Goal: Task Accomplishment & Management: Manage account settings

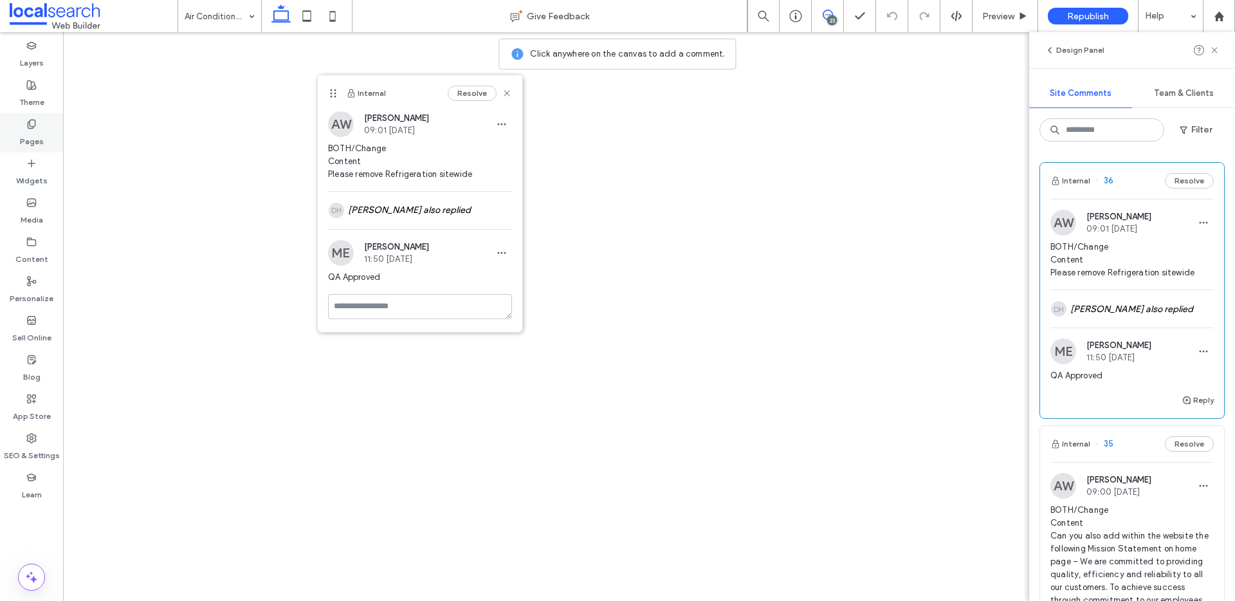
click at [44, 130] on div "Pages" at bounding box center [31, 132] width 63 height 39
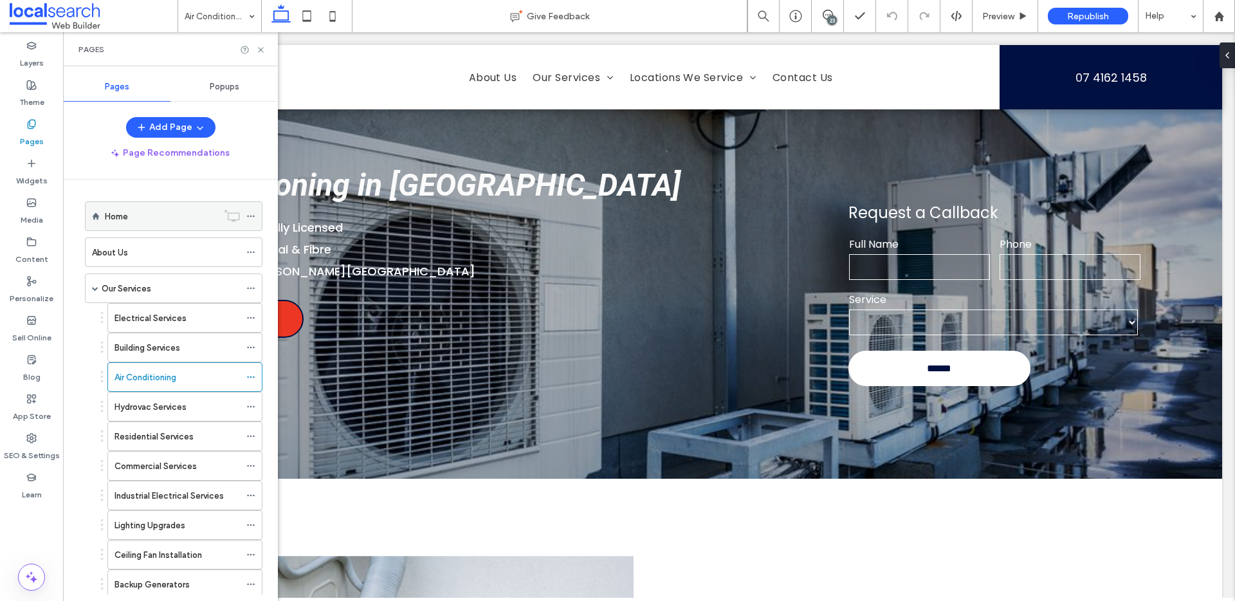
click at [136, 210] on div "Home" at bounding box center [161, 217] width 113 height 14
click at [263, 50] on icon at bounding box center [261, 50] width 10 height 10
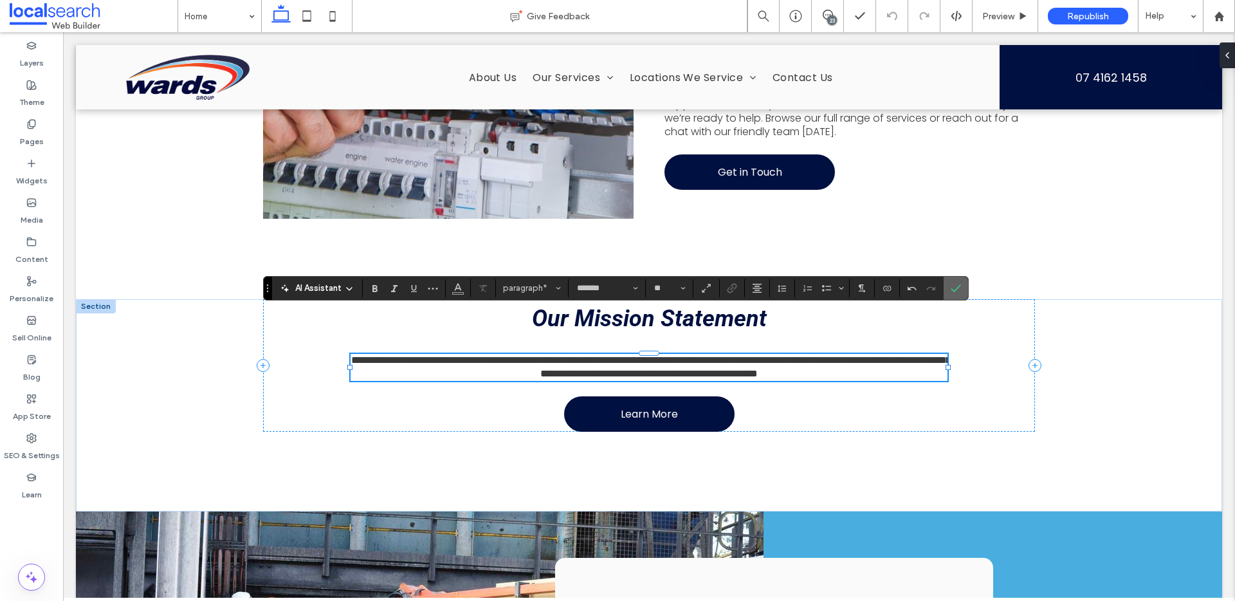
drag, startPoint x: 953, startPoint y: 289, endPoint x: 890, endPoint y: 257, distance: 69.9
click at [953, 289] on icon "Confirm" at bounding box center [956, 288] width 10 height 10
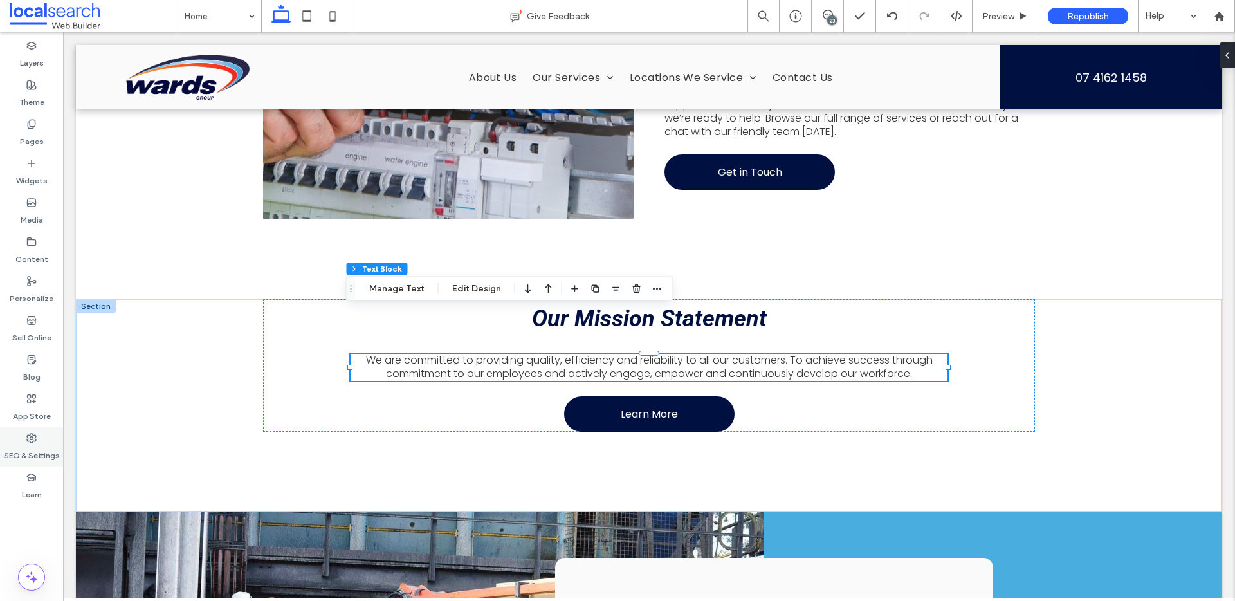
click at [33, 436] on icon at bounding box center [31, 438] width 10 height 10
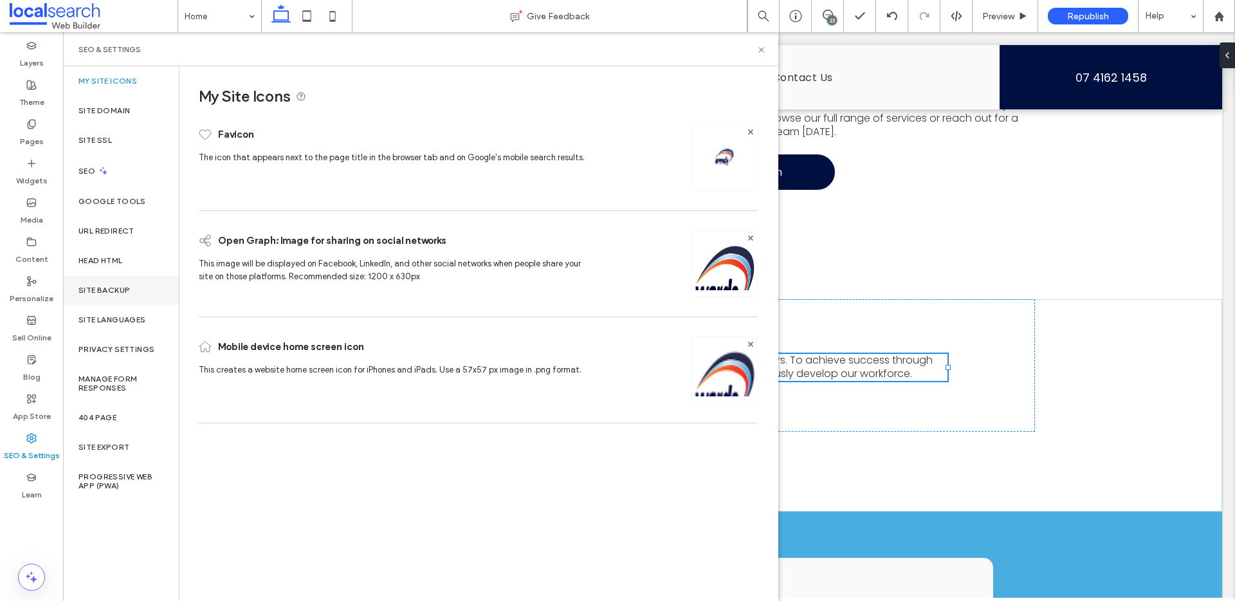
click at [139, 282] on div "Site Backup" at bounding box center [121, 290] width 116 height 30
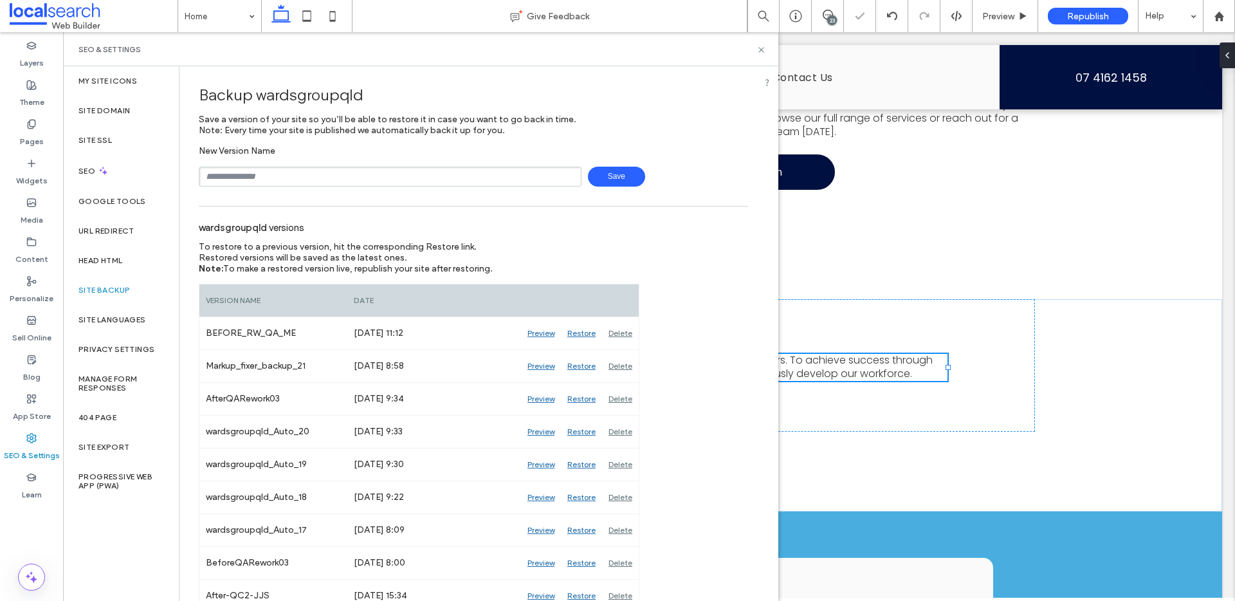
click at [287, 172] on input "text" at bounding box center [390, 177] width 383 height 20
type input "**********"
click at [761, 46] on icon at bounding box center [762, 50] width 10 height 10
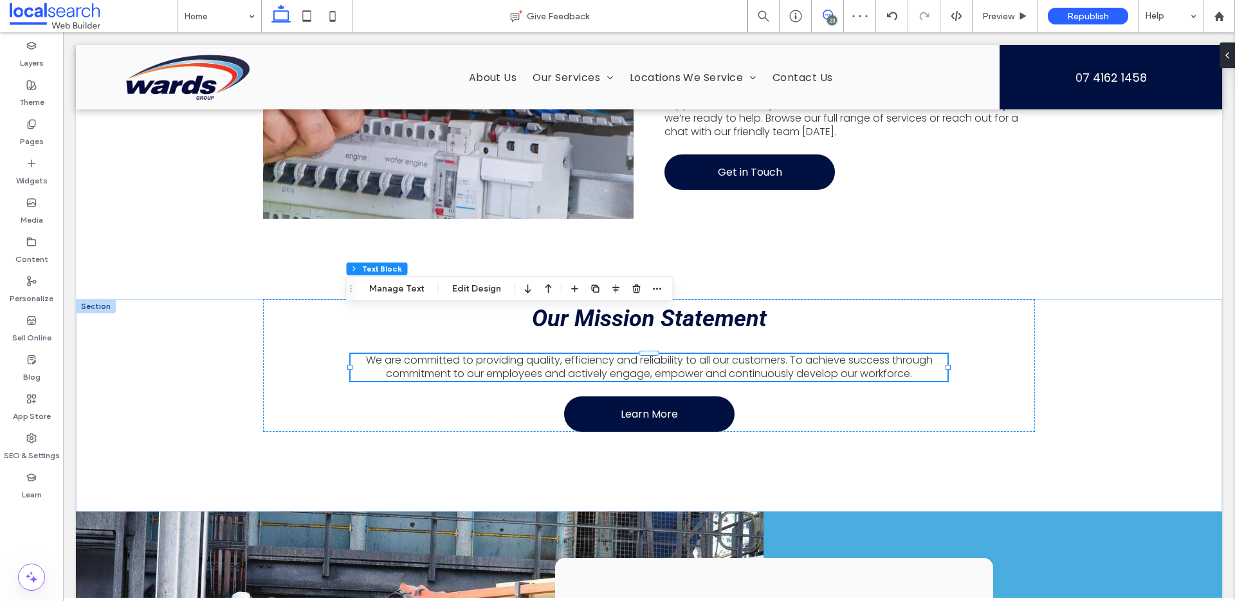
click at [826, 16] on icon at bounding box center [828, 15] width 10 height 10
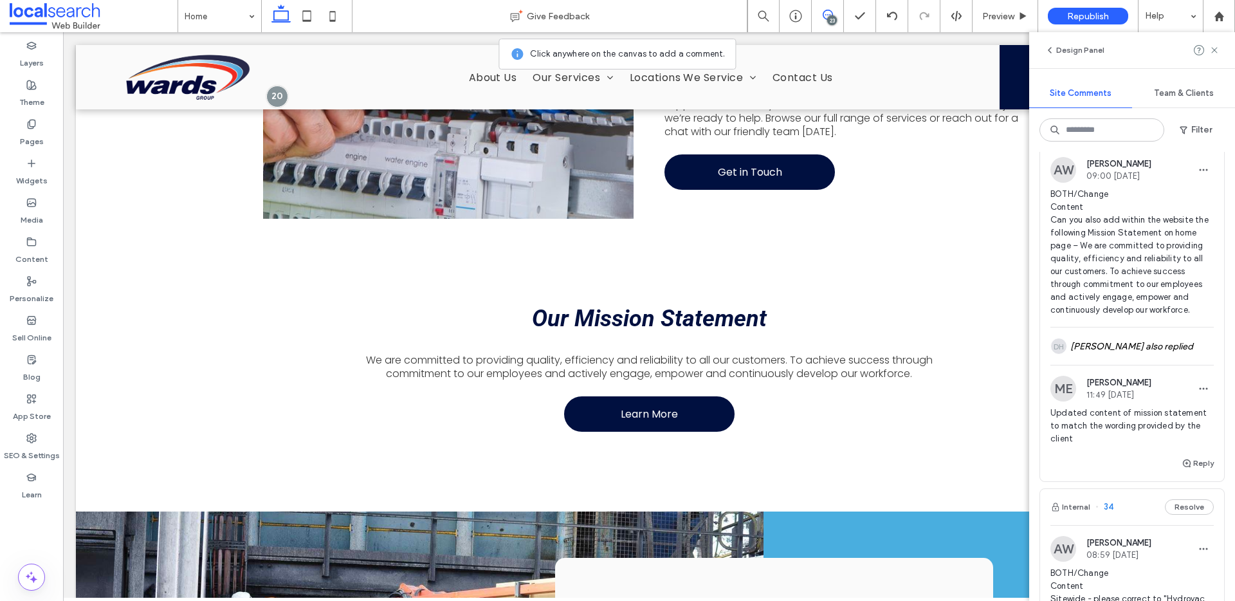
scroll to position [308, 0]
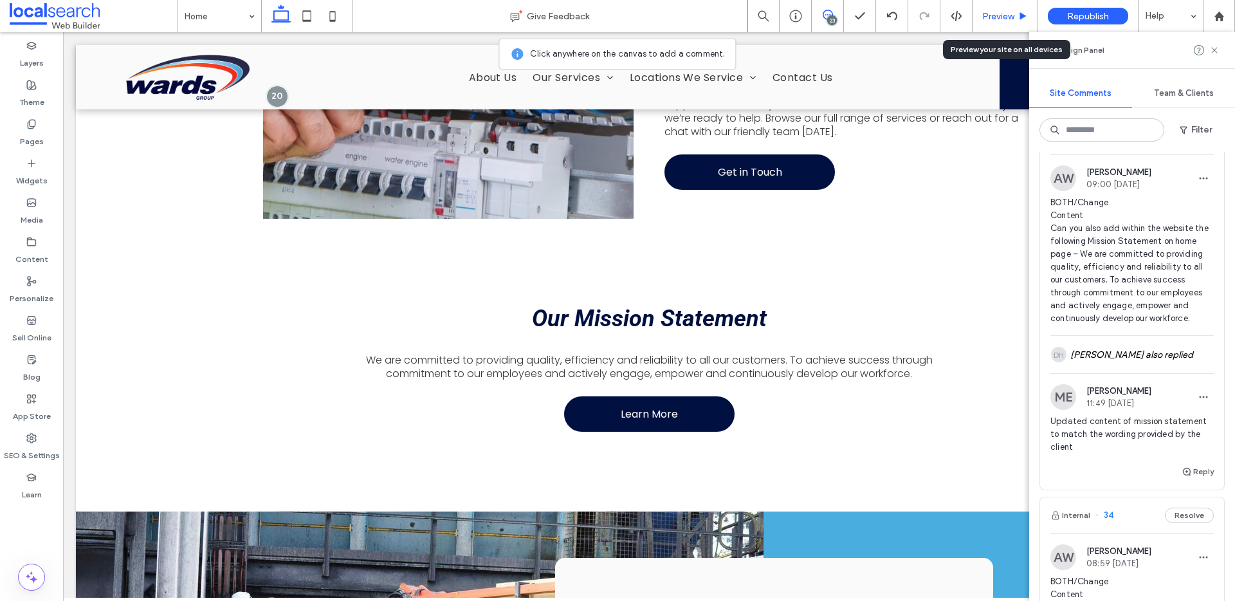
click at [1013, 12] on span "Preview" at bounding box center [998, 16] width 32 height 11
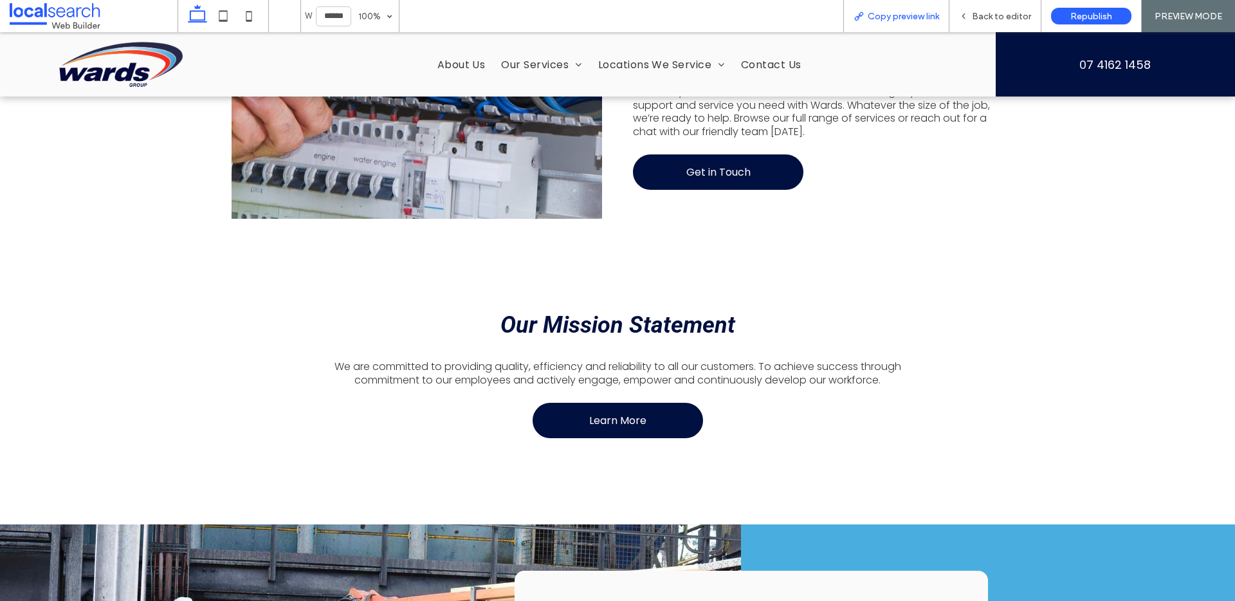
click at [908, 22] on div "Copy preview link" at bounding box center [897, 16] width 106 height 32
click at [917, 19] on span "Copy preview link" at bounding box center [903, 16] width 71 height 11
drag, startPoint x: 152, startPoint y: 59, endPoint x: 119, endPoint y: 95, distance: 48.3
click at [152, 59] on img at bounding box center [120, 64] width 138 height 55
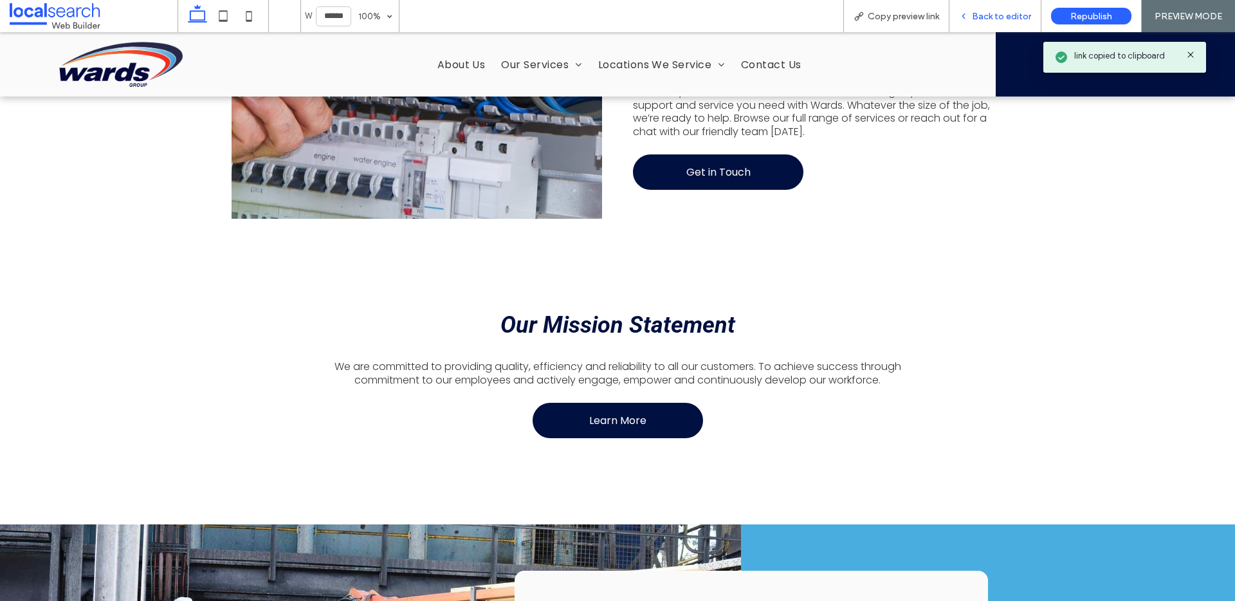
click at [987, 20] on span "Back to editor" at bounding box center [1001, 16] width 59 height 11
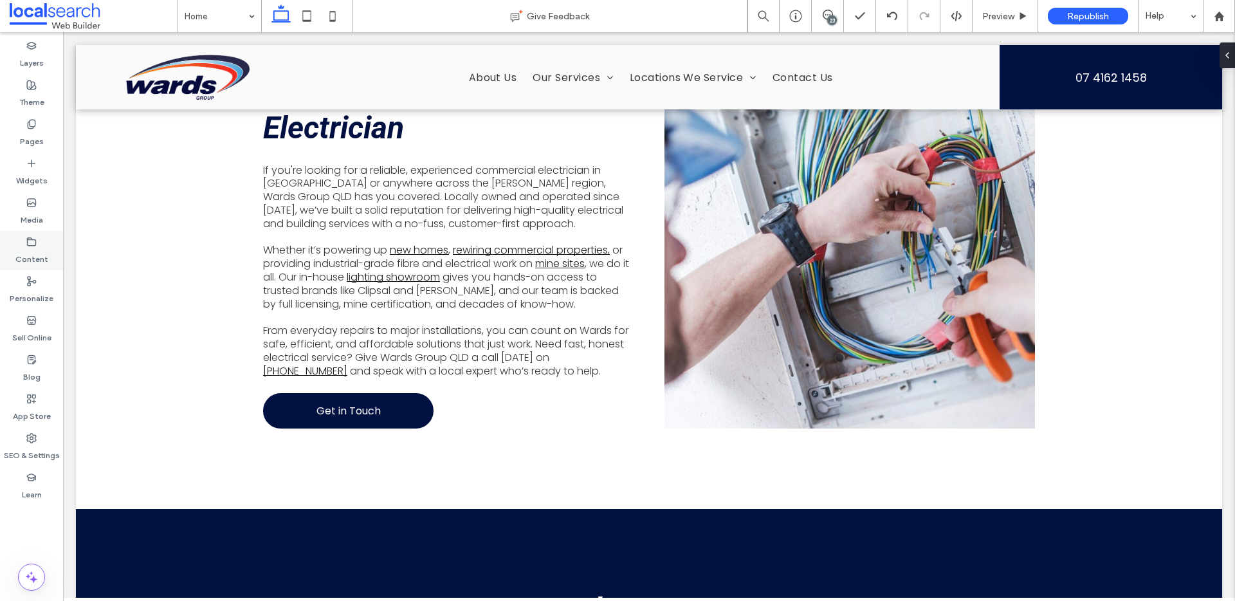
click at [30, 248] on label "Content" at bounding box center [31, 256] width 33 height 18
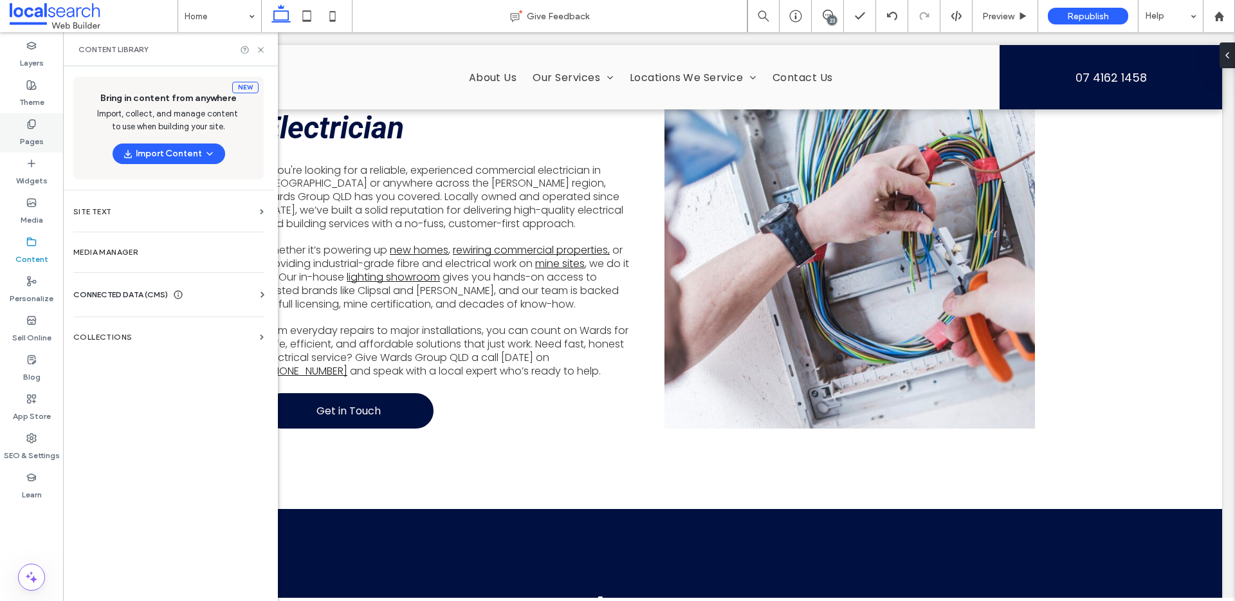
click at [30, 131] on label "Pages" at bounding box center [32, 138] width 24 height 18
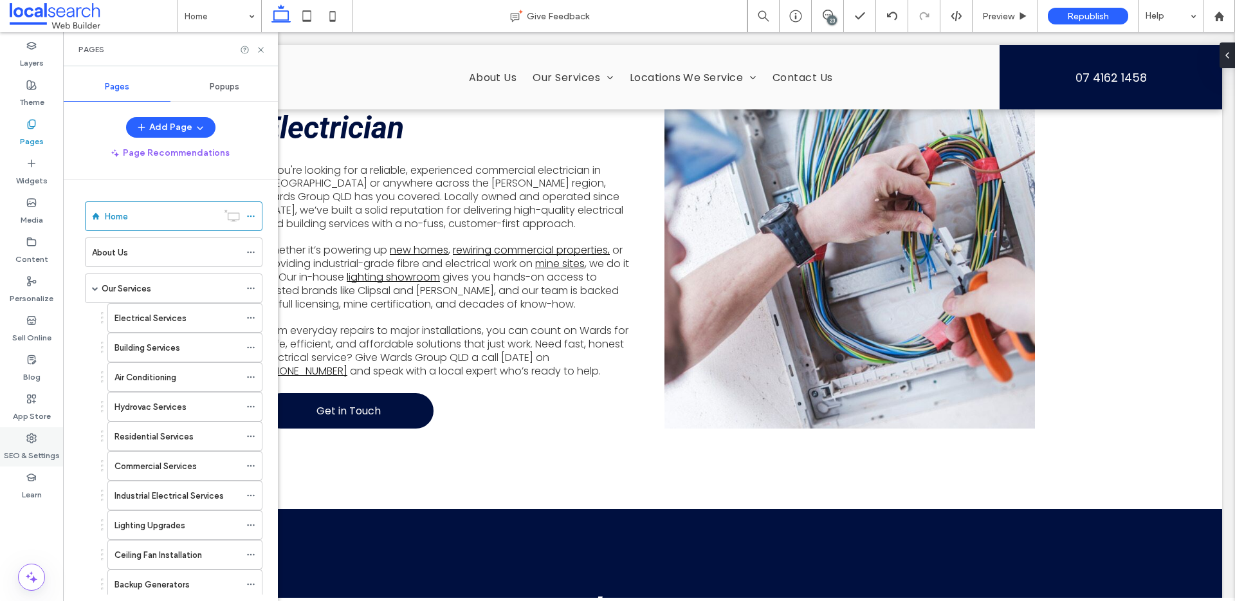
click at [27, 451] on label "SEO & Settings" at bounding box center [32, 452] width 56 height 18
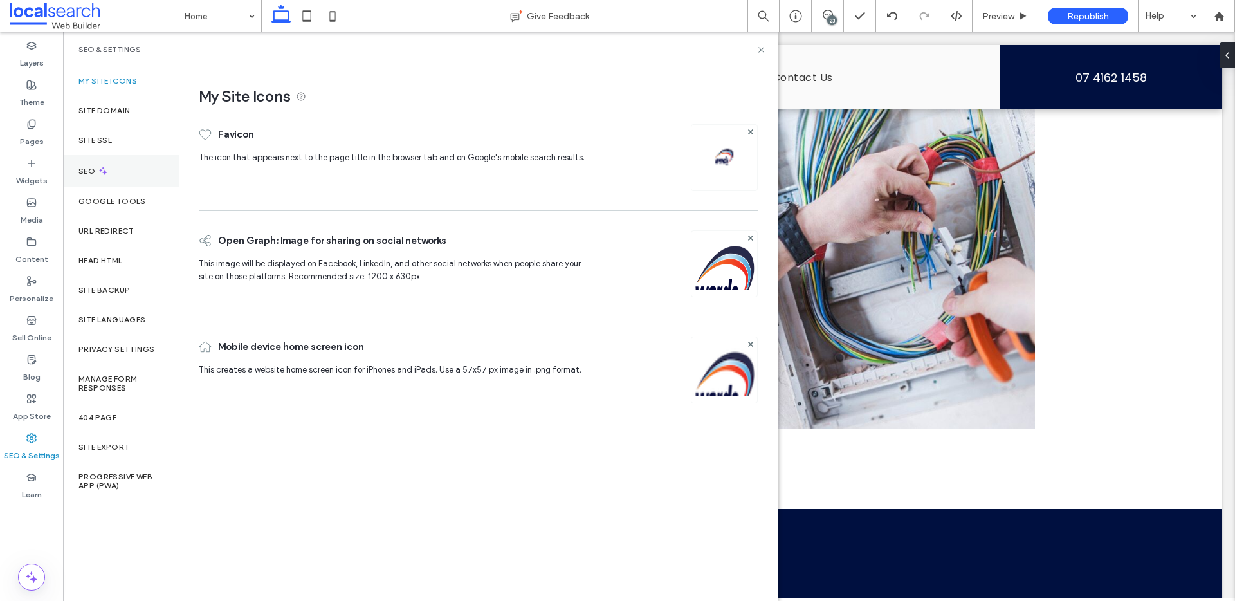
click at [88, 174] on label "SEO" at bounding box center [87, 171] width 19 height 9
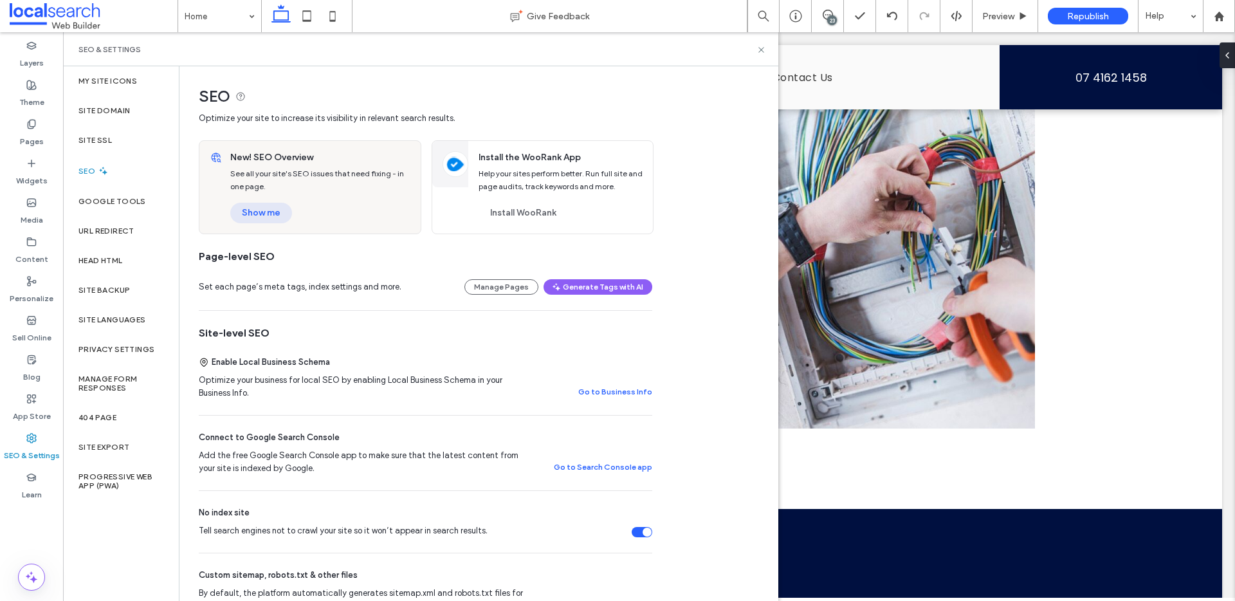
click at [279, 219] on button "Show me" at bounding box center [261, 213] width 62 height 21
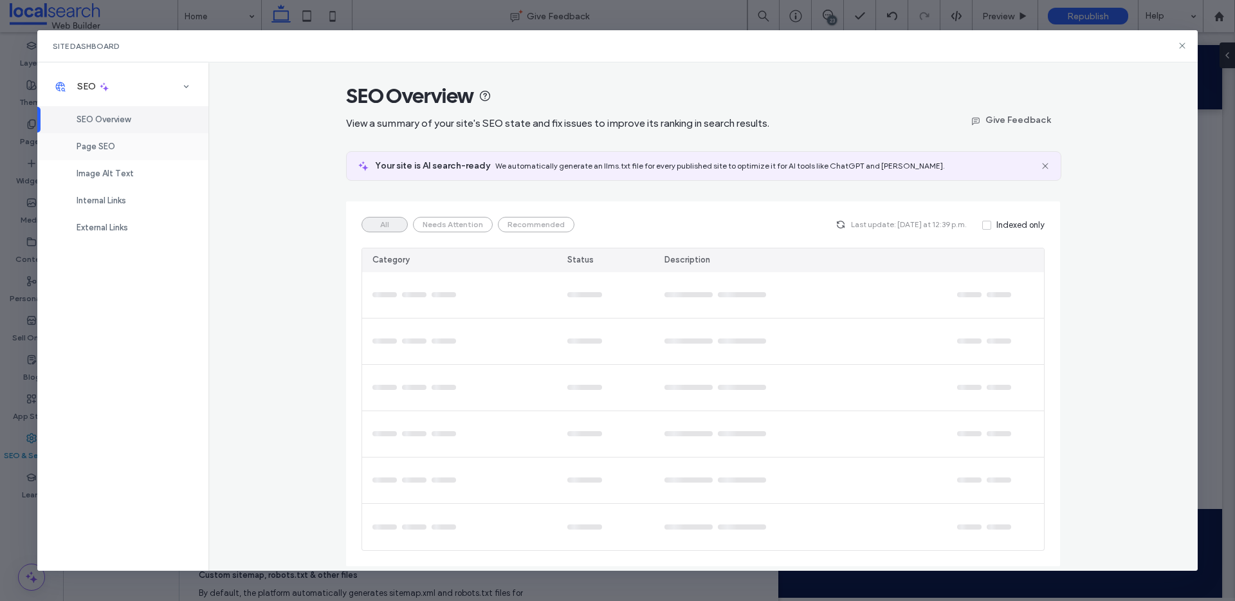
click at [107, 143] on span "Page SEO" at bounding box center [96, 147] width 39 height 10
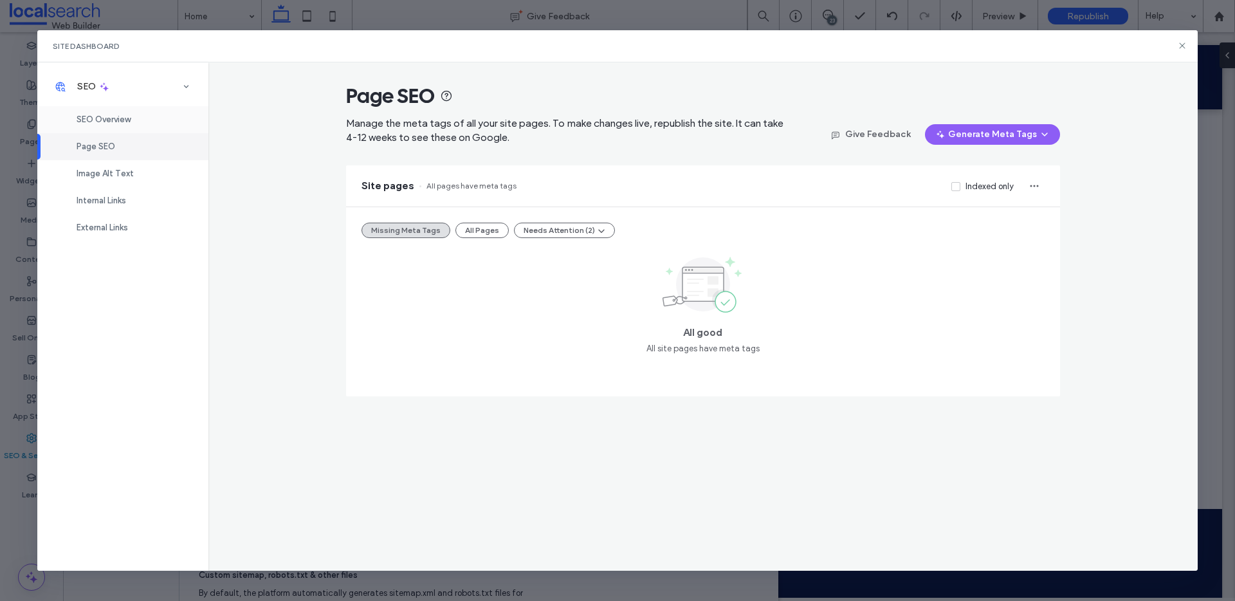
click at [100, 114] on div "SEO Overview" at bounding box center [122, 119] width 171 height 27
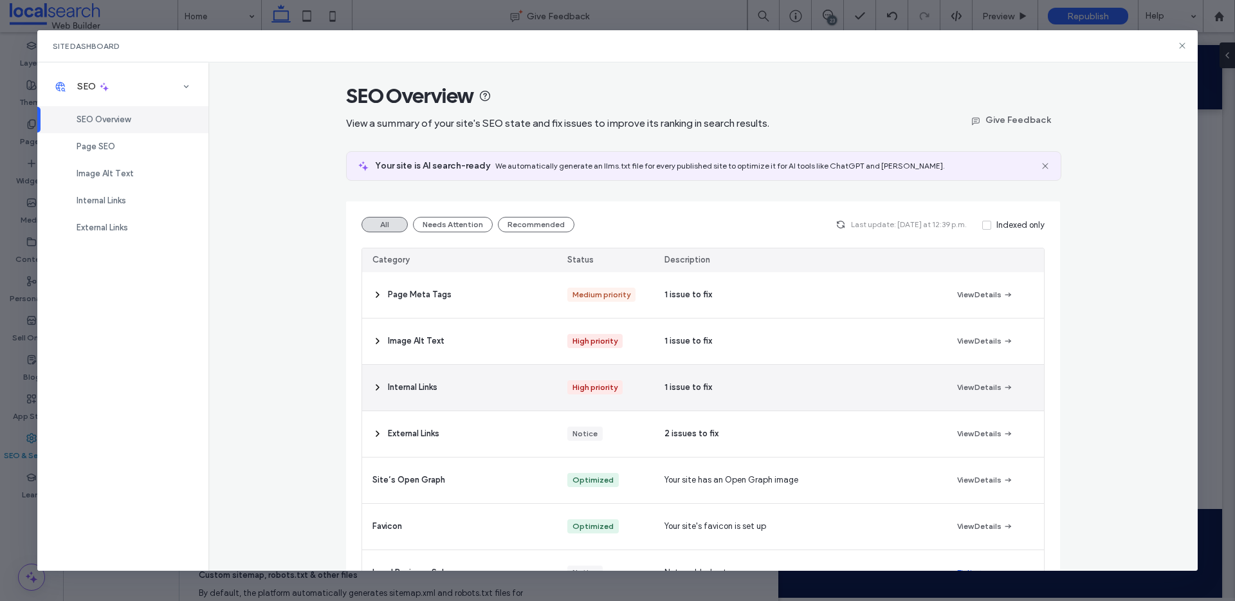
click at [459, 398] on div "Internal Links" at bounding box center [459, 388] width 195 height 46
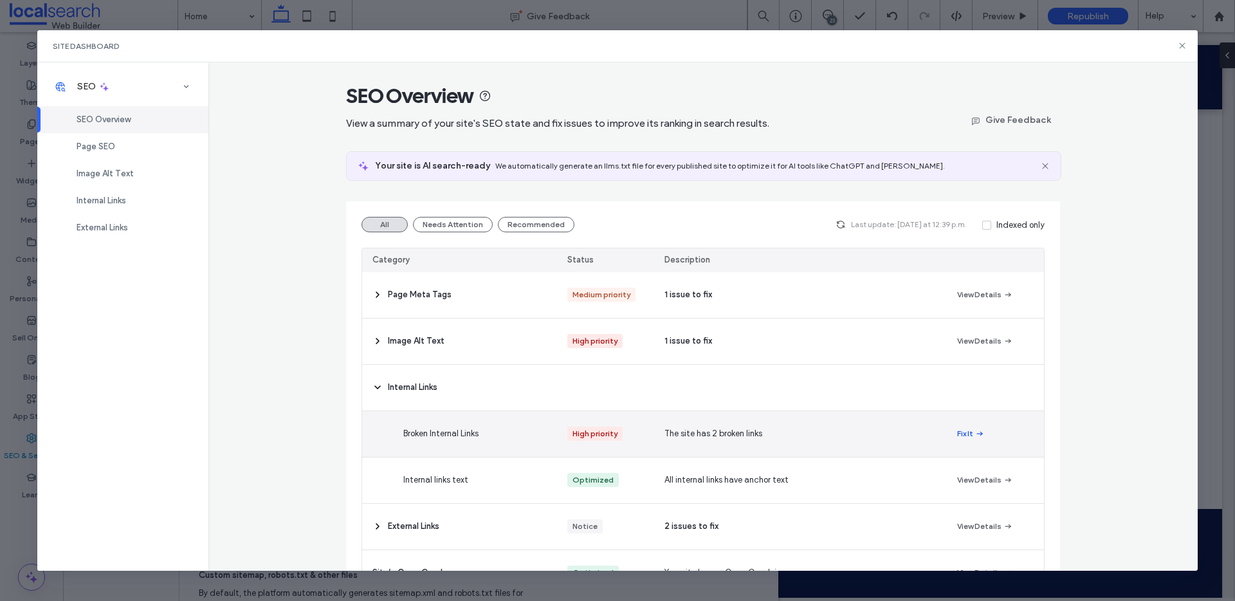
click at [975, 432] on icon "button" at bounding box center [980, 434] width 10 height 10
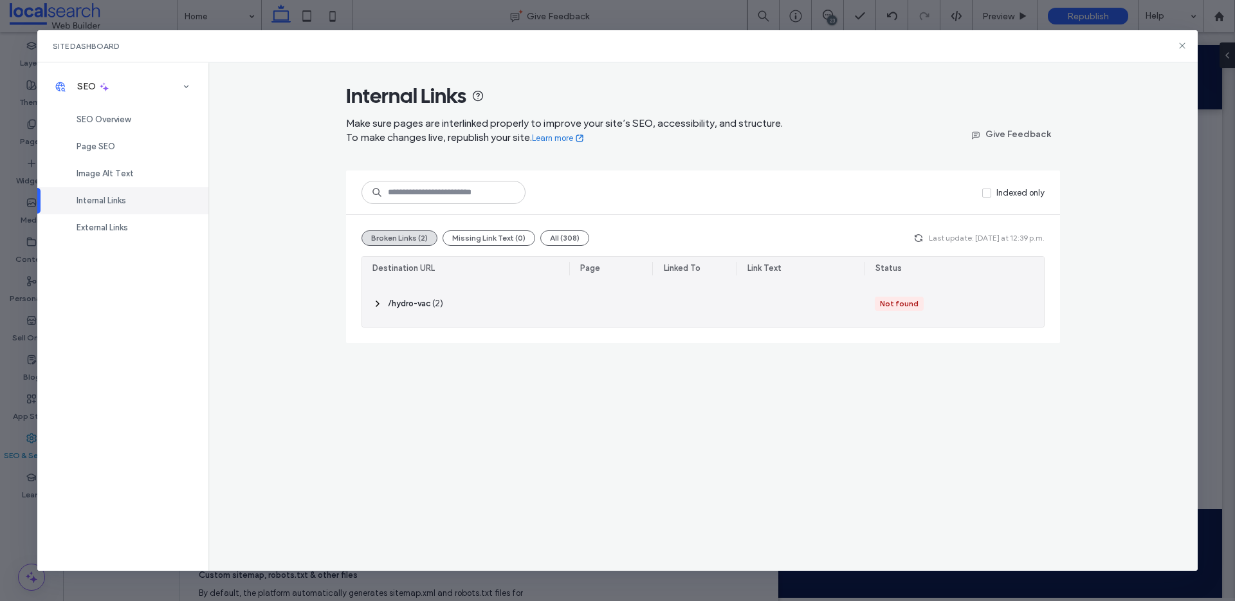
click at [378, 302] on use at bounding box center [377, 303] width 3 height 5
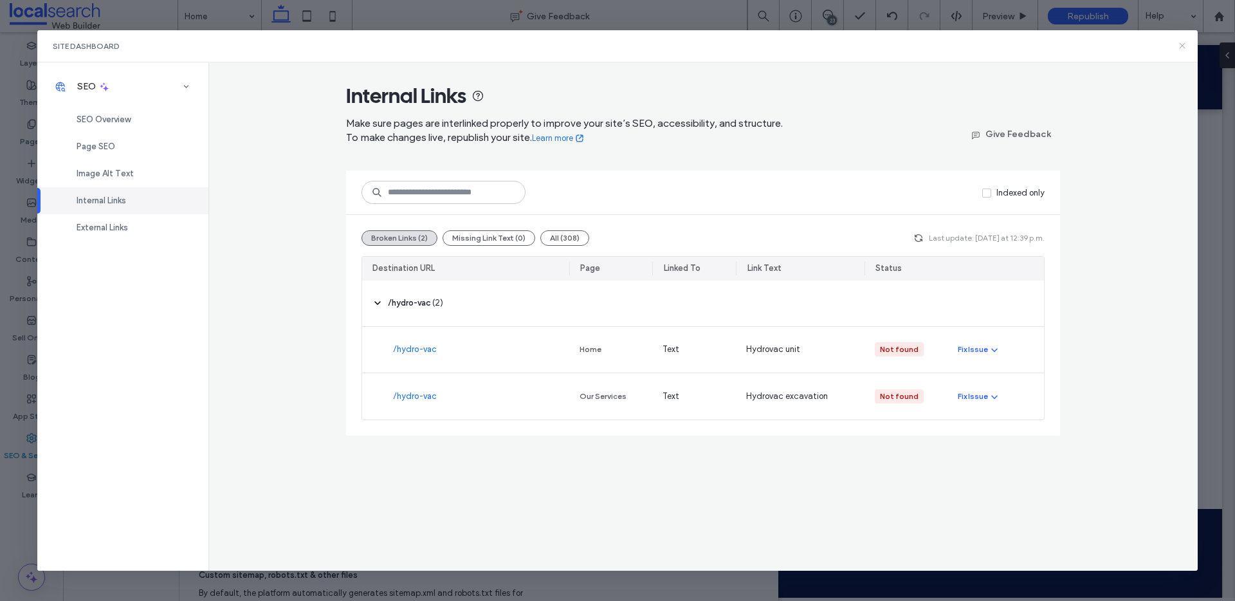
click at [1185, 48] on use at bounding box center [1183, 46] width 6 height 6
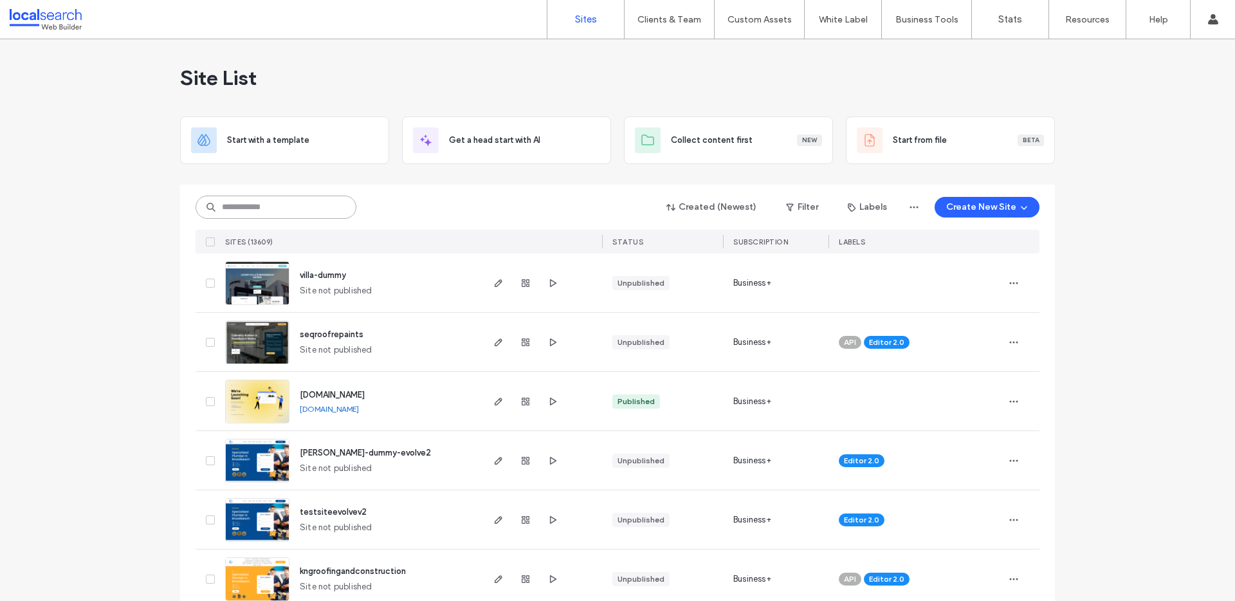
click at [250, 208] on input at bounding box center [276, 207] width 161 height 23
paste input "********"
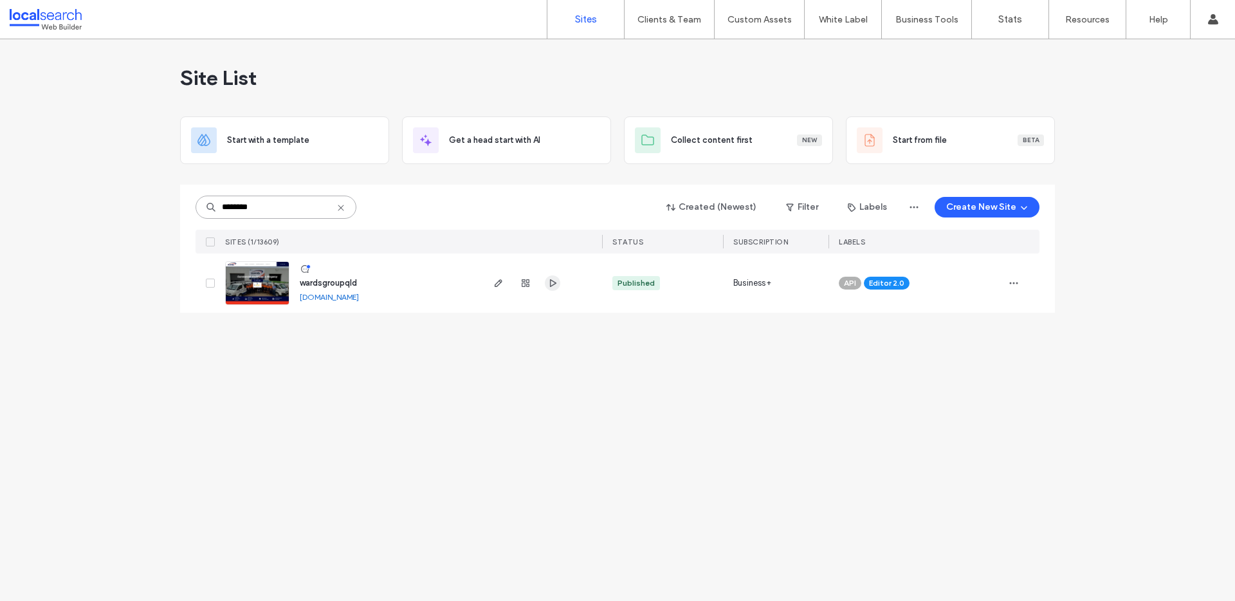
type input "********"
click at [553, 283] on icon "button" at bounding box center [553, 283] width 10 height 10
click at [266, 283] on img at bounding box center [257, 306] width 63 height 88
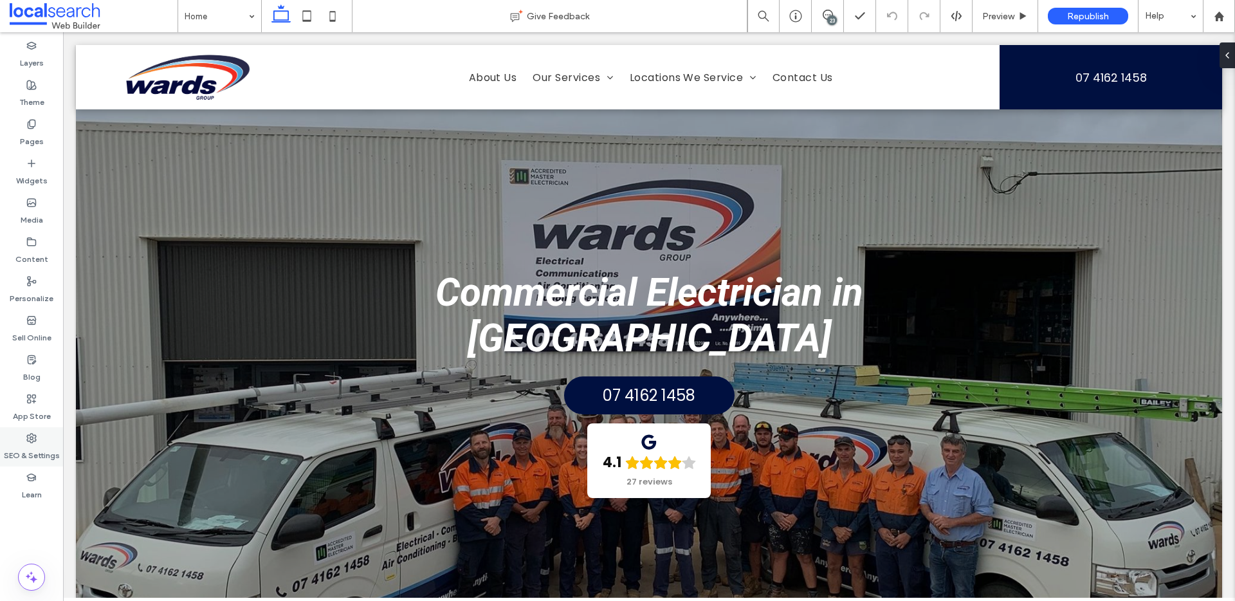
click at [40, 444] on label "SEO & Settings" at bounding box center [32, 452] width 56 height 18
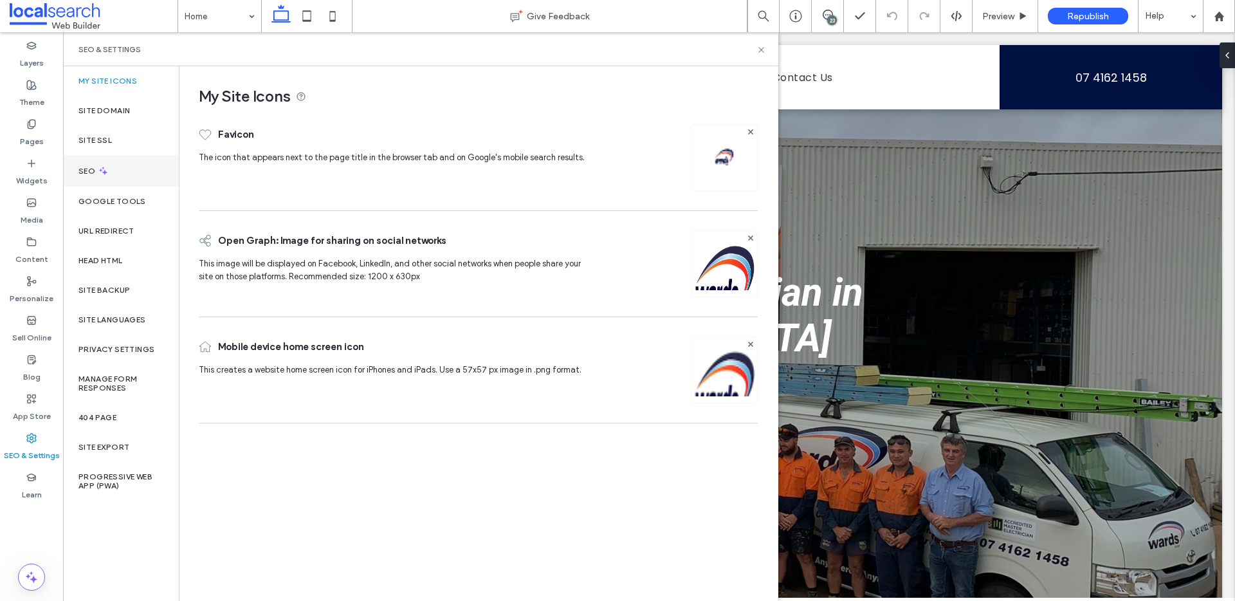
click at [91, 168] on label "SEO" at bounding box center [87, 171] width 19 height 9
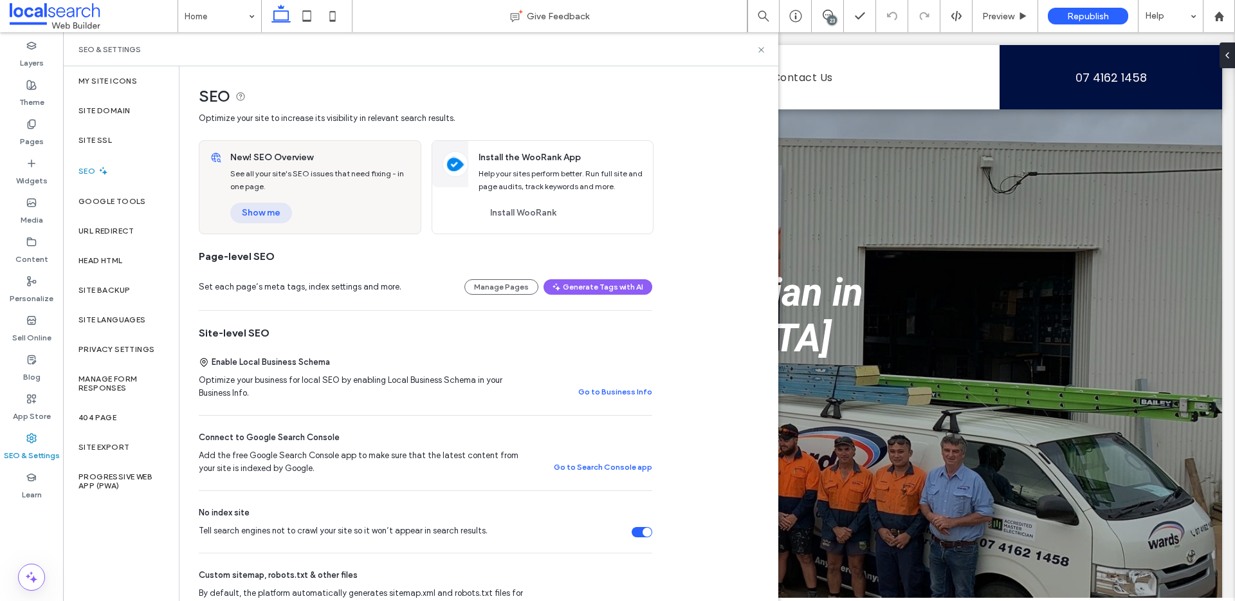
click at [273, 209] on button "Show me" at bounding box center [261, 213] width 62 height 21
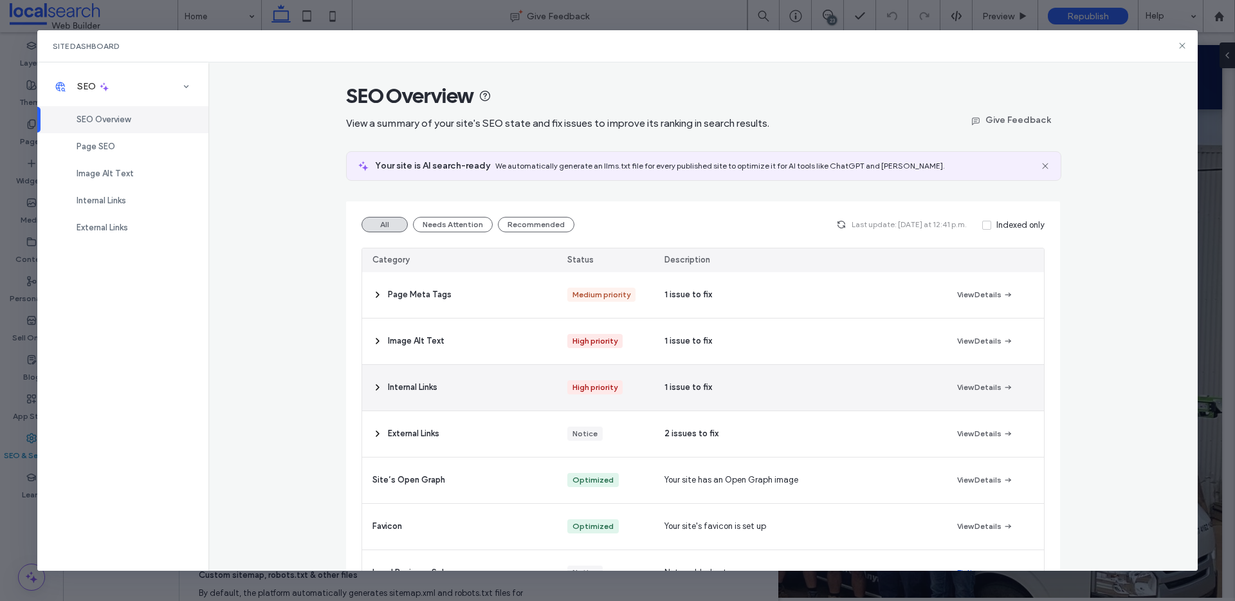
click at [373, 390] on icon at bounding box center [378, 387] width 10 height 10
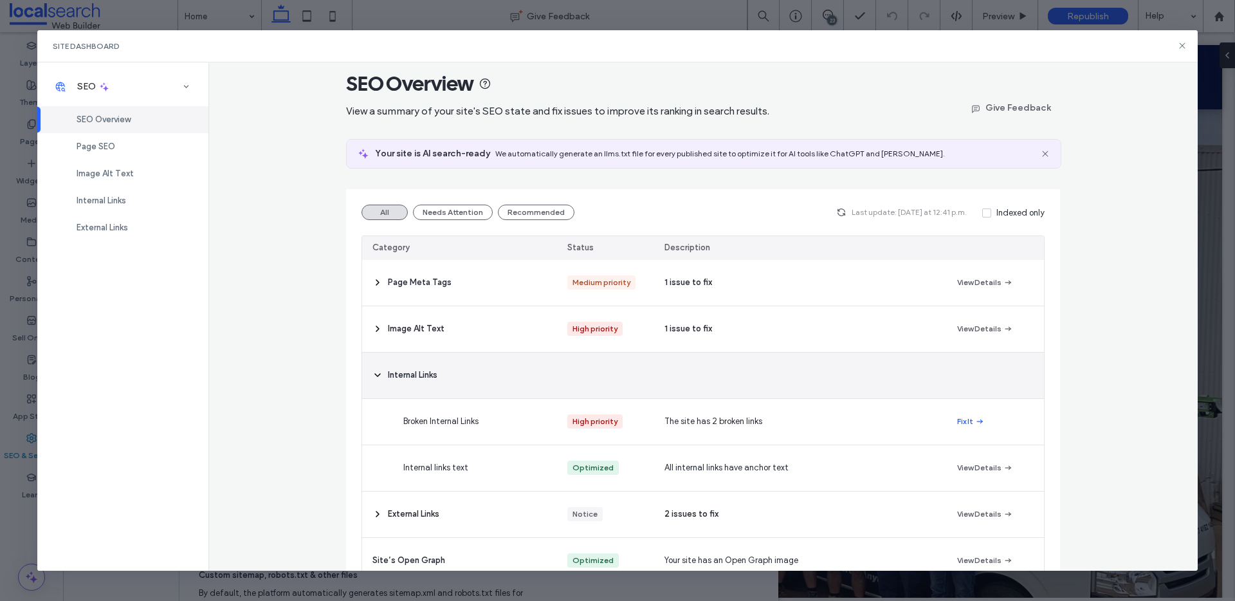
scroll to position [23, 0]
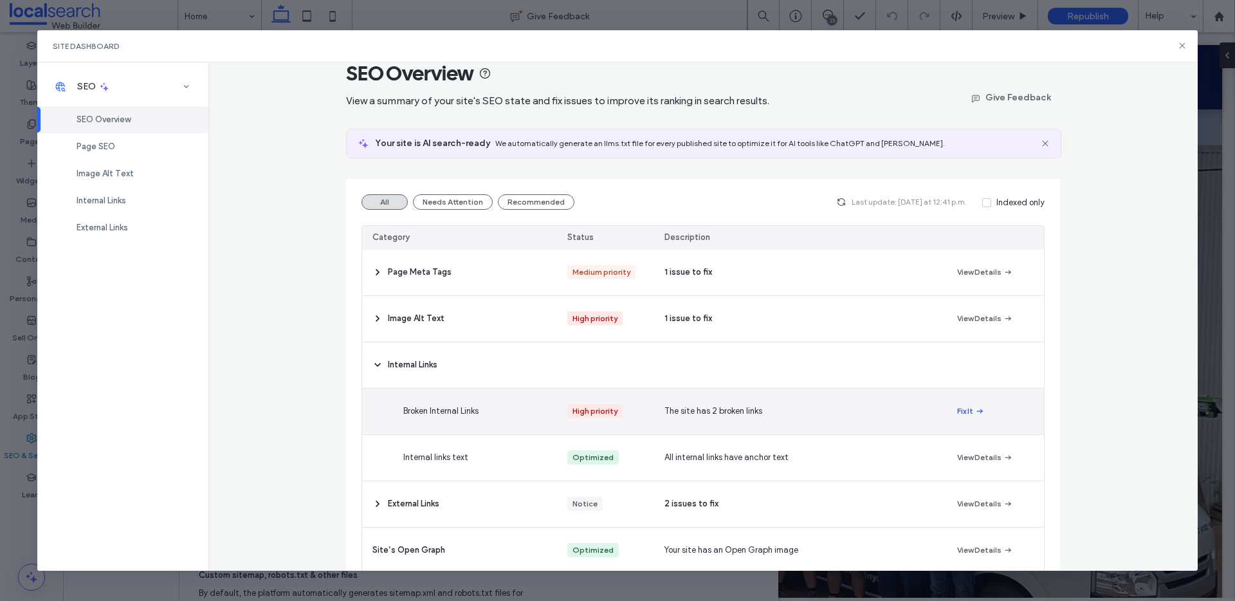
click at [973, 409] on span "button" at bounding box center [979, 411] width 12 height 14
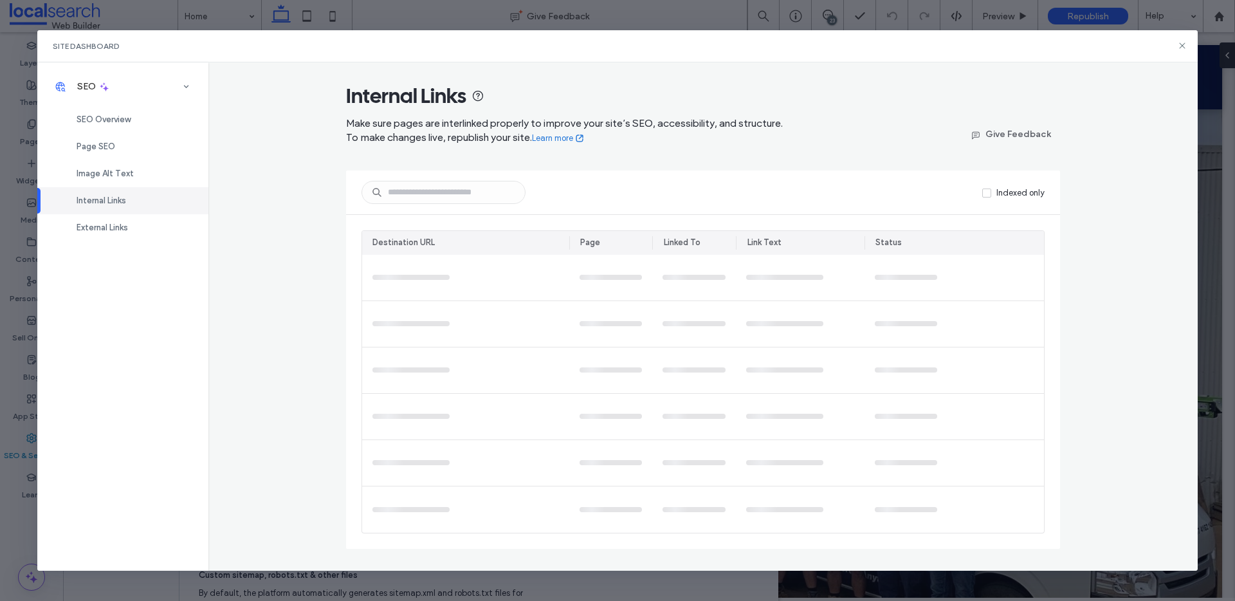
scroll to position [0, 0]
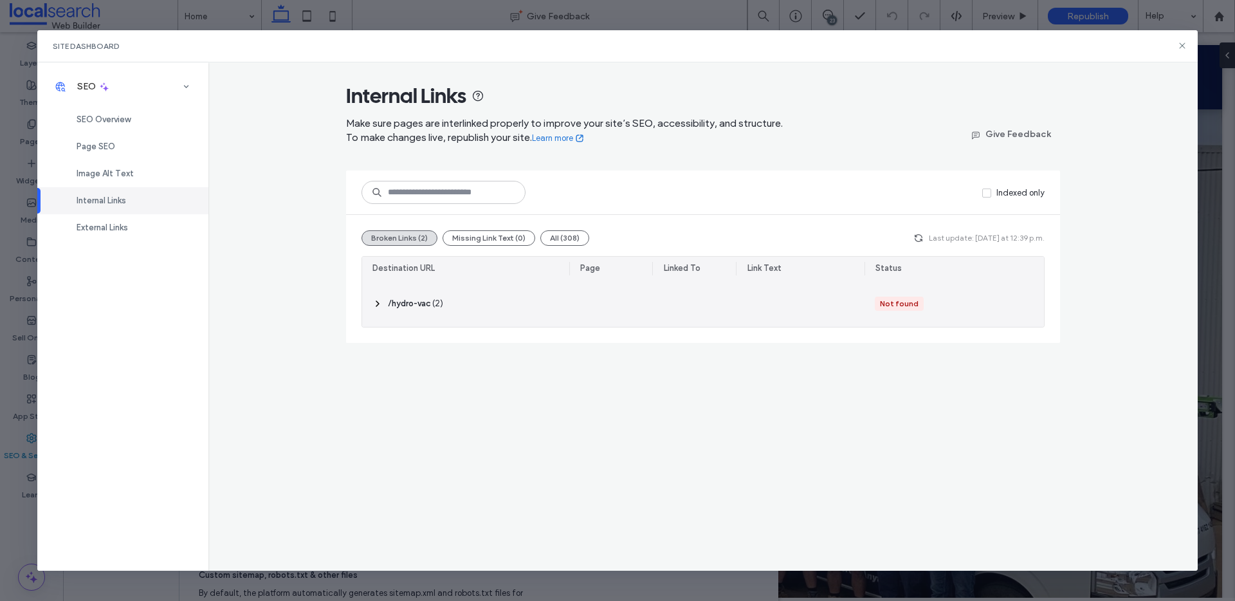
click at [380, 302] on icon at bounding box center [378, 304] width 10 height 10
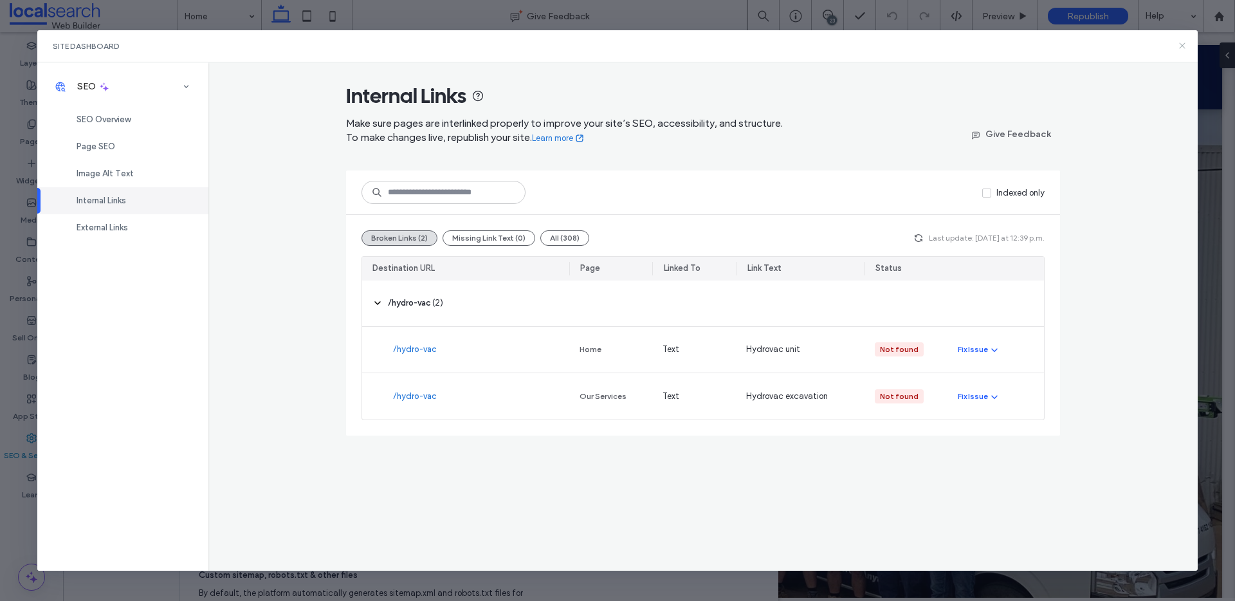
click at [1177, 44] on icon at bounding box center [1182, 46] width 10 height 10
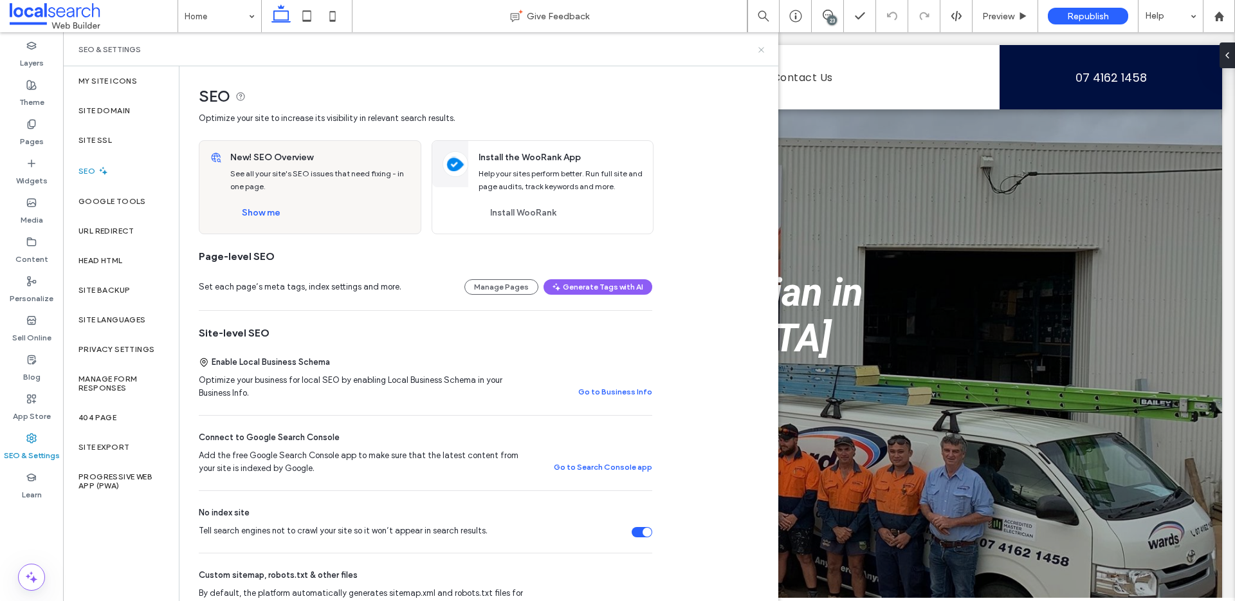
click at [762, 47] on icon at bounding box center [762, 50] width 10 height 10
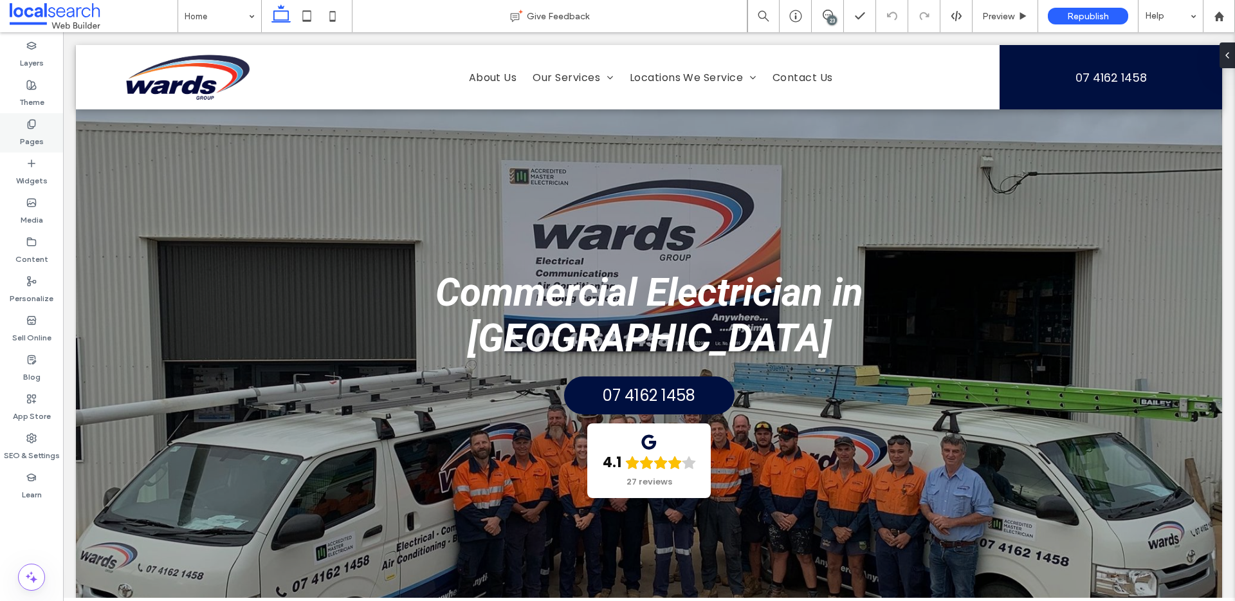
click at [32, 131] on label "Pages" at bounding box center [32, 138] width 24 height 18
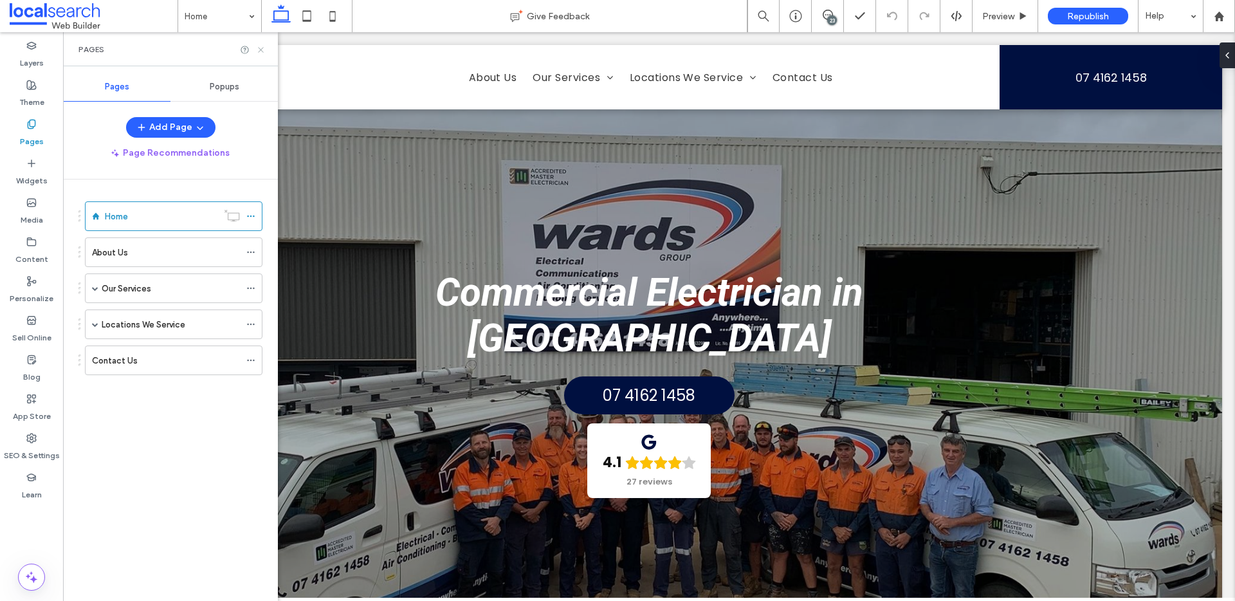
click at [257, 51] on icon at bounding box center [261, 50] width 10 height 10
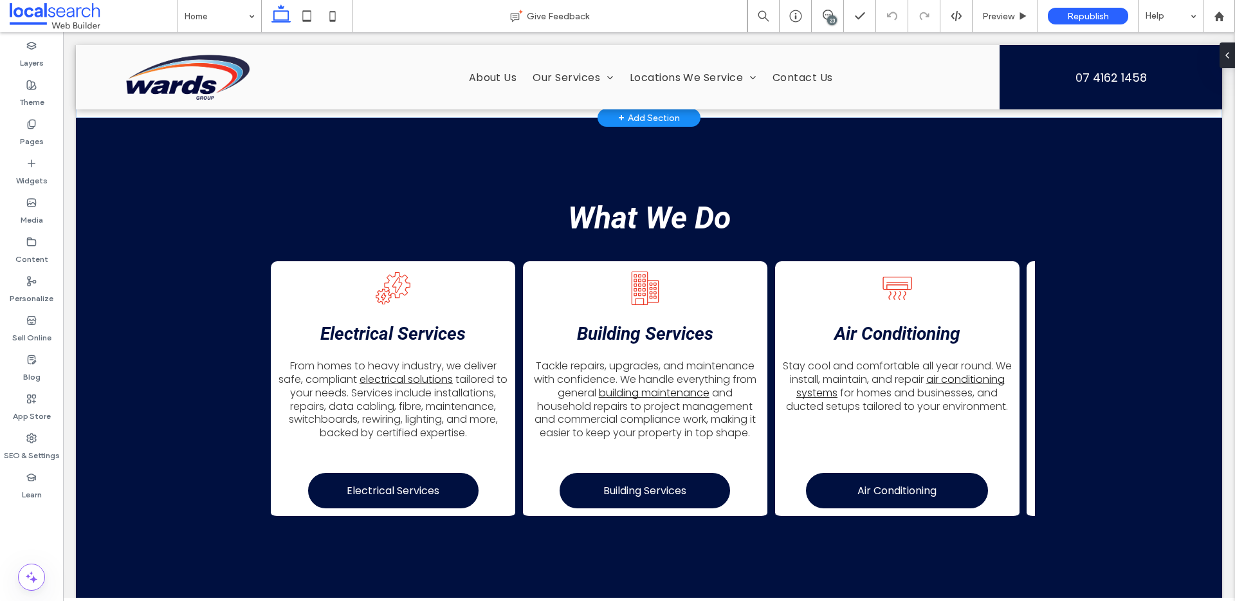
scroll to position [0, 600]
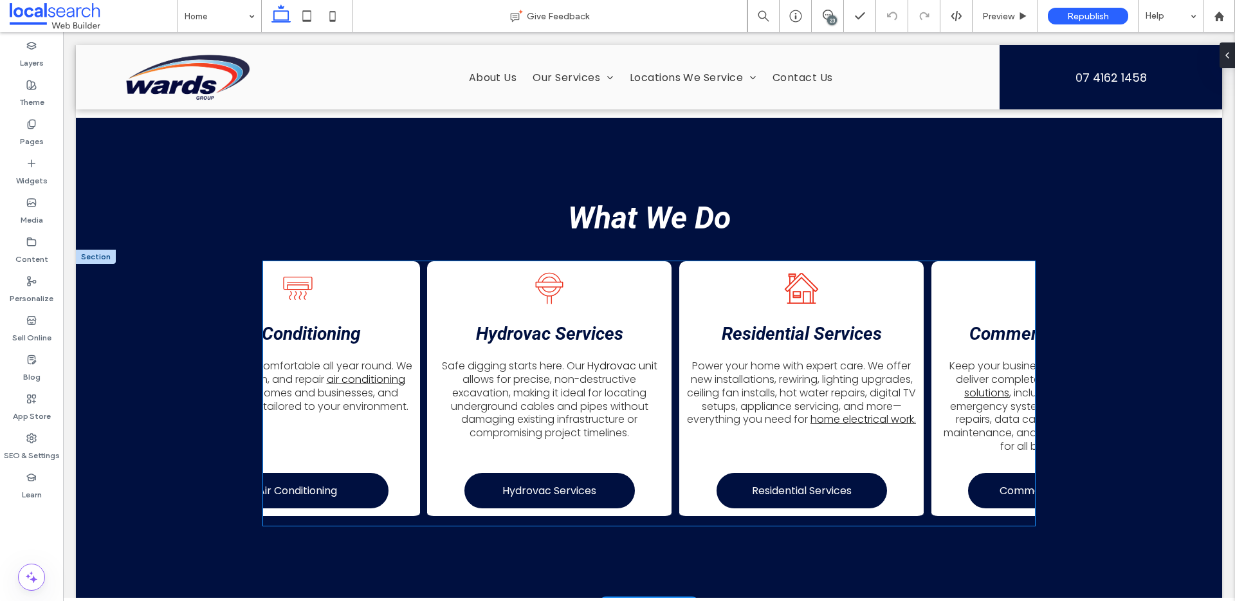
click at [606, 358] on link "Hydrovac unit" at bounding box center [622, 365] width 70 height 15
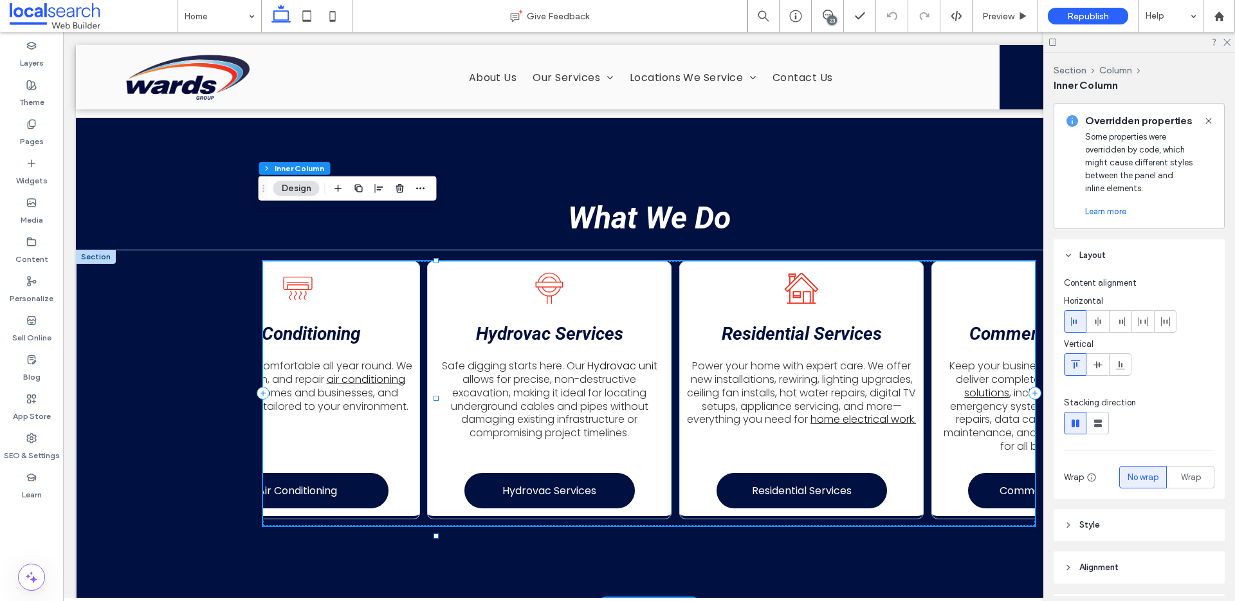
click at [606, 358] on link "Hydrovac unit" at bounding box center [622, 365] width 70 height 15
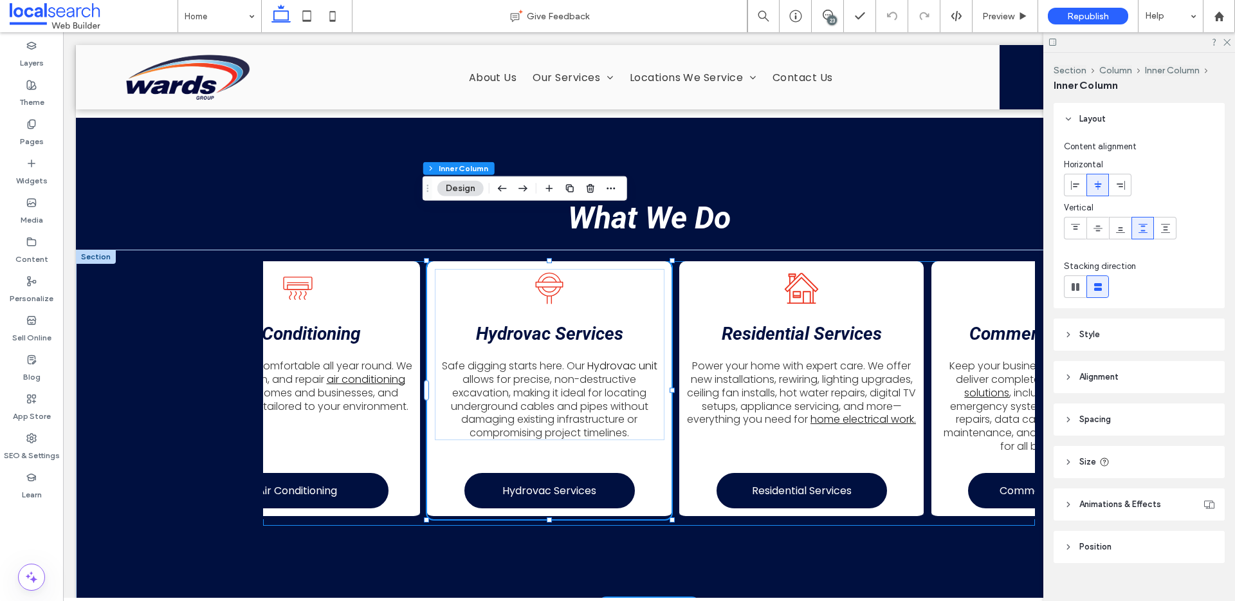
click at [606, 358] on link "Hydrovac unit" at bounding box center [622, 365] width 70 height 15
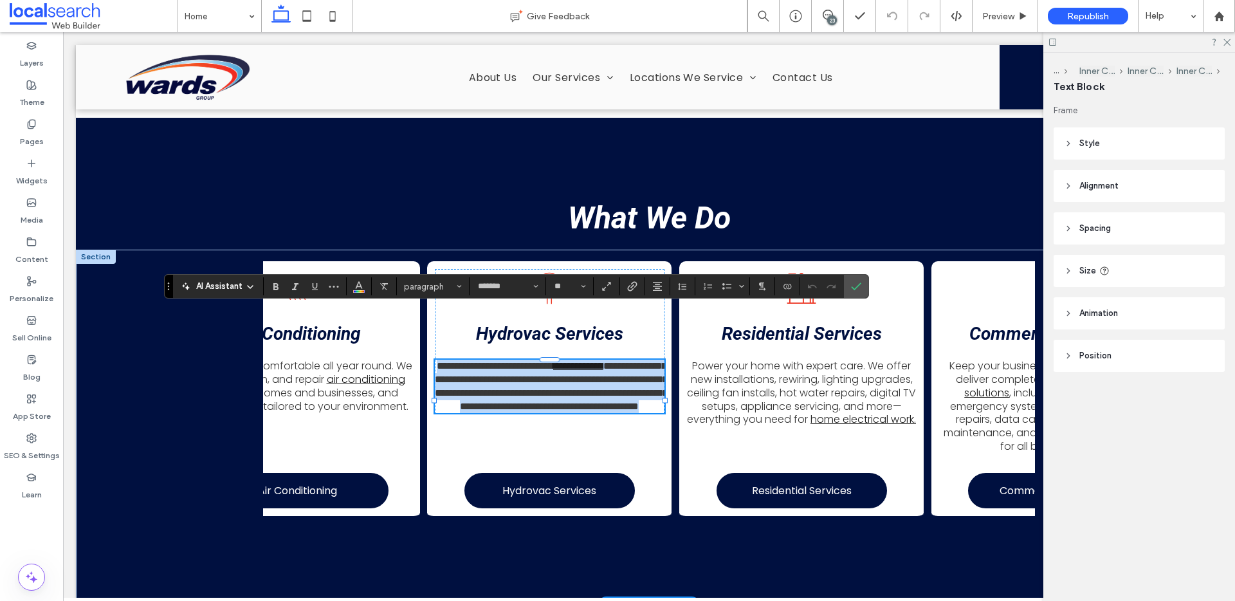
click at [604, 361] on link "**********" at bounding box center [578, 366] width 50 height 10
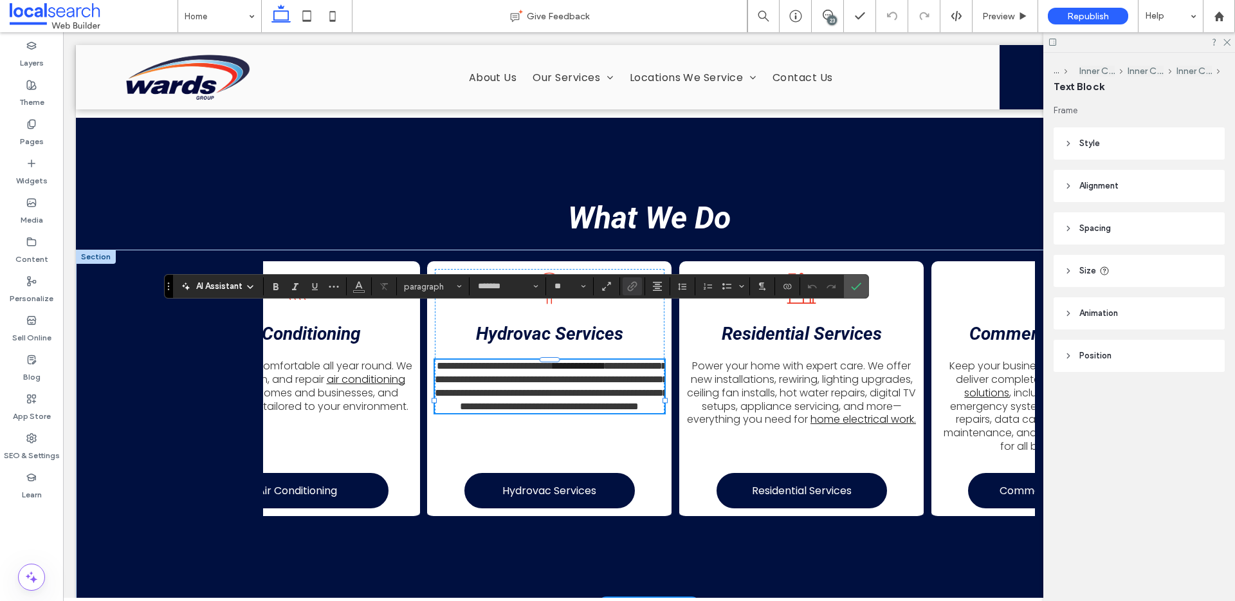
click at [604, 361] on link "**********" at bounding box center [578, 366] width 50 height 10
drag, startPoint x: 654, startPoint y: 316, endPoint x: 585, endPoint y: 315, distance: 69.5
click at [585, 360] on p "**********" at bounding box center [550, 386] width 230 height 53
click at [633, 290] on icon "Link" at bounding box center [632, 286] width 10 height 10
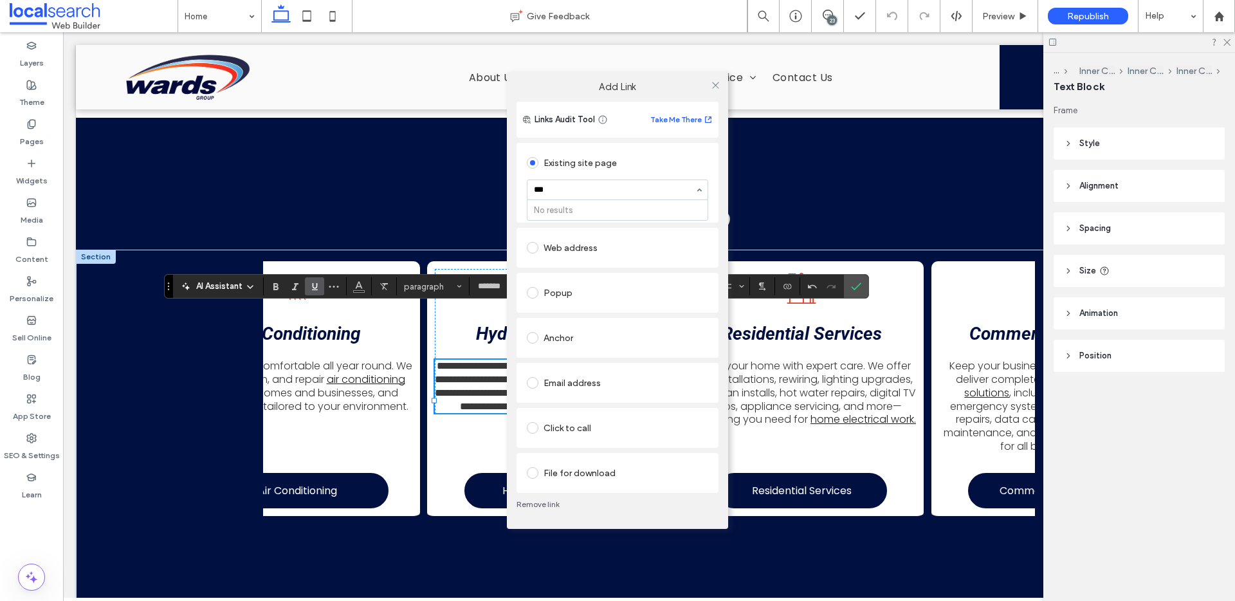
type input "**"
click at [717, 81] on icon at bounding box center [716, 85] width 10 height 10
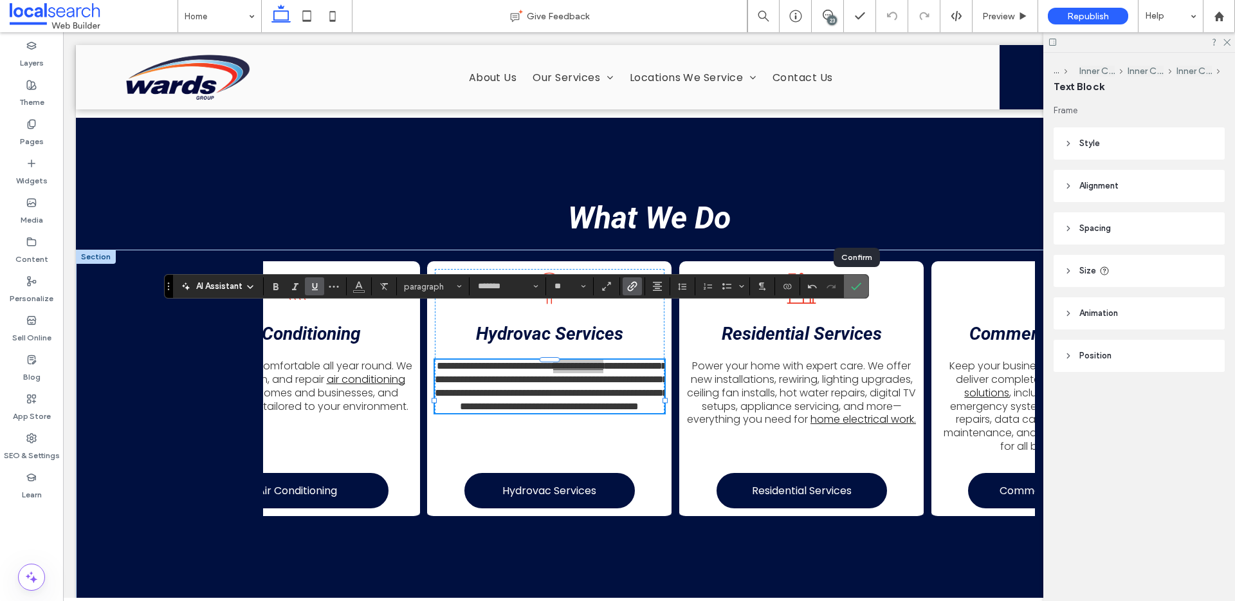
click at [854, 286] on icon "Confirm" at bounding box center [856, 286] width 10 height 10
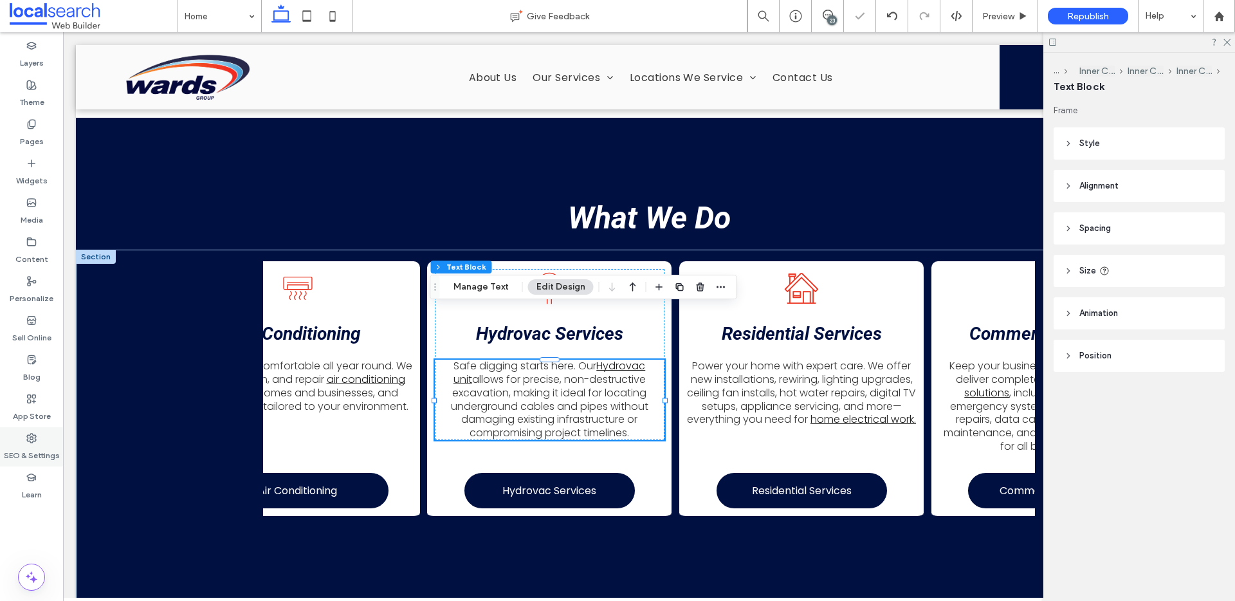
click at [32, 441] on use at bounding box center [31, 438] width 9 height 9
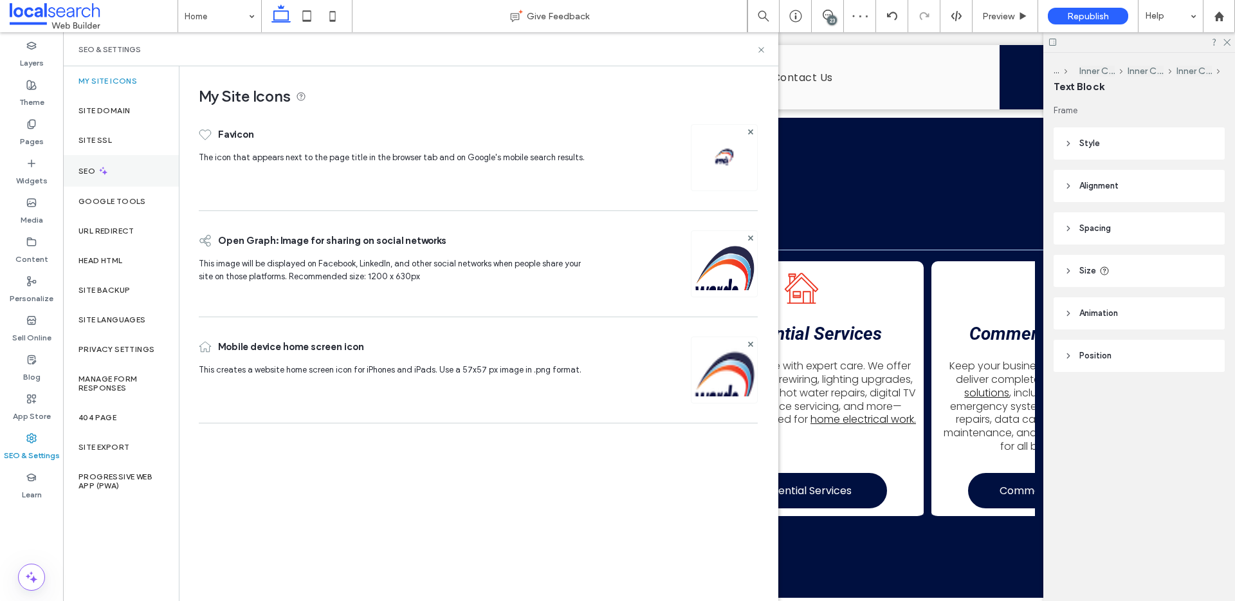
click at [89, 176] on div "SEO" at bounding box center [121, 171] width 116 height 32
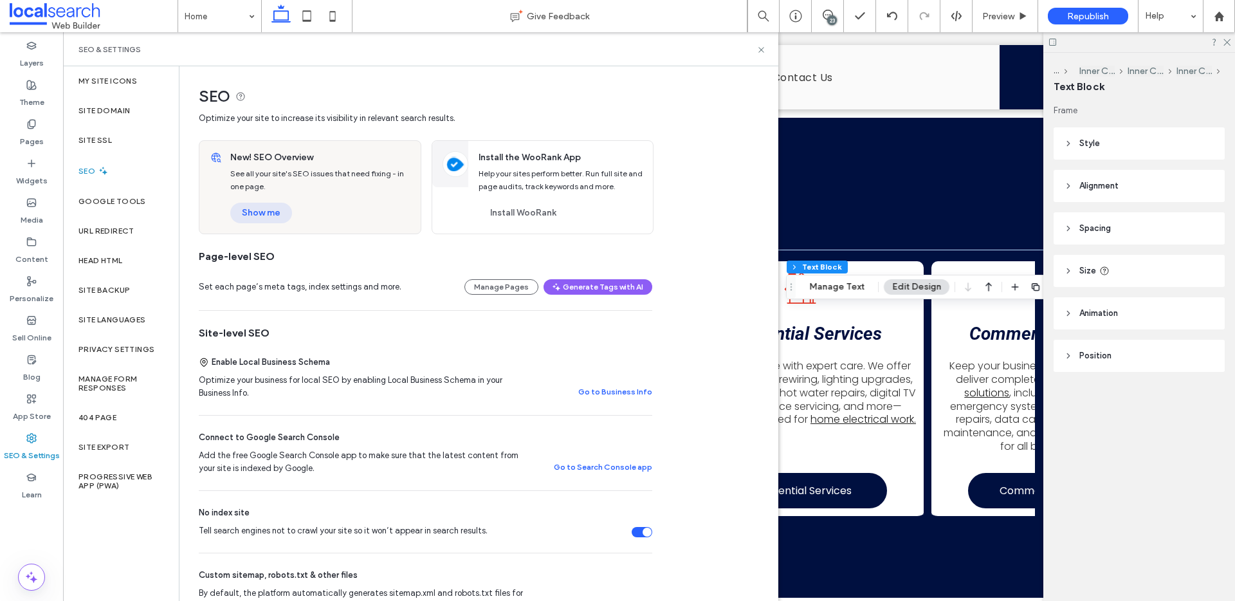
click at [264, 216] on button "Show me" at bounding box center [261, 213] width 62 height 21
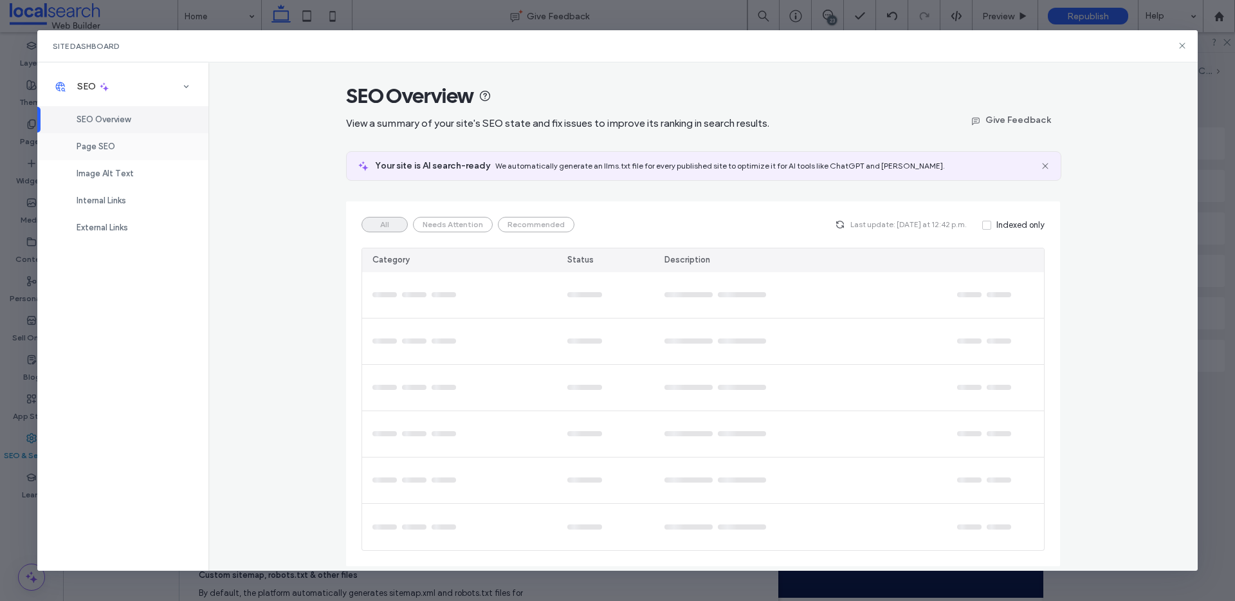
click at [101, 145] on span "Page SEO" at bounding box center [96, 147] width 39 height 10
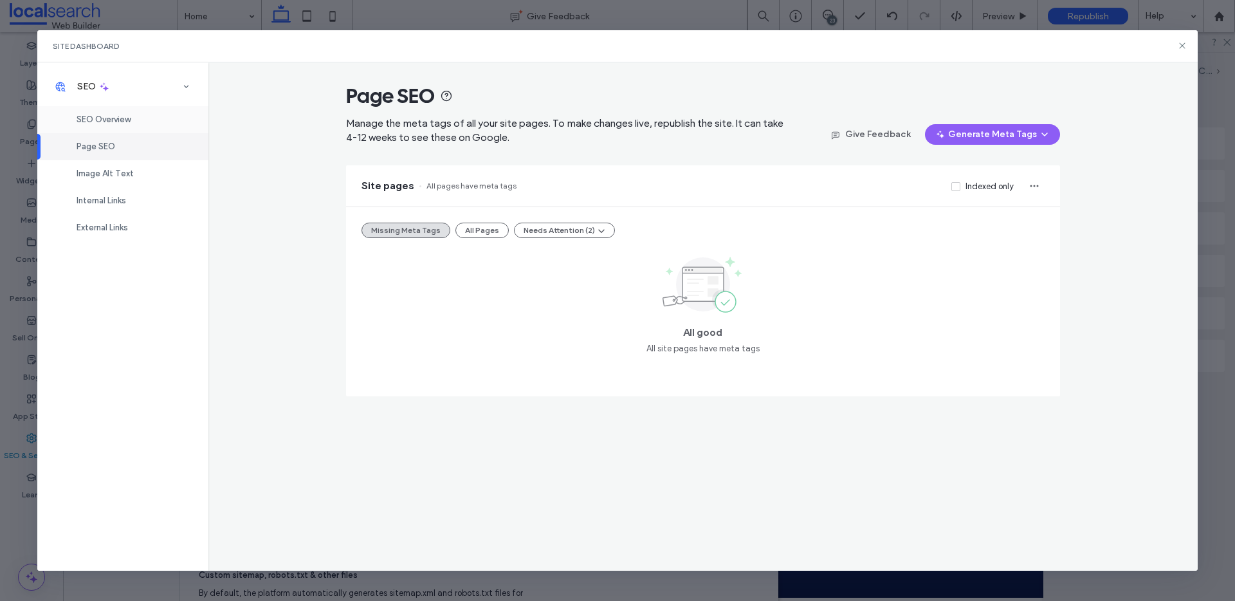
click at [106, 121] on span "SEO Overview" at bounding box center [104, 120] width 54 height 10
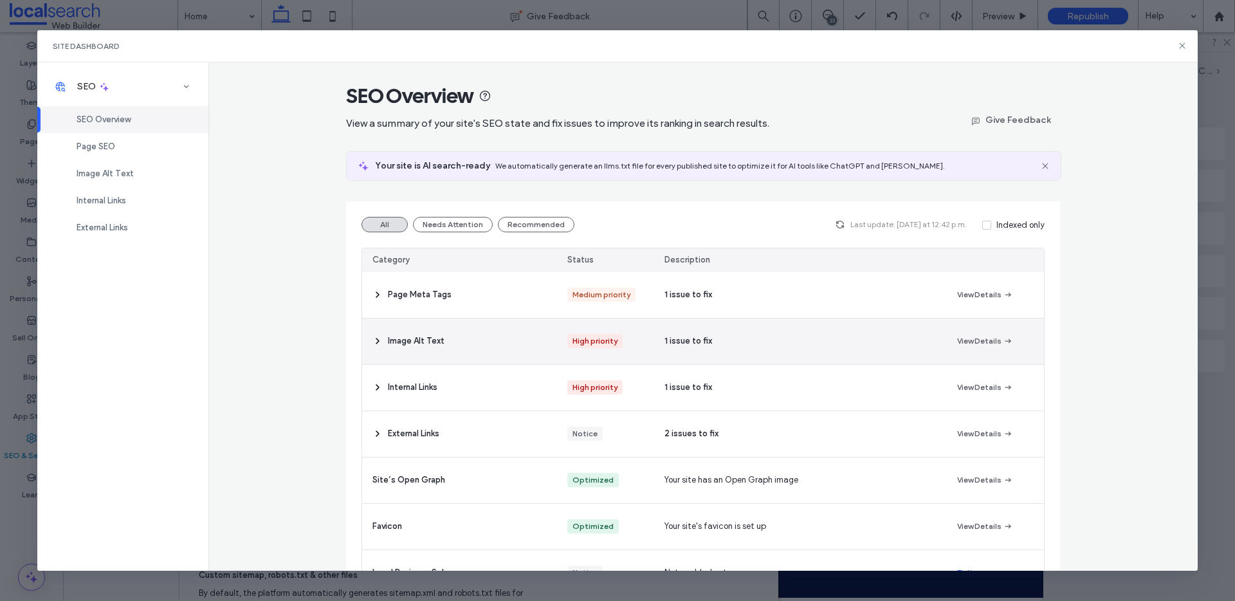
click at [492, 343] on div "Image Alt Text" at bounding box center [459, 341] width 195 height 46
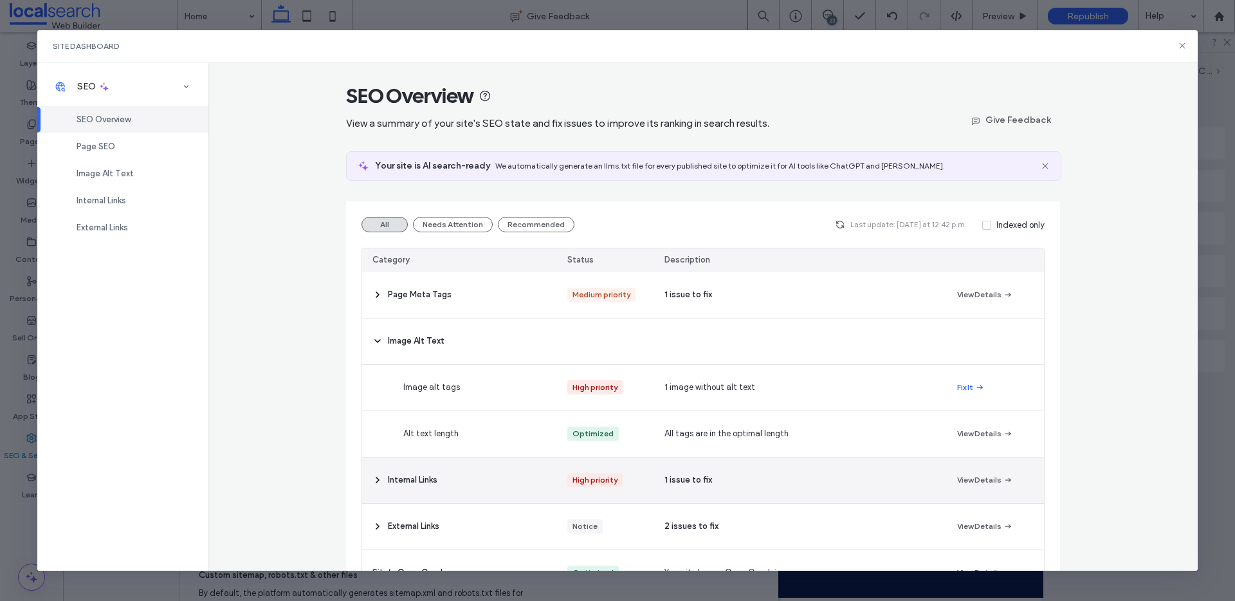
click at [425, 488] on div "Internal Links" at bounding box center [459, 480] width 195 height 46
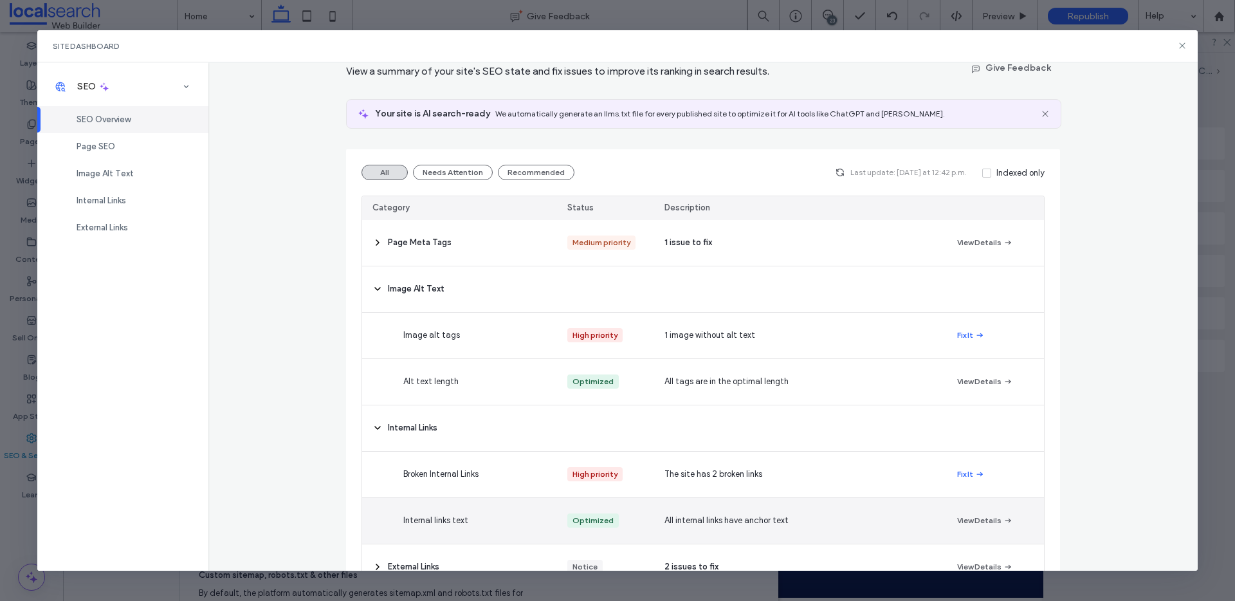
scroll to position [108, 0]
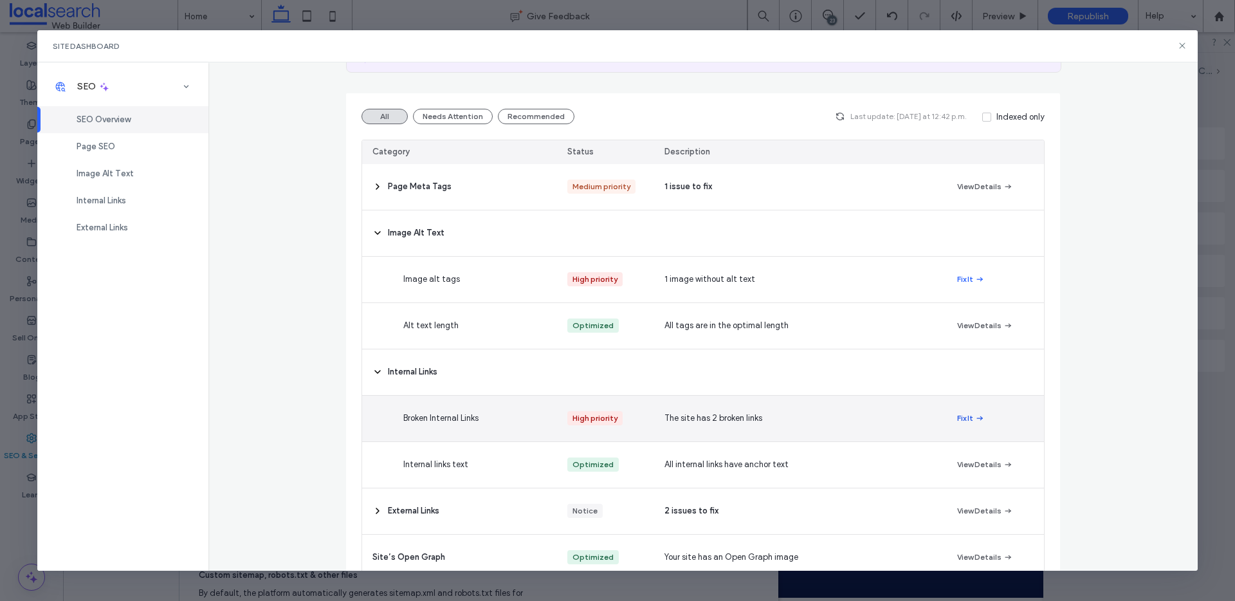
click at [958, 418] on button "Fix It" at bounding box center [971, 417] width 28 height 15
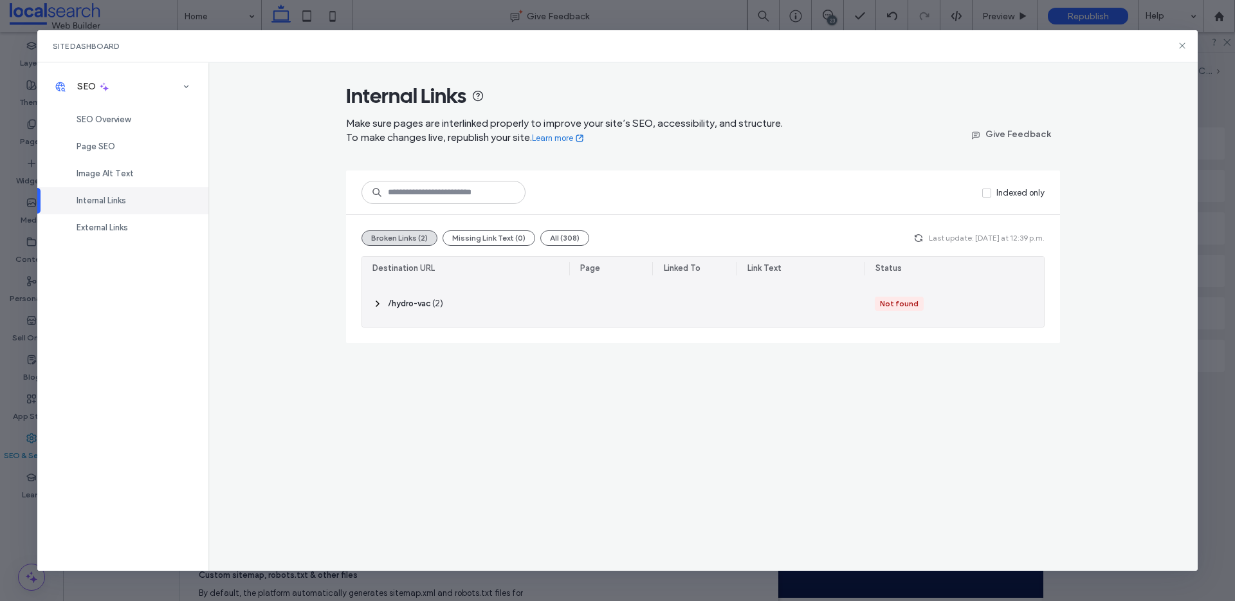
click at [373, 302] on icon at bounding box center [378, 304] width 10 height 10
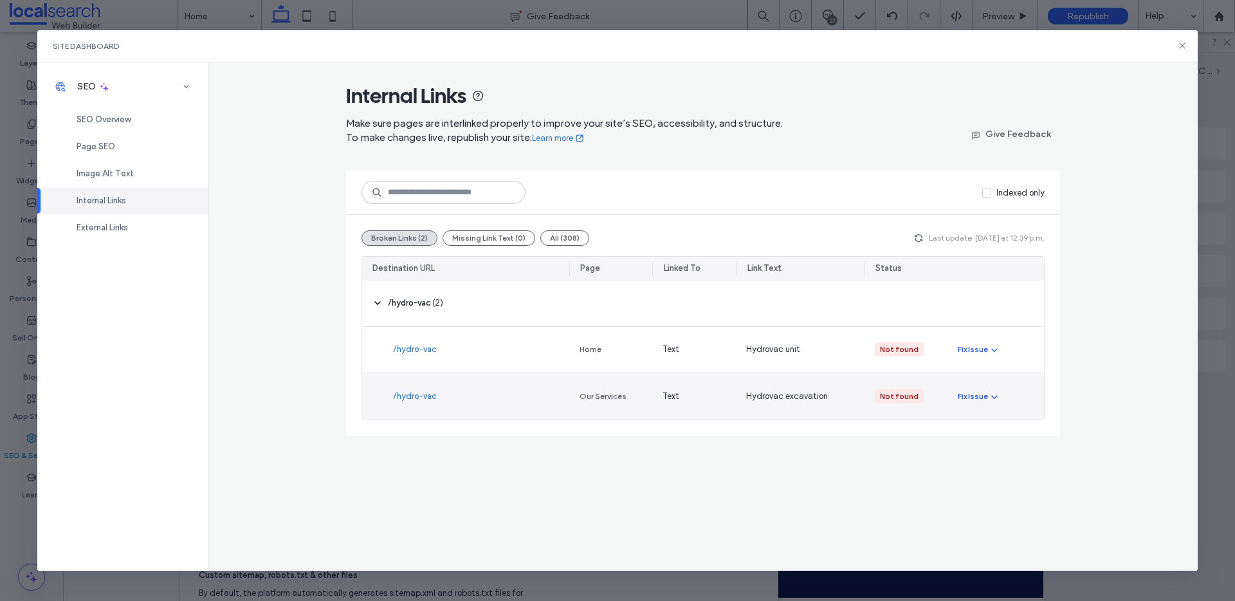
click at [991, 394] on icon "button" at bounding box center [995, 396] width 10 height 10
click at [993, 422] on span "Fix in Editor" at bounding box center [991, 427] width 44 height 13
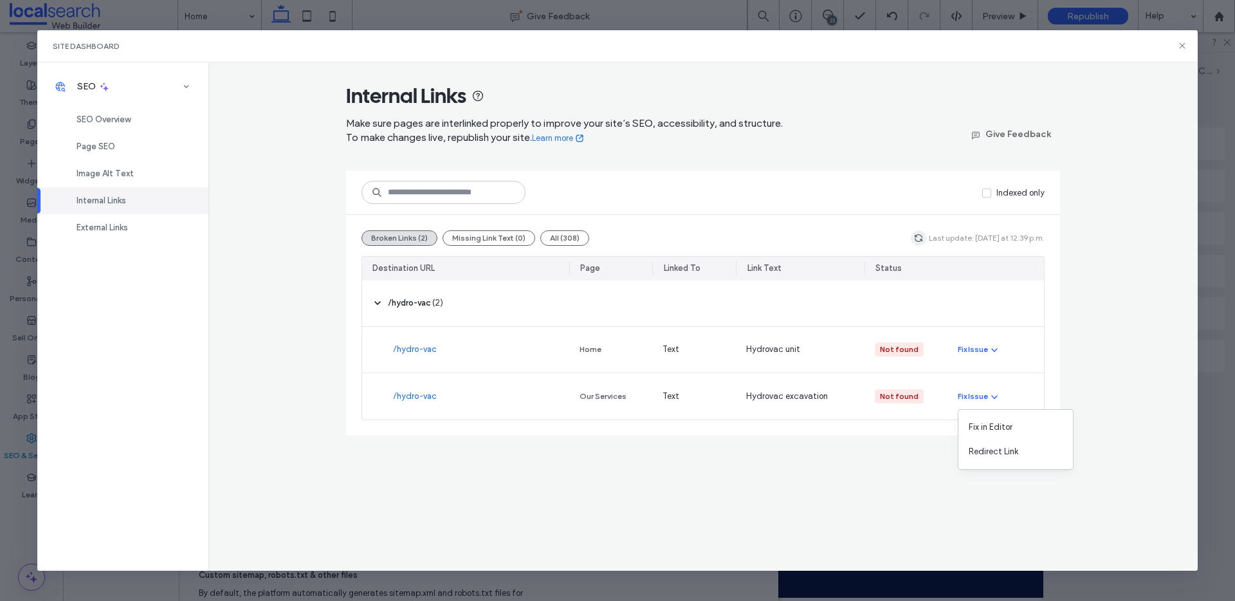
click at [923, 237] on icon "button" at bounding box center [919, 238] width 10 height 10
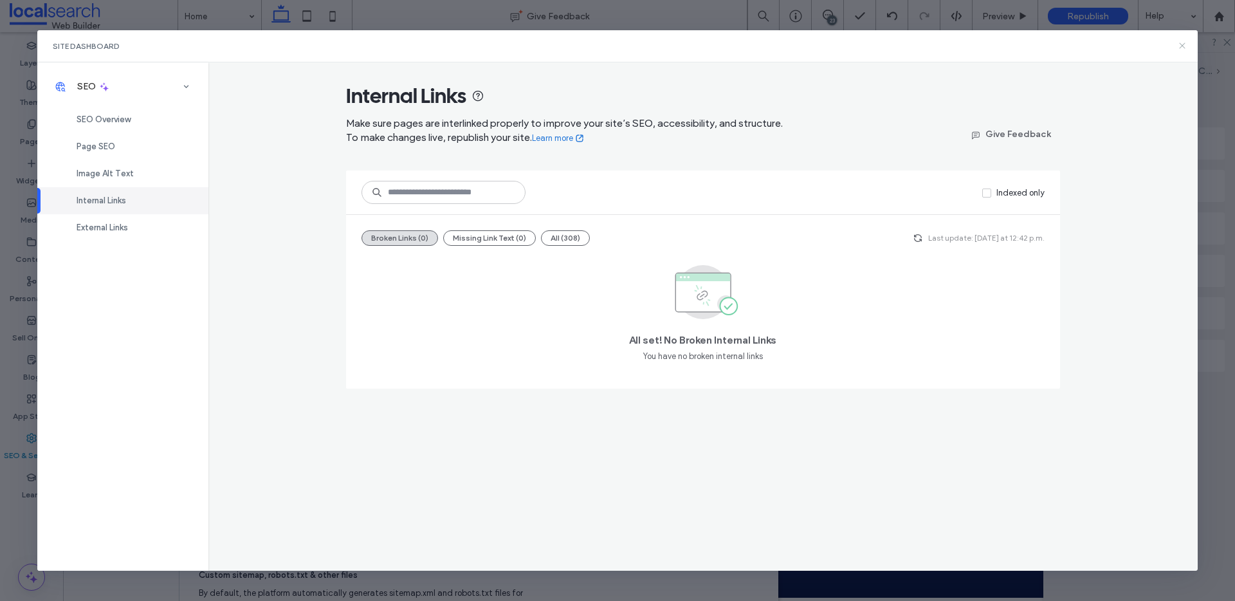
click at [1185, 46] on icon at bounding box center [1182, 46] width 10 height 10
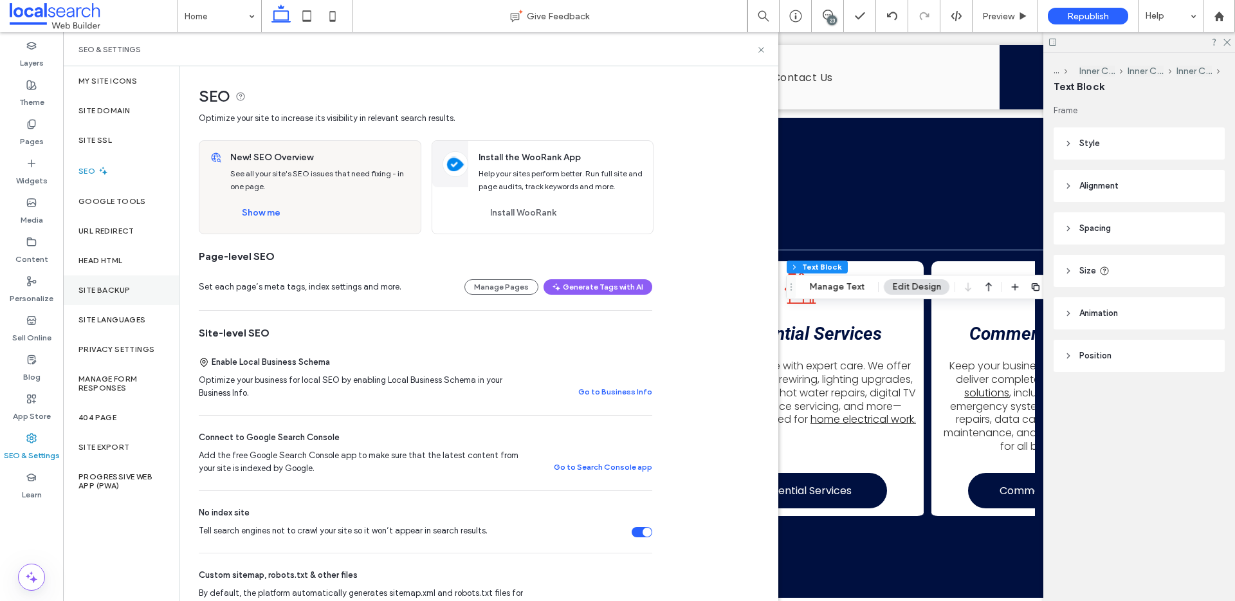
click at [111, 291] on label "Site Backup" at bounding box center [103, 290] width 51 height 9
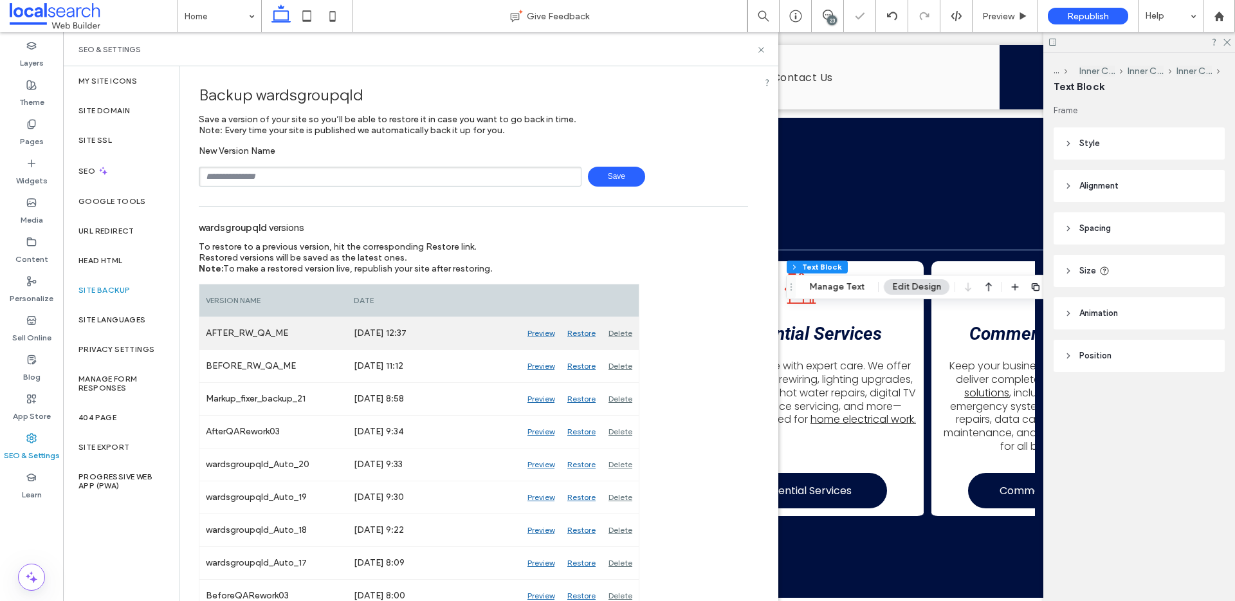
click at [619, 333] on div "Delete" at bounding box center [620, 333] width 37 height 32
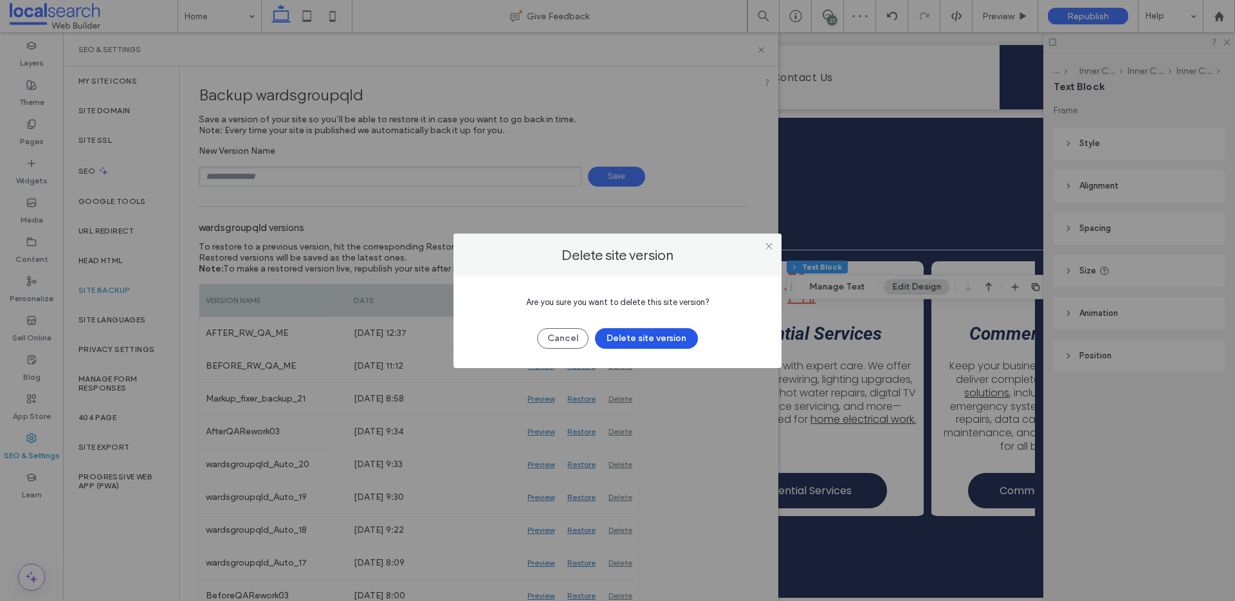
click at [623, 335] on button "Delete site version" at bounding box center [646, 338] width 103 height 21
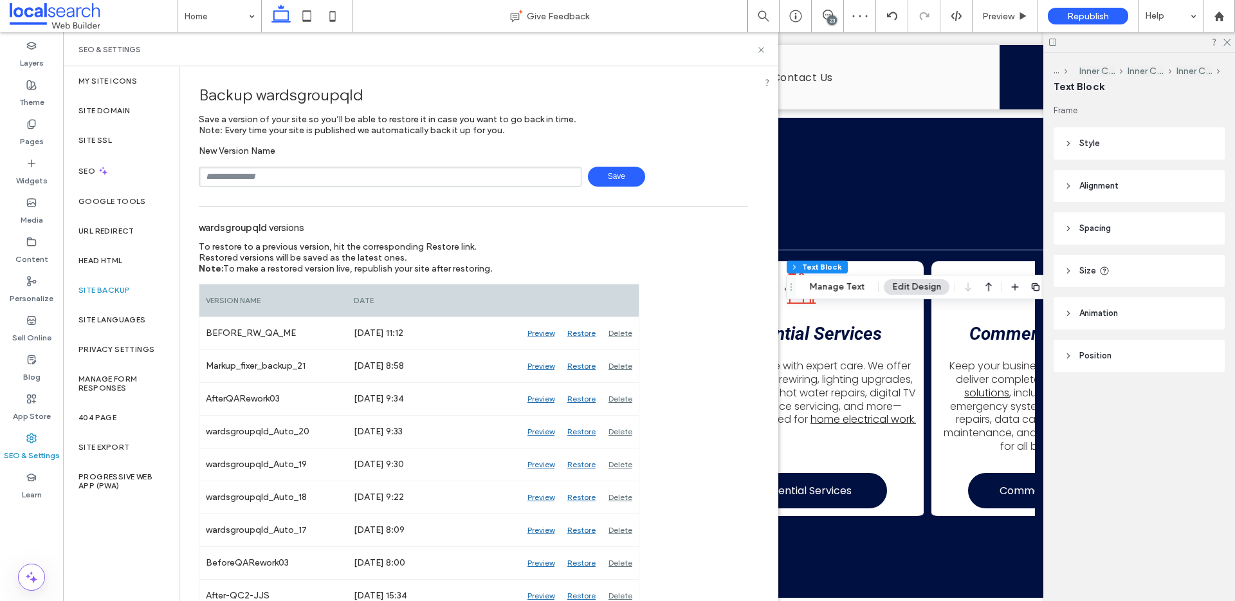
click at [315, 177] on input "text" at bounding box center [390, 177] width 383 height 20
type input "**********"
click at [761, 49] on icon at bounding box center [762, 50] width 10 height 10
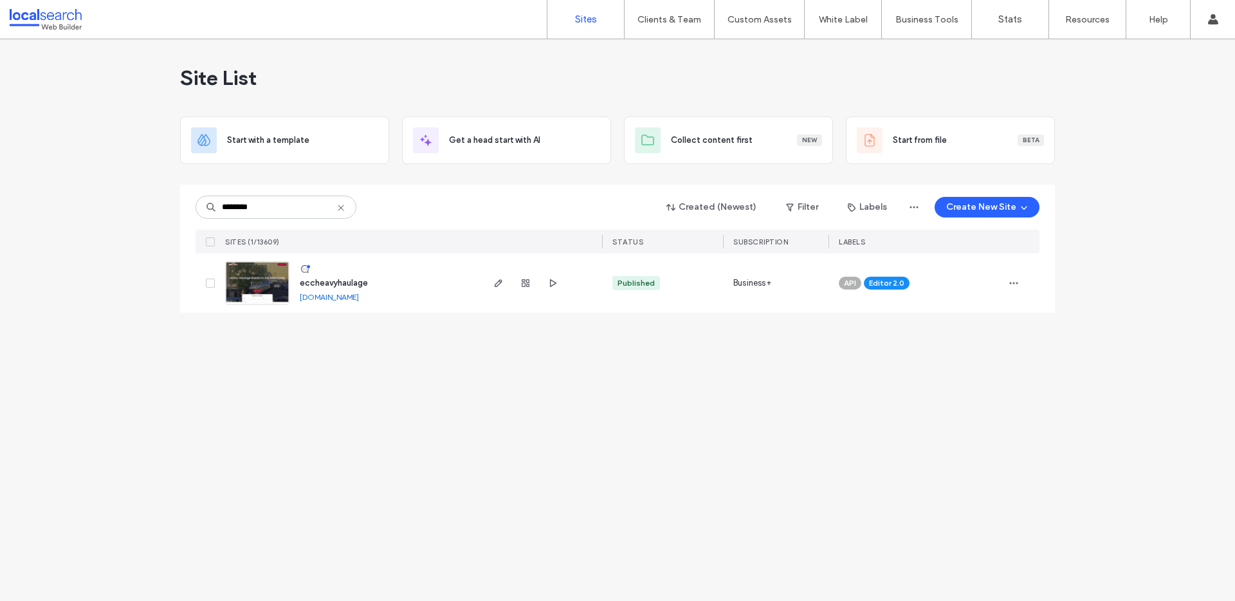
type input "********"
click at [280, 283] on link at bounding box center [257, 283] width 64 height 44
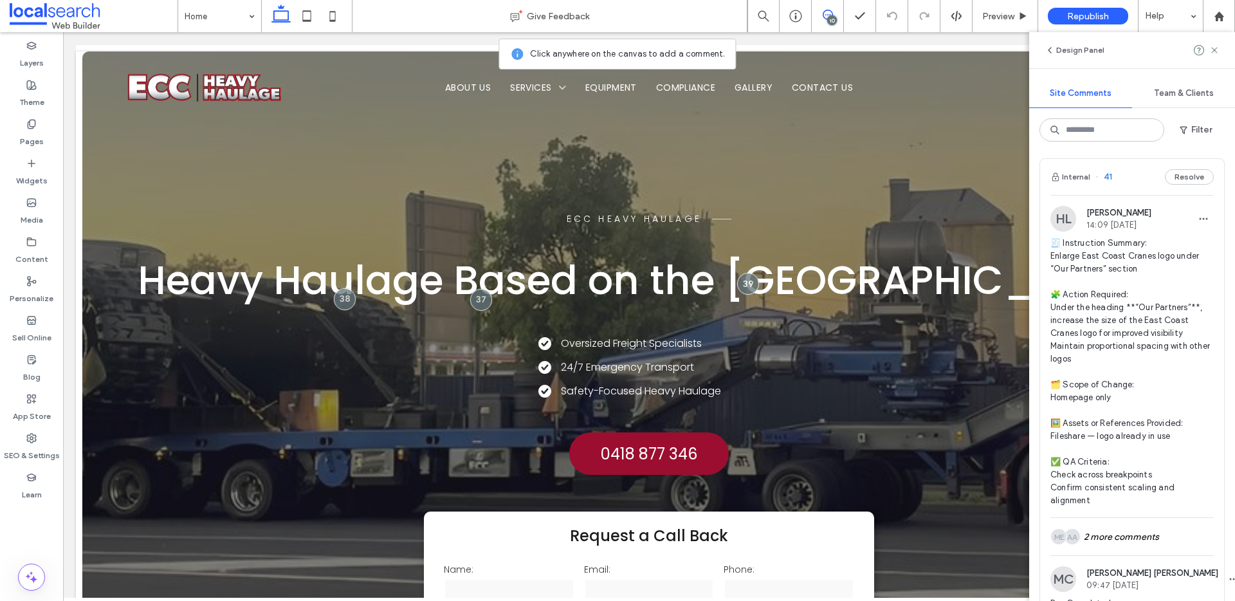
scroll to position [3047, 0]
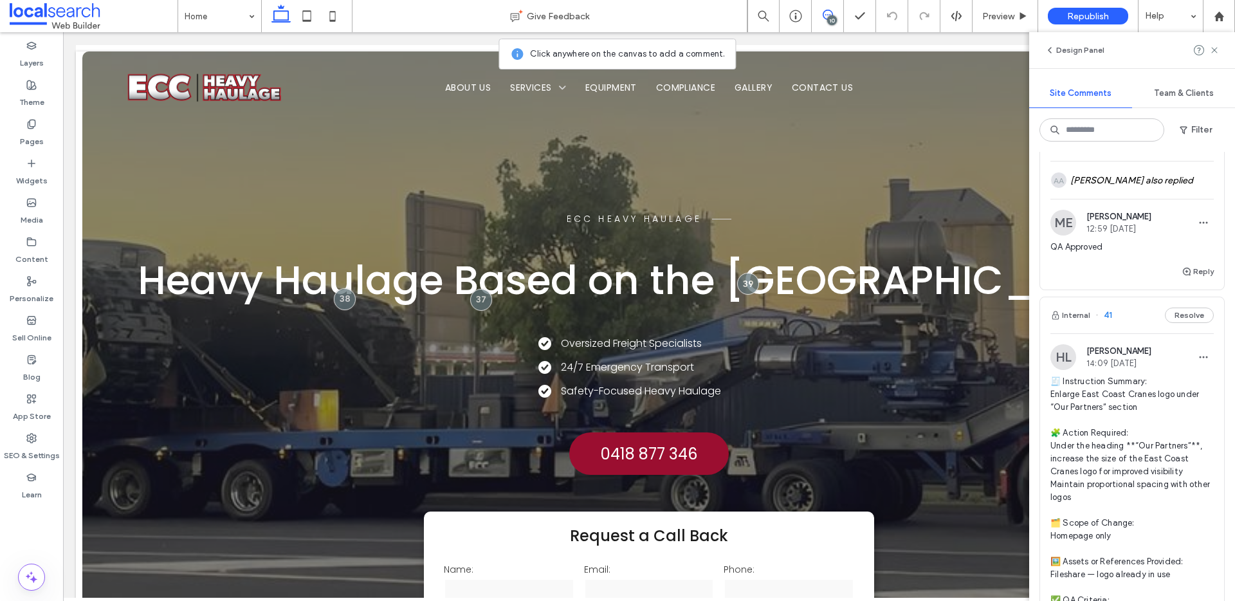
click at [1109, 322] on span "41" at bounding box center [1104, 315] width 17 height 13
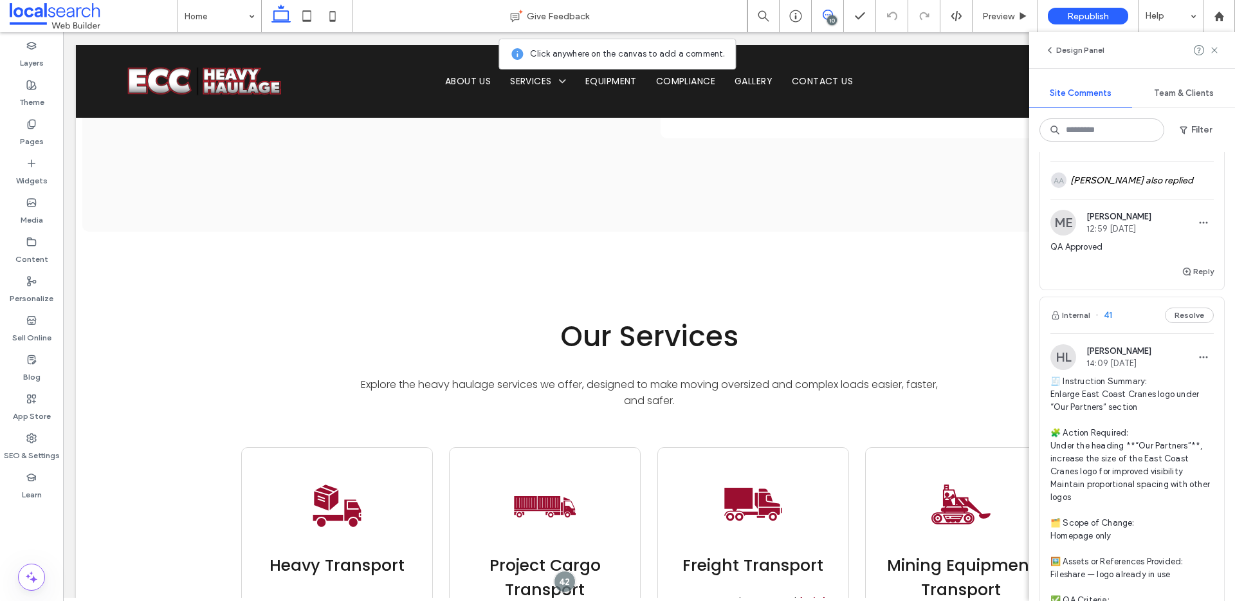
scroll to position [3690, 0]
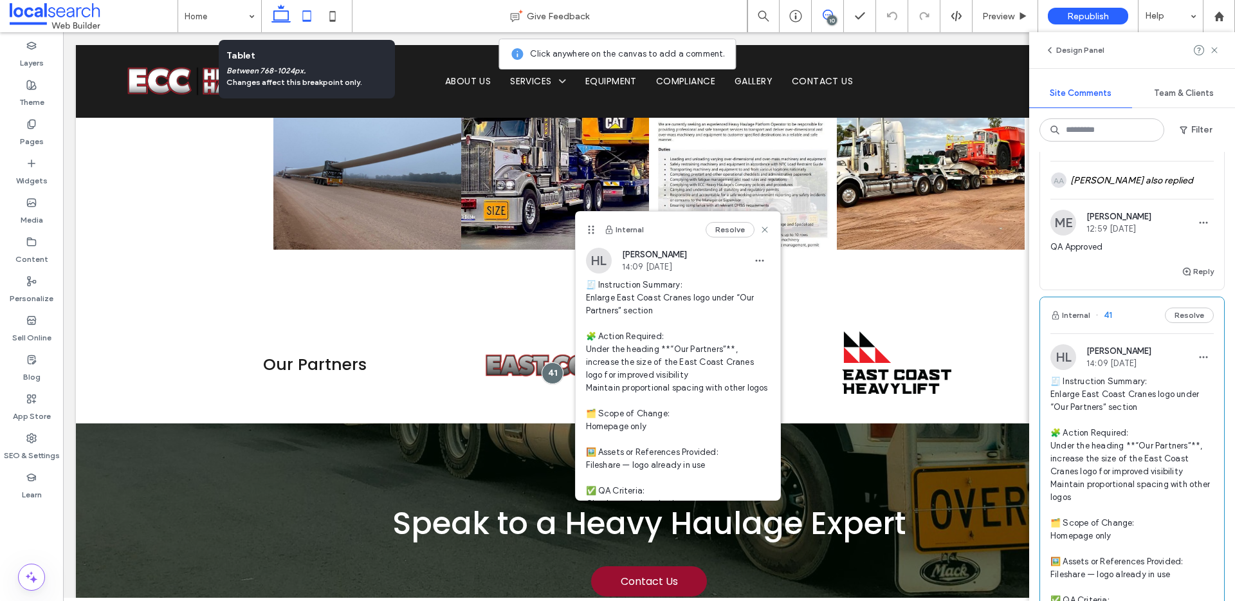
click at [306, 14] on icon at bounding box center [307, 16] width 26 height 26
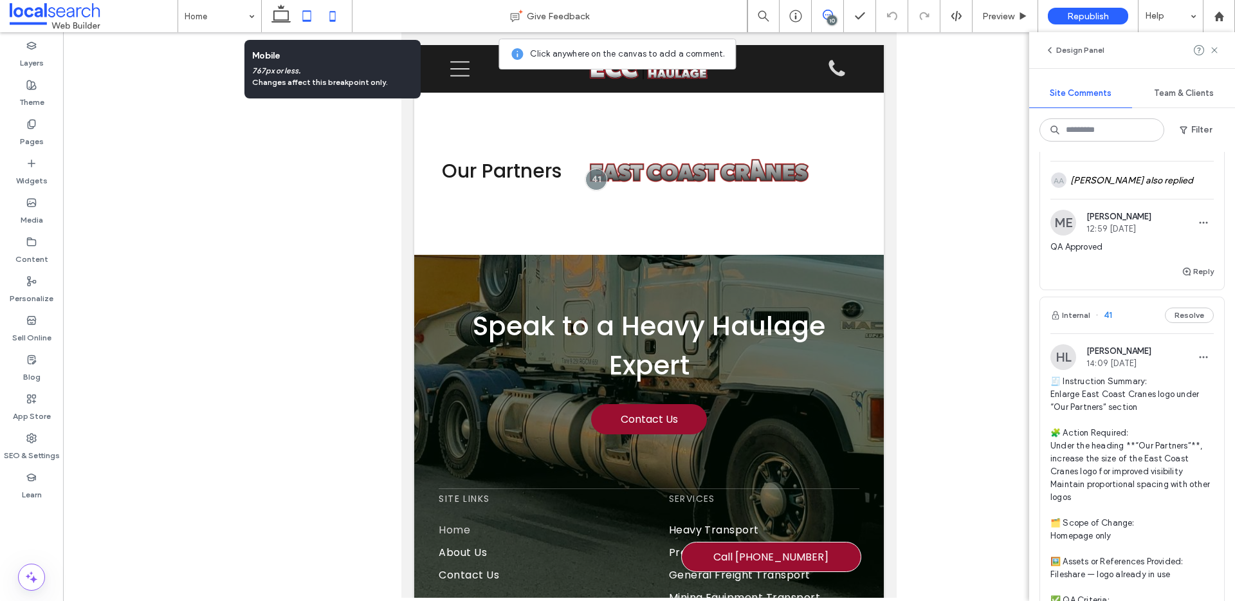
click at [331, 23] on icon at bounding box center [333, 16] width 26 height 26
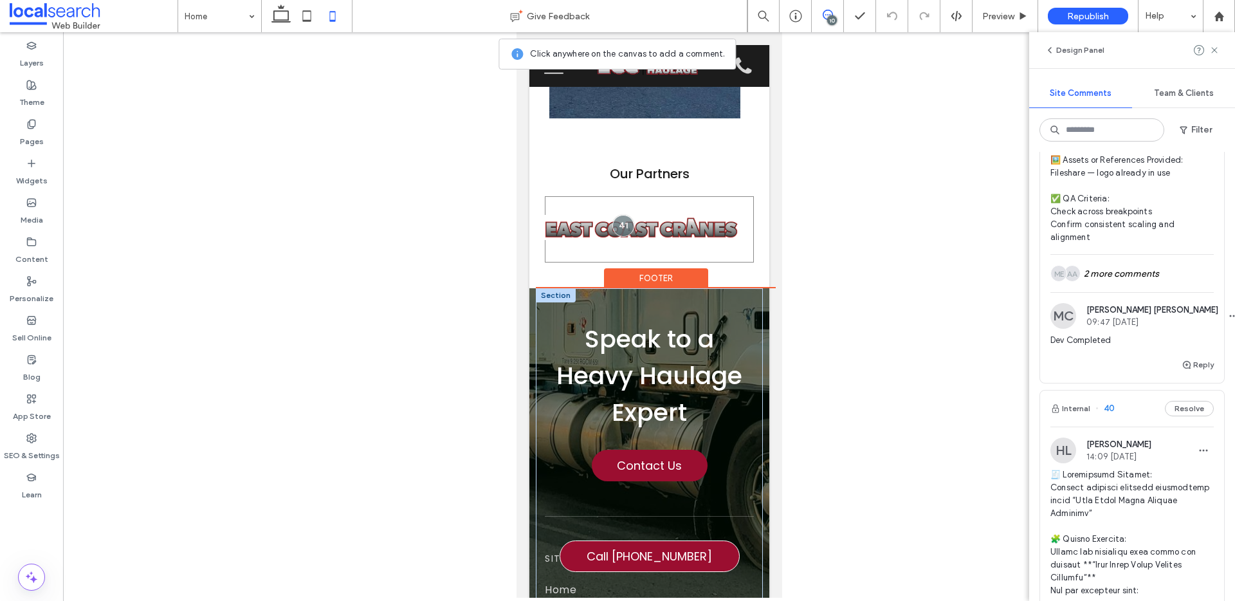
scroll to position [4072, 0]
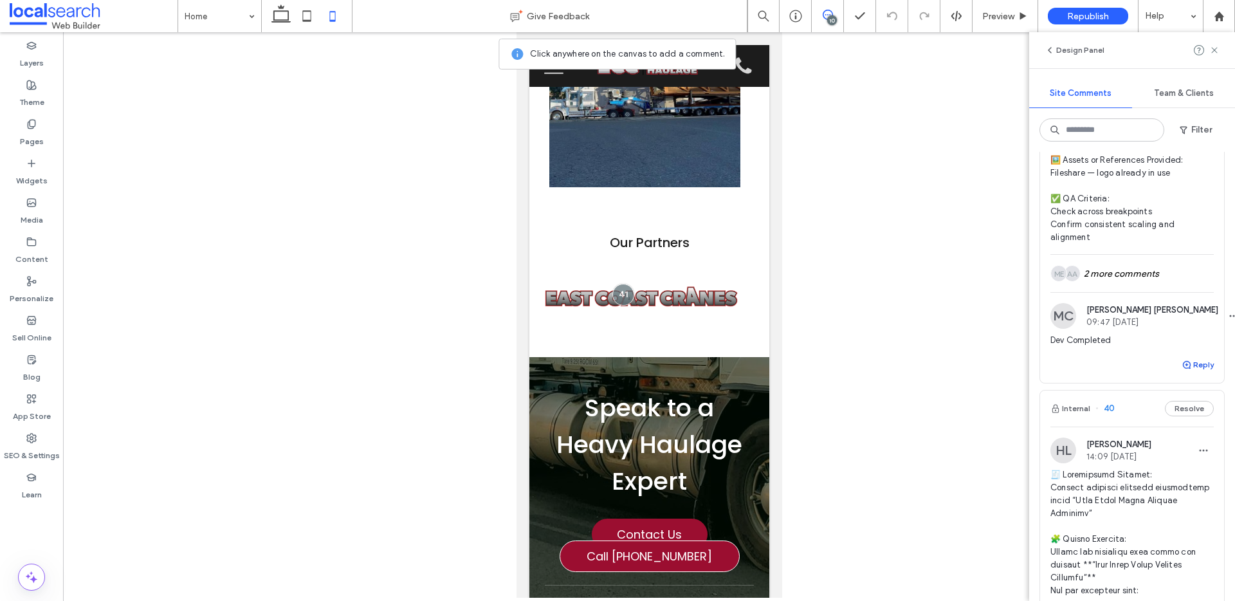
click at [1196, 373] on button "Reply" at bounding box center [1198, 364] width 32 height 15
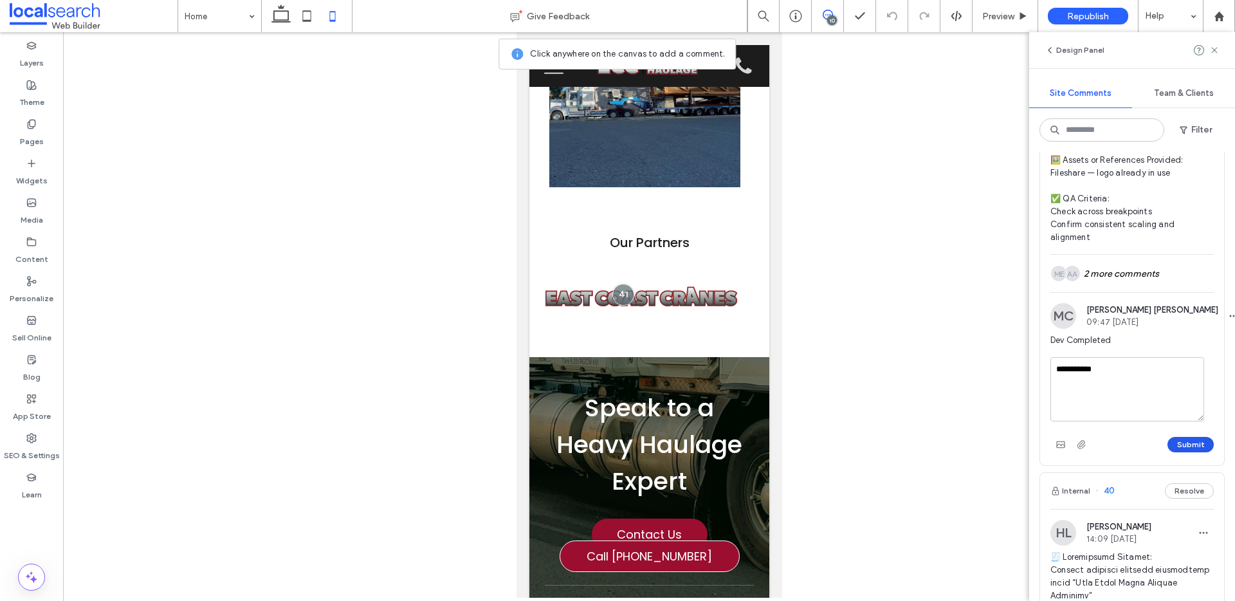
type textarea "**********"
click at [1186, 452] on button "Submit" at bounding box center [1191, 444] width 46 height 15
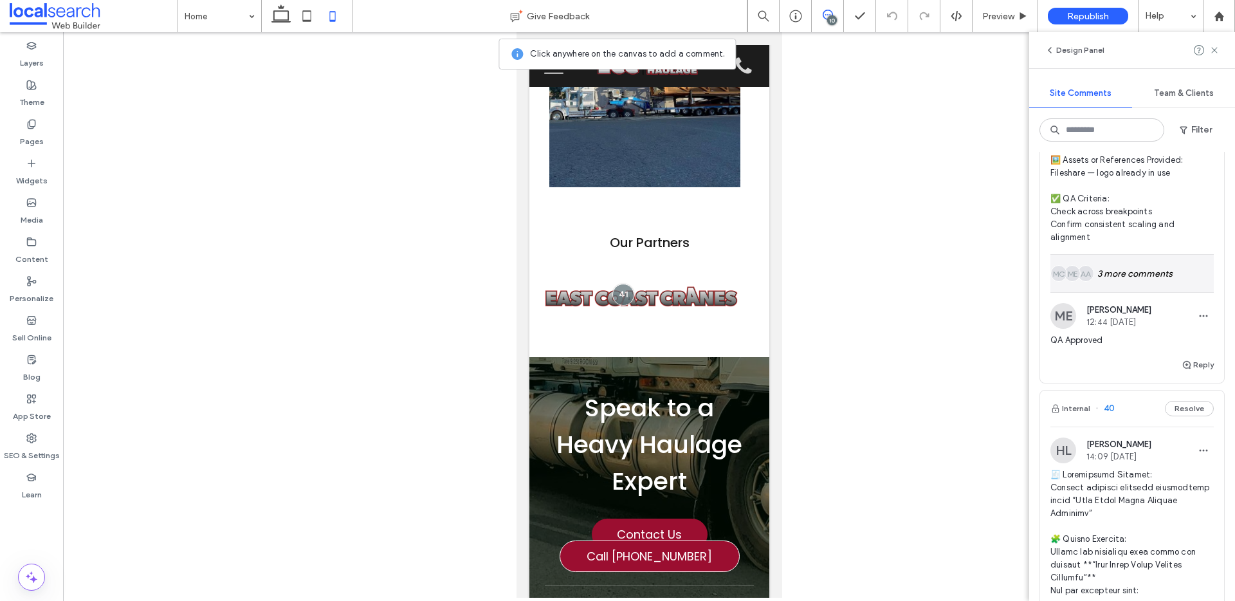
click at [1154, 292] on div "AA ME MC 3 more comments" at bounding box center [1132, 273] width 163 height 37
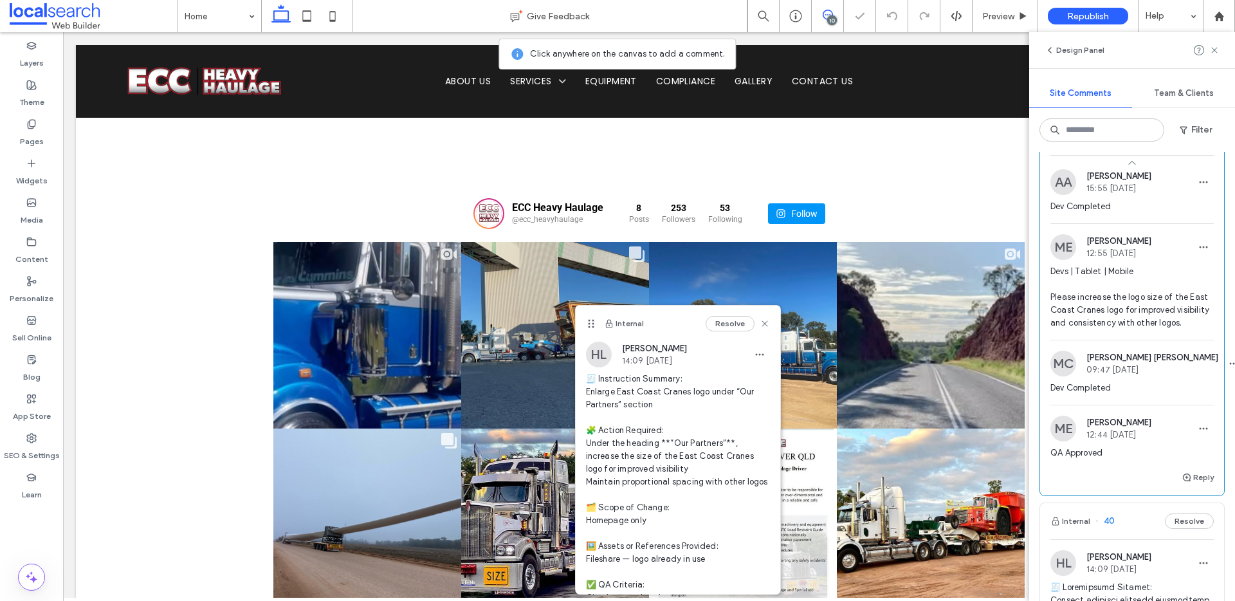
scroll to position [3550, 0]
click at [994, 17] on span "Preview" at bounding box center [998, 16] width 32 height 11
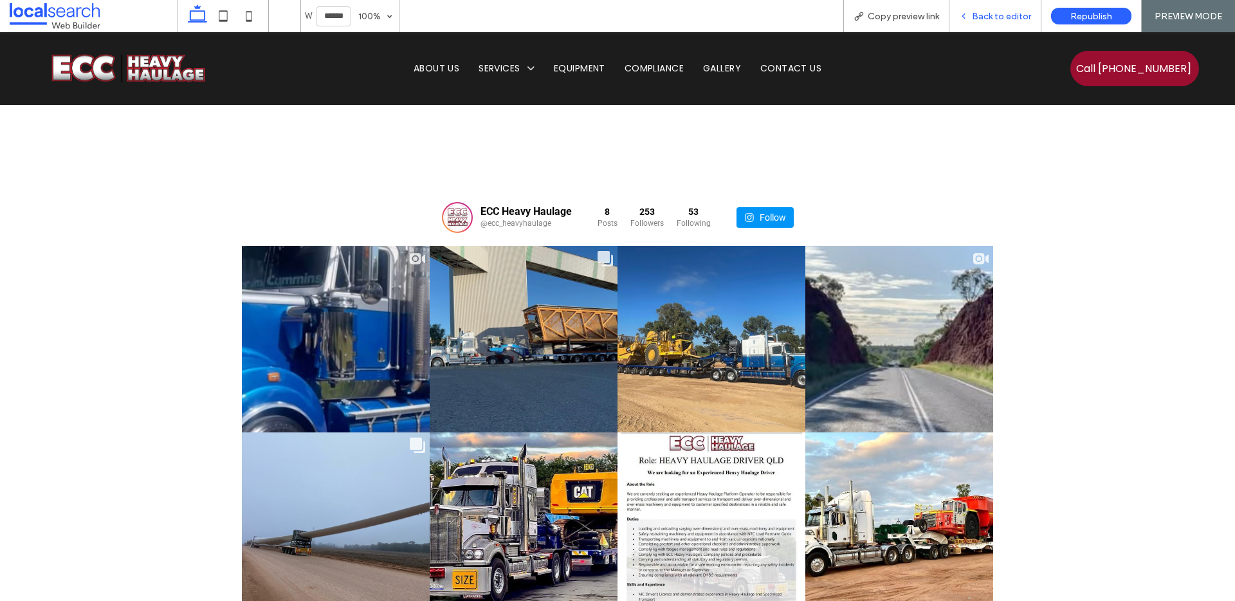
scroll to position [3316, 0]
click at [901, 21] on div "Copy preview link" at bounding box center [897, 16] width 106 height 32
click at [884, 11] on span "Copy preview link" at bounding box center [903, 16] width 71 height 11
click at [975, 17] on span "Back to editor" at bounding box center [1001, 16] width 59 height 11
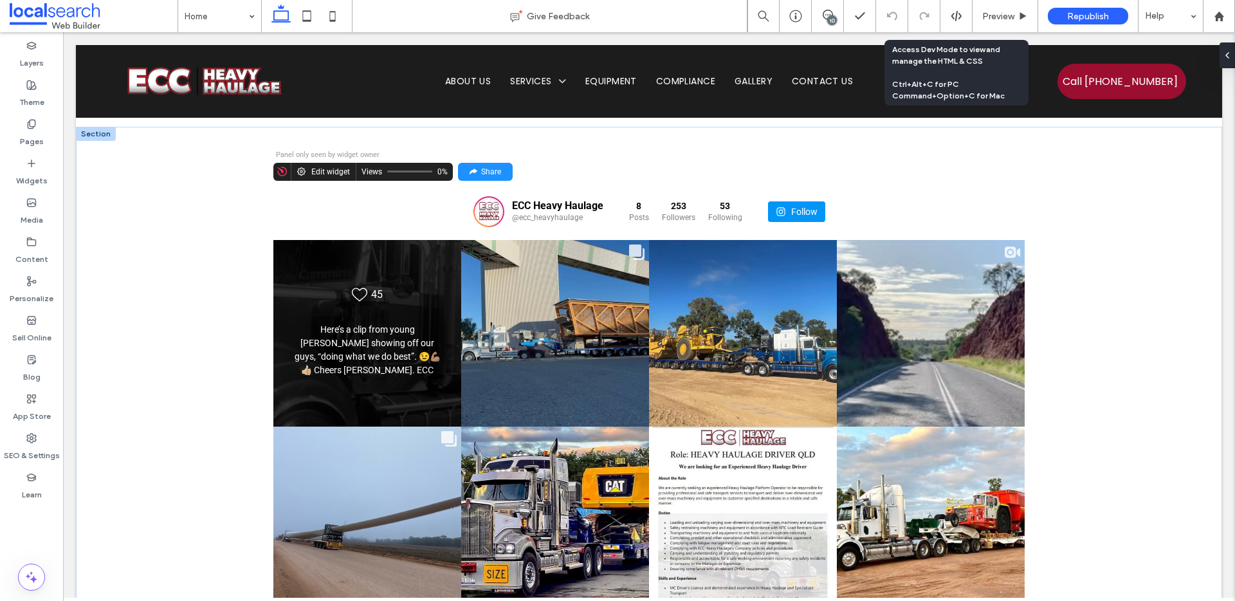
scroll to position [3325, 0]
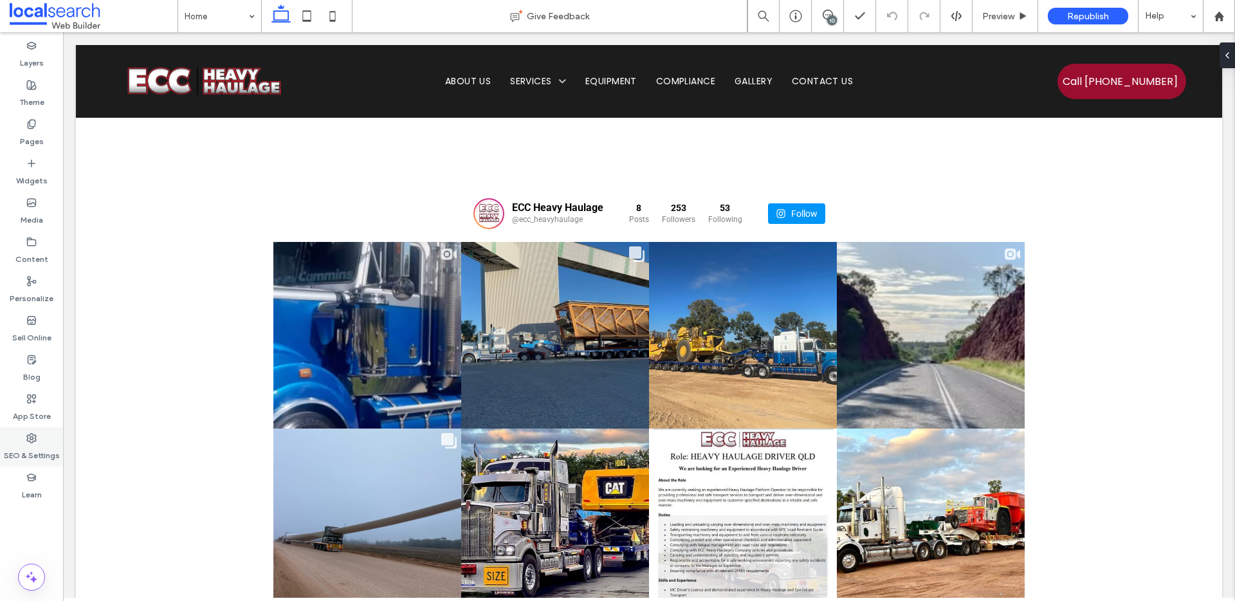
click at [14, 447] on label "SEO & Settings" at bounding box center [32, 452] width 56 height 18
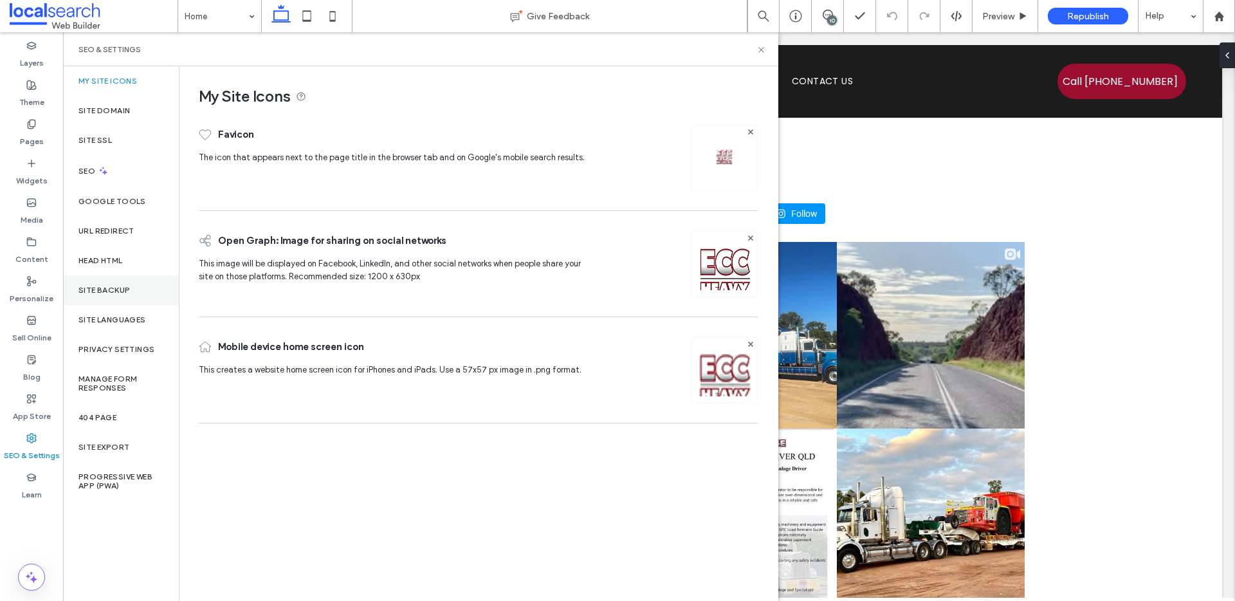
click at [112, 296] on div "Site Backup" at bounding box center [121, 290] width 116 height 30
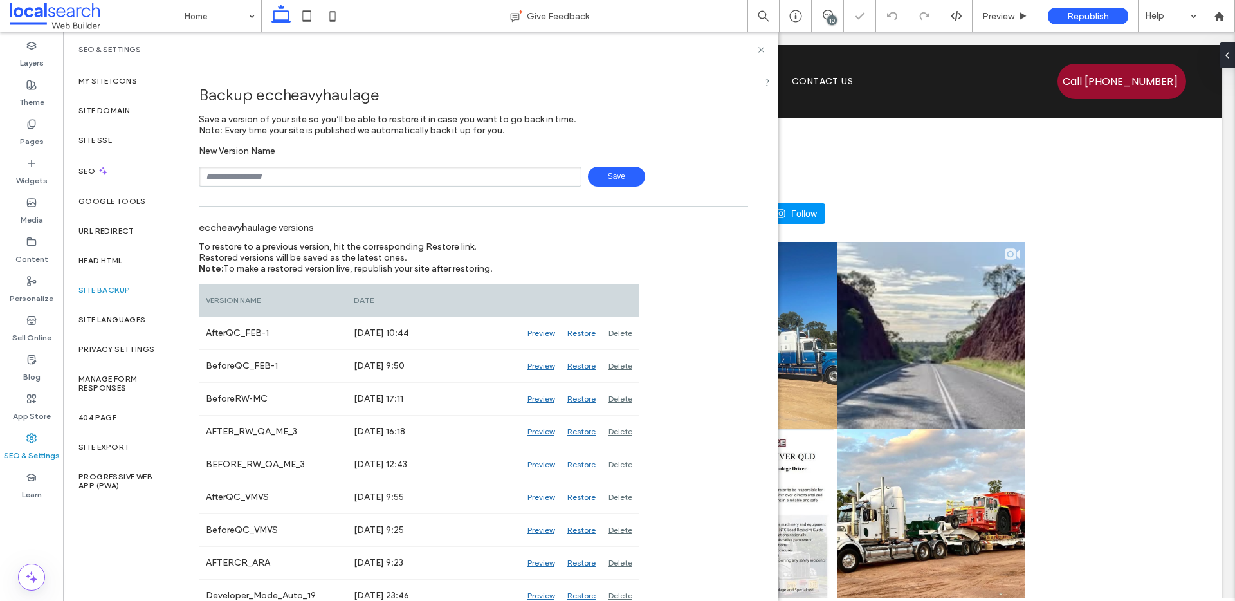
click at [237, 170] on input "text" at bounding box center [390, 177] width 383 height 20
type input "**********"
click at [763, 50] on icon at bounding box center [762, 50] width 10 height 10
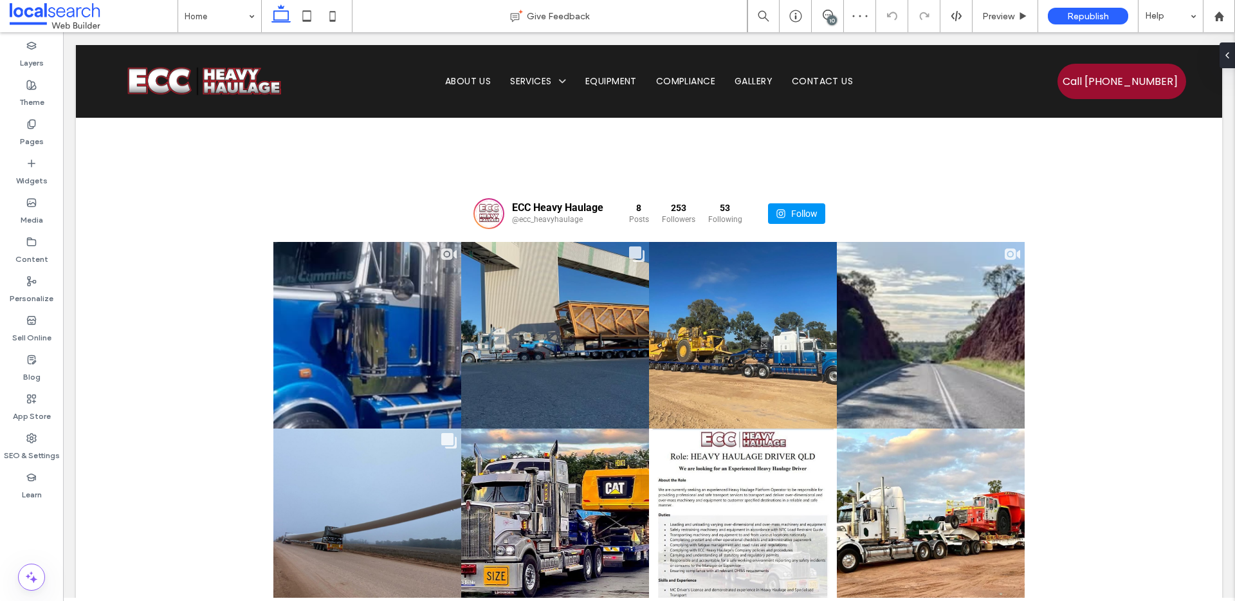
click at [829, 18] on div "10" at bounding box center [832, 20] width 10 height 10
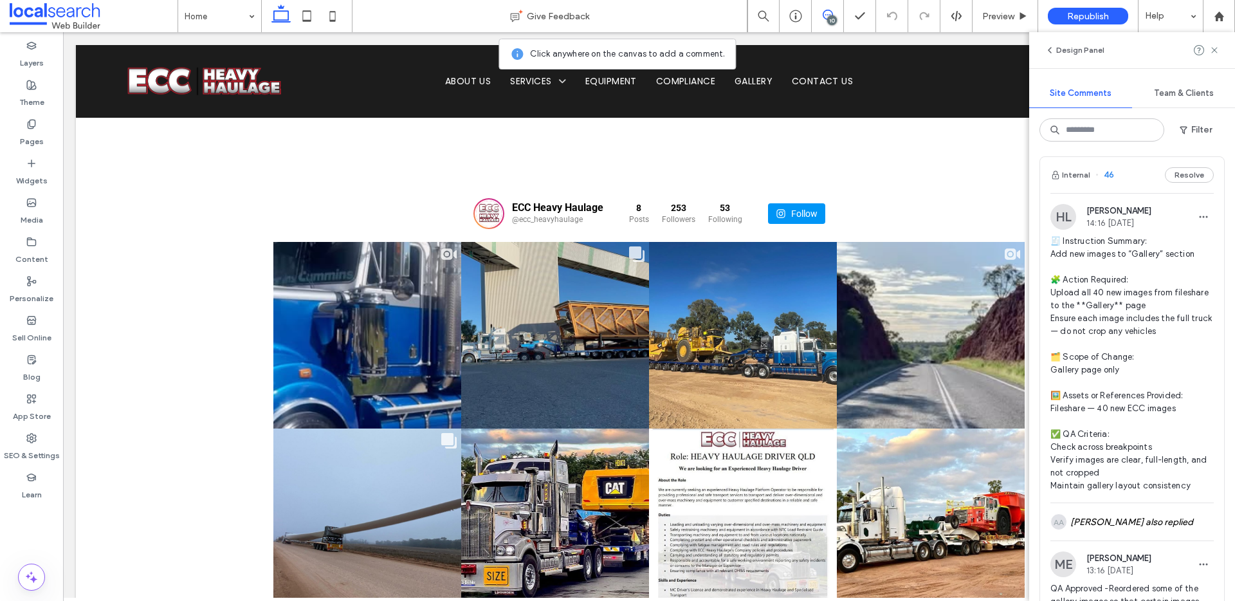
scroll to position [0, 0]
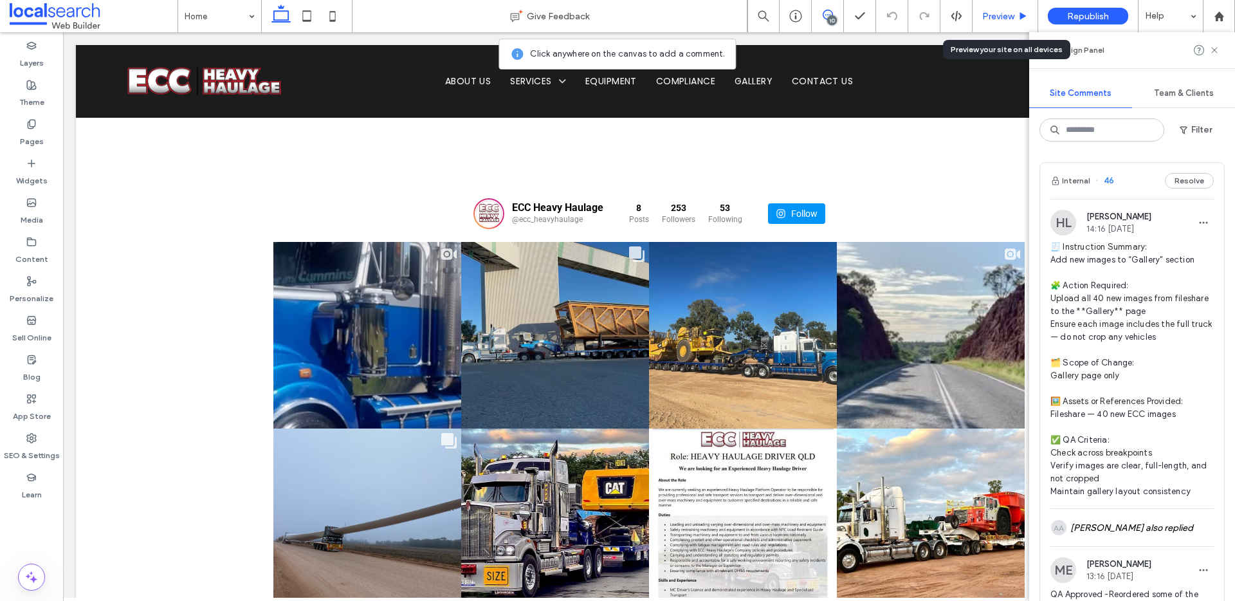
click at [1000, 21] on span "Preview" at bounding box center [998, 16] width 32 height 11
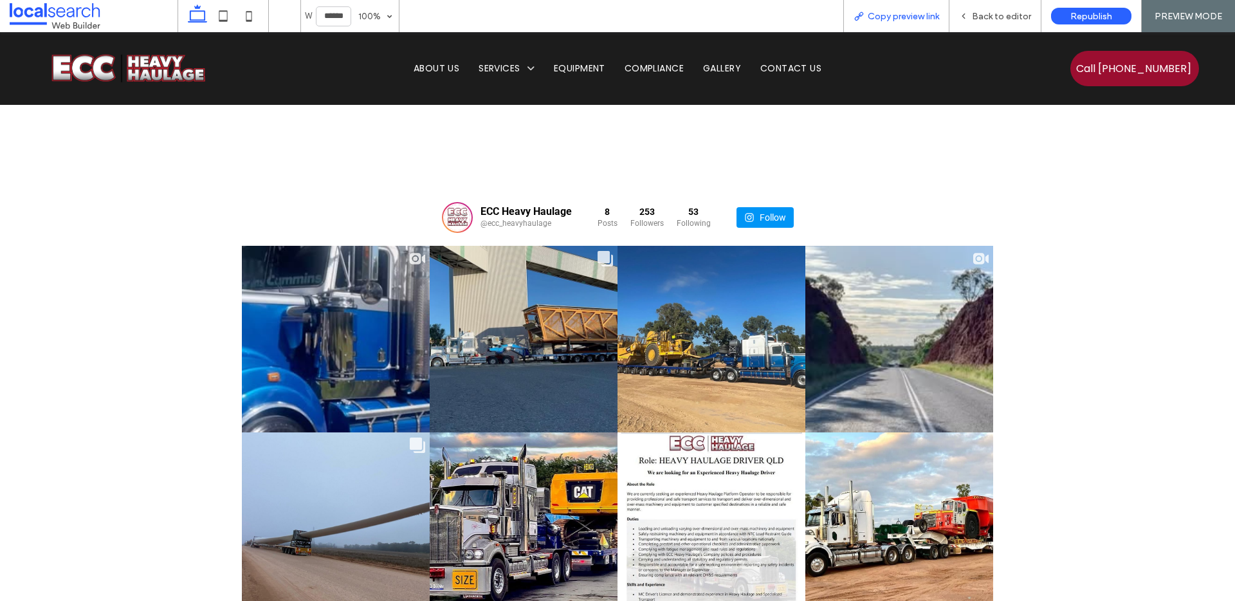
scroll to position [3316, 0]
click at [925, 21] on div "Copy preview link" at bounding box center [897, 16] width 106 height 32
click at [909, 23] on div "Copy preview link" at bounding box center [897, 16] width 106 height 32
click at [904, 17] on span "Copy preview link" at bounding box center [903, 16] width 71 height 11
click at [1005, 17] on span "Back to editor" at bounding box center [1001, 16] width 59 height 11
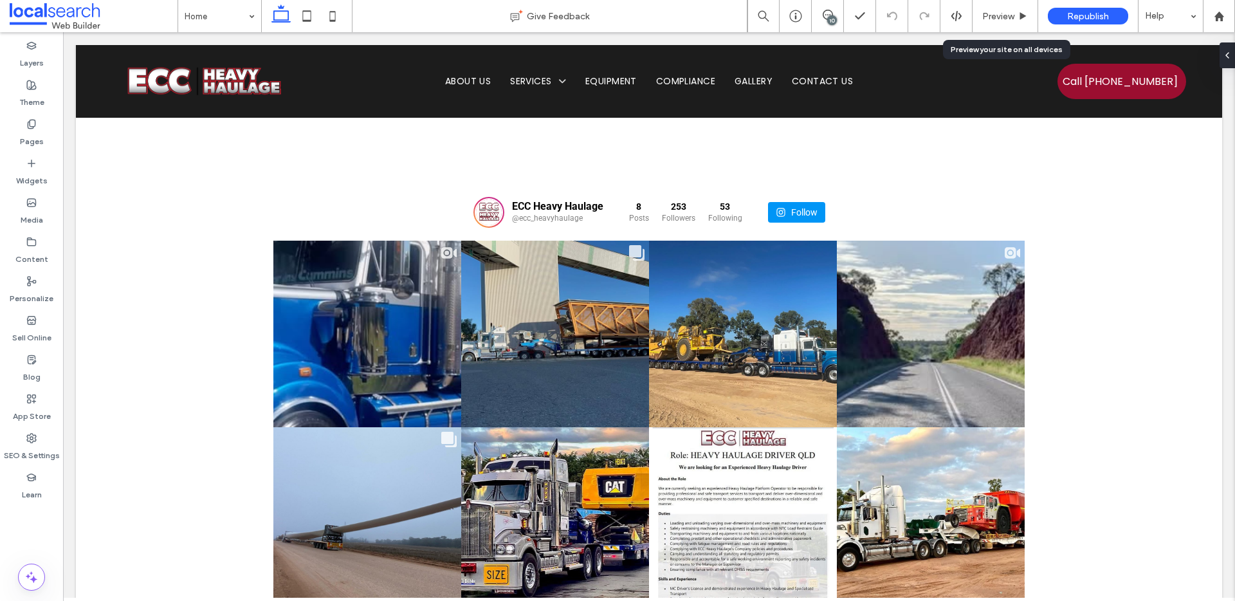
scroll to position [3325, 0]
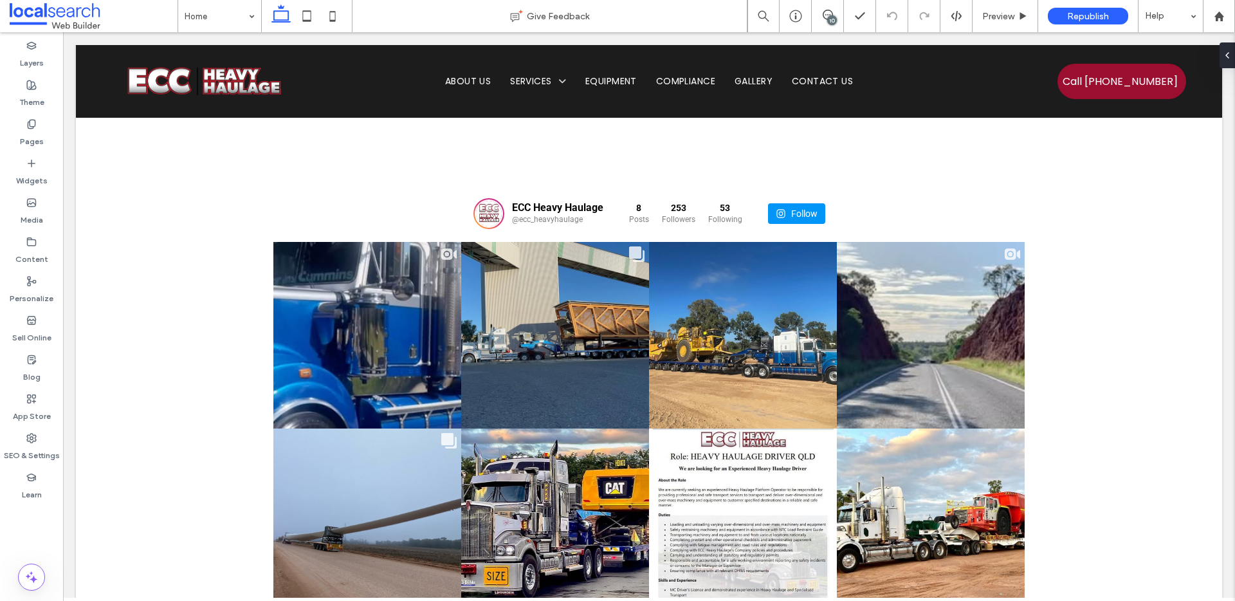
click at [832, 21] on div "10" at bounding box center [832, 20] width 10 height 10
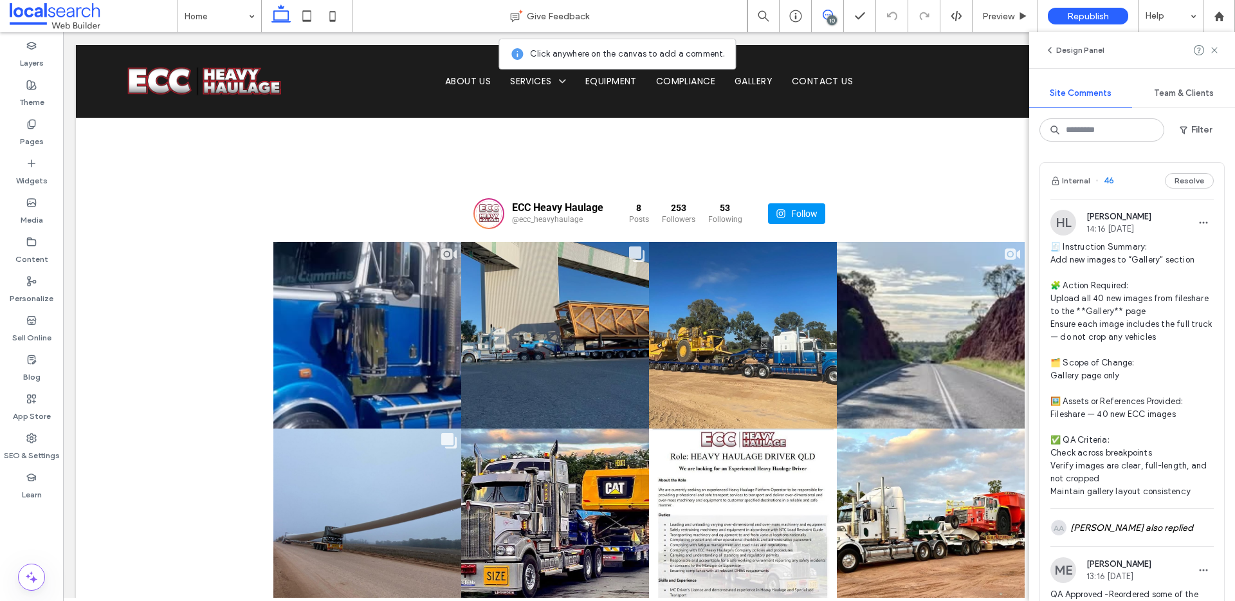
scroll to position [430, 0]
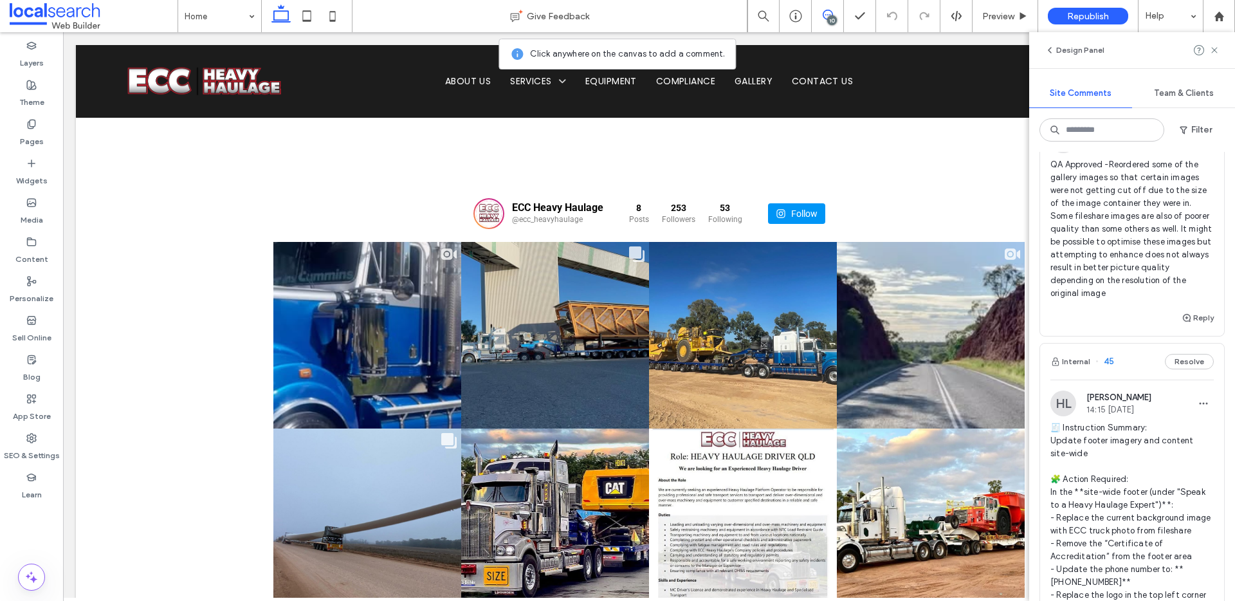
click at [1133, 271] on span "QA Approved -Reordered some of the gallery images so that certain images were n…" at bounding box center [1132, 229] width 163 height 142
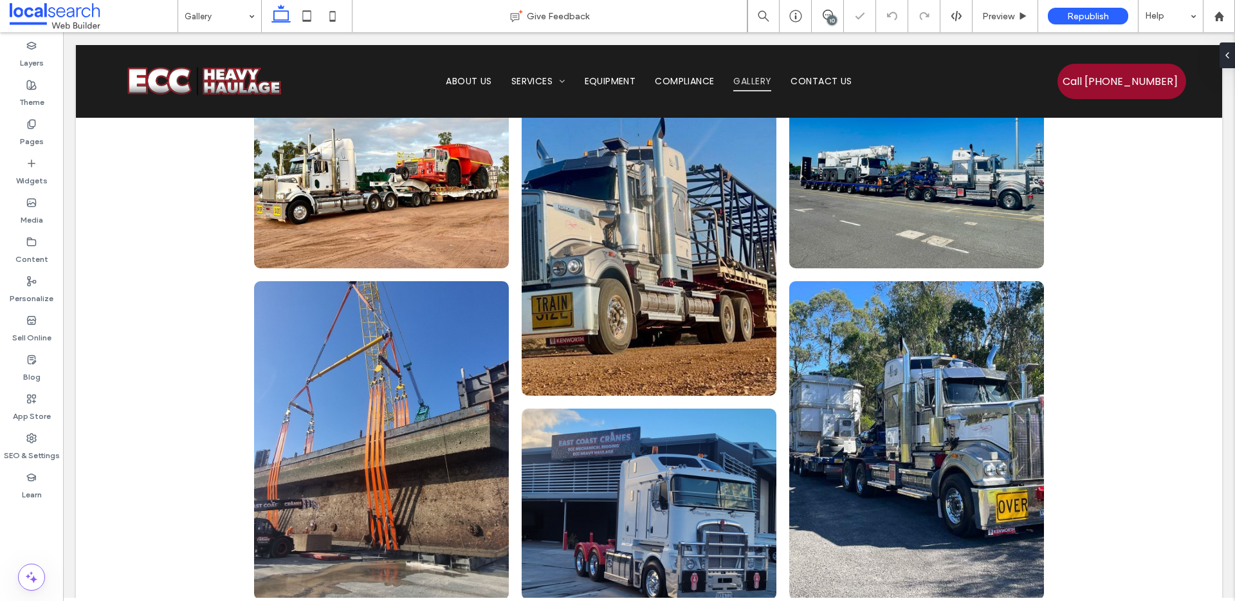
click at [833, 17] on div "10" at bounding box center [832, 20] width 10 height 10
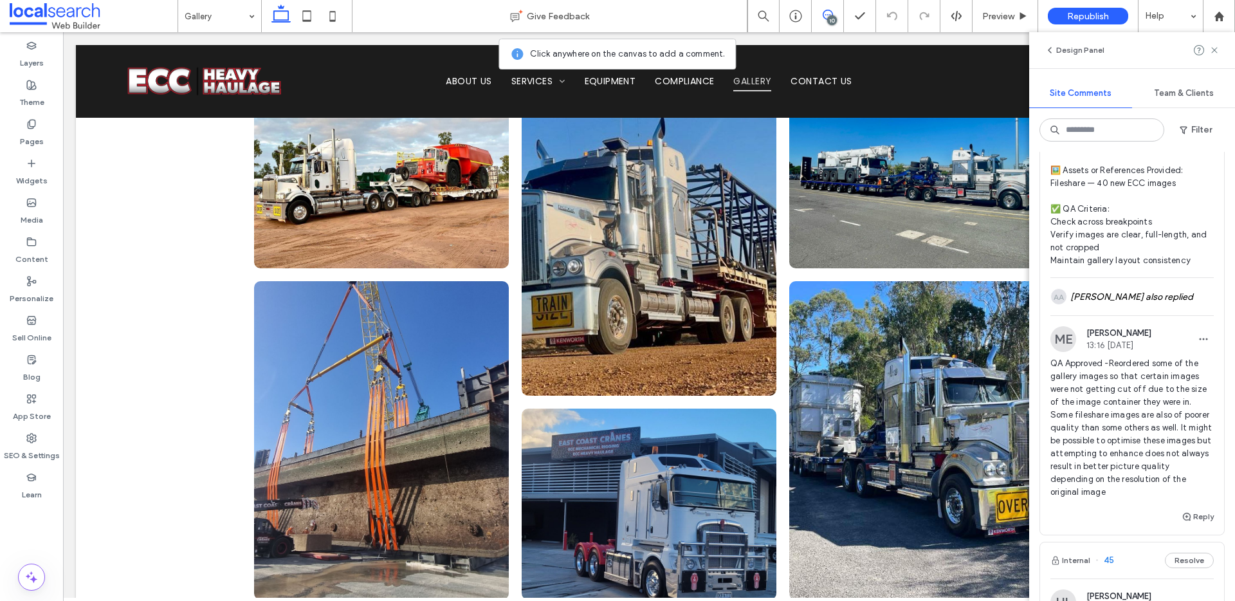
scroll to position [234, 0]
drag, startPoint x: 1050, startPoint y: 436, endPoint x: 1120, endPoint y: 468, distance: 77.2
click at [1120, 468] on span "QA Approved -Reordered some of the gallery images so that certain images were n…" at bounding box center [1132, 426] width 163 height 142
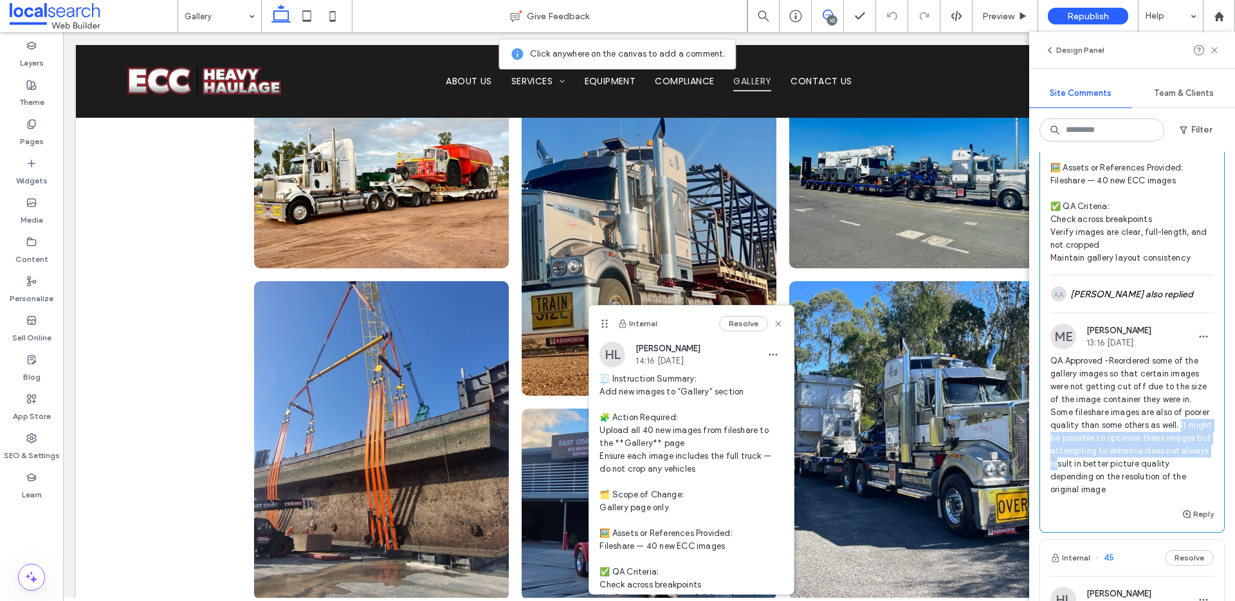
click at [1111, 453] on span "QA Approved -Reordered some of the gallery images so that certain images were n…" at bounding box center [1132, 426] width 163 height 142
drag, startPoint x: 1100, startPoint y: 450, endPoint x: 1115, endPoint y: 483, distance: 36.3
click at [1115, 483] on span "QA Approved -Reordered some of the gallery images so that certain images were n…" at bounding box center [1132, 426] width 163 height 142
drag, startPoint x: 1096, startPoint y: 450, endPoint x: 1119, endPoint y: 487, distance: 43.9
click at [1119, 487] on span "QA Approved -Reordered some of the gallery images so that certain images were n…" at bounding box center [1132, 426] width 163 height 142
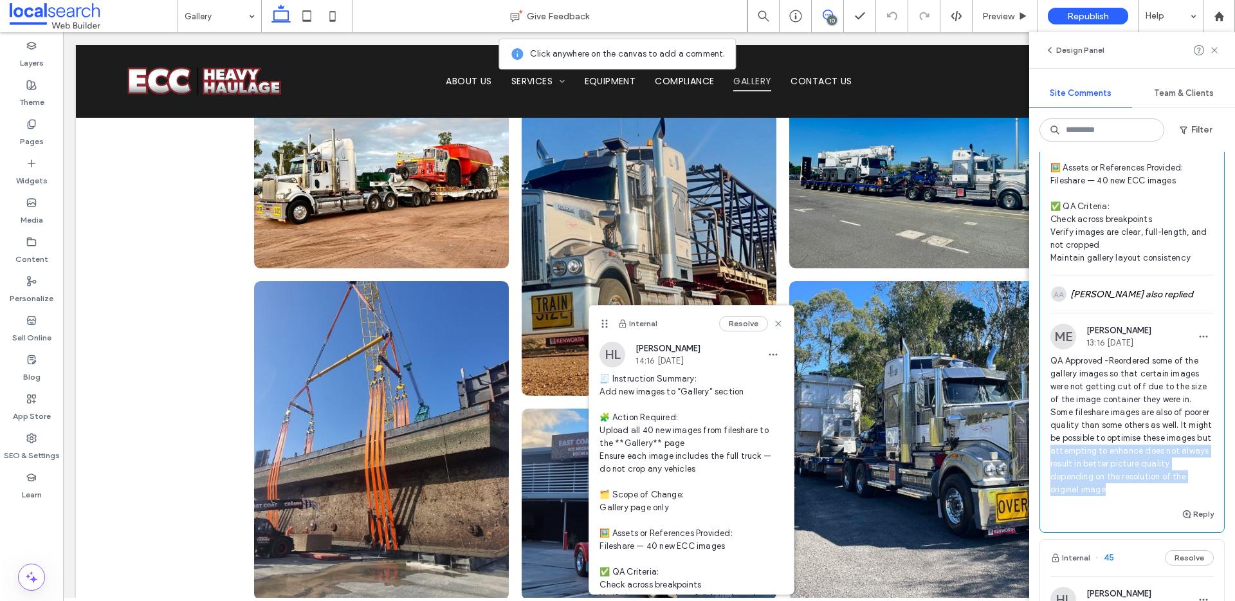
copy span "attempting to enhance does not always result in better picture quality dependin…"
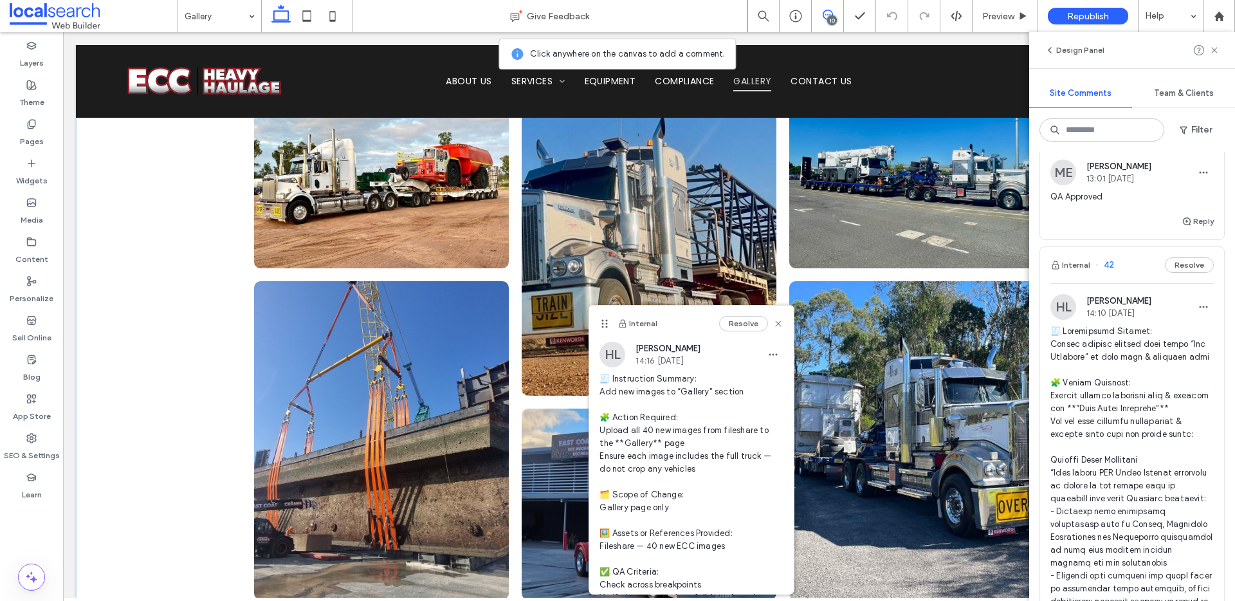
scroll to position [2368, 0]
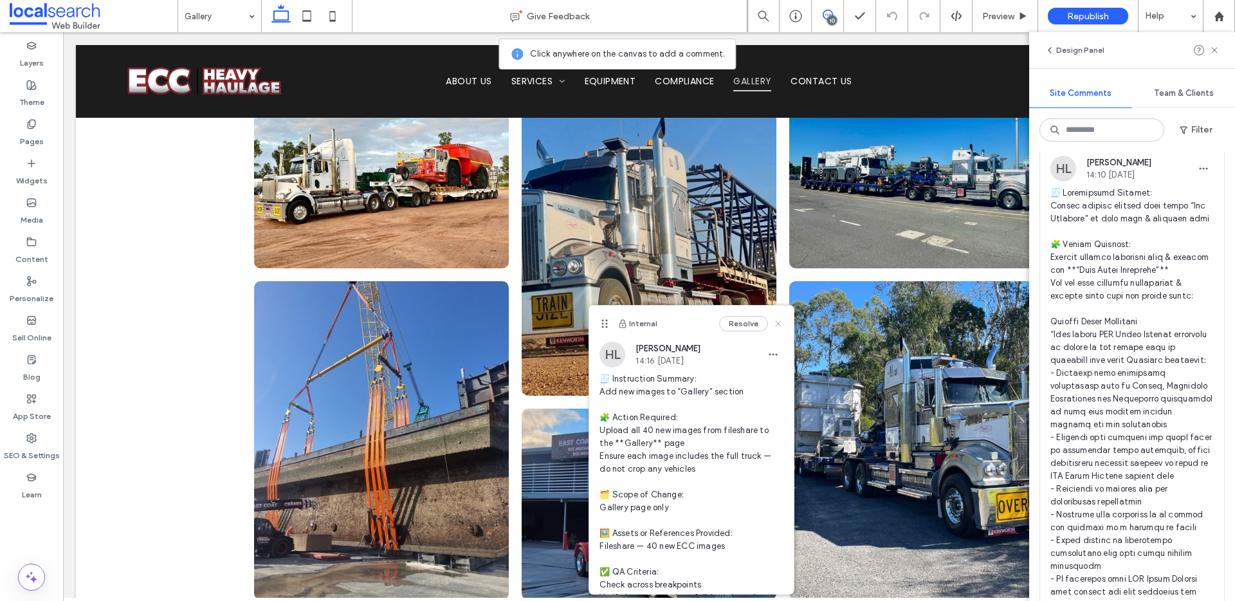
drag, startPoint x: 772, startPoint y: 323, endPoint x: 722, endPoint y: 295, distance: 57.3
click at [773, 323] on icon at bounding box center [778, 323] width 10 height 10
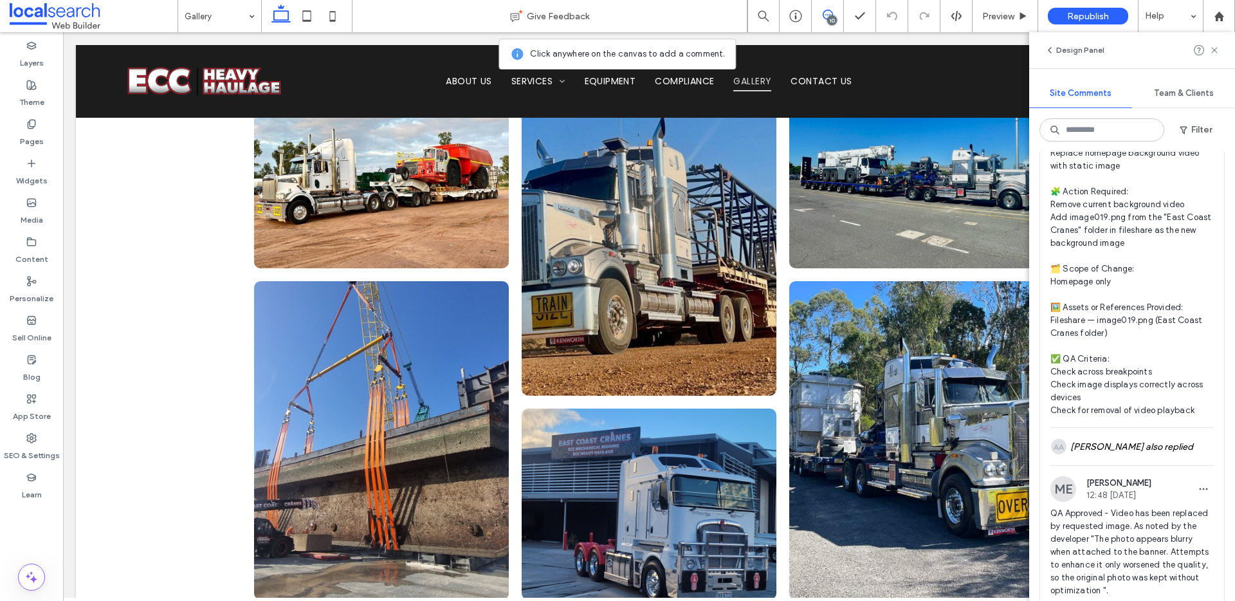
scroll to position [5749, 0]
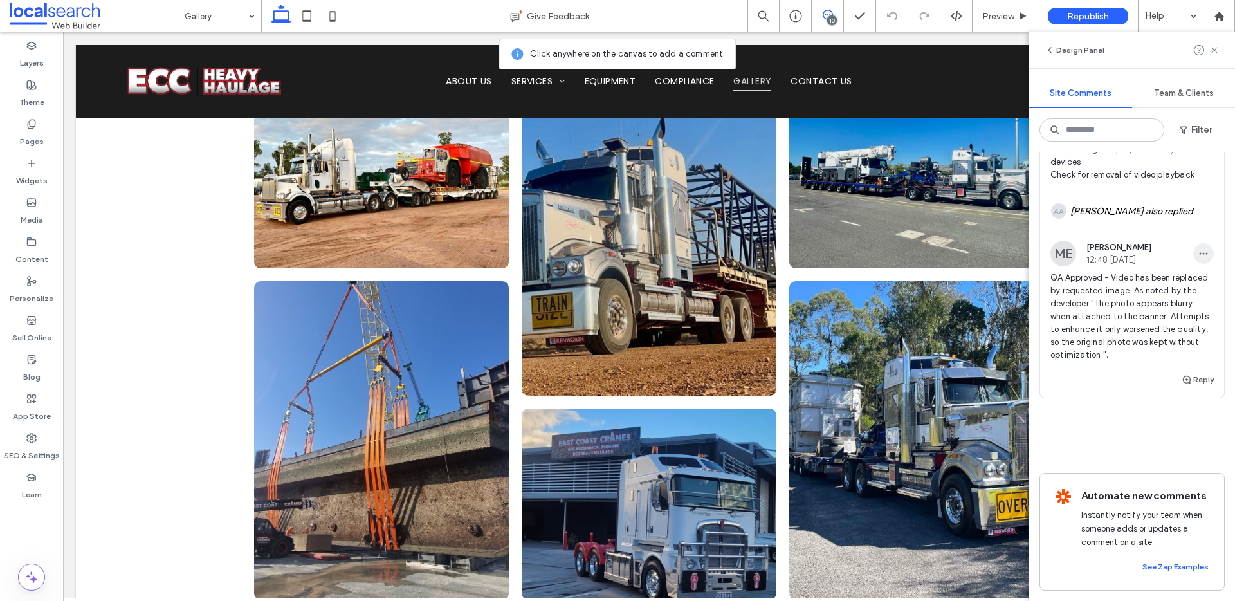
click at [1199, 248] on icon "button" at bounding box center [1204, 253] width 10 height 10
click at [1162, 271] on div "Edit" at bounding box center [1146, 273] width 115 height 24
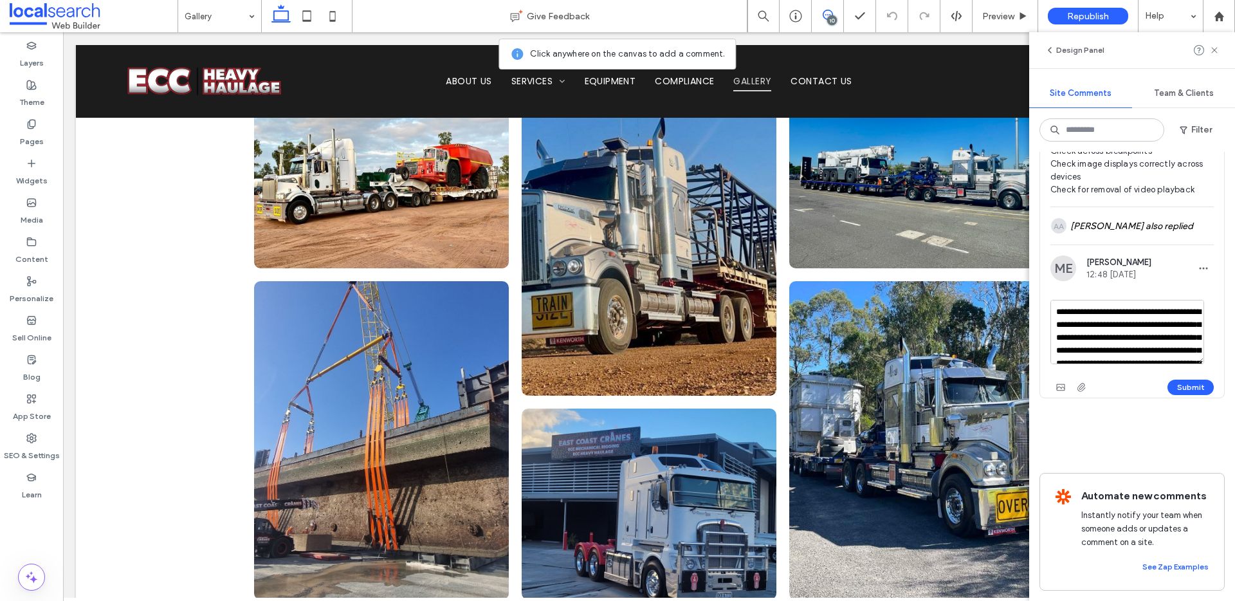
scroll to position [63, 0]
click at [1164, 338] on textarea "**********" at bounding box center [1128, 332] width 154 height 64
click at [1058, 305] on textarea "**********" at bounding box center [1128, 332] width 154 height 64
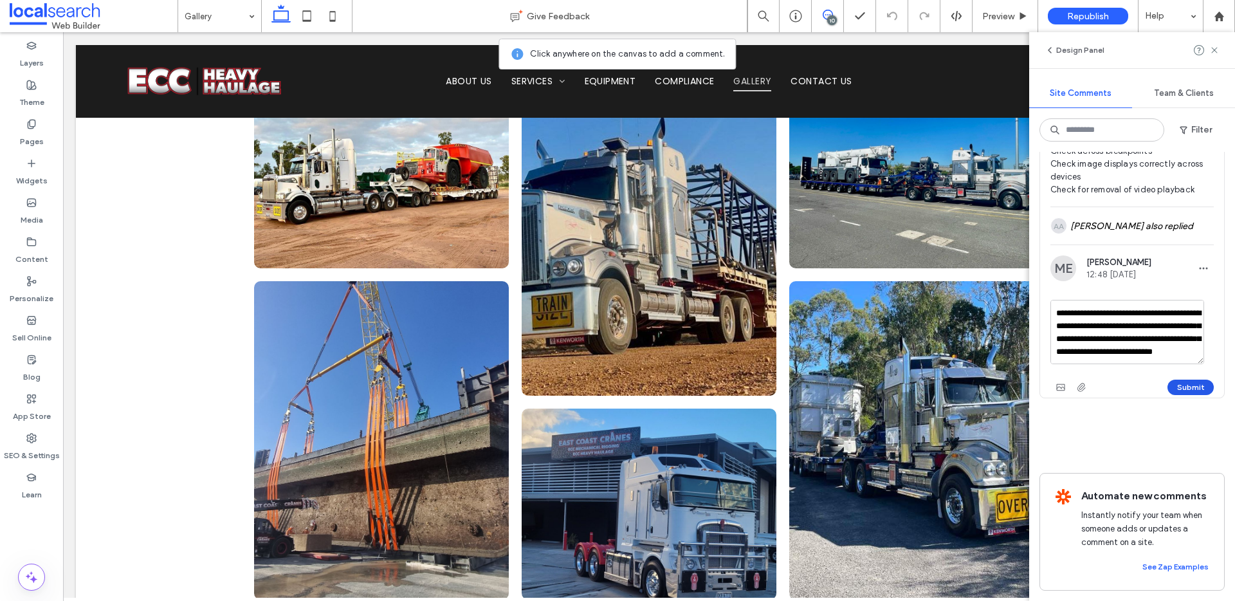
type textarea "**********"
click at [1193, 380] on button "Submit" at bounding box center [1191, 387] width 46 height 15
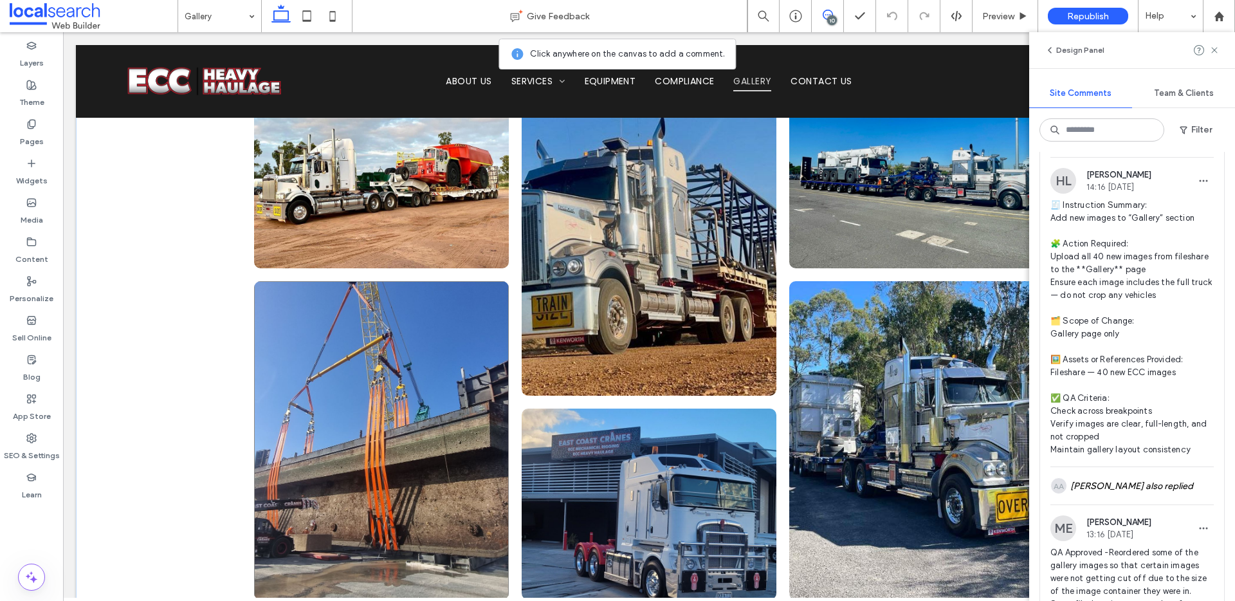
scroll to position [0, 0]
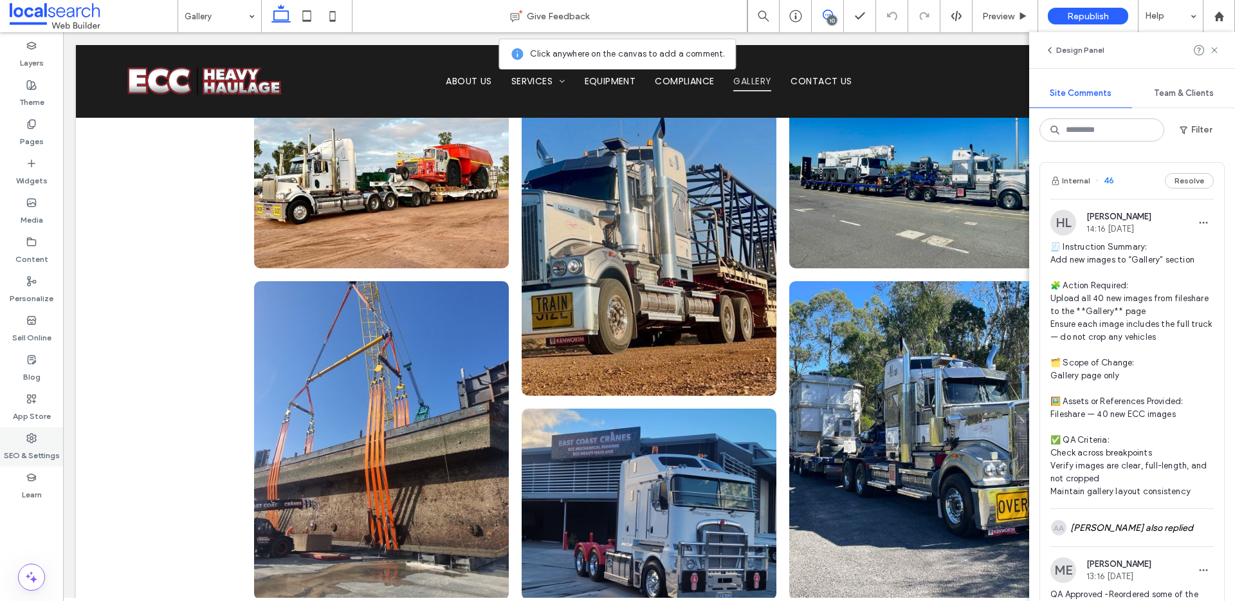
click at [35, 445] on label "SEO & Settings" at bounding box center [32, 452] width 56 height 18
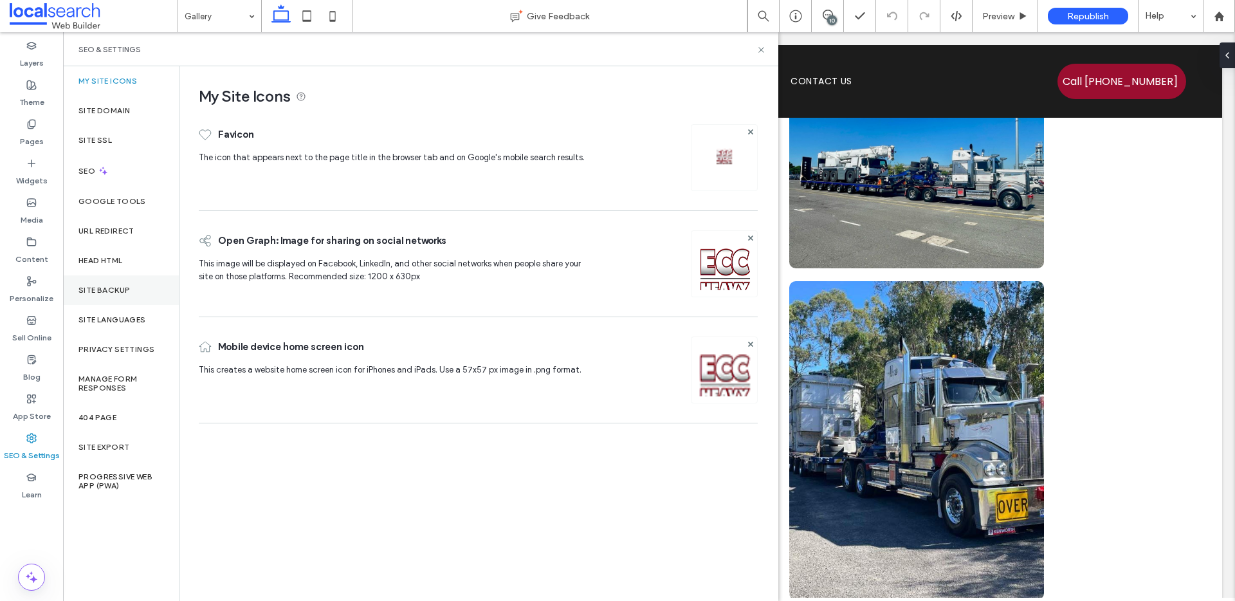
click at [109, 280] on div "Site Backup" at bounding box center [121, 290] width 116 height 30
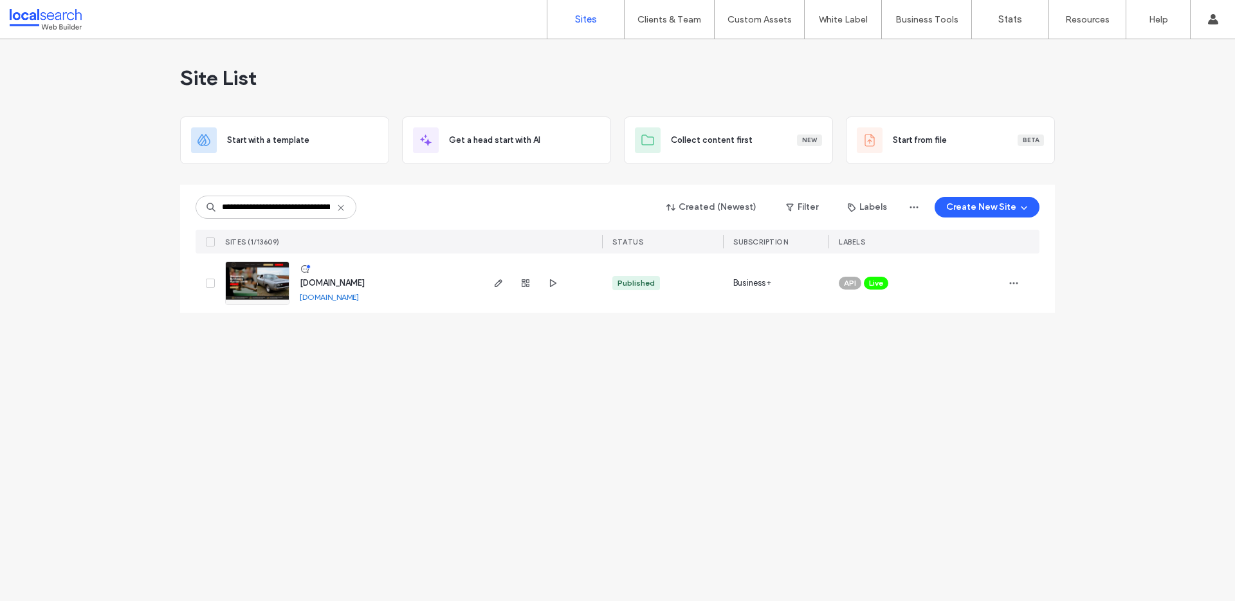
scroll to position [0, 78]
type input "**********"
click at [267, 282] on link at bounding box center [257, 283] width 64 height 44
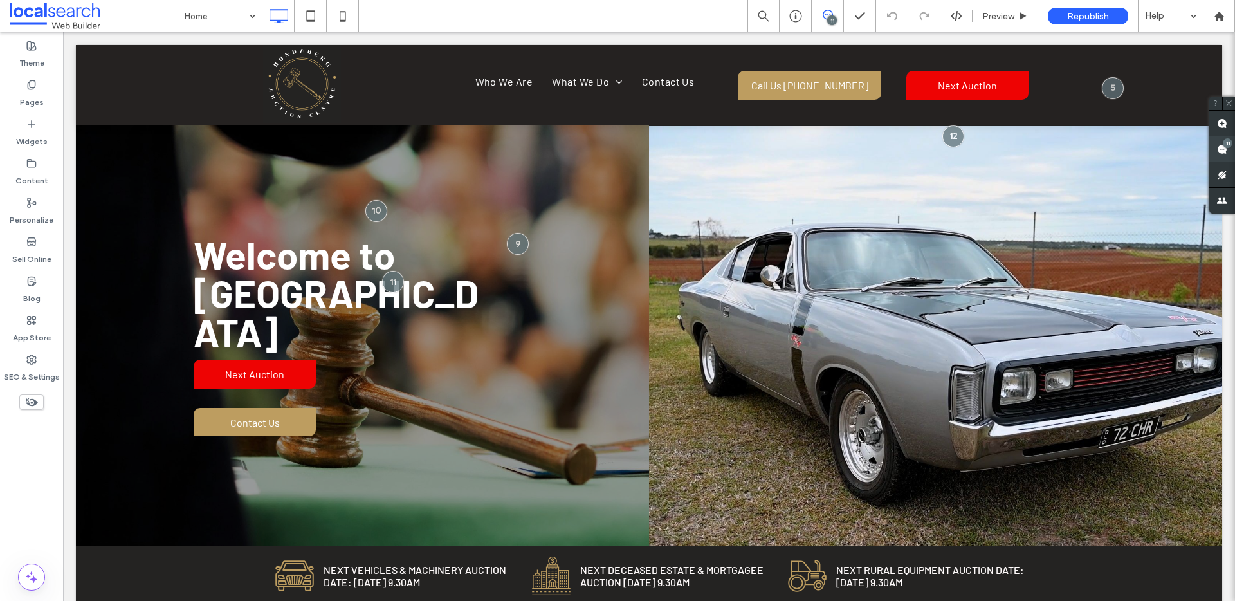
click at [1222, 148] on use at bounding box center [1222, 149] width 10 height 10
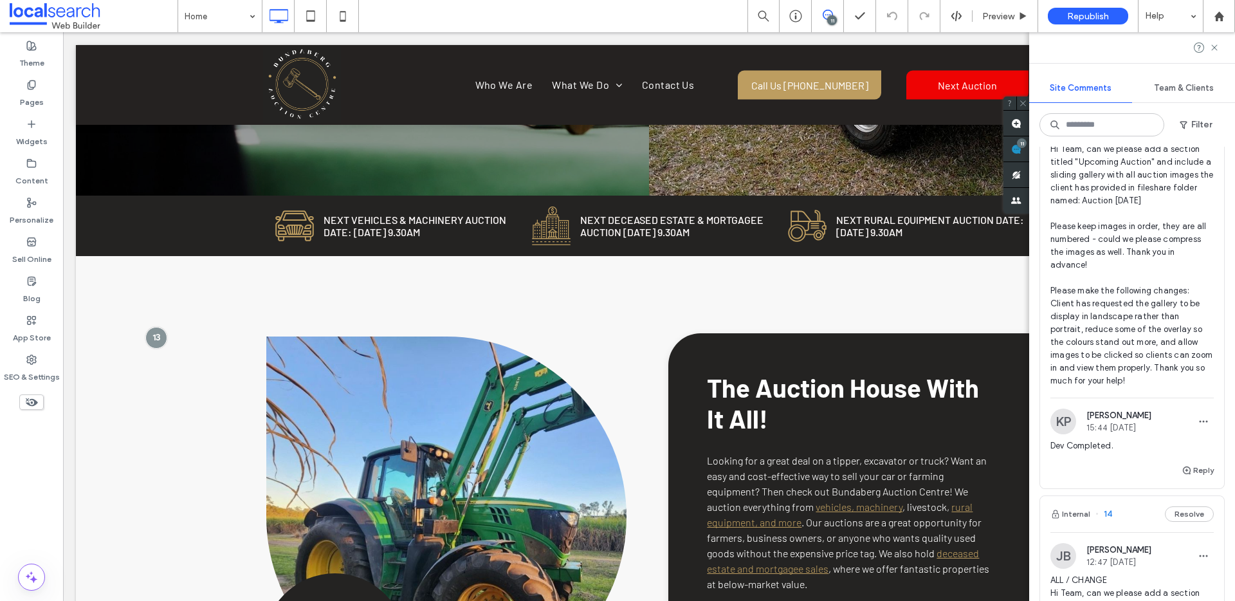
scroll to position [358, 0]
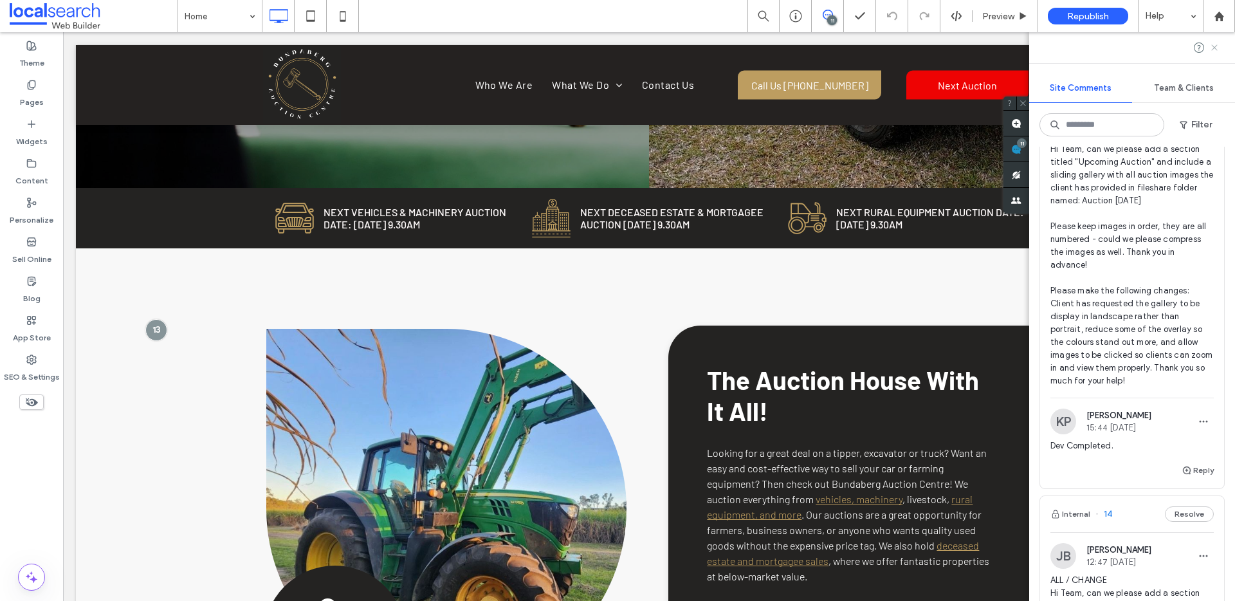
click at [1214, 46] on use at bounding box center [1215, 47] width 6 height 6
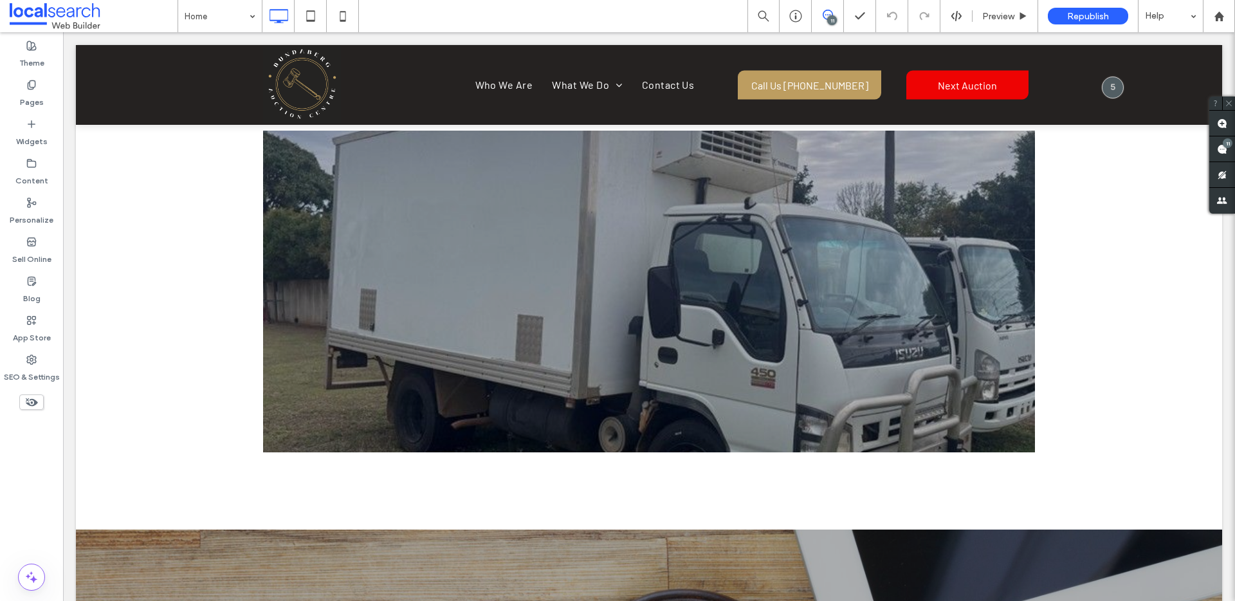
scroll to position [2257, 0]
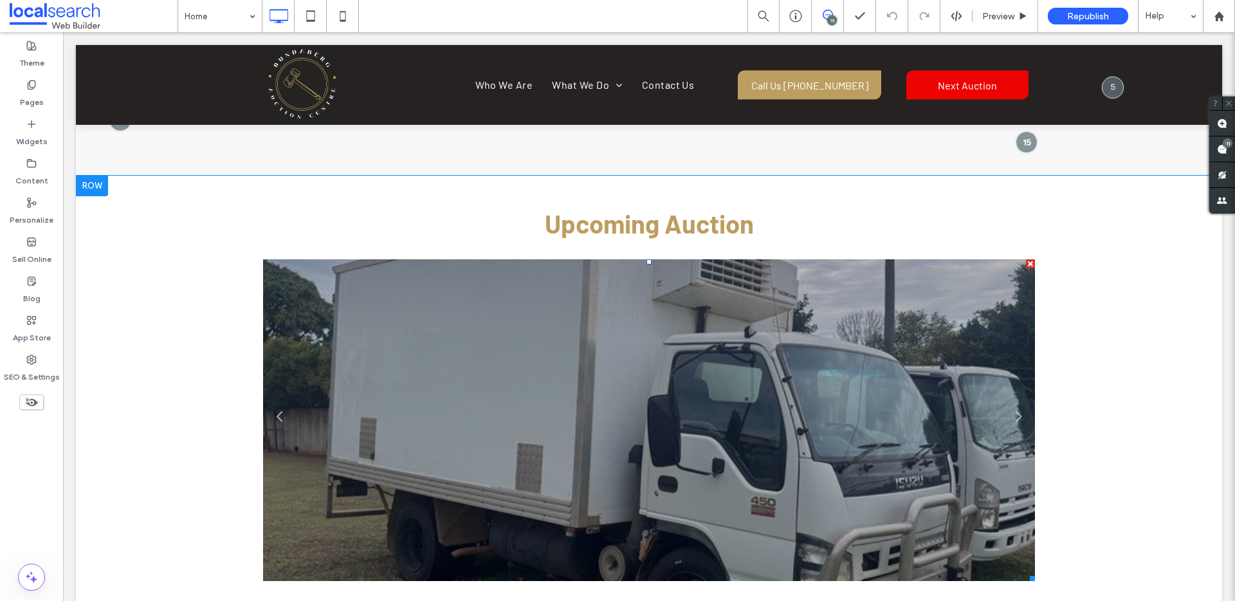
click at [802, 363] on li "Slide title Write your caption here Button" at bounding box center [649, 420] width 772 height 322
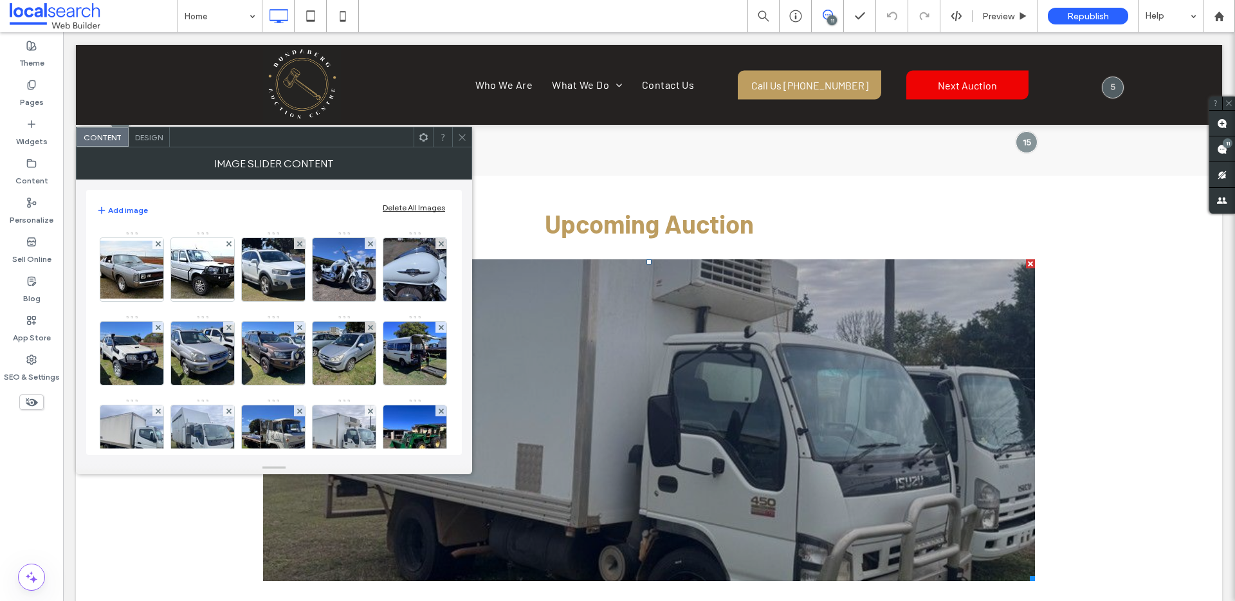
scroll to position [19, 0]
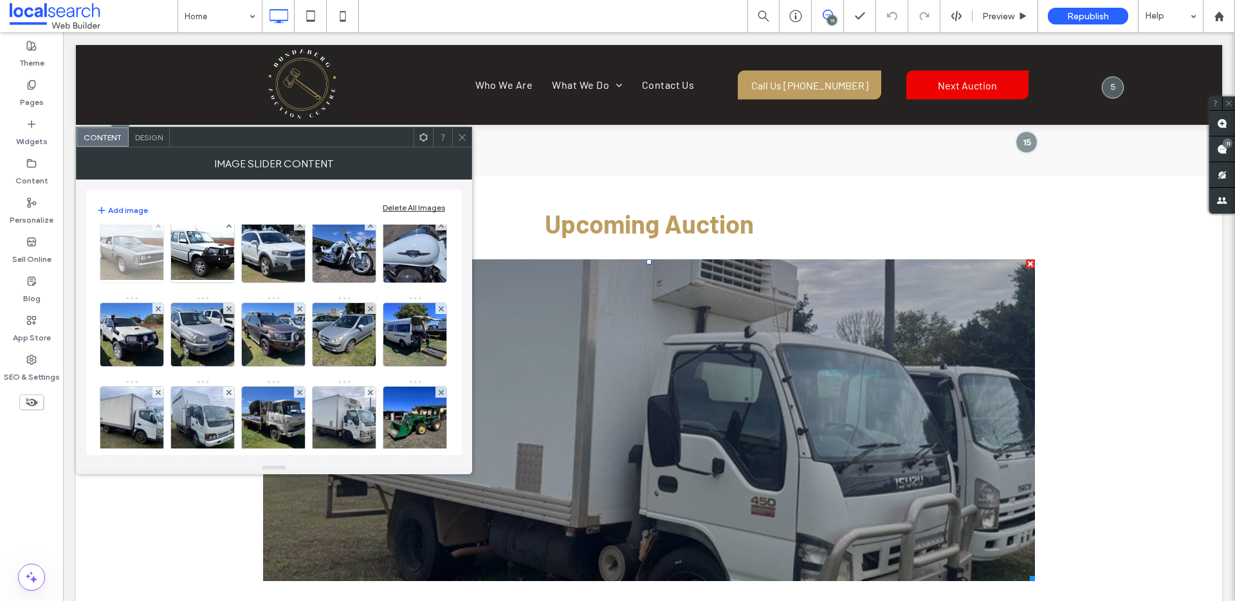
click at [149, 259] on img at bounding box center [131, 251] width 103 height 58
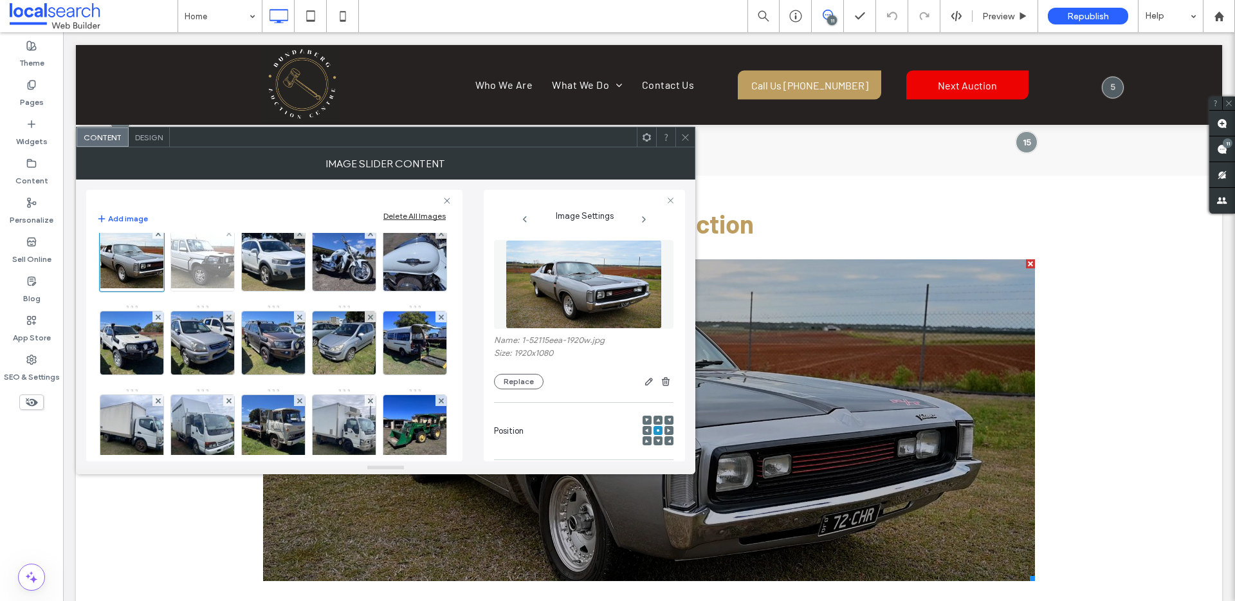
click at [190, 257] on img at bounding box center [202, 259] width 103 height 58
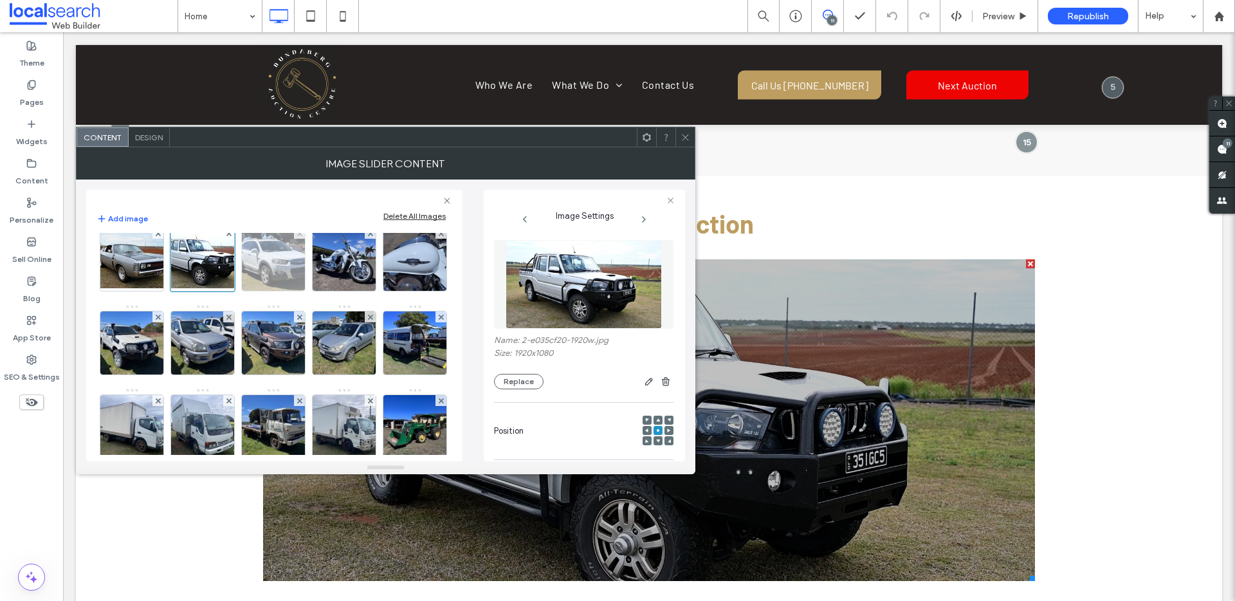
click at [267, 264] on img at bounding box center [273, 259] width 85 height 63
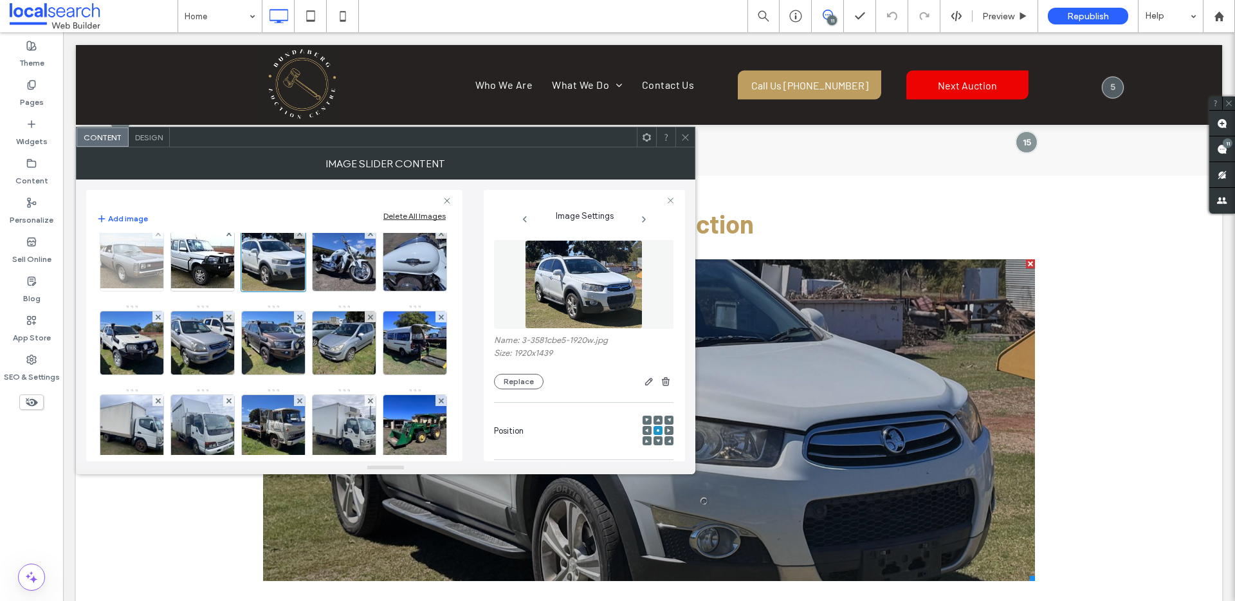
click at [137, 265] on img at bounding box center [131, 259] width 103 height 58
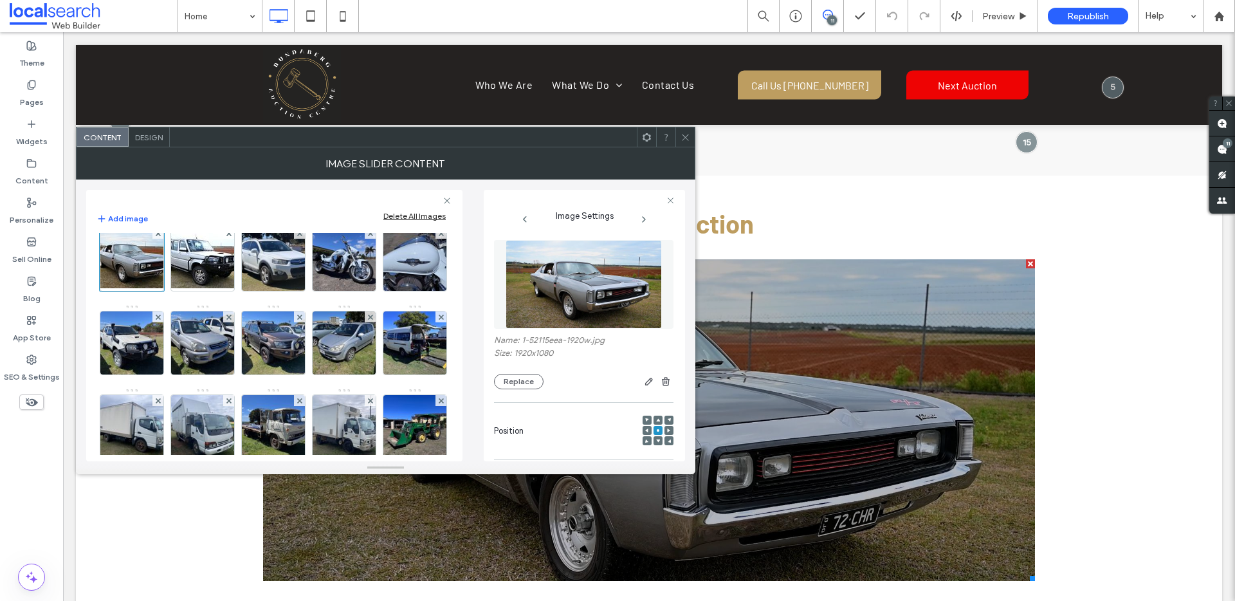
click at [685, 137] on use at bounding box center [685, 137] width 6 height 6
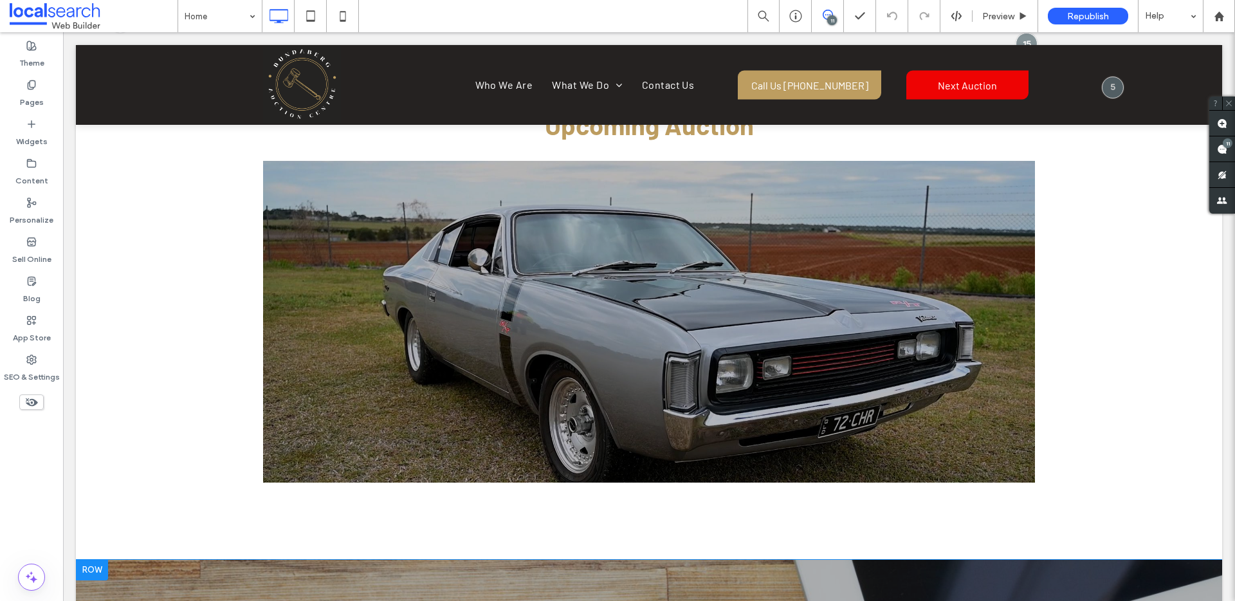
scroll to position [2193, 0]
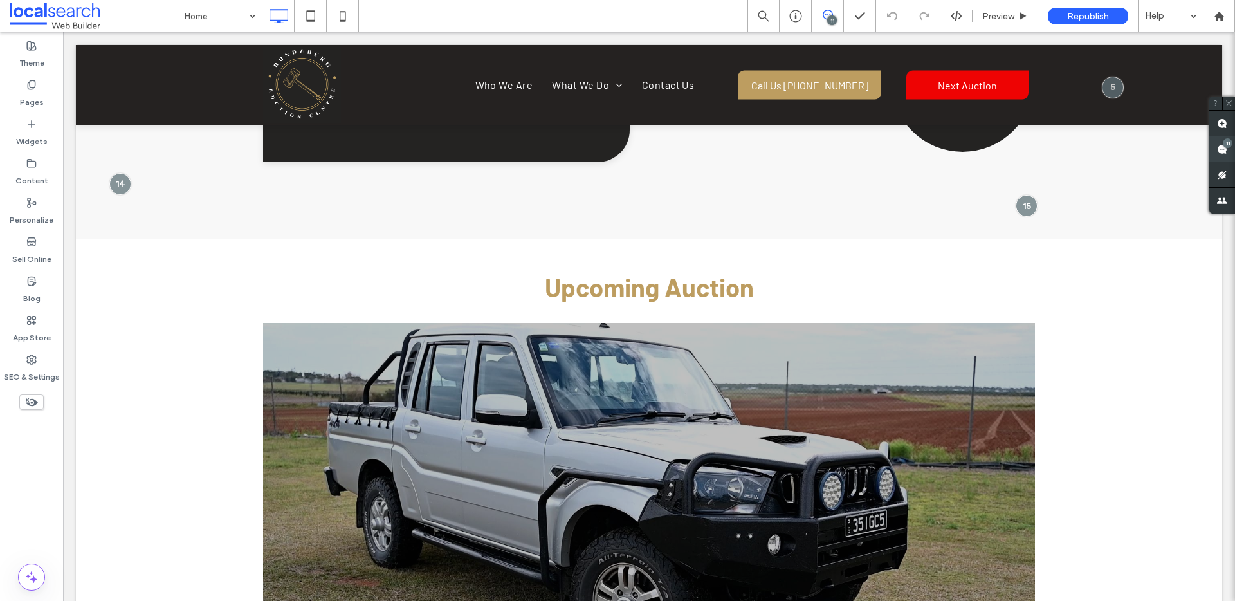
click at [1223, 147] on use at bounding box center [1222, 149] width 10 height 10
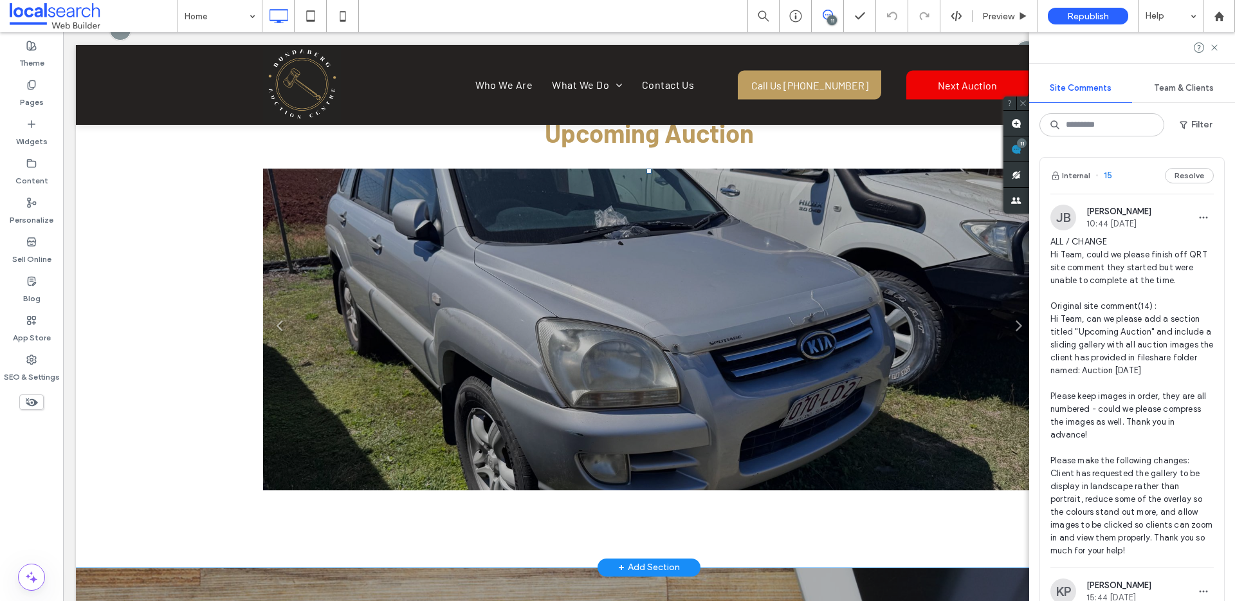
scroll to position [2345, 0]
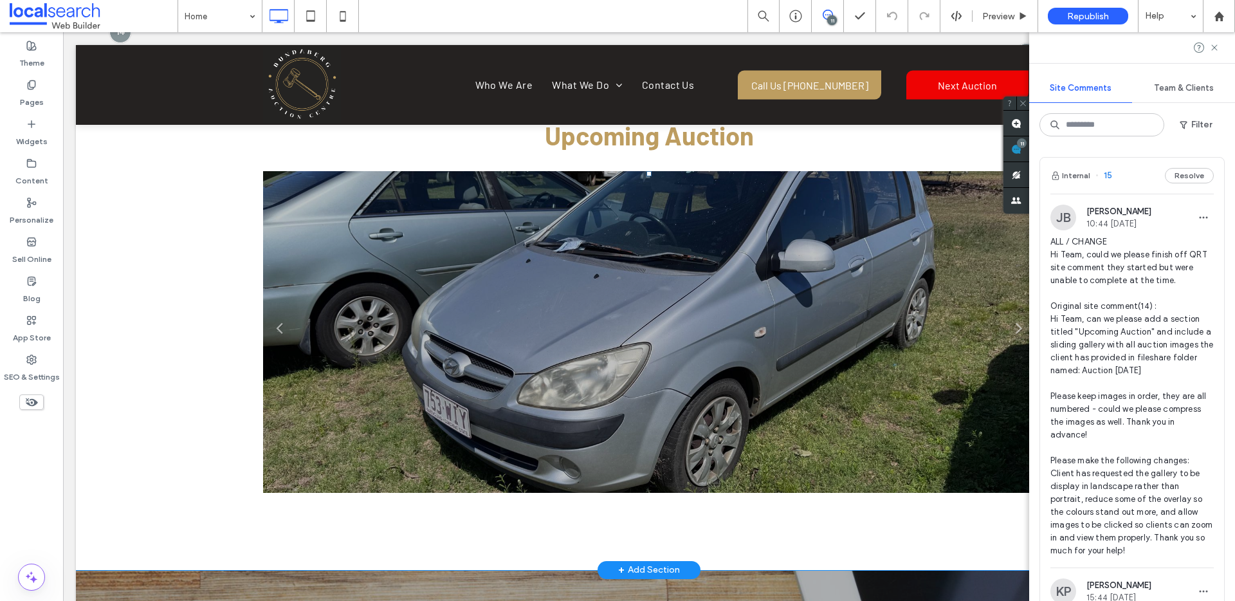
click at [749, 254] on li "Slide title Write your caption here Button" at bounding box center [649, 332] width 772 height 322
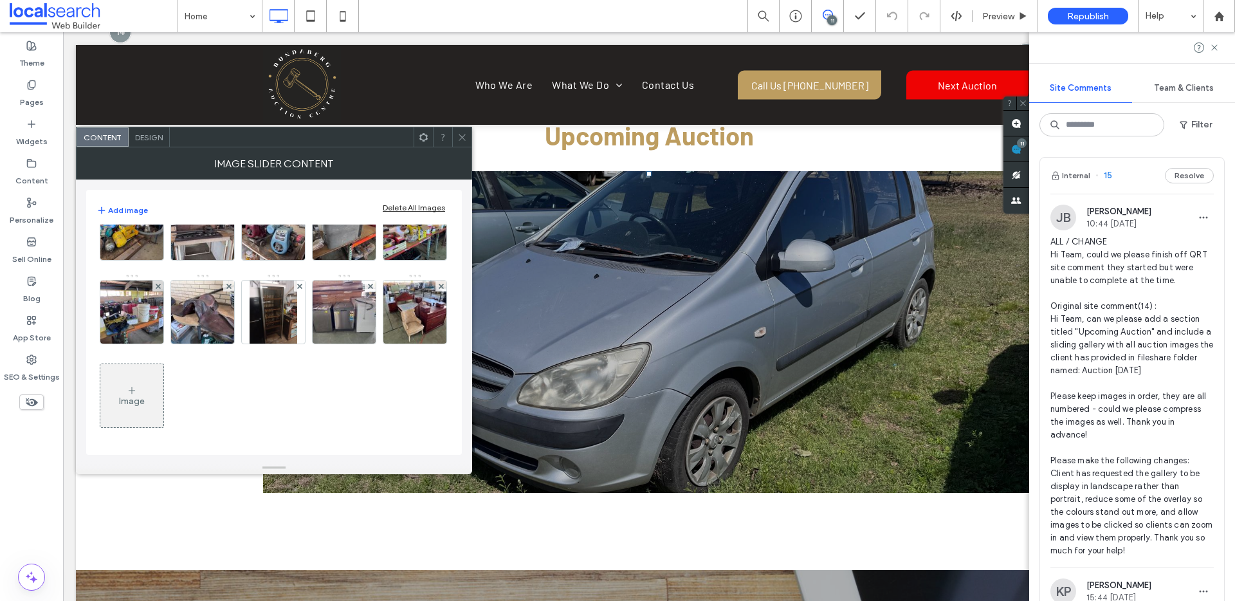
scroll to position [2132, 0]
click at [151, 137] on span "Design" at bounding box center [149, 138] width 28 height 10
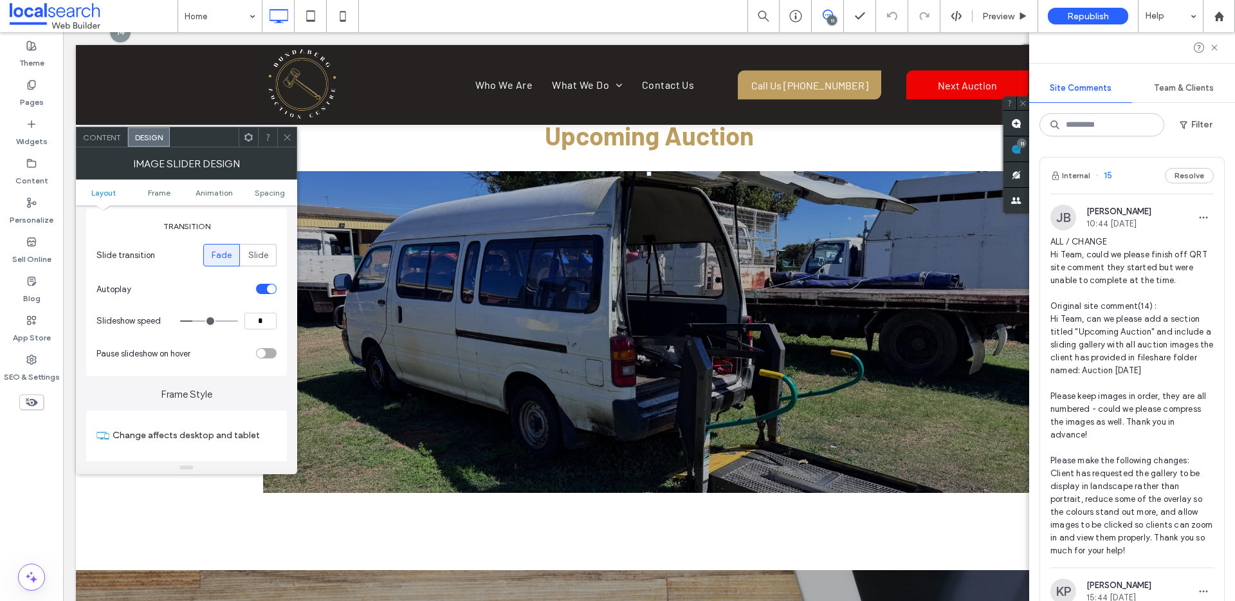
scroll to position [109, 0]
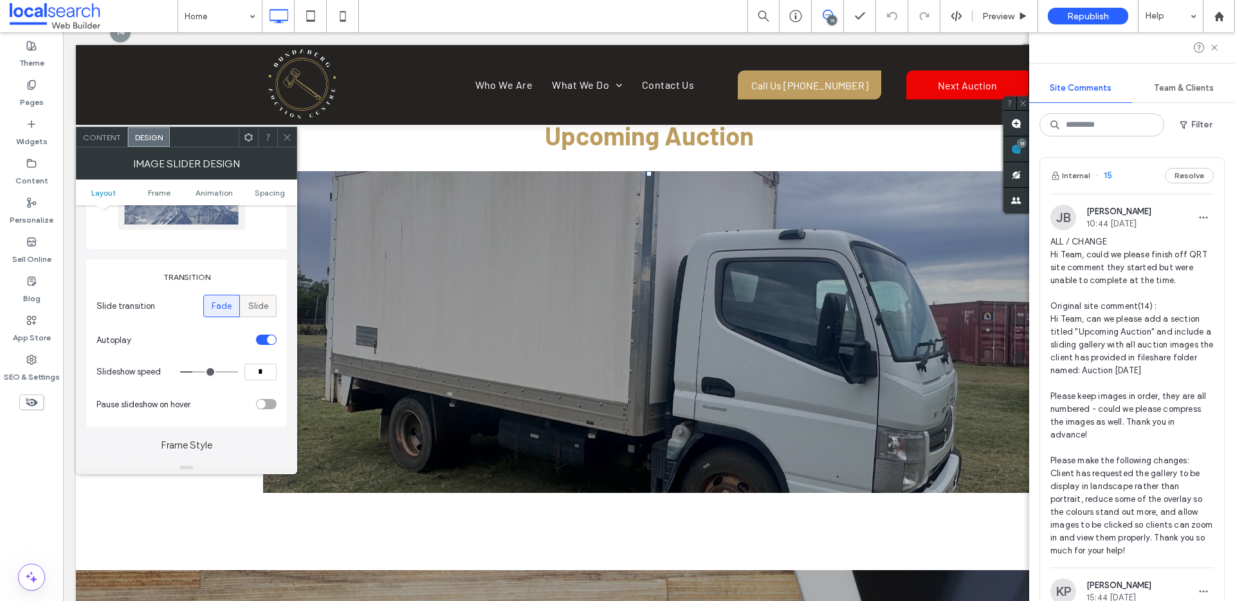
click at [258, 303] on span "Slide" at bounding box center [258, 306] width 20 height 13
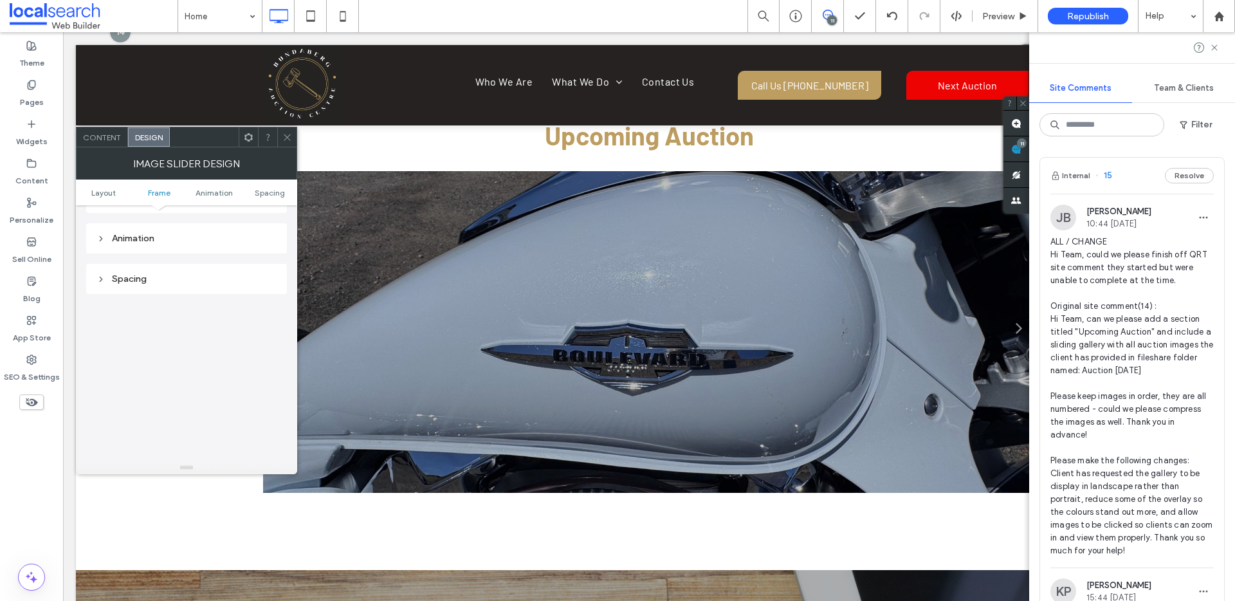
scroll to position [818, 0]
click at [215, 192] on span "Animation" at bounding box center [214, 193] width 37 height 10
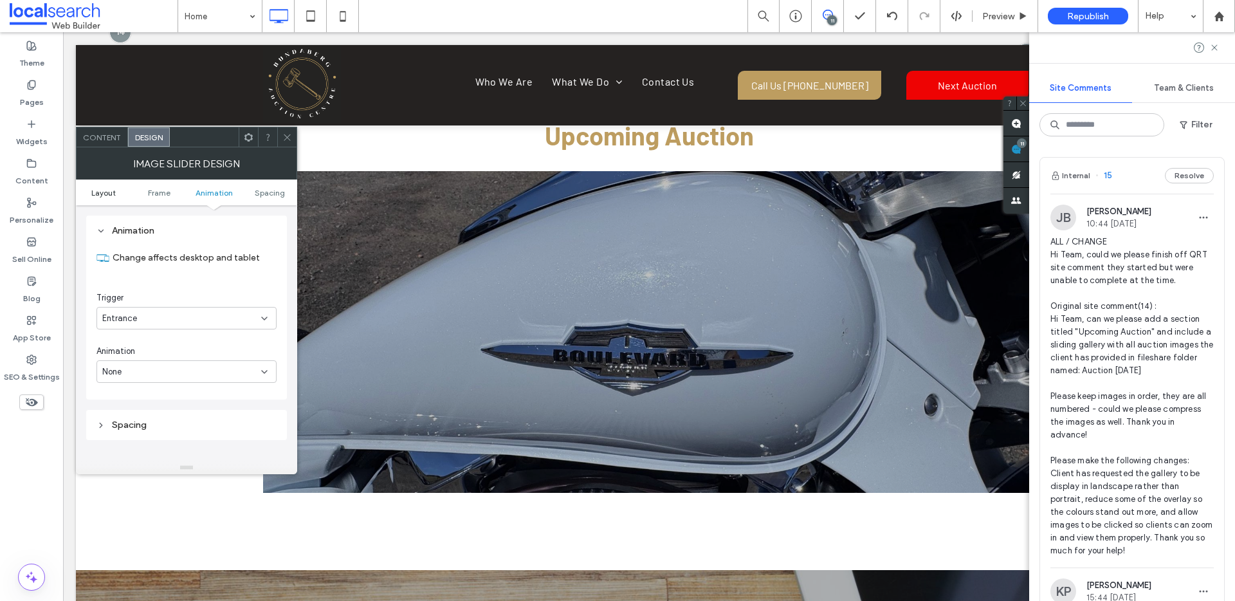
click at [103, 191] on span "Layout" at bounding box center [103, 193] width 24 height 10
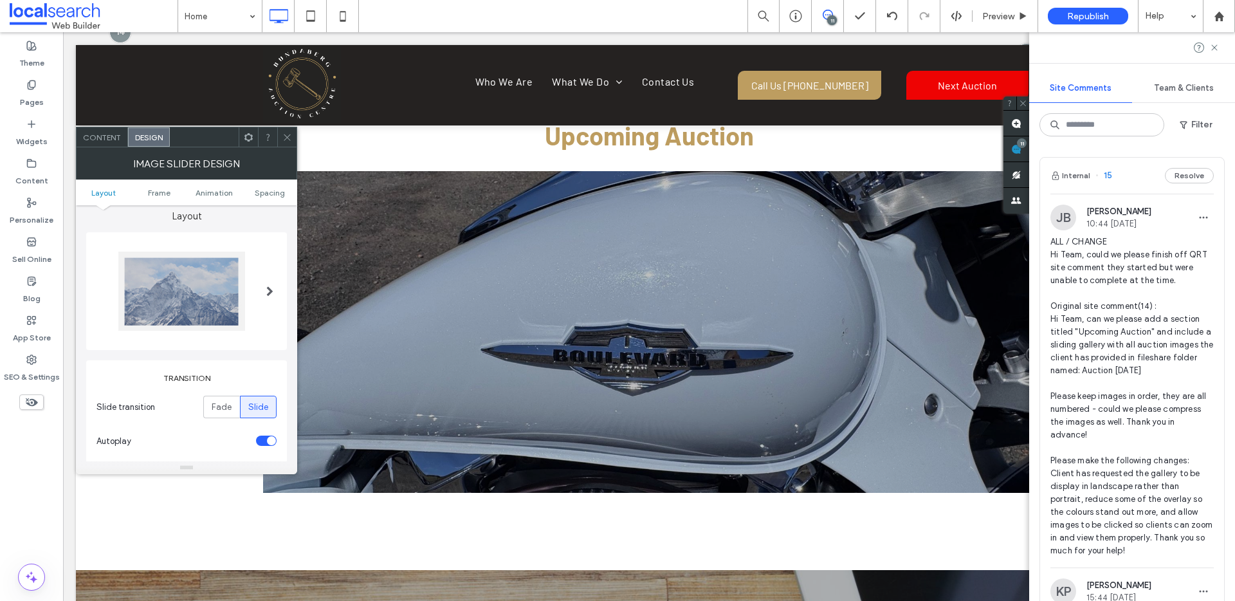
scroll to position [0, 0]
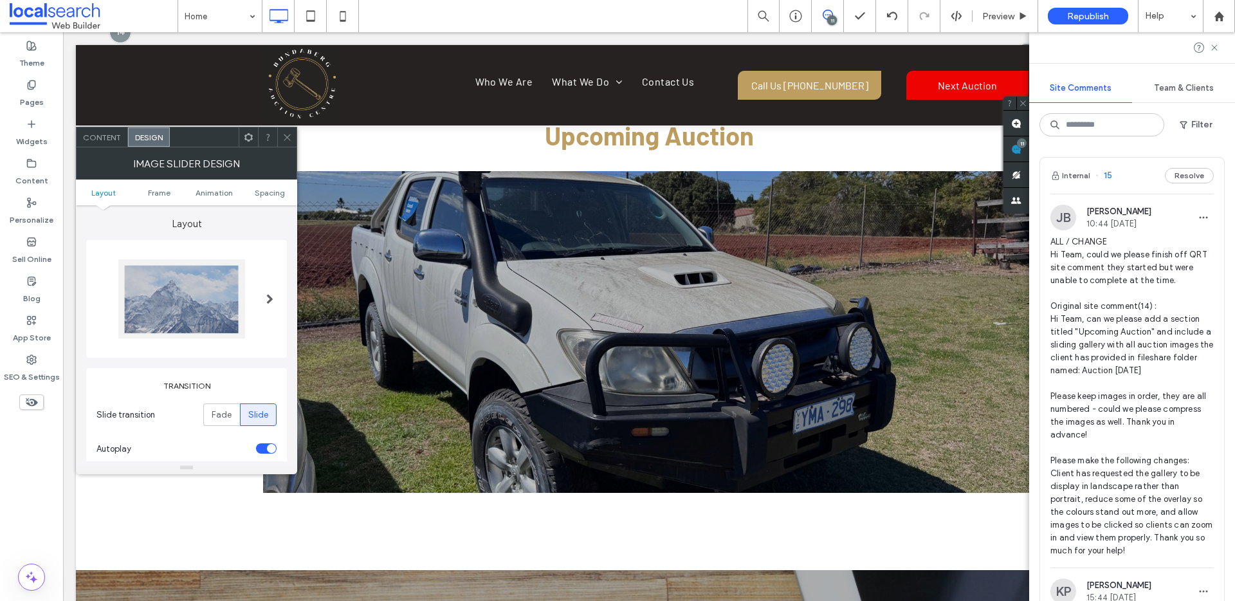
click at [103, 140] on span "Content" at bounding box center [102, 138] width 38 height 10
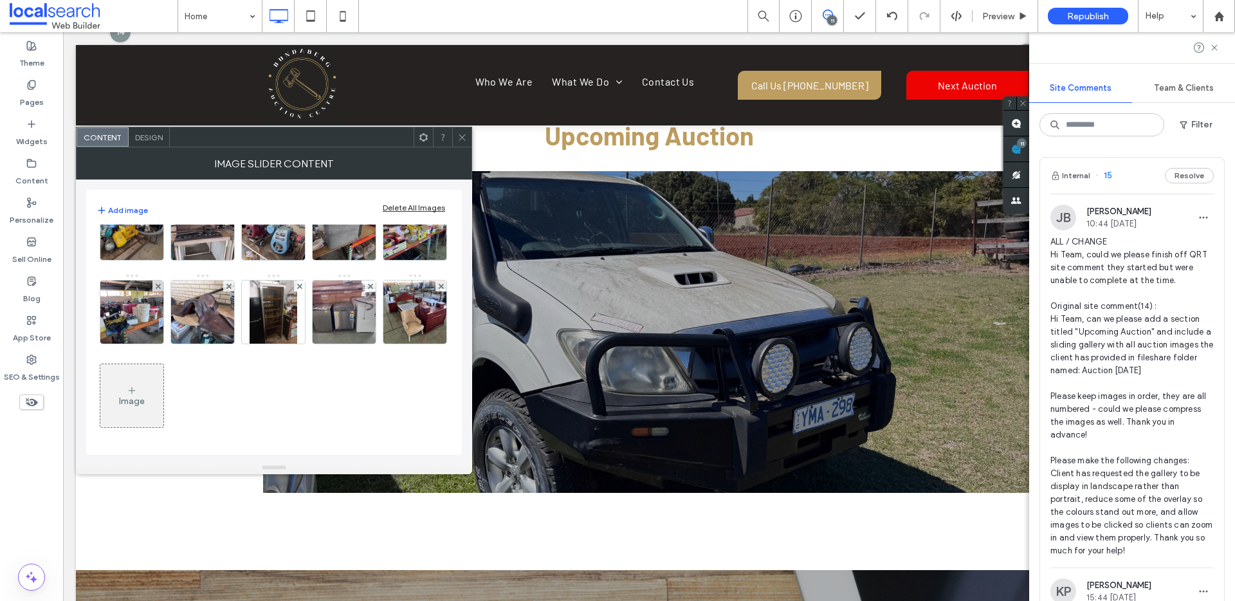
scroll to position [1990, 0]
click at [146, 136] on span "Design" at bounding box center [149, 138] width 28 height 10
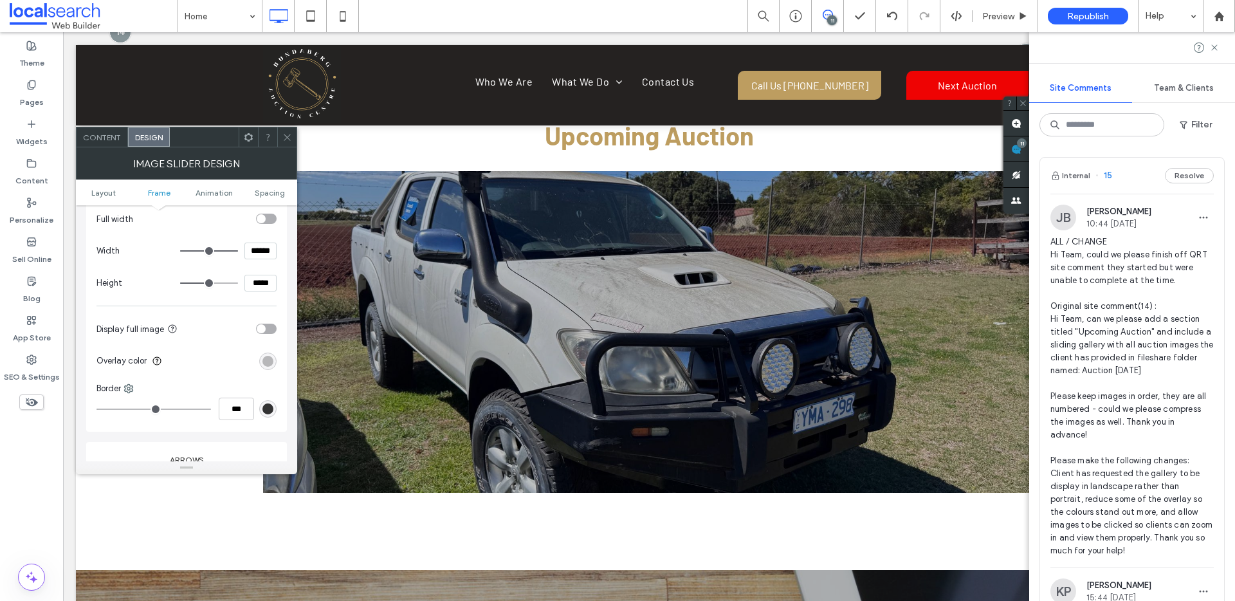
scroll to position [414, 0]
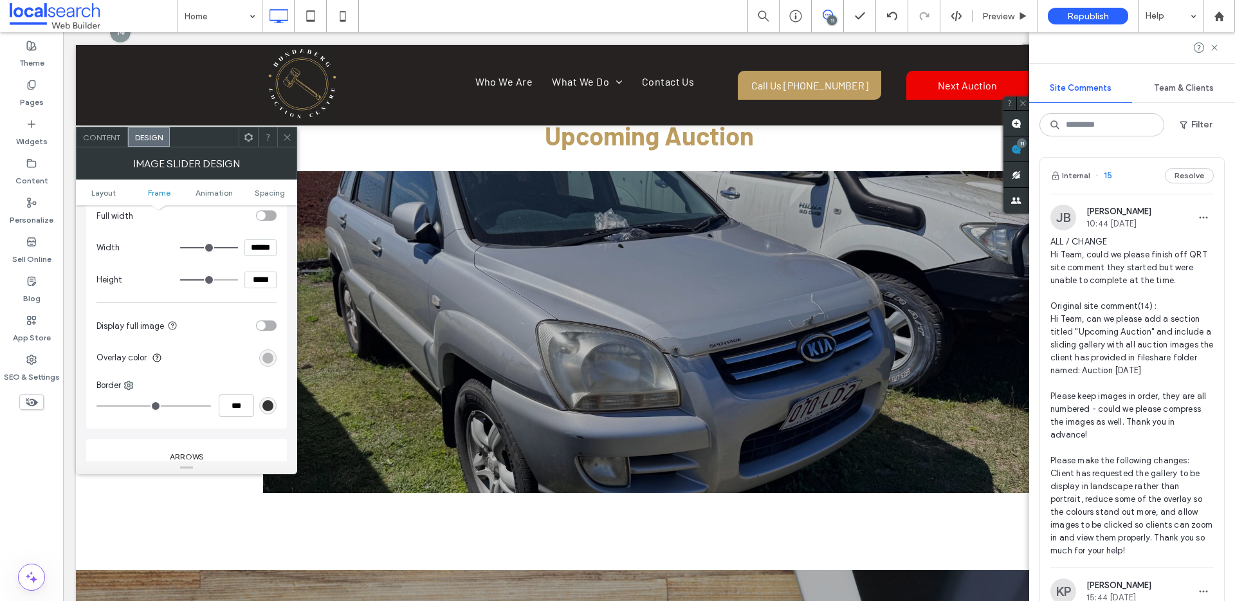
click at [266, 327] on div "toggle" at bounding box center [266, 325] width 21 height 10
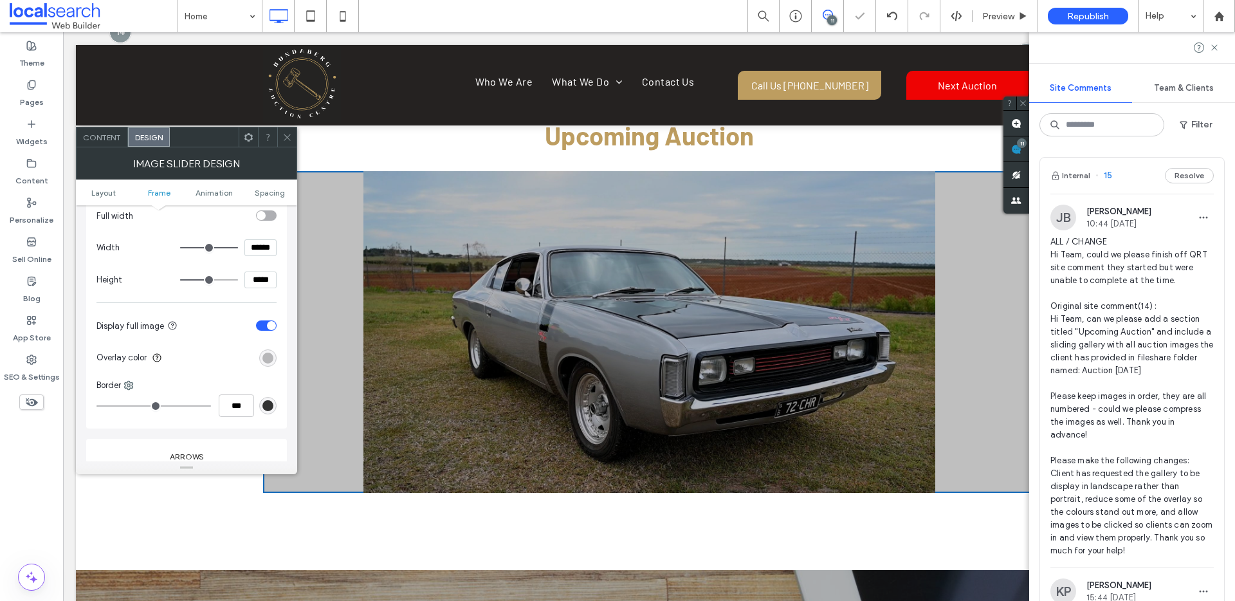
click at [267, 327] on div "toggle" at bounding box center [271, 325] width 9 height 9
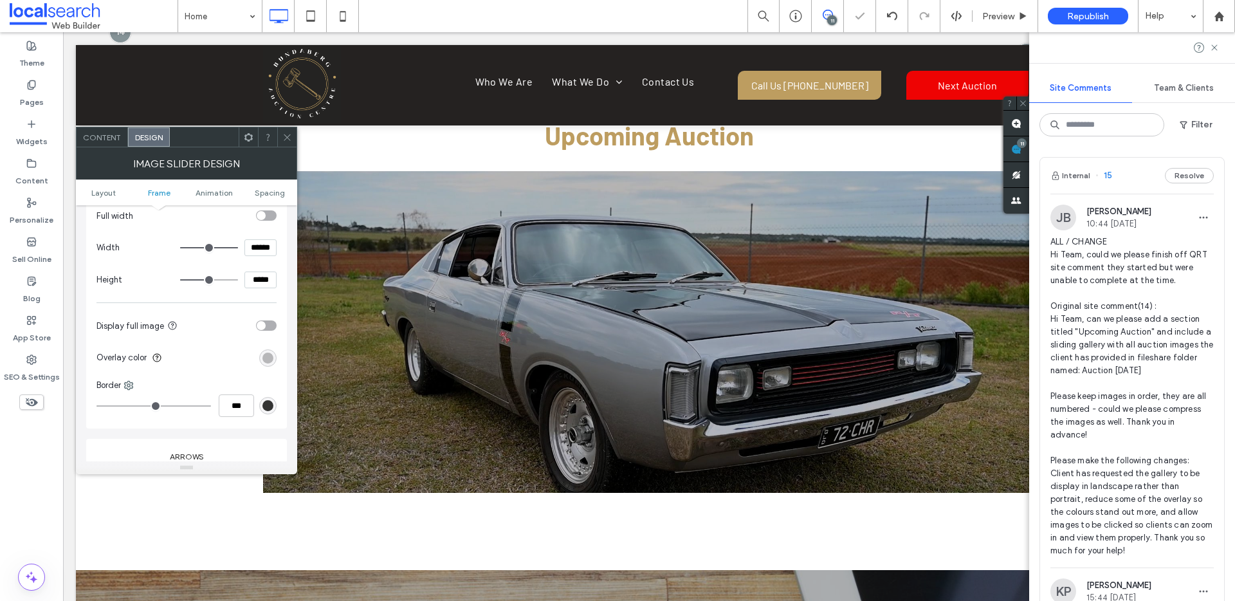
click at [288, 136] on use at bounding box center [287, 137] width 6 height 6
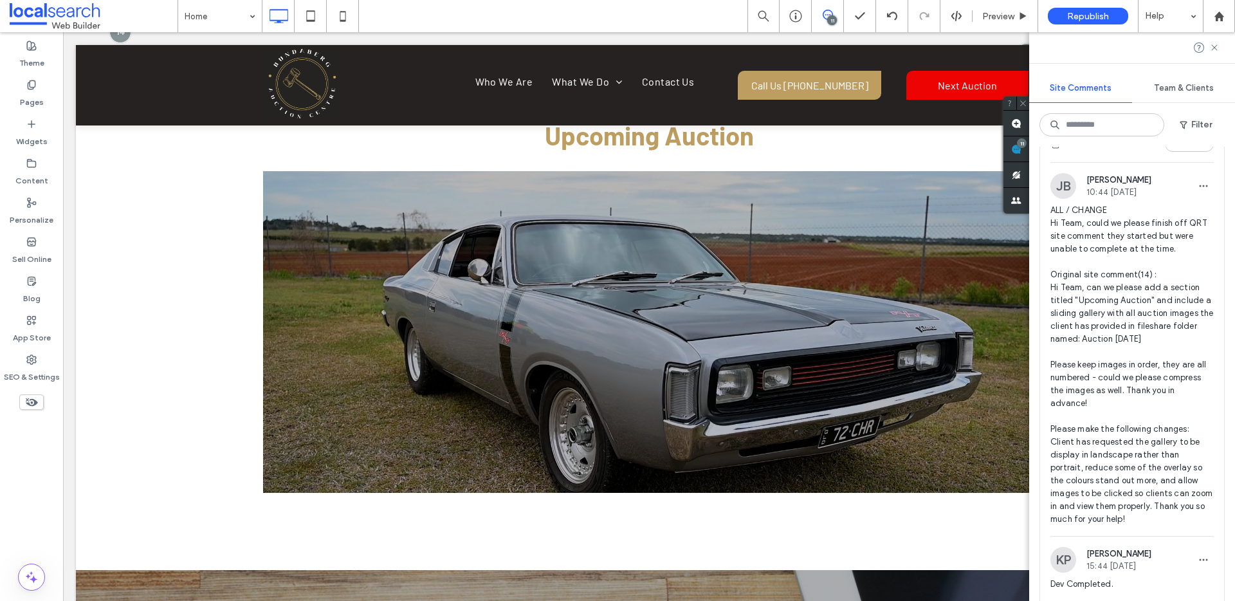
scroll to position [33, 0]
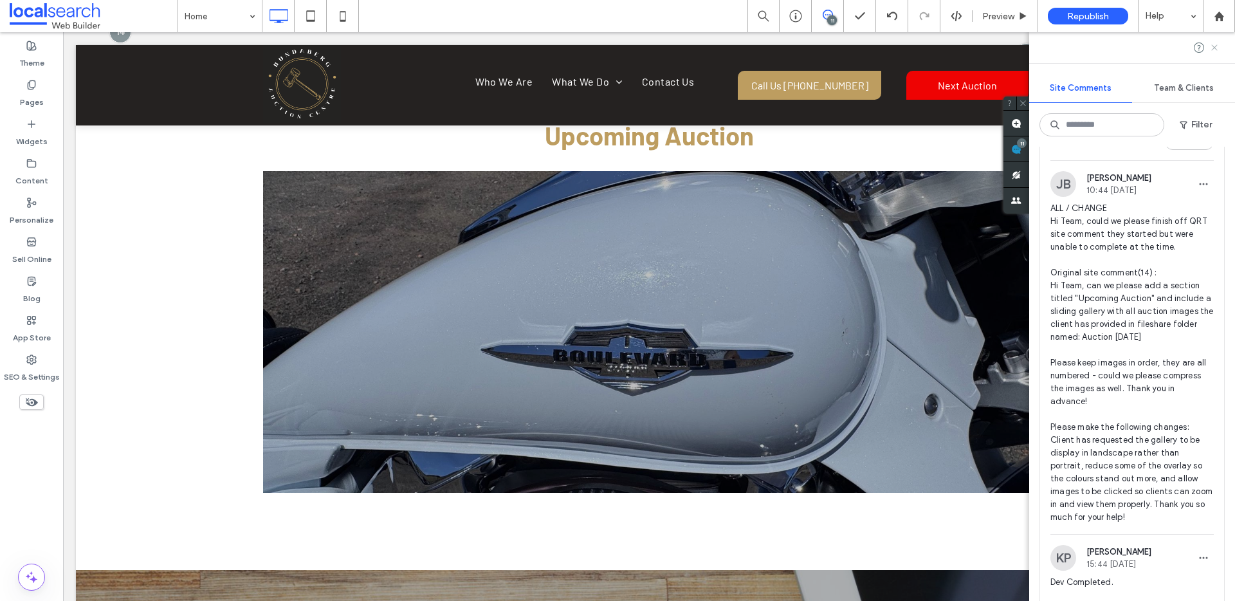
click at [1212, 48] on icon at bounding box center [1215, 47] width 10 height 10
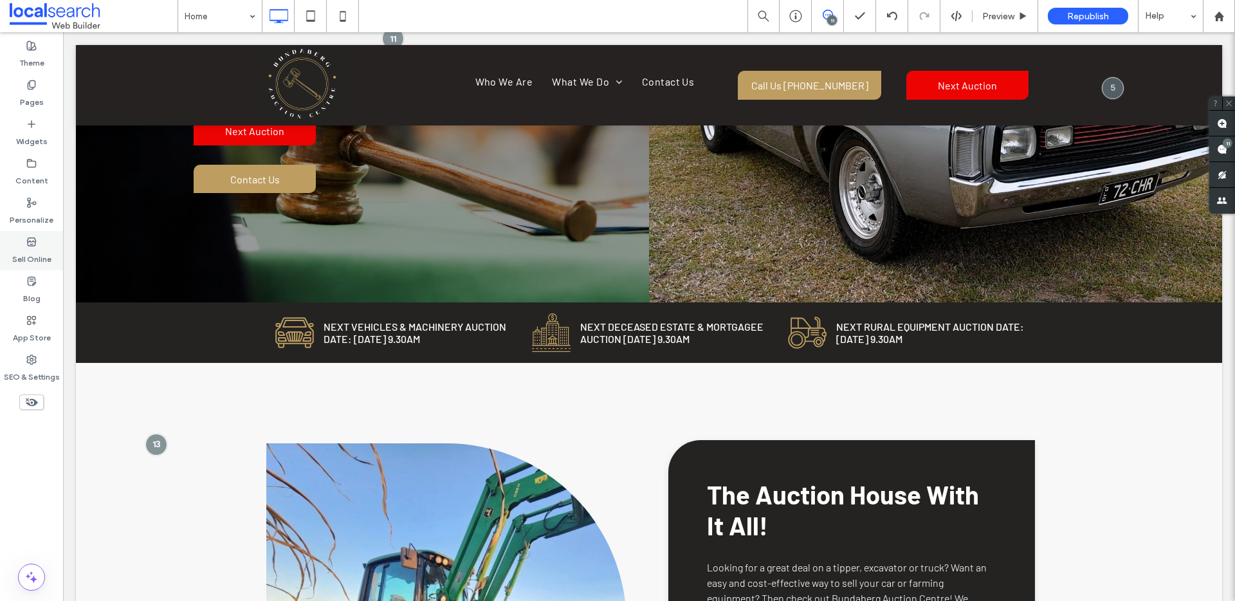
scroll to position [0, 0]
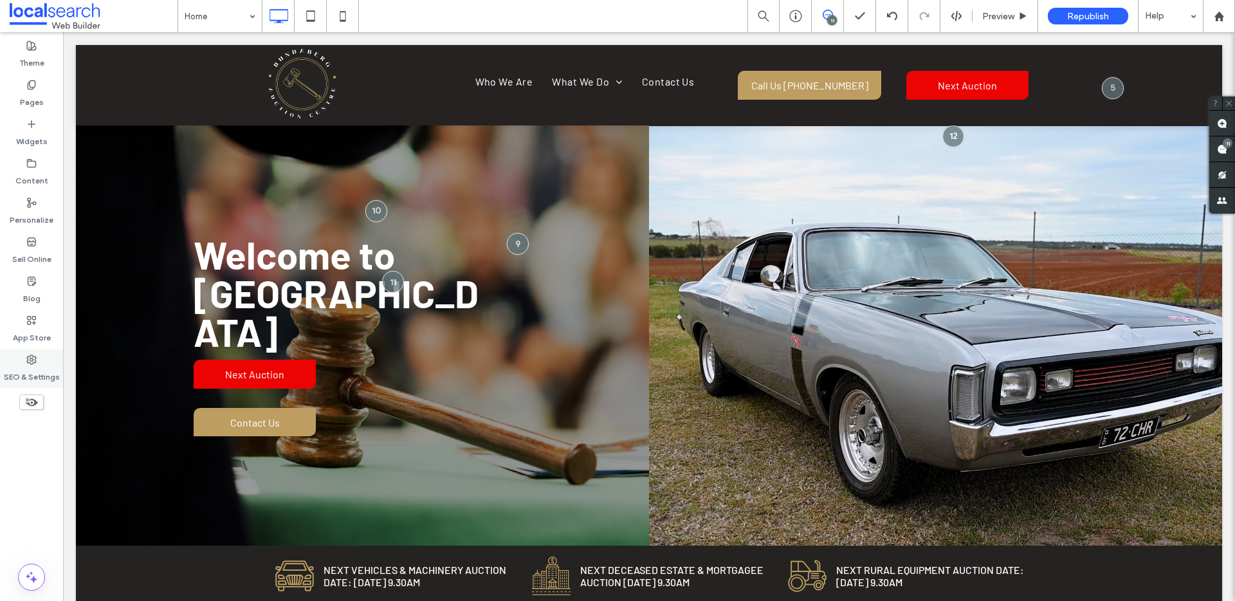
click at [19, 363] on div "SEO & Settings" at bounding box center [31, 368] width 63 height 39
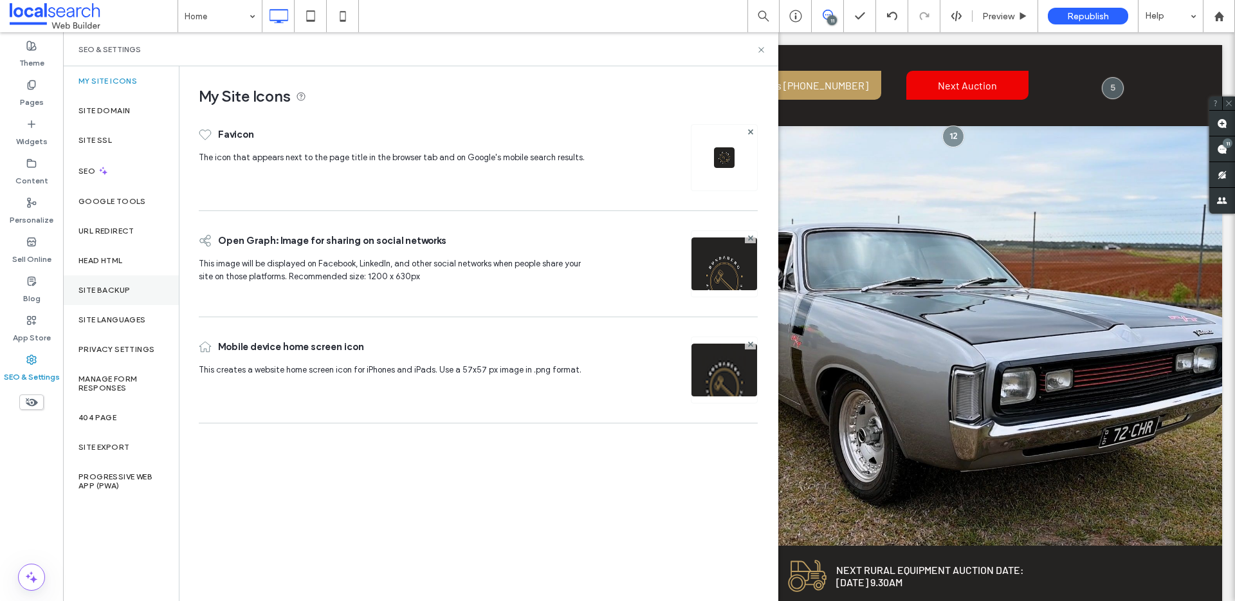
click at [113, 286] on label "Site Backup" at bounding box center [103, 290] width 51 height 9
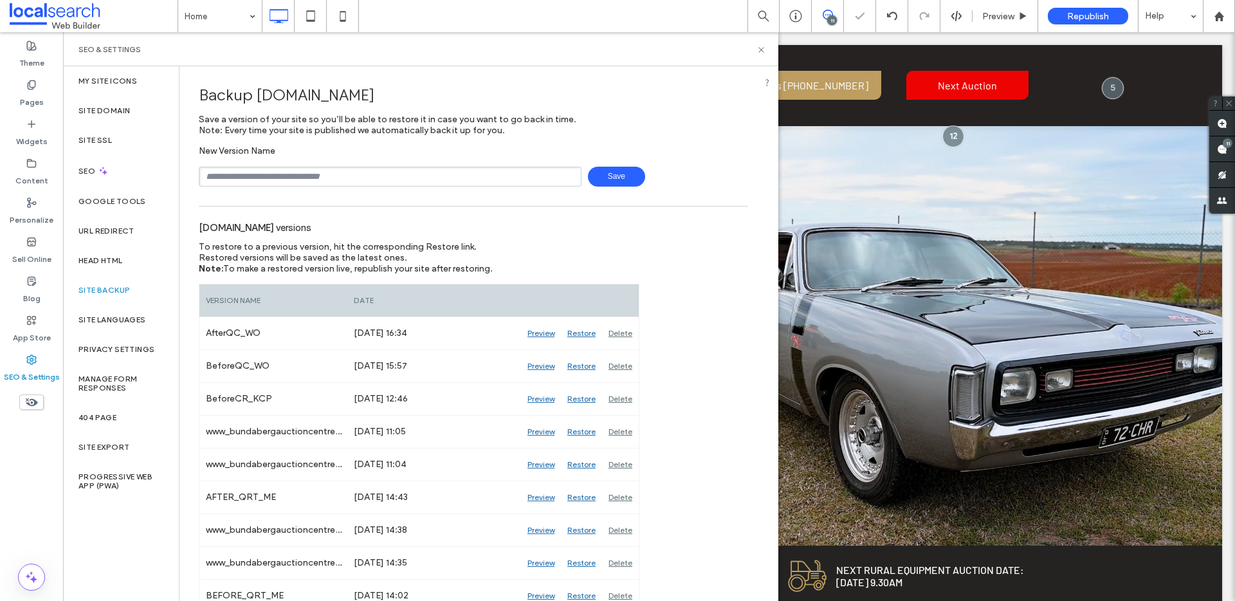
click at [249, 179] on input "text" at bounding box center [390, 177] width 383 height 20
type input "**********"
click at [762, 50] on use at bounding box center [761, 49] width 5 height 5
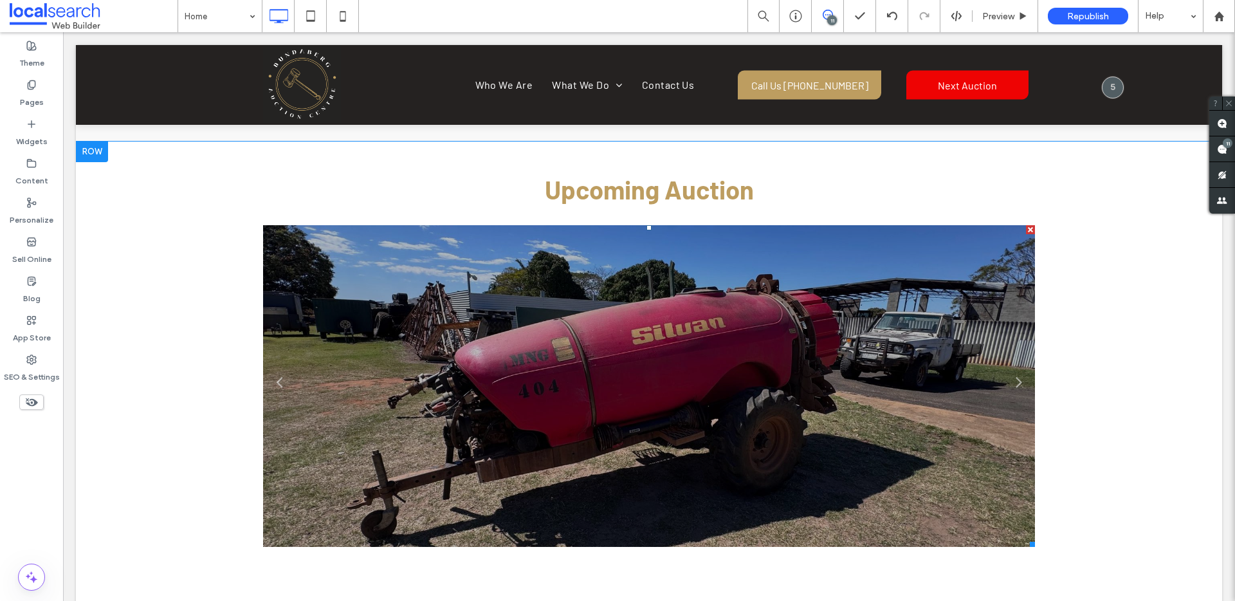
scroll to position [2273, 0]
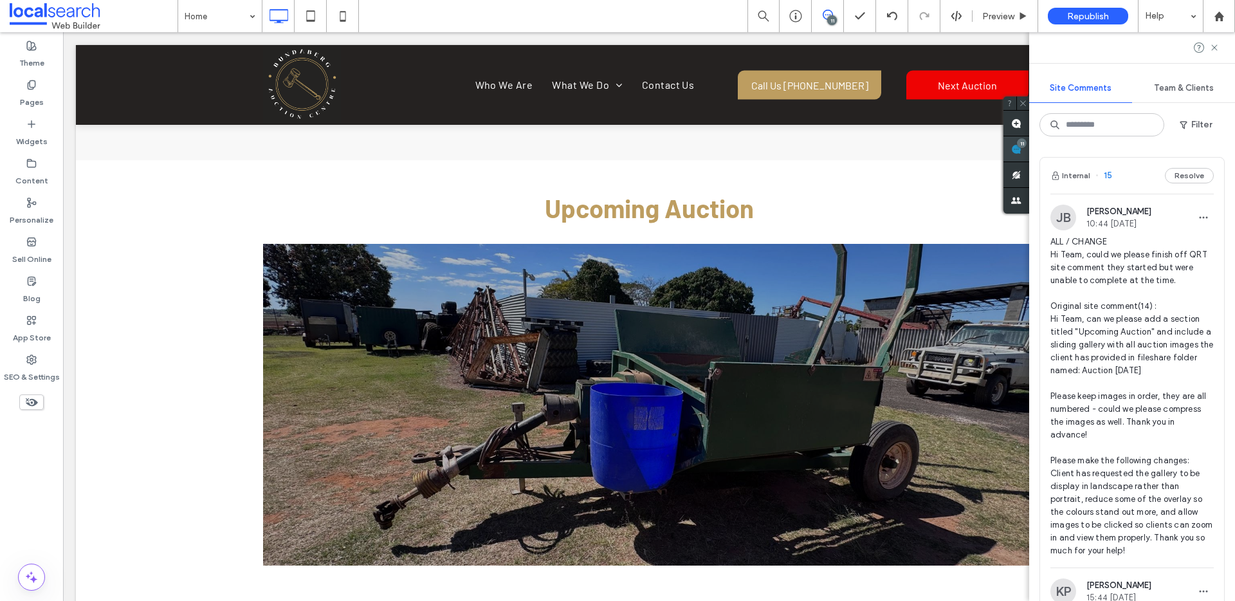
click at [1027, 142] on div "11" at bounding box center [1022, 143] width 10 height 10
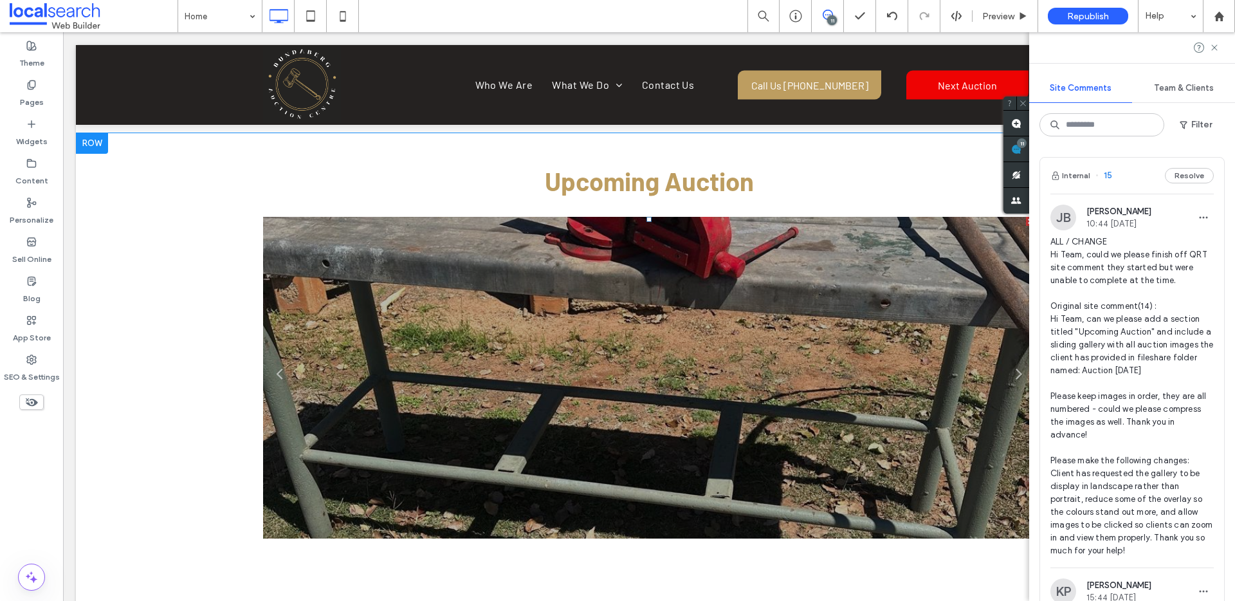
scroll to position [2406, 0]
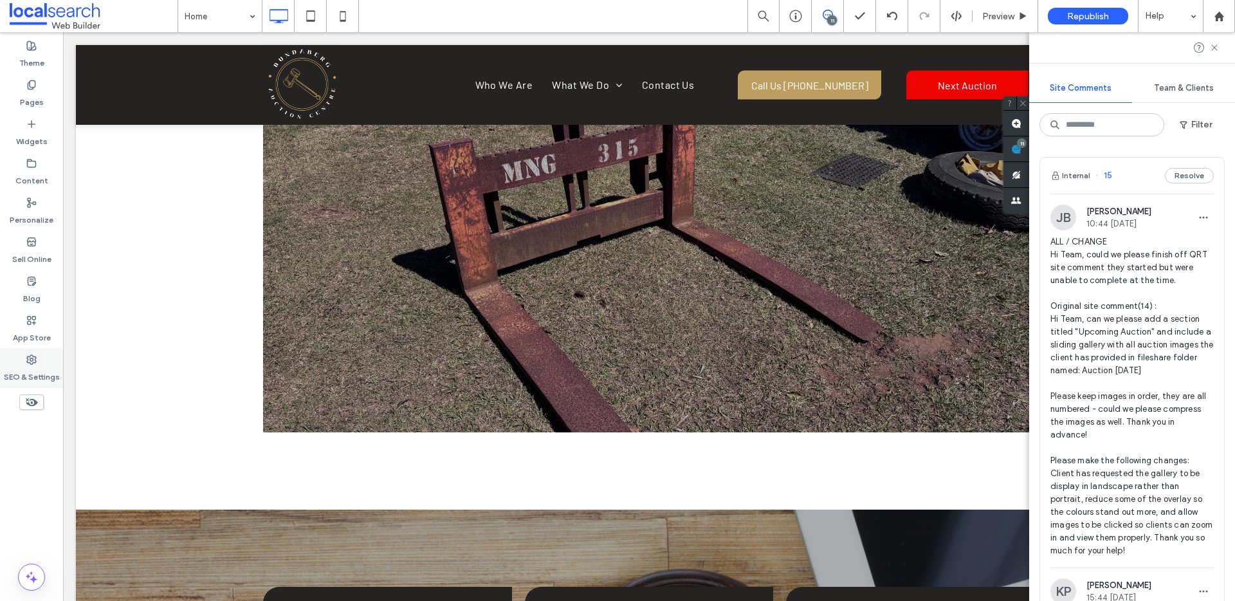
click at [44, 361] on div "SEO & Settings" at bounding box center [31, 368] width 63 height 39
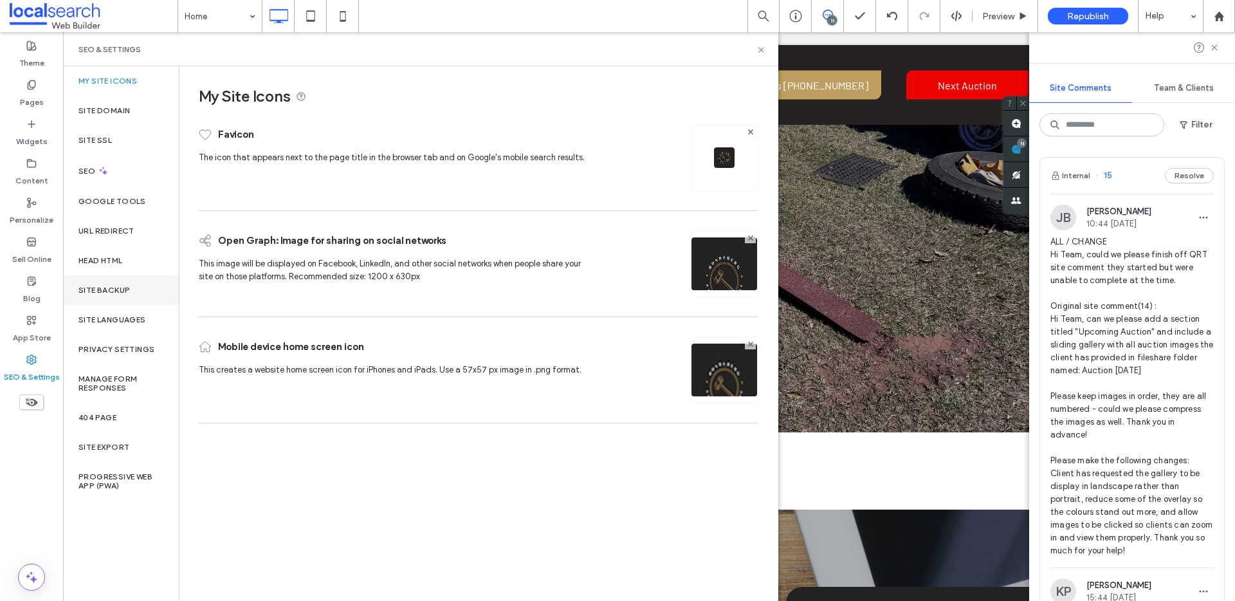
click at [98, 286] on label "Site Backup" at bounding box center [103, 290] width 51 height 9
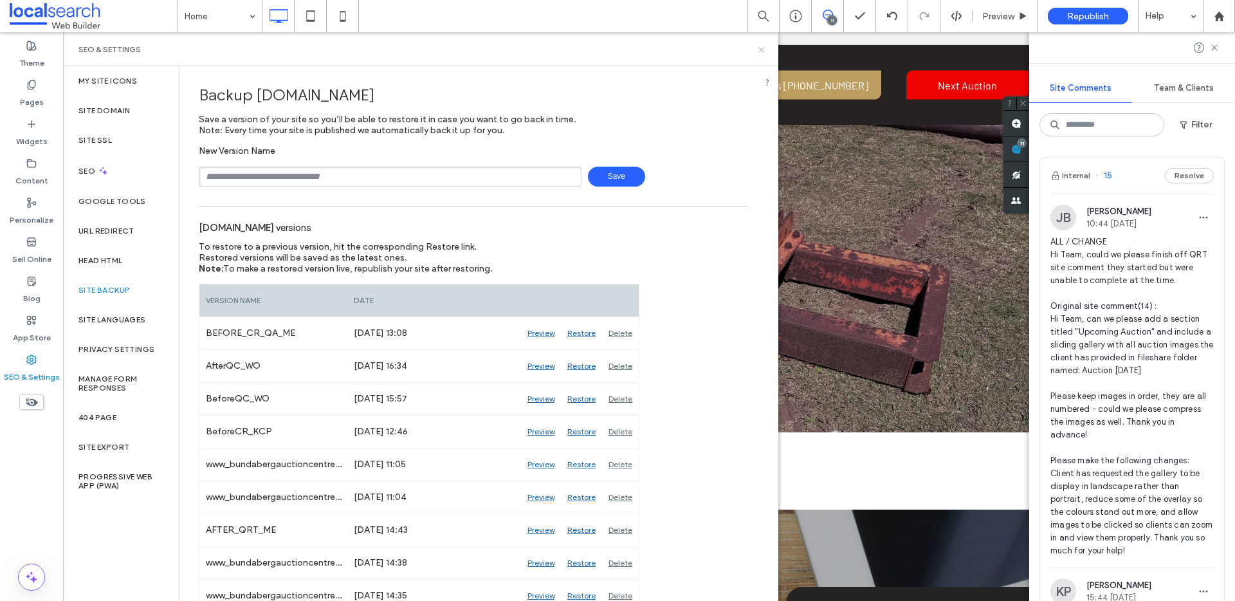
drag, startPoint x: 761, startPoint y: 50, endPoint x: 689, endPoint y: 26, distance: 75.7
click at [761, 50] on use at bounding box center [761, 49] width 5 height 5
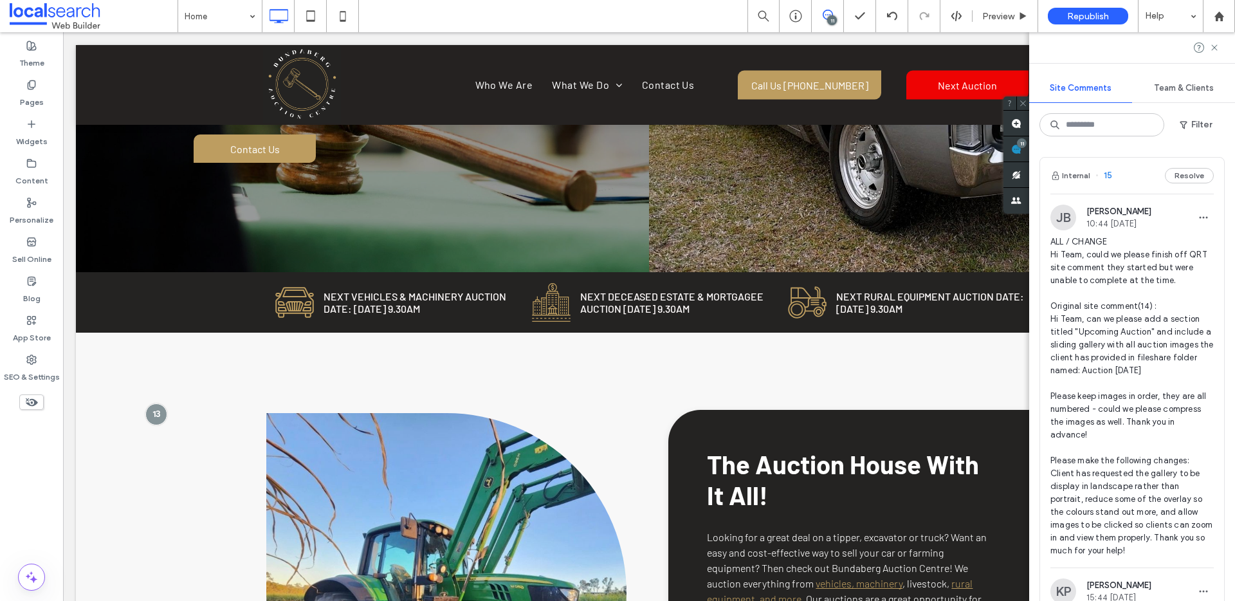
scroll to position [400, 0]
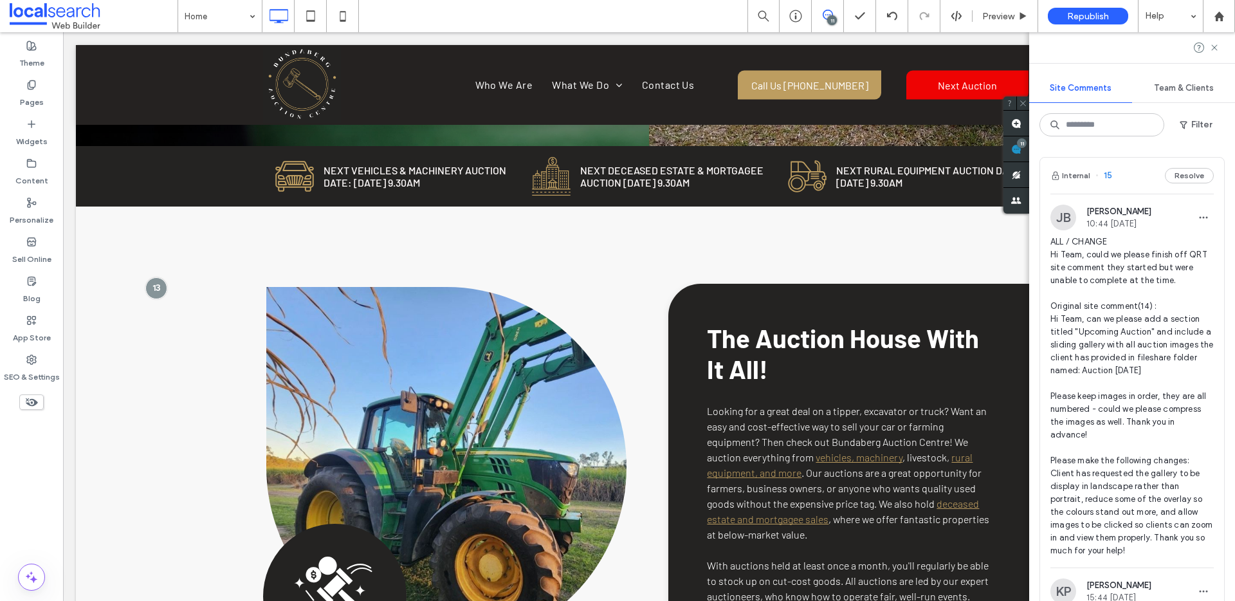
click at [1106, 175] on span "15" at bounding box center [1104, 175] width 17 height 13
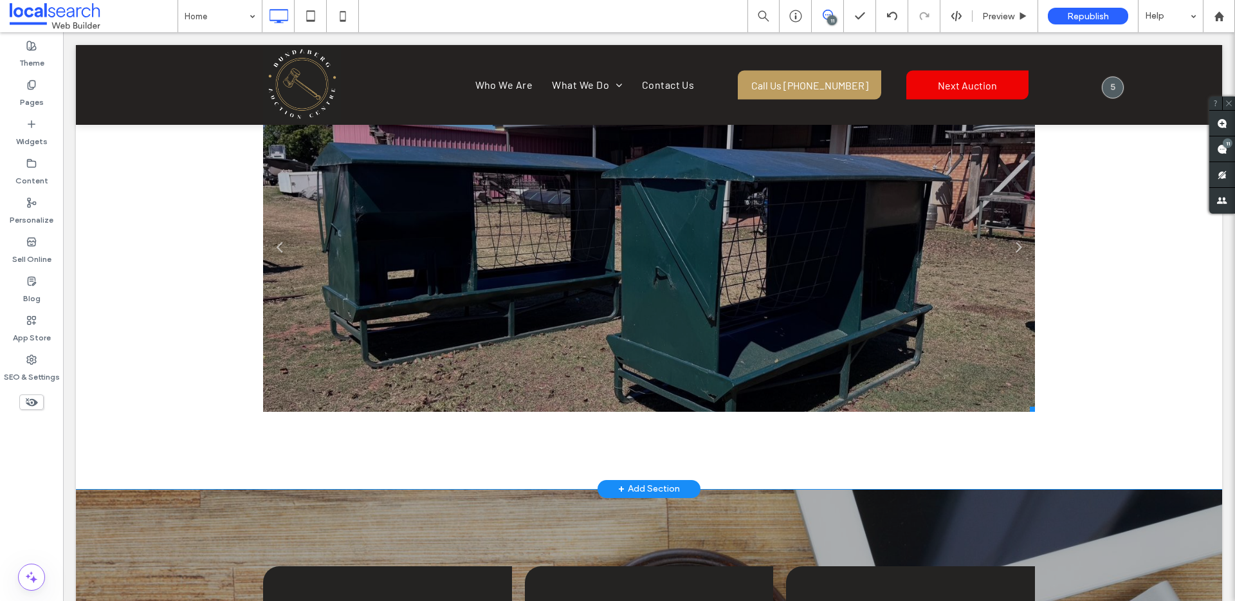
scroll to position [2430, 0]
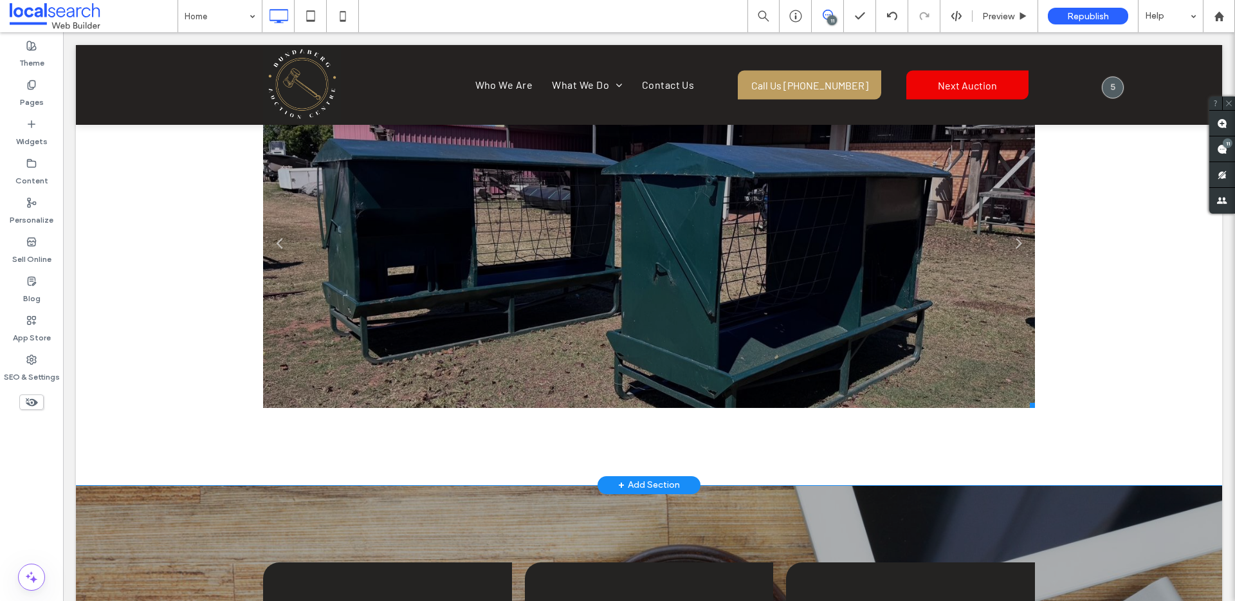
click at [617, 255] on li "Slide title Write your caption here Button" at bounding box center [649, 247] width 772 height 322
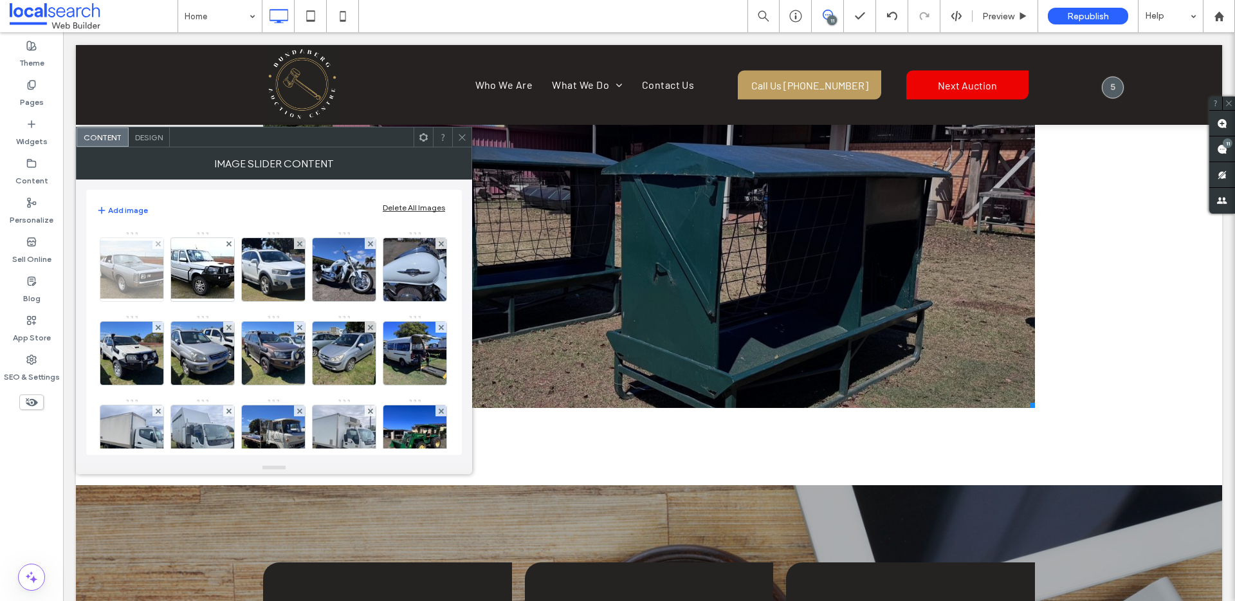
click at [143, 266] on img at bounding box center [131, 270] width 103 height 58
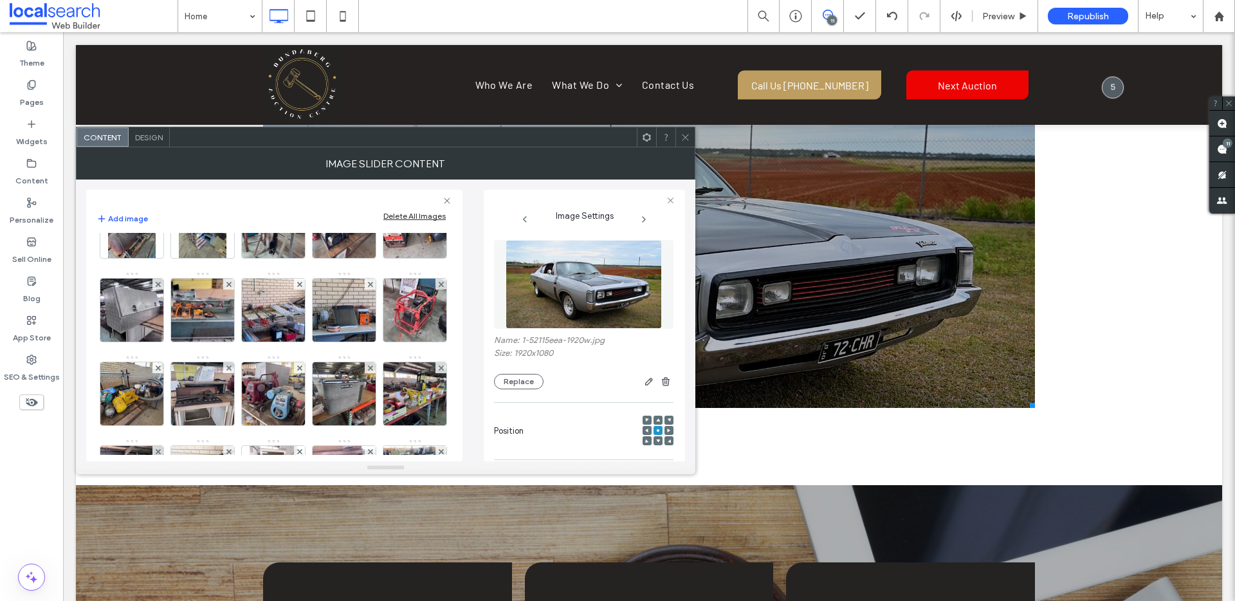
scroll to position [2134, 0]
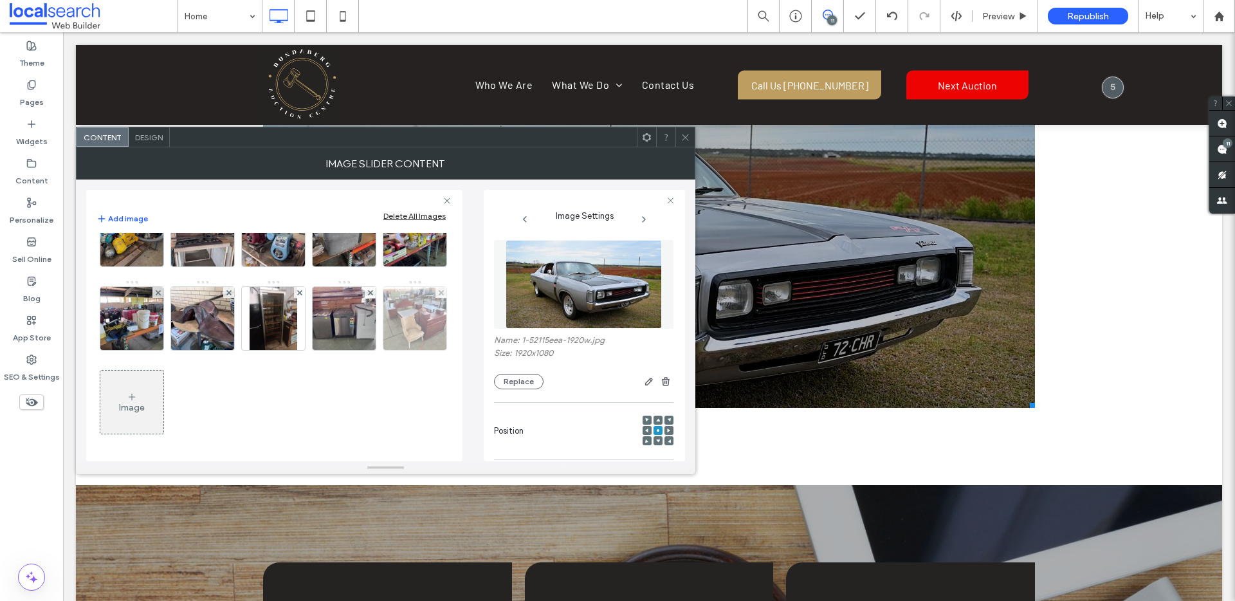
click at [373, 350] on img at bounding box center [415, 318] width 84 height 63
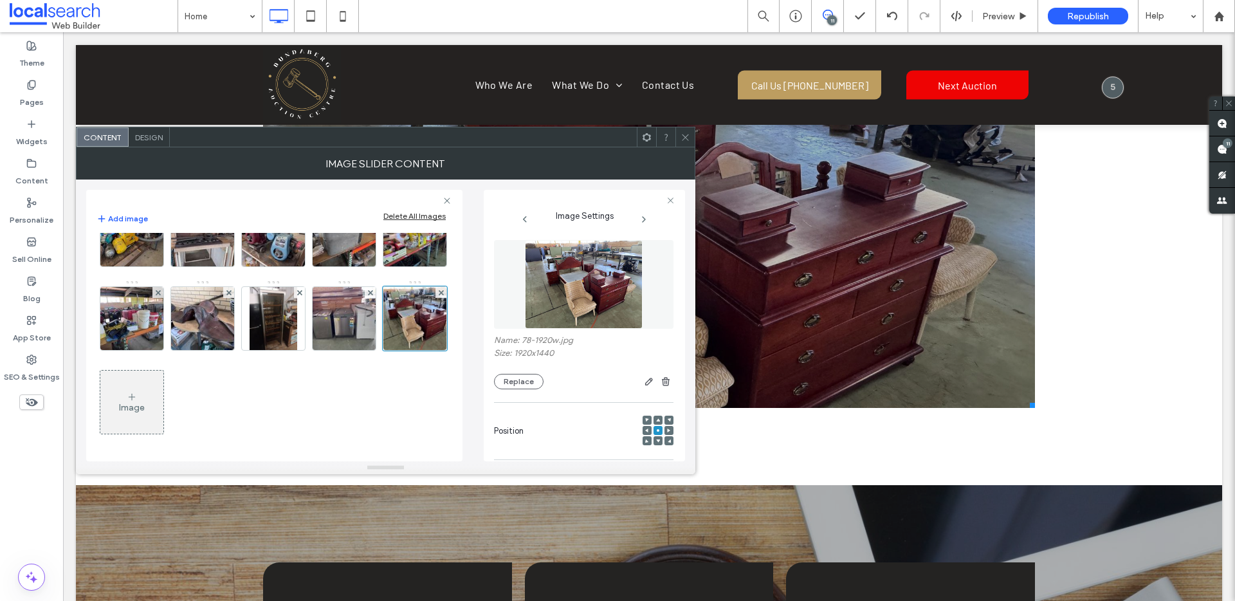
click at [688, 136] on icon at bounding box center [686, 138] width 10 height 10
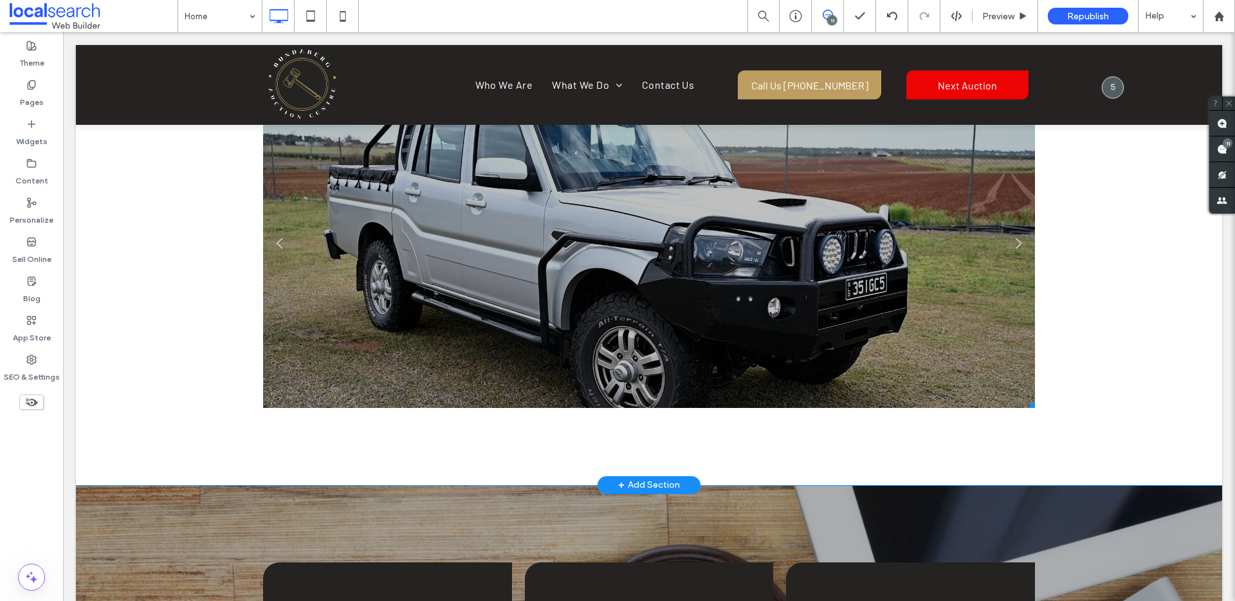
click at [404, 210] on li "Slide title Write your caption here Button" at bounding box center [649, 247] width 772 height 322
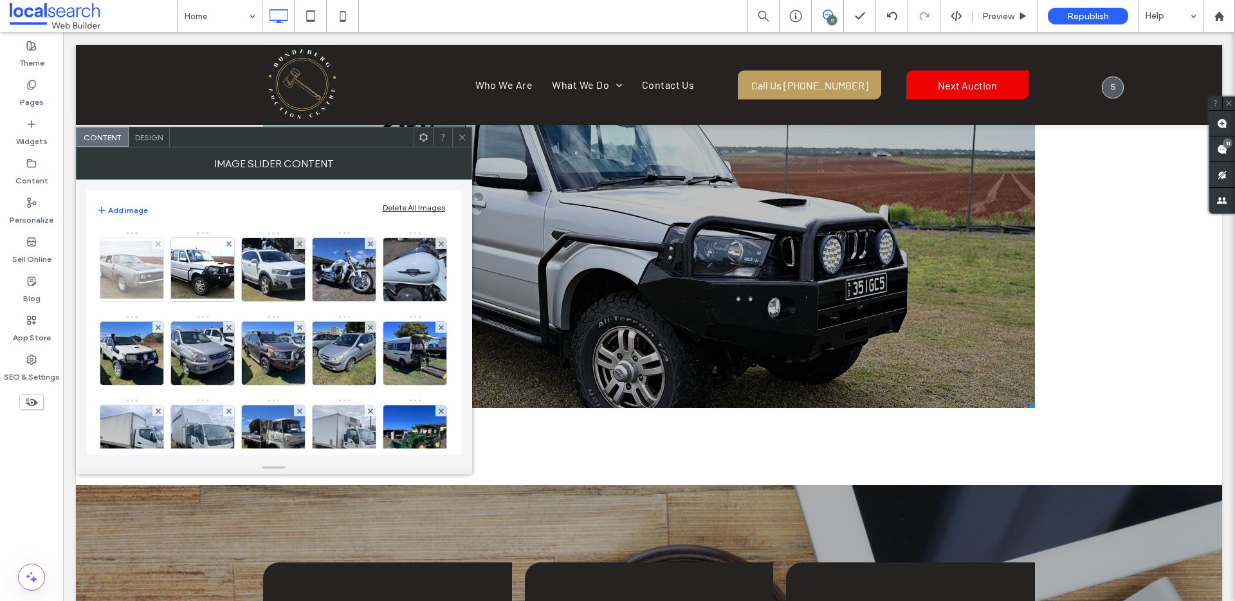
click at [134, 261] on img at bounding box center [131, 270] width 103 height 58
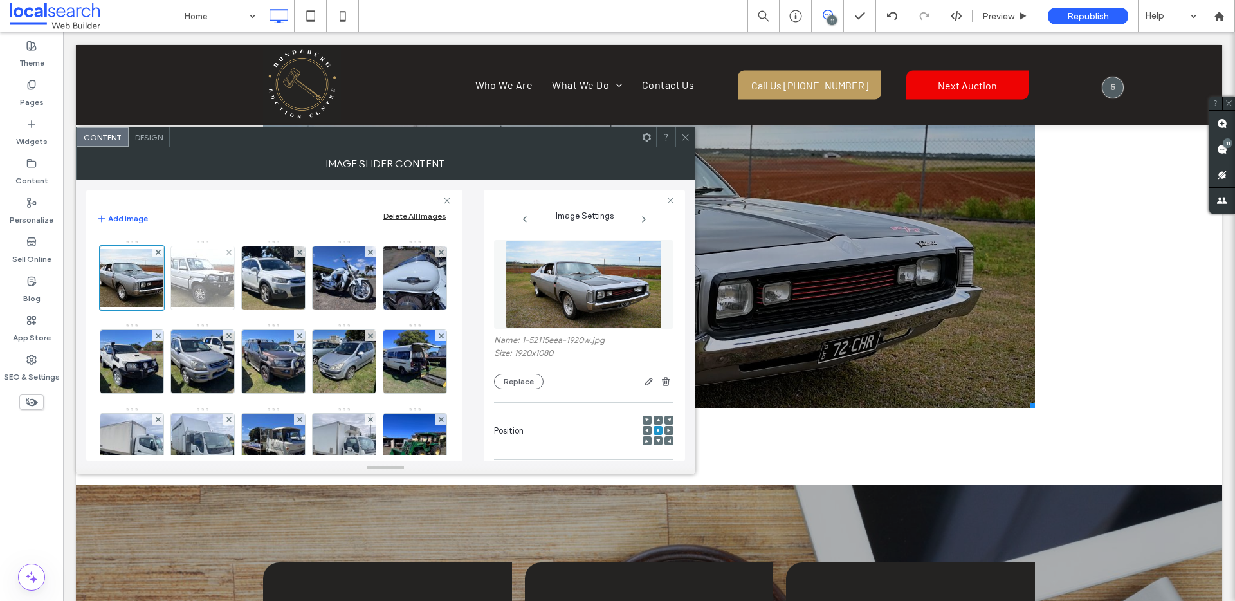
click at [207, 258] on img at bounding box center [202, 278] width 103 height 58
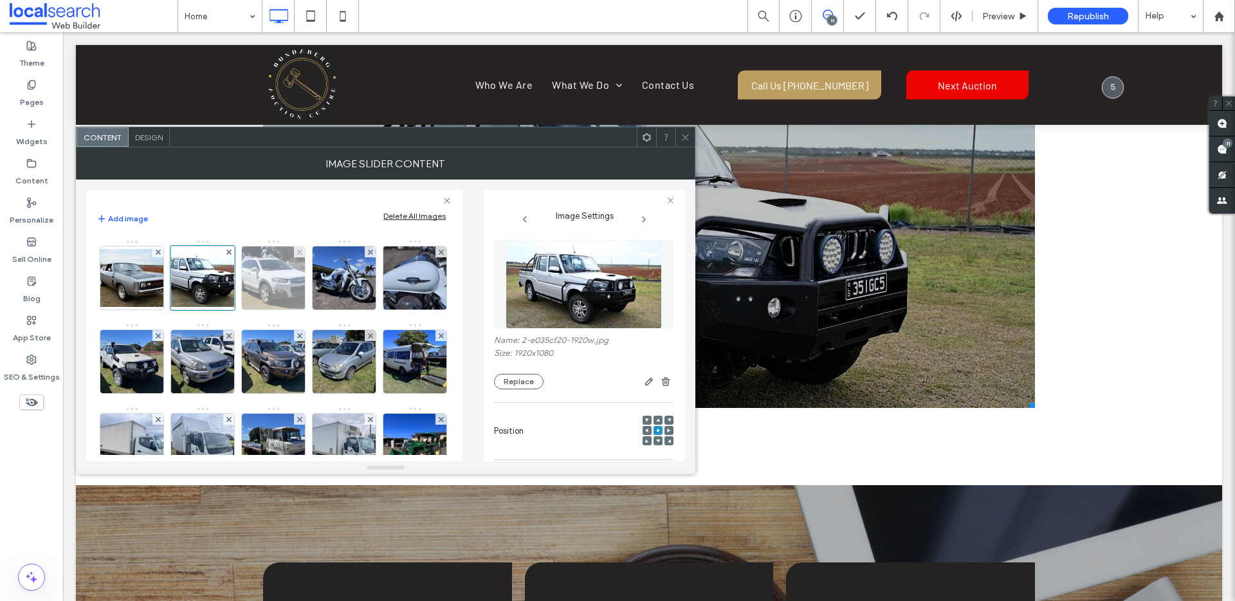
click at [284, 266] on img at bounding box center [273, 277] width 85 height 63
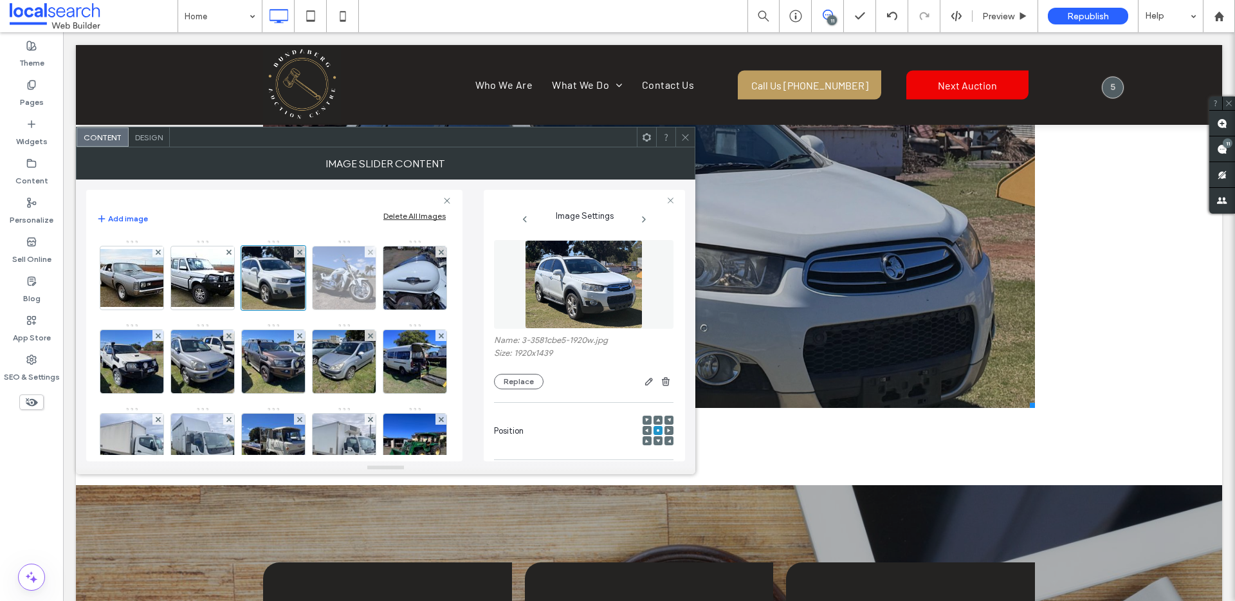
click at [346, 274] on img at bounding box center [344, 277] width 84 height 63
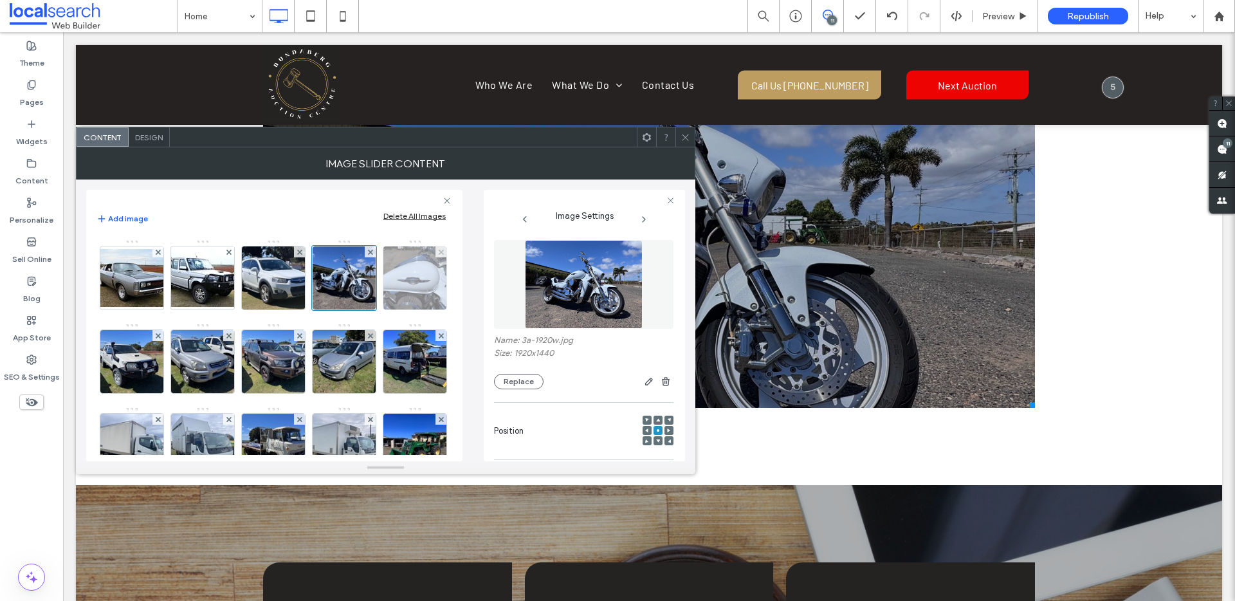
click at [373, 309] on img at bounding box center [415, 277] width 84 height 63
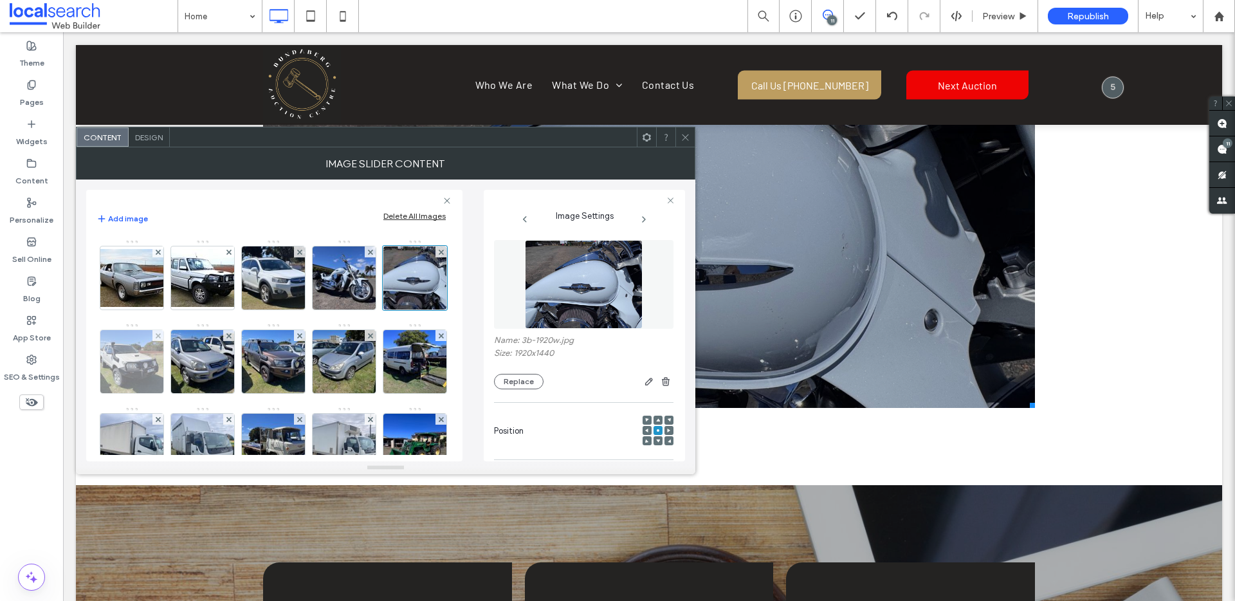
click at [174, 348] on img at bounding box center [132, 361] width 84 height 63
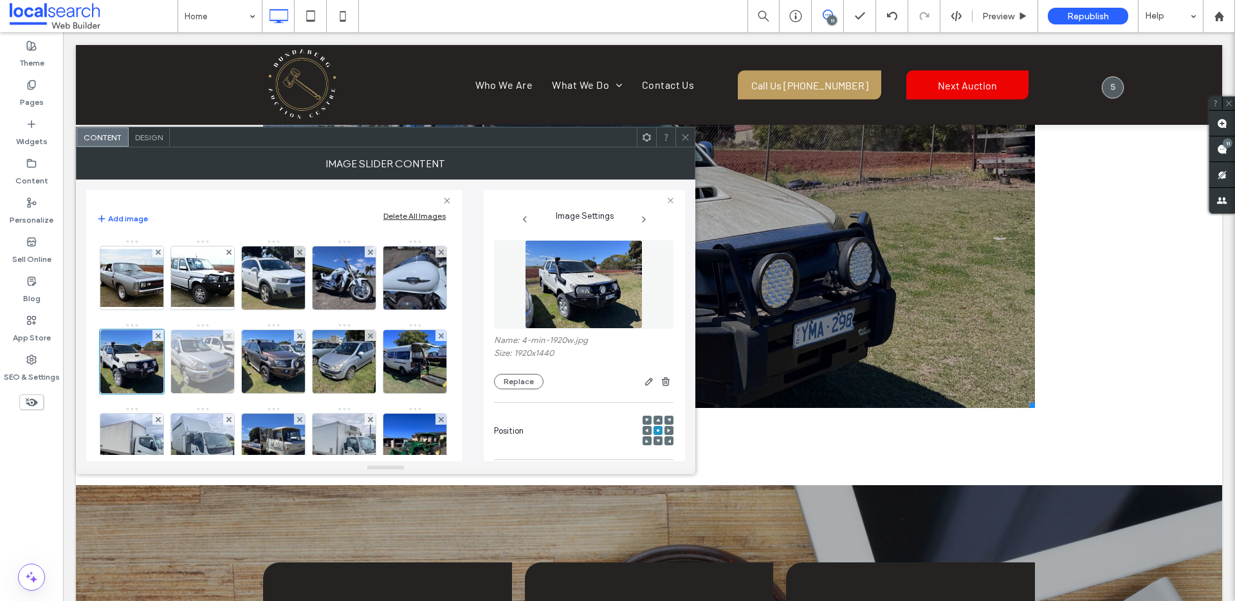
click at [245, 338] on img at bounding box center [203, 361] width 84 height 63
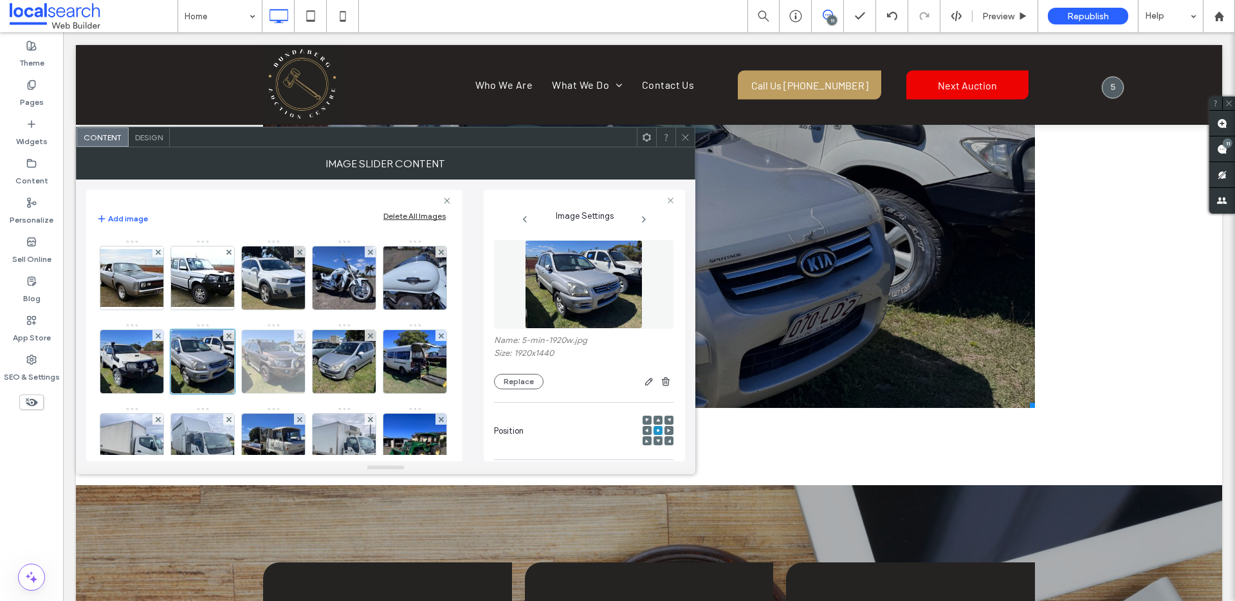
click at [316, 343] on img at bounding box center [274, 361] width 84 height 63
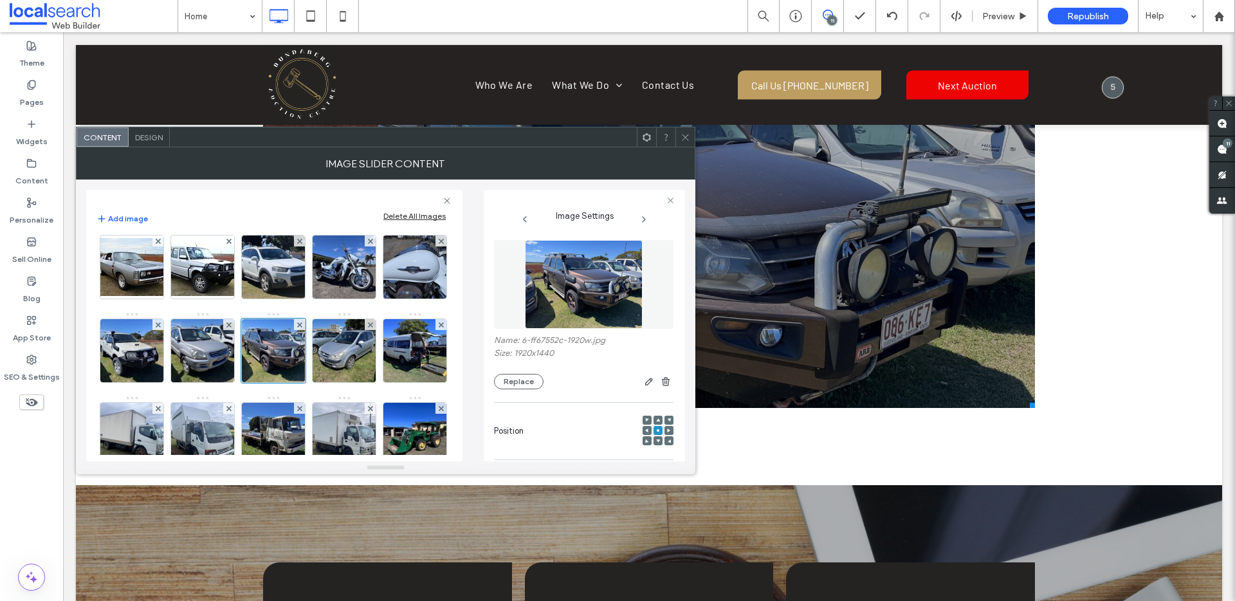
scroll to position [21, 0]
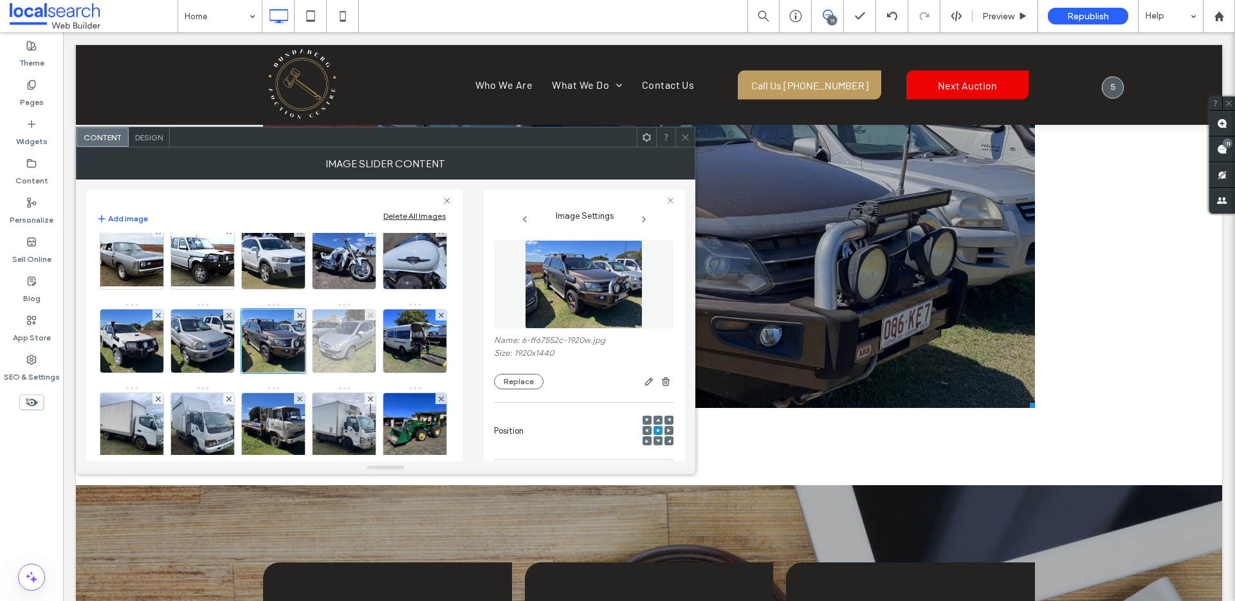
click at [302, 373] on img at bounding box center [344, 340] width 84 height 63
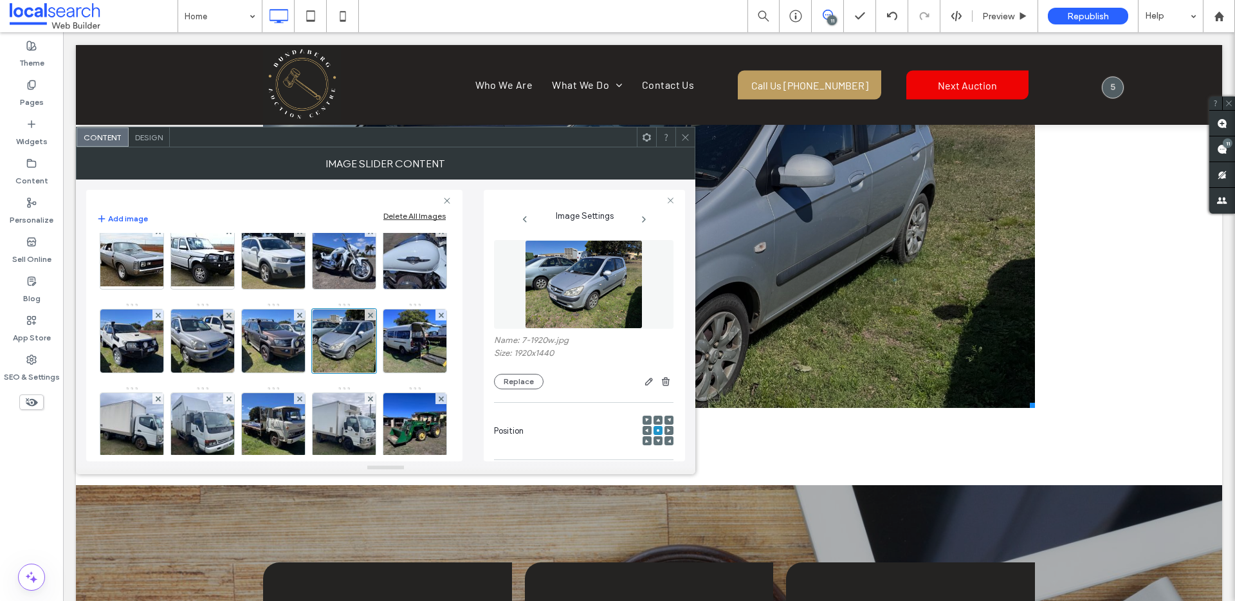
scroll to position [122, 0]
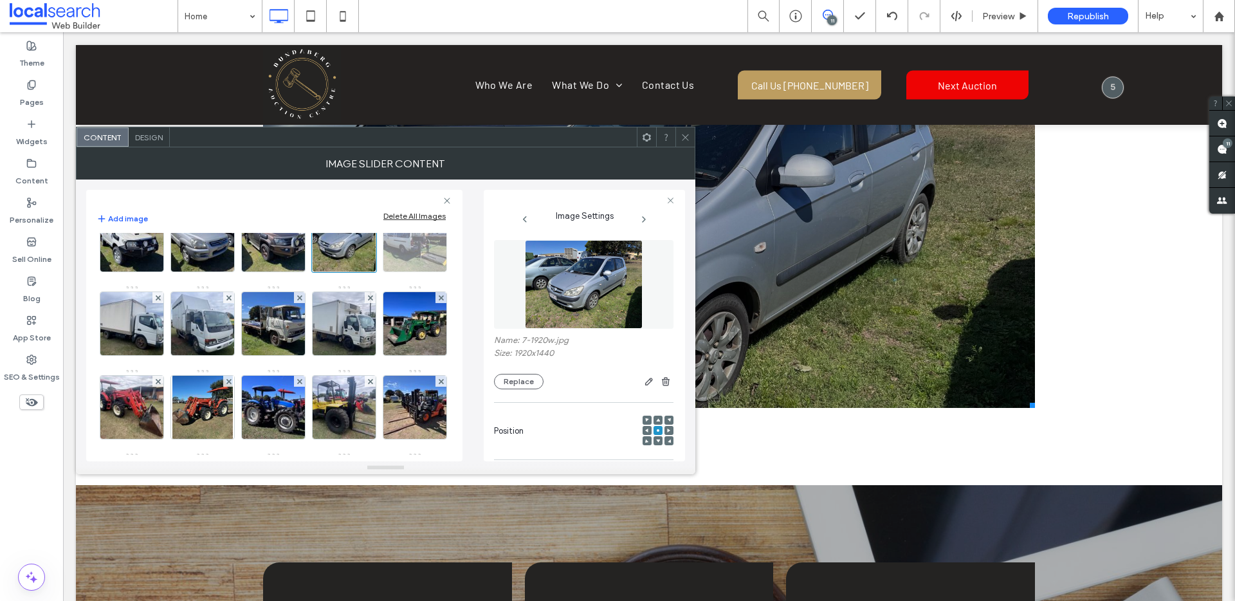
click at [373, 272] on img at bounding box center [415, 239] width 84 height 63
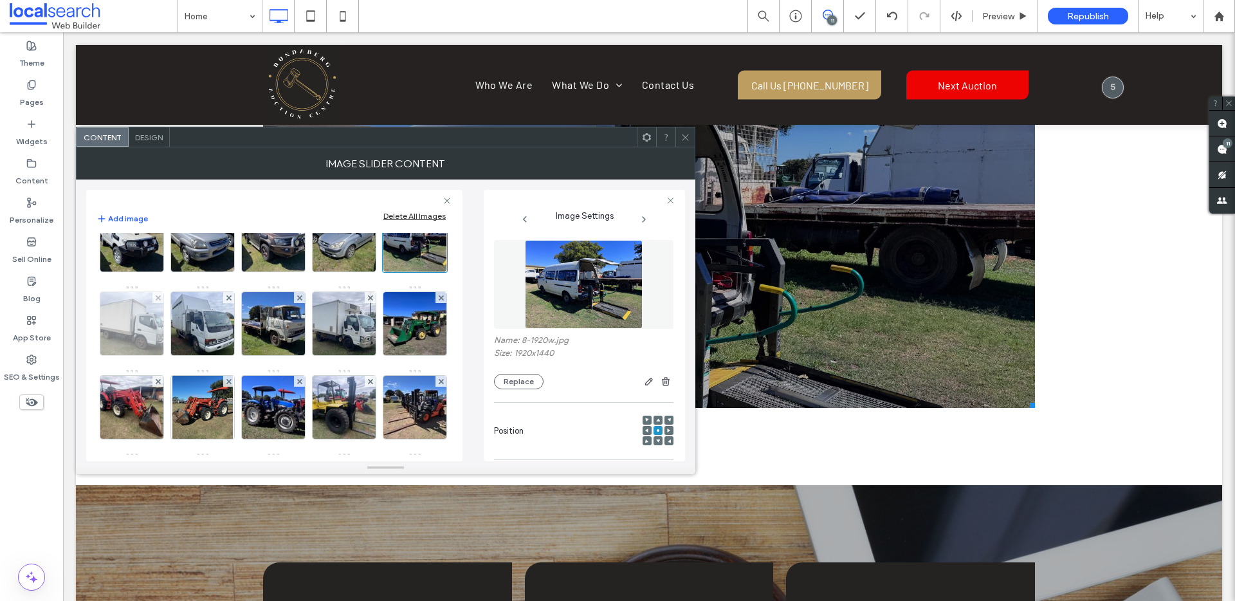
click at [174, 316] on img at bounding box center [132, 323] width 84 height 63
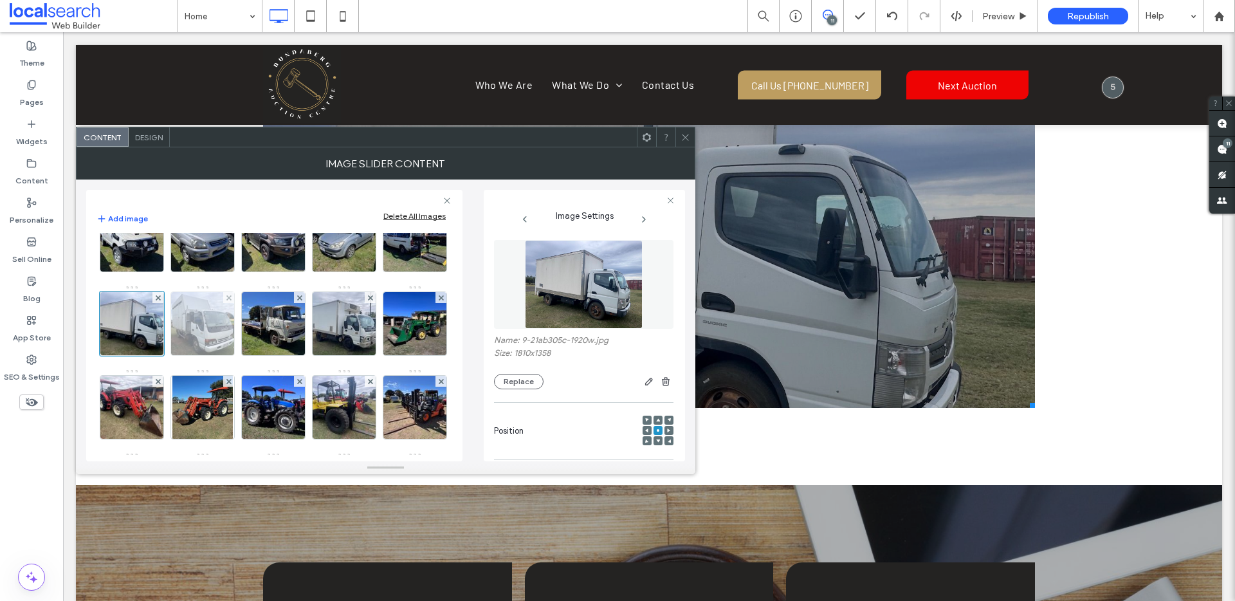
click at [245, 309] on img at bounding box center [203, 323] width 84 height 63
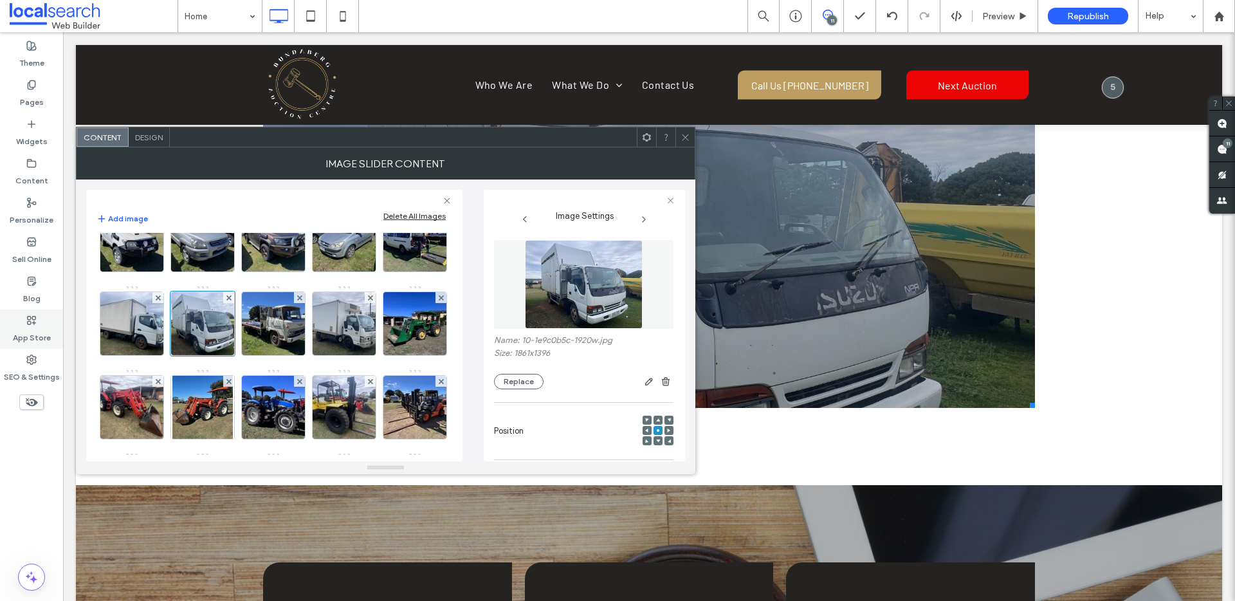
scroll to position [0, 0]
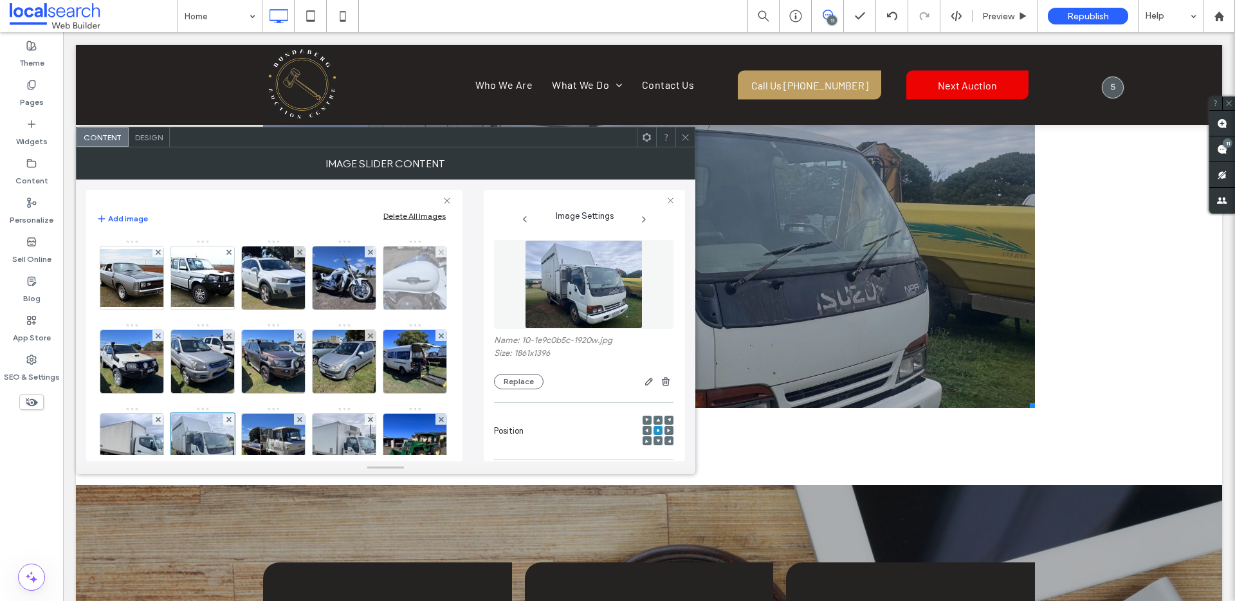
click at [373, 309] on img at bounding box center [415, 277] width 84 height 63
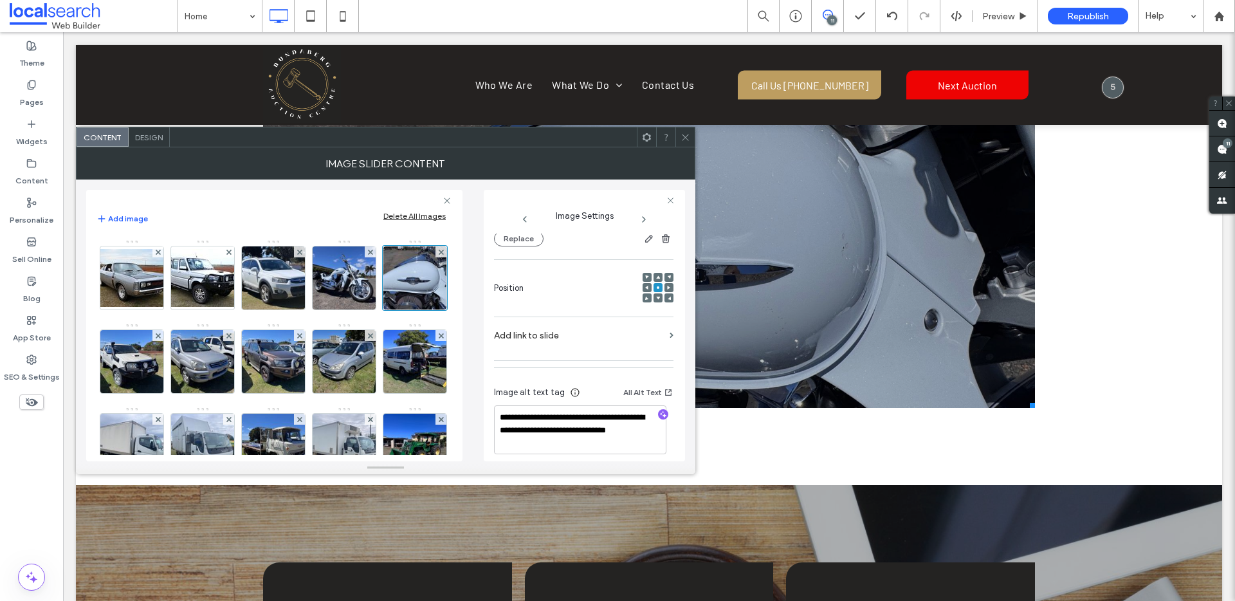
scroll to position [152, 0]
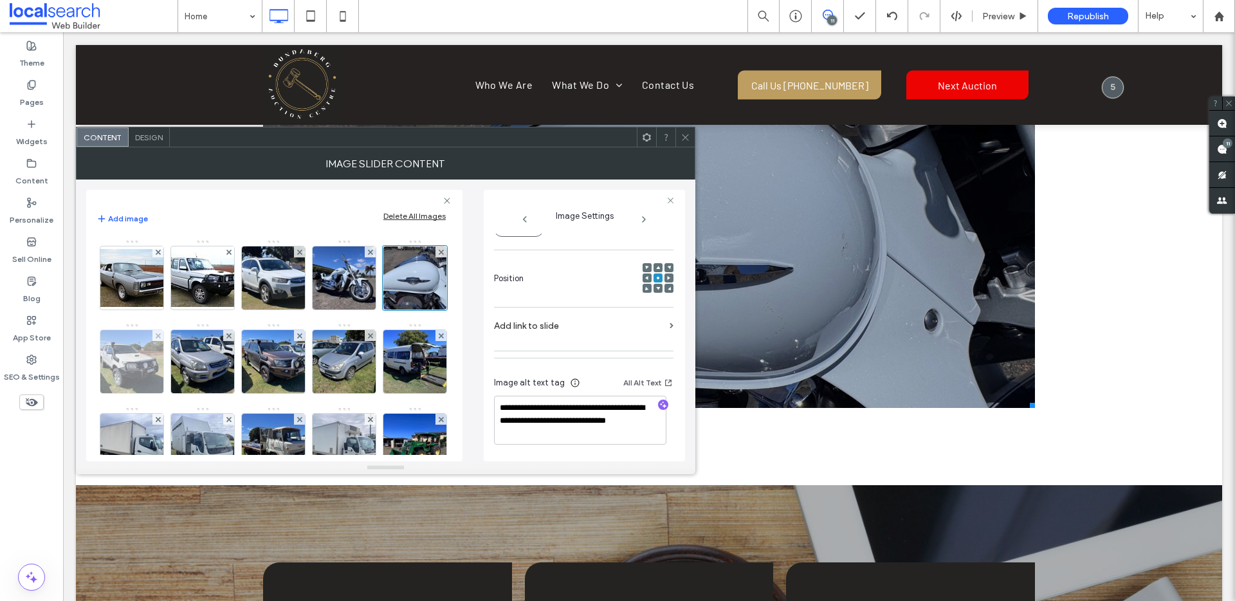
click at [174, 360] on img at bounding box center [132, 361] width 84 height 63
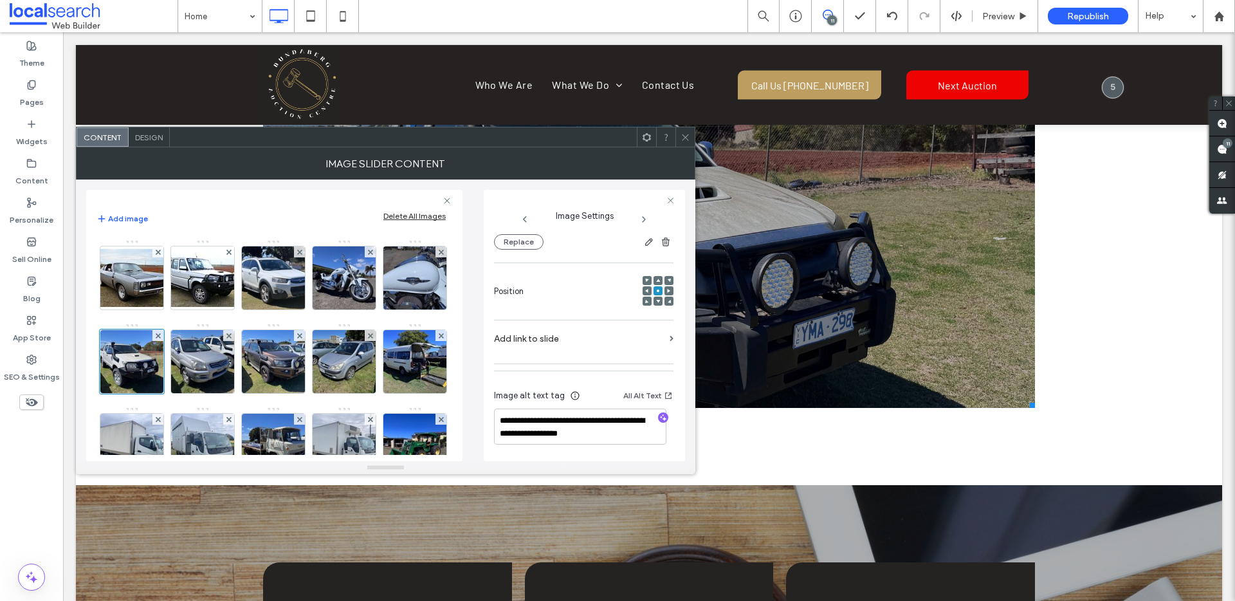
scroll to position [0, 0]
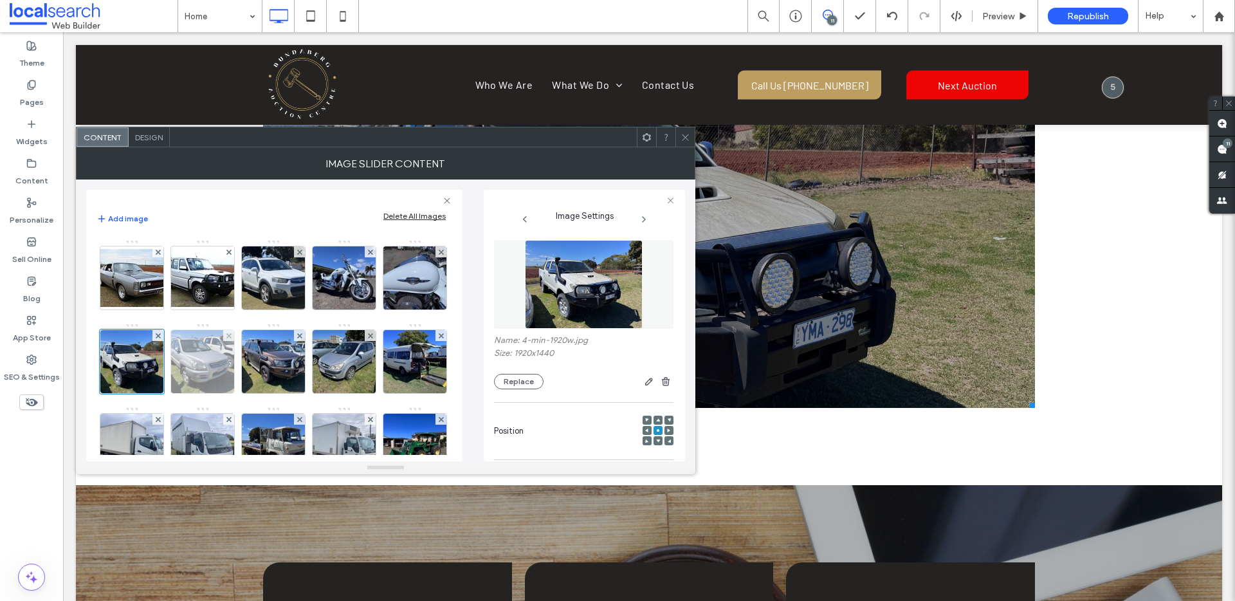
click at [245, 350] on img at bounding box center [203, 361] width 84 height 63
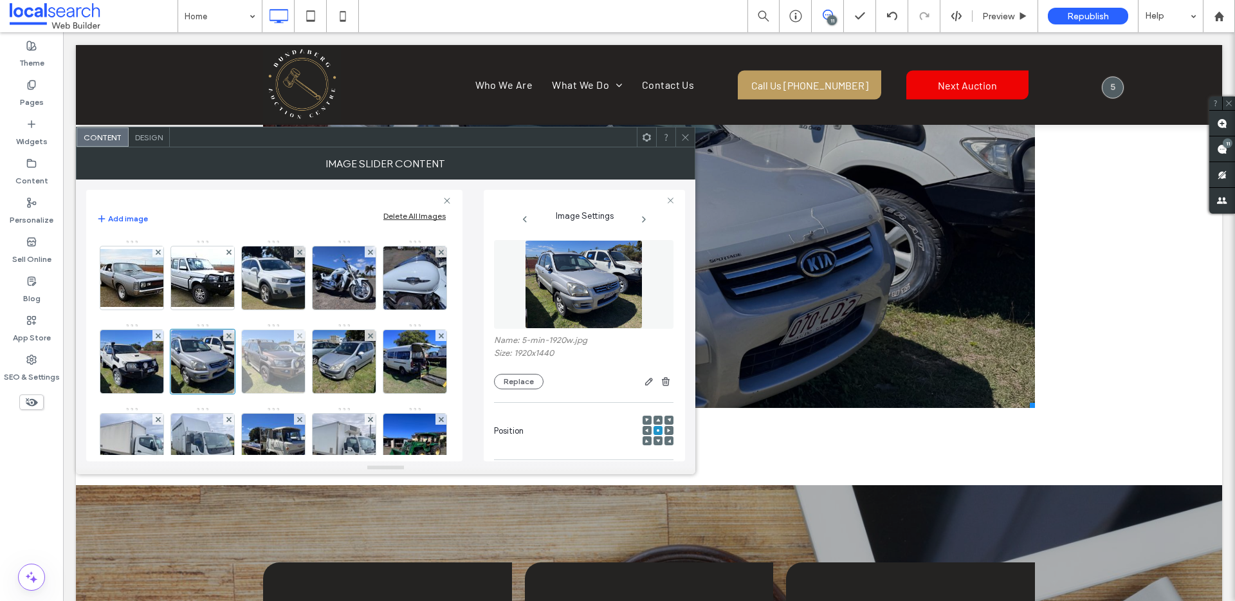
click at [316, 355] on img at bounding box center [274, 361] width 84 height 63
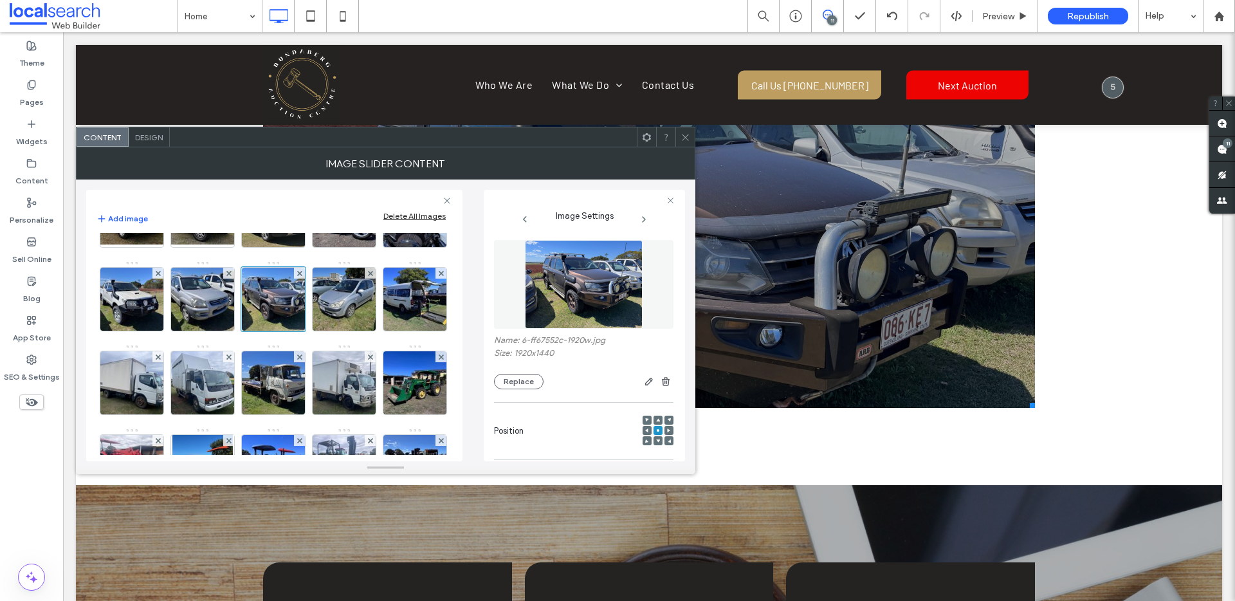
scroll to position [65, 0]
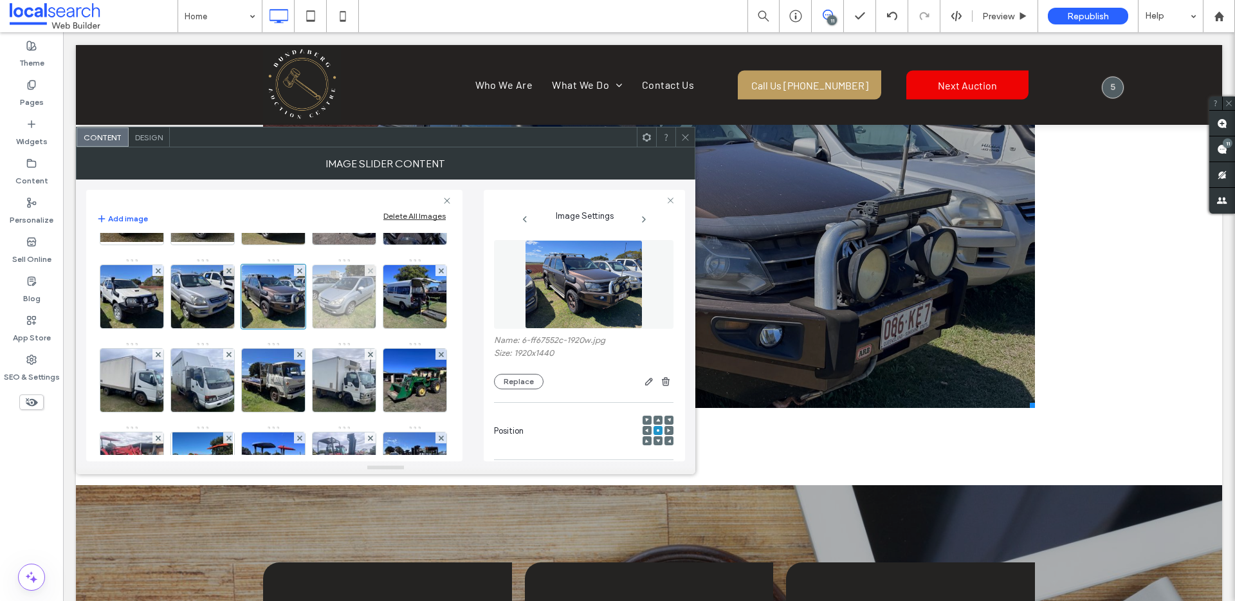
click at [302, 328] on img at bounding box center [344, 296] width 84 height 63
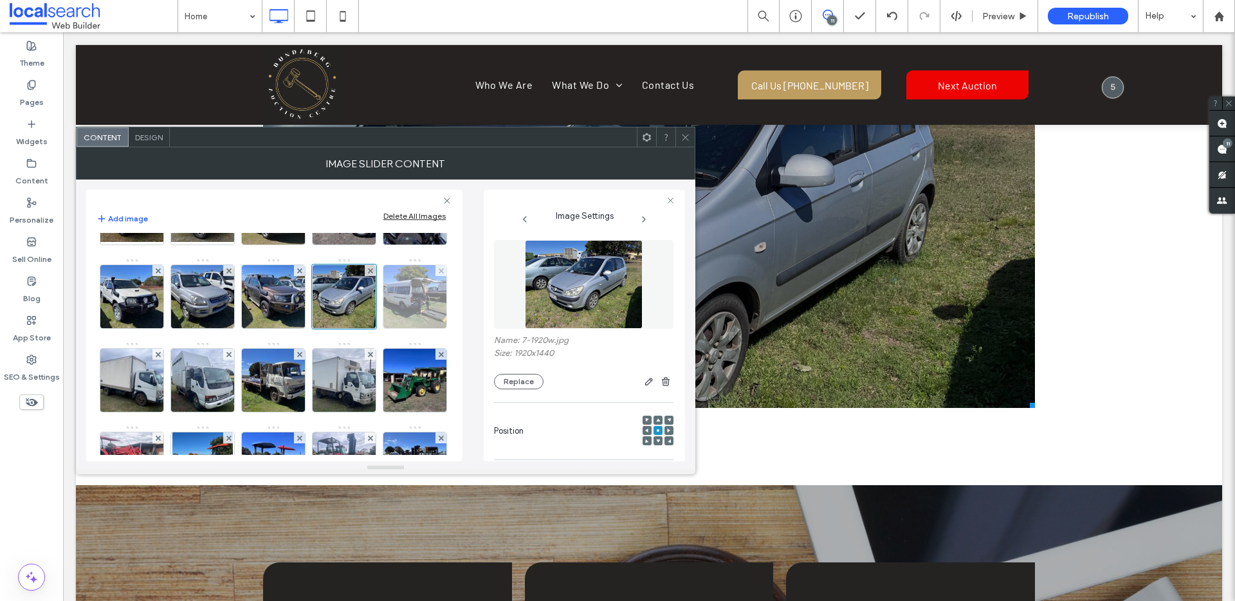
click at [373, 328] on img at bounding box center [415, 296] width 84 height 63
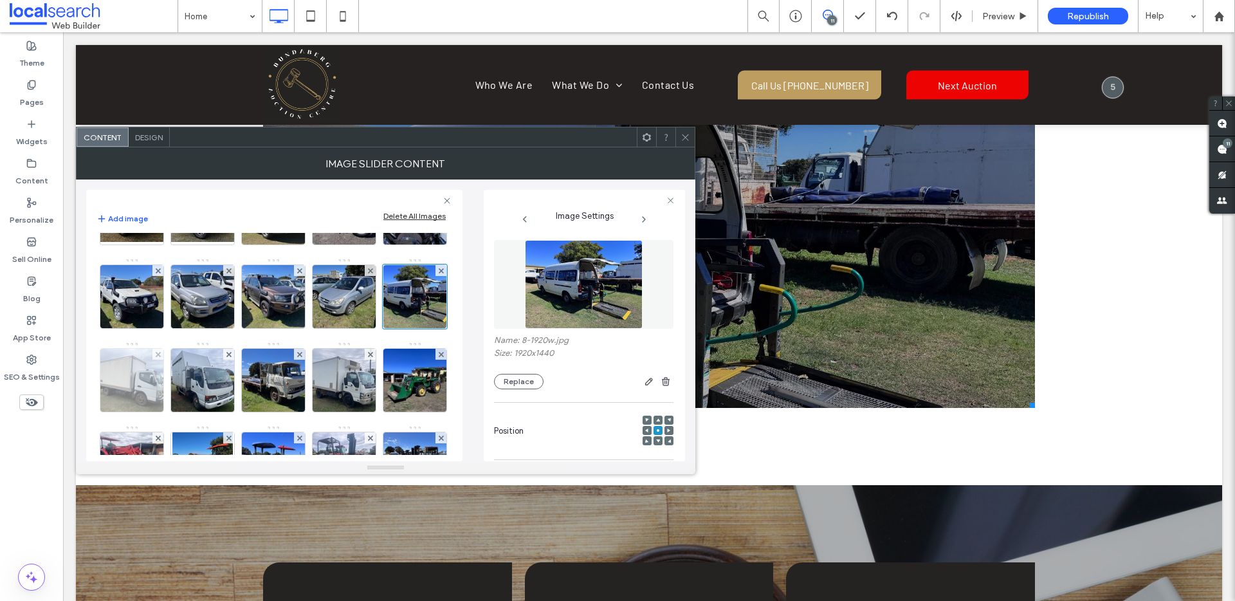
click at [174, 375] on img at bounding box center [132, 380] width 84 height 63
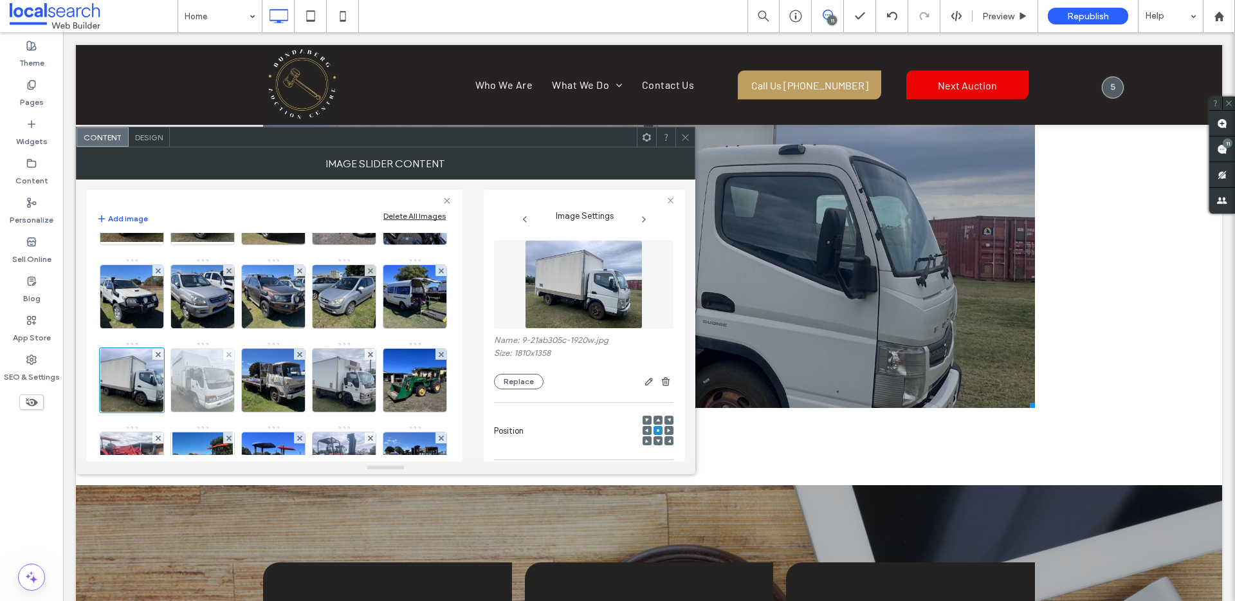
click at [245, 373] on img at bounding box center [203, 380] width 84 height 63
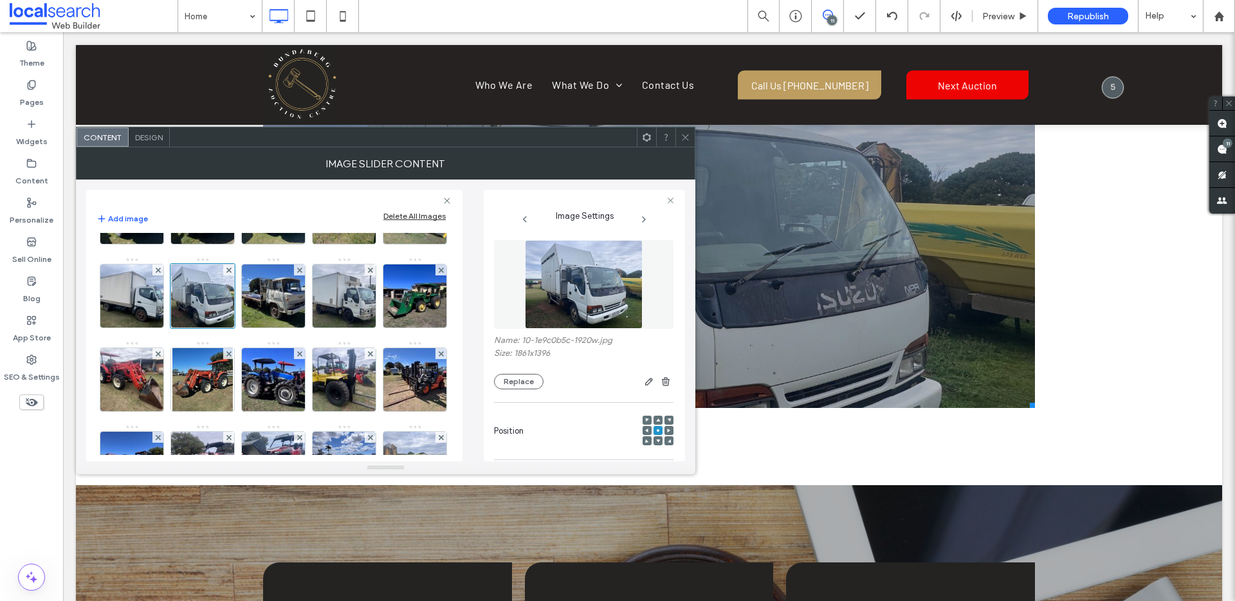
scroll to position [151, 0]
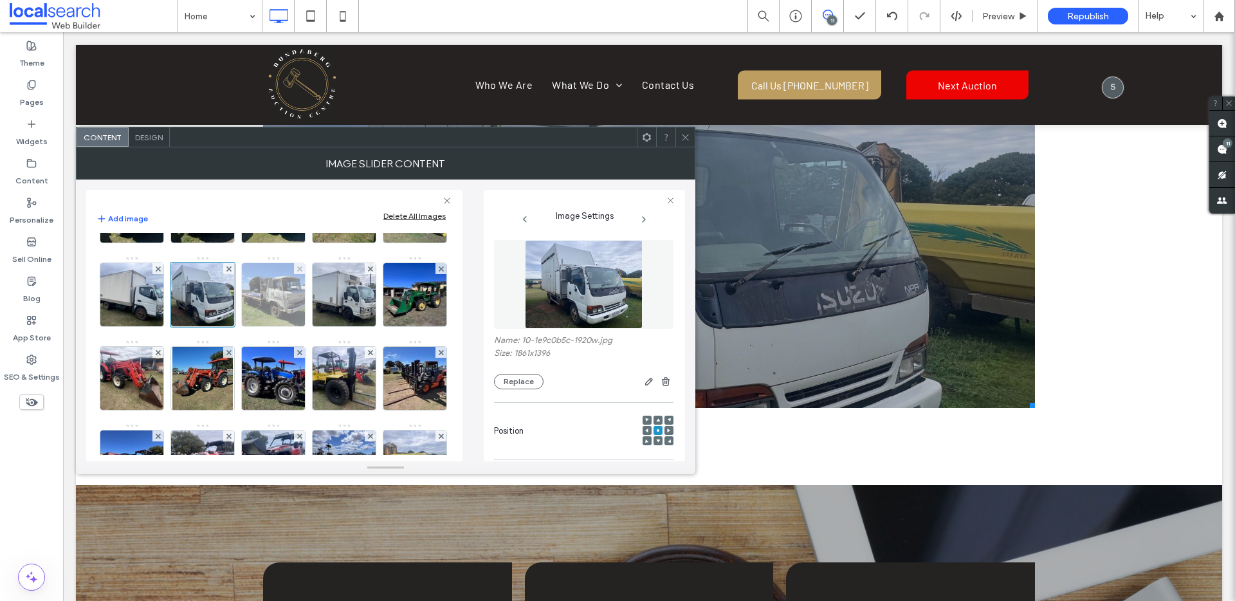
click at [232, 326] on img at bounding box center [274, 294] width 84 height 63
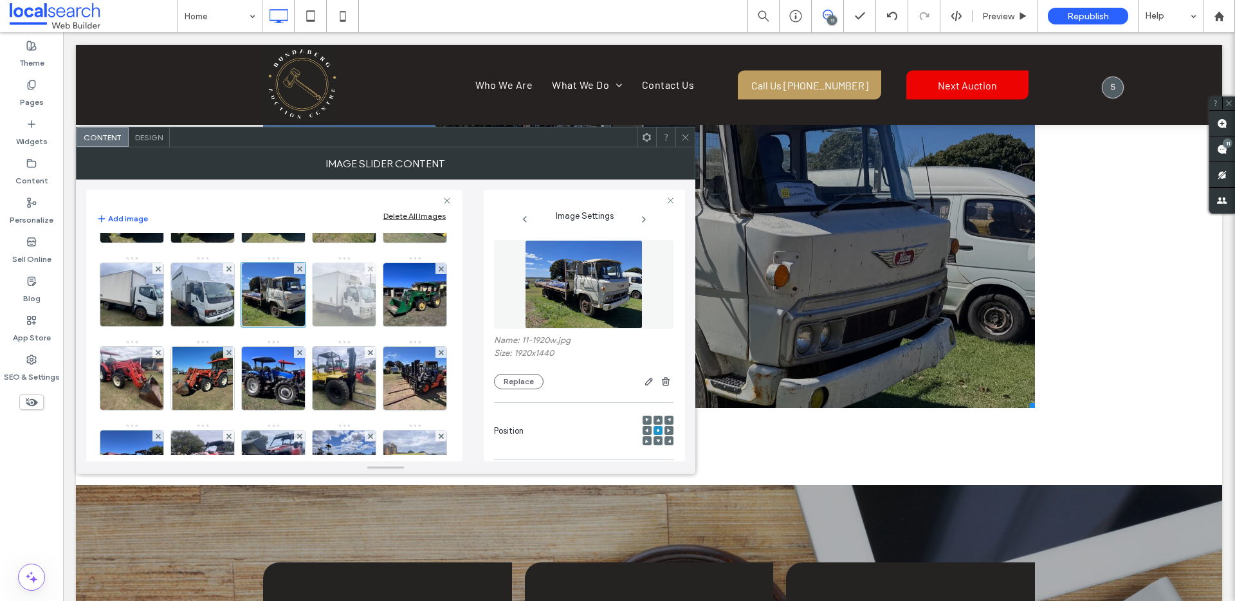
click at [302, 326] on img at bounding box center [344, 294] width 84 height 63
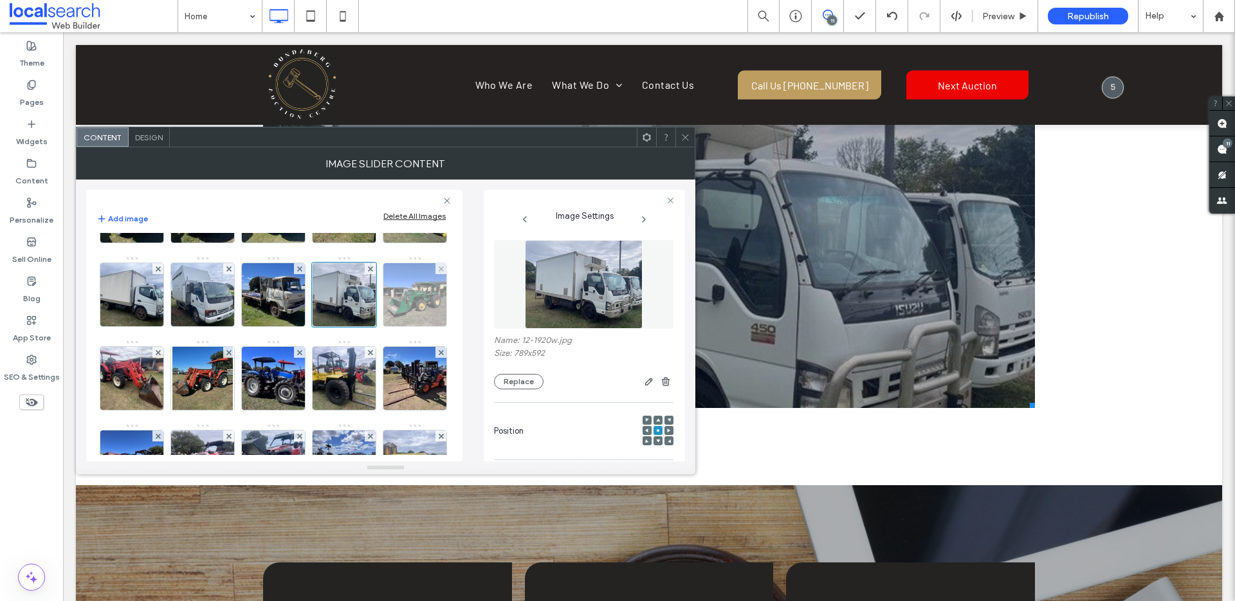
click at [373, 326] on img at bounding box center [415, 294] width 84 height 63
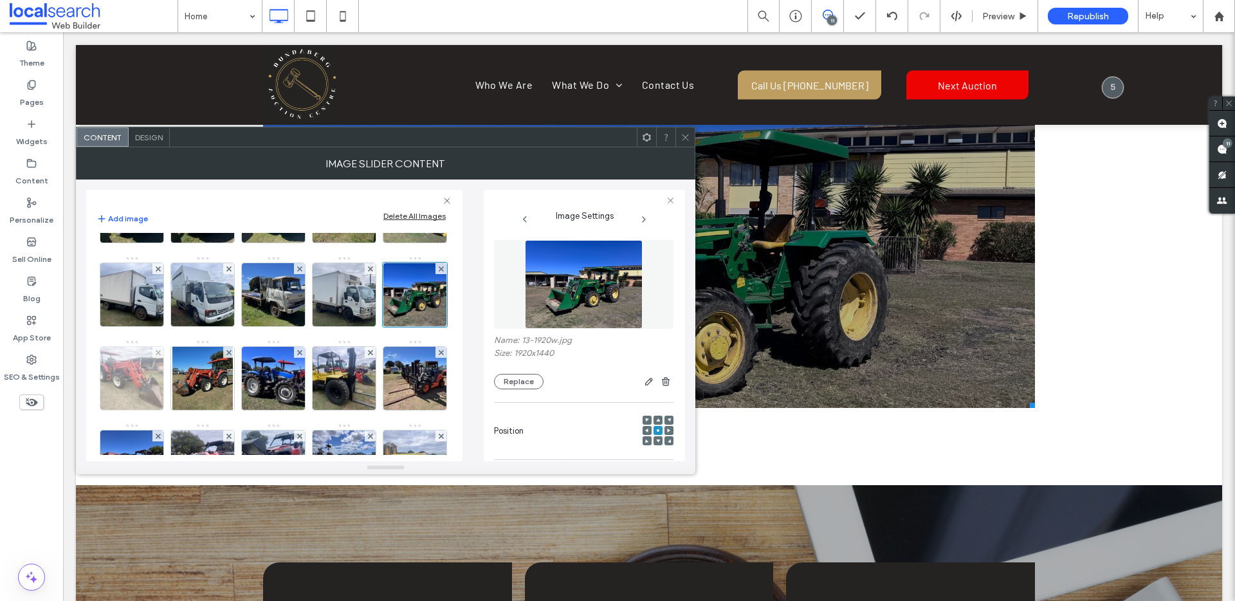
click at [174, 365] on img at bounding box center [132, 378] width 84 height 63
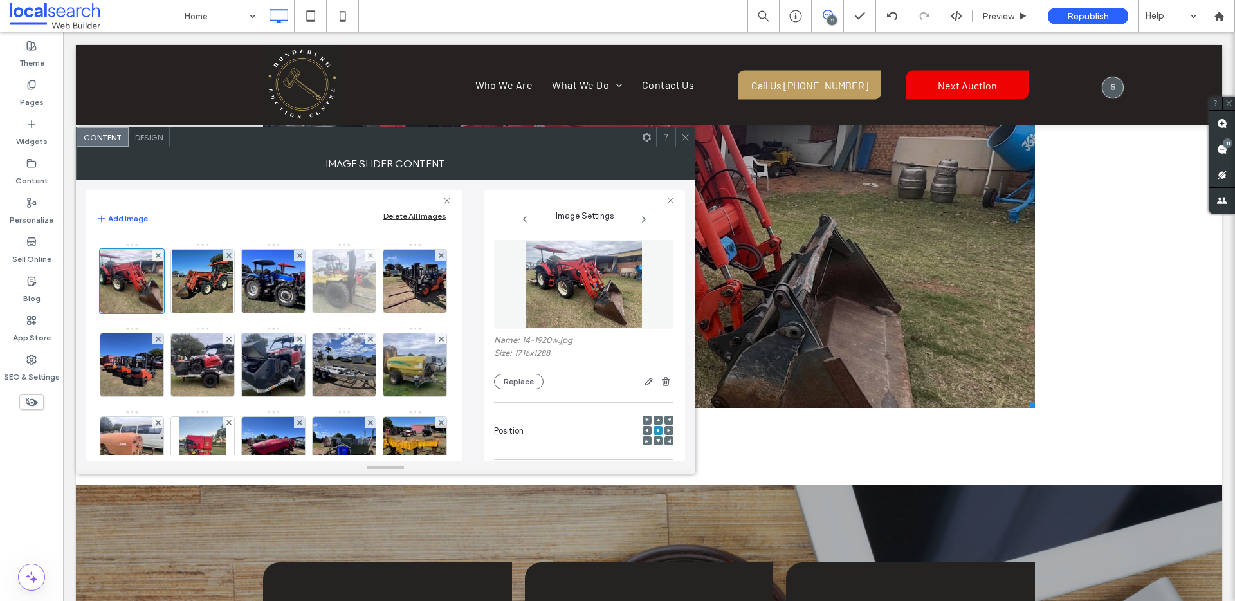
scroll to position [248, 0]
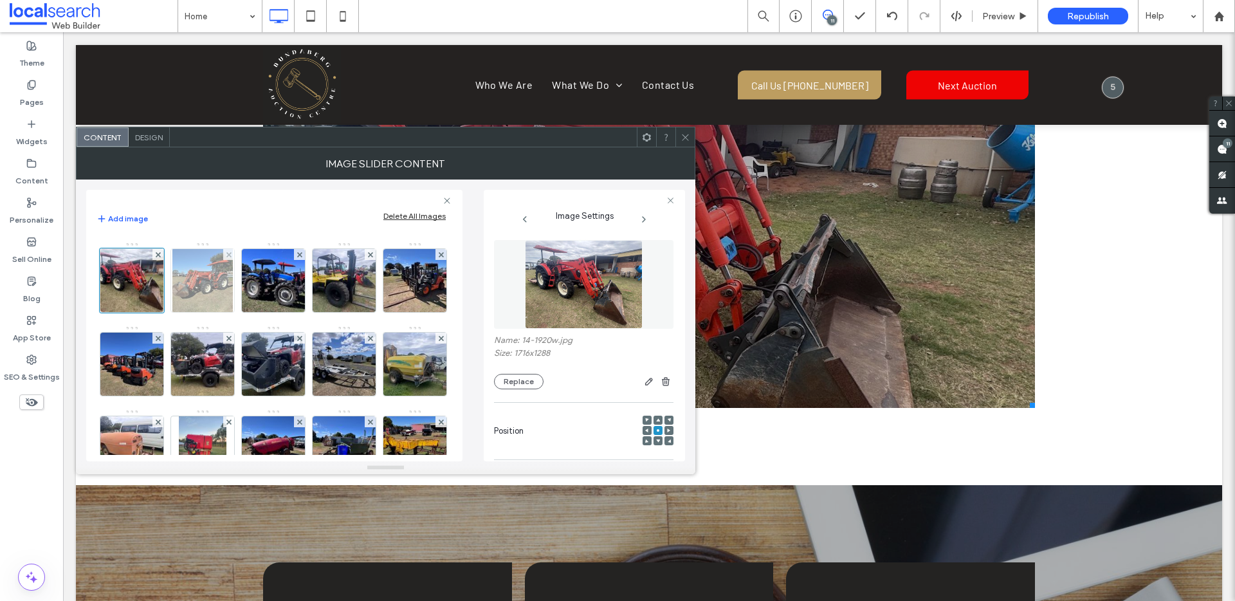
click at [172, 312] on img at bounding box center [202, 280] width 60 height 63
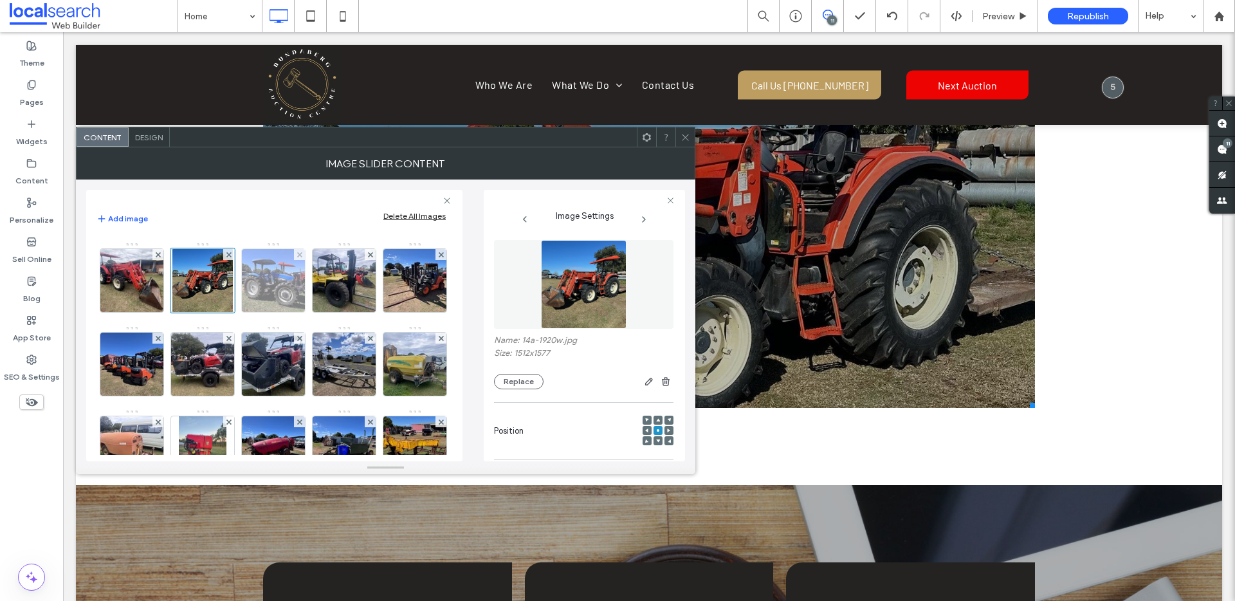
click at [232, 312] on img at bounding box center [274, 280] width 84 height 63
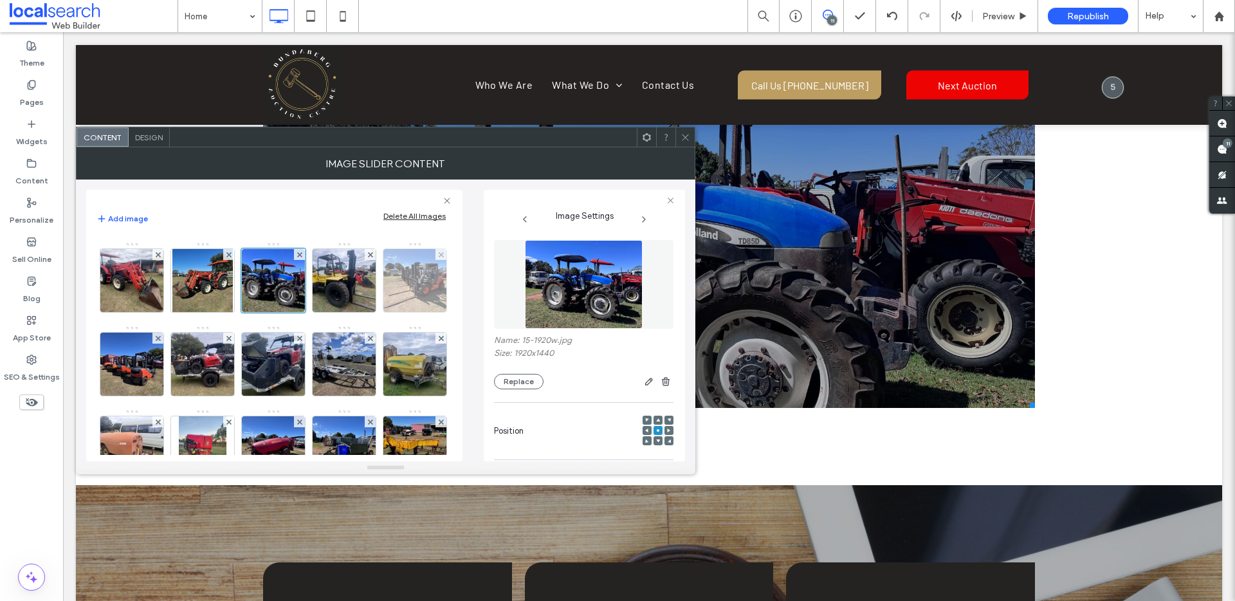
click at [373, 312] on img at bounding box center [415, 280] width 84 height 63
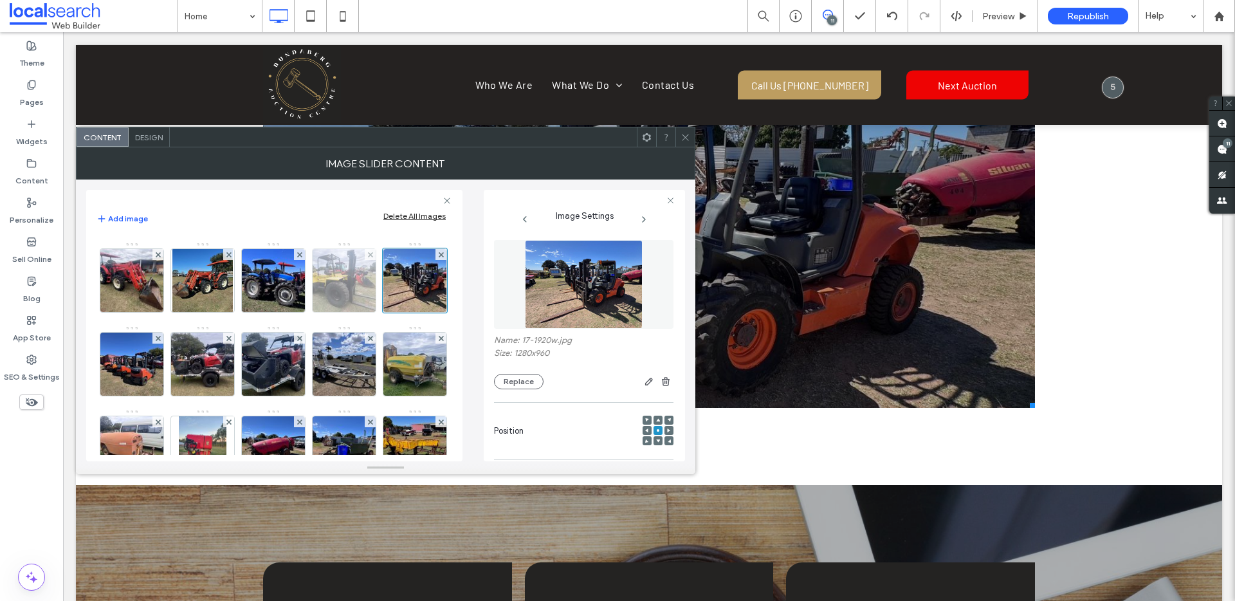
click at [302, 312] on img at bounding box center [344, 280] width 84 height 63
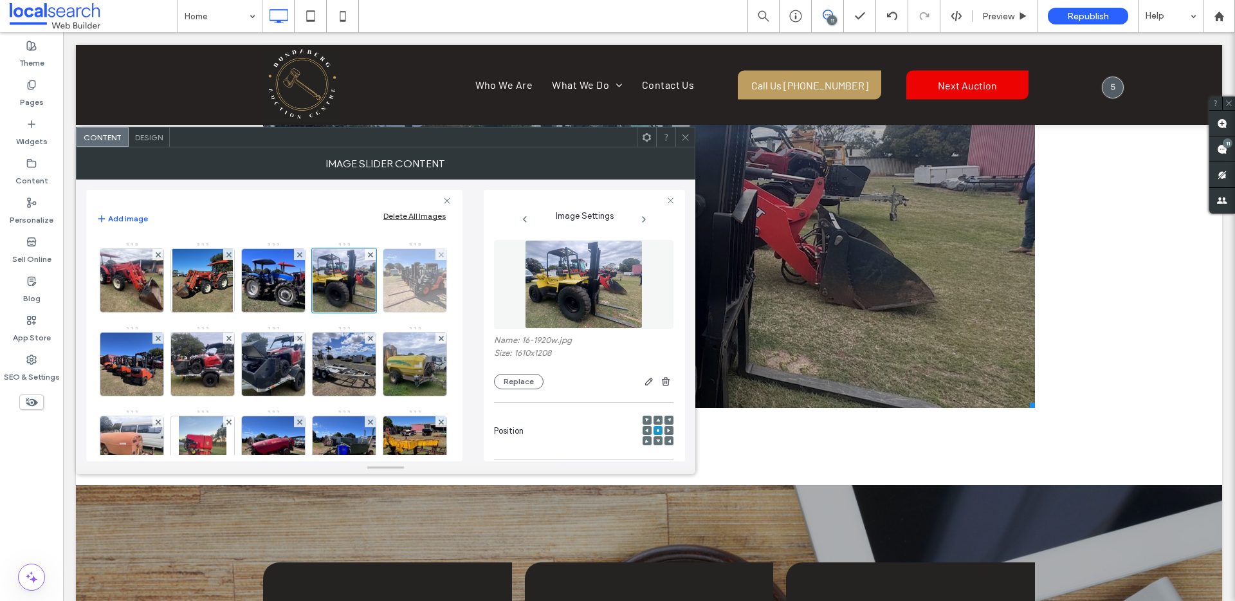
click at [373, 312] on img at bounding box center [415, 280] width 84 height 63
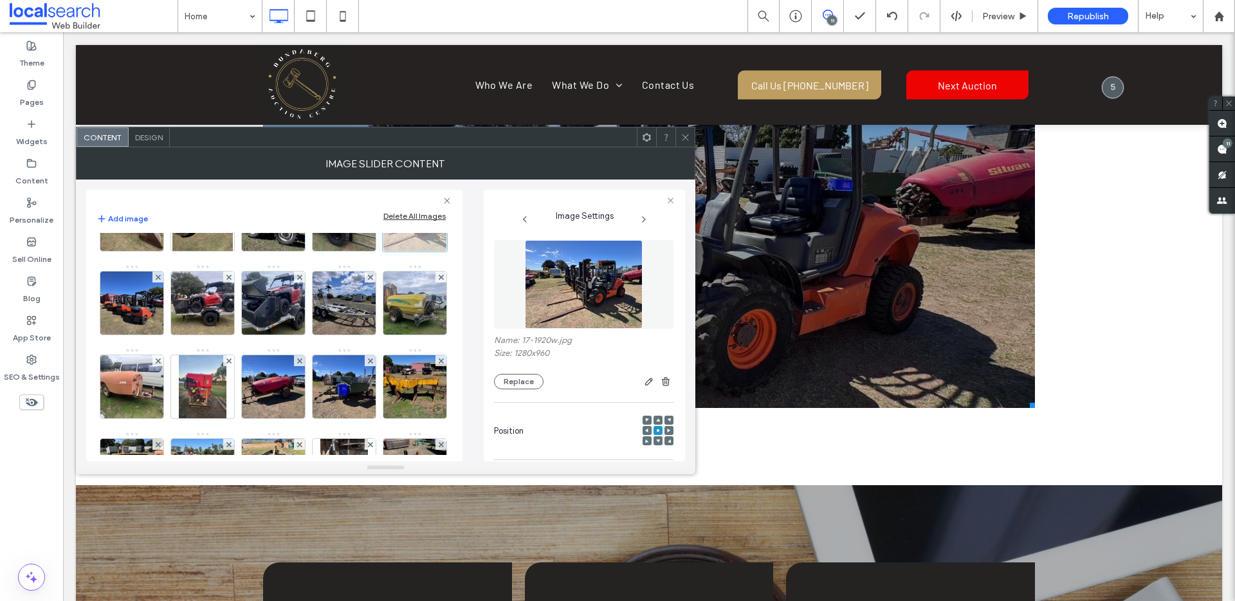
scroll to position [322, 0]
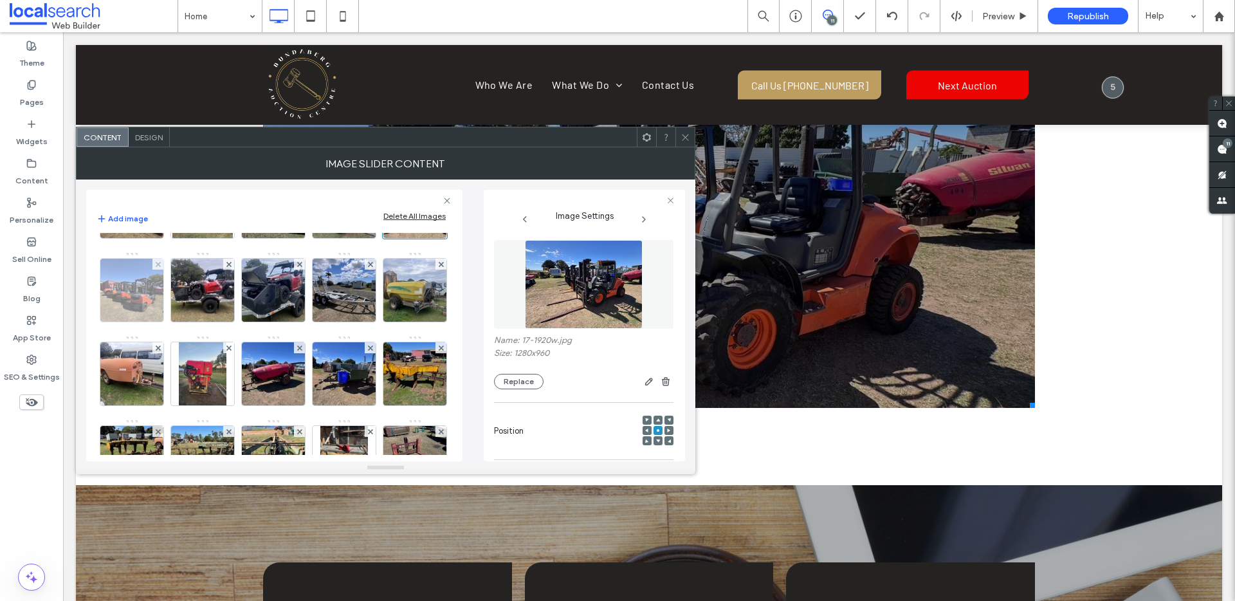
click at [113, 322] on img at bounding box center [132, 290] width 84 height 63
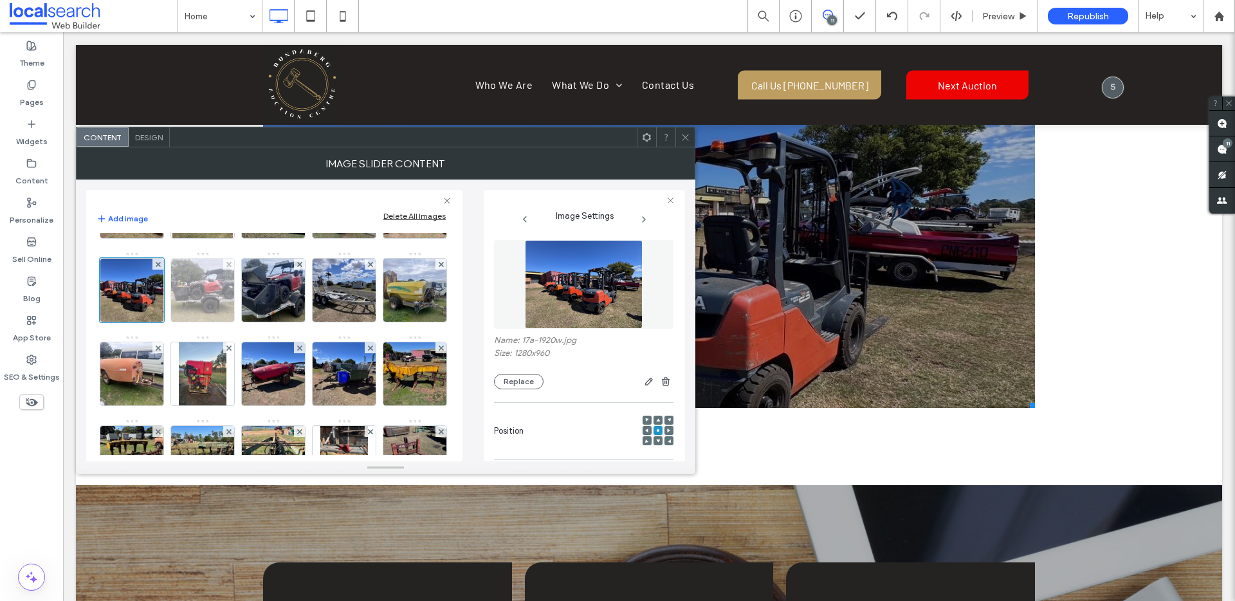
click at [208, 322] on img at bounding box center [203, 290] width 84 height 63
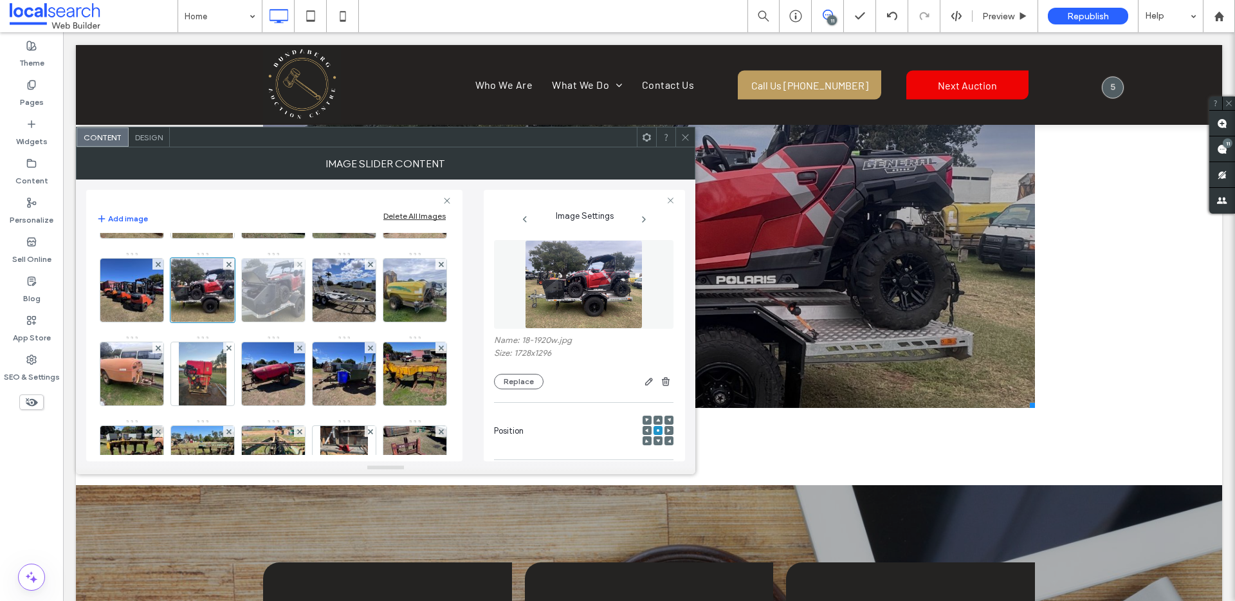
click at [280, 322] on img at bounding box center [274, 290] width 84 height 63
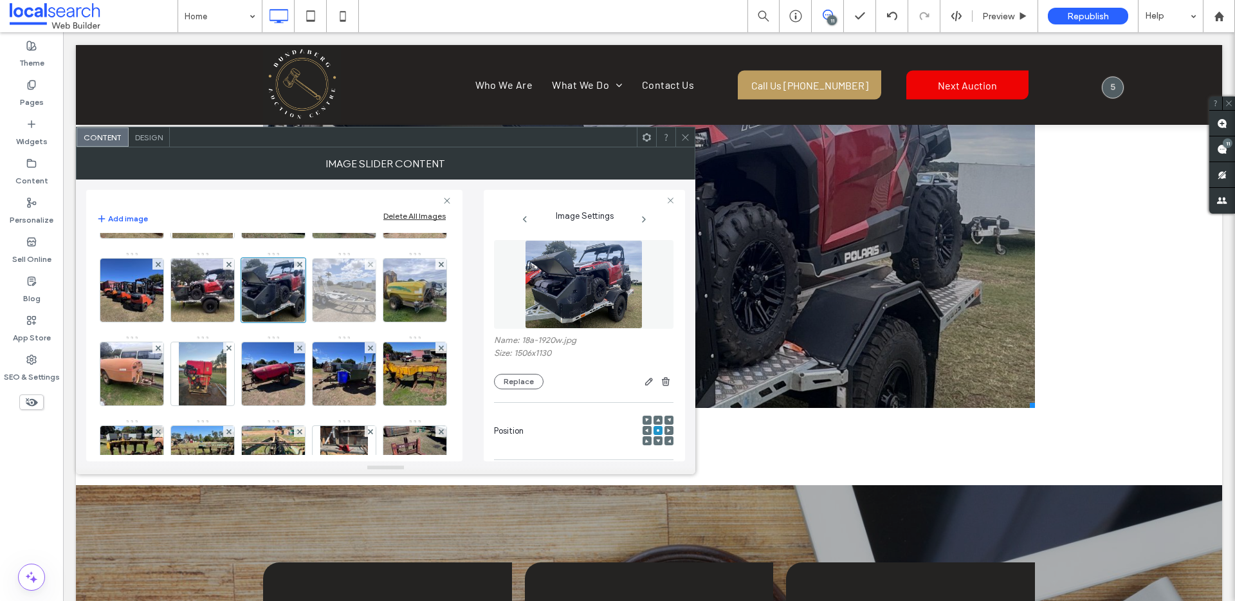
click at [351, 322] on img at bounding box center [344, 290] width 84 height 63
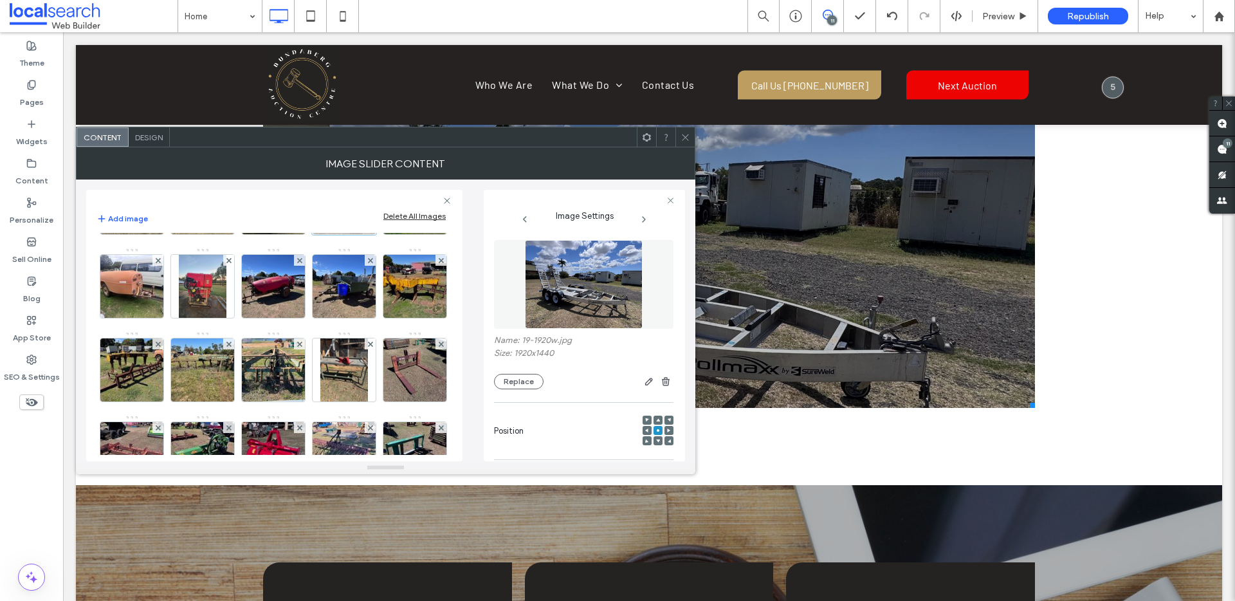
scroll to position [412, 0]
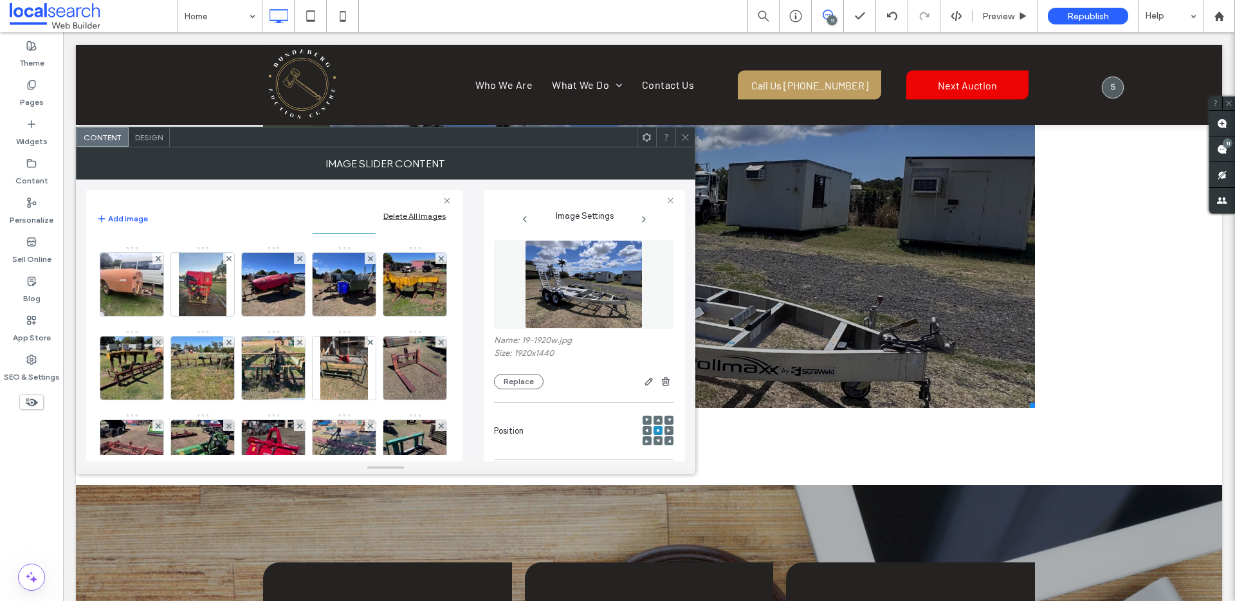
click at [373, 232] on img at bounding box center [415, 200] width 84 height 63
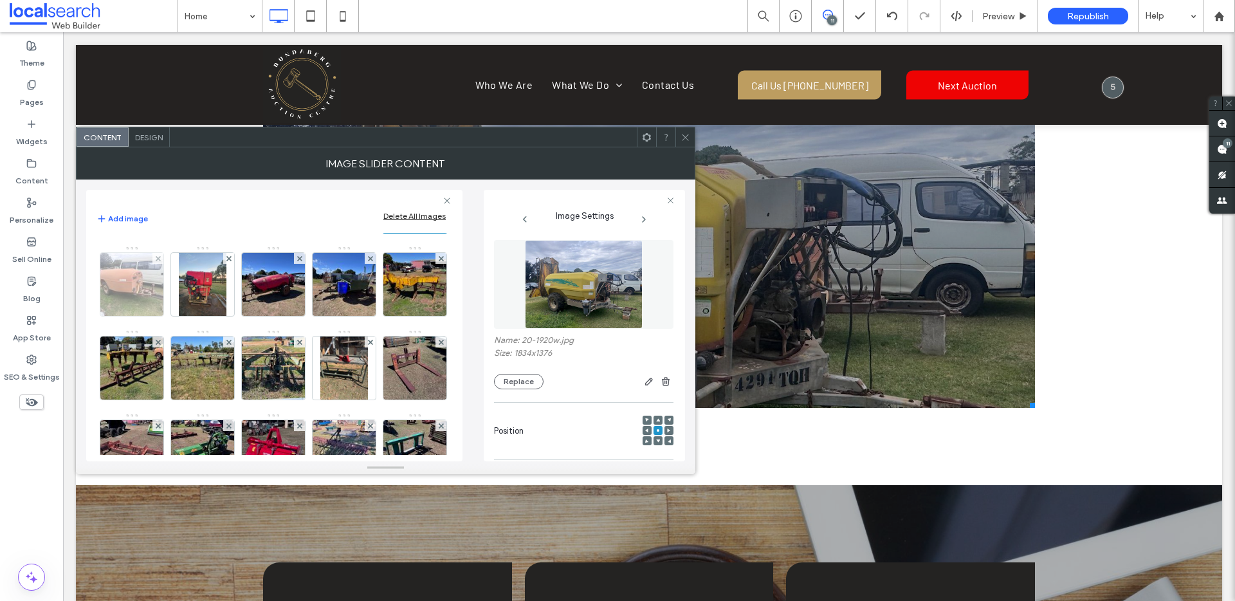
click at [174, 316] on img at bounding box center [132, 284] width 84 height 63
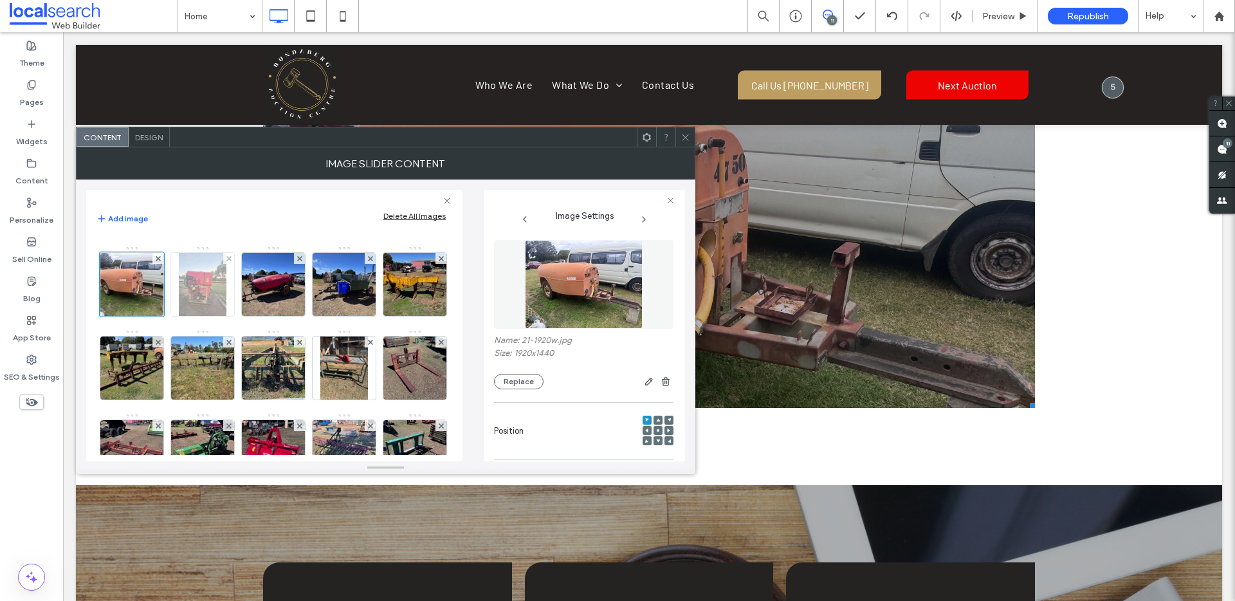
click at [226, 316] on img at bounding box center [203, 284] width 48 height 63
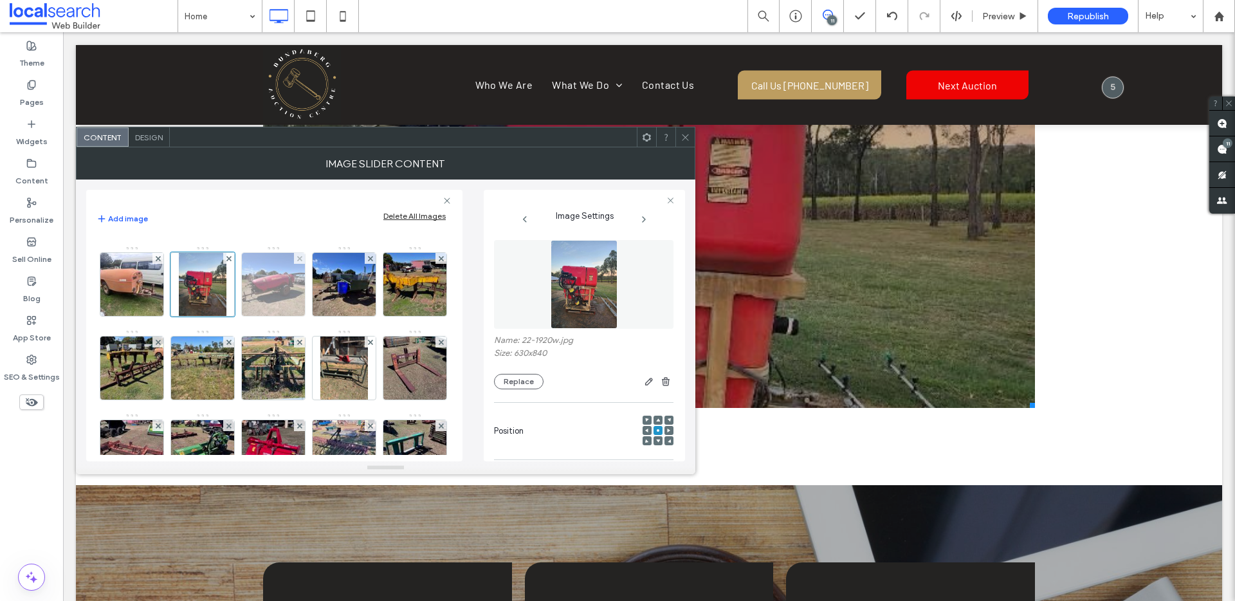
click at [316, 316] on img at bounding box center [274, 284] width 84 height 63
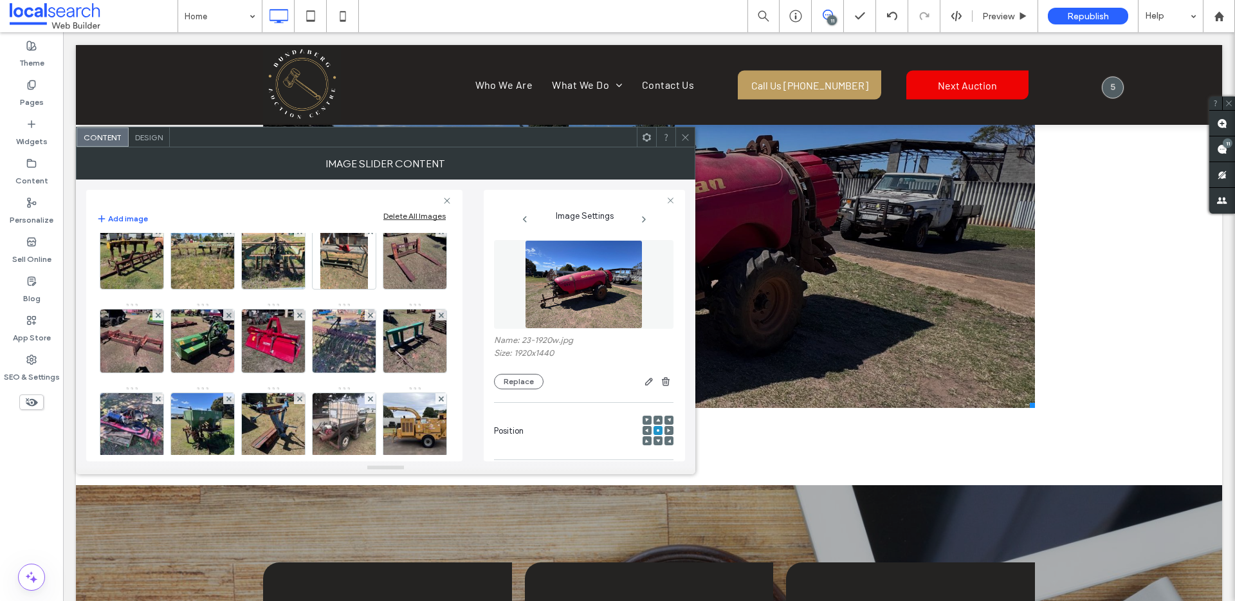
scroll to position [510, 0]
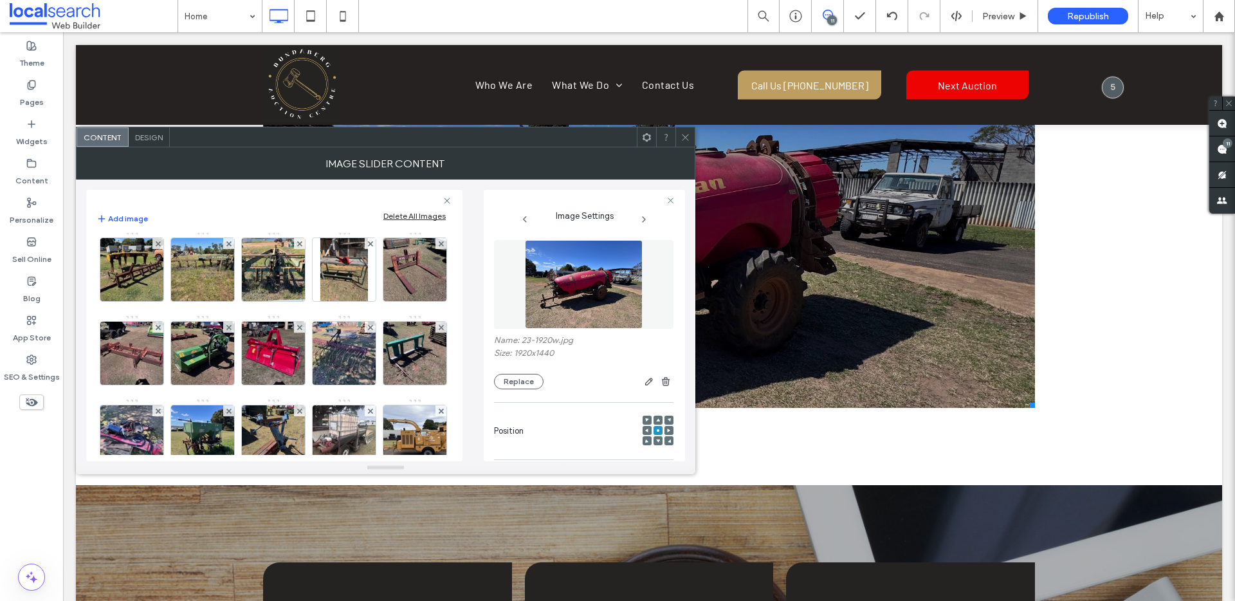
click at [302, 217] on img at bounding box center [344, 185] width 84 height 63
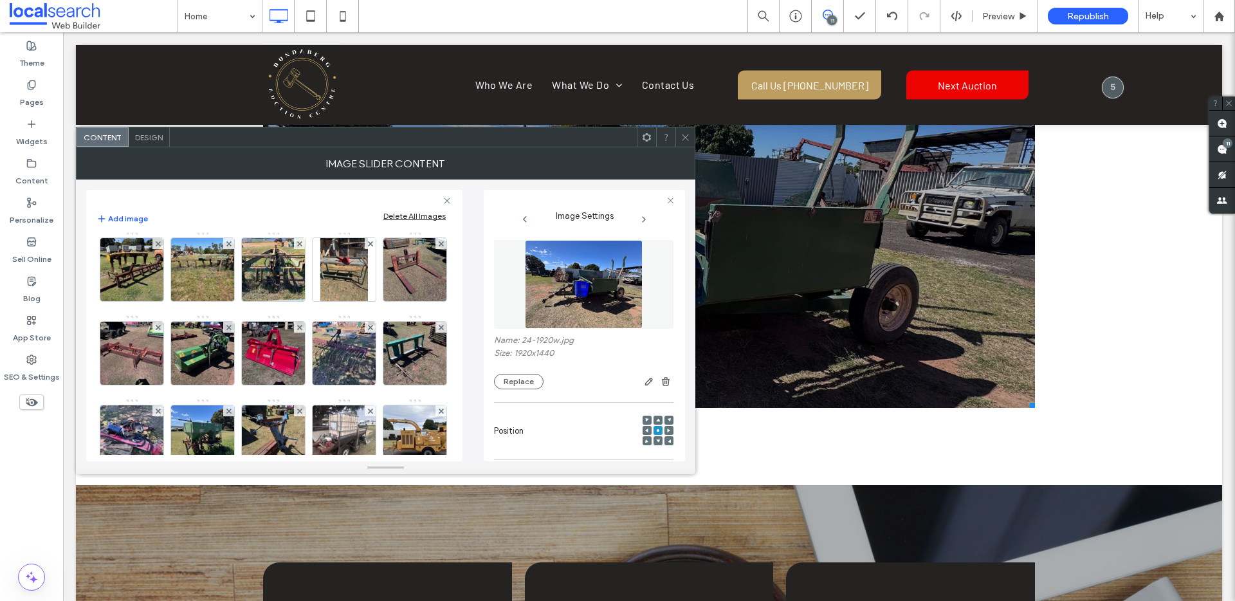
click at [373, 217] on img at bounding box center [415, 185] width 84 height 63
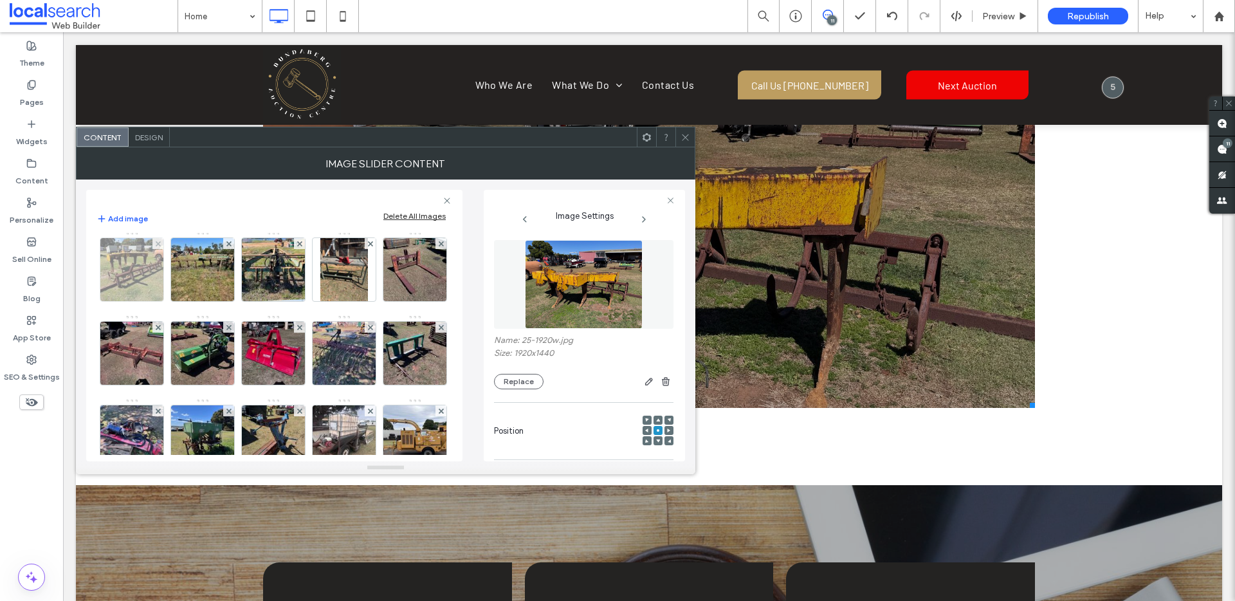
click at [174, 301] on img at bounding box center [132, 269] width 84 height 63
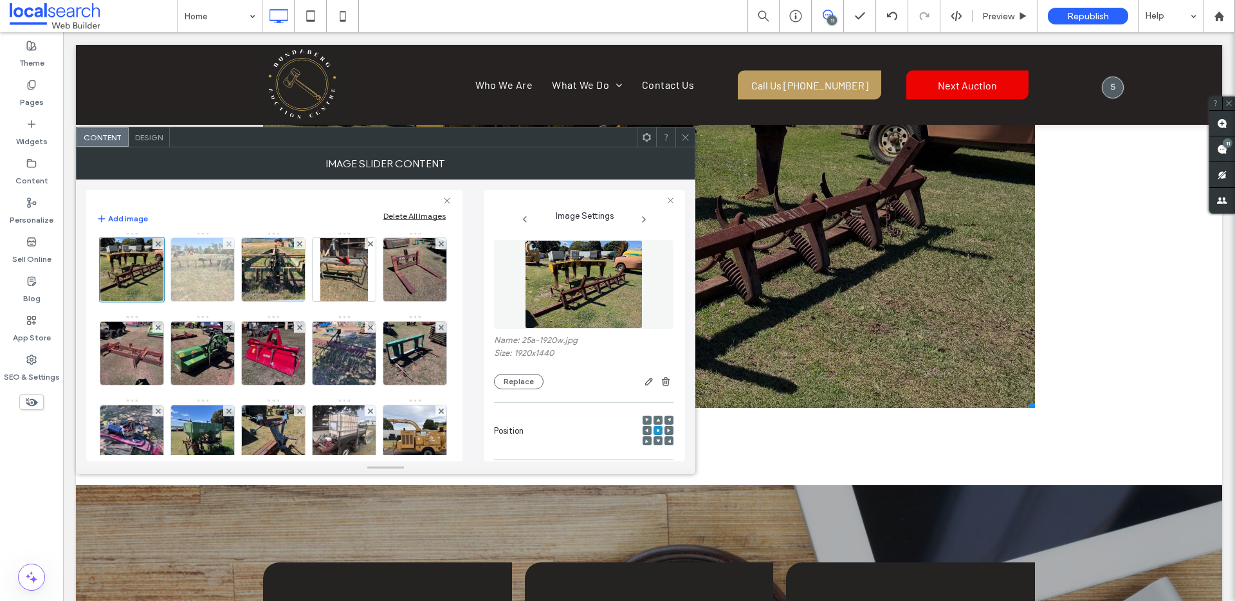
click at [245, 301] on img at bounding box center [203, 269] width 84 height 63
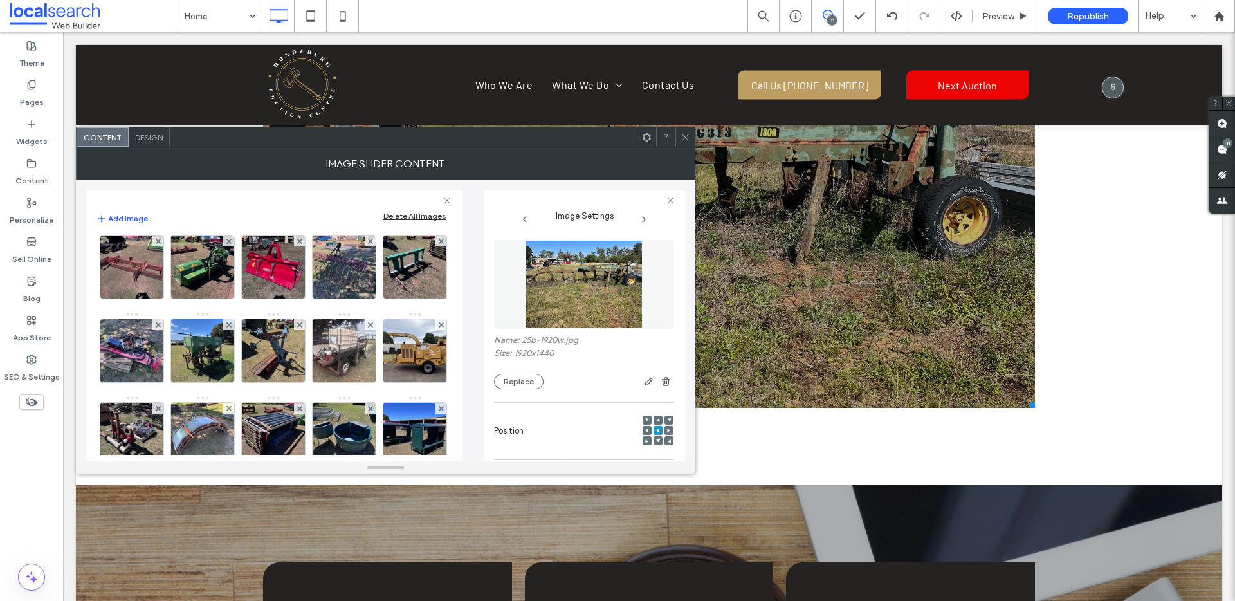
scroll to position [604, 0]
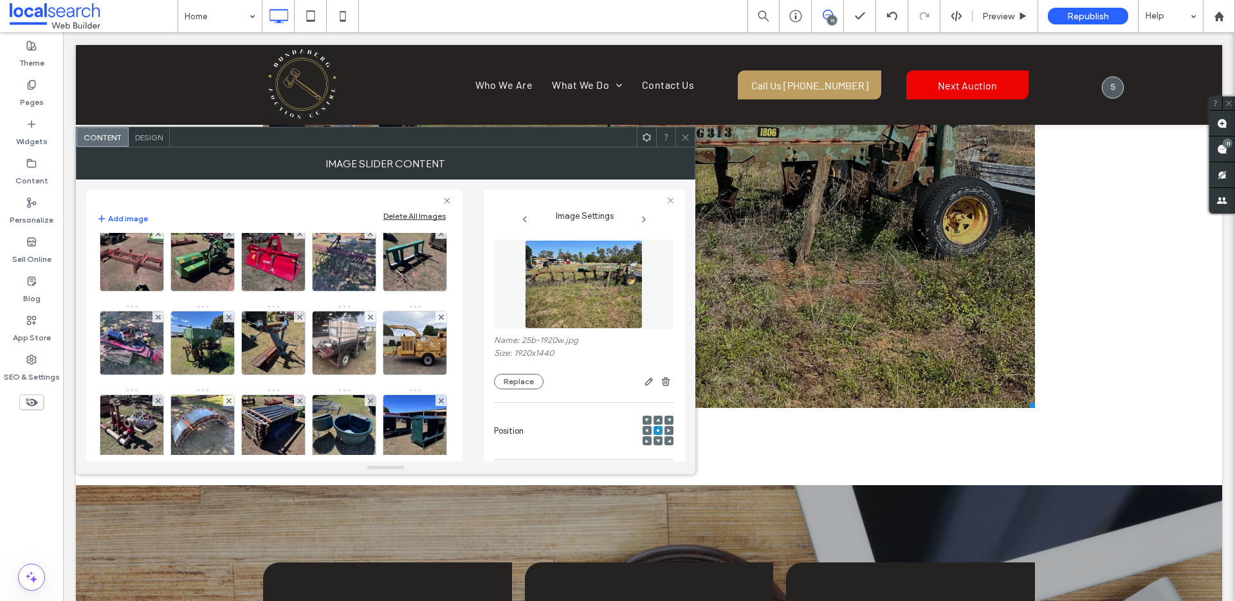
click at [232, 207] on img at bounding box center [274, 175] width 84 height 63
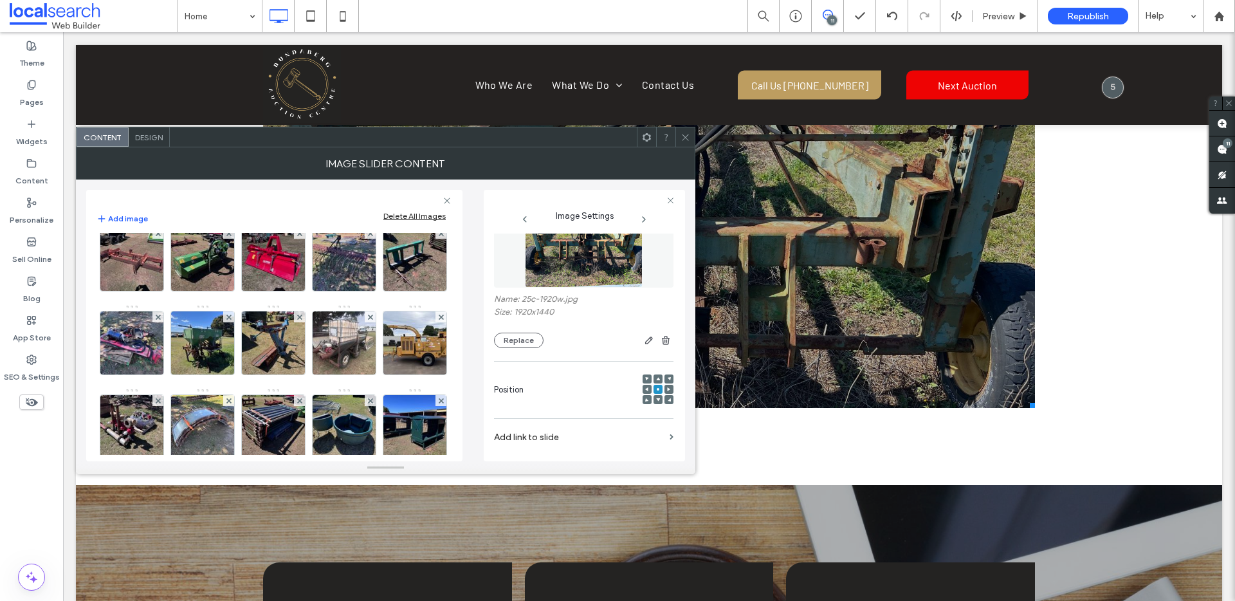
scroll to position [0, 0]
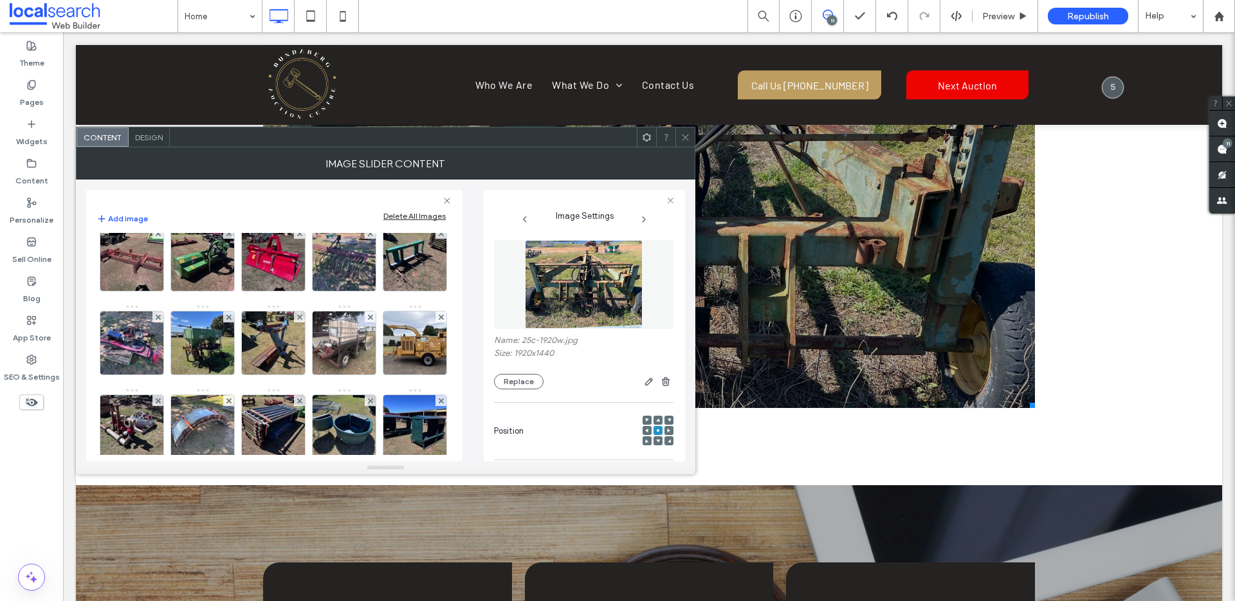
click at [320, 207] on img at bounding box center [343, 175] width 47 height 63
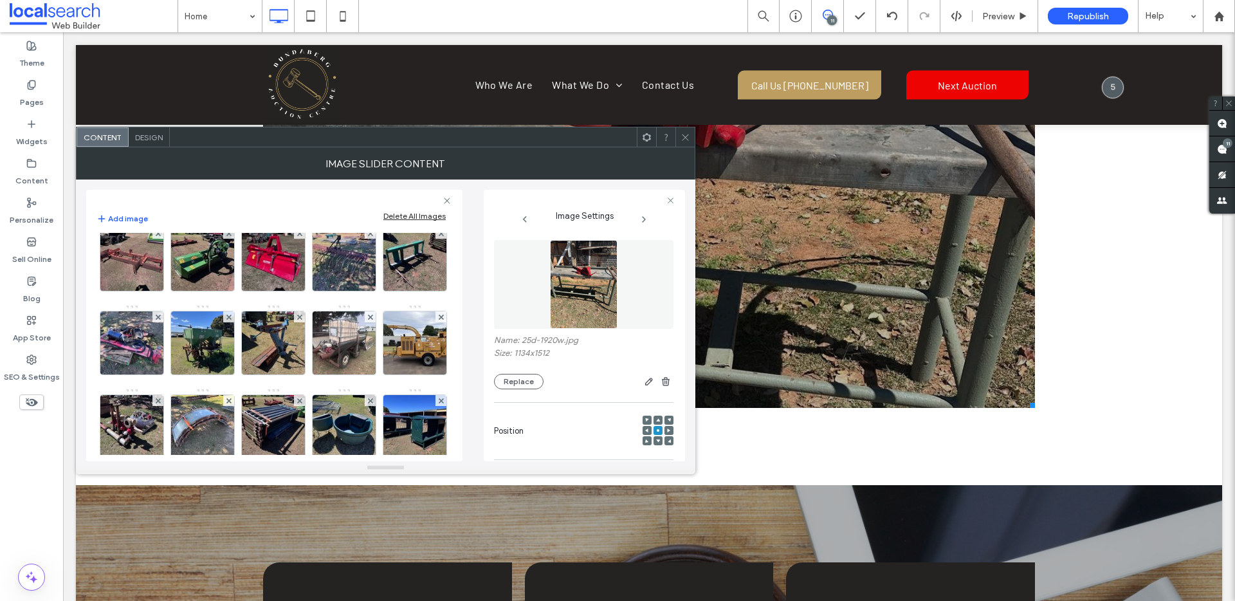
click at [373, 207] on img at bounding box center [415, 175] width 84 height 63
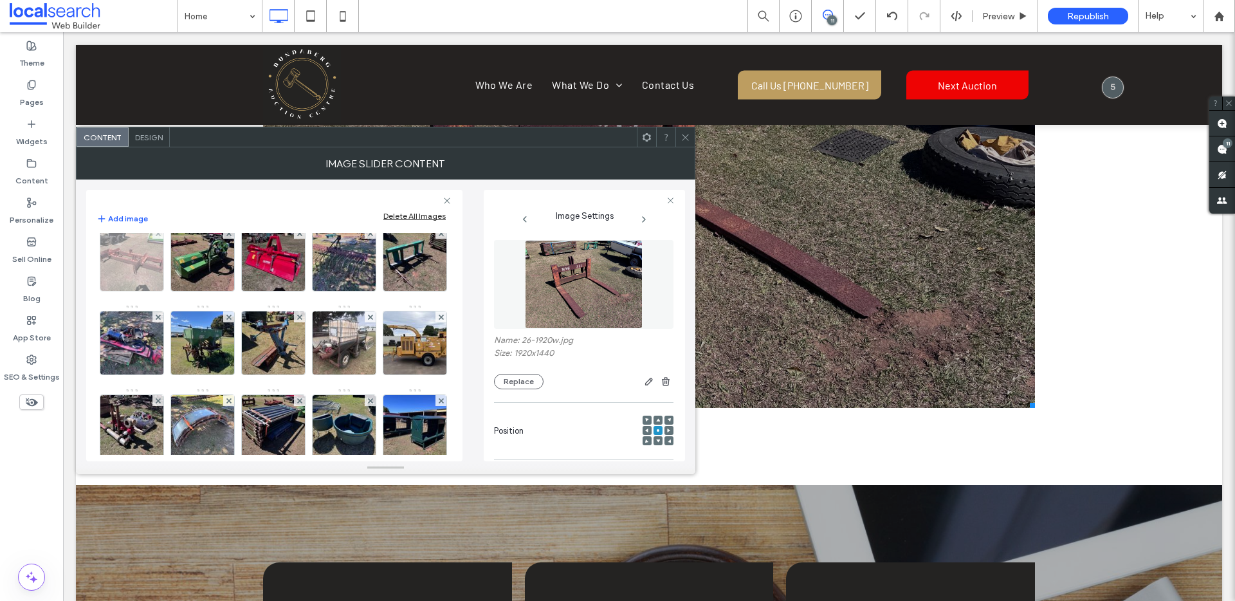
click at [174, 291] on img at bounding box center [132, 259] width 84 height 63
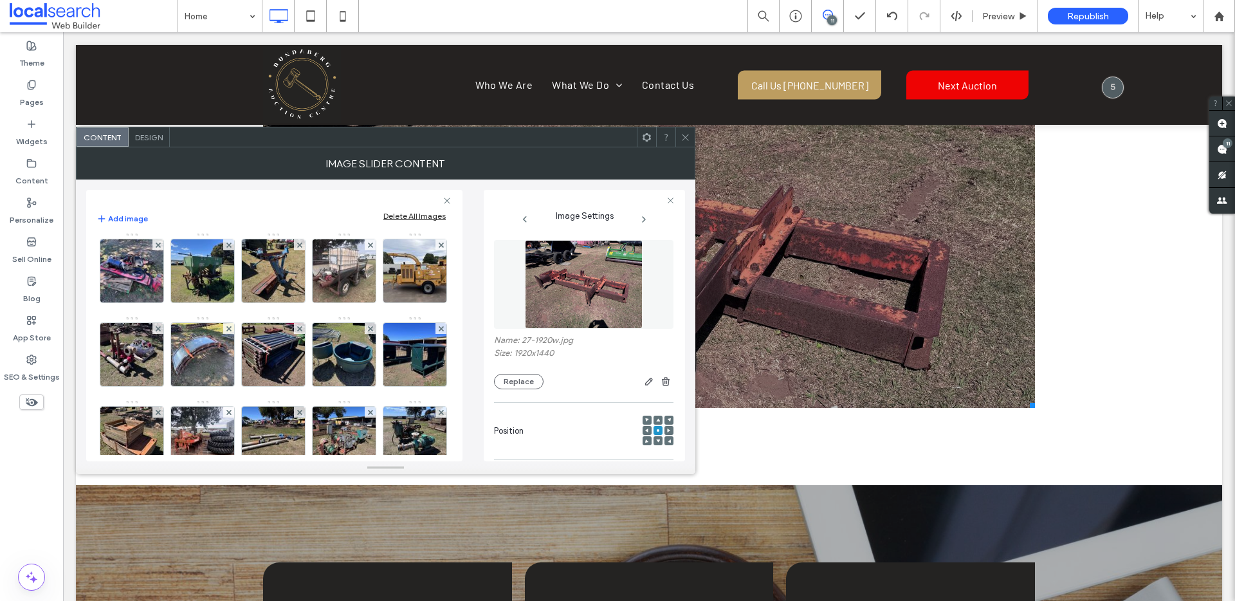
scroll to position [692, 0]
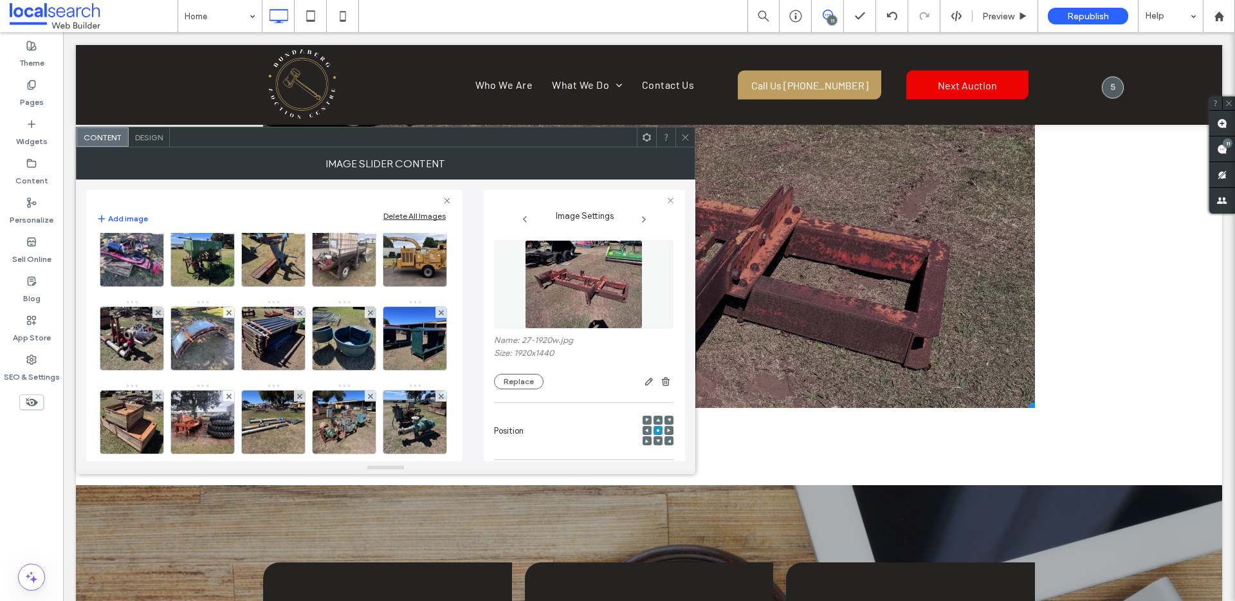
click at [161, 203] on img at bounding box center [203, 171] width 84 height 63
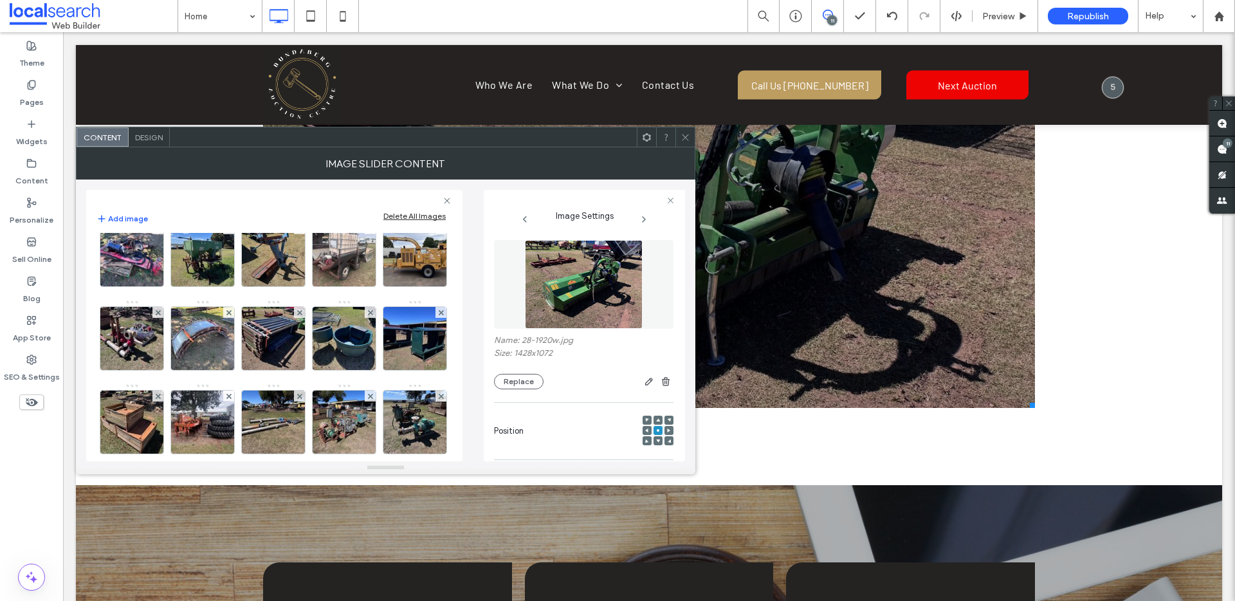
click at [232, 203] on img at bounding box center [274, 171] width 84 height 63
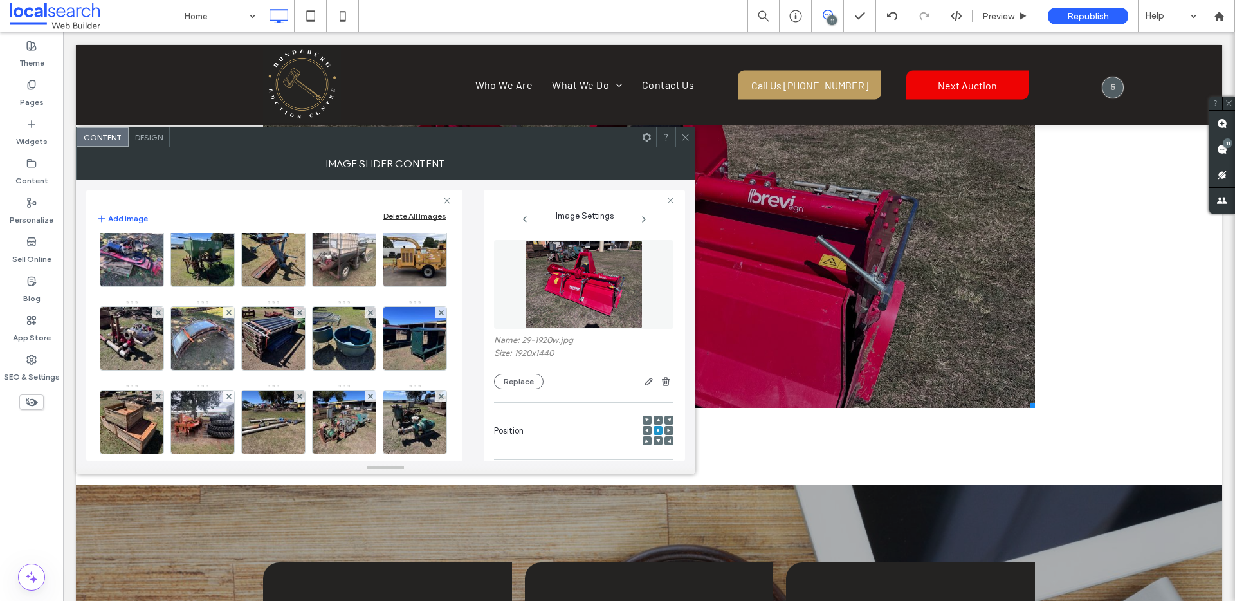
click at [302, 203] on img at bounding box center [344, 171] width 84 height 63
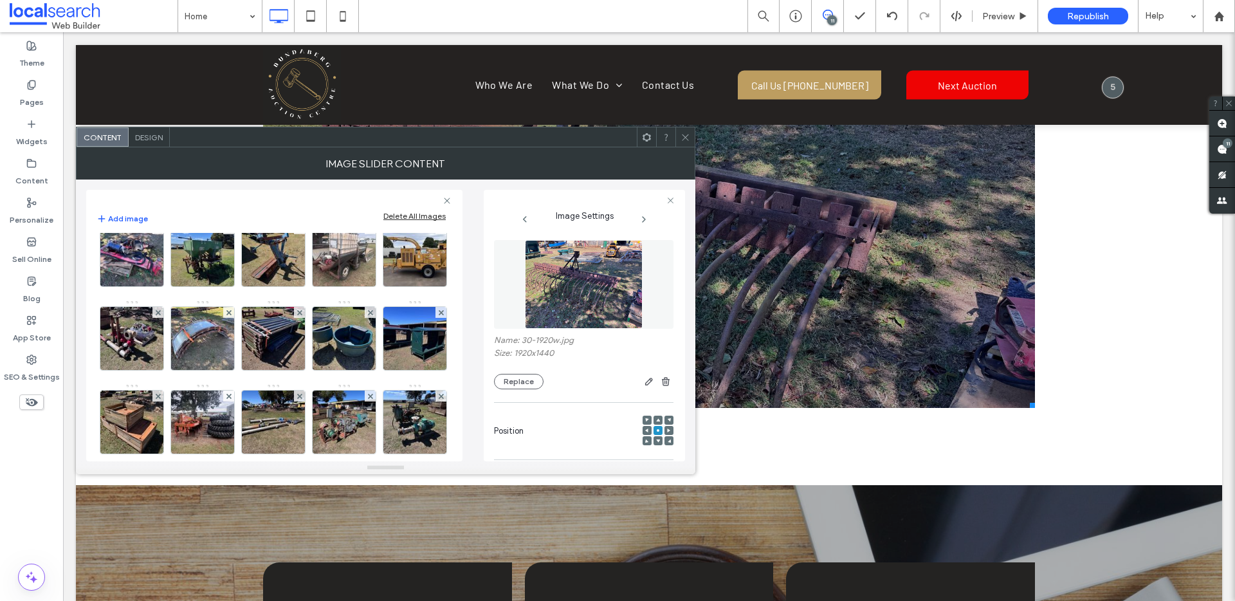
click at [373, 203] on img at bounding box center [415, 171] width 84 height 63
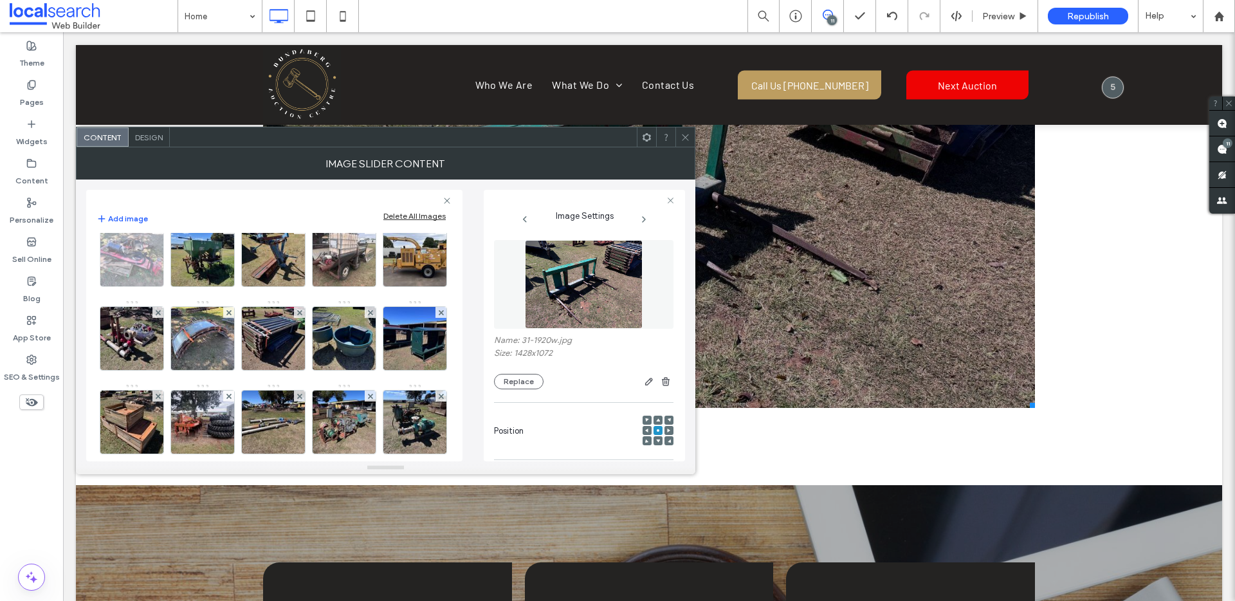
click at [142, 286] on img at bounding box center [132, 254] width 84 height 63
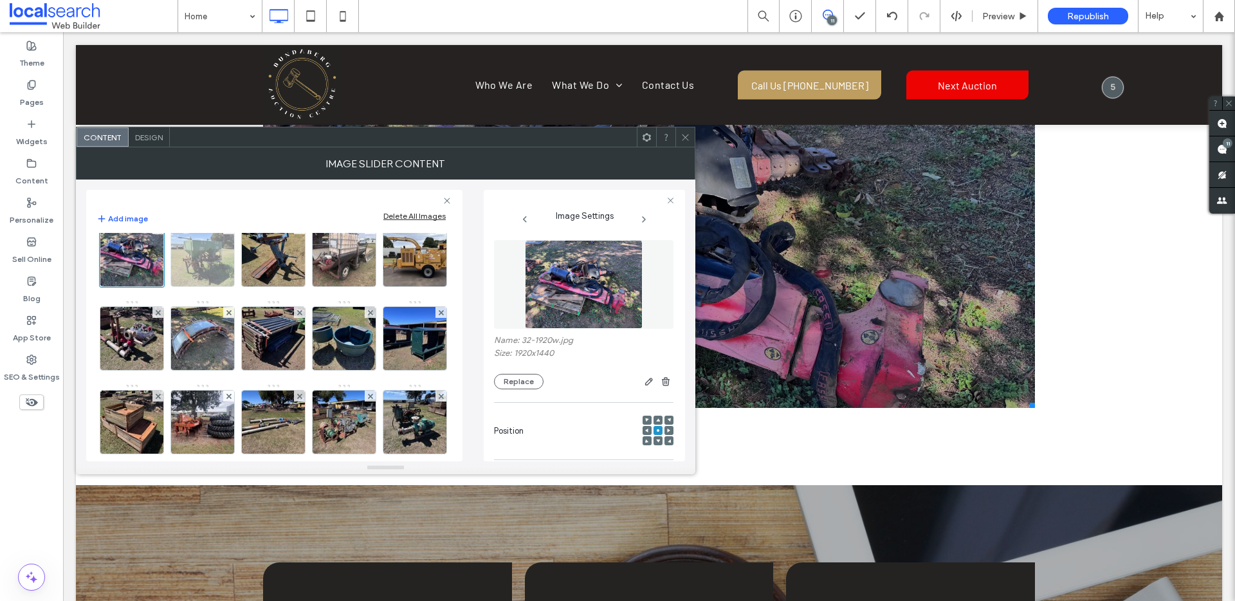
click at [215, 286] on img at bounding box center [203, 254] width 84 height 63
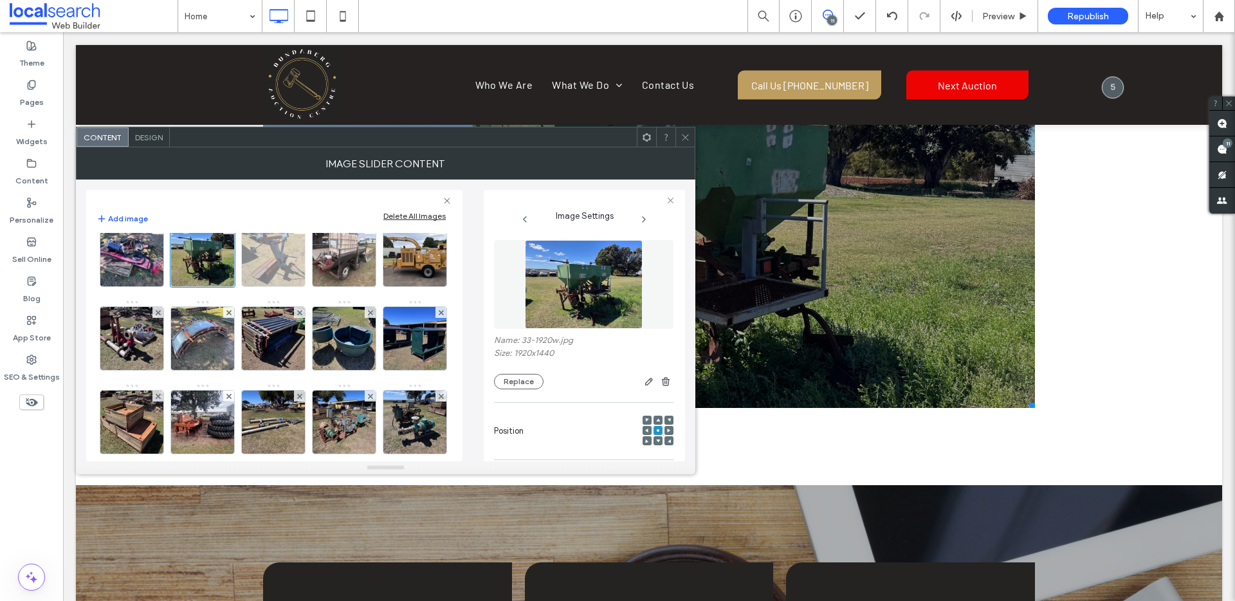
click at [261, 286] on img at bounding box center [274, 254] width 84 height 63
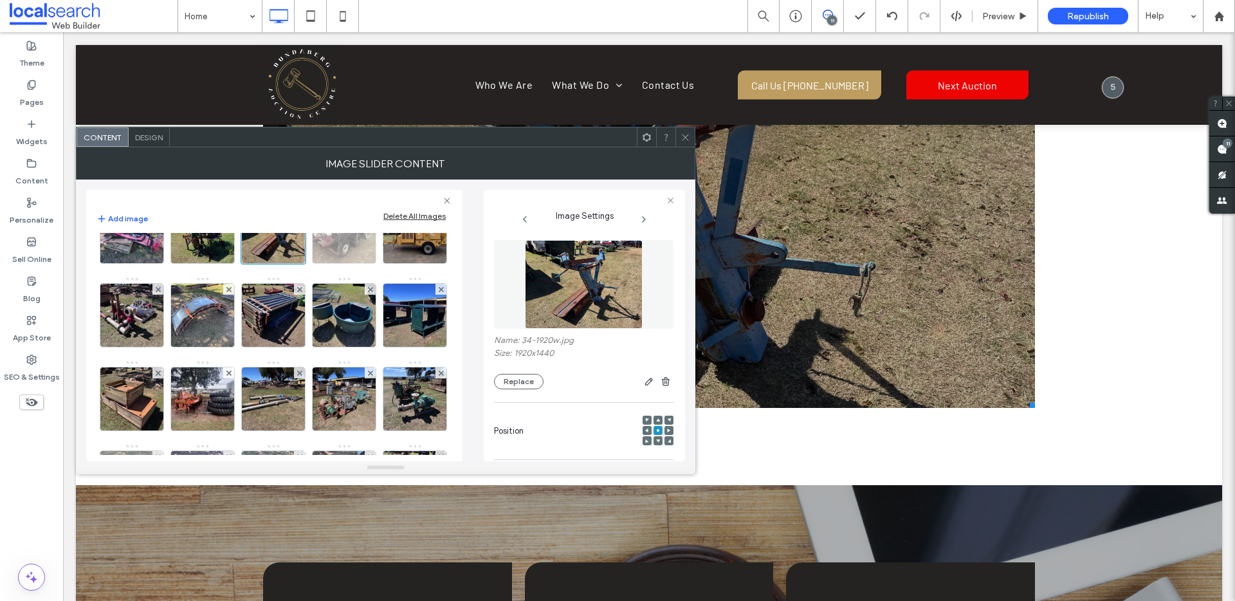
scroll to position [728, 0]
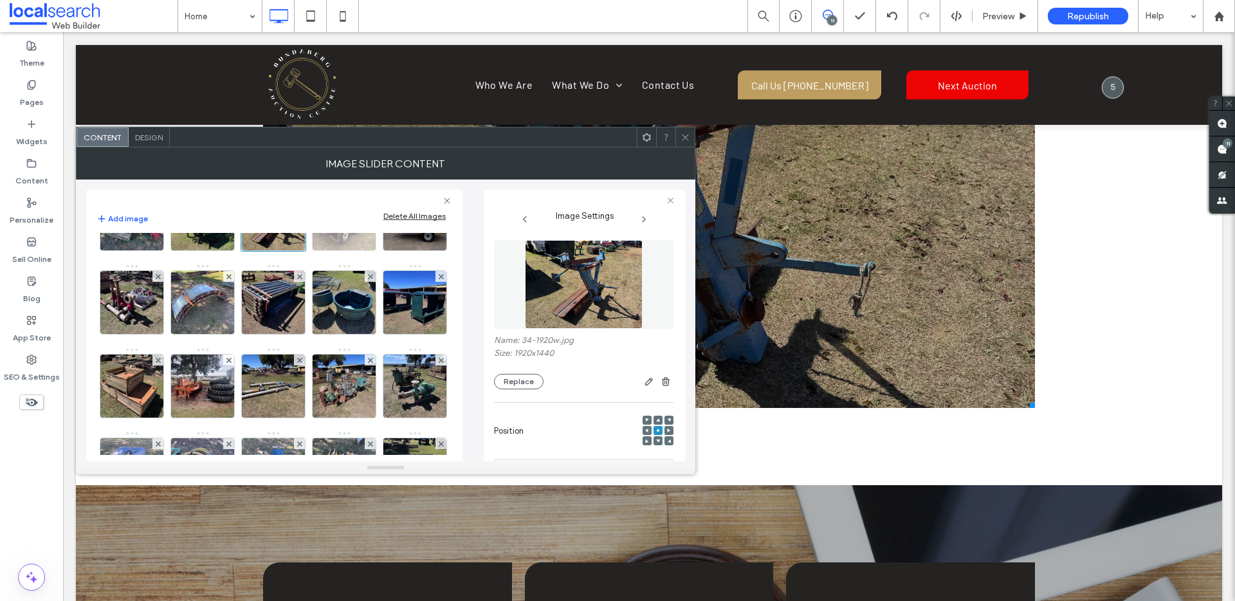
click at [347, 250] on img at bounding box center [344, 218] width 84 height 63
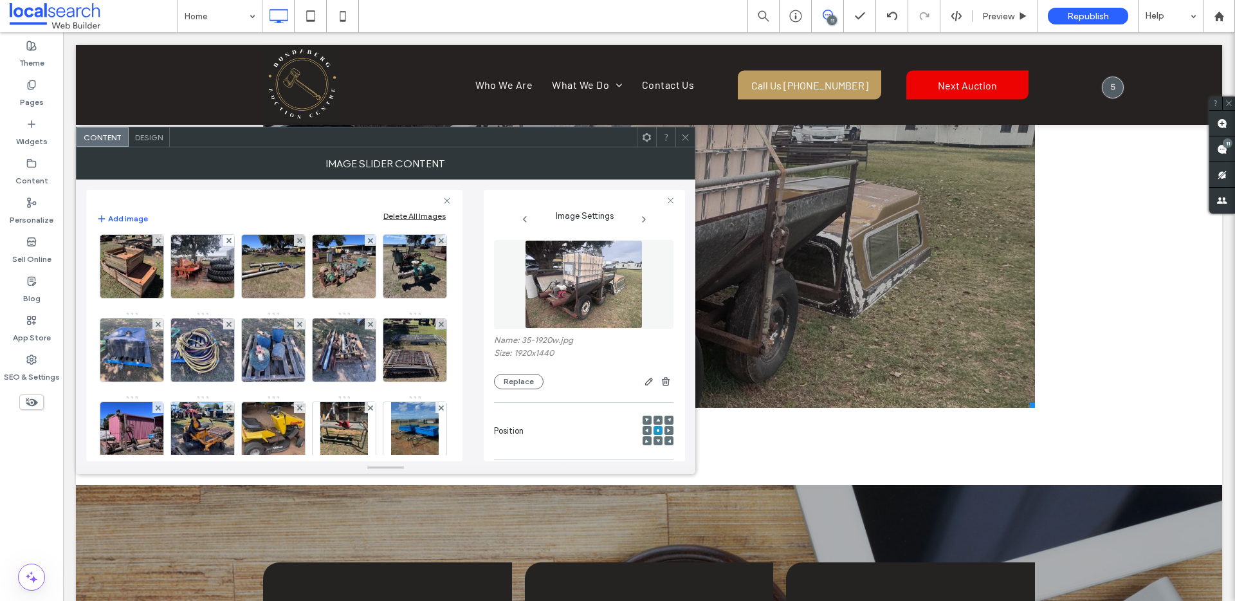
scroll to position [853, 0]
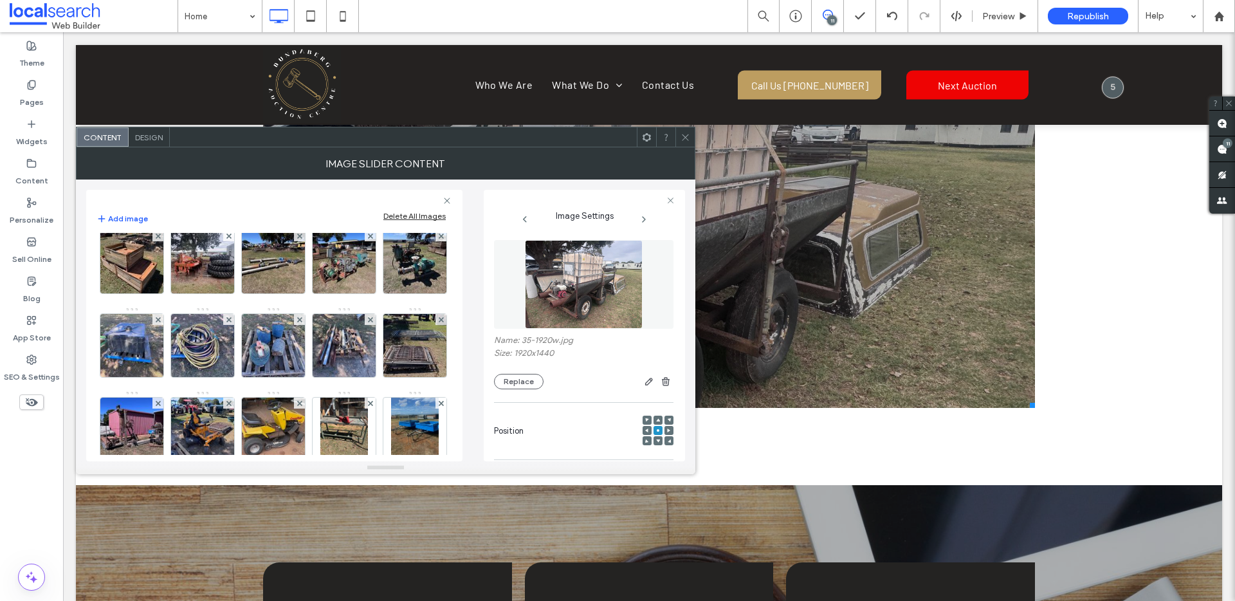
click at [373, 126] on img at bounding box center [415, 94] width 84 height 63
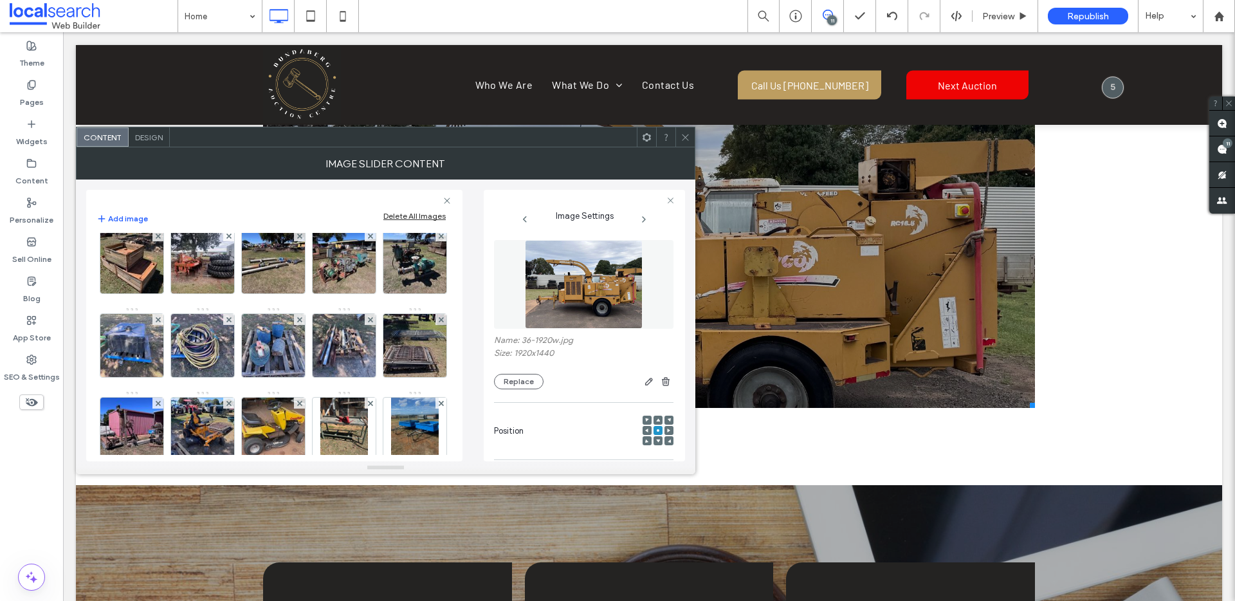
click at [174, 210] on img at bounding box center [132, 178] width 84 height 63
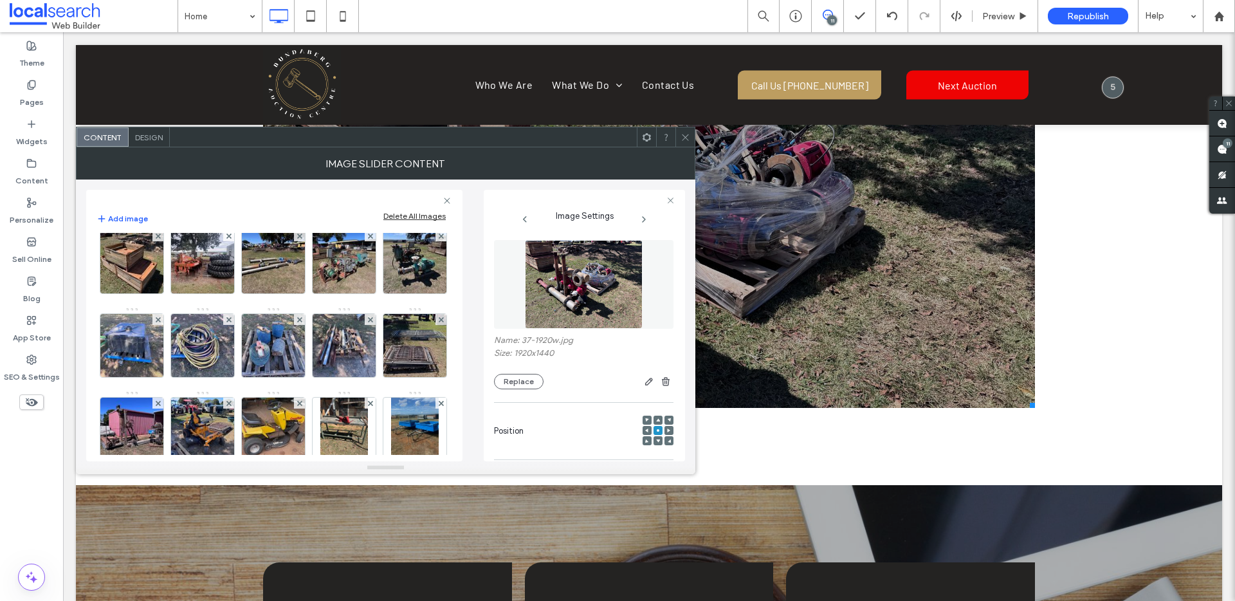
click at [245, 210] on img at bounding box center [203, 178] width 84 height 63
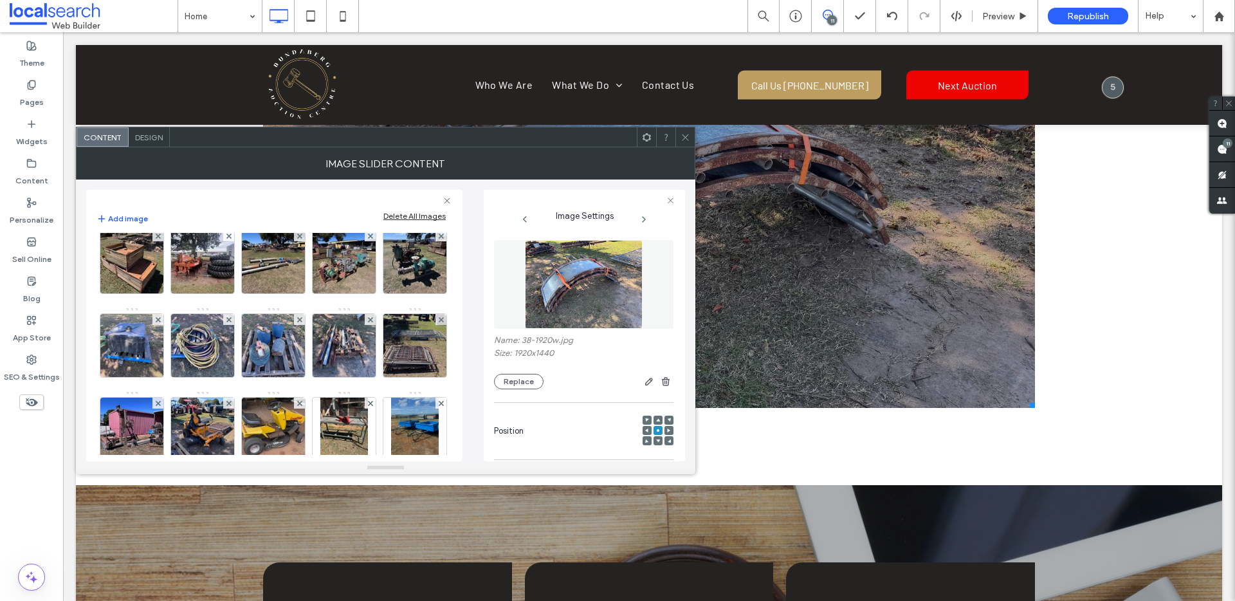
click at [316, 210] on img at bounding box center [274, 178] width 84 height 63
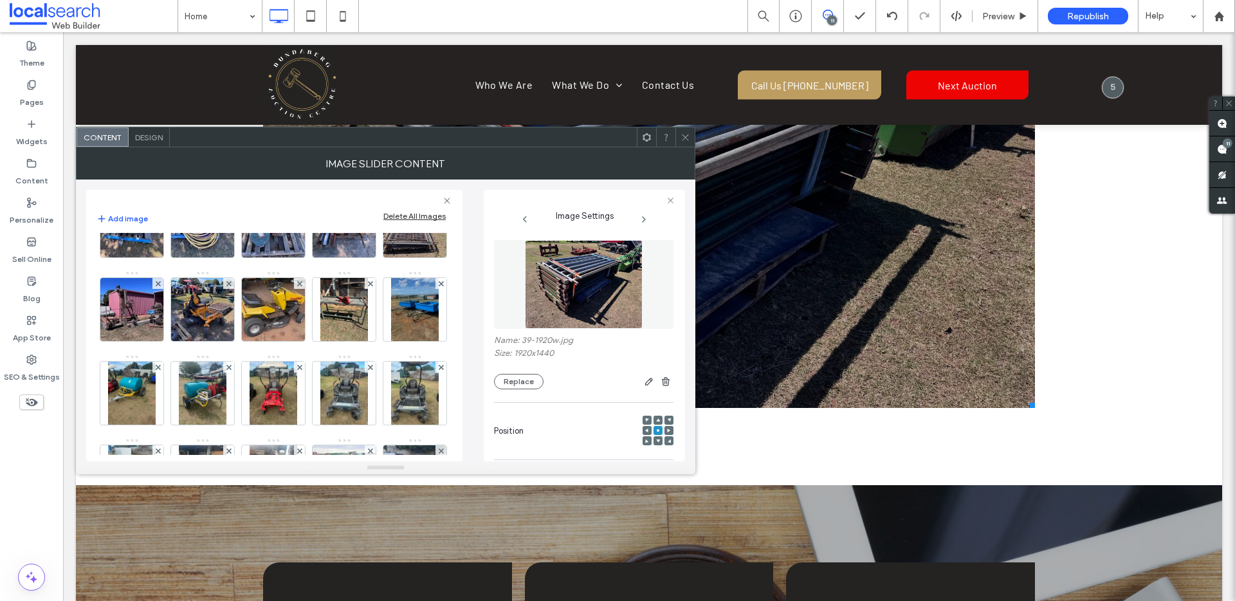
scroll to position [974, 0]
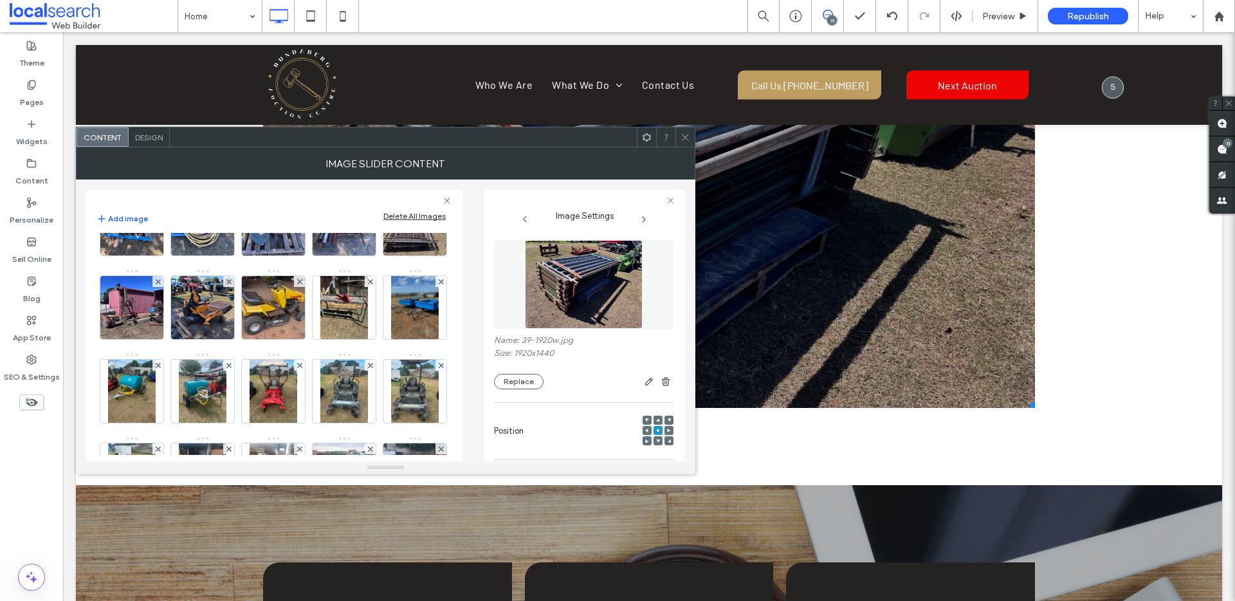
click at [302, 88] on img at bounding box center [344, 56] width 84 height 63
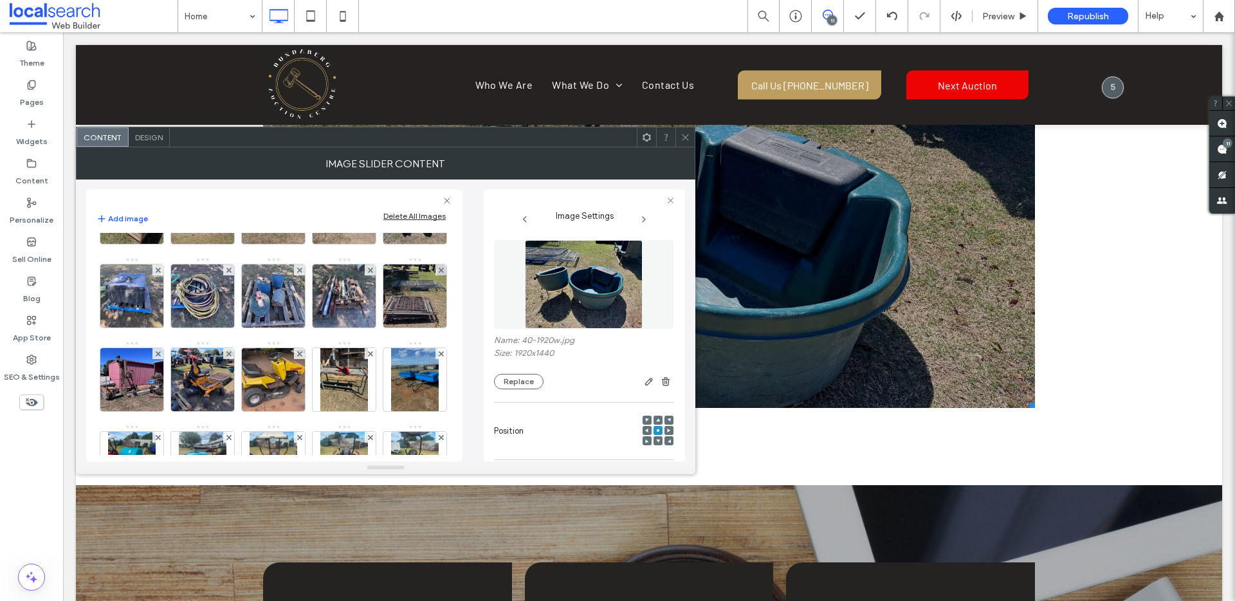
scroll to position [900, 0]
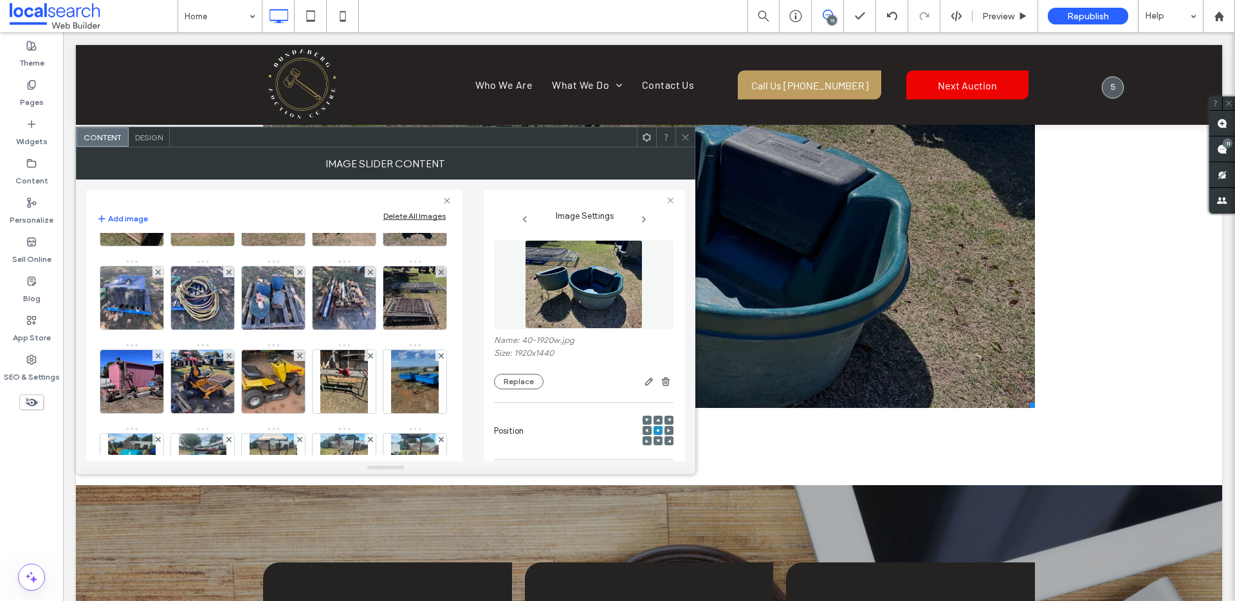
click at [373, 162] on img at bounding box center [415, 130] width 84 height 63
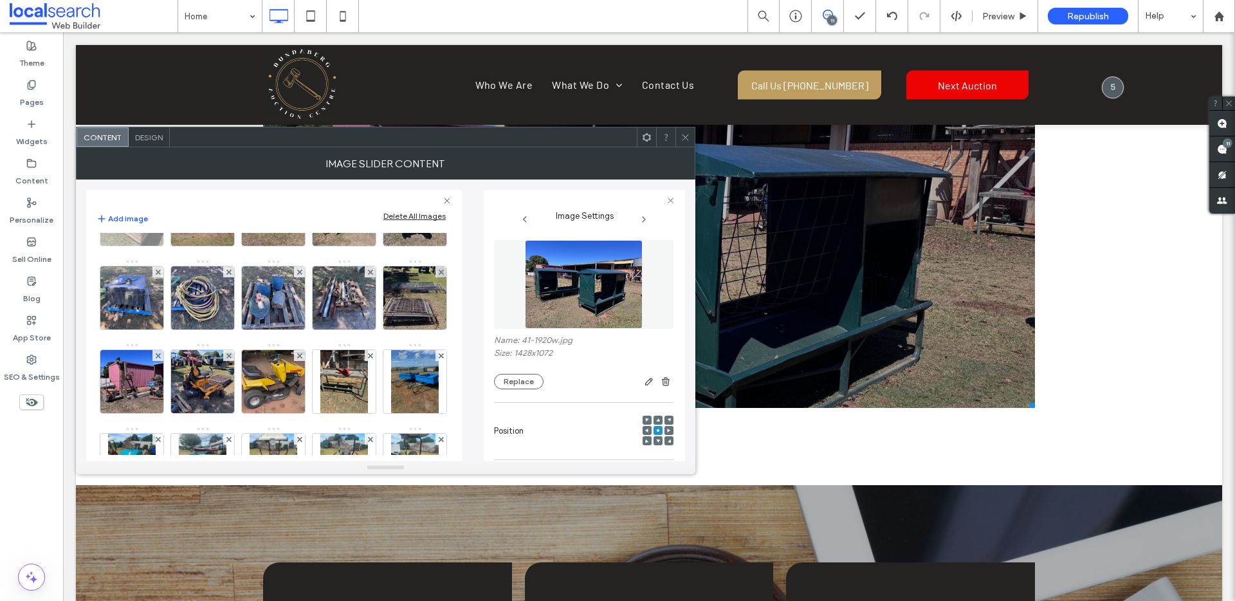
click at [174, 246] on img at bounding box center [132, 214] width 84 height 63
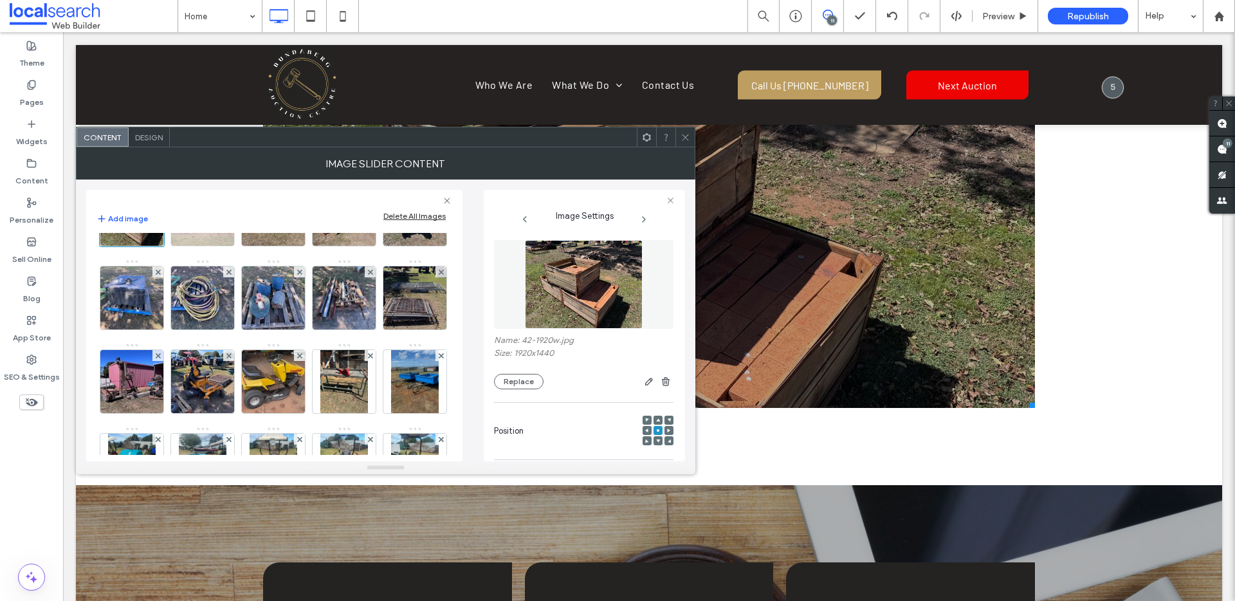
click at [245, 246] on img at bounding box center [203, 214] width 84 height 63
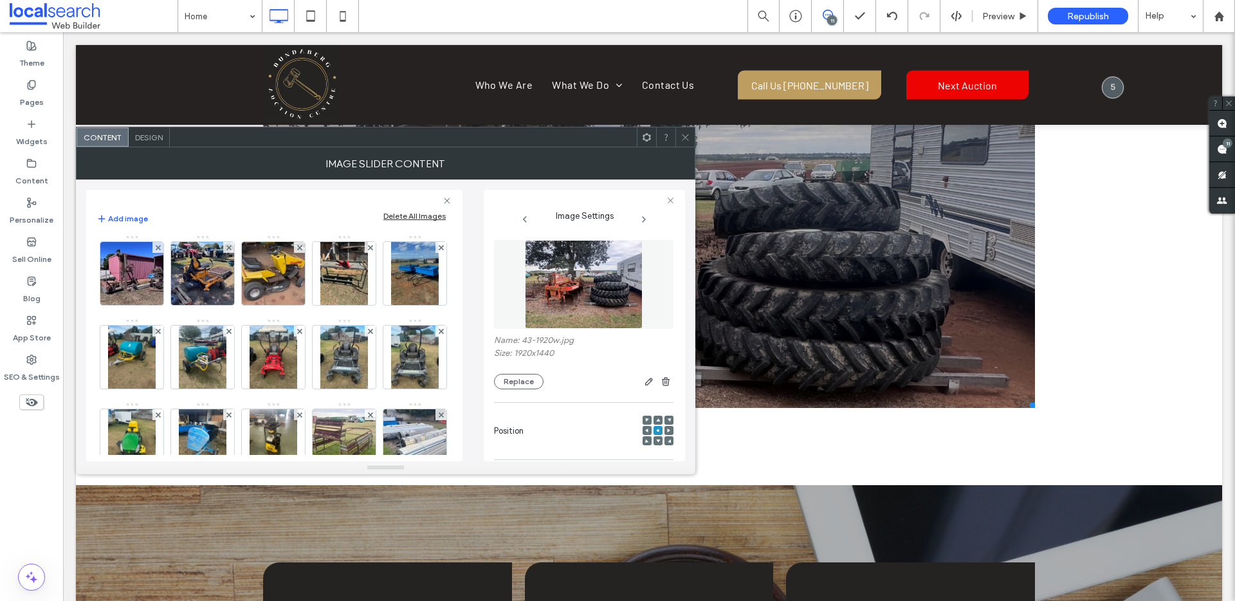
scroll to position [1010, 0]
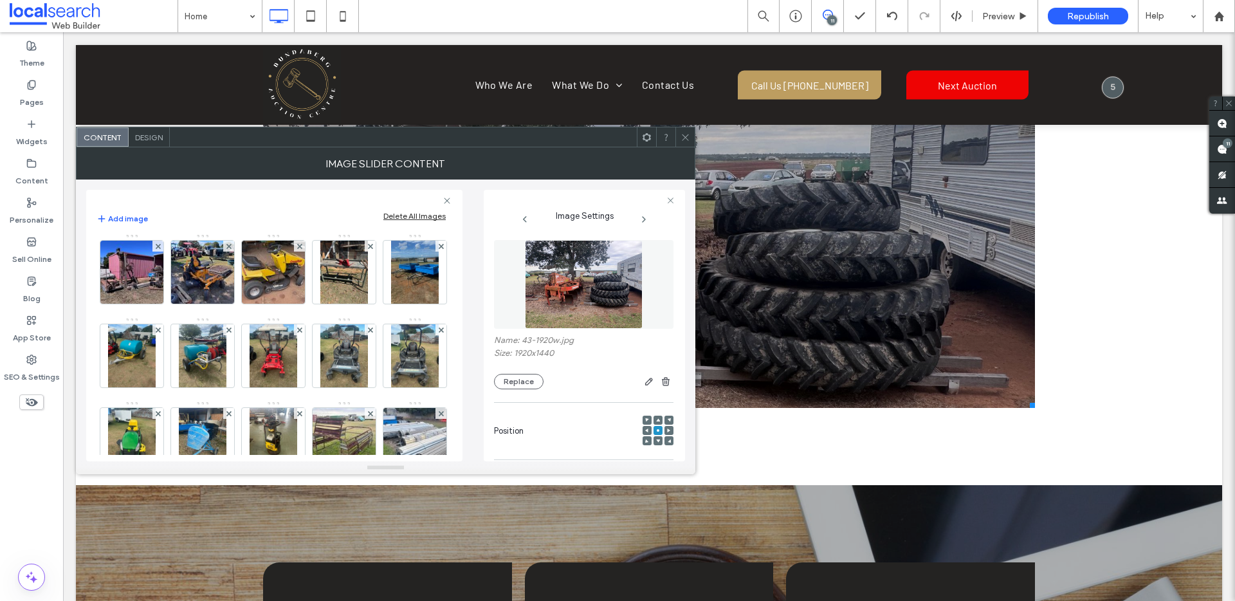
click at [232, 136] on img at bounding box center [274, 104] width 84 height 63
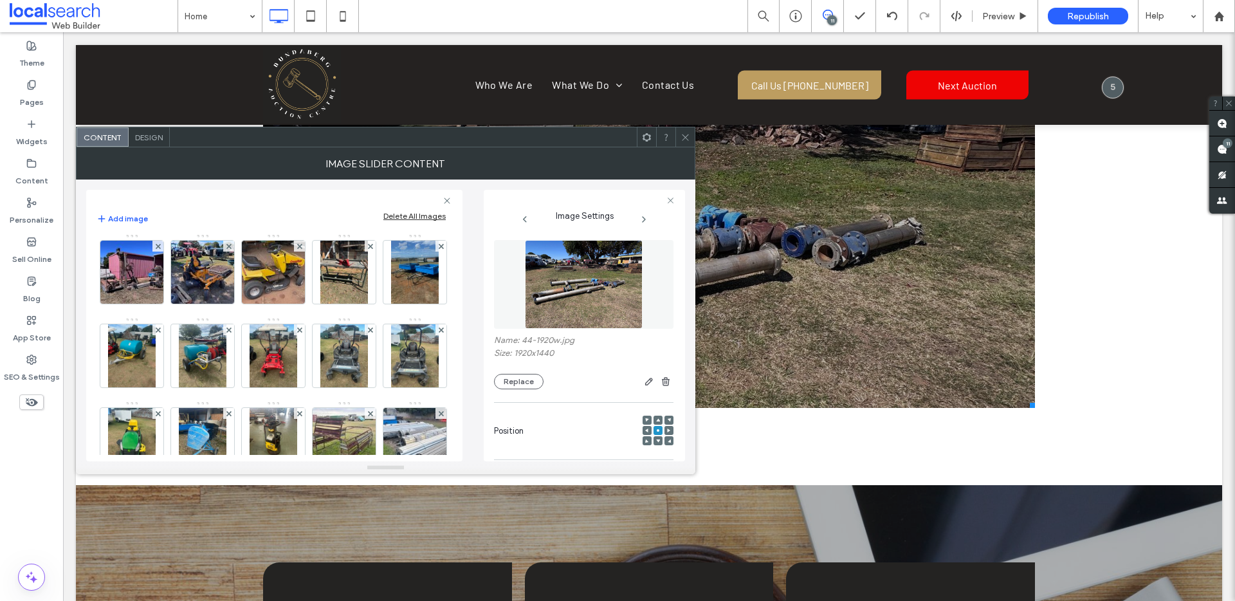
click at [302, 136] on img at bounding box center [344, 104] width 84 height 63
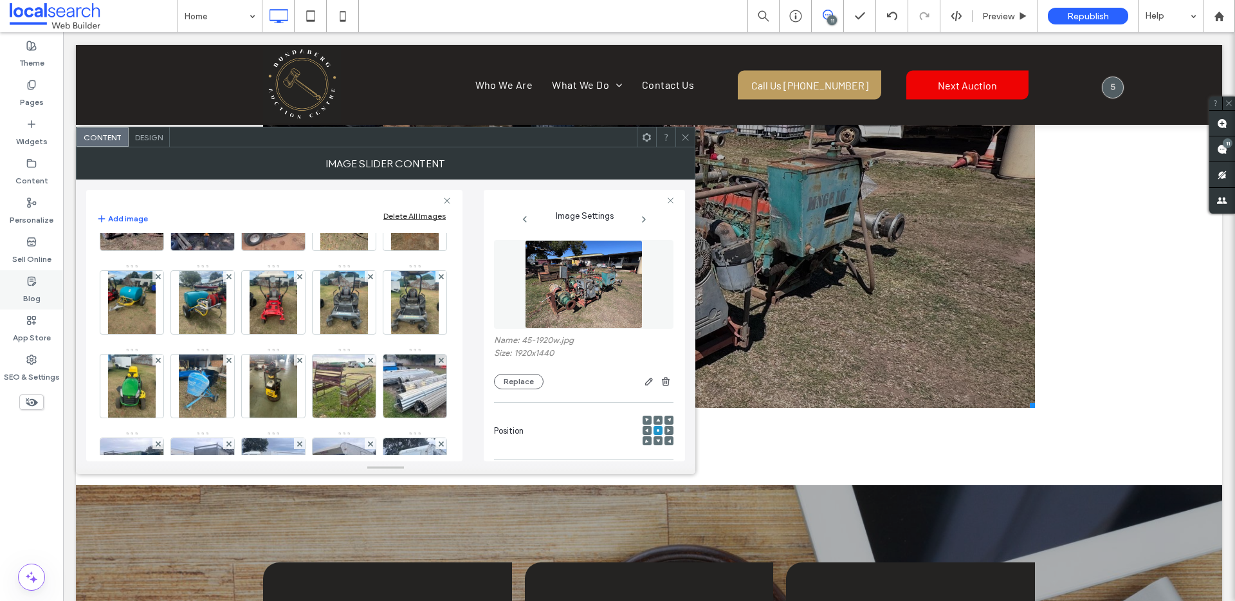
scroll to position [1068, 0]
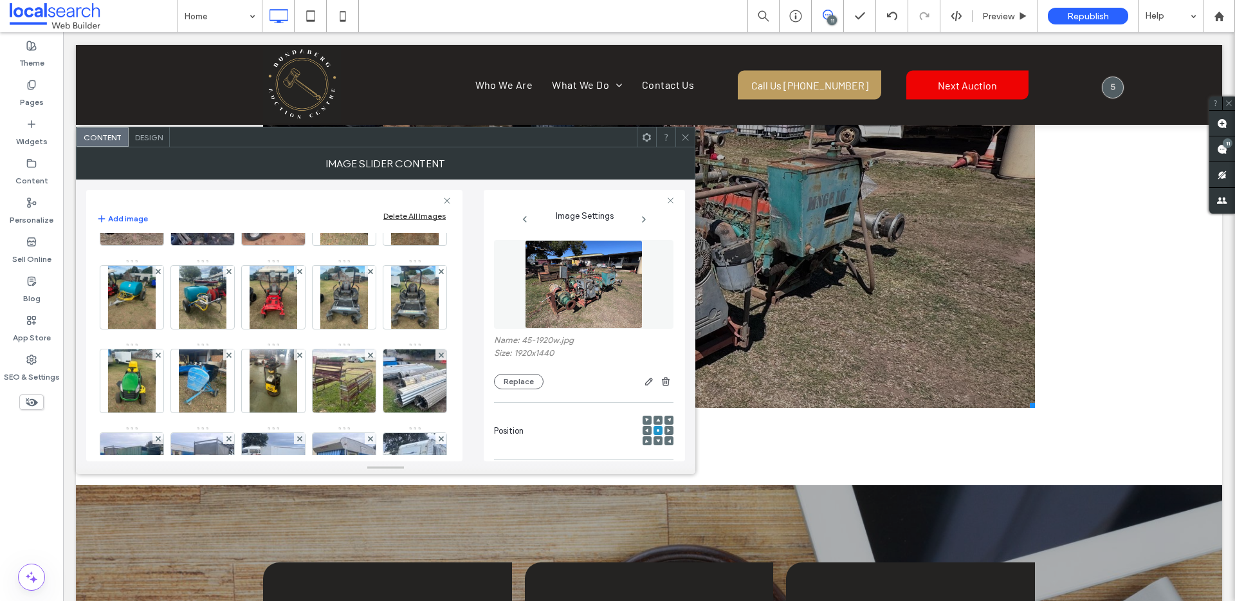
click at [373, 78] on img at bounding box center [415, 46] width 84 height 63
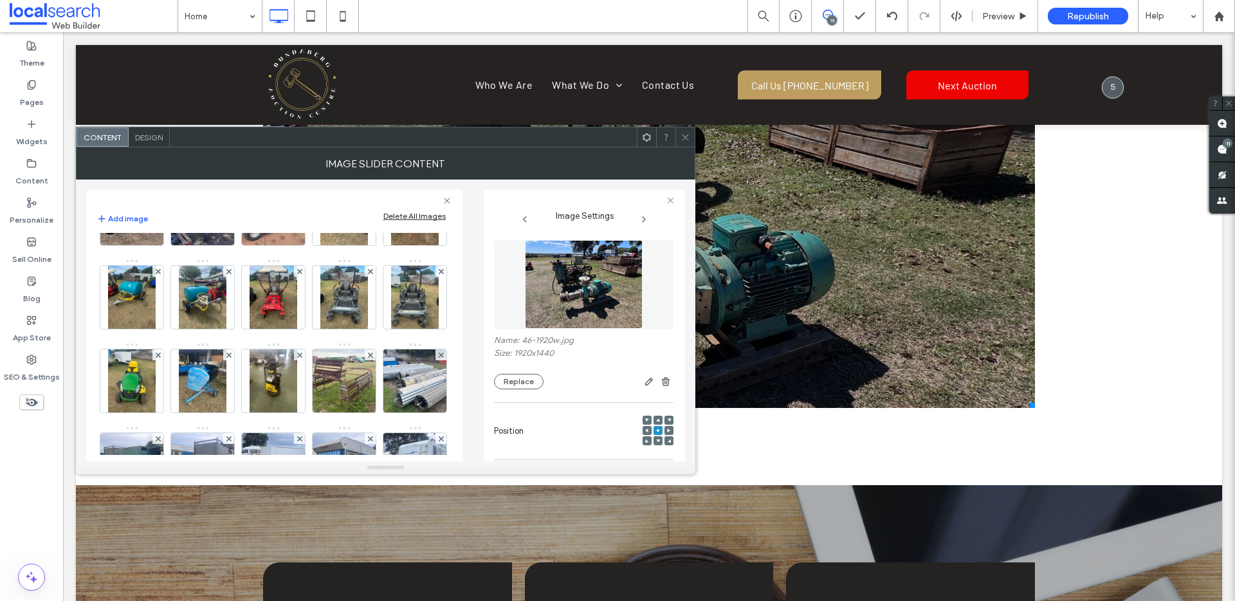
click at [174, 161] on img at bounding box center [132, 129] width 84 height 63
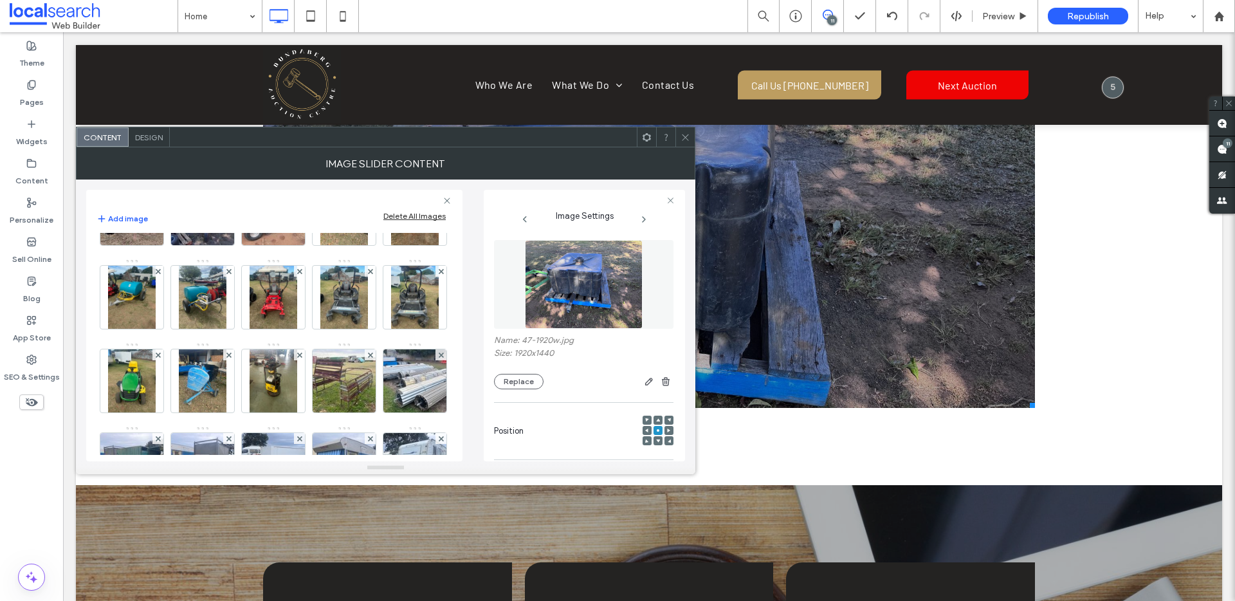
click at [161, 161] on img at bounding box center [203, 129] width 84 height 63
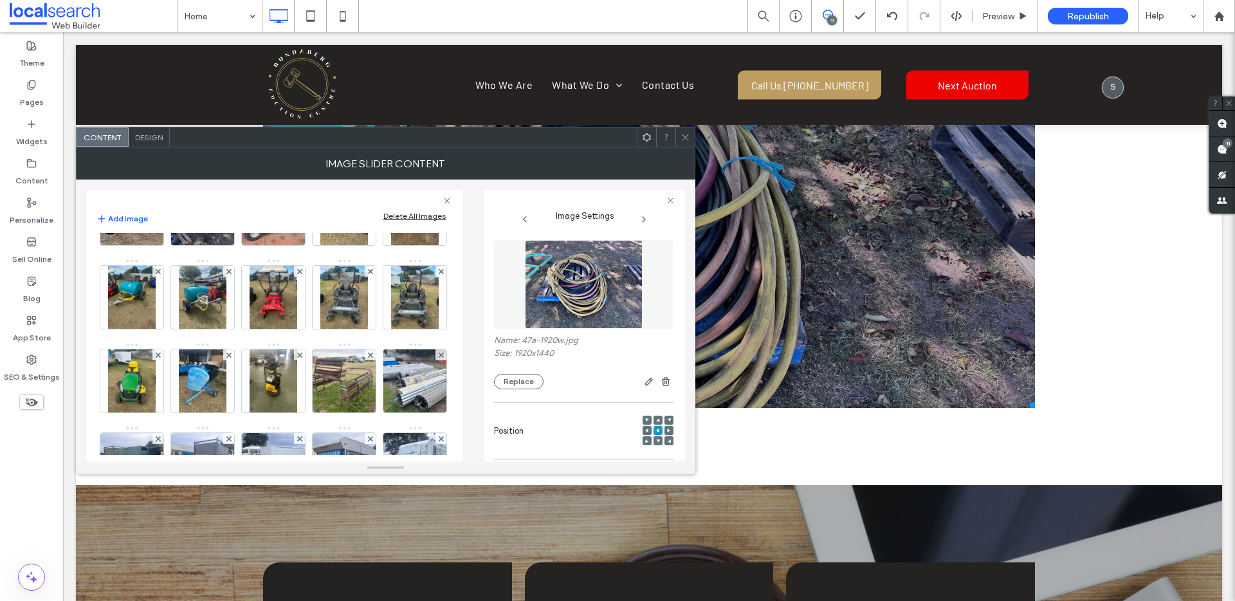
click at [232, 161] on img at bounding box center [274, 129] width 84 height 63
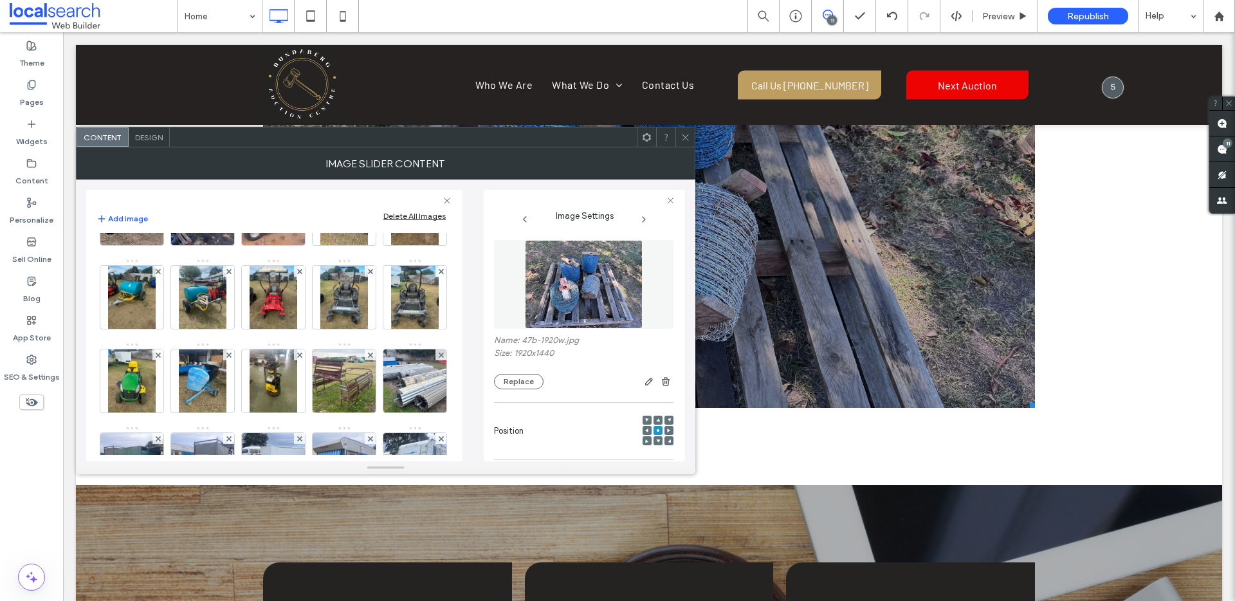
click at [302, 161] on img at bounding box center [344, 129] width 84 height 63
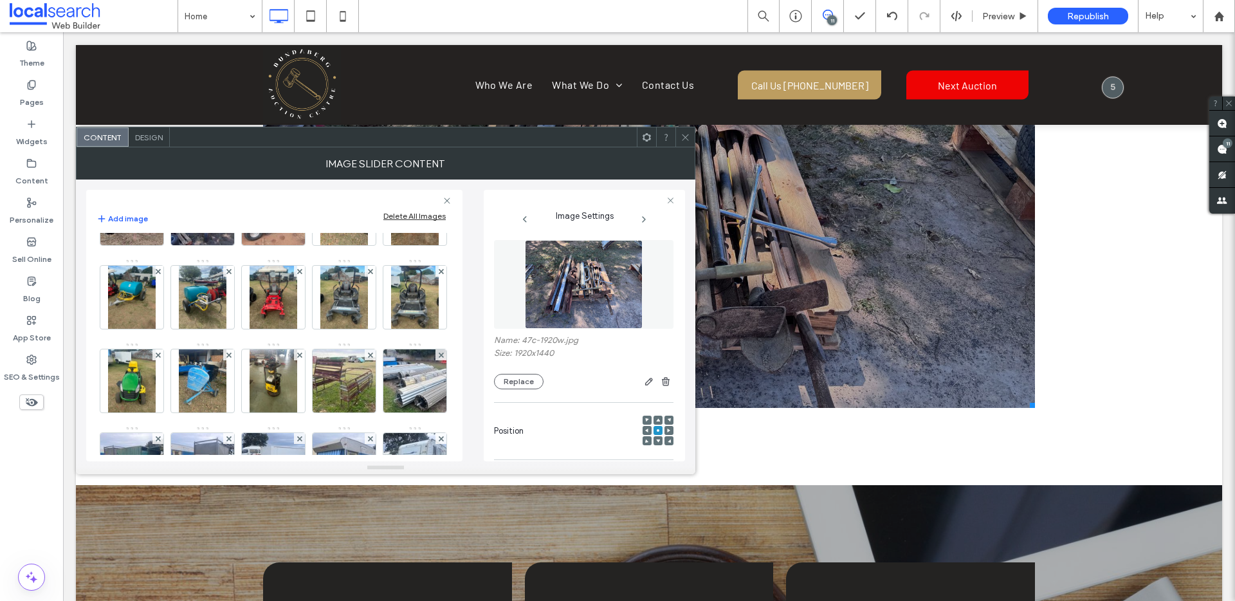
click at [373, 161] on img at bounding box center [415, 129] width 84 height 63
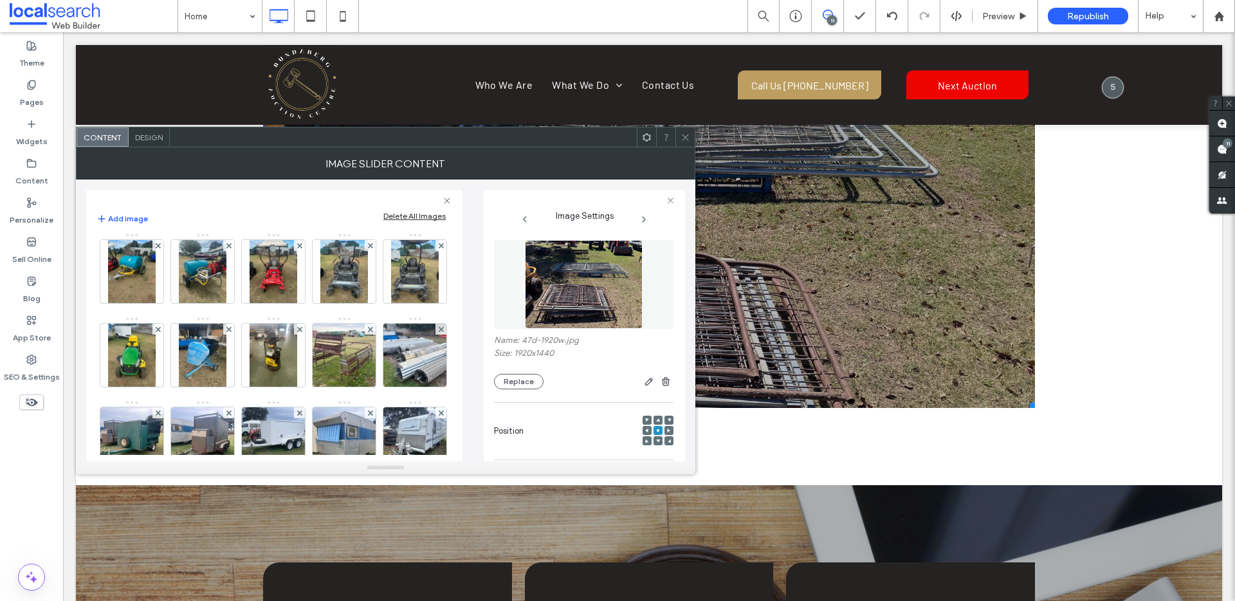
scroll to position [1116, 0]
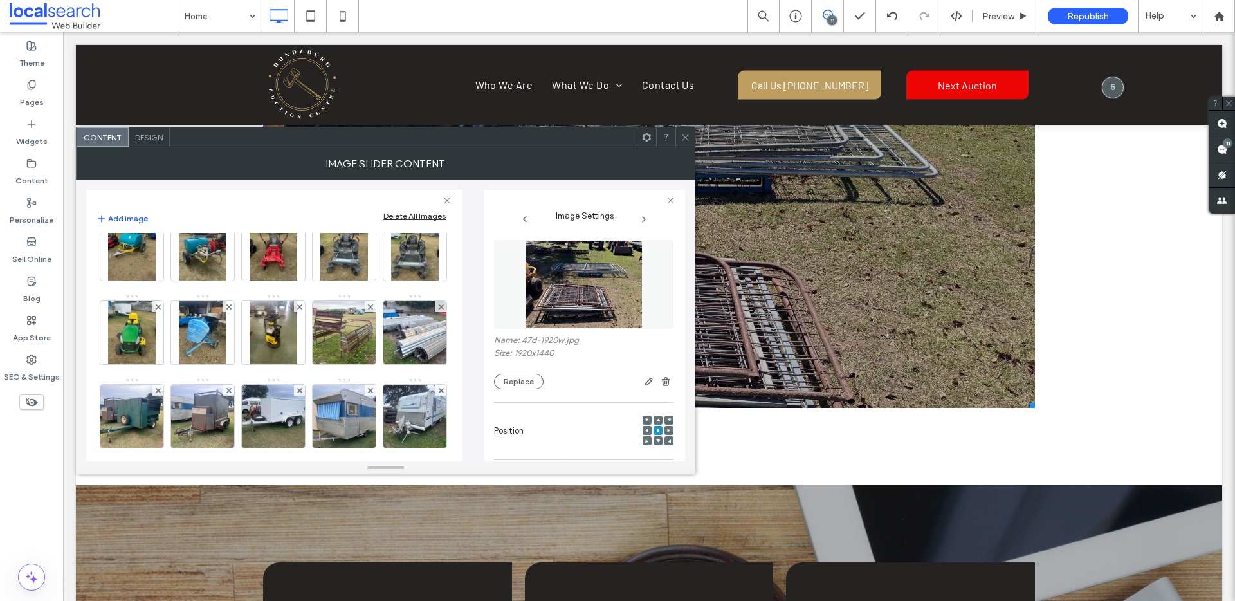
click at [129, 197] on img at bounding box center [132, 165] width 84 height 63
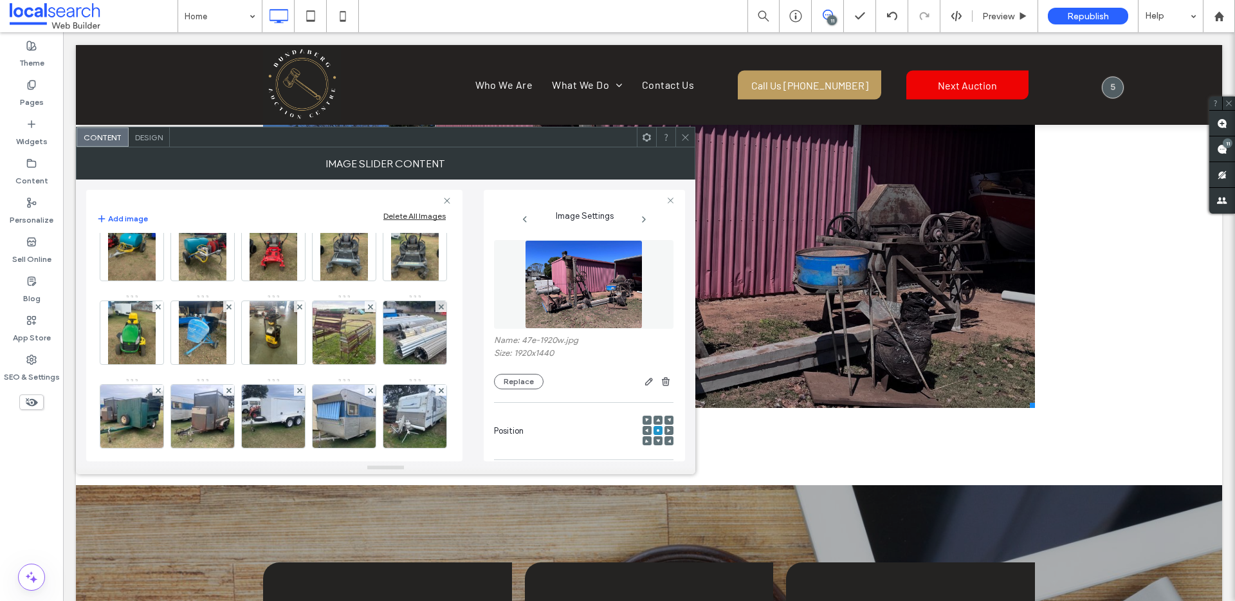
click at [214, 197] on img at bounding box center [203, 165] width 84 height 63
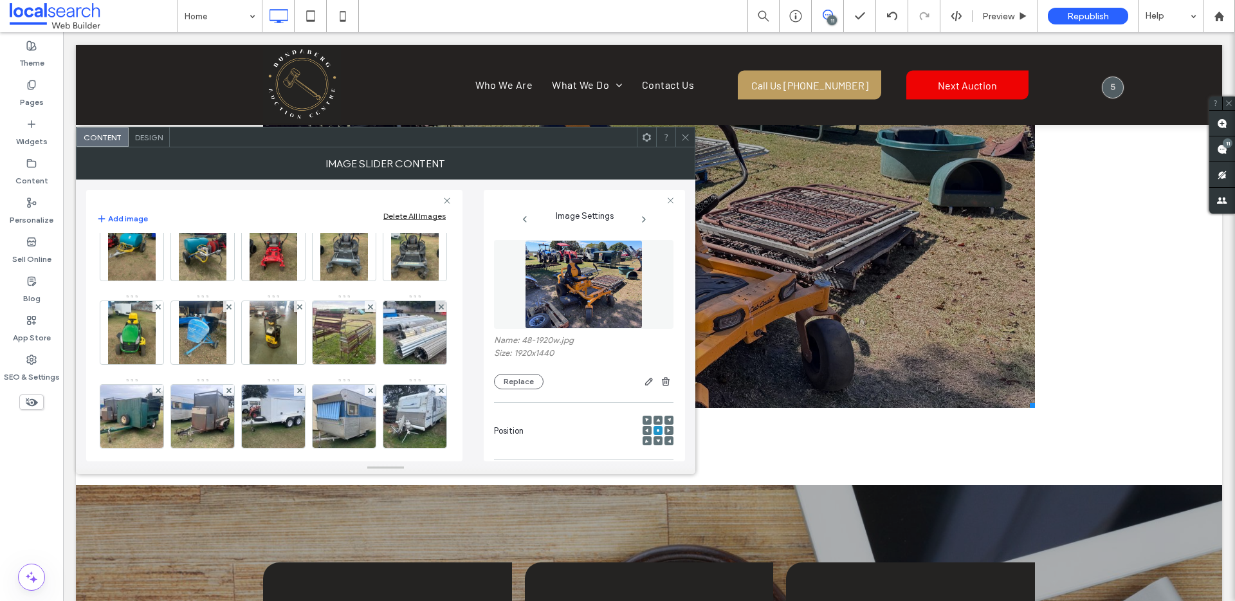
click at [281, 197] on img at bounding box center [274, 165] width 84 height 63
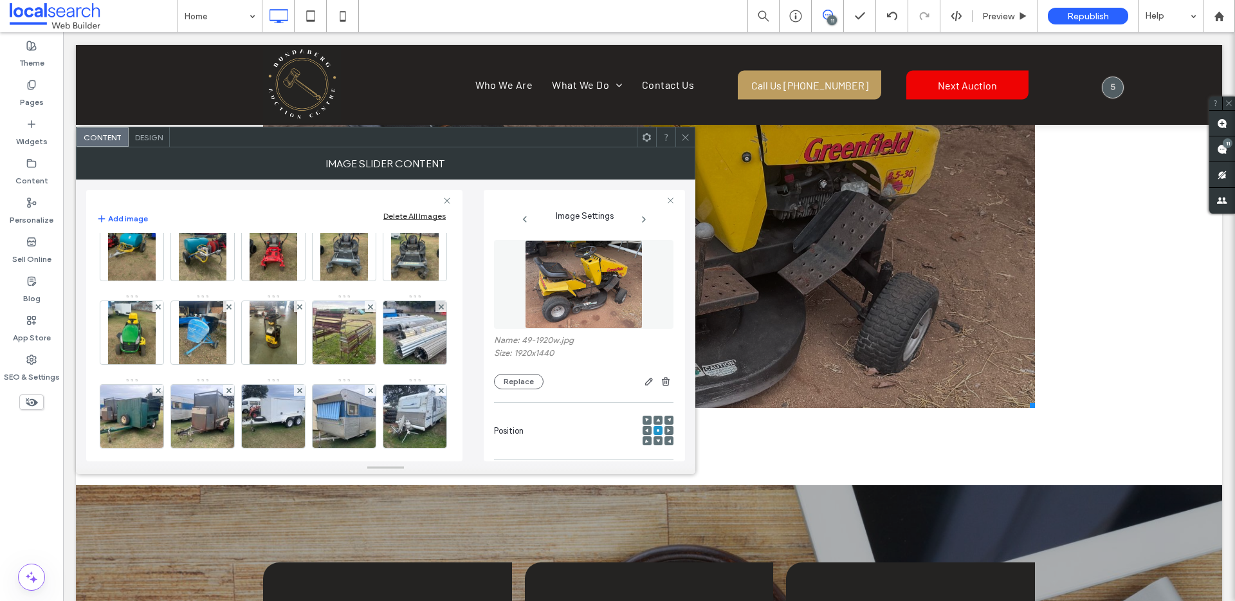
click at [349, 197] on img at bounding box center [344, 165] width 48 height 63
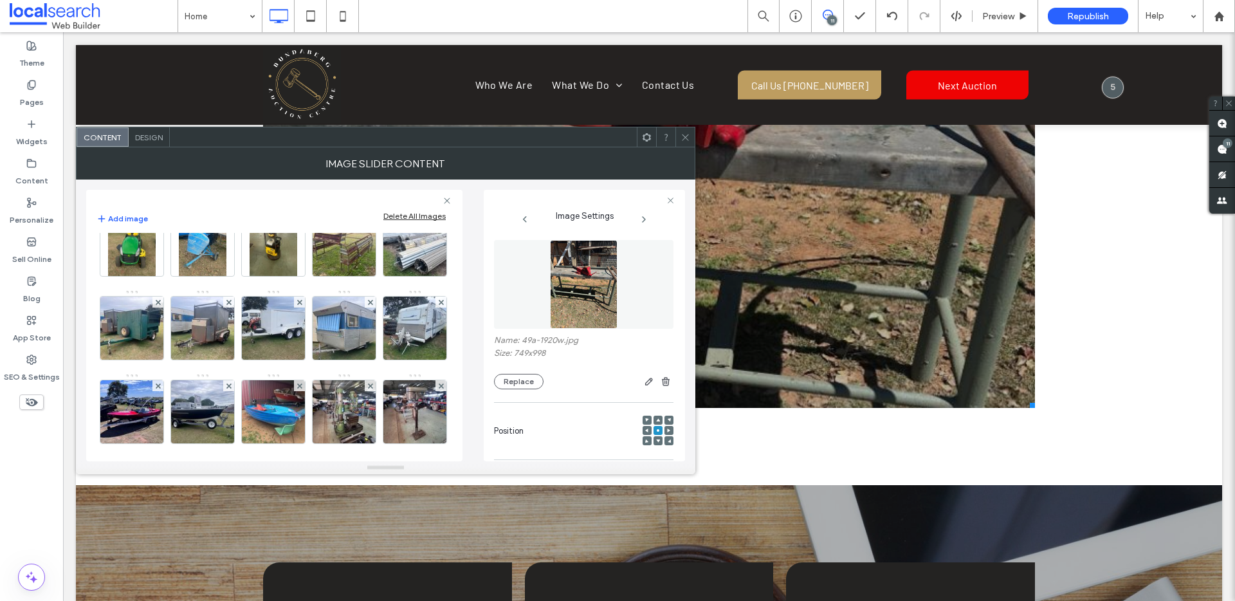
scroll to position [1205, 0]
click at [391, 108] on img at bounding box center [415, 76] width 48 height 63
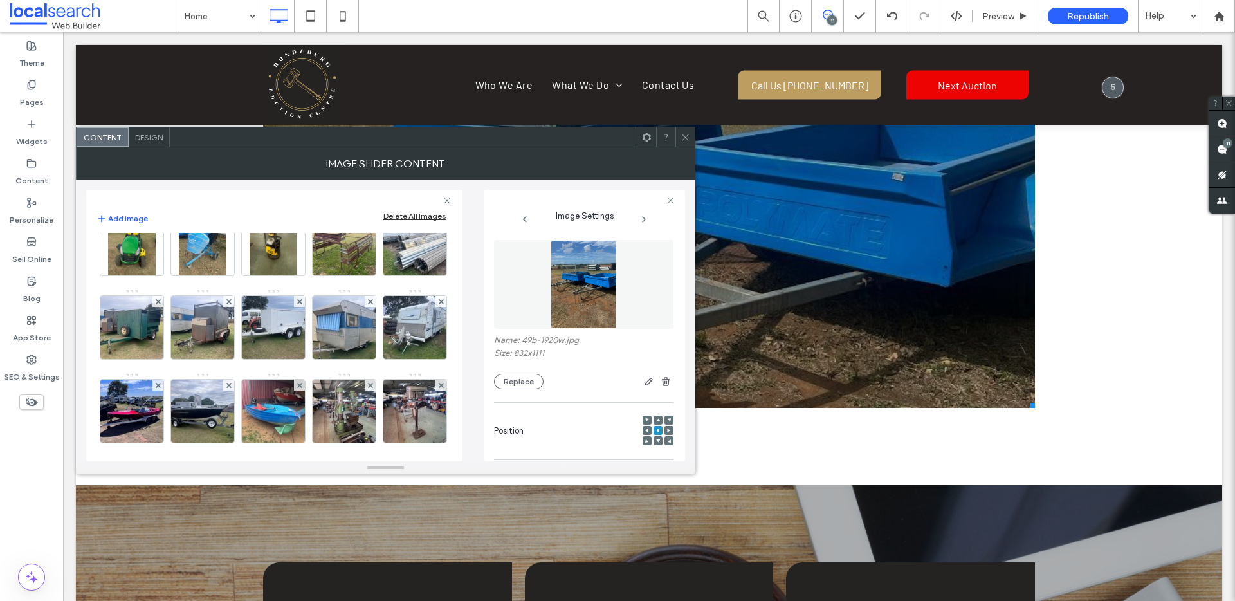
click at [155, 192] on img at bounding box center [131, 160] width 47 height 63
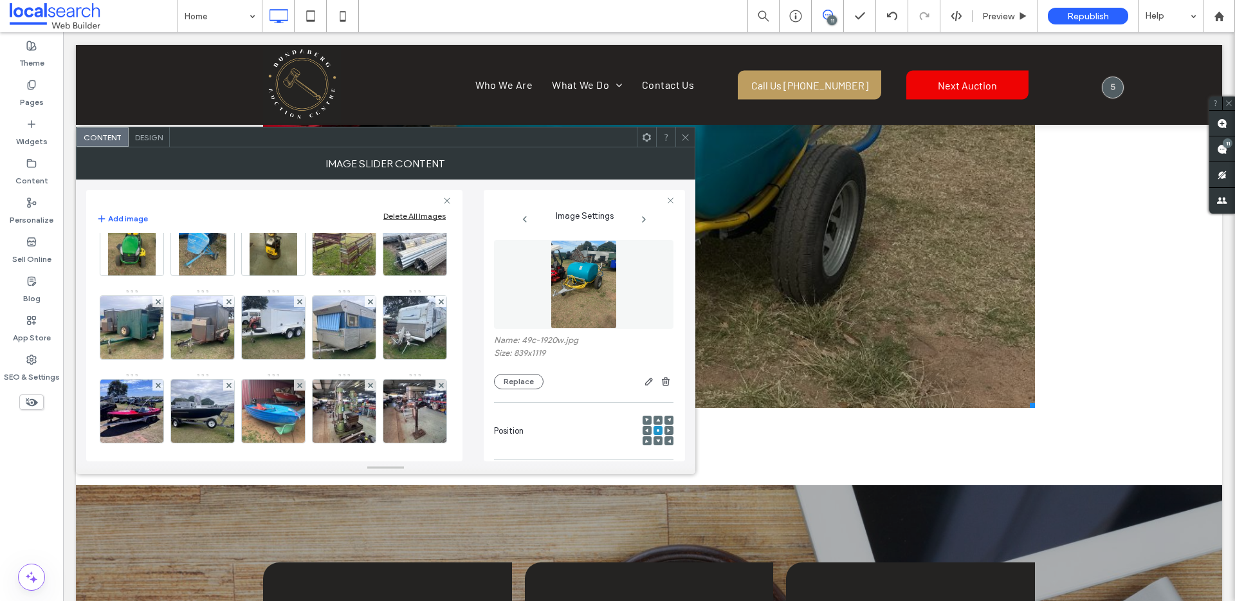
click at [226, 192] on img at bounding box center [203, 160] width 48 height 63
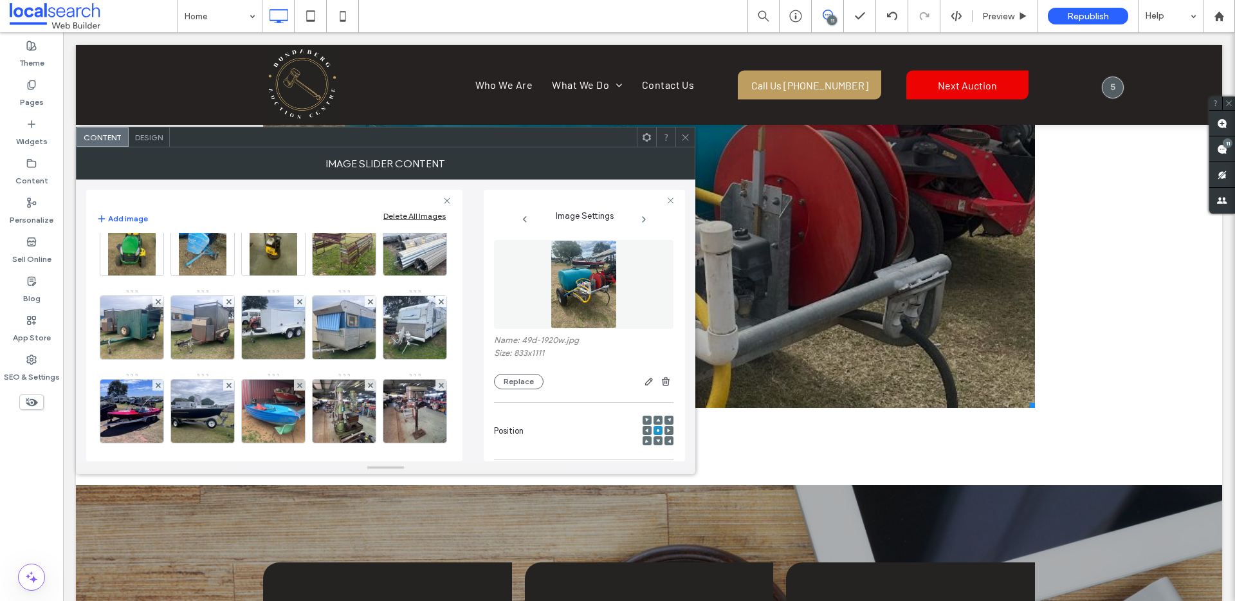
click at [297, 192] on img at bounding box center [274, 160] width 48 height 63
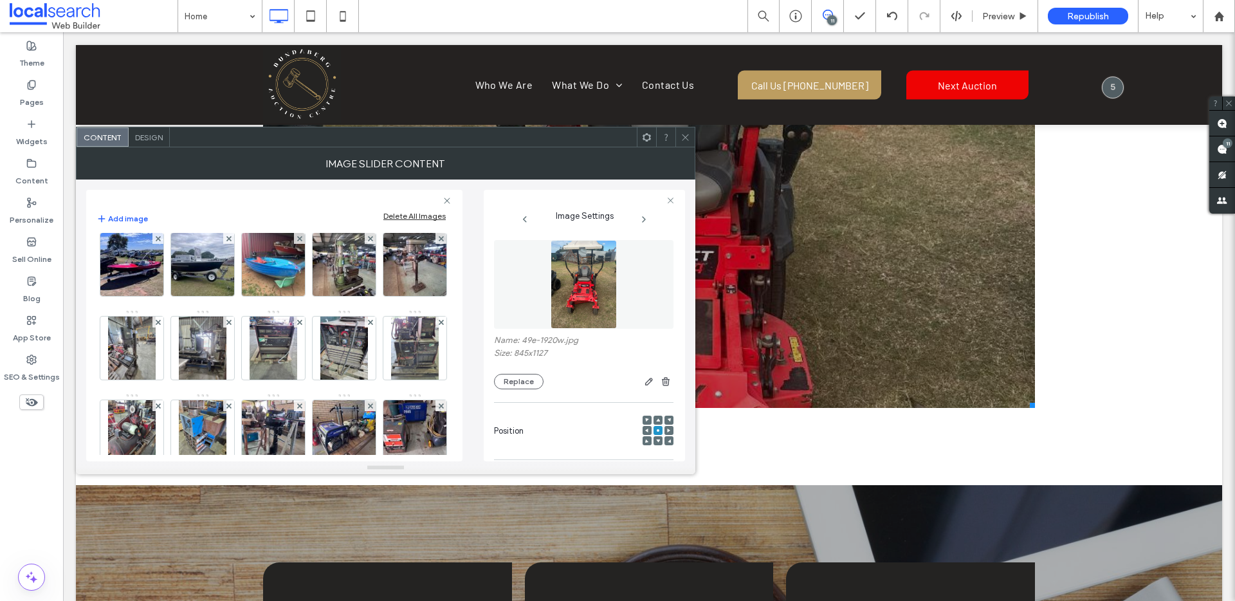
scroll to position [1351, 0]
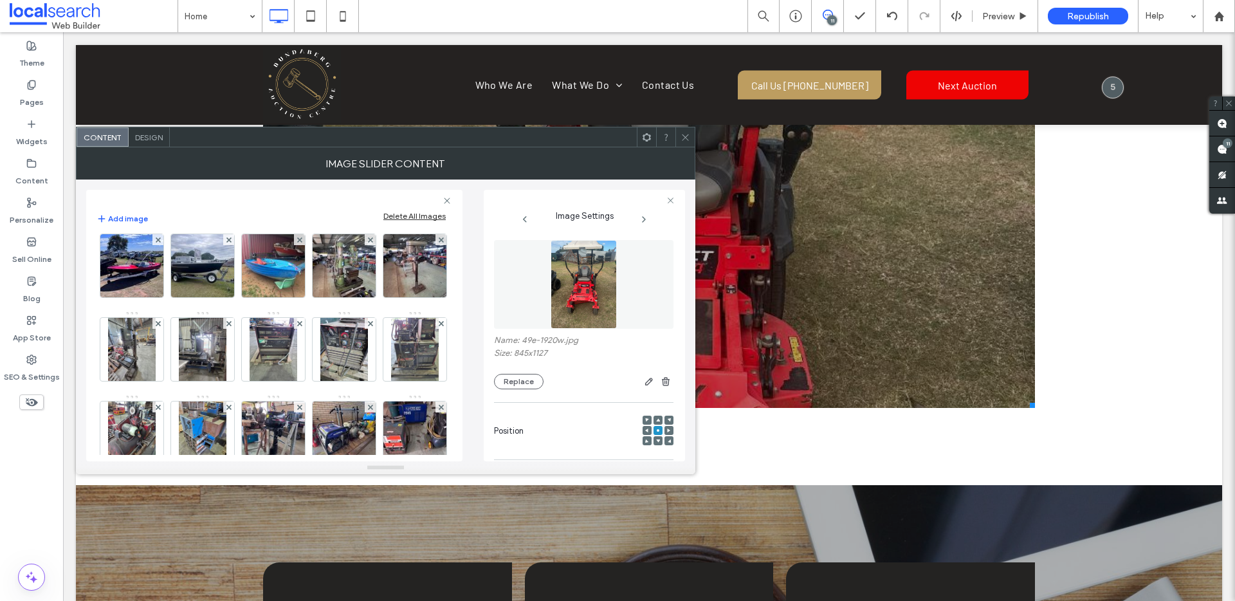
click at [320, 46] on img at bounding box center [343, 14] width 47 height 63
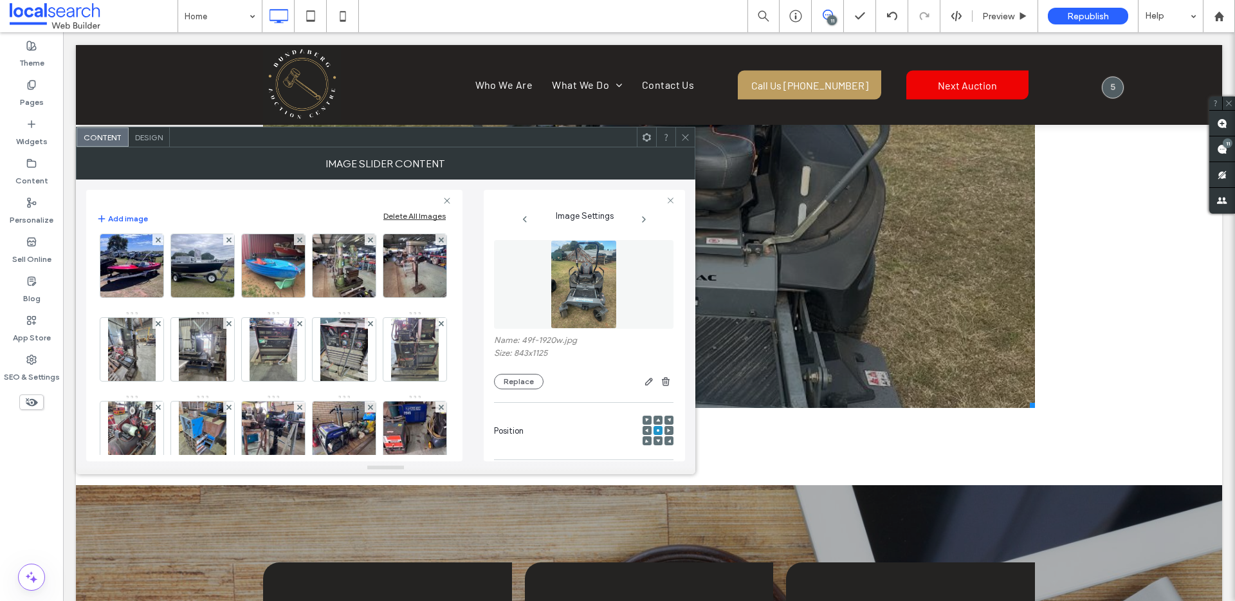
click at [391, 46] on img at bounding box center [414, 14] width 47 height 63
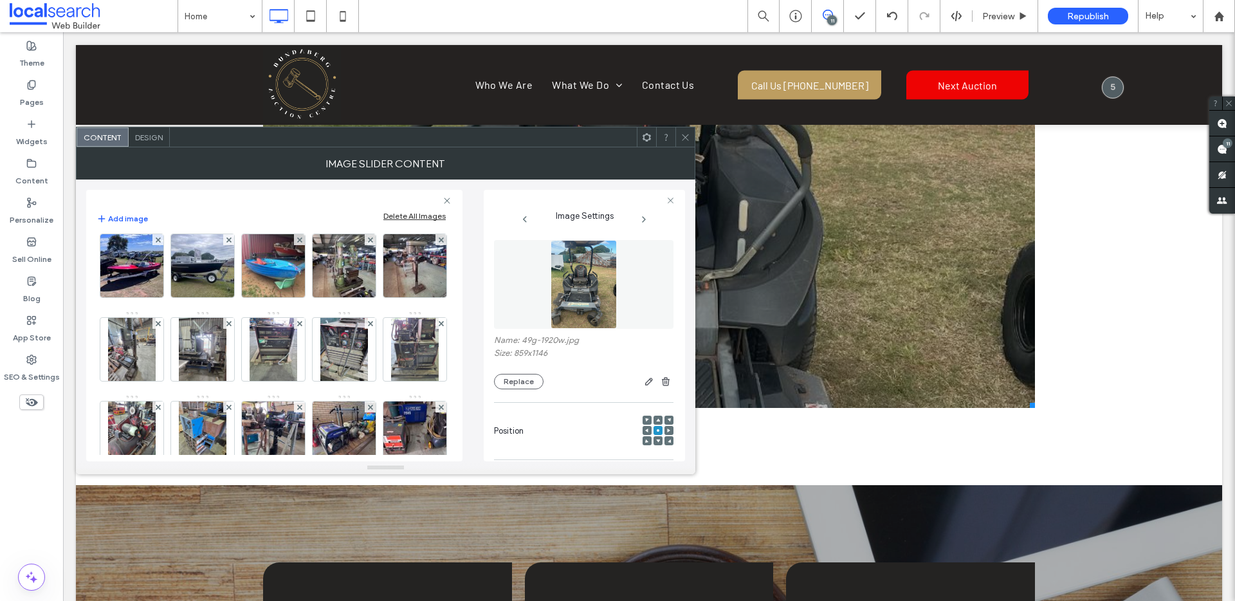
click at [155, 130] on img at bounding box center [131, 98] width 47 height 63
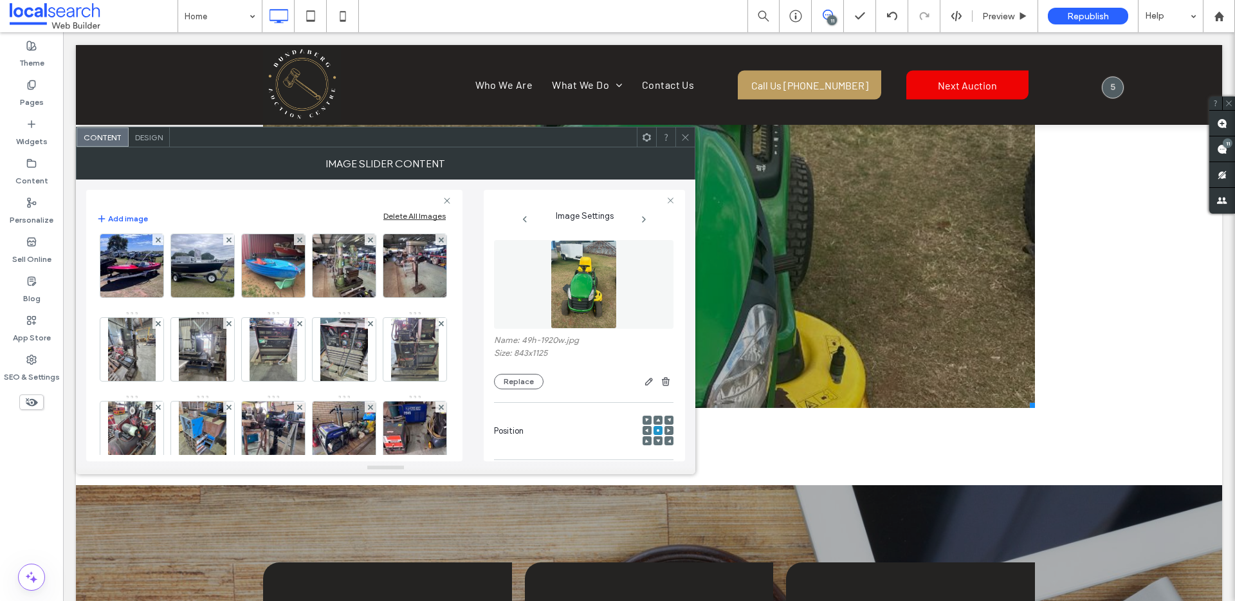
click at [226, 130] on img at bounding box center [203, 98] width 48 height 63
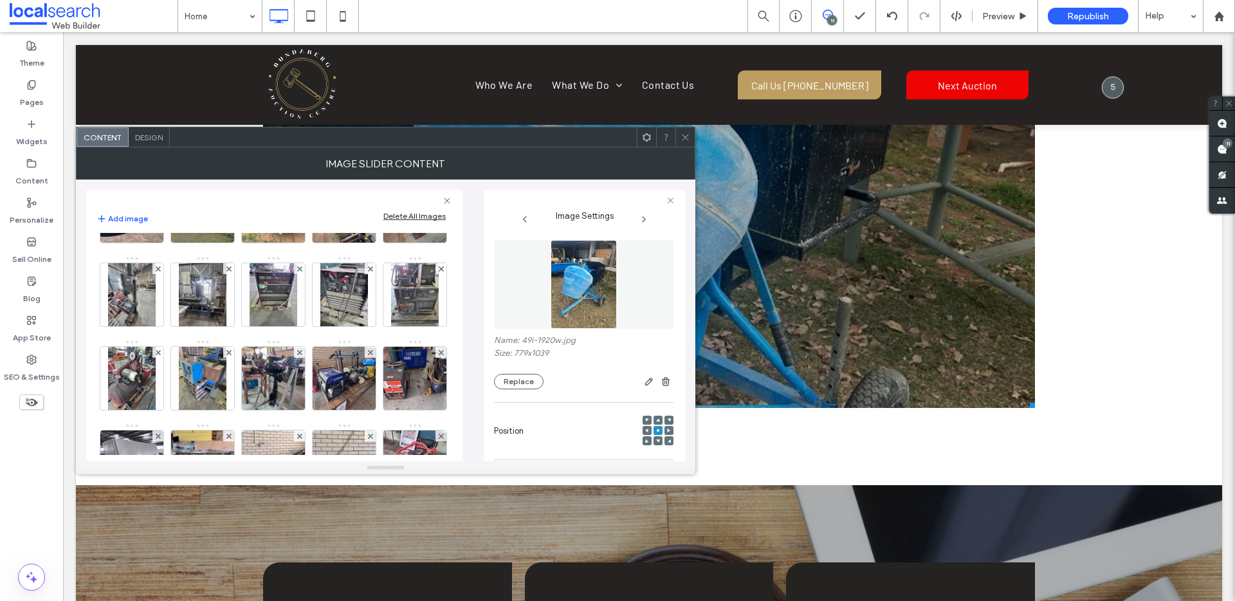
scroll to position [1416, 0]
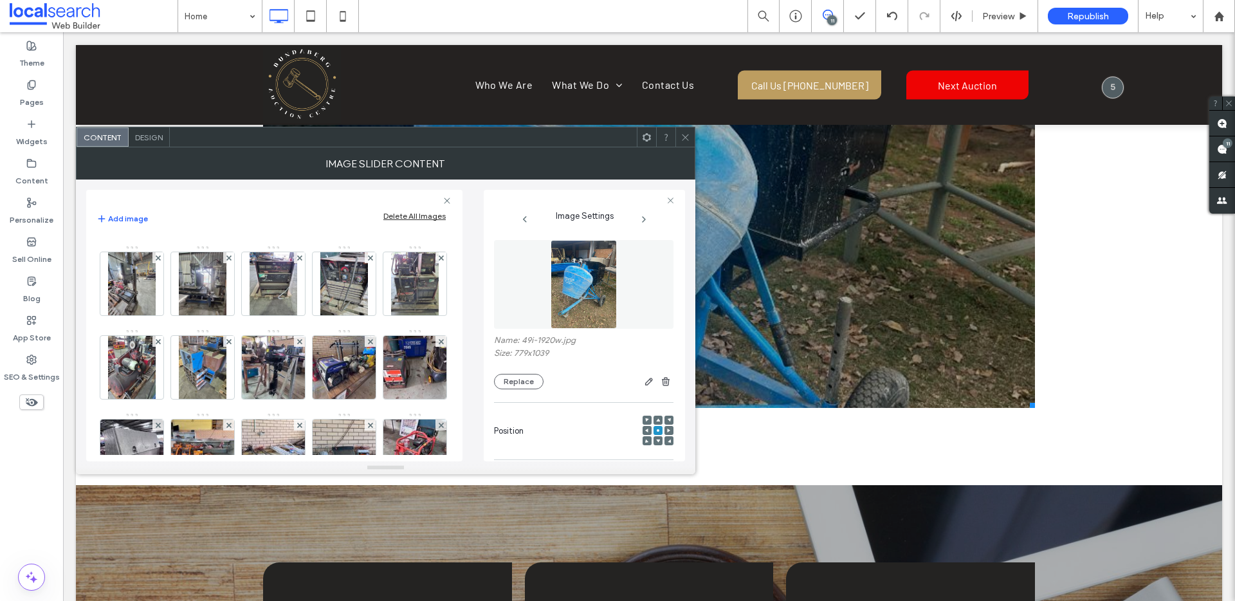
click at [250, 64] on img at bounding box center [274, 32] width 48 height 63
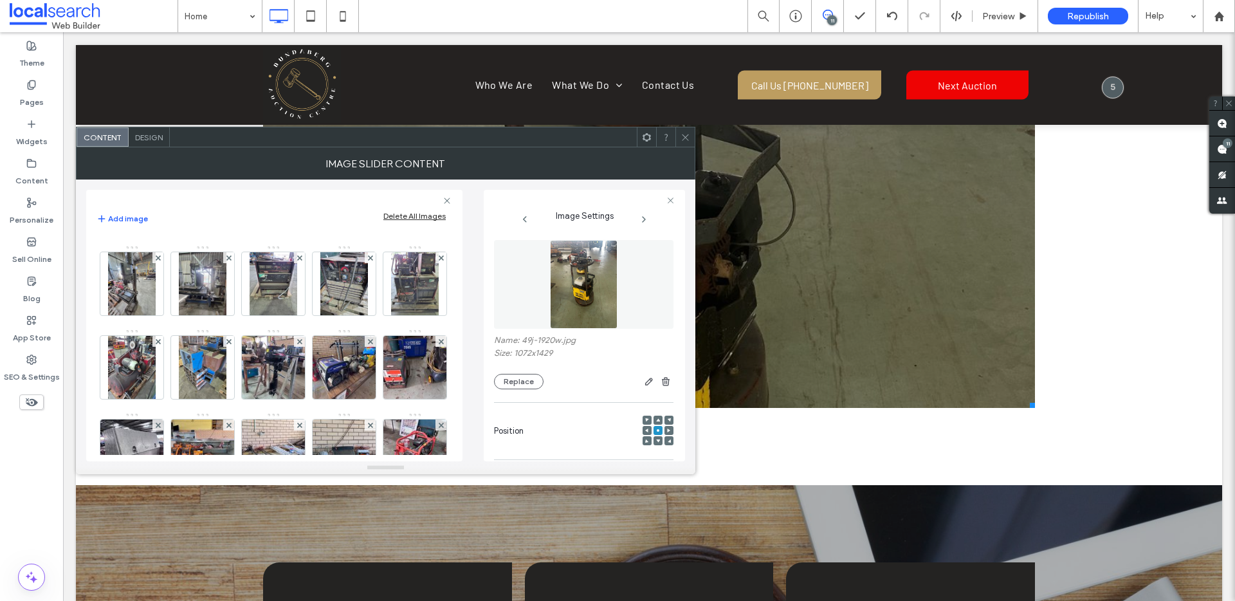
click at [302, 64] on img at bounding box center [344, 32] width 84 height 63
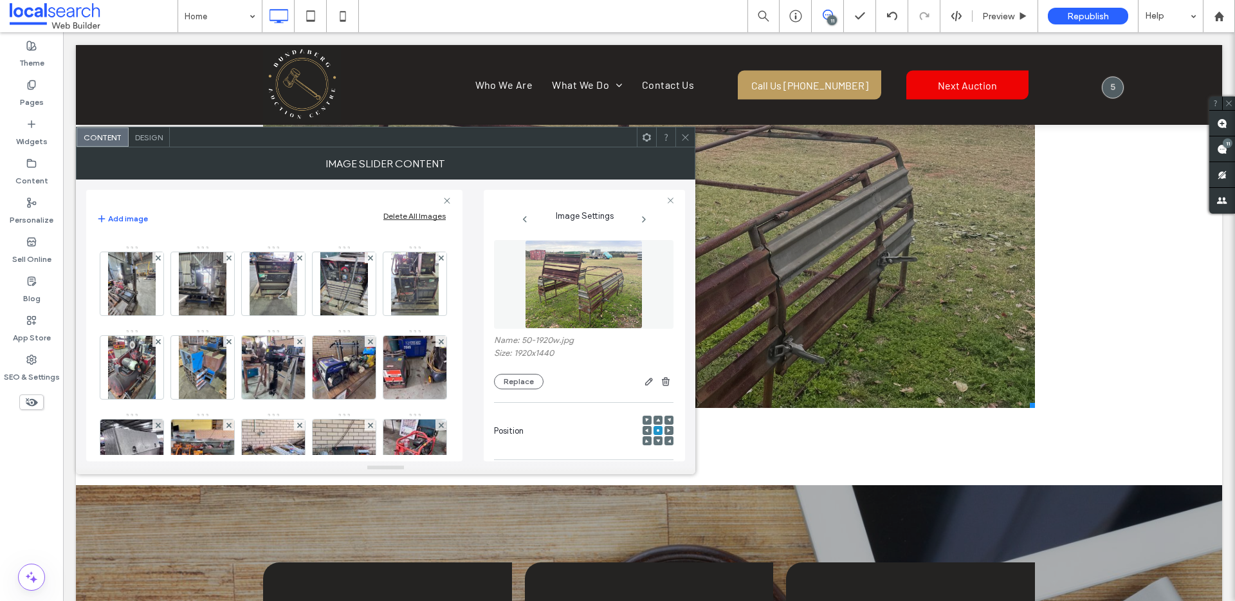
click at [373, 64] on img at bounding box center [415, 32] width 84 height 63
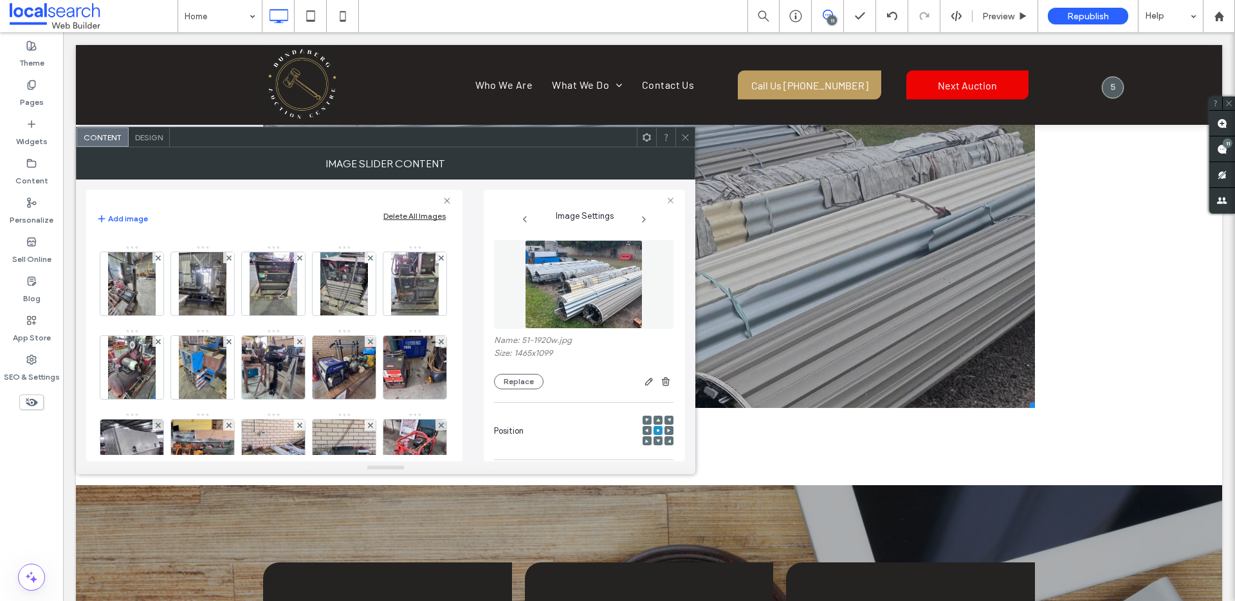
click at [174, 148] on img at bounding box center [132, 116] width 84 height 63
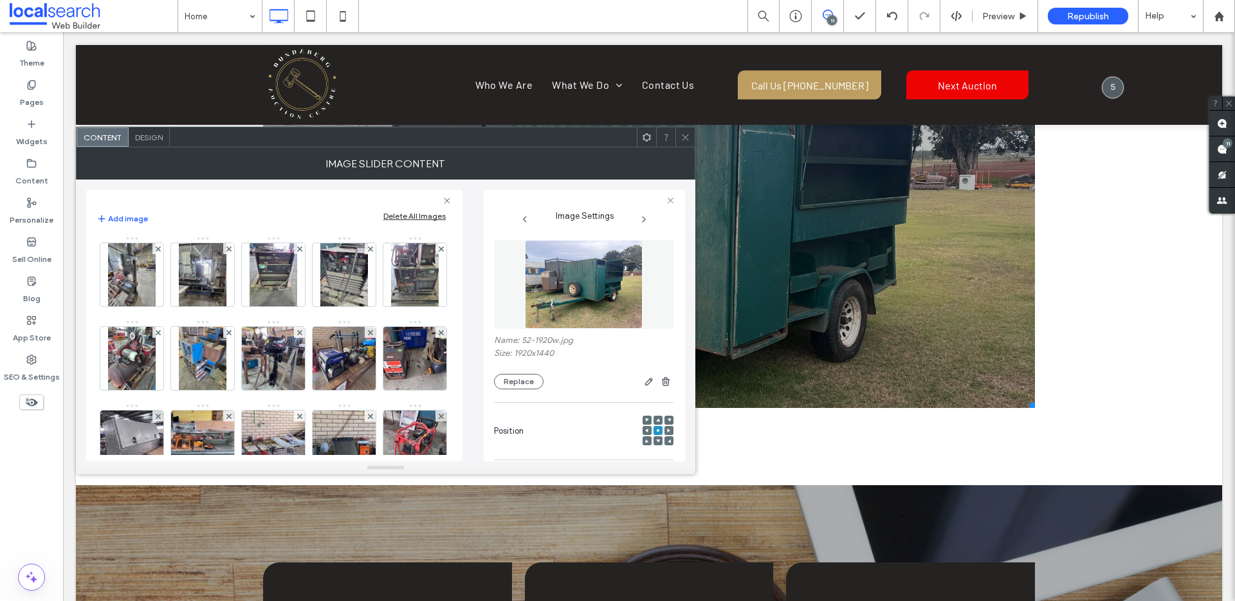
scroll to position [1437, 0]
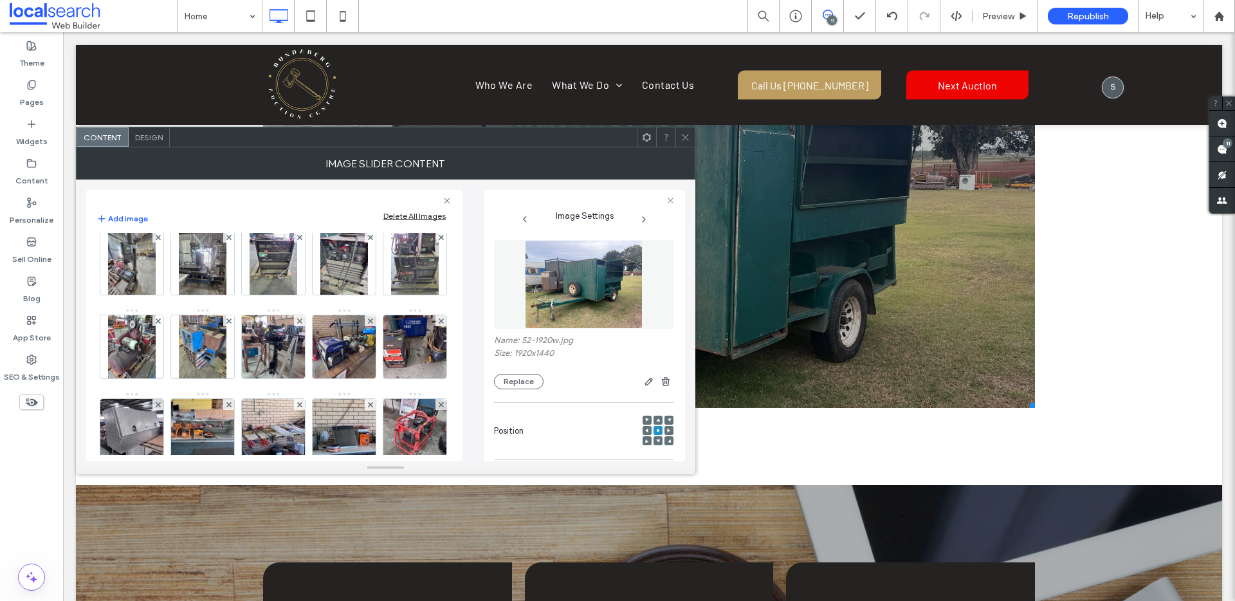
click at [161, 127] on img at bounding box center [203, 95] width 84 height 63
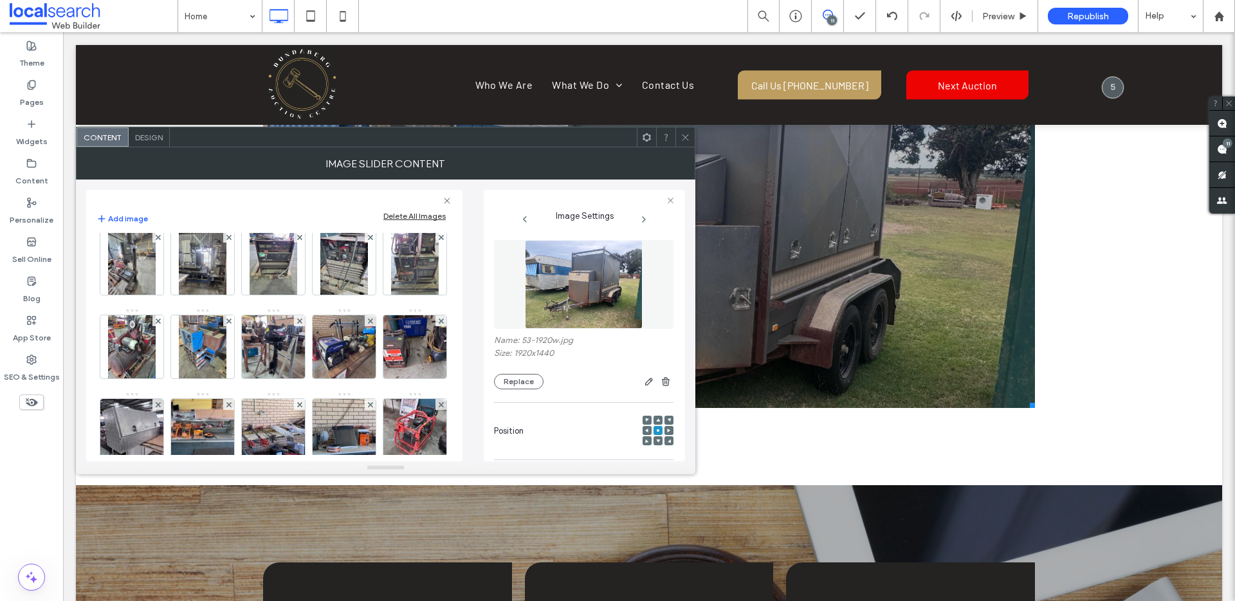
click at [232, 127] on img at bounding box center [274, 95] width 84 height 63
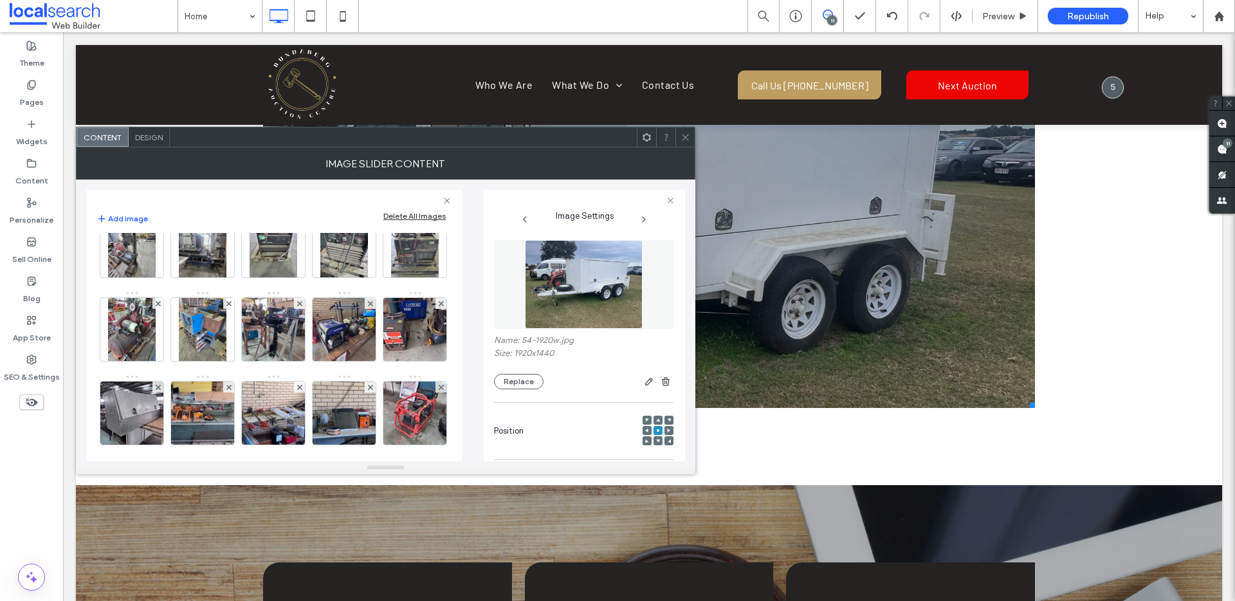
scroll to position [1463, 0]
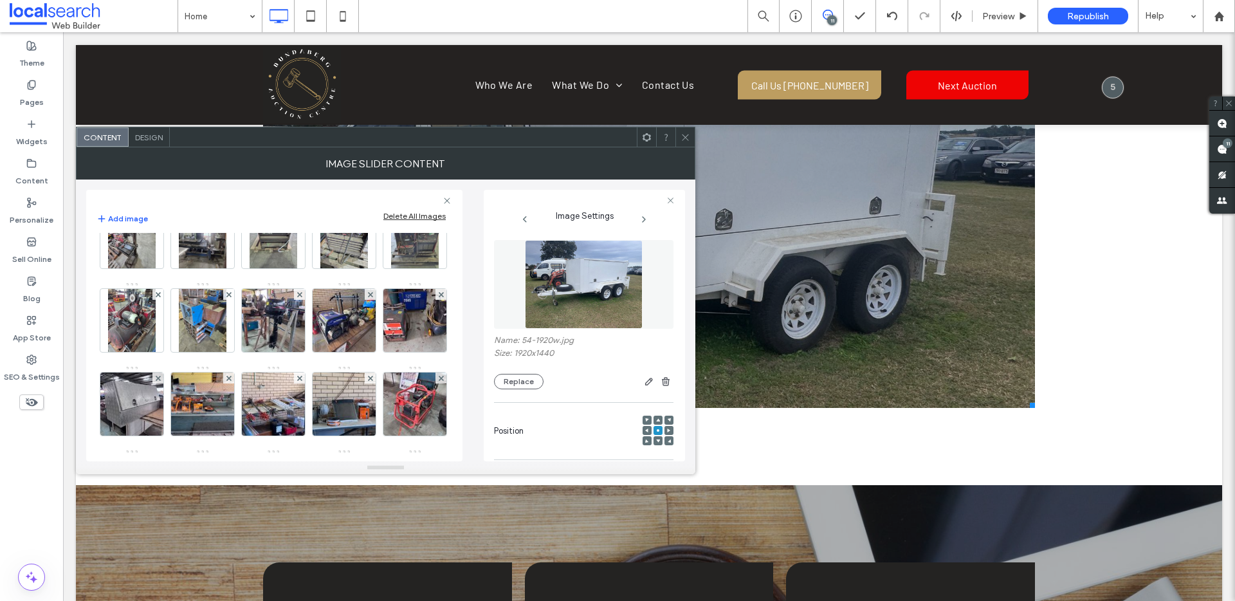
click at [302, 101] on img at bounding box center [344, 69] width 85 height 63
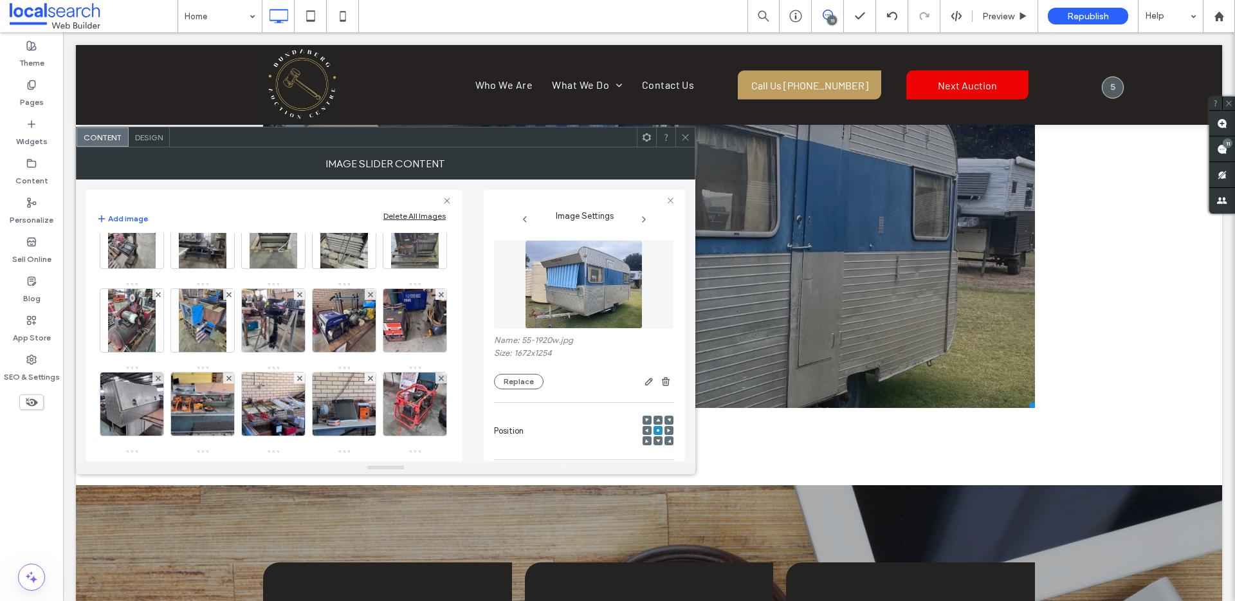
click at [373, 101] on img at bounding box center [415, 69] width 84 height 63
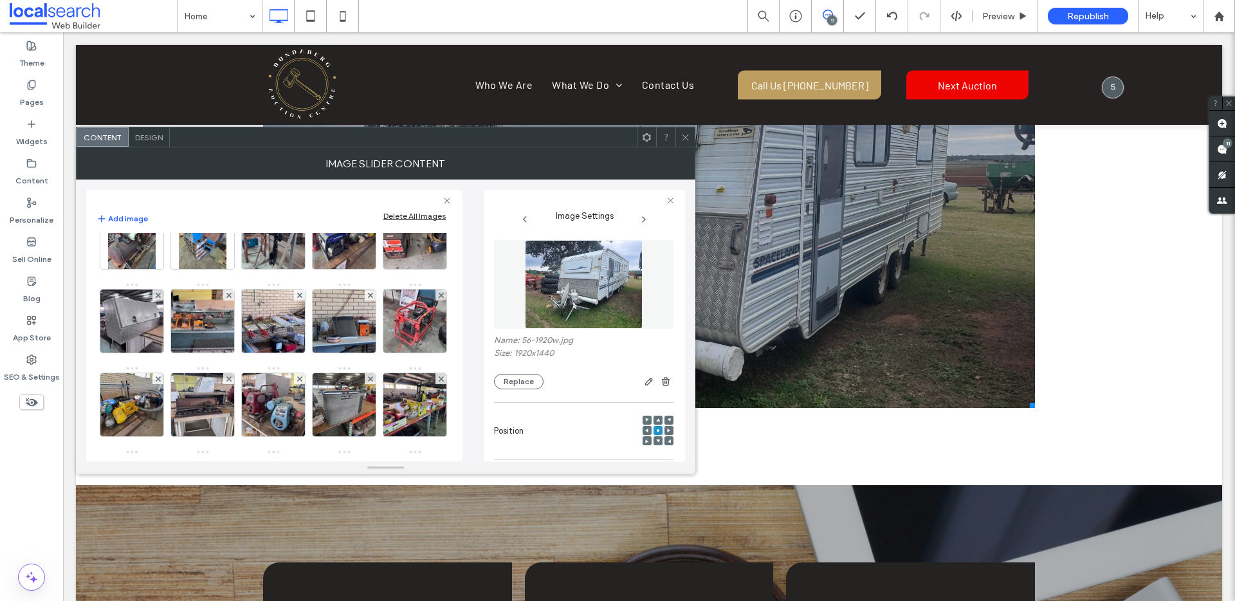
scroll to position [1548, 0]
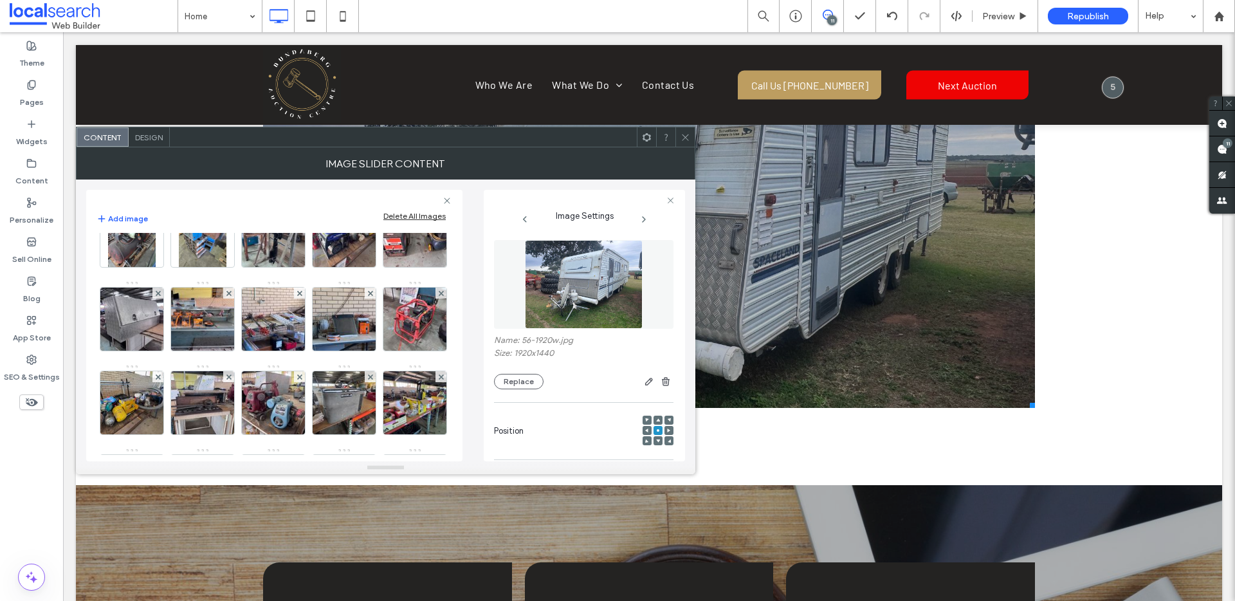
click at [144, 100] on img at bounding box center [132, 68] width 84 height 63
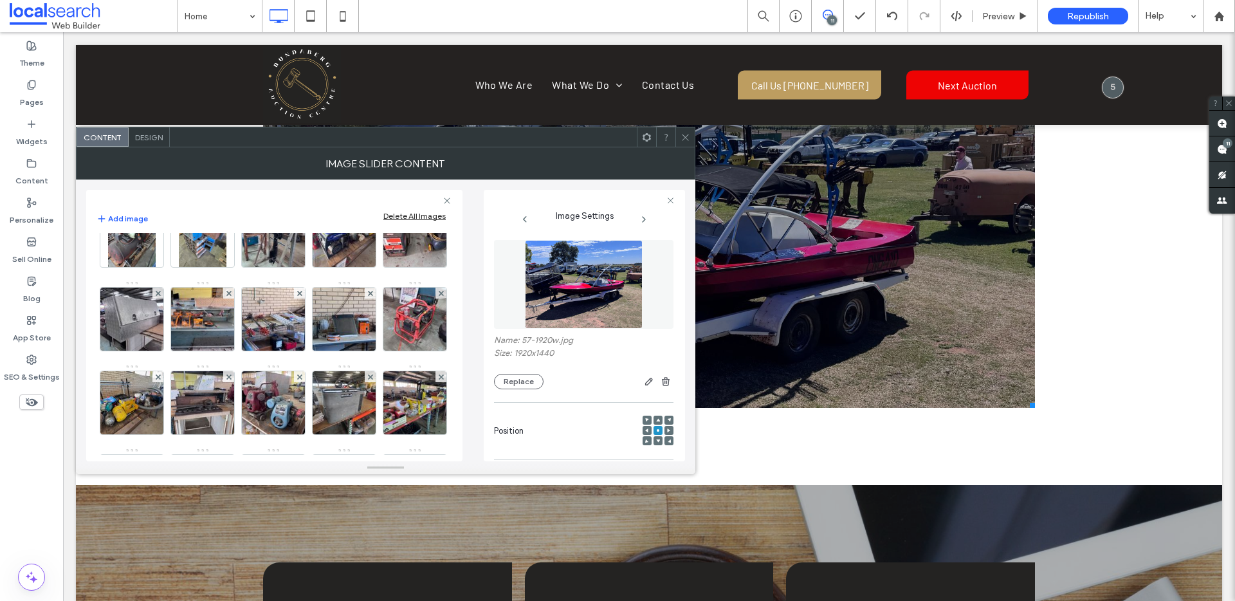
click at [208, 100] on img at bounding box center [203, 68] width 84 height 63
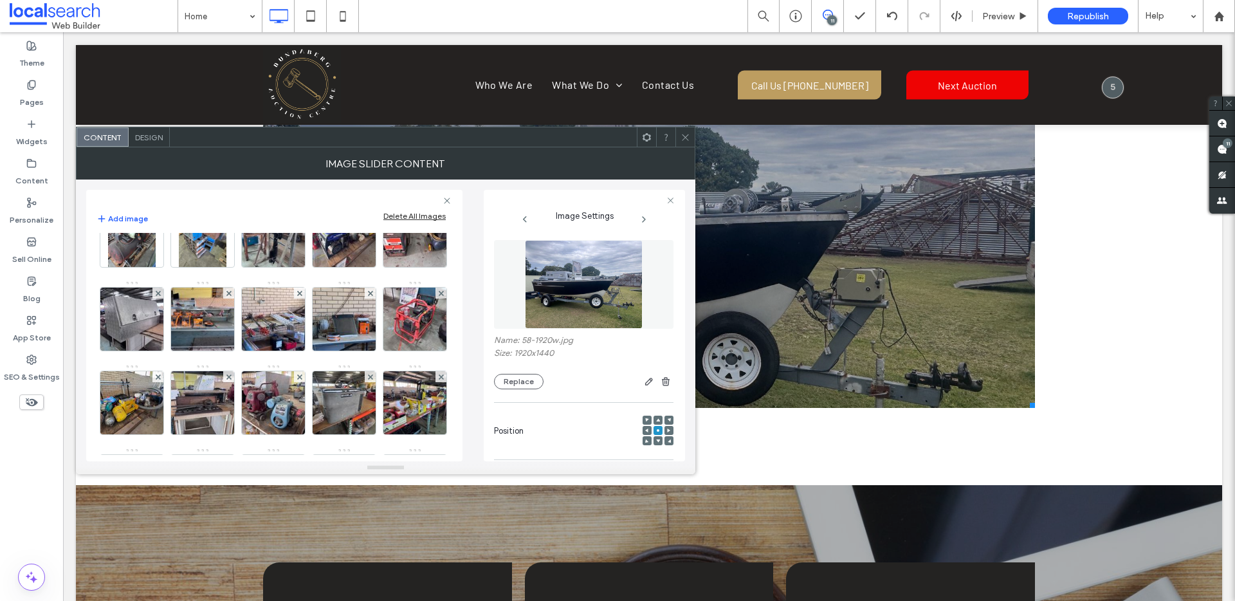
click at [261, 100] on img at bounding box center [274, 68] width 84 height 63
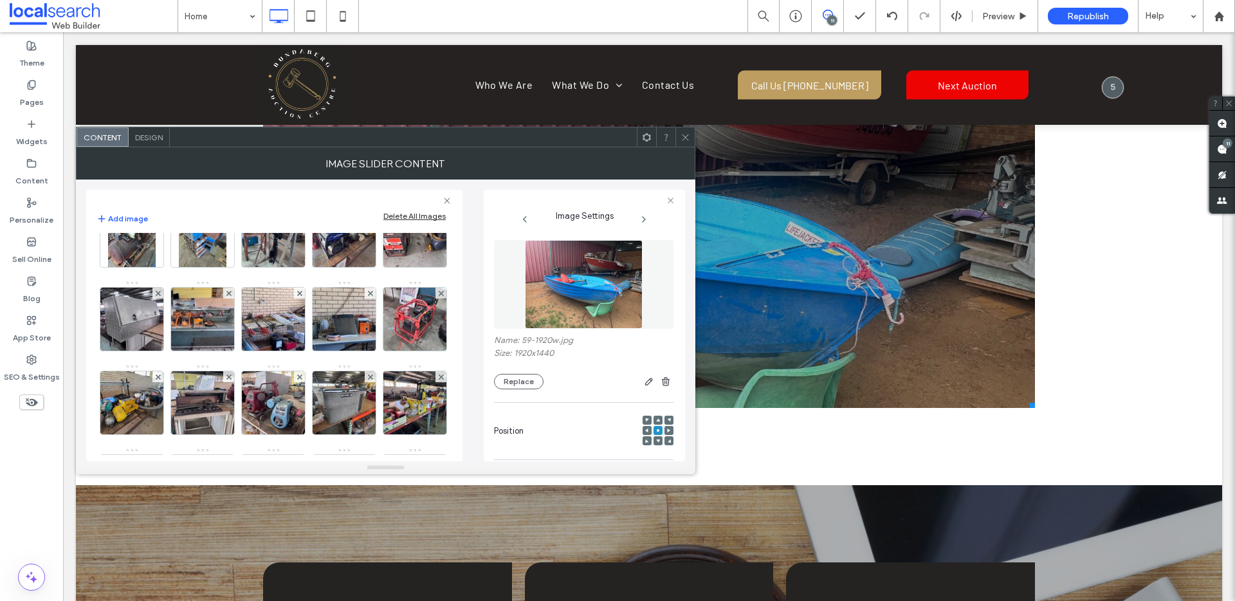
click at [355, 100] on img at bounding box center [344, 68] width 84 height 63
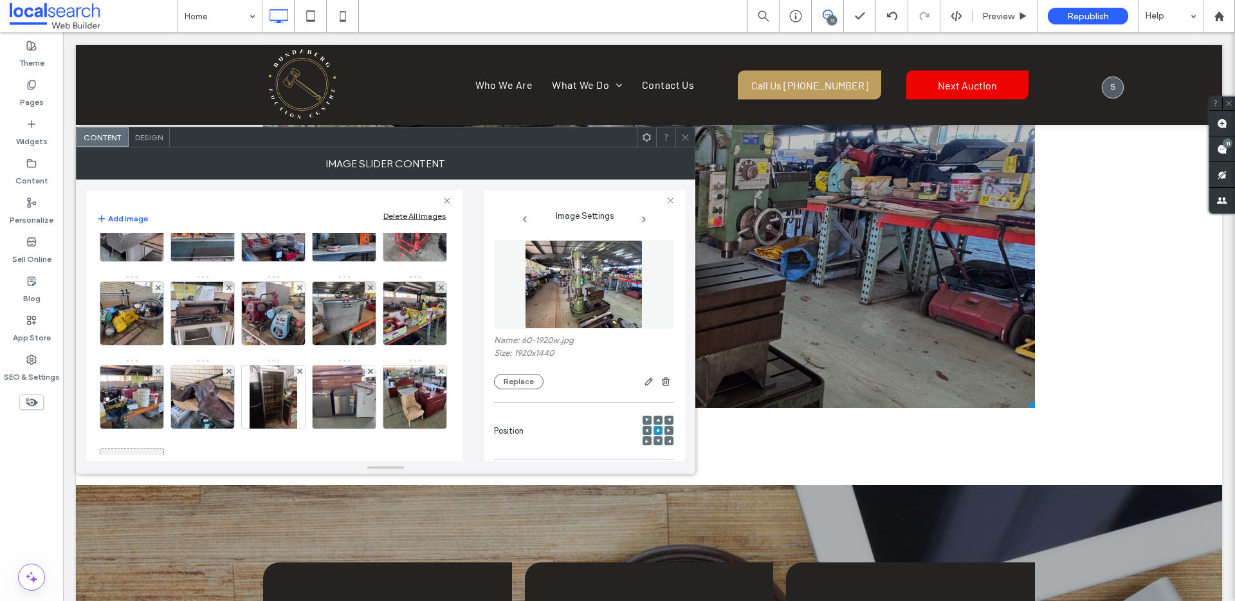
scroll to position [1654, 0]
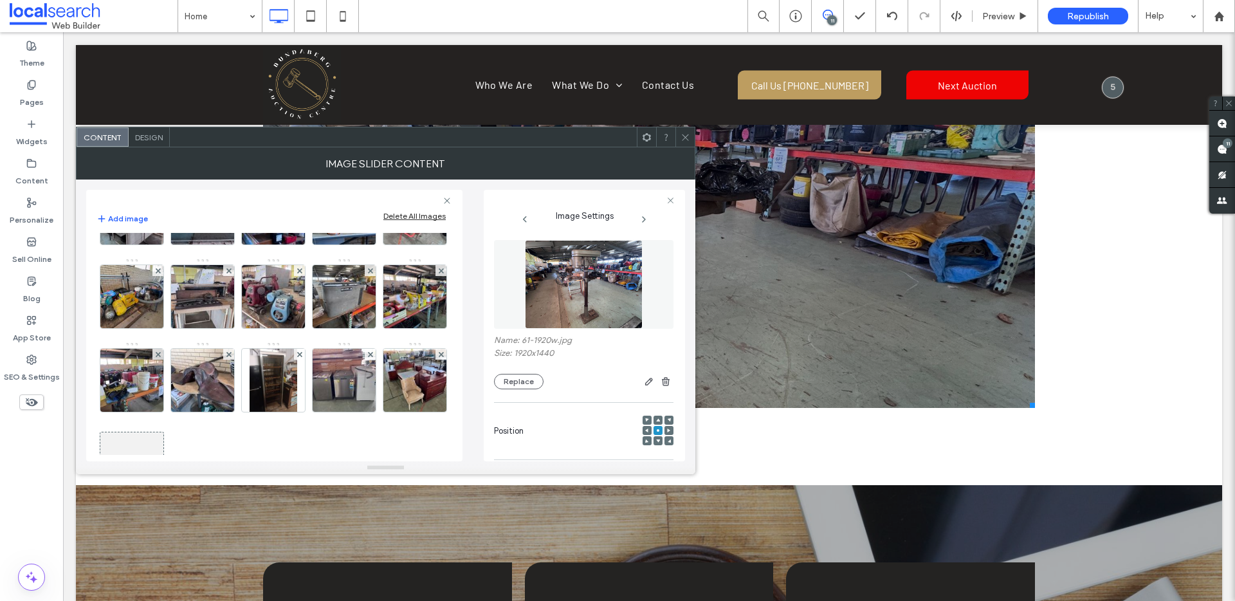
click at [156, 77] on img at bounding box center [132, 45] width 48 height 63
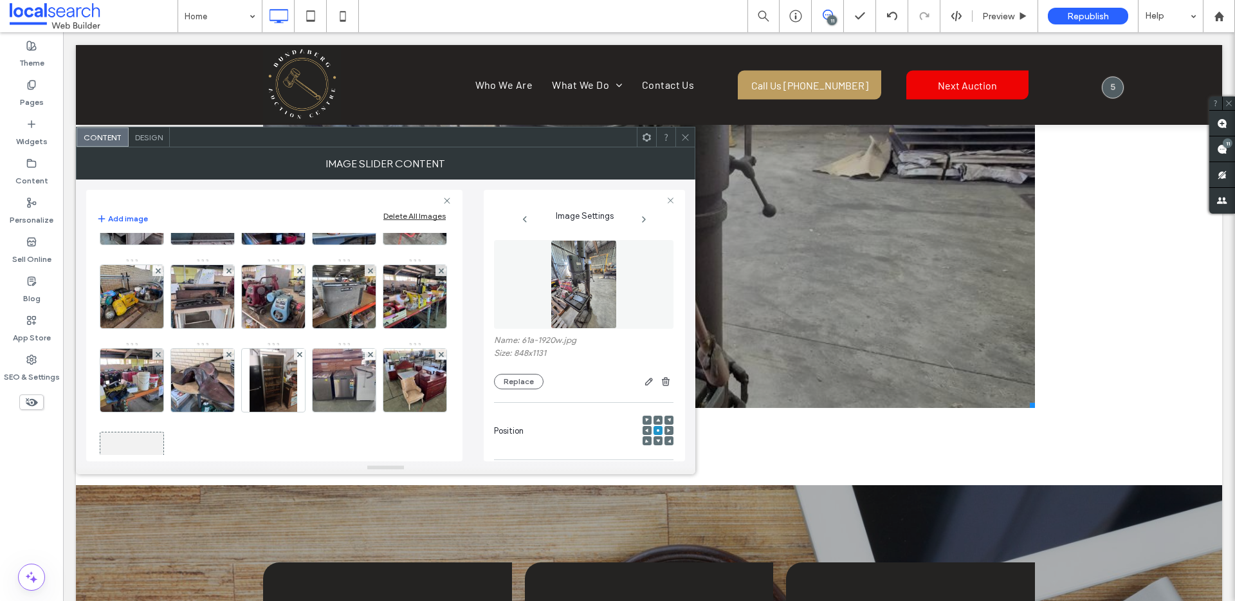
click at [226, 77] on img at bounding box center [203, 45] width 48 height 63
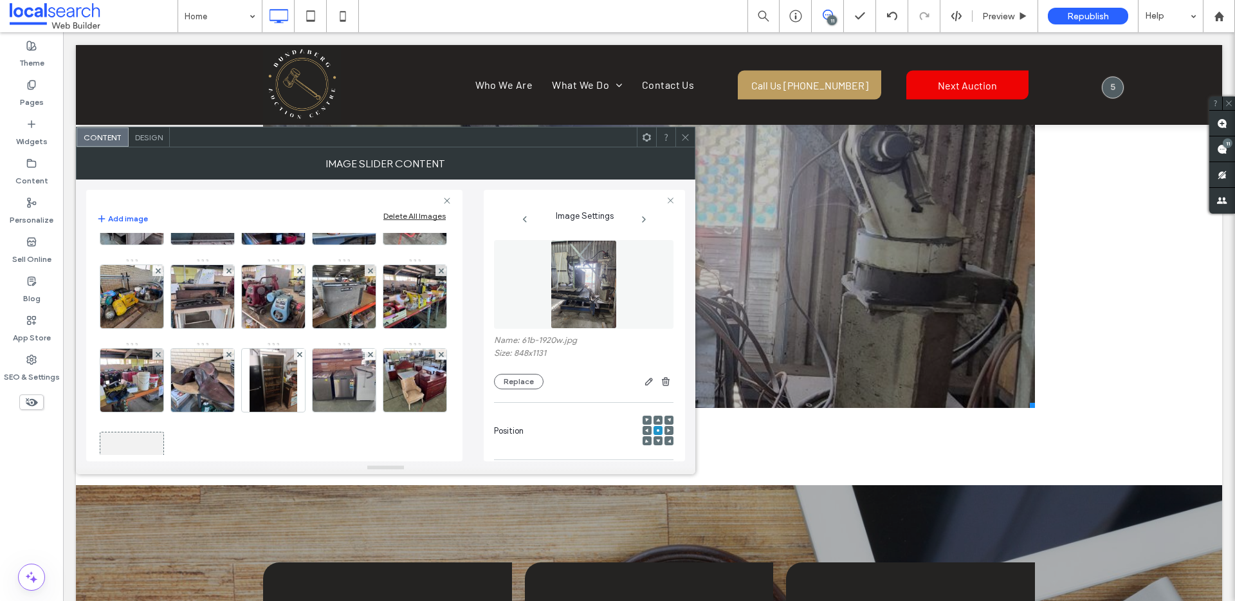
click at [297, 77] on img at bounding box center [274, 45] width 48 height 63
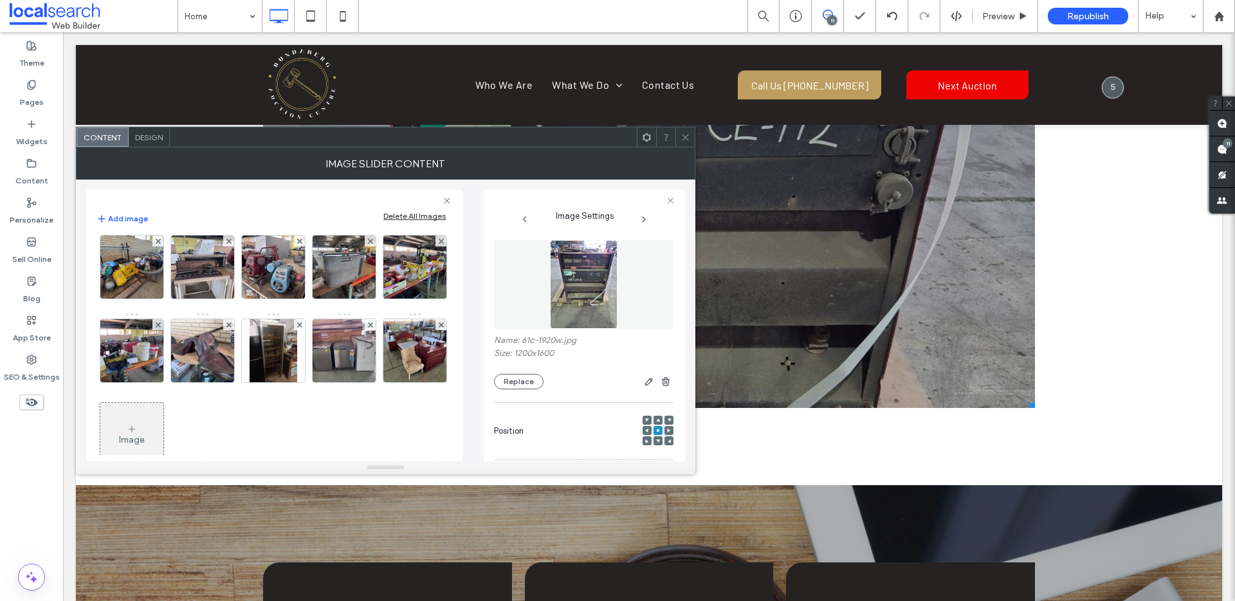
scroll to position [1708, 0]
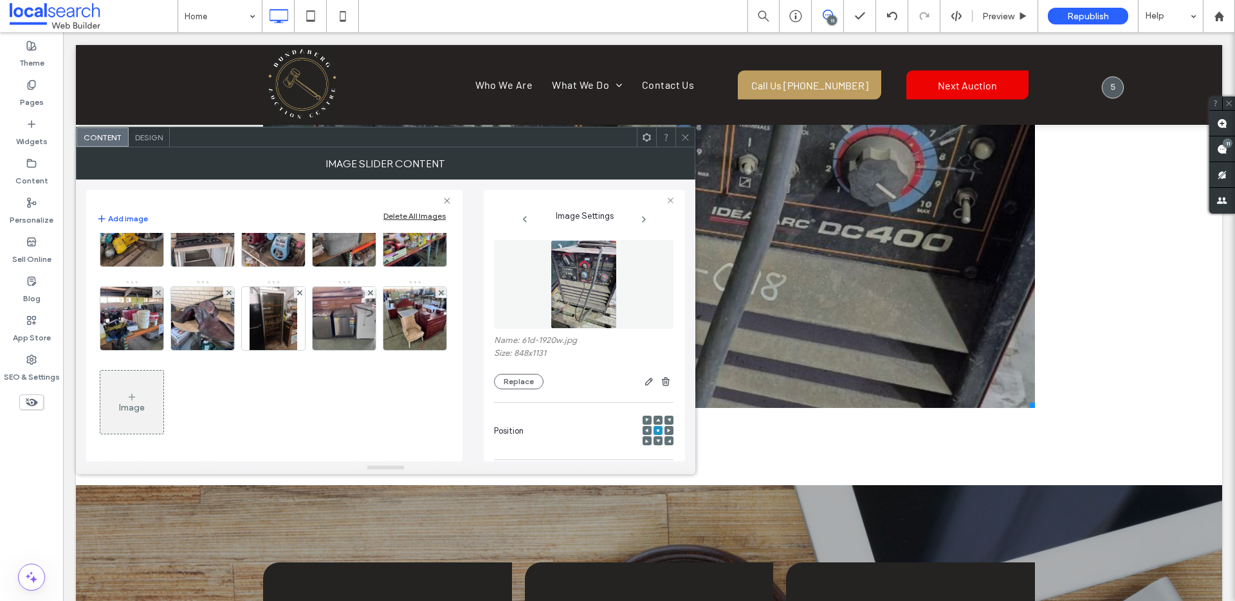
scroll to position [1726, 0]
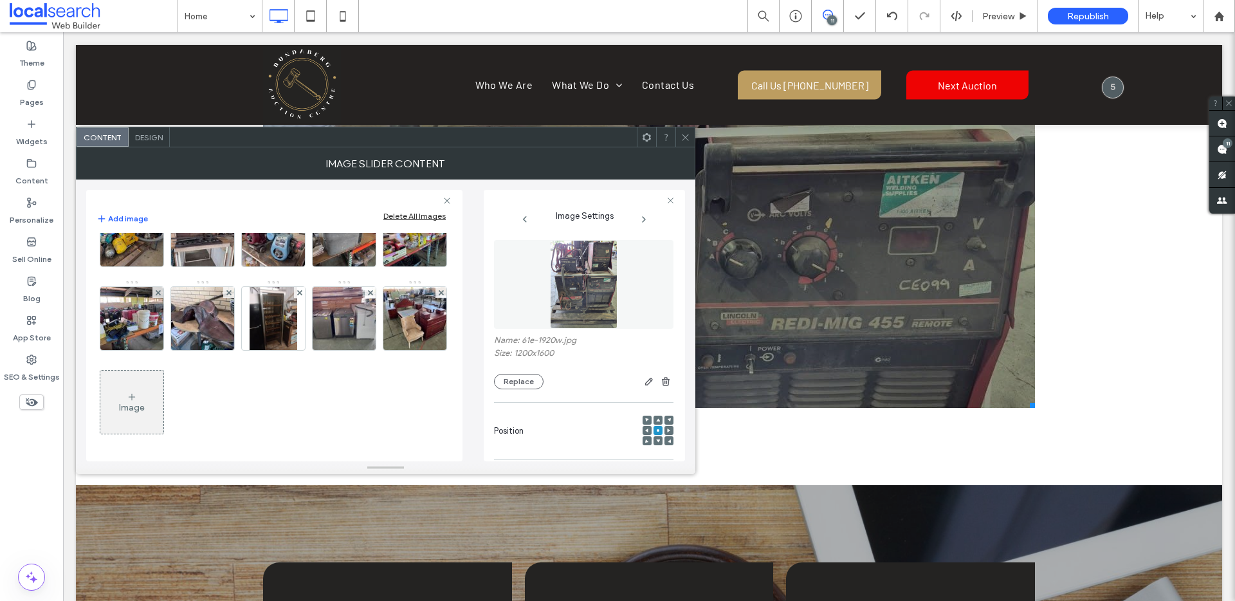
click at [156, 99] on img at bounding box center [132, 67] width 48 height 63
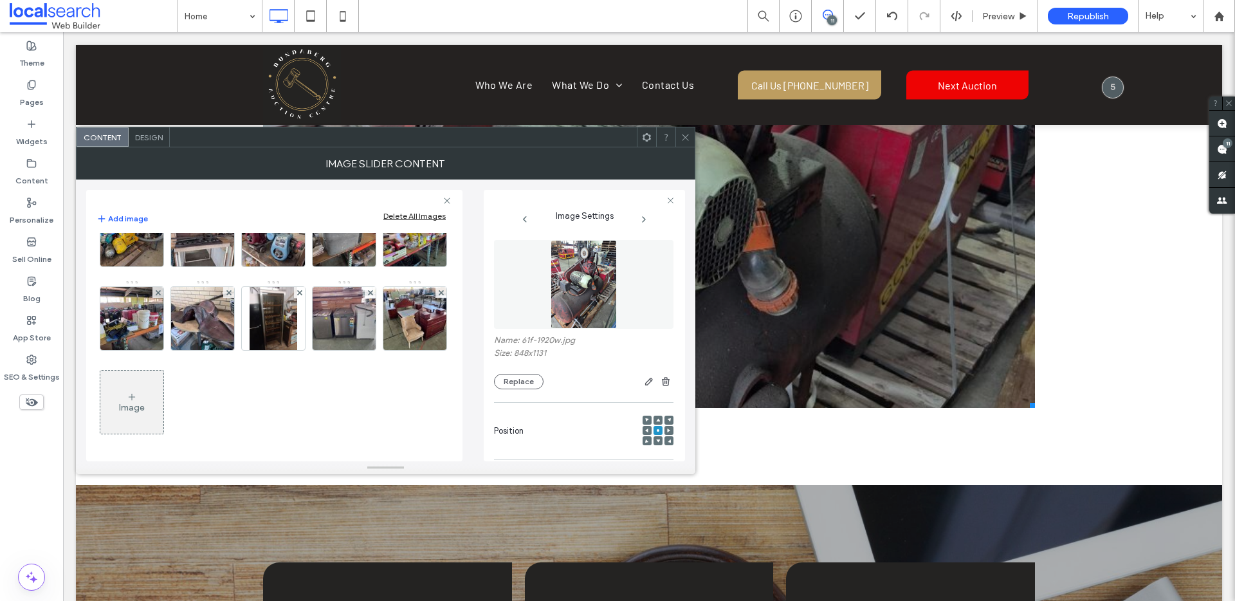
click at [226, 99] on img at bounding box center [203, 67] width 48 height 63
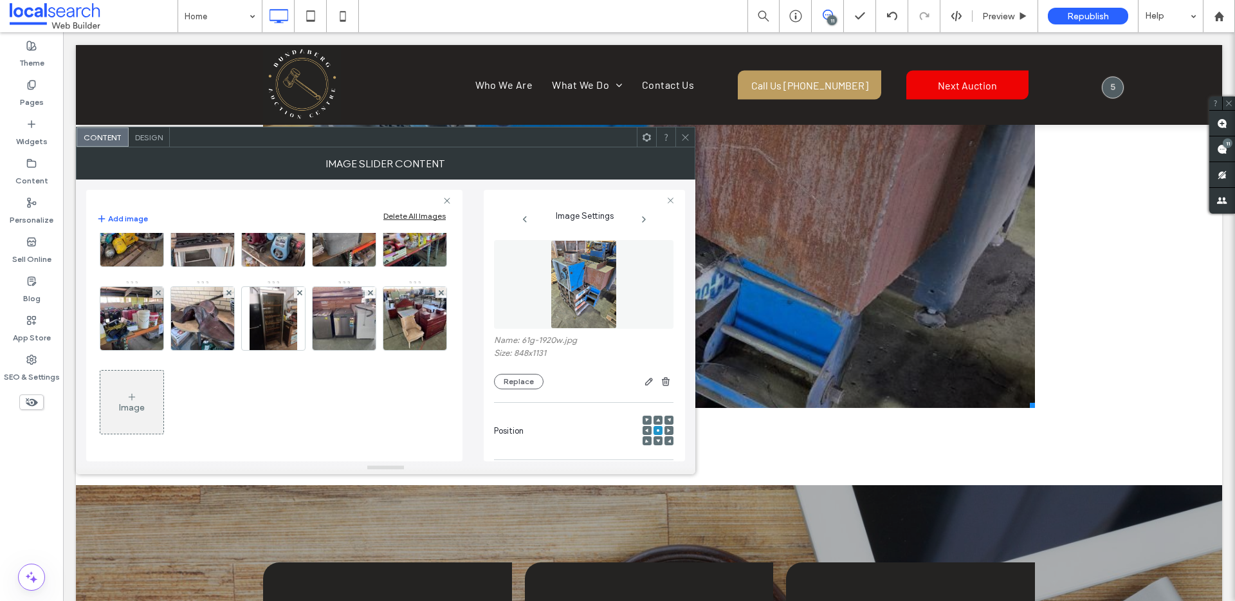
scroll to position [1813, 0]
click at [232, 99] on img at bounding box center [274, 67] width 84 height 63
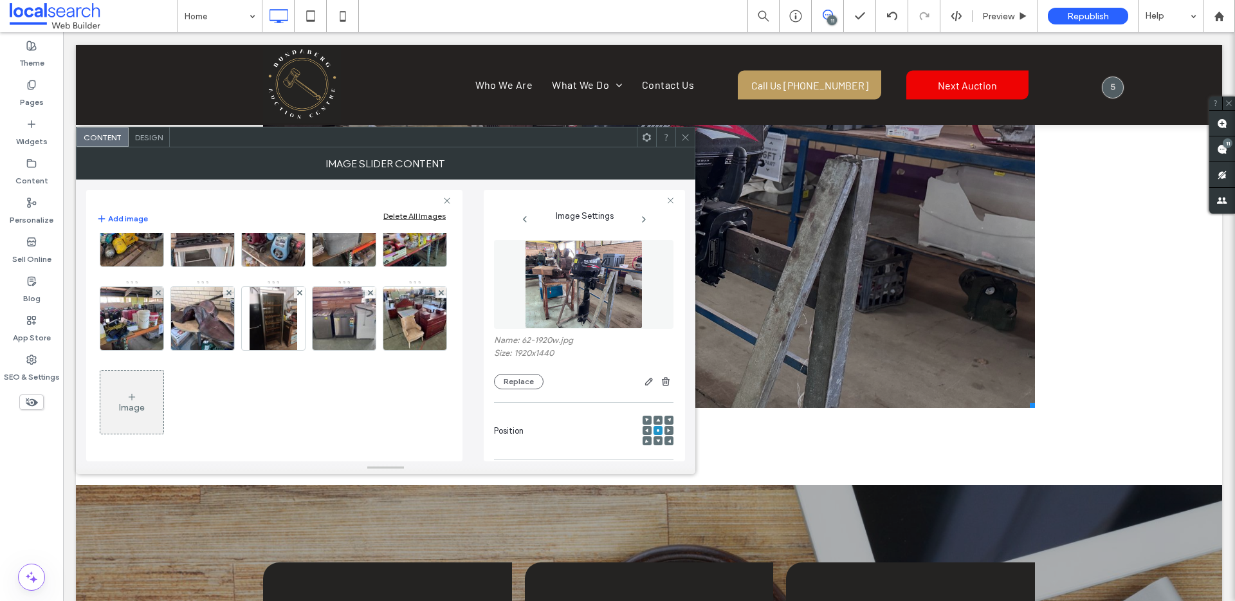
click at [302, 99] on img at bounding box center [344, 67] width 84 height 63
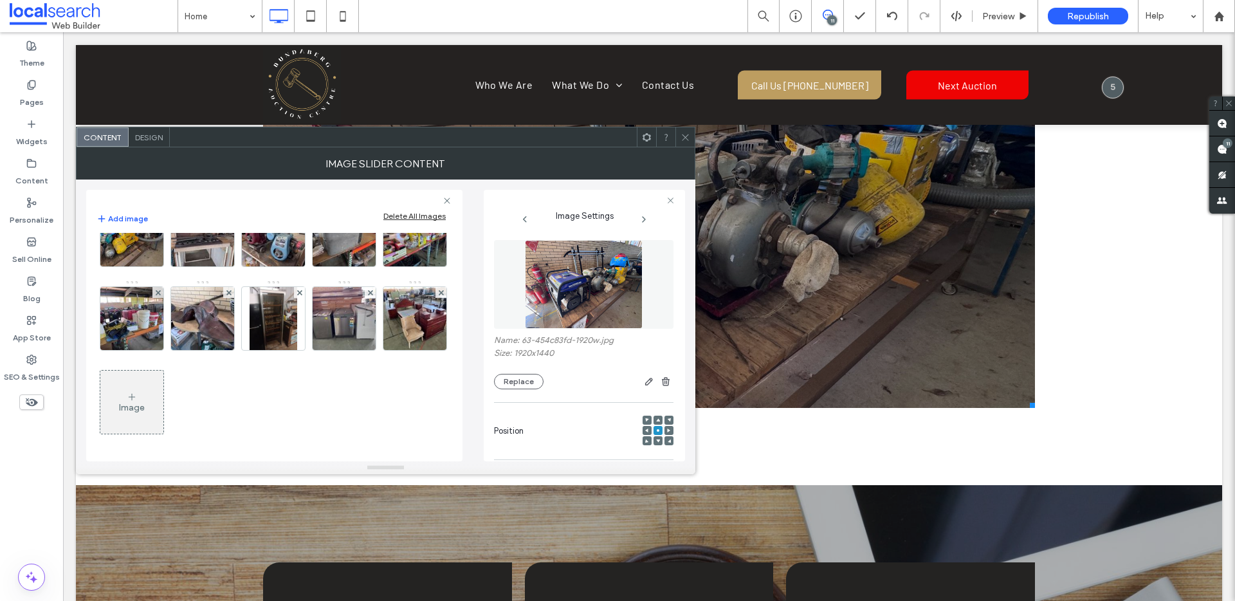
scroll to position [1778, 0]
click at [373, 99] on img at bounding box center [415, 67] width 84 height 63
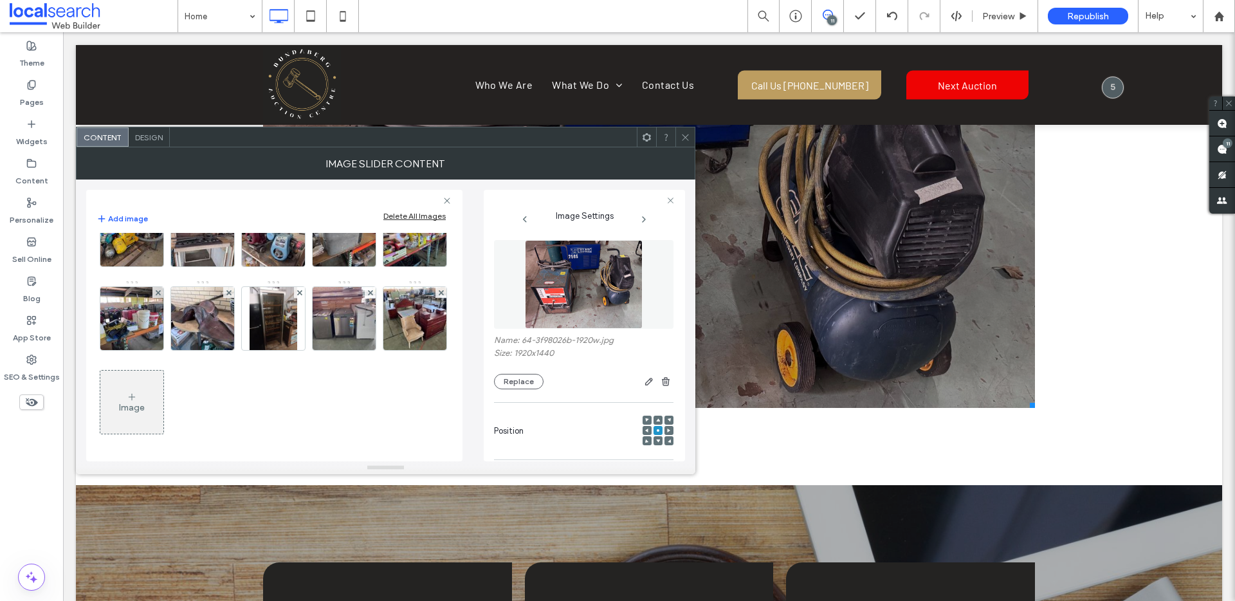
click at [174, 183] on img at bounding box center [132, 151] width 84 height 63
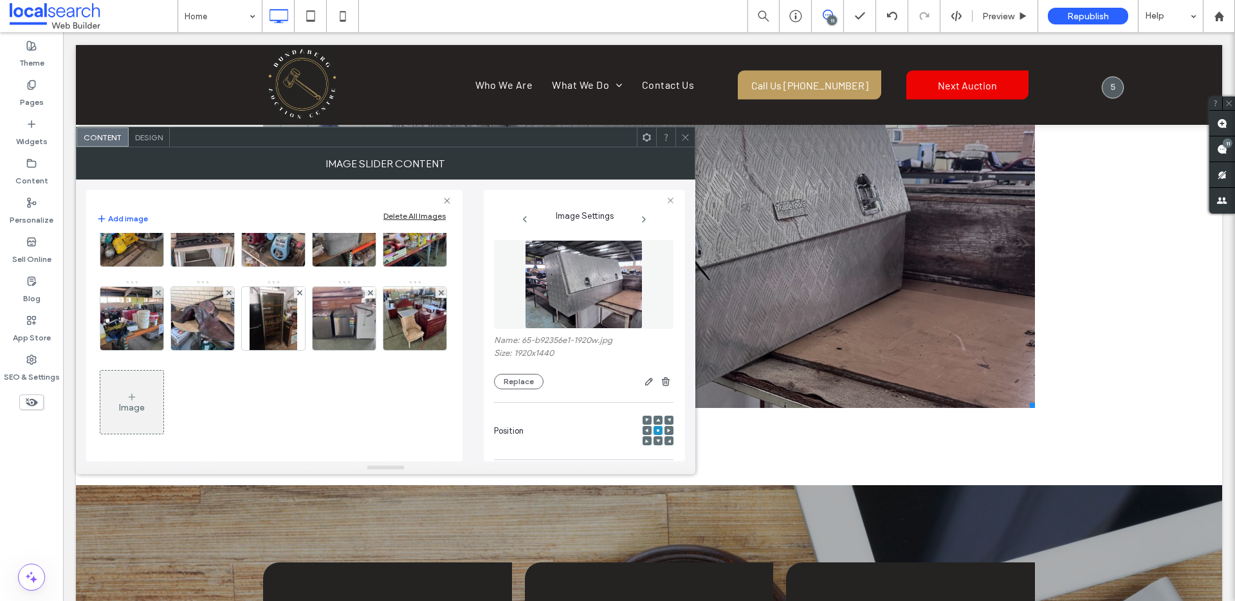
scroll to position [1915, 0]
click at [161, 183] on img at bounding box center [203, 151] width 84 height 63
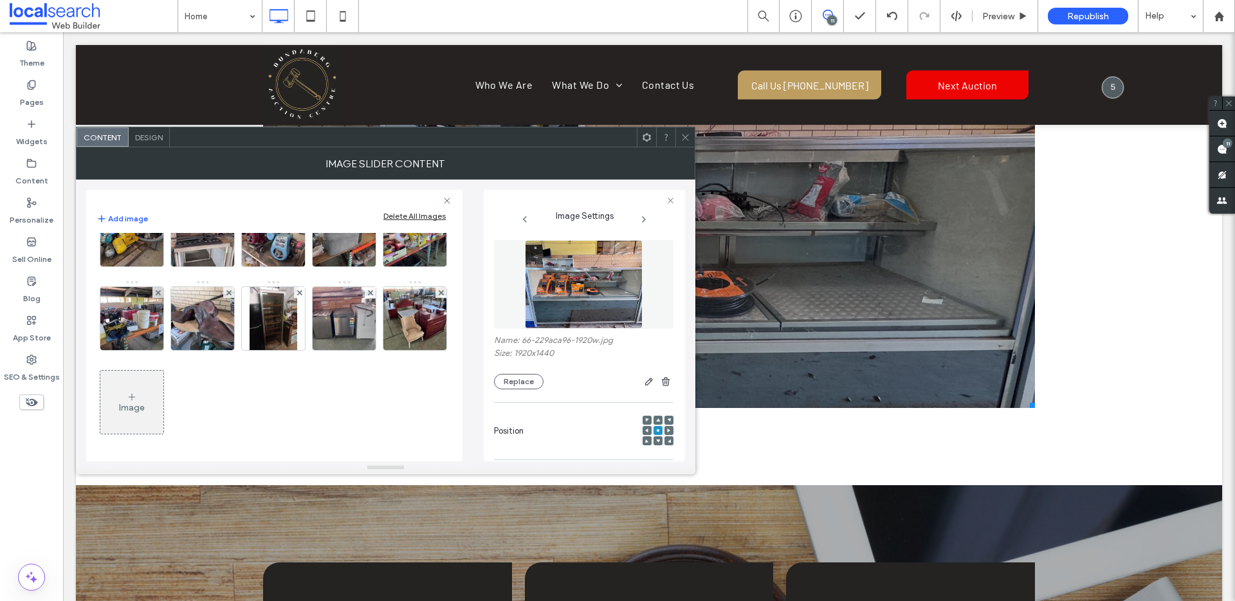
click at [232, 183] on img at bounding box center [274, 151] width 84 height 63
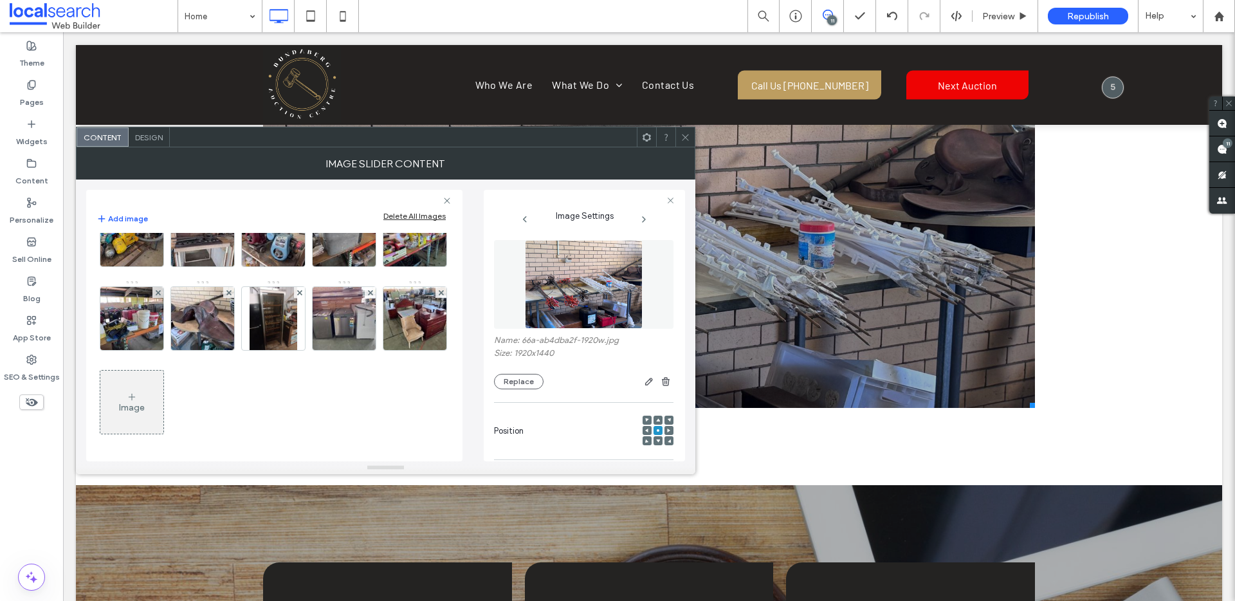
click at [302, 183] on img at bounding box center [344, 151] width 84 height 63
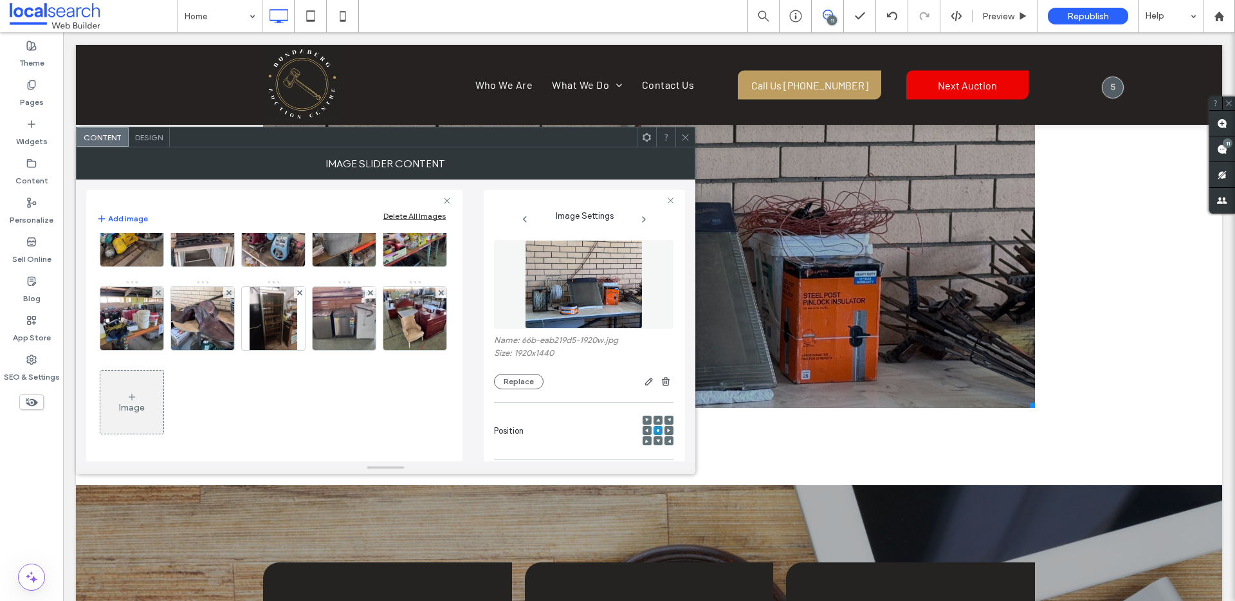
click at [373, 183] on img at bounding box center [415, 151] width 84 height 63
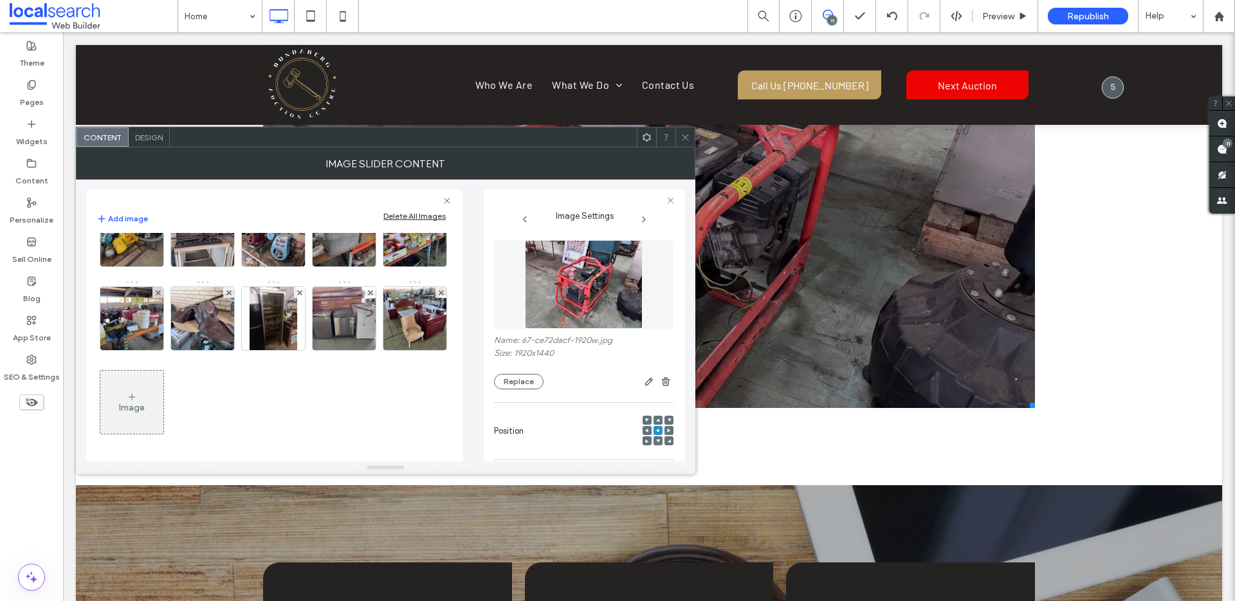
scroll to position [1932, 0]
click at [134, 266] on img at bounding box center [132, 234] width 84 height 63
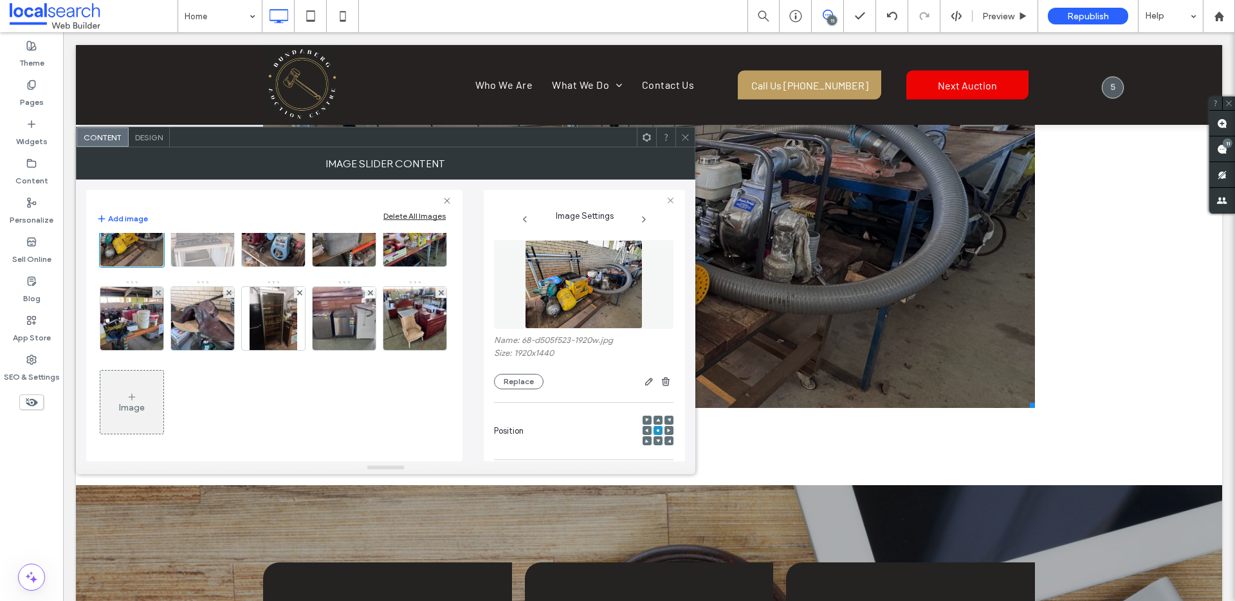
click at [206, 266] on img at bounding box center [203, 234] width 84 height 63
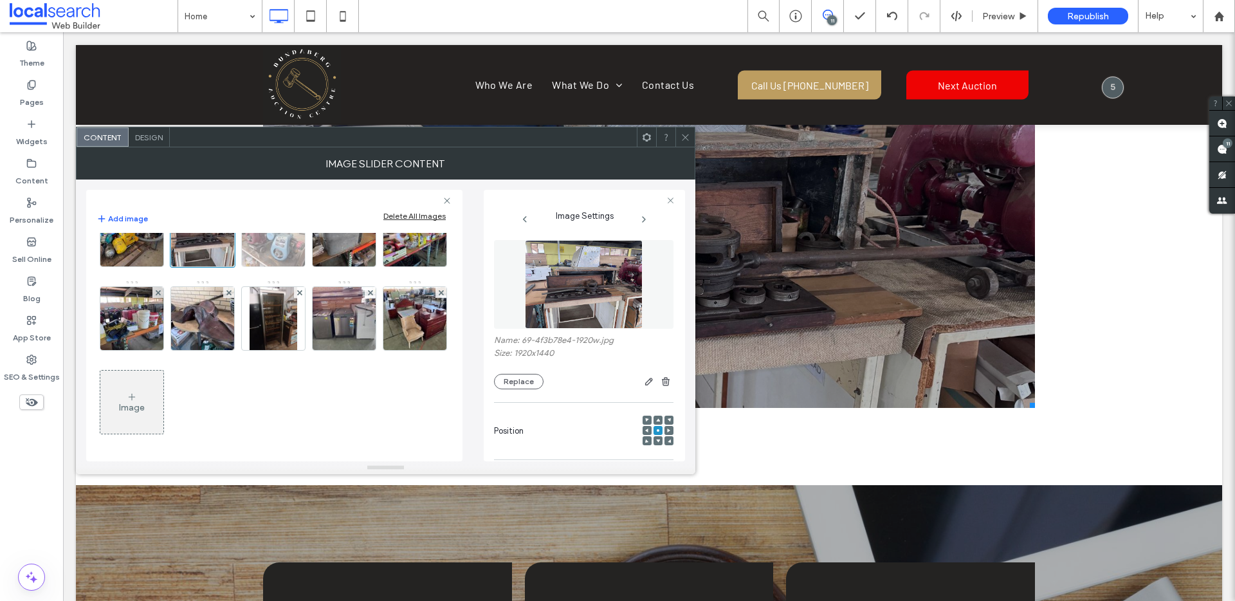
click at [275, 266] on img at bounding box center [274, 234] width 84 height 63
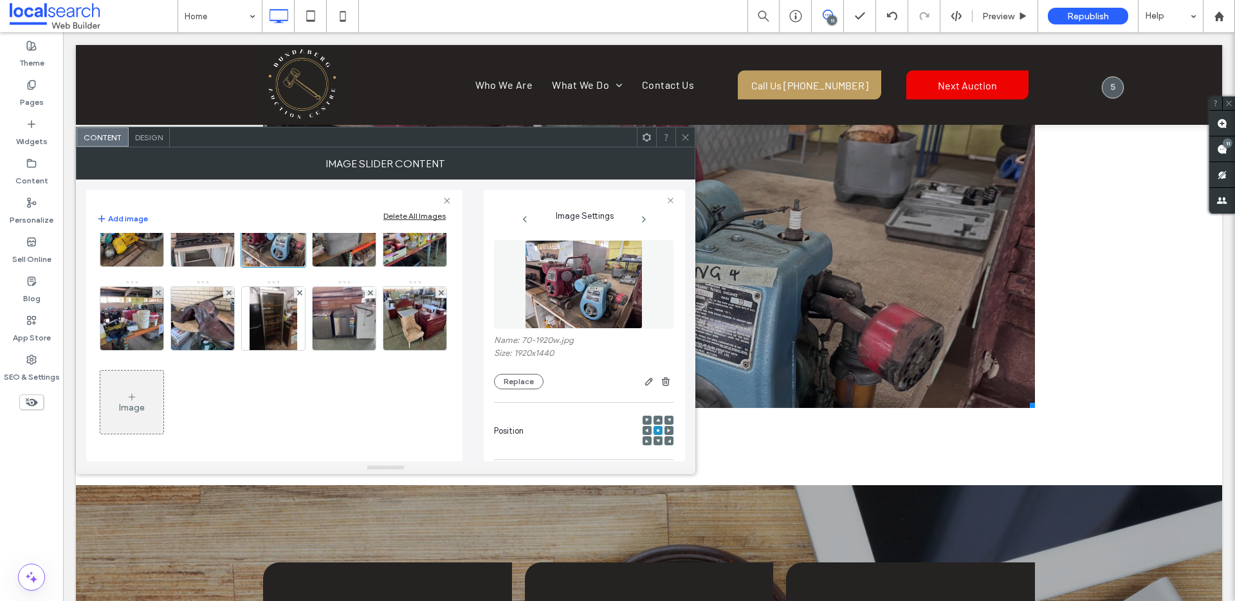
scroll to position [2001, 0]
click at [351, 266] on img at bounding box center [344, 234] width 84 height 63
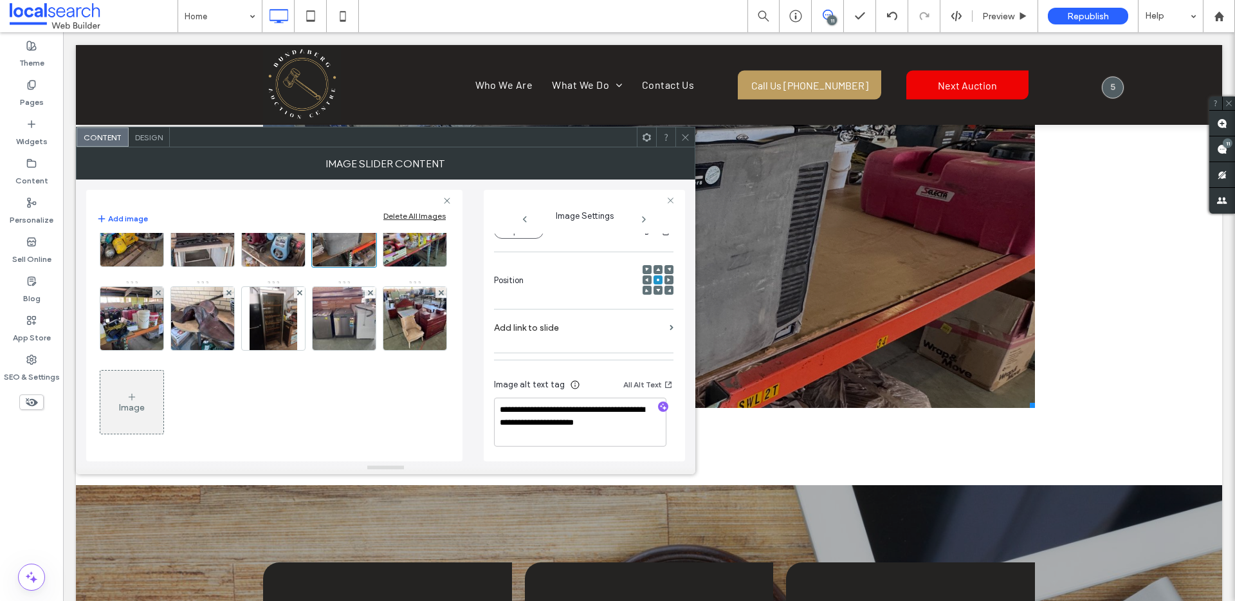
scroll to position [152, 0]
click at [373, 266] on img at bounding box center [415, 234] width 84 height 63
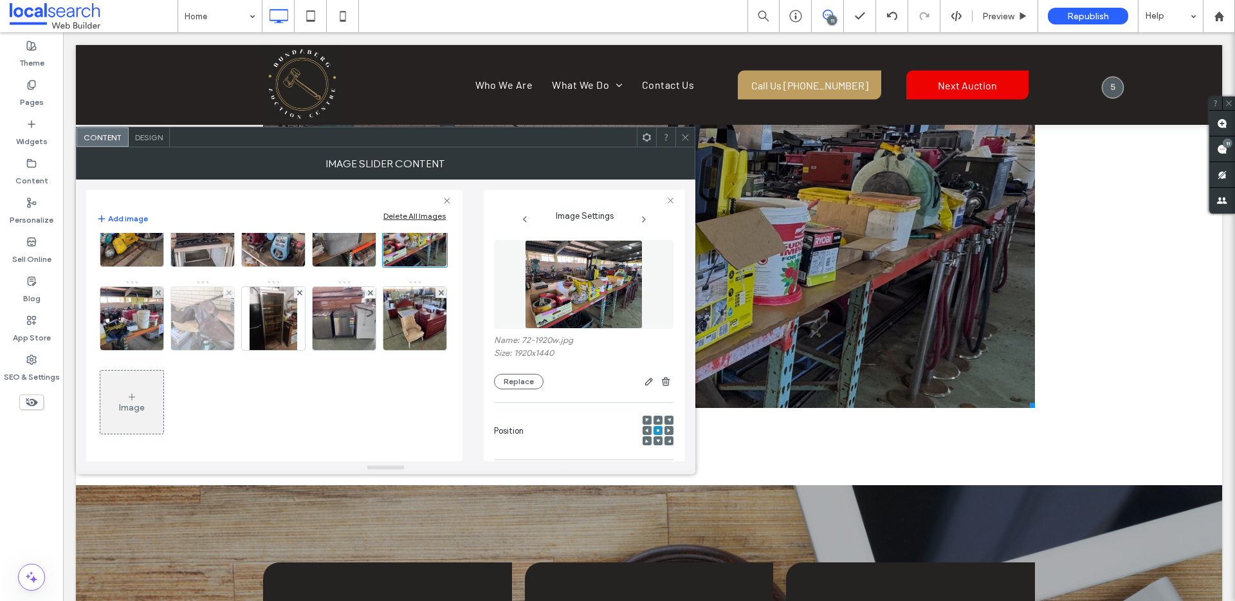
scroll to position [2113, 0]
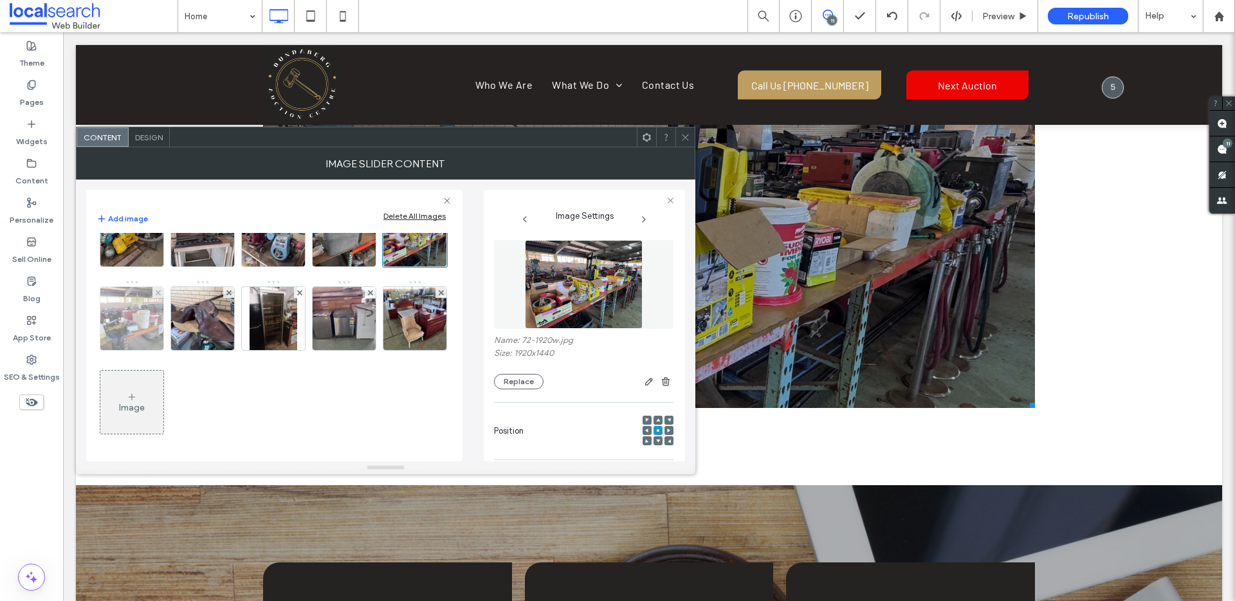
click at [174, 333] on img at bounding box center [132, 318] width 84 height 63
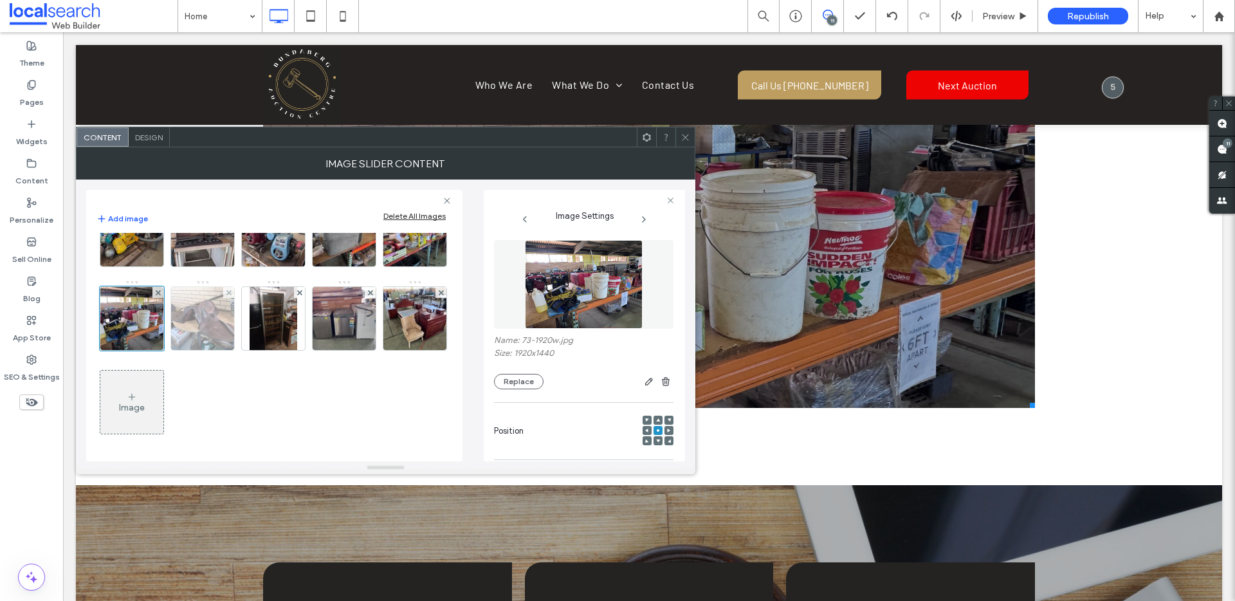
click at [245, 329] on img at bounding box center [203, 318] width 84 height 63
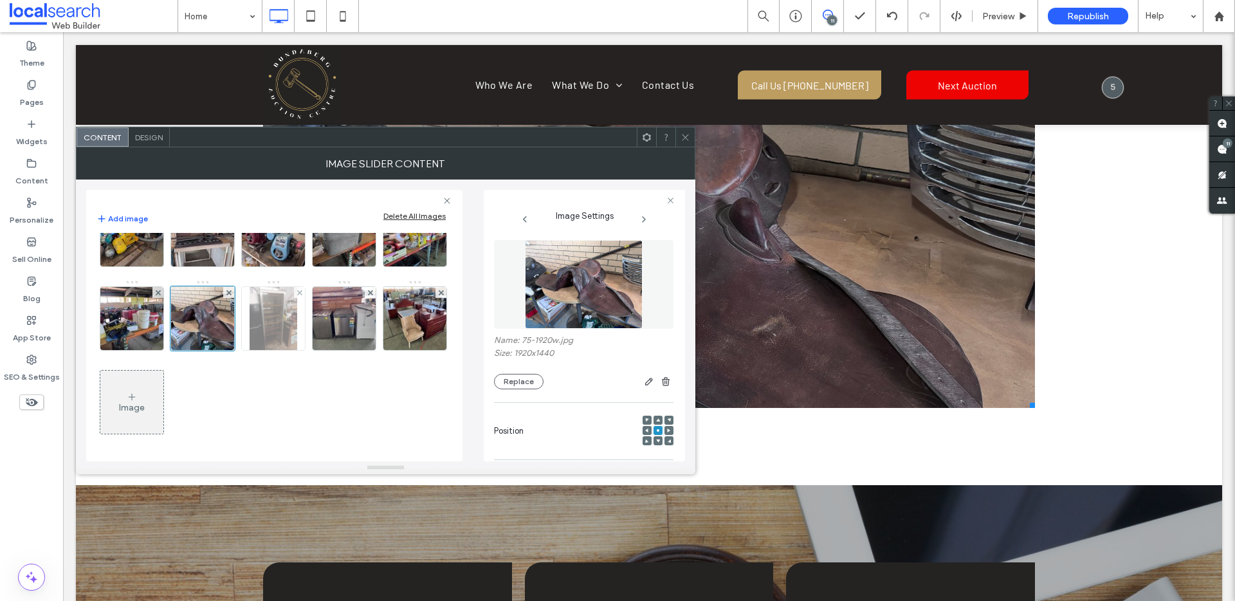
click at [297, 340] on img at bounding box center [274, 318] width 48 height 63
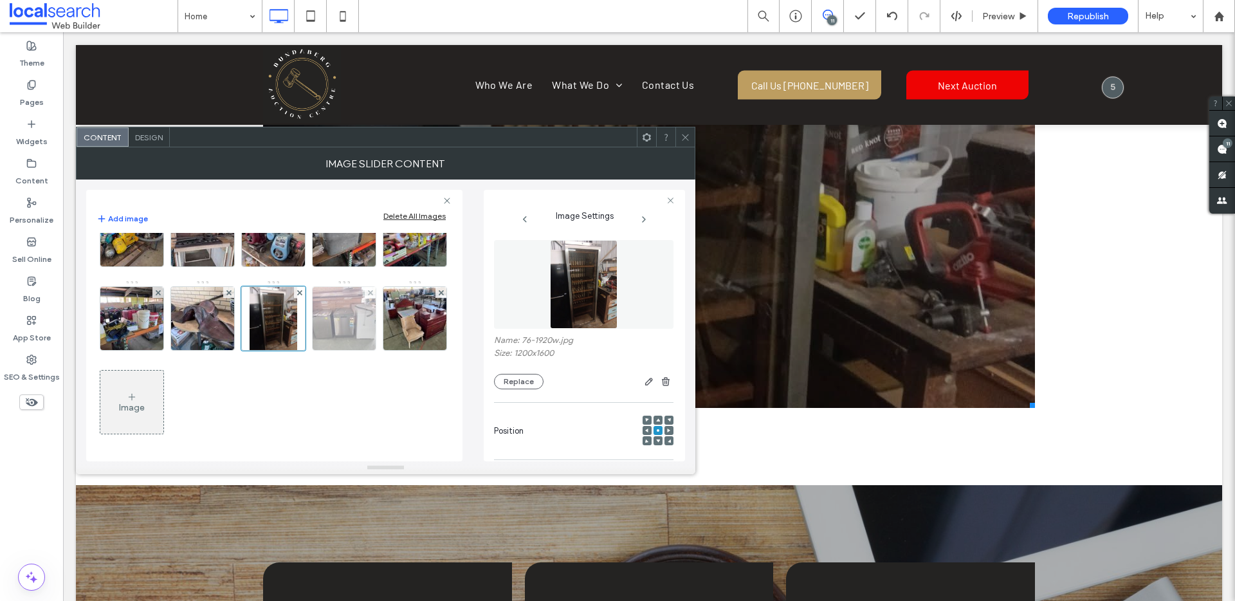
click at [302, 350] on img at bounding box center [344, 318] width 84 height 63
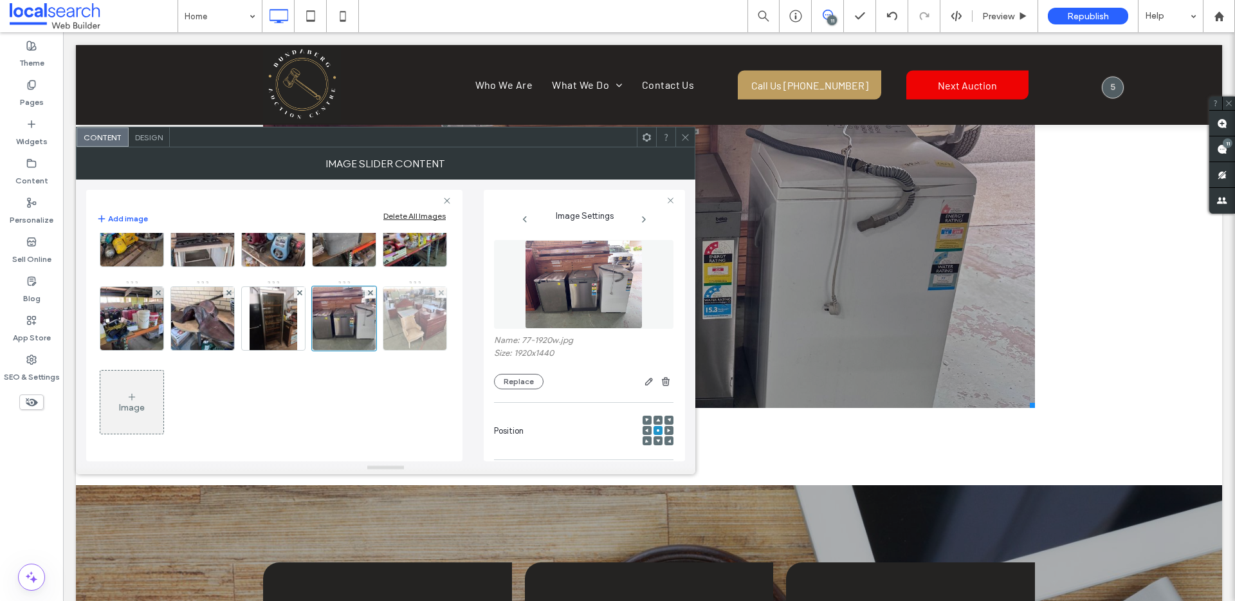
click at [373, 350] on img at bounding box center [415, 318] width 84 height 63
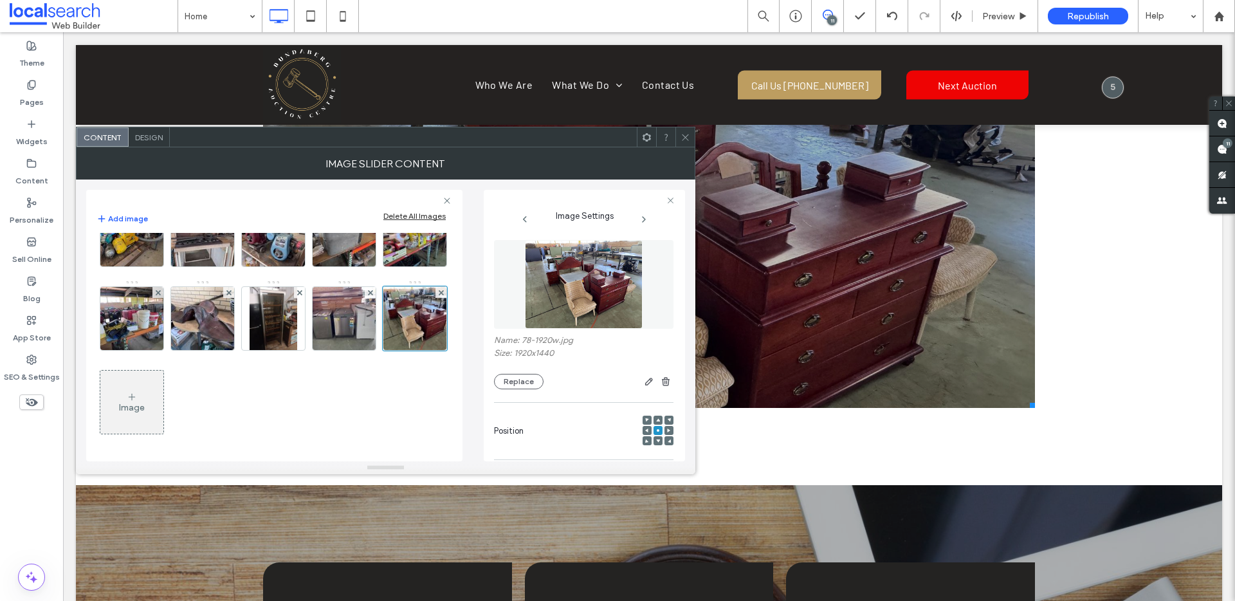
click at [688, 138] on icon at bounding box center [686, 138] width 10 height 10
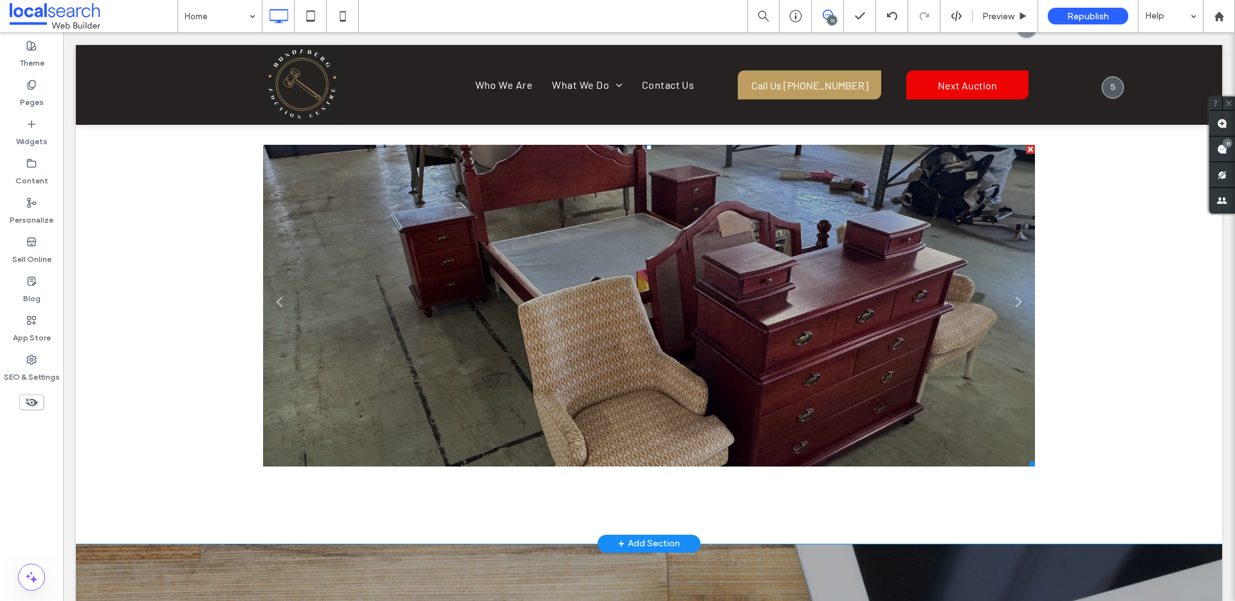
scroll to position [2221, 0]
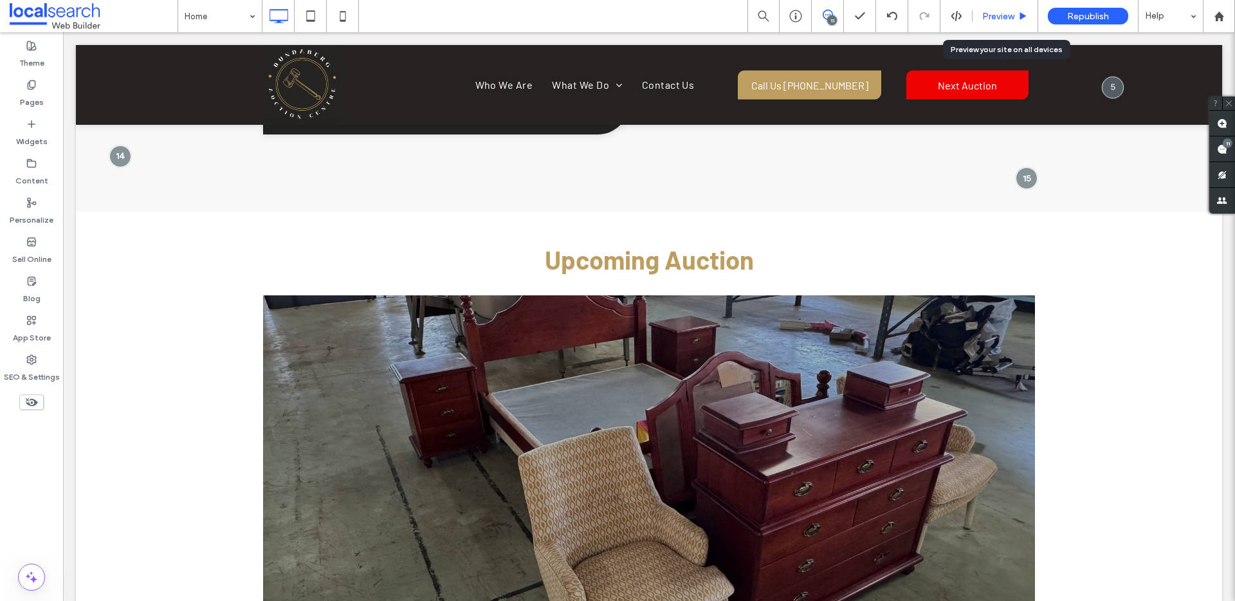
click at [1004, 19] on span "Preview" at bounding box center [998, 16] width 32 height 11
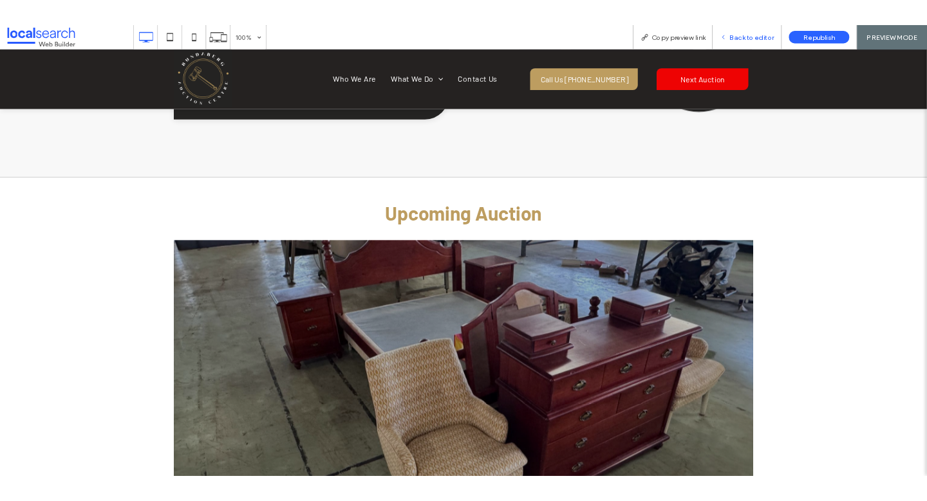
scroll to position [2228, 0]
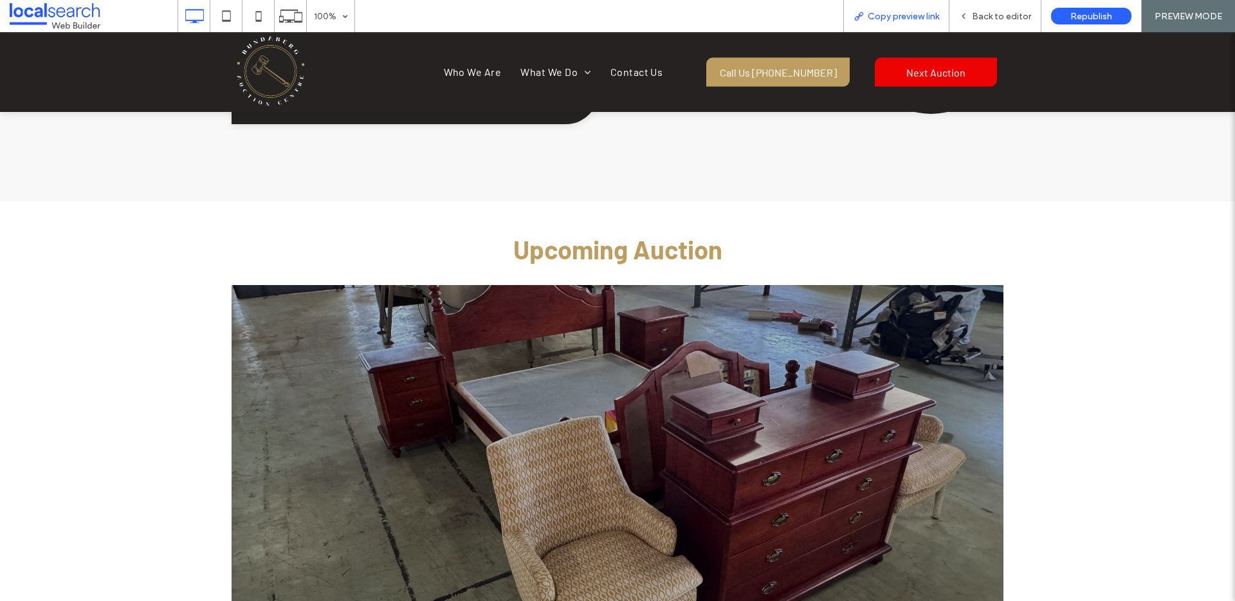
click at [924, 20] on span "Copy preview link" at bounding box center [903, 16] width 71 height 11
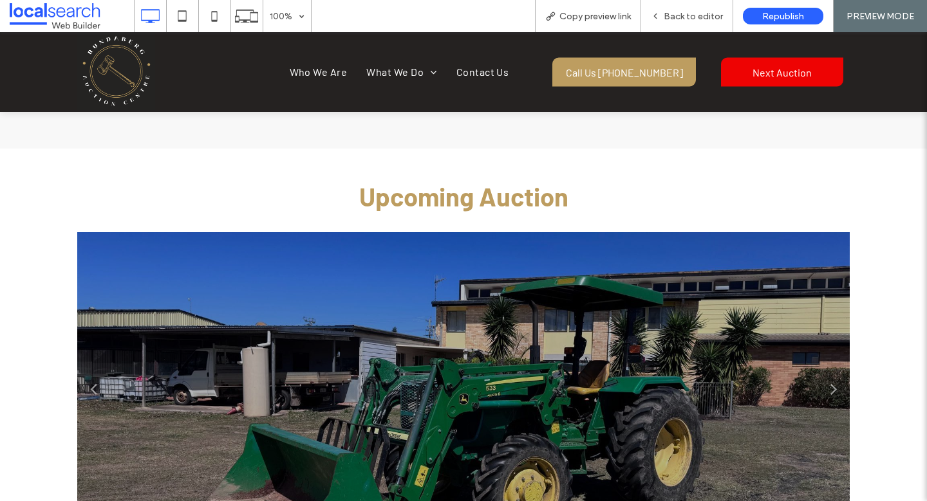
scroll to position [2215, 0]
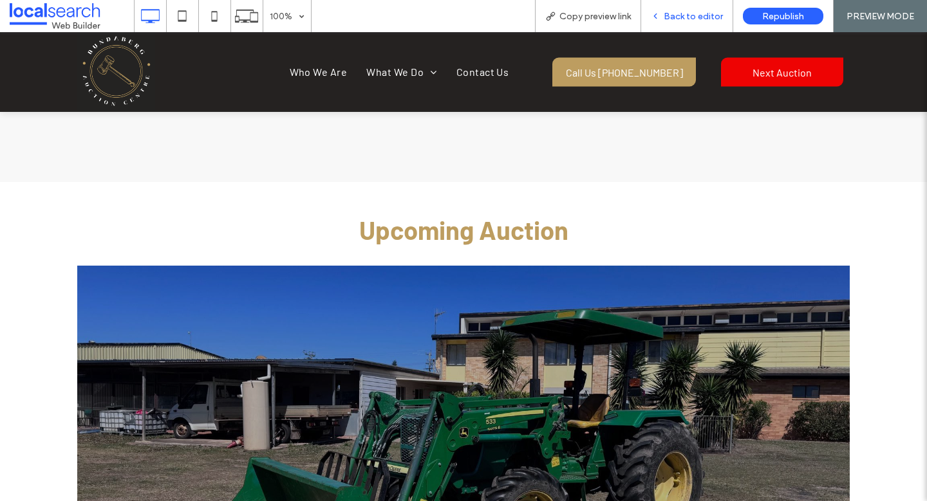
click at [679, 20] on span "Back to editor" at bounding box center [692, 16] width 59 height 11
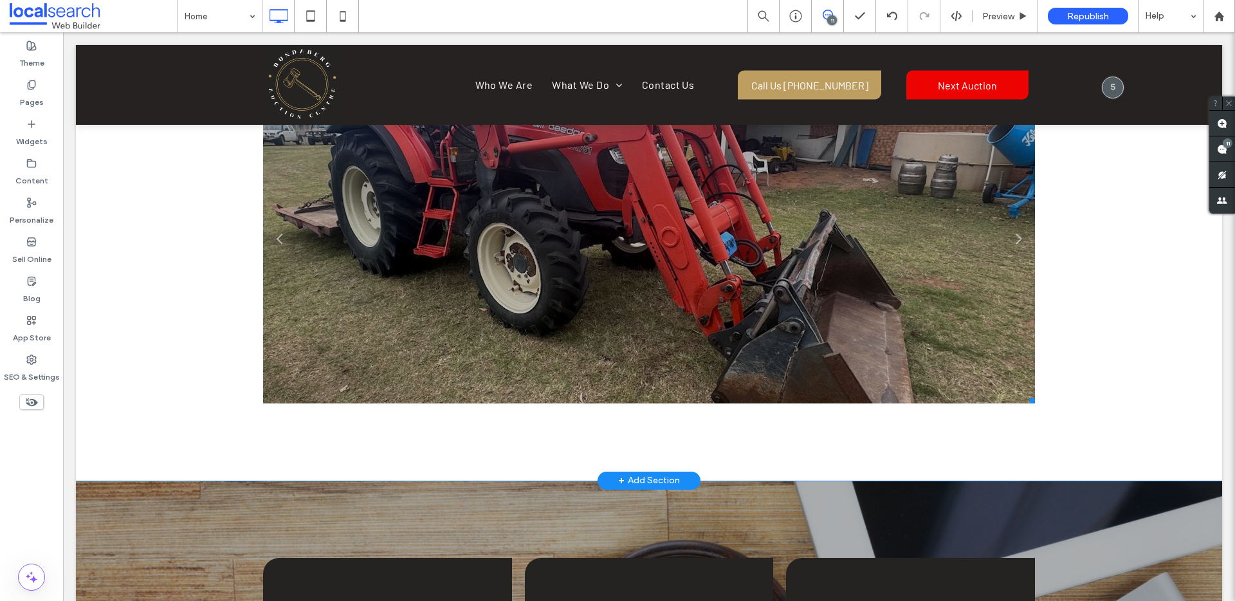
scroll to position [2238, 0]
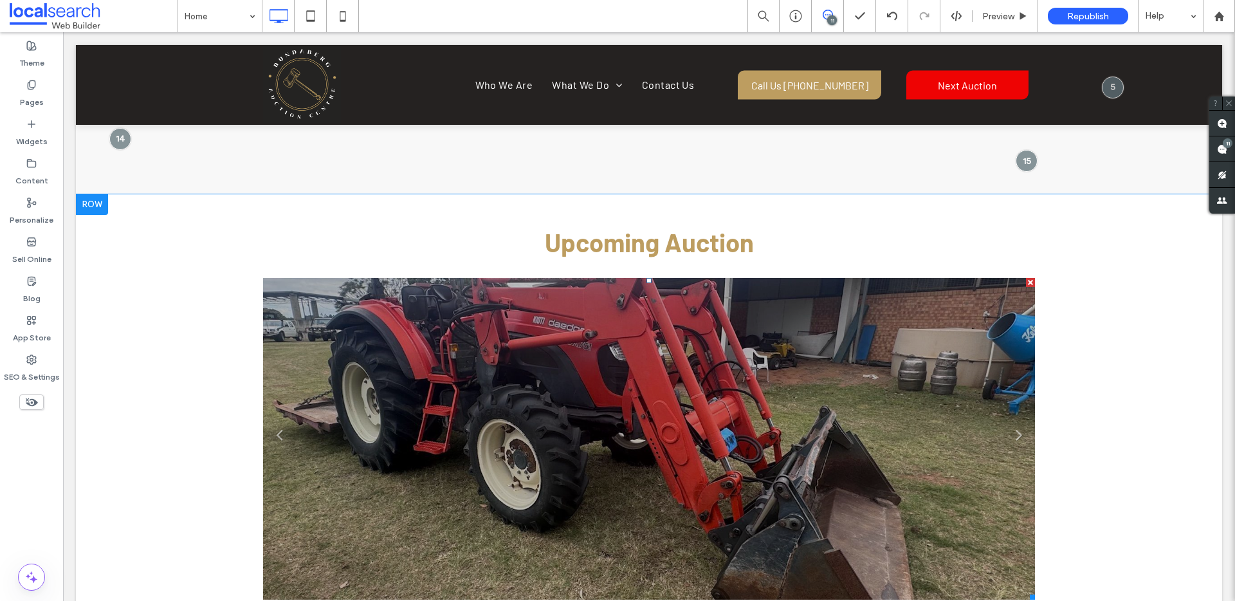
click at [484, 380] on li "Slide title Write your caption here Button" at bounding box center [649, 439] width 772 height 322
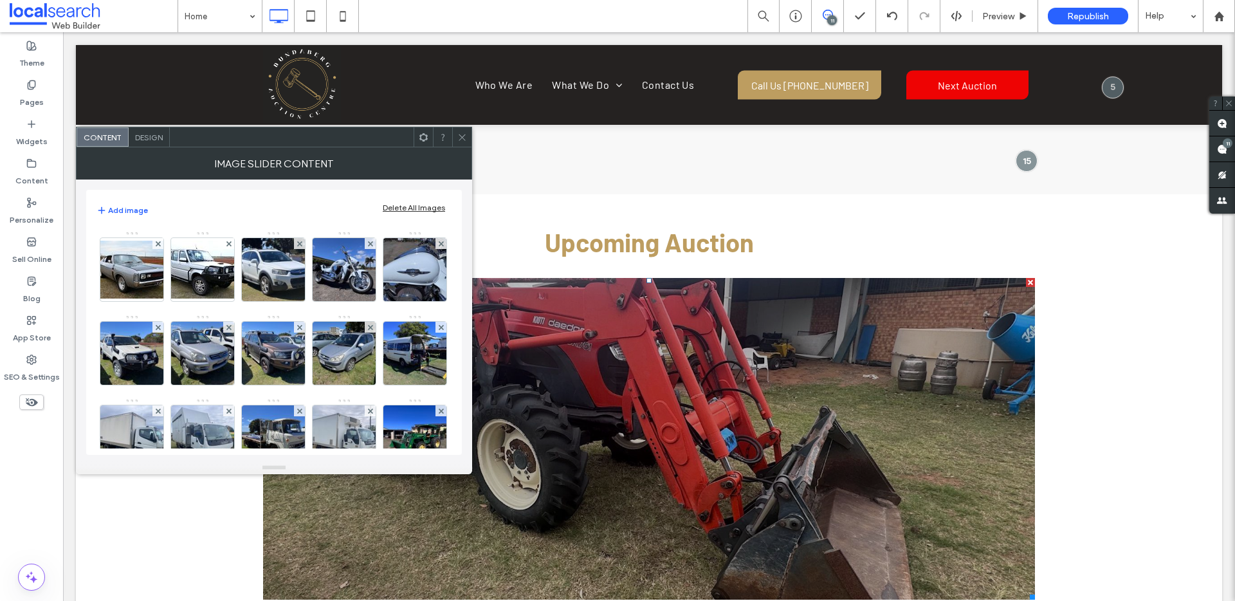
click at [142, 134] on span "Design" at bounding box center [149, 138] width 28 height 10
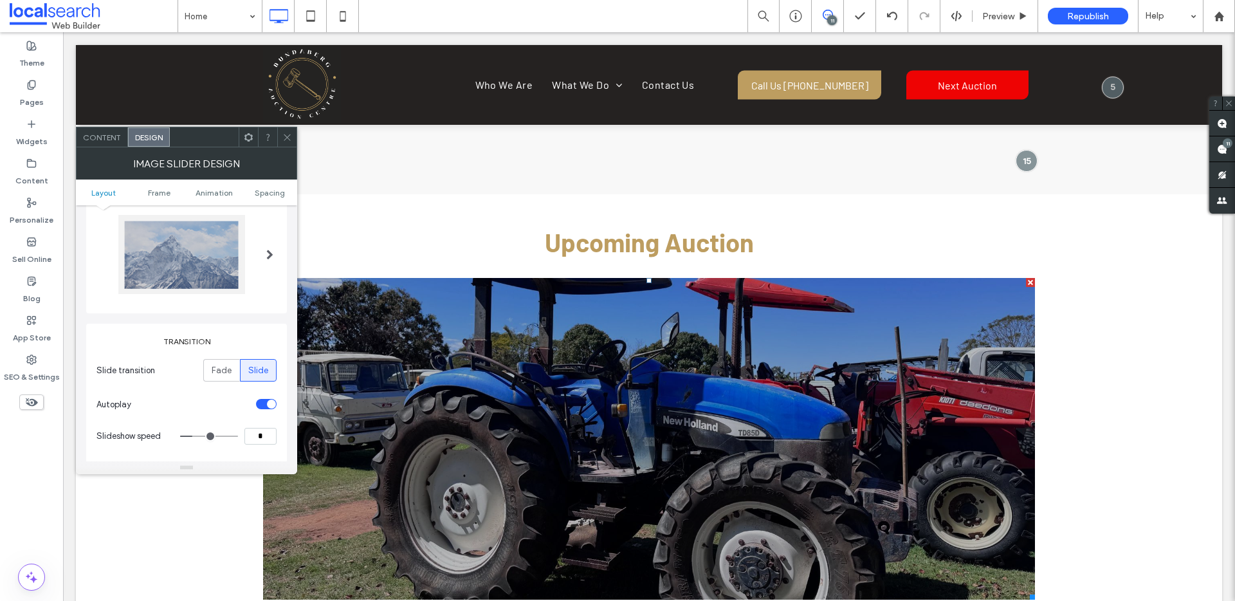
scroll to position [0, 0]
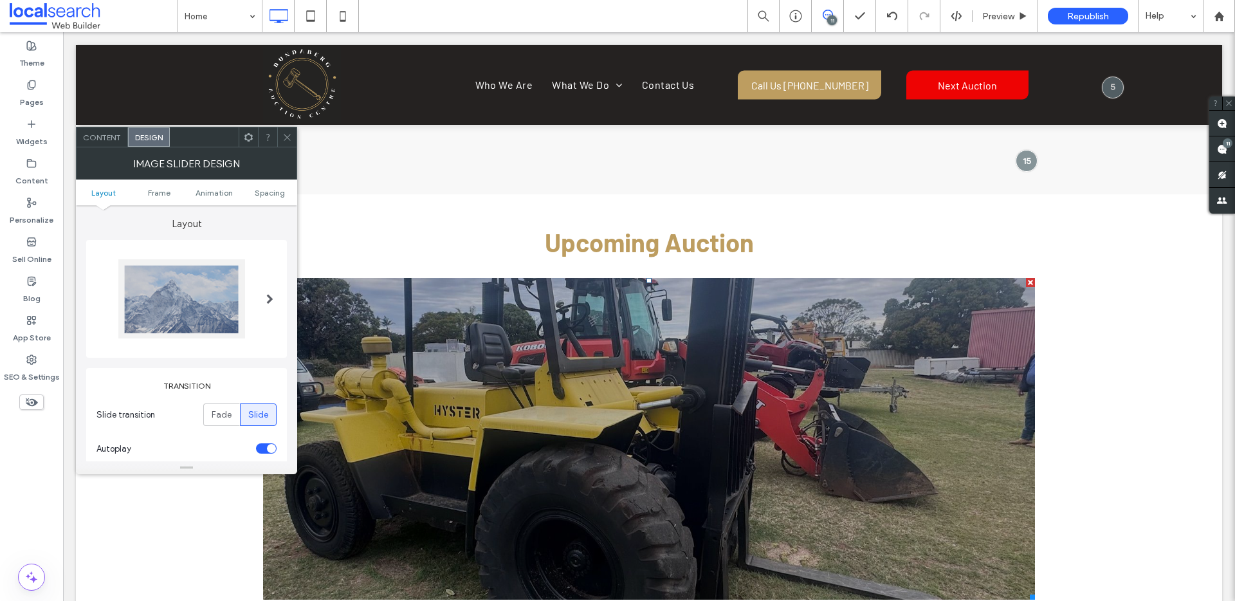
click at [270, 297] on span at bounding box center [269, 299] width 7 height 10
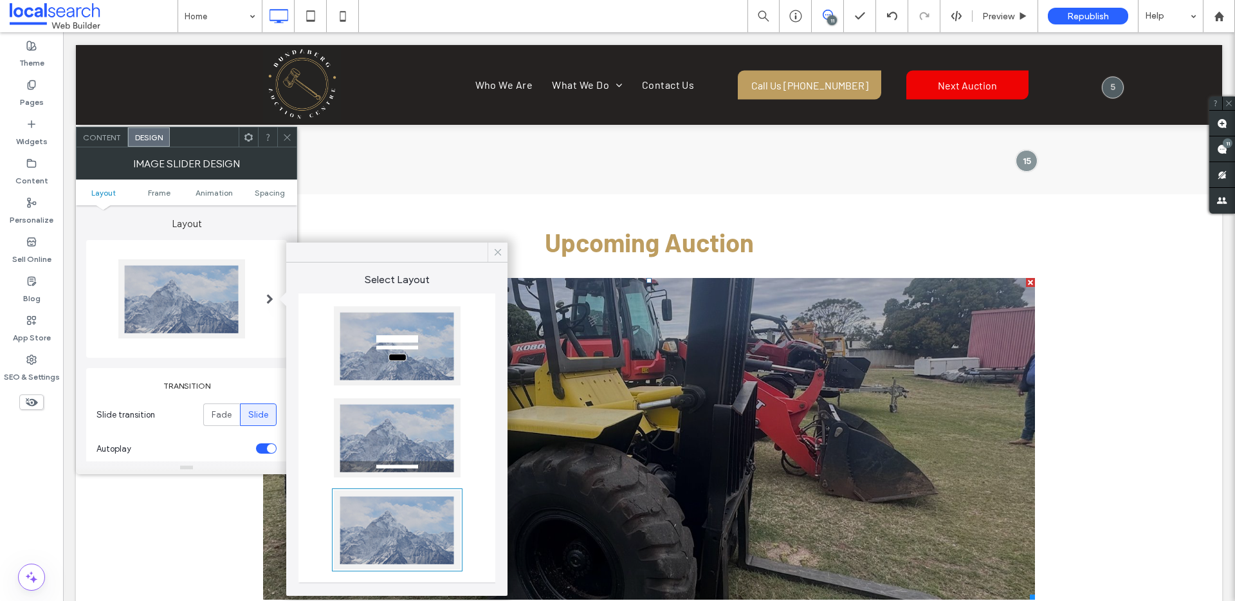
click at [501, 250] on icon at bounding box center [498, 252] width 12 height 12
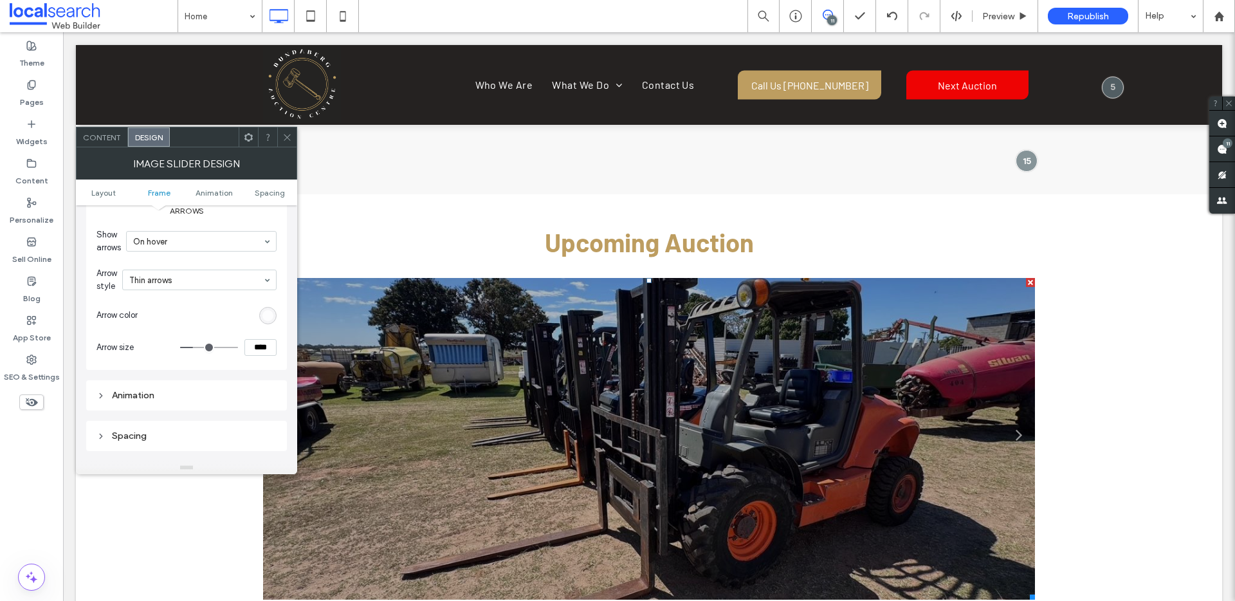
scroll to position [865, 0]
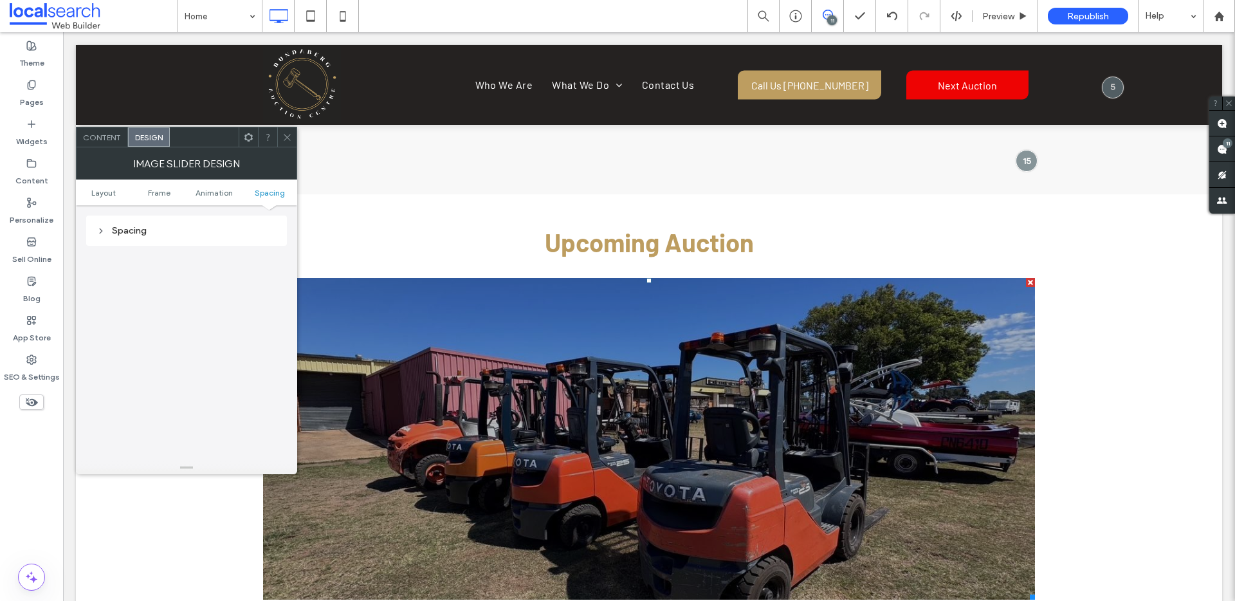
click at [290, 138] on icon at bounding box center [287, 138] width 10 height 10
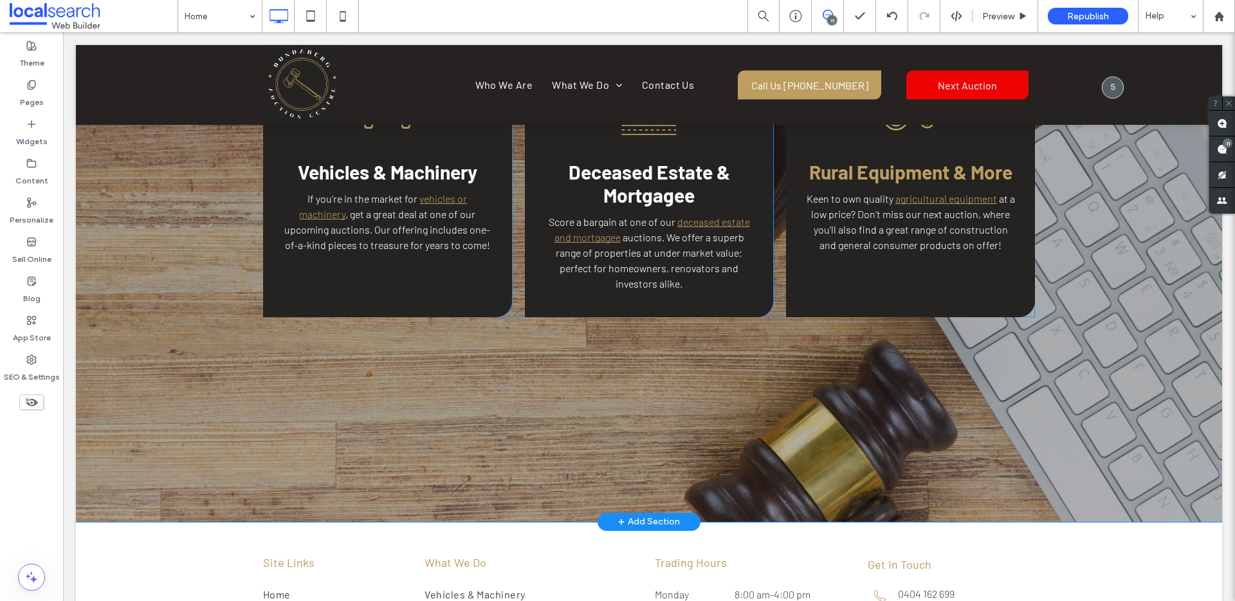
scroll to position [2938, 0]
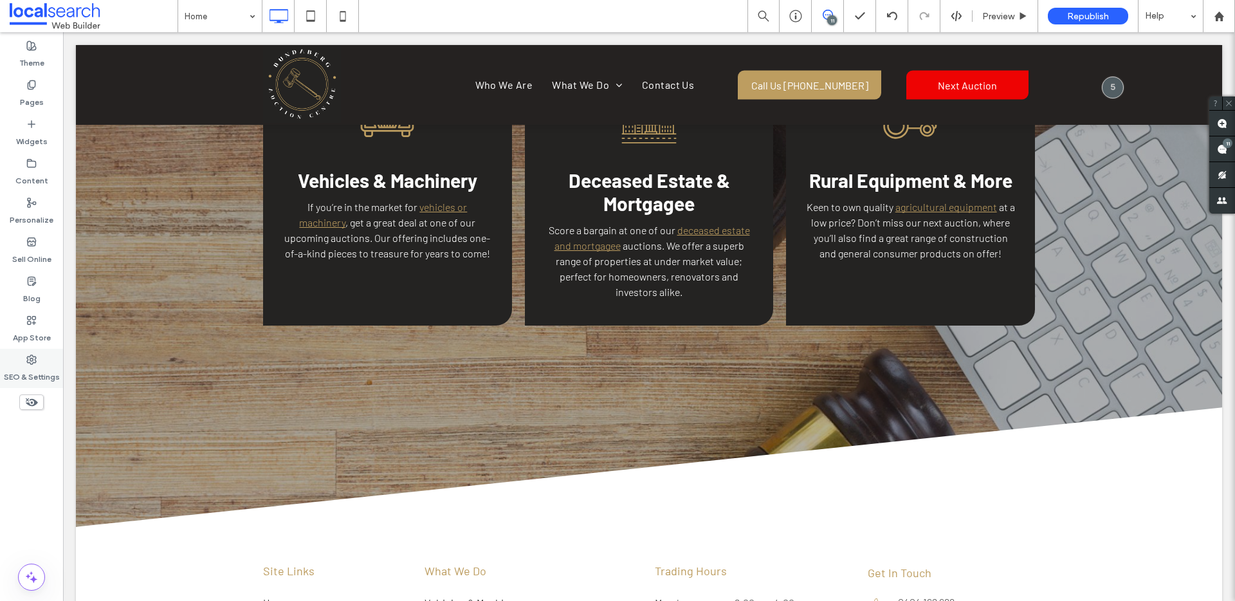
click at [30, 374] on label "SEO & Settings" at bounding box center [32, 374] width 56 height 18
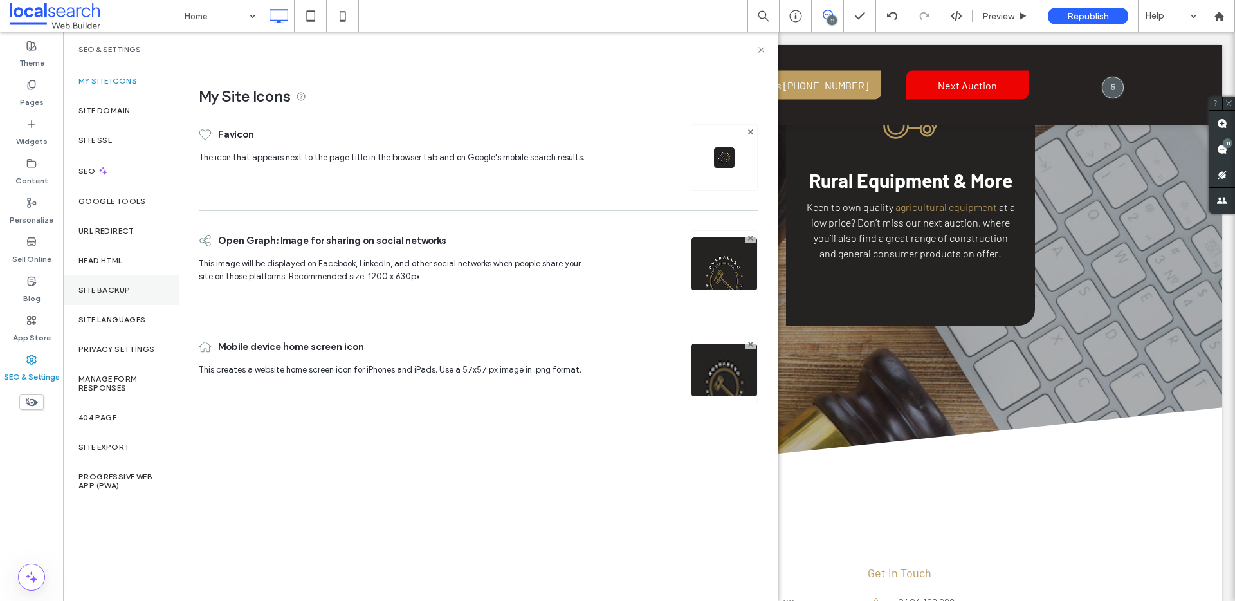
click at [108, 288] on label "Site Backup" at bounding box center [103, 290] width 51 height 9
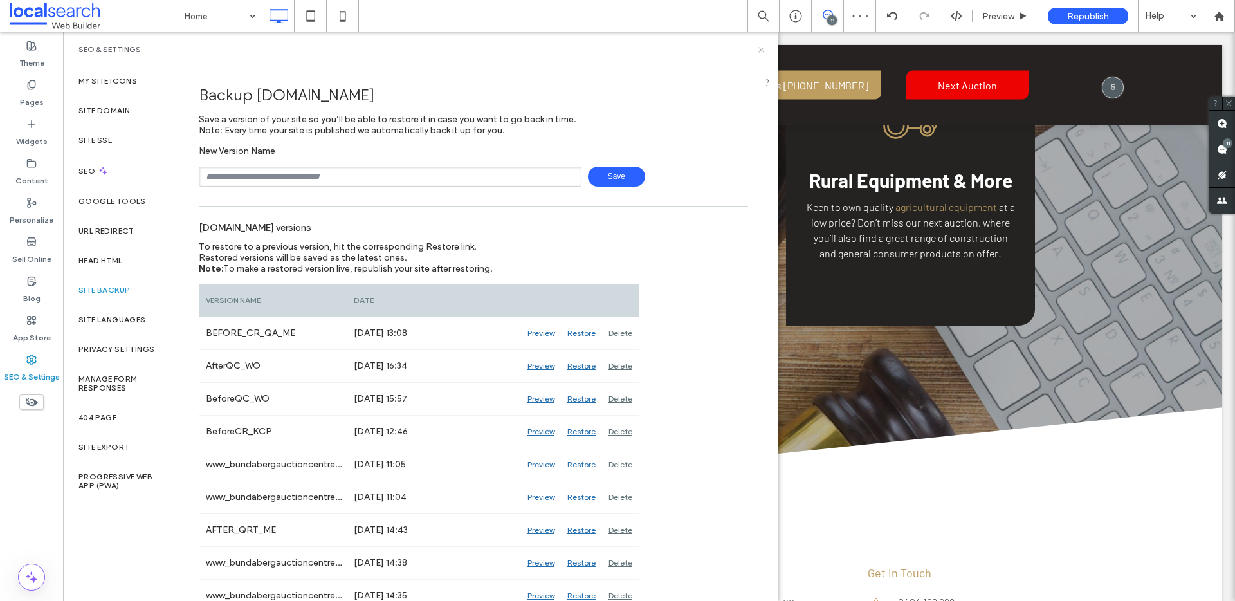
drag, startPoint x: 759, startPoint y: 51, endPoint x: 863, endPoint y: 41, distance: 104.8
click at [759, 51] on icon at bounding box center [762, 50] width 10 height 10
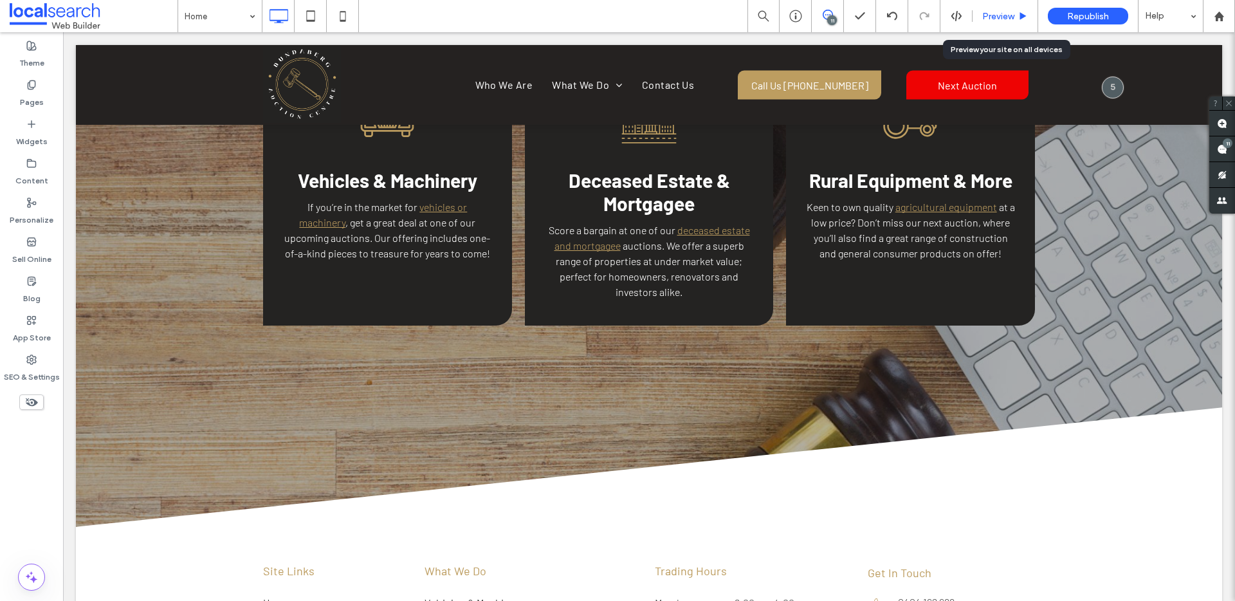
click at [1000, 24] on div "Preview" at bounding box center [1006, 16] width 66 height 32
click at [1007, 19] on span "Preview" at bounding box center [998, 16] width 32 height 11
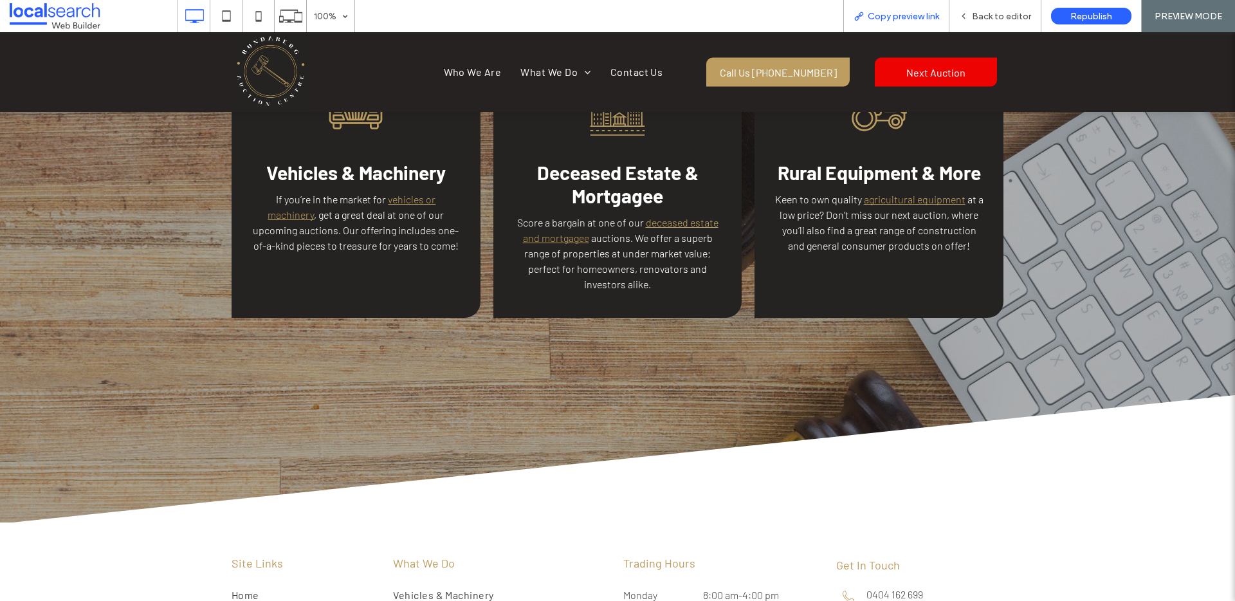
scroll to position [2945, 0]
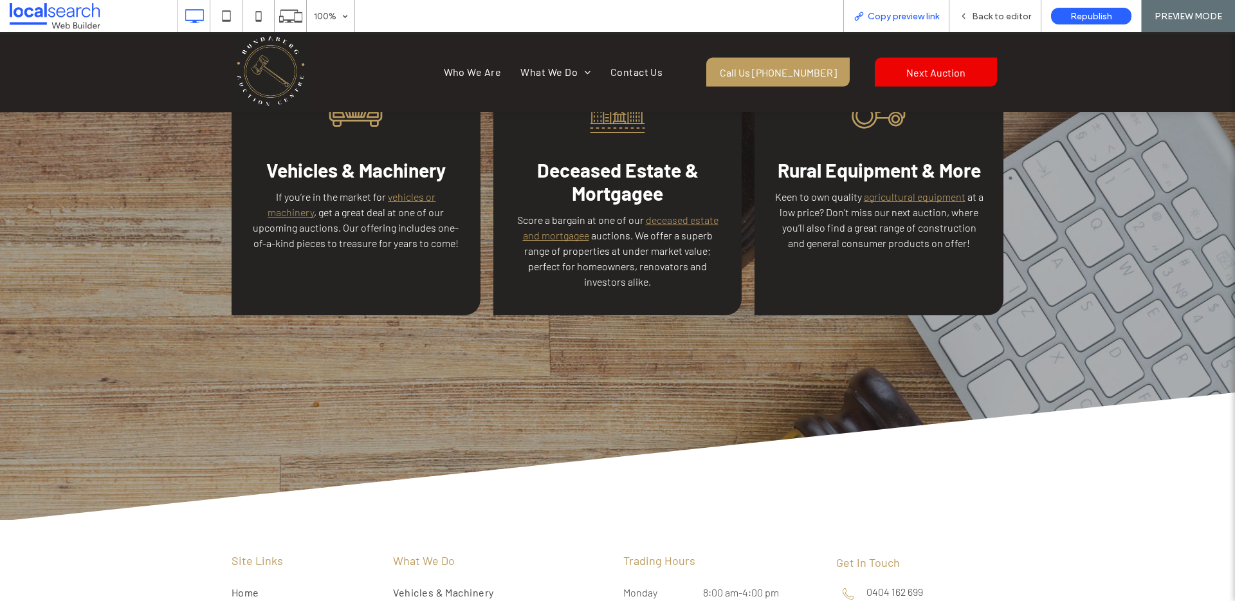
click at [914, 17] on span "Copy preview link" at bounding box center [903, 16] width 71 height 11
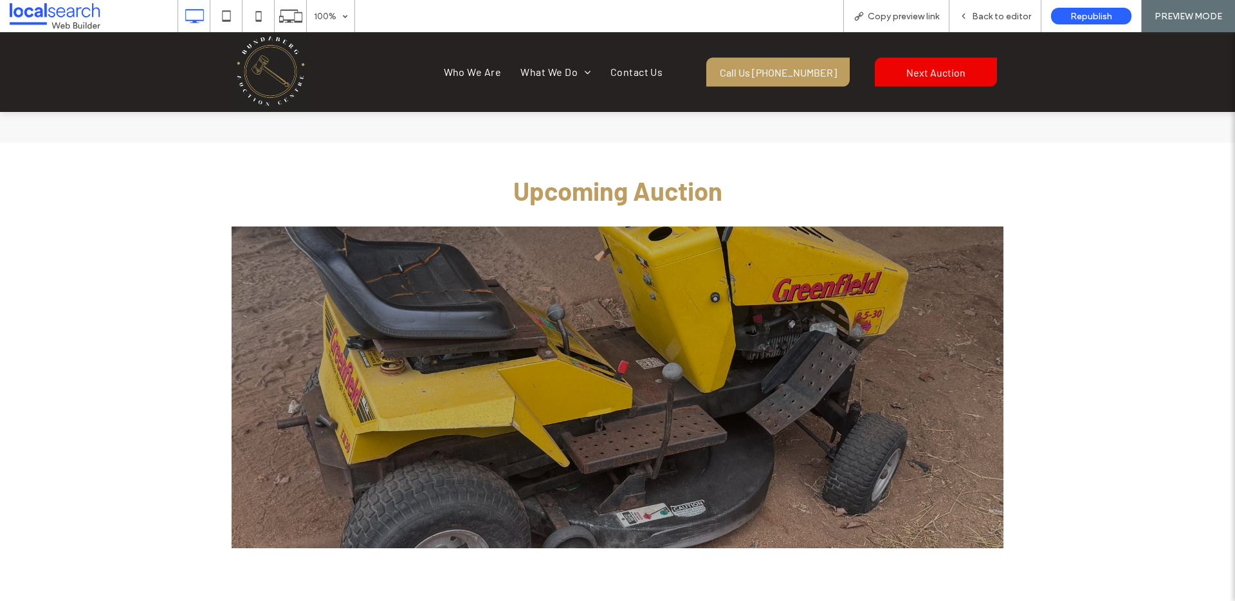
scroll to position [2267, 0]
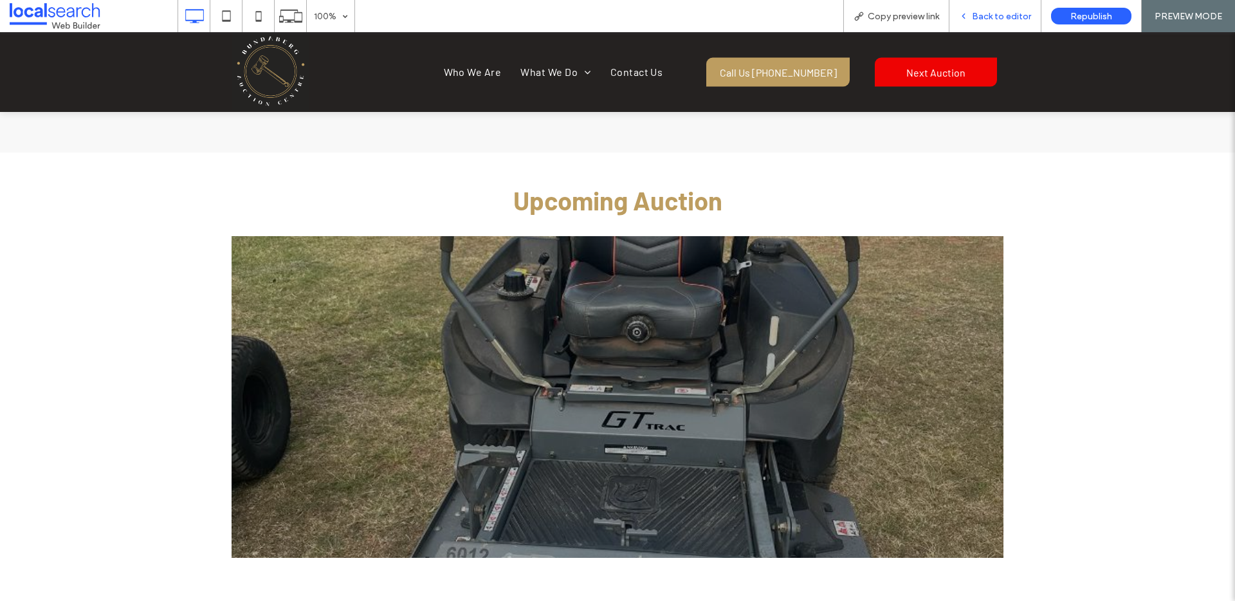
click at [1008, 14] on span "Back to editor" at bounding box center [1001, 16] width 59 height 11
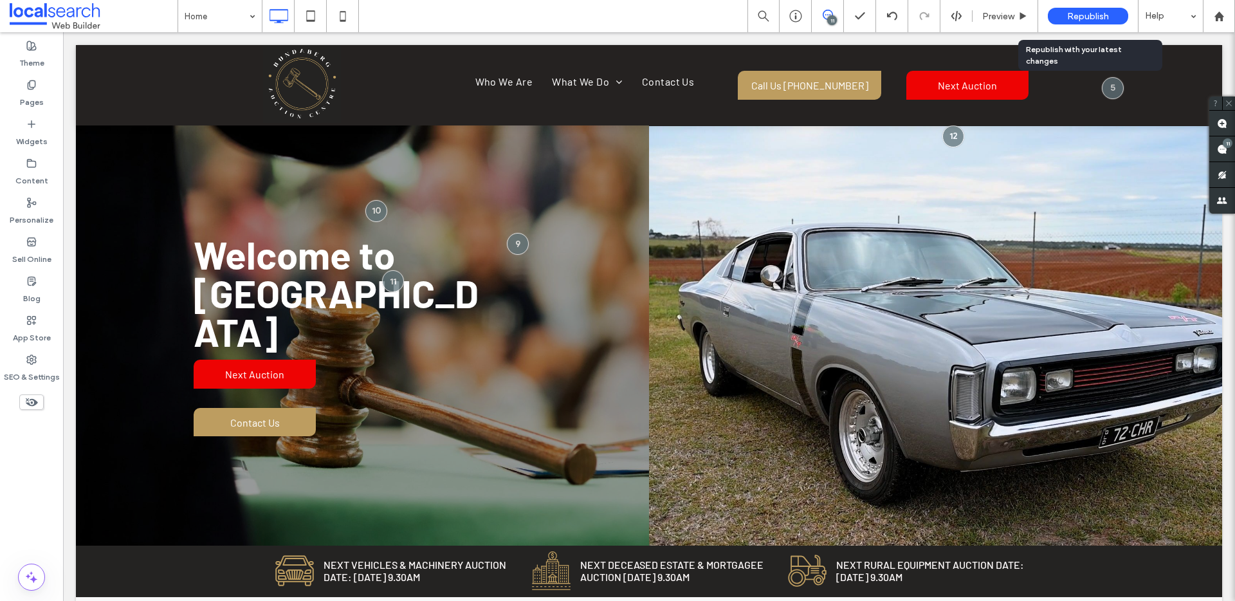
click at [1102, 14] on span "Republish" at bounding box center [1088, 16] width 42 height 11
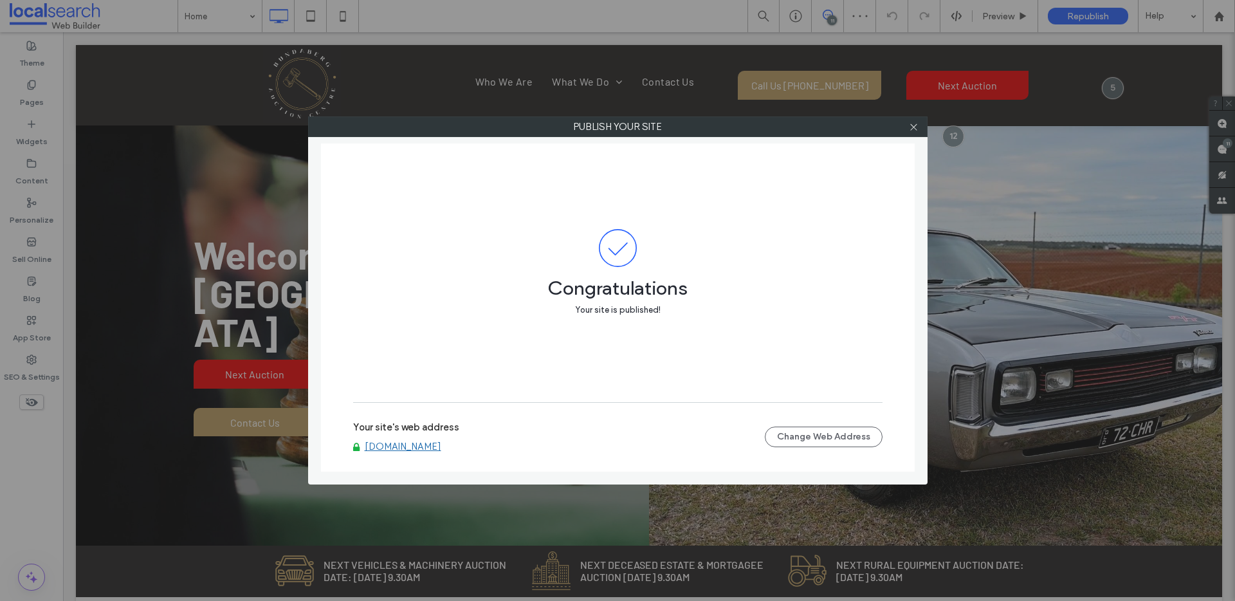
click at [436, 444] on link "www.bundabergauctioncentre.com.au" at bounding box center [403, 447] width 77 height 12
click at [914, 125] on icon at bounding box center [914, 127] width 10 height 10
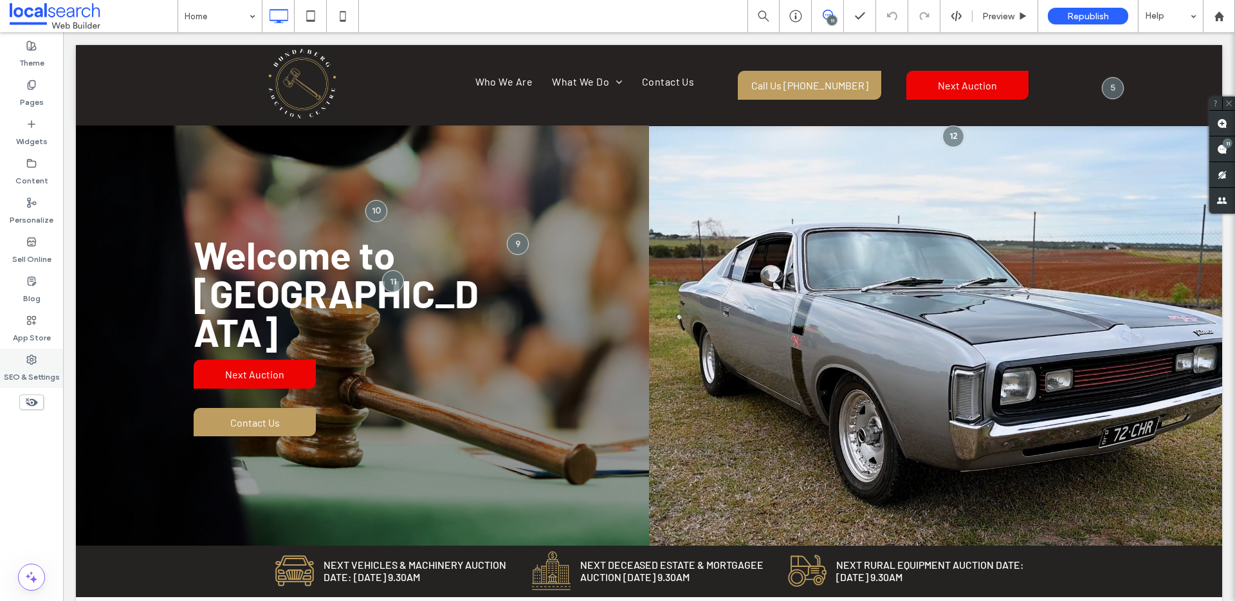
click at [33, 363] on use at bounding box center [31, 359] width 9 height 9
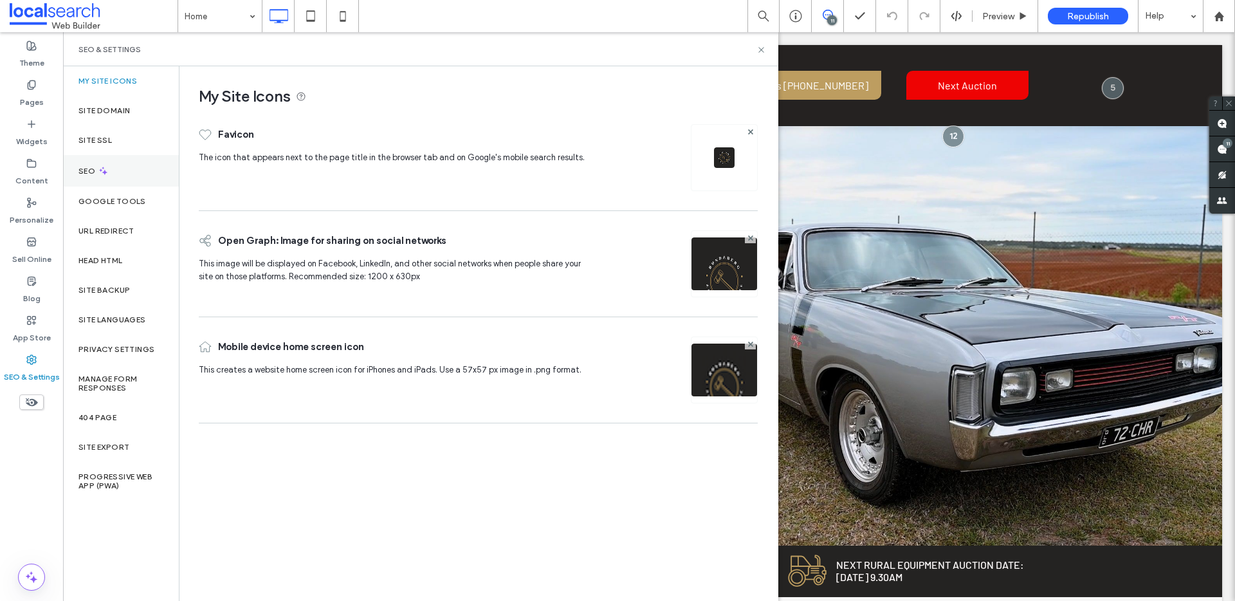
click at [91, 167] on label "SEO" at bounding box center [87, 171] width 19 height 9
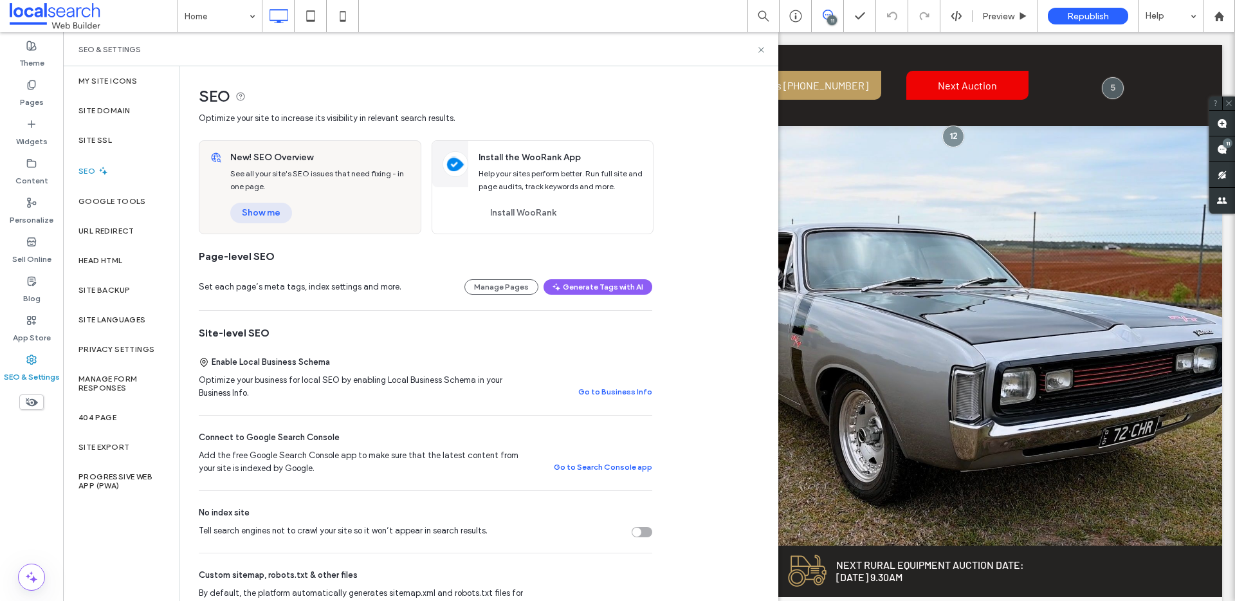
click at [273, 219] on button "Show me" at bounding box center [261, 213] width 62 height 21
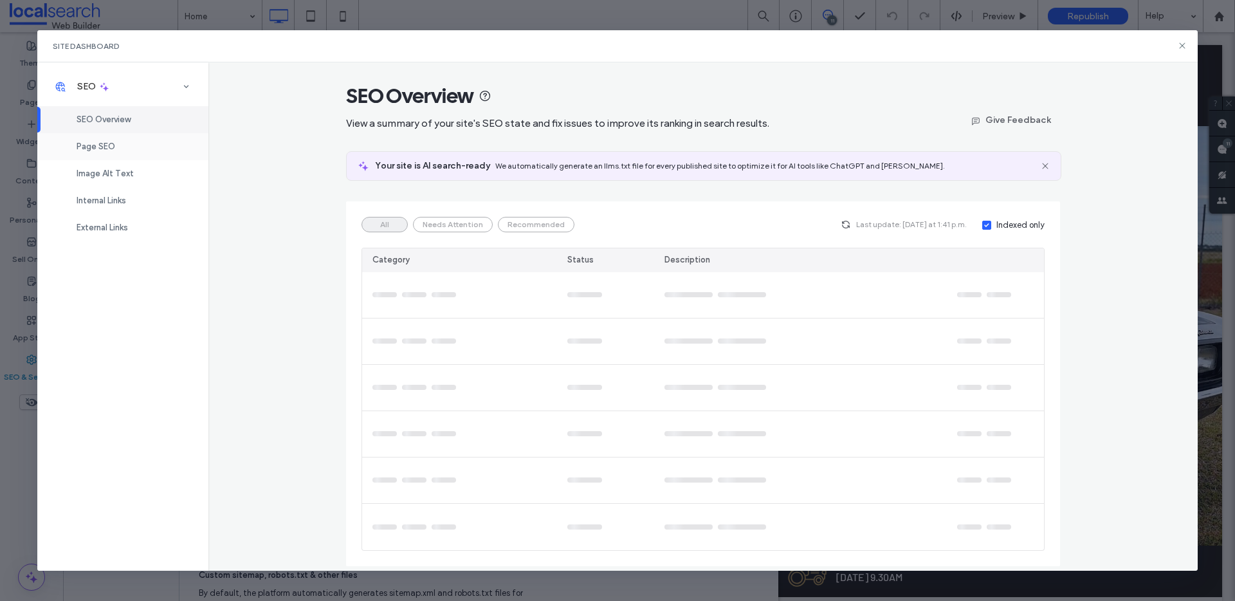
click at [101, 145] on span "Page SEO" at bounding box center [96, 147] width 39 height 10
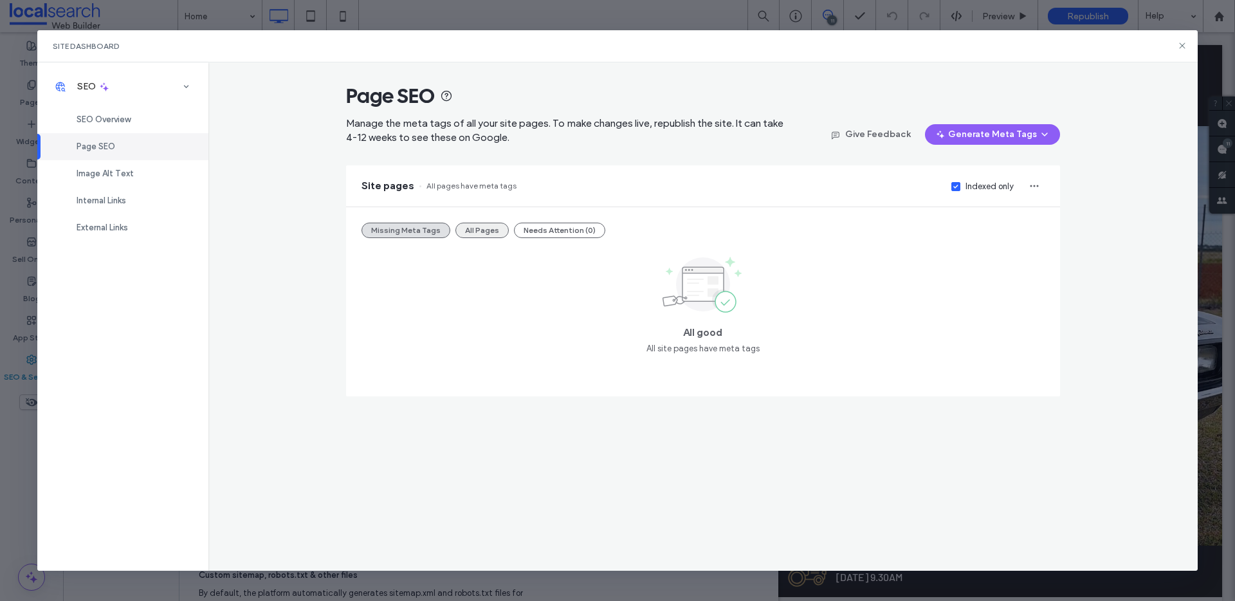
click at [482, 231] on button "All Pages" at bounding box center [482, 230] width 53 height 15
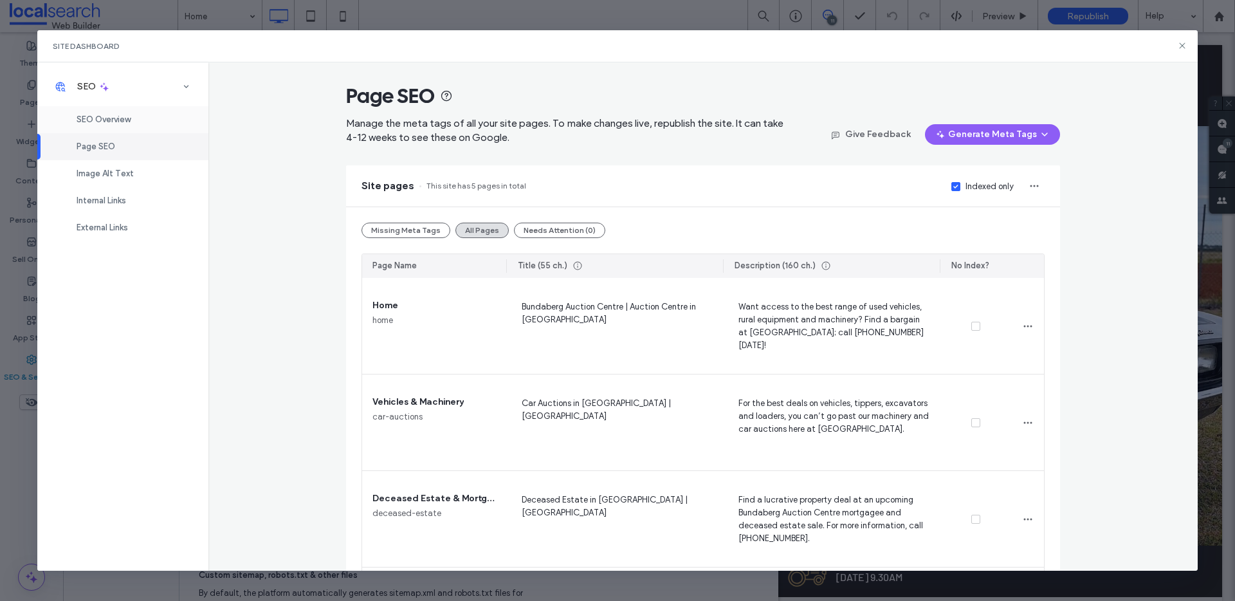
click at [88, 120] on span "SEO Overview" at bounding box center [104, 120] width 54 height 10
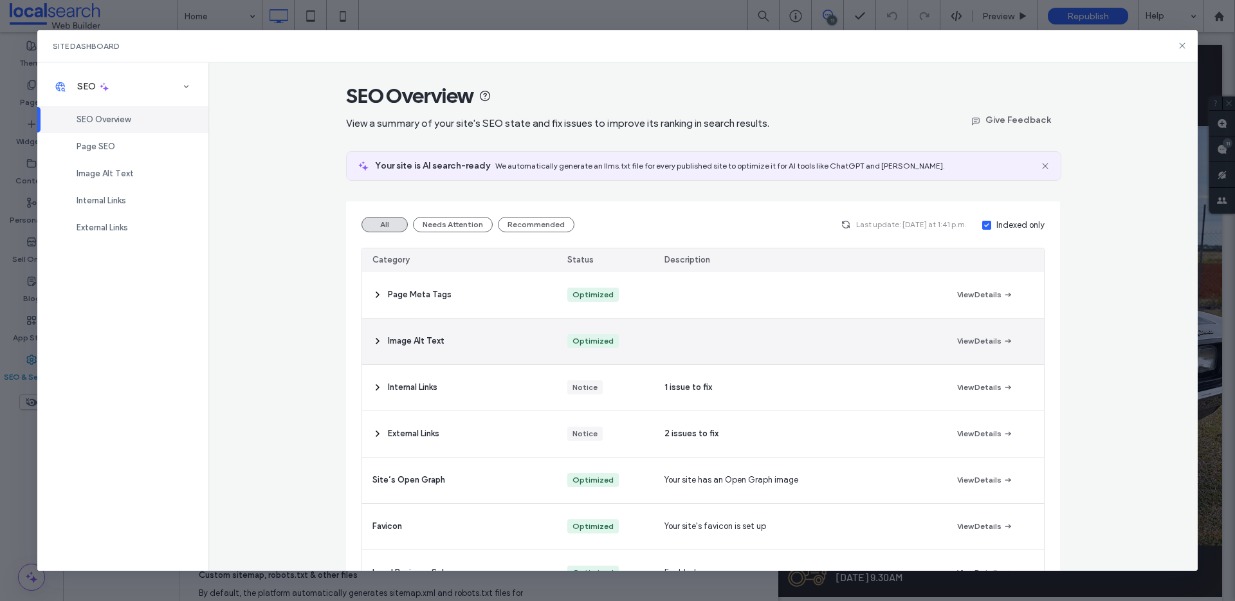
click at [494, 343] on div "Image Alt Text" at bounding box center [459, 341] width 195 height 46
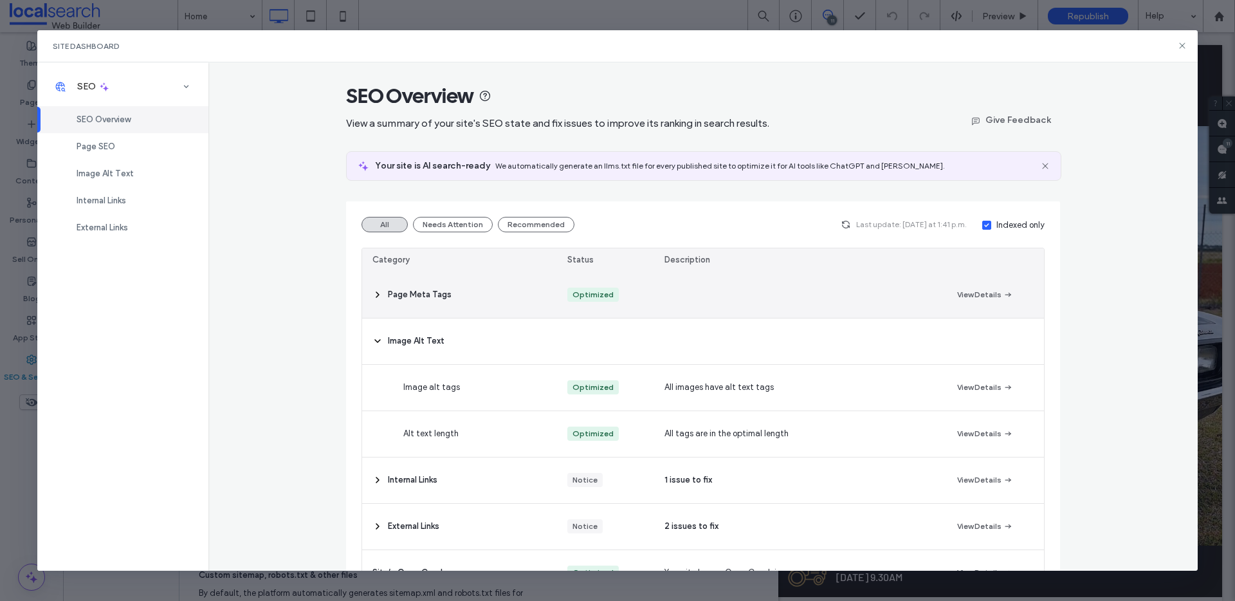
click at [476, 296] on div "Page Meta Tags" at bounding box center [459, 295] width 195 height 46
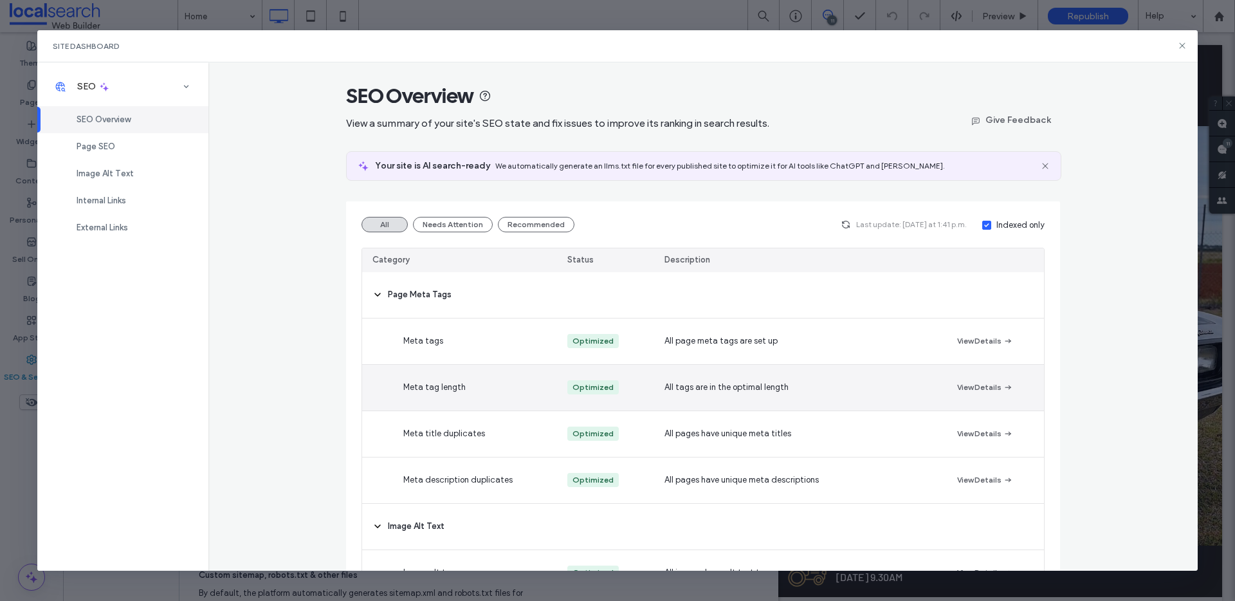
scroll to position [240, 0]
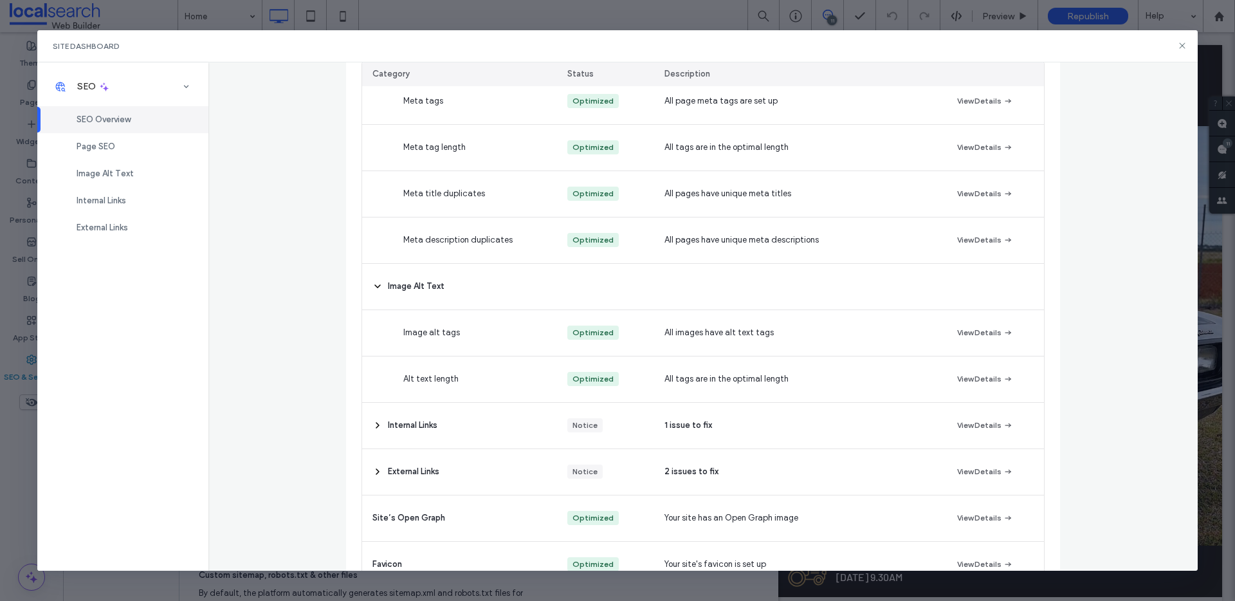
click at [115, 121] on span "SEO Overview" at bounding box center [104, 120] width 54 height 10
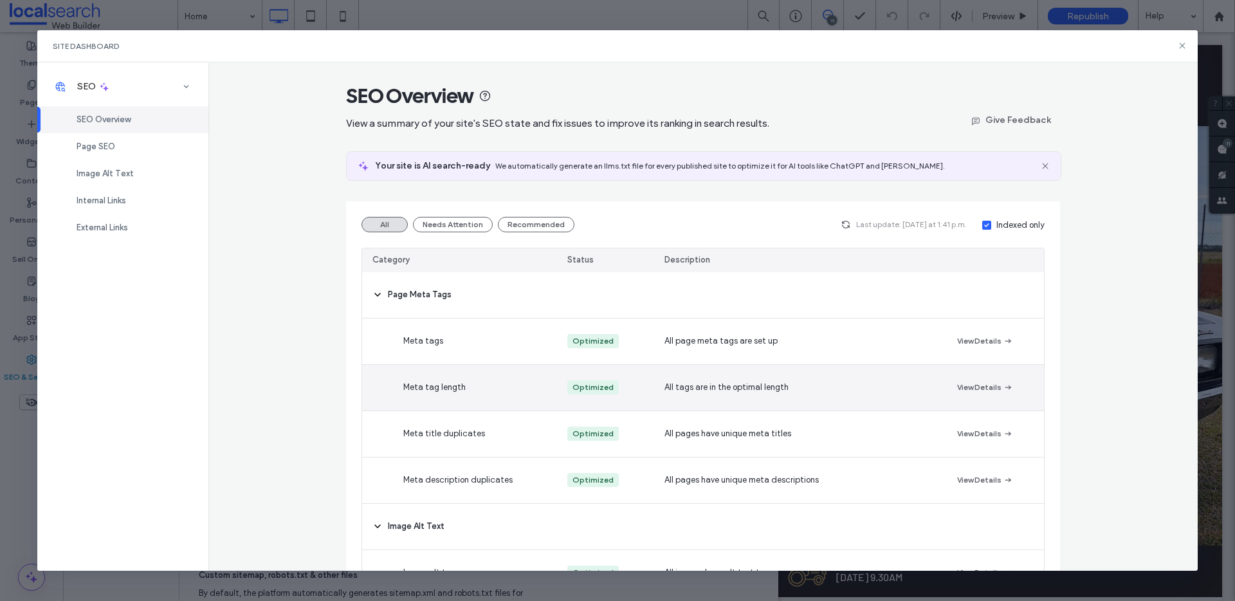
scroll to position [232, 0]
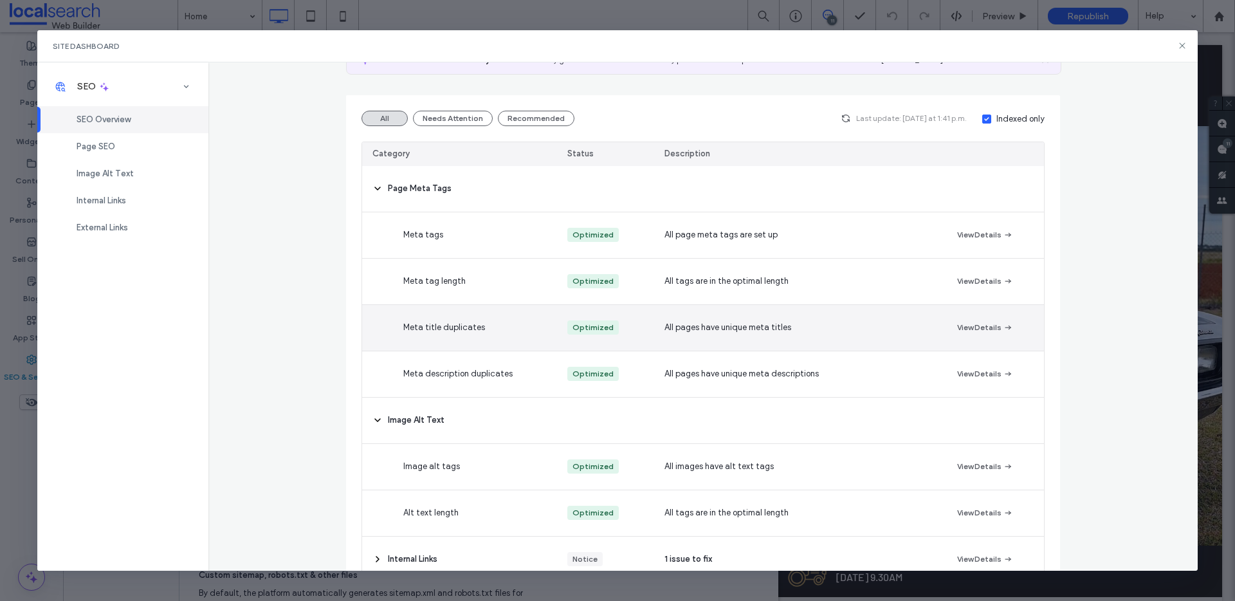
scroll to position [100, 0]
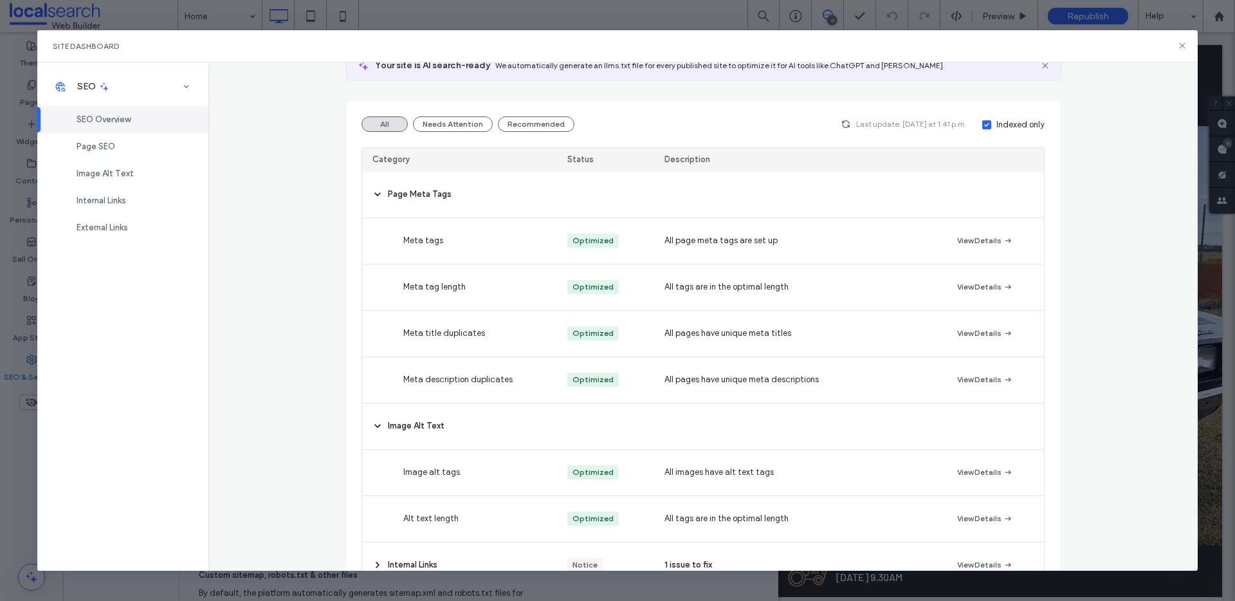
click at [115, 112] on div "SEO Overview" at bounding box center [122, 119] width 171 height 27
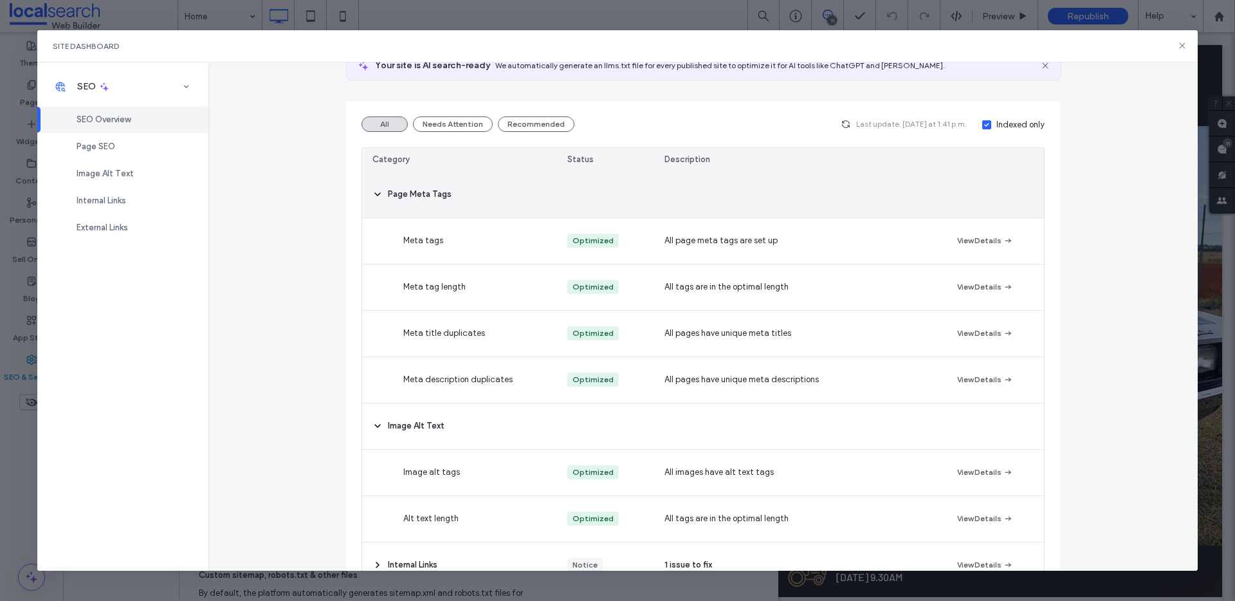
click at [375, 190] on icon at bounding box center [378, 194] width 10 height 10
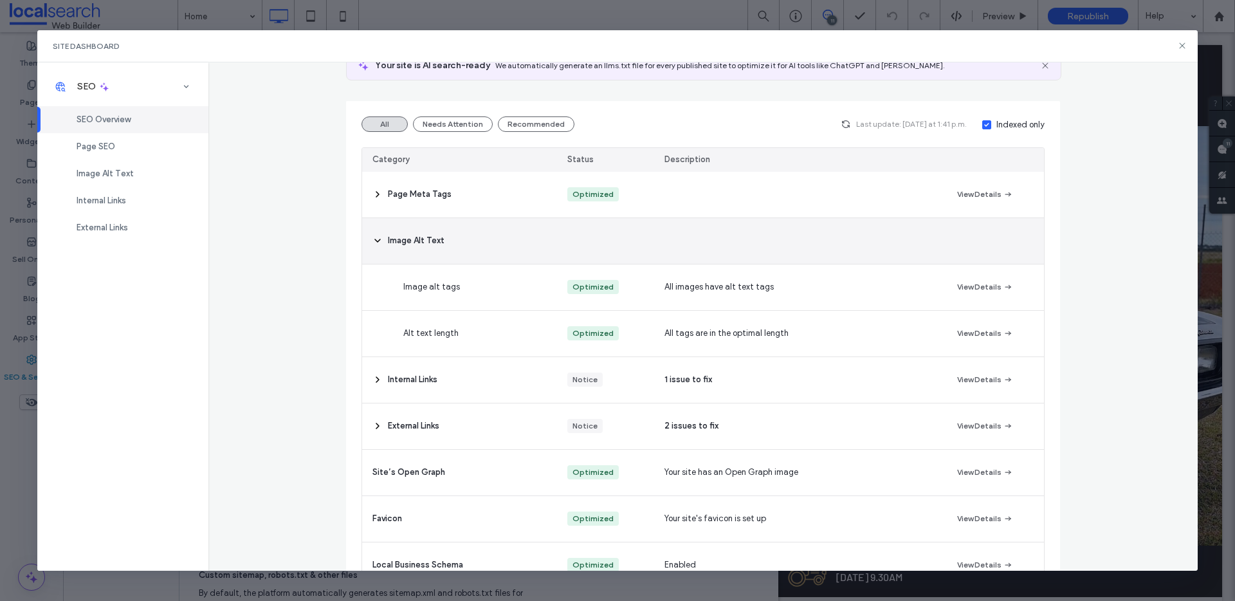
click at [375, 239] on use at bounding box center [377, 240] width 5 height 3
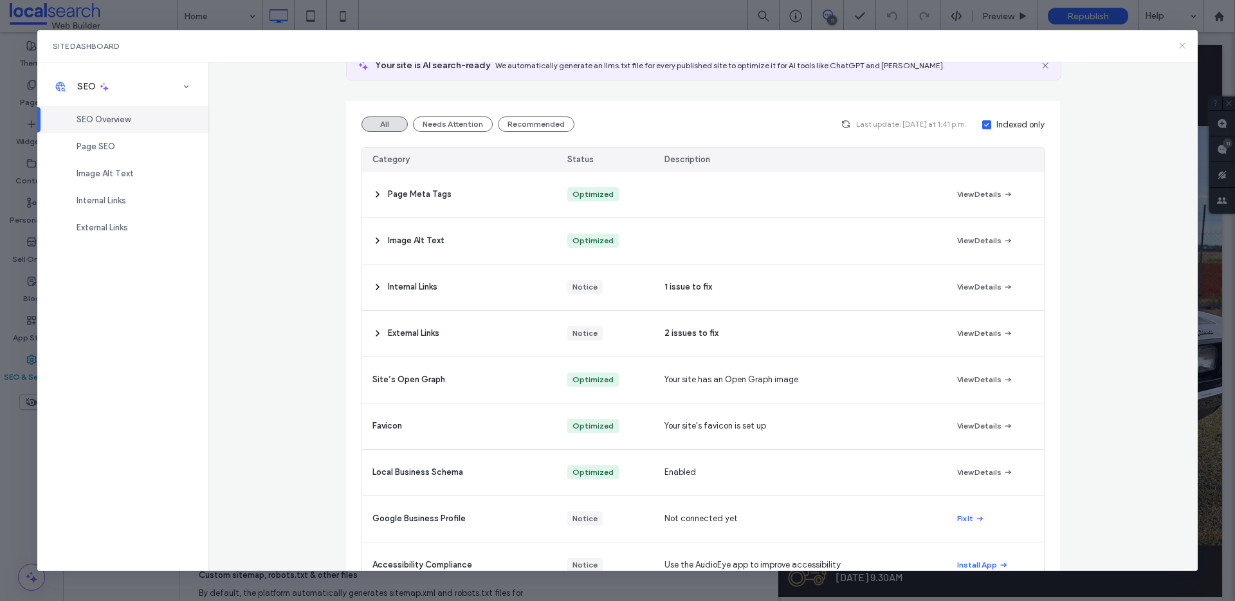
click at [1180, 46] on icon at bounding box center [1182, 46] width 10 height 10
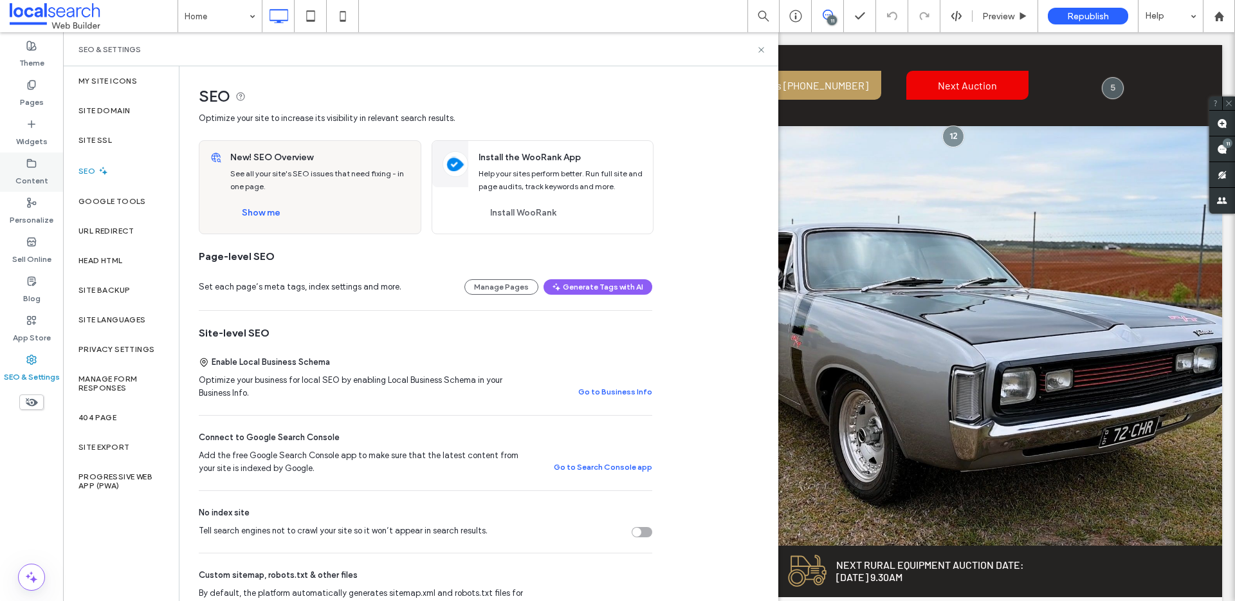
click at [33, 171] on label "Content" at bounding box center [31, 178] width 33 height 18
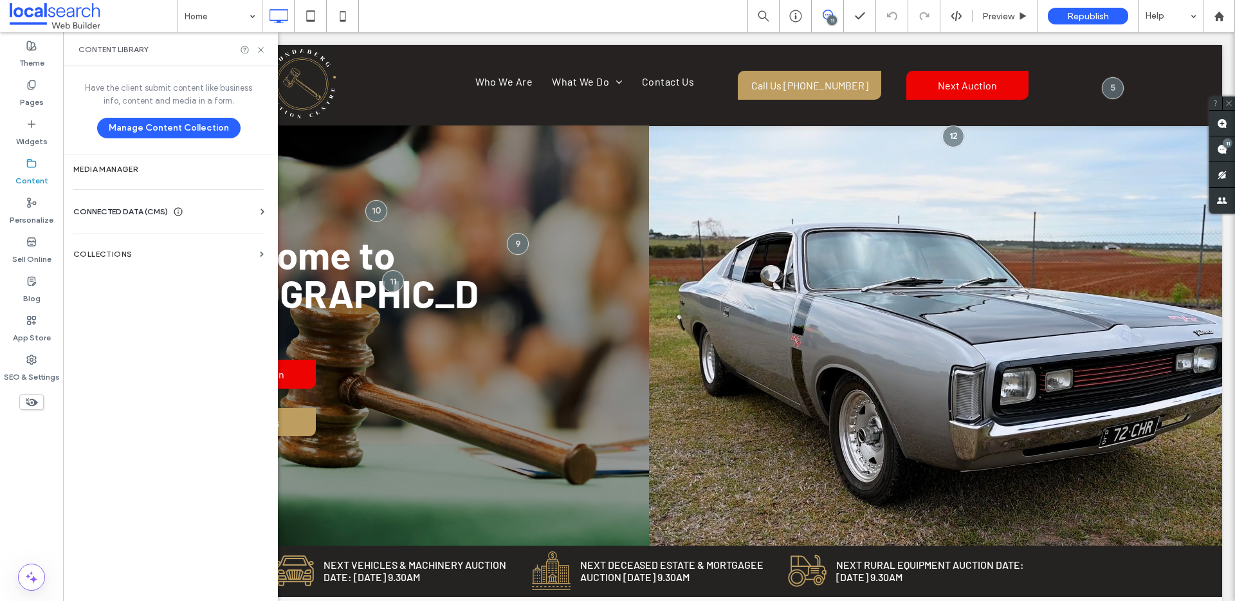
click at [116, 216] on span "CONNECTED DATA (CMS)" at bounding box center [120, 211] width 95 height 13
click at [129, 239] on label "Business Info" at bounding box center [171, 243] width 175 height 9
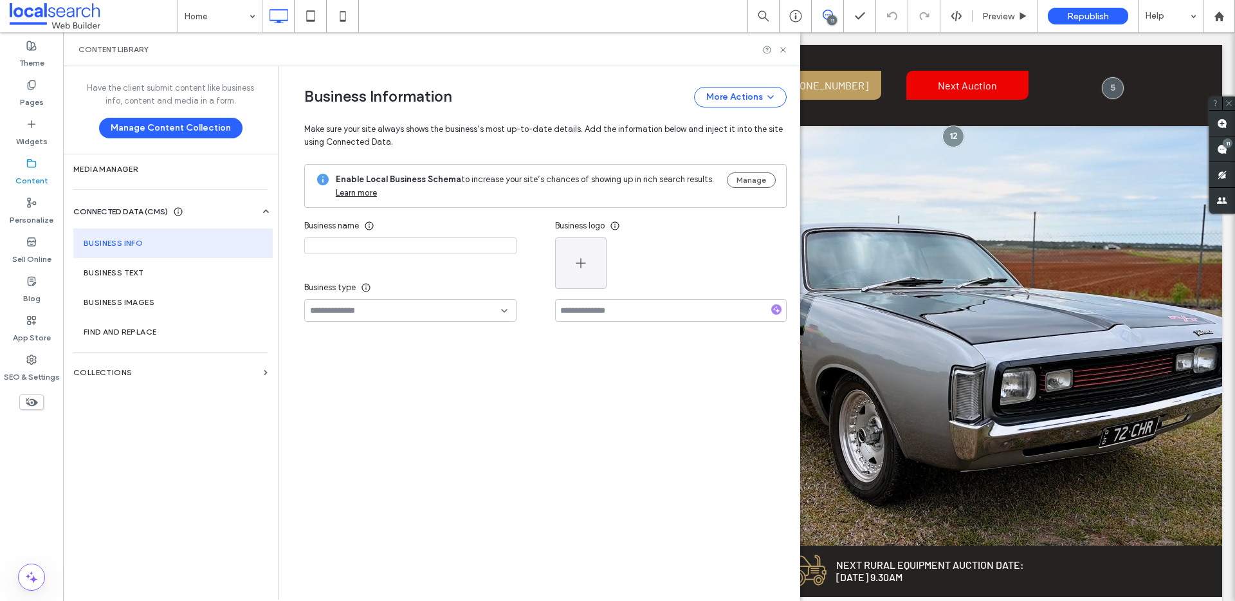
type input "**********"
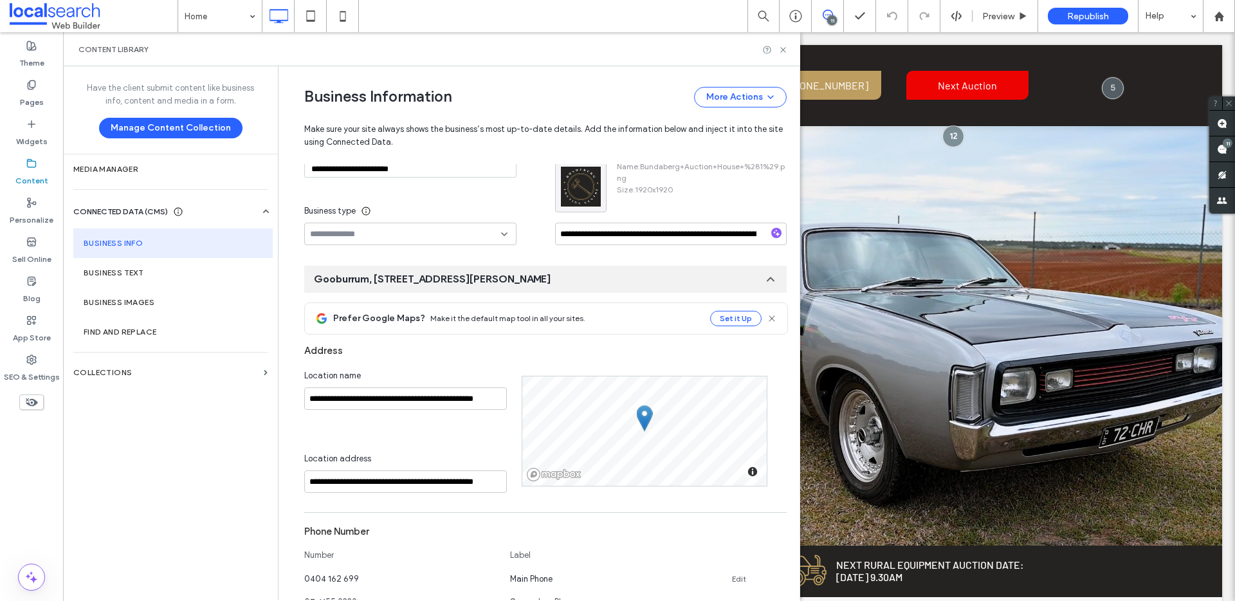
scroll to position [56, 0]
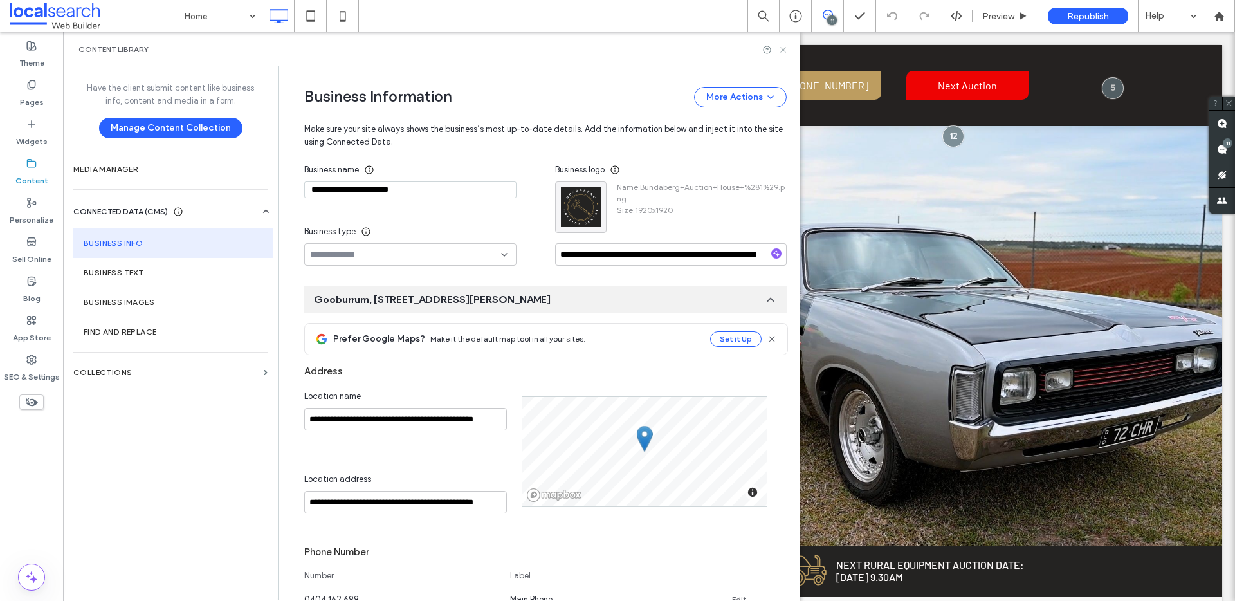
click at [786, 50] on icon at bounding box center [784, 50] width 10 height 10
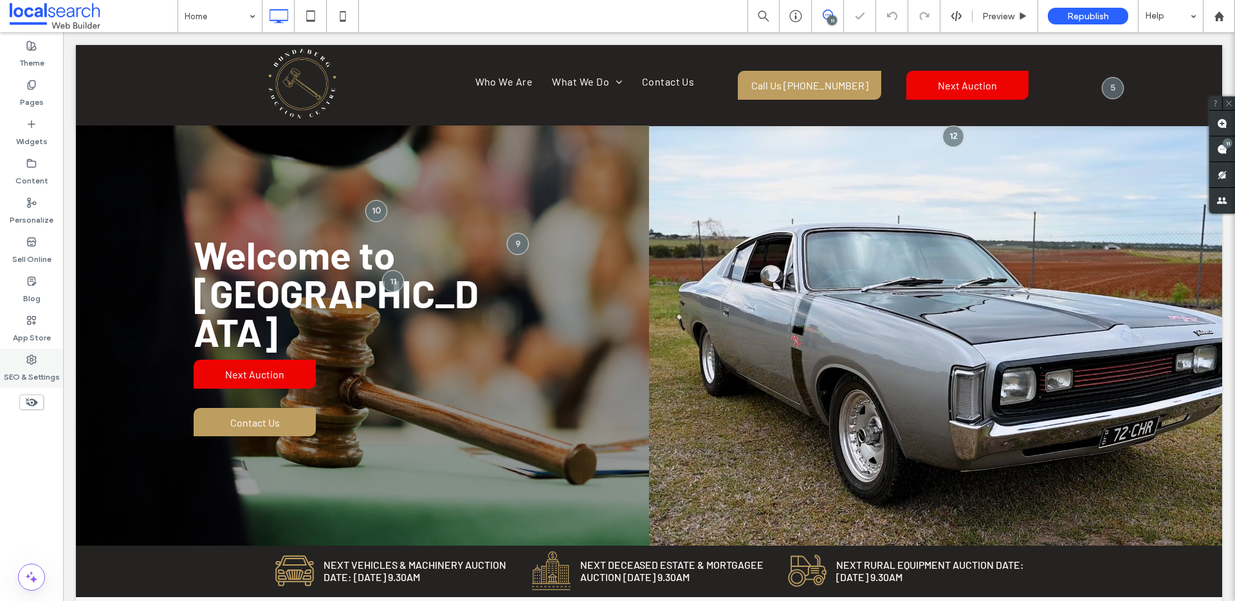
click at [32, 361] on icon at bounding box center [31, 360] width 10 height 10
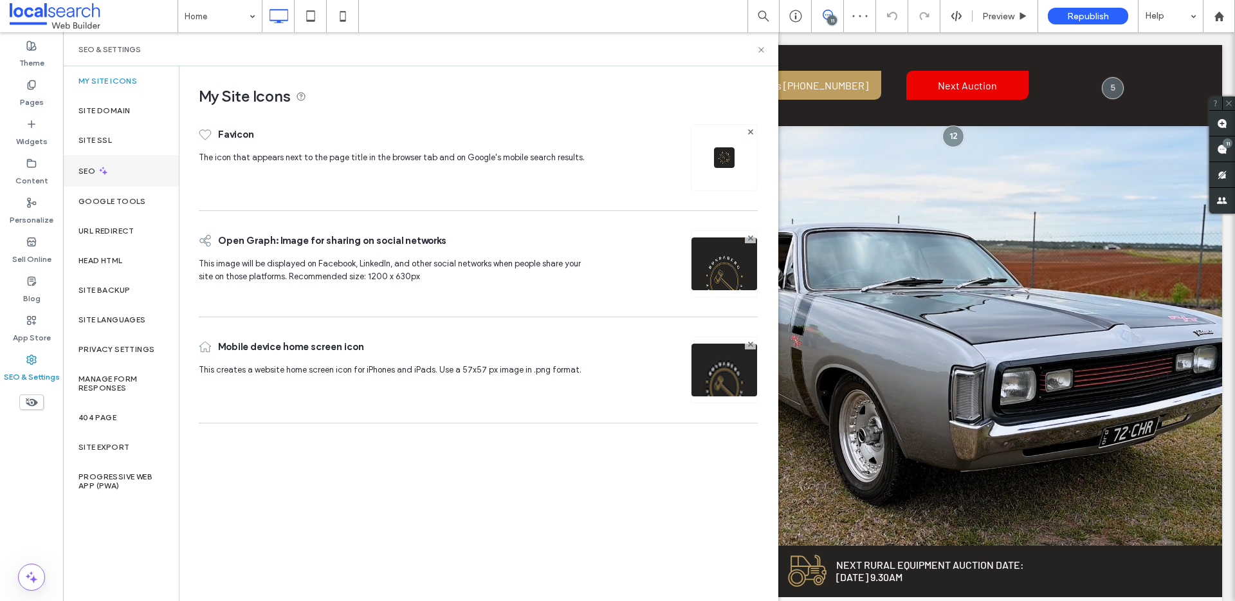
click at [102, 169] on icon at bounding box center [103, 170] width 11 height 11
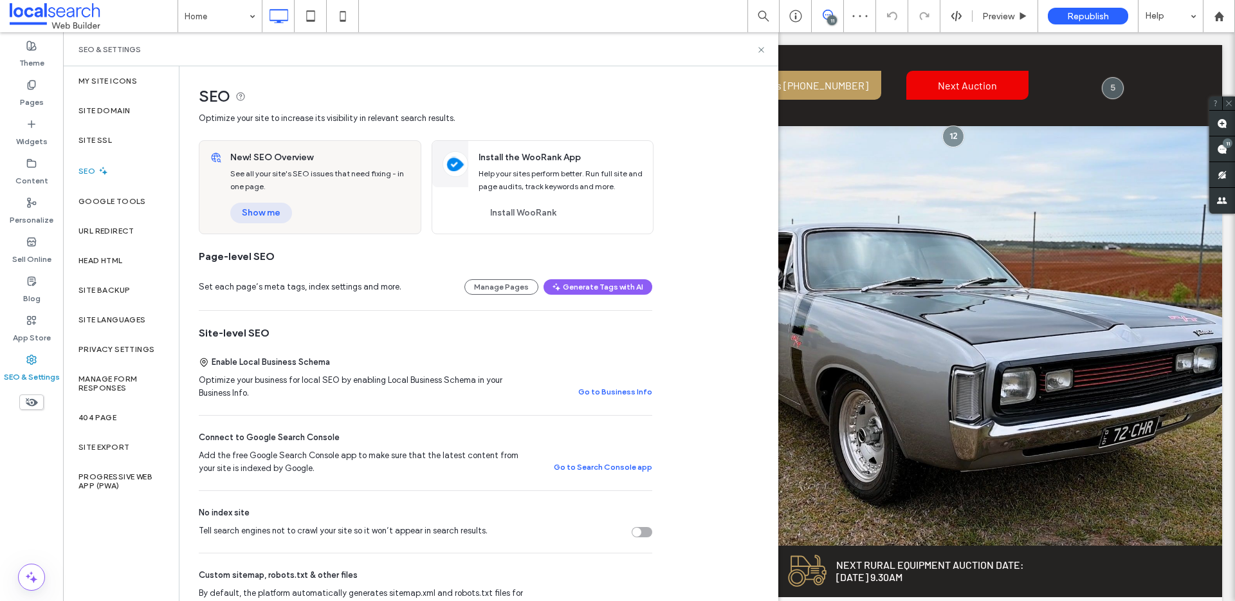
click at [252, 210] on button "Show me" at bounding box center [261, 213] width 62 height 21
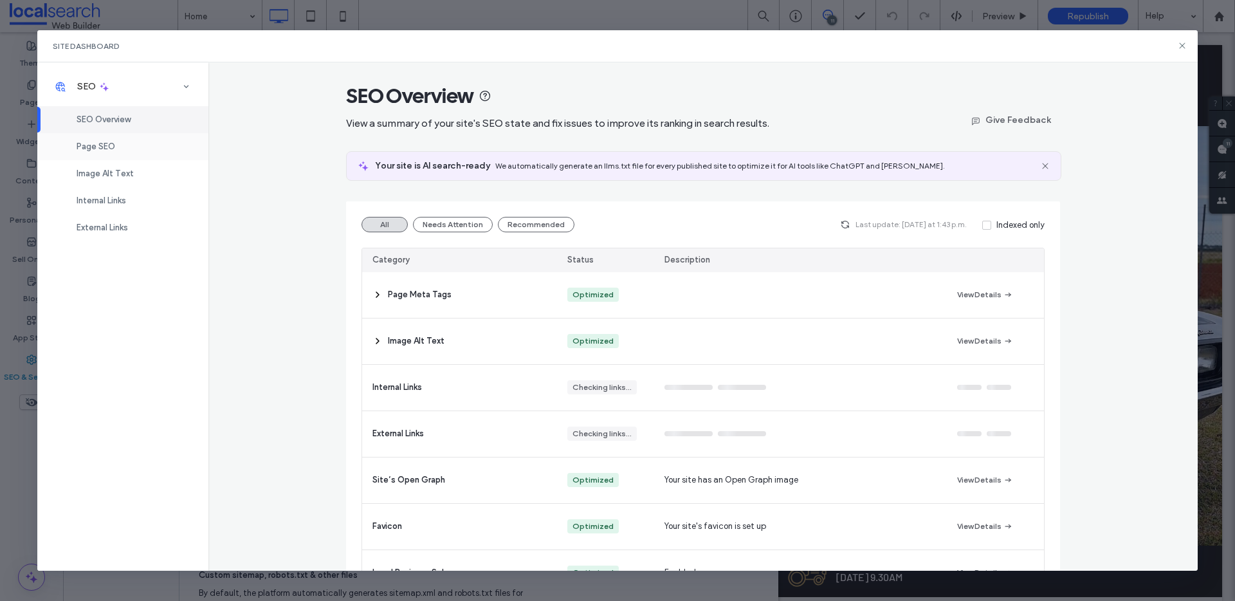
click at [115, 146] on span "Page SEO" at bounding box center [96, 147] width 39 height 10
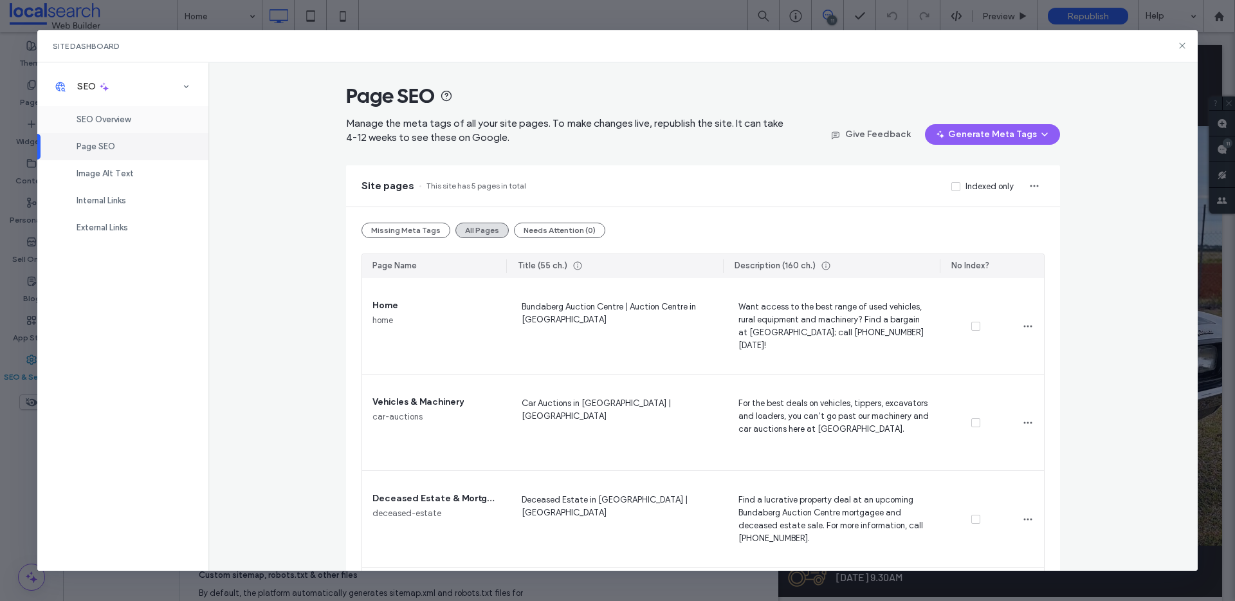
click at [119, 120] on span "SEO Overview" at bounding box center [104, 120] width 54 height 10
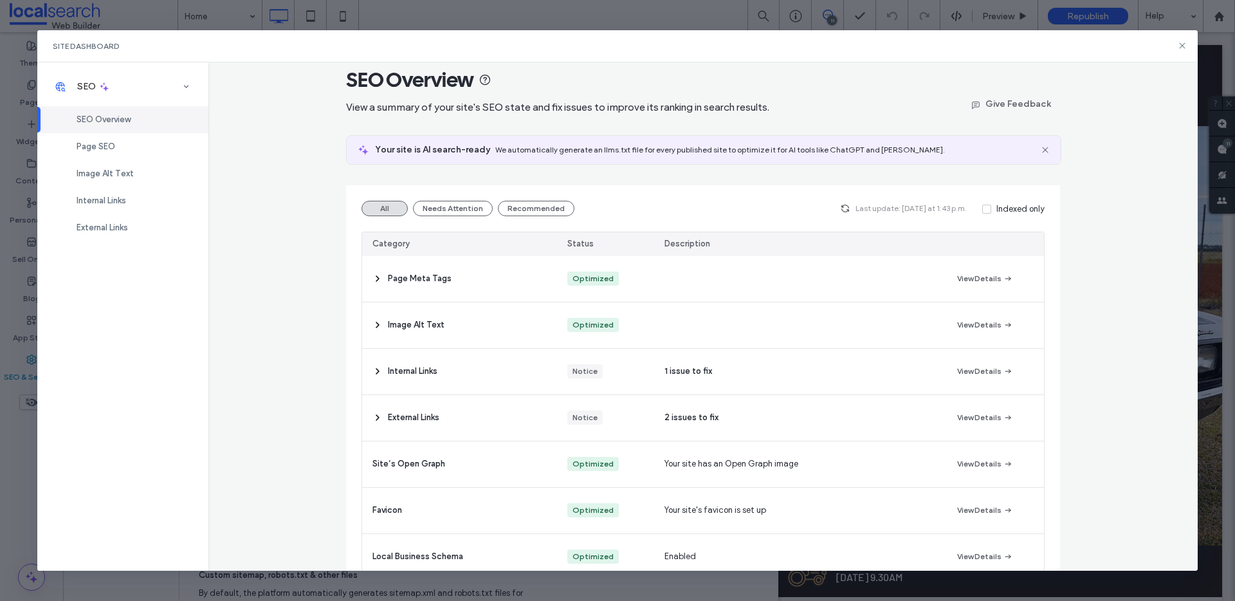
scroll to position [24, 0]
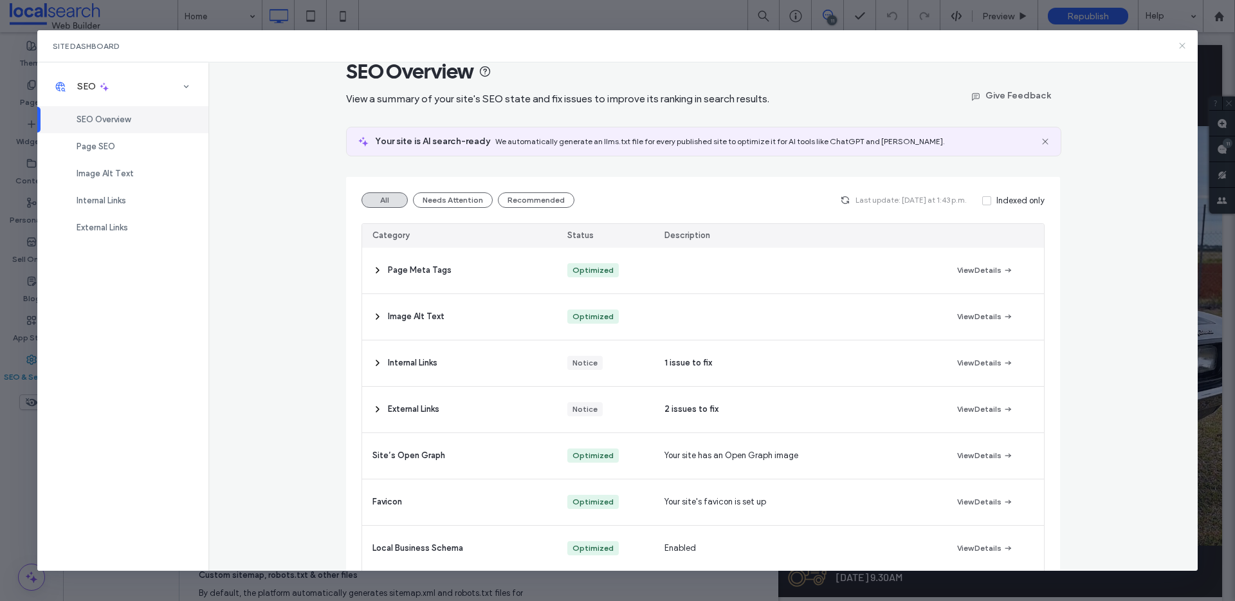
click at [1182, 44] on use at bounding box center [1183, 46] width 6 height 6
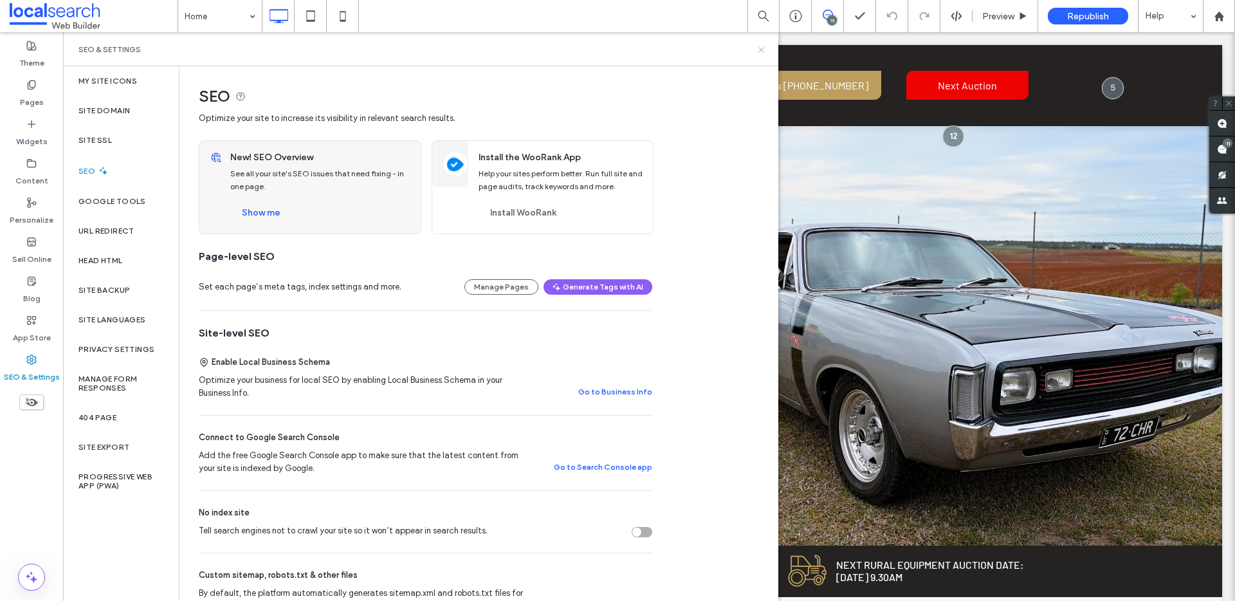
click at [761, 48] on icon at bounding box center [762, 50] width 10 height 10
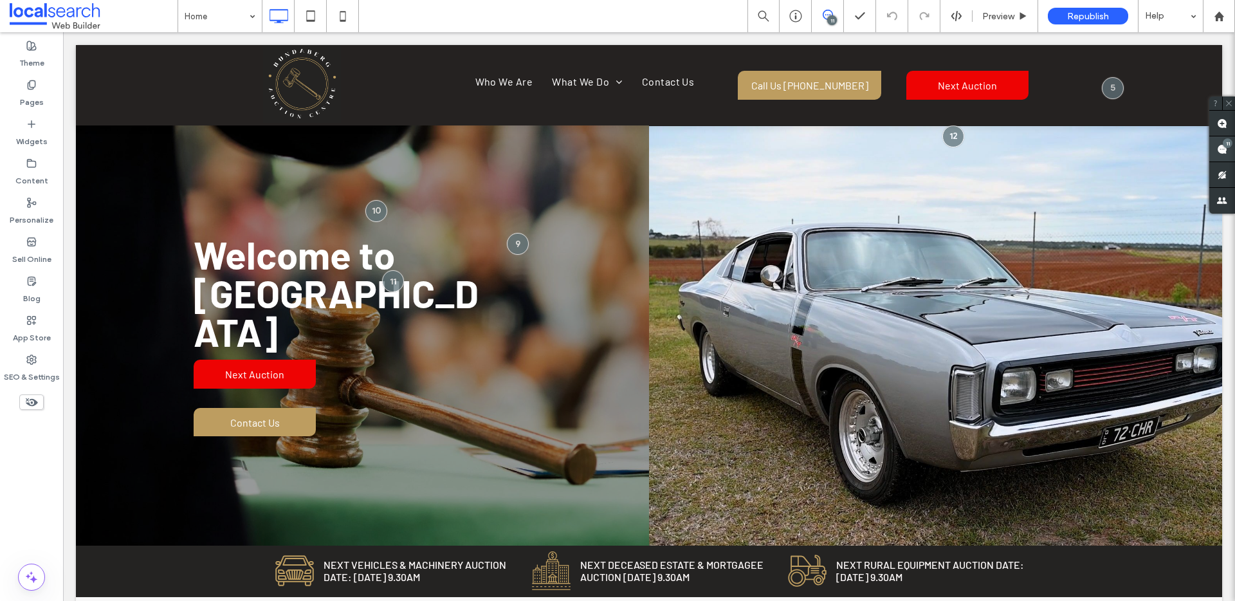
click at [1228, 142] on div "11" at bounding box center [1228, 143] width 10 height 10
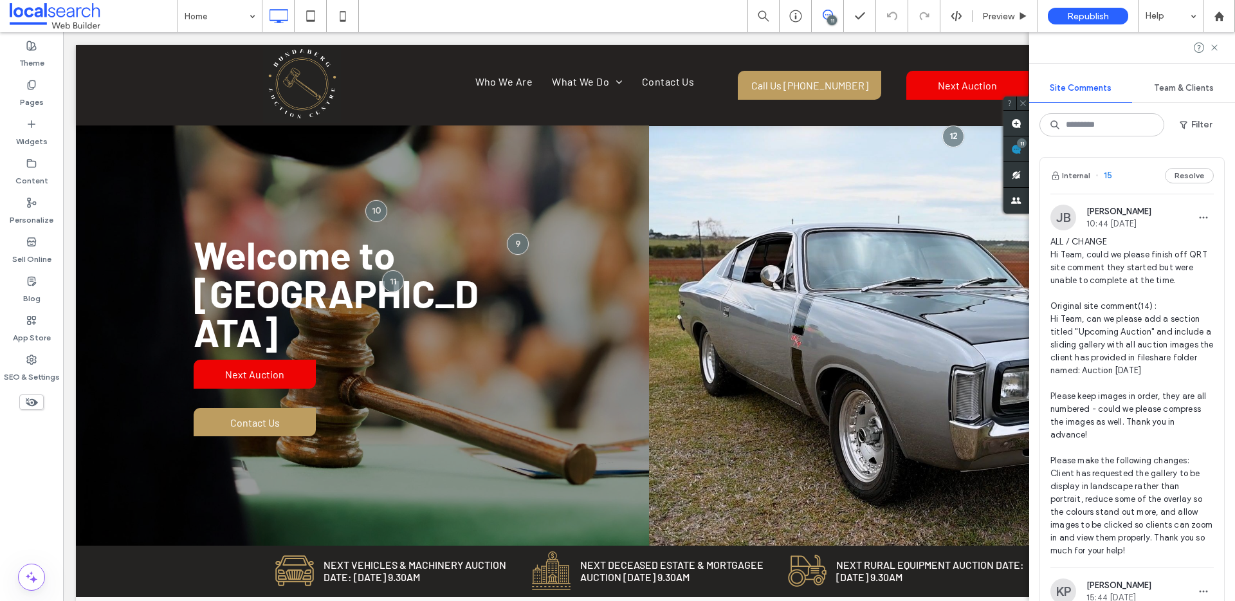
scroll to position [273, 0]
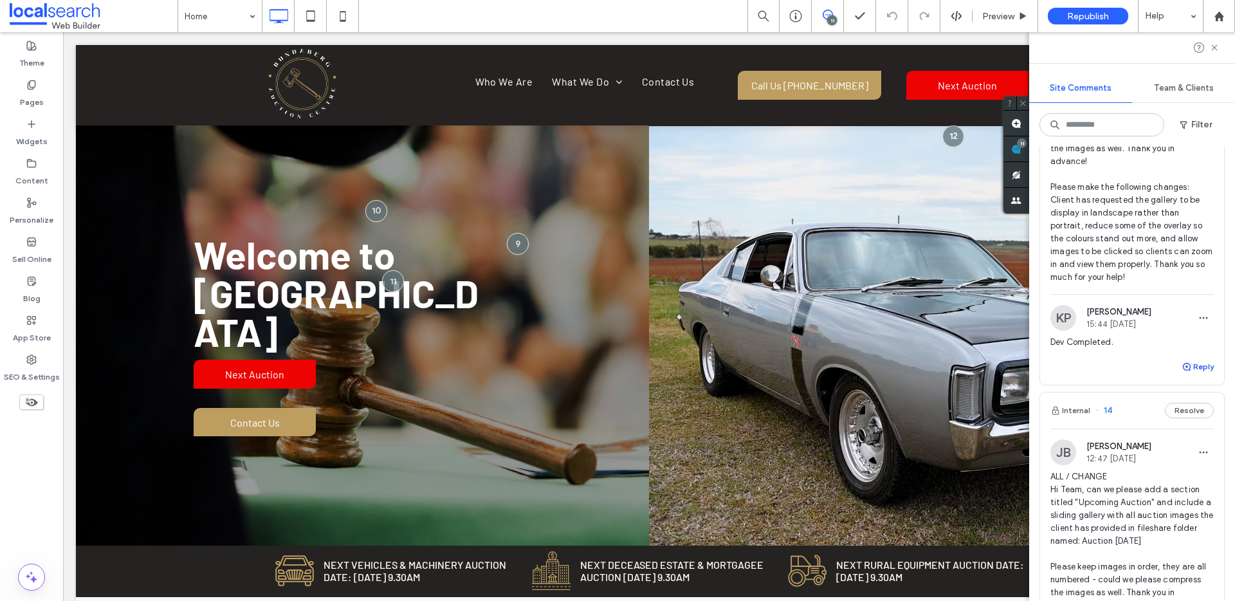
click at [1186, 364] on button "Reply" at bounding box center [1198, 366] width 32 height 15
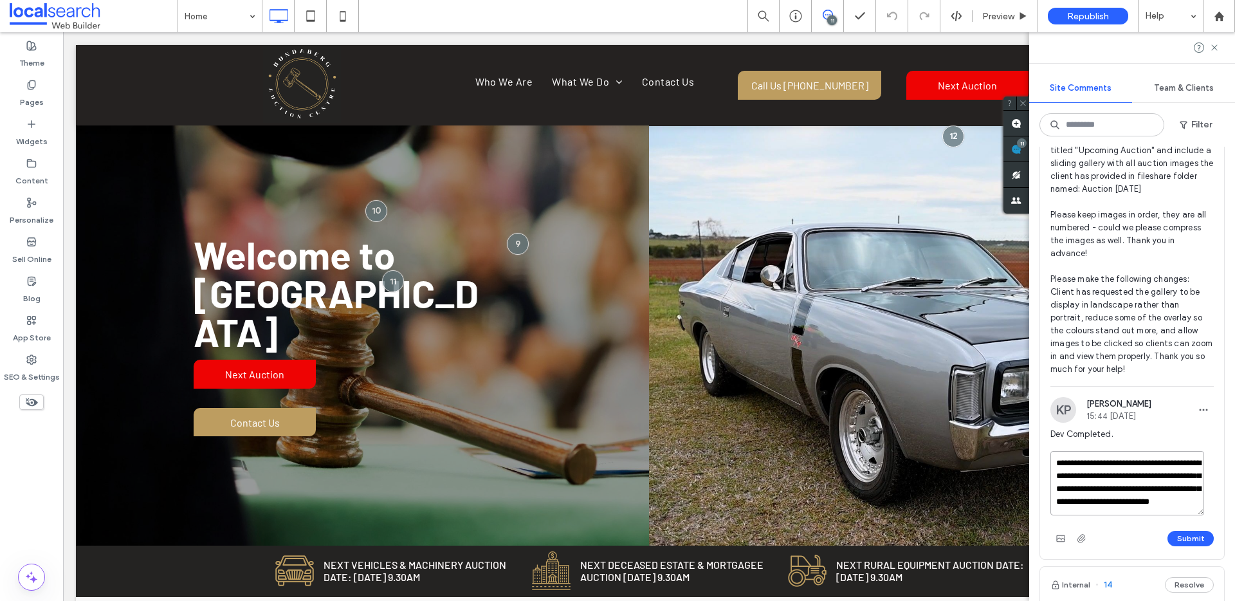
scroll to position [12, 0]
type textarea "**********"
drag, startPoint x: 1129, startPoint y: 501, endPoint x: 1211, endPoint y: 503, distance: 82.4
click at [1211, 503] on div "**********" at bounding box center [1132, 505] width 184 height 108
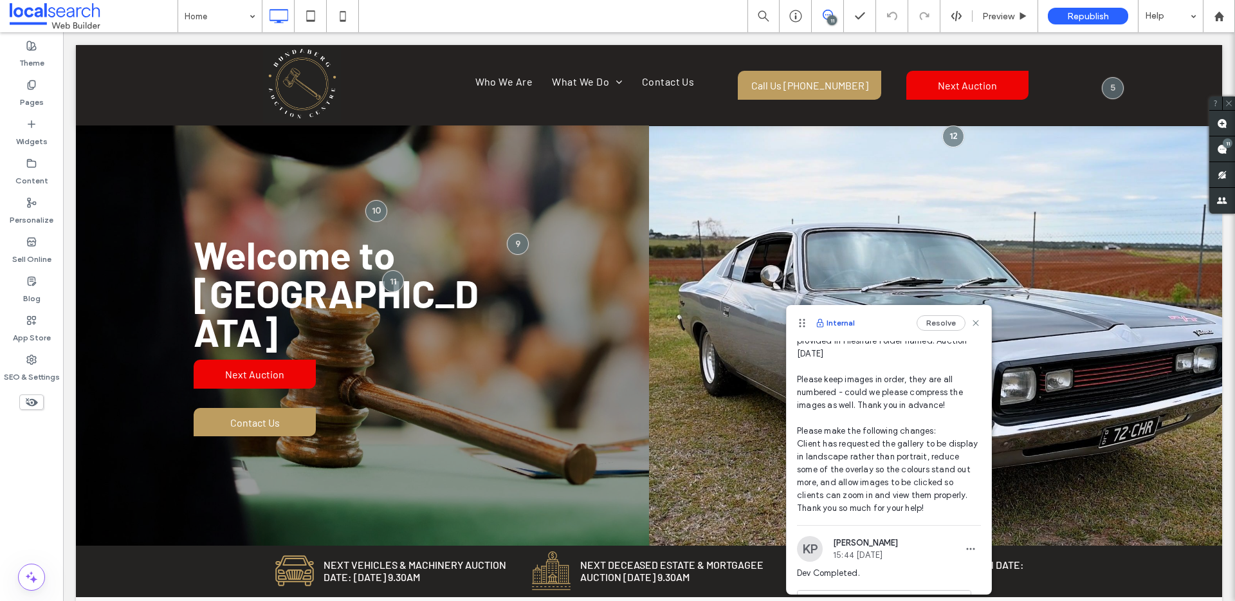
scroll to position [201, 0]
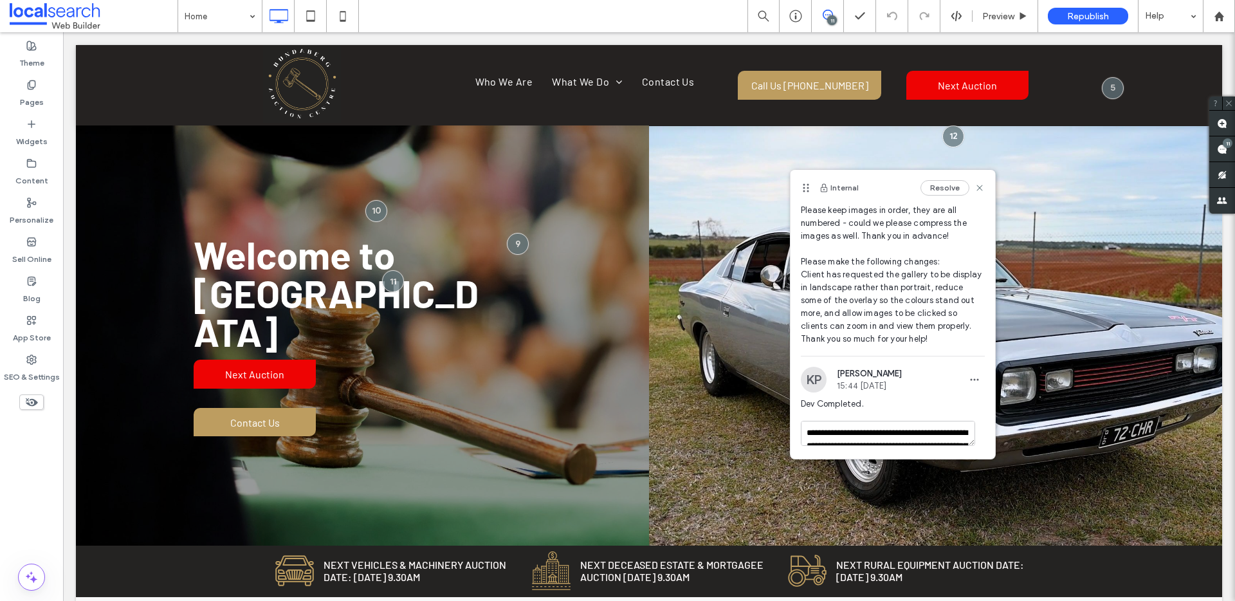
drag, startPoint x: 802, startPoint y: 320, endPoint x: 803, endPoint y: 169, distance: 151.9
click at [803, 183] on icon at bounding box center [806, 188] width 10 height 10
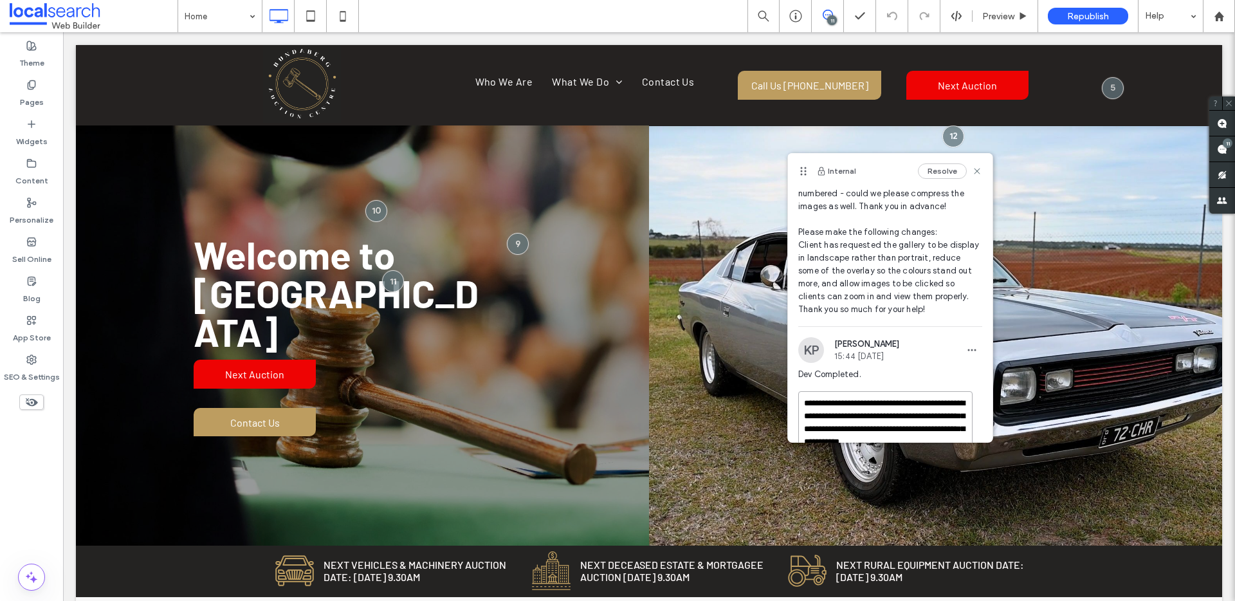
click at [922, 419] on textarea "**********" at bounding box center [885, 423] width 174 height 64
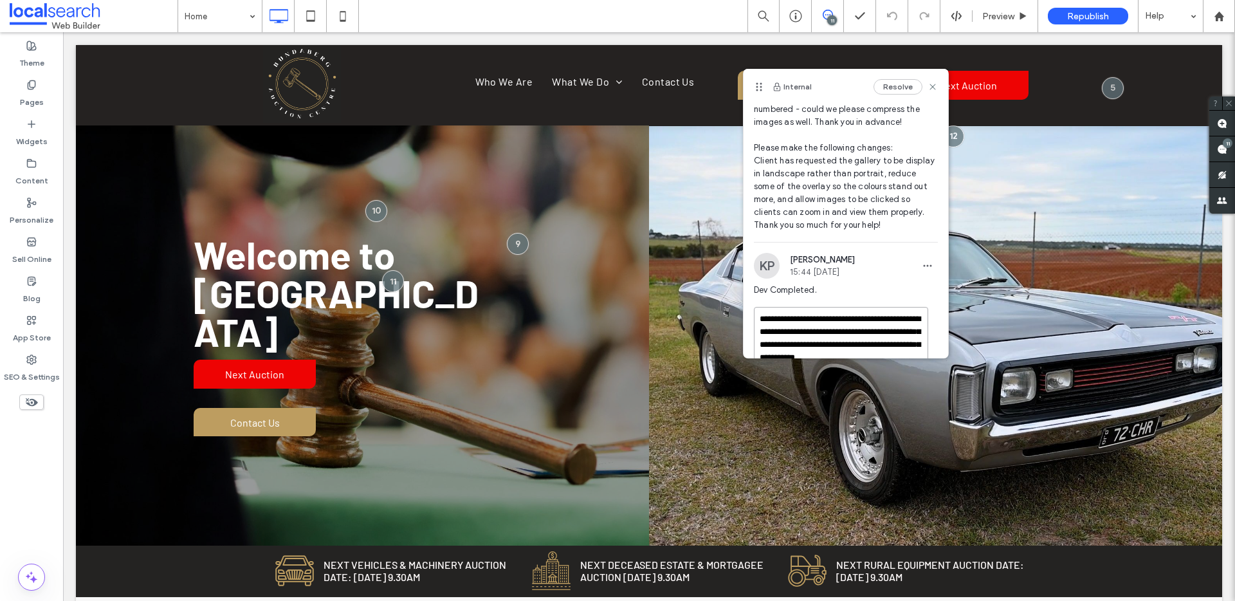
drag, startPoint x: 806, startPoint y: 169, endPoint x: 761, endPoint y: 84, distance: 95.3
click at [761, 84] on icon at bounding box center [759, 87] width 10 height 10
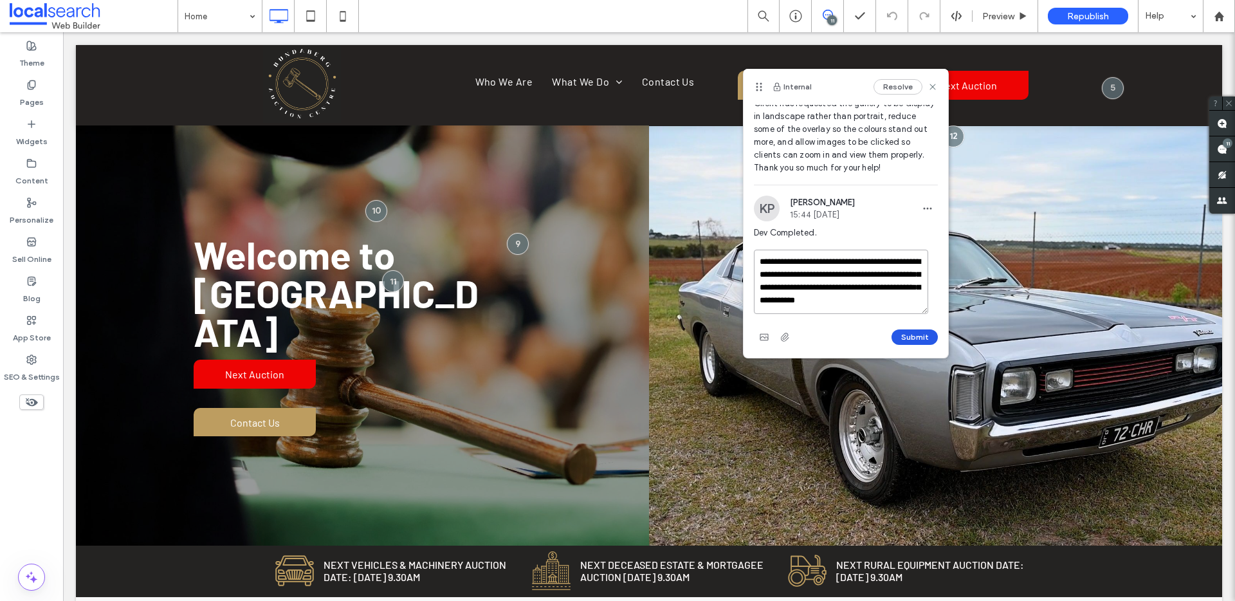
scroll to position [271, 0]
drag, startPoint x: 856, startPoint y: 305, endPoint x: 829, endPoint y: 294, distance: 28.6
click at [766, 300] on textarea "**********" at bounding box center [841, 282] width 174 height 64
type textarea "**********"
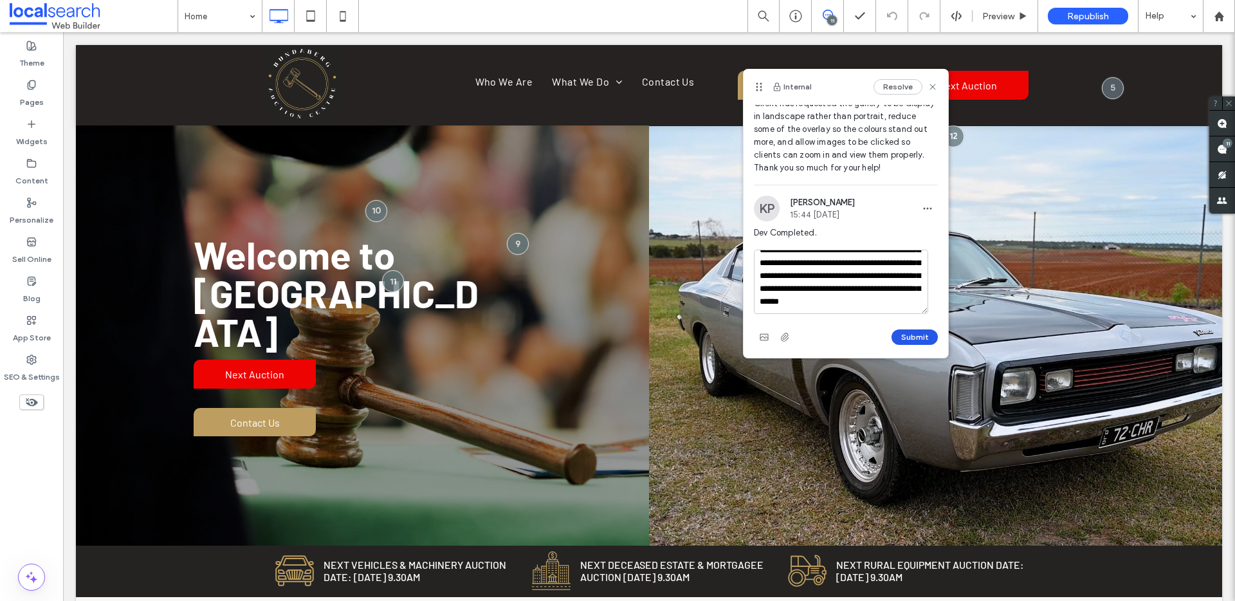
click at [906, 338] on button "Submit" at bounding box center [915, 336] width 46 height 15
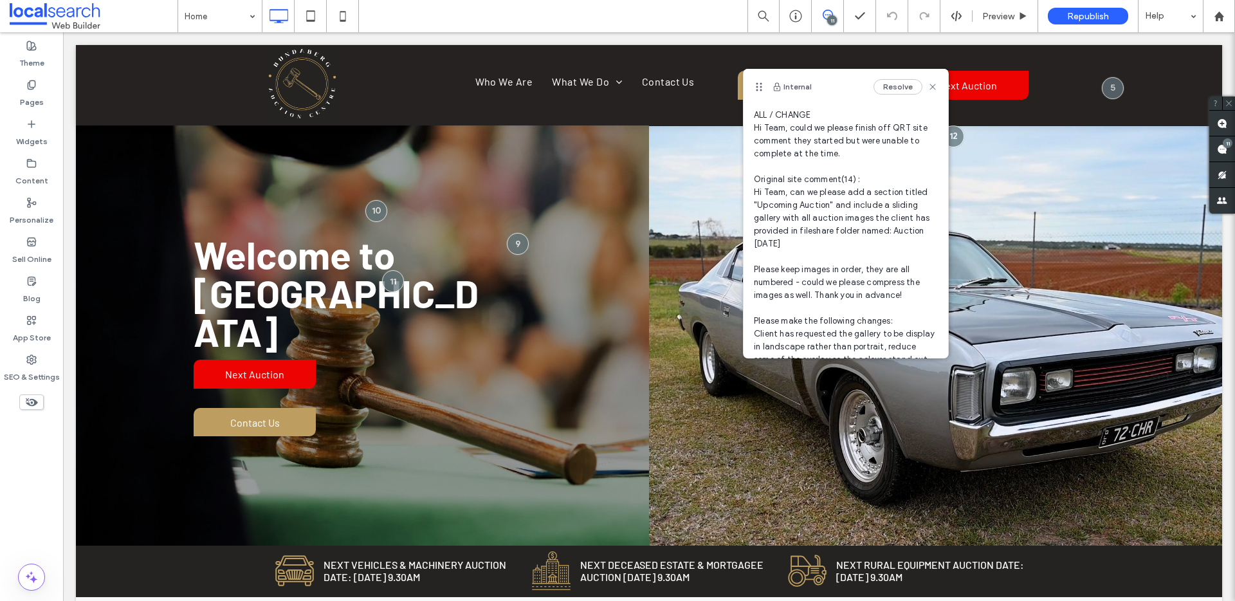
scroll to position [27, 0]
click at [1226, 145] on div "11" at bounding box center [1228, 143] width 10 height 10
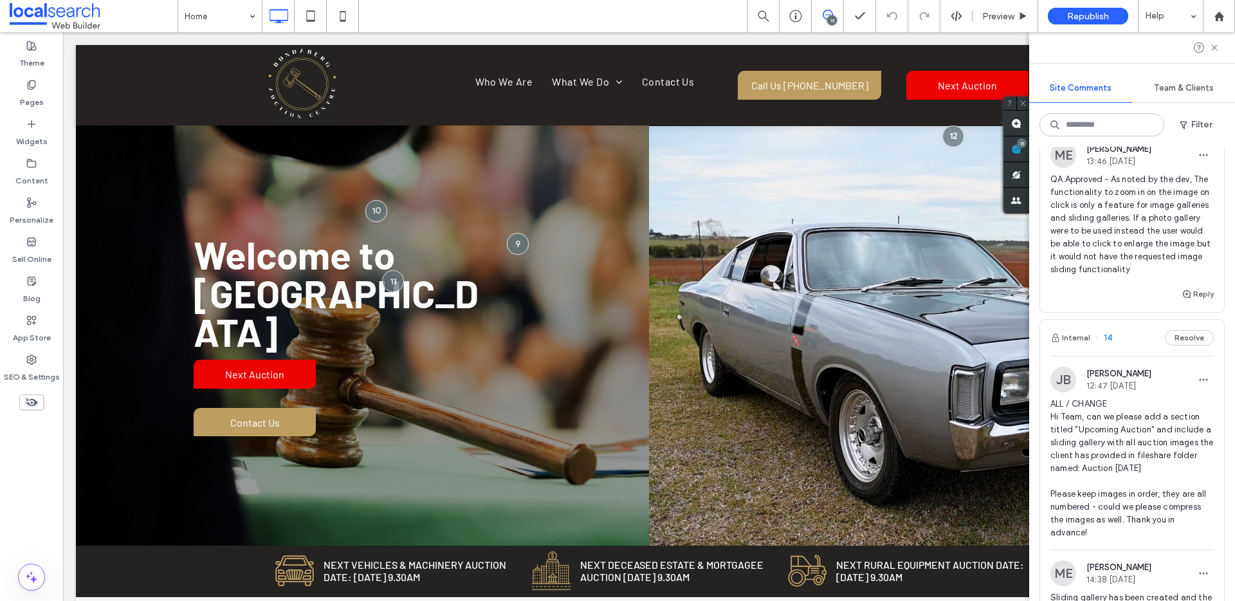
scroll to position [414, 0]
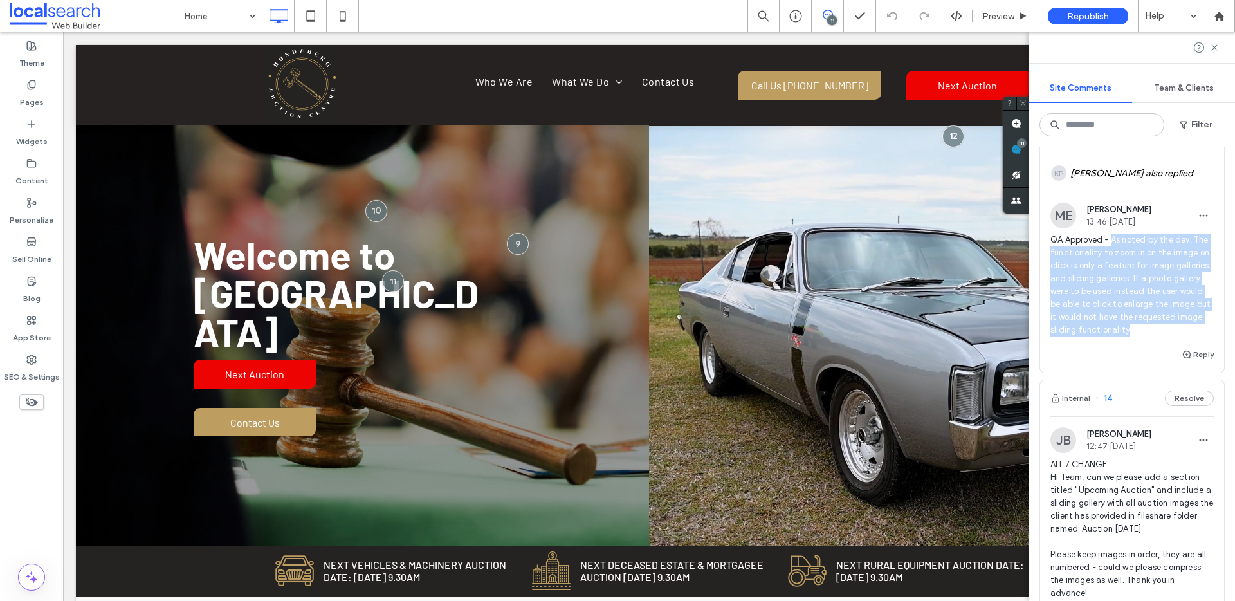
drag, startPoint x: 1112, startPoint y: 237, endPoint x: 1103, endPoint y: 339, distance: 102.0
click at [1103, 337] on span "QA Approved - As noted by the dev, The functionality to zoom in on the image on…" at bounding box center [1132, 285] width 163 height 103
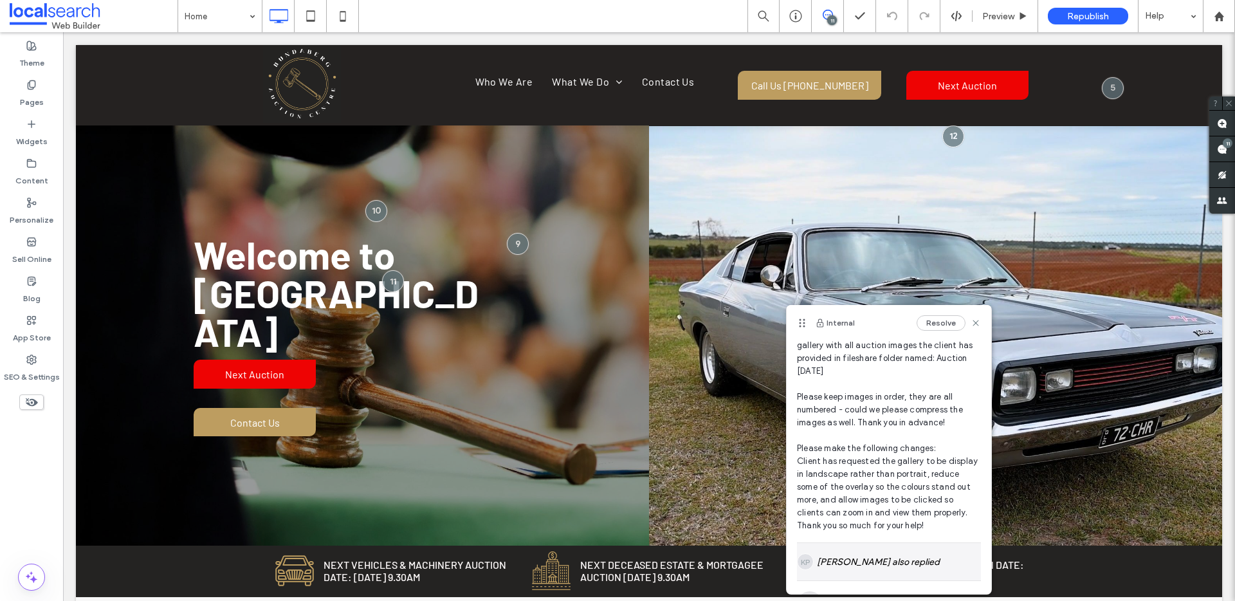
scroll to position [254, 0]
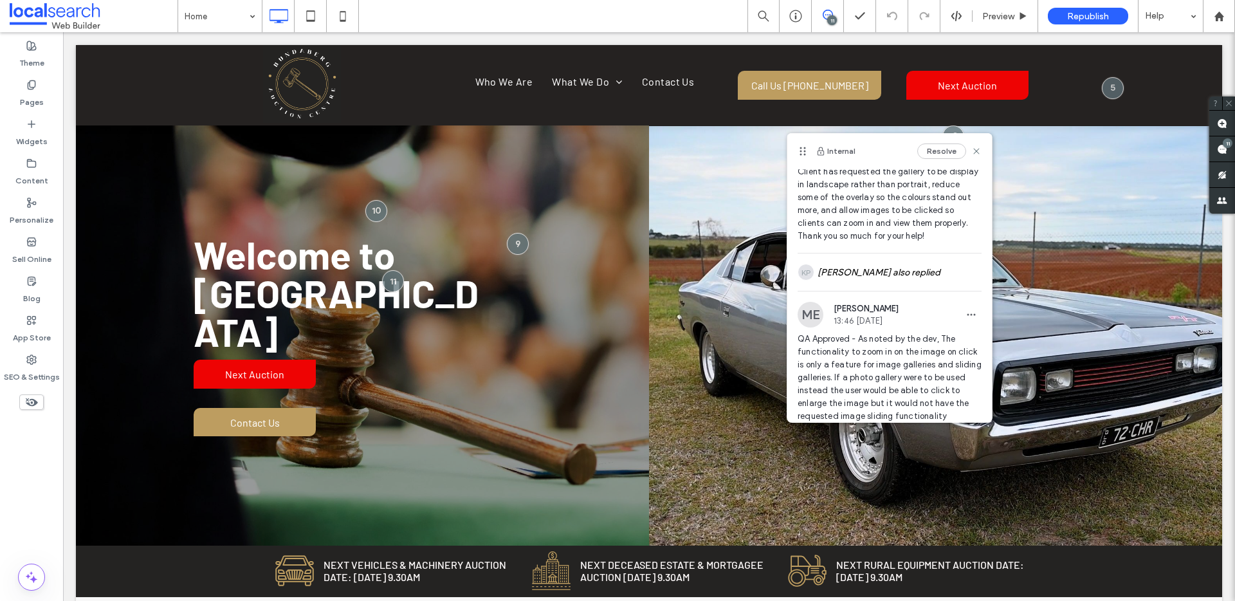
drag, startPoint x: 804, startPoint y: 326, endPoint x: 806, endPoint y: 158, distance: 168.0
click at [804, 154] on use at bounding box center [803, 151] width 6 height 8
drag, startPoint x: 858, startPoint y: 349, endPoint x: 876, endPoint y: 389, distance: 43.8
click at [876, 389] on span "QA Approved - As noted by the dev, The functionality to zoom in on the image on…" at bounding box center [890, 378] width 184 height 90
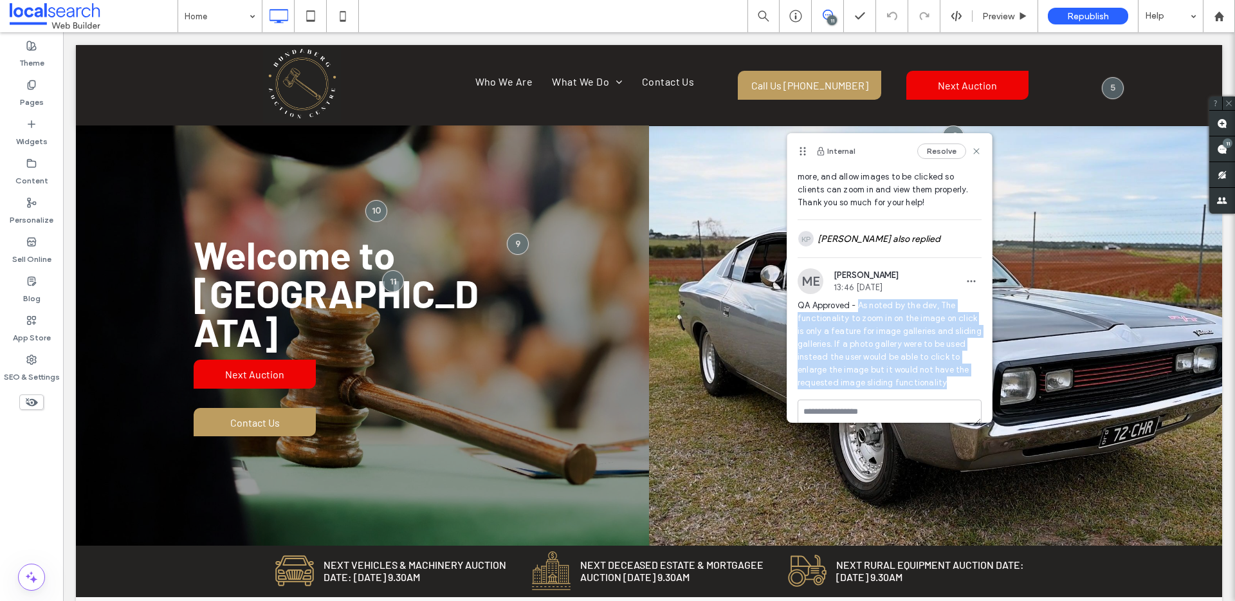
scroll to position [316, 0]
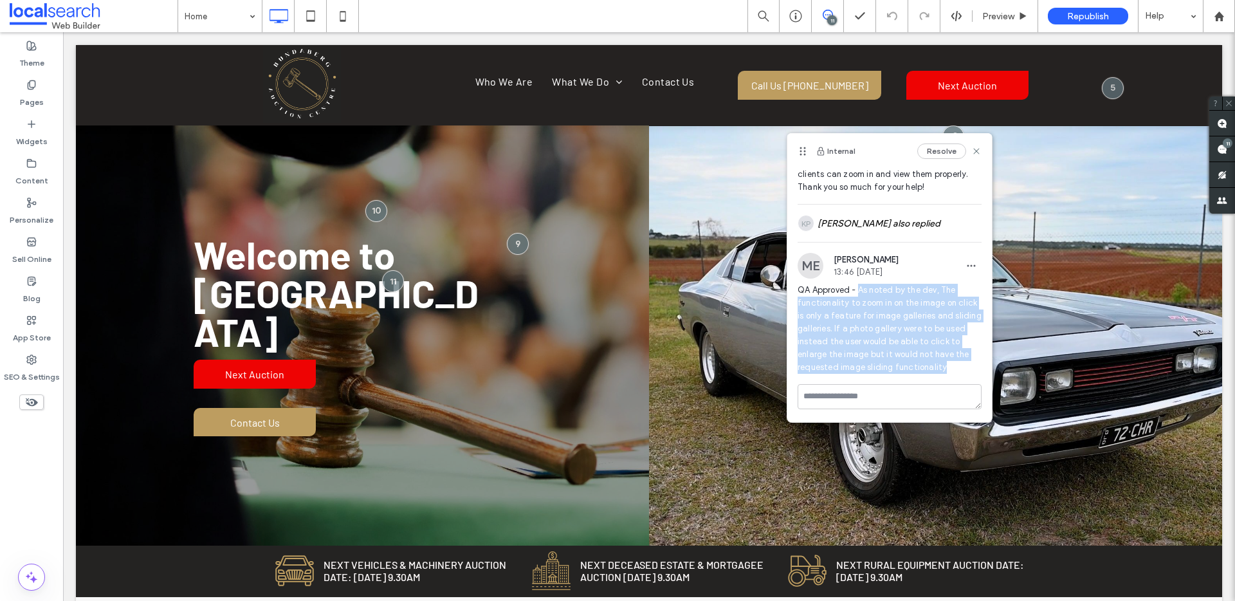
drag, startPoint x: 858, startPoint y: 351, endPoint x: 957, endPoint y: 369, distance: 100.7
click at [957, 369] on span "QA Approved - As noted by the dev, The functionality to zoom in on the image on…" at bounding box center [890, 329] width 184 height 90
copy span "As noted by the dev, The functionality to zoom in on the image on click is only…"
click at [1218, 147] on use at bounding box center [1222, 149] width 10 height 10
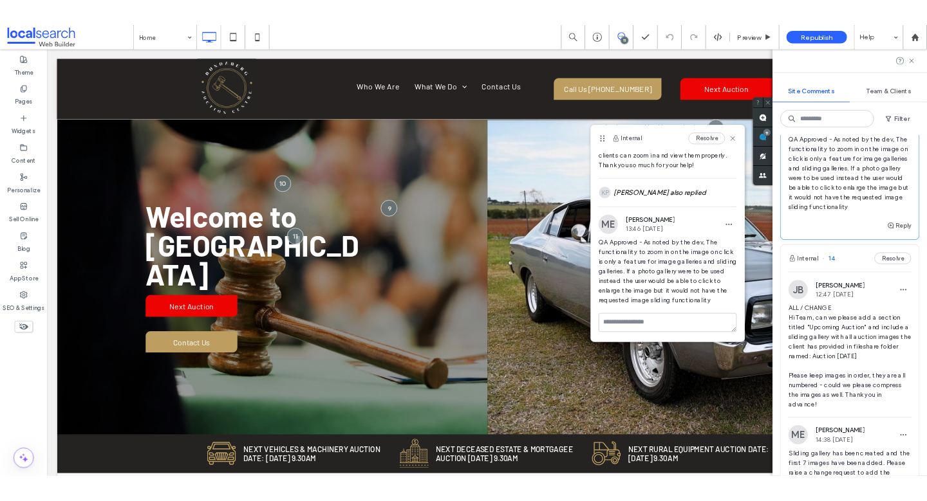
scroll to position [563, 0]
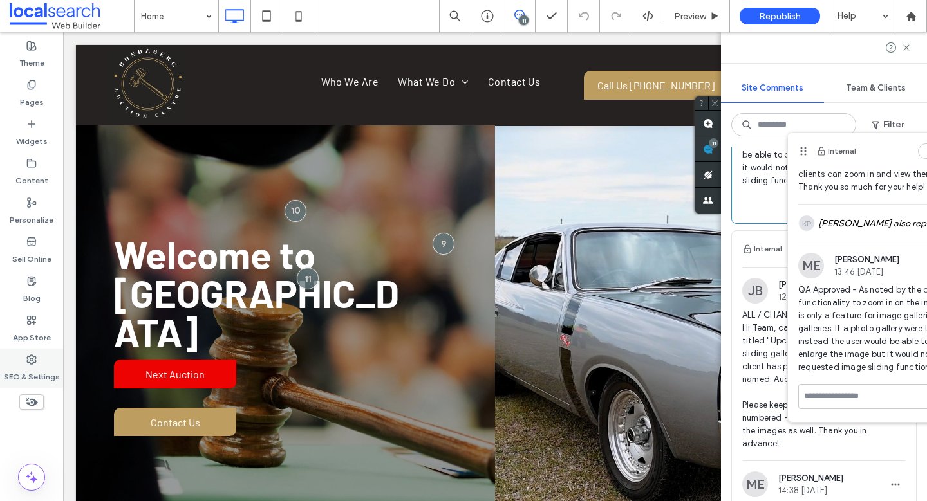
click at [28, 371] on label "SEO & Settings" at bounding box center [32, 374] width 56 height 18
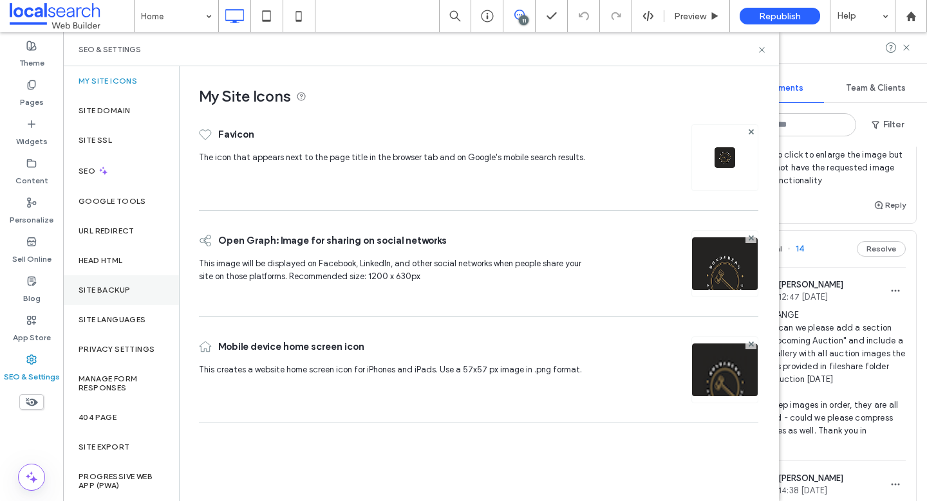
click at [103, 293] on label "Site Backup" at bounding box center [103, 290] width 51 height 9
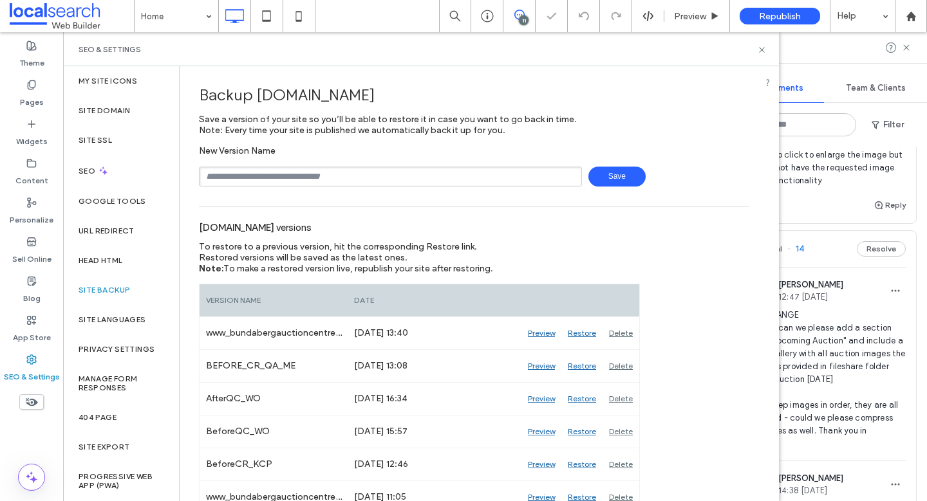
click at [266, 176] on input "text" at bounding box center [390, 177] width 383 height 20
type input "**********"
click at [760, 50] on icon at bounding box center [762, 50] width 10 height 10
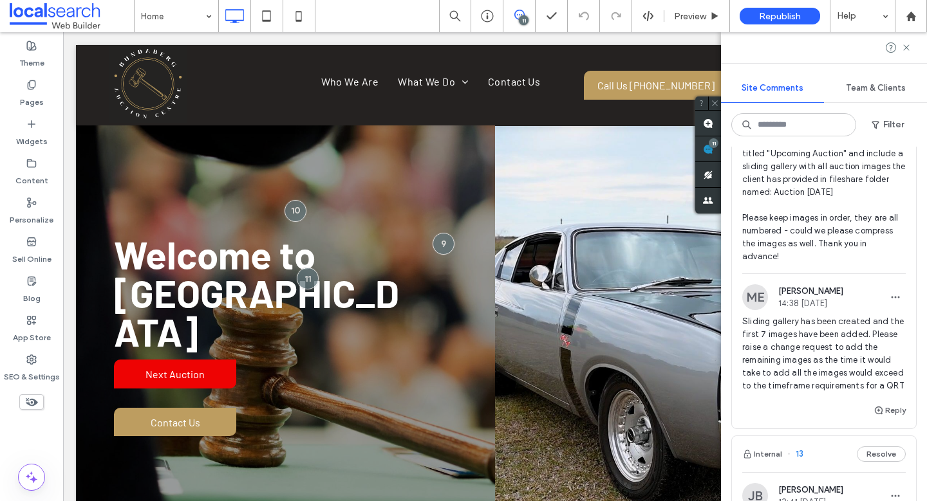
scroll to position [762, 0]
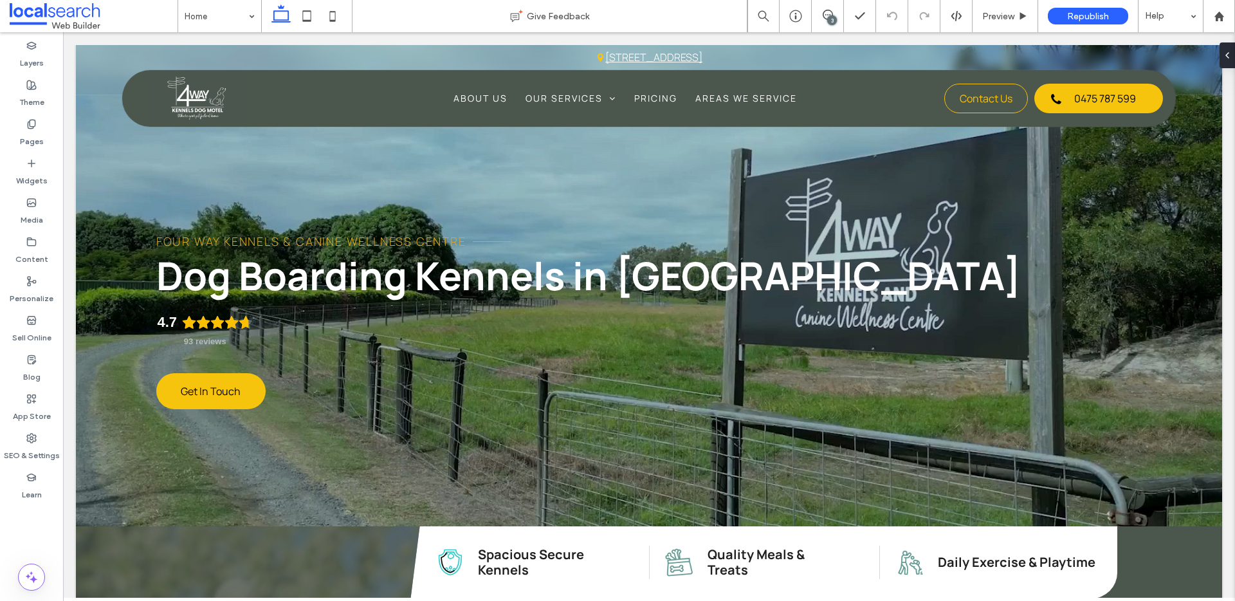
click at [832, 19] on div "3" at bounding box center [832, 20] width 10 height 10
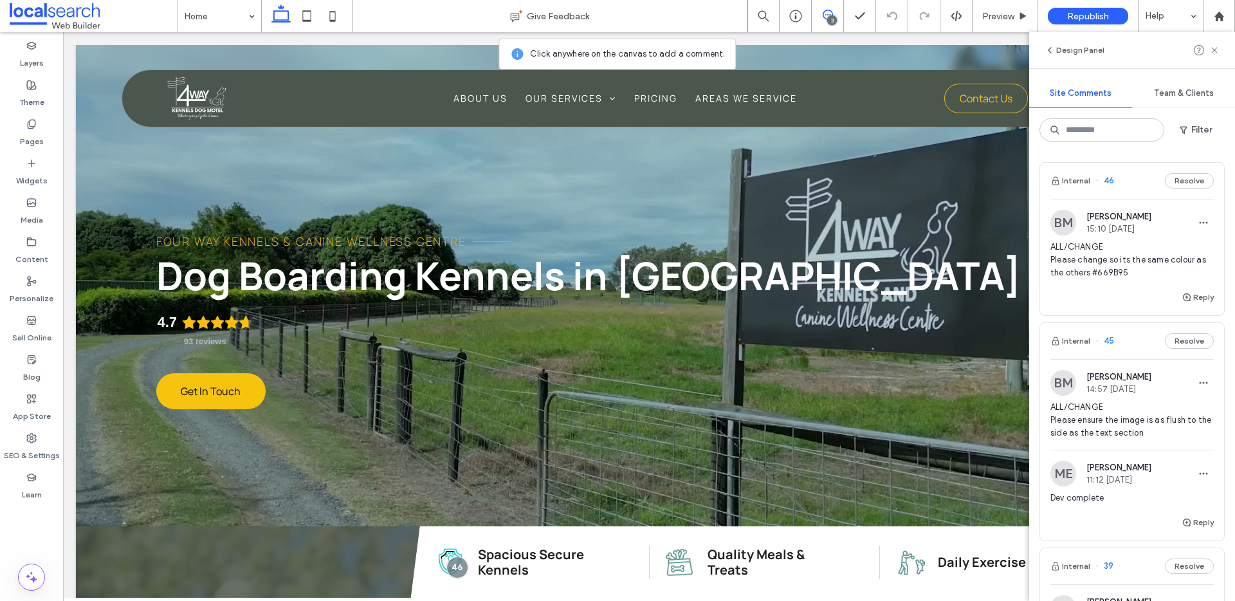
click at [1109, 180] on span "46" at bounding box center [1105, 180] width 19 height 13
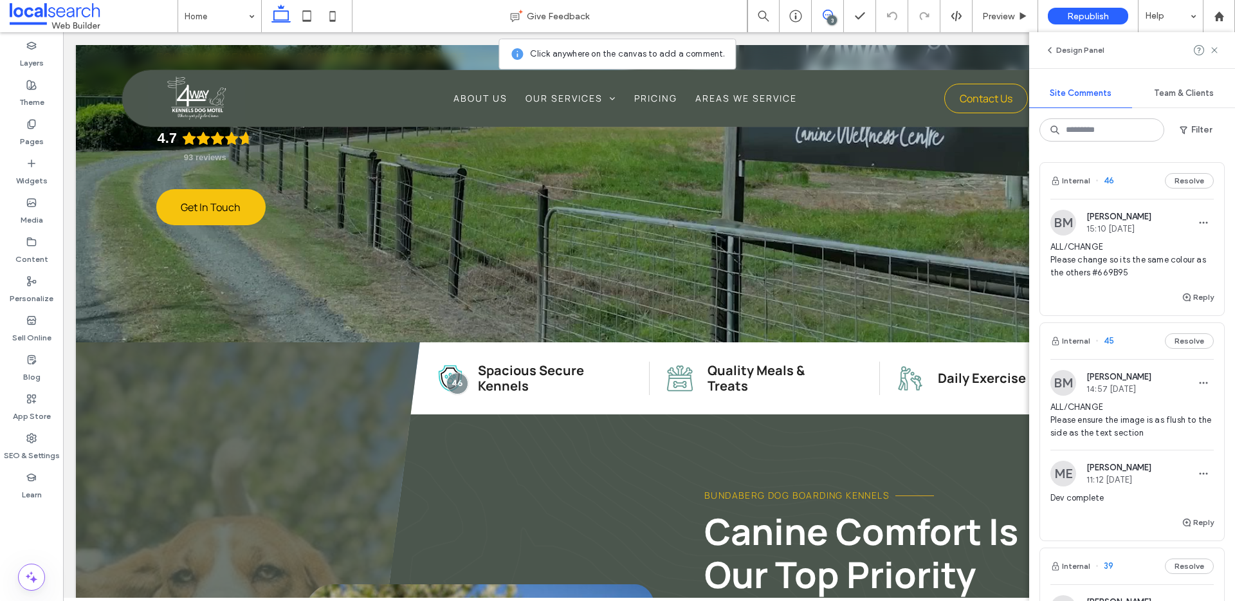
scroll to position [216, 0]
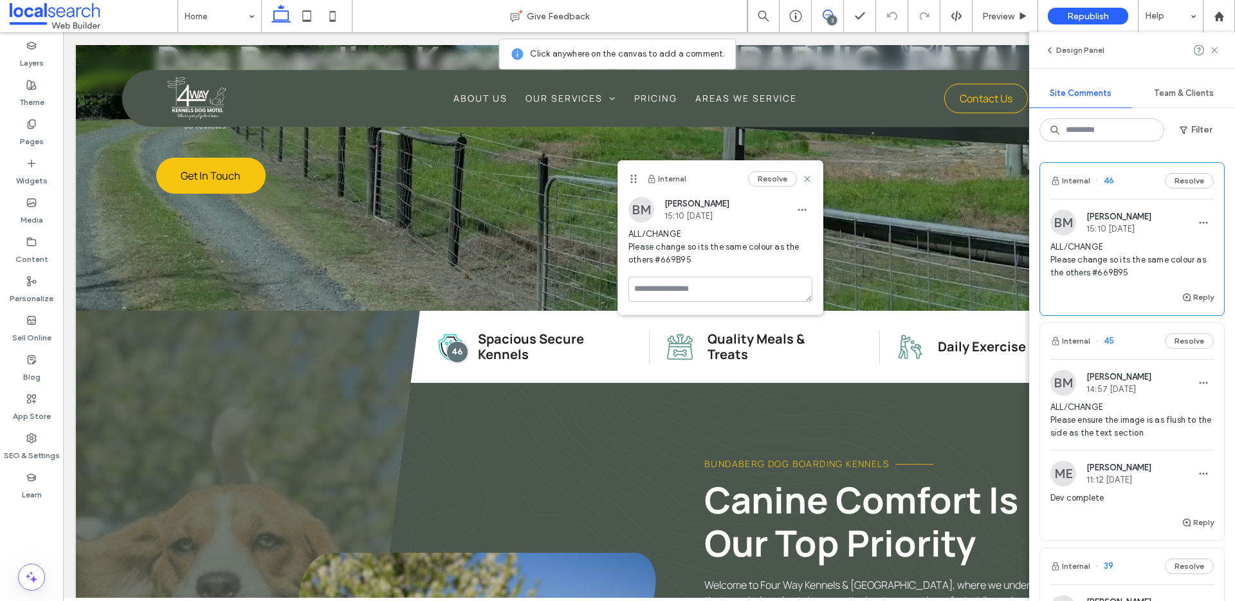
drag, startPoint x: 524, startPoint y: 281, endPoint x: 630, endPoint y: 171, distance: 152.9
click at [630, 174] on icon at bounding box center [634, 179] width 10 height 10
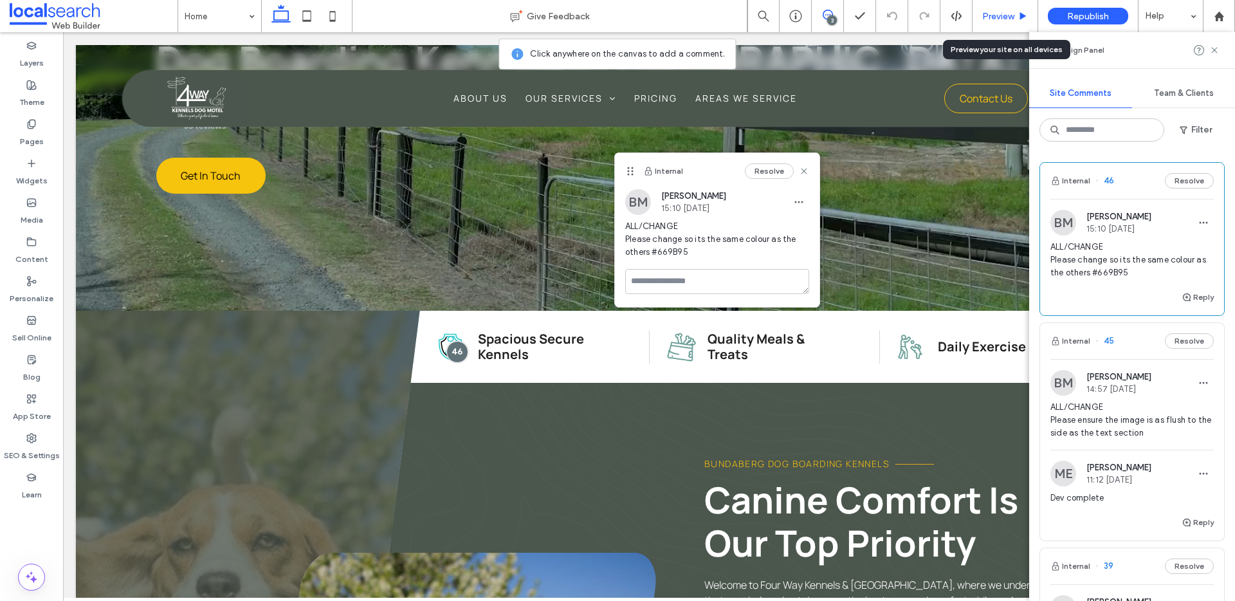
click at [997, 19] on span "Preview" at bounding box center [998, 16] width 32 height 11
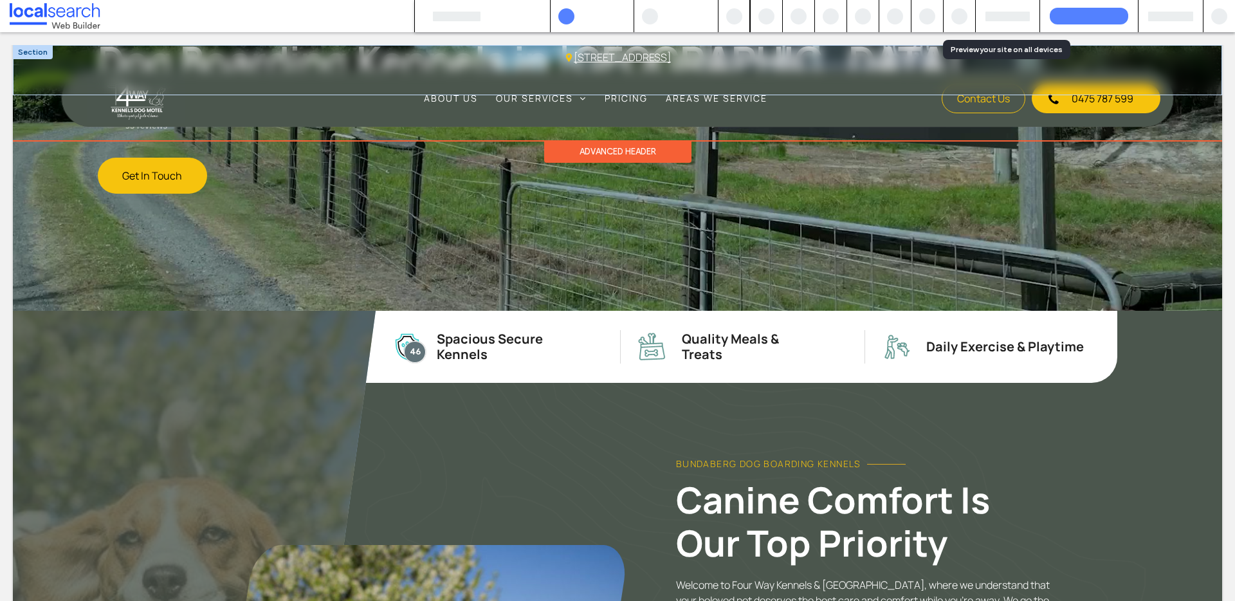
scroll to position [203, 0]
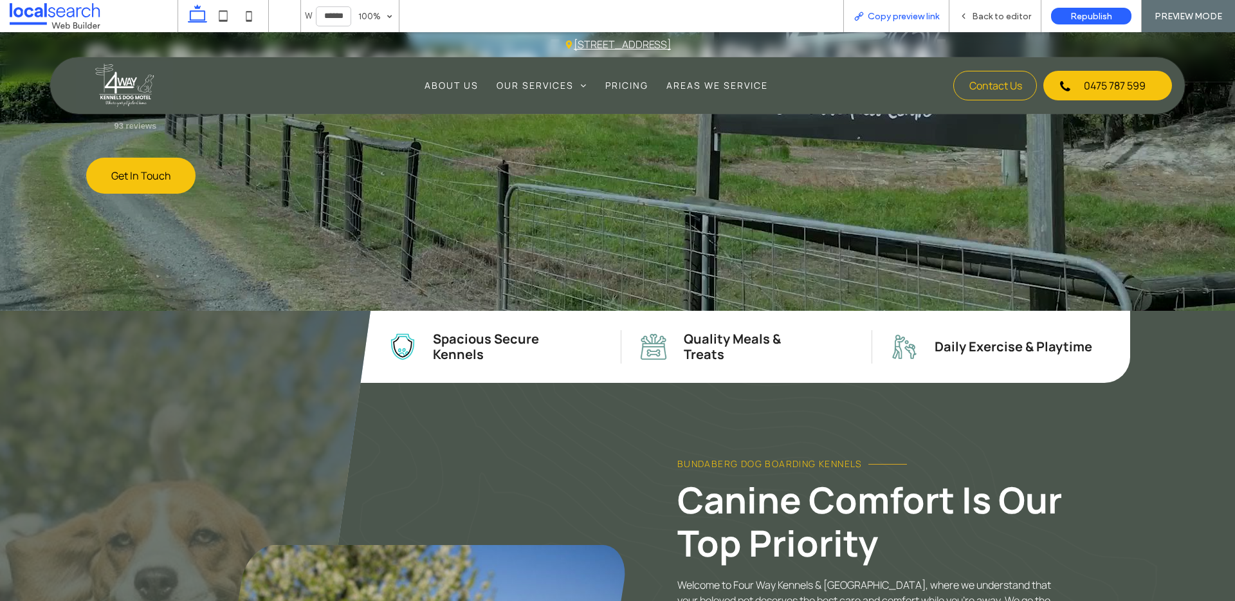
click at [908, 21] on div "Copy preview link" at bounding box center [897, 16] width 106 height 32
click at [905, 15] on span "Copy preview link" at bounding box center [903, 16] width 71 height 11
click at [1008, 21] on span "Back to editor" at bounding box center [1001, 16] width 59 height 11
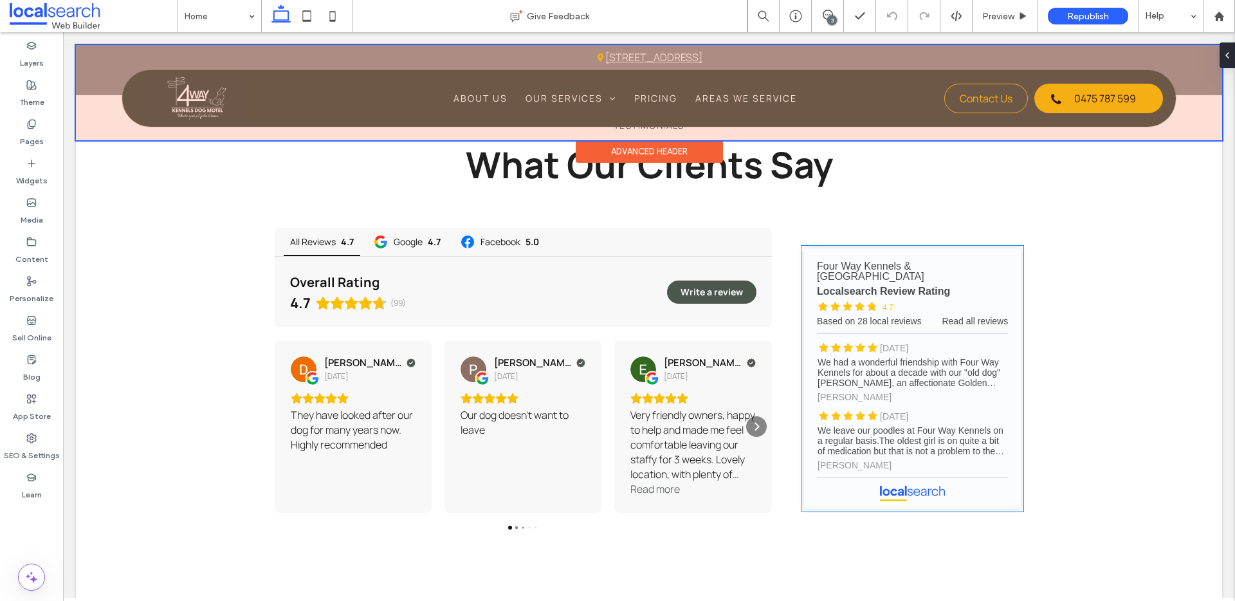
scroll to position [2208, 0]
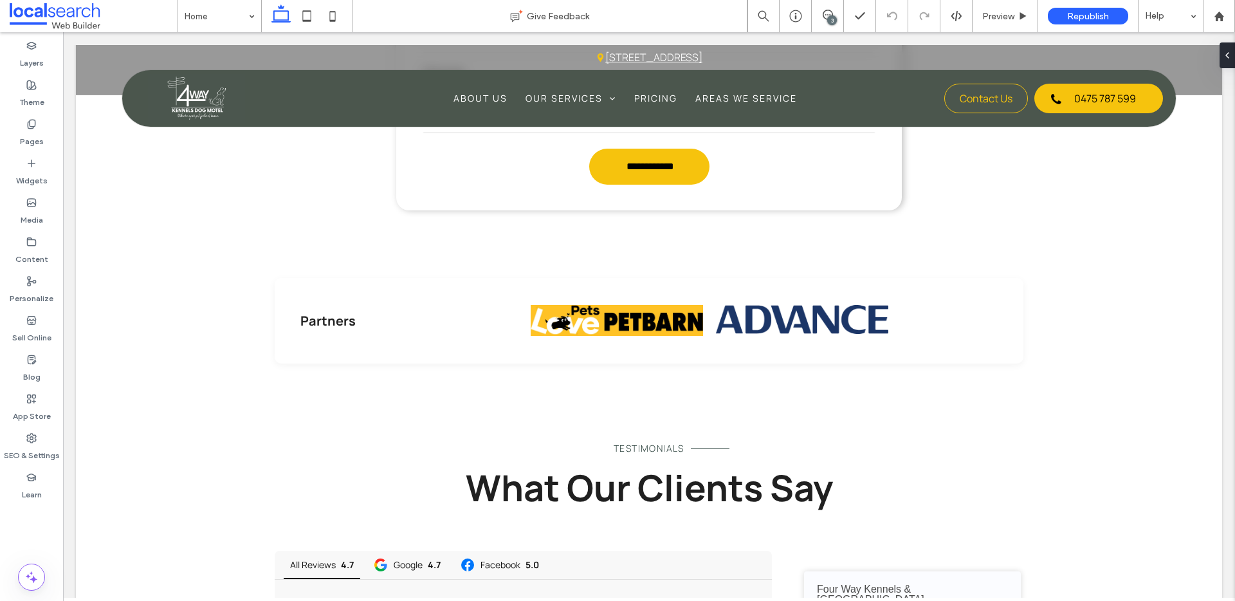
click at [831, 19] on div "3" at bounding box center [832, 20] width 10 height 10
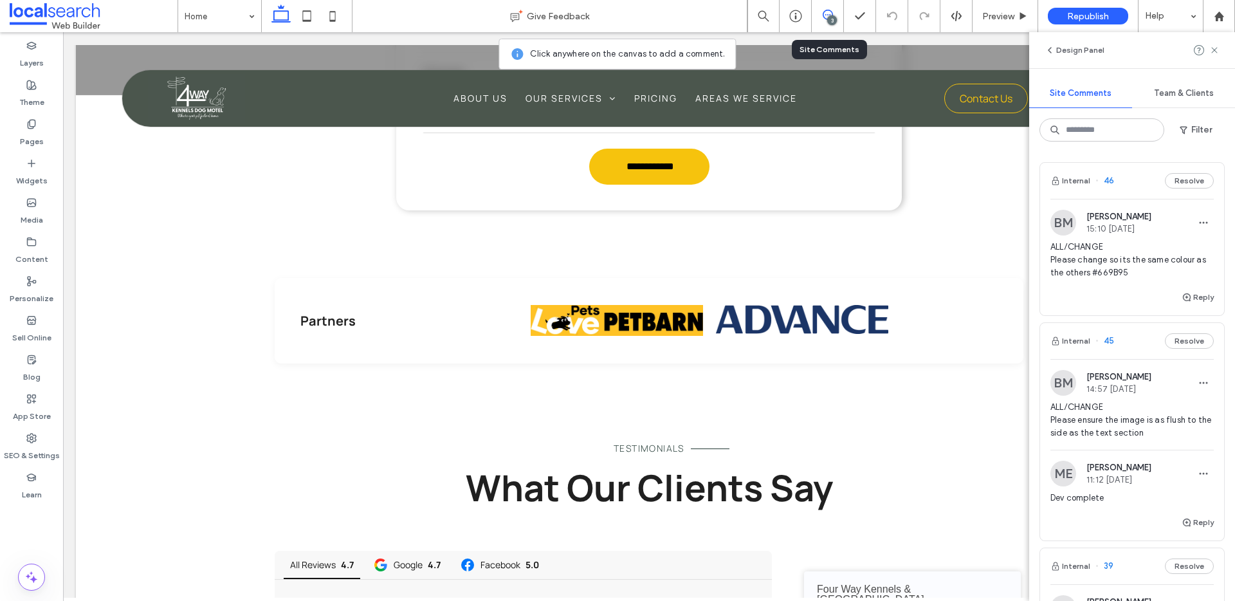
click at [1127, 268] on span "ALL/CHANGE Please change so its the same colour as the others #669B95" at bounding box center [1132, 260] width 163 height 39
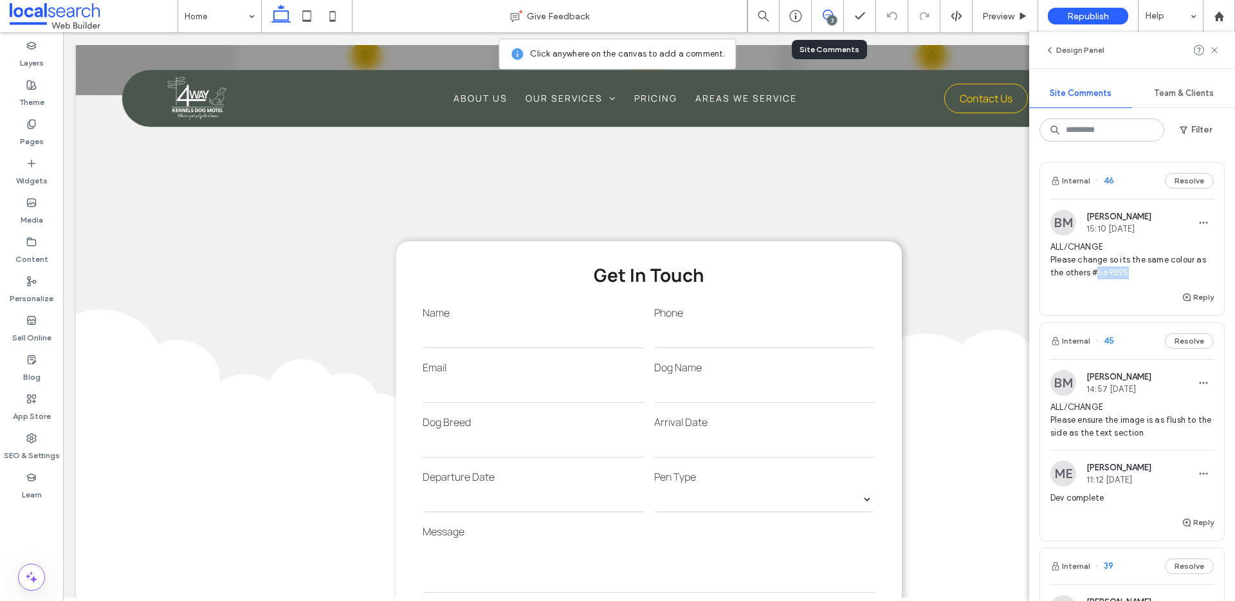
click at [1127, 268] on span "ALL/CHANGE Please change so its the same colour as the others #669B95" at bounding box center [1132, 260] width 163 height 39
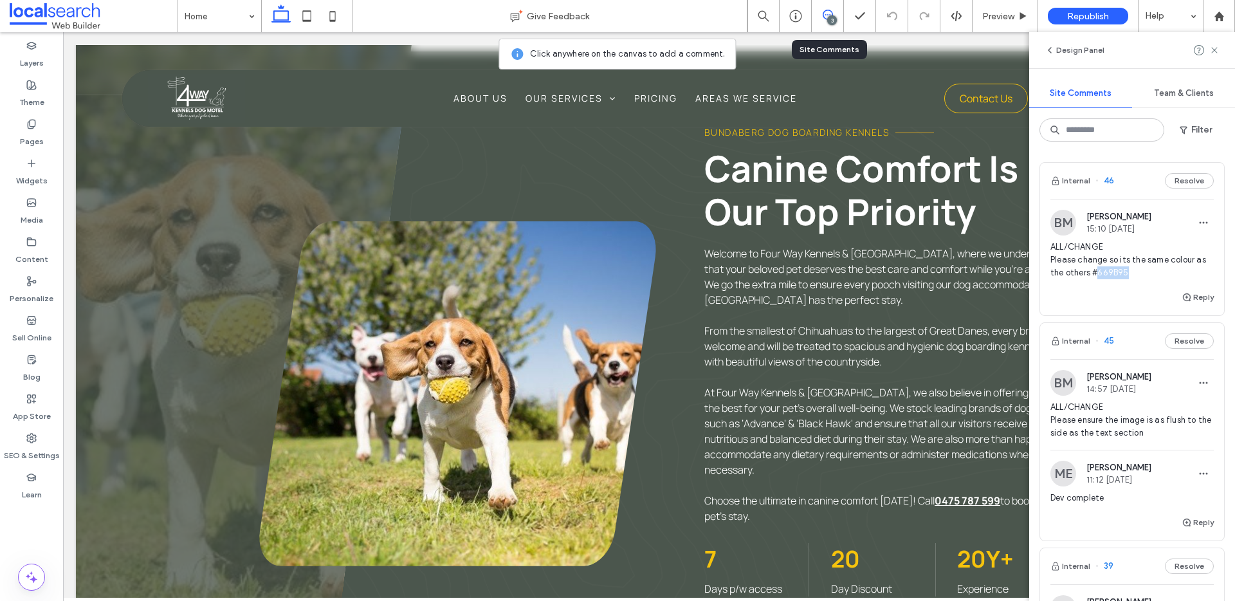
scroll to position [216, 0]
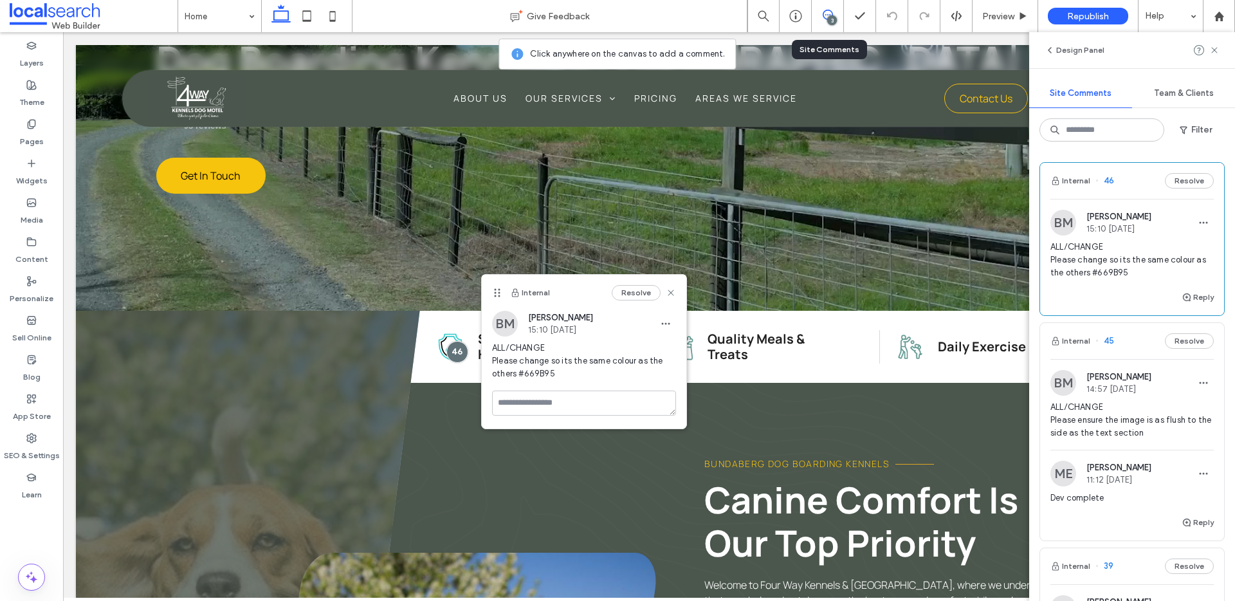
click at [532, 374] on span "ALL/CHANGE Please change so its the same colour as the others #669B95" at bounding box center [584, 361] width 184 height 39
copy span "669B95"
click at [673, 293] on icon at bounding box center [671, 293] width 10 height 10
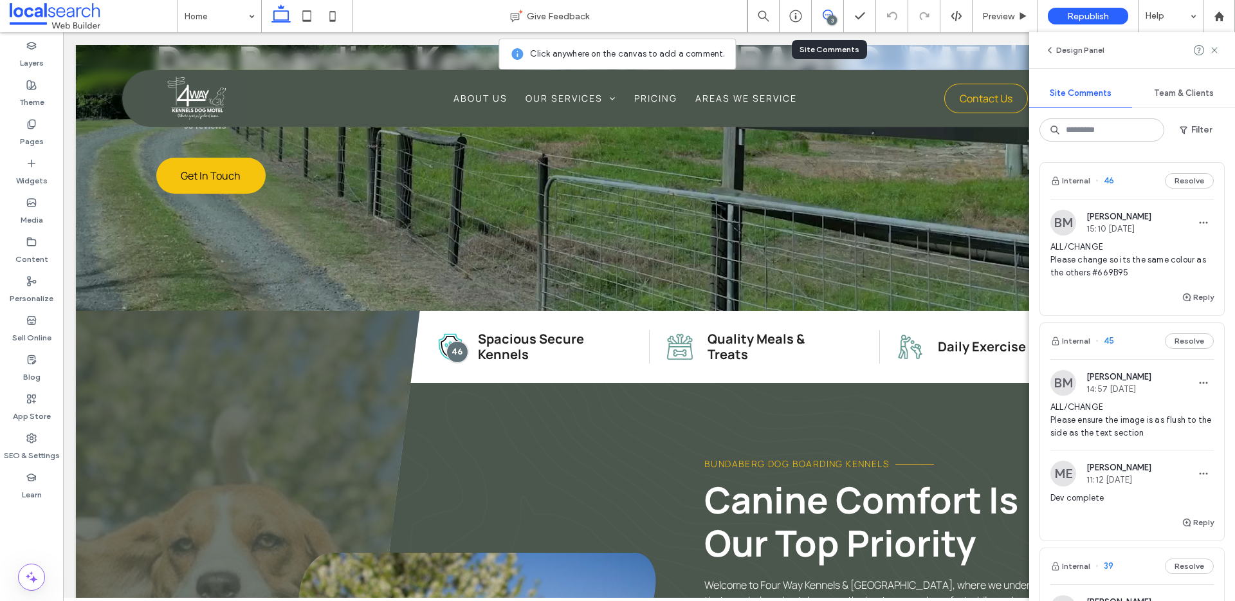
click at [673, 293] on div "Four Way Kennels & Canine wellness Centre Dog Boarding Kennels in Bundaberg 4.7…" at bounding box center [649, 69] width 1147 height 481
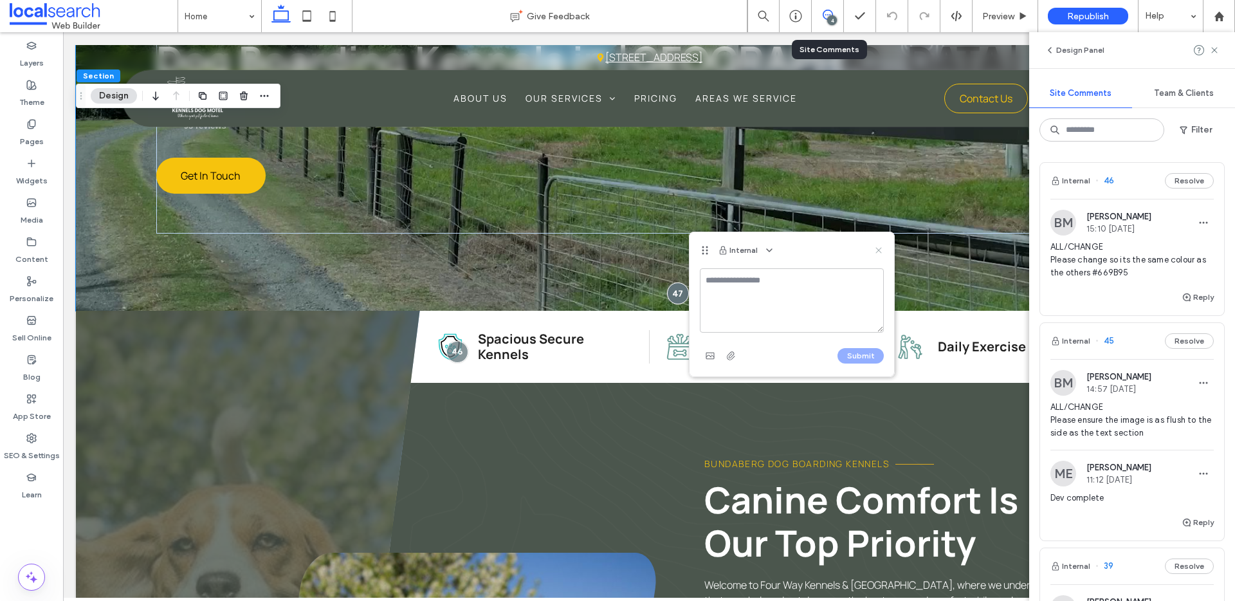
click at [881, 250] on icon at bounding box center [879, 250] width 10 height 10
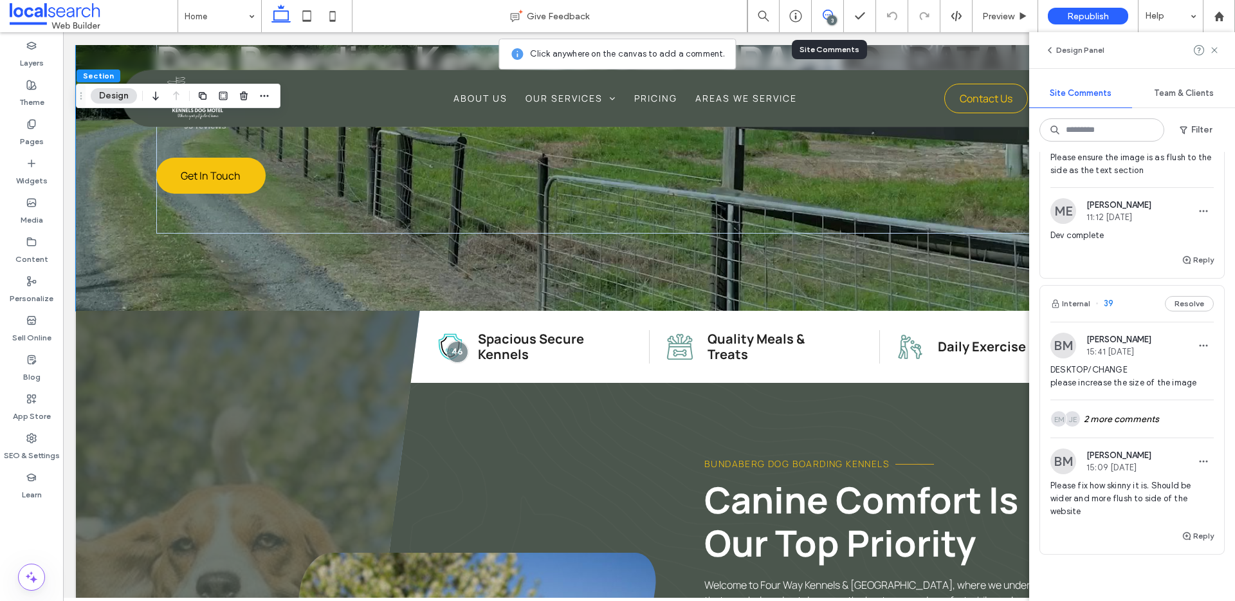
scroll to position [252, 0]
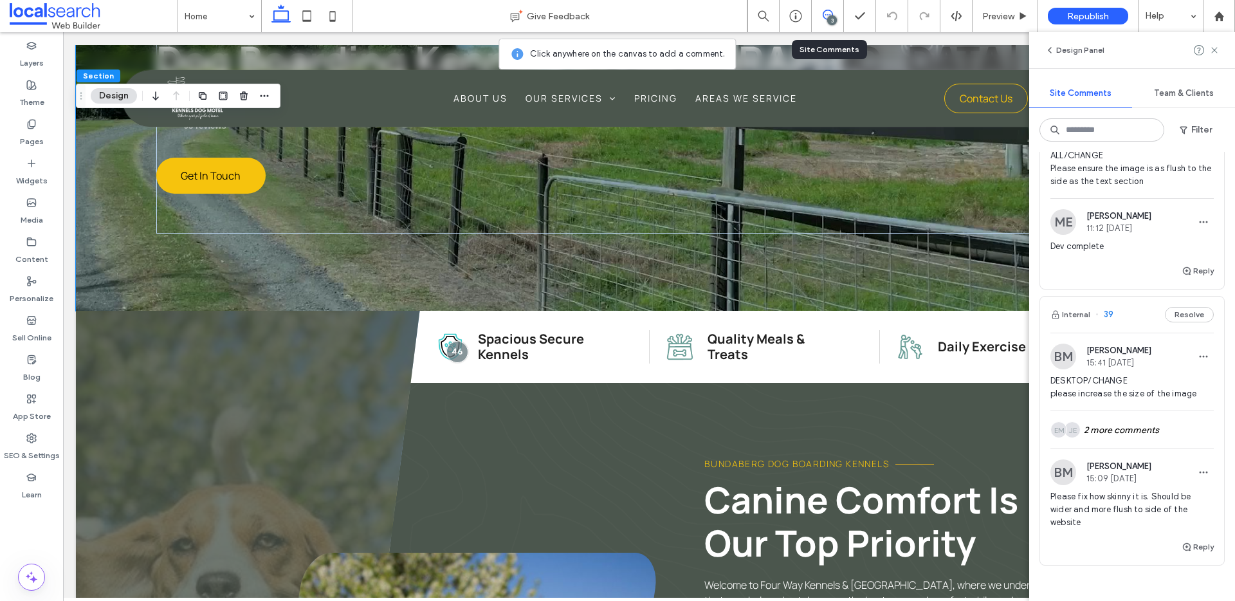
click at [1111, 317] on span "39" at bounding box center [1105, 314] width 18 height 13
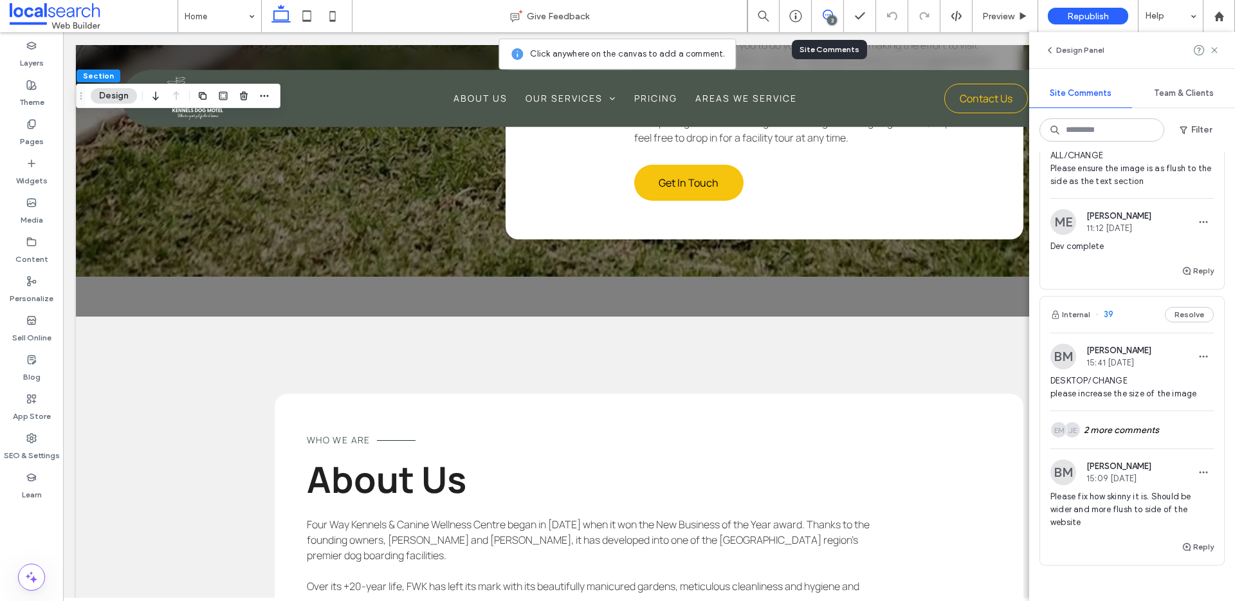
scroll to position [5111, 0]
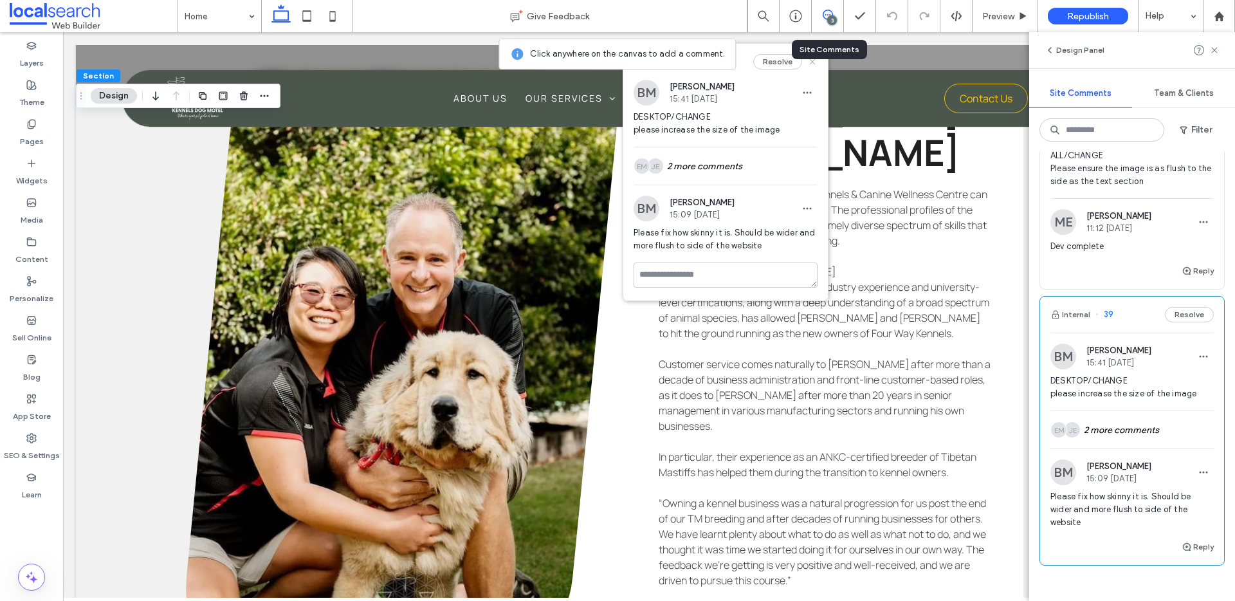
click at [815, 62] on icon at bounding box center [812, 62] width 10 height 10
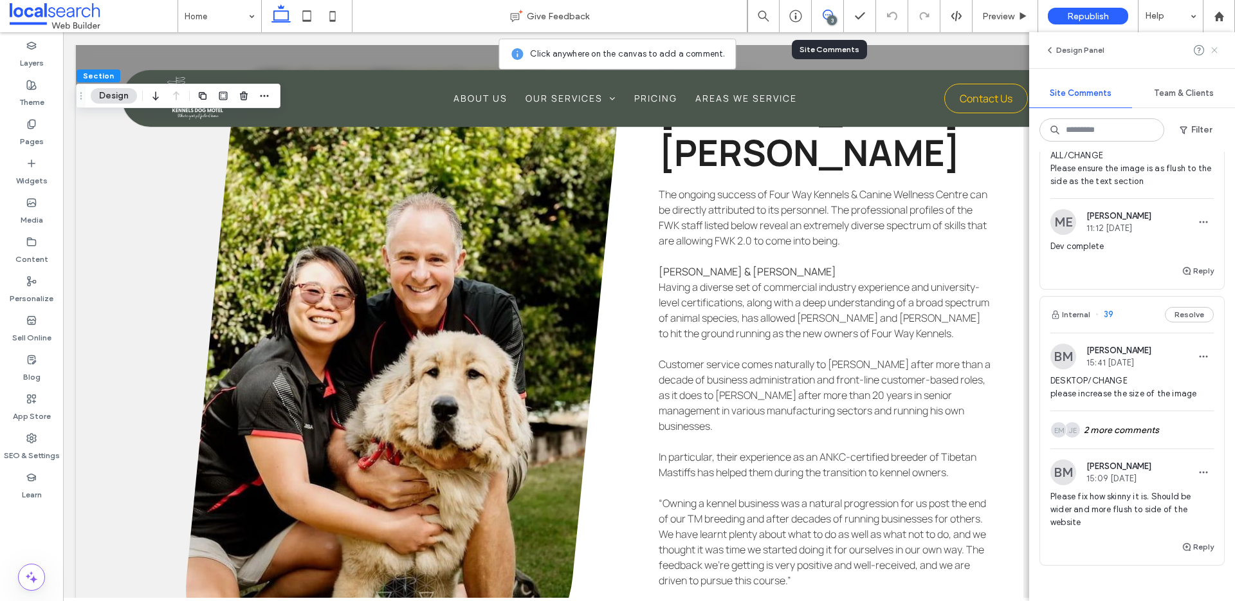
click at [1217, 52] on use at bounding box center [1215, 50] width 6 height 6
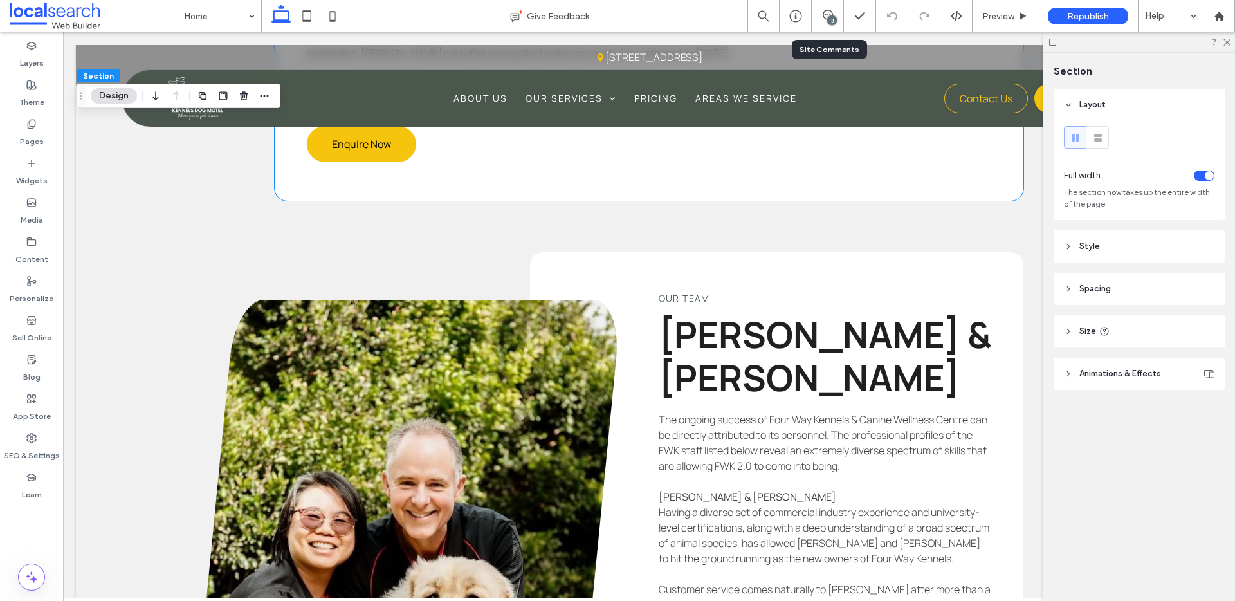
scroll to position [4804, 0]
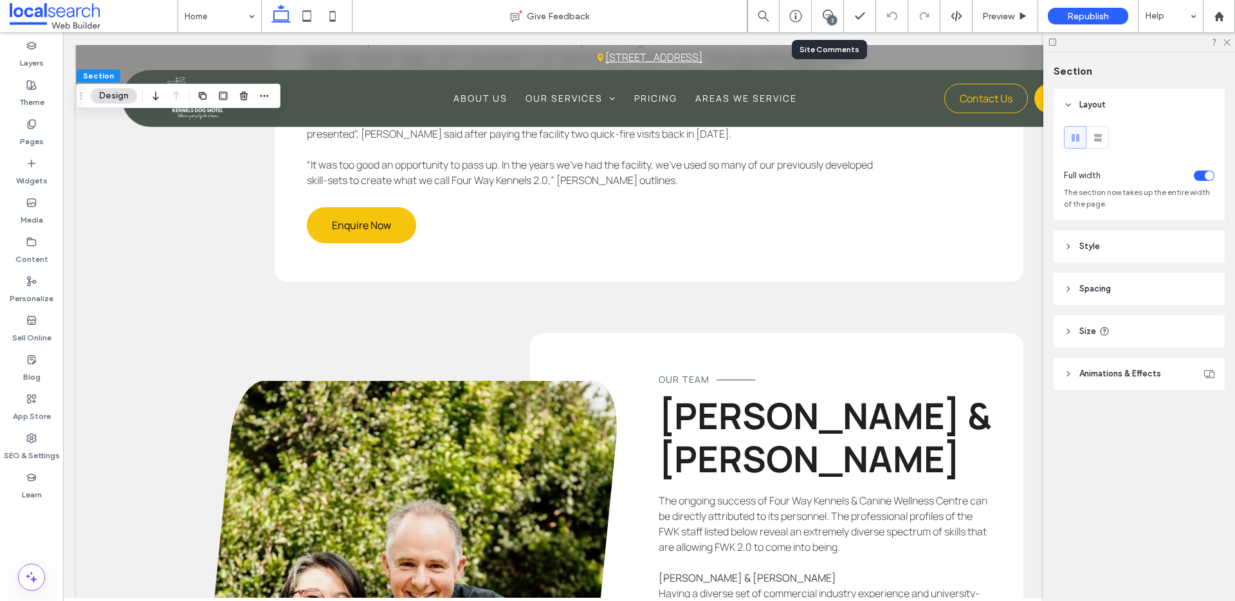
click at [1226, 43] on use at bounding box center [1227, 42] width 7 height 7
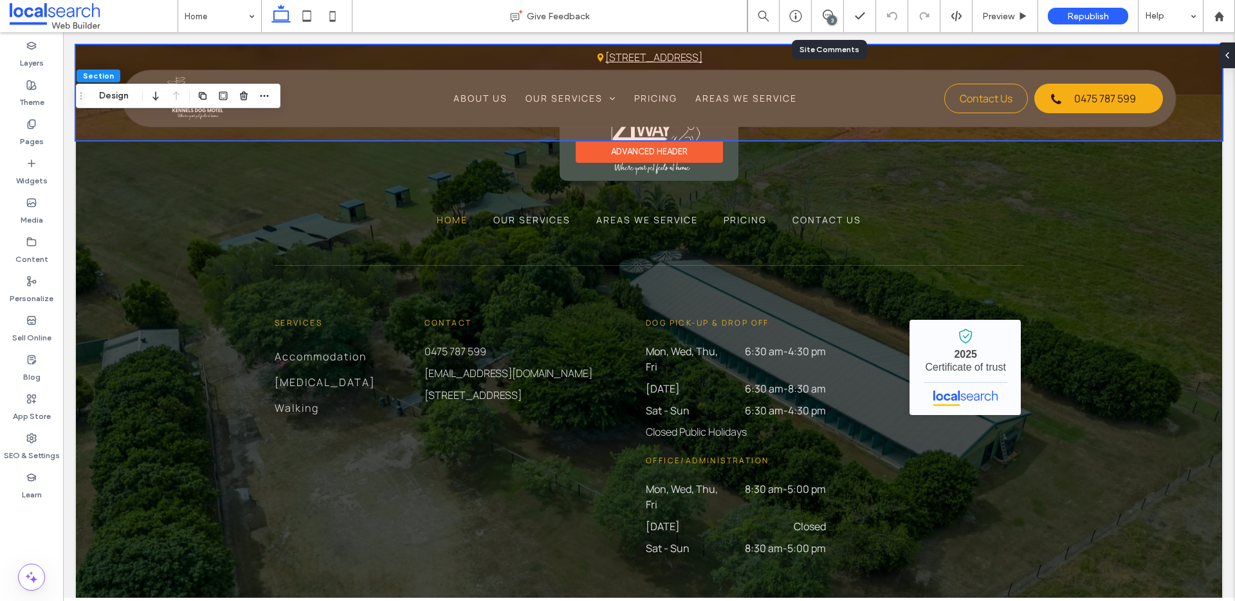
scroll to position [6446, 0]
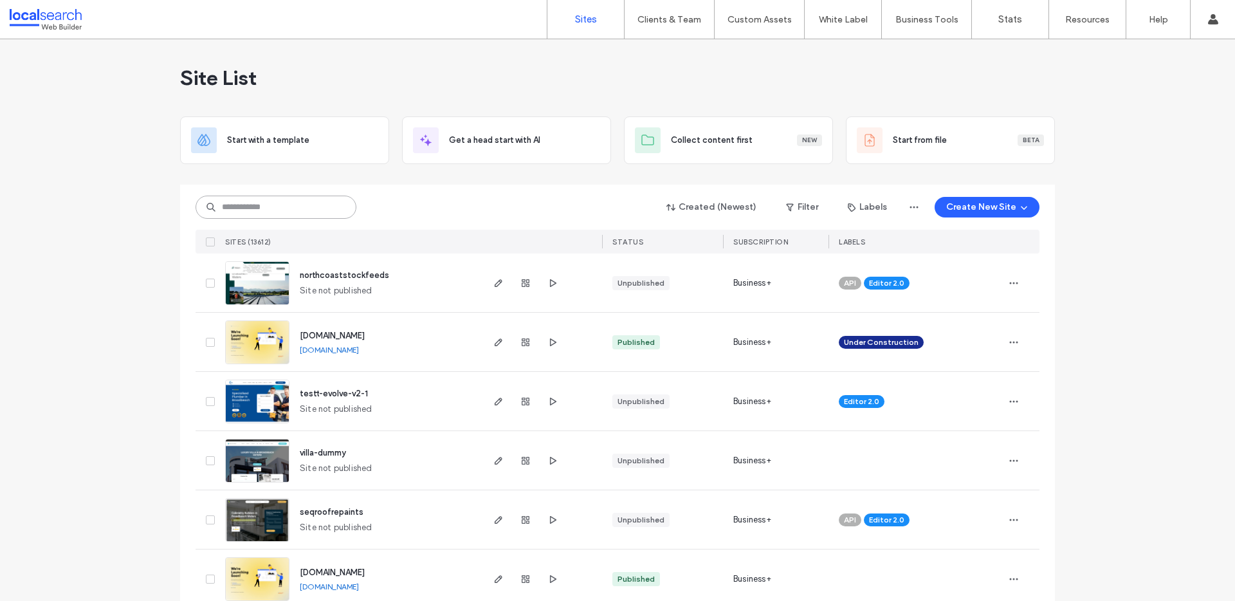
click at [272, 203] on input at bounding box center [276, 207] width 161 height 23
paste input "**********"
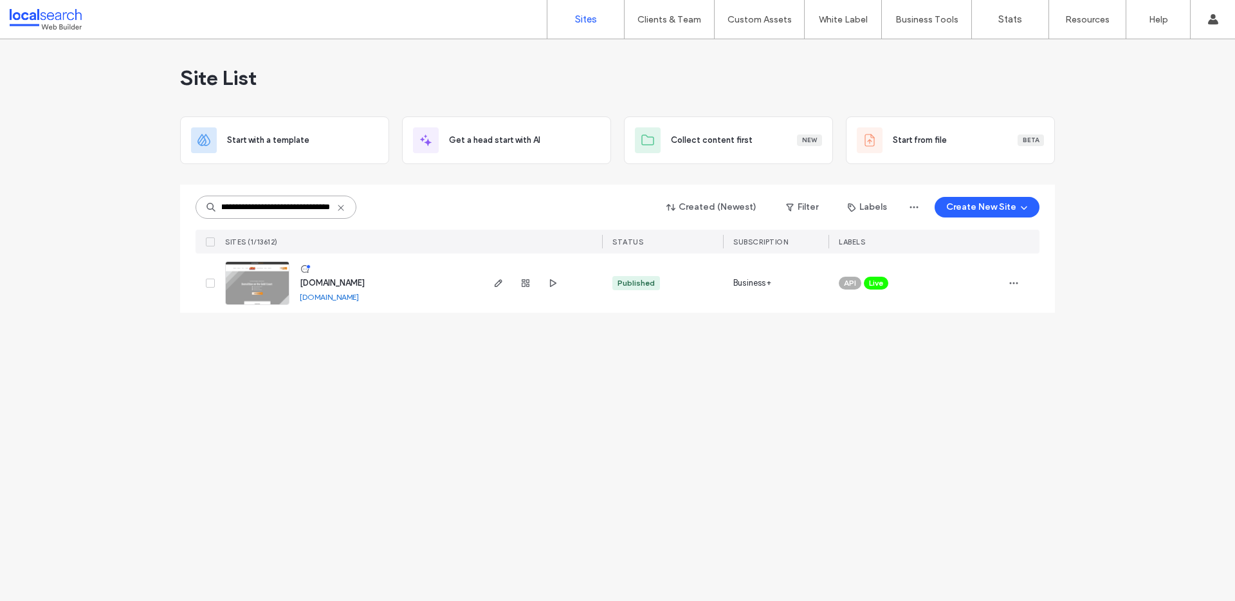
scroll to position [0, 48]
type input "**********"
click at [250, 293] on img at bounding box center [257, 306] width 63 height 88
click at [1019, 279] on icon "button" at bounding box center [1014, 283] width 10 height 10
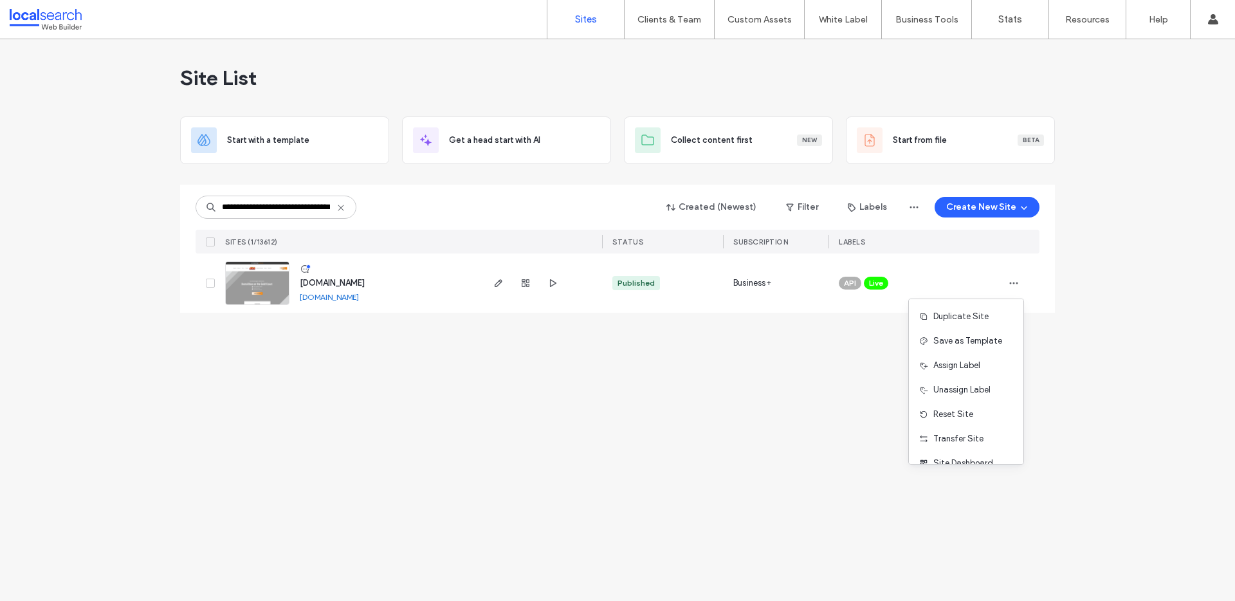
click at [701, 498] on div "**********" at bounding box center [617, 320] width 1235 height 562
click at [527, 283] on icon "button" at bounding box center [526, 283] width 10 height 10
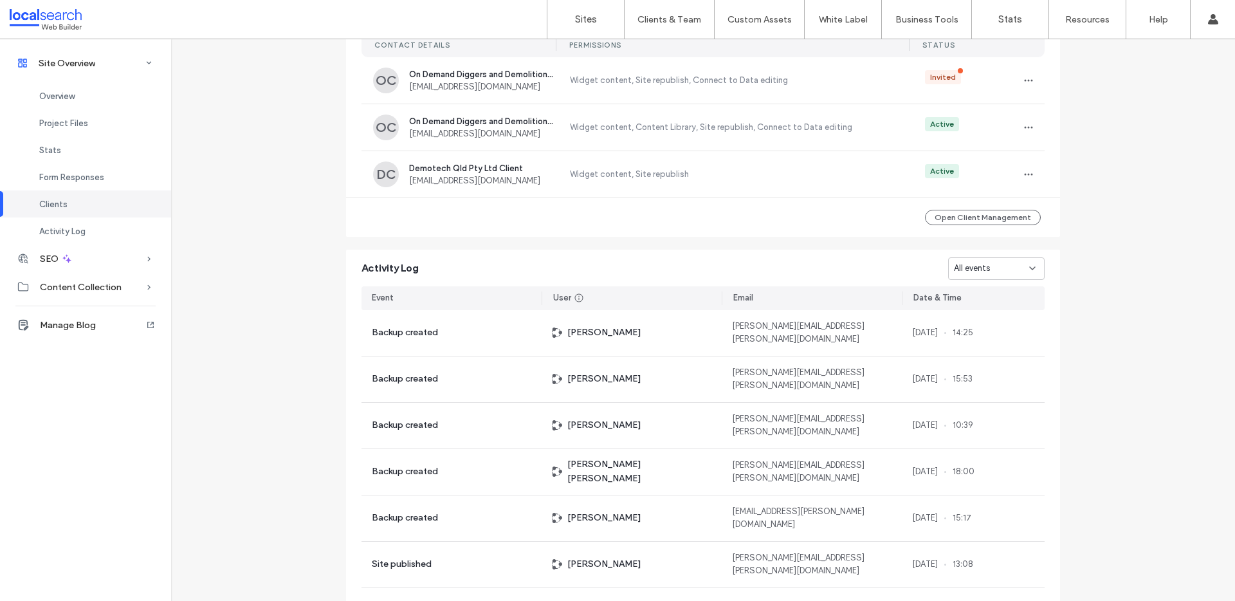
scroll to position [1137, 0]
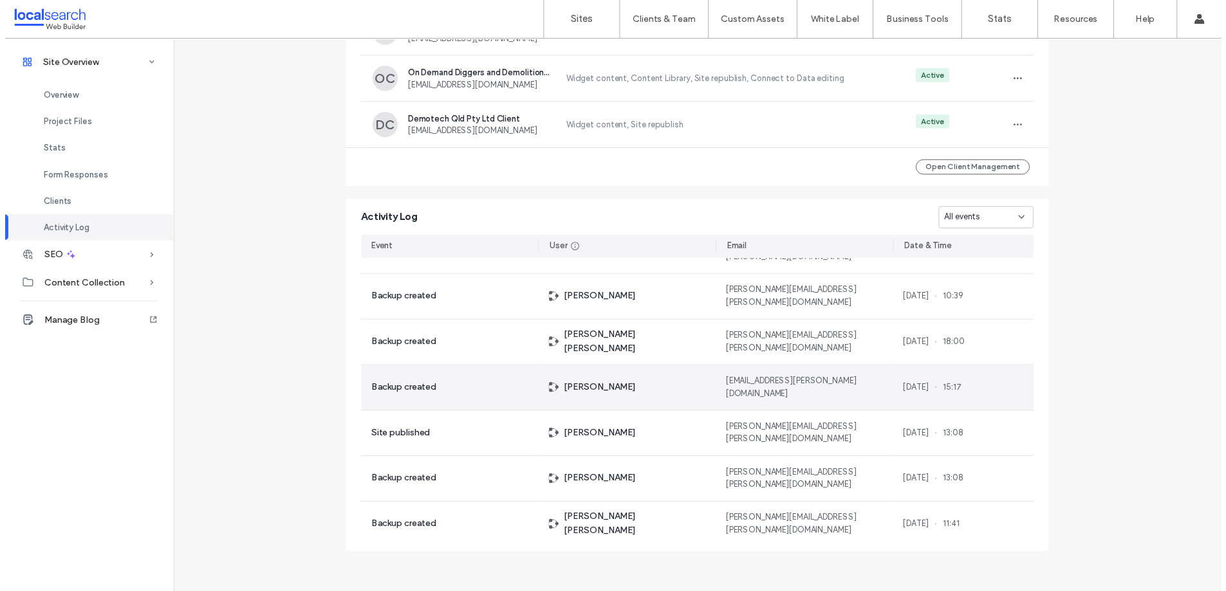
scroll to position [88, 0]
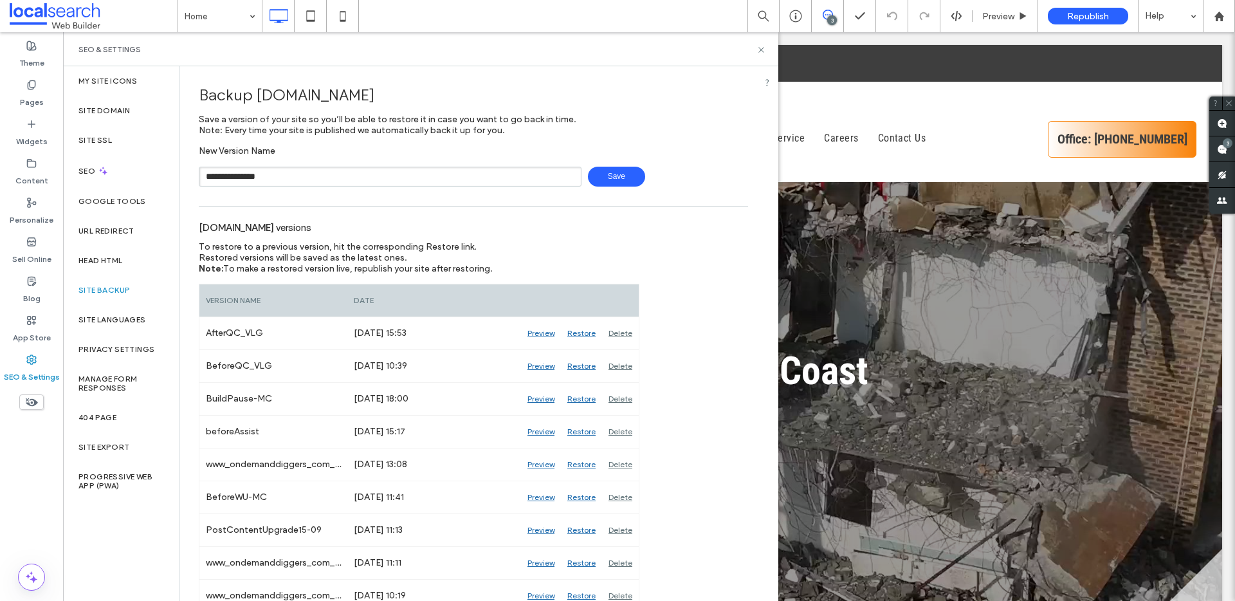
type input "**********"
click at [761, 50] on icon at bounding box center [762, 50] width 10 height 10
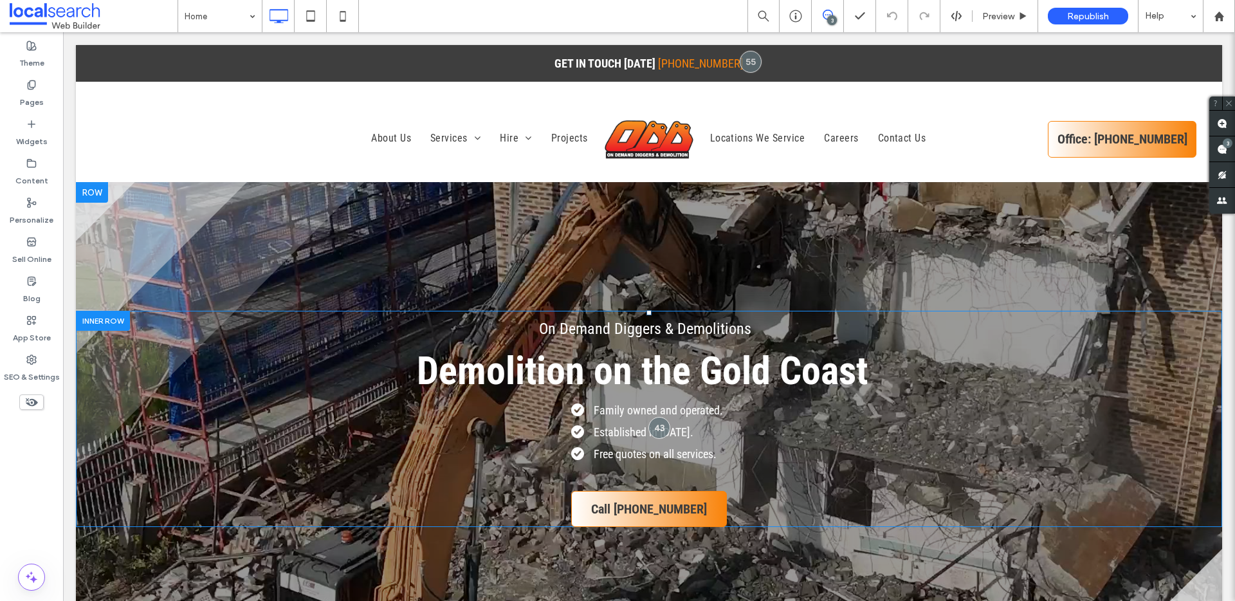
scroll to position [276, 0]
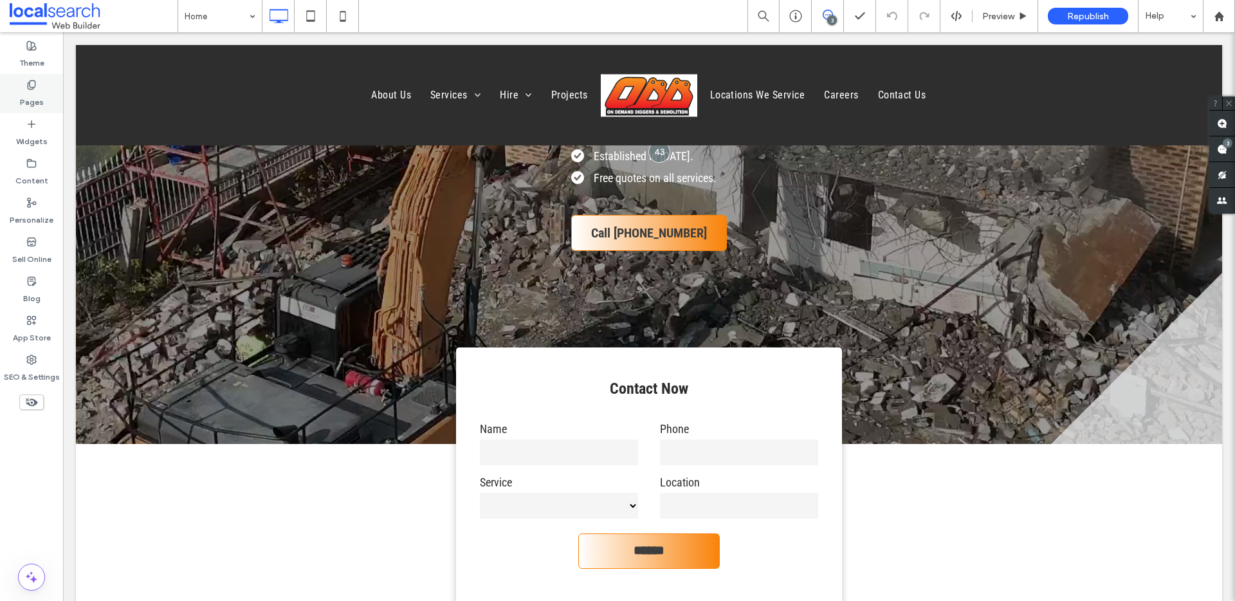
click at [26, 95] on label "Pages" at bounding box center [32, 99] width 24 height 18
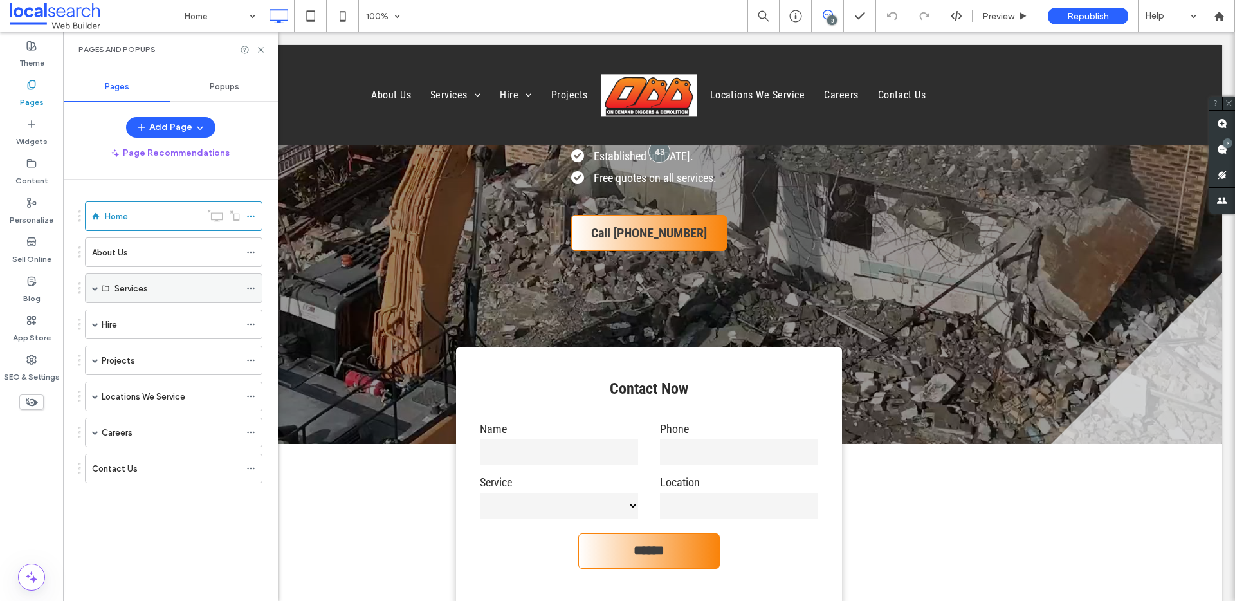
click at [95, 285] on span at bounding box center [95, 288] width 6 height 6
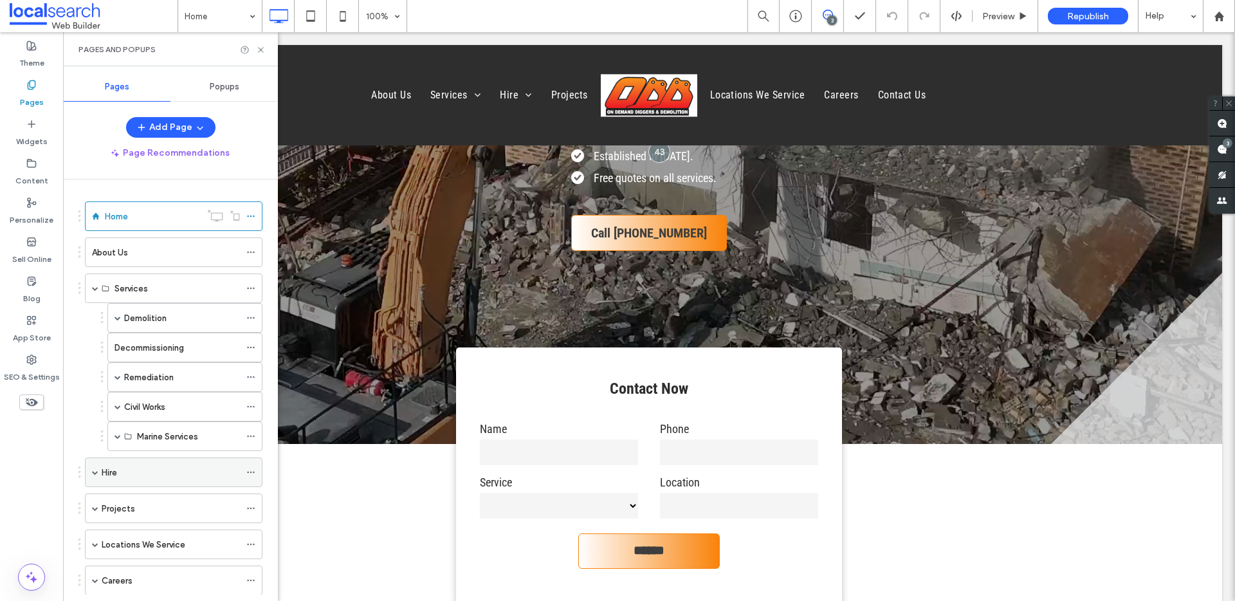
click at [91, 475] on div "Hire" at bounding box center [174, 472] width 178 height 30
click at [93, 474] on span at bounding box center [95, 472] width 6 height 6
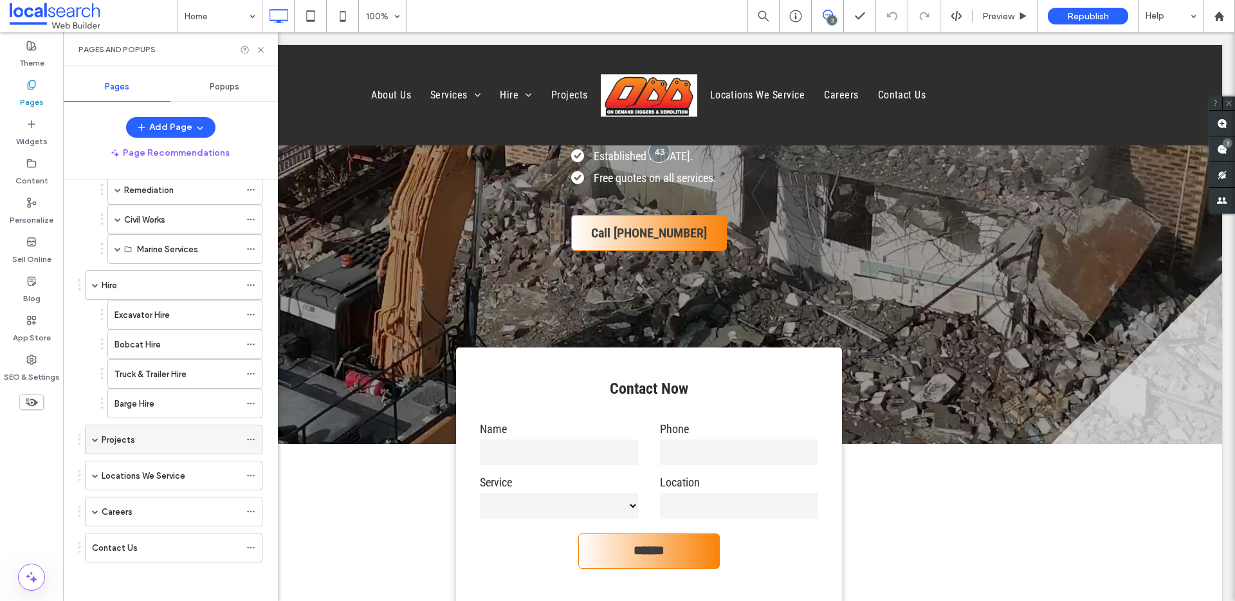
click at [96, 433] on span at bounding box center [95, 439] width 6 height 28
click at [95, 474] on span at bounding box center [95, 475] width 6 height 6
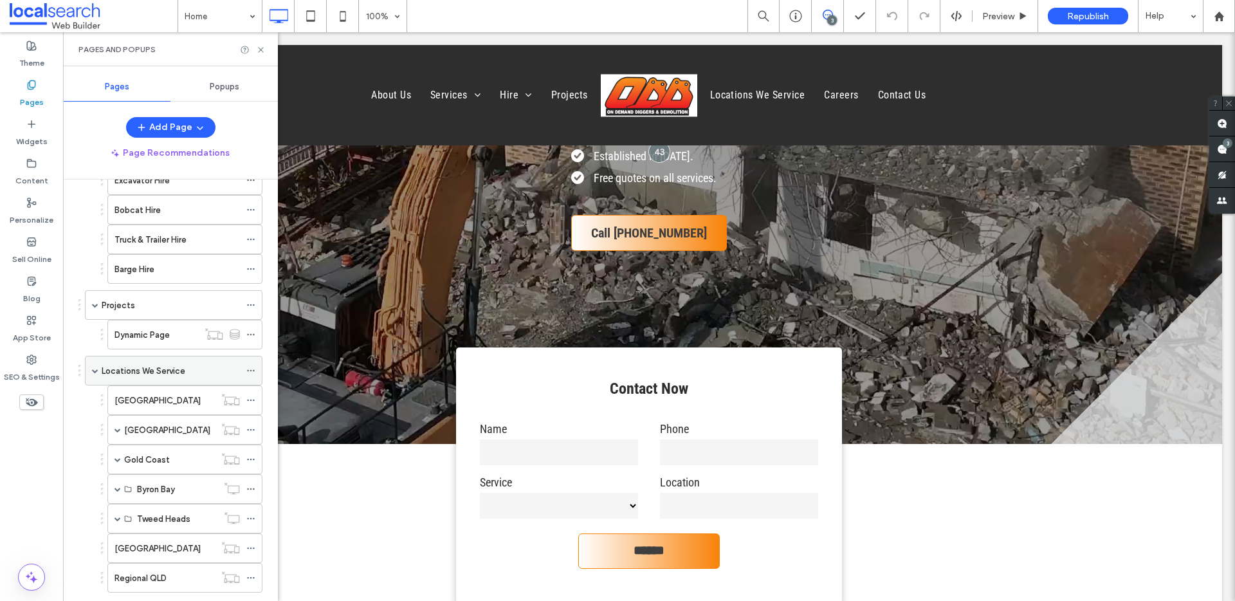
scroll to position [424, 0]
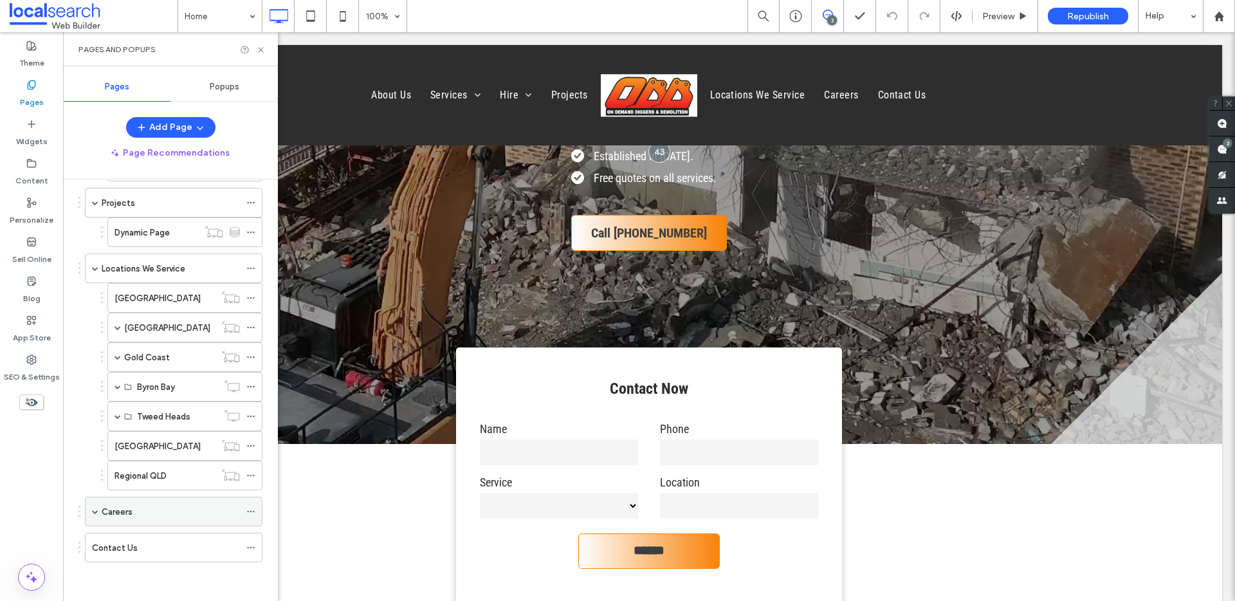
click at [96, 508] on span at bounding box center [95, 511] width 6 height 6
click at [116, 387] on span at bounding box center [118, 386] width 6 height 6
click at [116, 477] on span at bounding box center [118, 475] width 6 height 6
click at [33, 362] on icon at bounding box center [31, 360] width 10 height 10
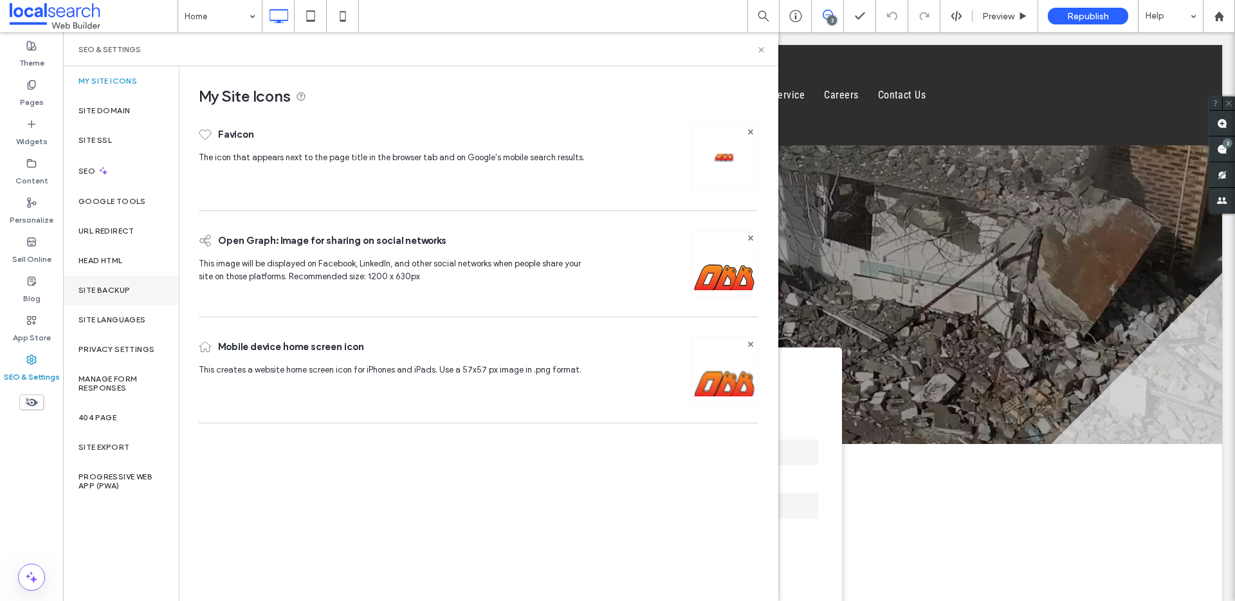
click at [115, 288] on label "Site Backup" at bounding box center [103, 290] width 51 height 9
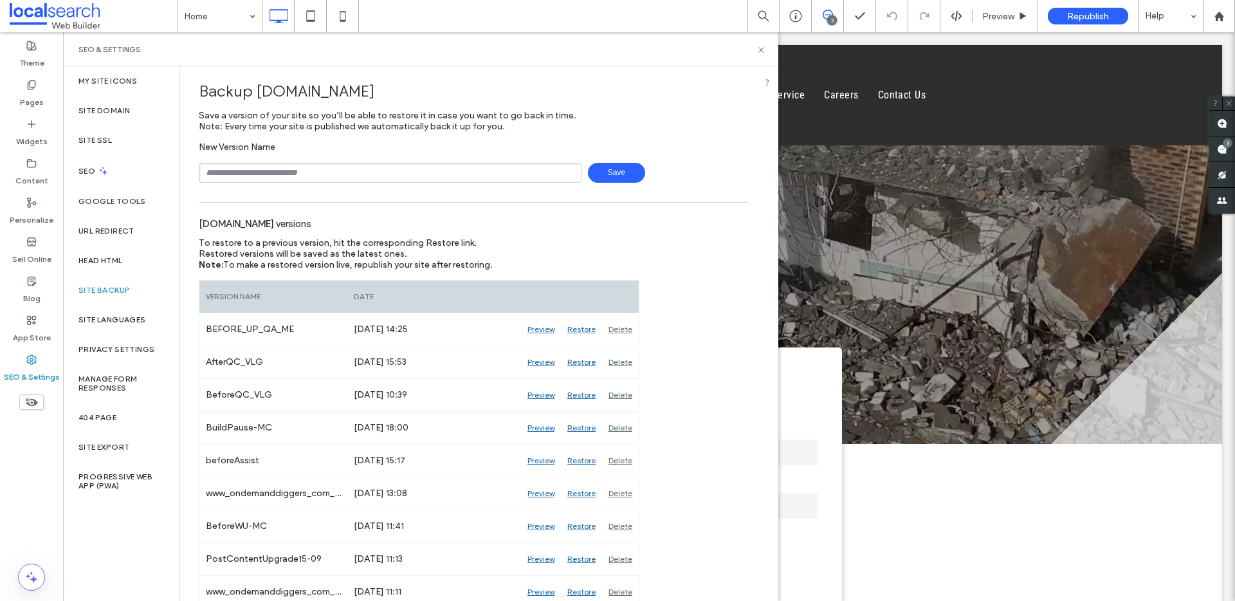
scroll to position [0, 0]
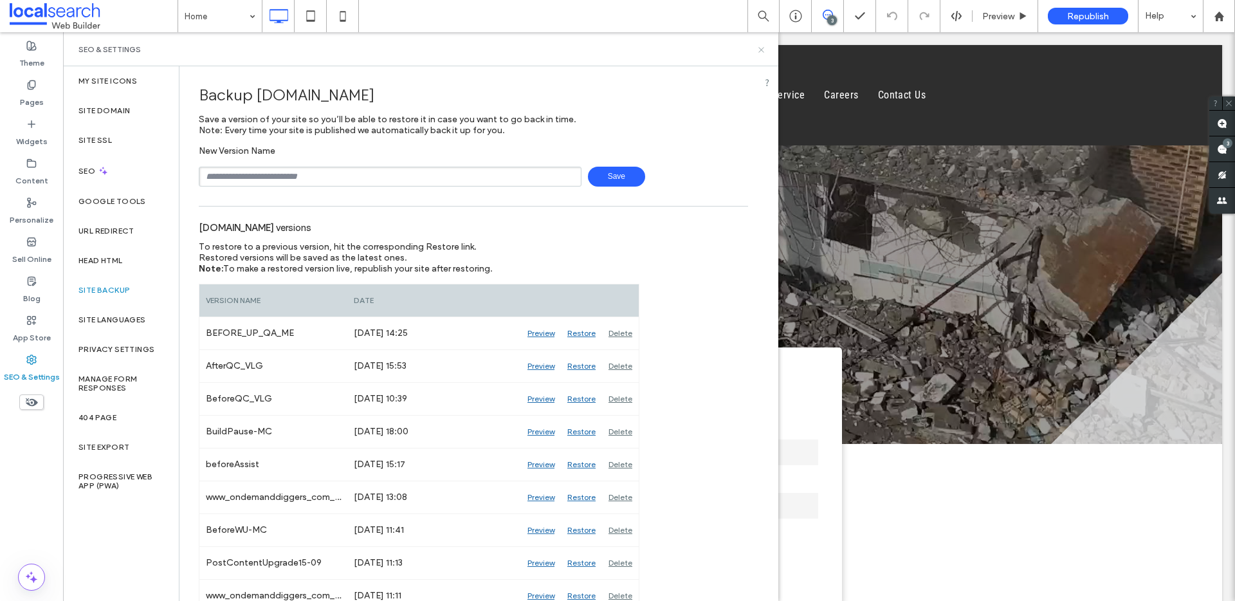
click at [761, 51] on icon at bounding box center [762, 50] width 10 height 10
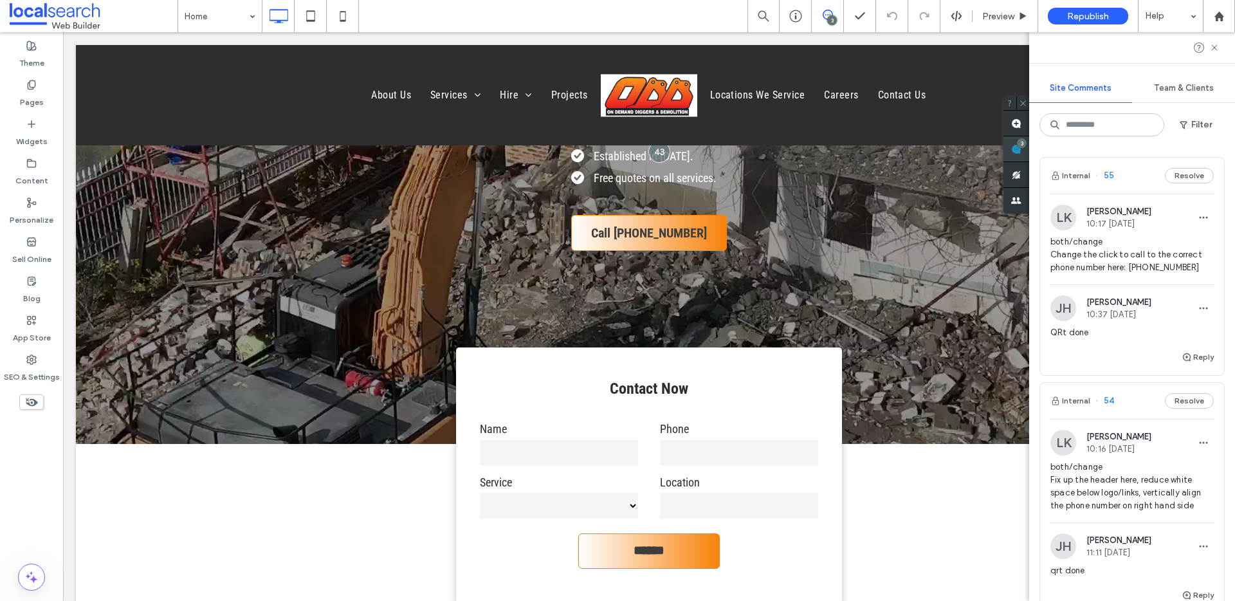
click at [1022, 147] on use at bounding box center [1016, 149] width 10 height 10
click at [998, 19] on span "Preview" at bounding box center [998, 16] width 32 height 11
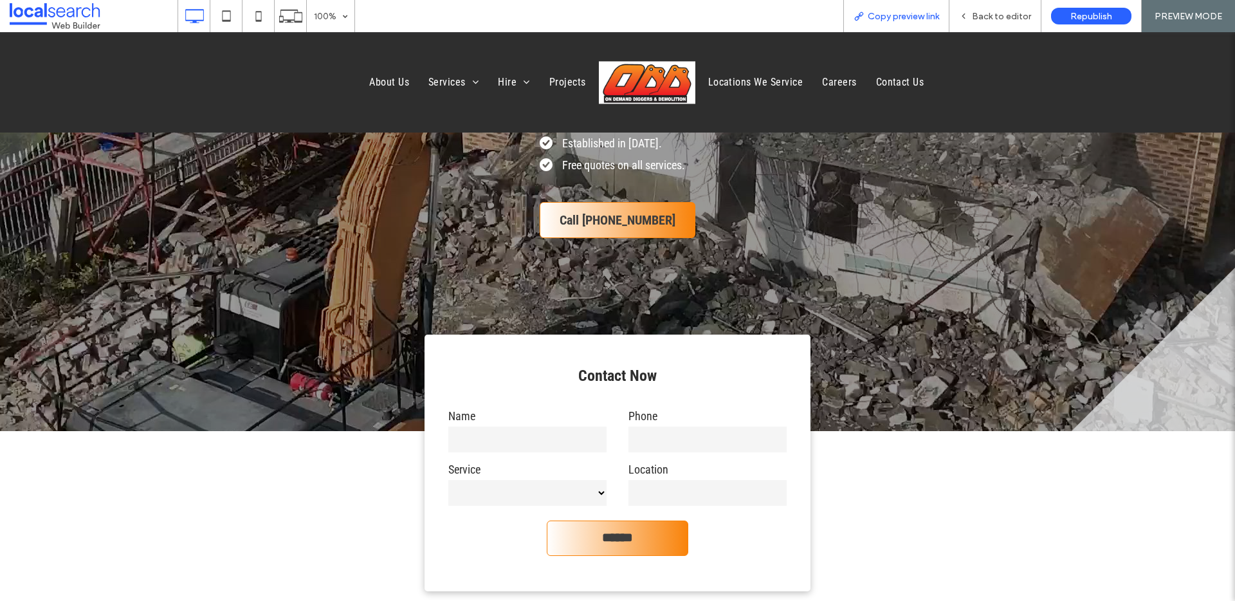
click at [893, 21] on span "Copy preview link" at bounding box center [903, 16] width 71 height 11
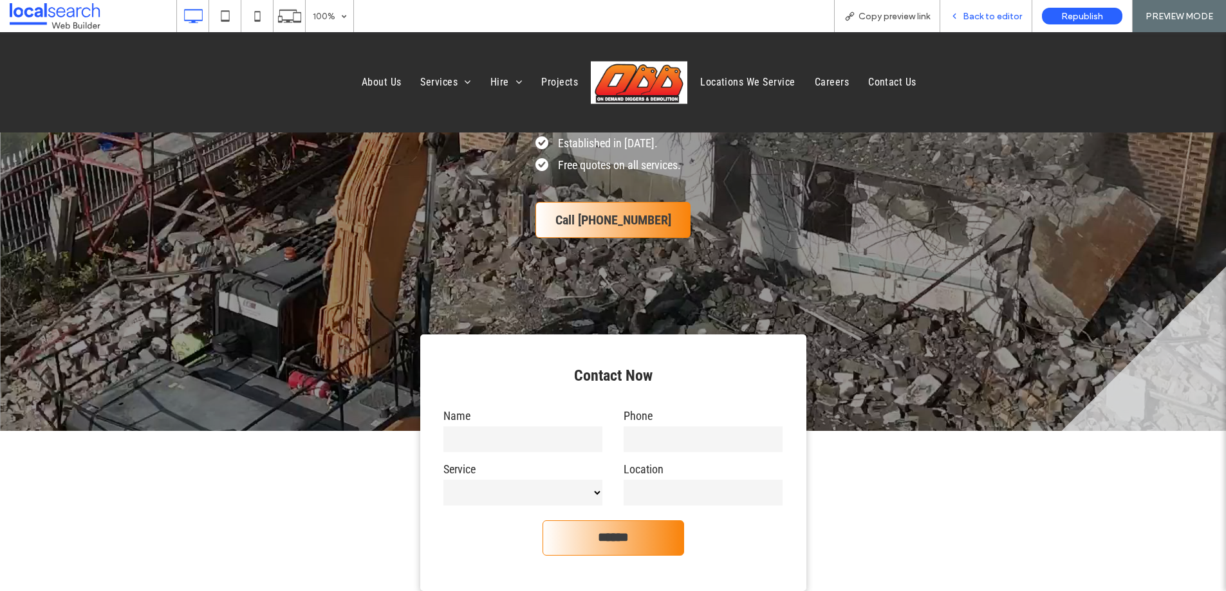
click at [987, 11] on span "Back to editor" at bounding box center [992, 16] width 59 height 11
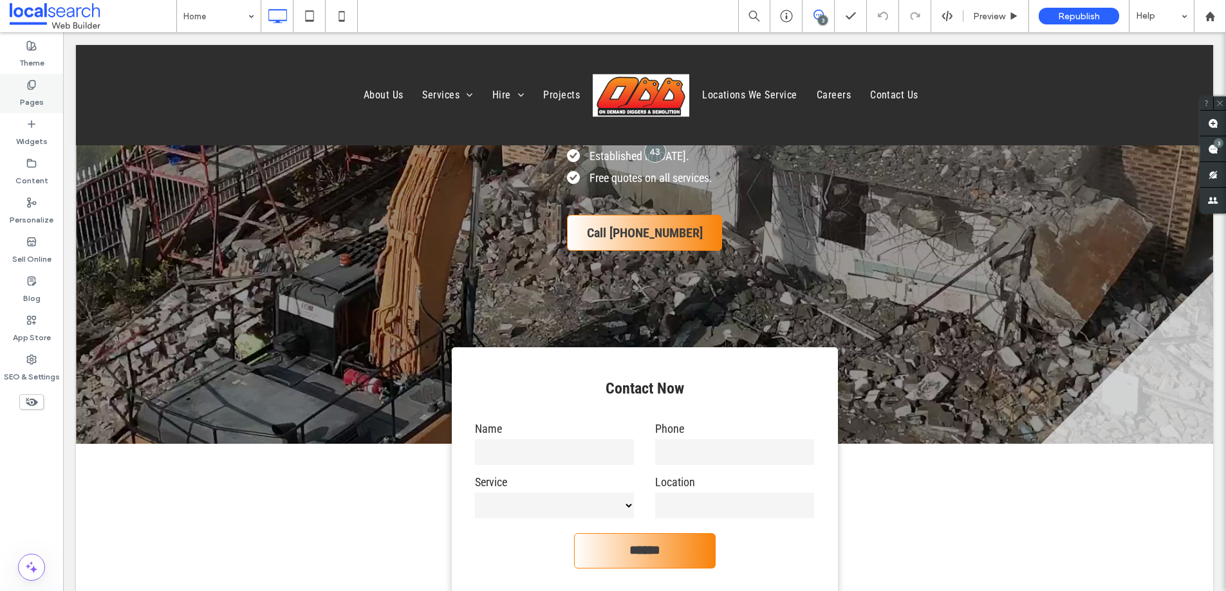
click at [27, 88] on icon at bounding box center [31, 85] width 10 height 10
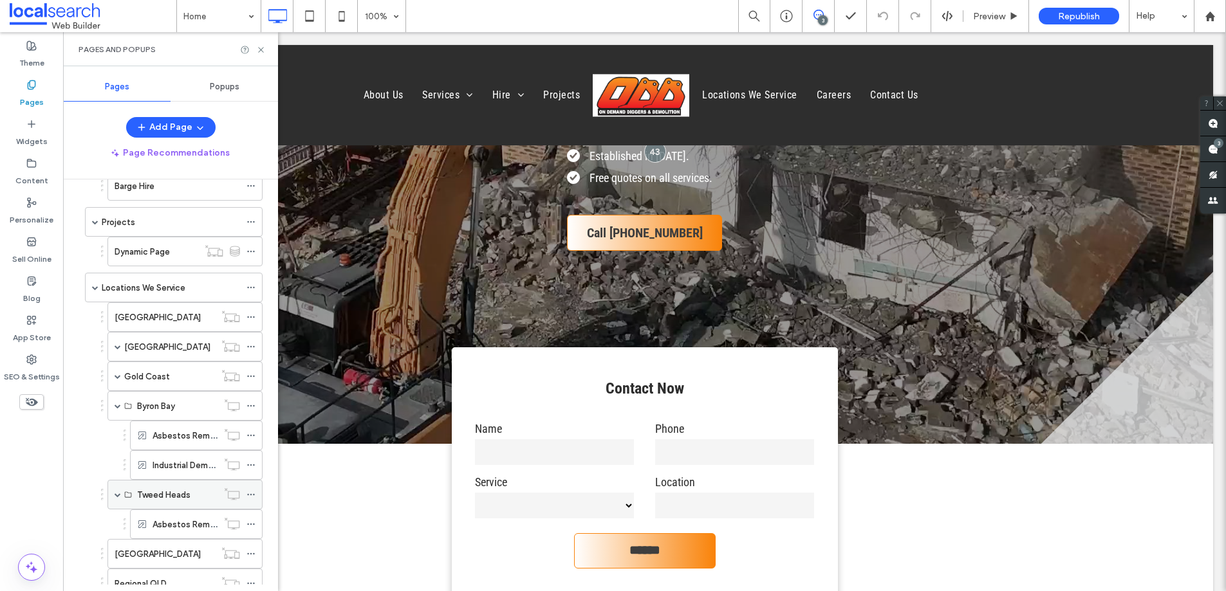
scroll to position [334, 0]
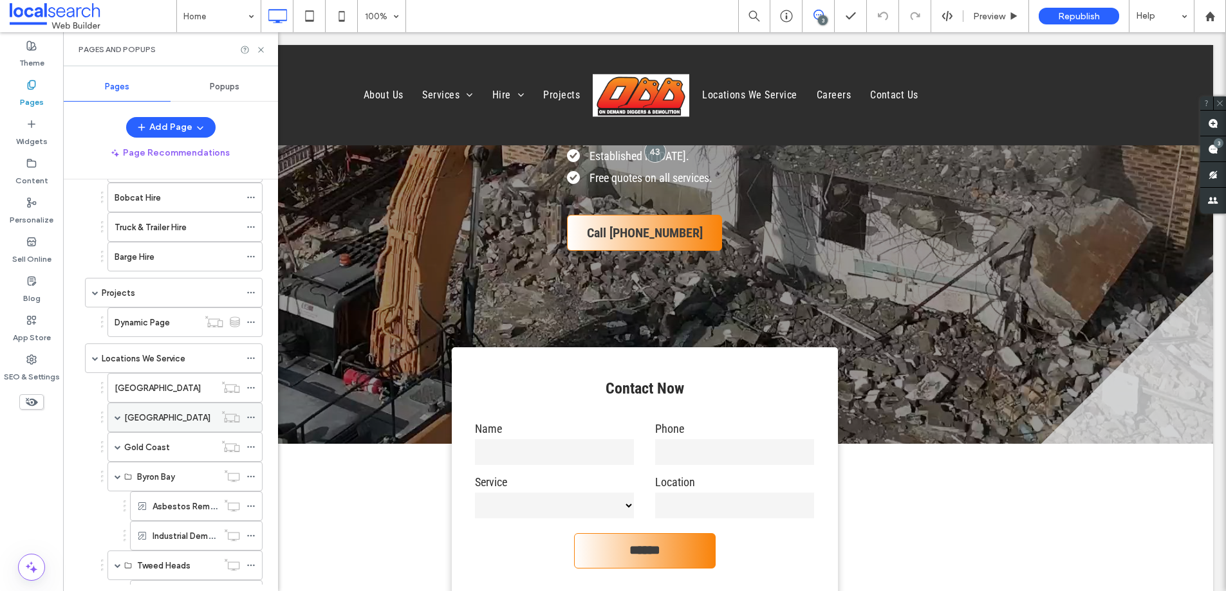
click at [118, 420] on span at bounding box center [118, 417] width 6 height 6
click at [117, 476] on span at bounding box center [118, 477] width 6 height 6
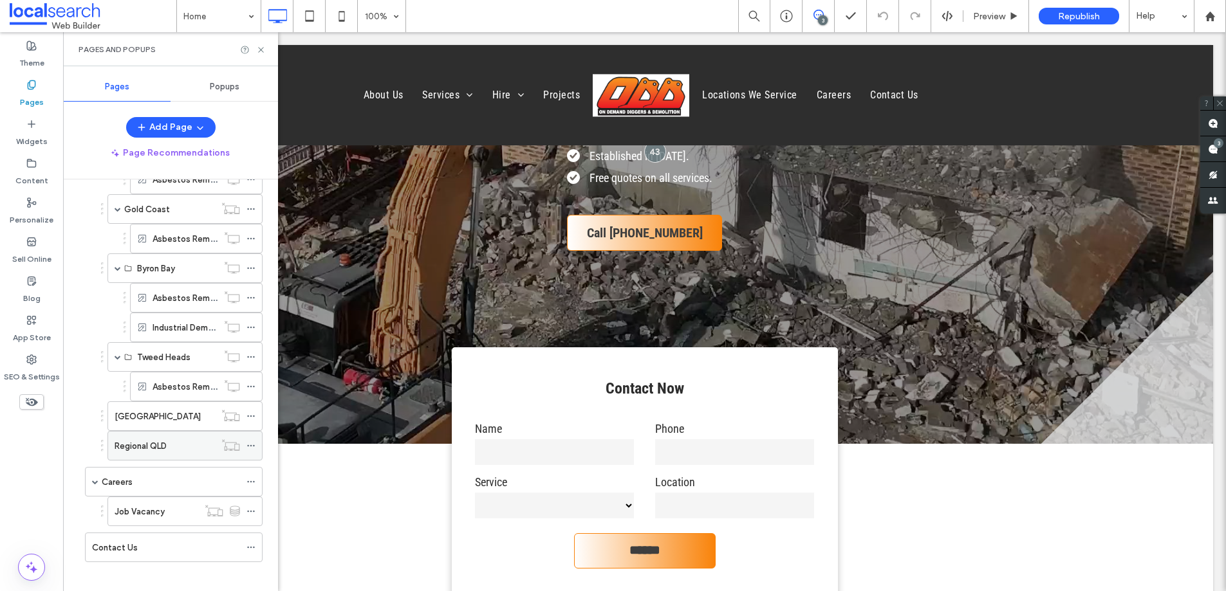
scroll to position [611, 0]
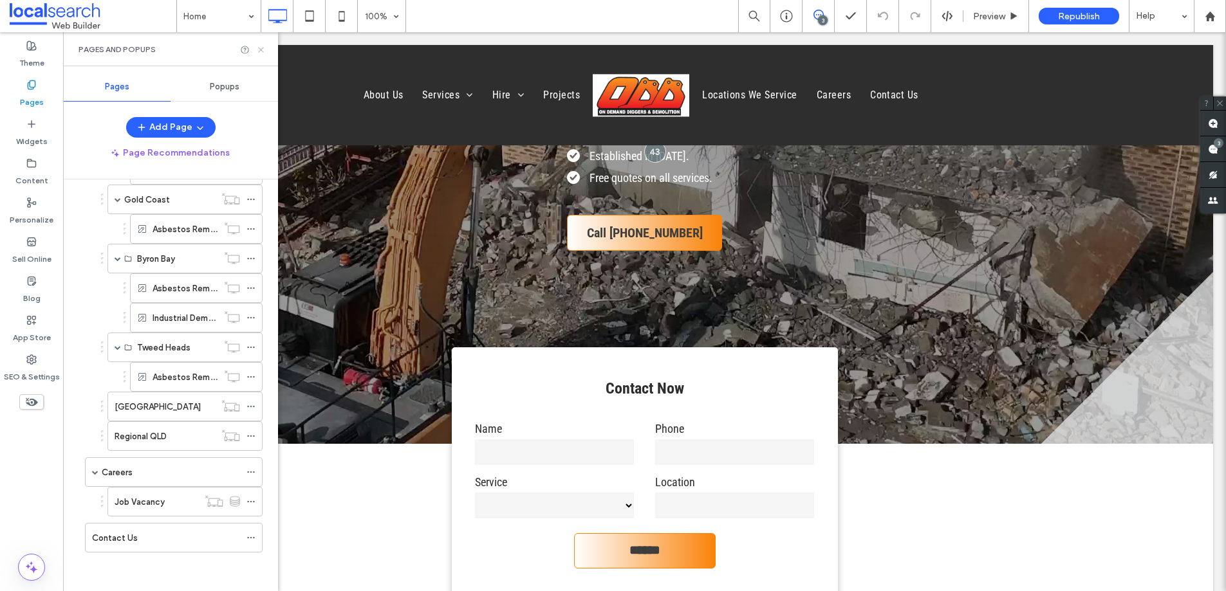
click at [262, 51] on icon at bounding box center [261, 50] width 10 height 10
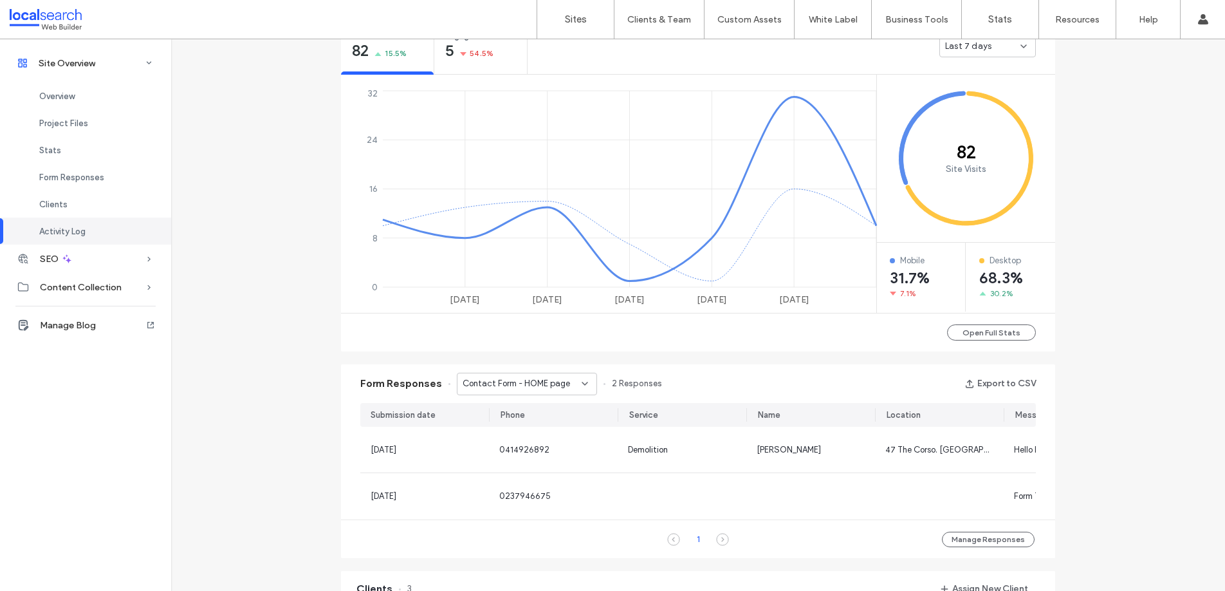
scroll to position [499, 0]
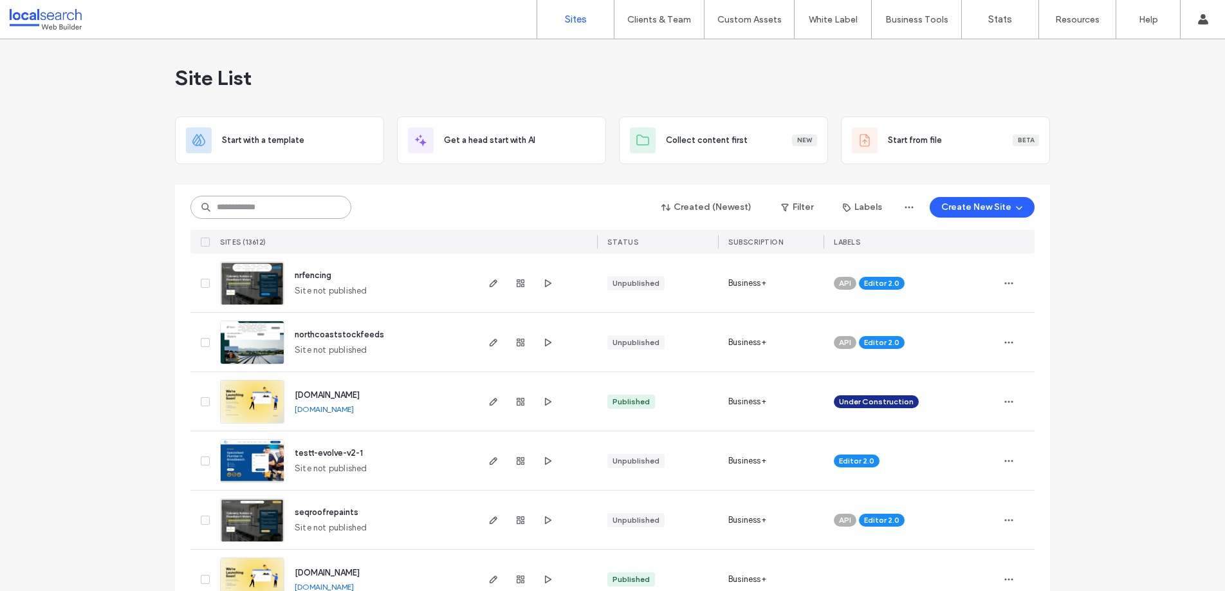
paste input "********"
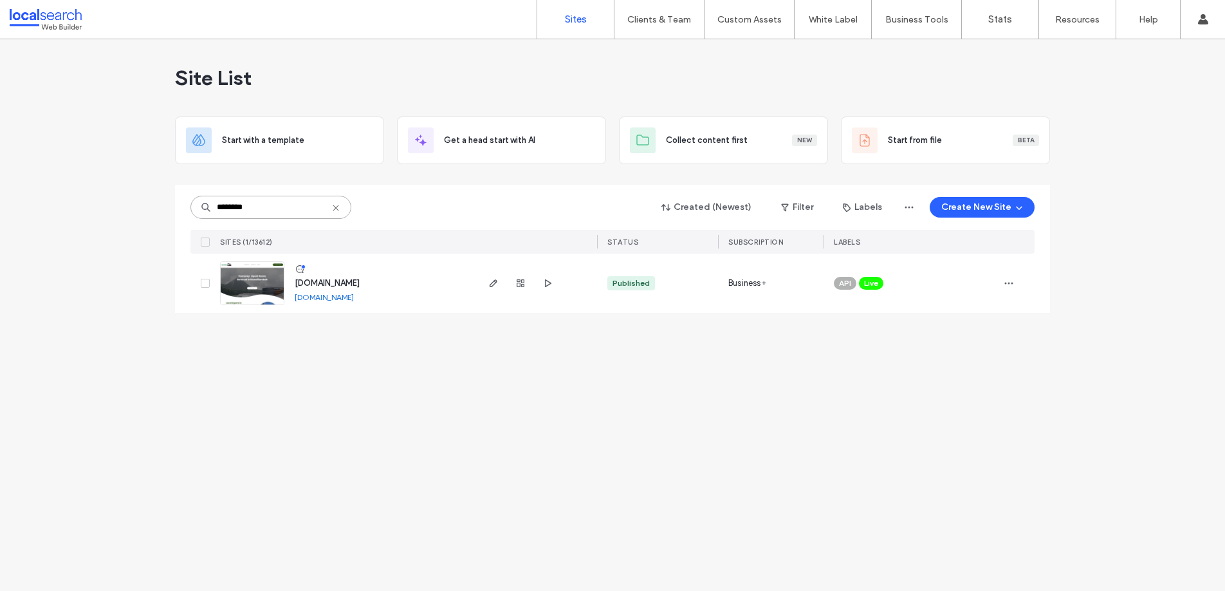
type input "********"
click at [259, 295] on img at bounding box center [252, 306] width 63 height 88
click at [522, 279] on use "button" at bounding box center [521, 283] width 8 height 8
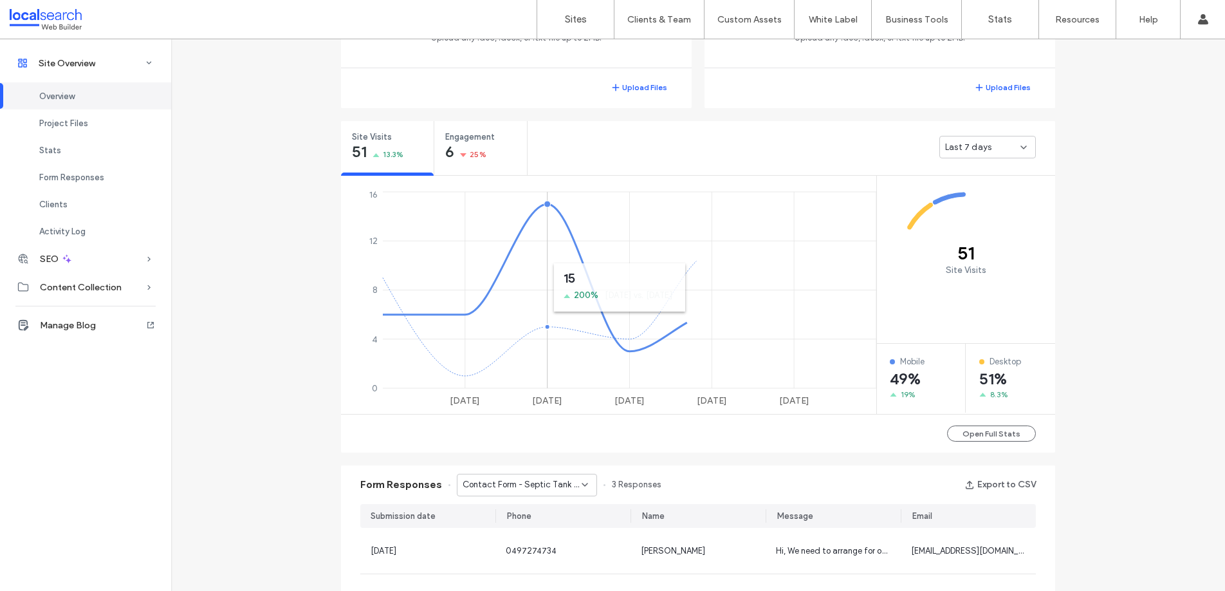
scroll to position [437, 0]
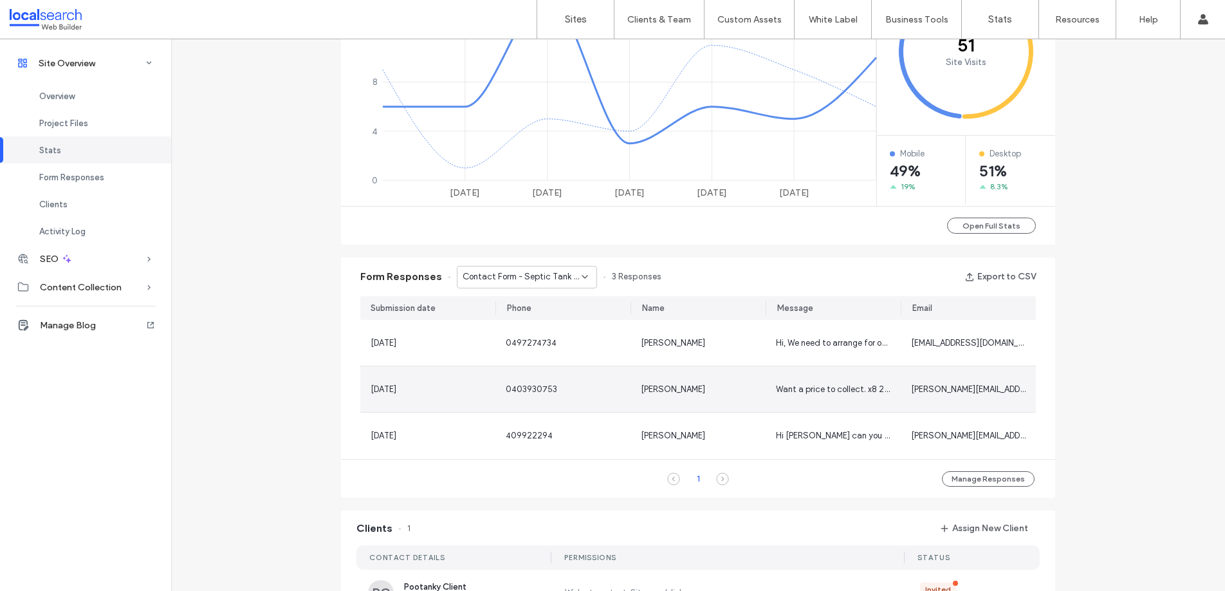
scroll to position [706, 0]
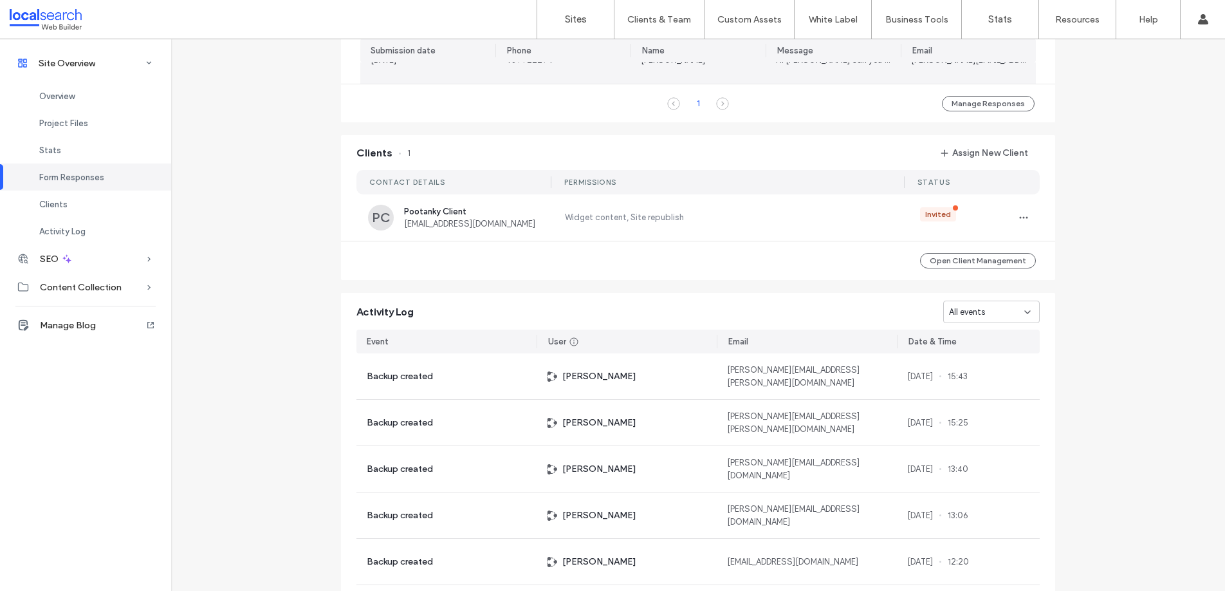
scroll to position [1092, 0]
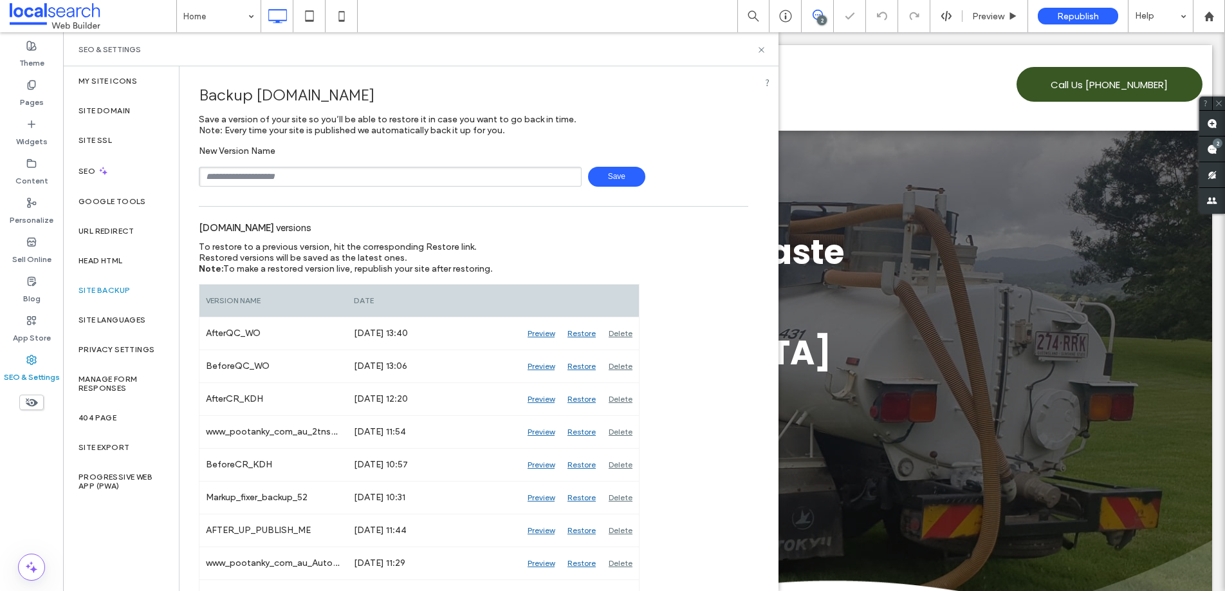
click at [266, 172] on input "text" at bounding box center [390, 177] width 383 height 20
type input "**********"
click at [760, 50] on use at bounding box center [761, 49] width 5 height 5
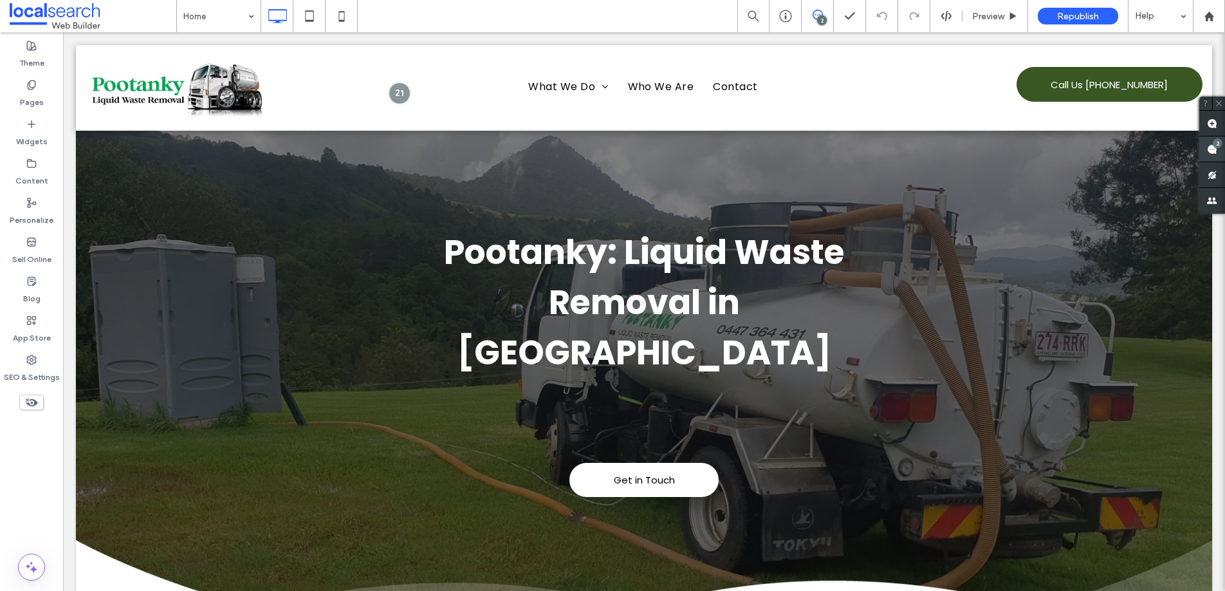
click at [1217, 143] on div "2" at bounding box center [1218, 143] width 10 height 10
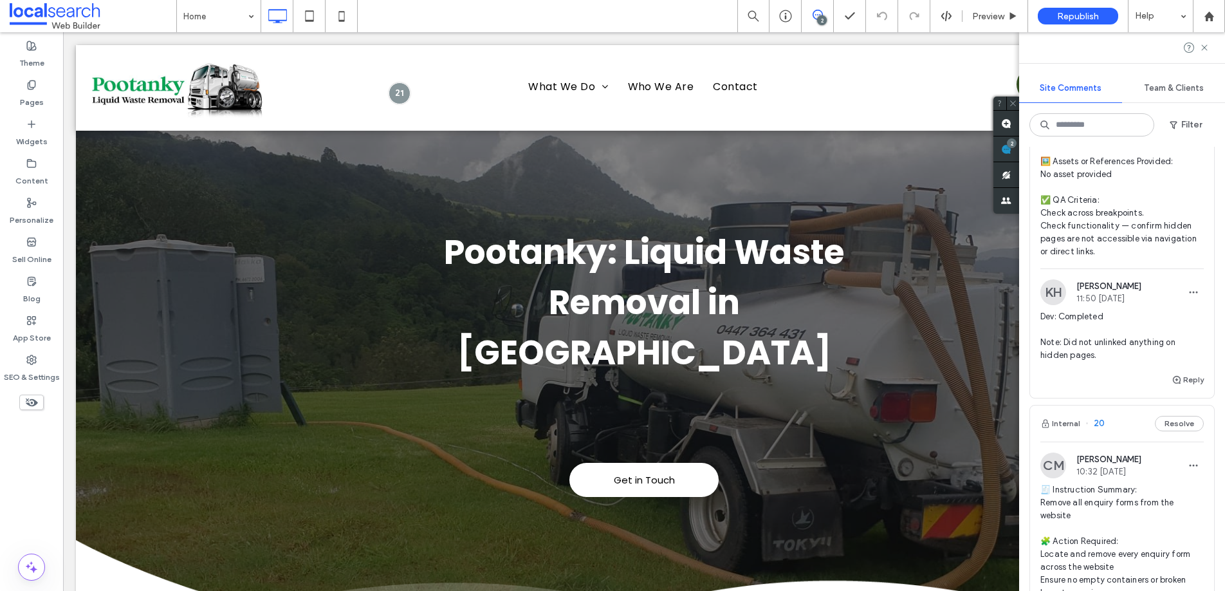
scroll to position [353, 0]
click at [1100, 414] on span "20" at bounding box center [1094, 420] width 19 height 13
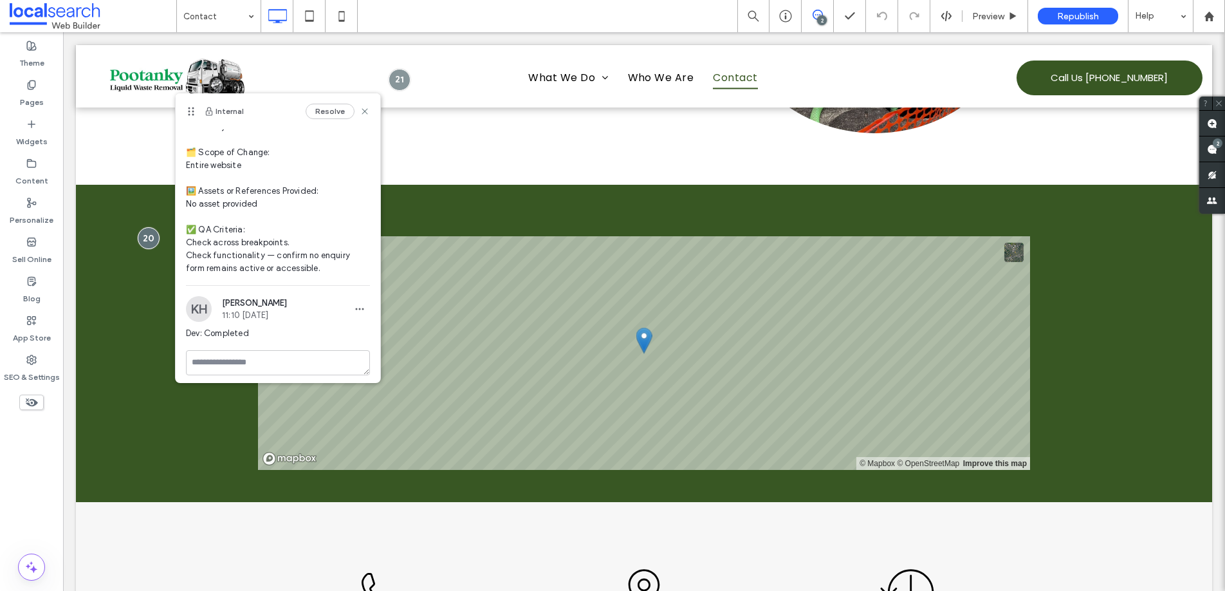
scroll to position [175, 0]
click at [36, 362] on icon at bounding box center [31, 360] width 10 height 10
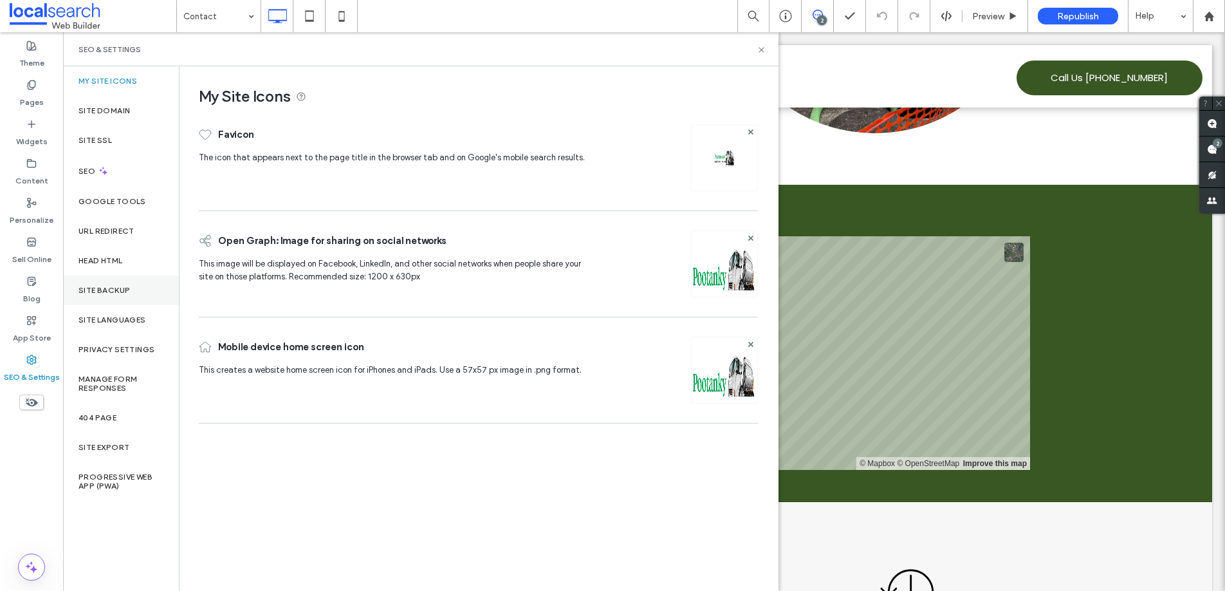
click at [103, 295] on div "Site Backup" at bounding box center [121, 290] width 116 height 30
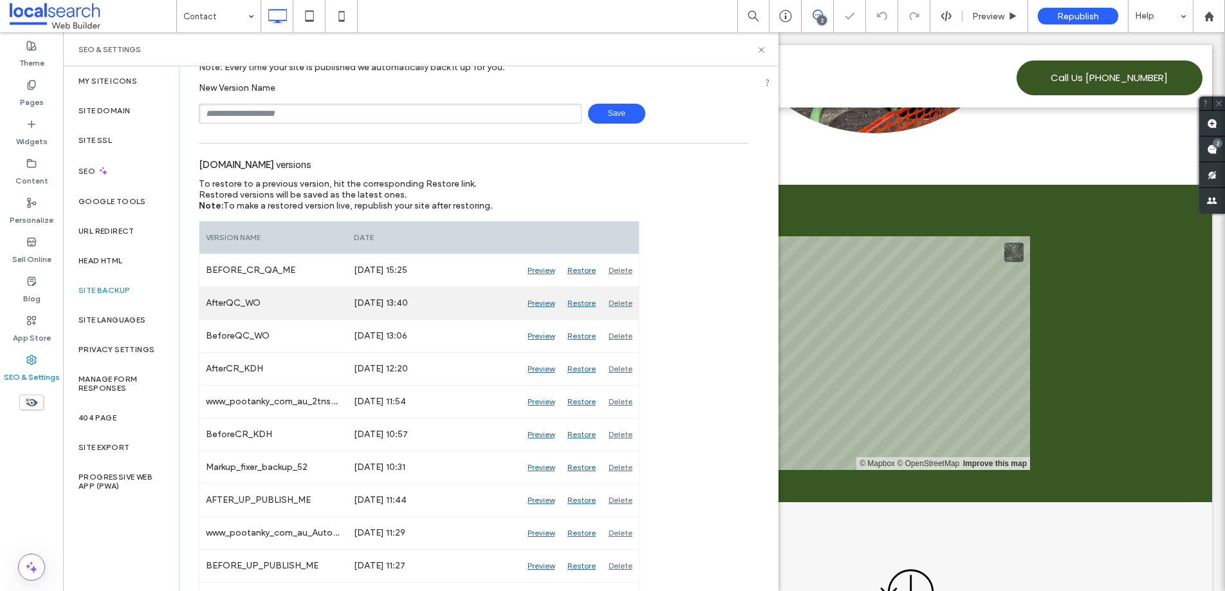
scroll to position [88, 0]
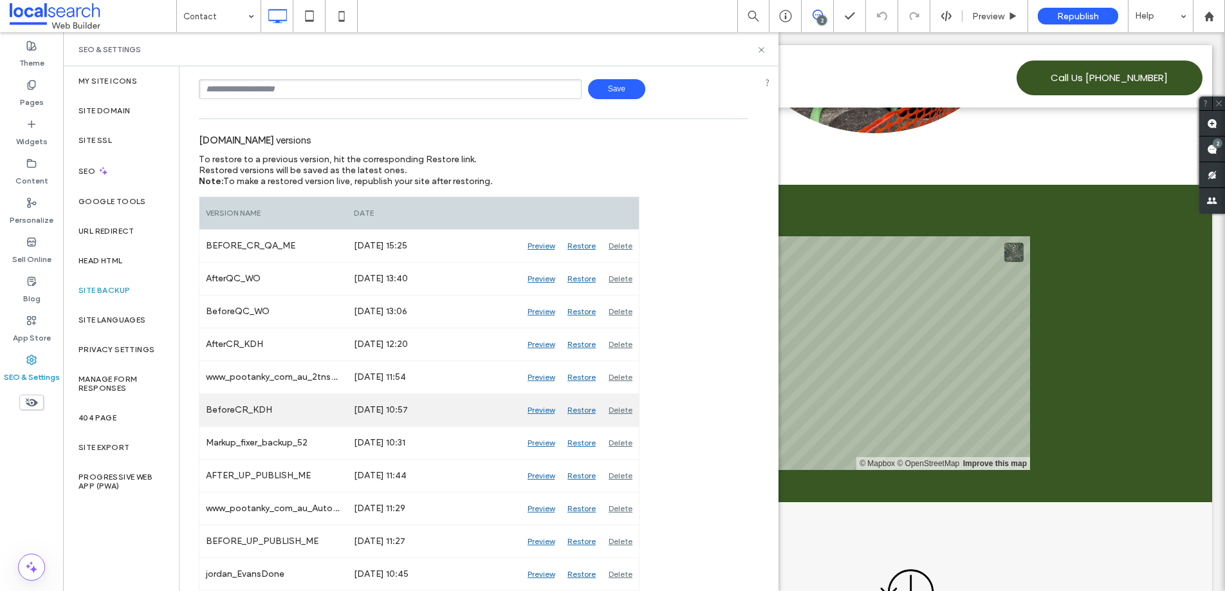
click at [545, 409] on div "Preview" at bounding box center [541, 410] width 40 height 32
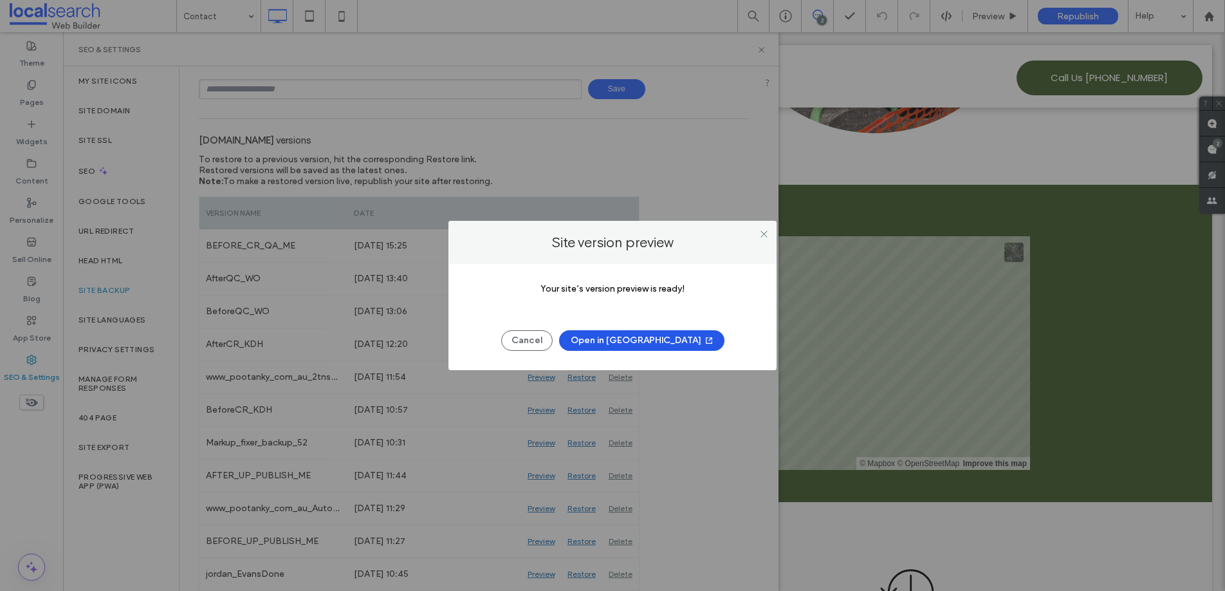
click at [649, 342] on button "Open in [GEOGRAPHIC_DATA]" at bounding box center [641, 340] width 165 height 21
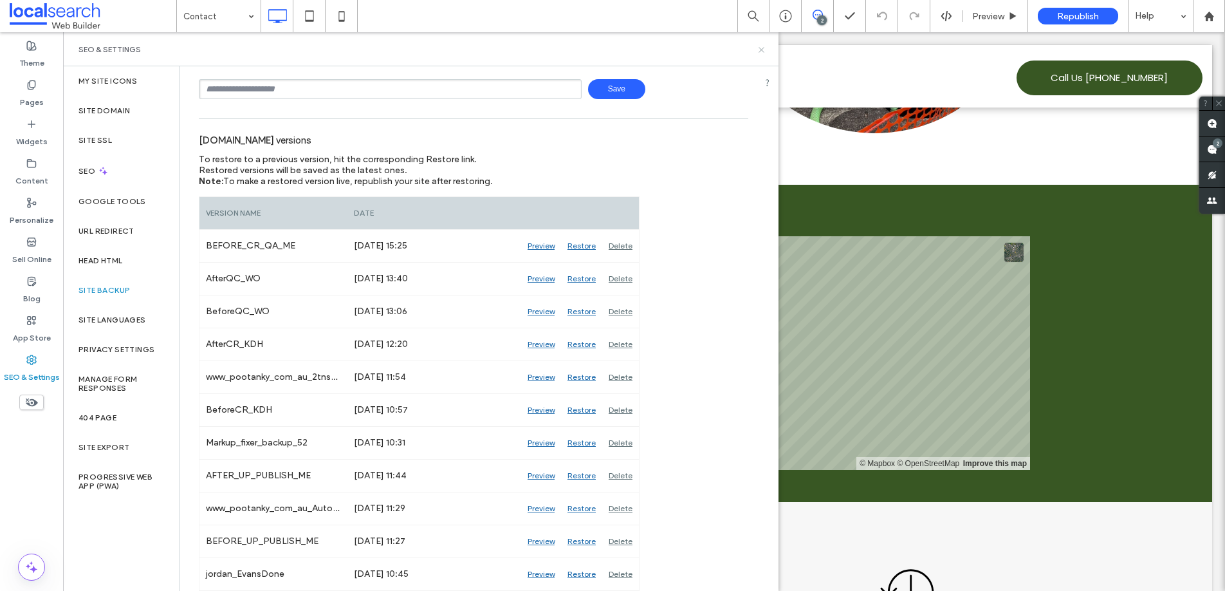
click at [761, 50] on use at bounding box center [761, 49] width 5 height 5
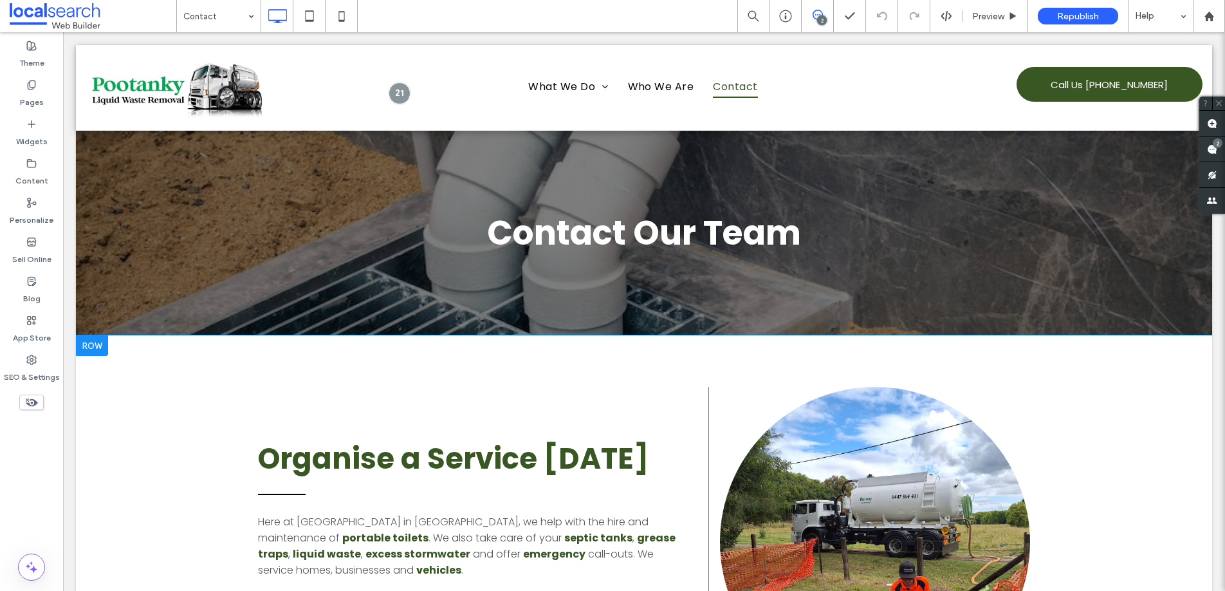
scroll to position [0, 0]
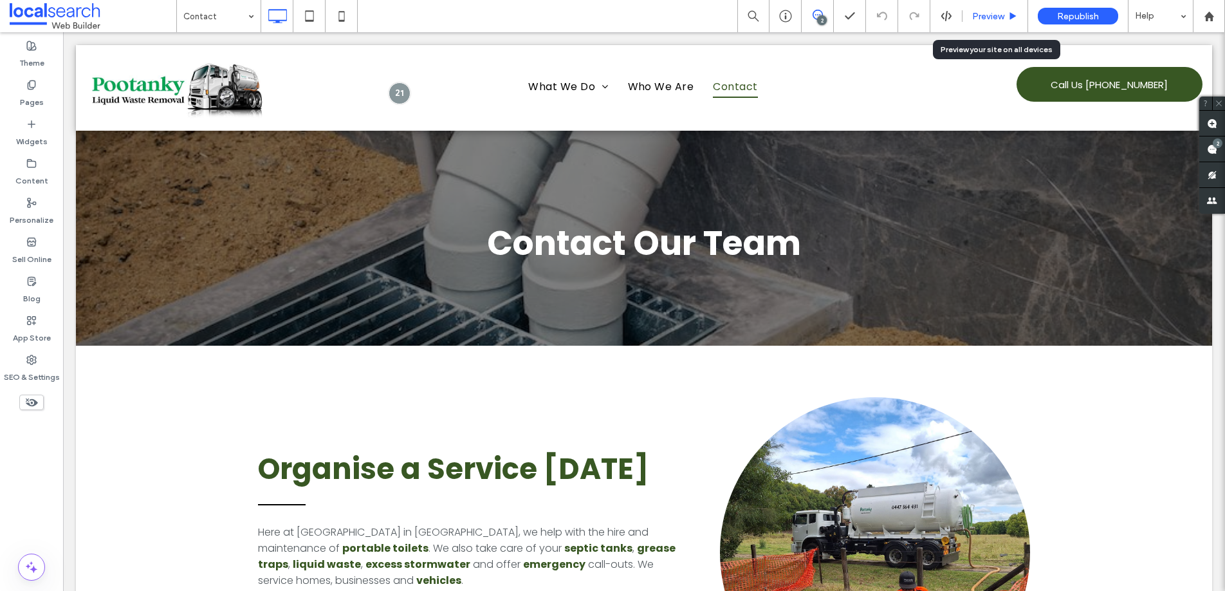
click at [975, 20] on span "Preview" at bounding box center [988, 16] width 32 height 11
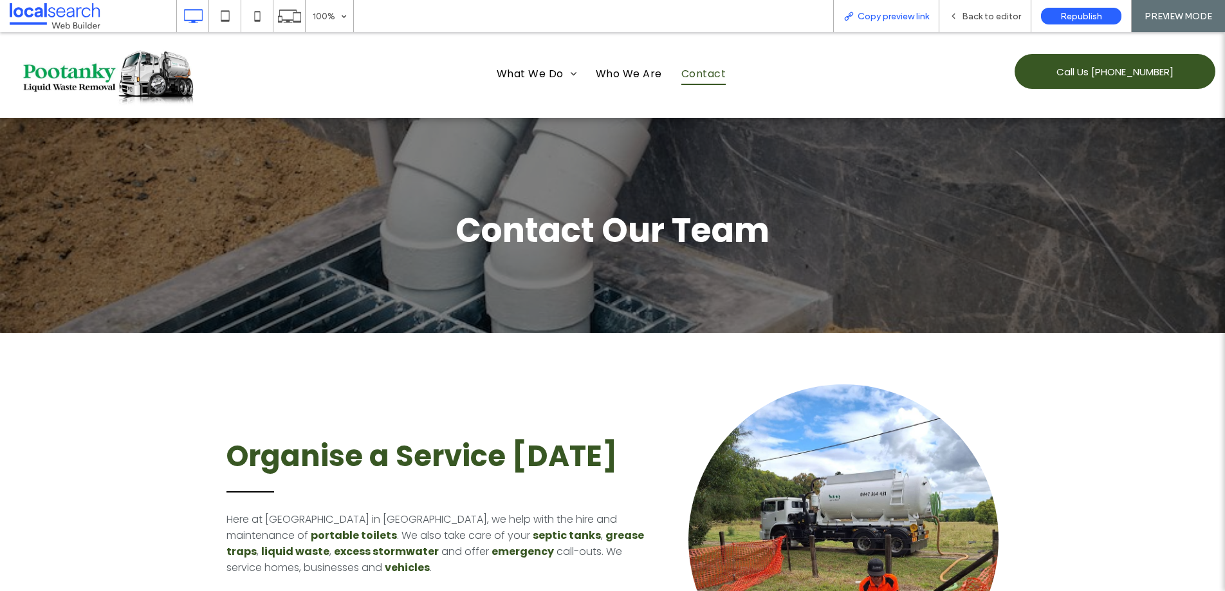
click at [908, 15] on span "Copy preview link" at bounding box center [893, 16] width 71 height 11
click at [983, 11] on span "Back to editor" at bounding box center [991, 16] width 59 height 11
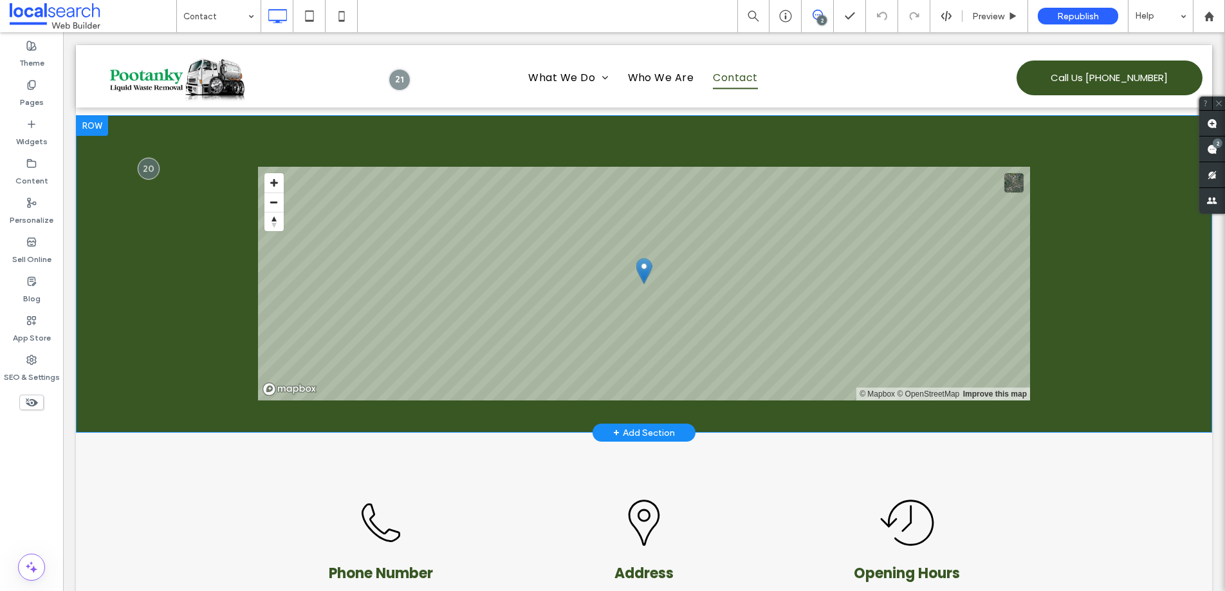
scroll to position [630, 0]
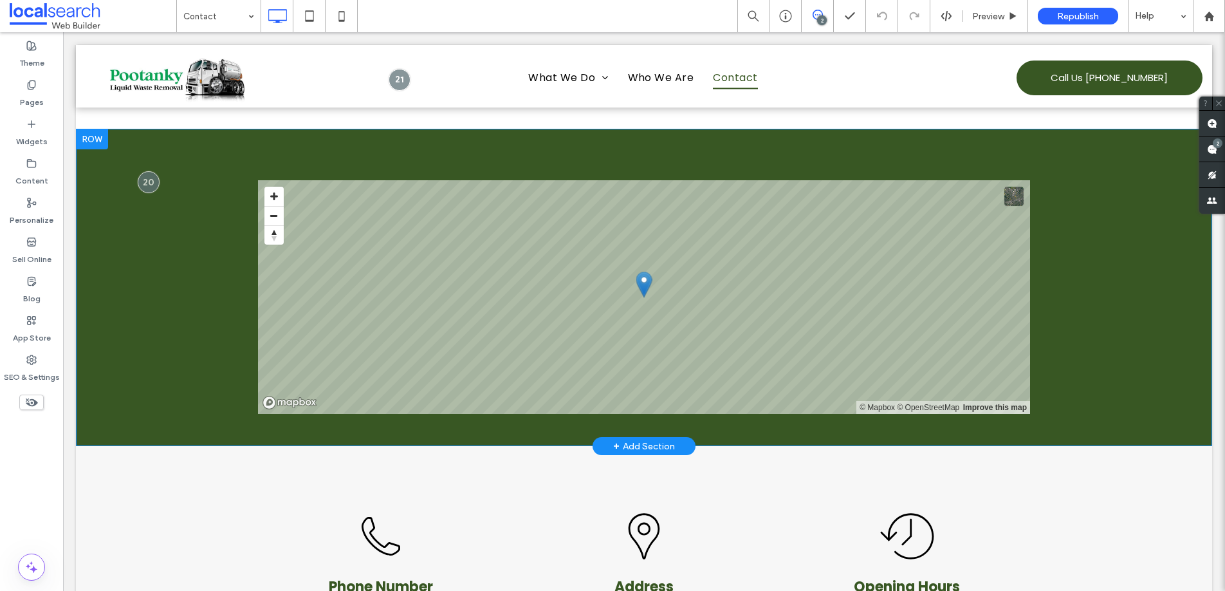
click at [176, 250] on section "© Mapbox © OpenStreetMap Improve this map Click To Paste Row + Add Section" at bounding box center [644, 287] width 1136 height 317
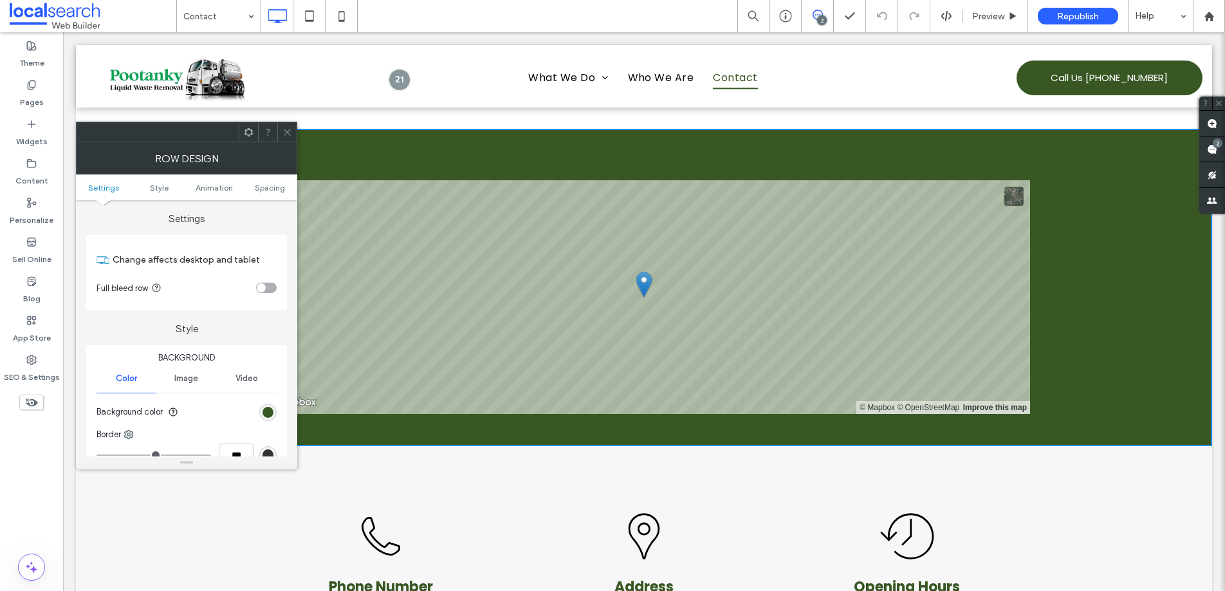
click at [285, 126] on span at bounding box center [287, 131] width 10 height 19
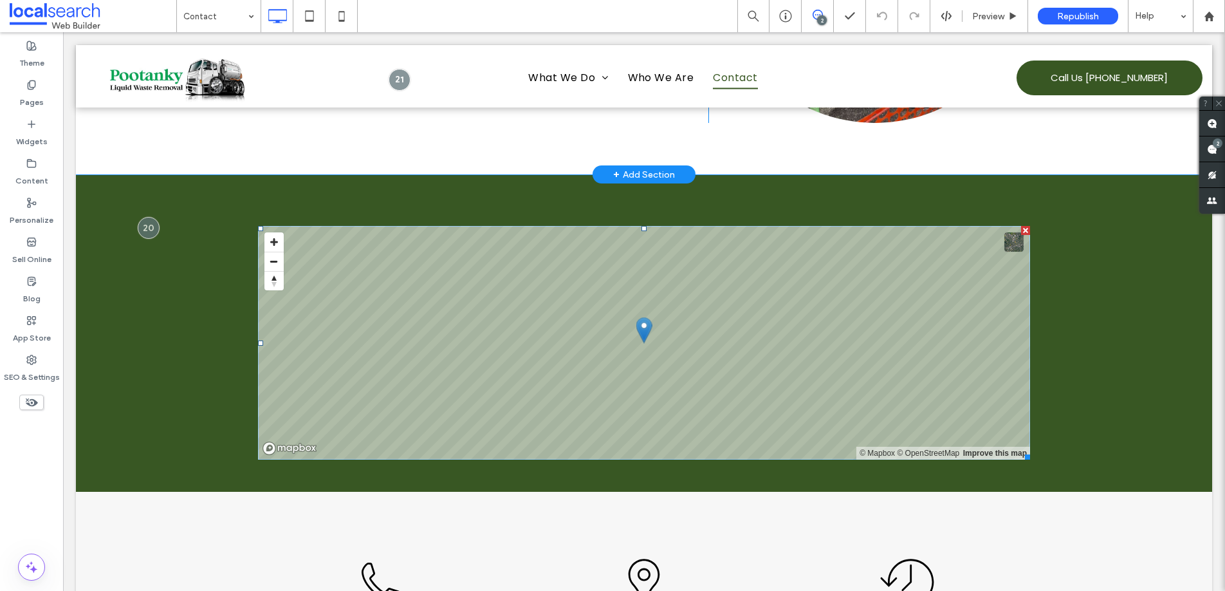
scroll to position [494, 0]
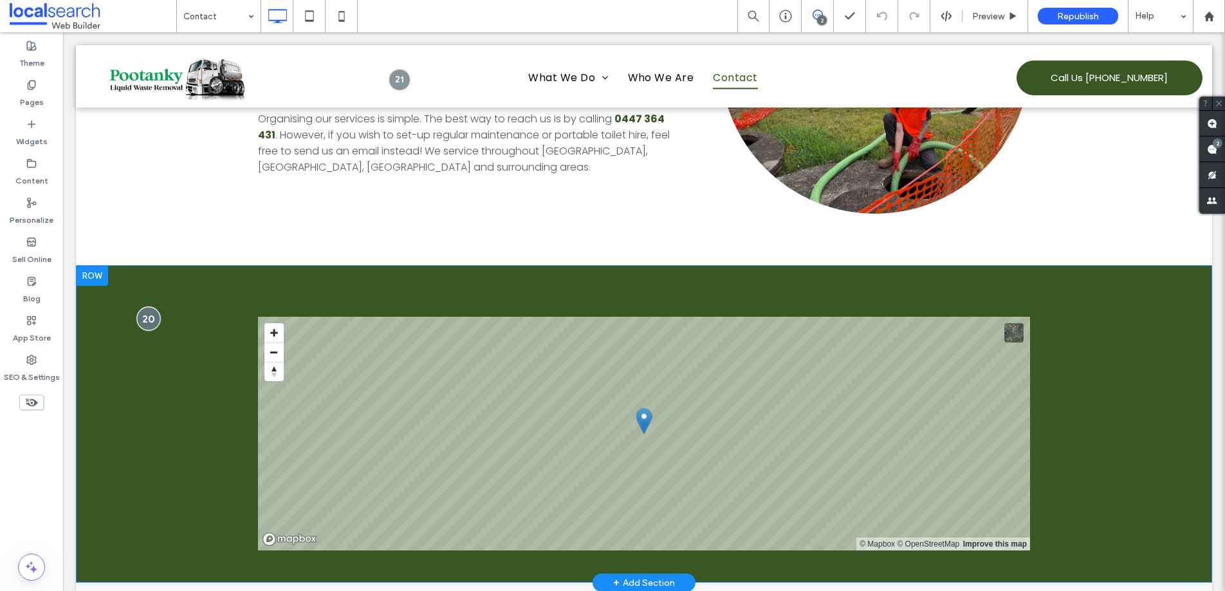
click at [151, 320] on div at bounding box center [148, 319] width 24 height 24
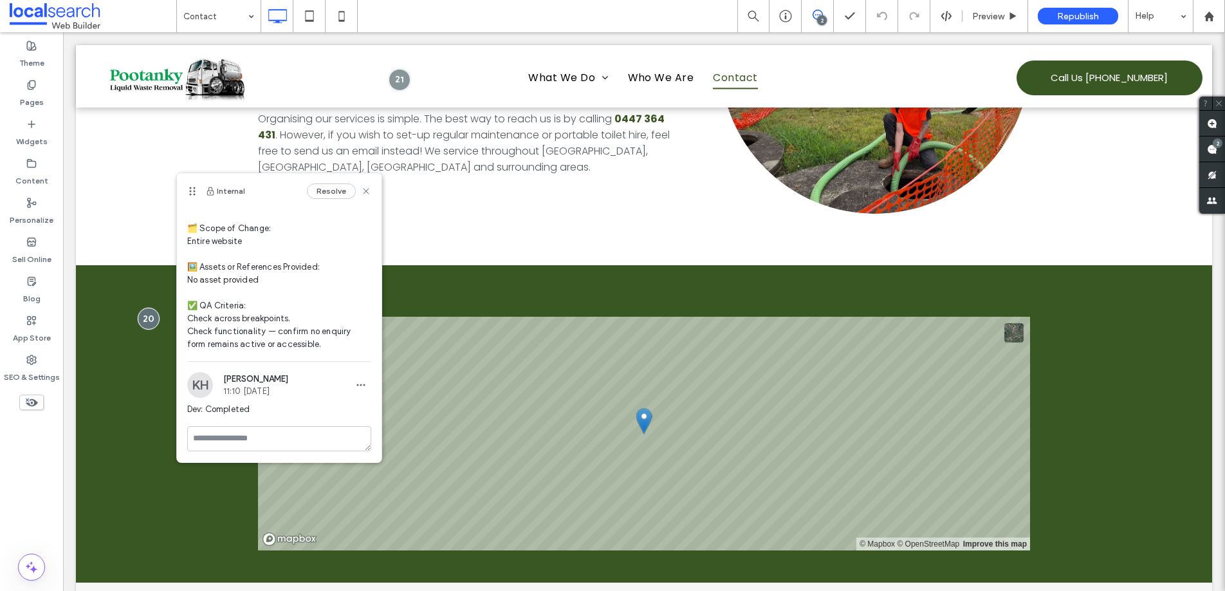
scroll to position [175, 0]
click at [361, 187] on icon at bounding box center [366, 191] width 10 height 10
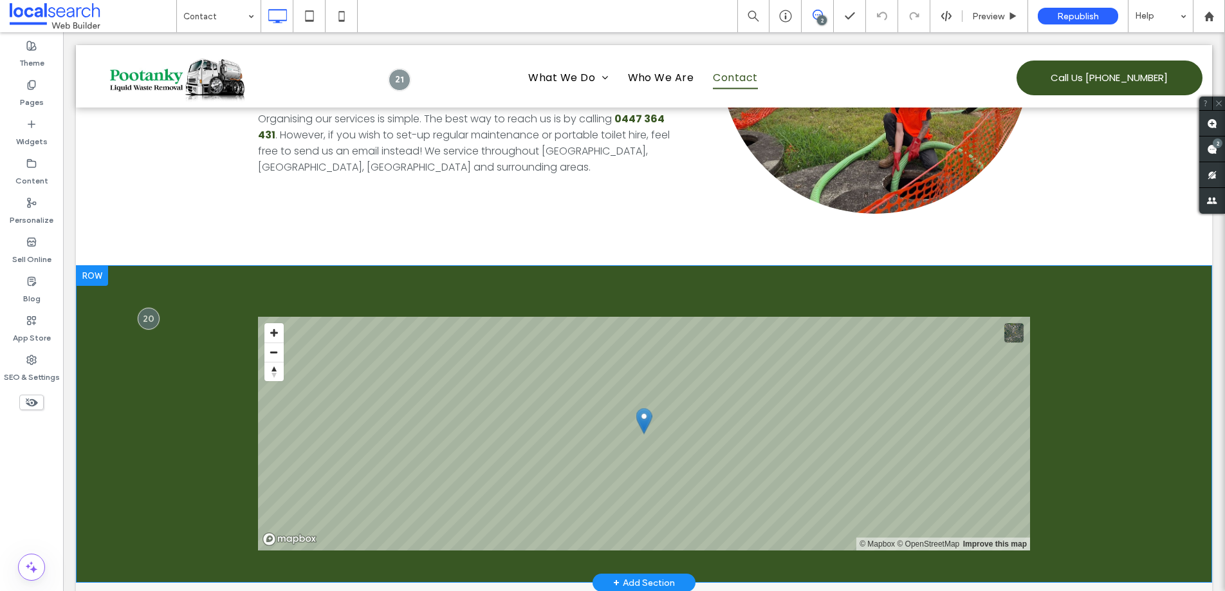
click at [357, 288] on section "© Mapbox © OpenStreetMap Improve this map Click To Paste Row + Add Section" at bounding box center [644, 423] width 1136 height 317
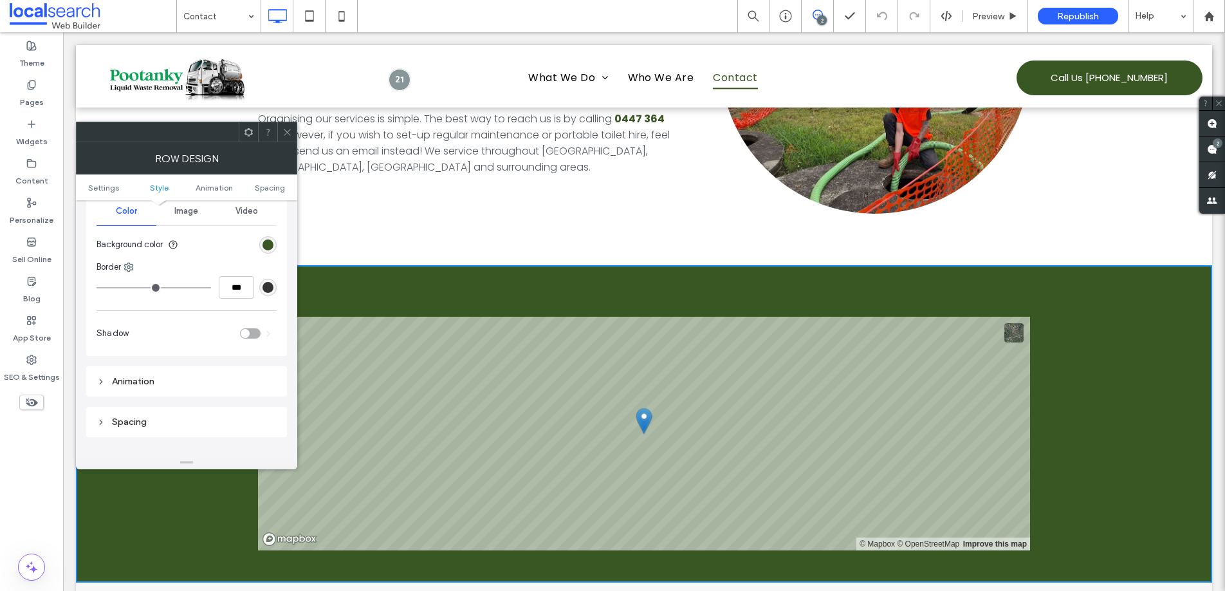
scroll to position [154, 0]
click at [288, 136] on span at bounding box center [287, 131] width 10 height 19
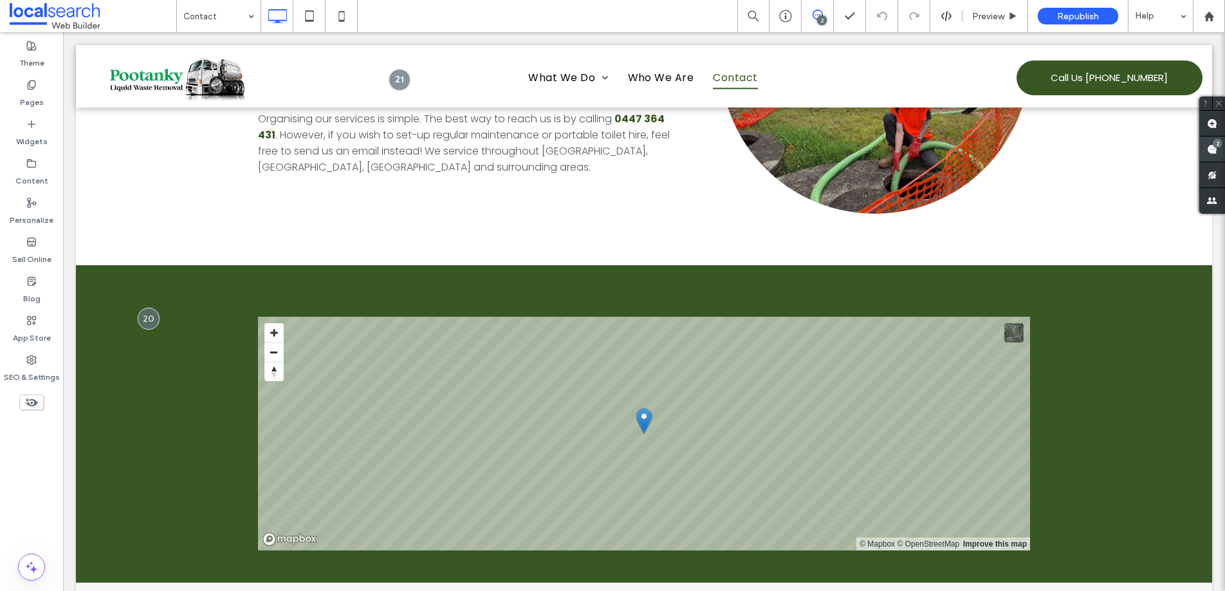
click at [1213, 148] on use at bounding box center [1212, 149] width 10 height 10
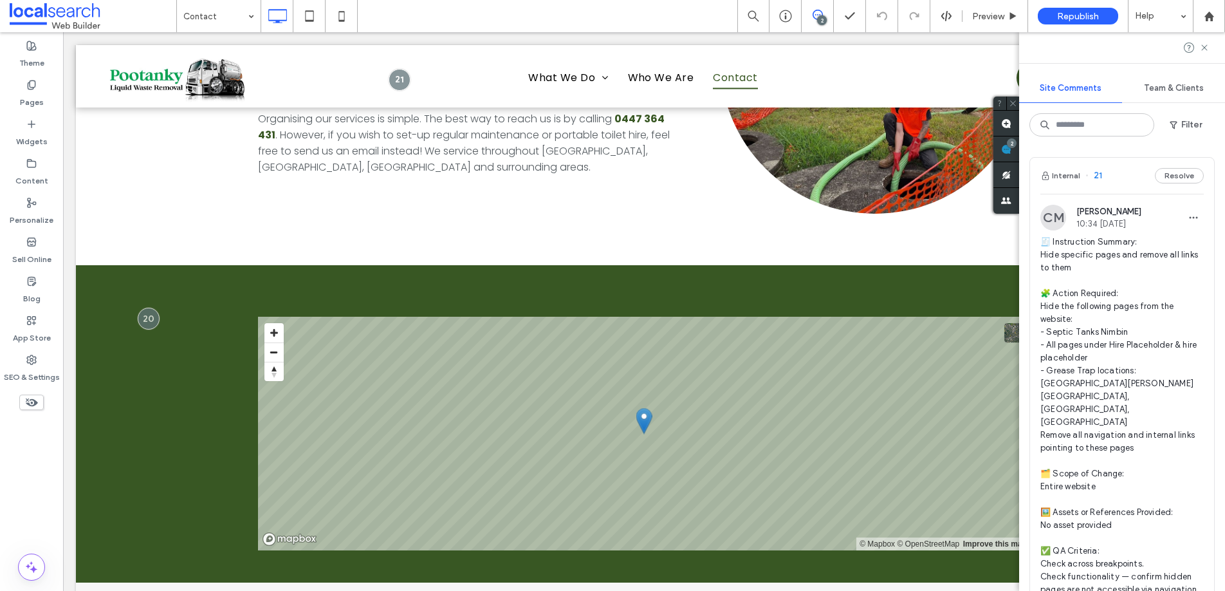
scroll to position [614, 0]
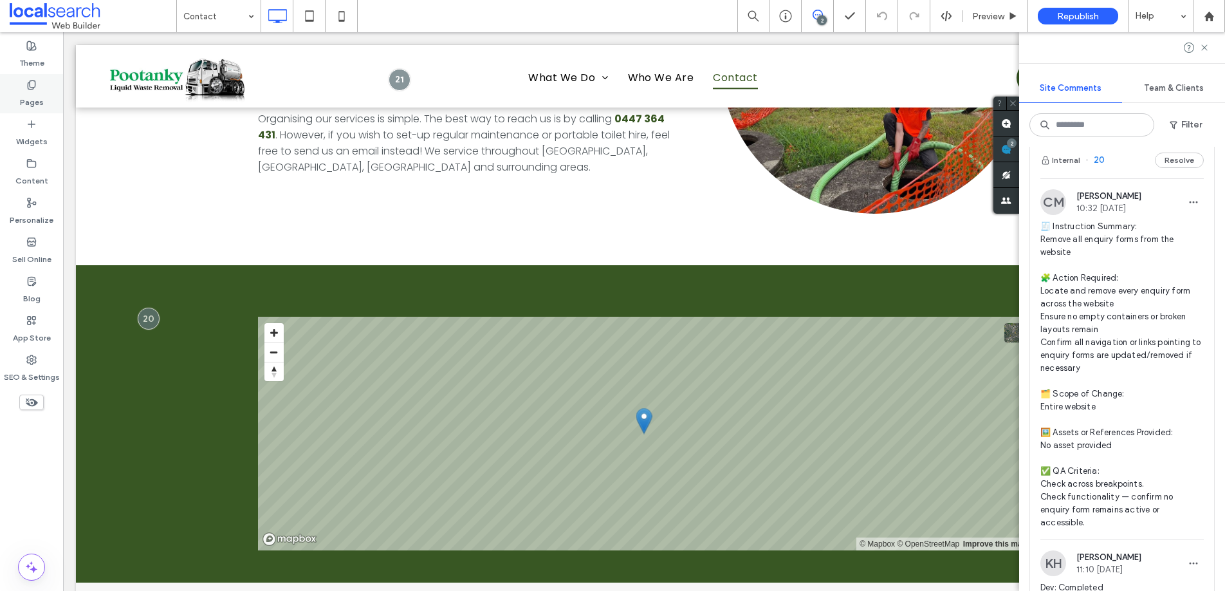
click at [32, 90] on label "Pages" at bounding box center [32, 99] width 24 height 18
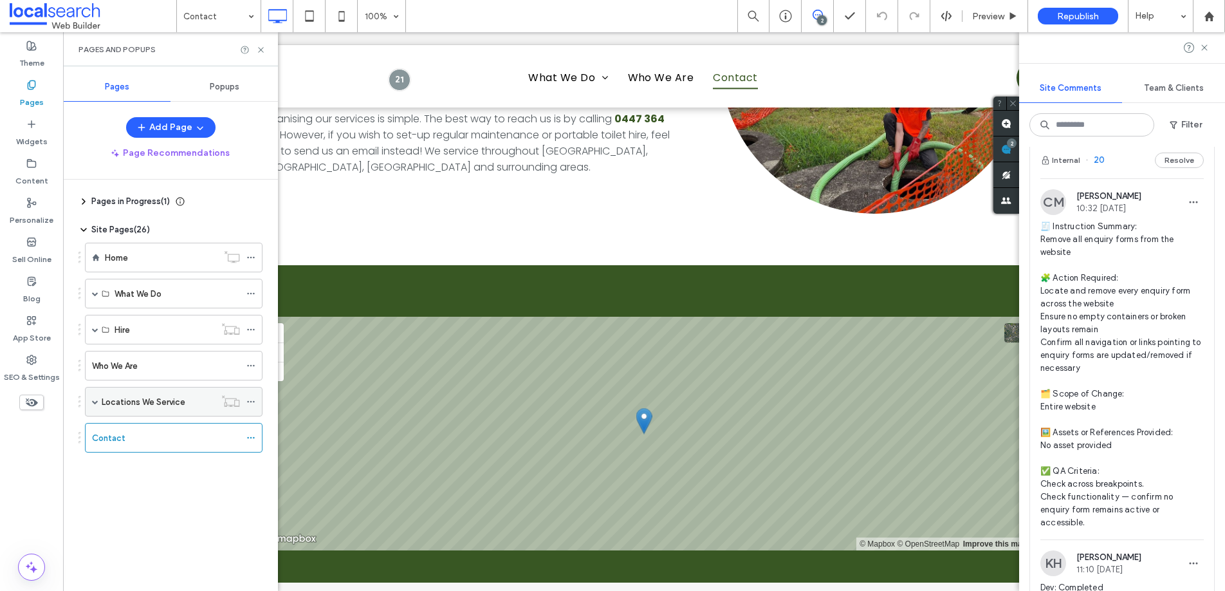
click at [142, 407] on label "Locations We Service" at bounding box center [144, 402] width 84 height 23
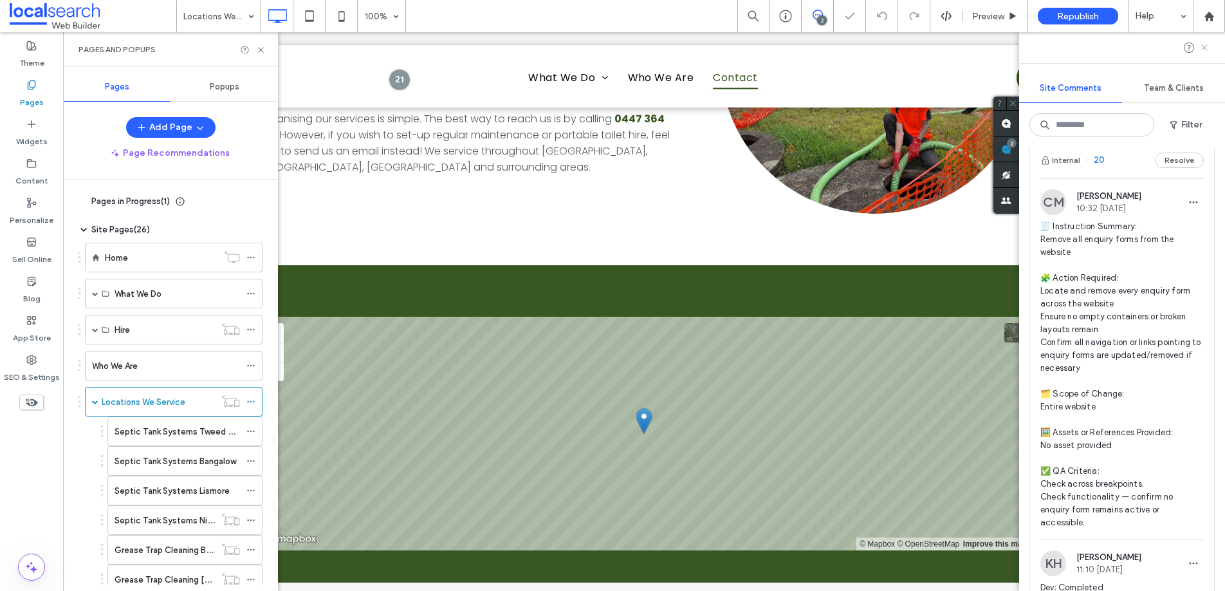
click at [1206, 44] on icon at bounding box center [1204, 47] width 10 height 10
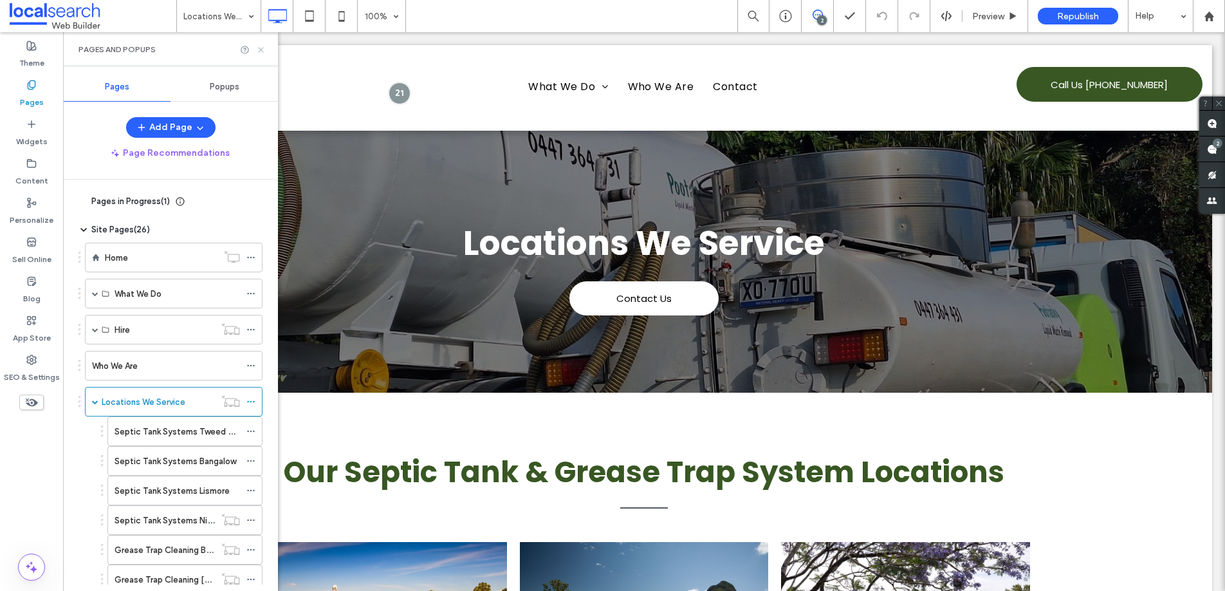
click at [262, 49] on icon at bounding box center [261, 50] width 10 height 10
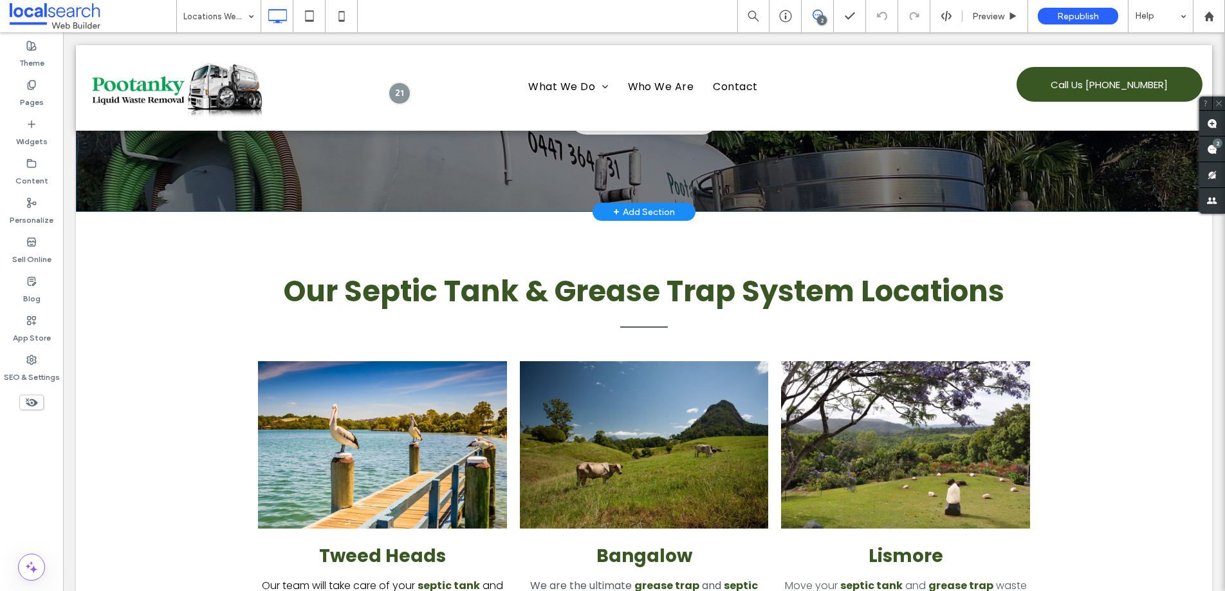
scroll to position [31, 0]
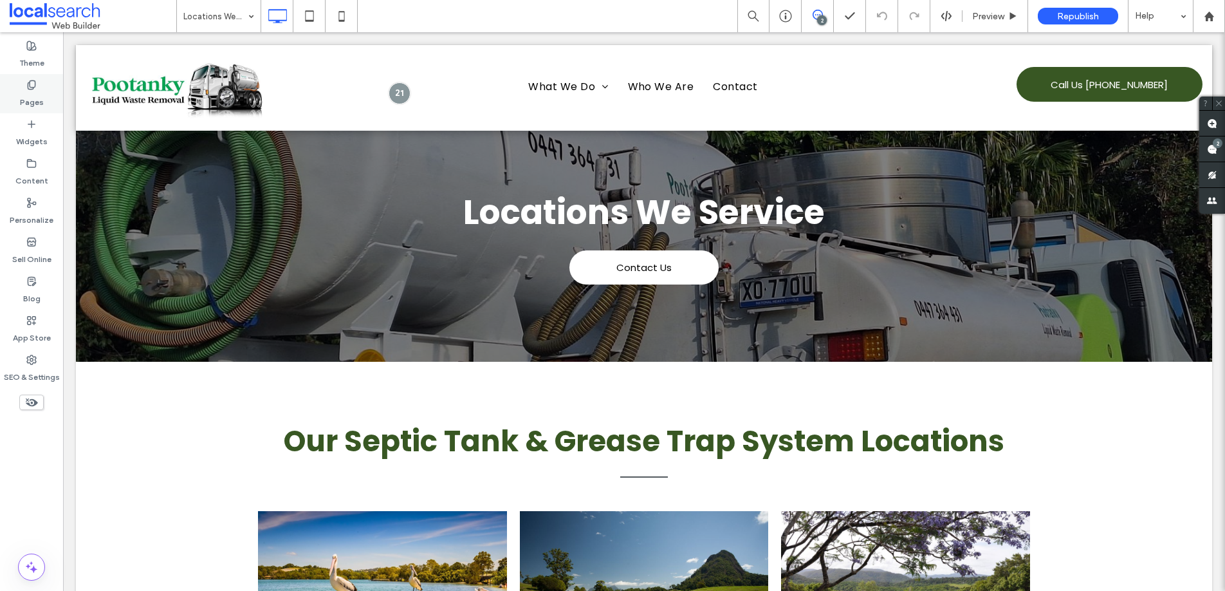
click at [43, 91] on div "Pages" at bounding box center [31, 93] width 63 height 39
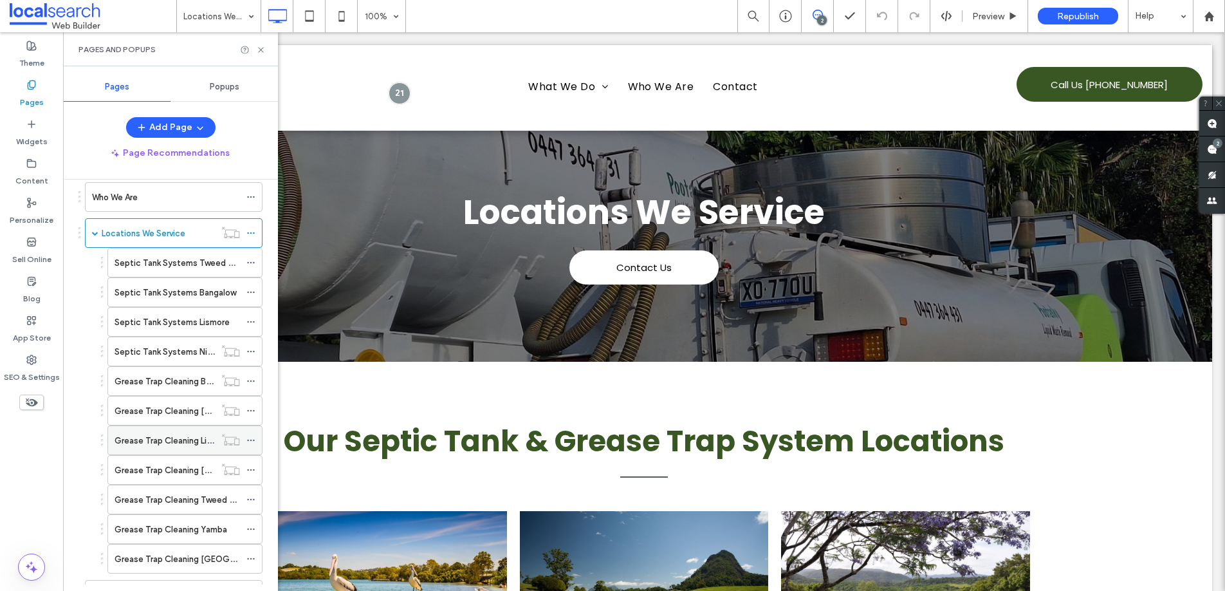
scroll to position [226, 0]
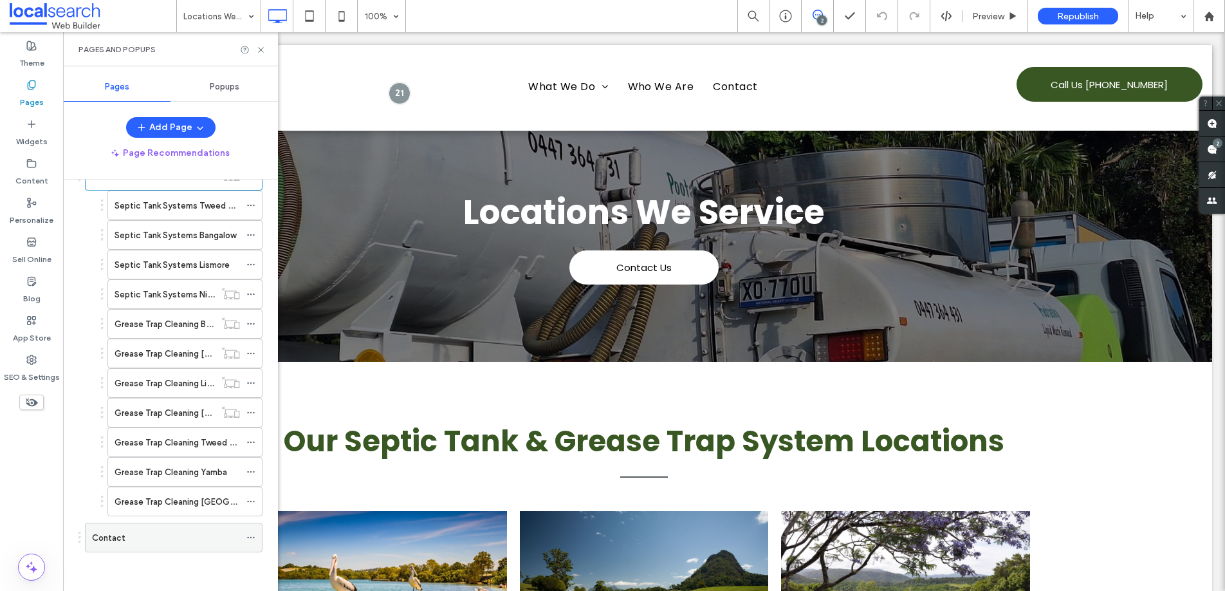
click at [144, 540] on div "Contact" at bounding box center [166, 538] width 148 height 14
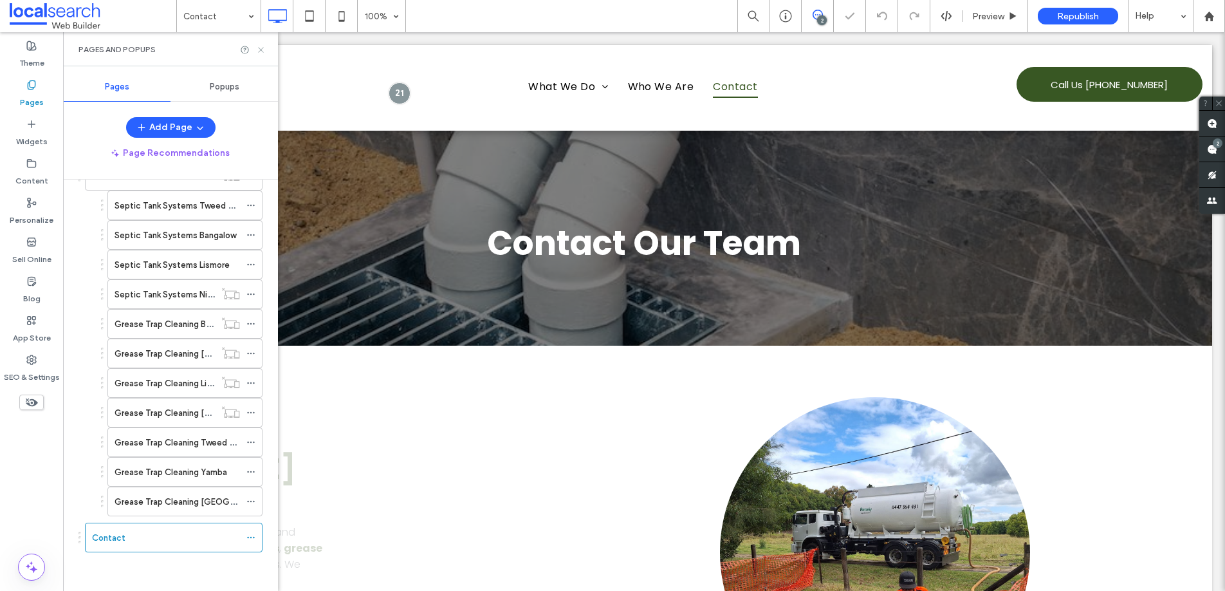
click at [261, 51] on icon at bounding box center [261, 50] width 10 height 10
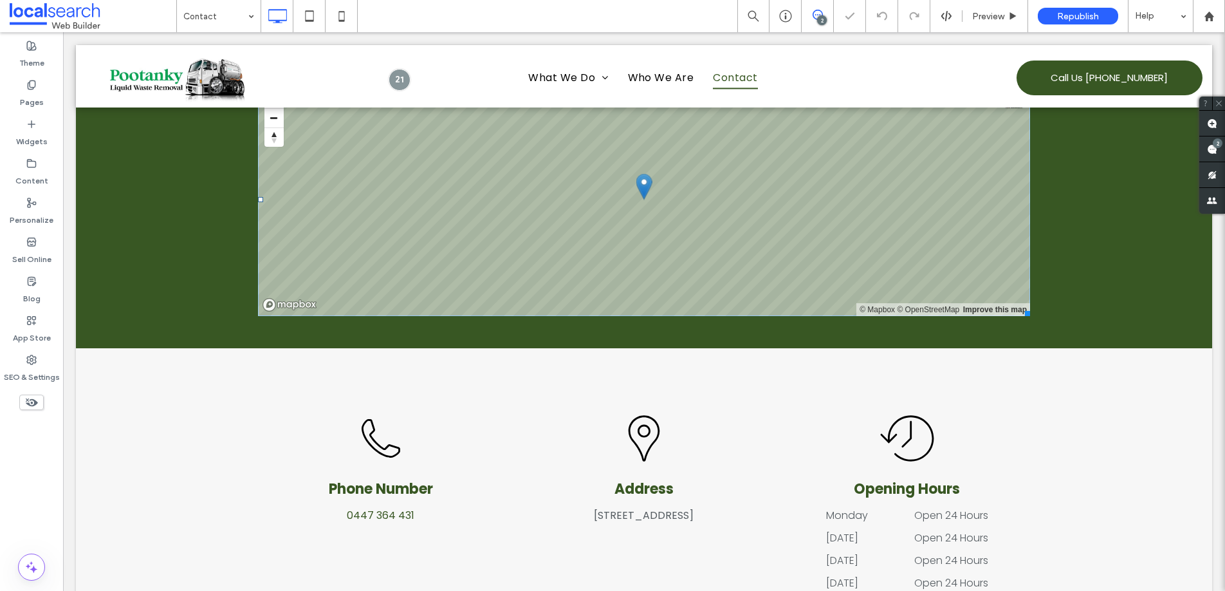
scroll to position [602, 0]
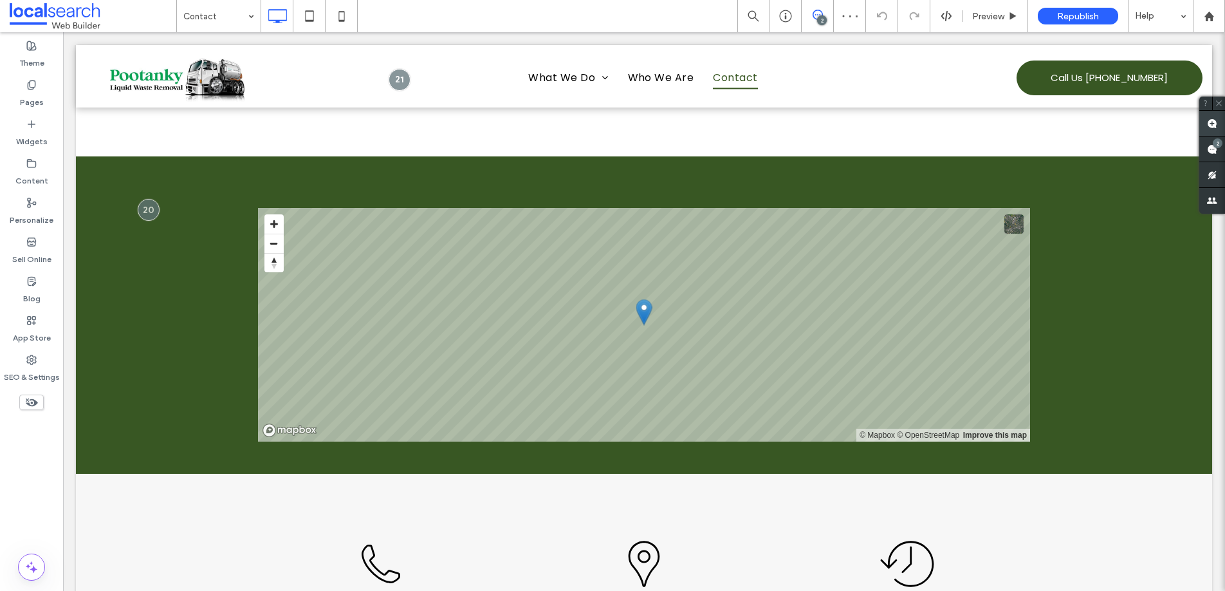
drag, startPoint x: 1207, startPoint y: 118, endPoint x: 1121, endPoint y: 96, distance: 89.1
click at [1207, 118] on use at bounding box center [1212, 123] width 10 height 10
click at [215, 337] on section "© Mapbox © OpenStreetMap Improve this map Click To Paste Row + Add Section" at bounding box center [644, 314] width 1136 height 317
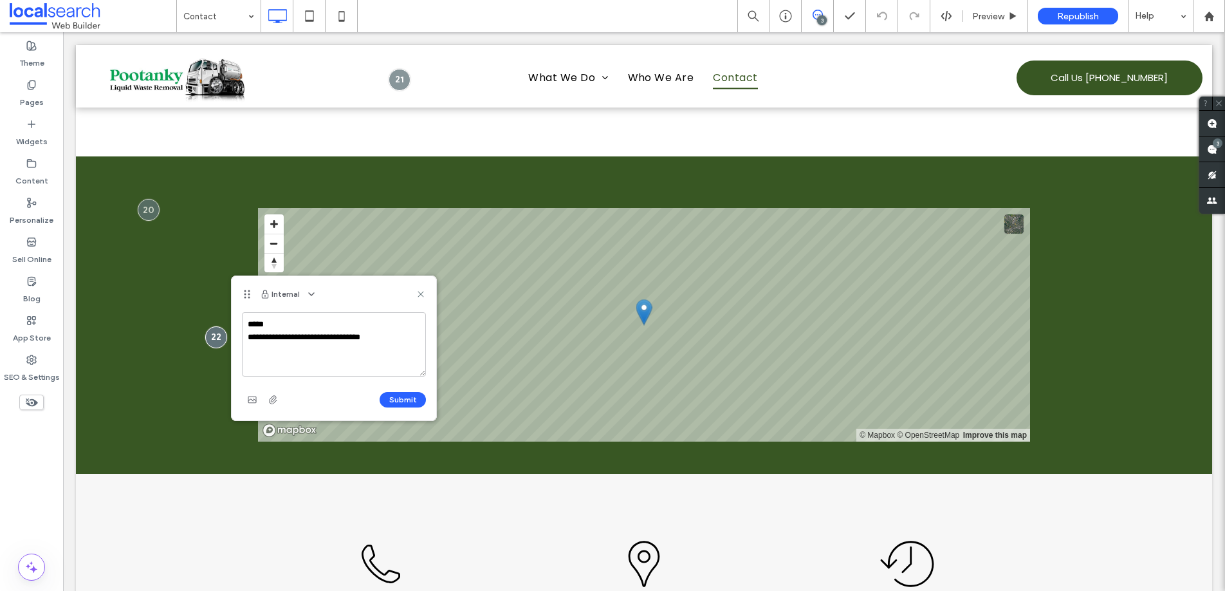
drag, startPoint x: 335, startPoint y: 336, endPoint x: 409, endPoint y: 342, distance: 74.3
click at [409, 342] on textarea "**********" at bounding box center [334, 344] width 184 height 64
type textarea "**********"
click at [423, 399] on button "Submit" at bounding box center [403, 399] width 46 height 15
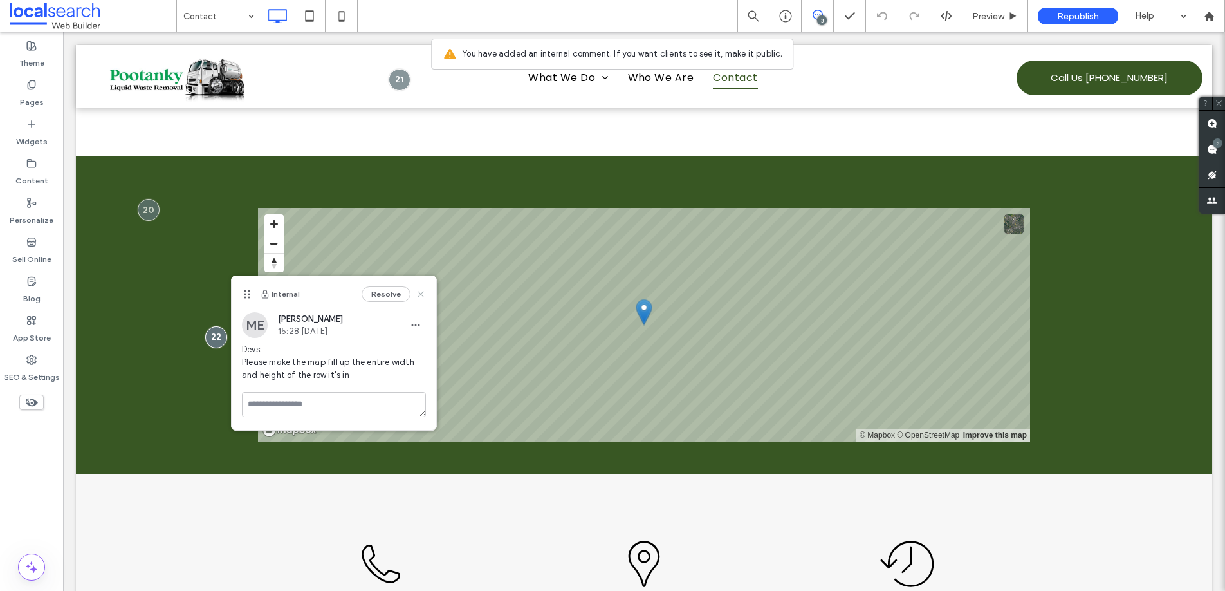
click at [421, 295] on icon at bounding box center [421, 294] width 10 height 10
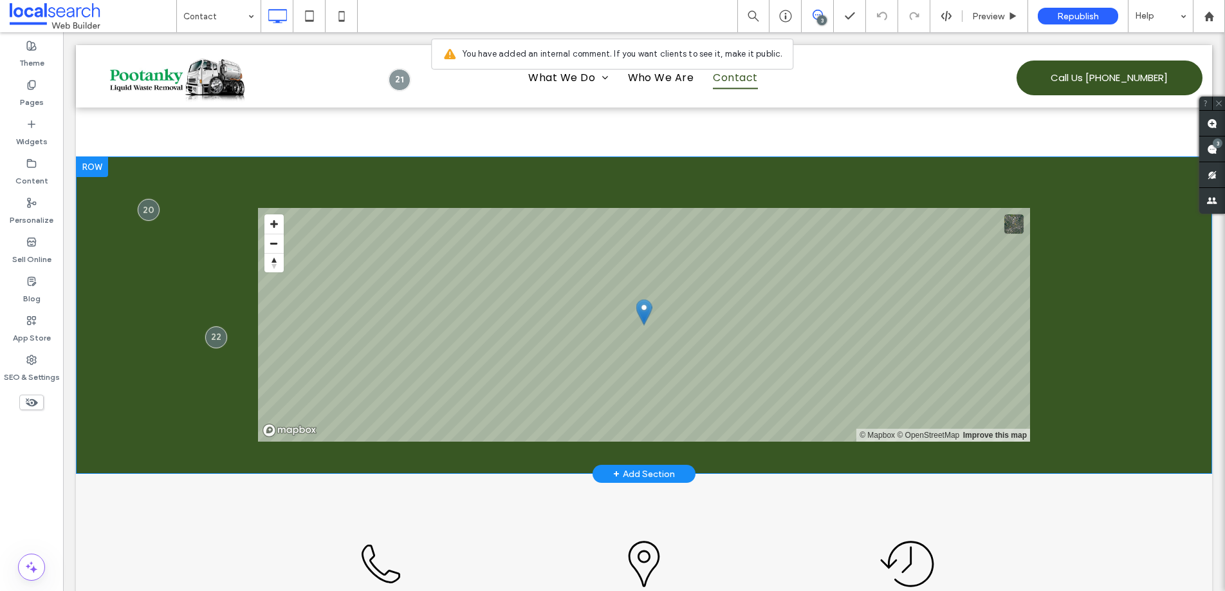
click at [163, 284] on section "© Mapbox © OpenStreetMap Improve this map Click To Paste Row + Add Section" at bounding box center [644, 314] width 1136 height 317
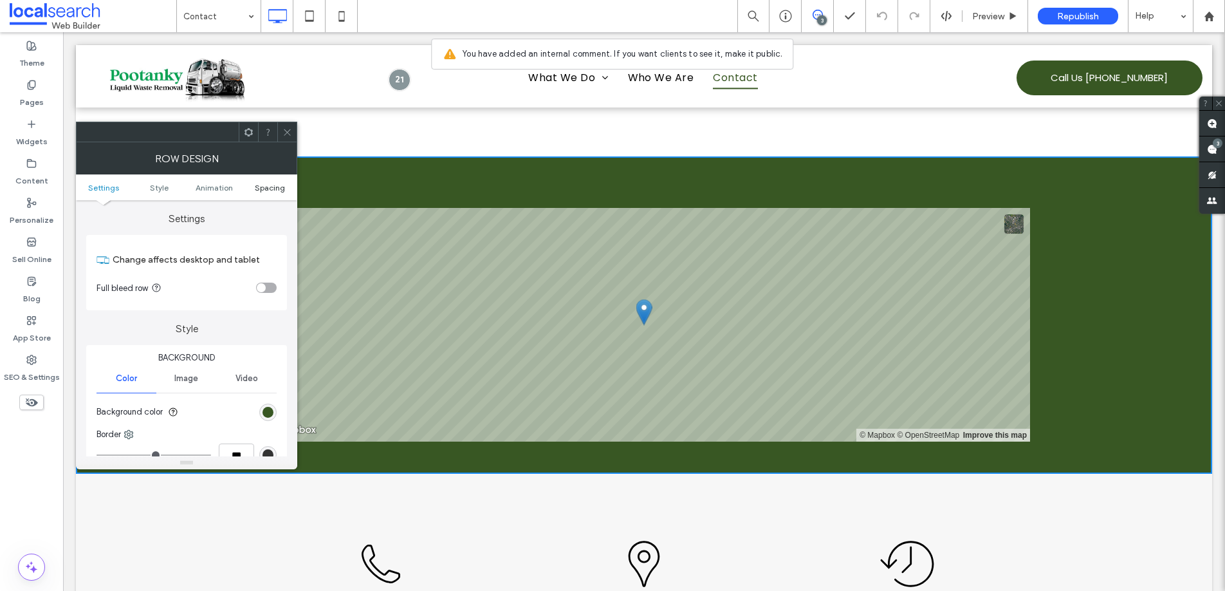
click at [270, 187] on span "Spacing" at bounding box center [270, 188] width 30 height 10
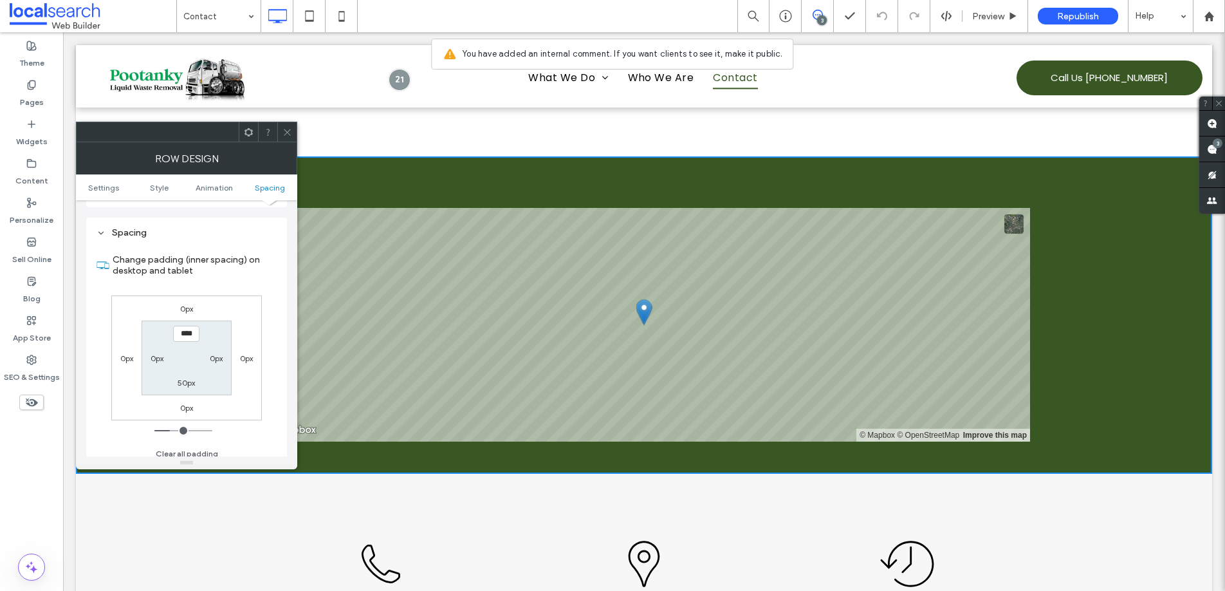
scroll to position [364, 0]
click at [284, 127] on icon at bounding box center [287, 132] width 10 height 10
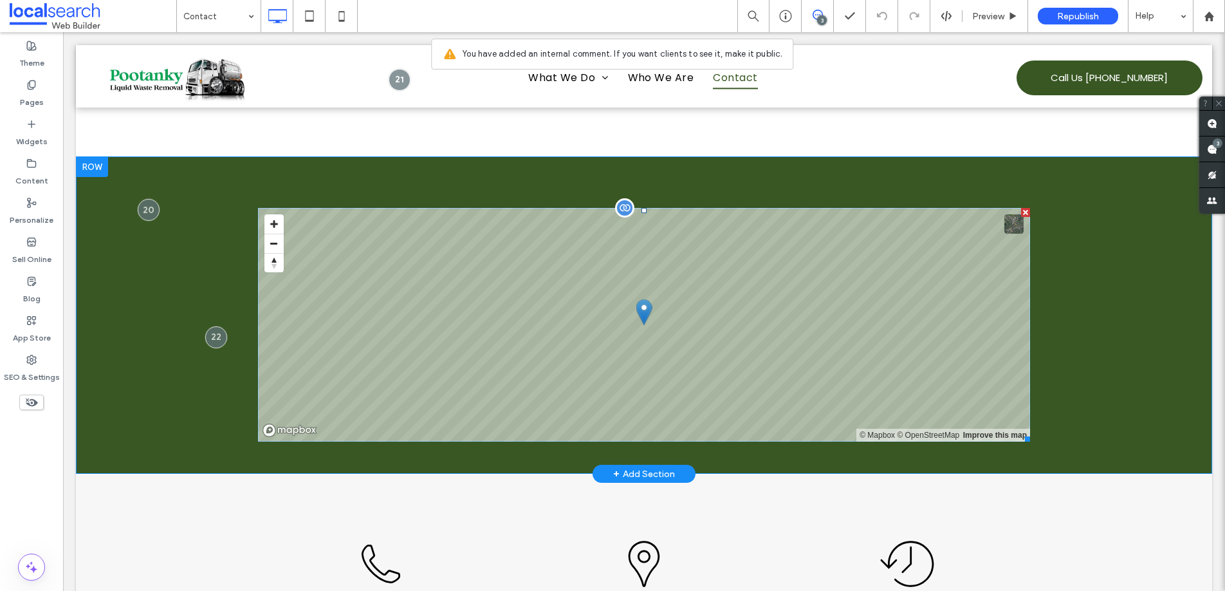
click at [281, 303] on span at bounding box center [644, 325] width 772 height 234
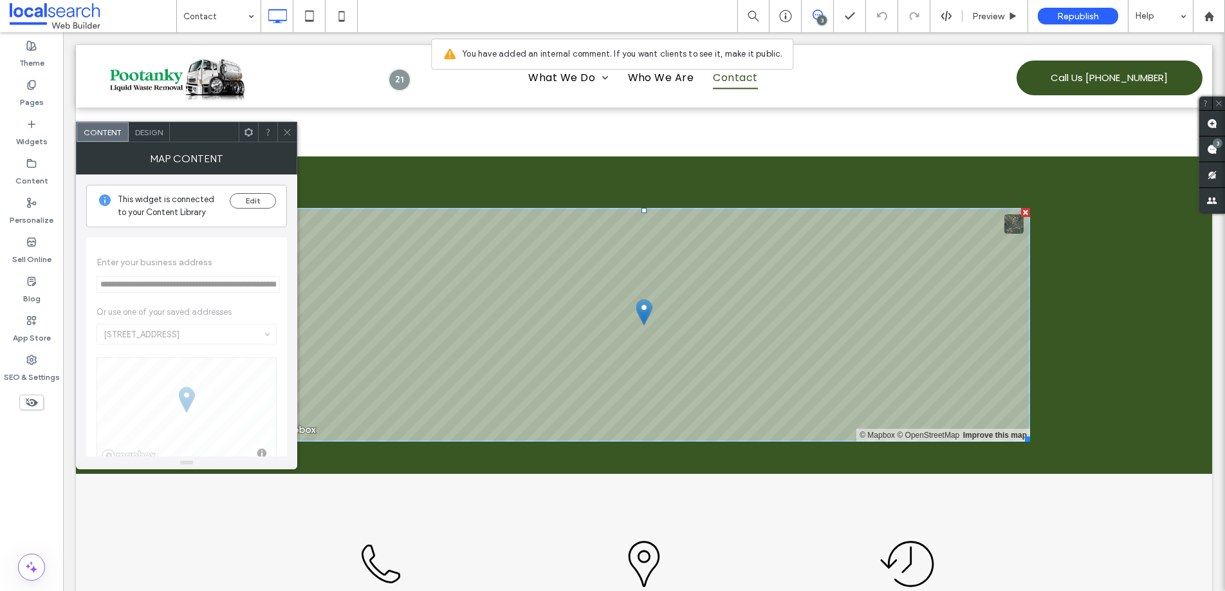
click at [154, 134] on span "Design" at bounding box center [149, 132] width 28 height 10
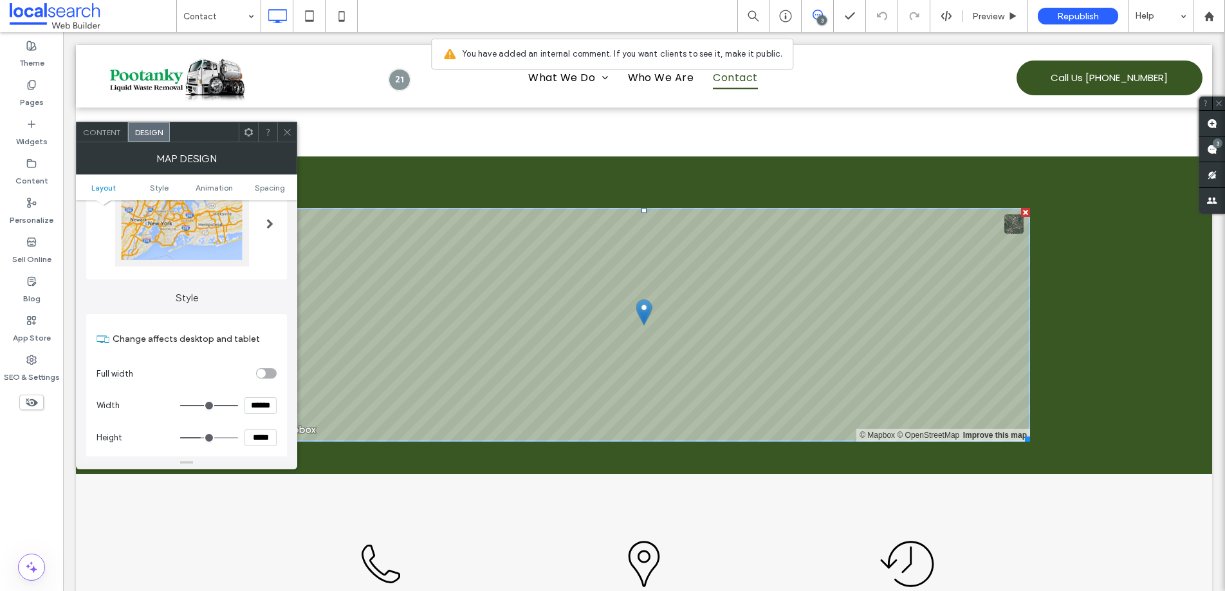
scroll to position [231, 0]
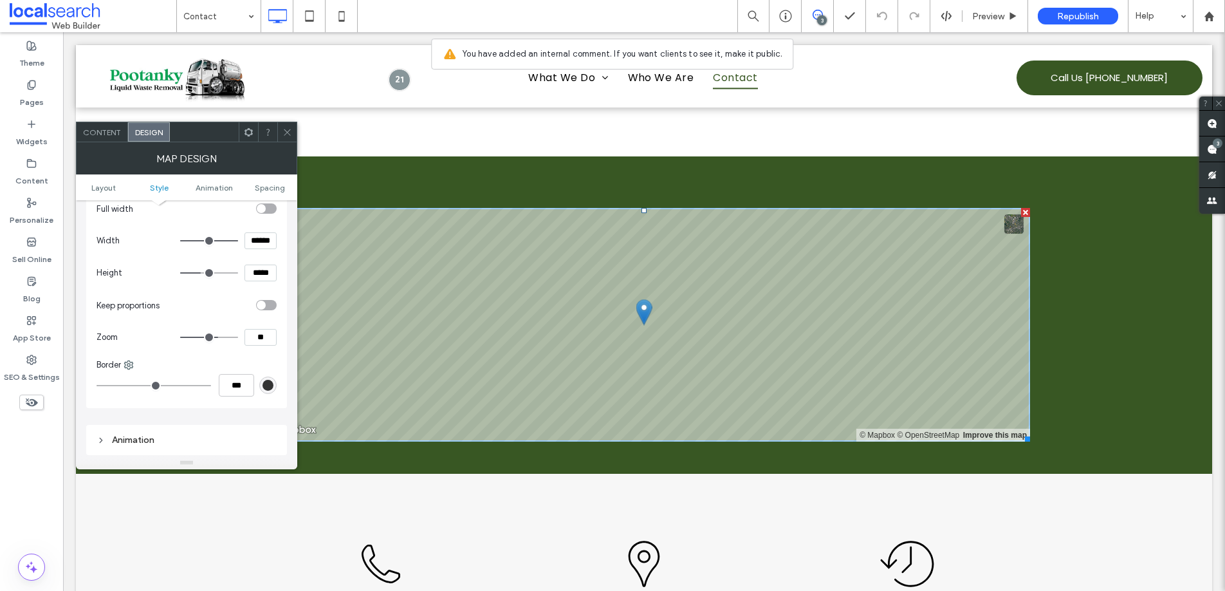
click at [290, 132] on icon at bounding box center [287, 132] width 10 height 10
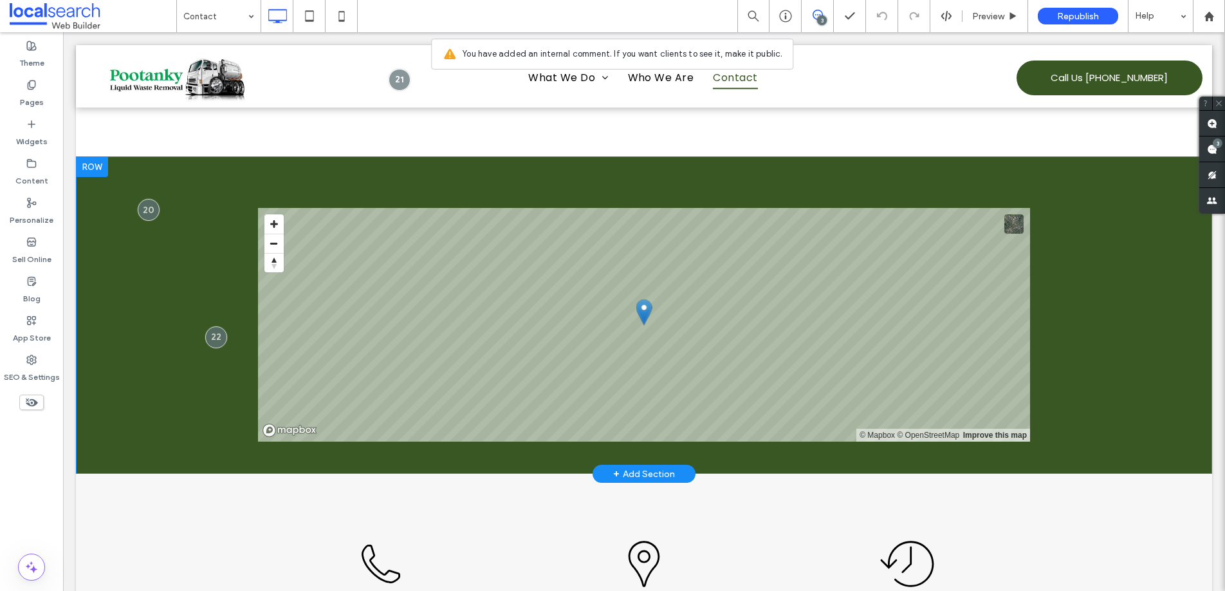
click at [129, 253] on section "© Mapbox © OpenStreetMap Improve this map Click To Paste Row + Add Section" at bounding box center [644, 314] width 1136 height 317
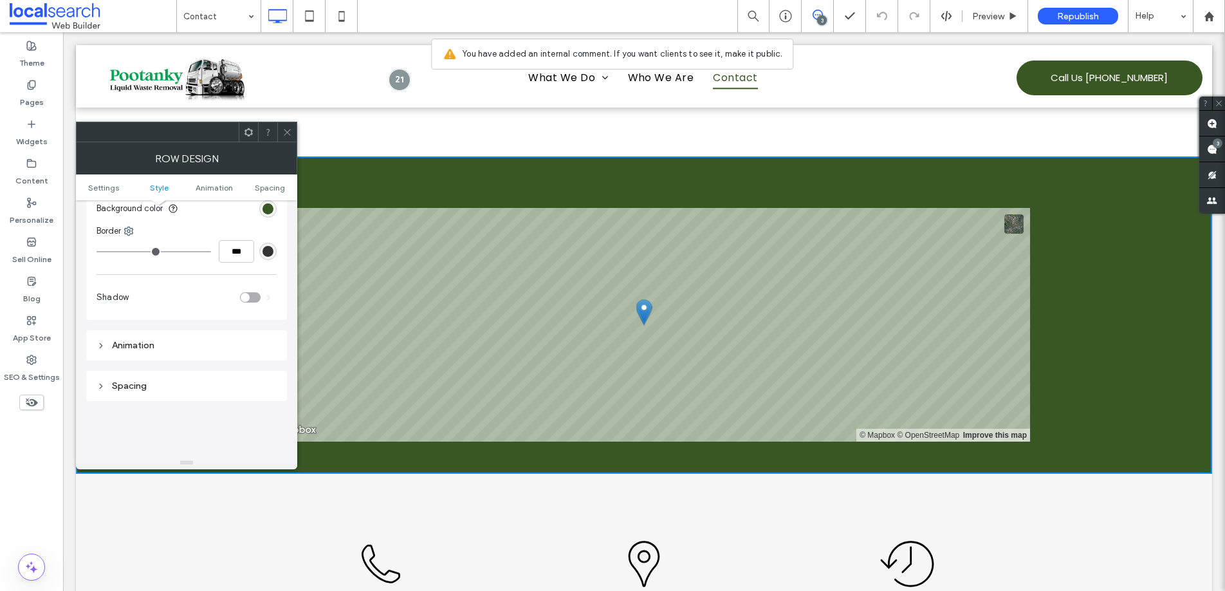
scroll to position [138, 0]
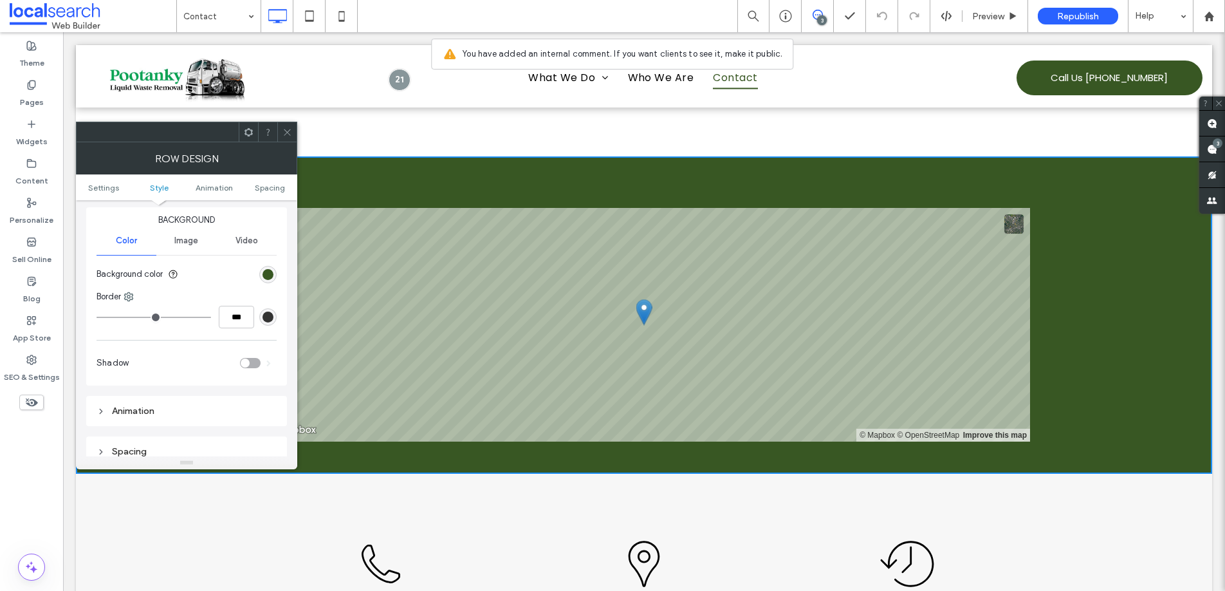
drag, startPoint x: 286, startPoint y: 133, endPoint x: 242, endPoint y: 106, distance: 51.1
click at [286, 133] on icon at bounding box center [287, 132] width 10 height 10
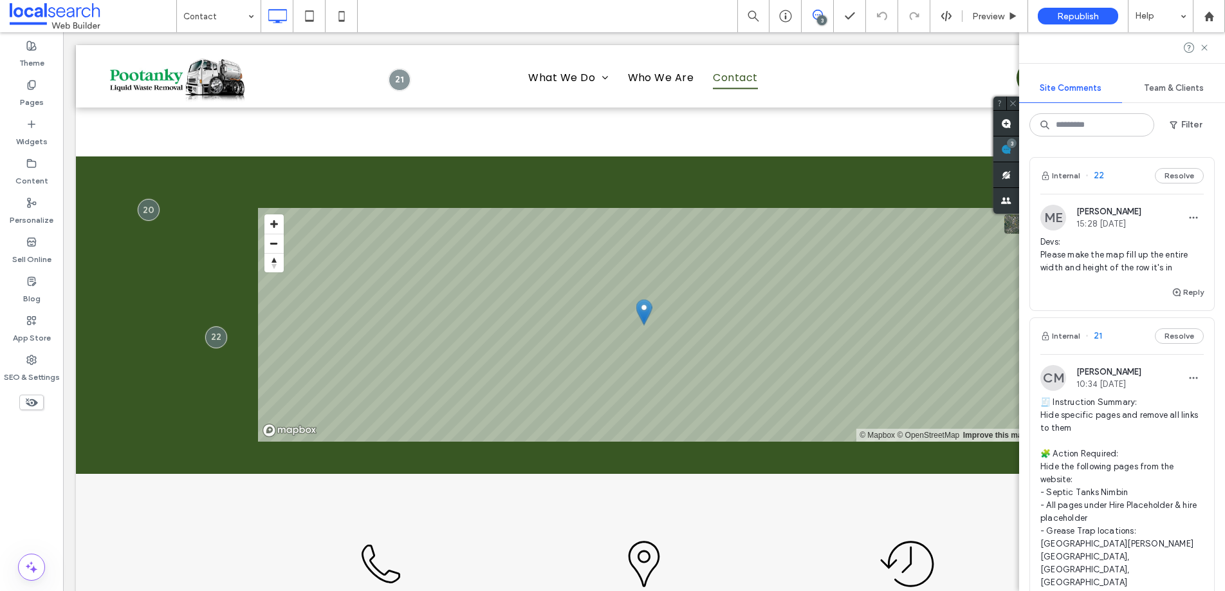
click at [1208, 144] on div "Site Comments Team & Clients Filter Internal 22 Resolve ME Mathew Ellis 15:28 S…" at bounding box center [1122, 311] width 206 height 558
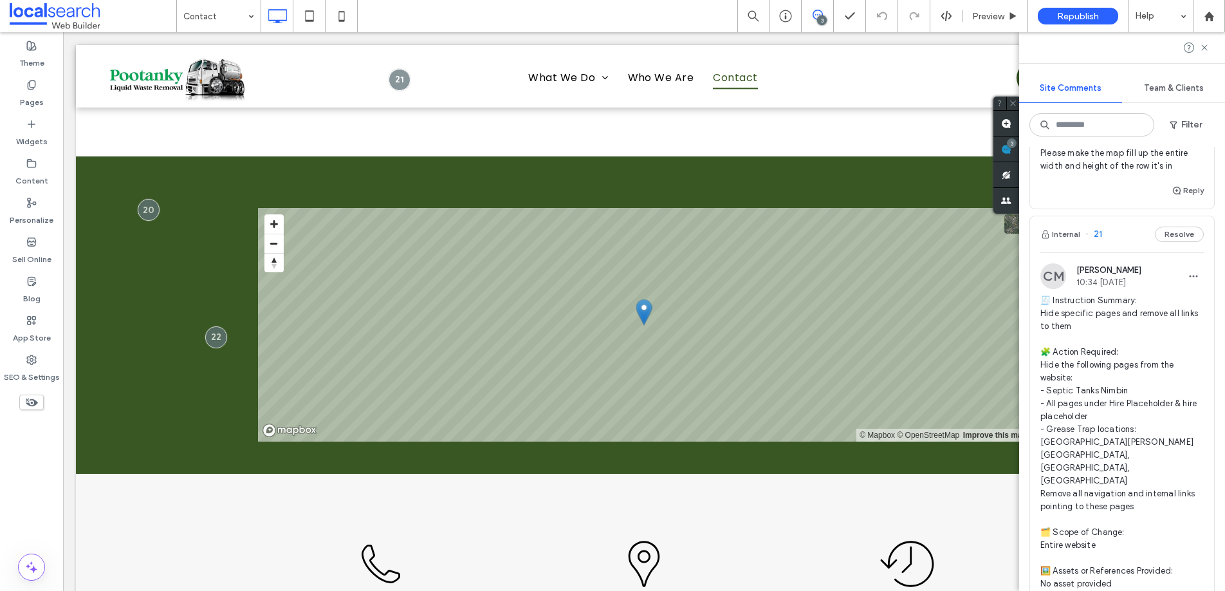
scroll to position [378, 0]
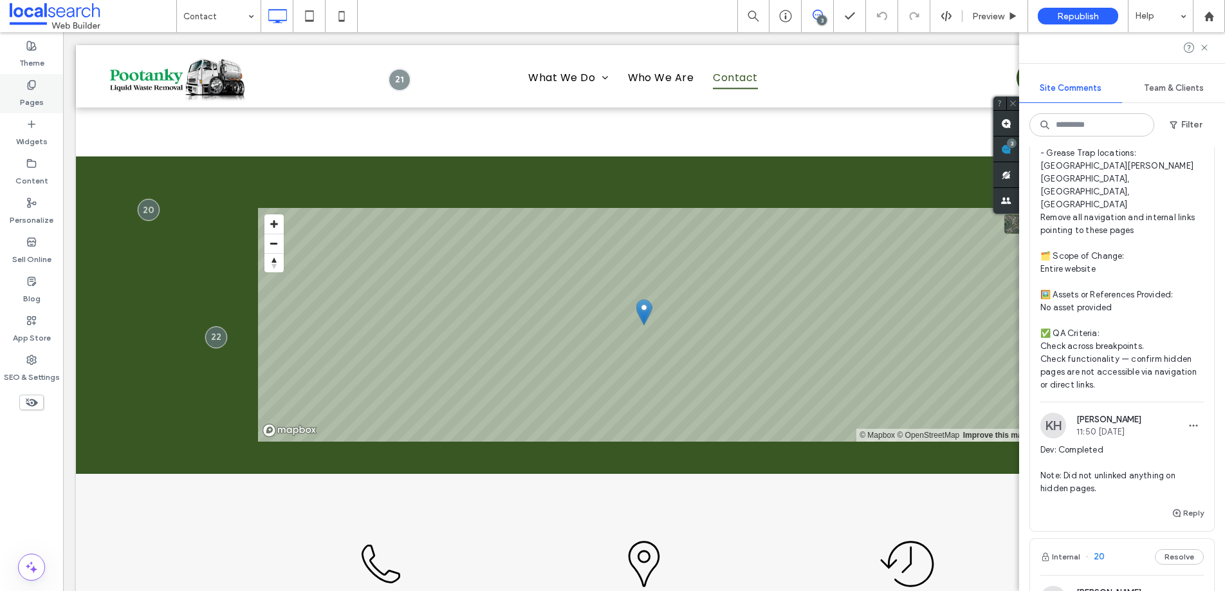
click at [30, 89] on icon at bounding box center [31, 85] width 10 height 10
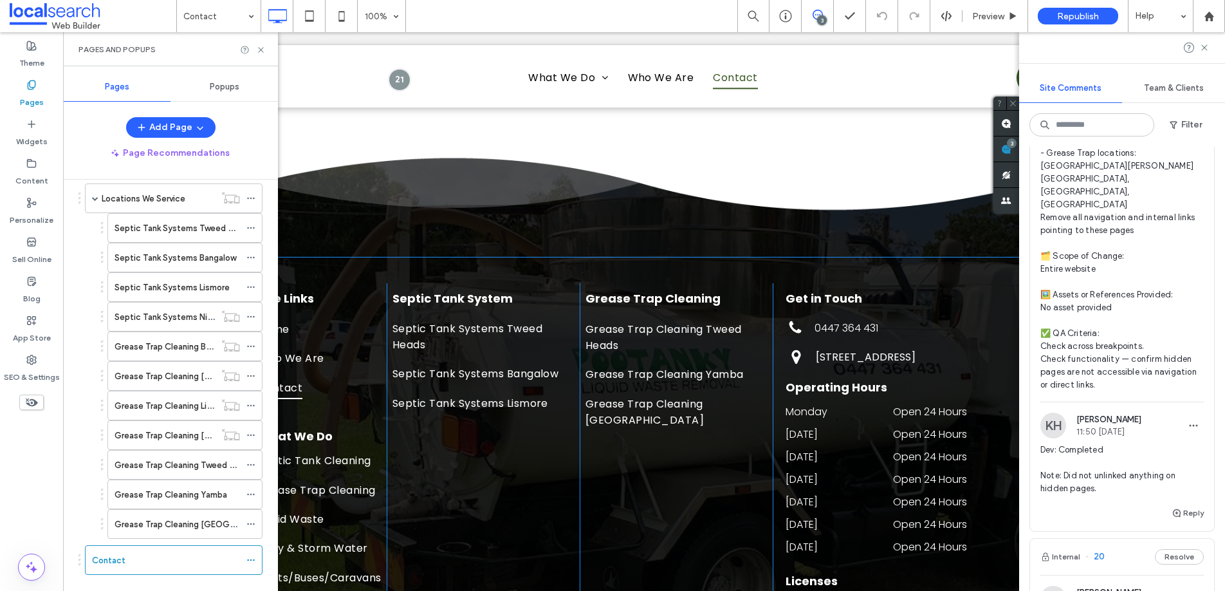
scroll to position [1637, 0]
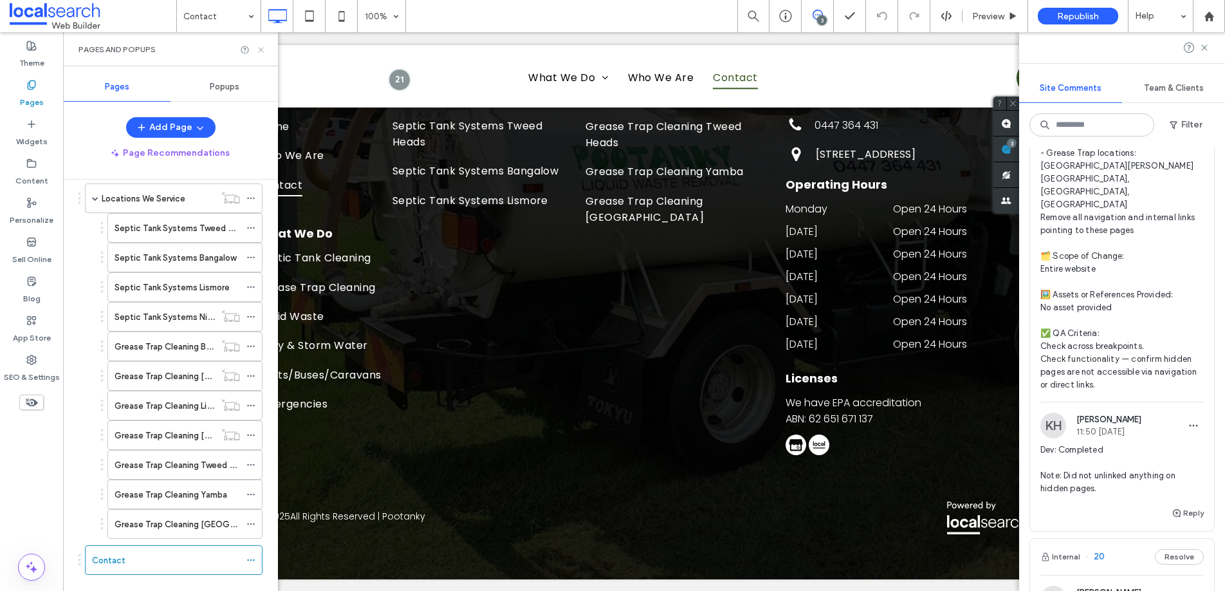
drag, startPoint x: 264, startPoint y: 49, endPoint x: 211, endPoint y: 20, distance: 60.2
click at [264, 49] on icon at bounding box center [261, 50] width 10 height 10
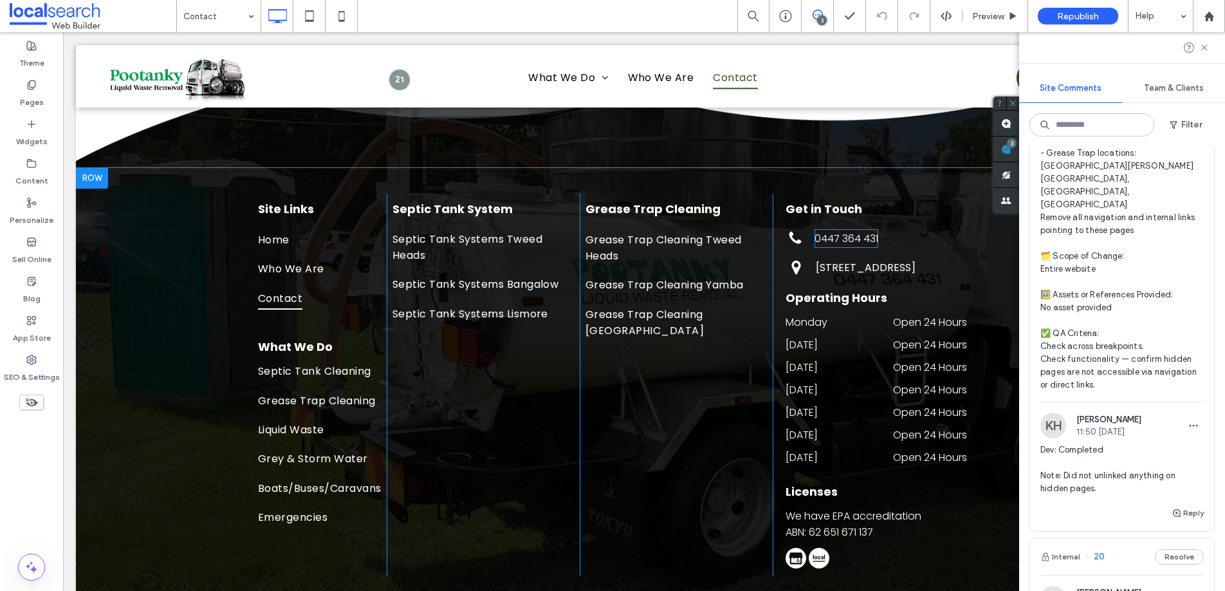
scroll to position [1521, 0]
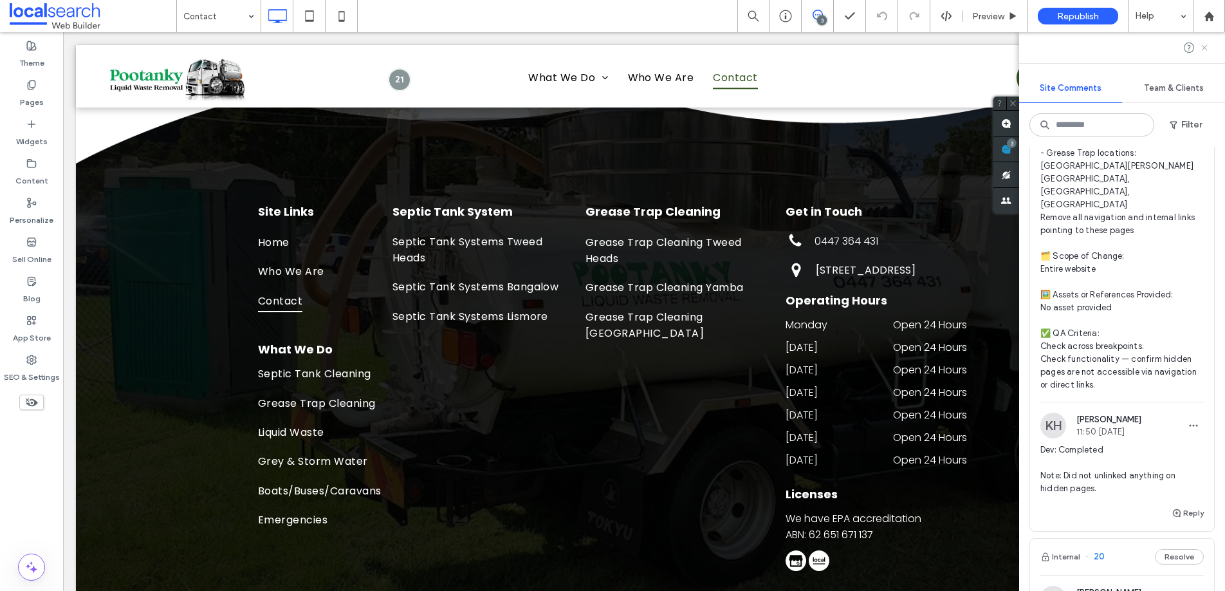
click at [1208, 46] on icon at bounding box center [1204, 47] width 10 height 10
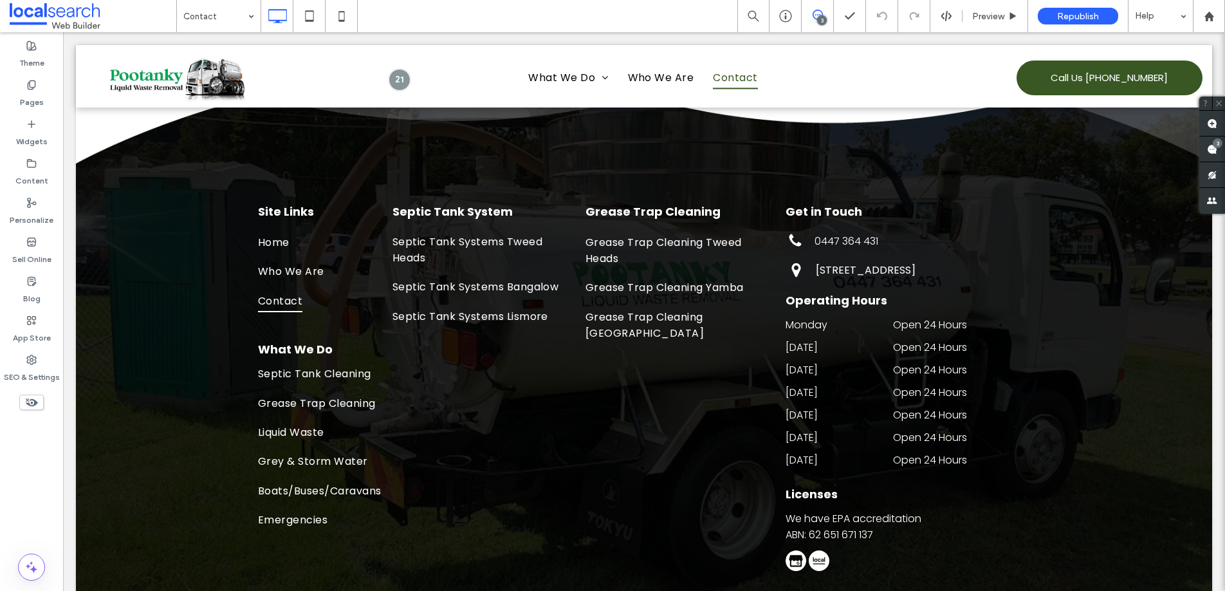
scroll to position [0, 0]
click at [27, 89] on icon at bounding box center [31, 85] width 10 height 10
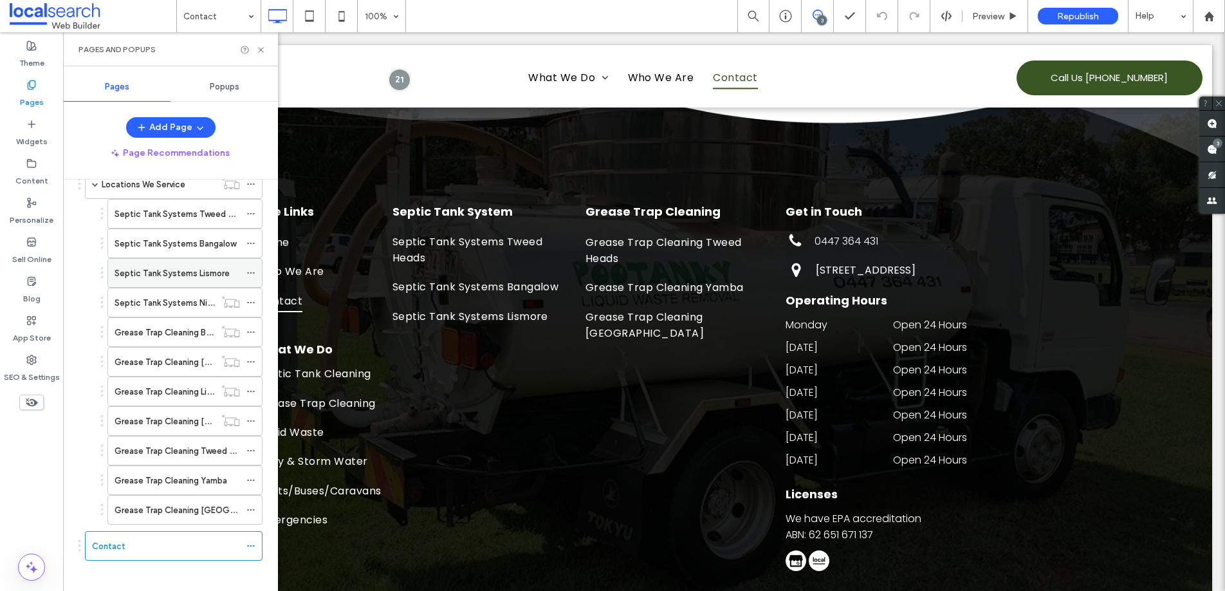
scroll to position [205, 0]
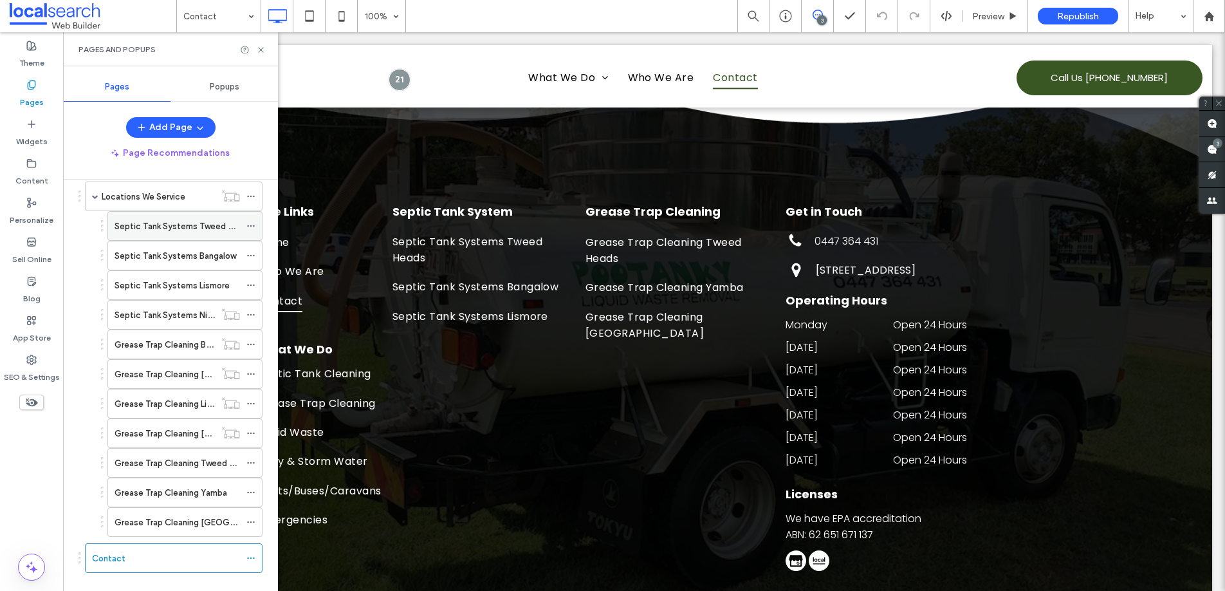
click at [195, 229] on label "Septic Tank Systems Tweed Heads" at bounding box center [184, 226] width 138 height 23
click at [265, 50] on icon at bounding box center [261, 50] width 10 height 10
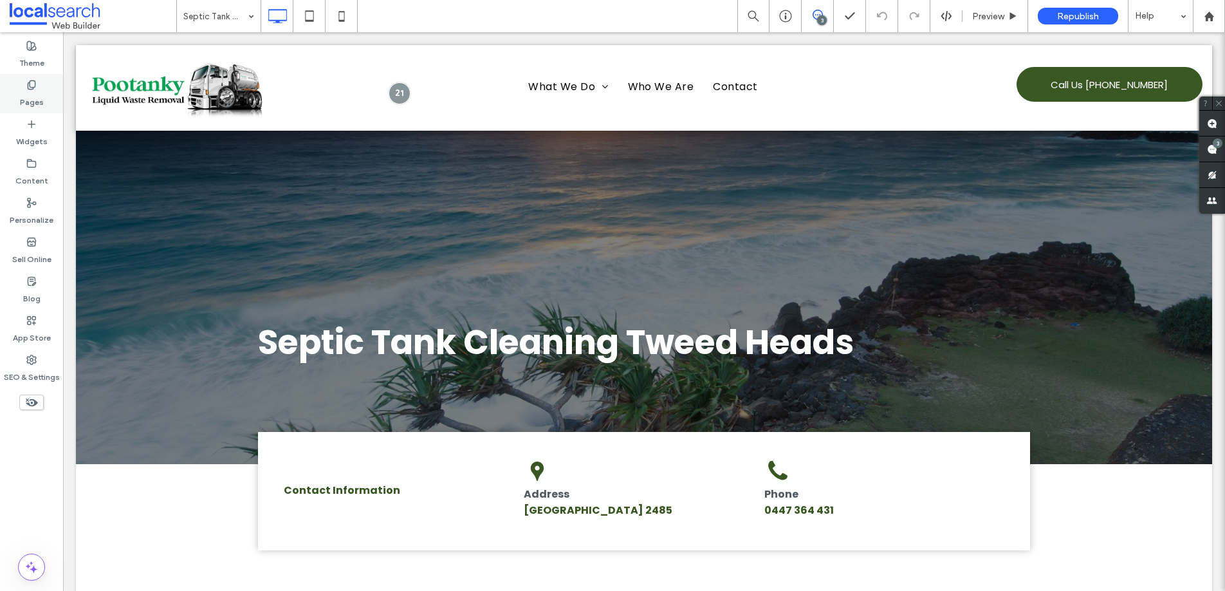
click at [41, 90] on label "Pages" at bounding box center [32, 99] width 24 height 18
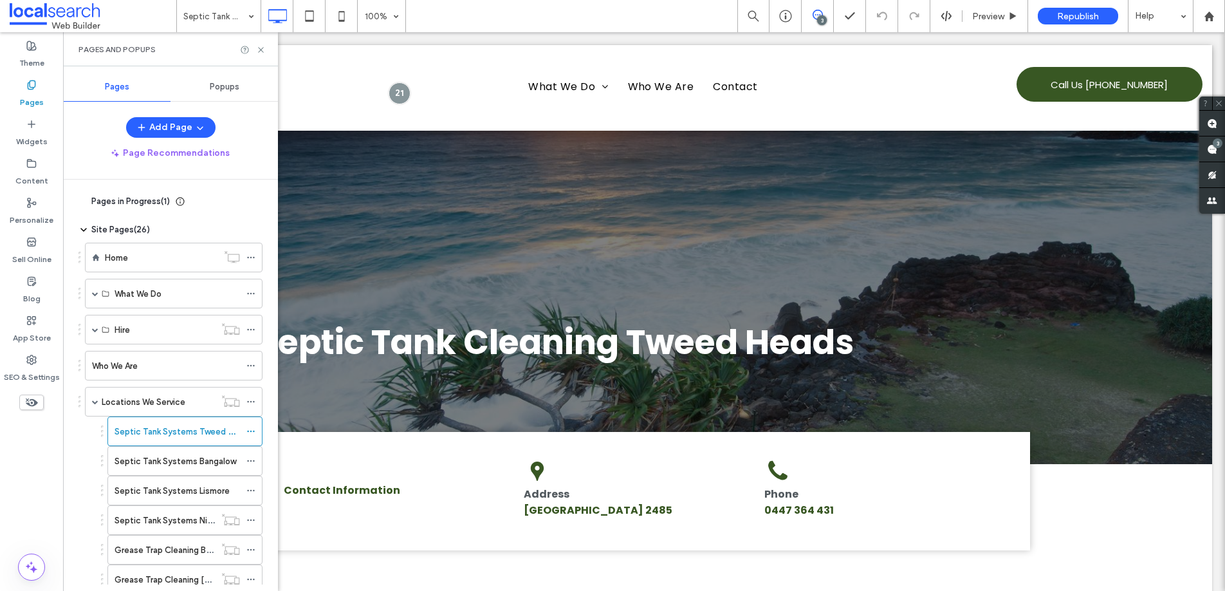
click at [82, 199] on icon at bounding box center [83, 201] width 10 height 10
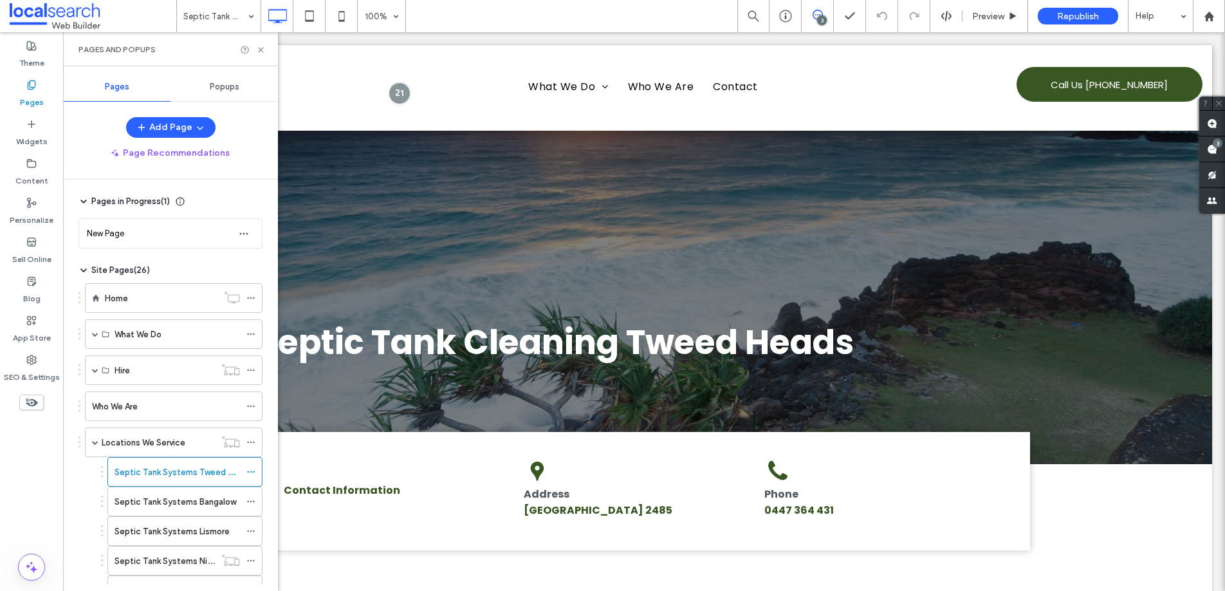
click at [82, 199] on icon at bounding box center [83, 201] width 10 height 10
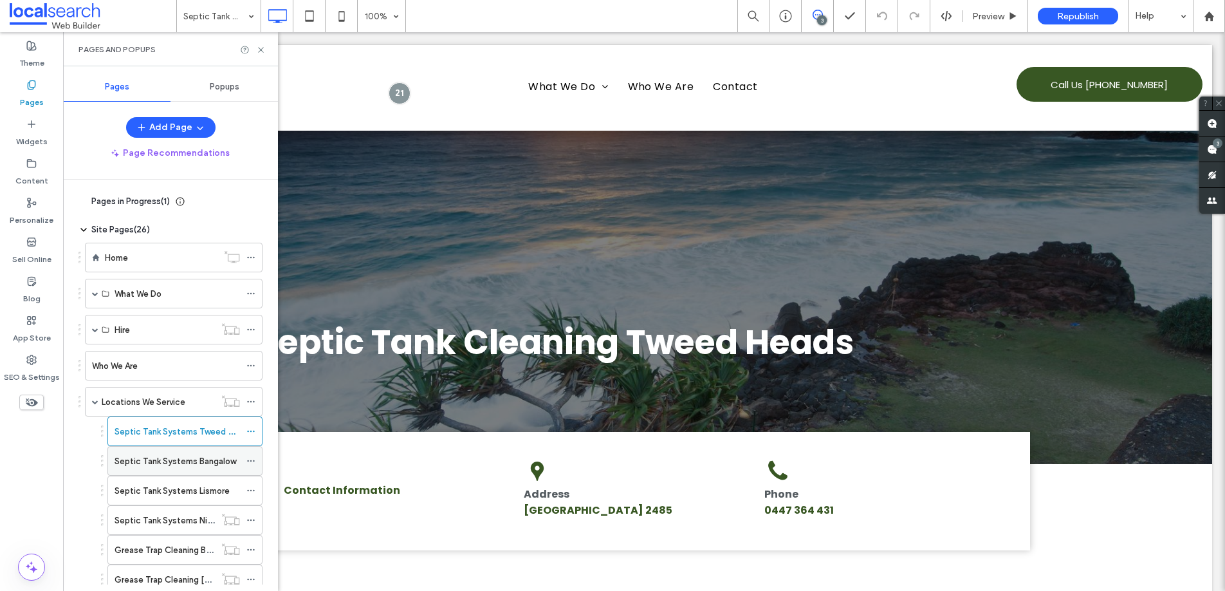
click at [183, 452] on div "Septic Tank Systems Bangalow" at bounding box center [177, 461] width 125 height 28
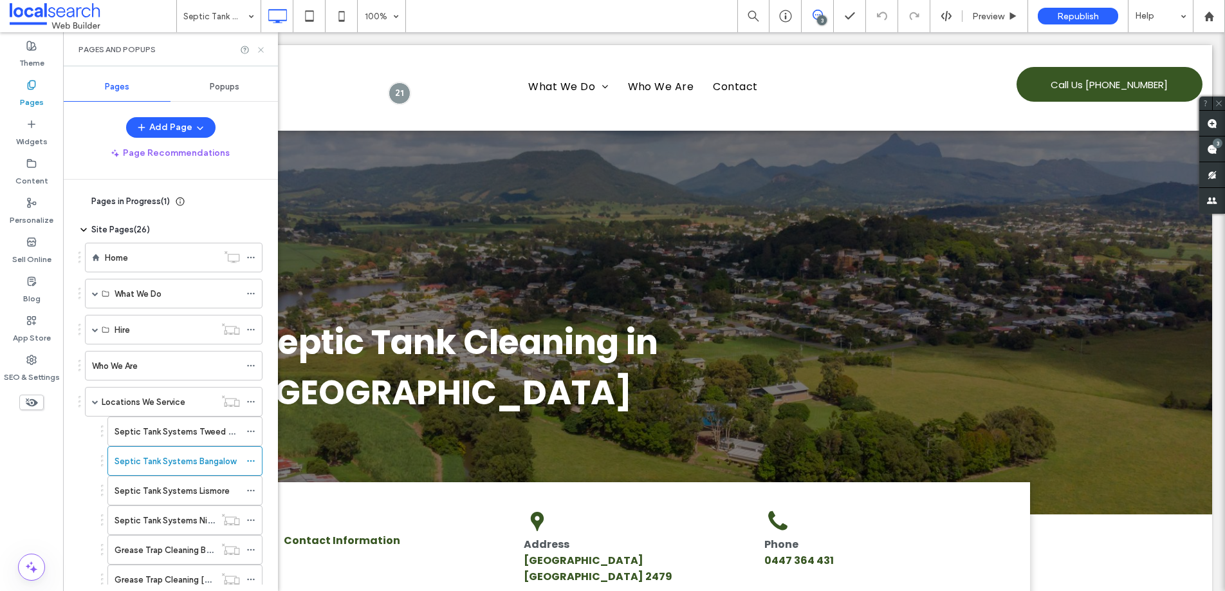
click at [263, 51] on use at bounding box center [260, 49] width 5 height 5
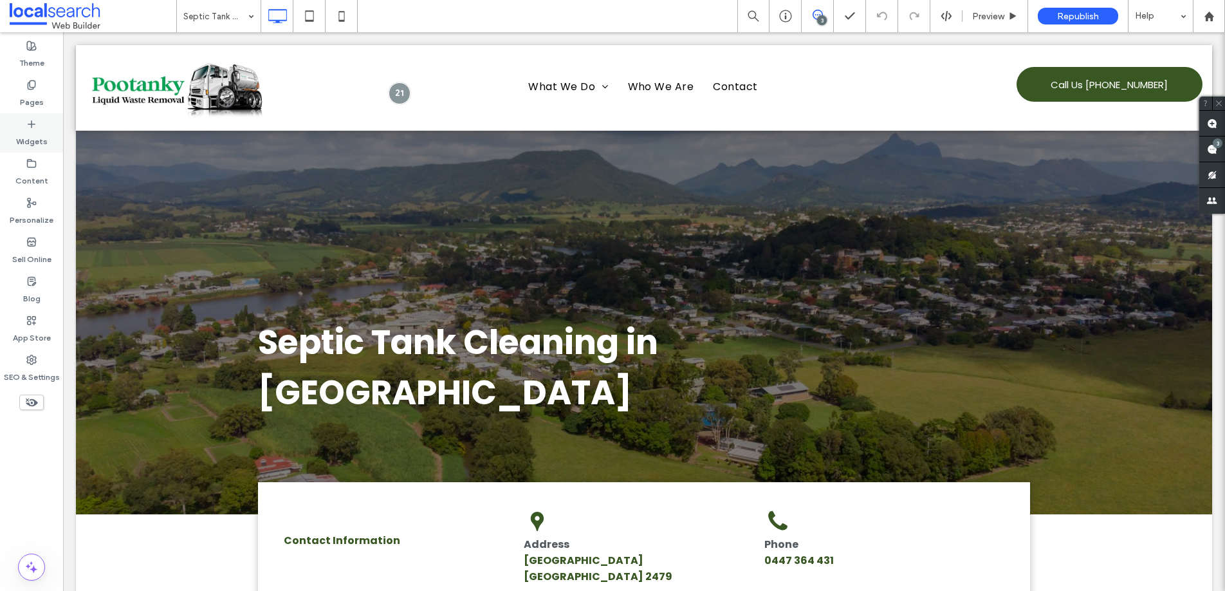
drag, startPoint x: 30, startPoint y: 94, endPoint x: 37, endPoint y: 117, distance: 24.4
click at [30, 94] on label "Pages" at bounding box center [32, 99] width 24 height 18
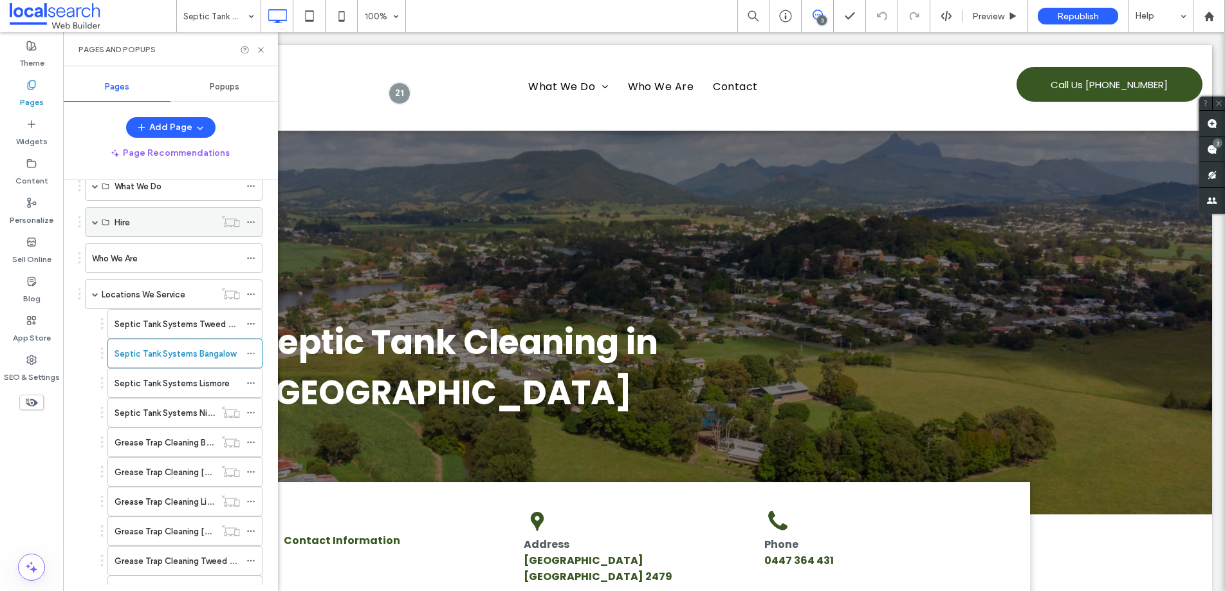
scroll to position [226, 0]
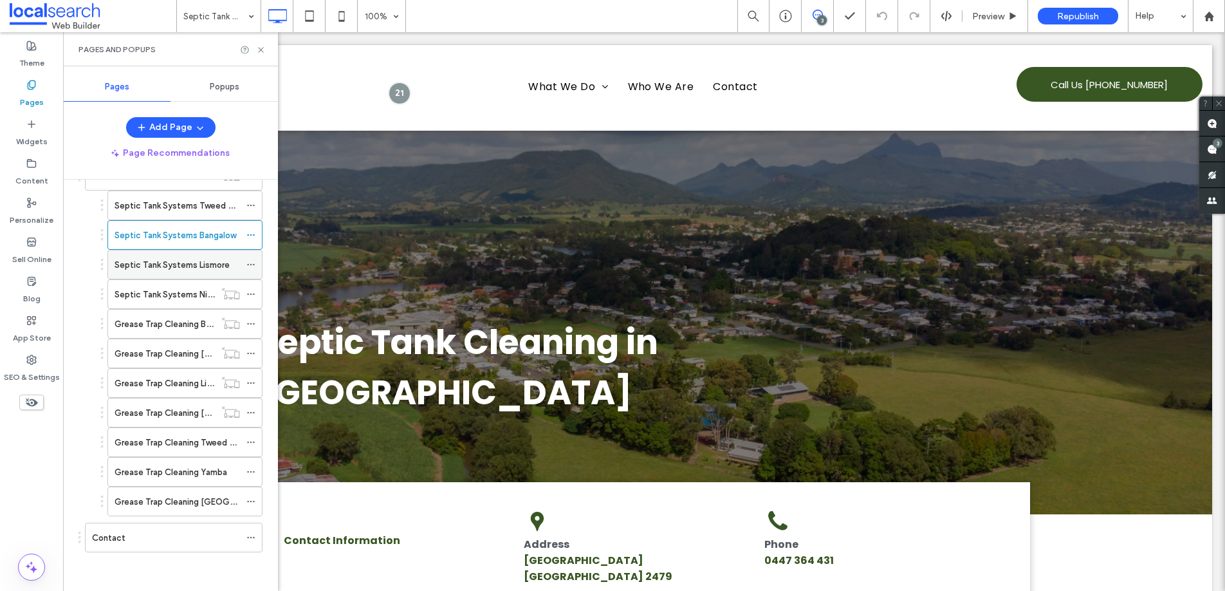
click at [184, 267] on label "Septic Tank Systems Lismore" at bounding box center [172, 265] width 115 height 23
click at [259, 51] on use at bounding box center [260, 49] width 5 height 5
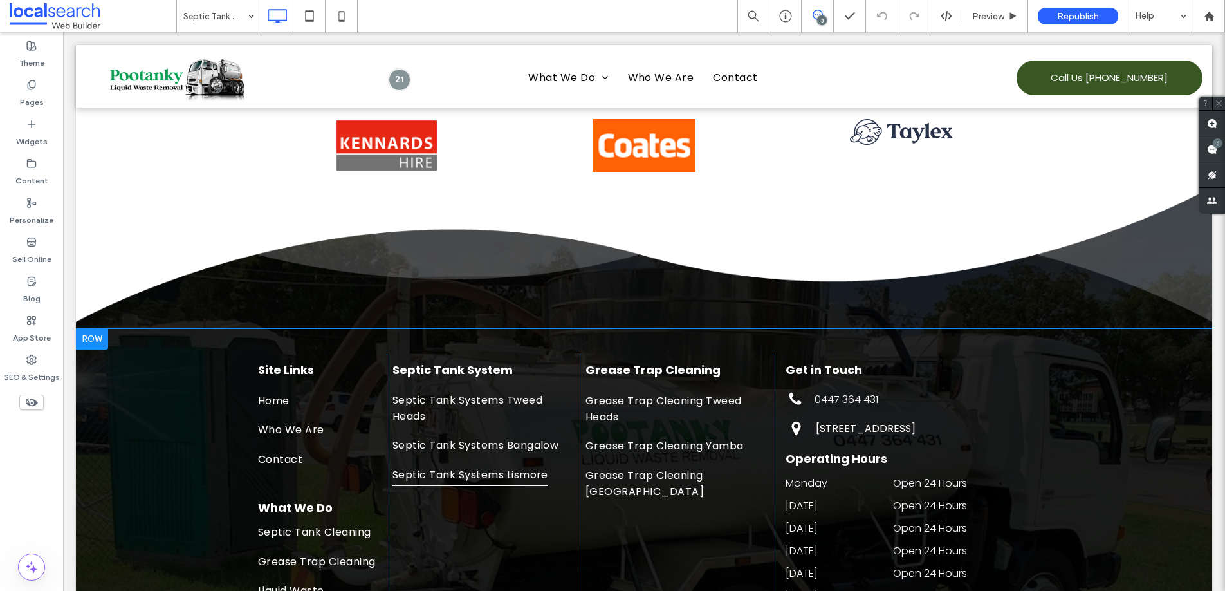
scroll to position [2592, 0]
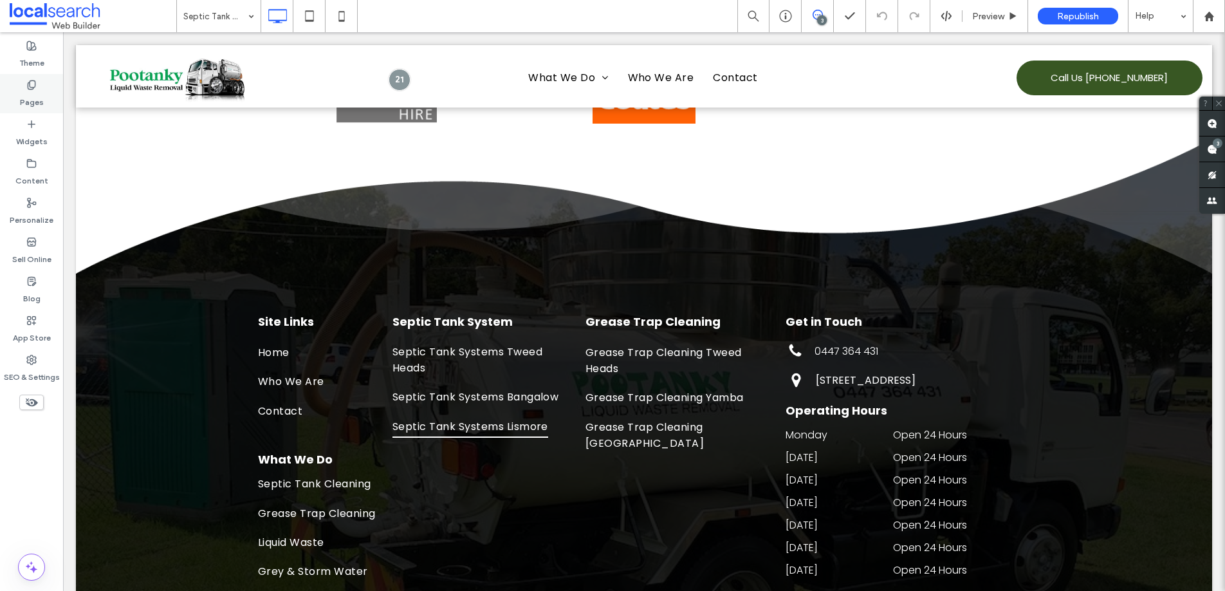
click at [35, 86] on icon at bounding box center [31, 85] width 10 height 10
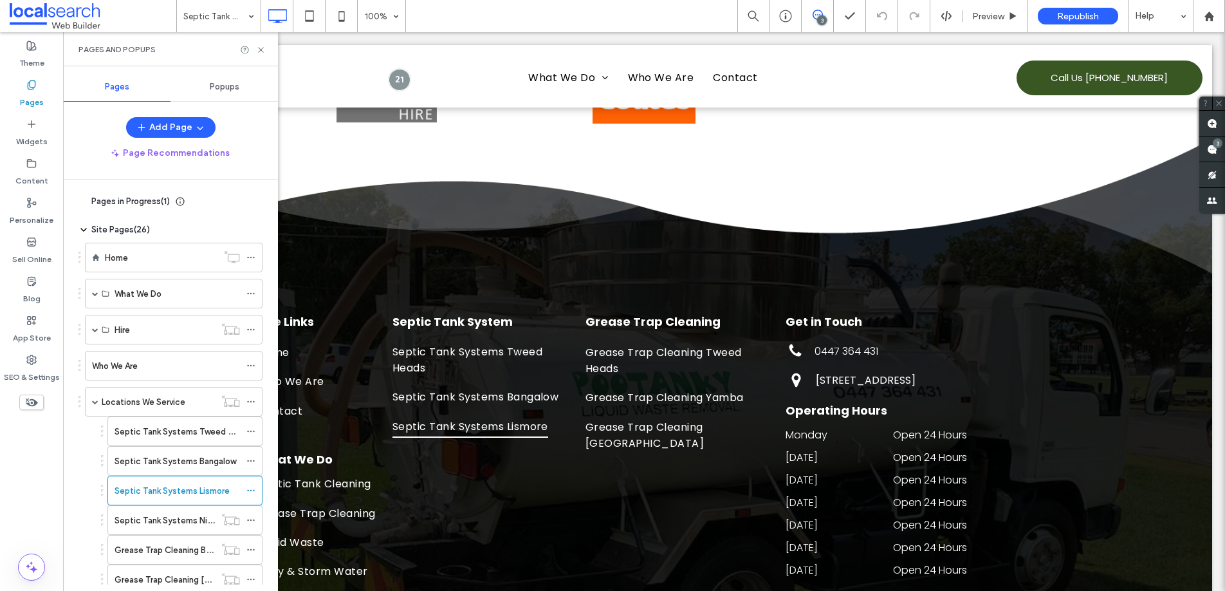
scroll to position [104, 0]
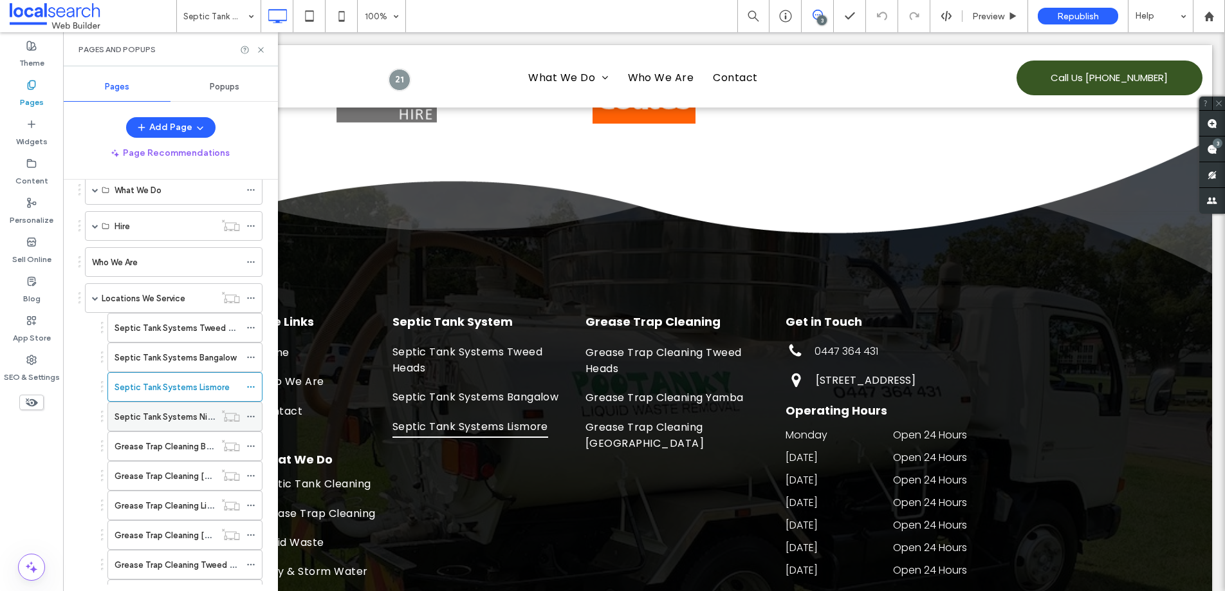
click at [171, 412] on label "Septic Tank Systems Nimbin" at bounding box center [170, 416] width 111 height 23
click at [264, 49] on icon at bounding box center [261, 50] width 10 height 10
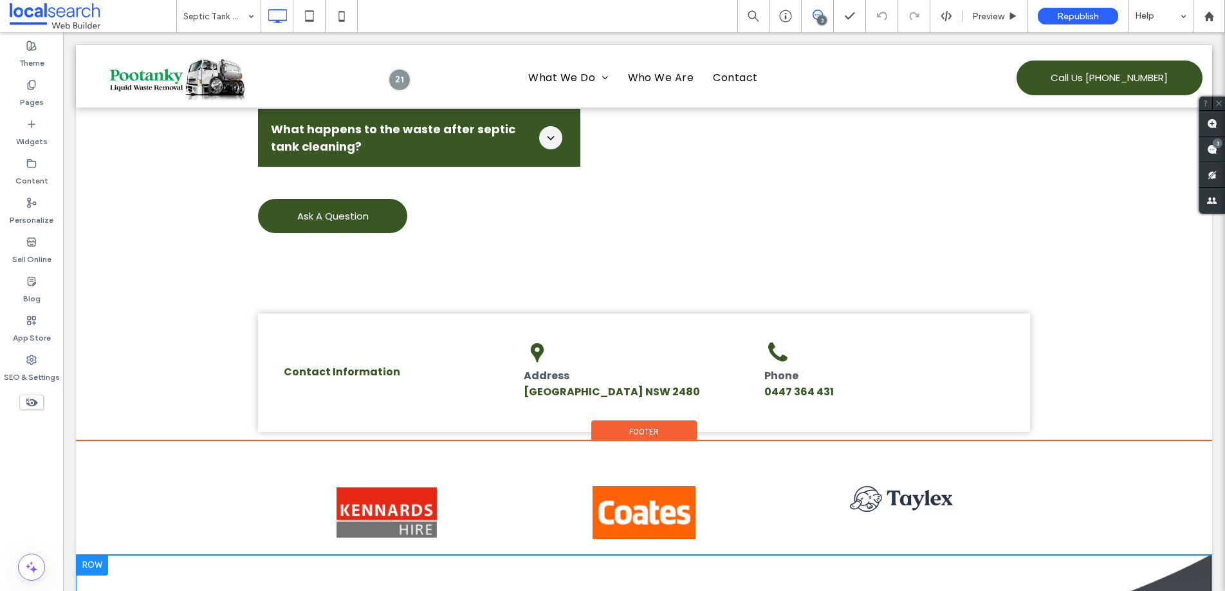
scroll to position [2248, 0]
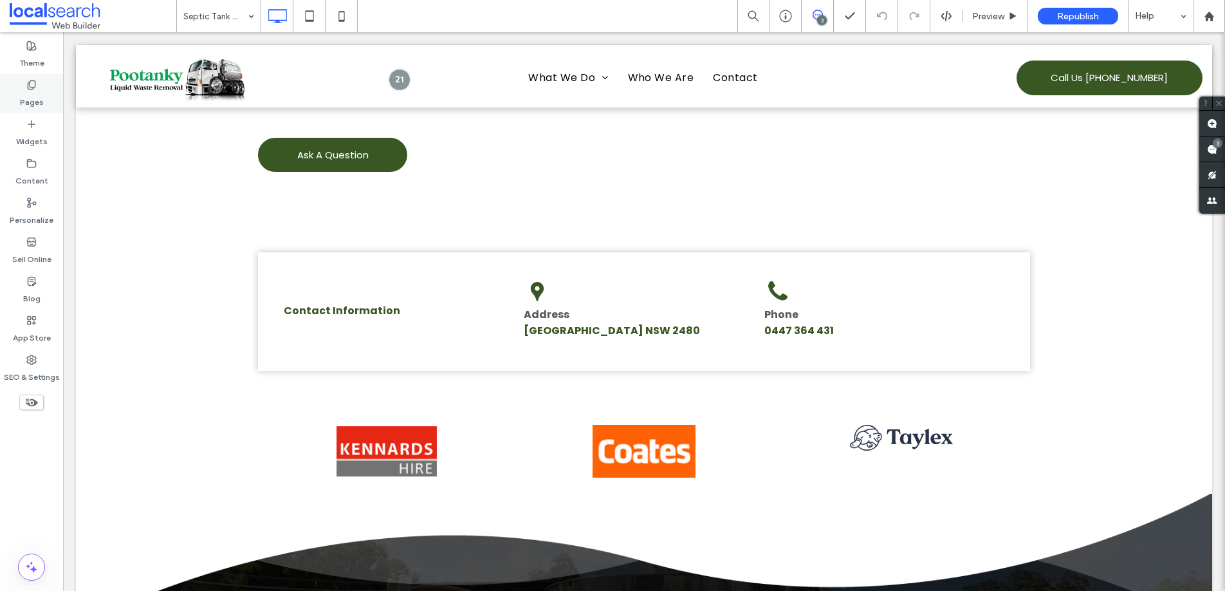
click at [26, 84] on icon at bounding box center [31, 85] width 10 height 10
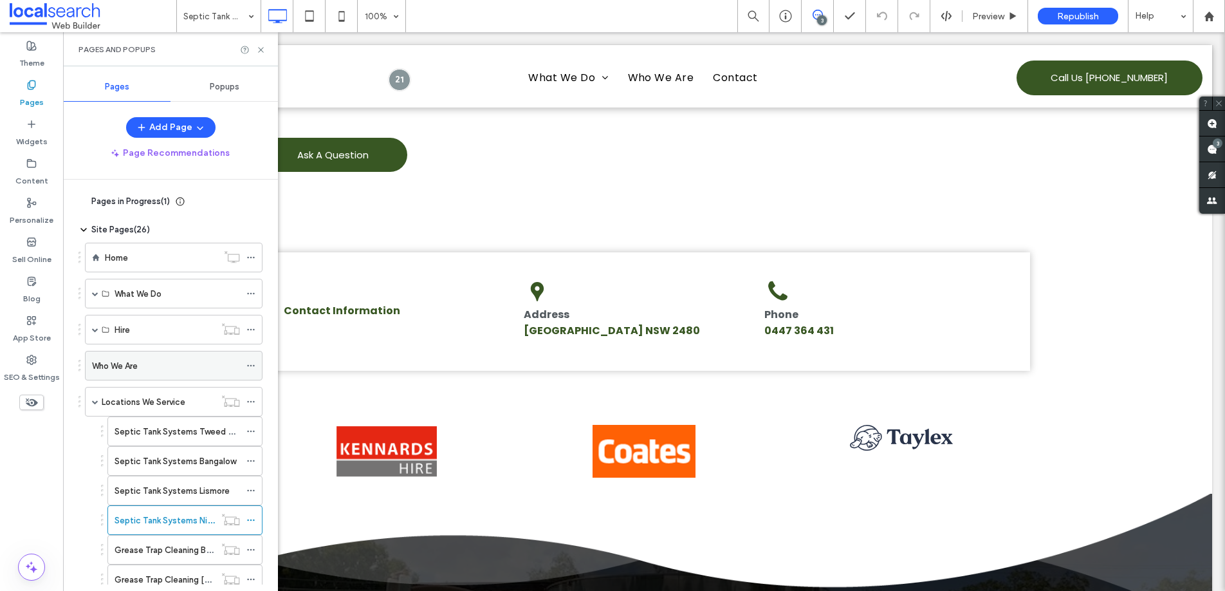
scroll to position [226, 0]
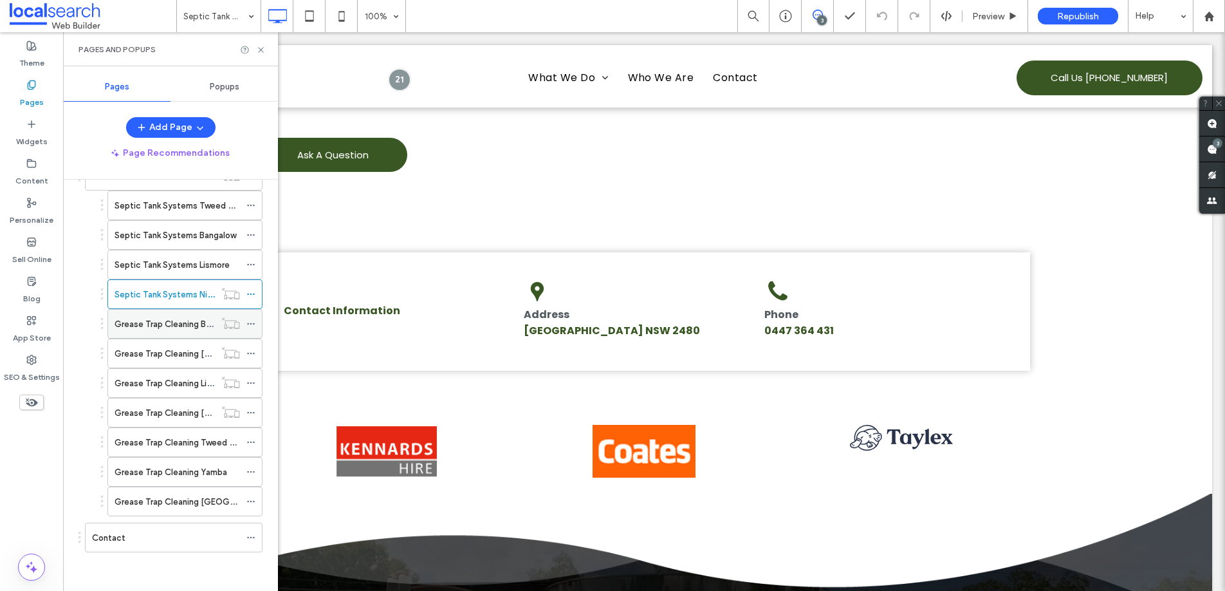
click at [164, 320] on label "Grease Trap Cleaning Ballina" at bounding box center [170, 324] width 111 height 23
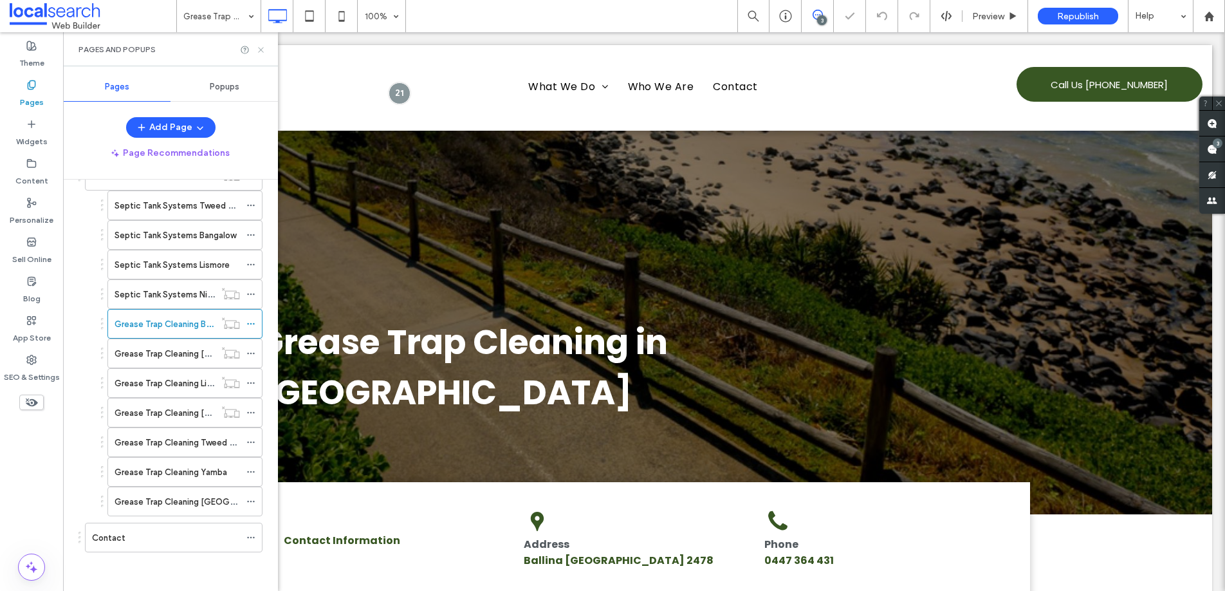
click at [259, 50] on icon at bounding box center [261, 50] width 10 height 10
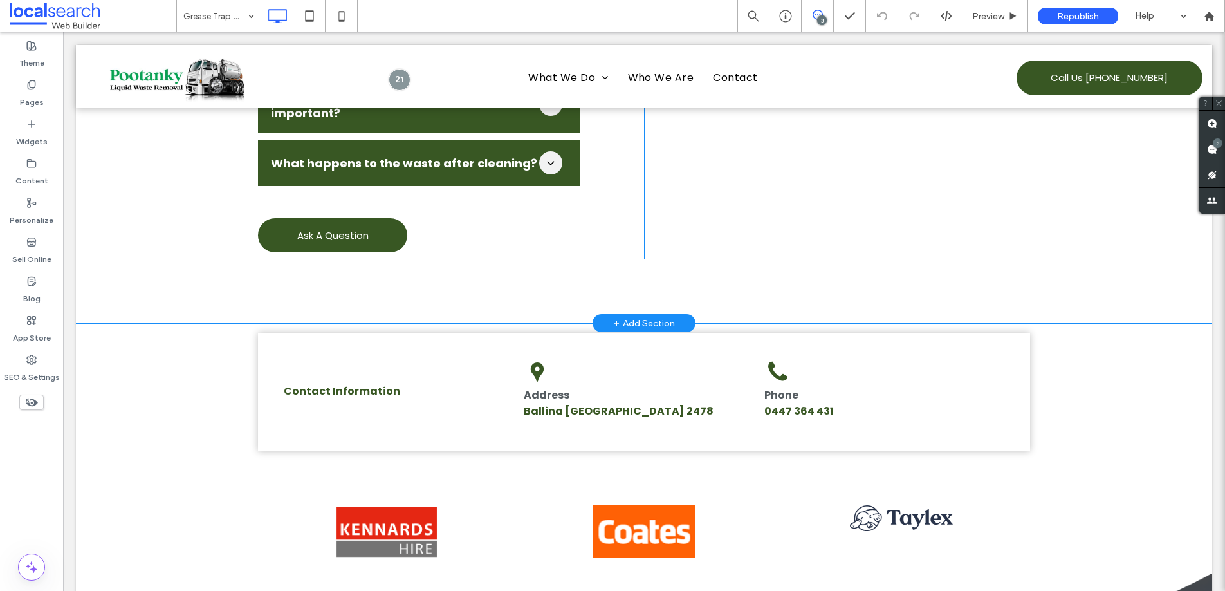
scroll to position [2401, 0]
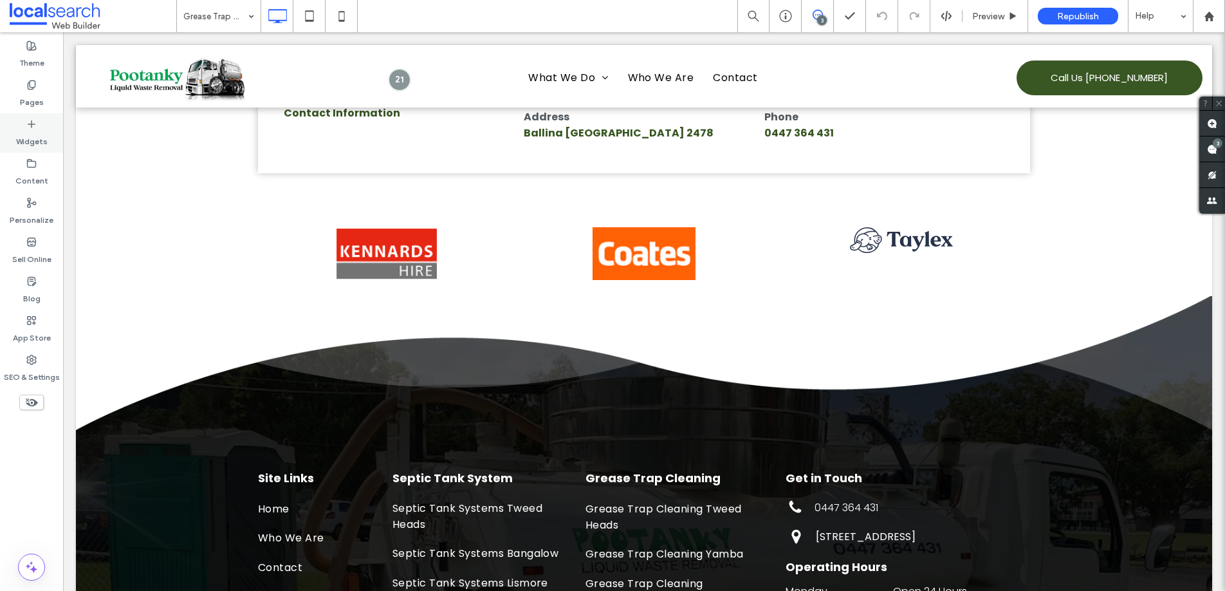
click at [39, 103] on label "Pages" at bounding box center [32, 99] width 24 height 18
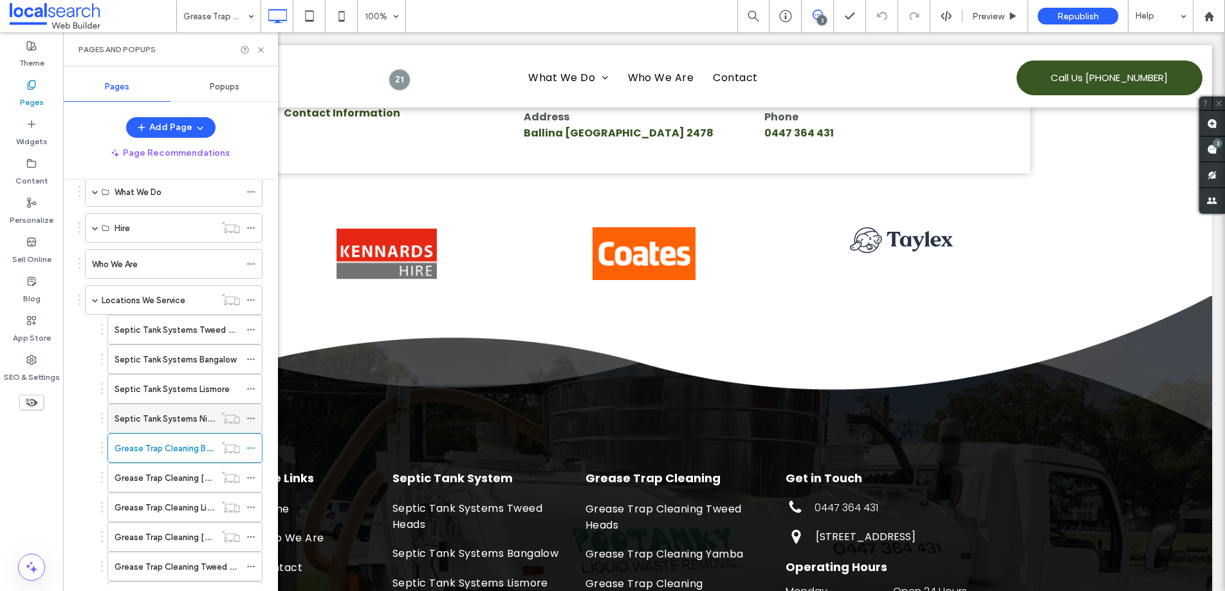
scroll to position [226, 0]
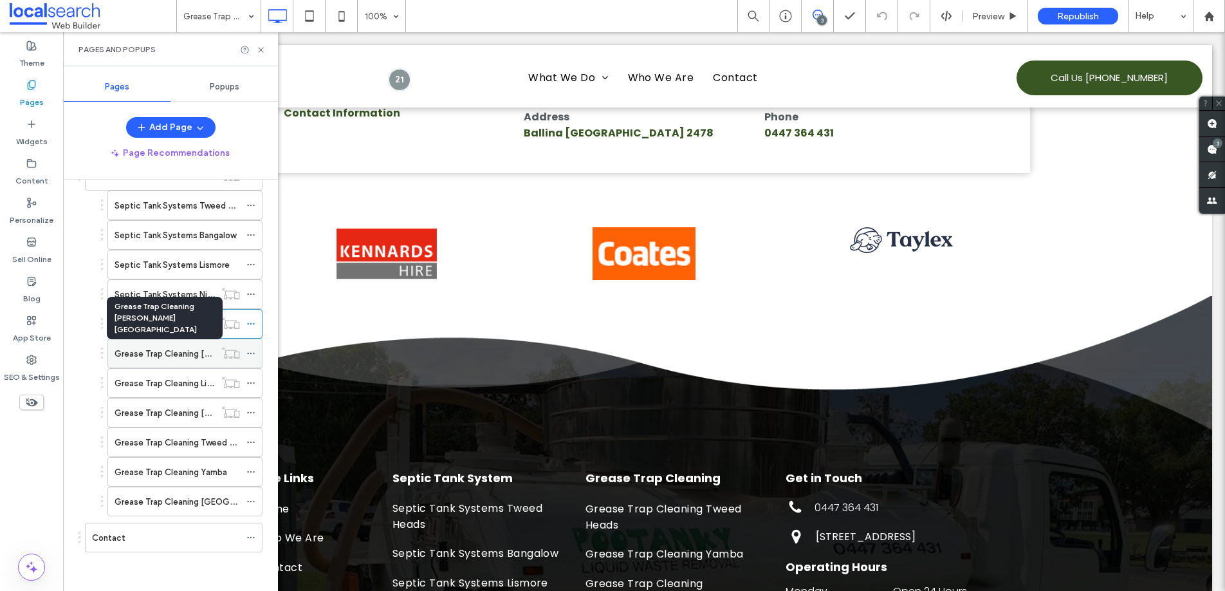
click at [187, 351] on label "Grease Trap Cleaning [PERSON_NAME][GEOGRAPHIC_DATA]" at bounding box center [233, 353] width 237 height 23
click at [263, 51] on icon at bounding box center [261, 50] width 10 height 10
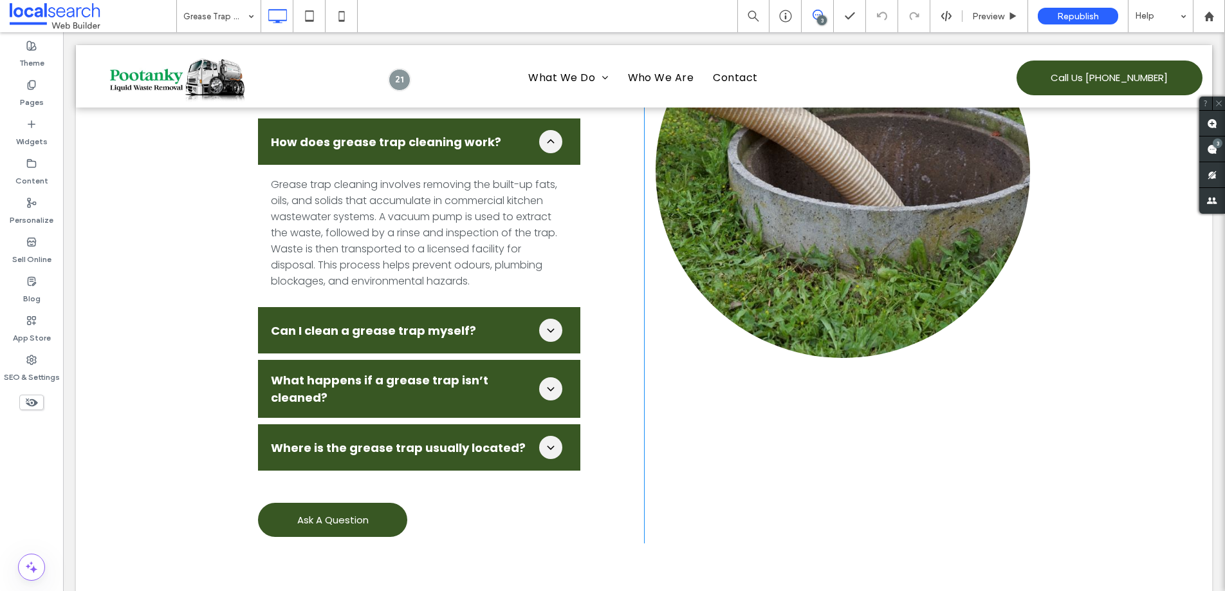
scroll to position [2251, 0]
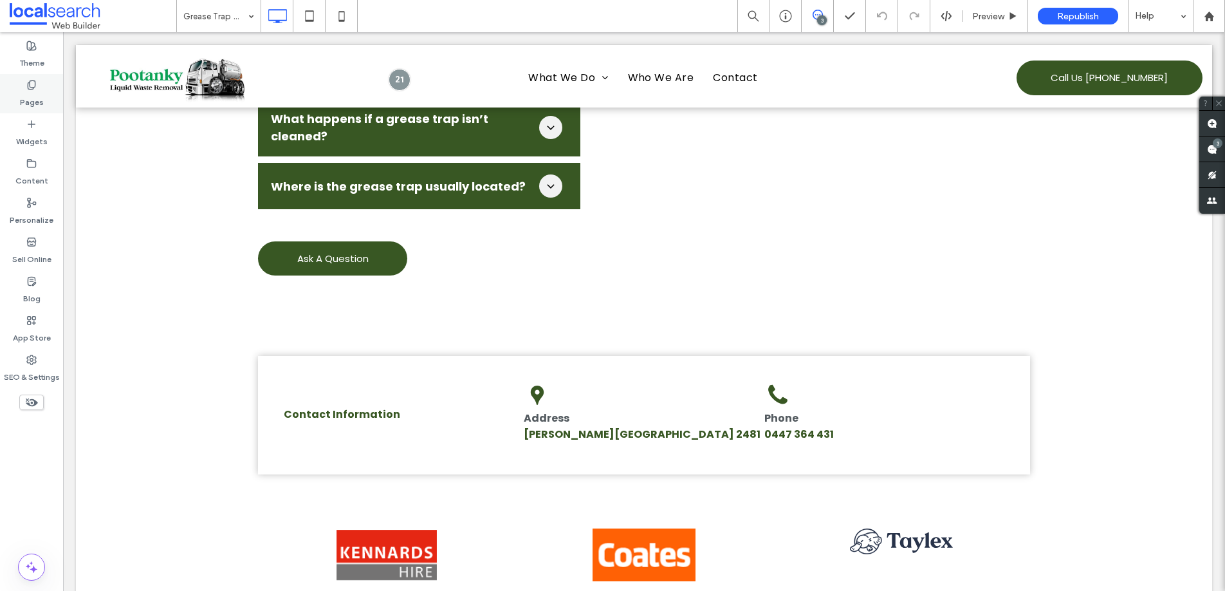
click at [24, 98] on label "Pages" at bounding box center [32, 99] width 24 height 18
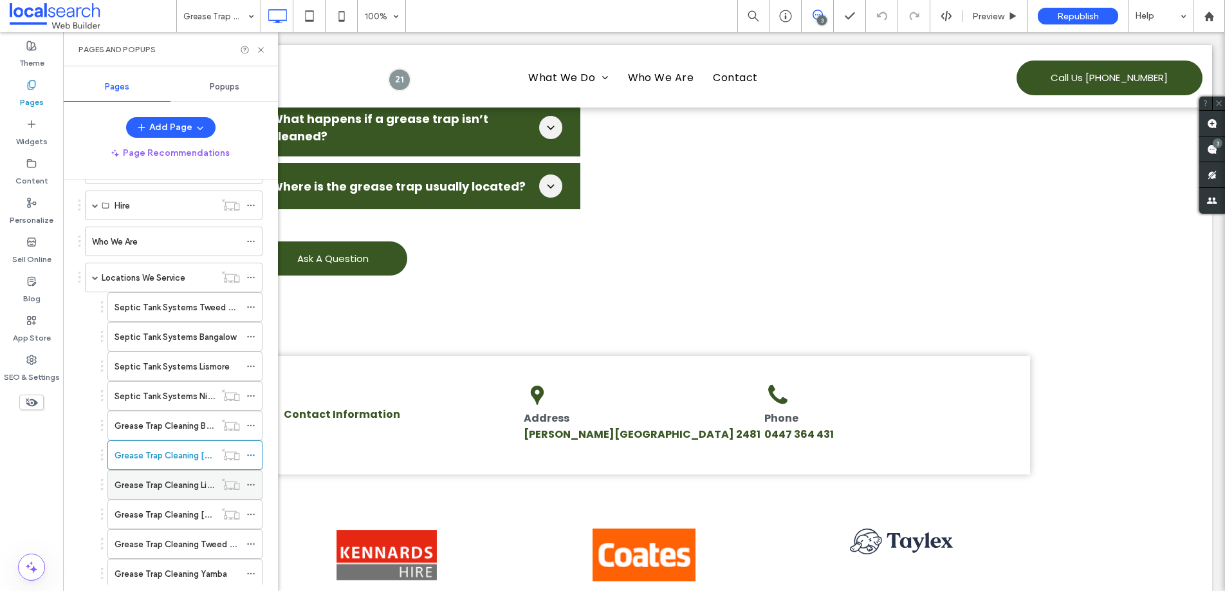
scroll to position [226, 0]
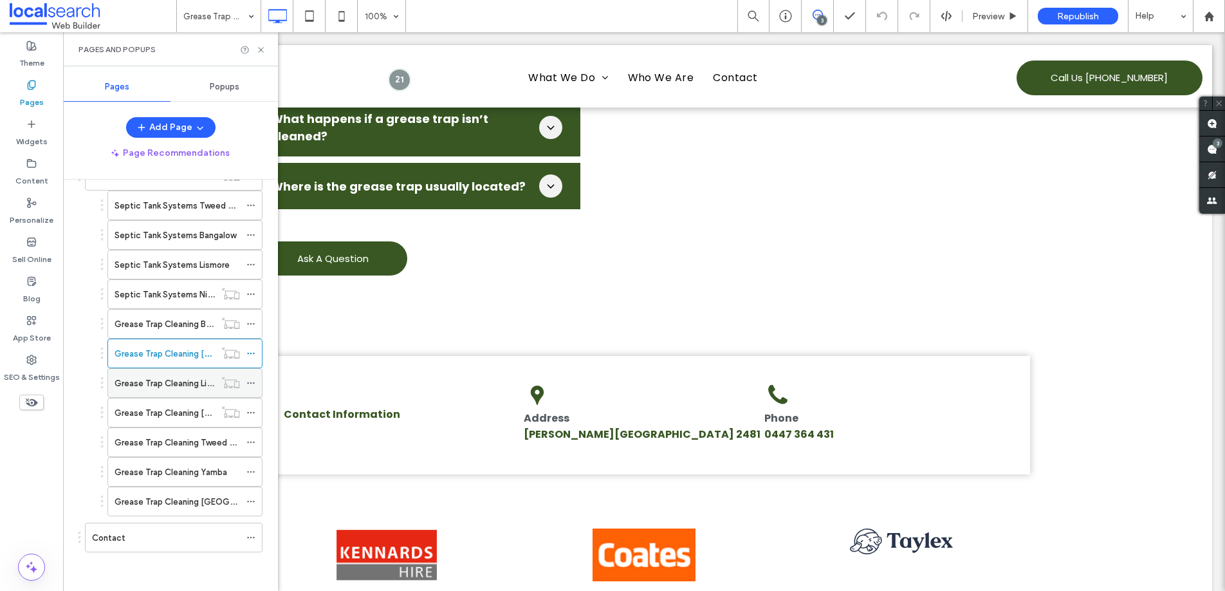
click at [169, 382] on label "Grease Trap Cleaning Lismore" at bounding box center [173, 383] width 116 height 23
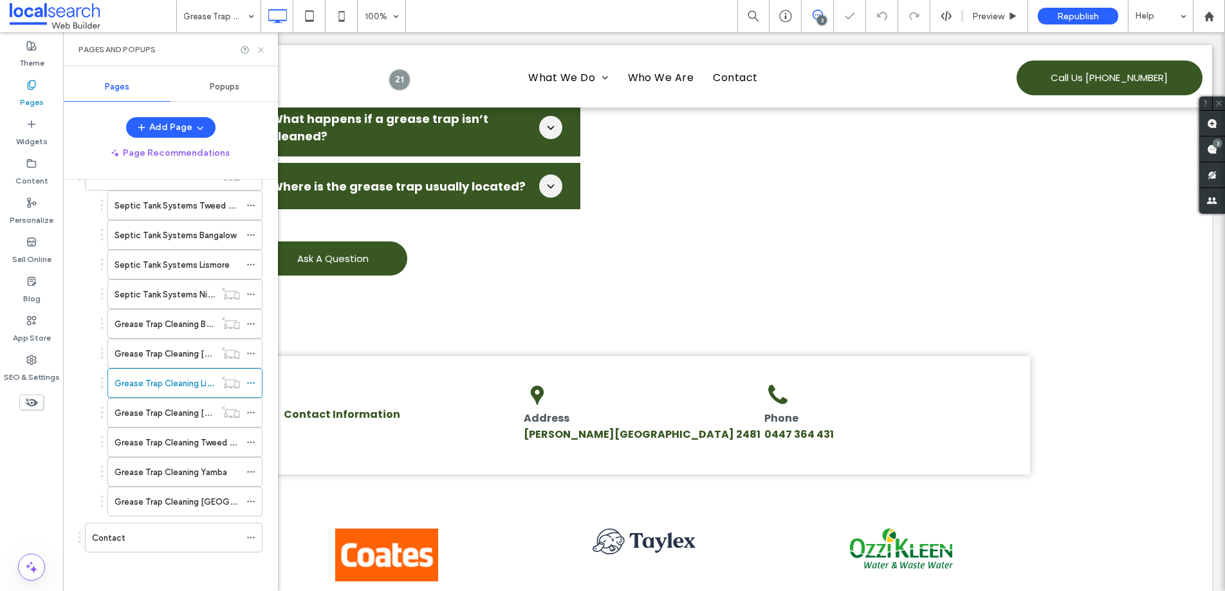
click at [264, 49] on icon at bounding box center [261, 50] width 10 height 10
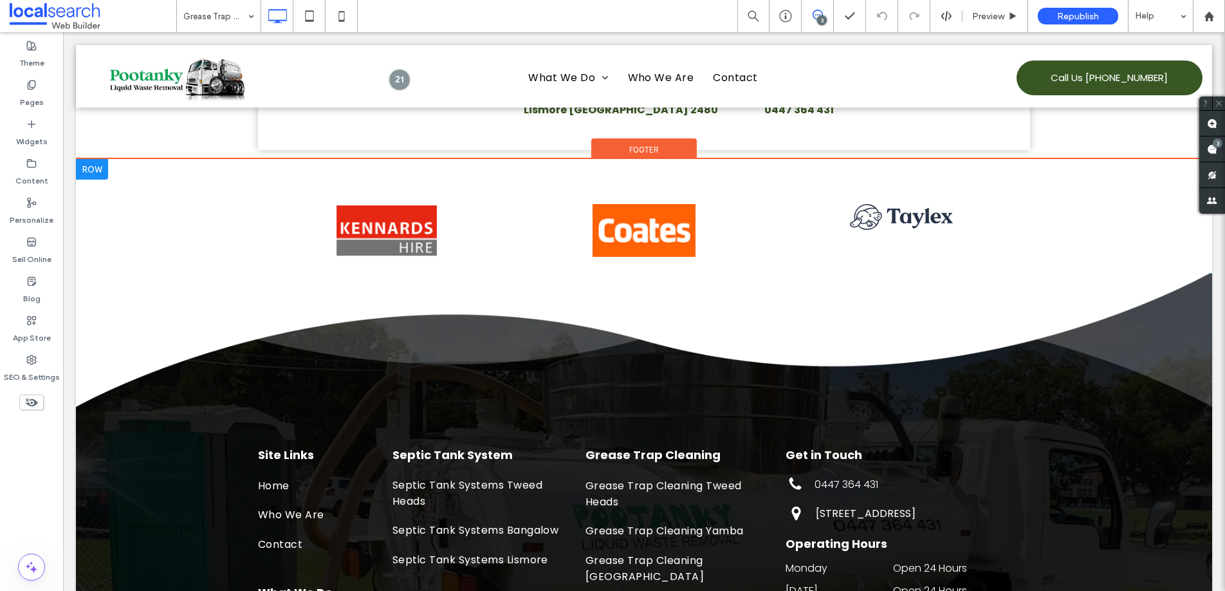
scroll to position [2496, 0]
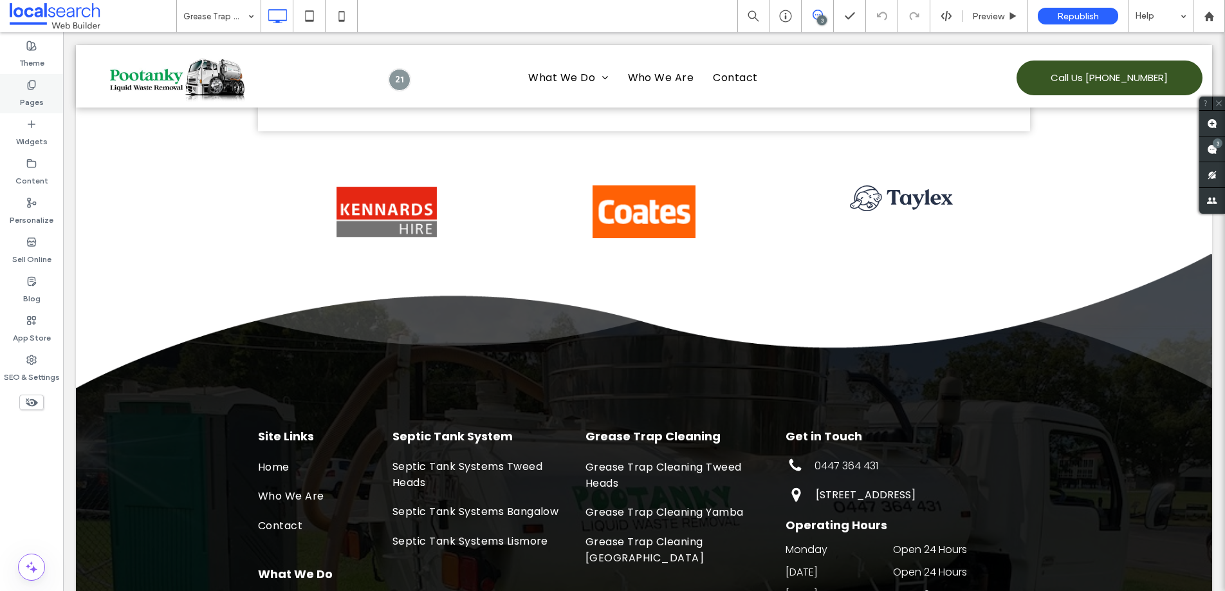
click at [29, 92] on label "Pages" at bounding box center [32, 99] width 24 height 18
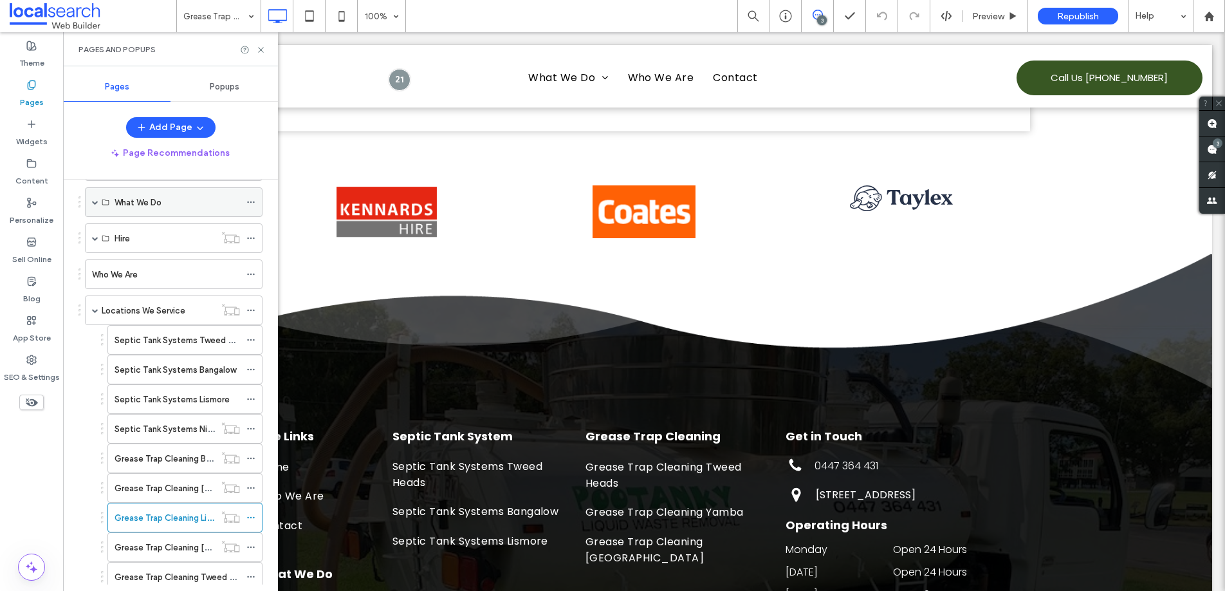
scroll to position [226, 0]
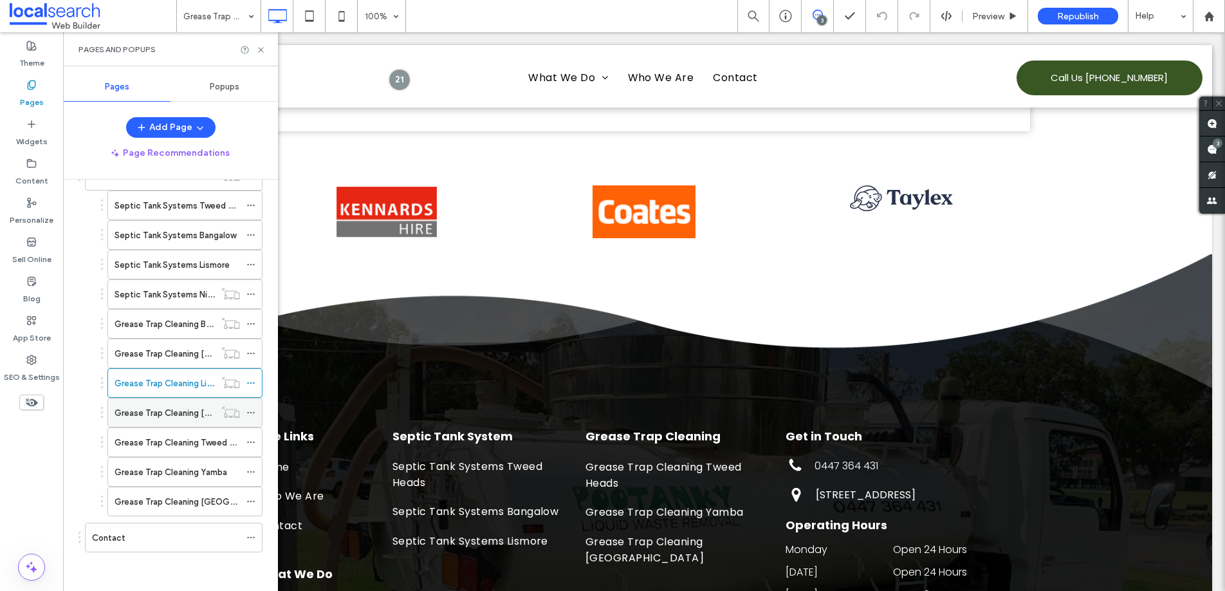
click at [167, 405] on label "Grease Trap Cleaning [GEOGRAPHIC_DATA]" at bounding box center [201, 412] width 172 height 23
click at [262, 51] on use at bounding box center [260, 49] width 5 height 5
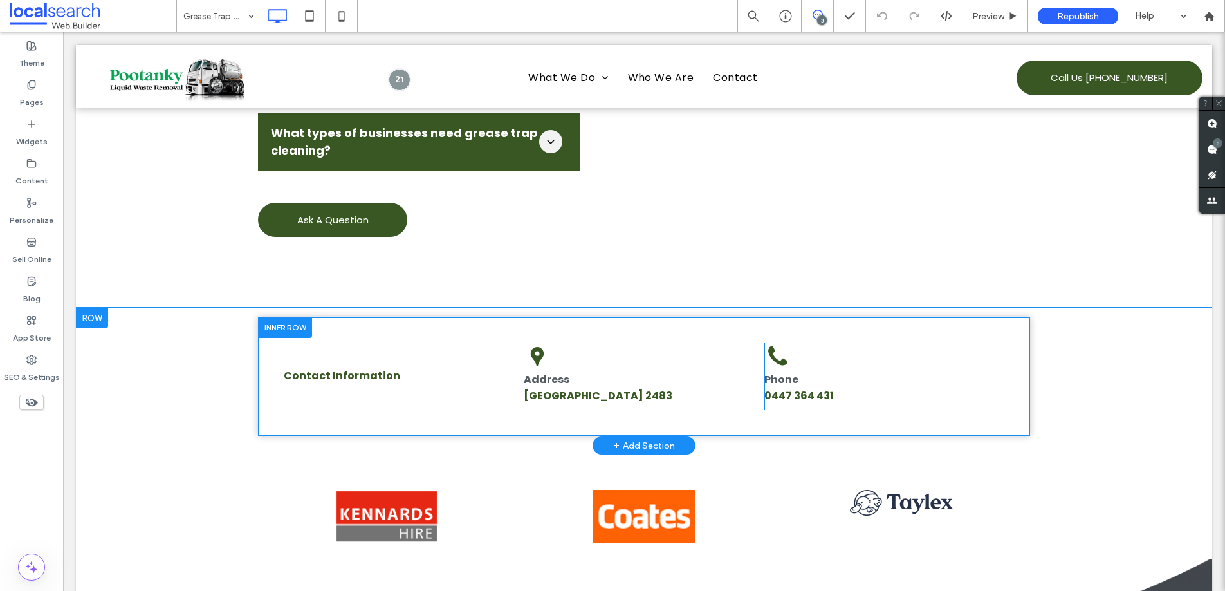
scroll to position [2237, 0]
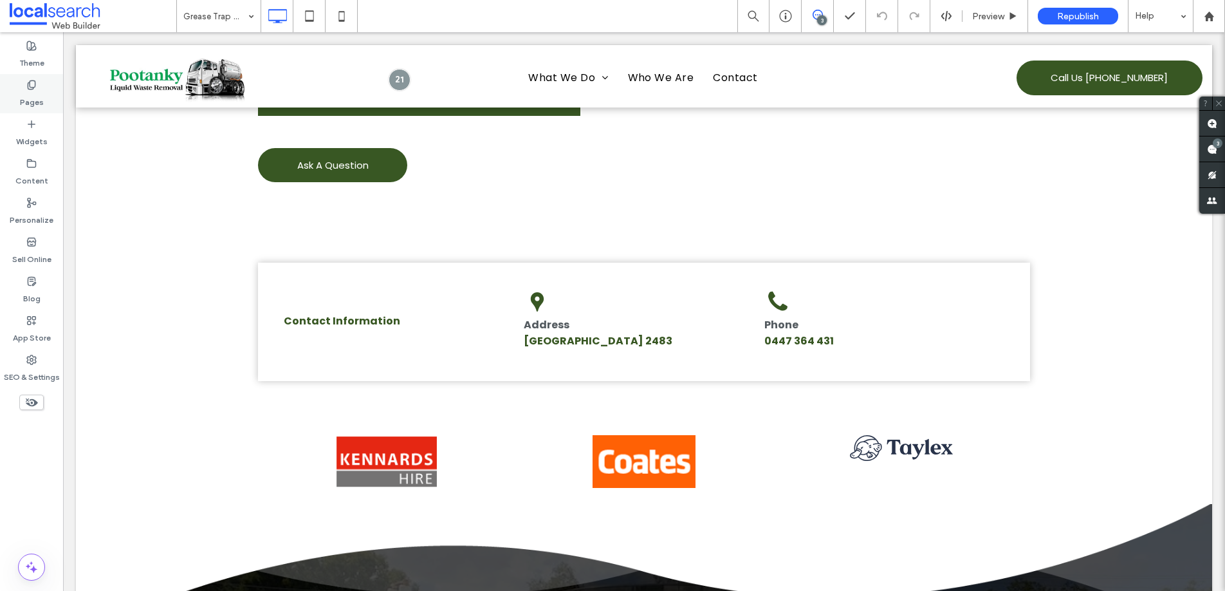
click at [28, 95] on label "Pages" at bounding box center [32, 99] width 24 height 18
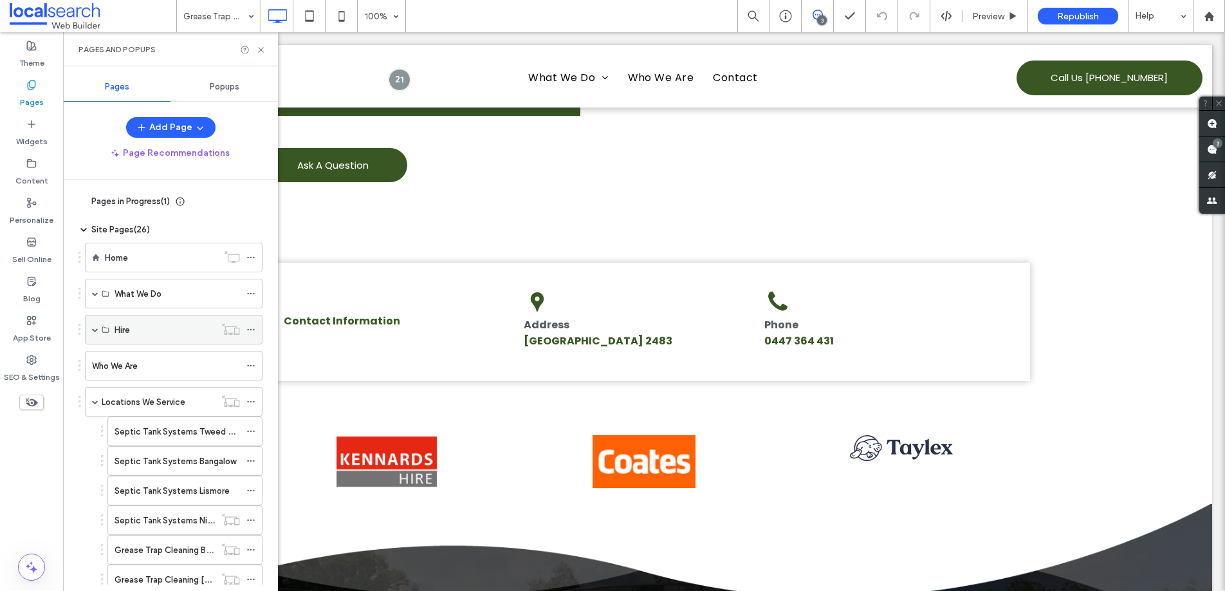
scroll to position [226, 0]
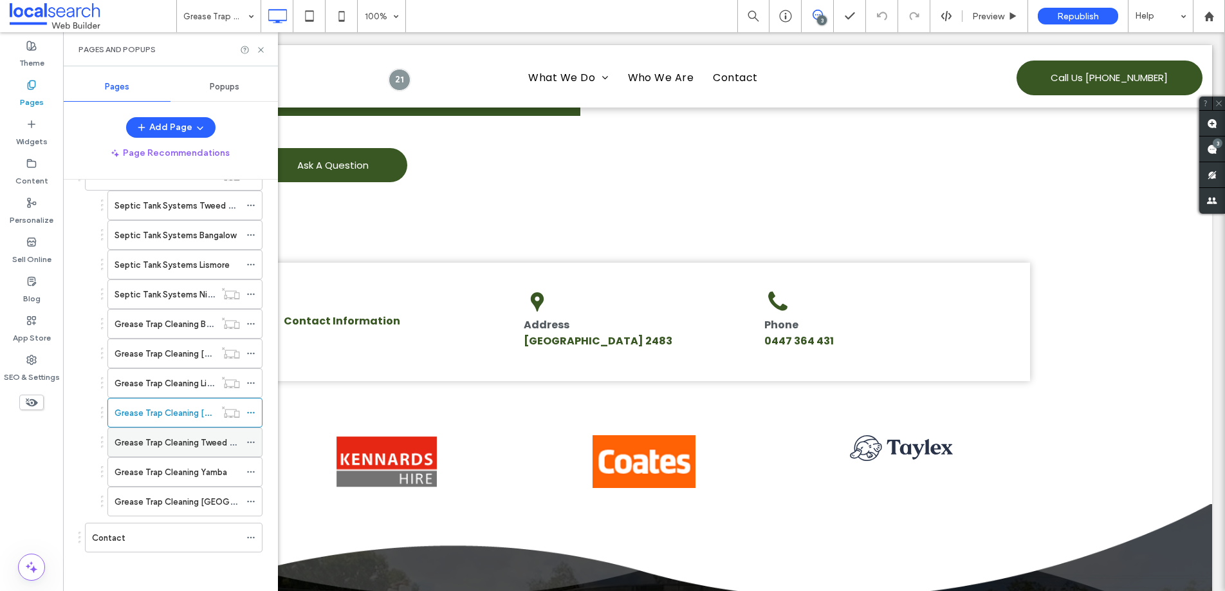
click at [187, 438] on label "Grease Trap Cleaning Tweed Heads" at bounding box center [185, 442] width 140 height 23
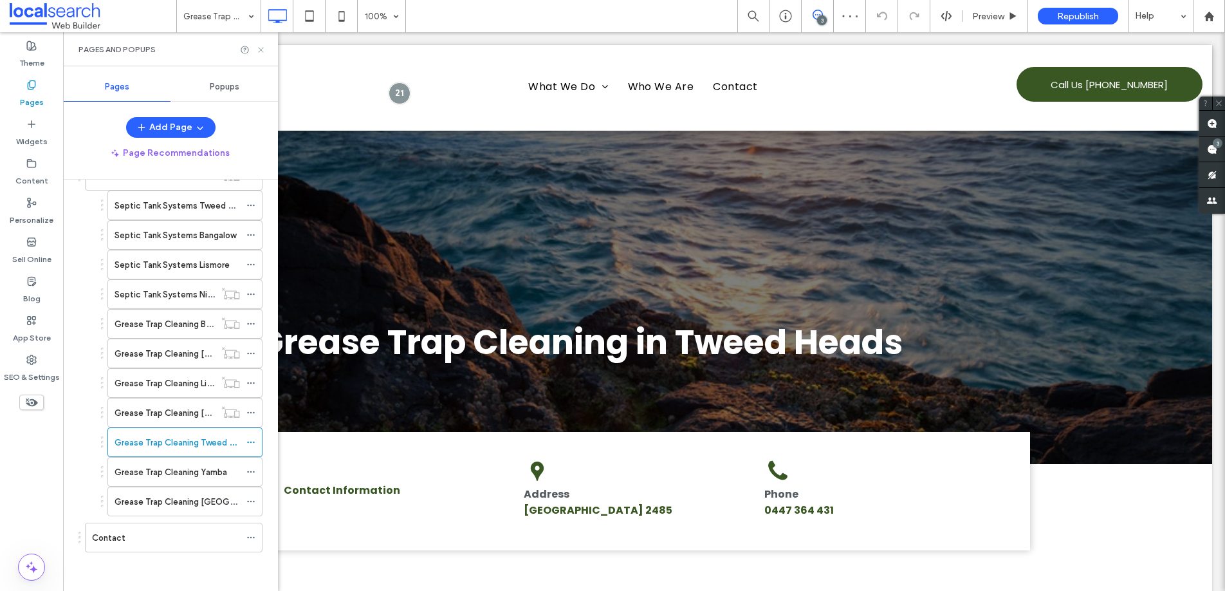
click at [264, 51] on icon at bounding box center [261, 50] width 10 height 10
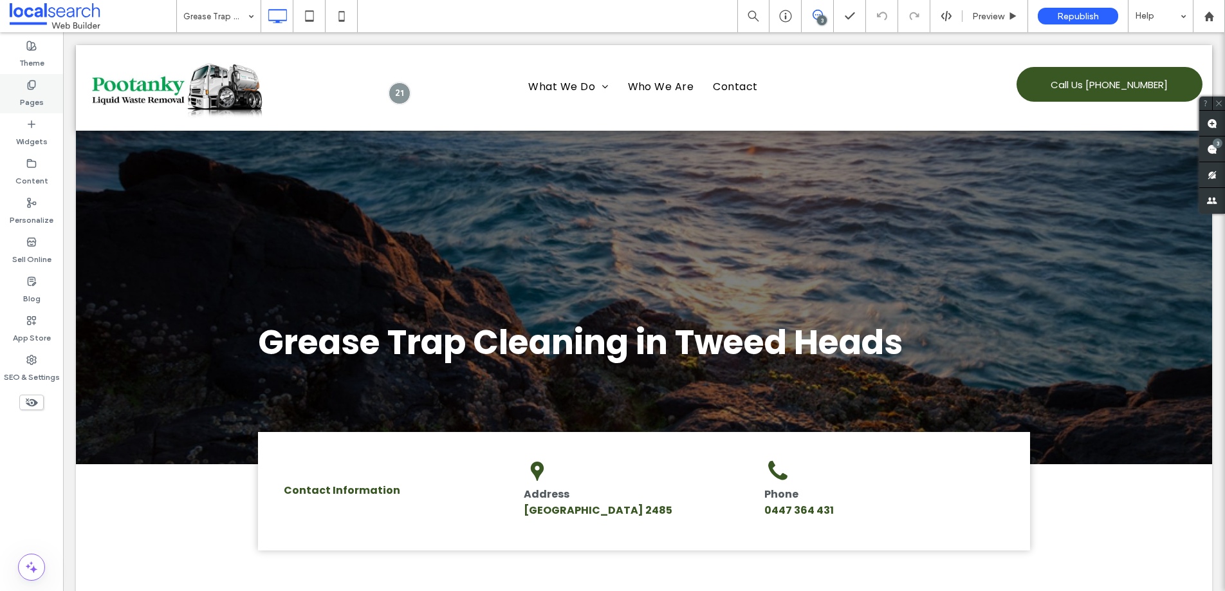
click at [42, 102] on div "Pages" at bounding box center [31, 93] width 63 height 39
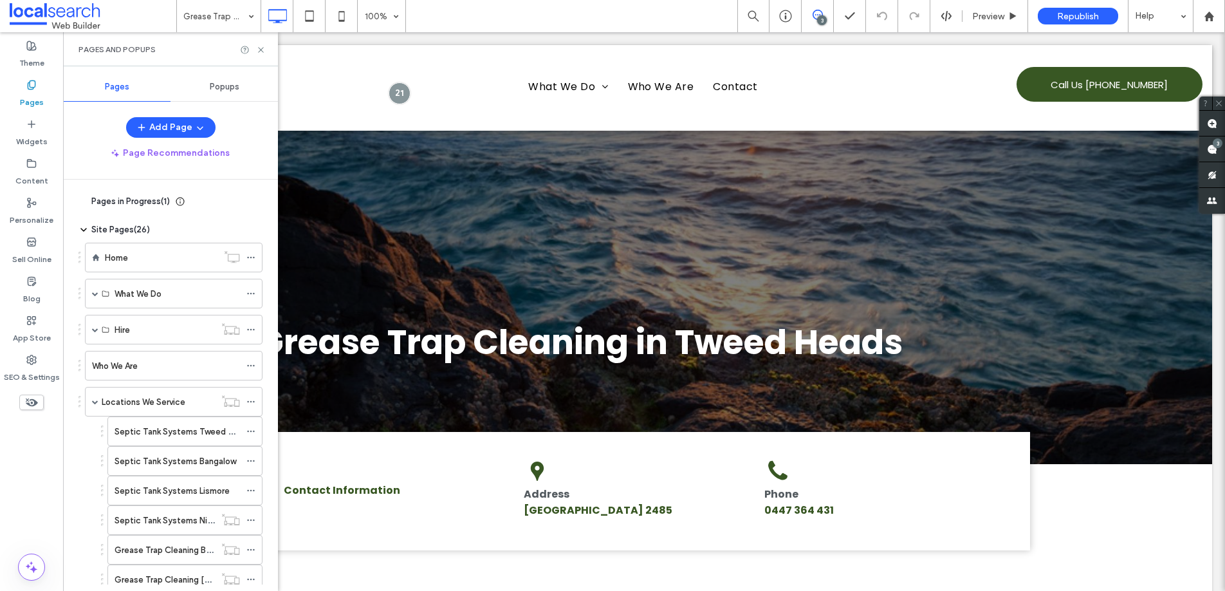
scroll to position [226, 0]
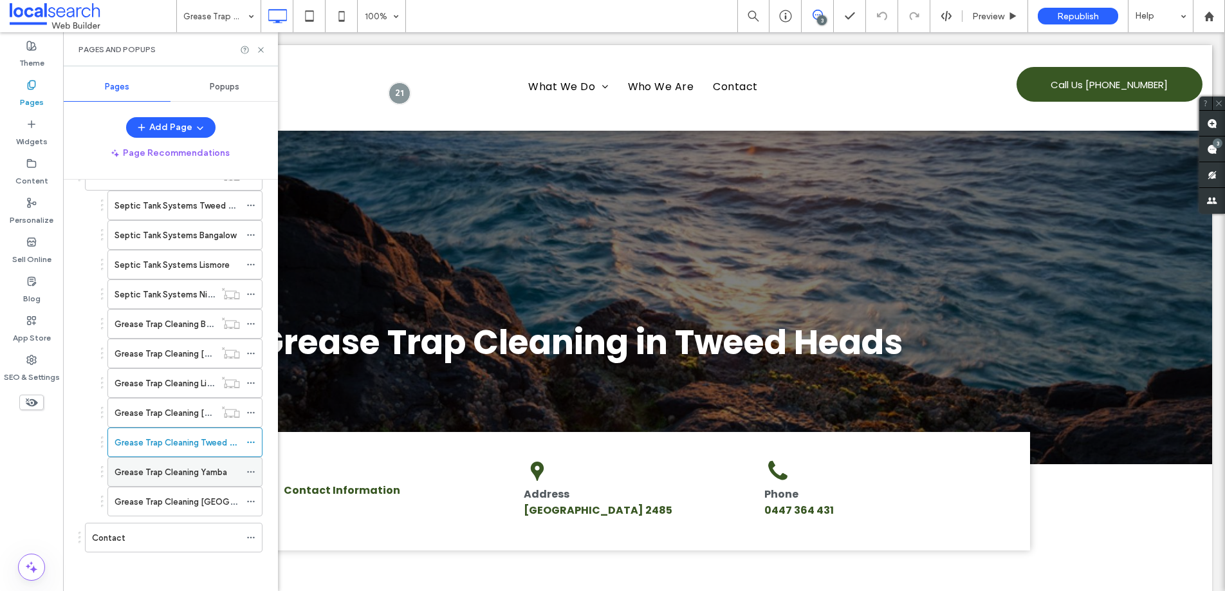
click at [154, 470] on label "Grease Trap Cleaning Yamba" at bounding box center [171, 472] width 113 height 23
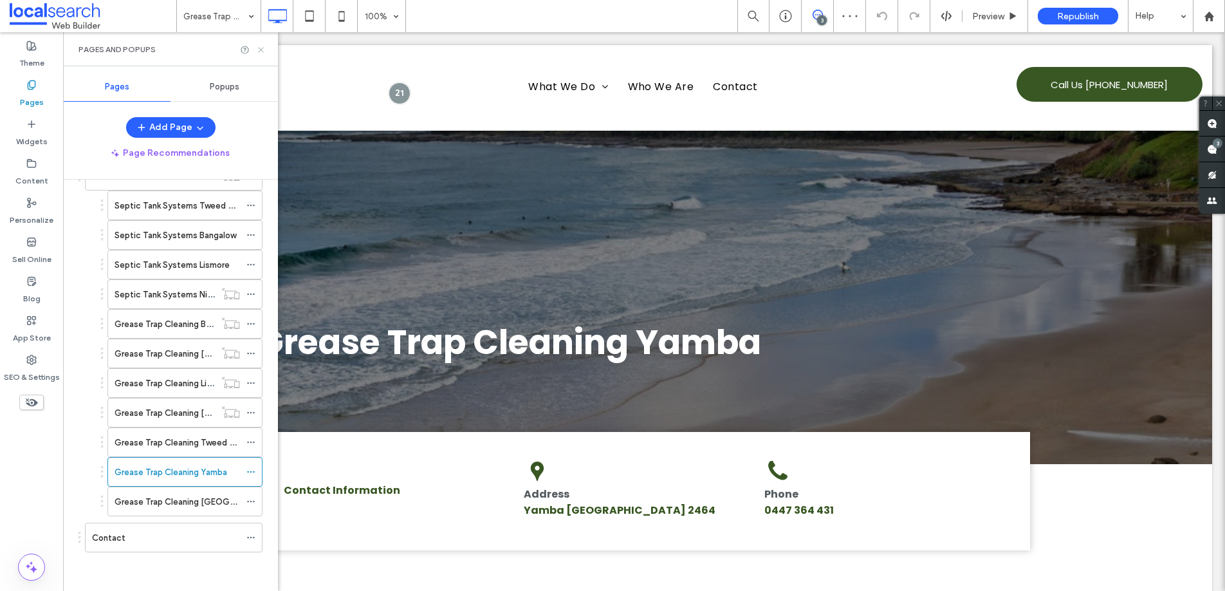
click at [264, 48] on icon at bounding box center [261, 50] width 10 height 10
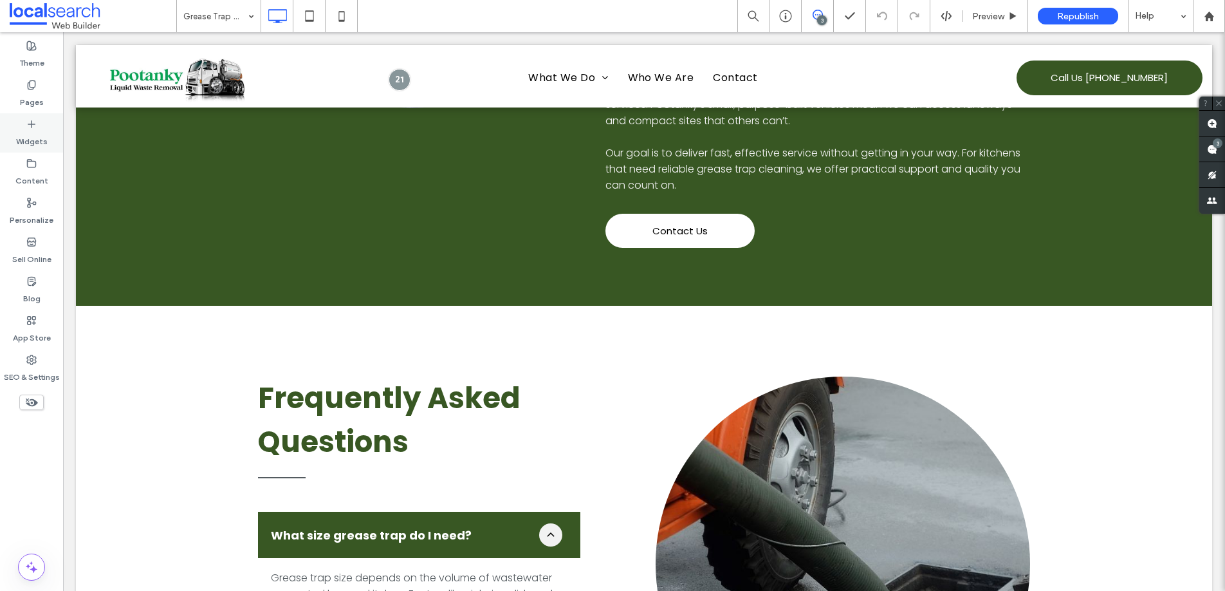
scroll to position [1389, 0]
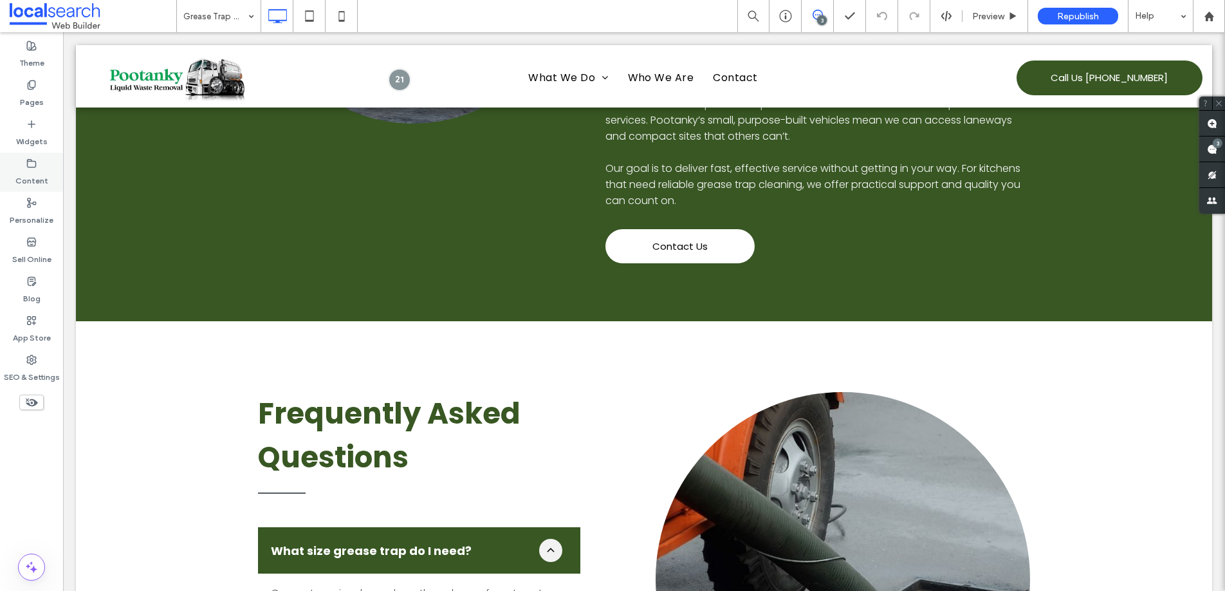
click at [28, 87] on use at bounding box center [31, 84] width 7 height 8
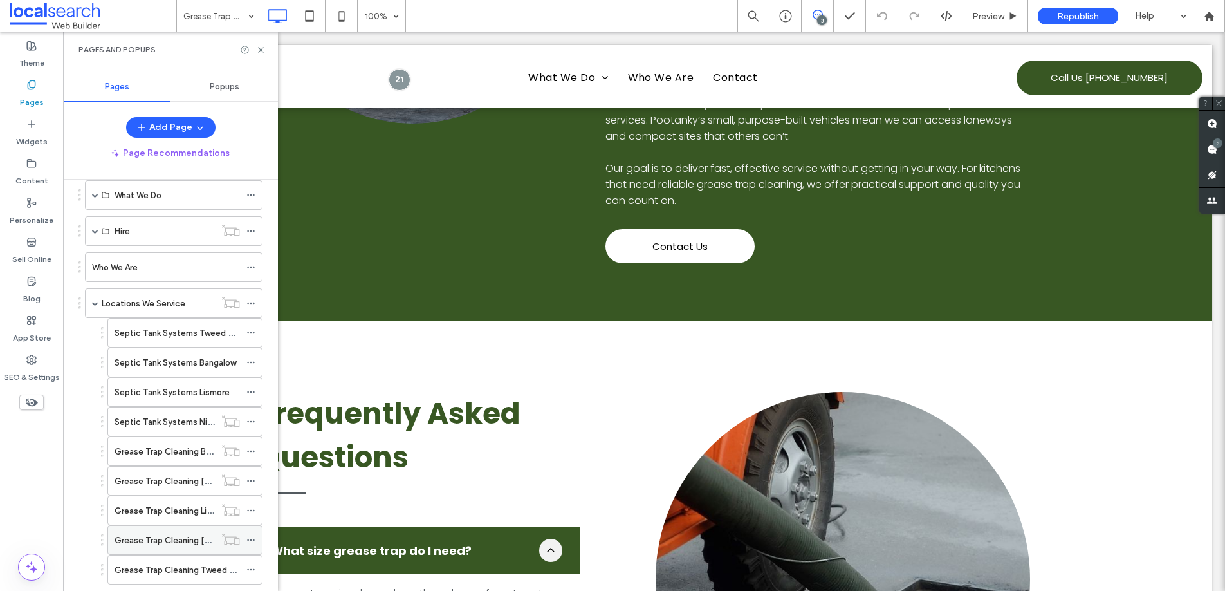
scroll to position [226, 0]
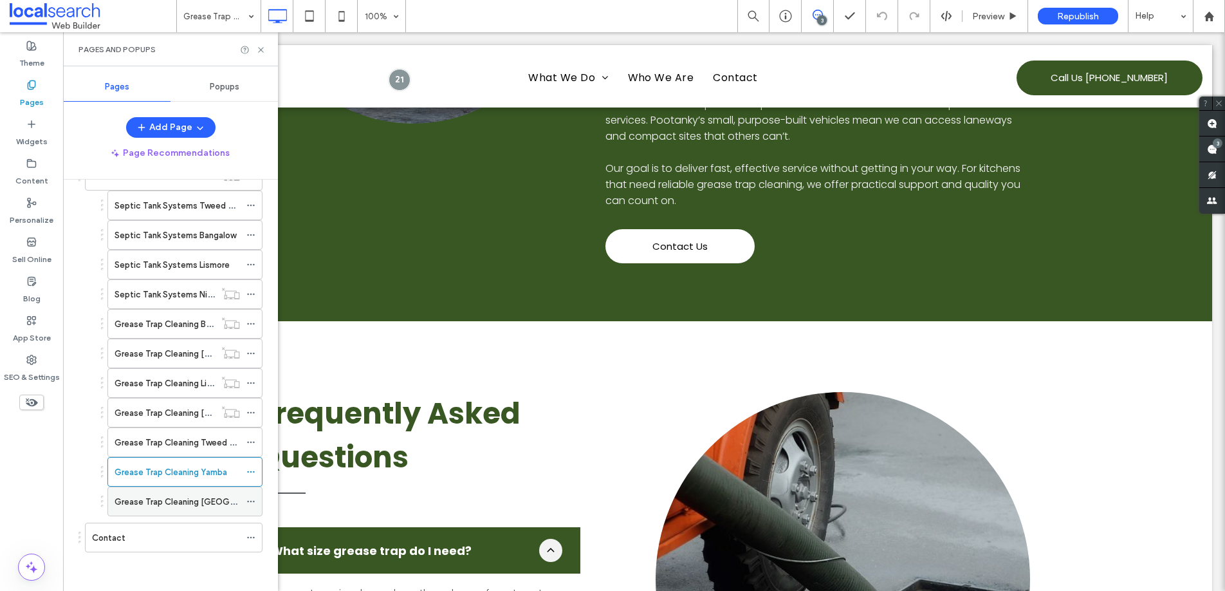
click at [159, 495] on label "Grease Trap Cleaning [GEOGRAPHIC_DATA]" at bounding box center [201, 501] width 172 height 23
click at [263, 50] on icon at bounding box center [261, 50] width 10 height 10
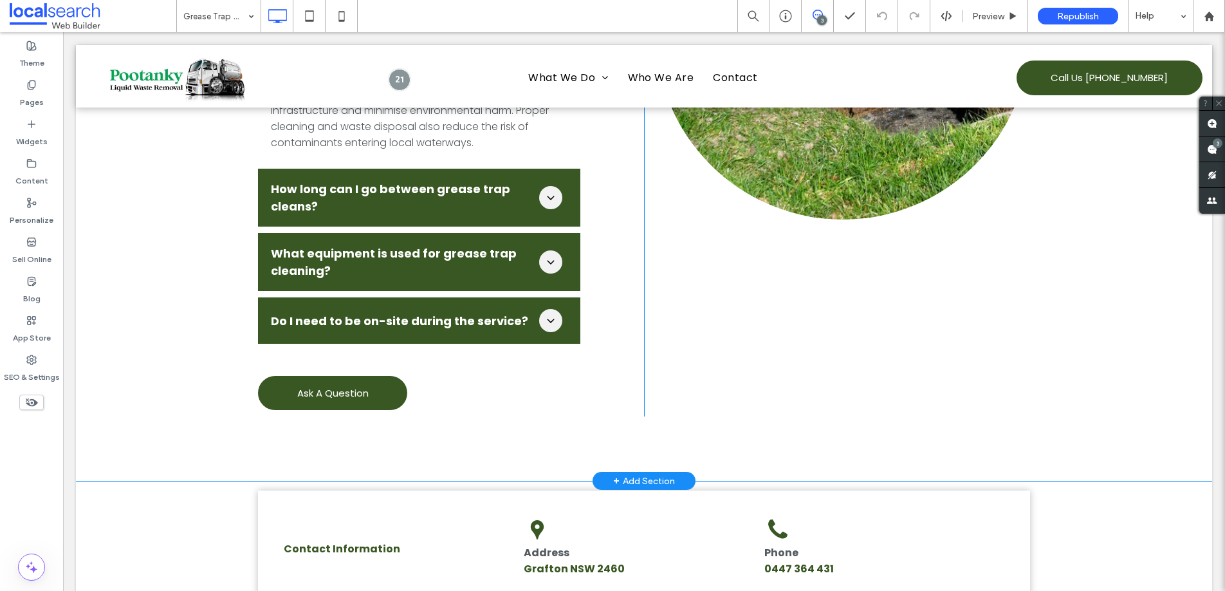
scroll to position [1821, 0]
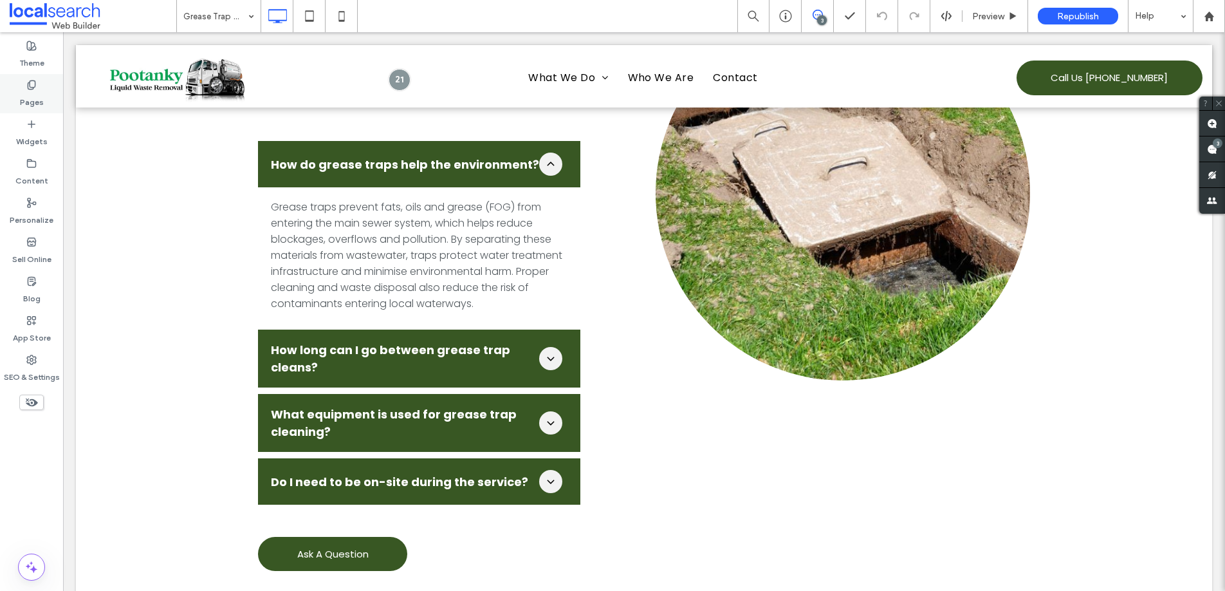
click at [30, 84] on icon at bounding box center [31, 85] width 10 height 10
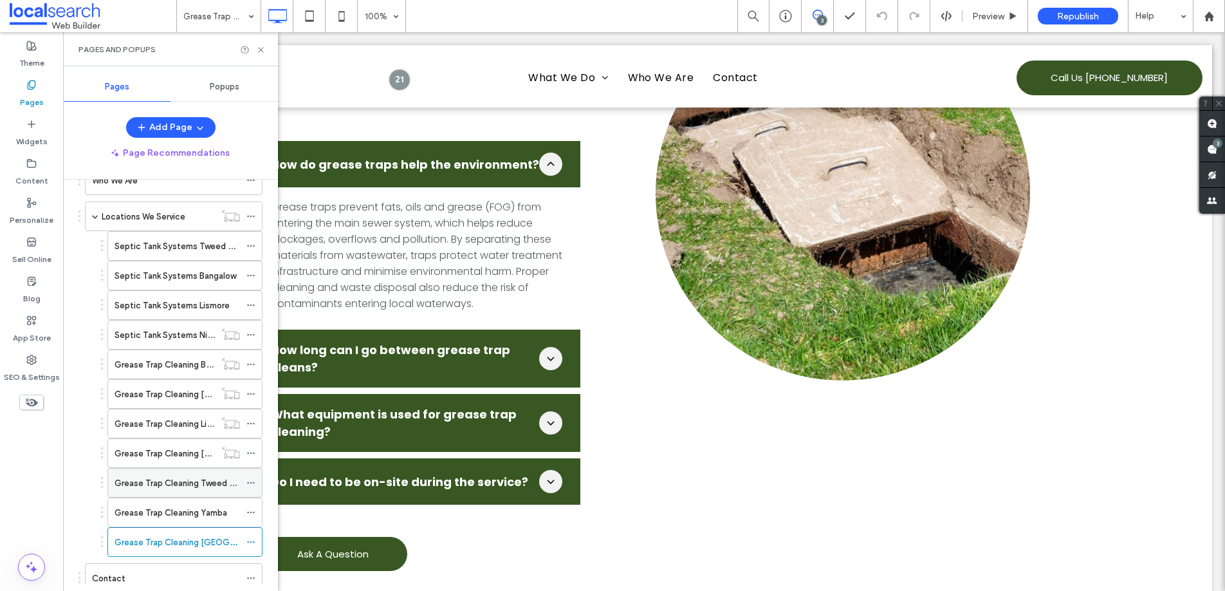
scroll to position [226, 0]
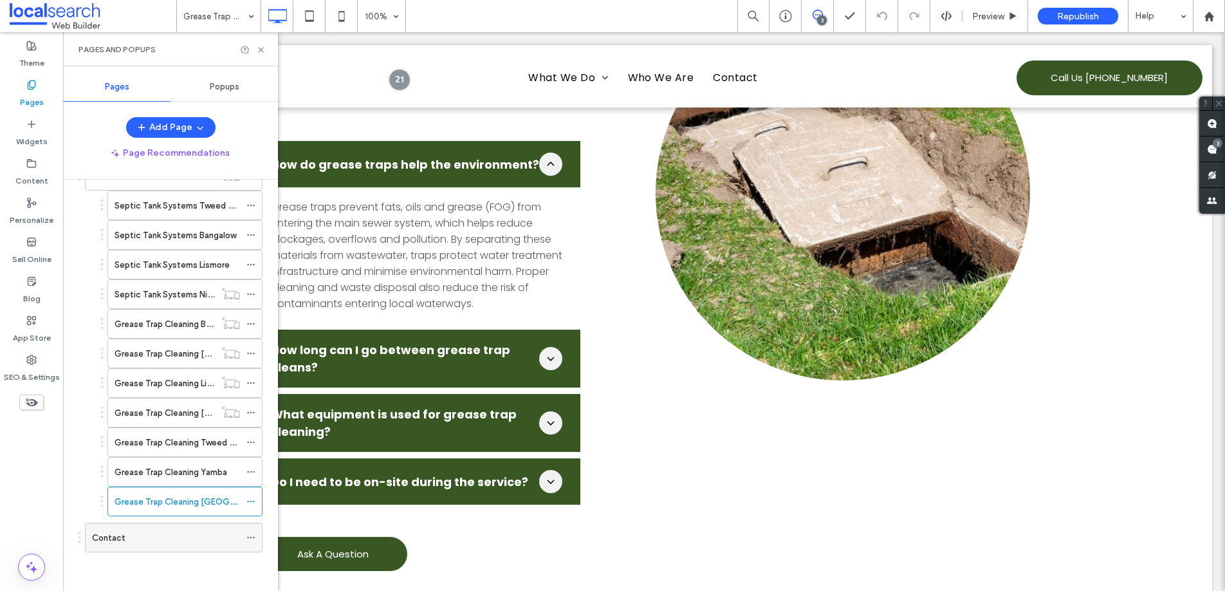
click at [147, 531] on div "Contact" at bounding box center [166, 538] width 148 height 14
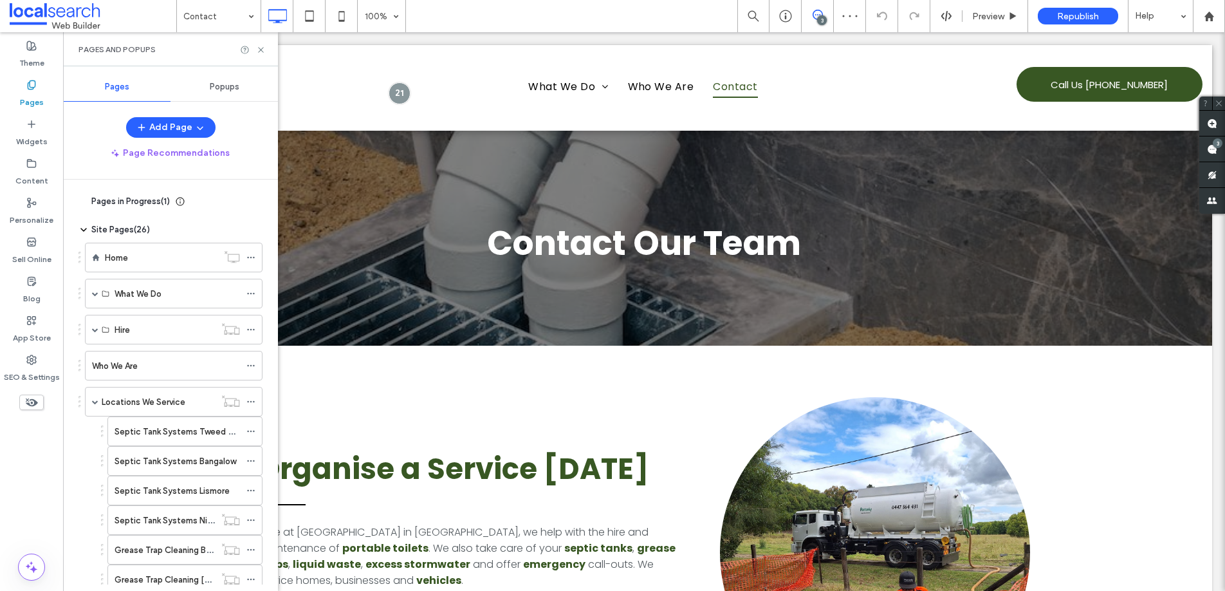
click at [106, 365] on label "Who We Are" at bounding box center [115, 366] width 46 height 23
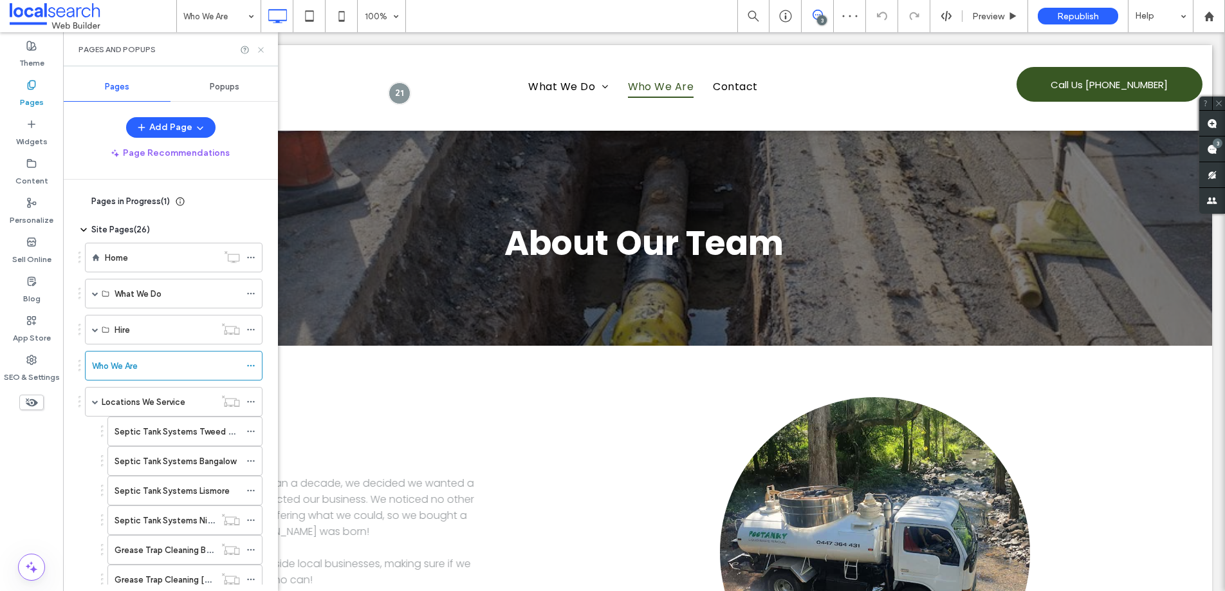
click at [261, 48] on icon at bounding box center [261, 50] width 10 height 10
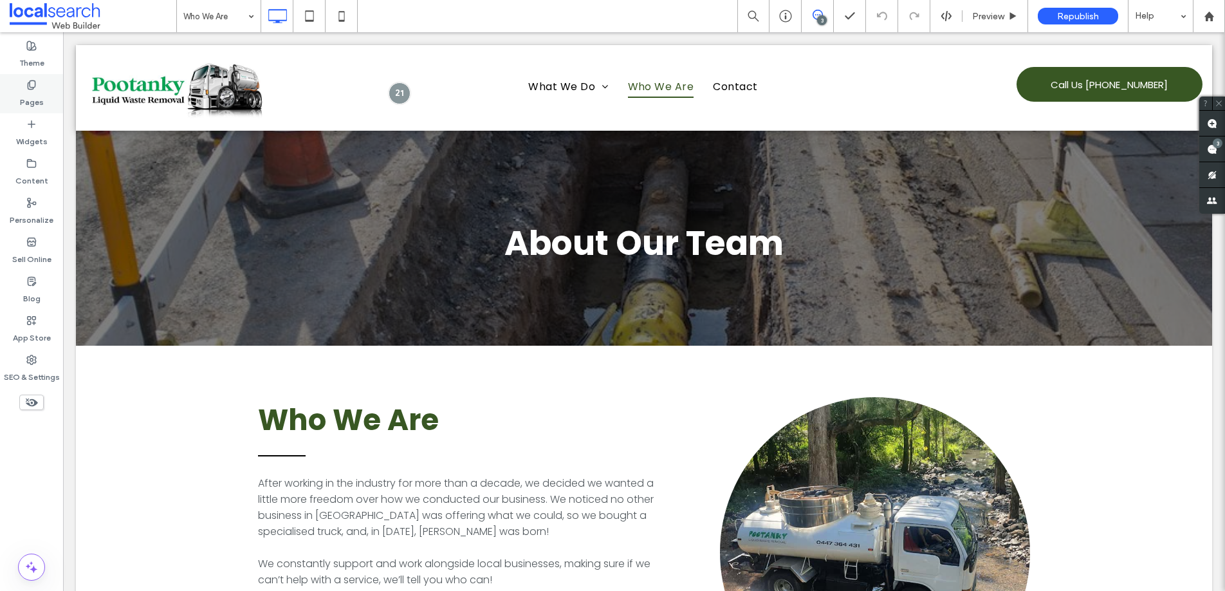
click at [42, 91] on div "Pages" at bounding box center [31, 93] width 63 height 39
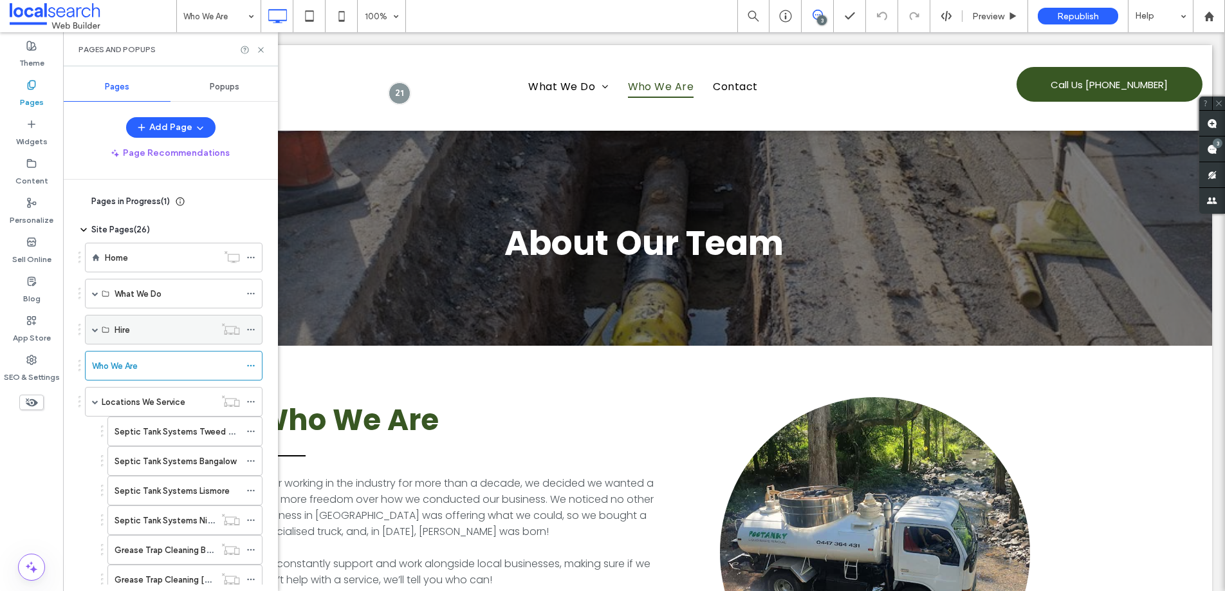
click at [93, 326] on span at bounding box center [95, 329] width 6 height 6
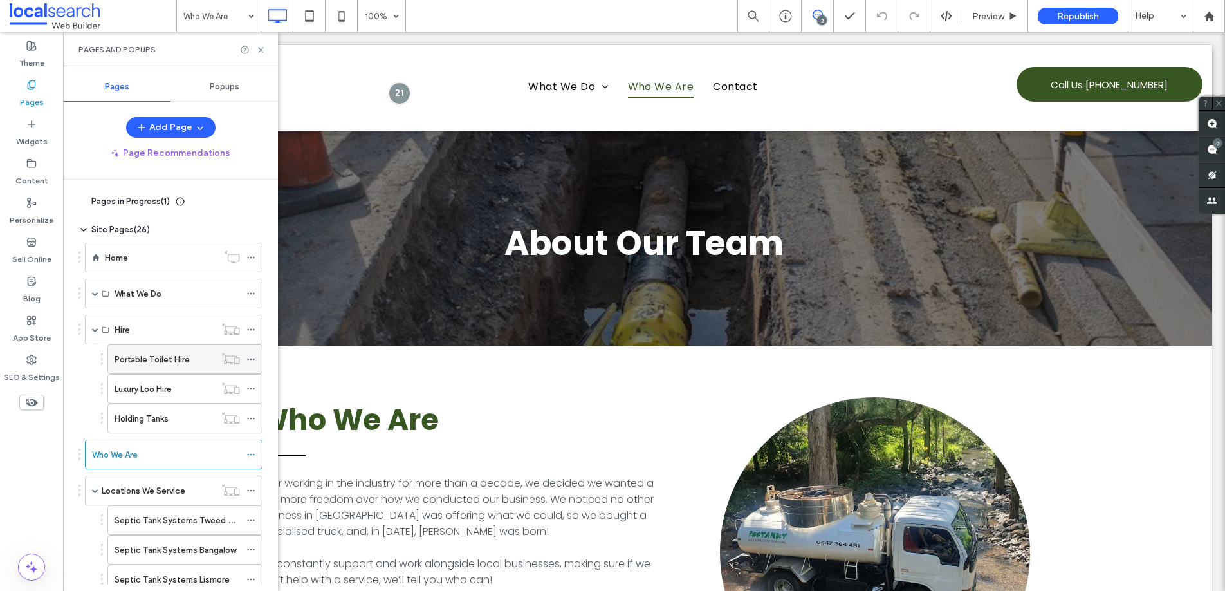
click at [147, 357] on label "Portable Toilet Hire" at bounding box center [152, 359] width 75 height 23
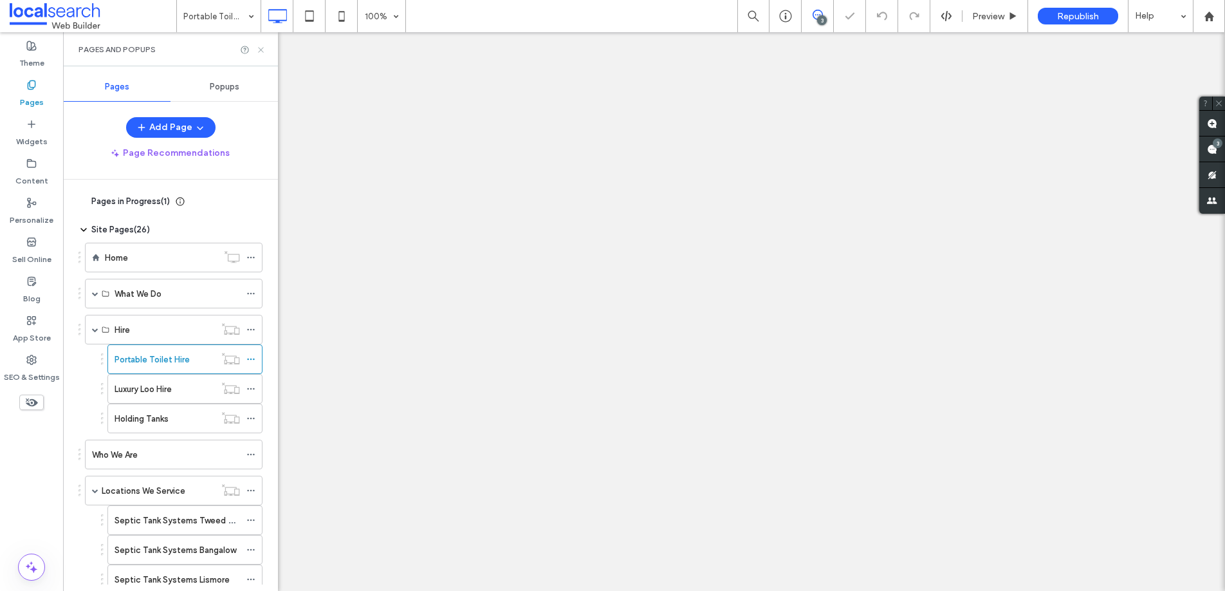
click at [262, 48] on use at bounding box center [260, 49] width 5 height 5
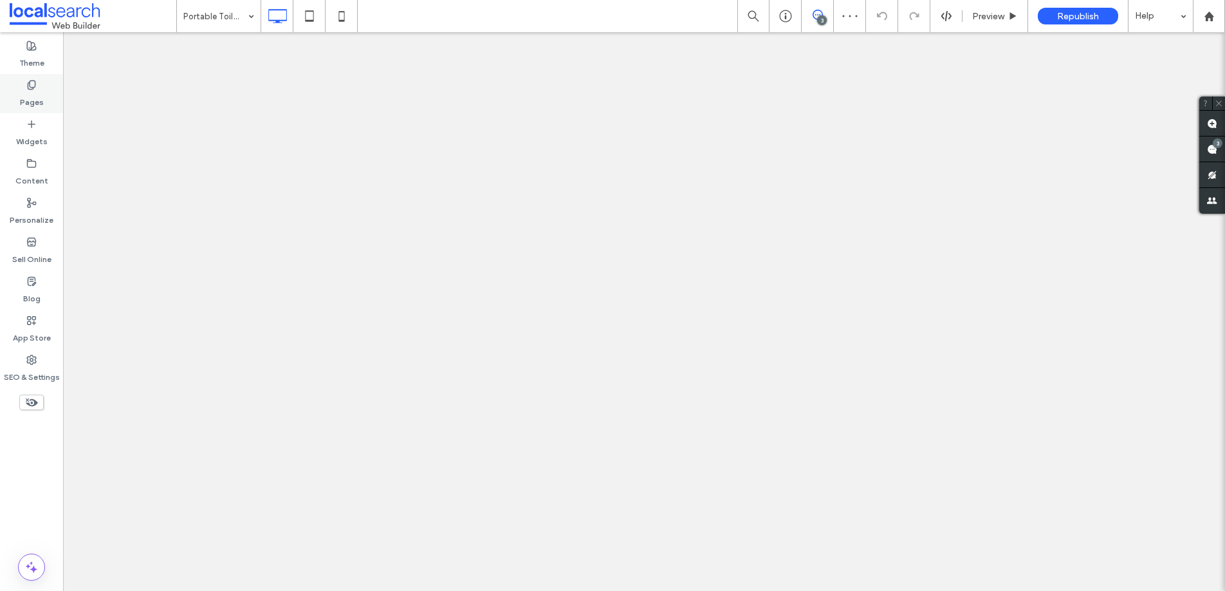
click at [21, 92] on label "Pages" at bounding box center [32, 99] width 24 height 18
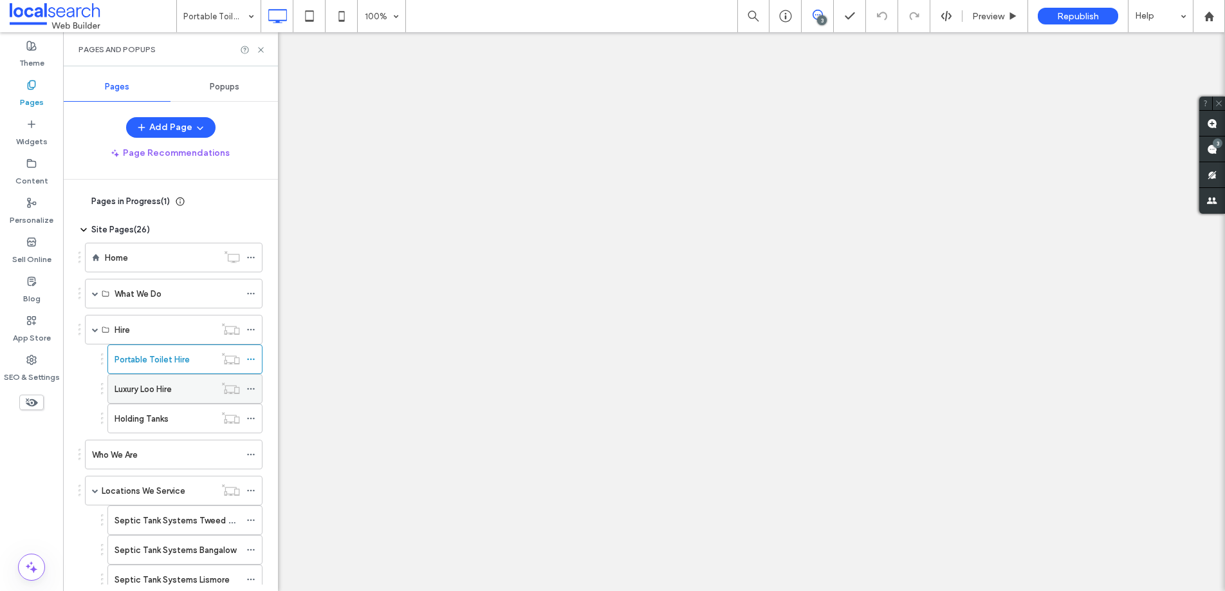
click at [169, 384] on label "Luxury Loo Hire" at bounding box center [143, 389] width 57 height 23
click at [263, 51] on use at bounding box center [260, 49] width 5 height 5
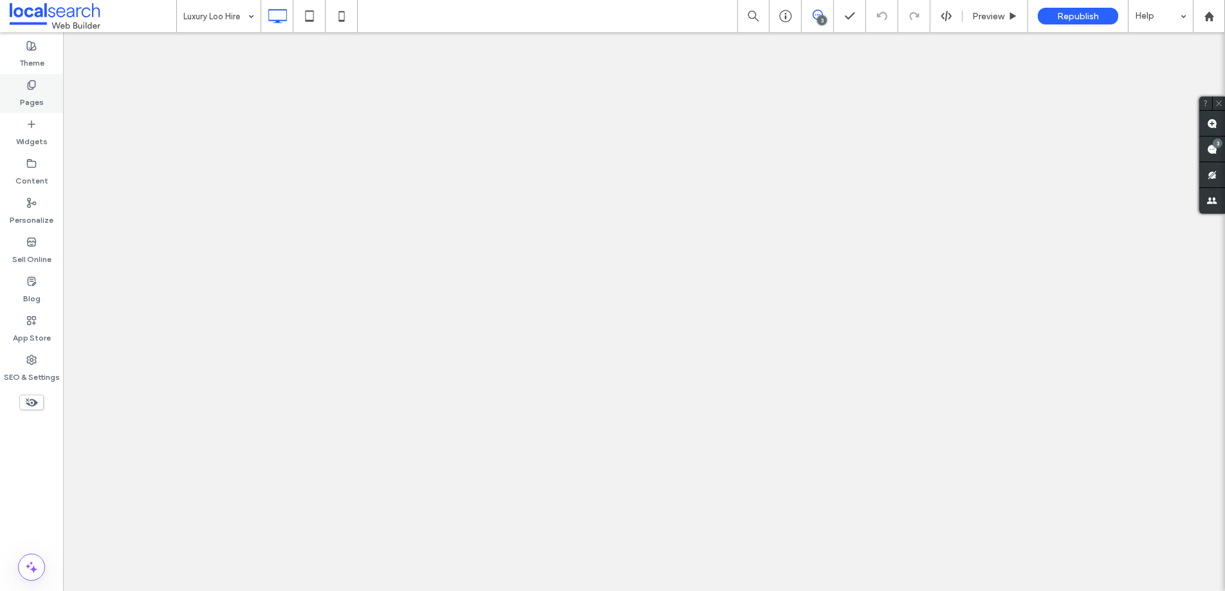
click at [37, 80] on div "Pages" at bounding box center [31, 93] width 63 height 39
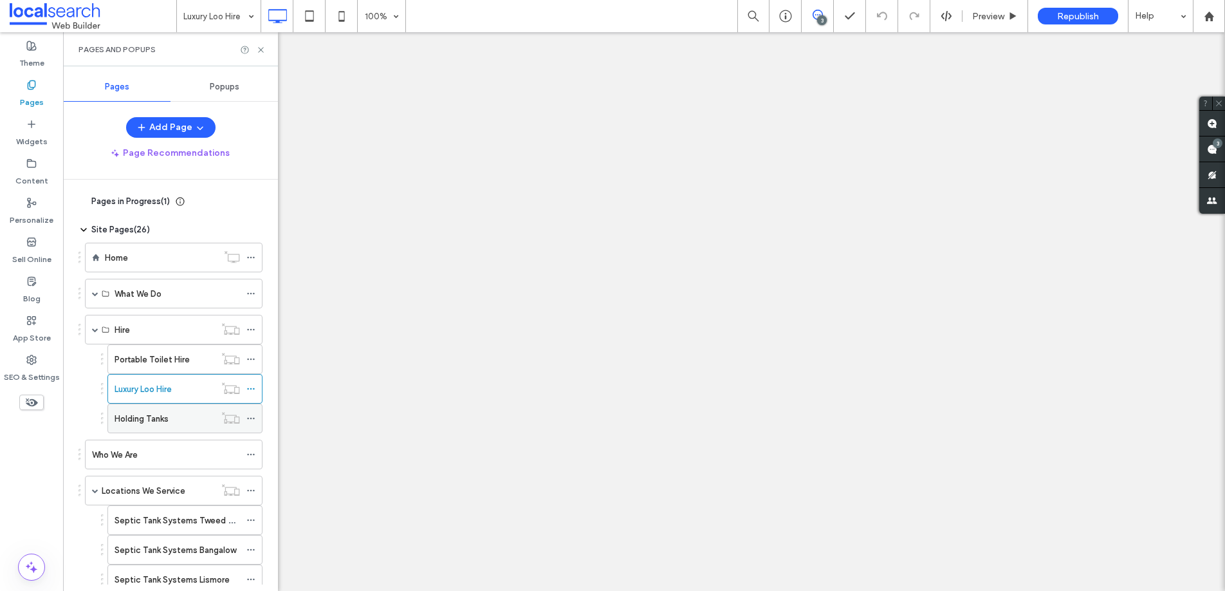
click at [148, 414] on label "Holding Tanks" at bounding box center [142, 418] width 54 height 23
click at [259, 52] on icon at bounding box center [261, 50] width 10 height 10
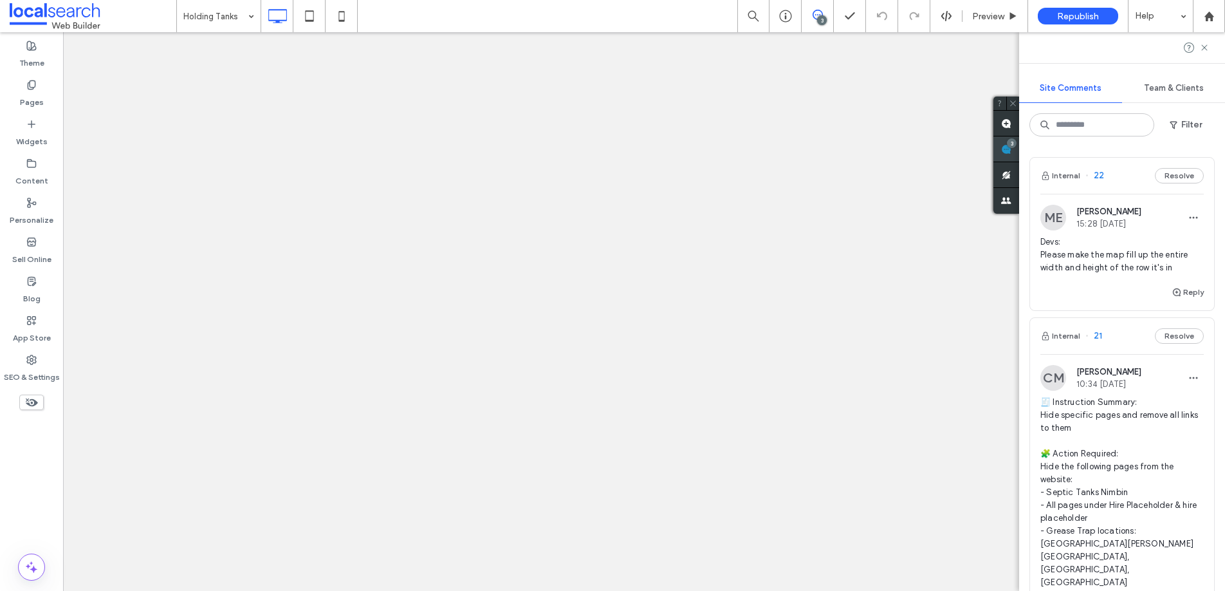
click at [1017, 146] on div "3" at bounding box center [1012, 143] width 10 height 10
click at [1200, 50] on icon at bounding box center [1204, 47] width 10 height 10
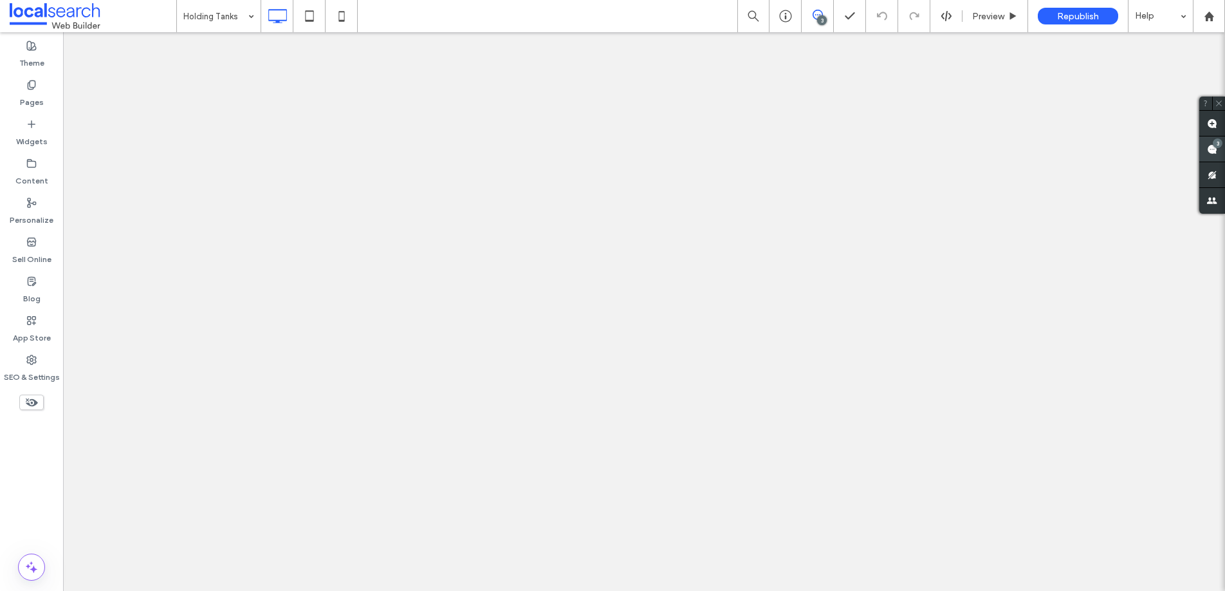
click at [1215, 141] on div "3" at bounding box center [1218, 143] width 10 height 10
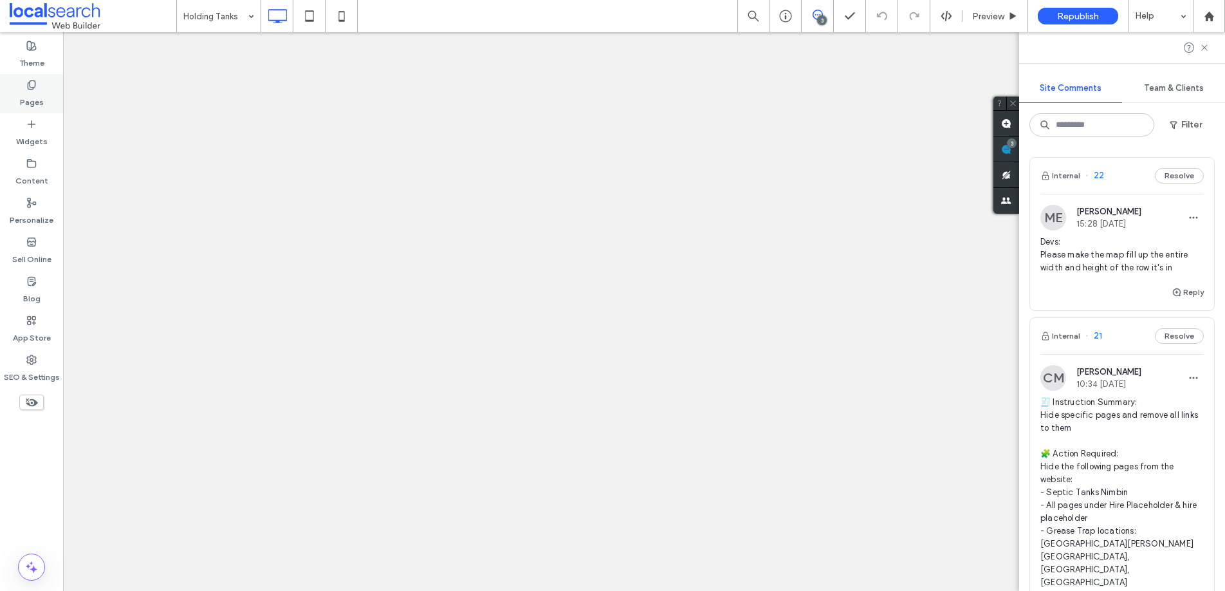
click at [41, 88] on div "Pages" at bounding box center [31, 93] width 63 height 39
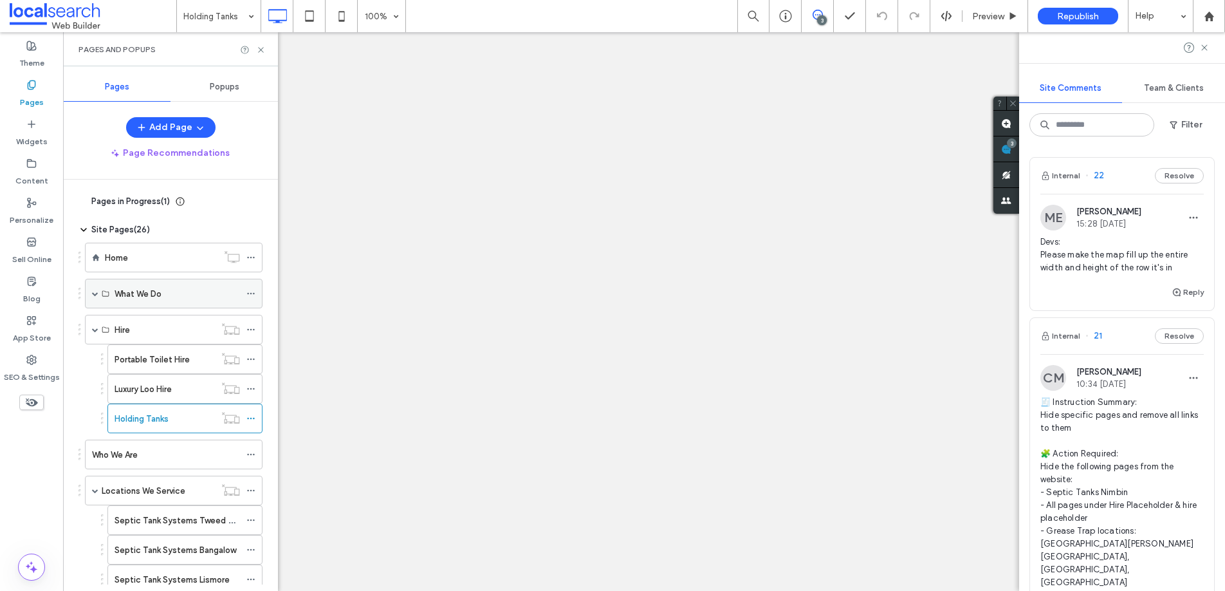
click at [94, 290] on span at bounding box center [95, 293] width 6 height 6
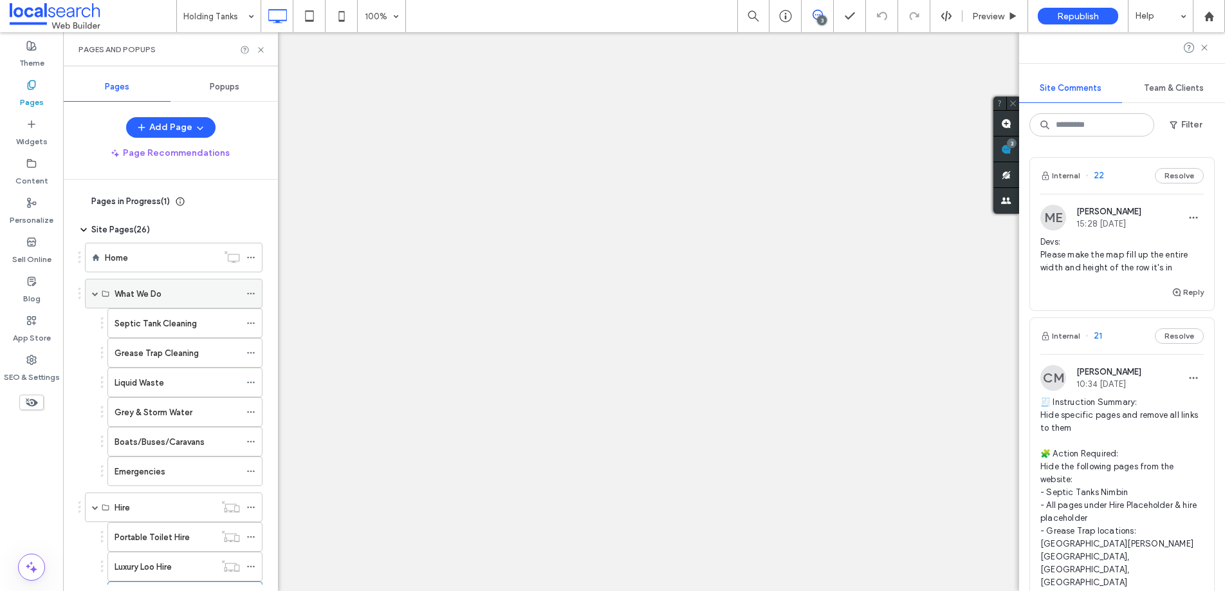
click at [167, 295] on div "What We Do" at bounding box center [177, 294] width 125 height 14
click at [167, 314] on div "Septic Tank Cleaning" at bounding box center [177, 323] width 125 height 28
click at [1206, 48] on icon at bounding box center [1204, 47] width 10 height 10
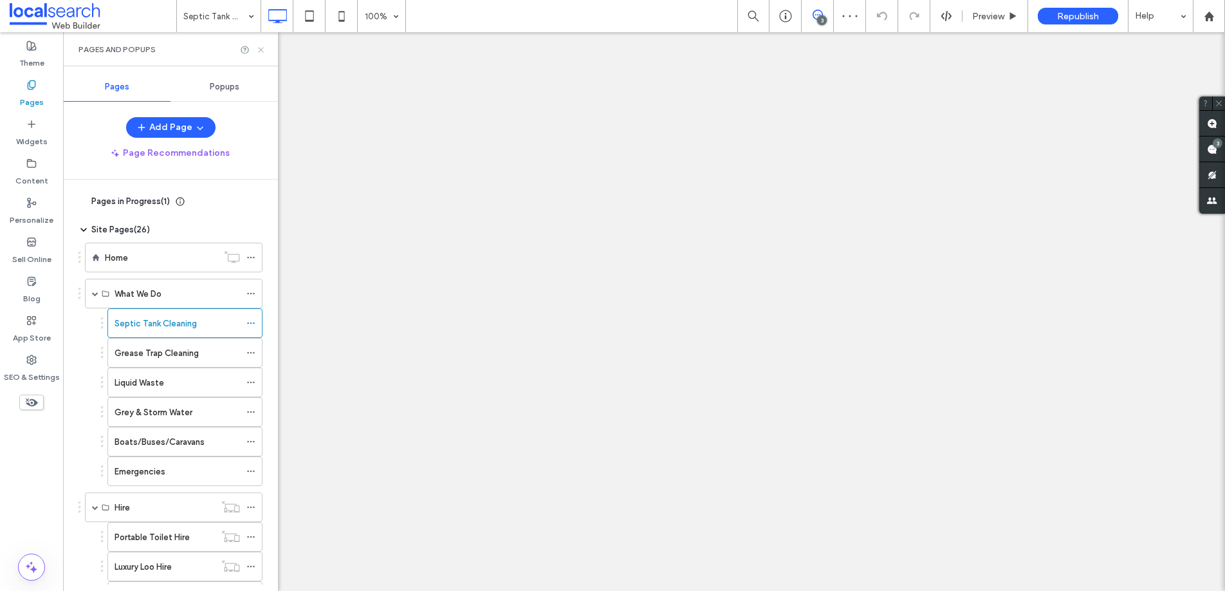
click at [264, 48] on icon at bounding box center [261, 50] width 10 height 10
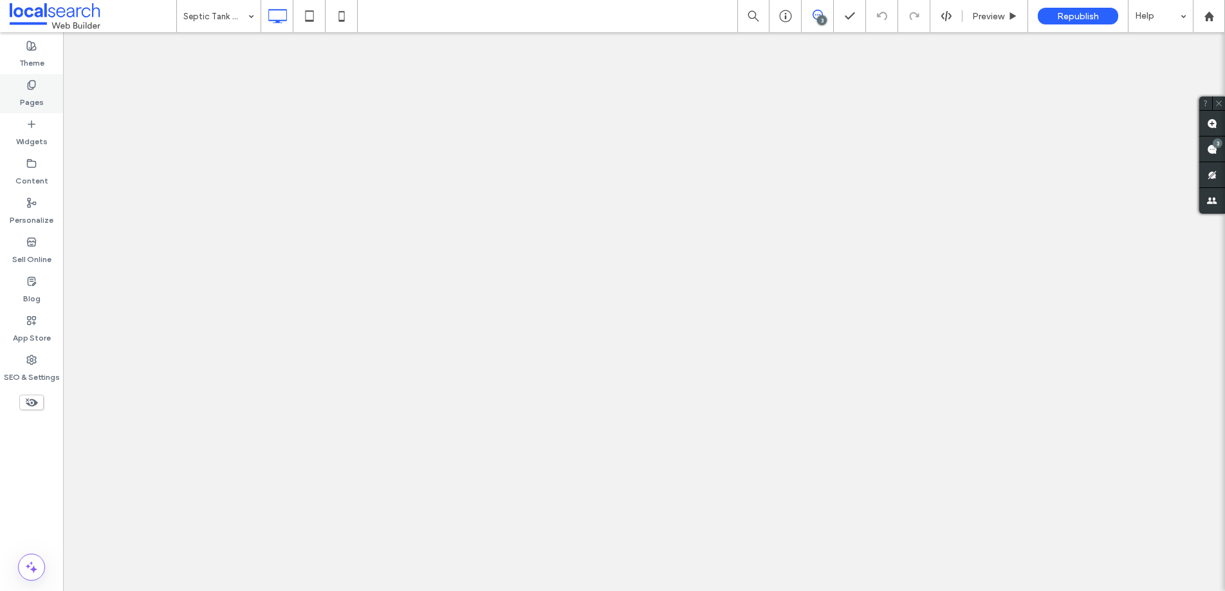
click at [34, 90] on label "Pages" at bounding box center [32, 99] width 24 height 18
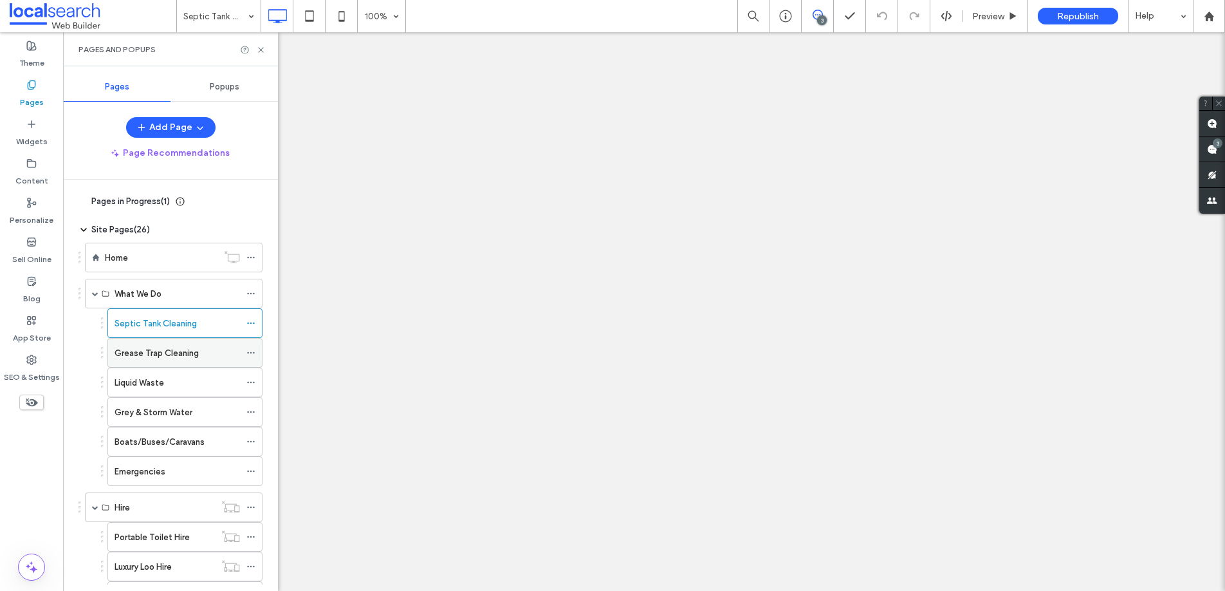
click at [187, 354] on label "Grease Trap Cleaning" at bounding box center [157, 353] width 84 height 23
click at [261, 50] on icon at bounding box center [261, 50] width 10 height 10
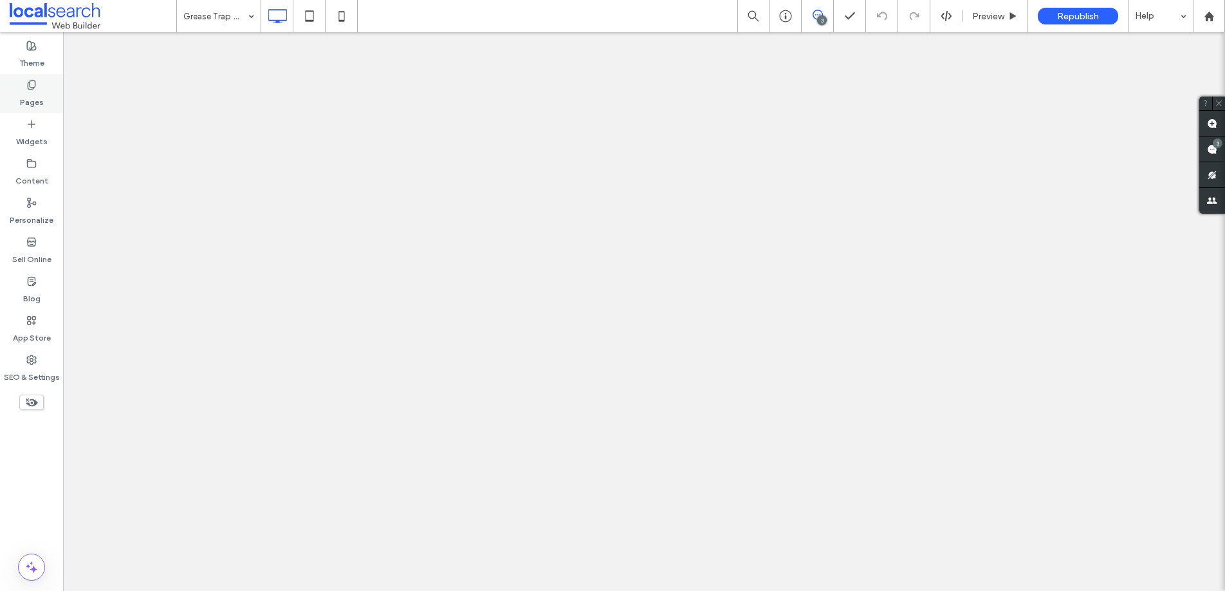
click at [33, 97] on label "Pages" at bounding box center [32, 99] width 24 height 18
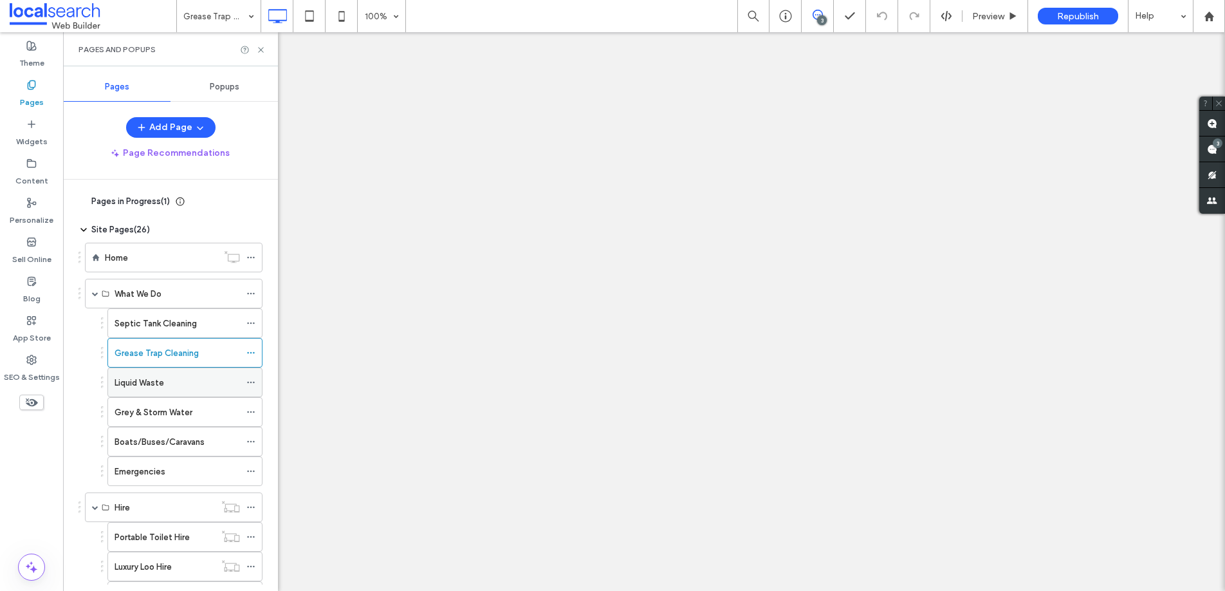
click at [154, 384] on label "Liquid Waste" at bounding box center [140, 382] width 50 height 23
click at [263, 49] on icon at bounding box center [261, 50] width 10 height 10
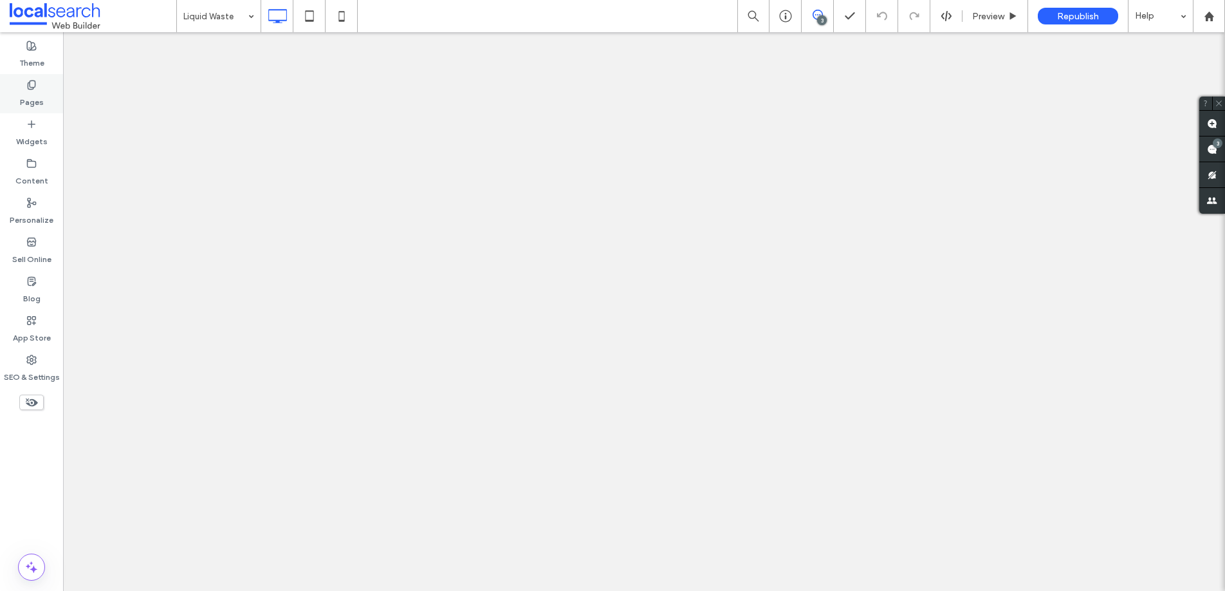
click at [42, 88] on div "Pages" at bounding box center [31, 93] width 63 height 39
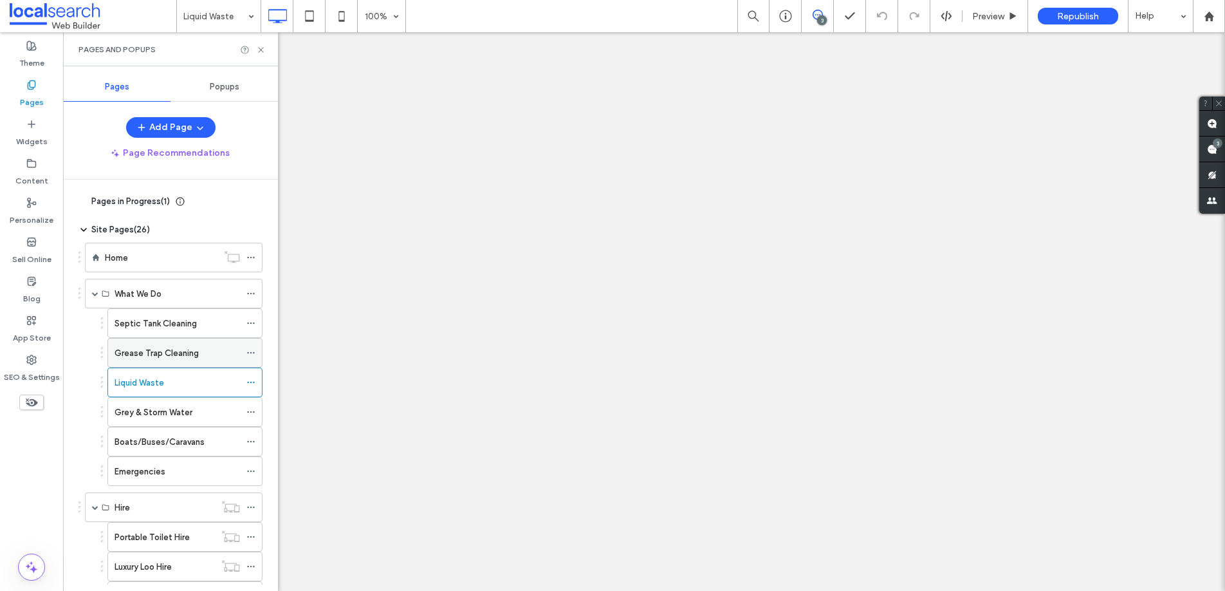
scroll to position [23, 0]
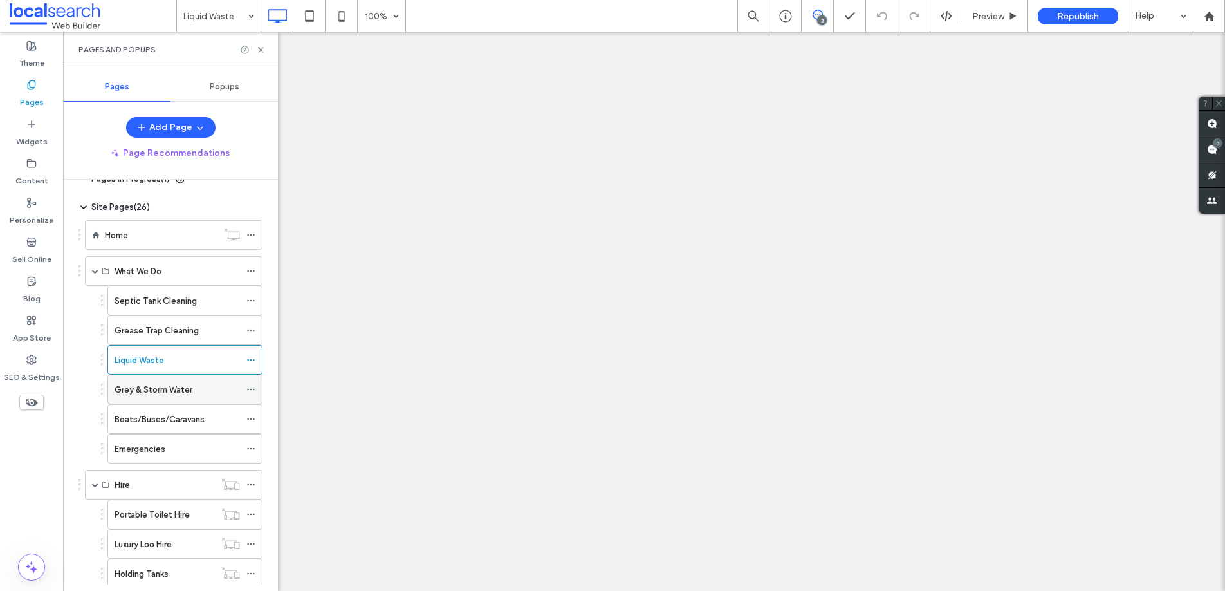
click at [160, 382] on label "Grey & Storm Water" at bounding box center [154, 389] width 78 height 23
click at [263, 51] on icon at bounding box center [261, 50] width 10 height 10
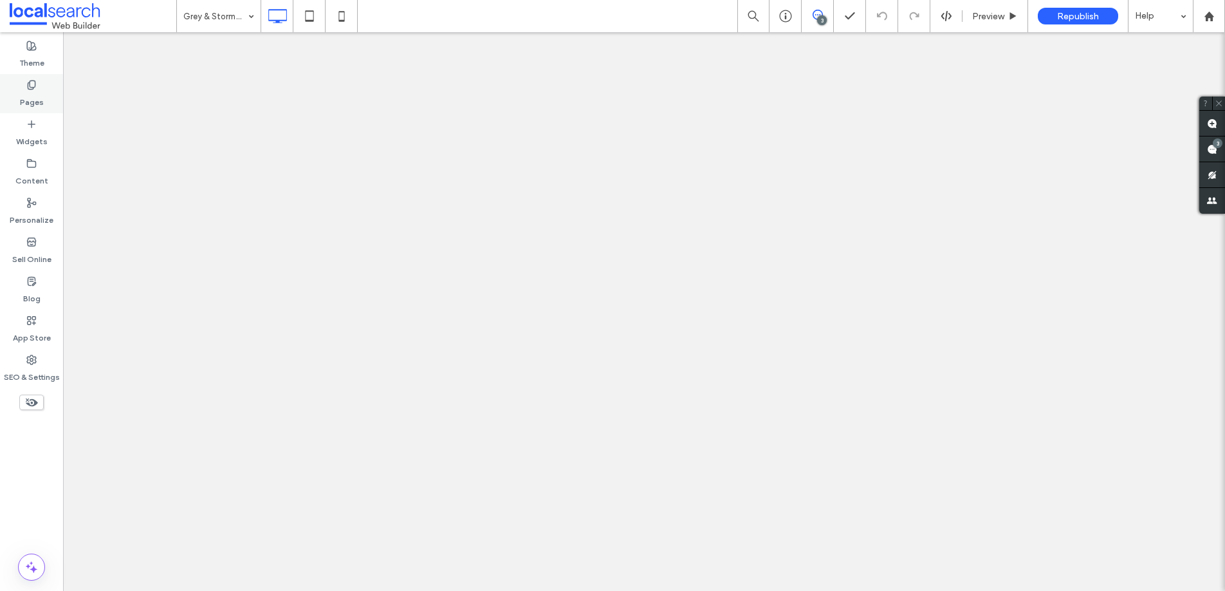
click at [21, 97] on label "Pages" at bounding box center [32, 99] width 24 height 18
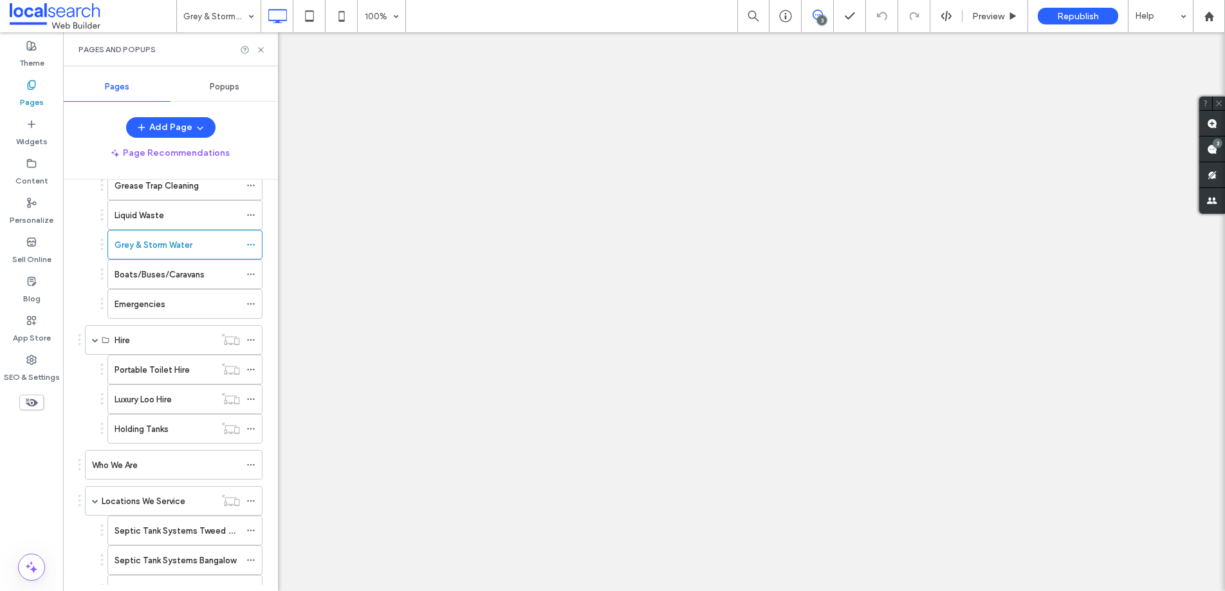
scroll to position [17, 0]
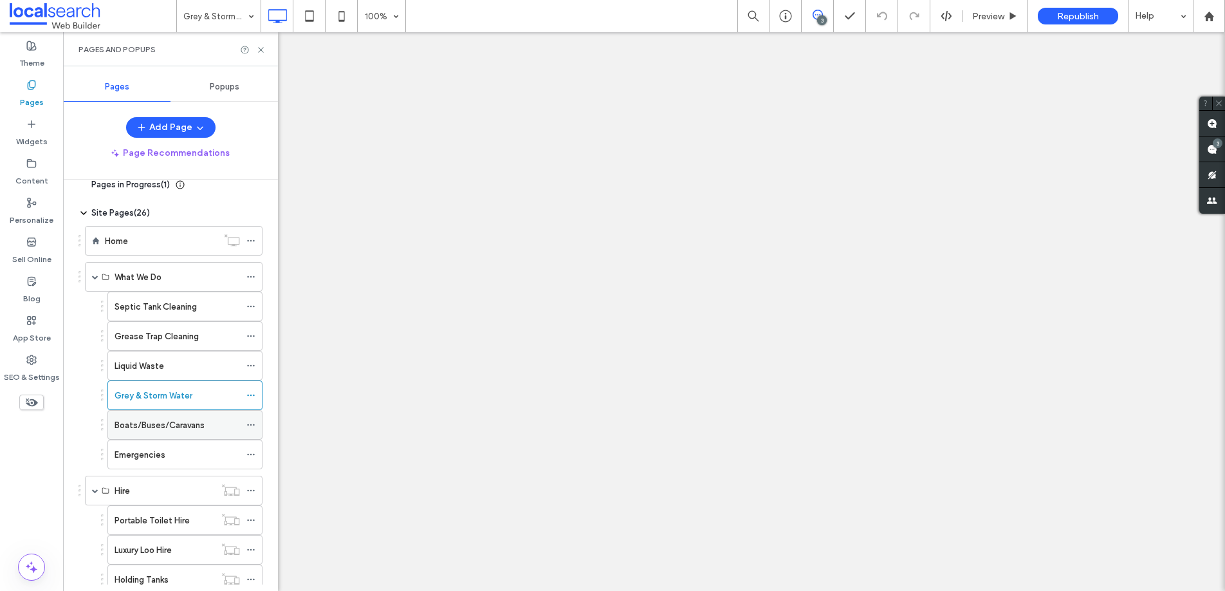
click at [158, 419] on label "Boats/Buses/Caravans" at bounding box center [160, 425] width 90 height 23
click at [262, 50] on icon at bounding box center [261, 50] width 10 height 10
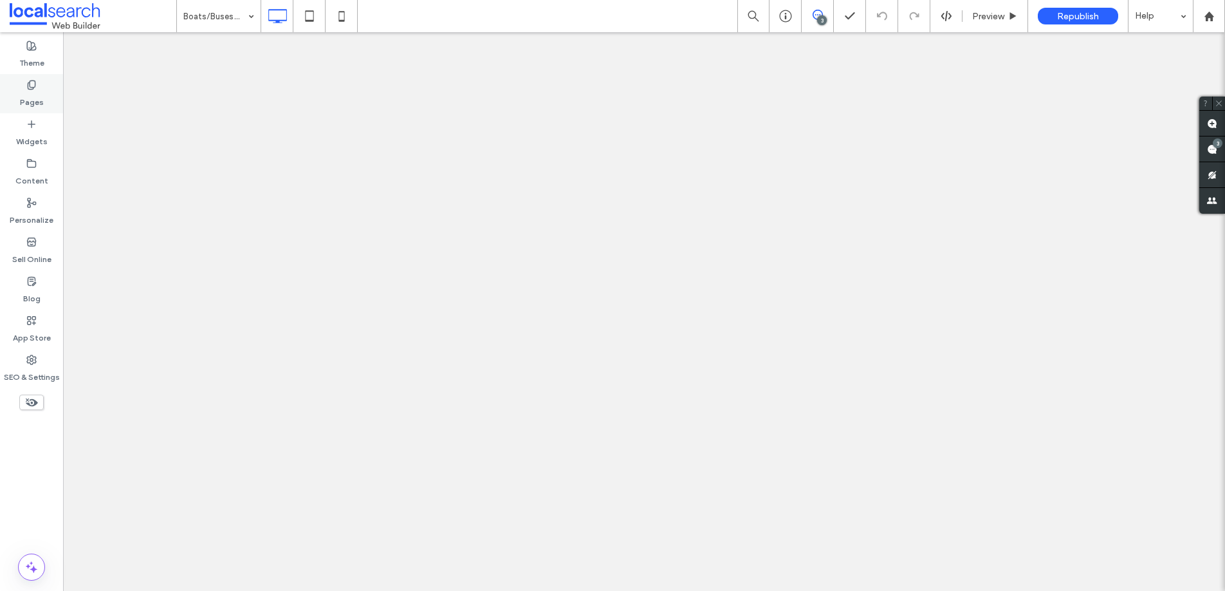
click at [44, 90] on div "Pages" at bounding box center [31, 93] width 63 height 39
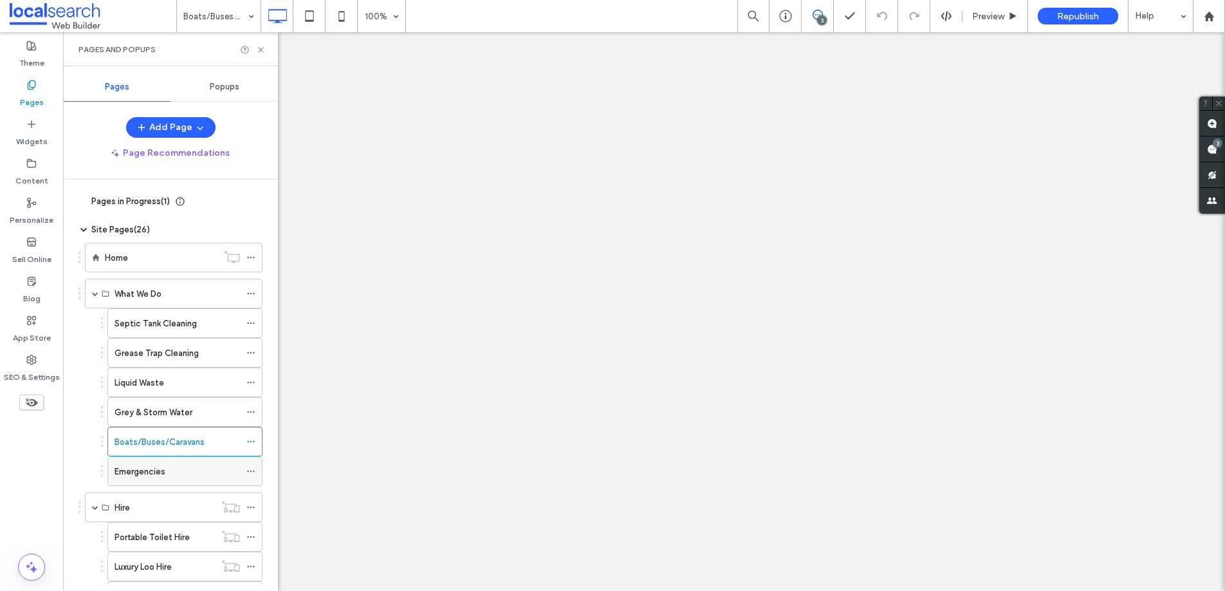
click at [138, 466] on label "Emergencies" at bounding box center [140, 471] width 51 height 23
click at [264, 50] on icon at bounding box center [261, 50] width 10 height 10
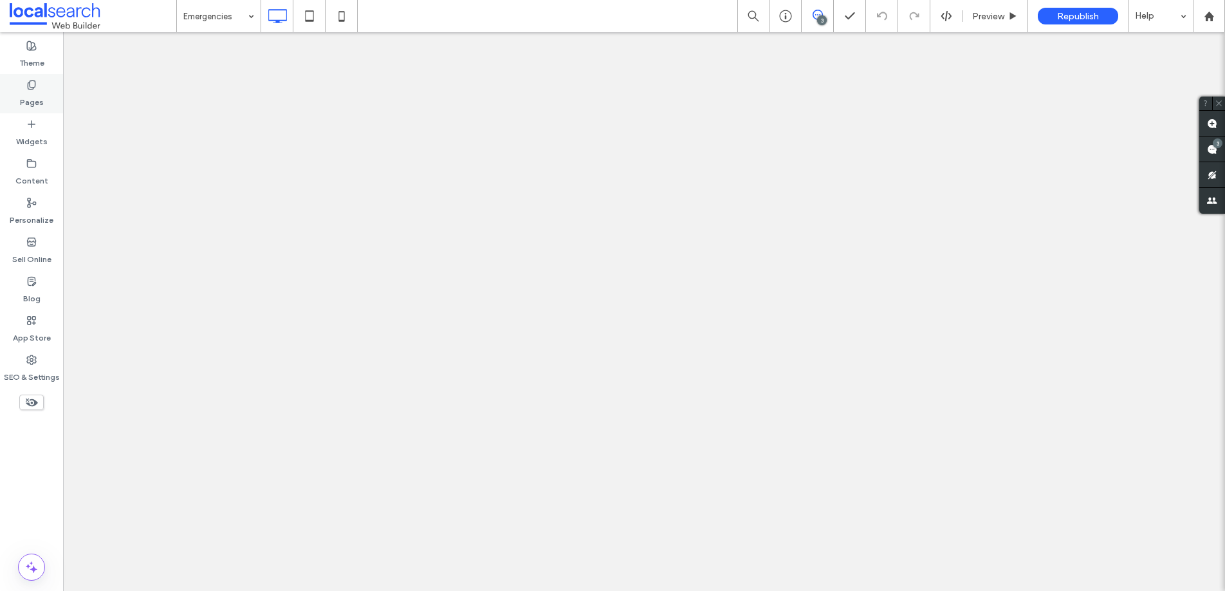
click at [28, 88] on use at bounding box center [31, 84] width 7 height 8
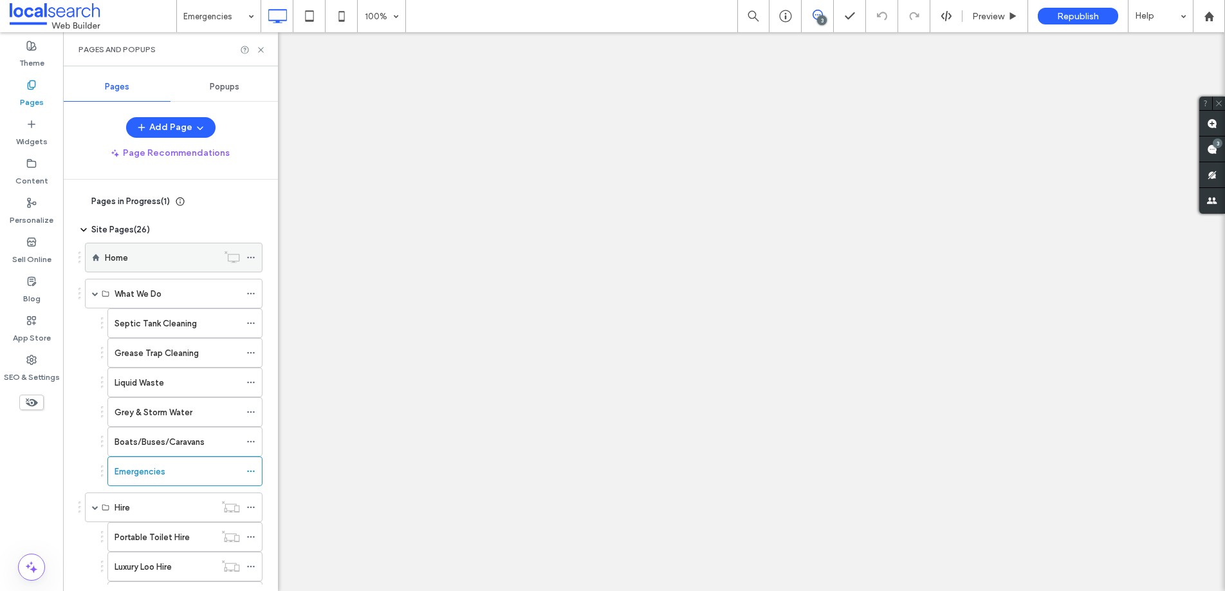
click at [158, 256] on div "Home" at bounding box center [161, 258] width 113 height 14
click at [260, 50] on use at bounding box center [260, 49] width 5 height 5
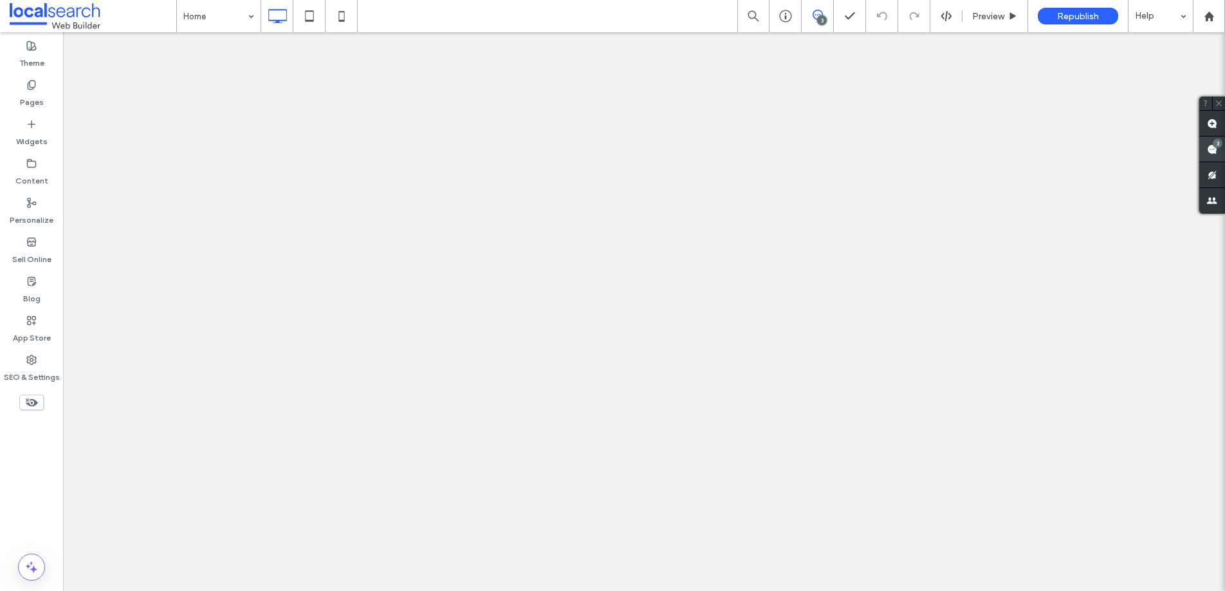
click at [1210, 149] on use at bounding box center [1212, 149] width 10 height 10
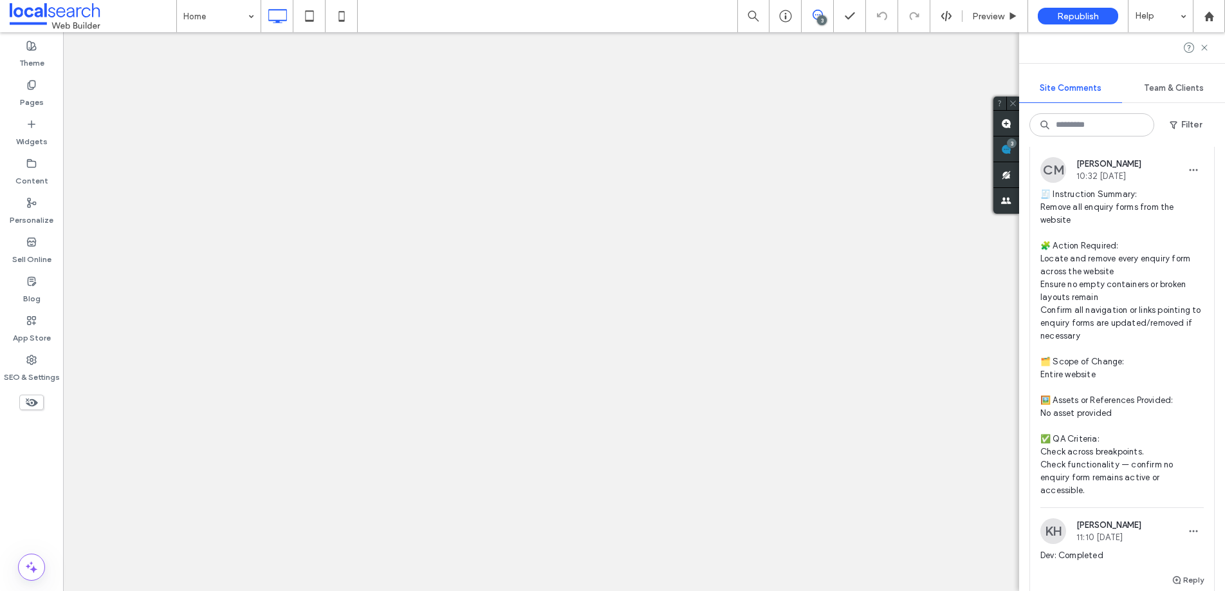
scroll to position [871, 0]
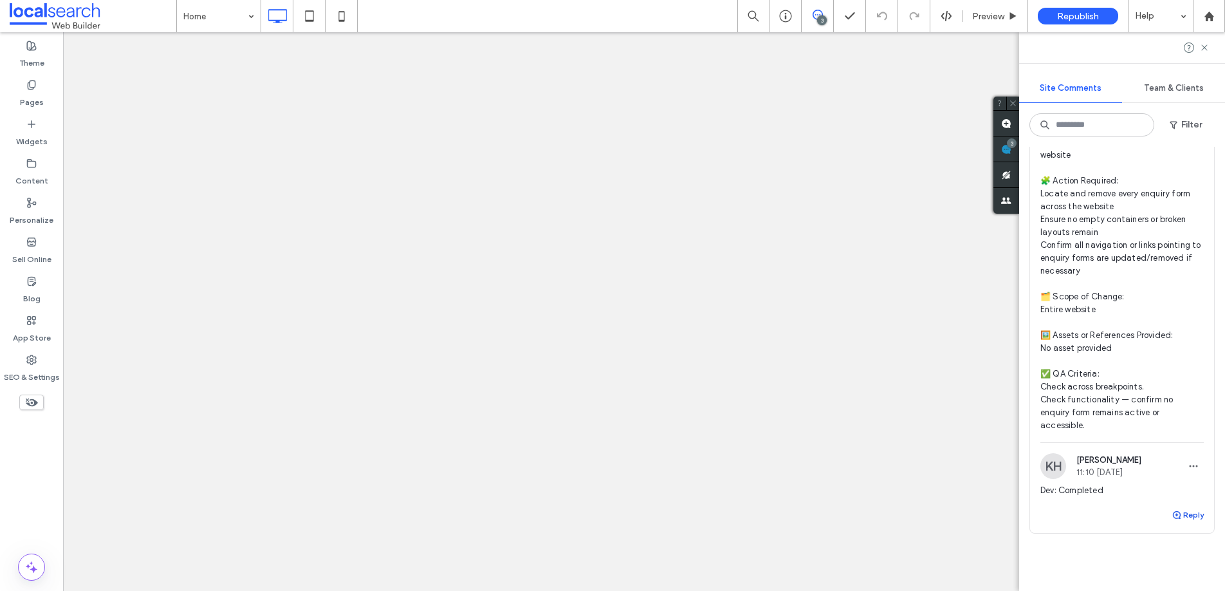
click at [1173, 507] on button "Reply" at bounding box center [1188, 514] width 32 height 15
type textarea "**********"
click at [1181, 587] on button "Submit" at bounding box center [1181, 594] width 46 height 15
click at [41, 88] on div "Pages" at bounding box center [31, 93] width 63 height 39
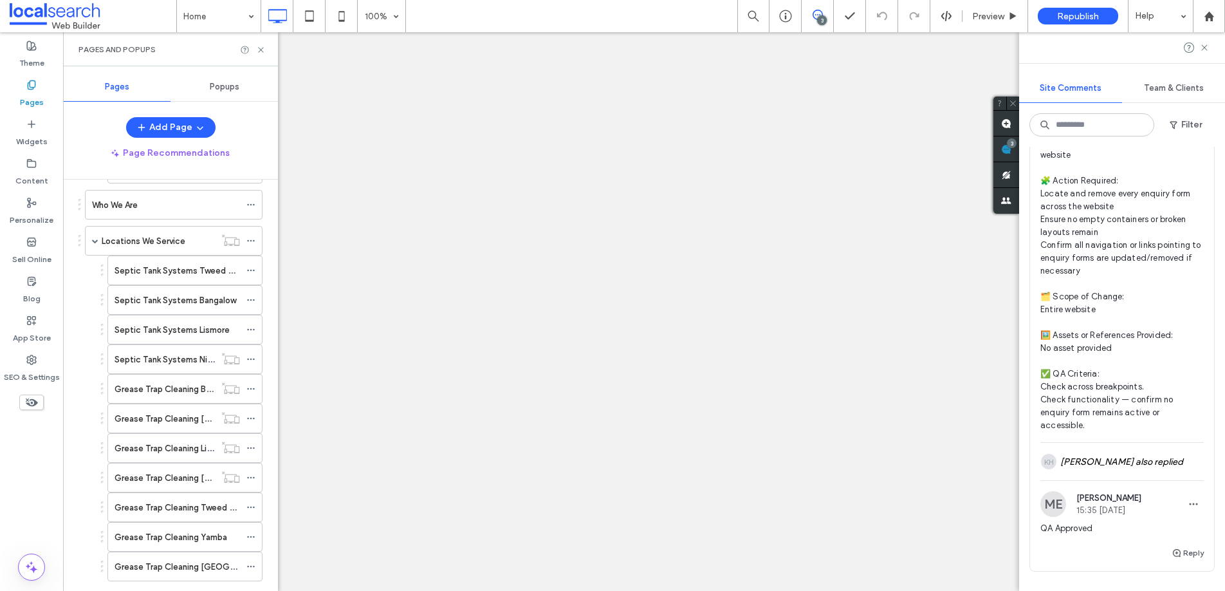
scroll to position [492, 0]
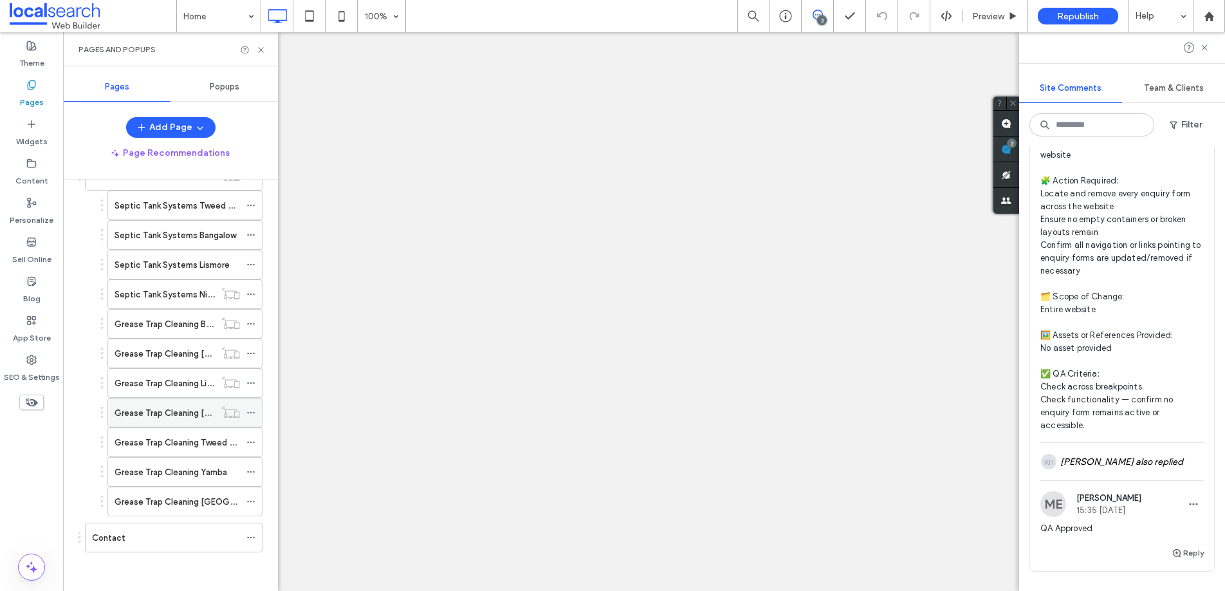
click at [170, 409] on label "Grease Trap Cleaning [GEOGRAPHIC_DATA]" at bounding box center [201, 412] width 172 height 23
click at [261, 50] on icon at bounding box center [261, 50] width 10 height 10
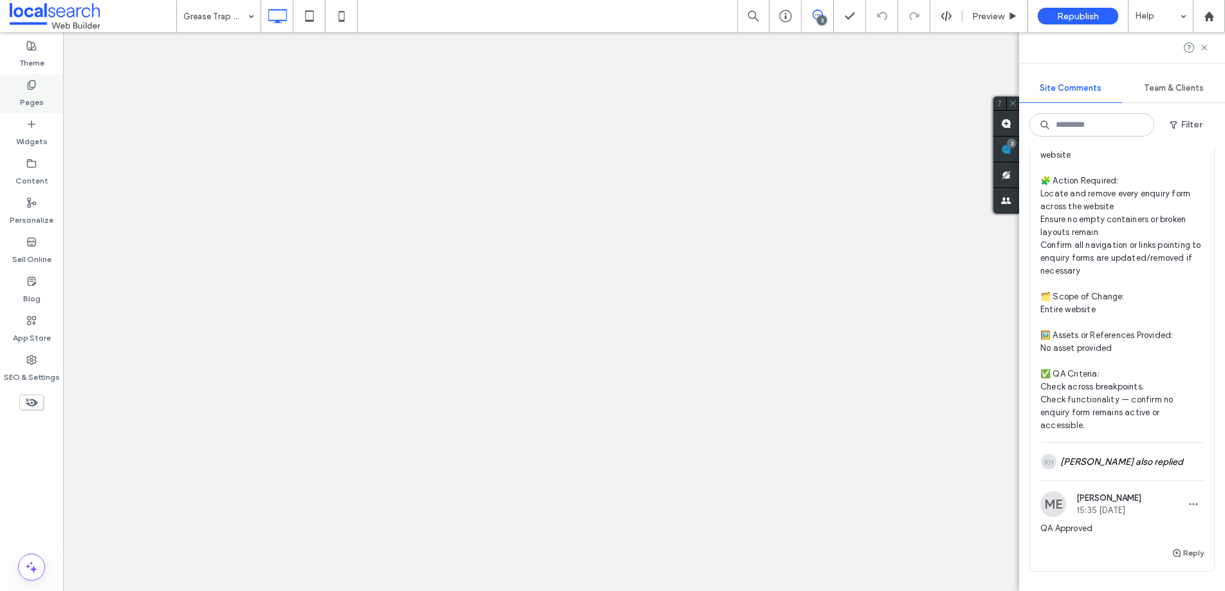
click at [21, 93] on label "Pages" at bounding box center [32, 99] width 24 height 18
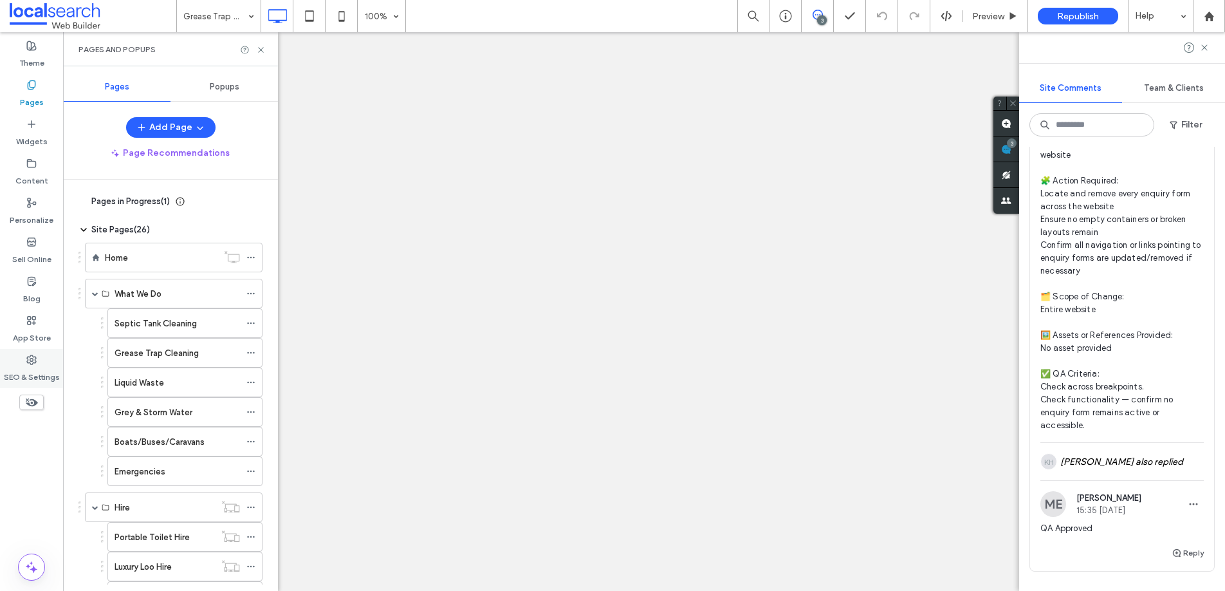
click at [33, 364] on icon at bounding box center [31, 360] width 10 height 10
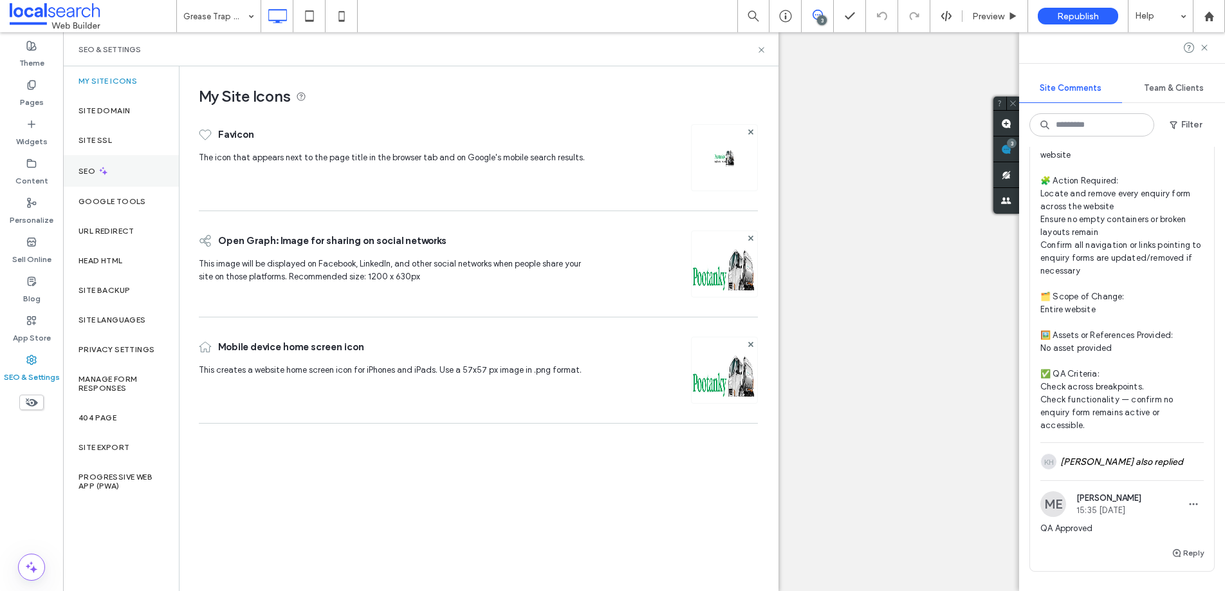
click at [83, 172] on label "SEO" at bounding box center [87, 171] width 19 height 9
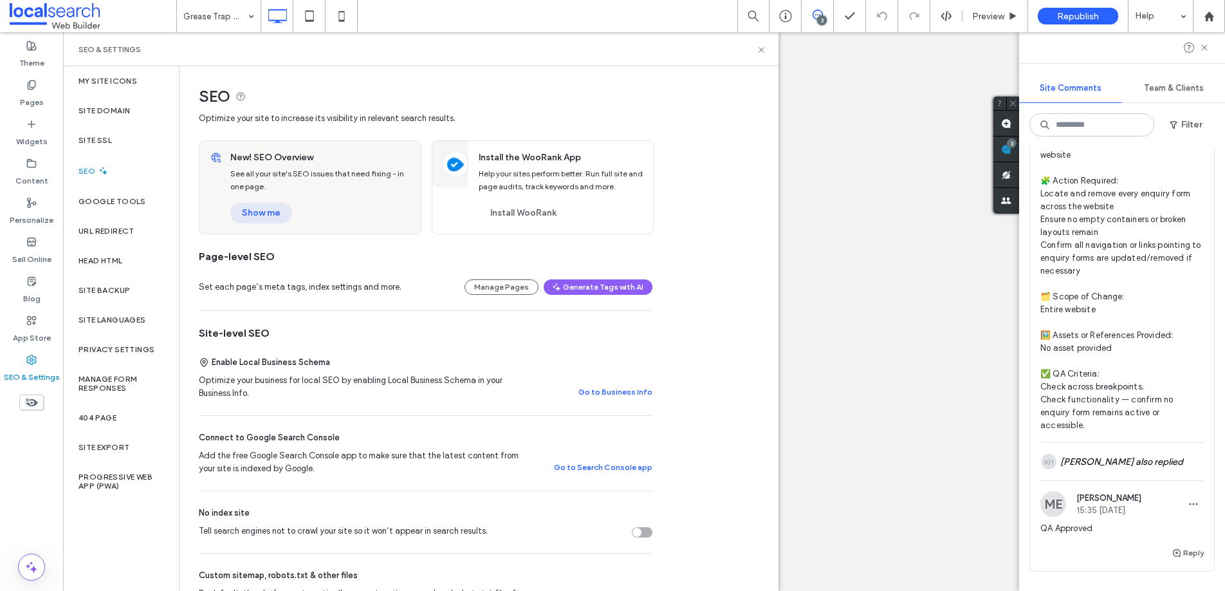
click at [246, 206] on button "Show me" at bounding box center [261, 213] width 62 height 21
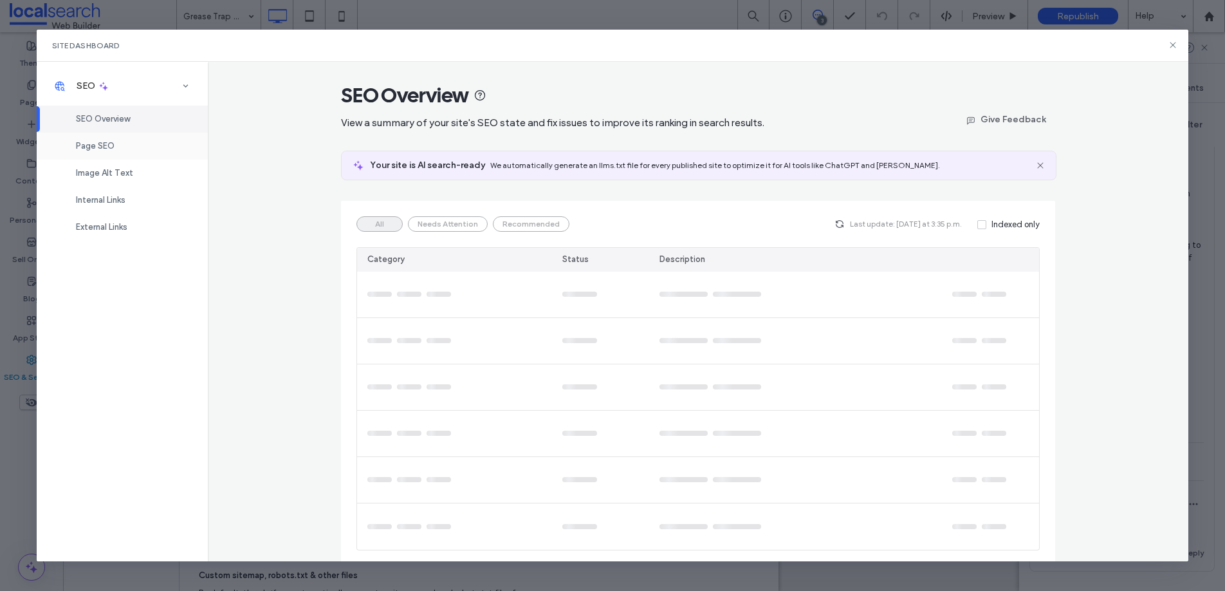
click at [104, 145] on span "Page SEO" at bounding box center [95, 146] width 39 height 10
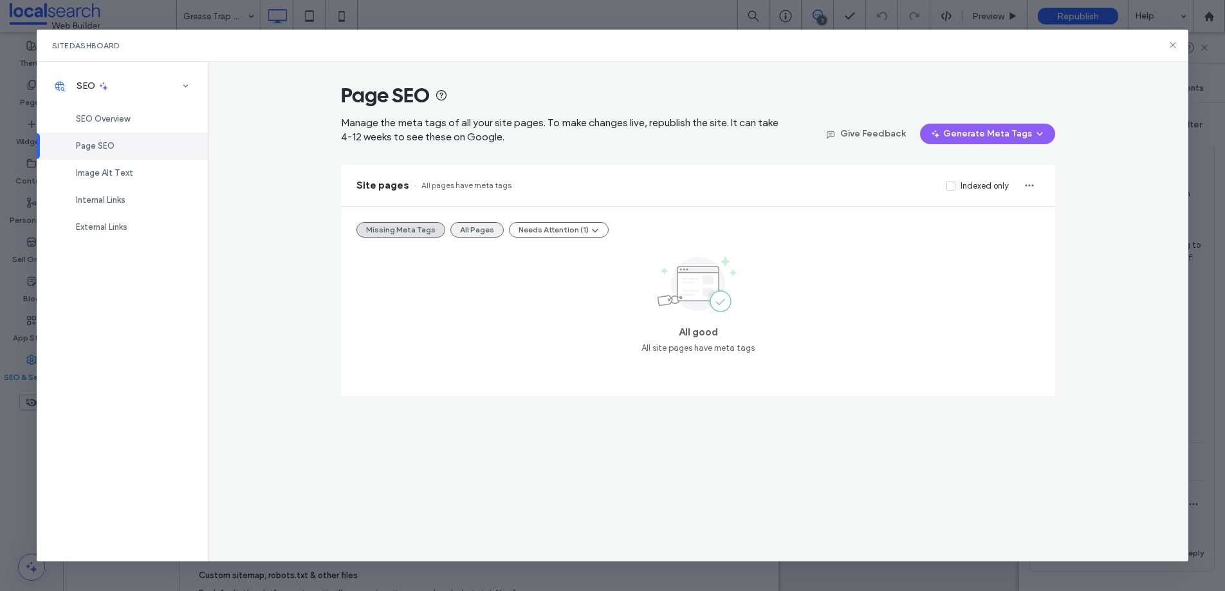
click at [479, 228] on button "All Pages" at bounding box center [476, 229] width 53 height 15
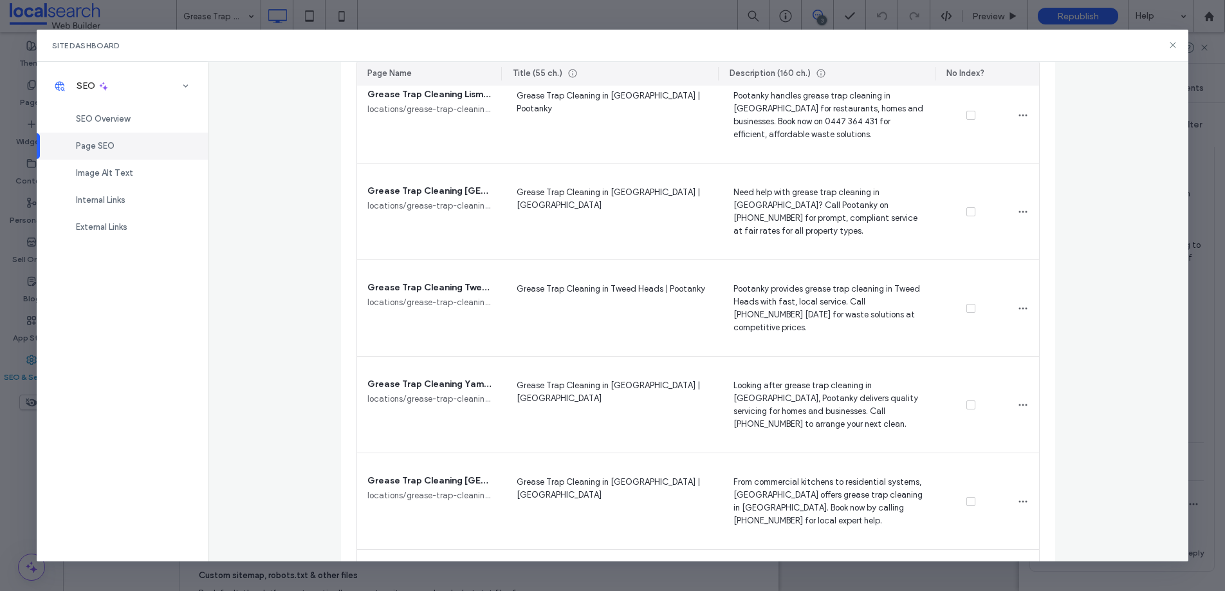
scroll to position [1962, 0]
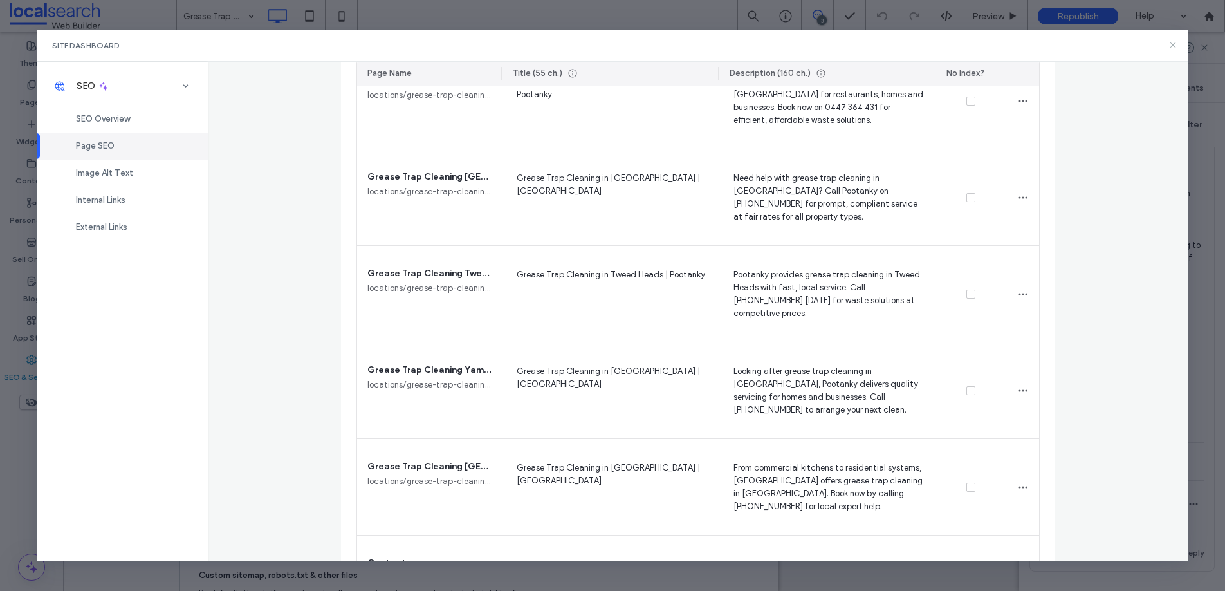
click at [1174, 44] on use at bounding box center [1173, 45] width 6 height 6
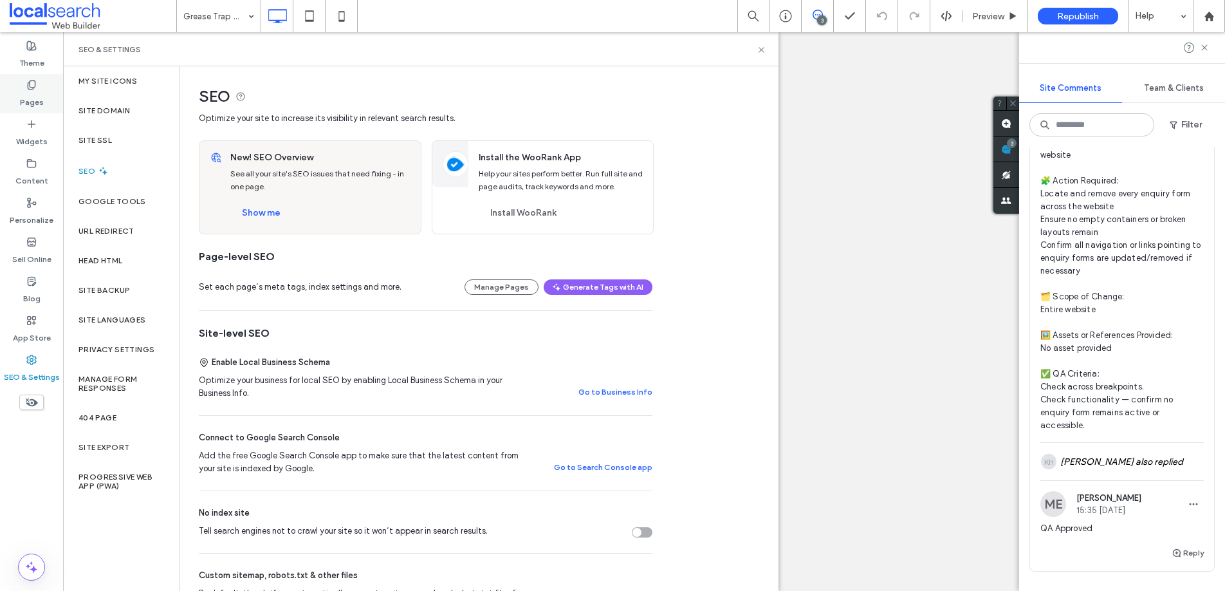
click at [24, 96] on label "Pages" at bounding box center [32, 99] width 24 height 18
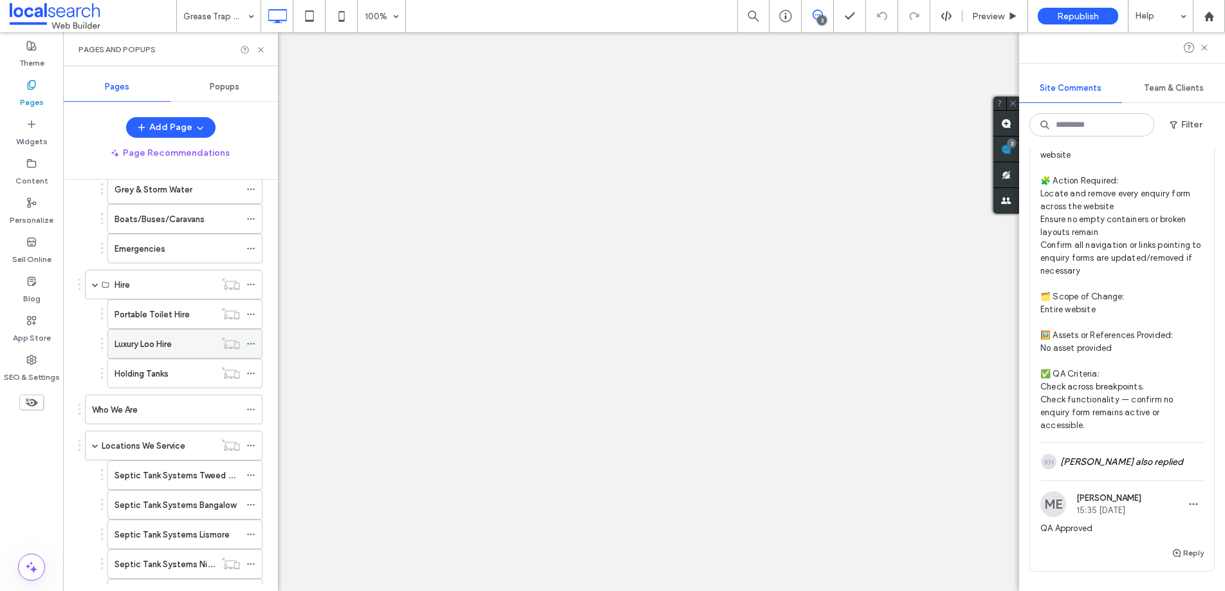
scroll to position [231, 0]
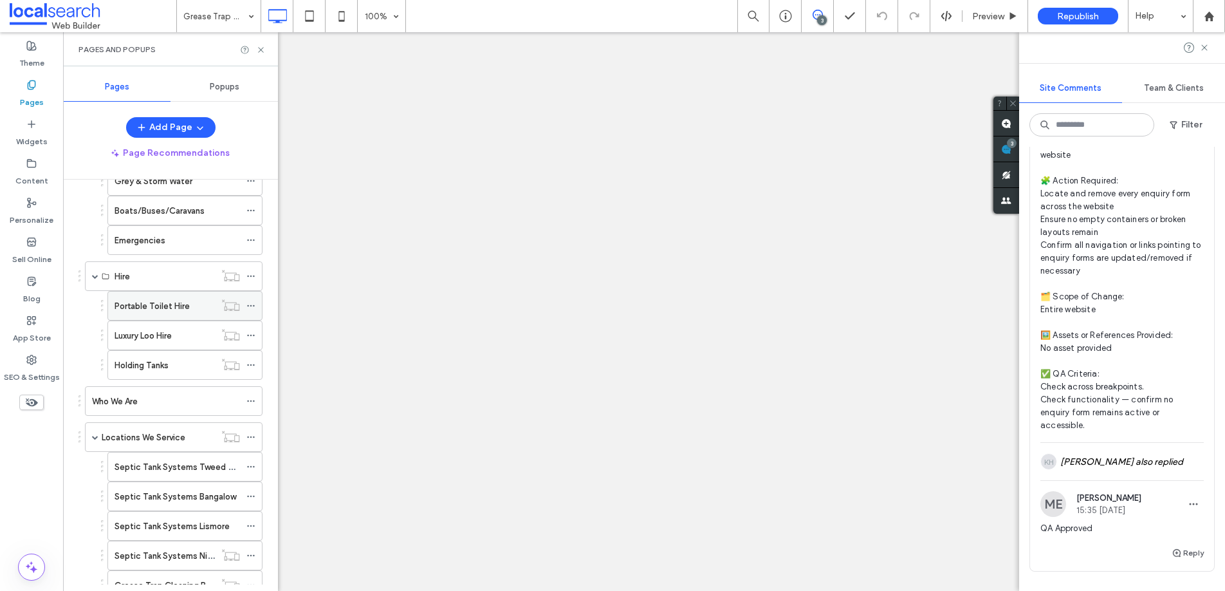
click at [166, 307] on label "Portable Toilet Hire" at bounding box center [152, 306] width 75 height 23
click at [262, 52] on icon at bounding box center [261, 50] width 10 height 10
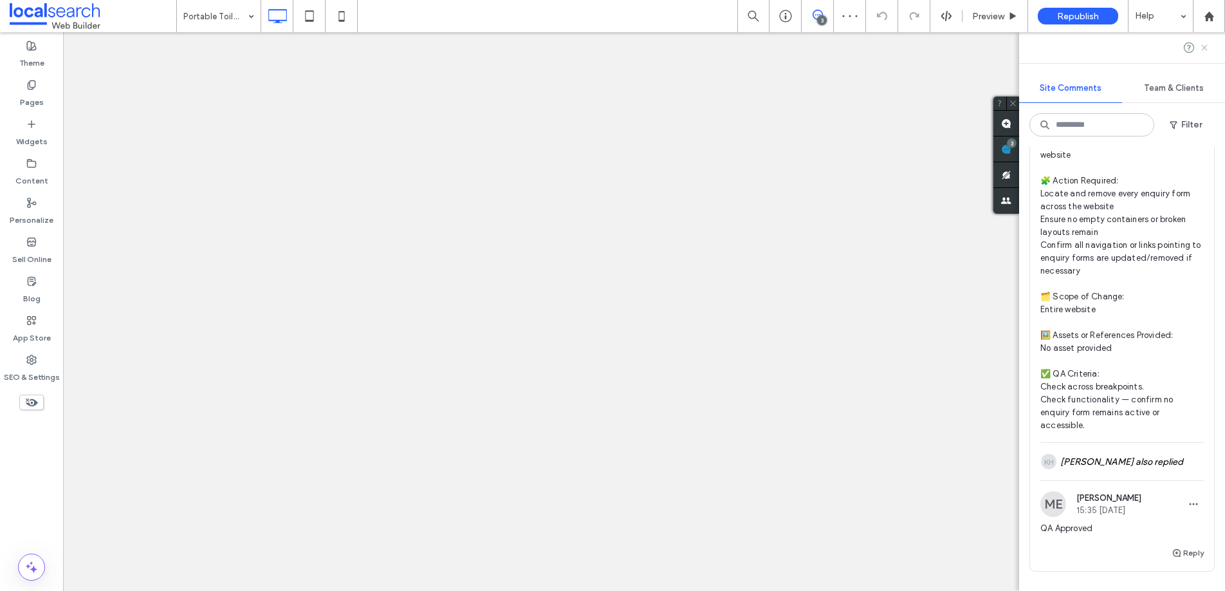
click at [1206, 46] on icon at bounding box center [1204, 47] width 10 height 10
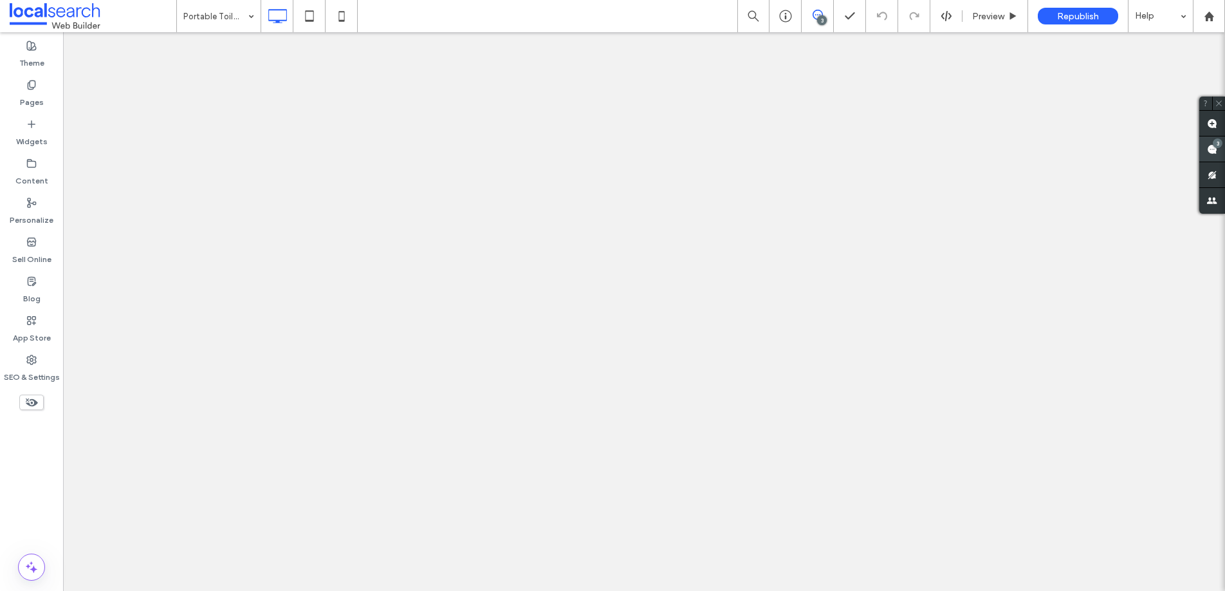
click at [1215, 140] on div "3" at bounding box center [1218, 143] width 10 height 10
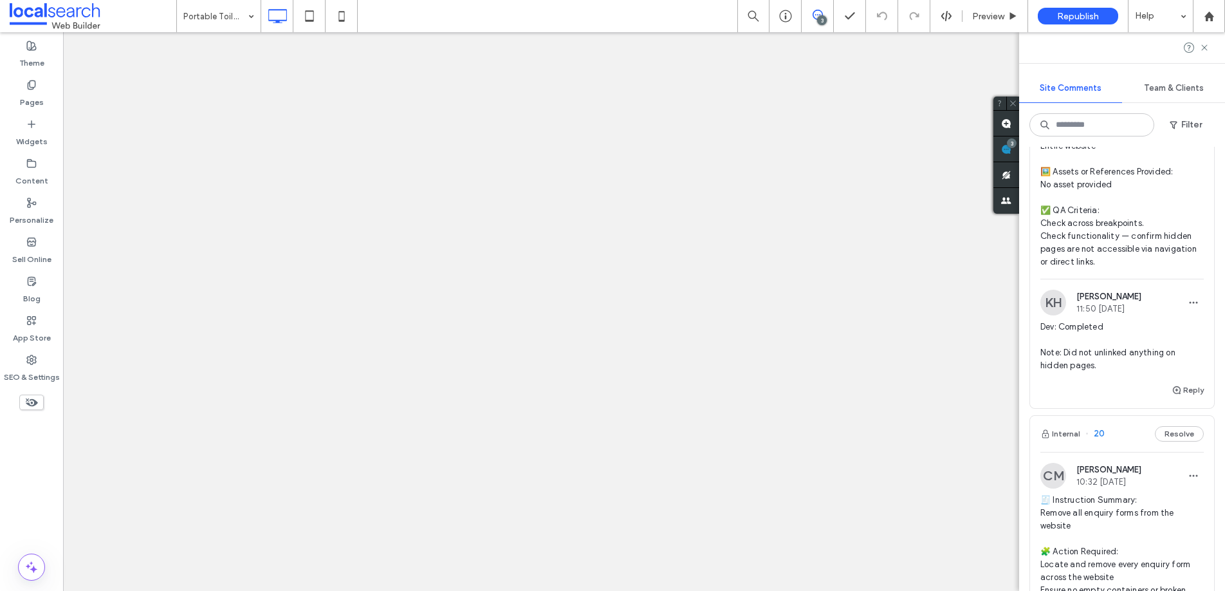
scroll to position [172, 0]
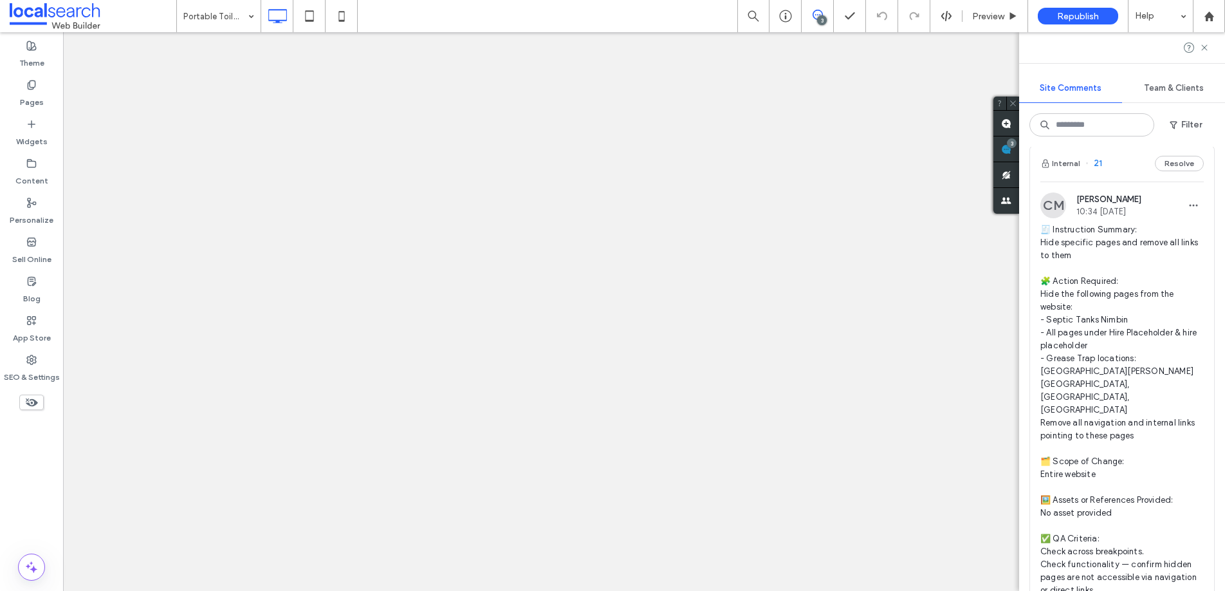
click at [1097, 162] on span "21" at bounding box center [1093, 163] width 17 height 13
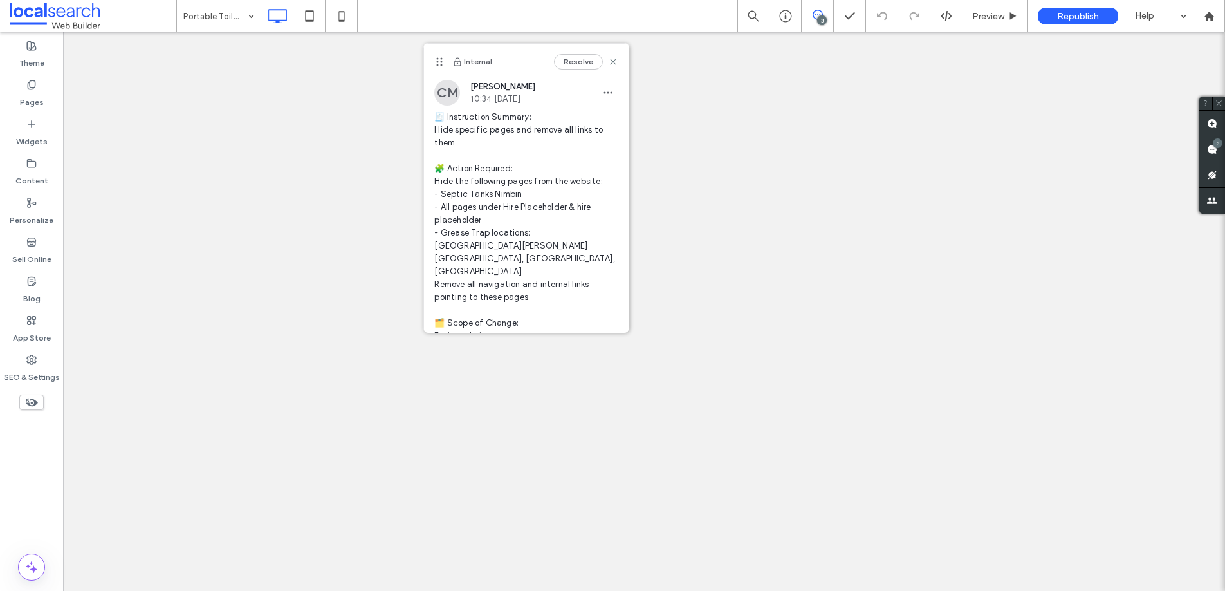
scroll to position [0, 0]
click at [44, 367] on label "SEO & Settings" at bounding box center [32, 374] width 56 height 18
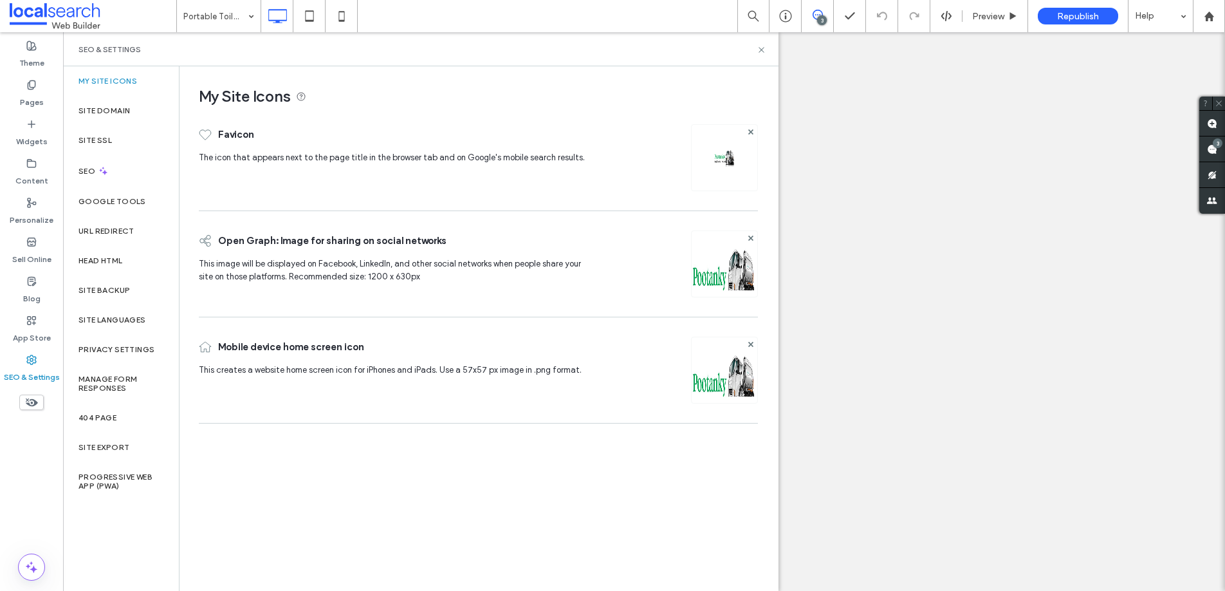
click at [759, 43] on div "SEO & Settings" at bounding box center [420, 49] width 715 height 34
click at [761, 50] on icon at bounding box center [762, 50] width 10 height 10
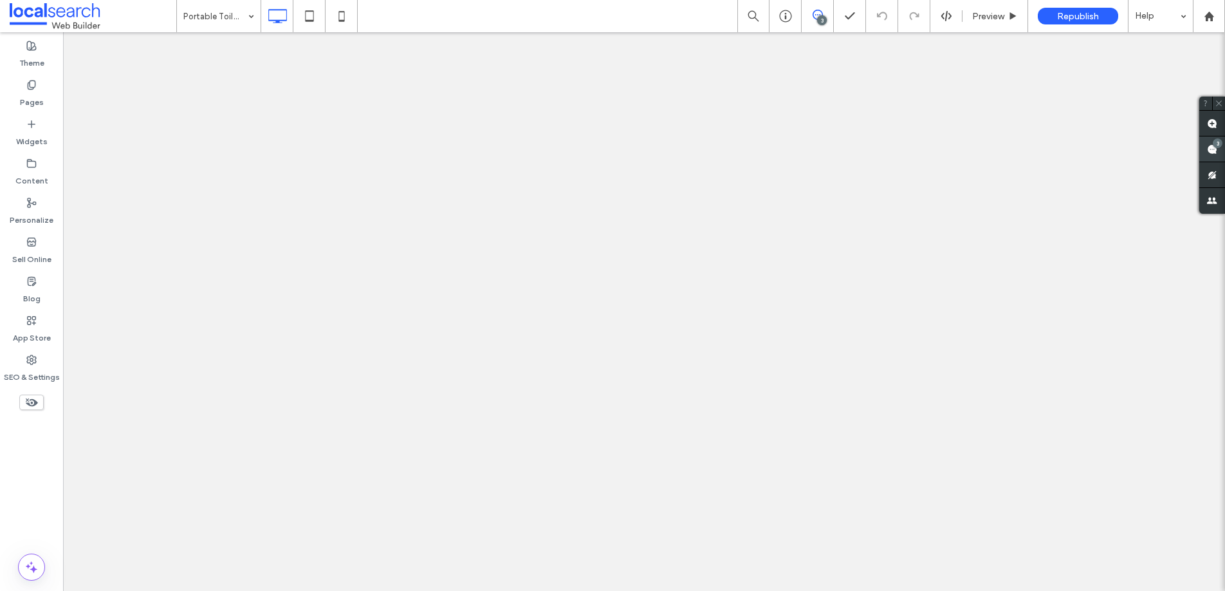
click at [1213, 149] on use at bounding box center [1212, 149] width 10 height 10
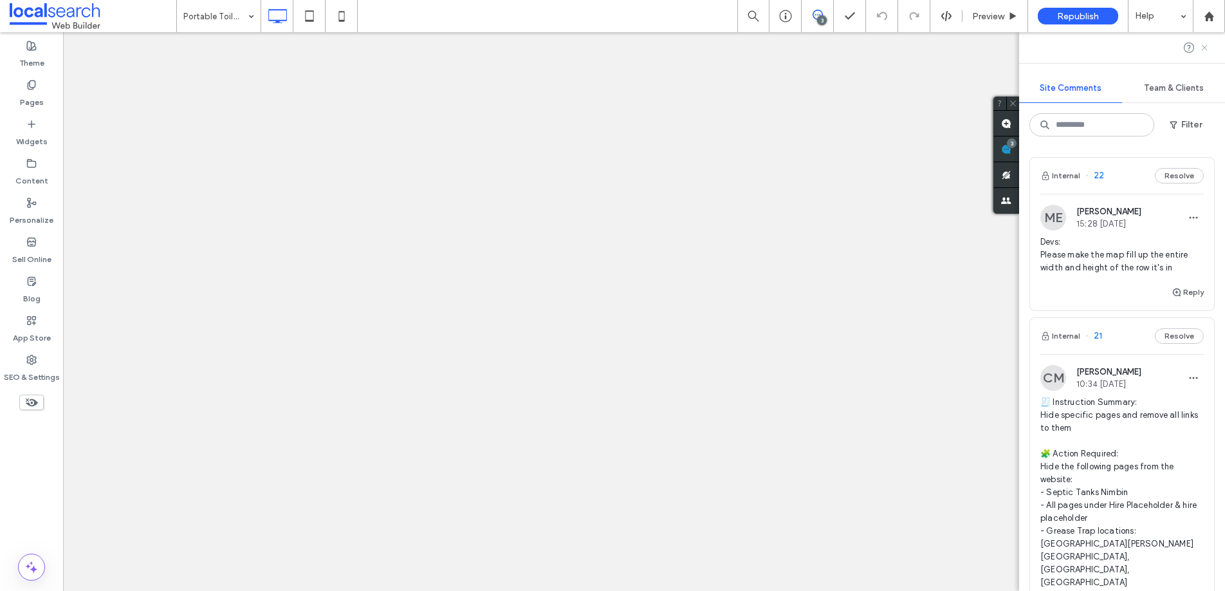
click at [1205, 49] on use at bounding box center [1204, 47] width 6 height 6
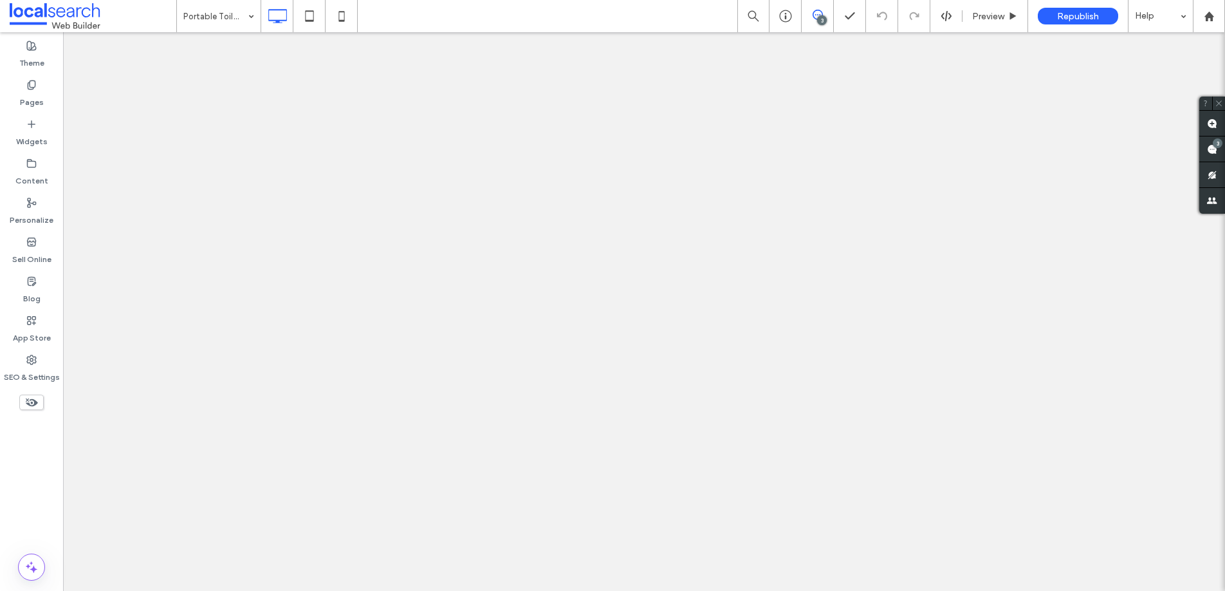
click at [819, 15] on div "3" at bounding box center [822, 20] width 10 height 10
click at [818, 16] on div "3" at bounding box center [822, 20] width 10 height 10
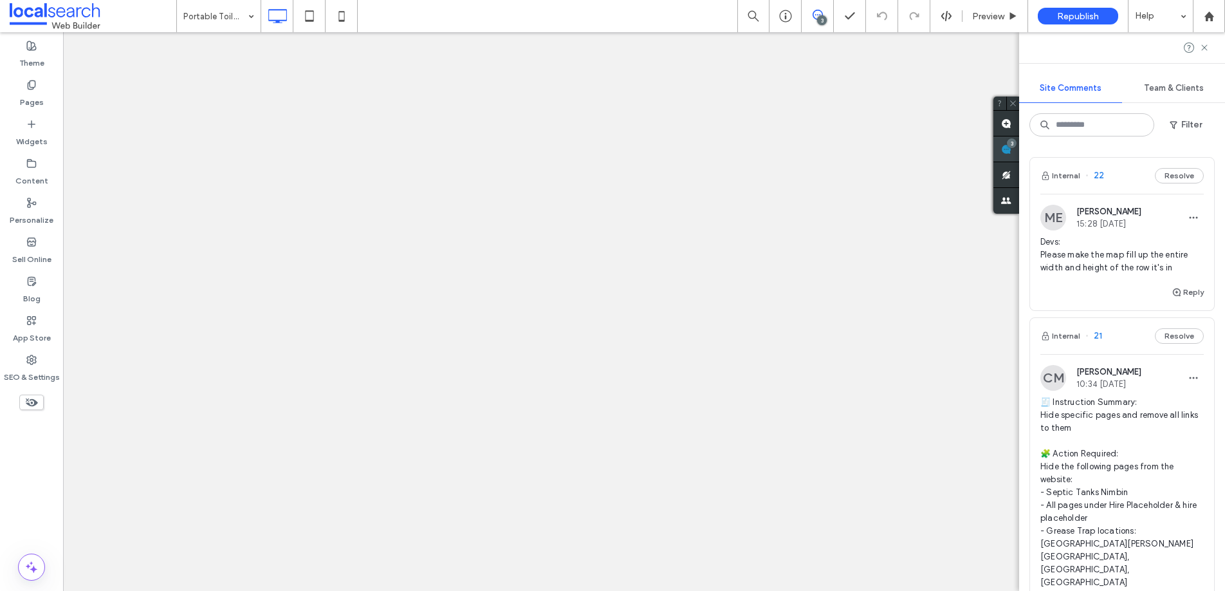
click at [1019, 147] on div "3" at bounding box center [1006, 149] width 26 height 26
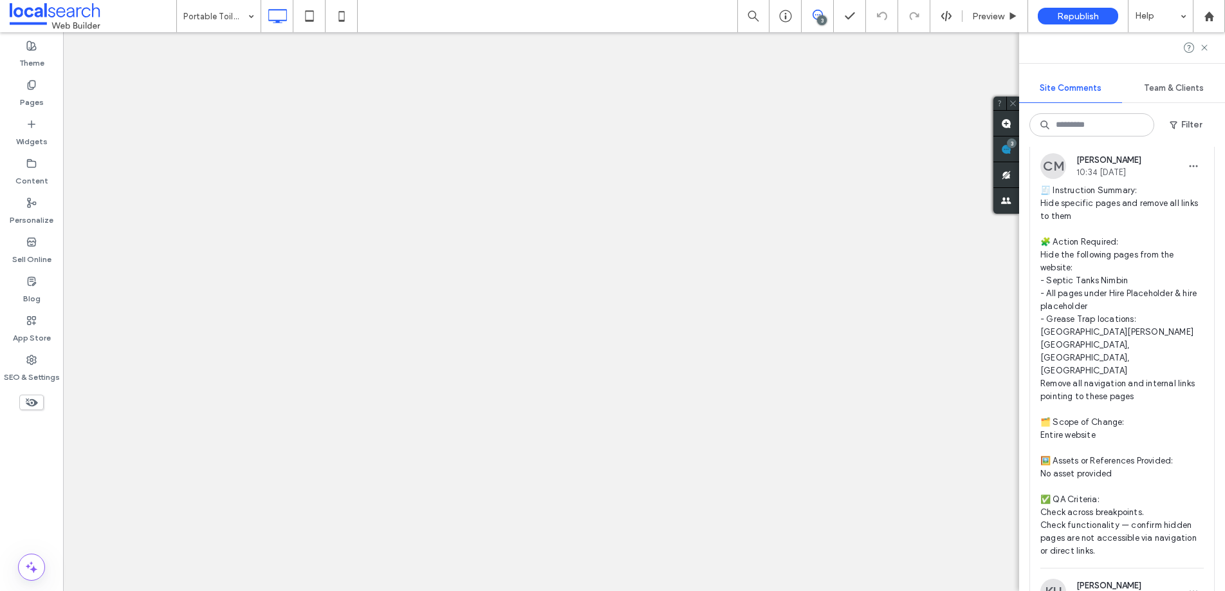
scroll to position [233, 0]
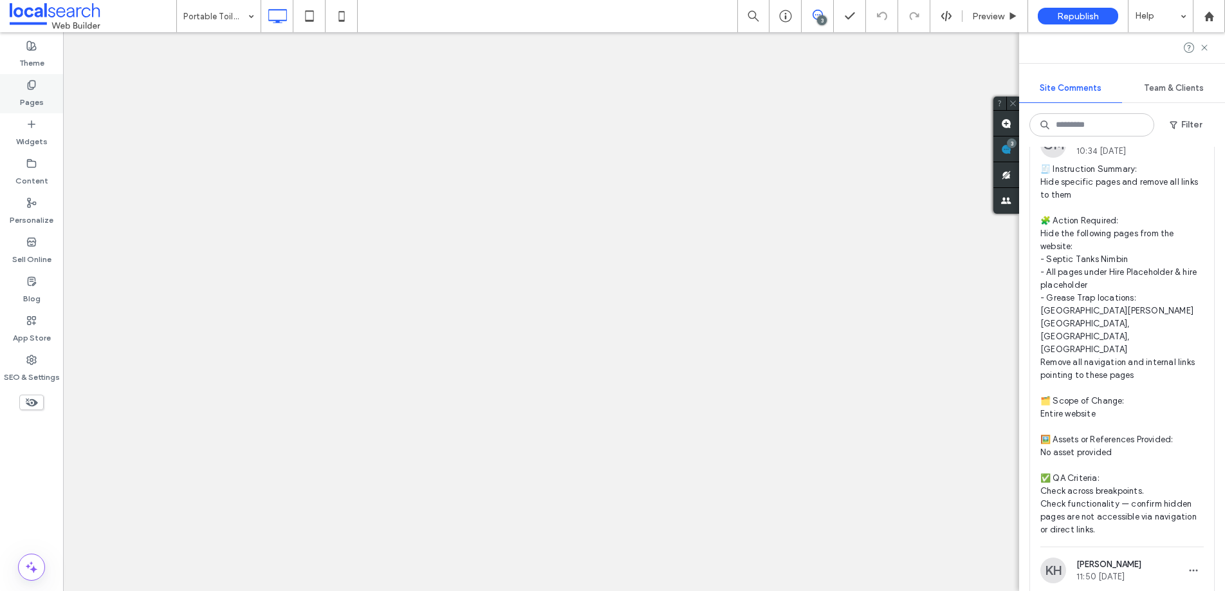
click at [37, 81] on div "Pages" at bounding box center [31, 93] width 63 height 39
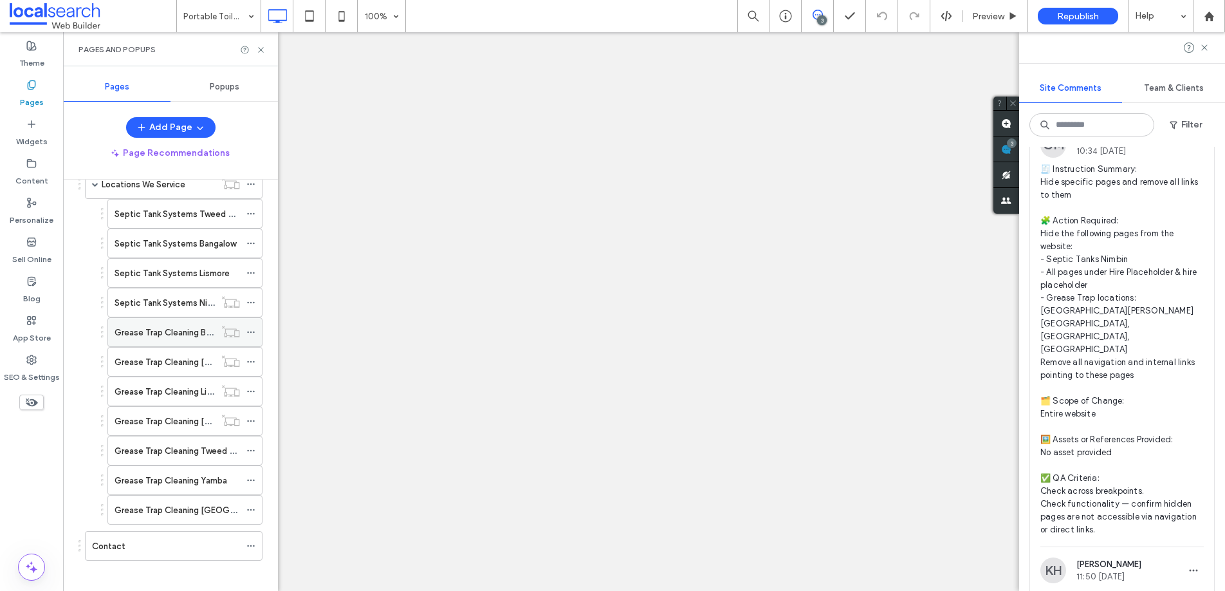
scroll to position [492, 0]
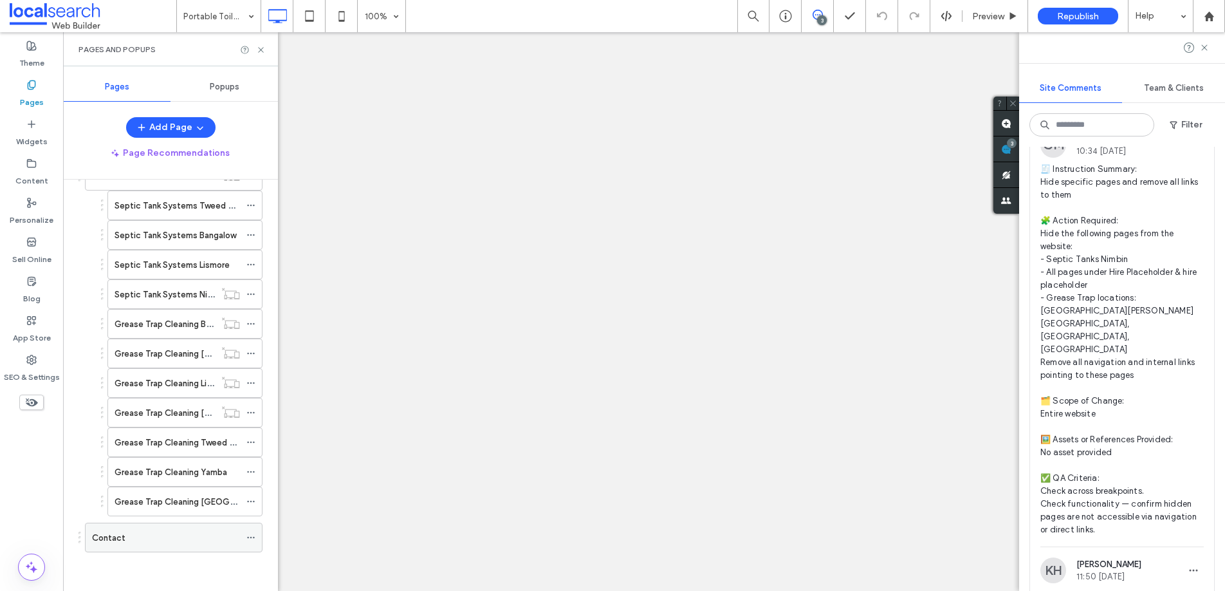
click at [134, 540] on div "Contact" at bounding box center [166, 538] width 148 height 14
click at [1206, 46] on use at bounding box center [1204, 47] width 6 height 6
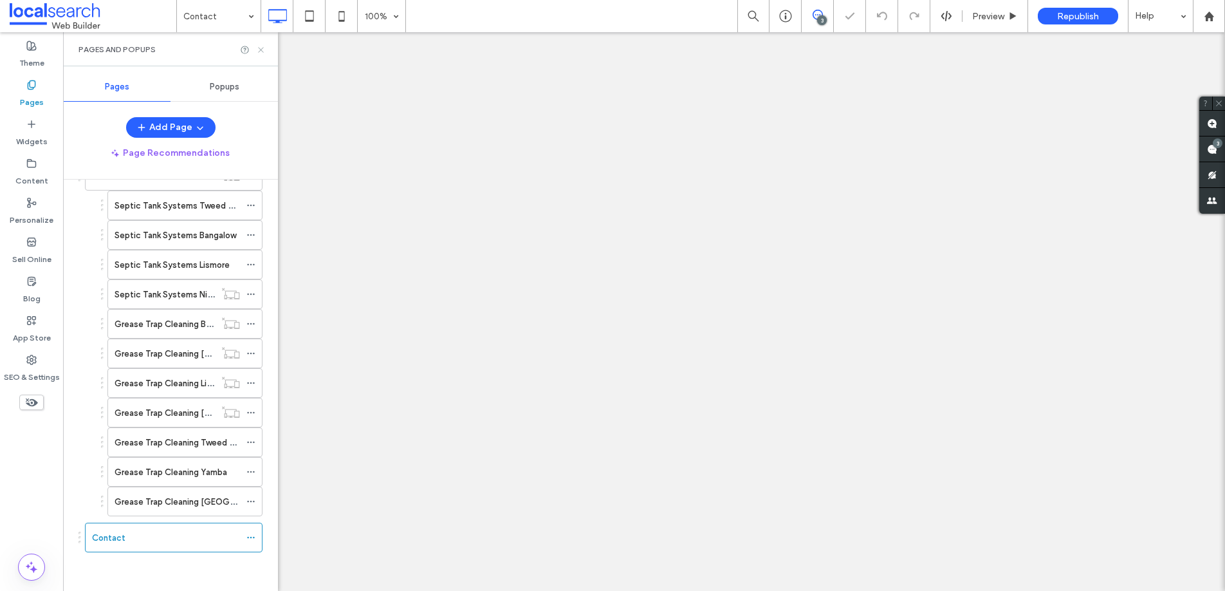
click at [263, 50] on icon at bounding box center [261, 50] width 10 height 10
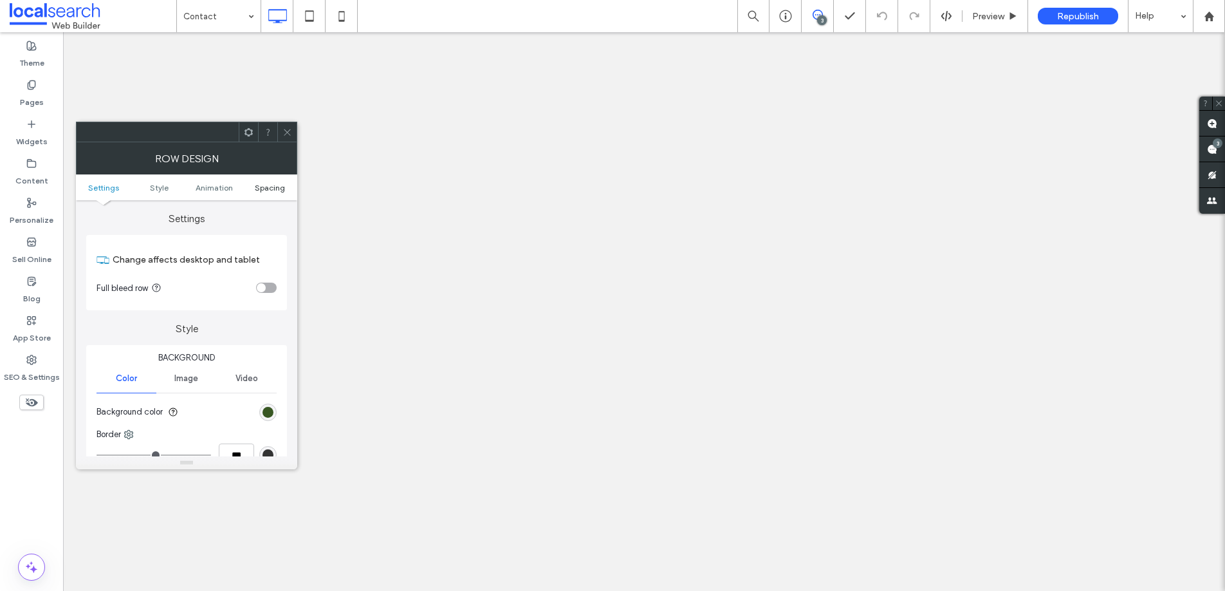
click at [271, 185] on span "Spacing" at bounding box center [270, 188] width 30 height 10
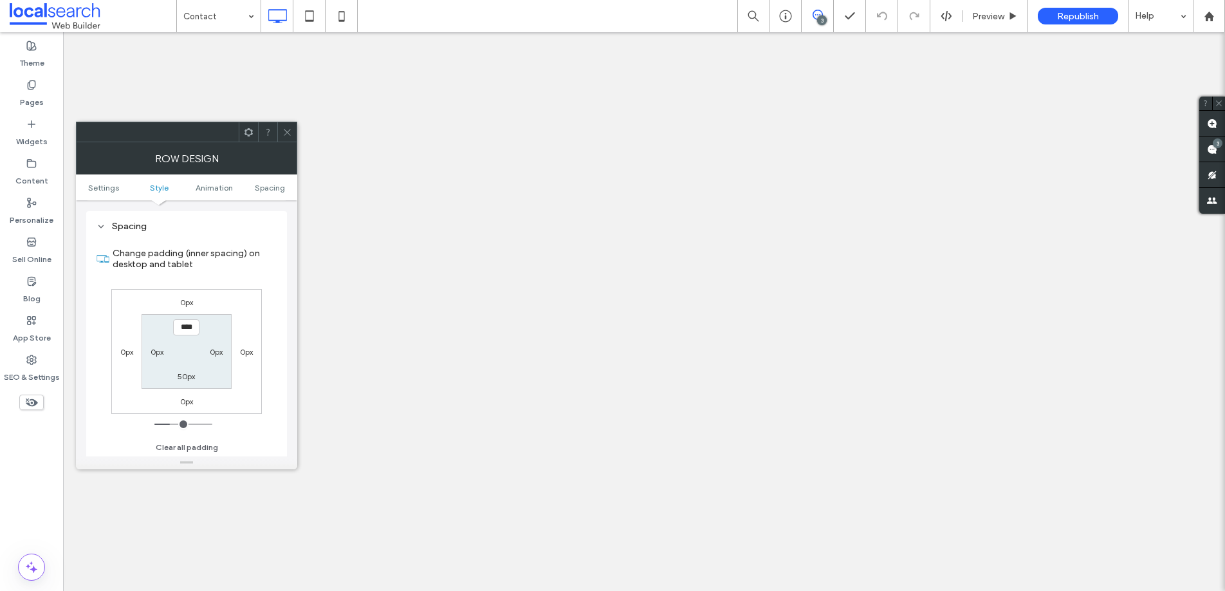
scroll to position [364, 0]
type input "*"
type input "***"
click at [184, 377] on label "50px" at bounding box center [186, 376] width 17 height 10
type input "**"
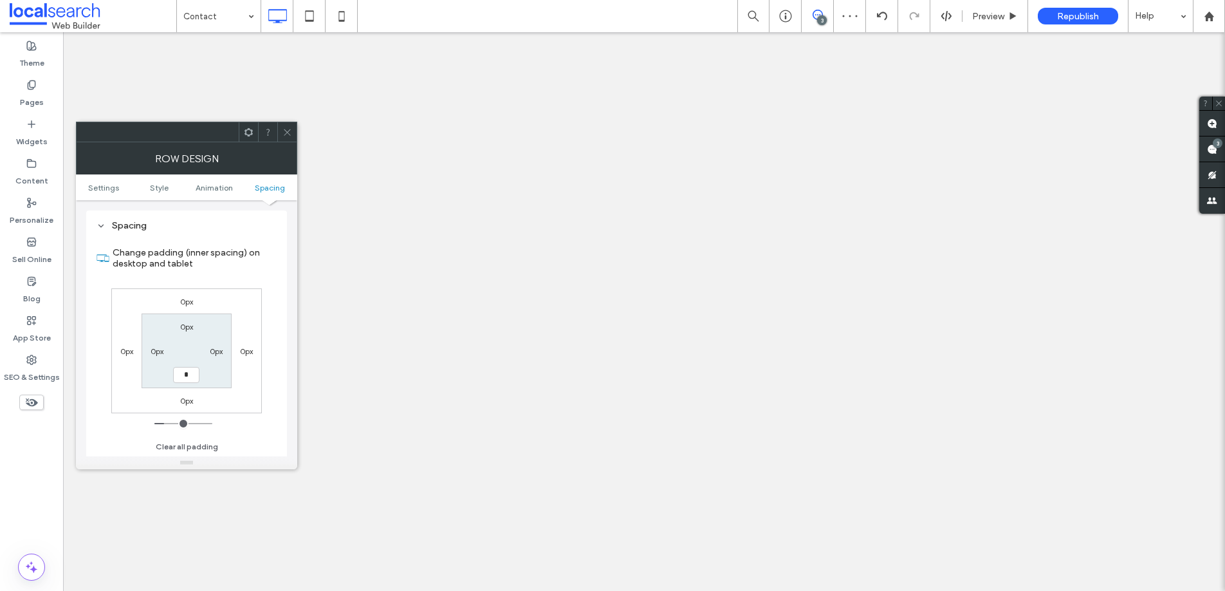
type input "*"
type input "***"
click at [286, 129] on icon at bounding box center [287, 132] width 10 height 10
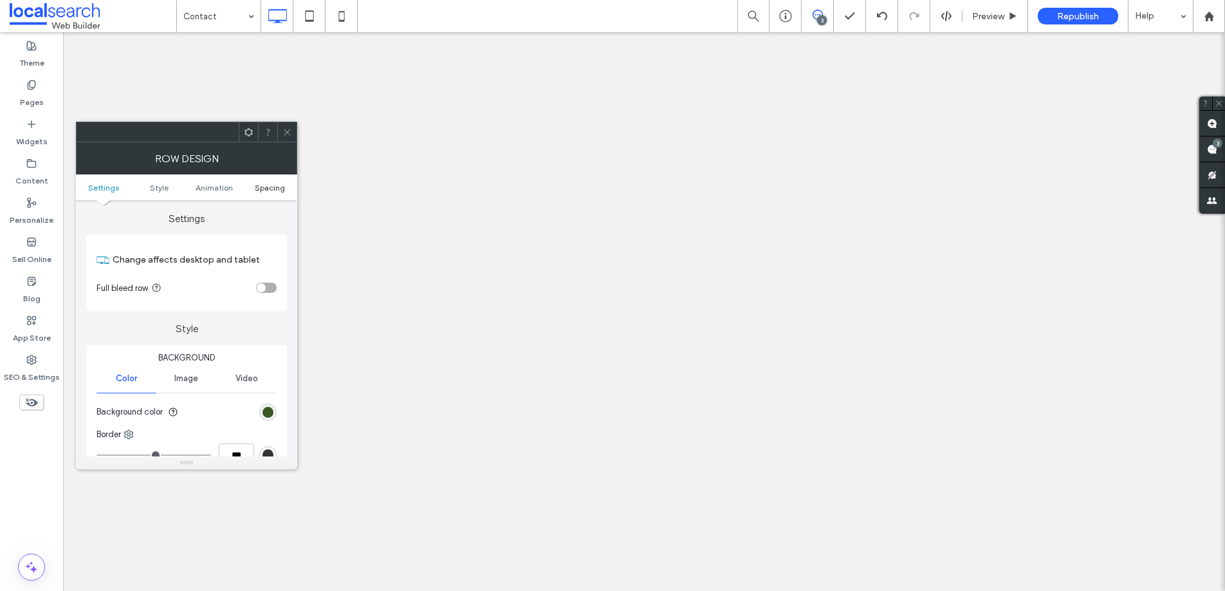
click at [264, 186] on span "Spacing" at bounding box center [270, 188] width 30 height 10
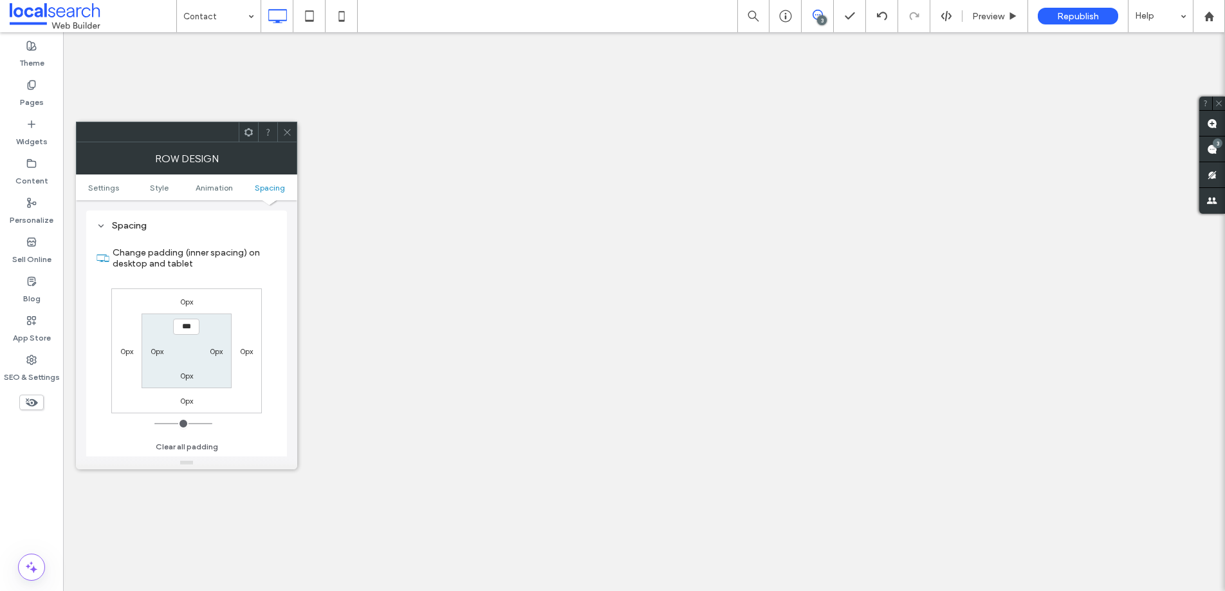
click at [291, 134] on icon at bounding box center [287, 132] width 10 height 10
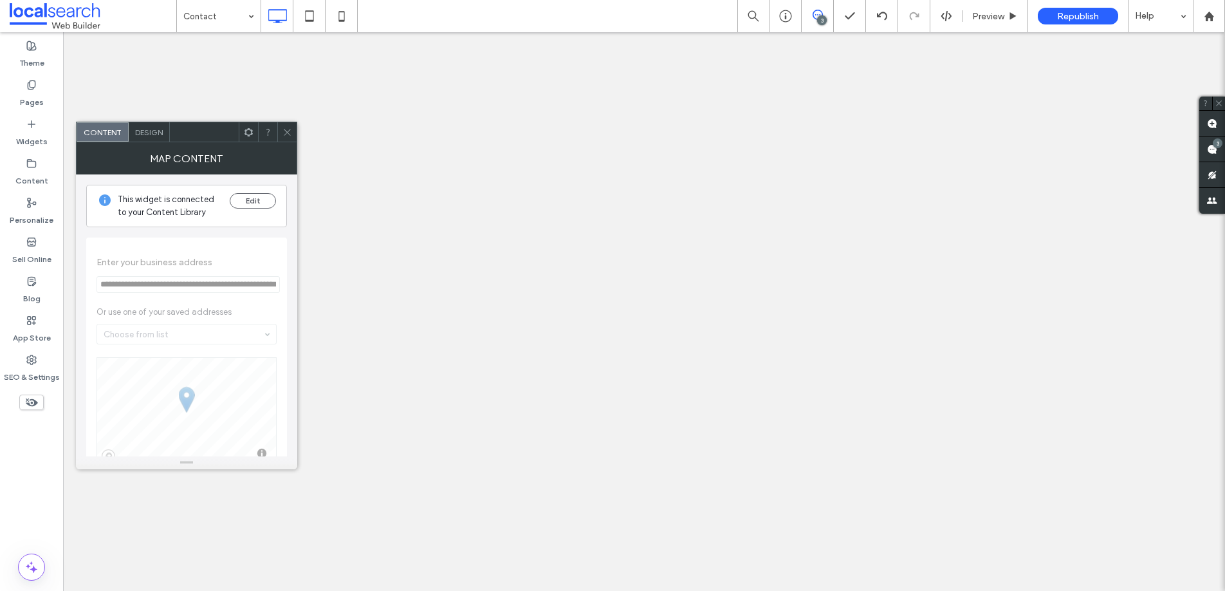
click at [149, 129] on span "Design" at bounding box center [149, 132] width 28 height 10
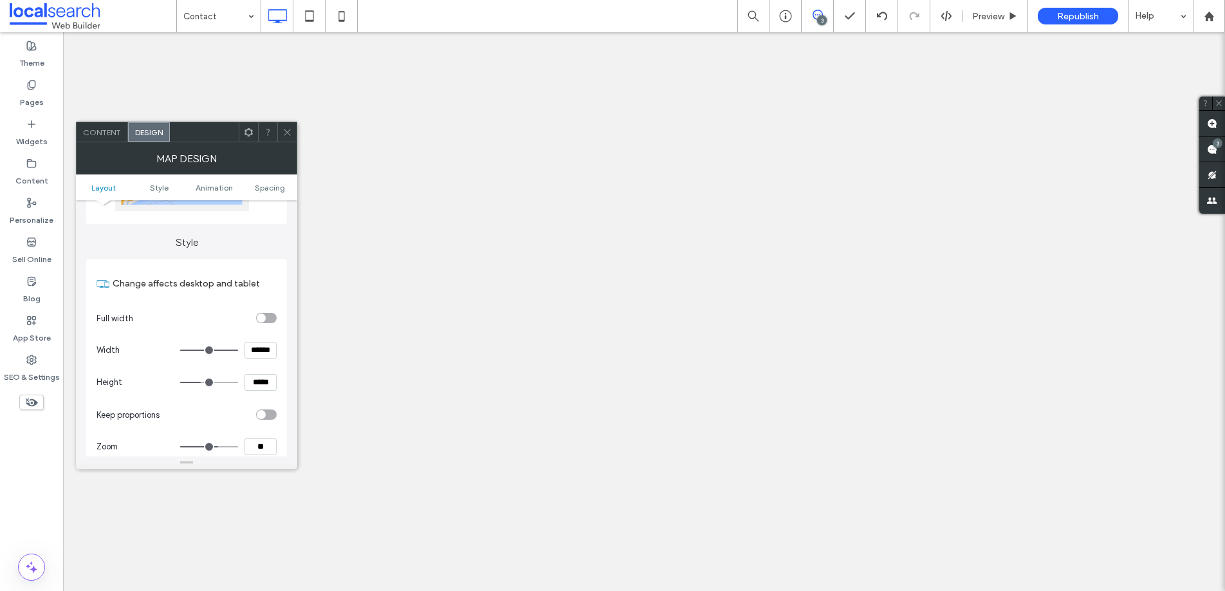
scroll to position [125, 0]
click at [261, 313] on div "toggle" at bounding box center [261, 313] width 9 height 9
click at [288, 133] on icon at bounding box center [287, 132] width 10 height 10
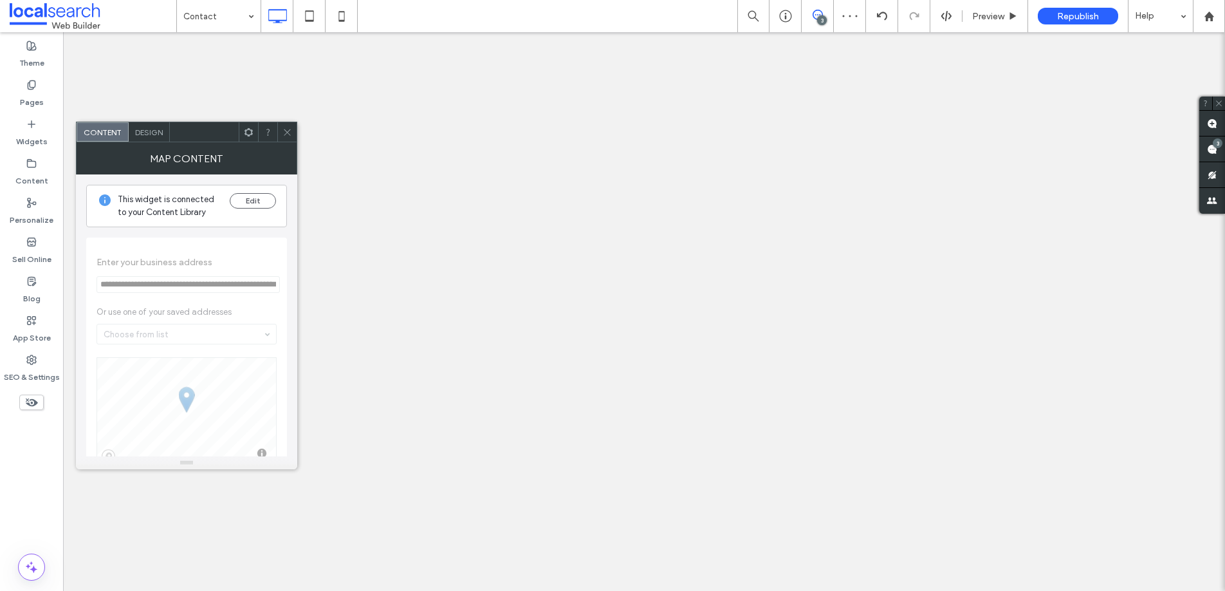
click at [154, 131] on span "Design" at bounding box center [149, 132] width 28 height 10
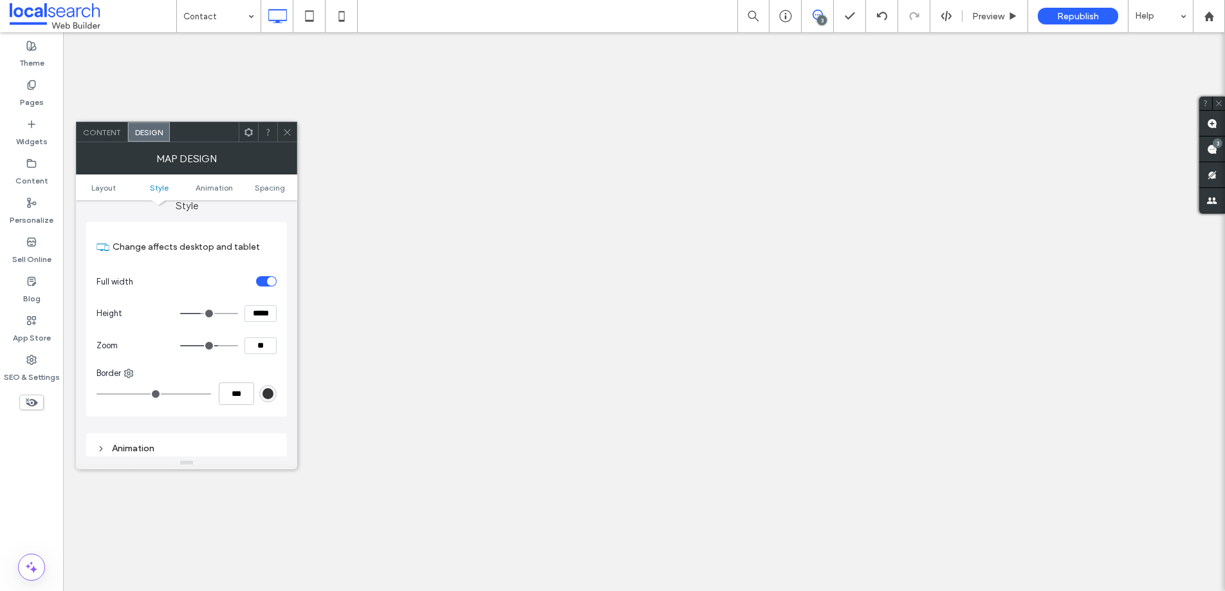
scroll to position [152, 0]
click at [267, 288] on div "toggle" at bounding box center [271, 286] width 9 height 9
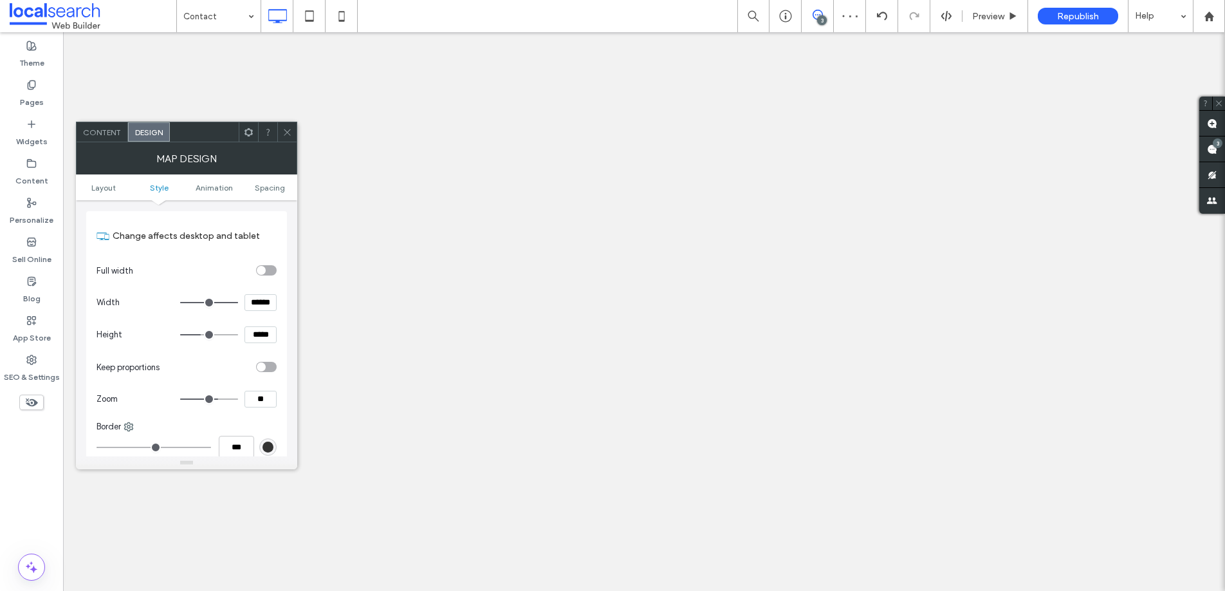
scroll to position [171, 0]
click at [264, 360] on div "toggle" at bounding box center [266, 365] width 21 height 10
click at [265, 361] on div "toggle" at bounding box center [266, 365] width 21 height 10
click at [289, 133] on use at bounding box center [287, 132] width 6 height 6
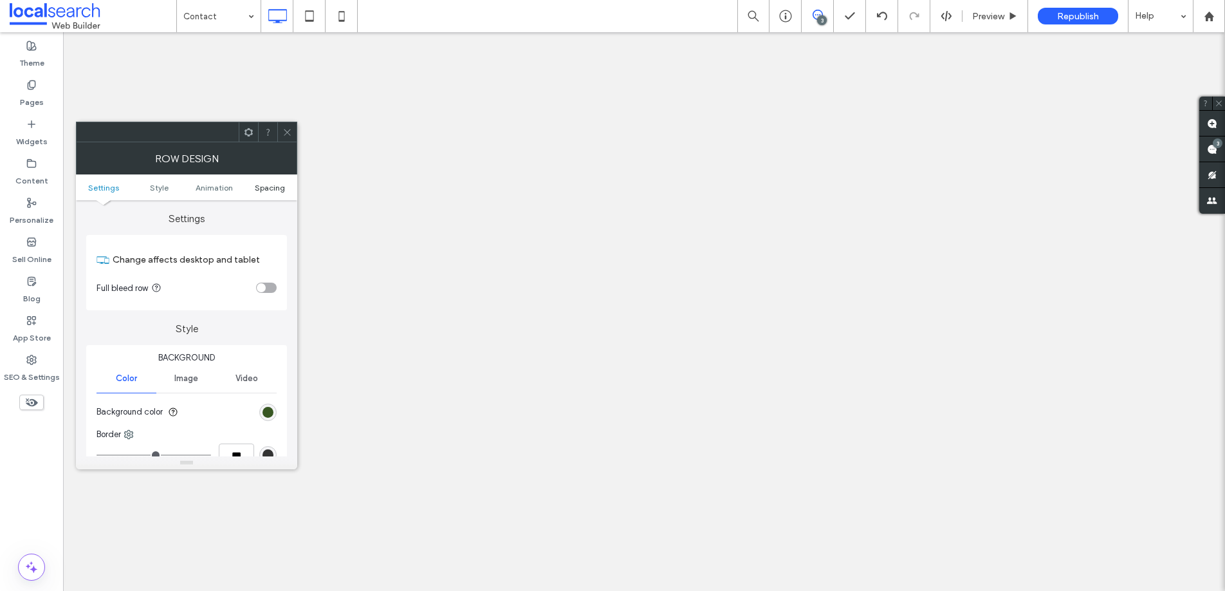
click at [255, 189] on span "Spacing" at bounding box center [270, 188] width 30 height 10
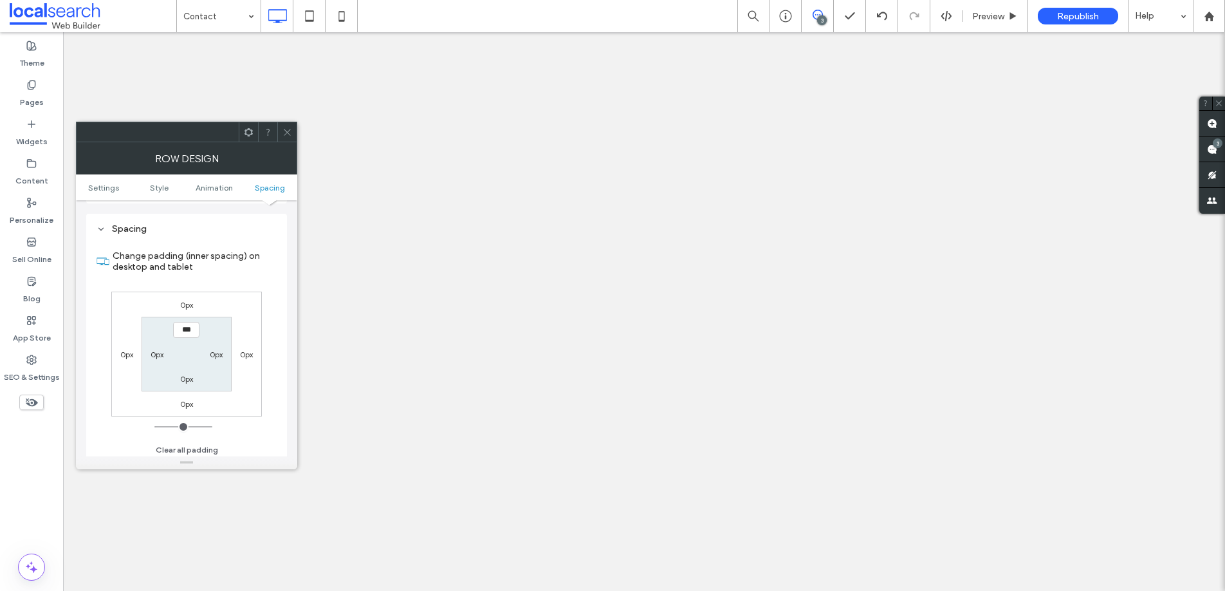
scroll to position [364, 0]
click at [286, 132] on use at bounding box center [287, 132] width 6 height 6
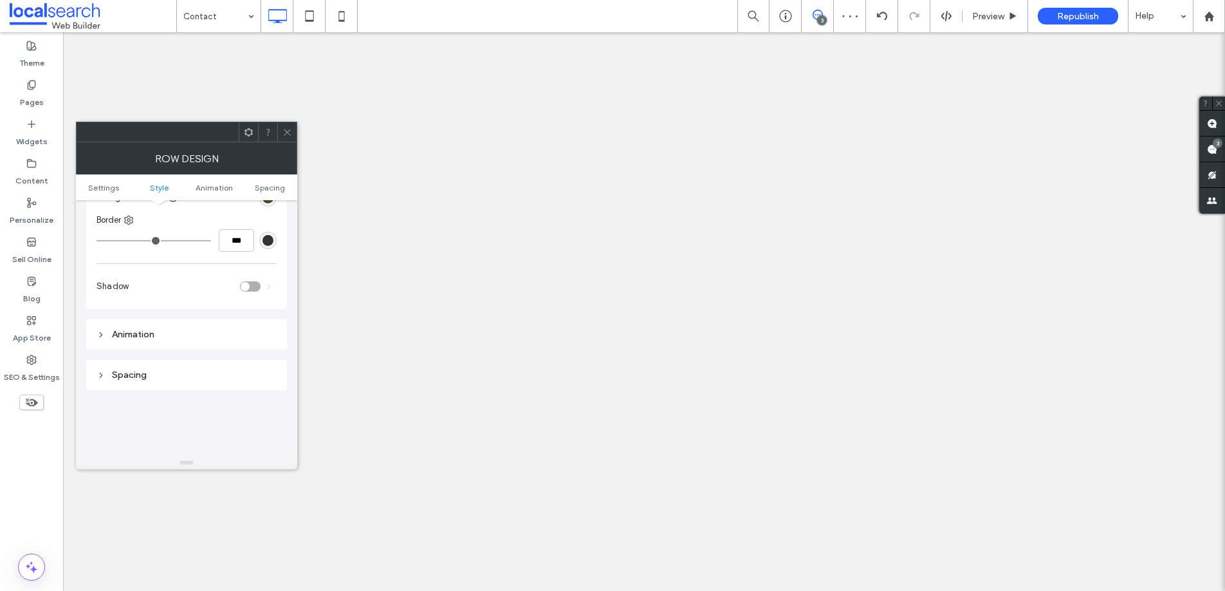
scroll to position [215, 0]
click at [289, 132] on icon at bounding box center [287, 132] width 10 height 10
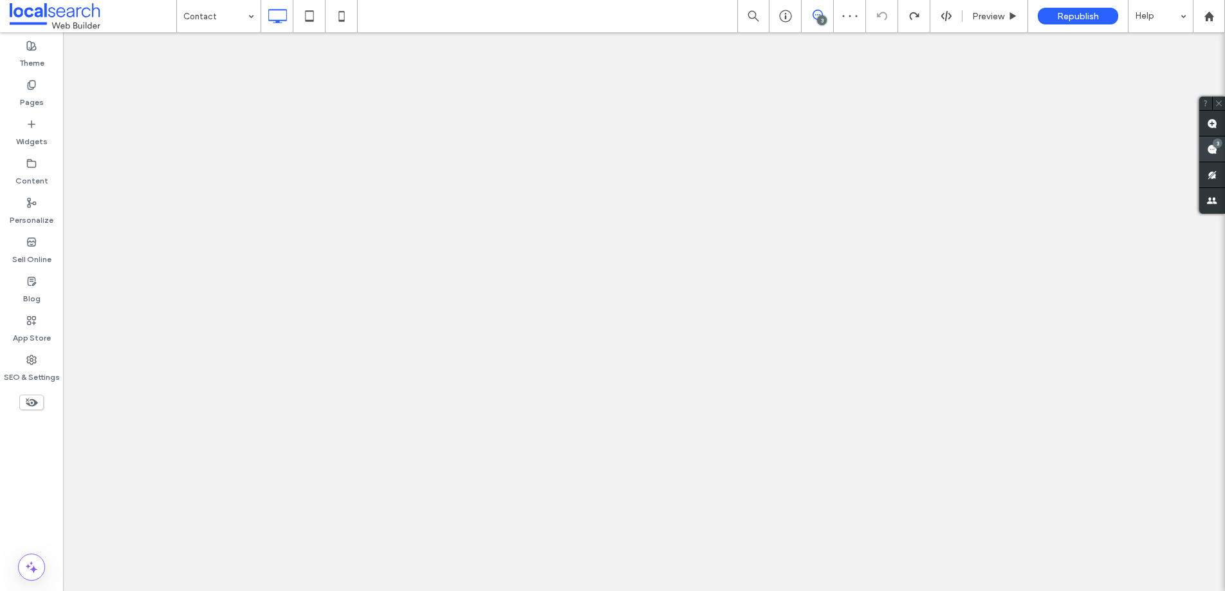
click at [1212, 148] on use at bounding box center [1212, 149] width 10 height 10
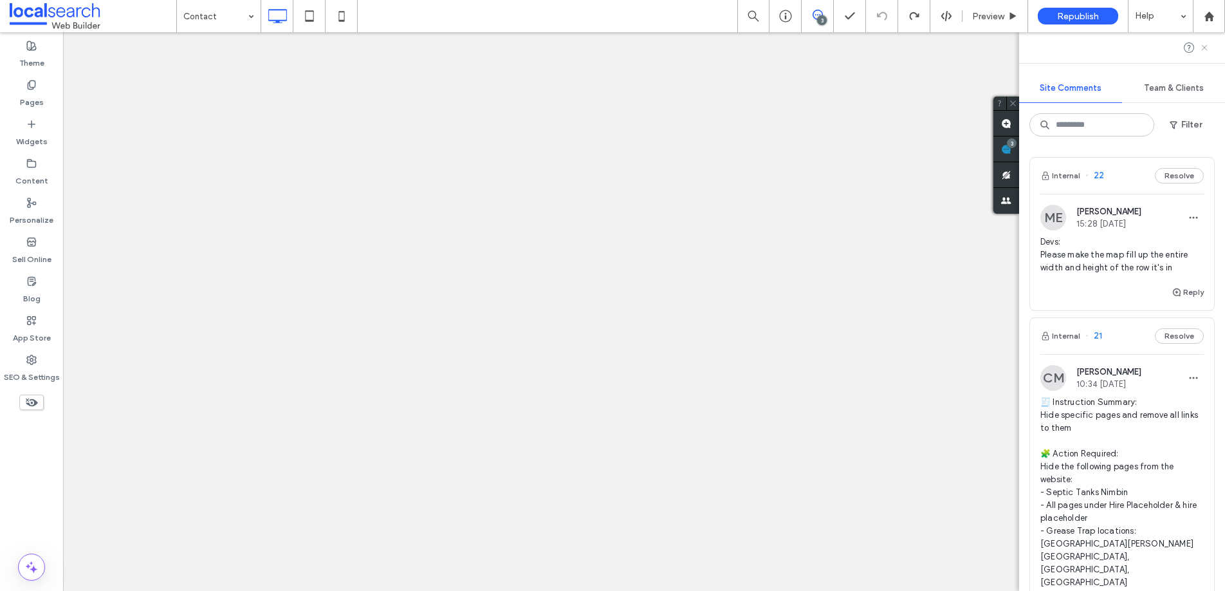
click at [1204, 45] on icon at bounding box center [1204, 47] width 10 height 10
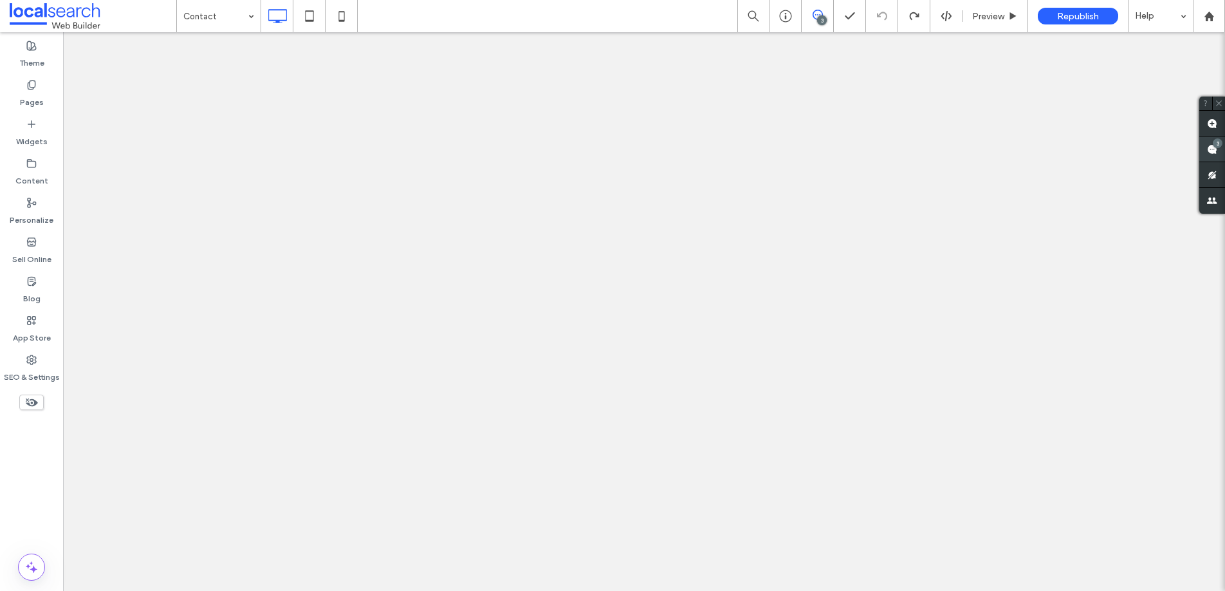
click at [1216, 149] on span at bounding box center [1212, 148] width 26 height 25
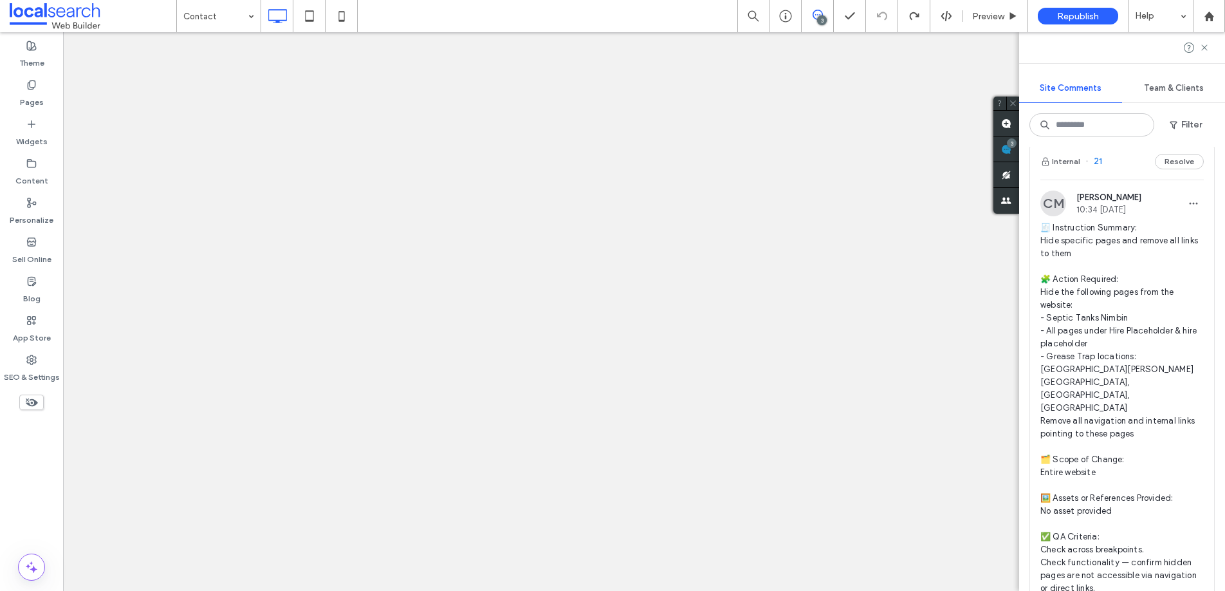
scroll to position [185, 0]
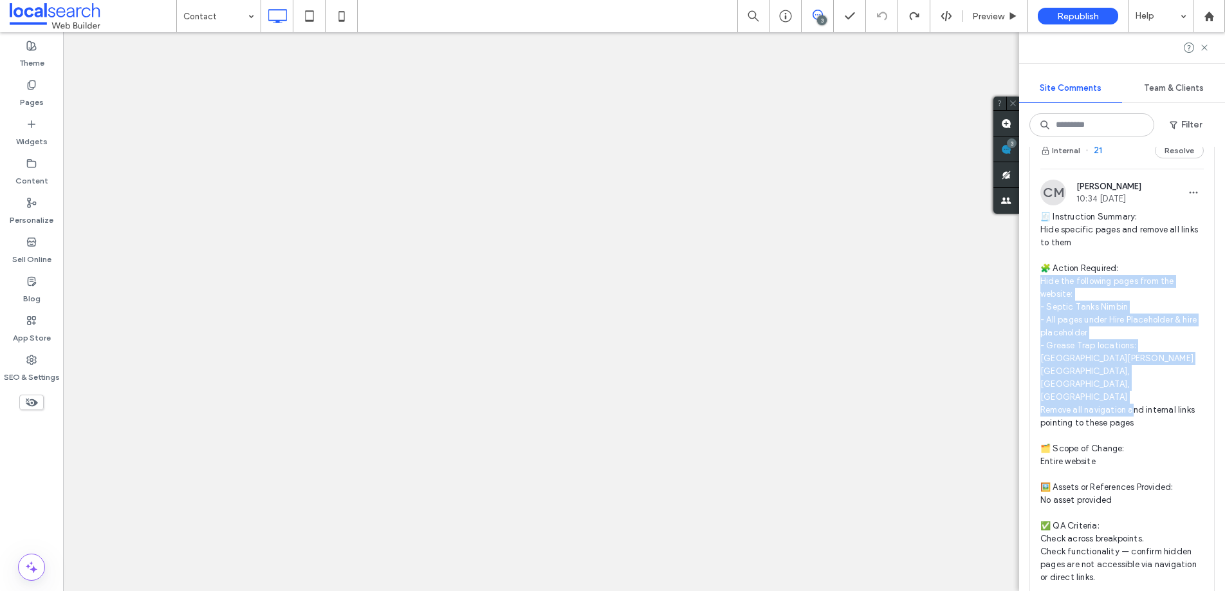
drag, startPoint x: 1134, startPoint y: 380, endPoint x: 1043, endPoint y: 282, distance: 133.8
click at [1043, 282] on span "🧾 Instruction Summary: Hide specific pages and remove all links to them 🧩 Actio…" at bounding box center [1121, 396] width 163 height 373
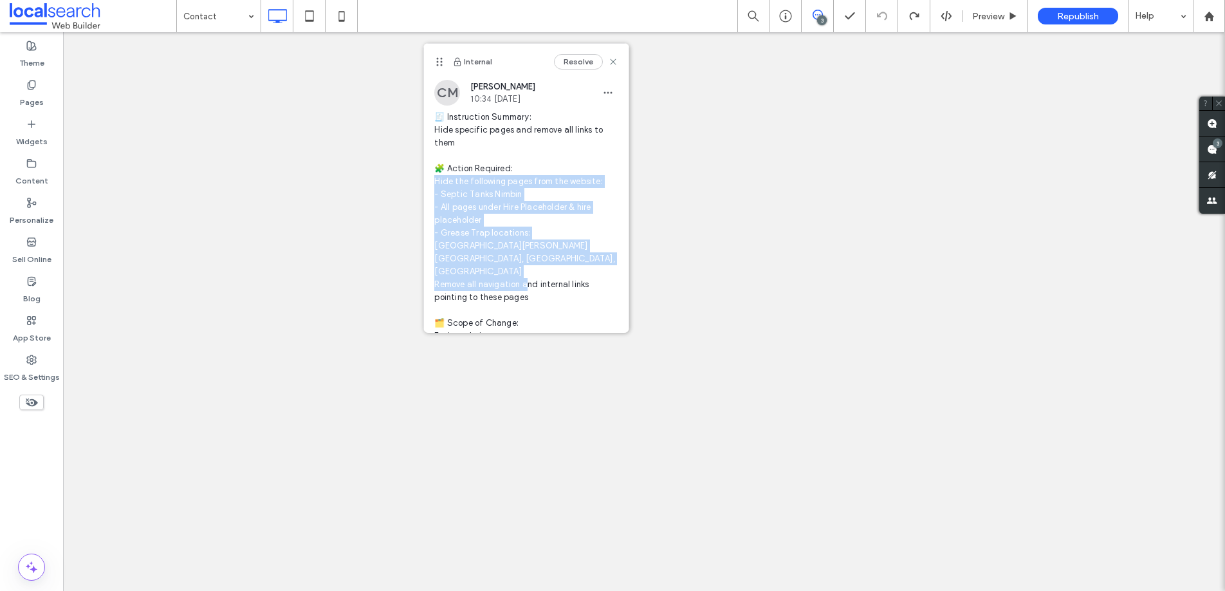
drag, startPoint x: 528, startPoint y: 276, endPoint x: 435, endPoint y: 181, distance: 132.9
click at [435, 181] on span "🧾 Instruction Summary: Hide specific pages and remove all links to them 🧩 Actio…" at bounding box center [526, 284] width 184 height 347
copy span "de the following pages from the website: - Septic Tanks Nimbin - All pages unde…"
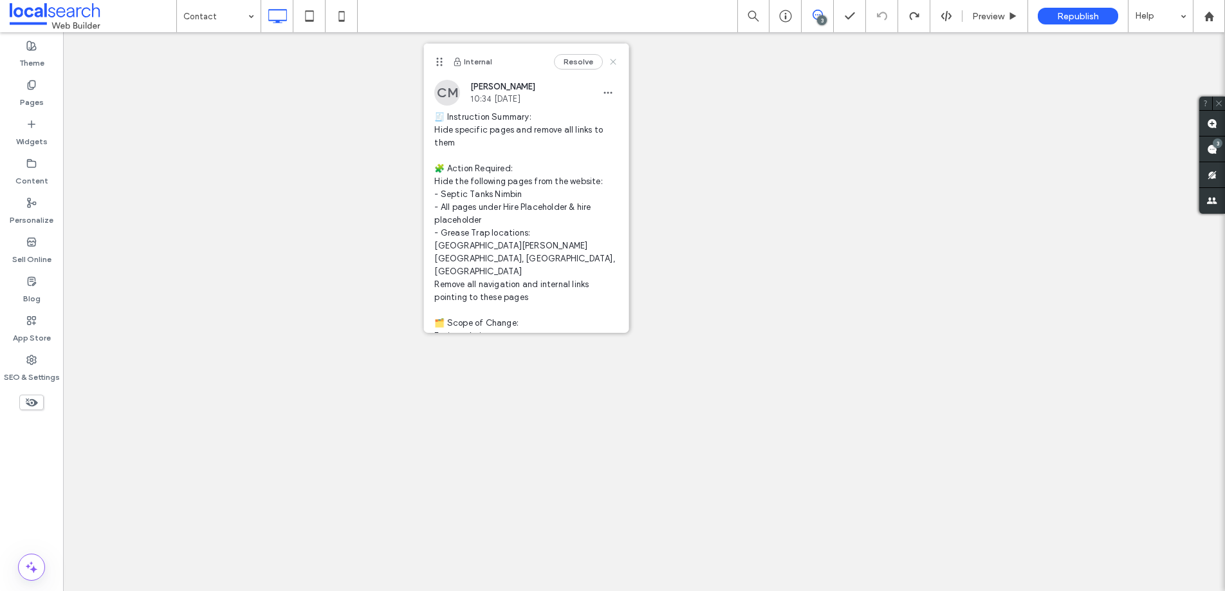
click at [611, 60] on use at bounding box center [614, 62] width 6 height 6
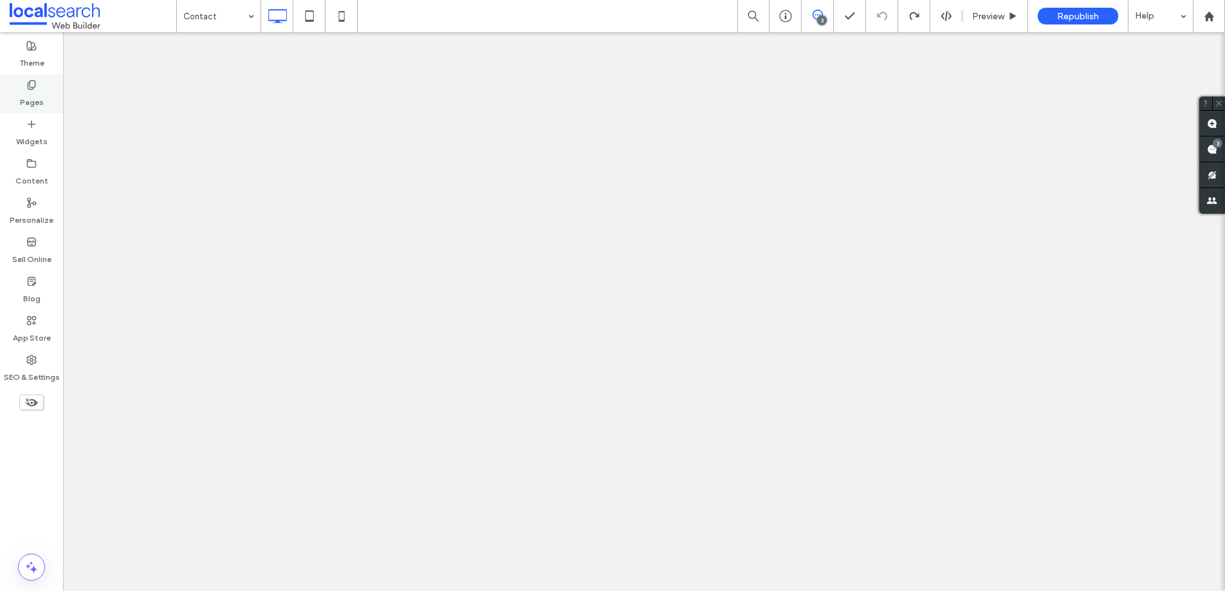
click at [28, 84] on icon at bounding box center [31, 85] width 10 height 10
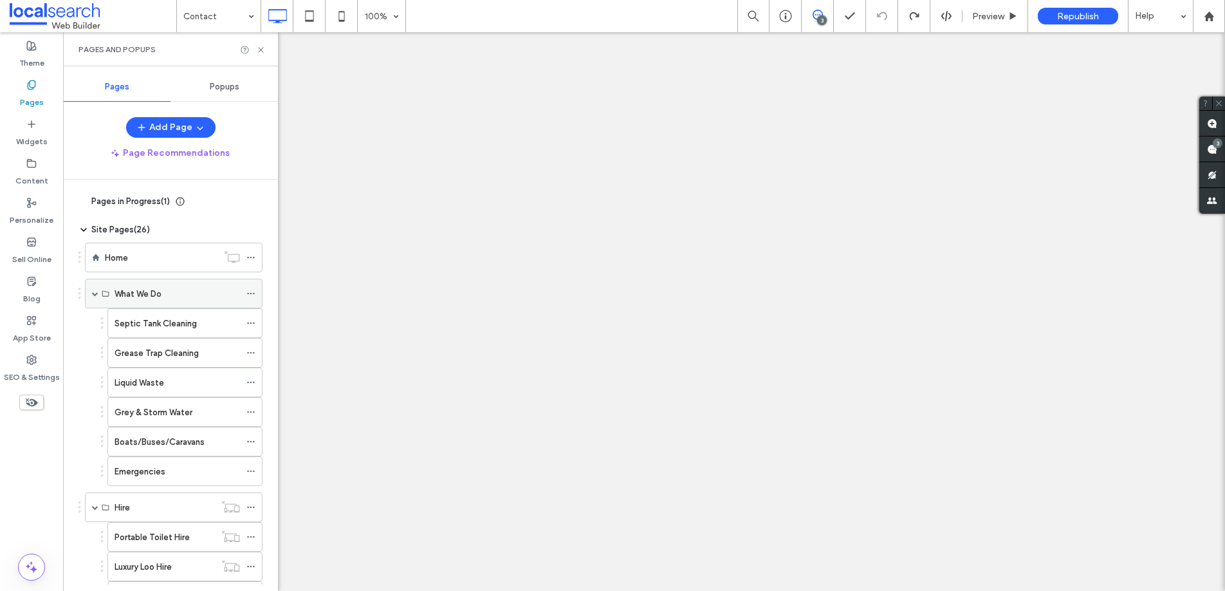
click at [92, 293] on span at bounding box center [95, 293] width 6 height 6
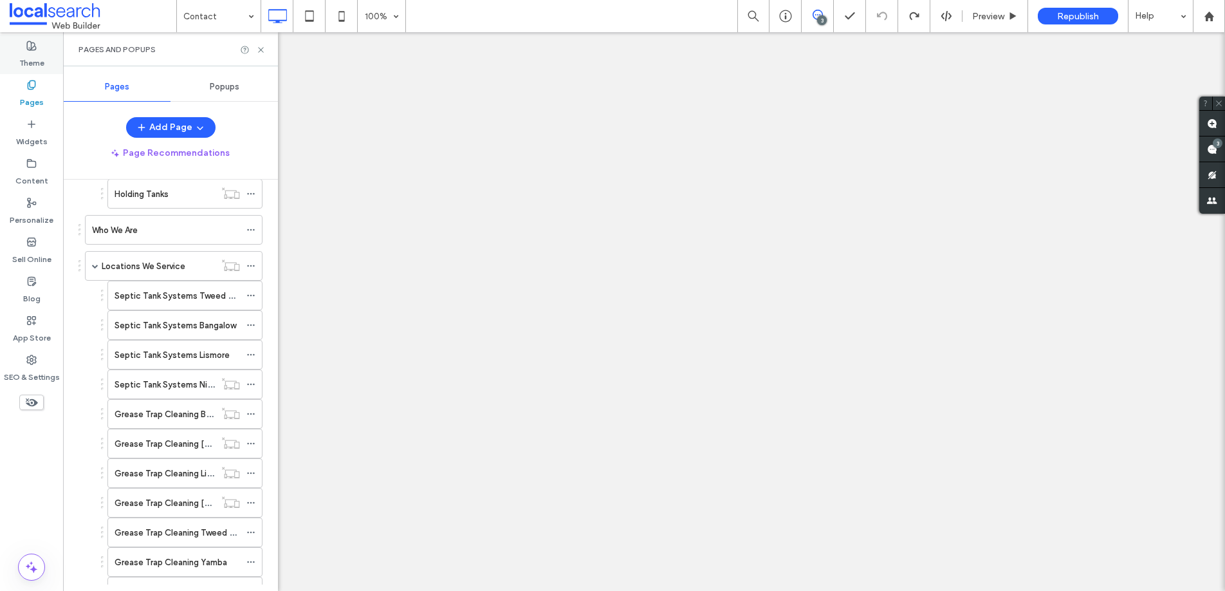
scroll to position [303, 0]
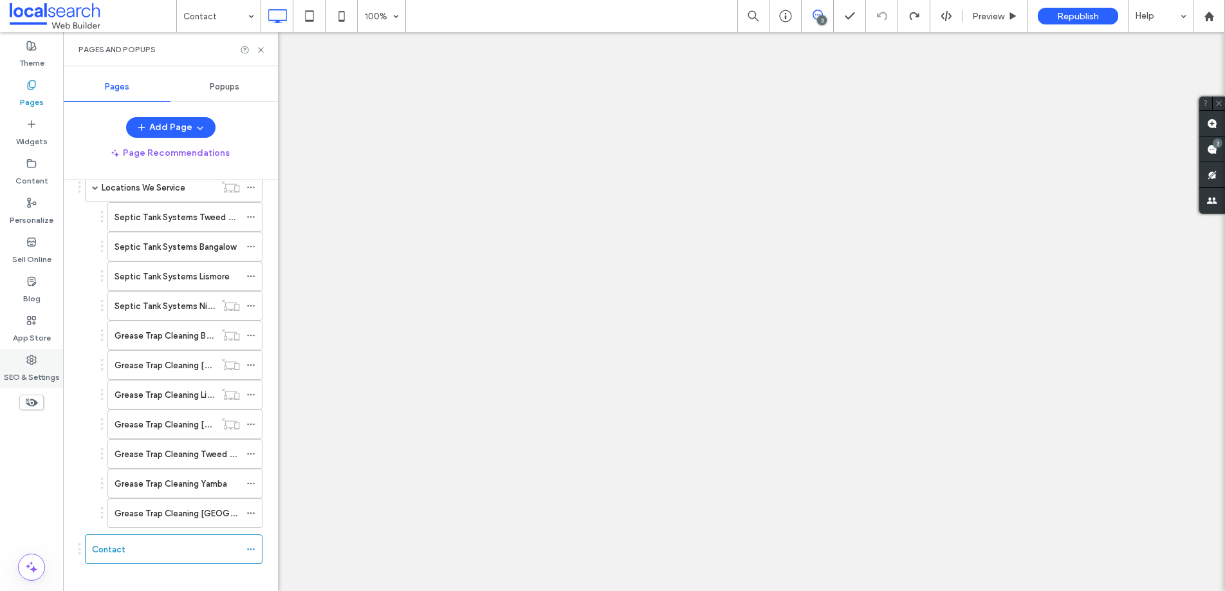
click at [32, 358] on use at bounding box center [31, 359] width 9 height 9
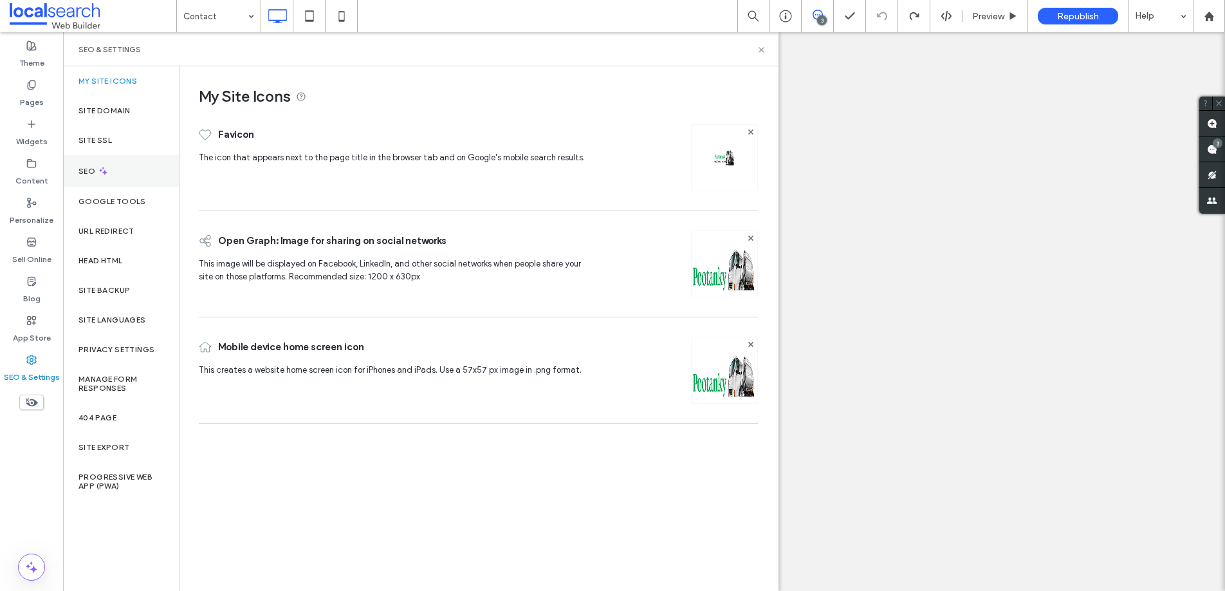
click at [81, 172] on label "SEO" at bounding box center [87, 171] width 19 height 9
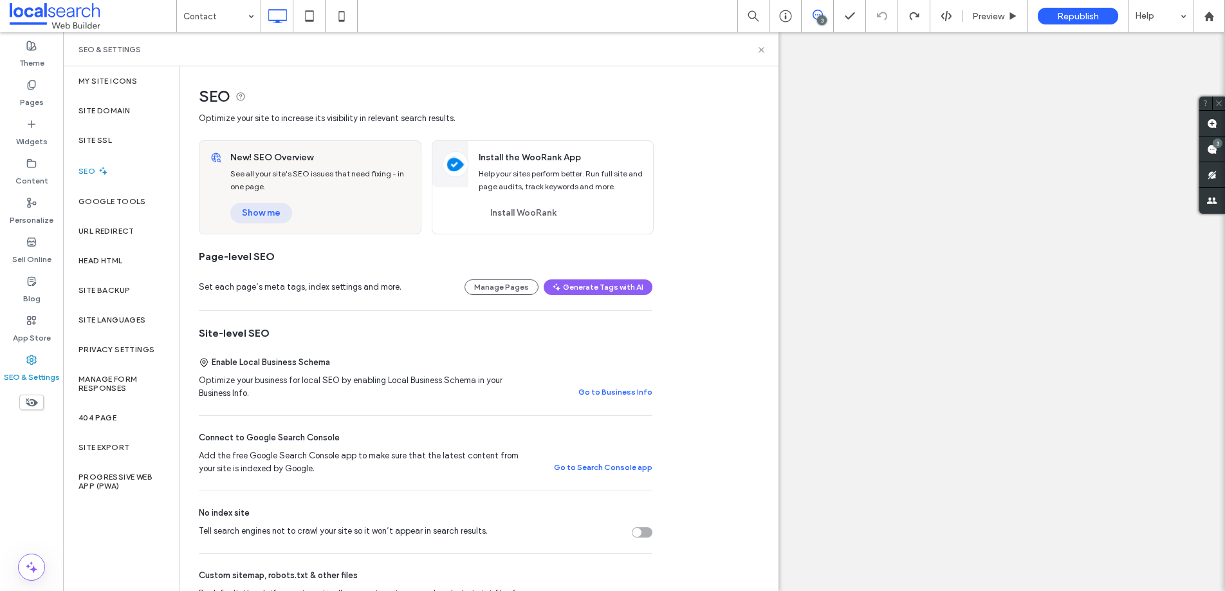
click at [279, 219] on button "Show me" at bounding box center [261, 213] width 62 height 21
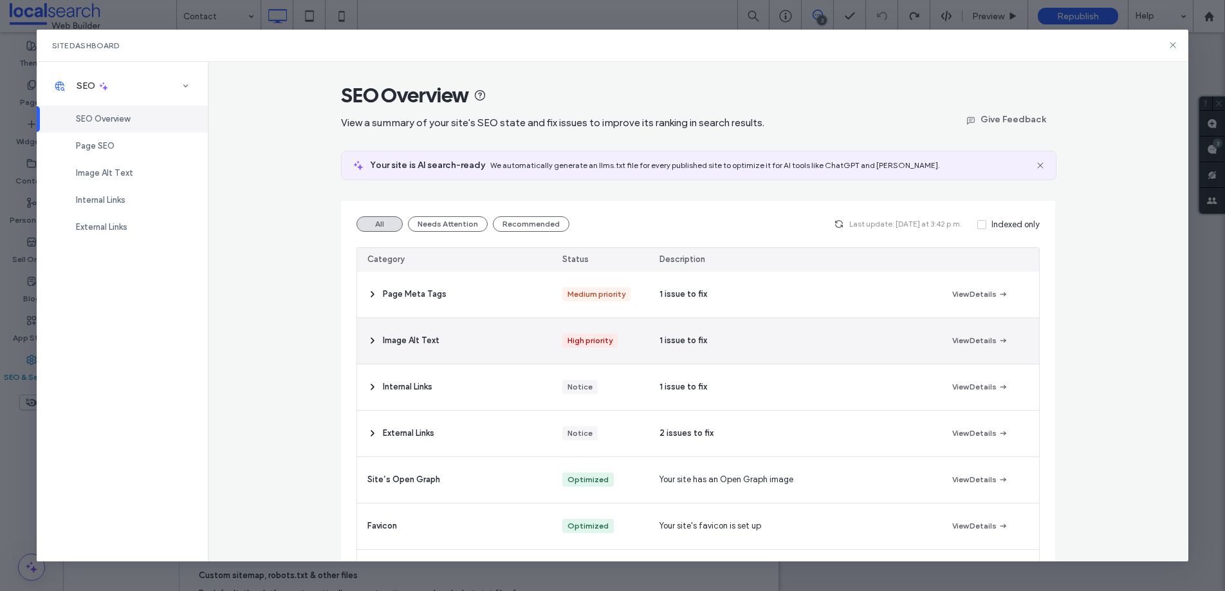
click at [496, 348] on div "Image Alt Text" at bounding box center [454, 341] width 195 height 46
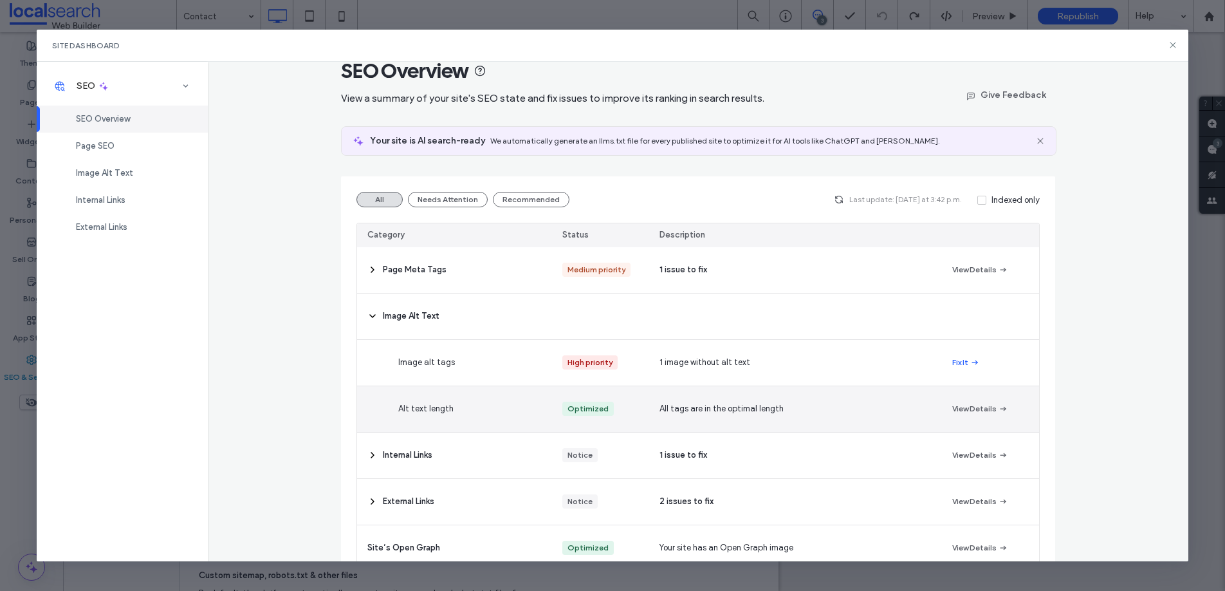
scroll to position [119, 0]
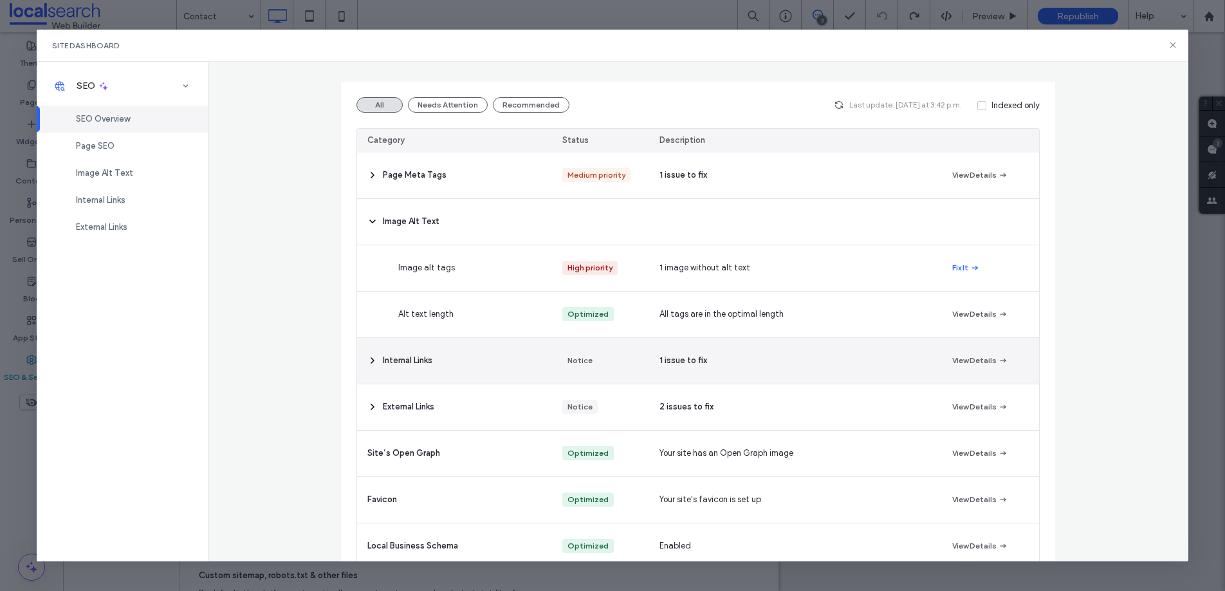
click at [499, 361] on div "Internal Links" at bounding box center [454, 361] width 195 height 46
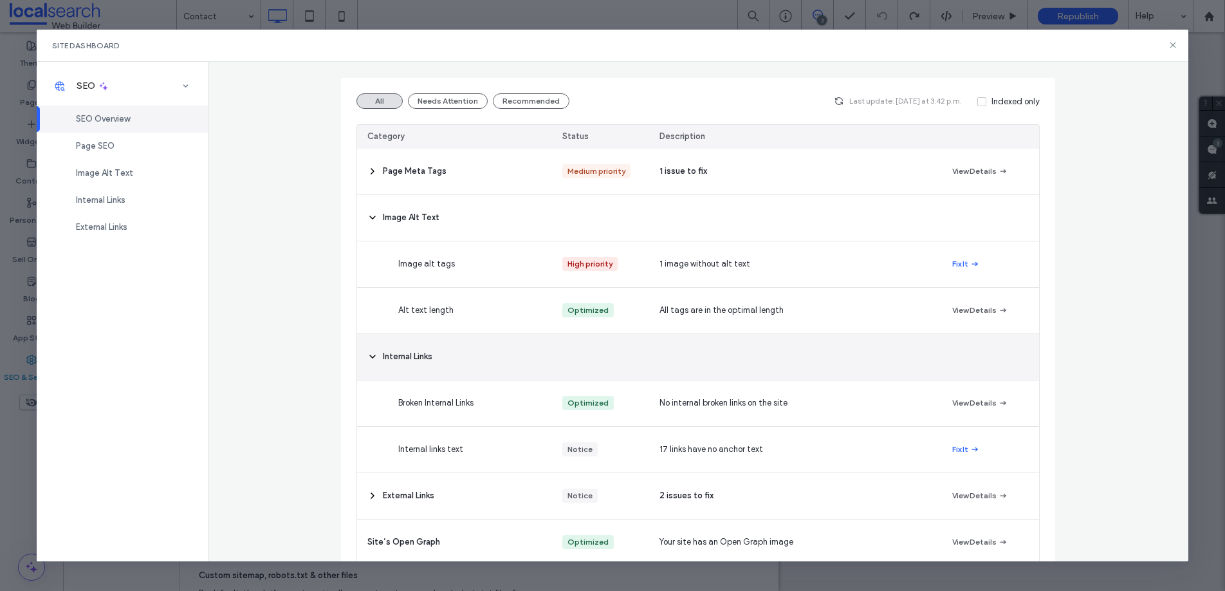
scroll to position [0, 0]
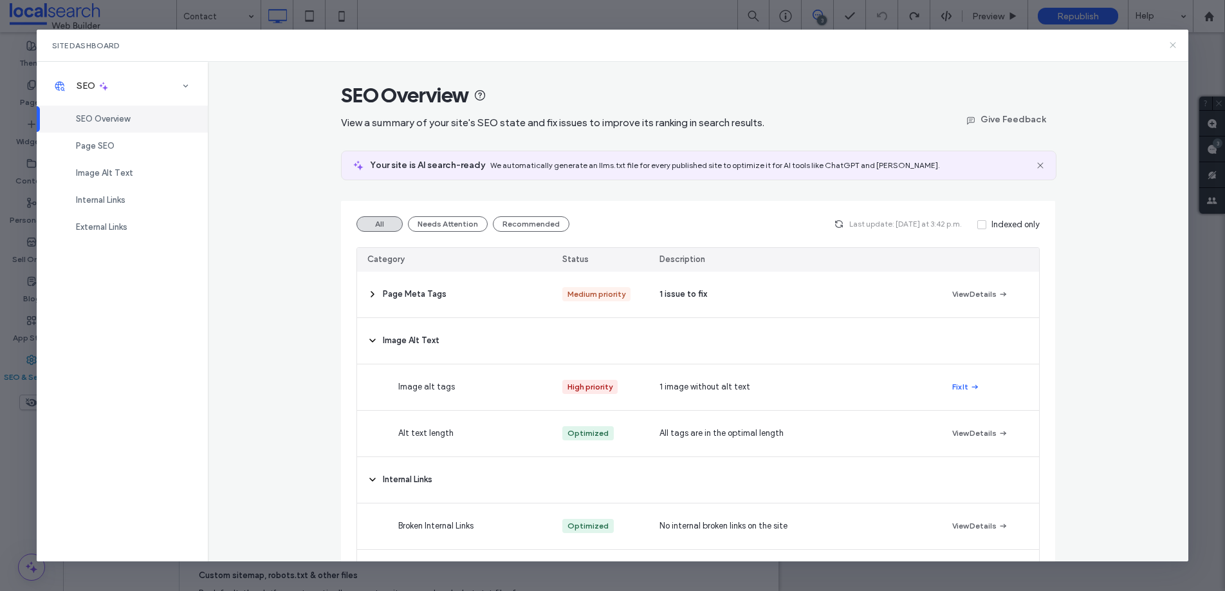
click at [1176, 44] on icon at bounding box center [1173, 45] width 10 height 10
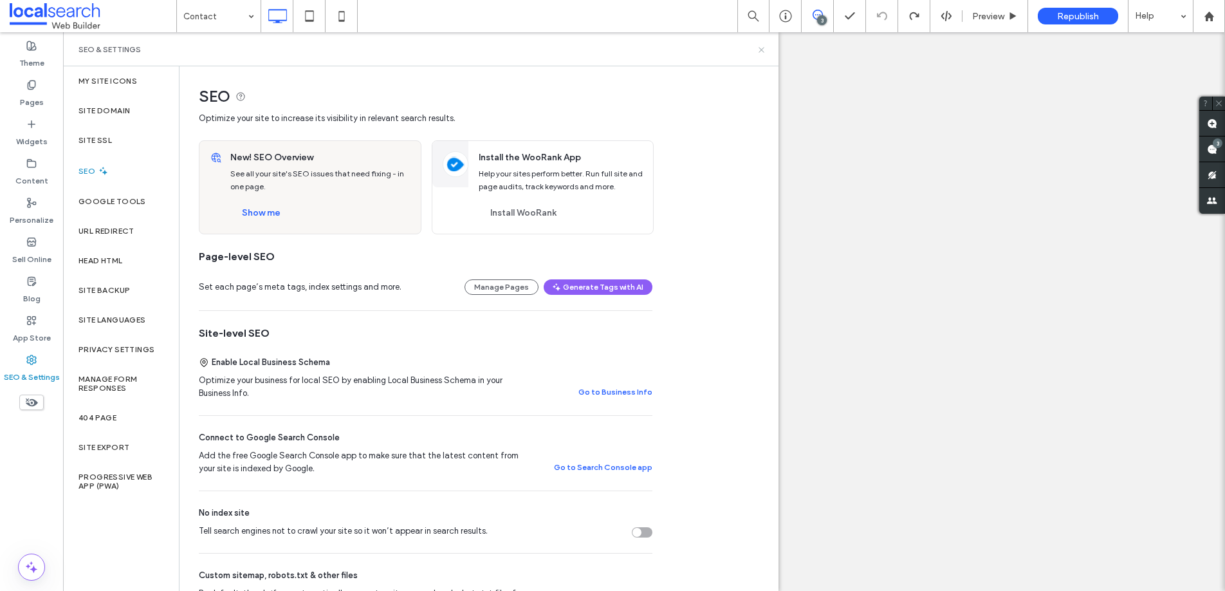
click at [765, 50] on icon at bounding box center [762, 50] width 10 height 10
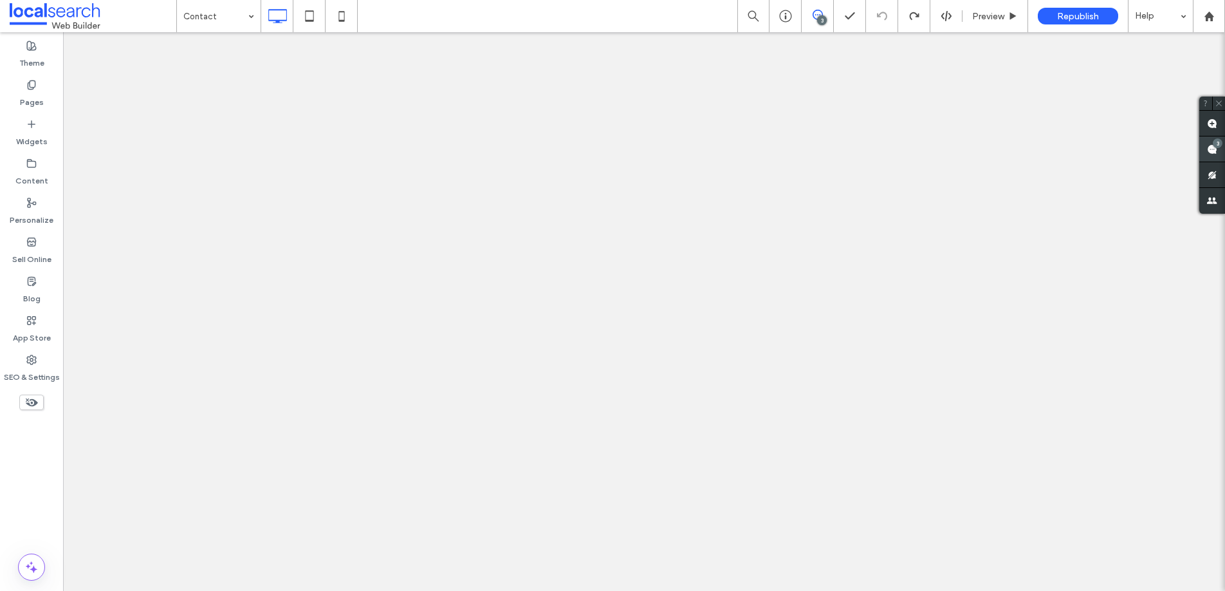
click at [1217, 145] on div "3" at bounding box center [1218, 143] width 10 height 10
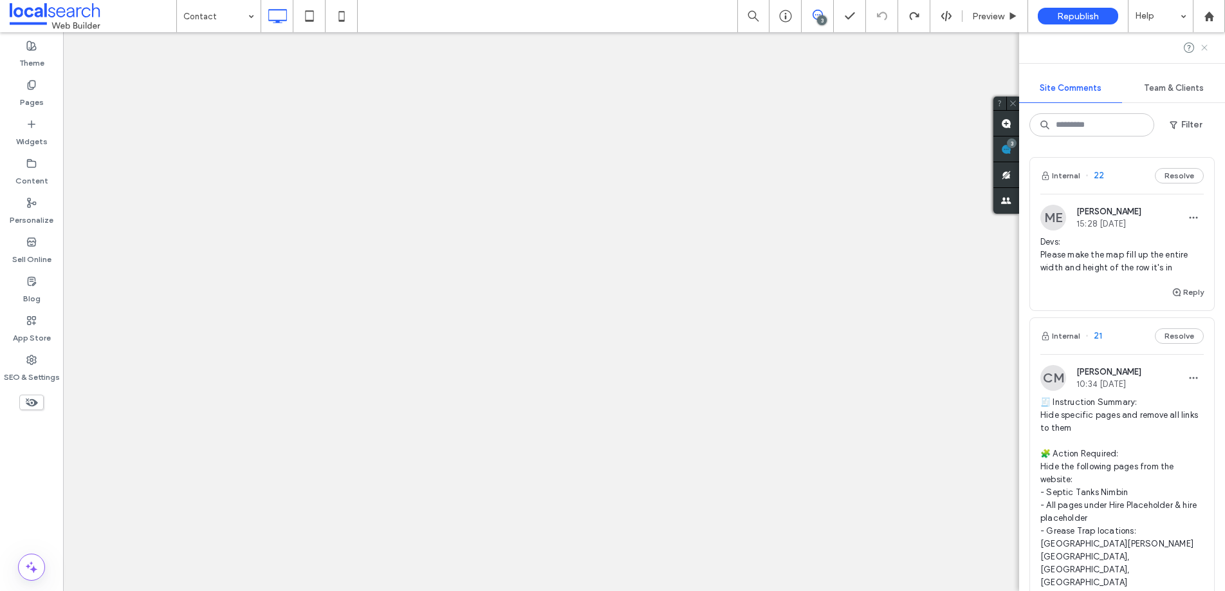
click at [1204, 51] on icon at bounding box center [1204, 47] width 10 height 10
click at [1017, 144] on div "3" at bounding box center [1012, 143] width 10 height 10
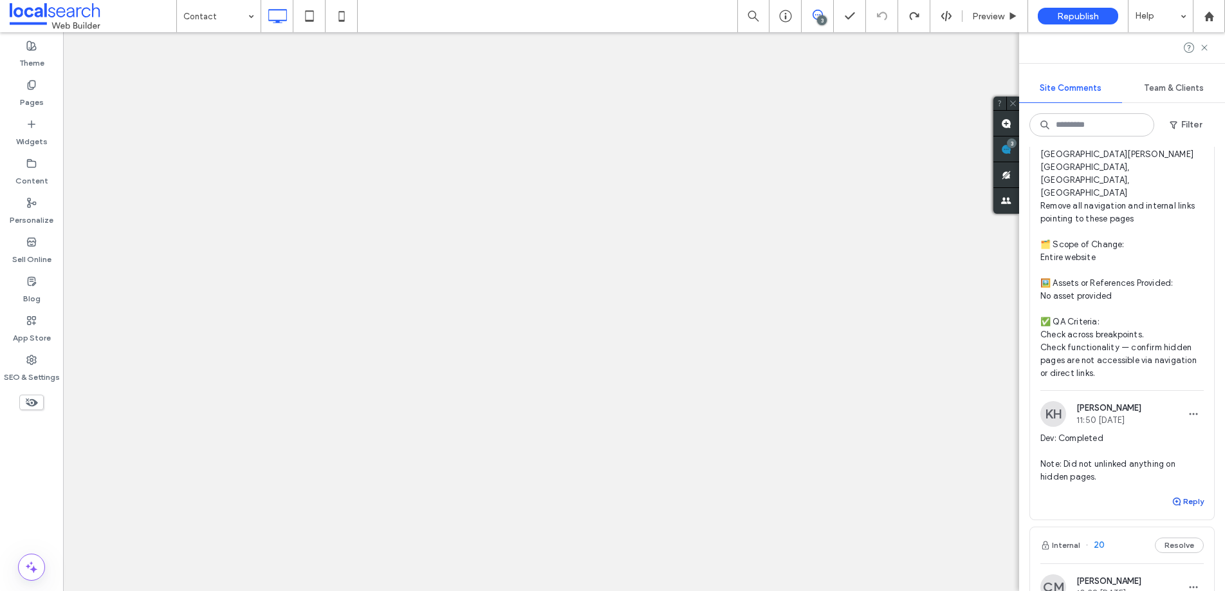
click at [1173, 497] on use "button" at bounding box center [1177, 501] width 8 height 8
click at [1150, 494] on textarea at bounding box center [1121, 526] width 163 height 64
type textarea "**********"
click at [1184, 573] on button "Submit" at bounding box center [1181, 580] width 46 height 15
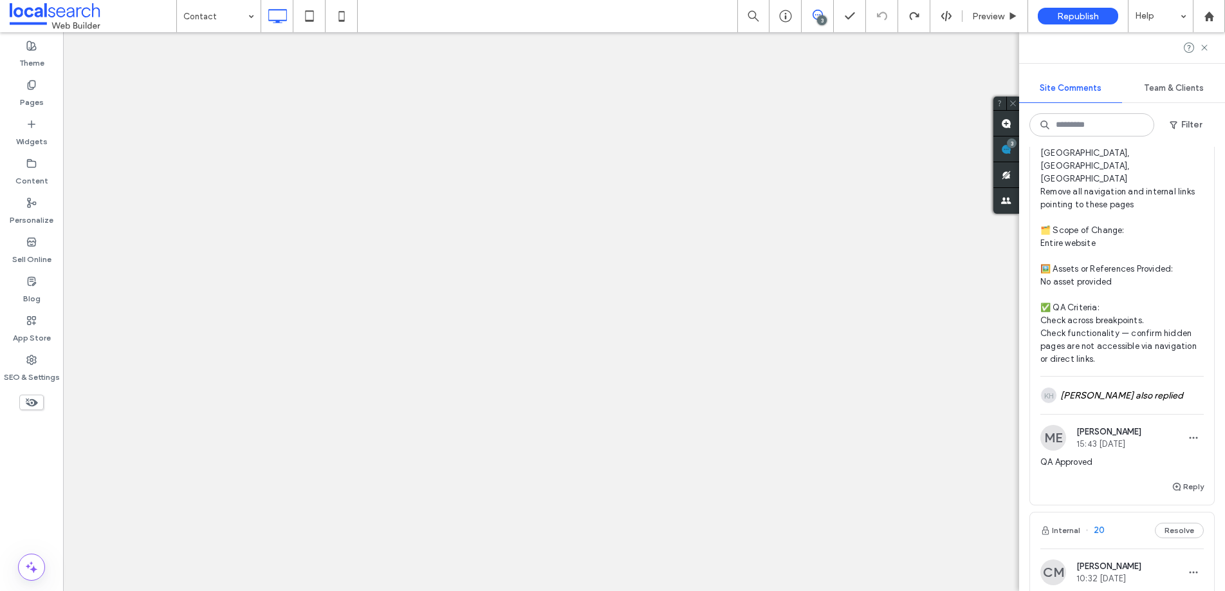
scroll to position [0, 0]
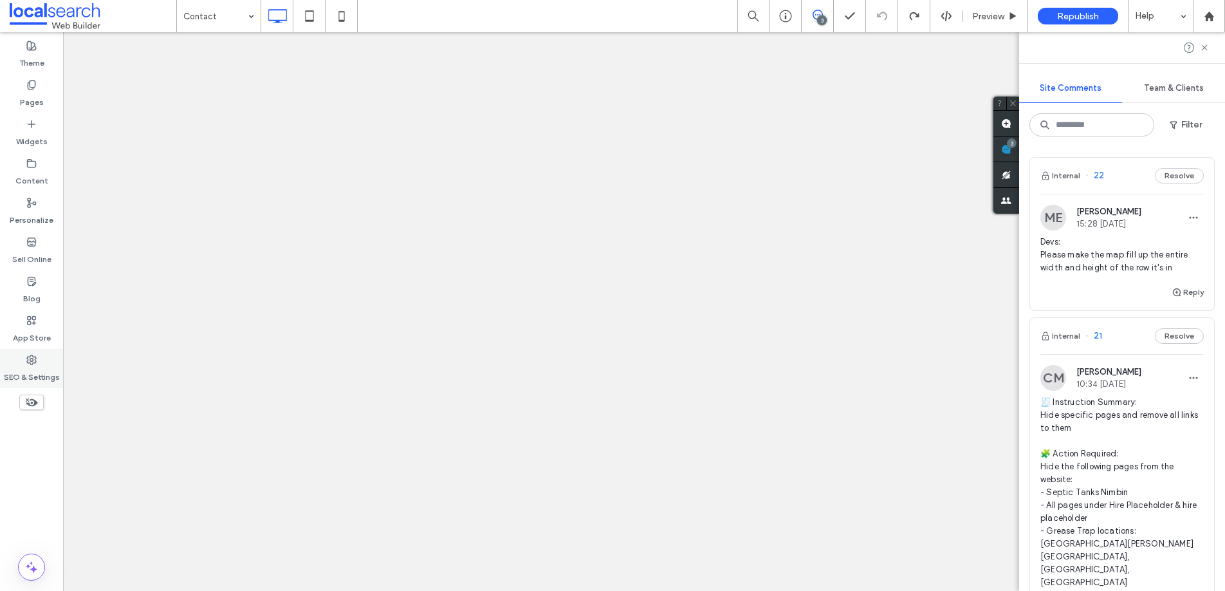
click at [32, 369] on label "SEO & Settings" at bounding box center [32, 374] width 56 height 18
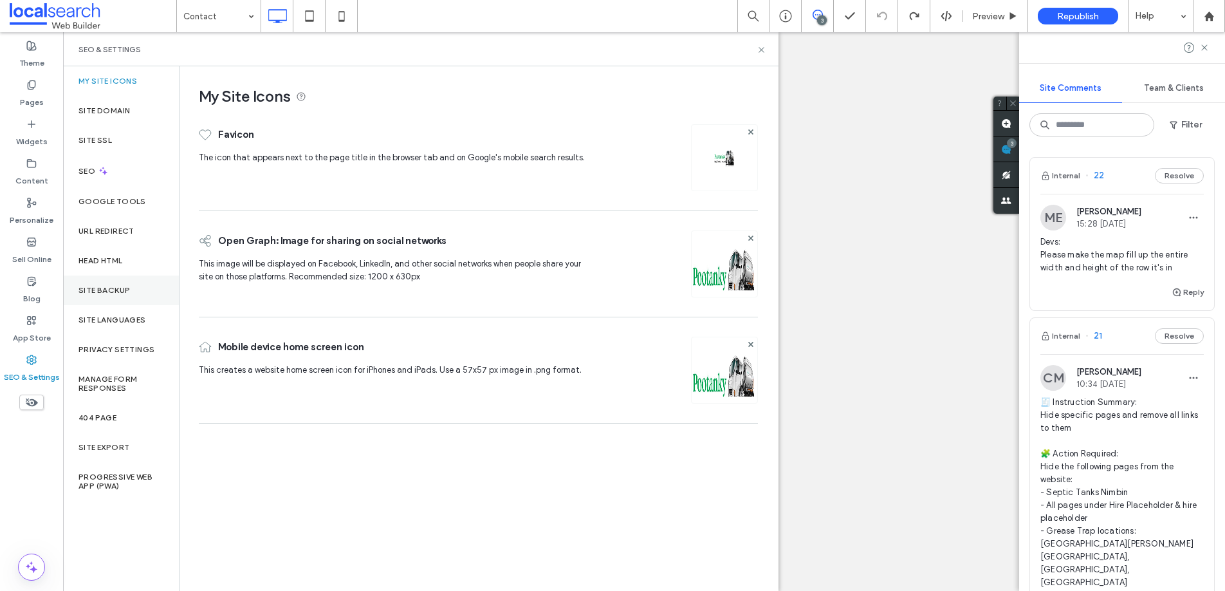
click at [124, 286] on label "Site Backup" at bounding box center [103, 290] width 51 height 9
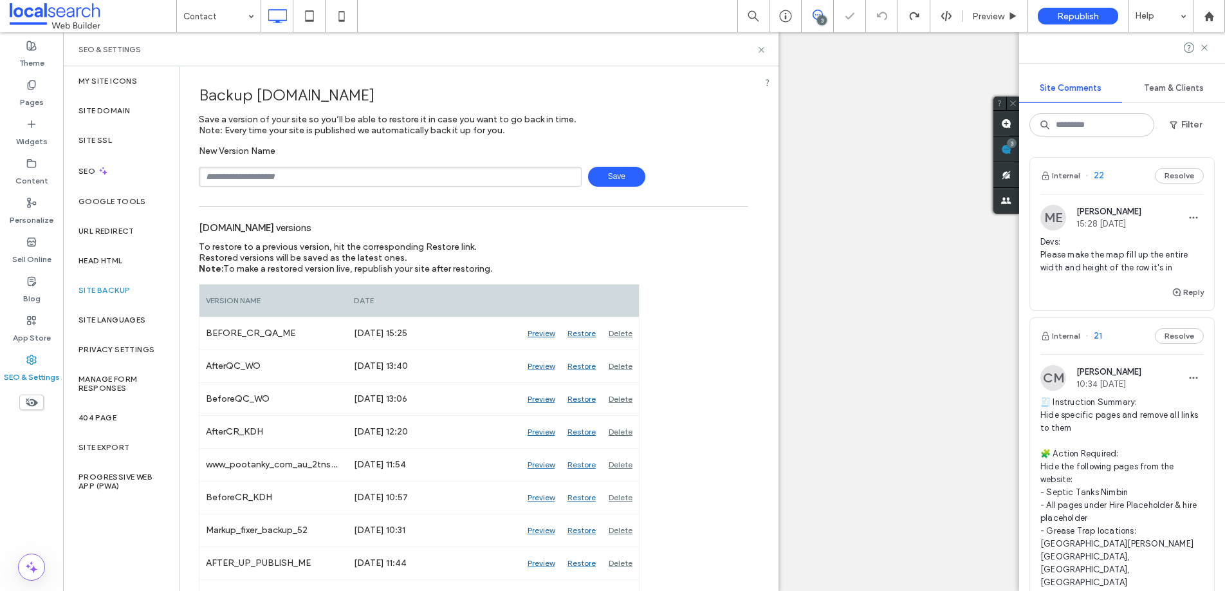
click at [258, 180] on input "text" at bounding box center [390, 177] width 383 height 20
type input "**********"
click at [28, 92] on label "Pages" at bounding box center [32, 99] width 24 height 18
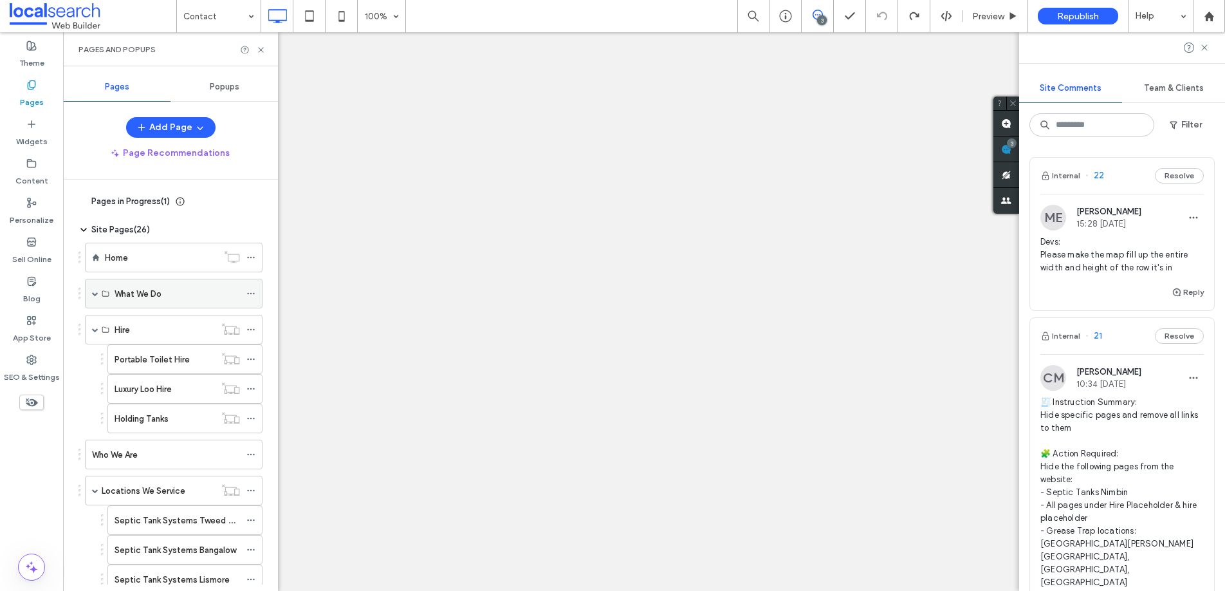
click at [92, 291] on span at bounding box center [95, 293] width 6 height 6
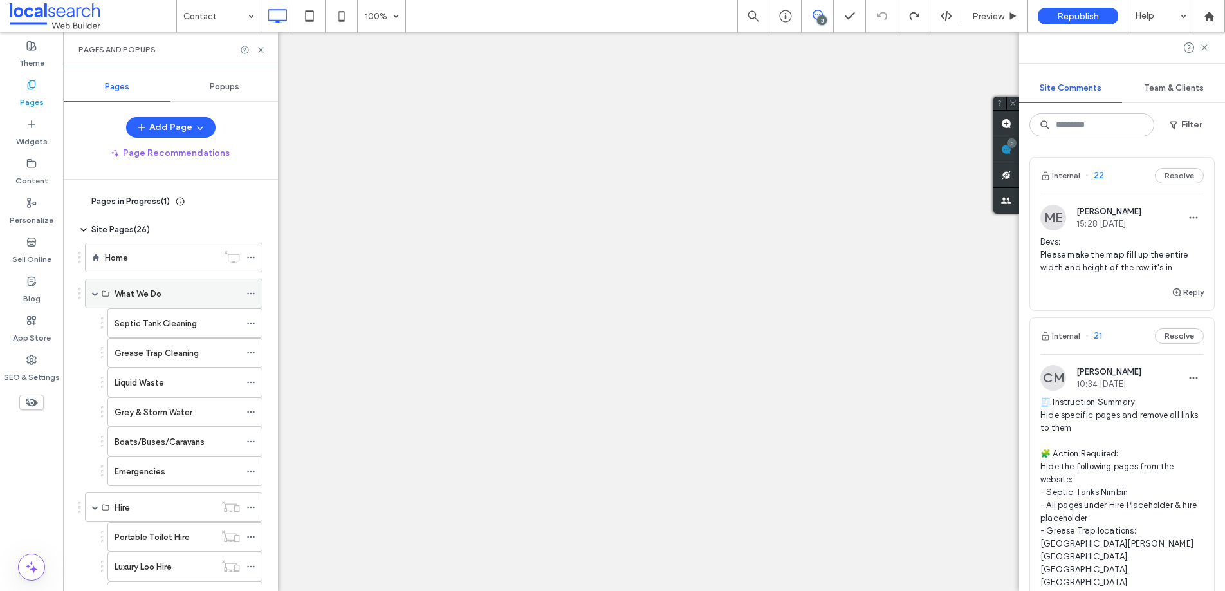
click at [95, 291] on span at bounding box center [95, 293] width 6 height 6
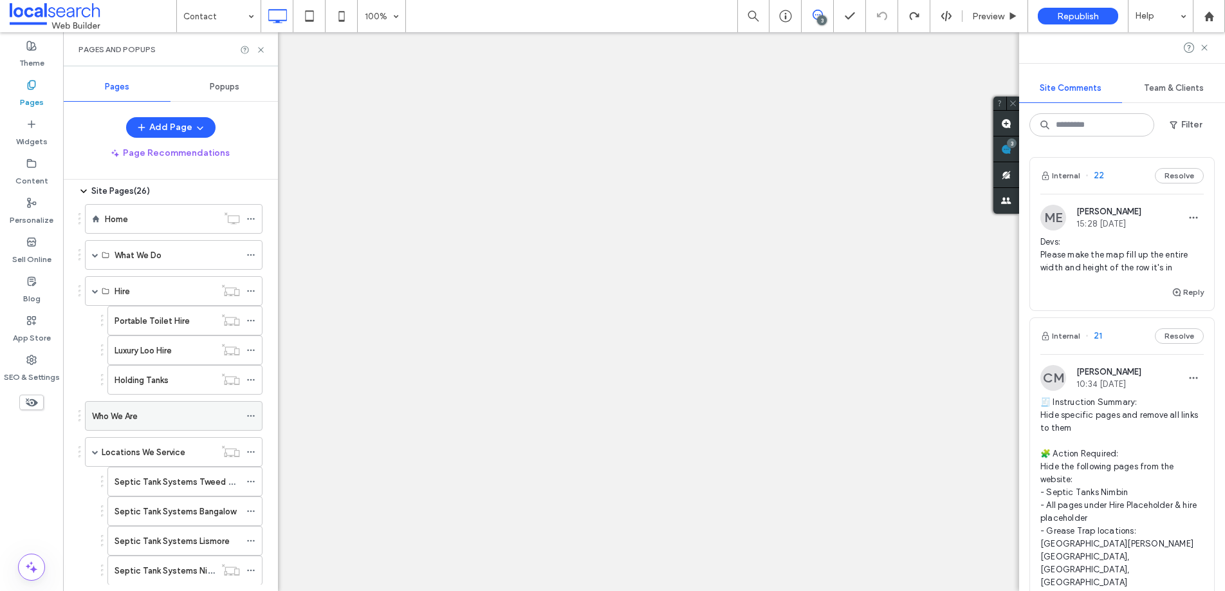
scroll to position [24, 0]
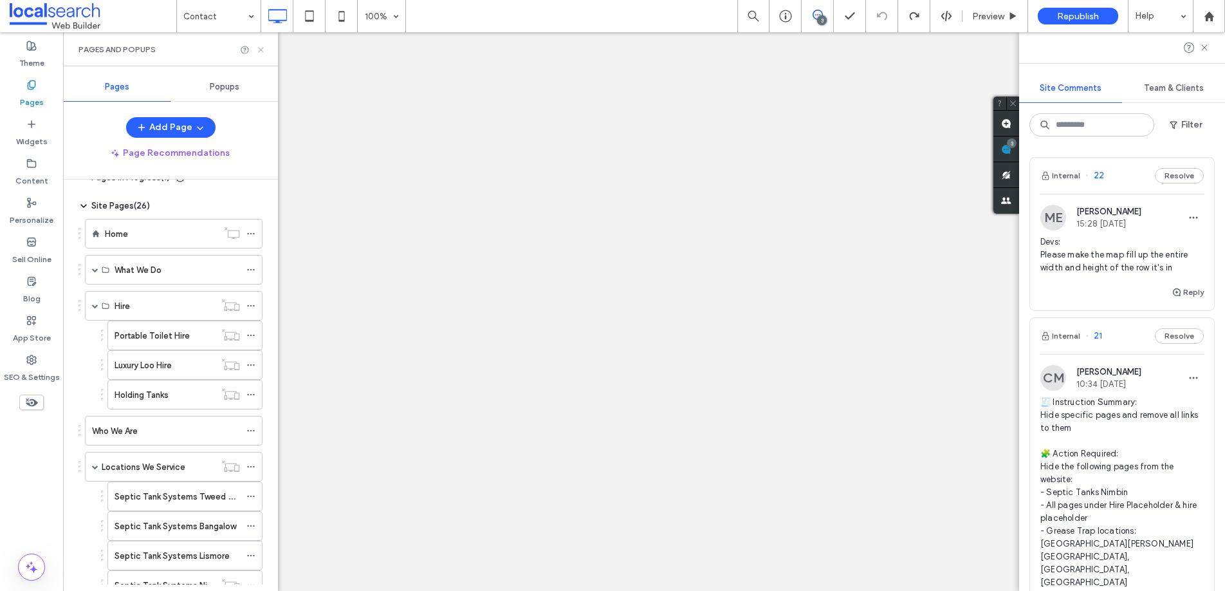
click at [263, 49] on icon at bounding box center [261, 50] width 10 height 10
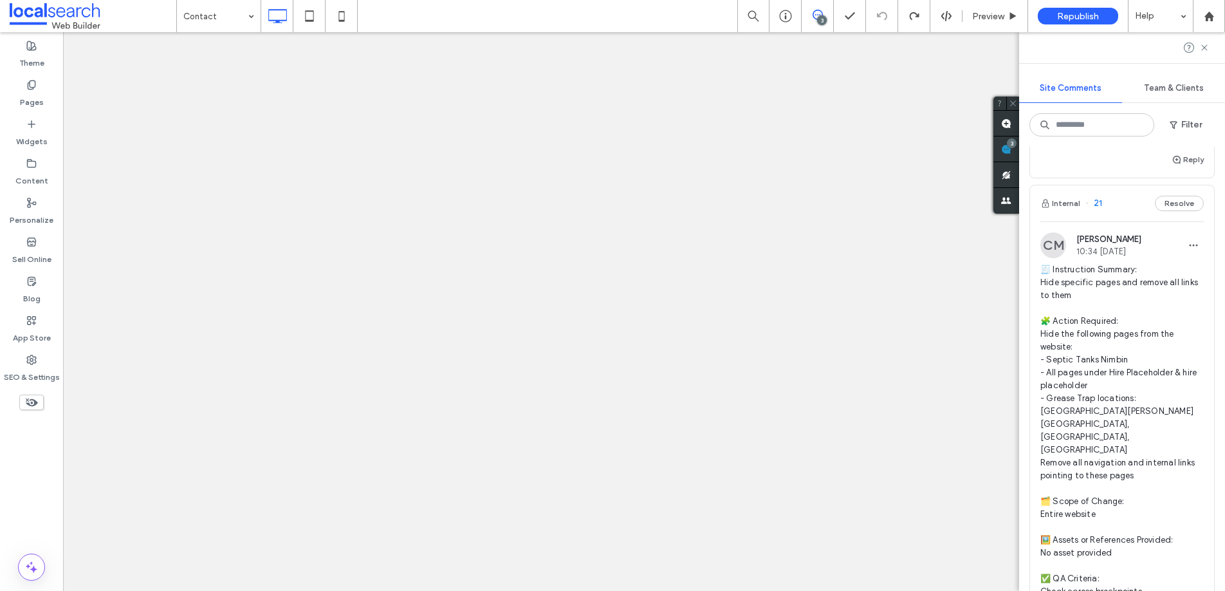
scroll to position [183, 0]
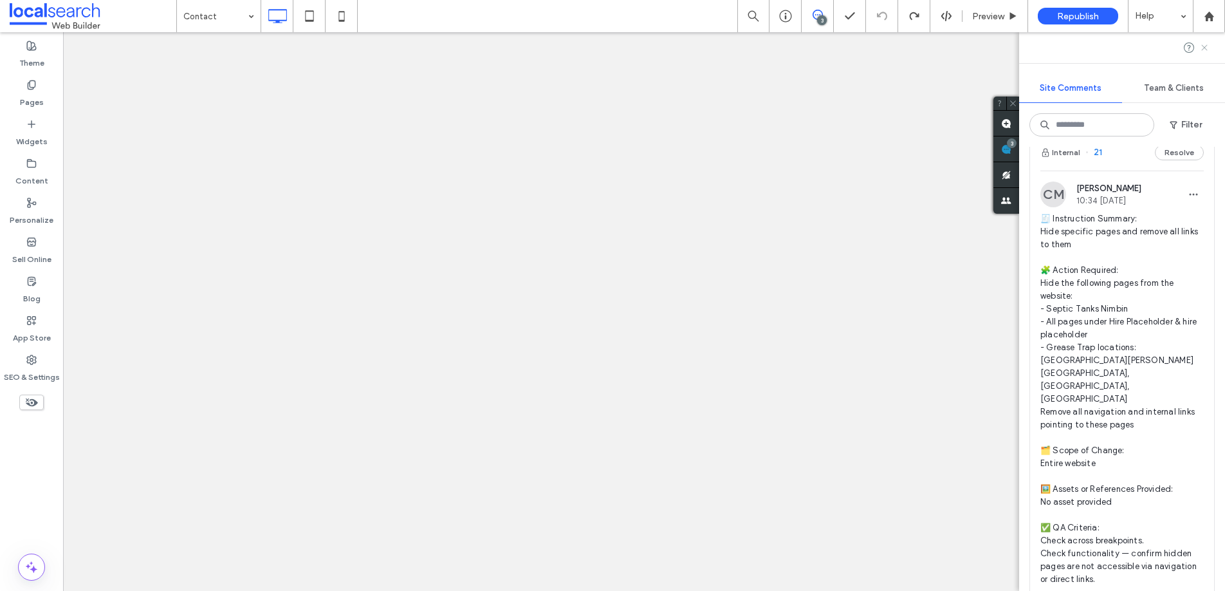
click at [1204, 48] on use at bounding box center [1204, 47] width 6 height 6
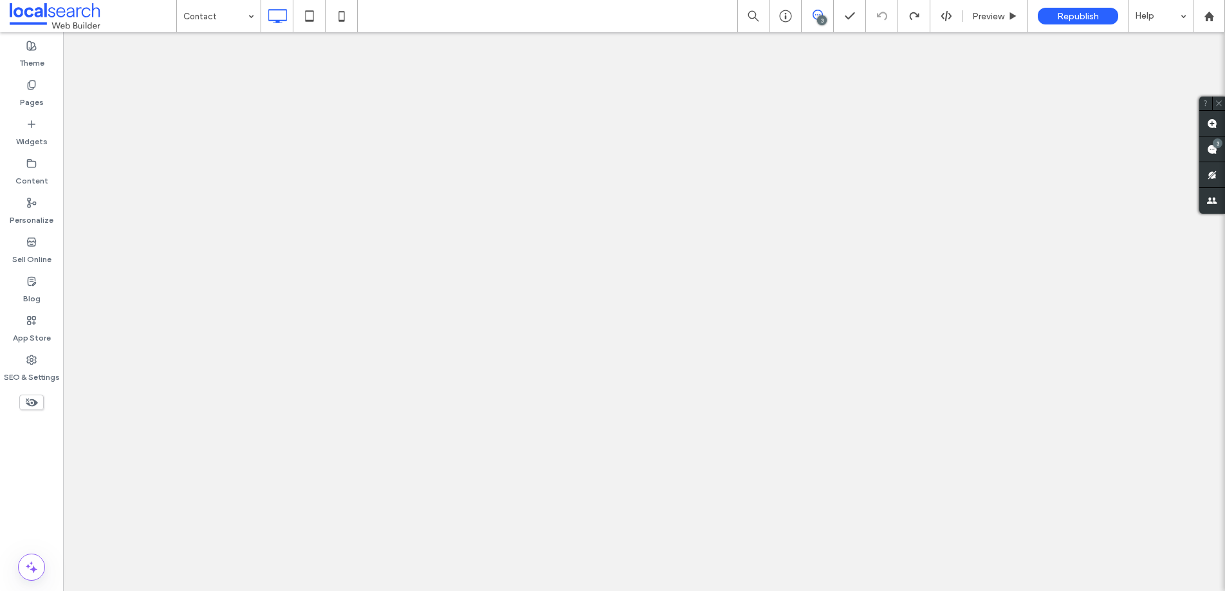
scroll to position [0, 0]
click at [47, 87] on div "Pages" at bounding box center [31, 93] width 63 height 39
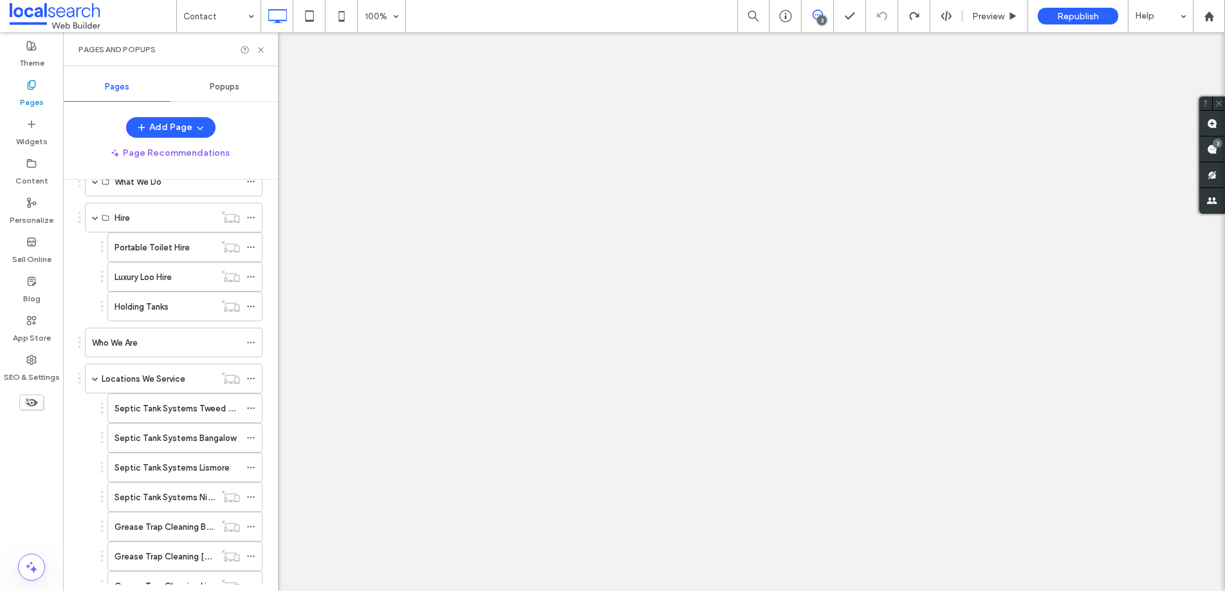
scroll to position [315, 0]
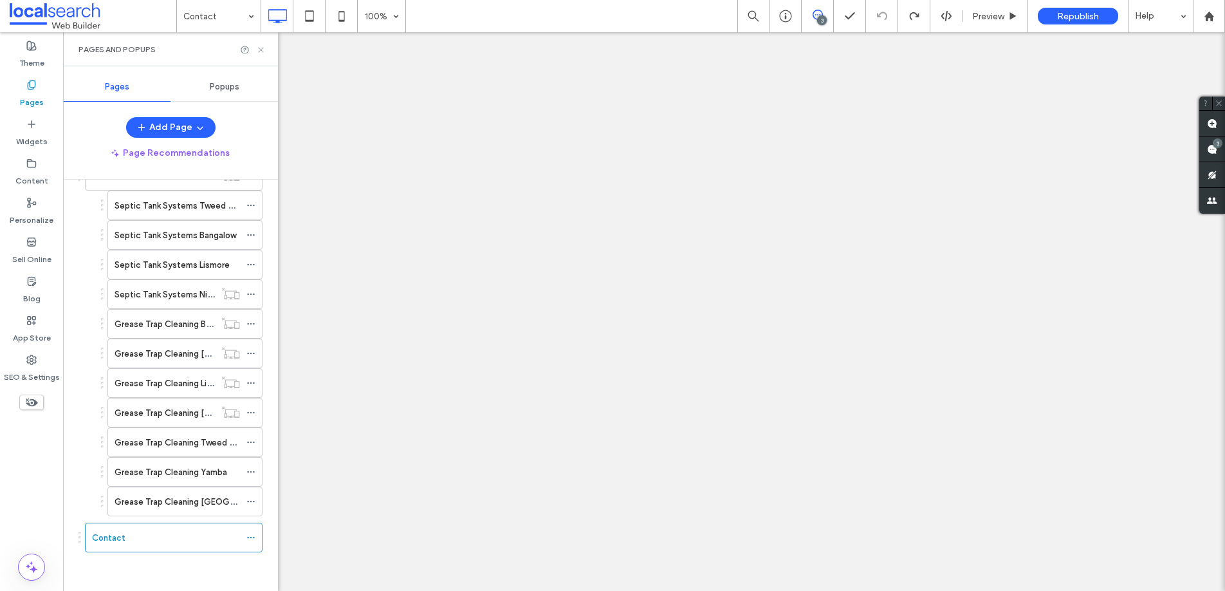
click at [263, 46] on icon at bounding box center [261, 50] width 10 height 10
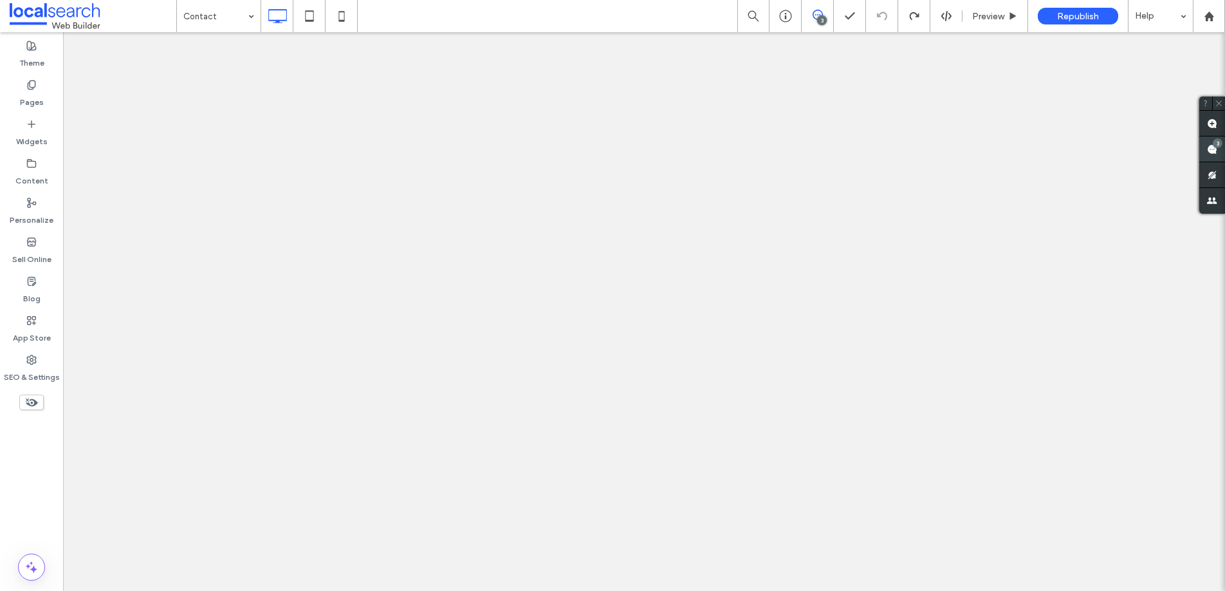
click at [1212, 148] on use at bounding box center [1212, 149] width 10 height 10
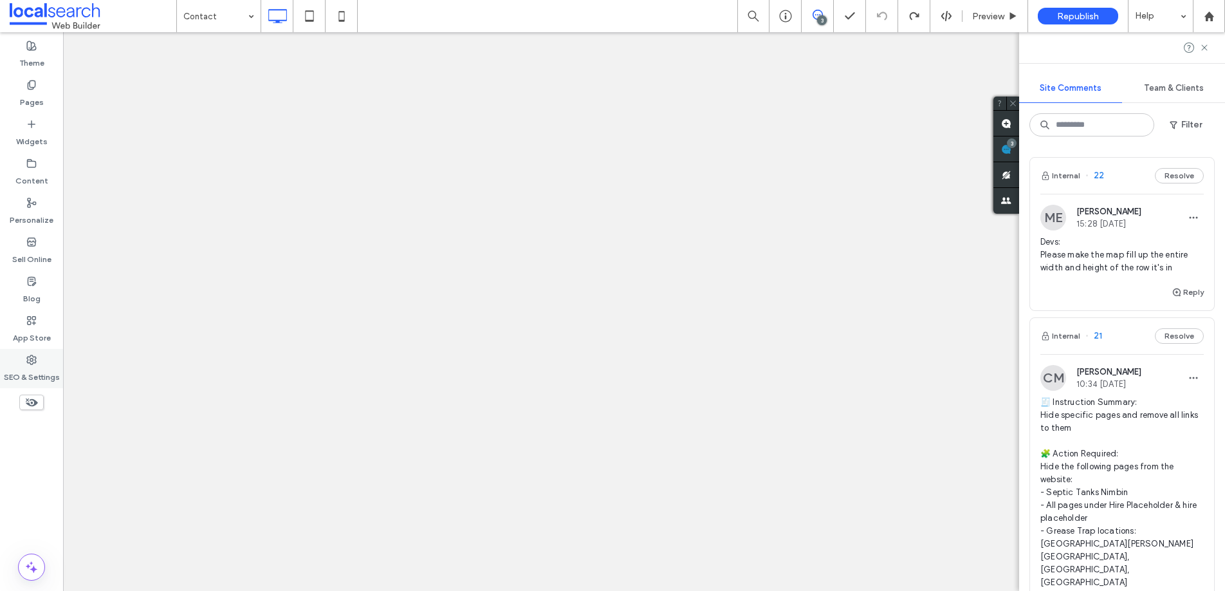
click at [32, 356] on use at bounding box center [31, 359] width 9 height 9
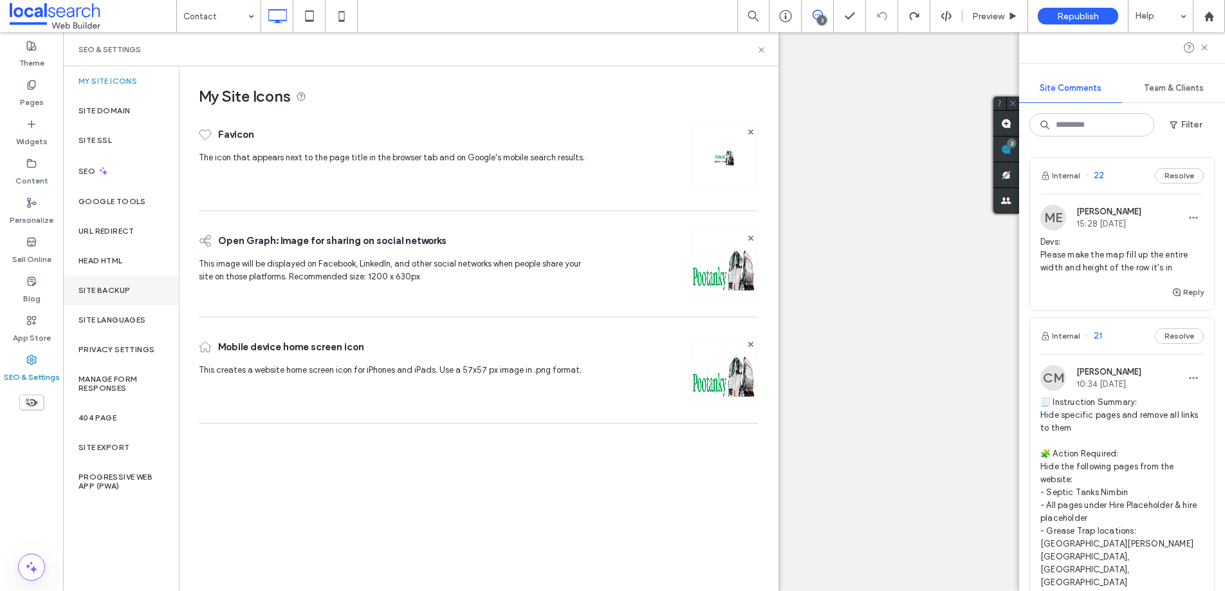
click at [117, 287] on label "Site Backup" at bounding box center [103, 290] width 51 height 9
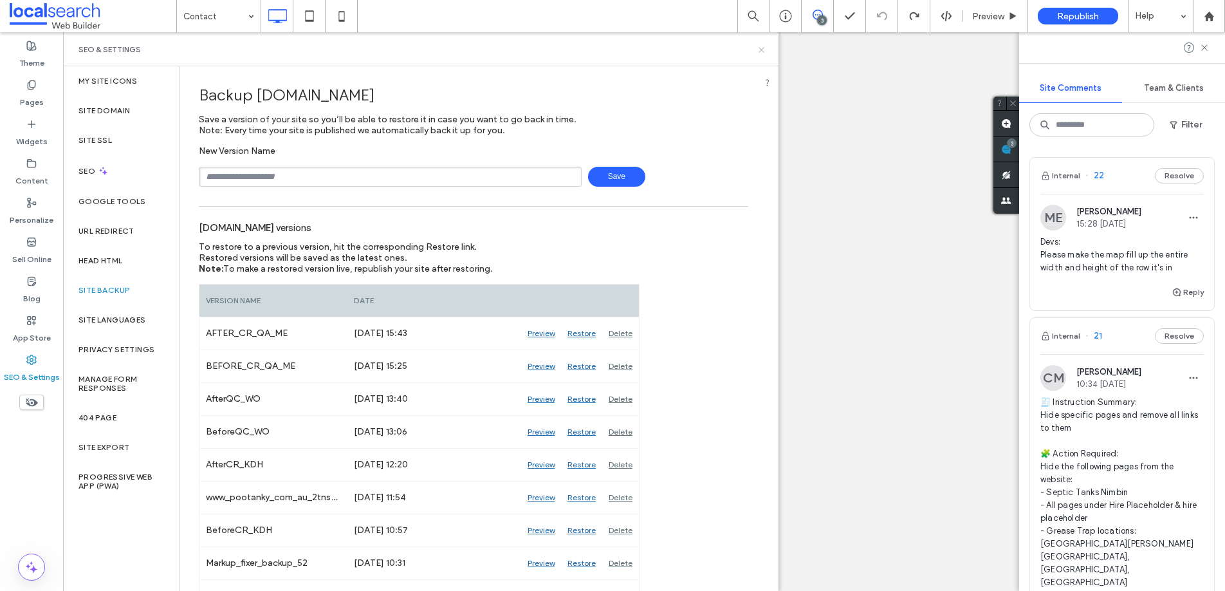
click at [757, 52] on icon at bounding box center [762, 50] width 10 height 10
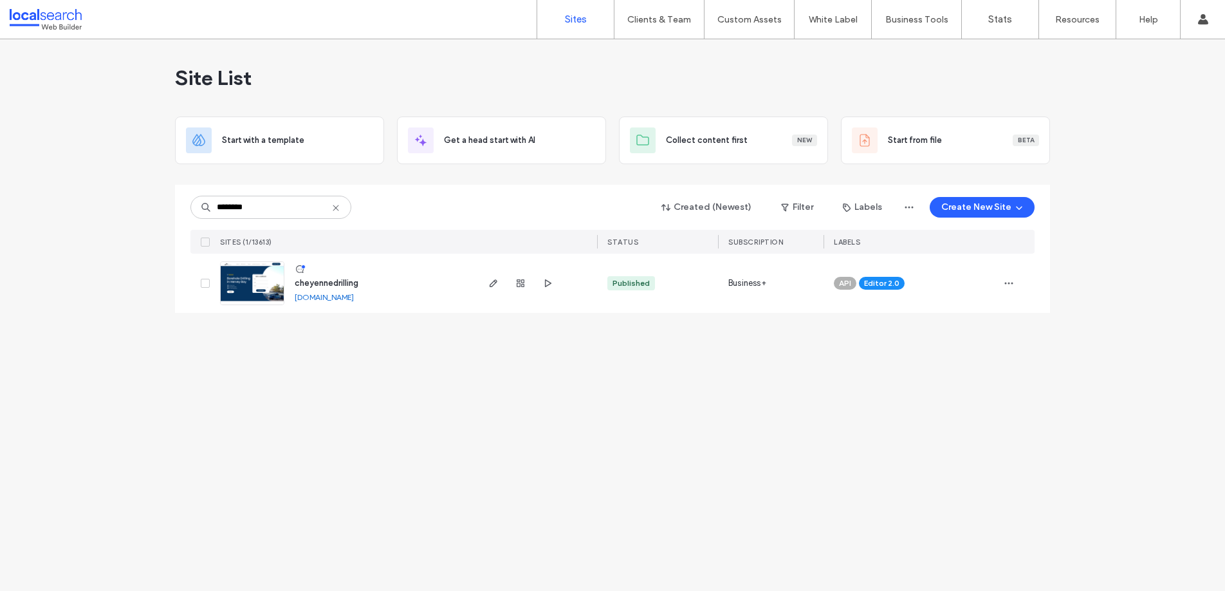
type input "********"
click at [249, 285] on link at bounding box center [252, 283] width 64 height 44
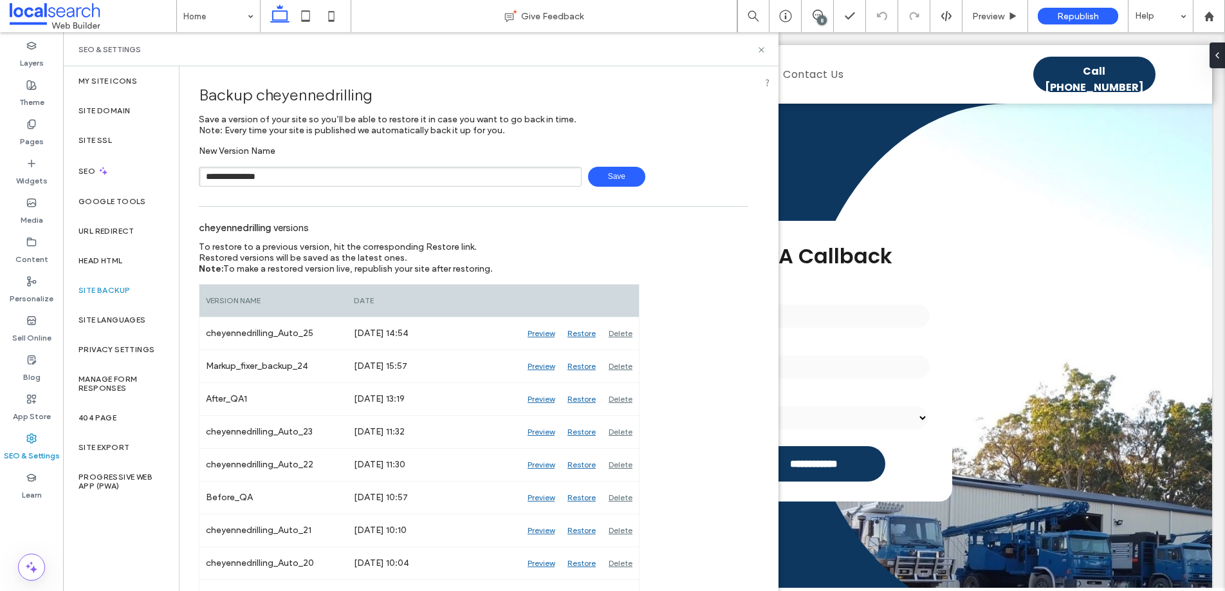
type input "**********"
click at [759, 49] on icon at bounding box center [762, 50] width 10 height 10
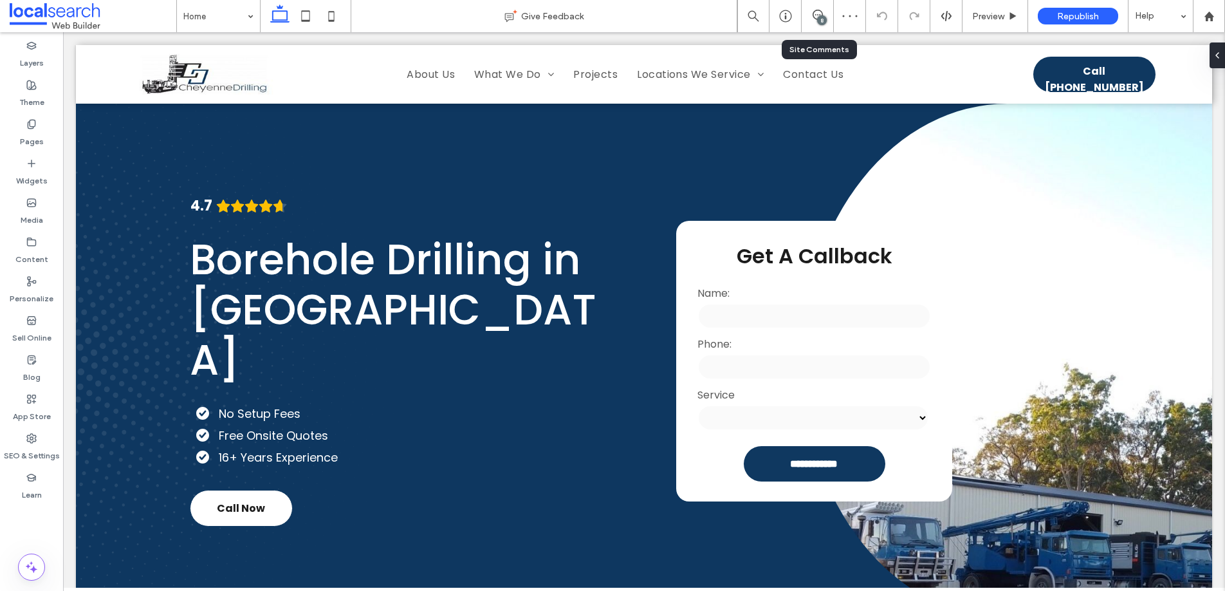
click at [815, 21] on div "8" at bounding box center [818, 16] width 32 height 13
click at [822, 15] on div "8" at bounding box center [822, 20] width 10 height 10
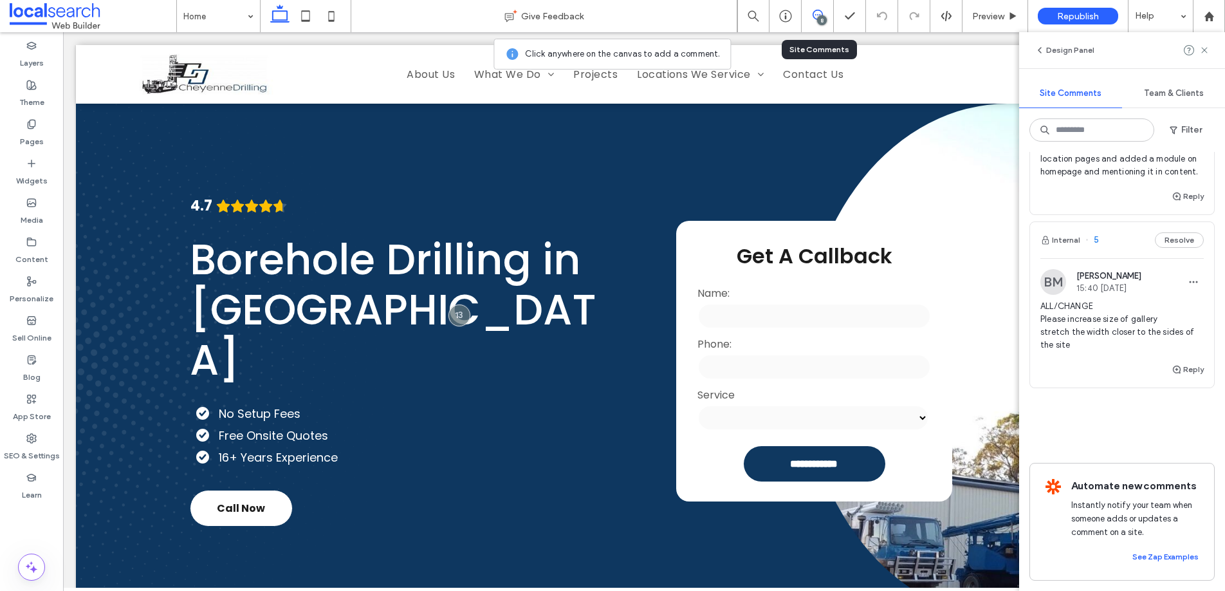
scroll to position [1751, 0]
click at [1095, 234] on span "5" at bounding box center [1092, 240] width 14 height 13
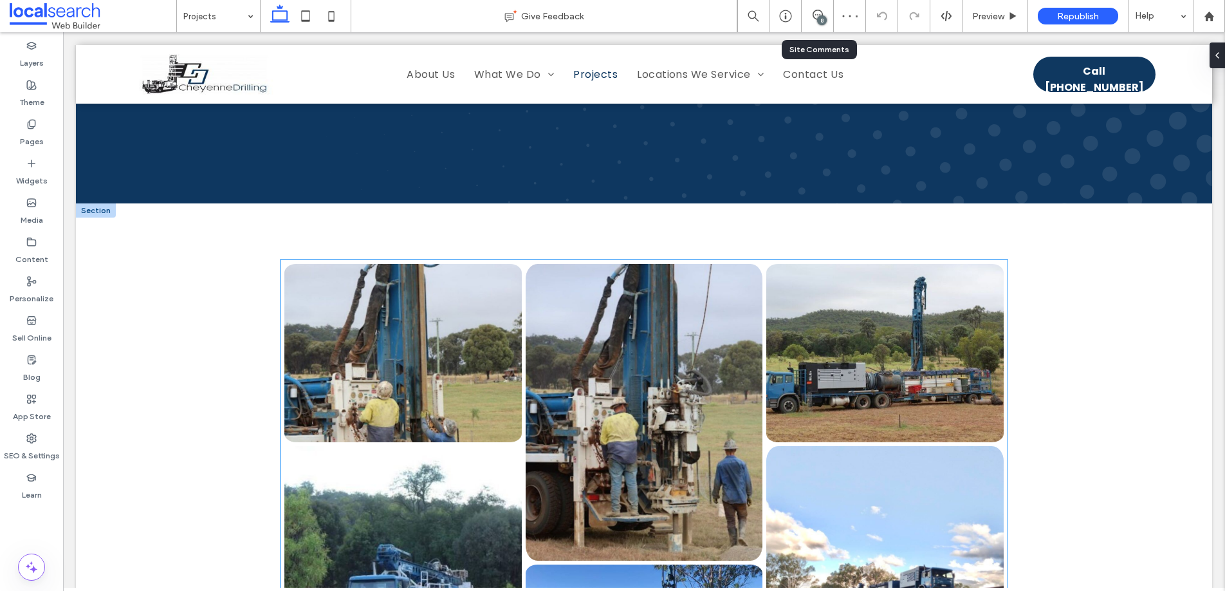
scroll to position [169, 0]
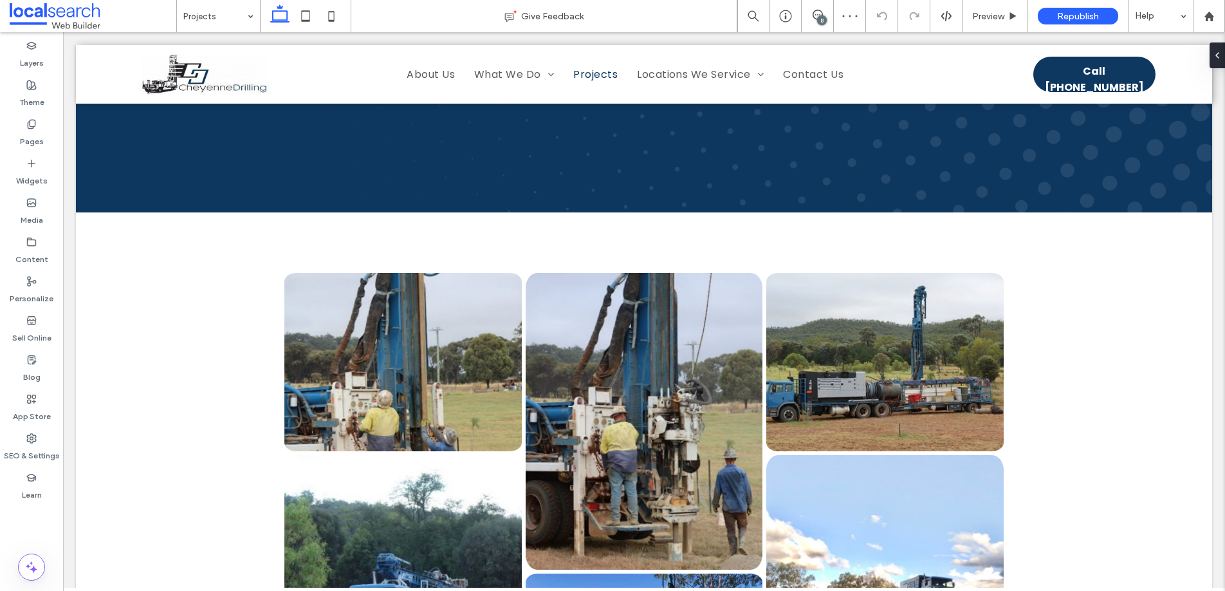
click at [820, 17] on div "8" at bounding box center [822, 20] width 10 height 10
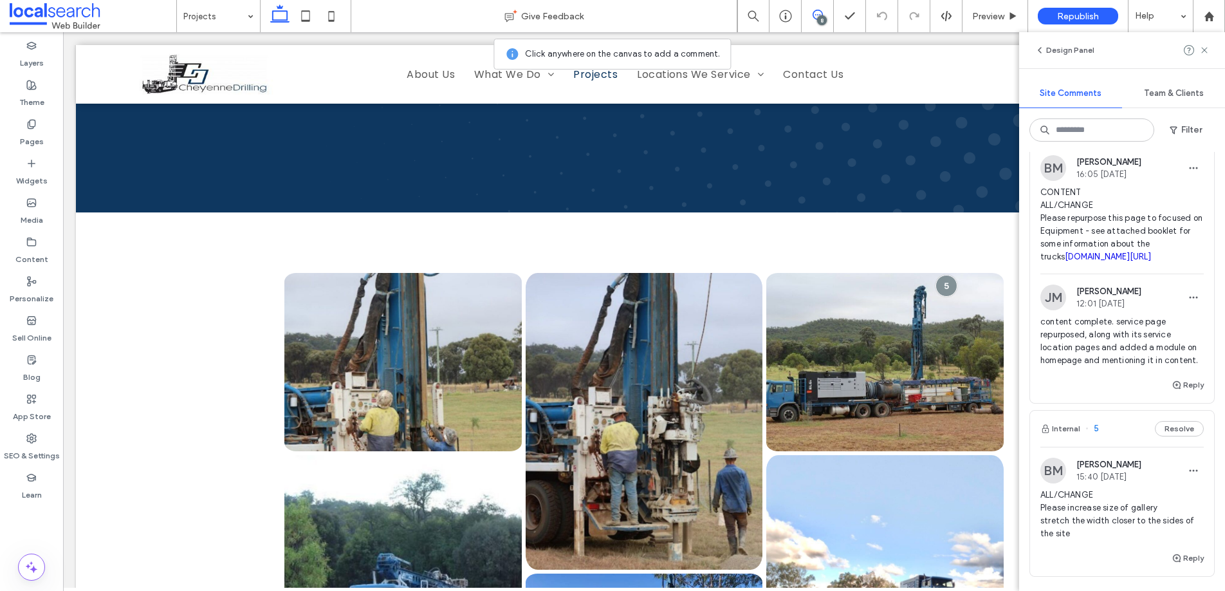
scroll to position [1751, 0]
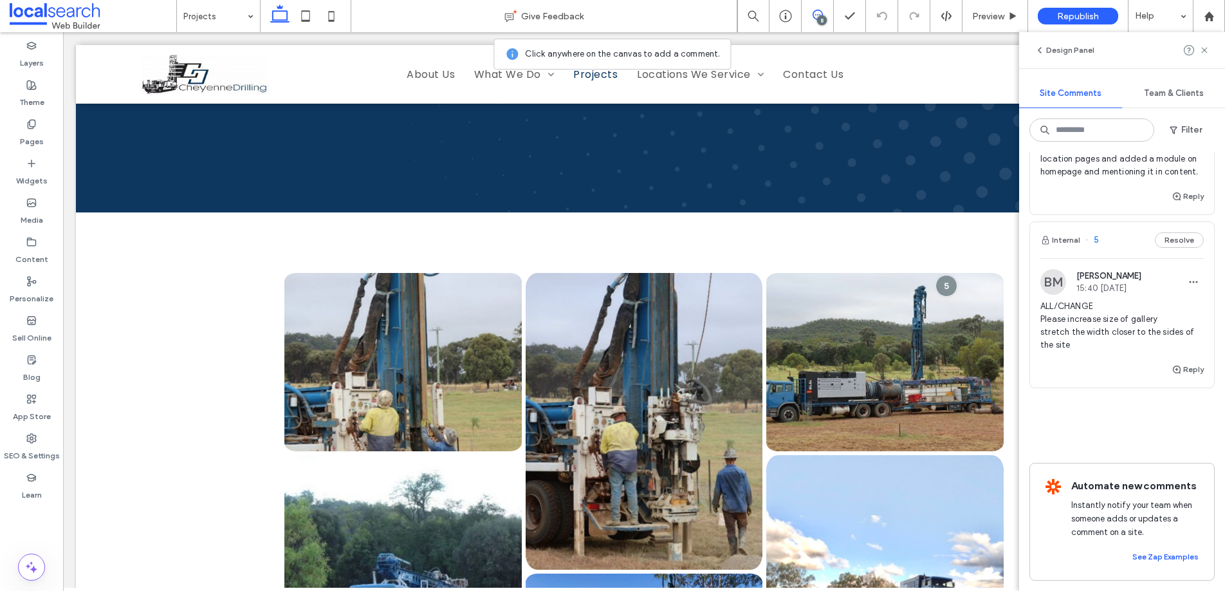
click at [1095, 234] on span "5" at bounding box center [1092, 240] width 14 height 13
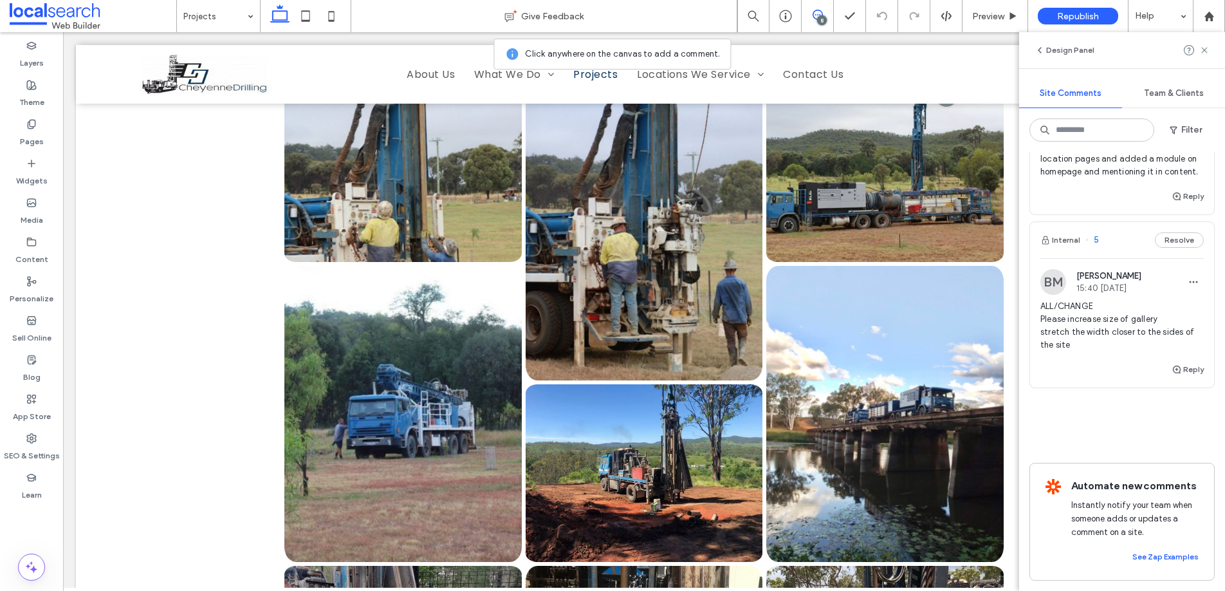
scroll to position [371, 0]
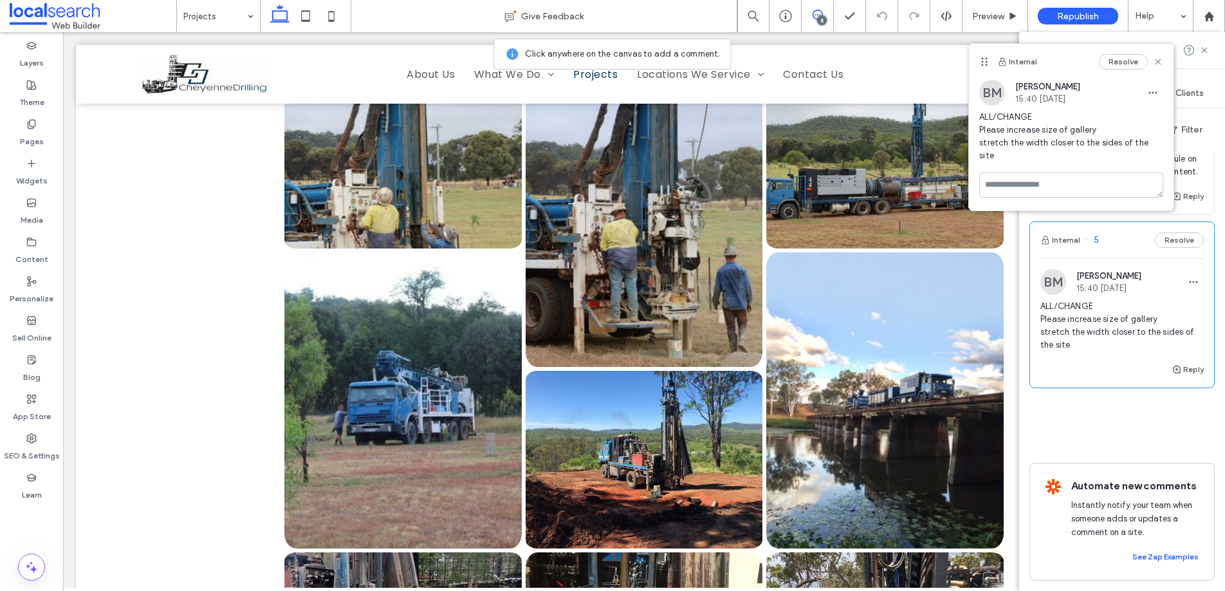
click at [1158, 61] on use at bounding box center [1159, 62] width 6 height 6
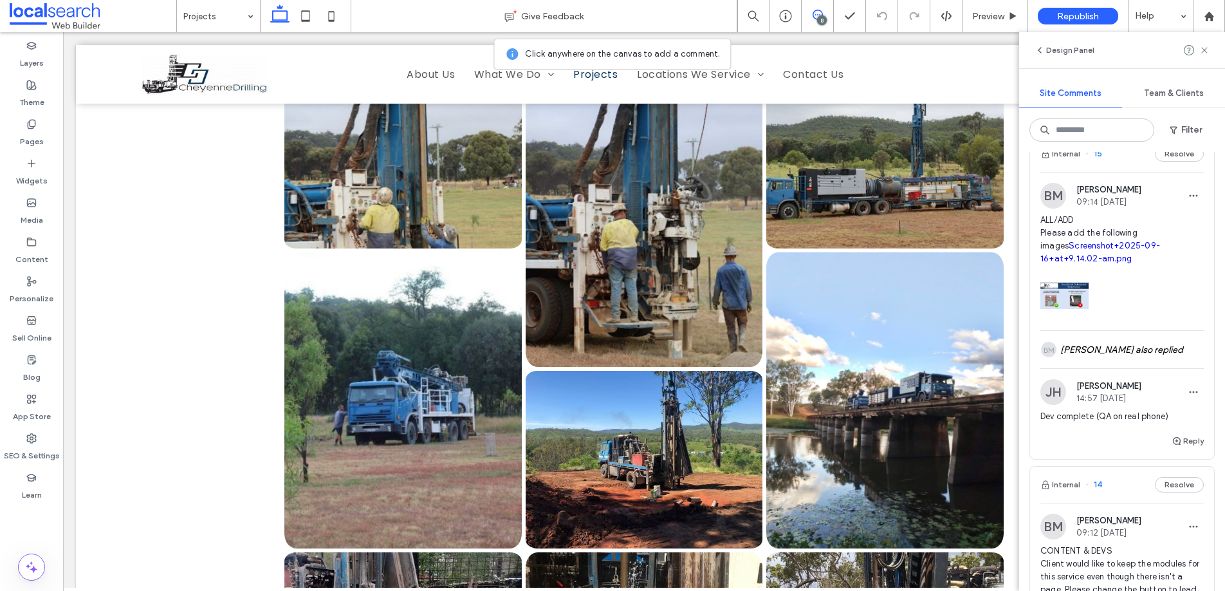
scroll to position [0, 0]
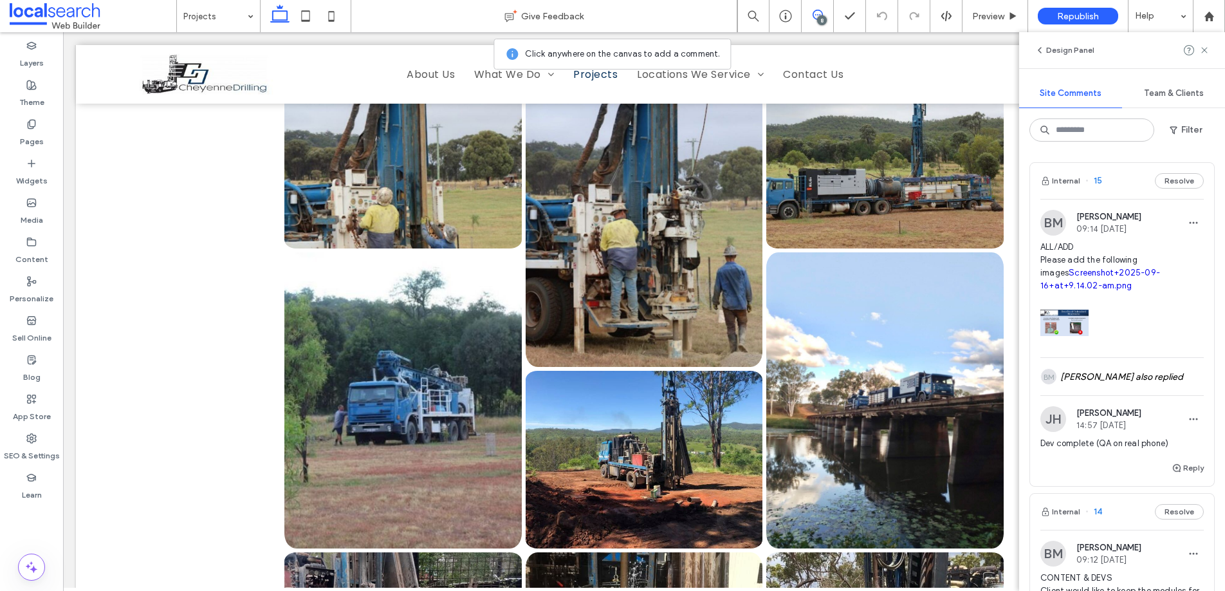
click at [1097, 180] on span "15" at bounding box center [1093, 180] width 17 height 13
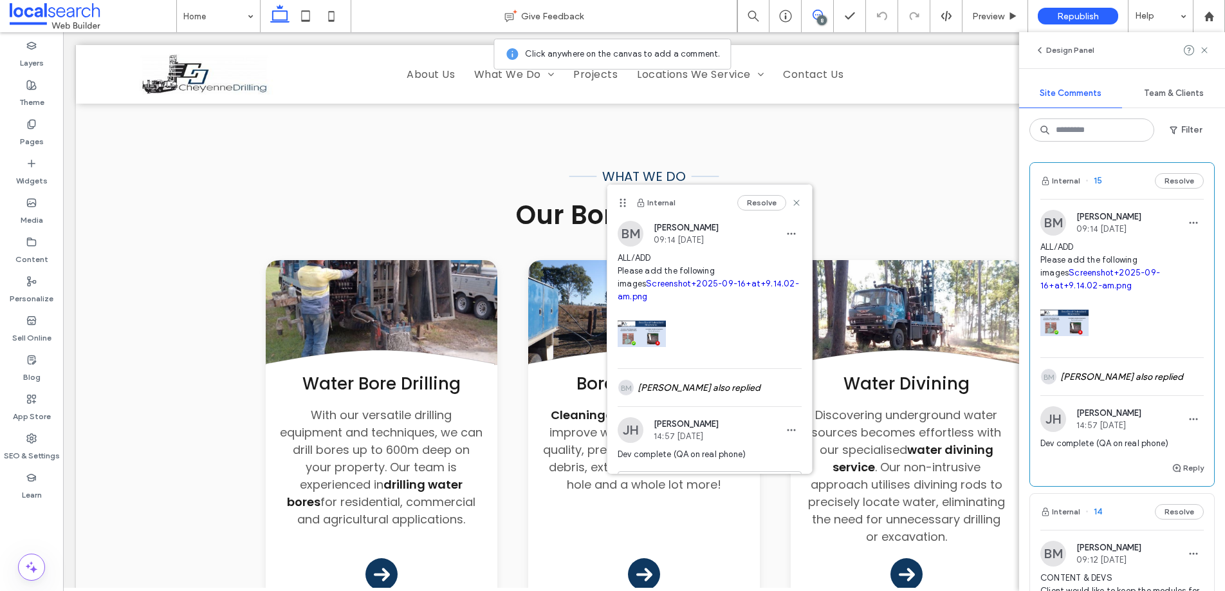
drag, startPoint x: 748, startPoint y: 313, endPoint x: 542, endPoint y: 168, distance: 251.5
click at [620, 199] on use at bounding box center [623, 203] width 6 height 8
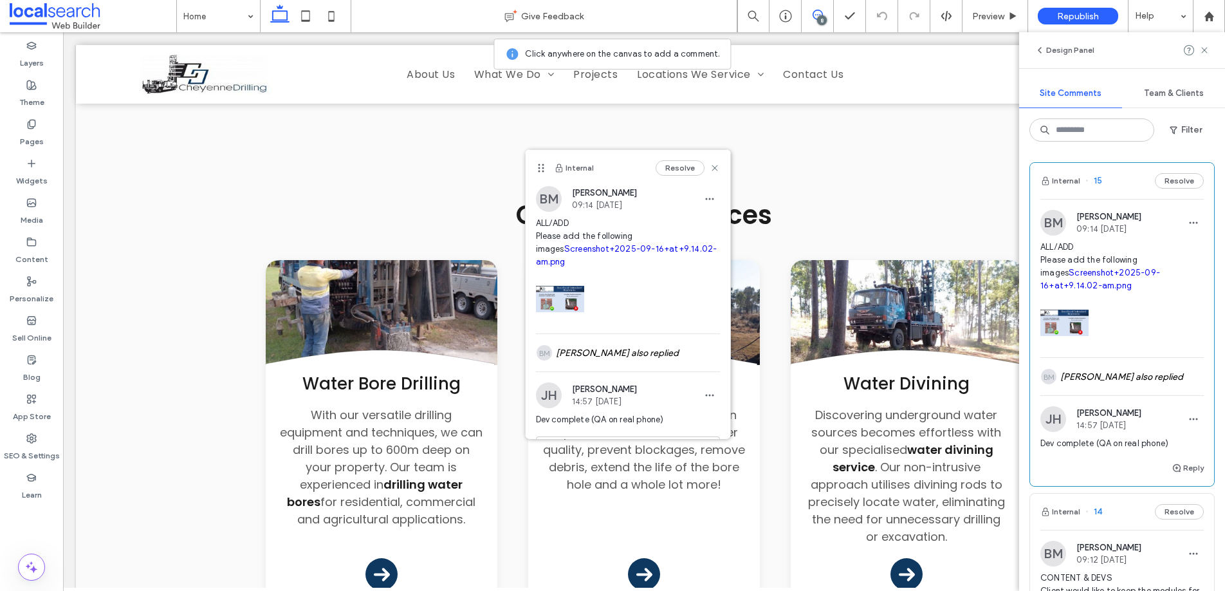
click at [576, 246] on link "Screenshot+2025-09-16+at+9.14.02-am.png" at bounding box center [626, 255] width 181 height 23
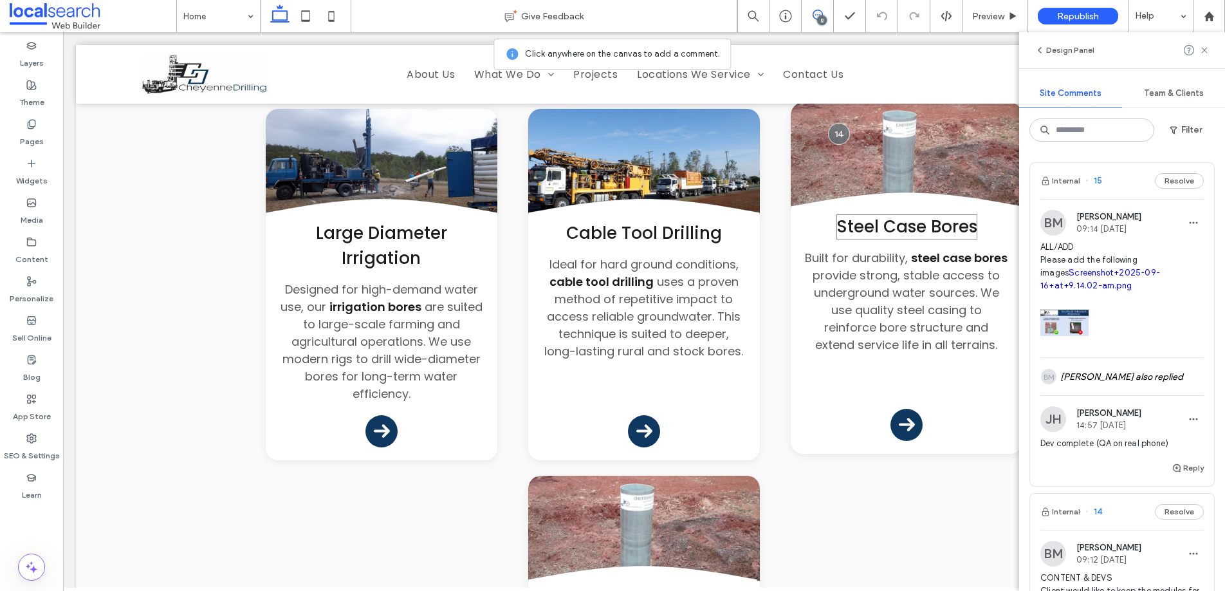
scroll to position [1834, 0]
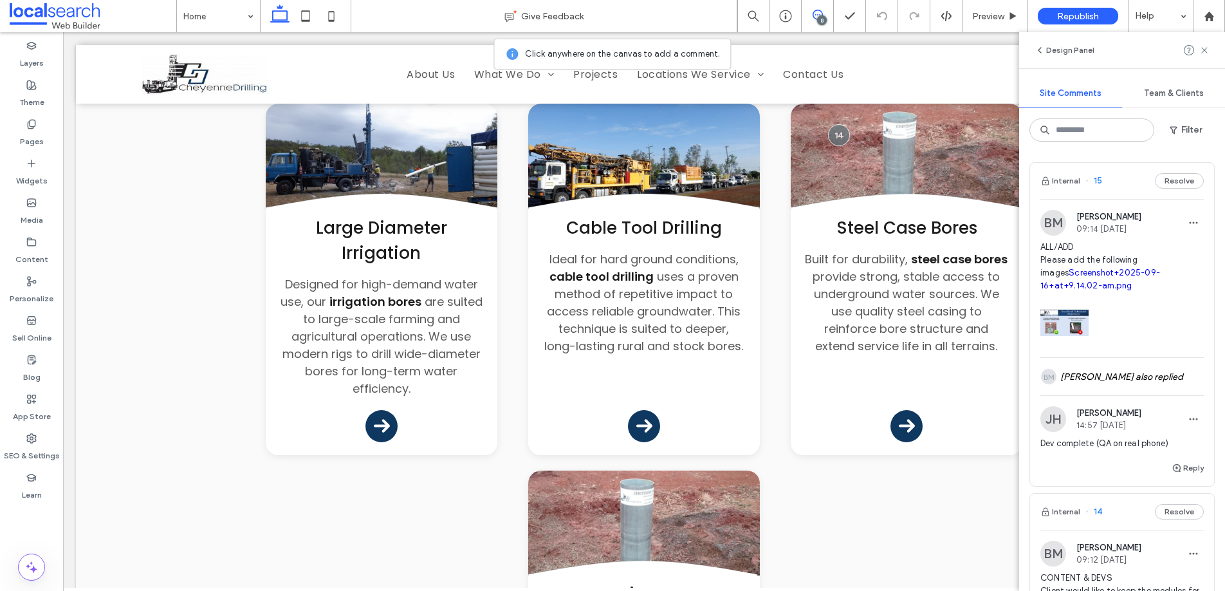
click at [1112, 269] on link "Screenshot+2025-09-16+at+9.14.02-am.png" at bounding box center [1100, 279] width 120 height 23
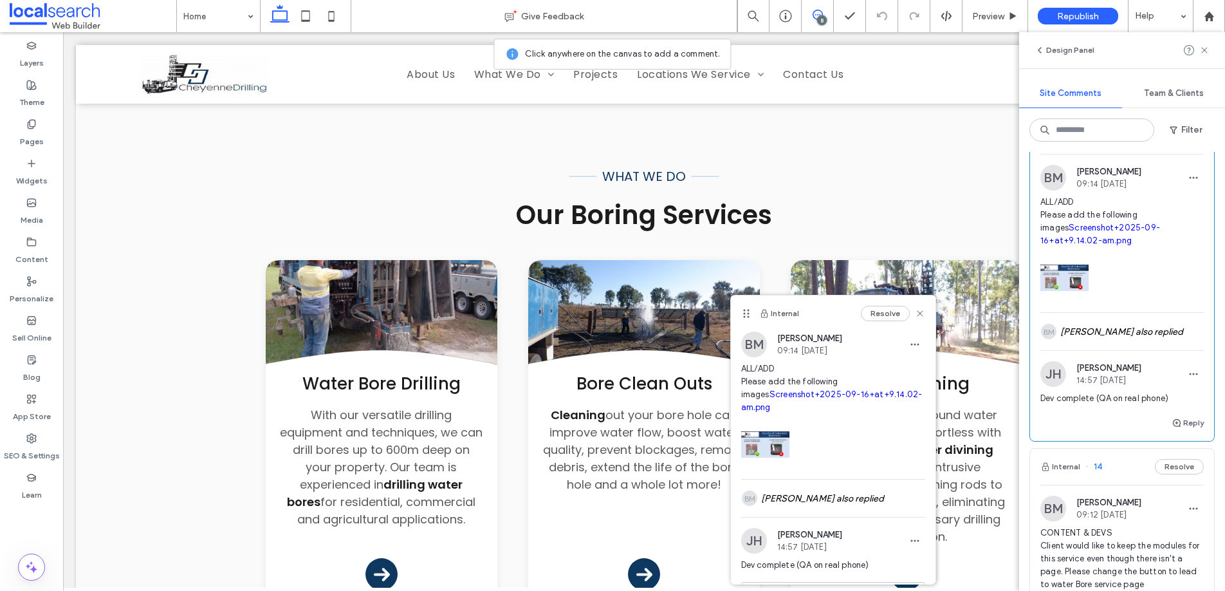
scroll to position [59, 0]
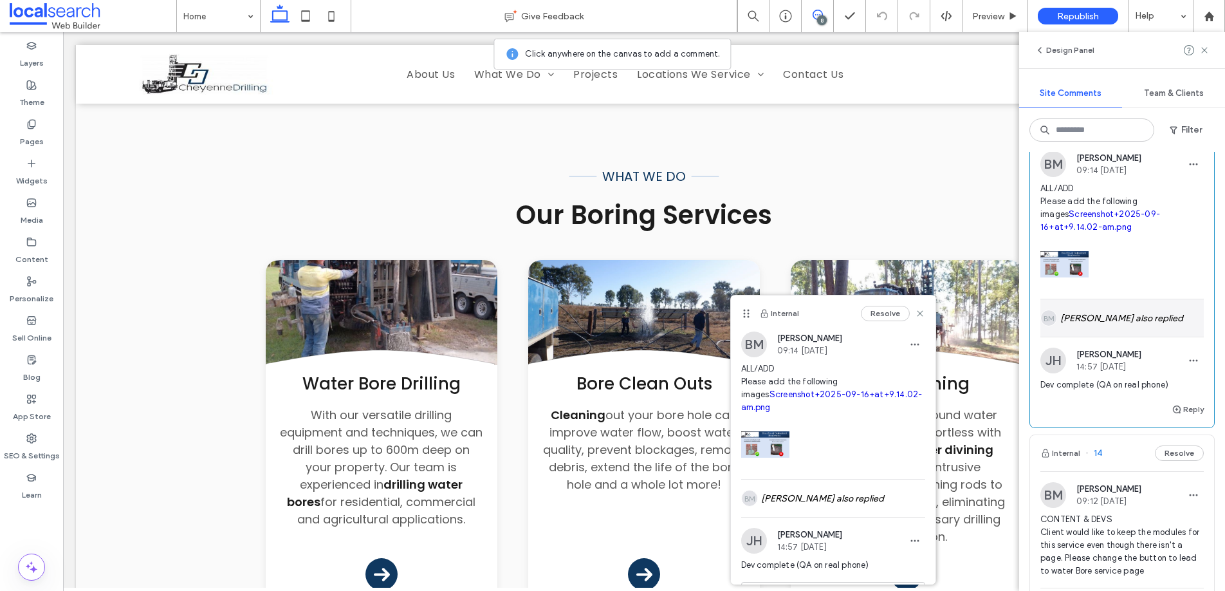
click at [1123, 311] on div "BM [PERSON_NAME] also replied" at bounding box center [1121, 317] width 163 height 37
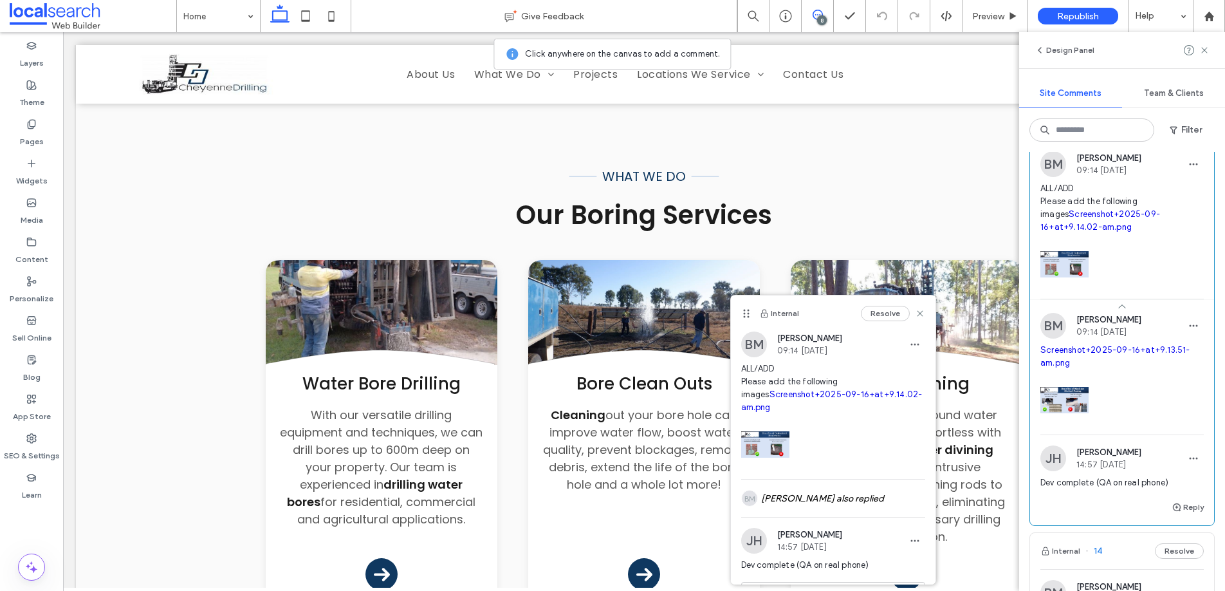
click at [1100, 348] on link "Screenshot+2025-09-16+at+9.13.51-am.png" at bounding box center [1115, 356] width 150 height 23
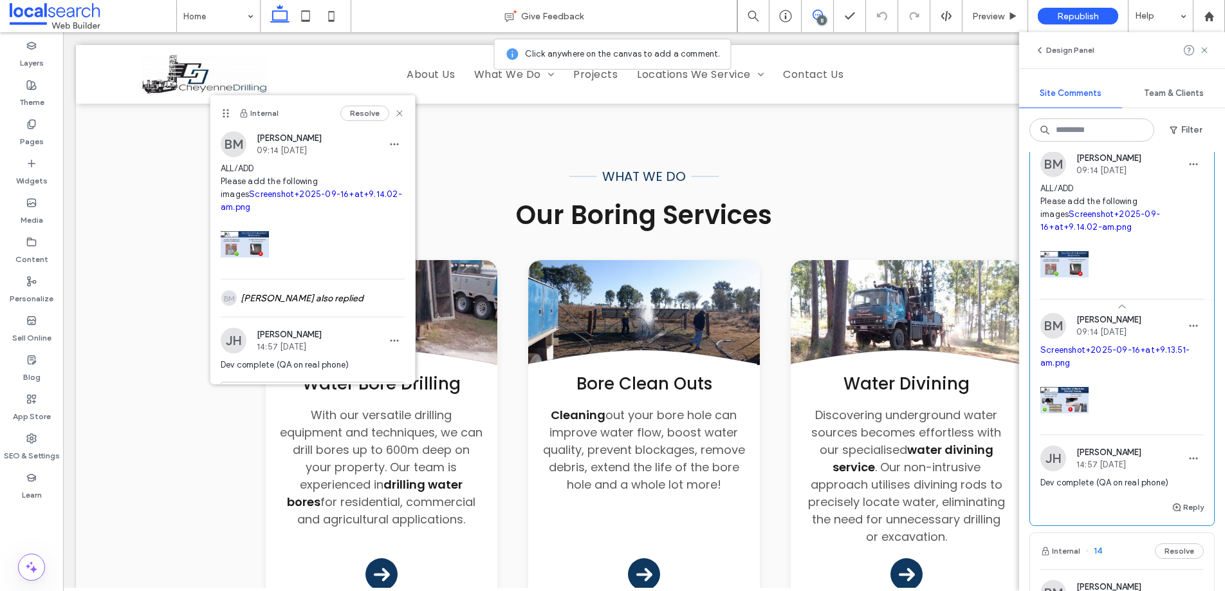
drag, startPoint x: 748, startPoint y: 312, endPoint x: 228, endPoint y: 112, distance: 557.7
click at [228, 112] on icon at bounding box center [226, 113] width 10 height 10
click at [394, 109] on icon at bounding box center [399, 113] width 10 height 10
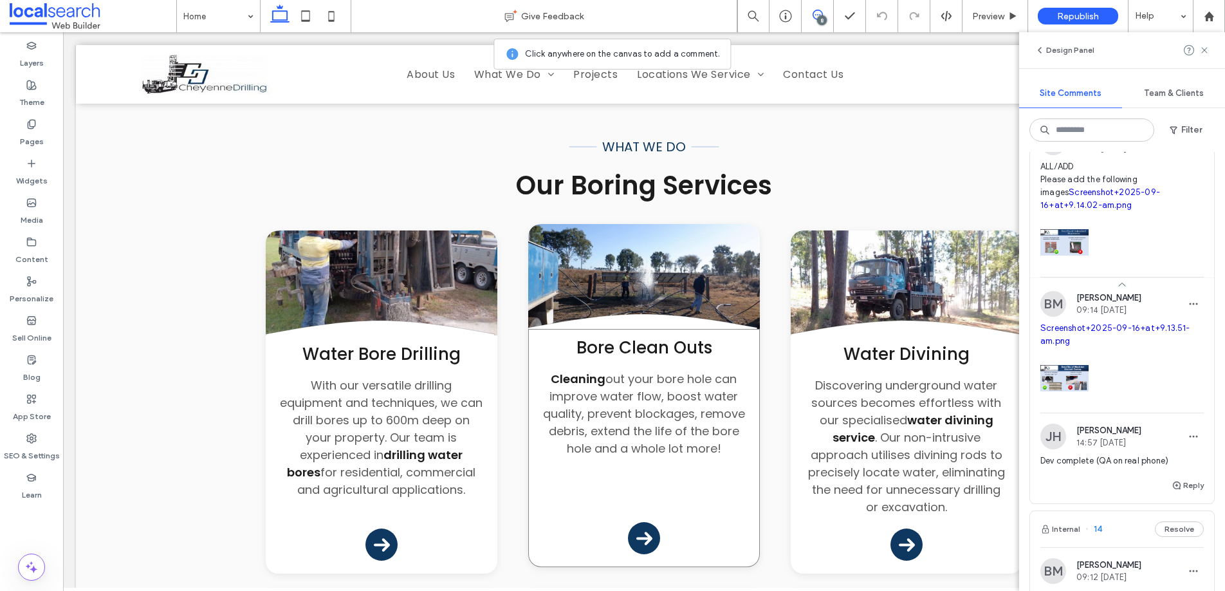
scroll to position [1419, 0]
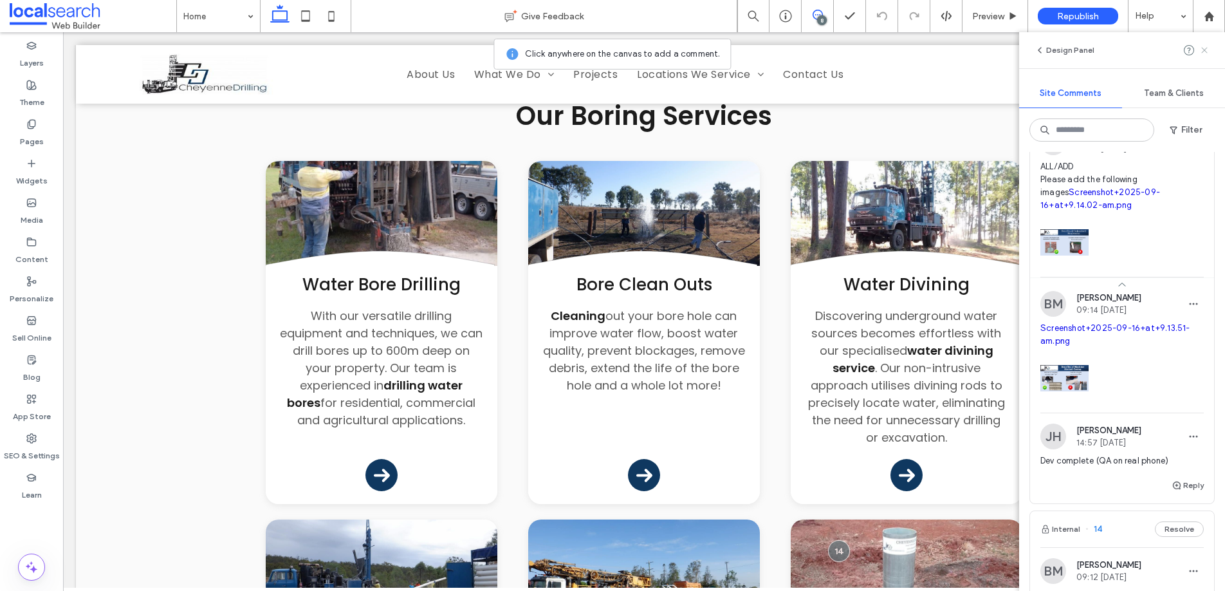
click at [1206, 48] on use at bounding box center [1204, 50] width 6 height 6
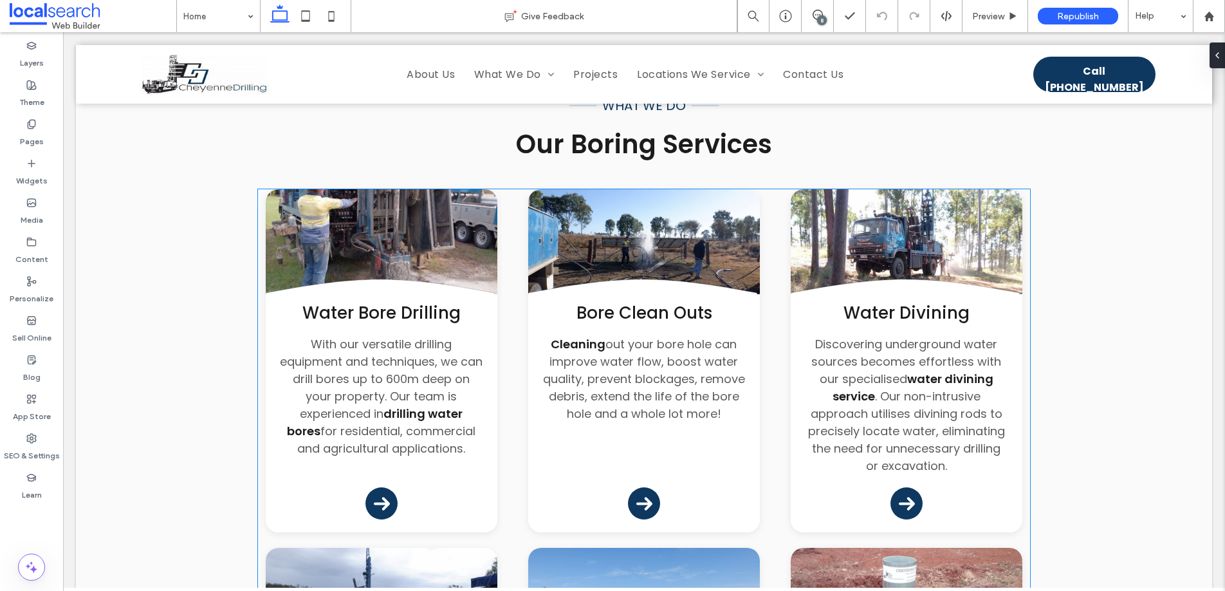
scroll to position [1334, 0]
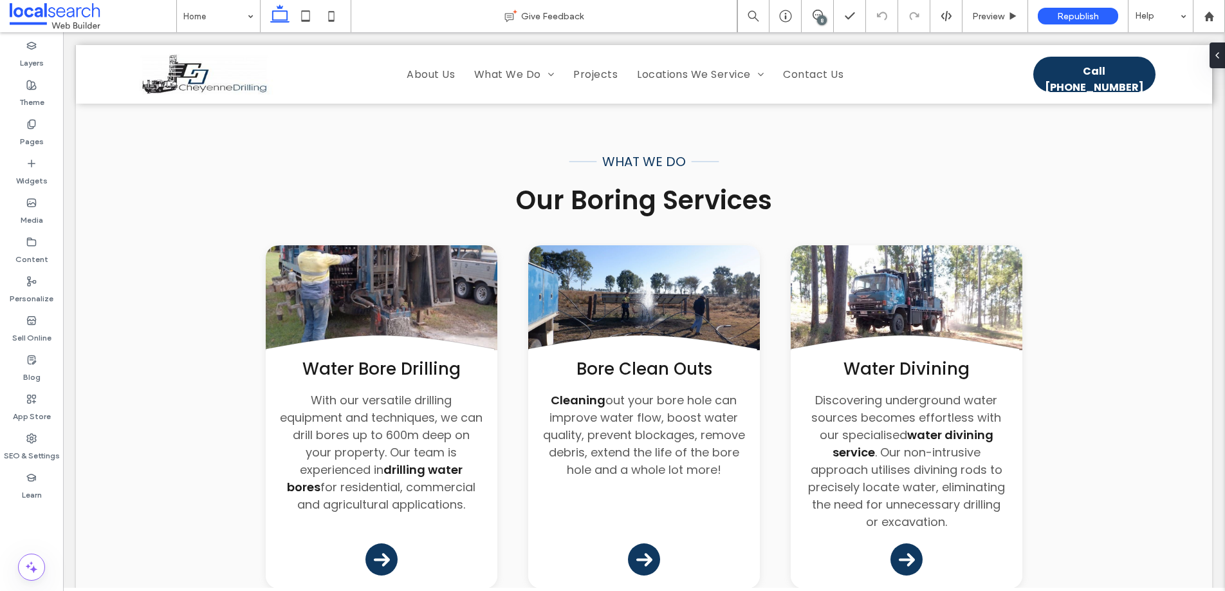
click at [822, 15] on div "8" at bounding box center [822, 20] width 10 height 10
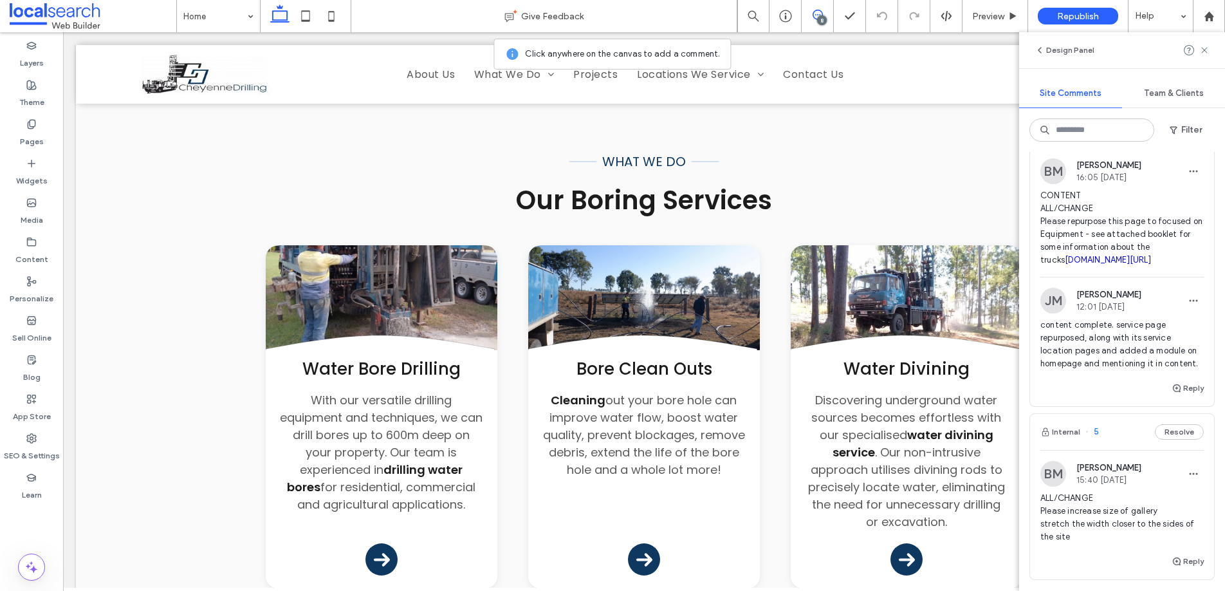
scroll to position [1450, 0]
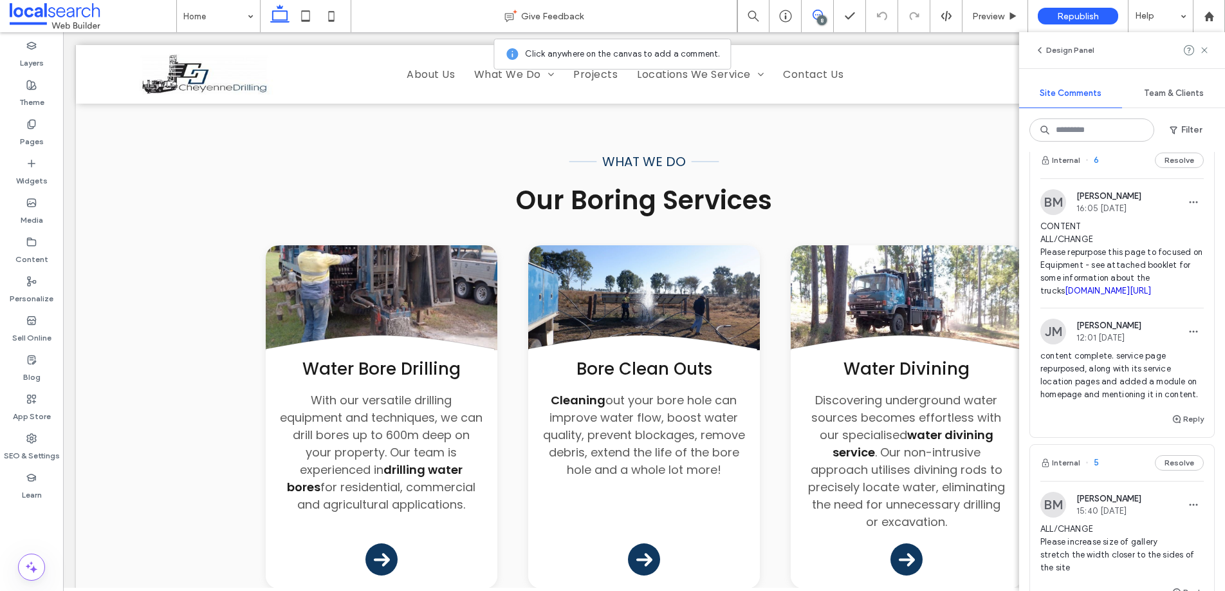
click at [1095, 167] on span "6" at bounding box center [1092, 160] width 14 height 13
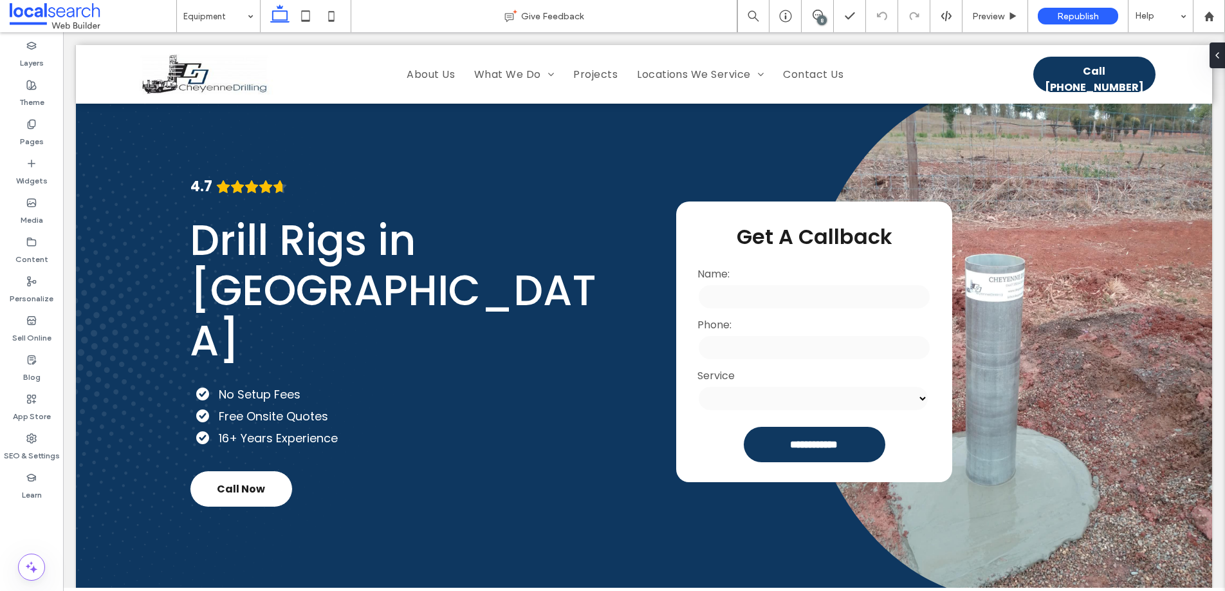
click at [822, 17] on div "8" at bounding box center [822, 20] width 10 height 10
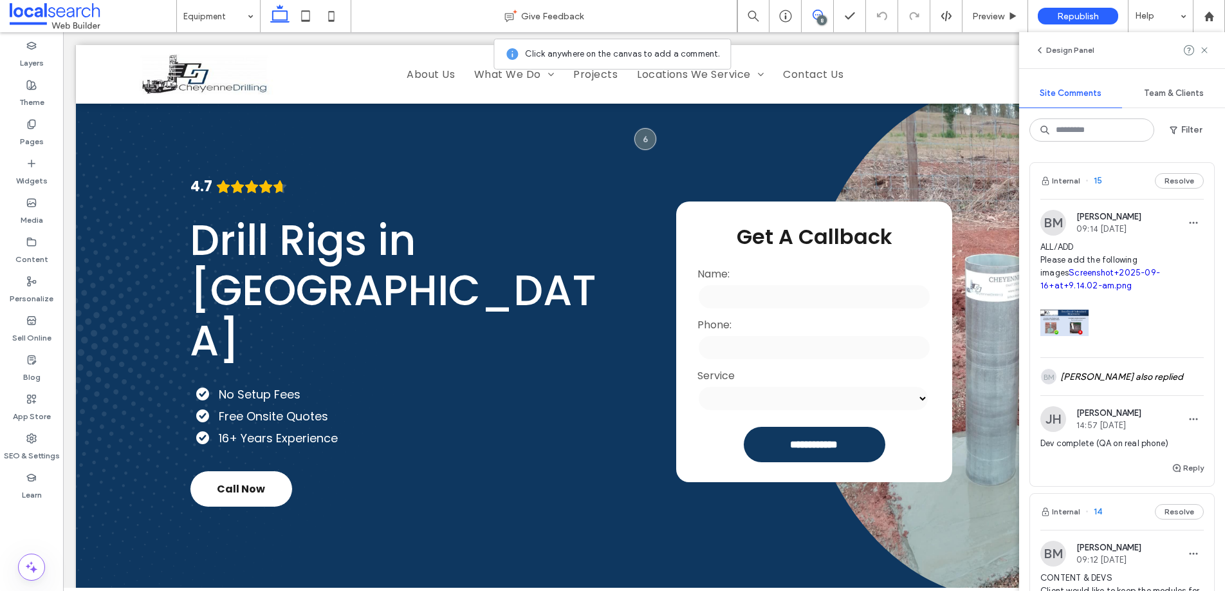
click at [1098, 180] on span "15" at bounding box center [1093, 180] width 17 height 13
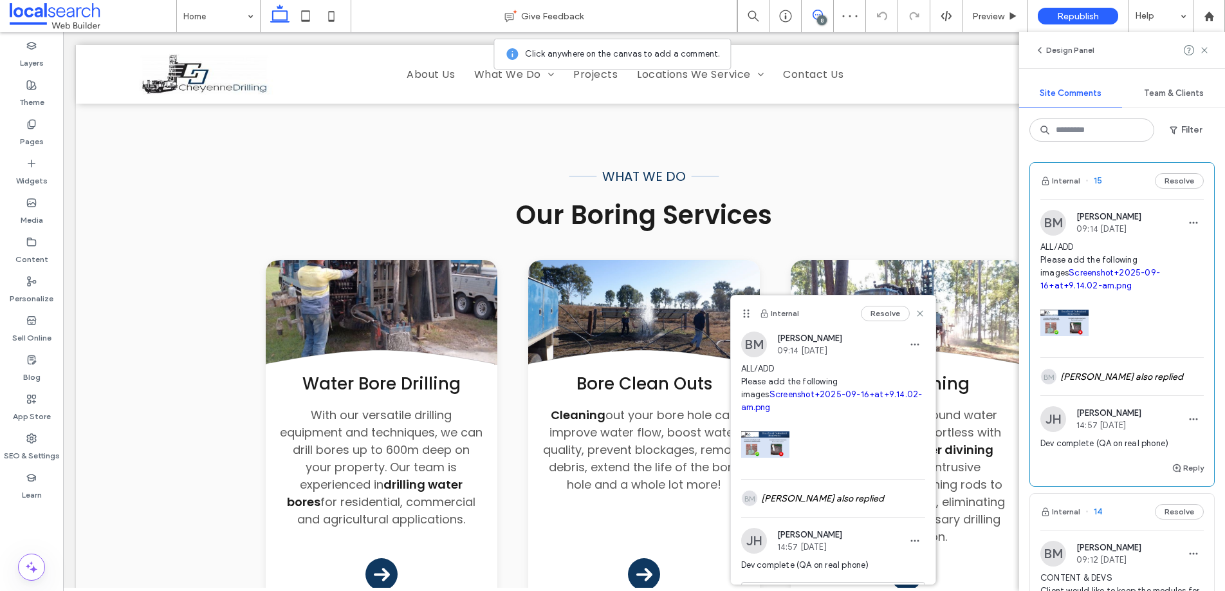
click at [786, 392] on link "Screenshot+2025-09-16+at+9.14.02-am.png" at bounding box center [831, 400] width 181 height 23
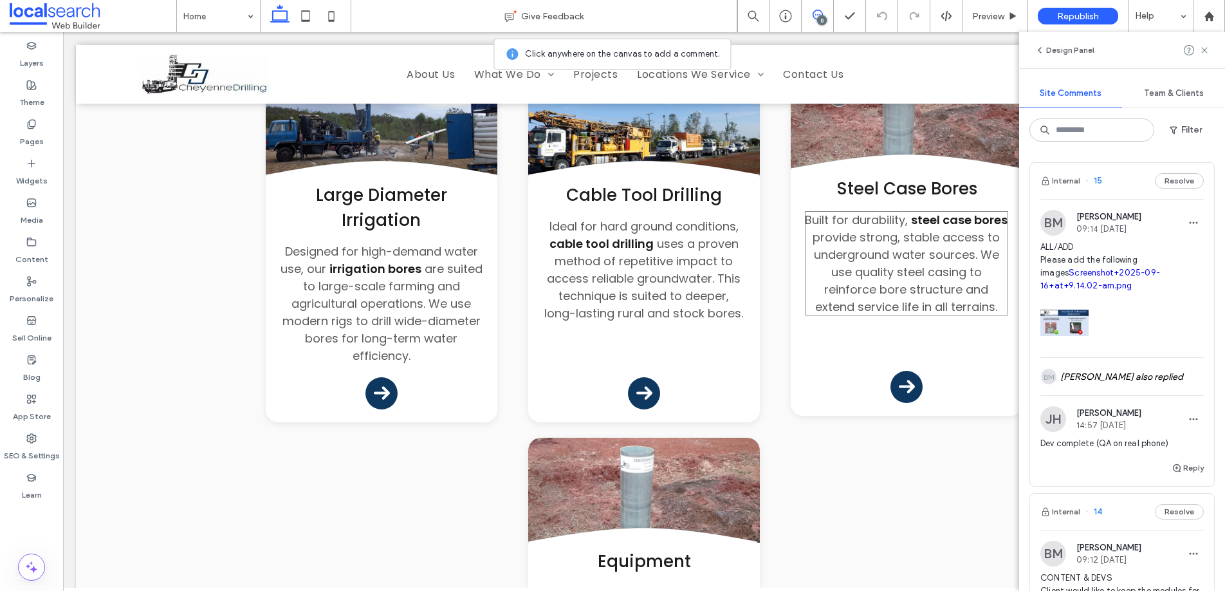
scroll to position [2009, 0]
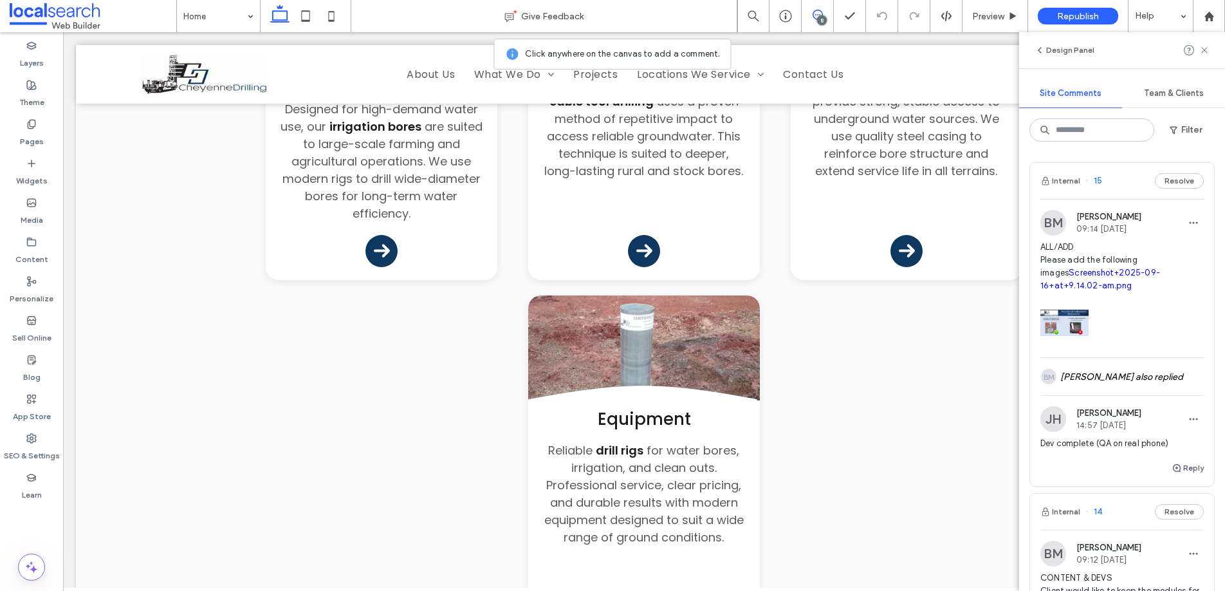
click at [1097, 178] on span "15" at bounding box center [1093, 180] width 17 height 13
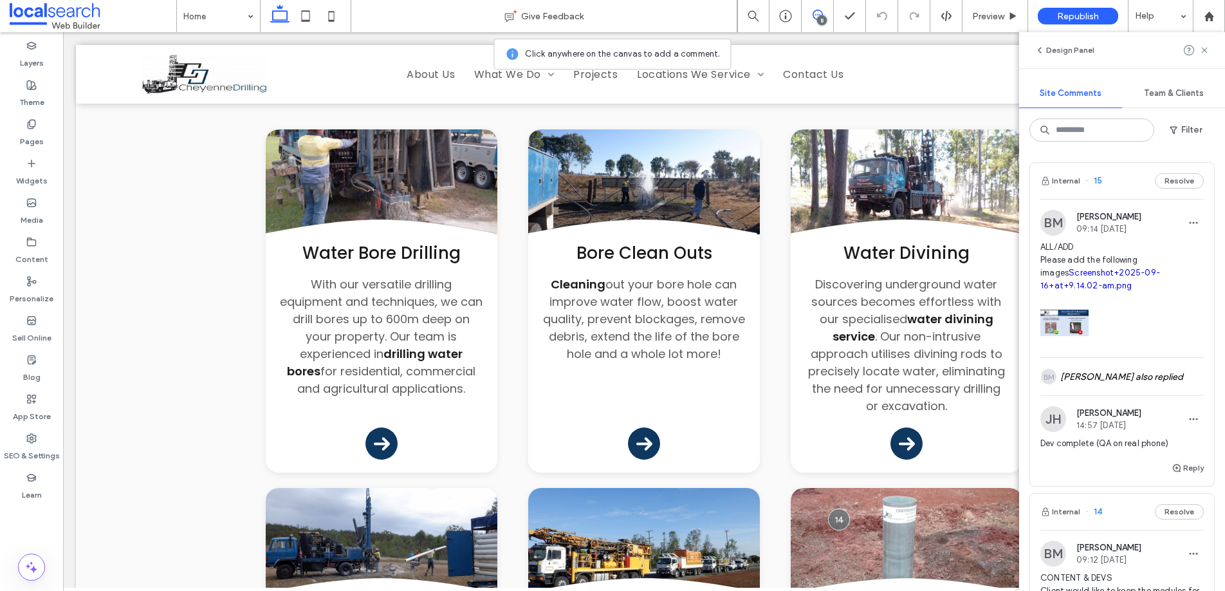
scroll to position [1320, 0]
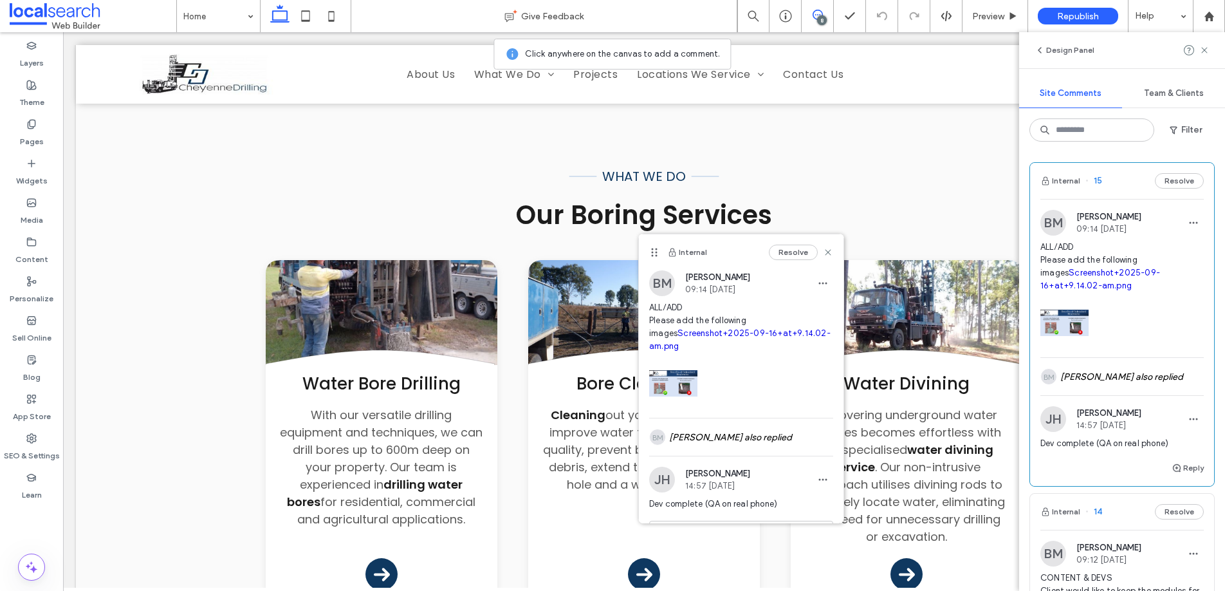
drag, startPoint x: 748, startPoint y: 313, endPoint x: 497, endPoint y: 194, distance: 278.0
click at [651, 248] on use at bounding box center [654, 252] width 6 height 8
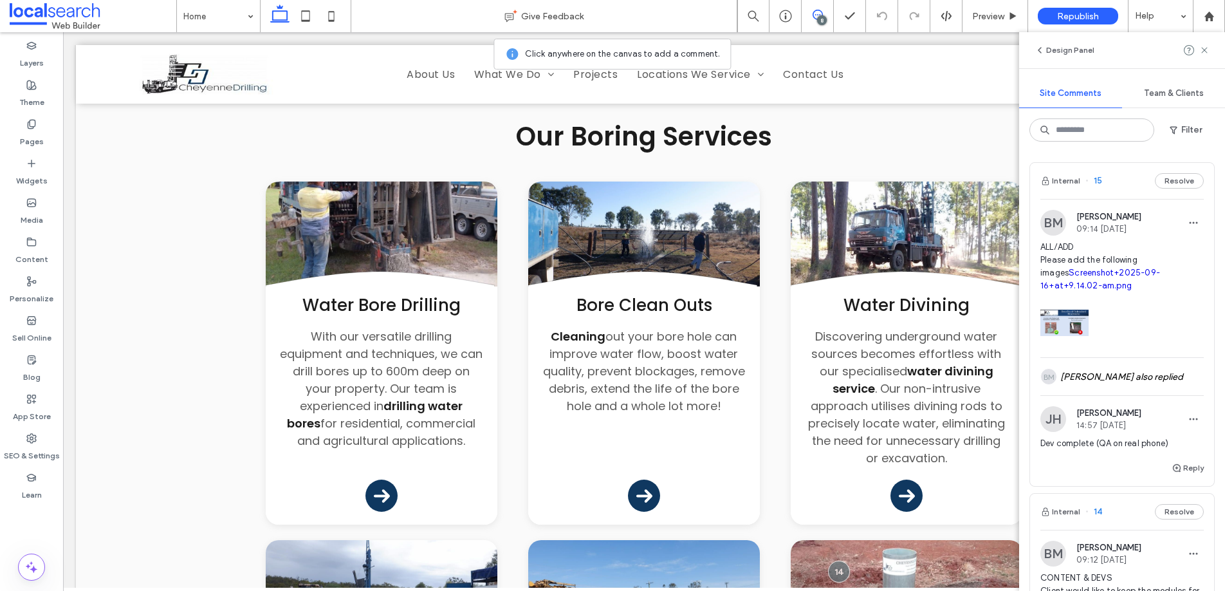
click at [1096, 180] on span "15" at bounding box center [1093, 180] width 17 height 13
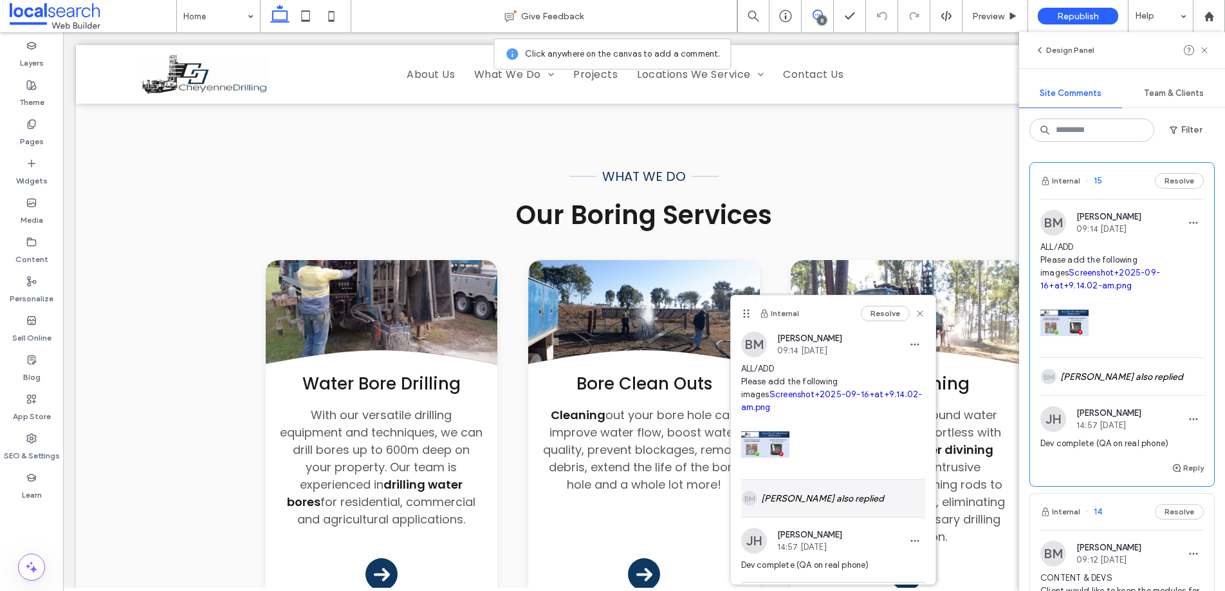
click at [788, 499] on div "BM [PERSON_NAME] also replied" at bounding box center [833, 497] width 184 height 37
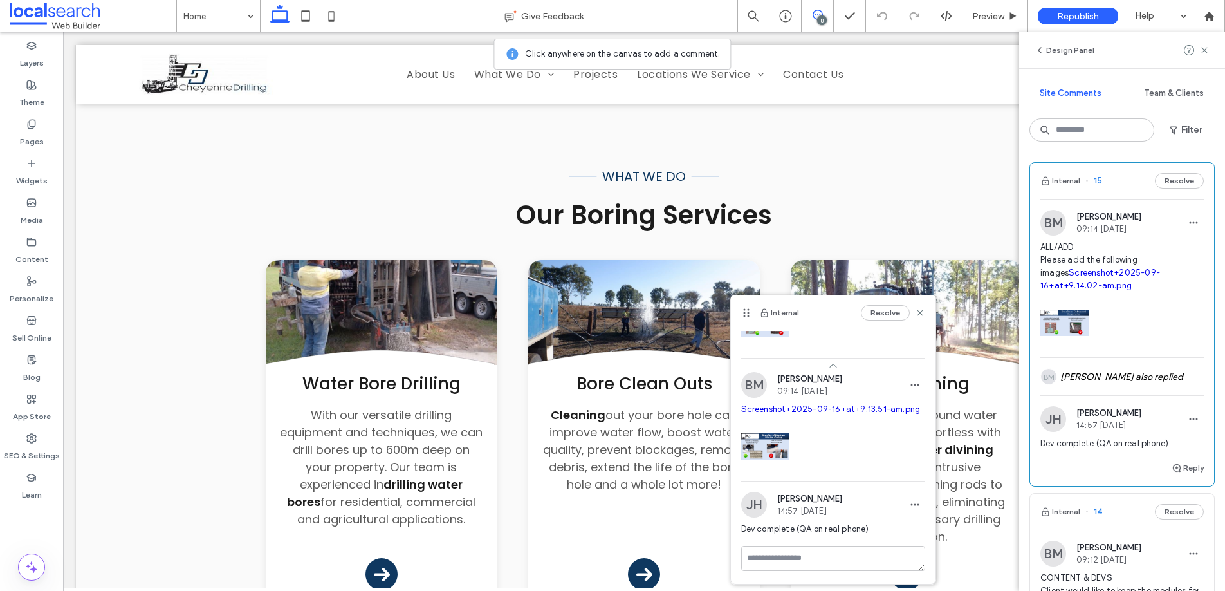
scroll to position [134, 0]
click at [809, 403] on span "Screenshot+2025-09-16+at+9.13.51-am.png" at bounding box center [833, 409] width 184 height 13
click at [809, 404] on link "Screenshot+2025-09-16+at+9.13.51-am.png" at bounding box center [831, 409] width 180 height 10
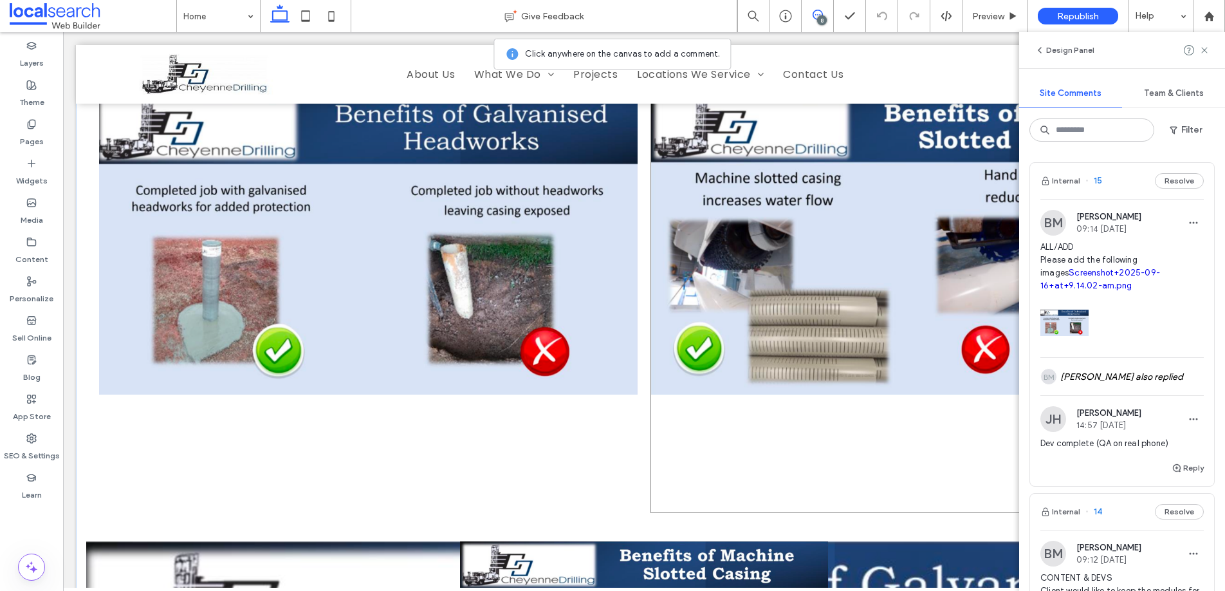
scroll to position [2675, 0]
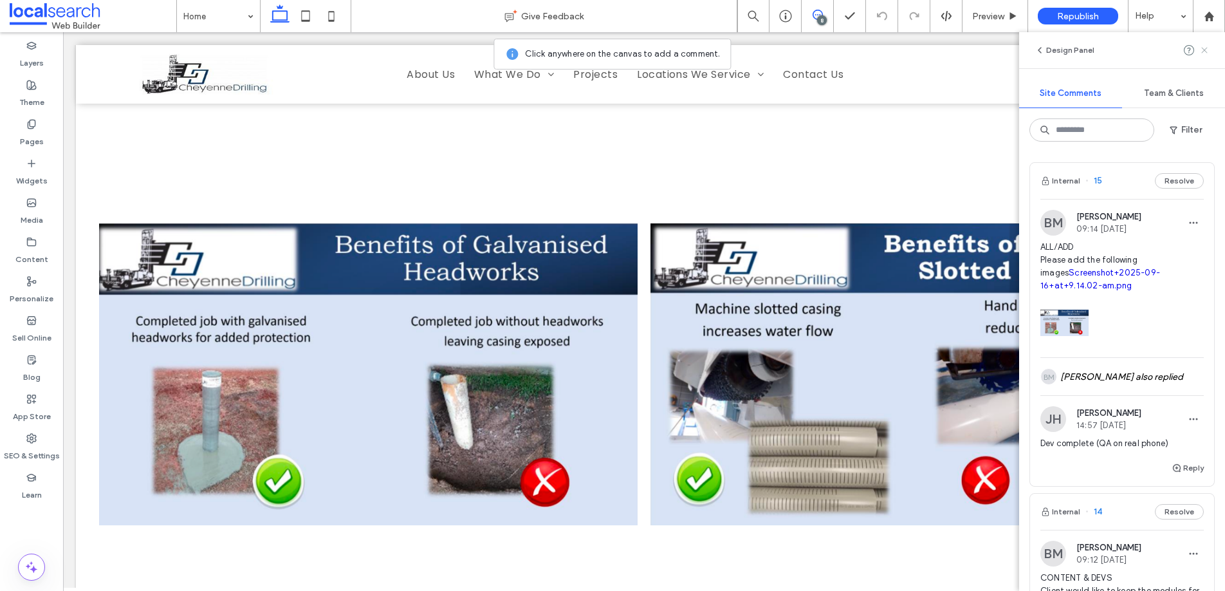
click at [1203, 52] on icon at bounding box center [1204, 50] width 10 height 10
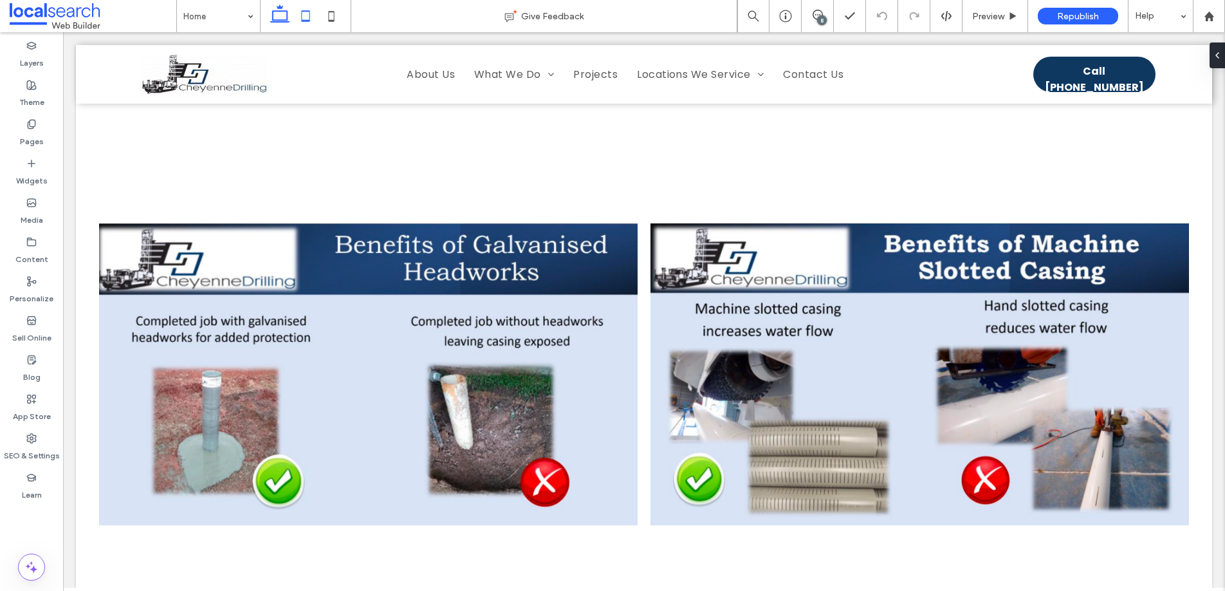
click at [309, 17] on use at bounding box center [305, 15] width 8 height 11
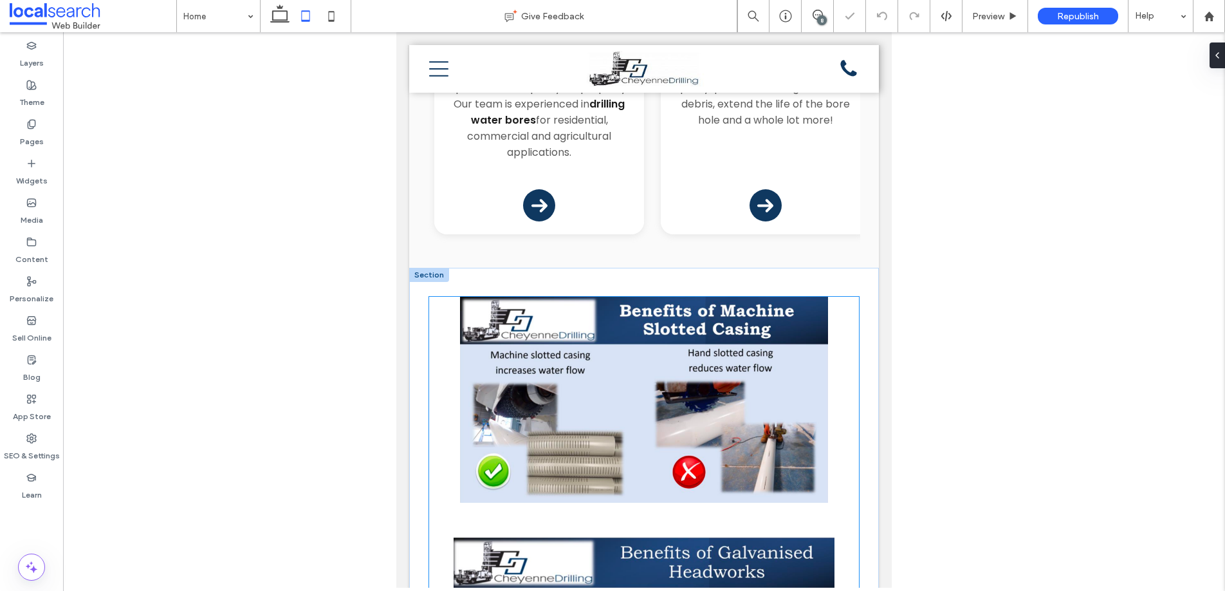
scroll to position [1858, 0]
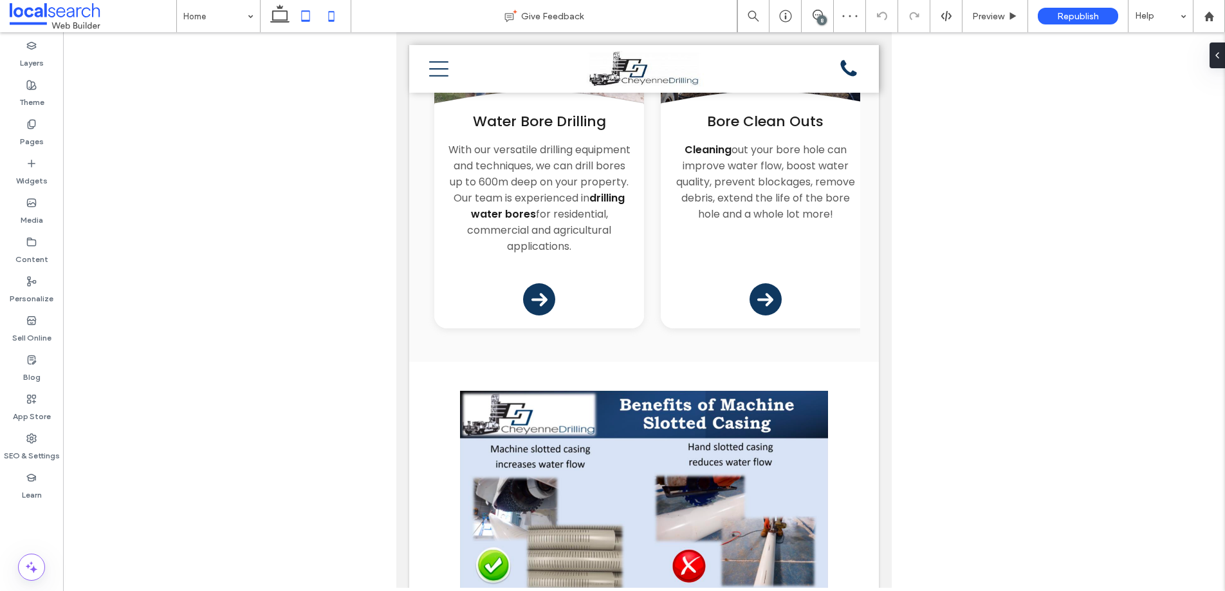
click at [335, 16] on icon at bounding box center [331, 16] width 26 height 26
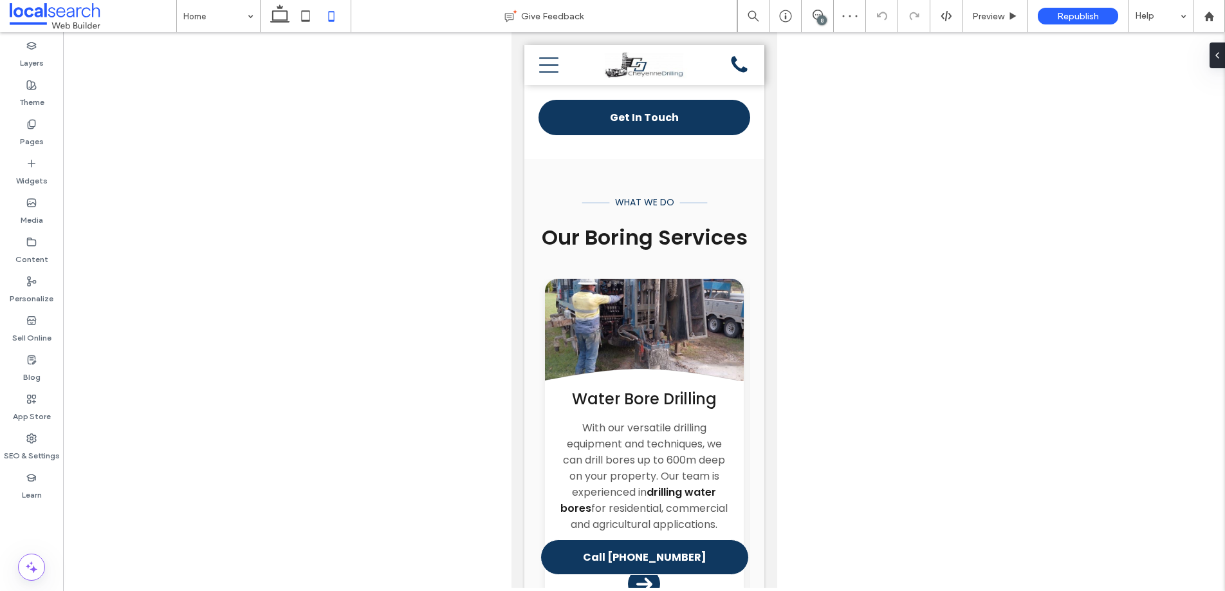
scroll to position [2359, 0]
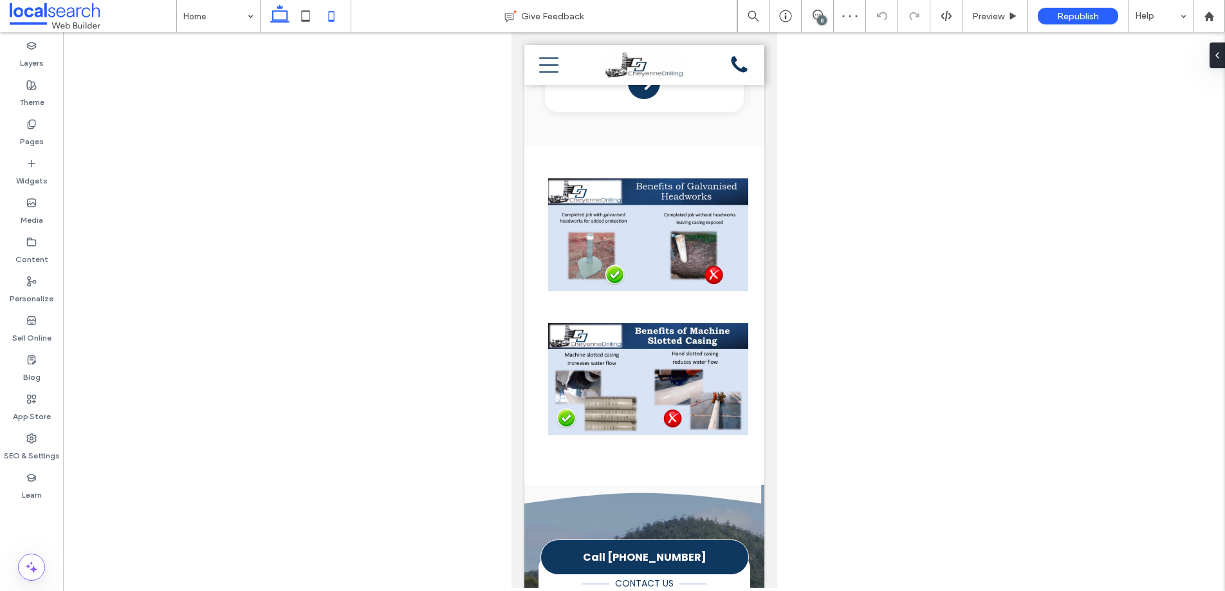
drag, startPoint x: 283, startPoint y: 6, endPoint x: 252, endPoint y: 5, distance: 31.6
click at [283, 6] on icon at bounding box center [280, 16] width 26 height 26
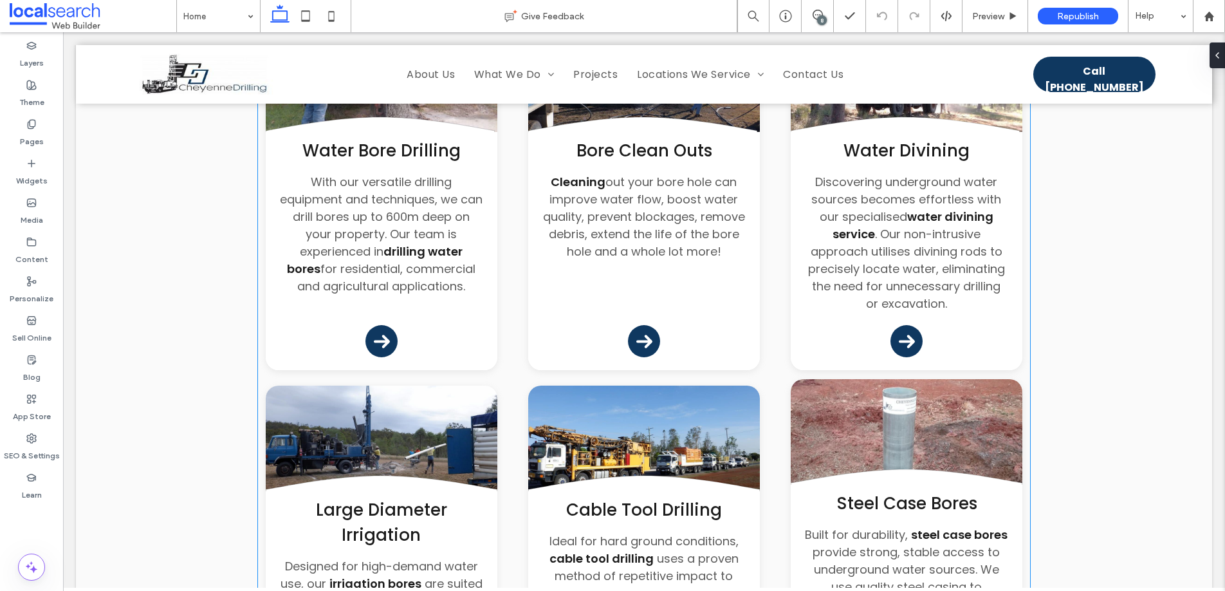
scroll to position [1980, 0]
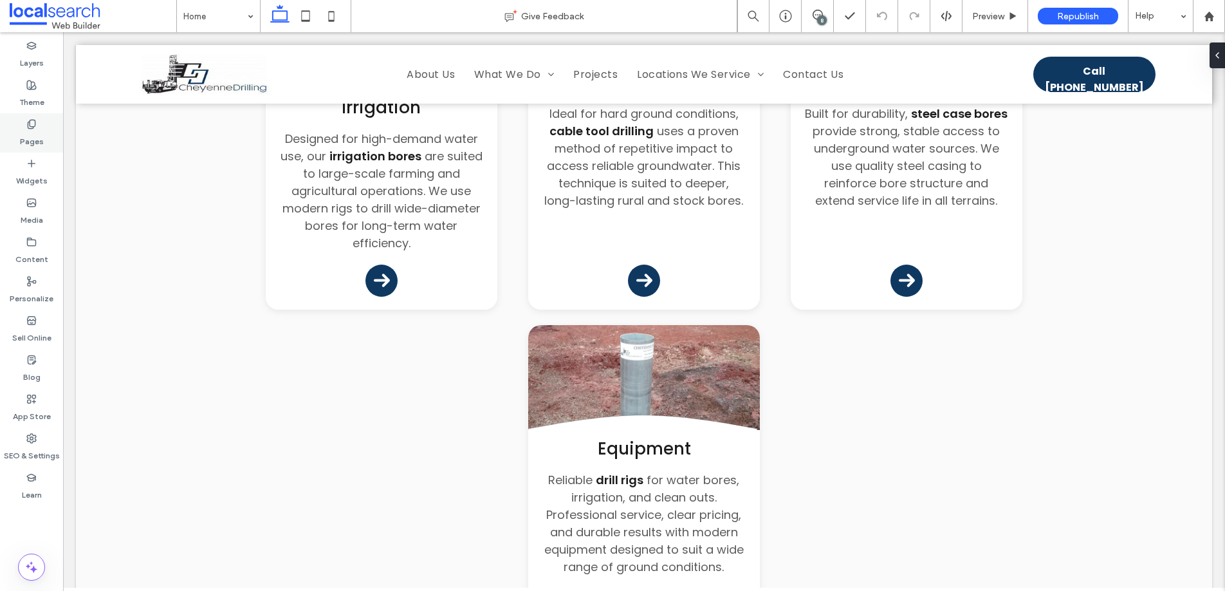
click at [35, 122] on icon at bounding box center [31, 124] width 10 height 10
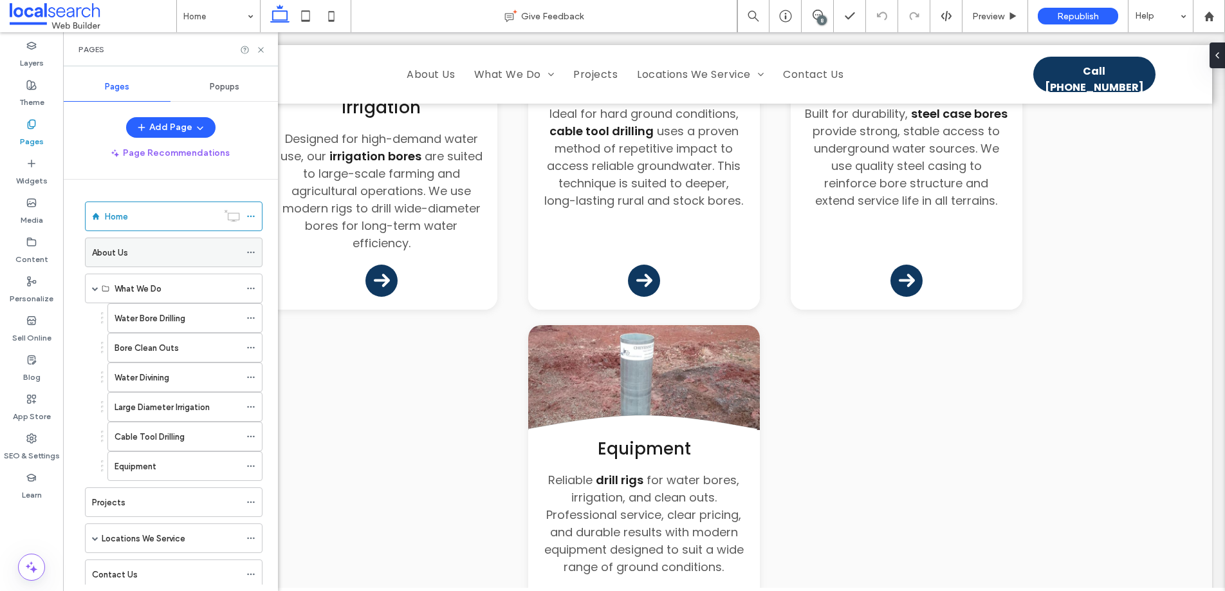
click at [142, 252] on div "About Us" at bounding box center [166, 253] width 148 height 14
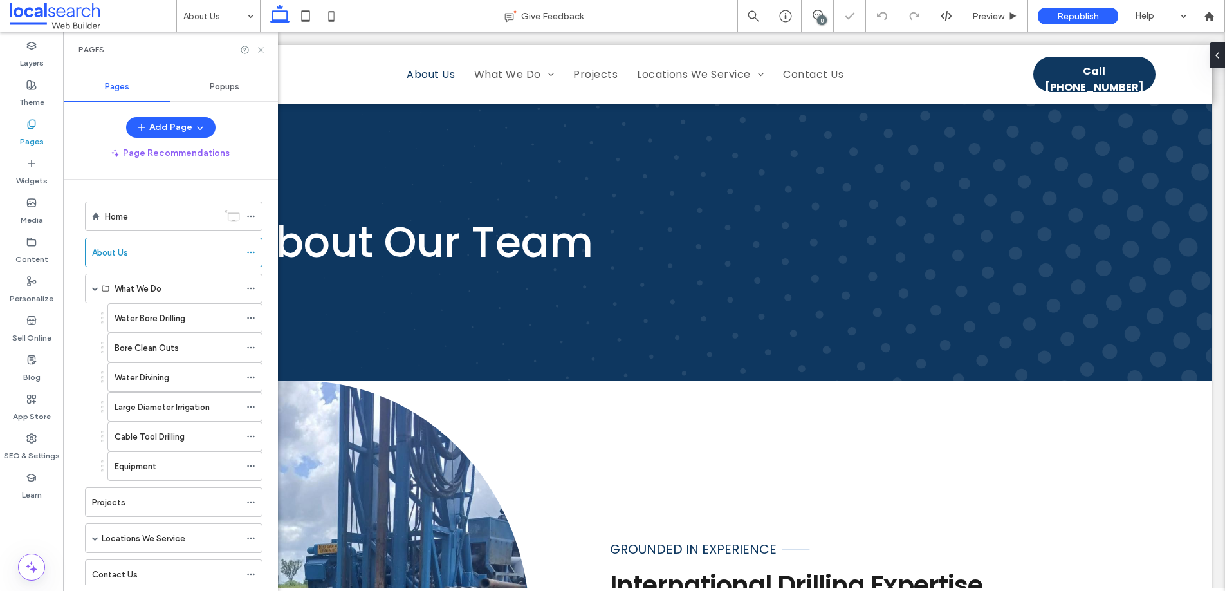
click at [261, 48] on icon at bounding box center [261, 50] width 10 height 10
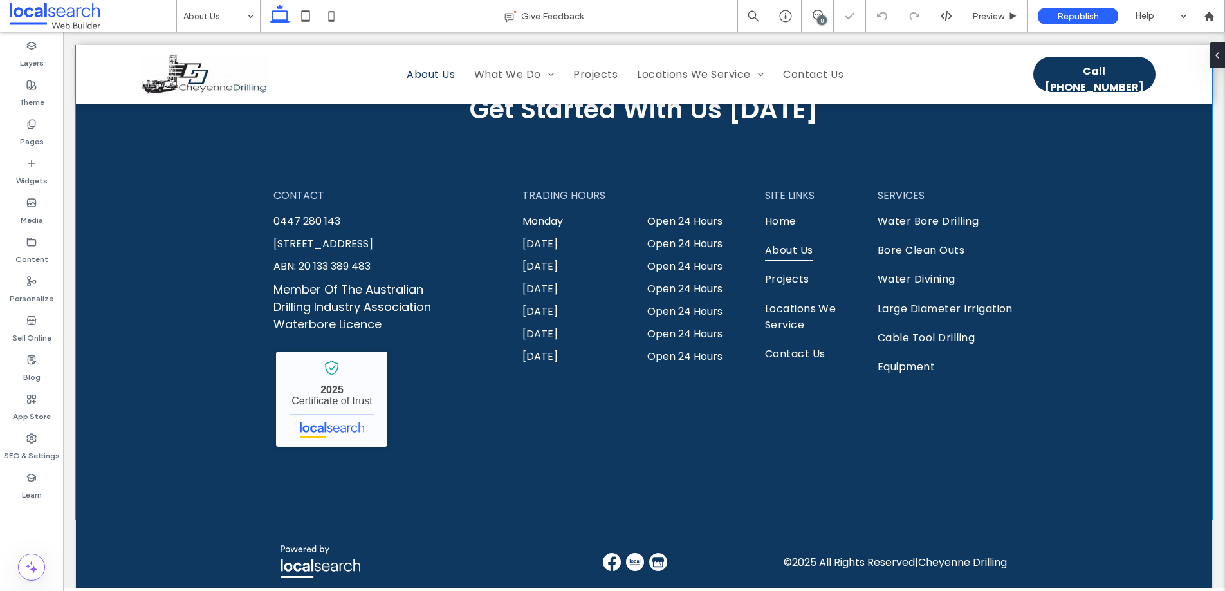
scroll to position [952, 0]
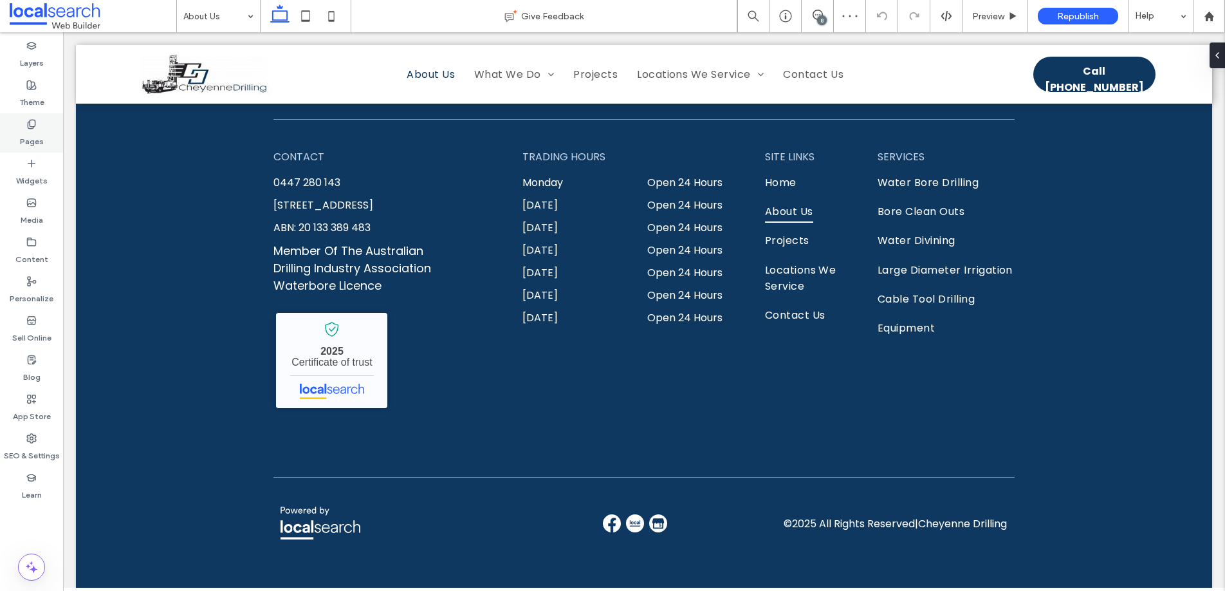
click at [18, 124] on div "Pages" at bounding box center [31, 132] width 63 height 39
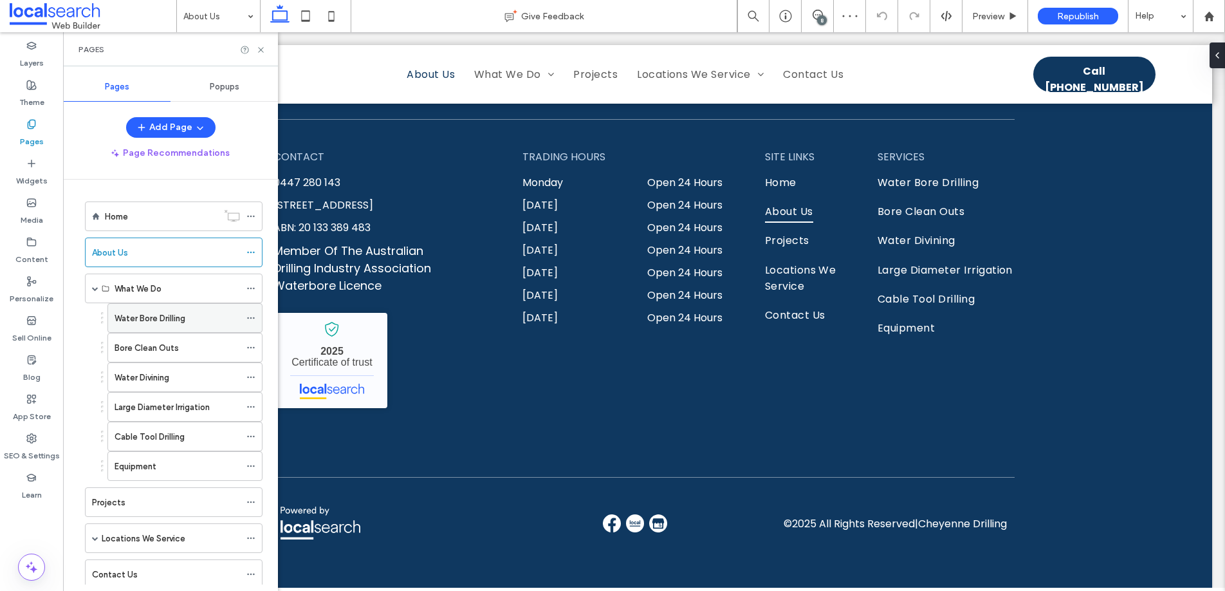
click at [136, 315] on label "Water Bore Drilling" at bounding box center [150, 318] width 71 height 23
click at [261, 48] on use at bounding box center [260, 49] width 5 height 5
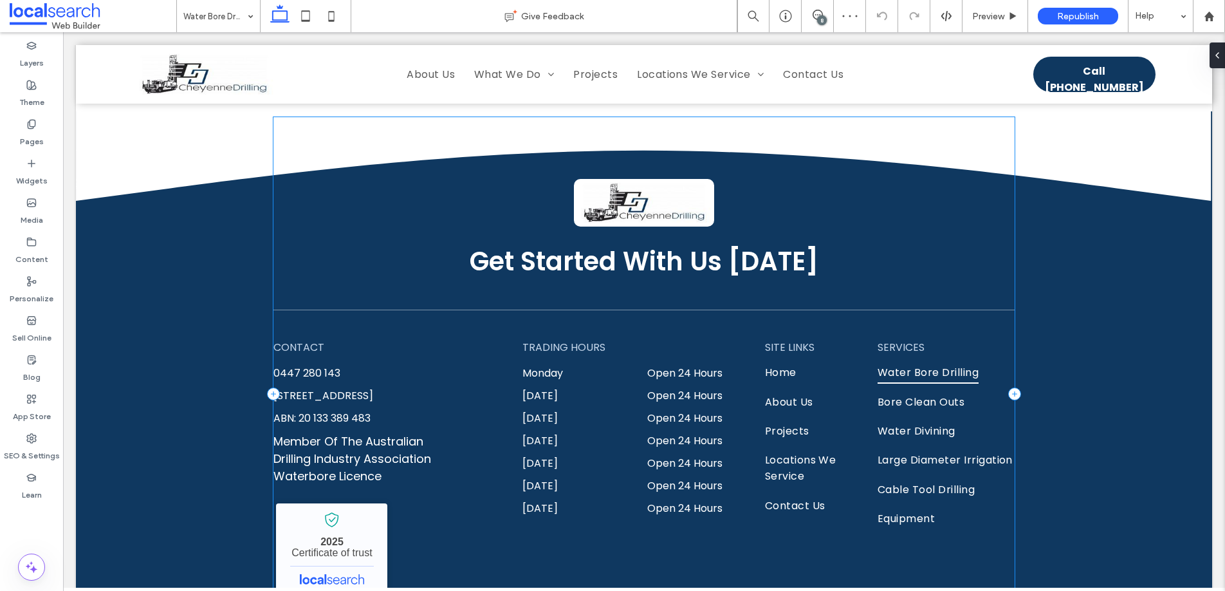
scroll to position [2275, 0]
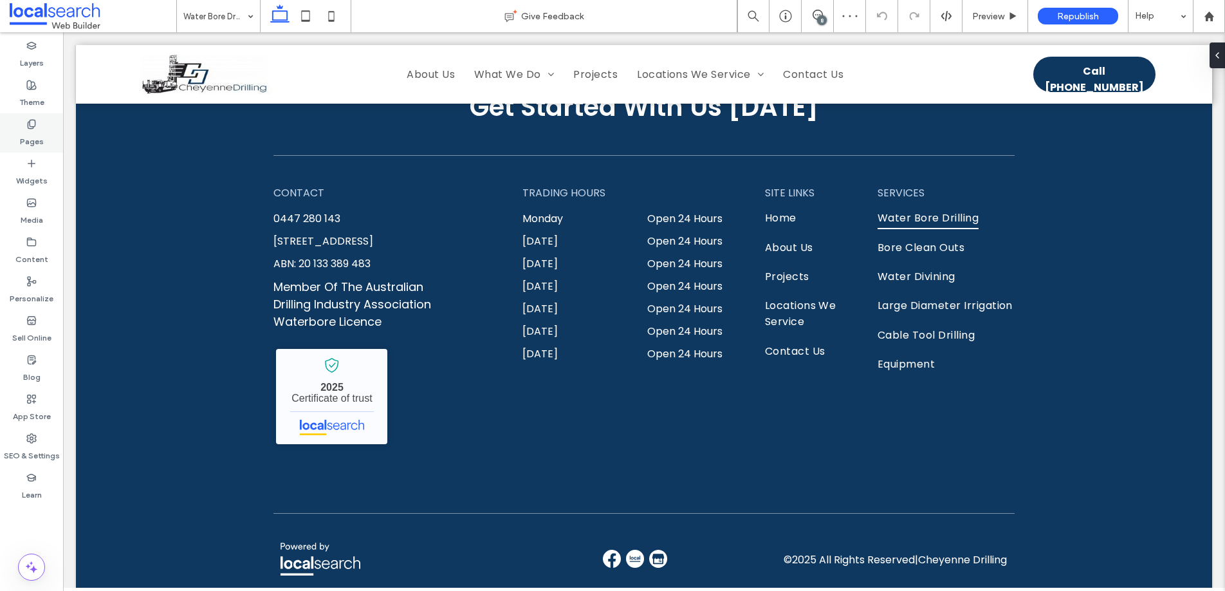
click at [28, 120] on icon at bounding box center [31, 124] width 10 height 10
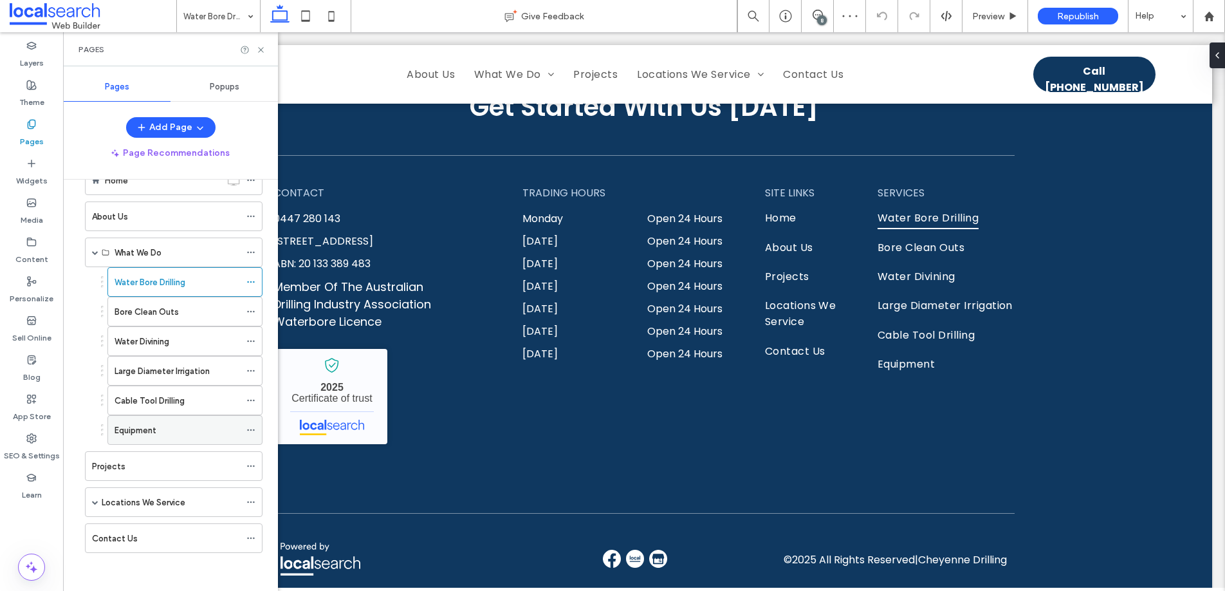
scroll to position [37, 0]
click at [147, 460] on div "Projects" at bounding box center [166, 466] width 148 height 14
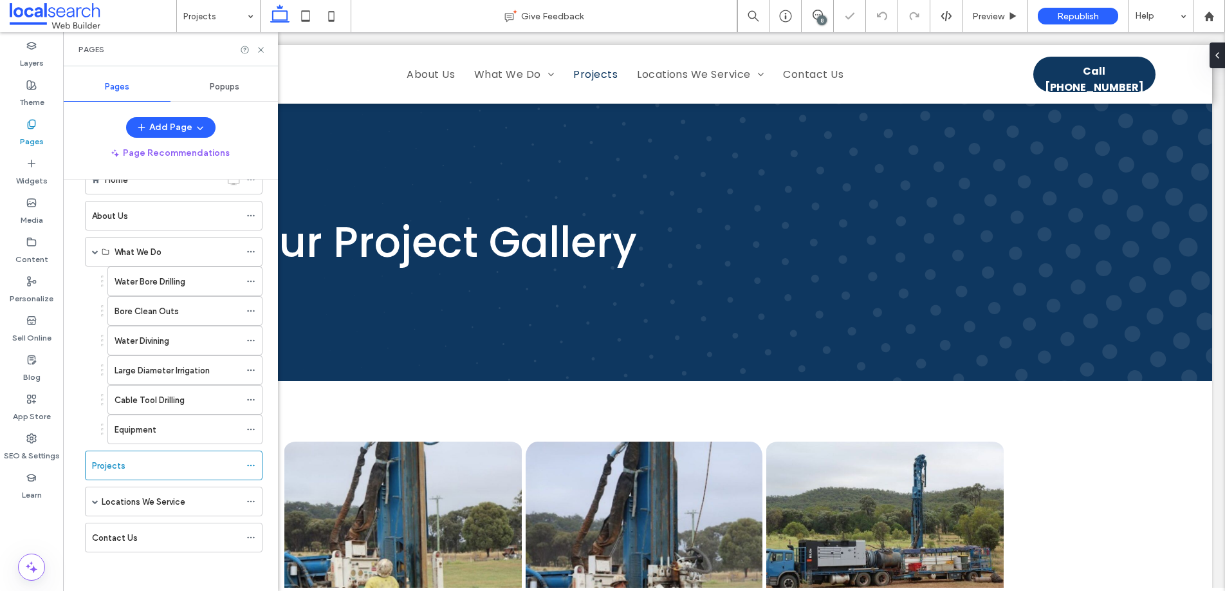
click at [262, 48] on use at bounding box center [260, 49] width 5 height 5
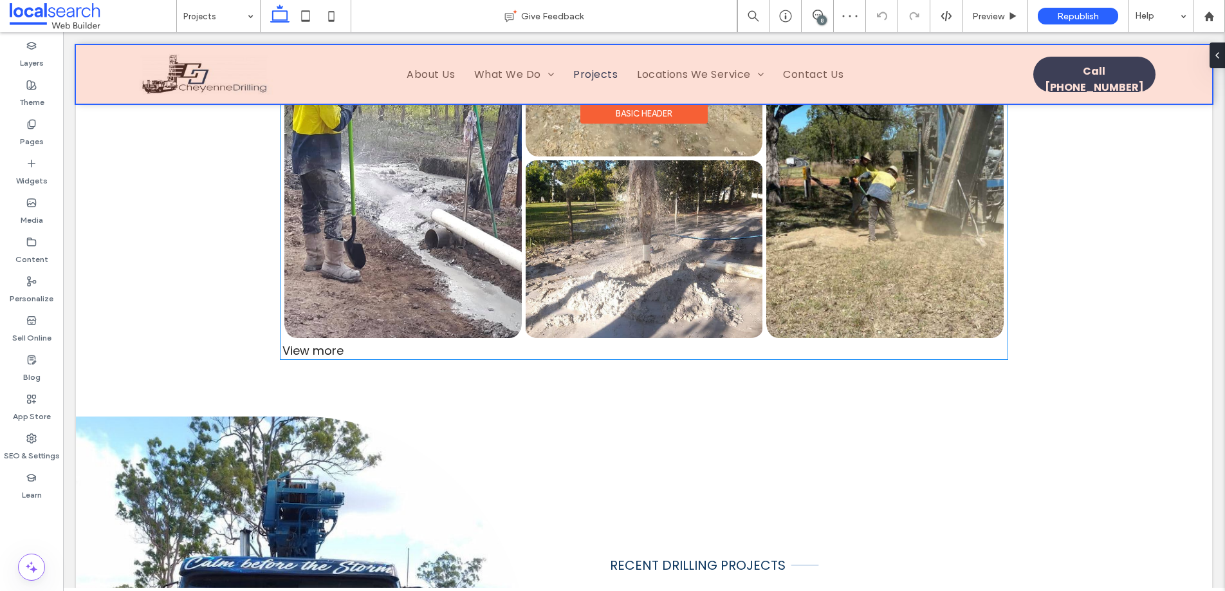
scroll to position [1108, 0]
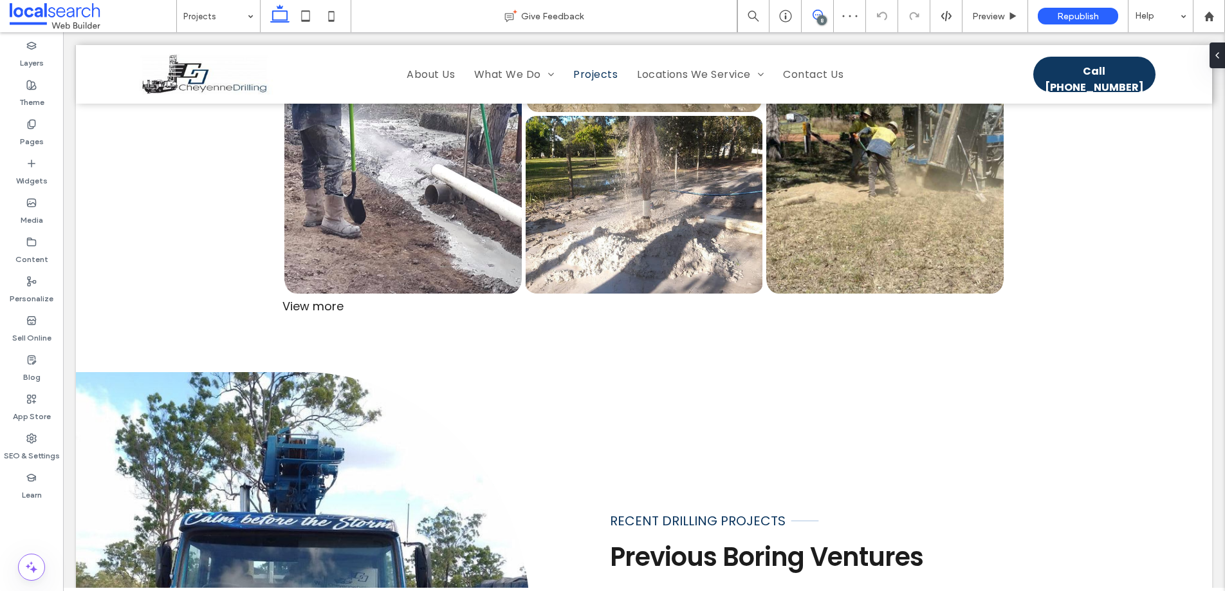
click at [813, 14] on icon at bounding box center [818, 15] width 10 height 10
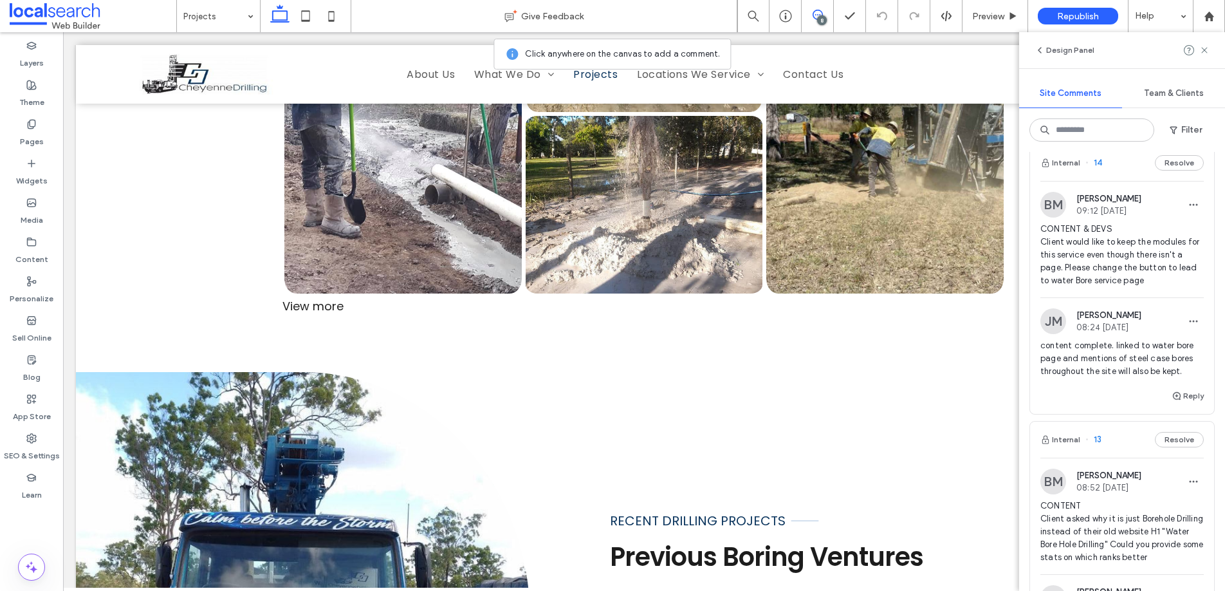
scroll to position [646, 0]
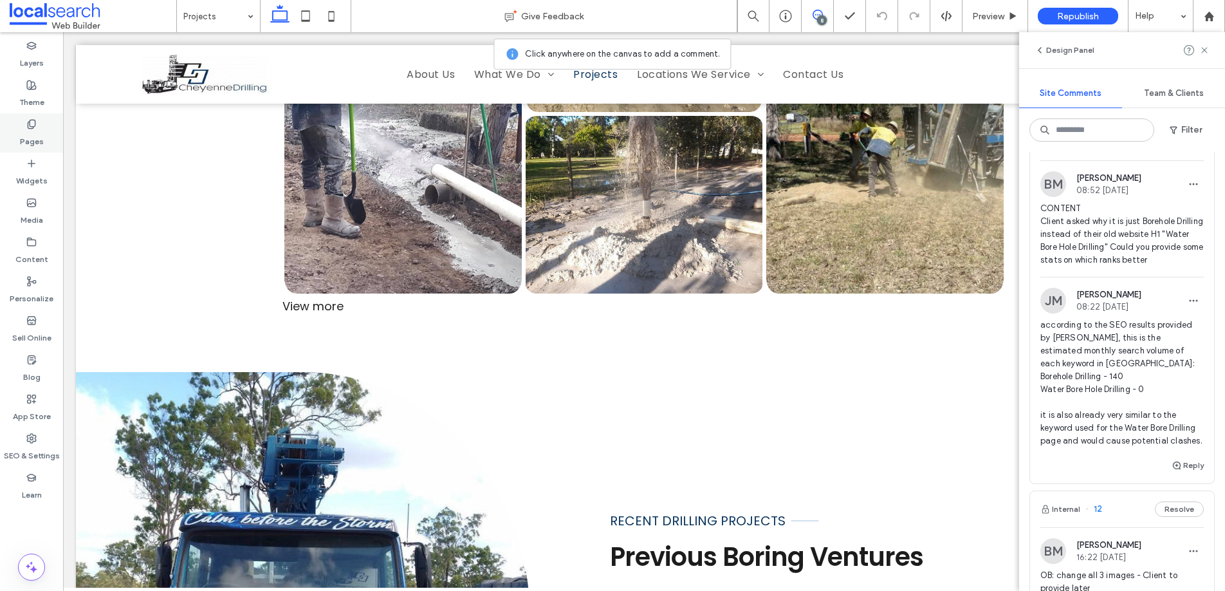
click at [32, 128] on use at bounding box center [31, 124] width 7 height 8
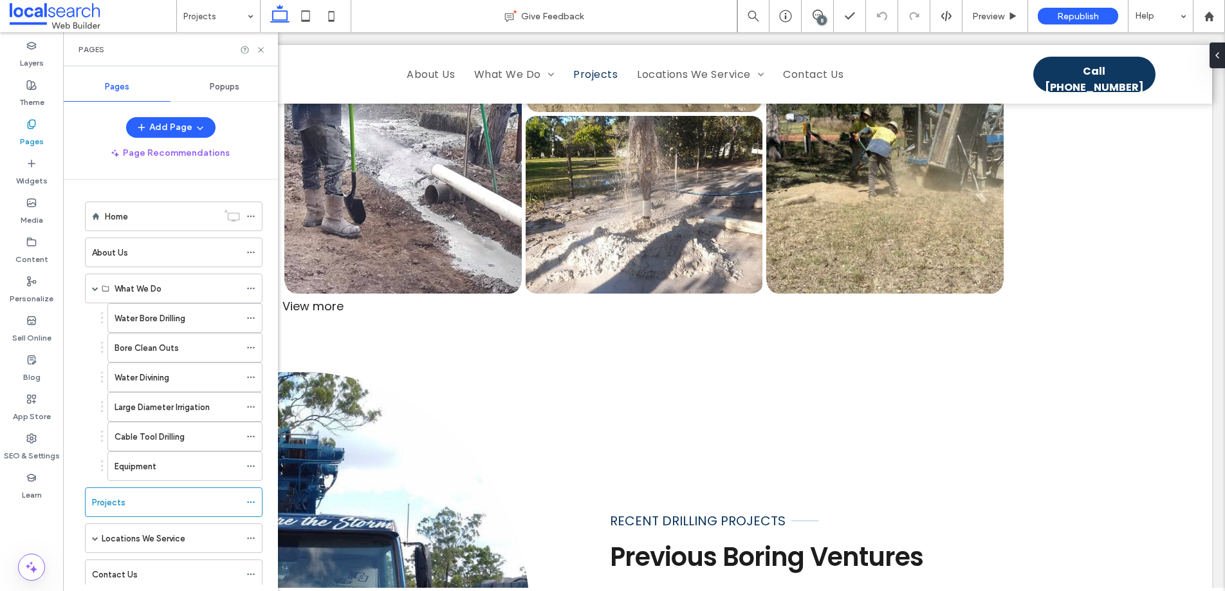
scroll to position [0, 0]
click at [171, 288] on div "What We Do" at bounding box center [177, 289] width 125 height 14
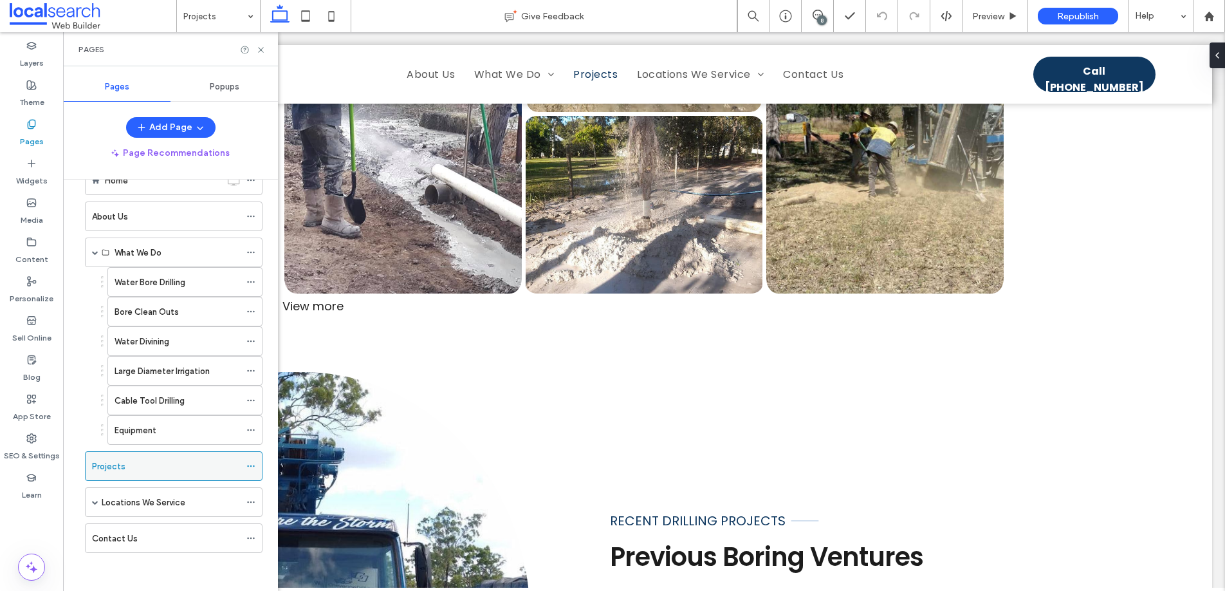
scroll to position [37, 0]
click at [161, 512] on div "Locations We Service" at bounding box center [171, 501] width 138 height 28
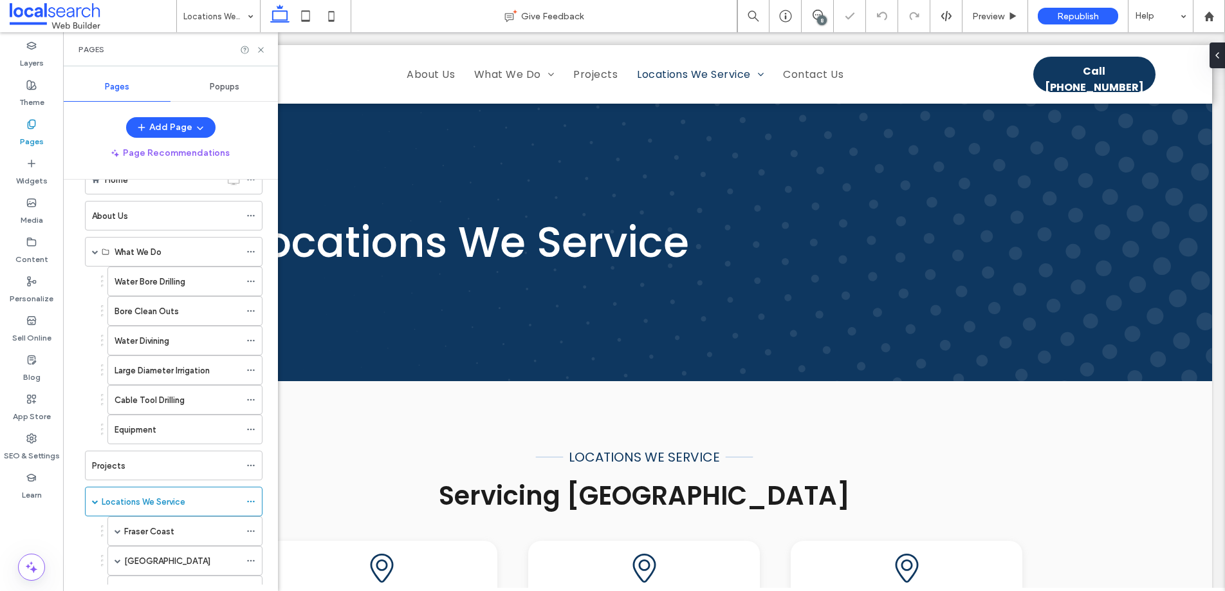
scroll to position [244, 0]
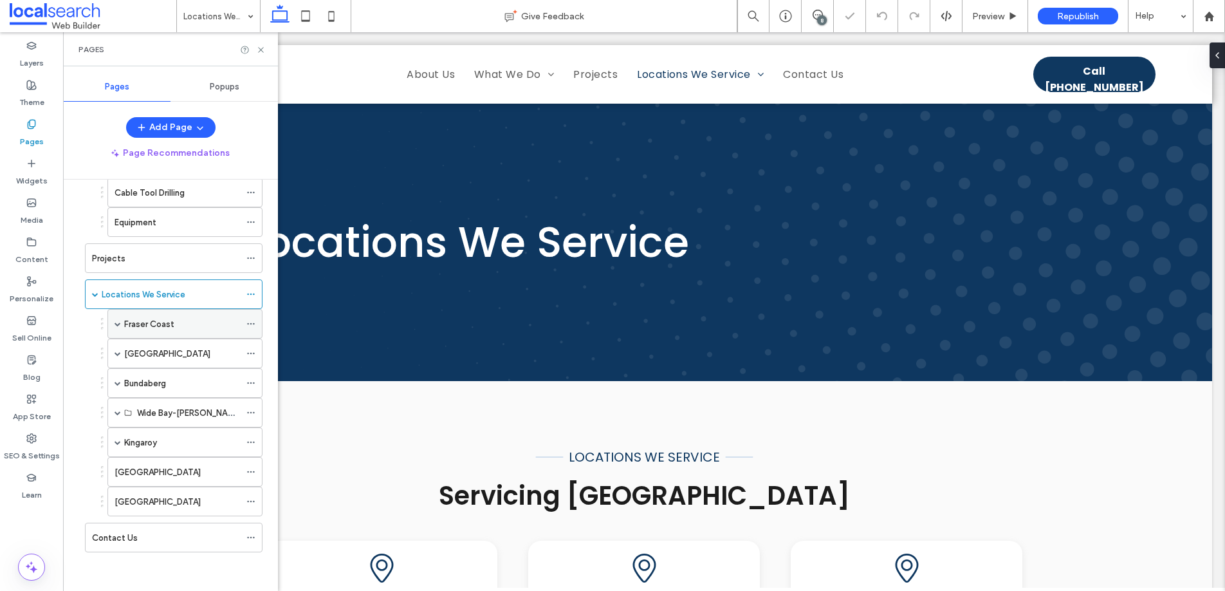
click at [169, 319] on label "Fraser Coast" at bounding box center [149, 324] width 50 height 23
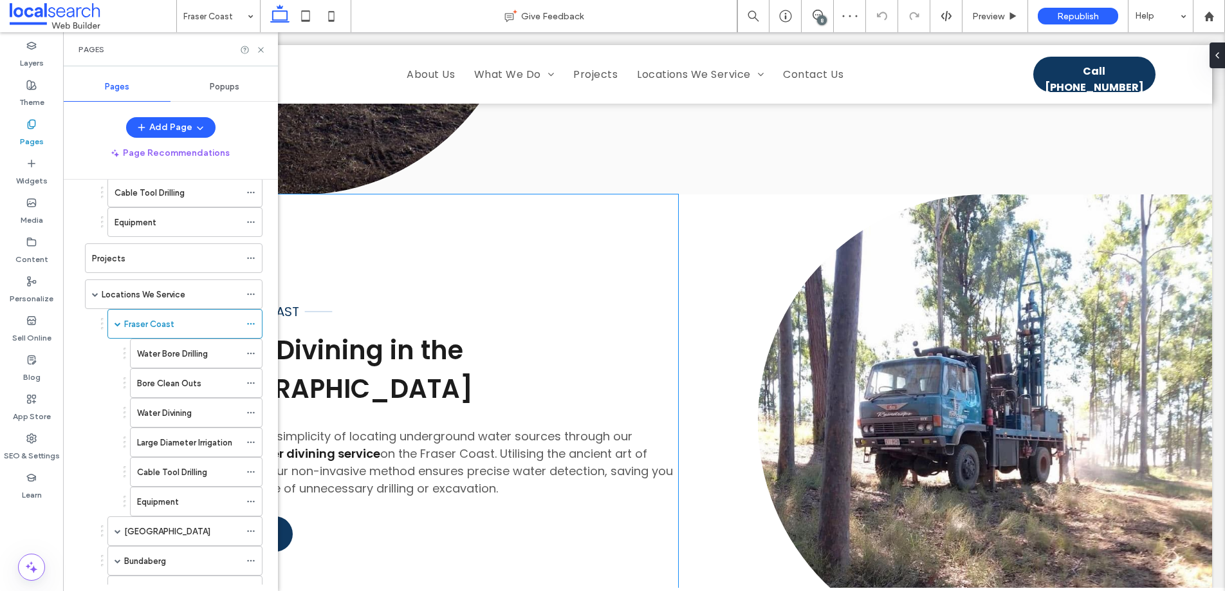
scroll to position [2361, 0]
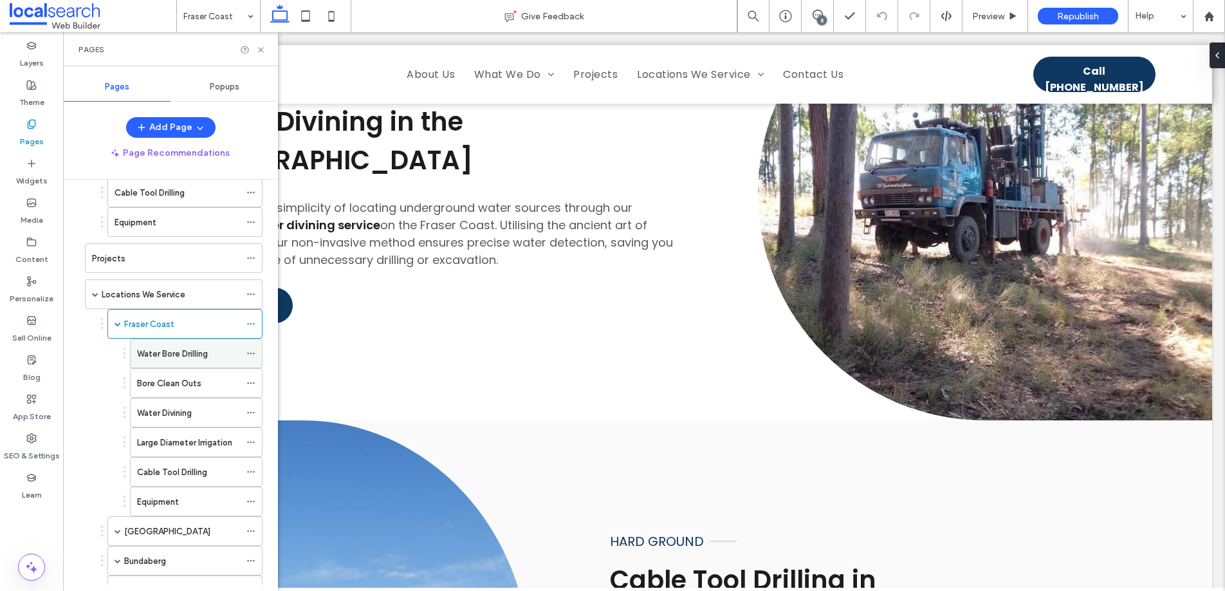
click at [169, 353] on label "Water Bore Drilling" at bounding box center [172, 353] width 71 height 23
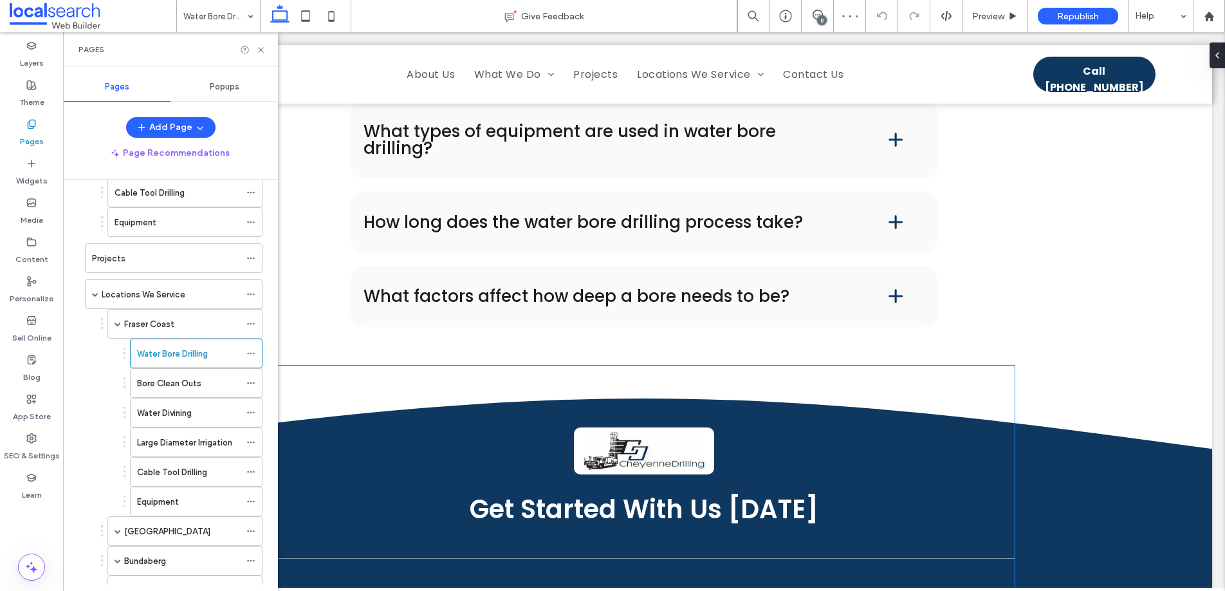
scroll to position [2101, 0]
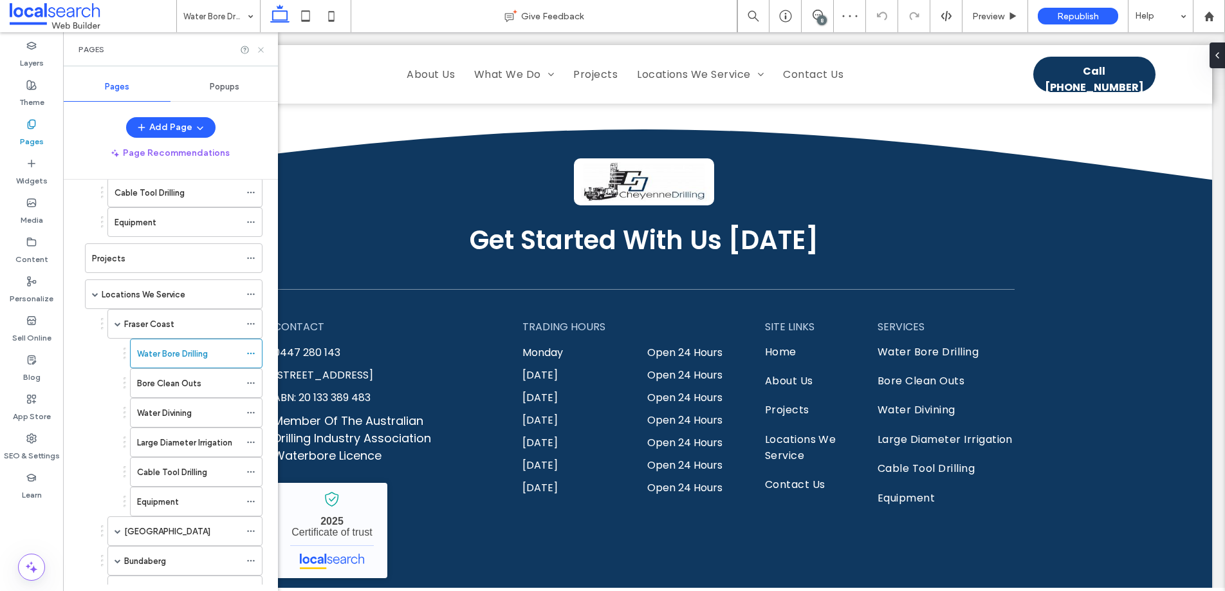
click at [262, 49] on icon at bounding box center [261, 50] width 10 height 10
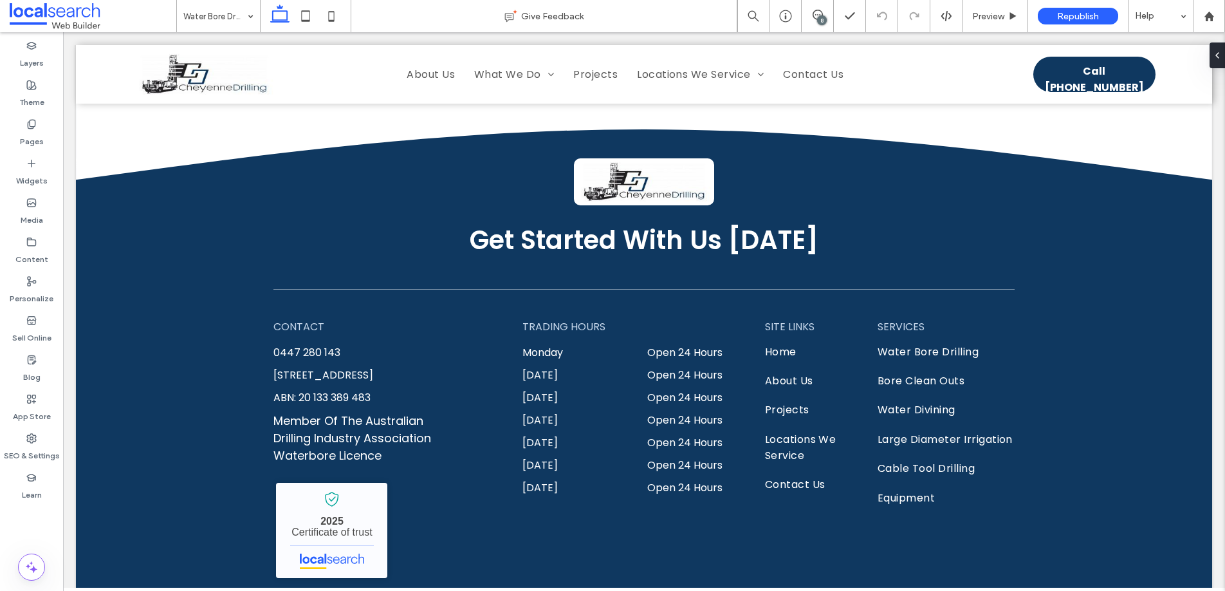
click at [820, 16] on div "8" at bounding box center [822, 20] width 10 height 10
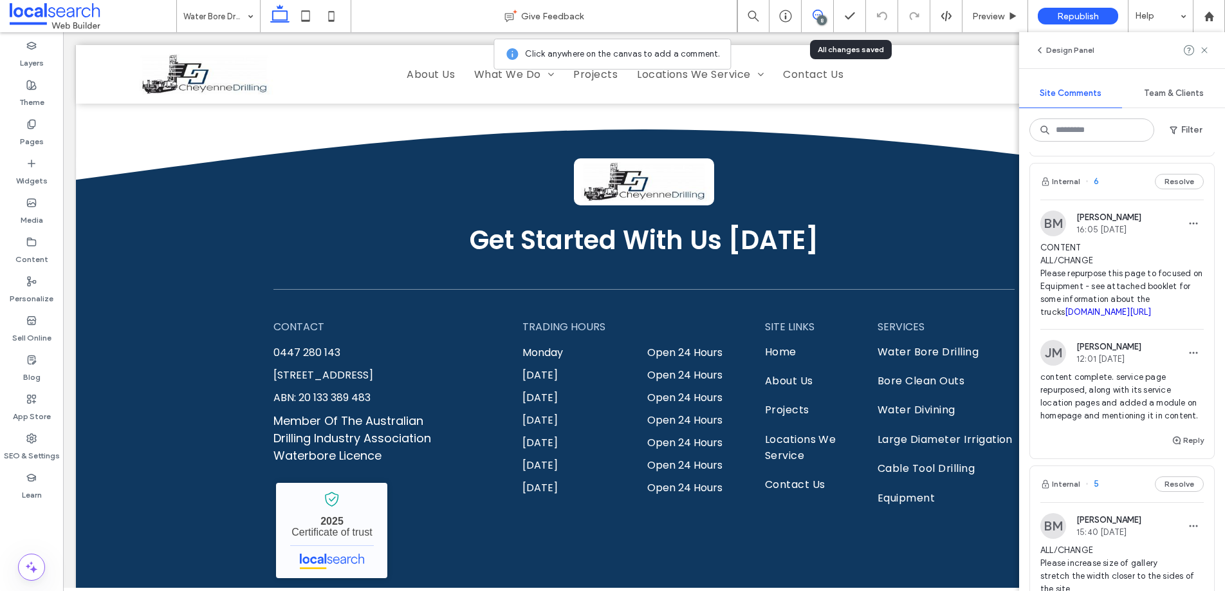
scroll to position [1425, 0]
click at [1096, 191] on span "6" at bounding box center [1092, 184] width 14 height 13
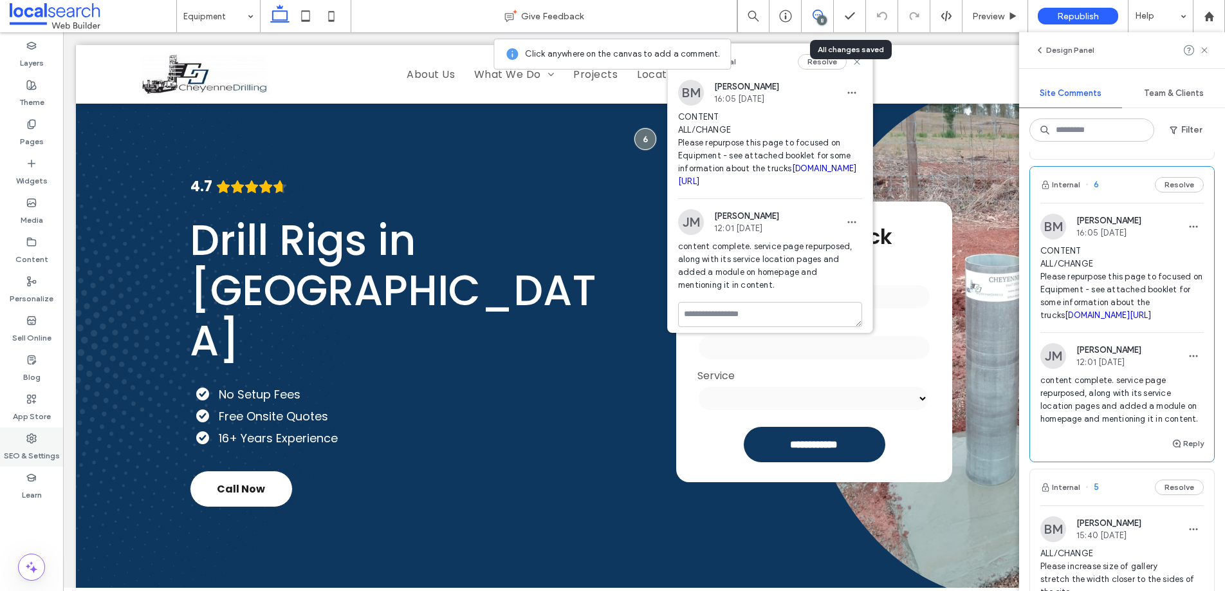
click at [37, 452] on label "SEO & Settings" at bounding box center [32, 452] width 56 height 18
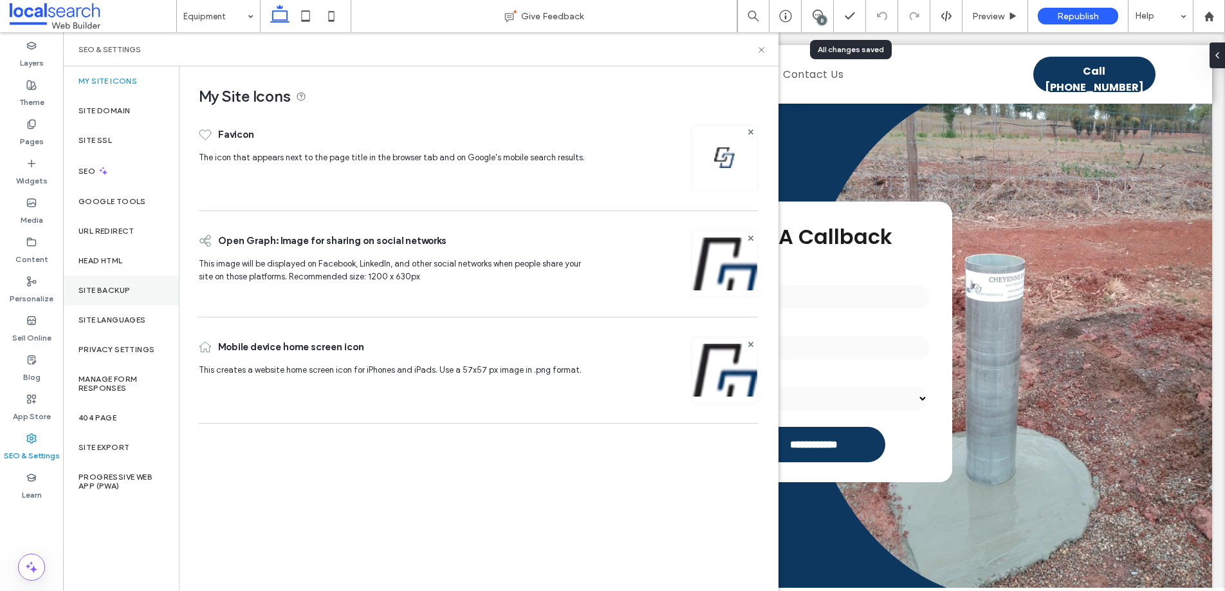
click at [122, 290] on label "Site Backup" at bounding box center [103, 290] width 51 height 9
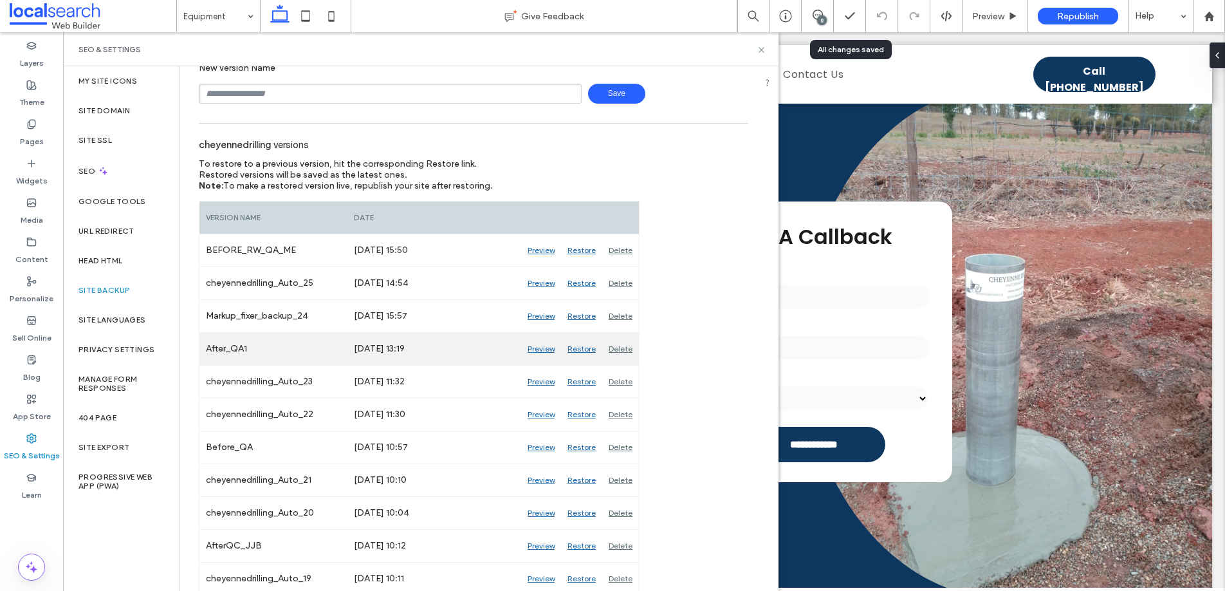
scroll to position [171, 0]
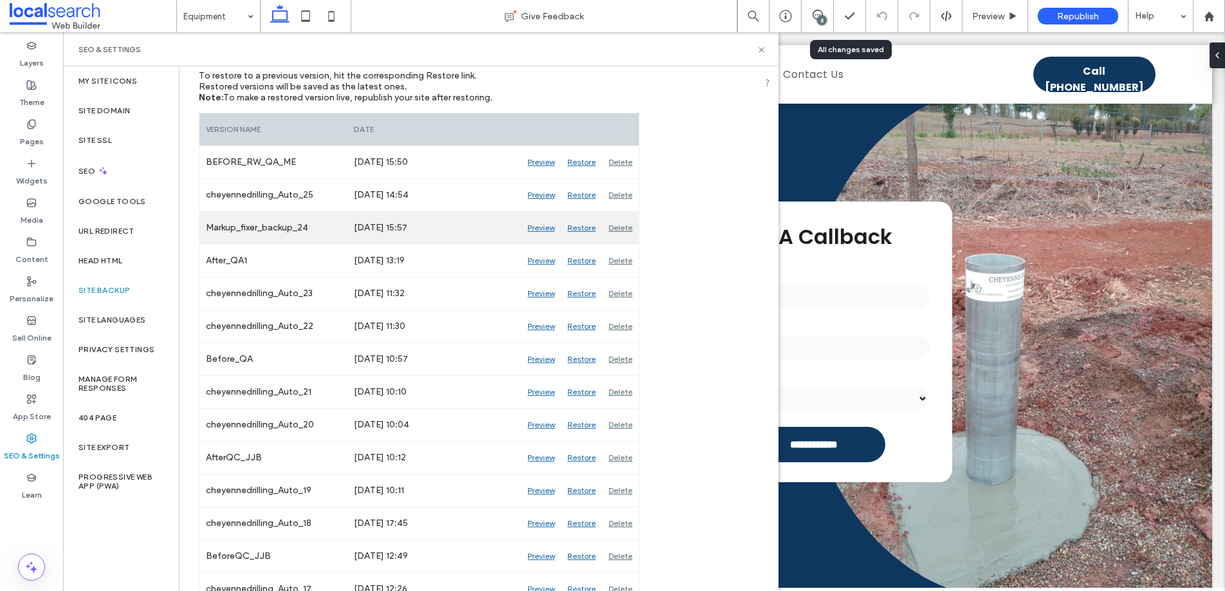
click at [542, 228] on div "Preview" at bounding box center [541, 228] width 40 height 32
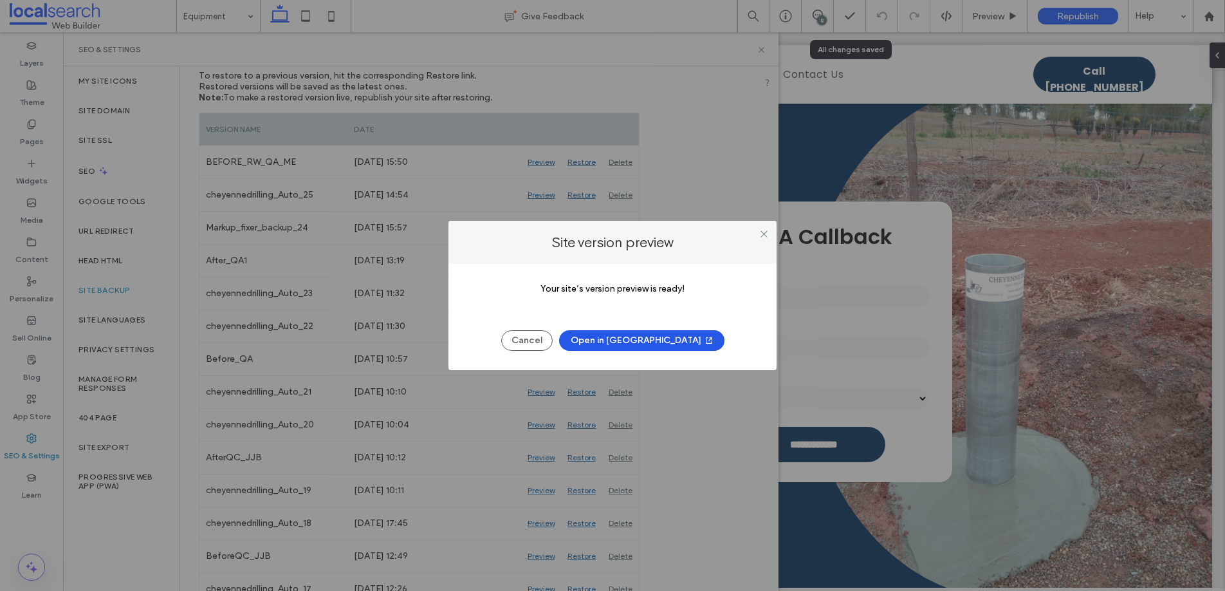
click at [663, 344] on button "Open in [GEOGRAPHIC_DATA]" at bounding box center [641, 340] width 165 height 21
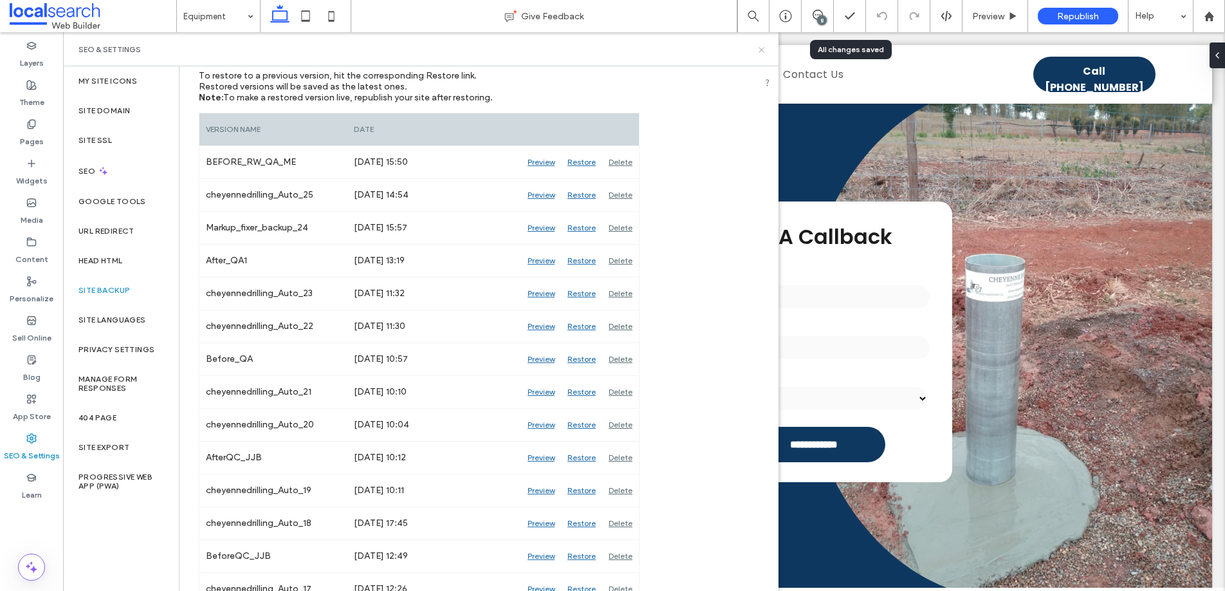
drag, startPoint x: 762, startPoint y: 49, endPoint x: 672, endPoint y: 21, distance: 93.6
click at [762, 49] on use at bounding box center [761, 49] width 5 height 5
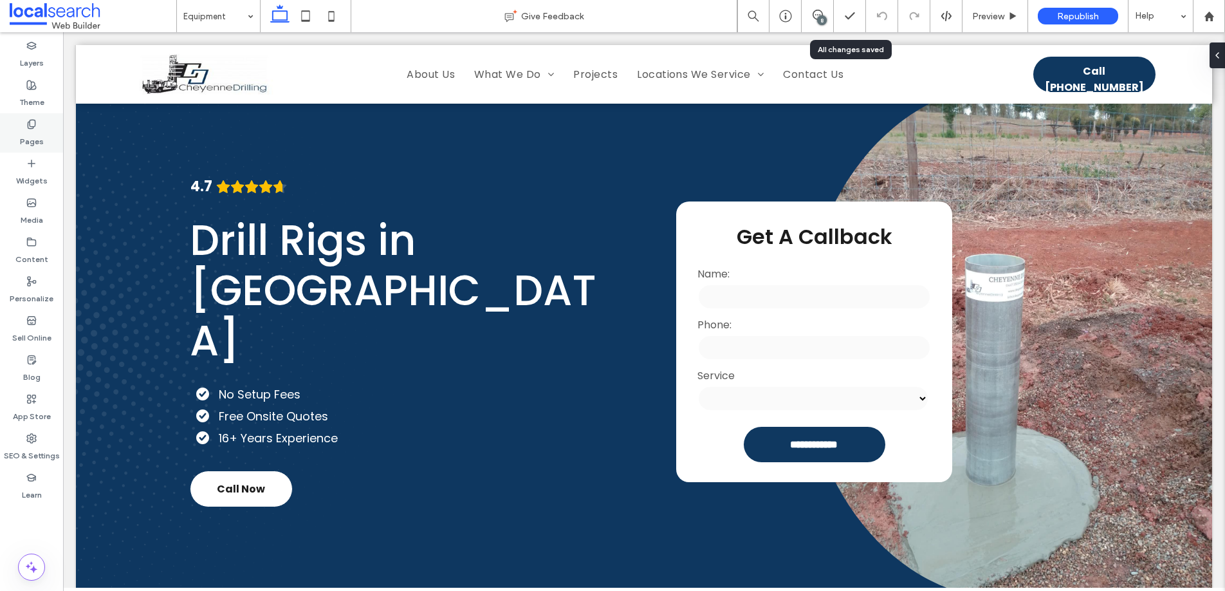
click at [23, 124] on div "Pages" at bounding box center [31, 132] width 63 height 39
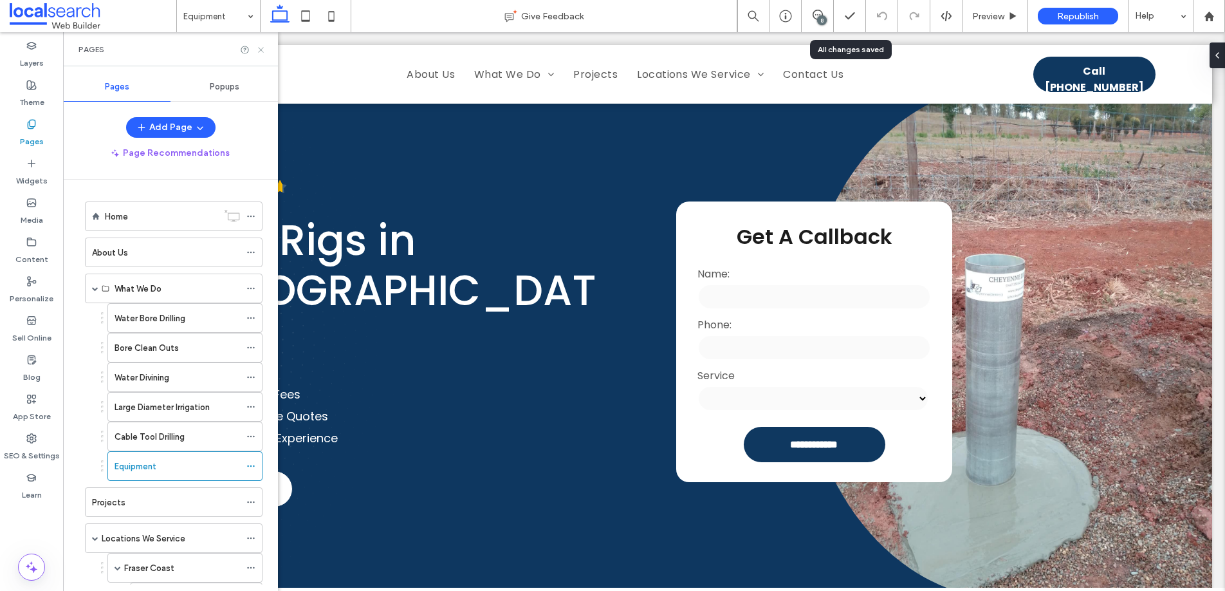
click at [263, 46] on icon at bounding box center [261, 50] width 10 height 10
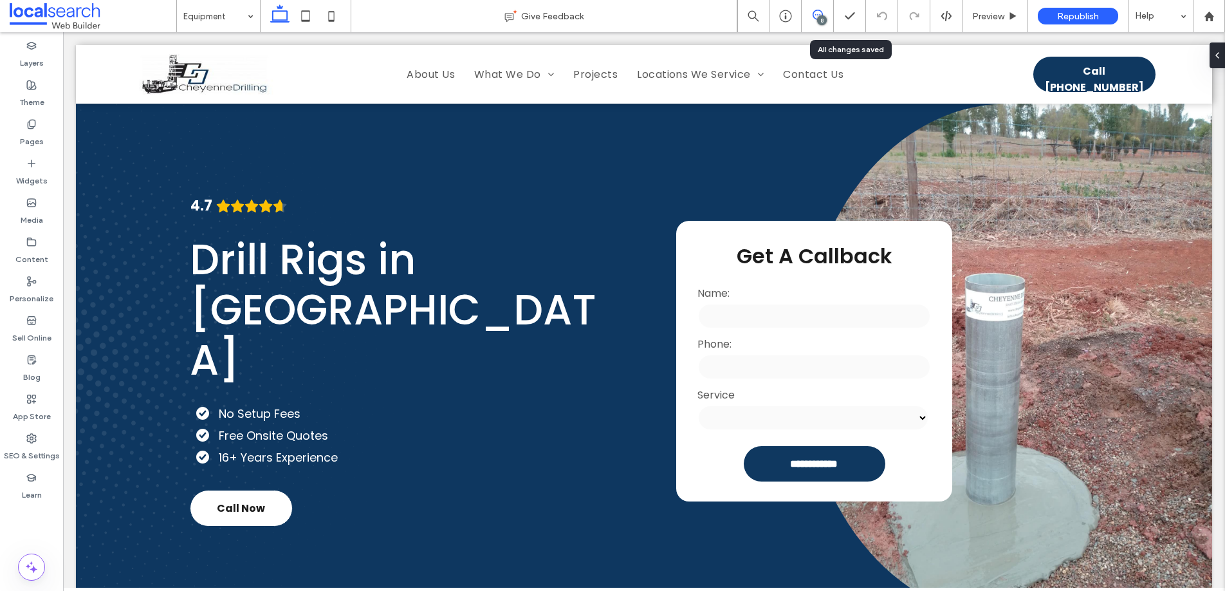
click at [818, 12] on icon at bounding box center [818, 15] width 10 height 10
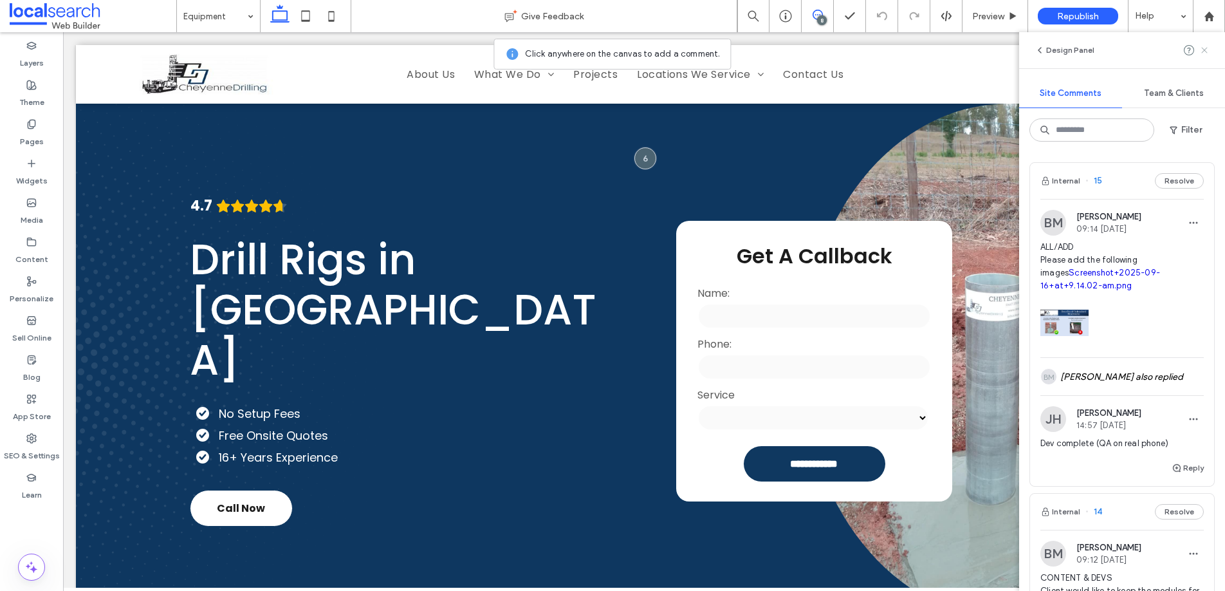
click at [1204, 50] on use at bounding box center [1204, 50] width 6 height 6
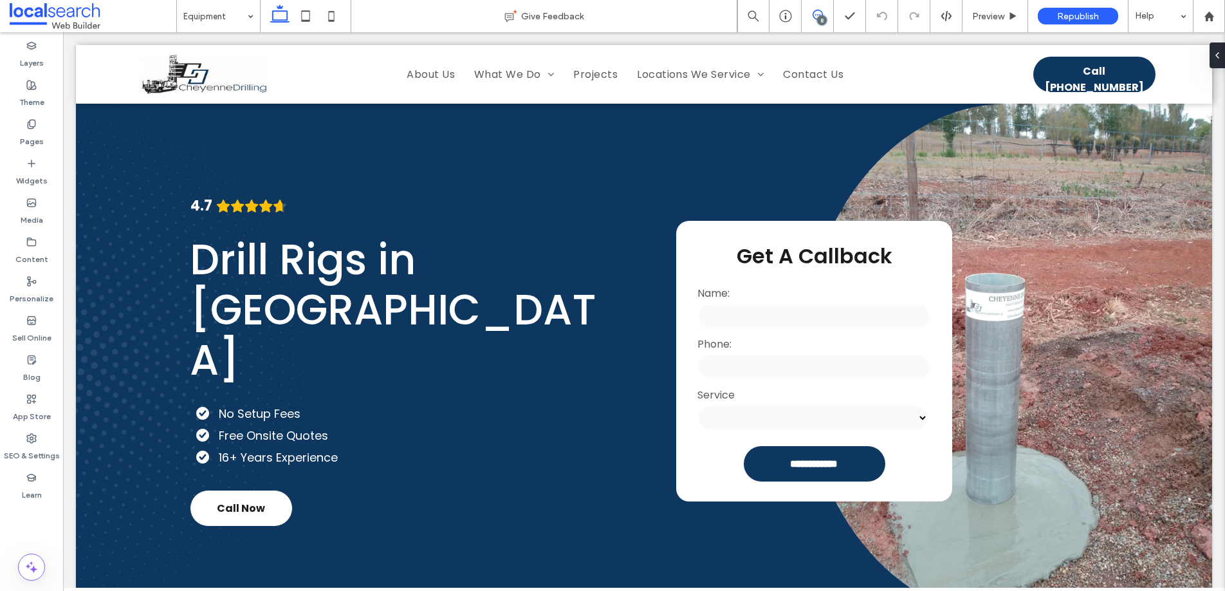
click at [814, 18] on use at bounding box center [818, 15] width 10 height 10
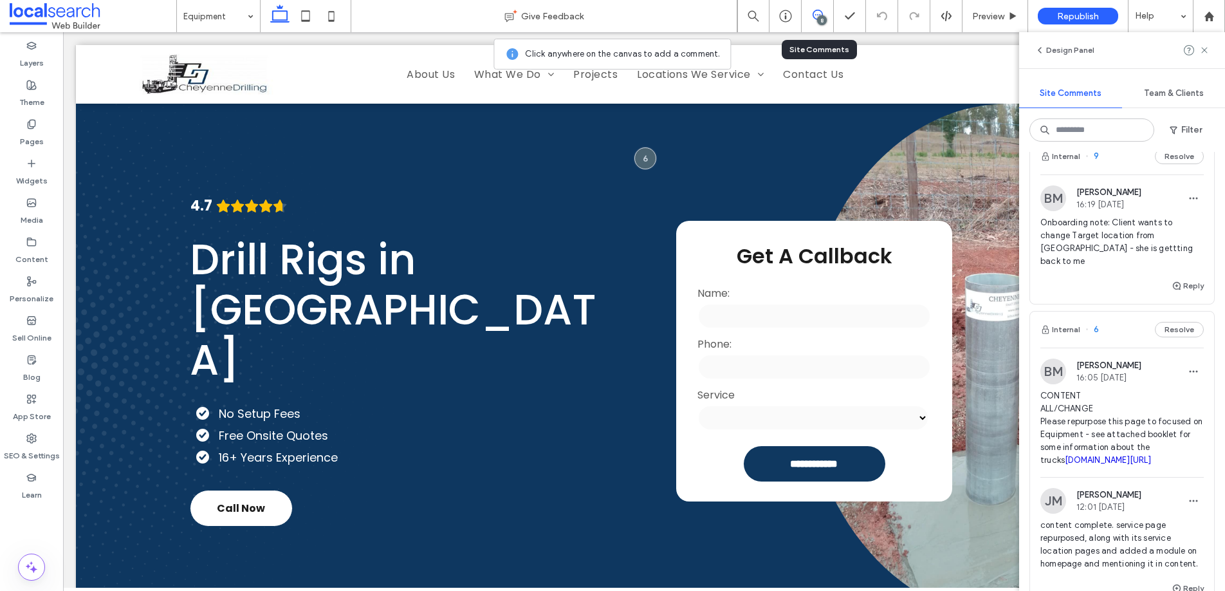
scroll to position [1378, 0]
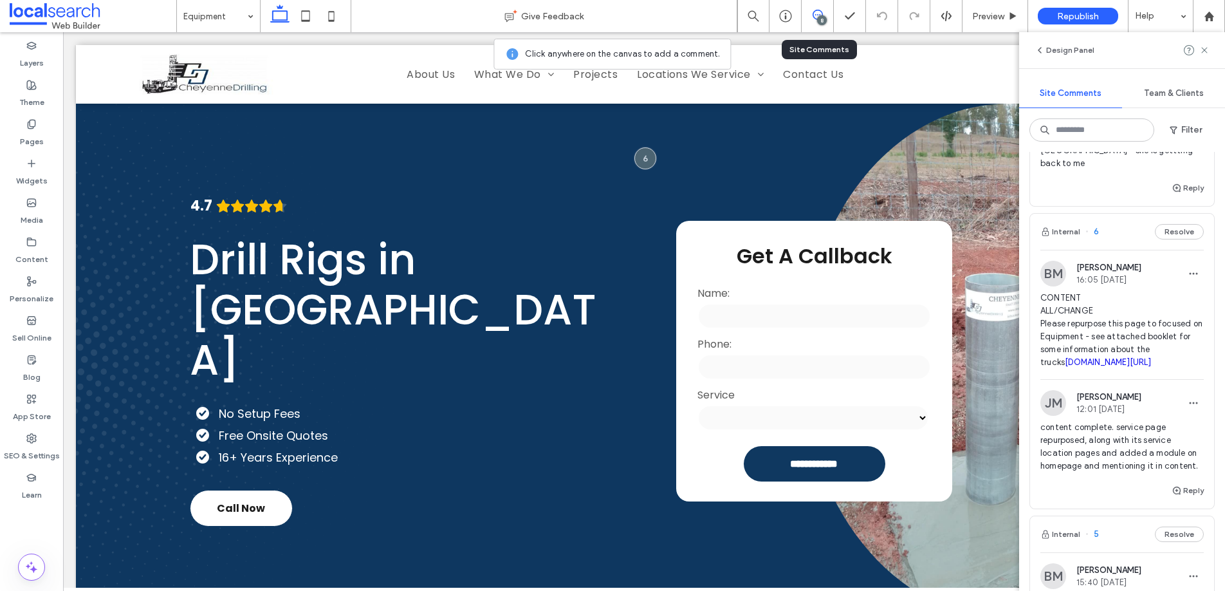
click at [1117, 367] on link "[DOMAIN_NAME][URL]" at bounding box center [1108, 362] width 86 height 10
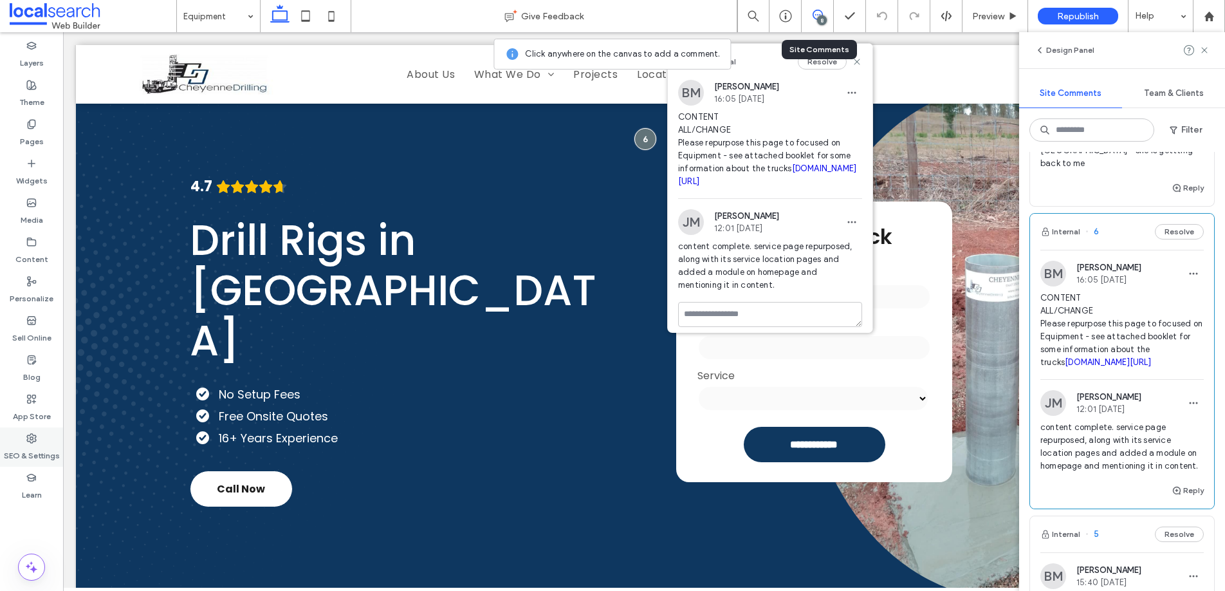
click at [48, 441] on div "SEO & Settings" at bounding box center [31, 446] width 63 height 39
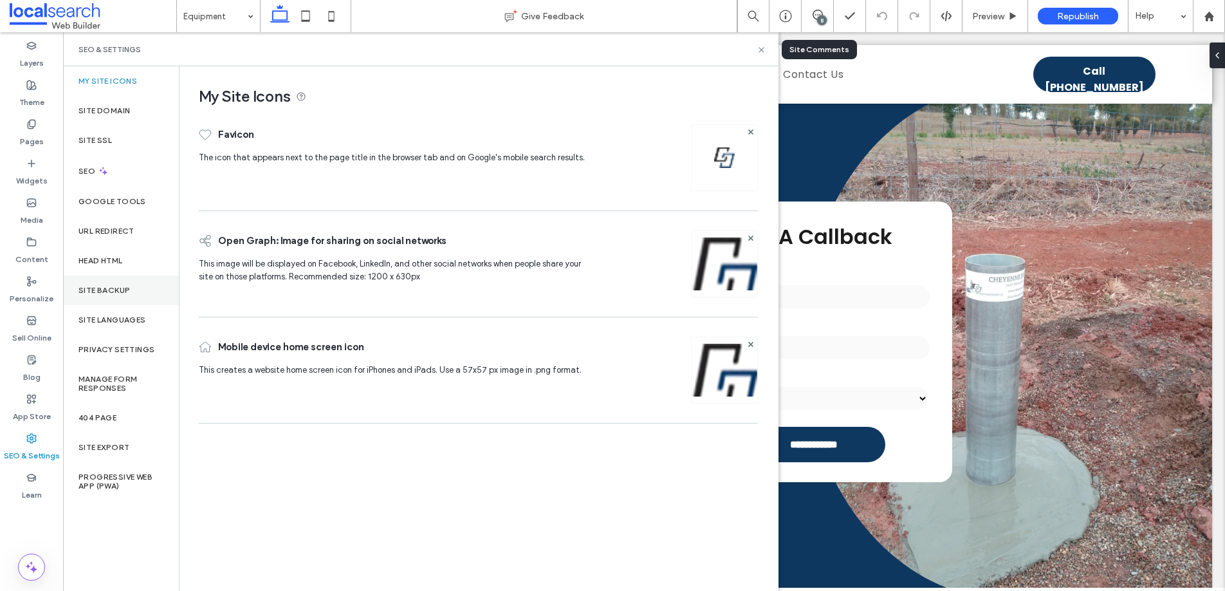
click at [116, 292] on label "Site Backup" at bounding box center [103, 290] width 51 height 9
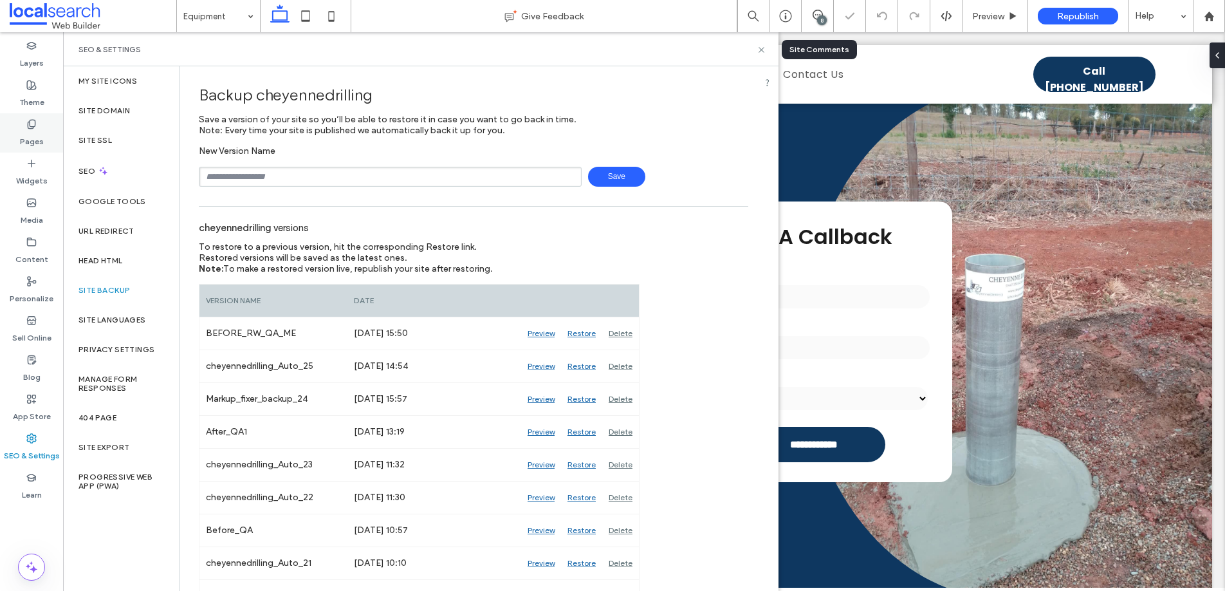
click at [34, 125] on use at bounding box center [31, 124] width 7 height 8
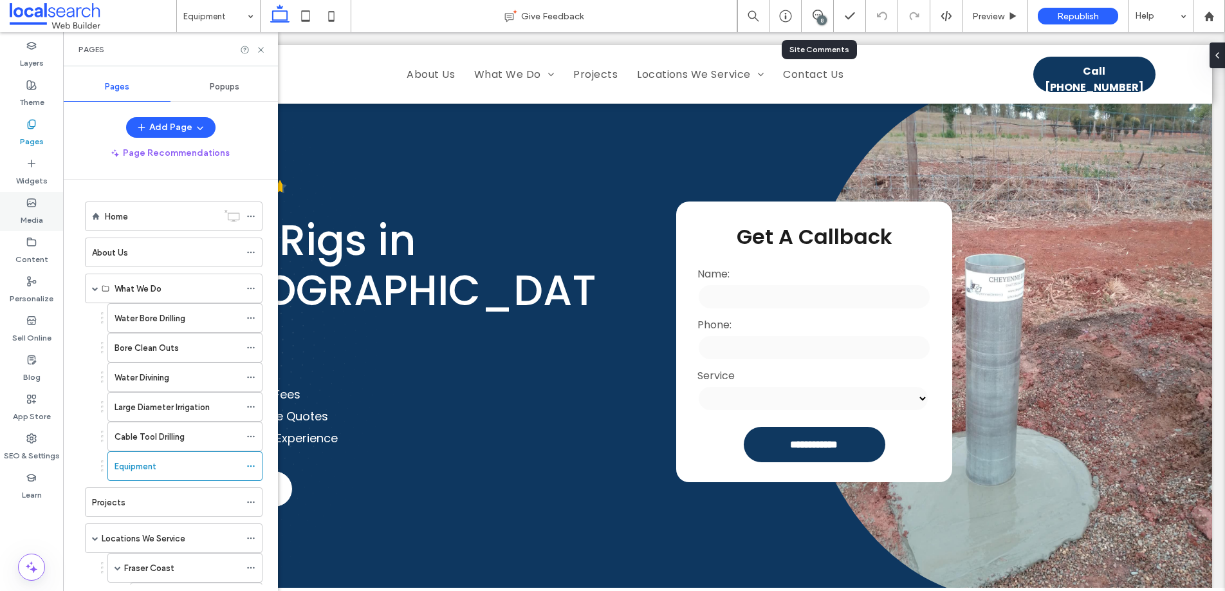
click at [36, 206] on icon at bounding box center [31, 203] width 10 height 10
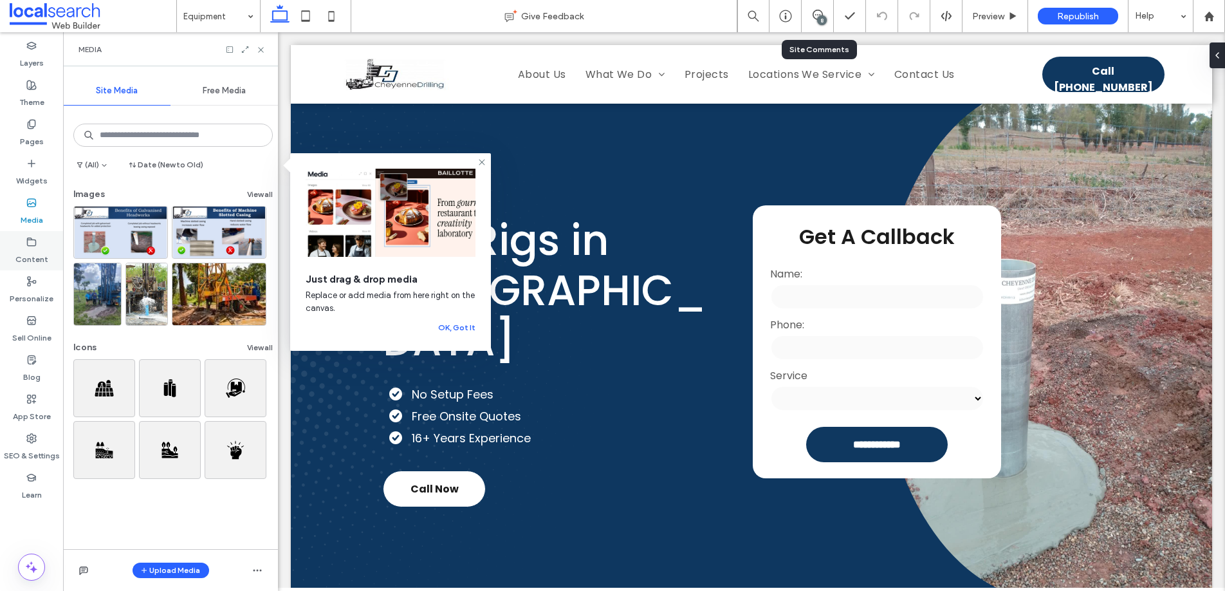
click at [28, 244] on use at bounding box center [32, 241] width 8 height 8
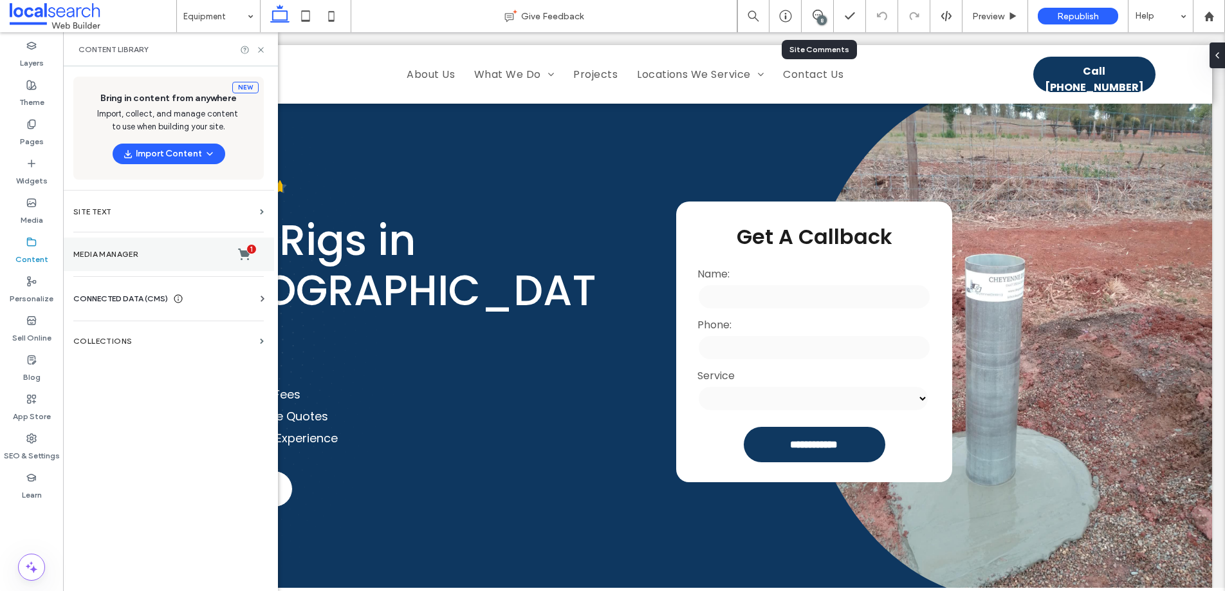
click at [121, 251] on label "Media Manager 1" at bounding box center [168, 254] width 190 height 13
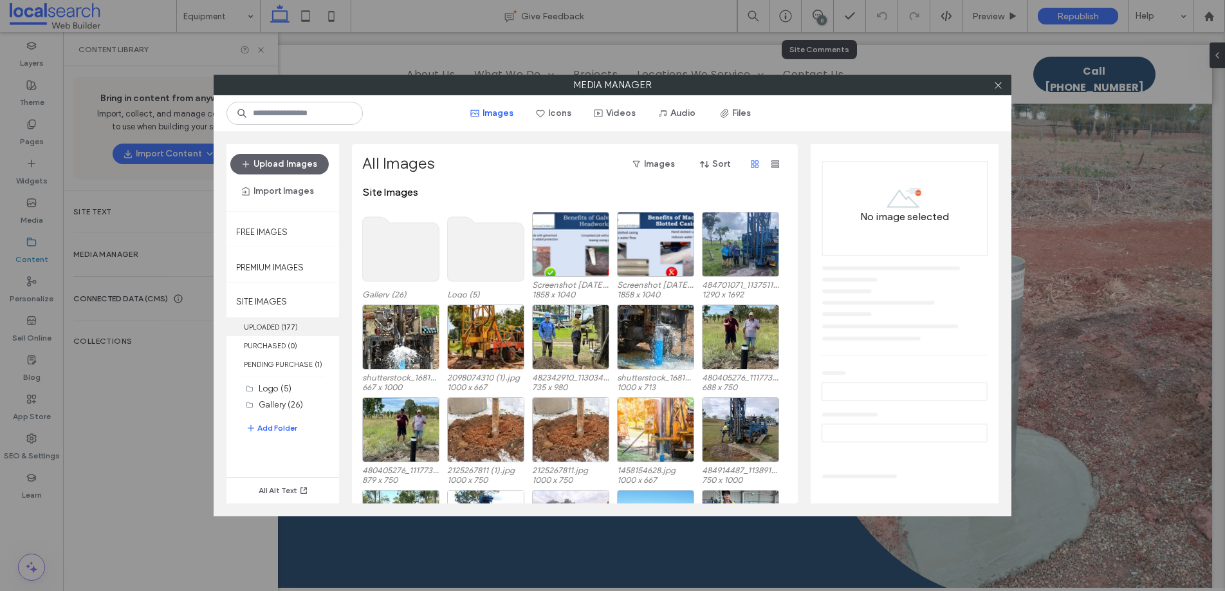
click at [285, 322] on b "177" at bounding box center [290, 326] width 12 height 9
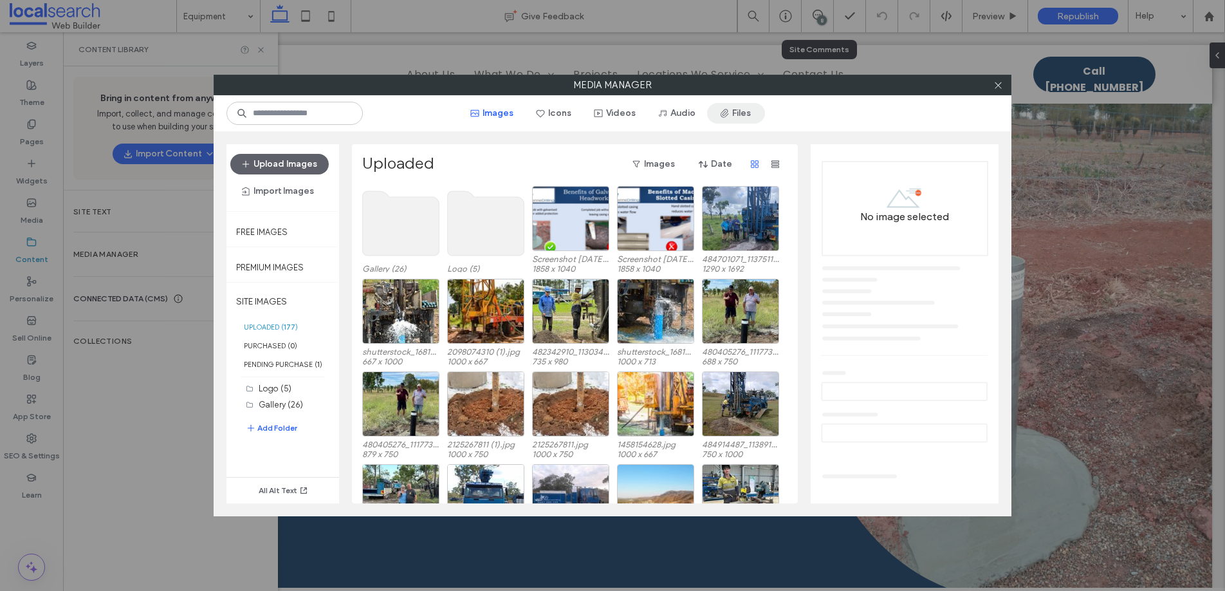
click at [736, 109] on button "Files" at bounding box center [736, 113] width 58 height 21
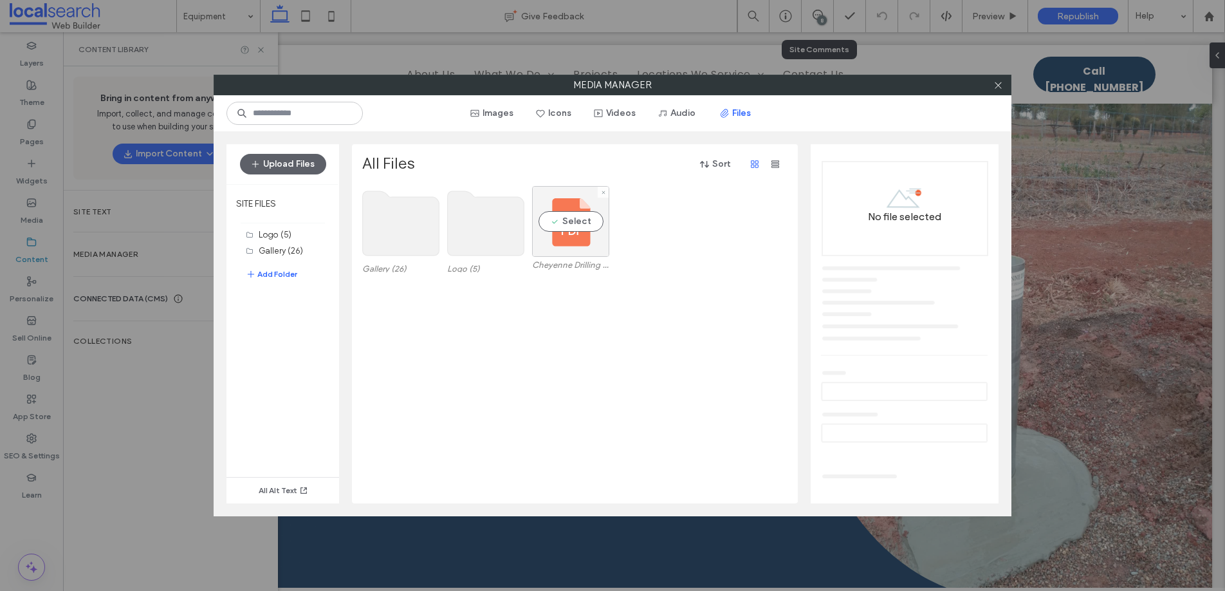
click at [571, 221] on div "Select" at bounding box center [570, 221] width 77 height 71
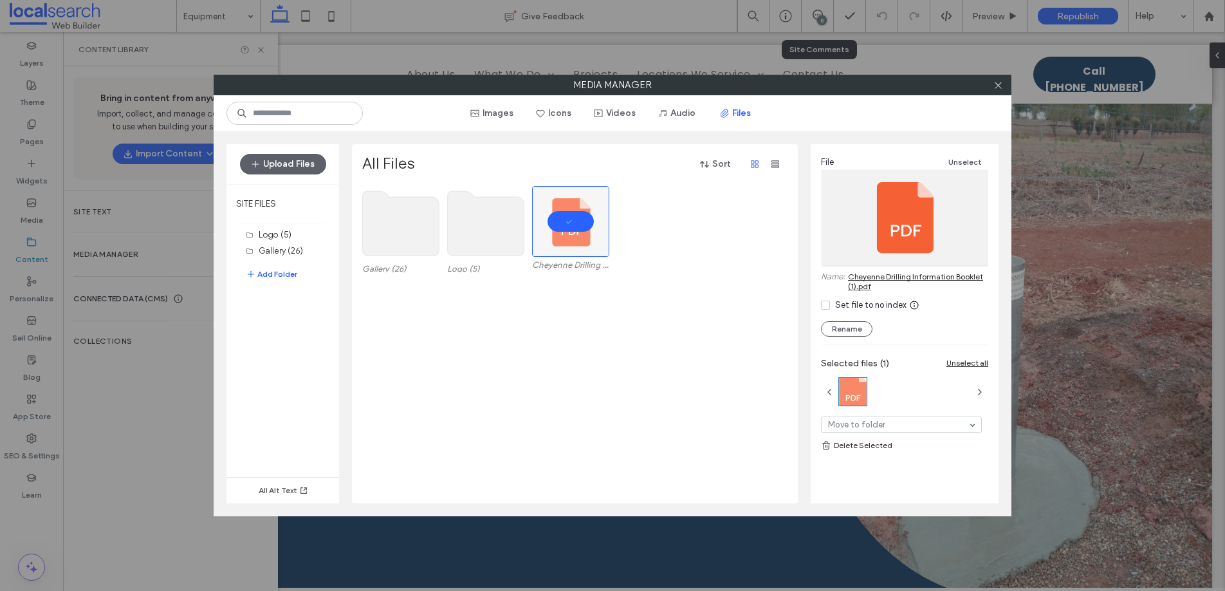
click at [869, 277] on link "Cheyenne Drilling Information Booklet (1).pdf" at bounding box center [918, 281] width 140 height 19
click at [995, 87] on use at bounding box center [998, 85] width 6 height 6
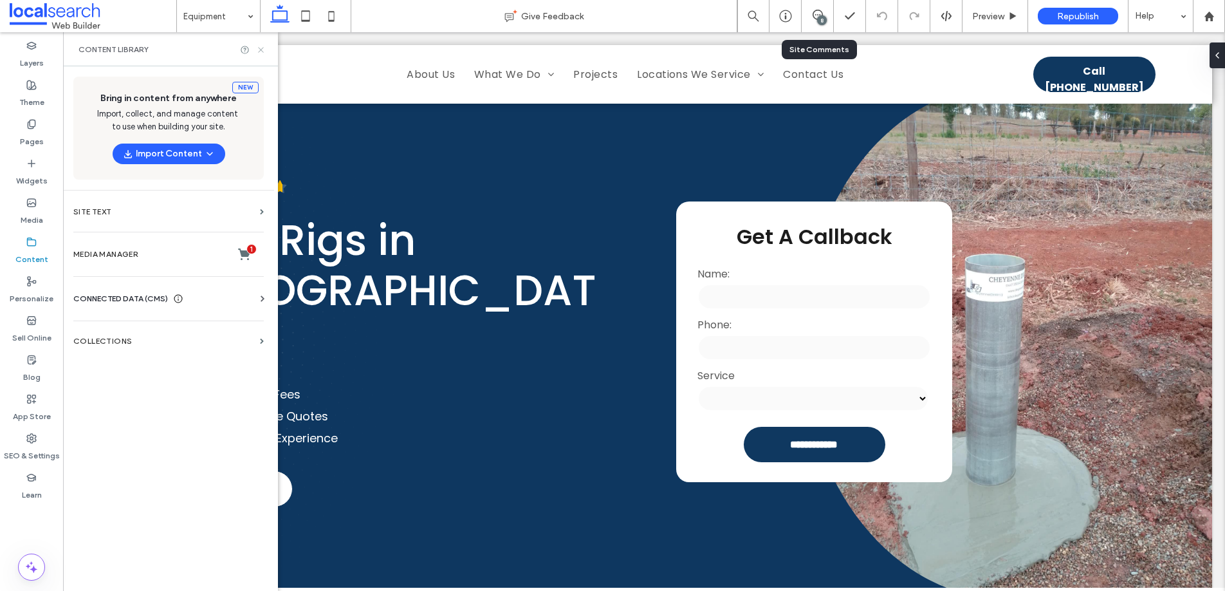
click at [264, 49] on div "Content Library" at bounding box center [170, 49] width 215 height 34
drag, startPoint x: 264, startPoint y: 50, endPoint x: 271, endPoint y: 31, distance: 20.6
click at [264, 50] on icon at bounding box center [261, 50] width 10 height 10
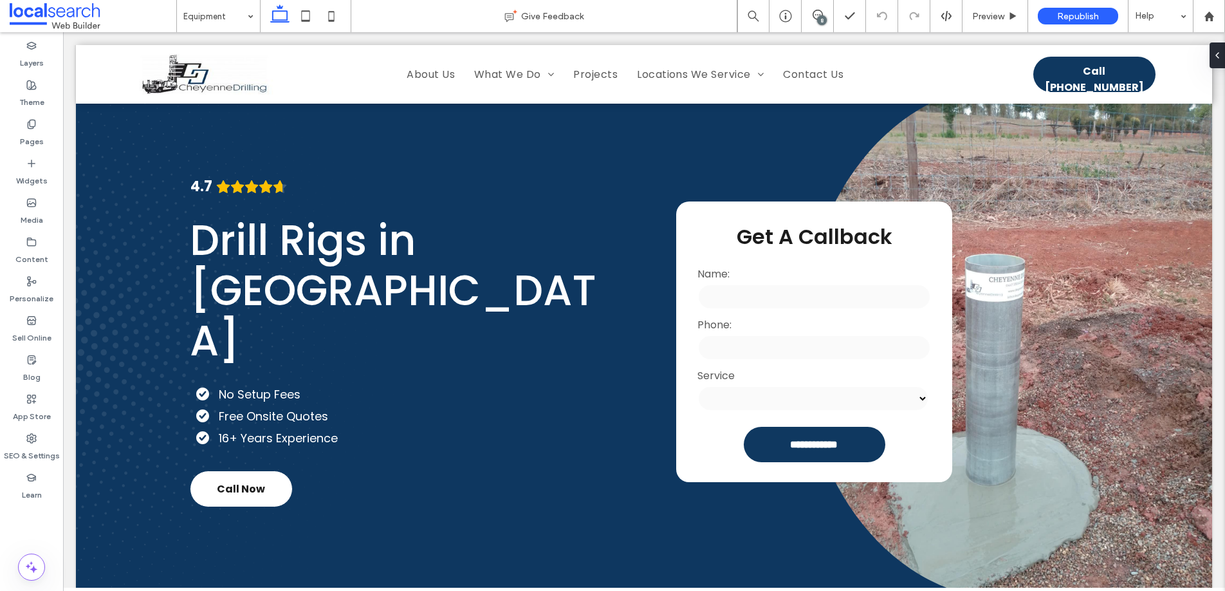
click at [821, 21] on div "8" at bounding box center [822, 20] width 10 height 10
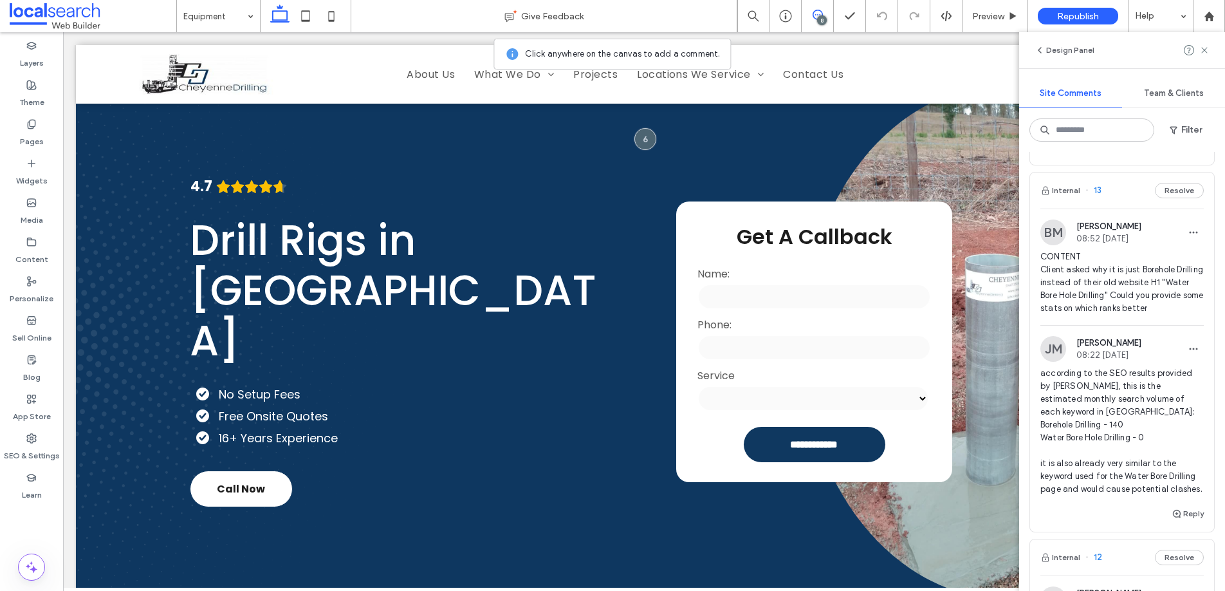
scroll to position [596, 0]
click at [1097, 191] on span "13" at bounding box center [1093, 192] width 16 height 13
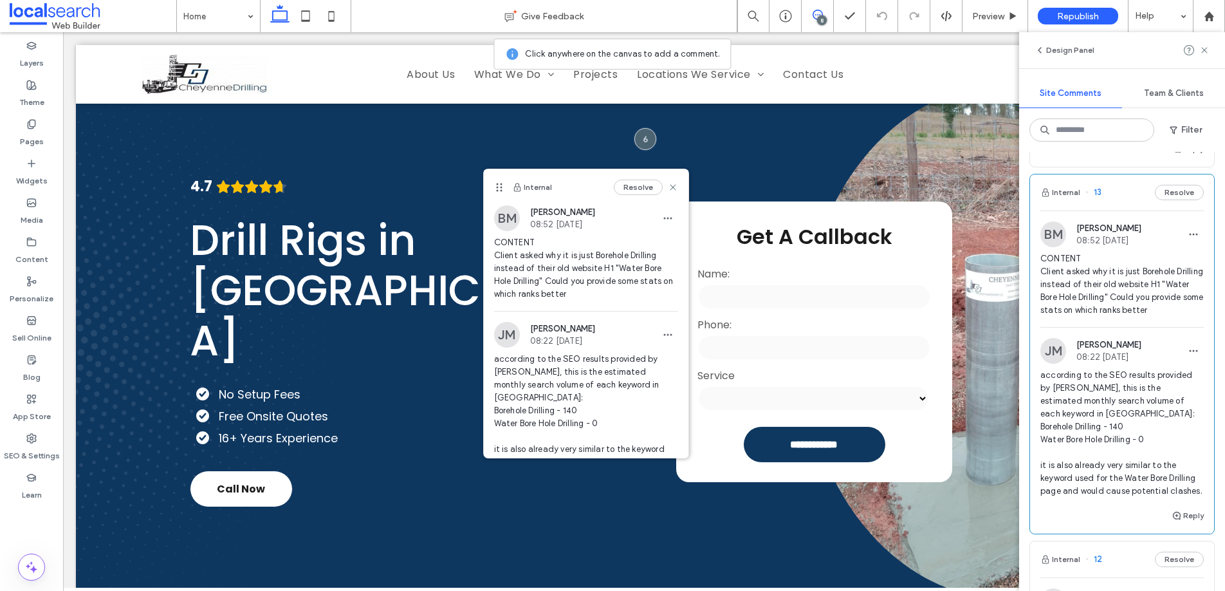
scroll to position [714, 0]
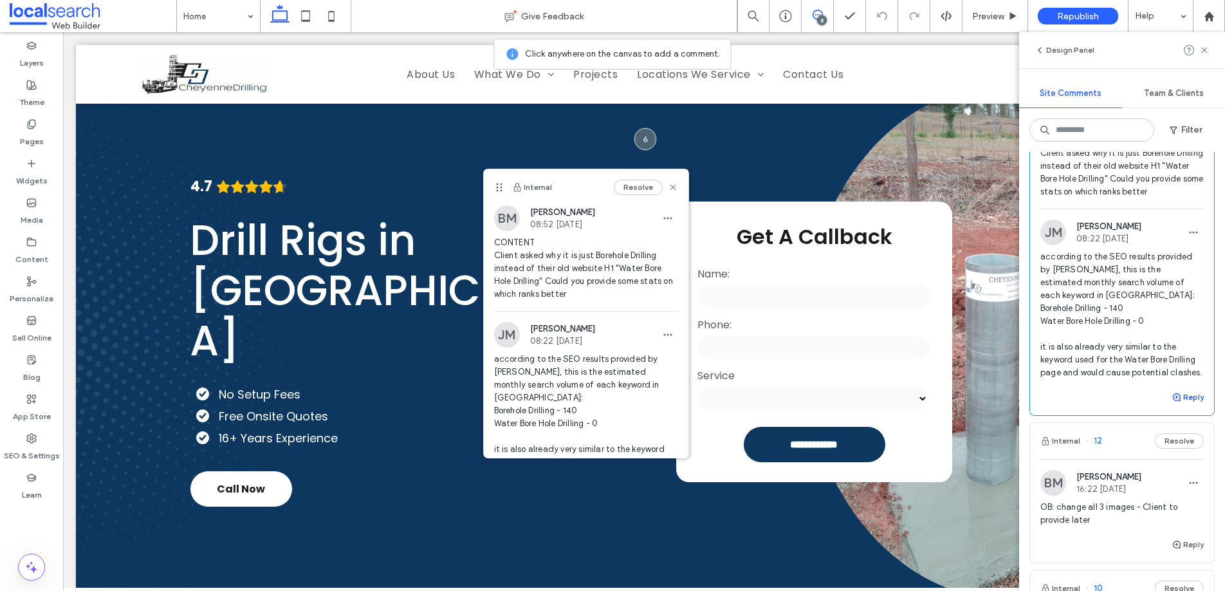
click at [1179, 405] on button "Reply" at bounding box center [1188, 396] width 32 height 15
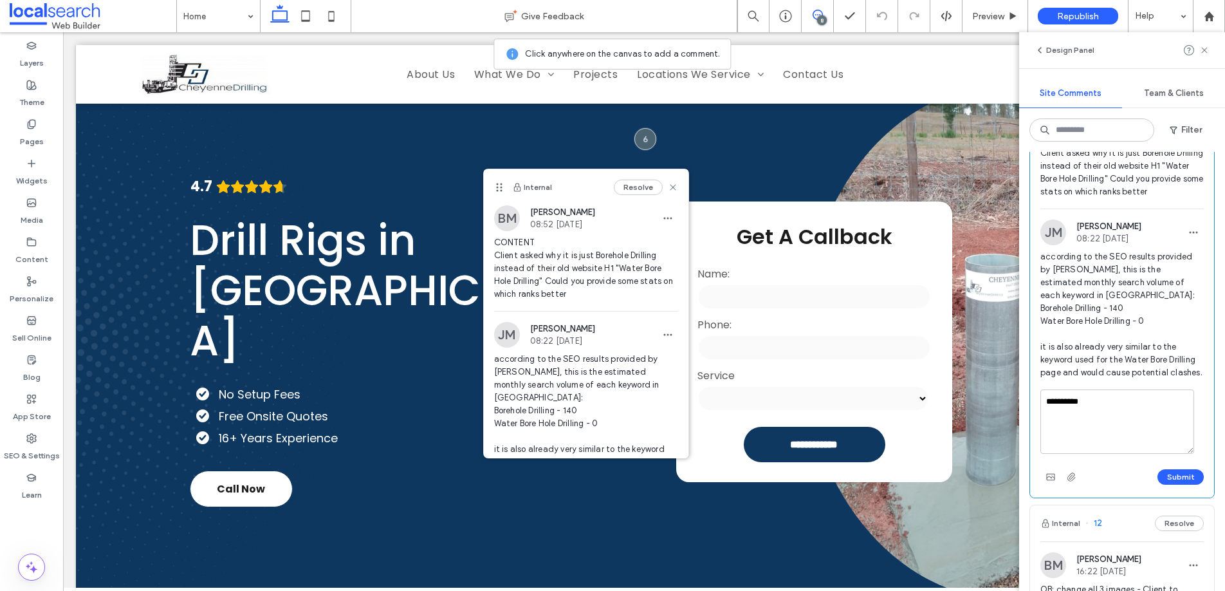
type textarea "**********"
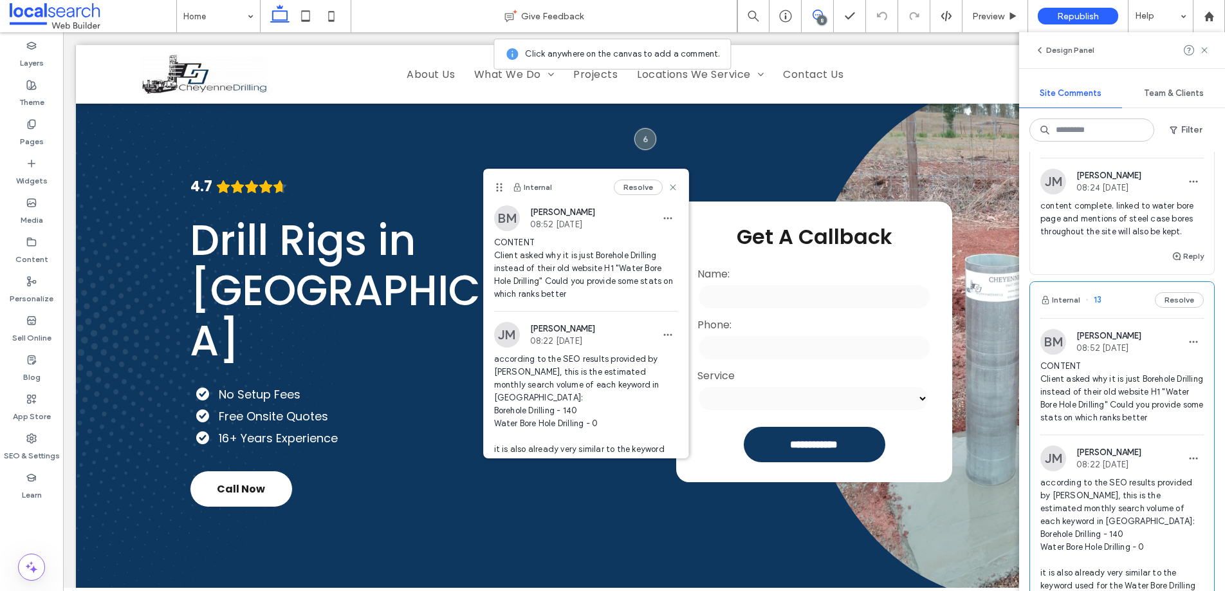
scroll to position [291, 0]
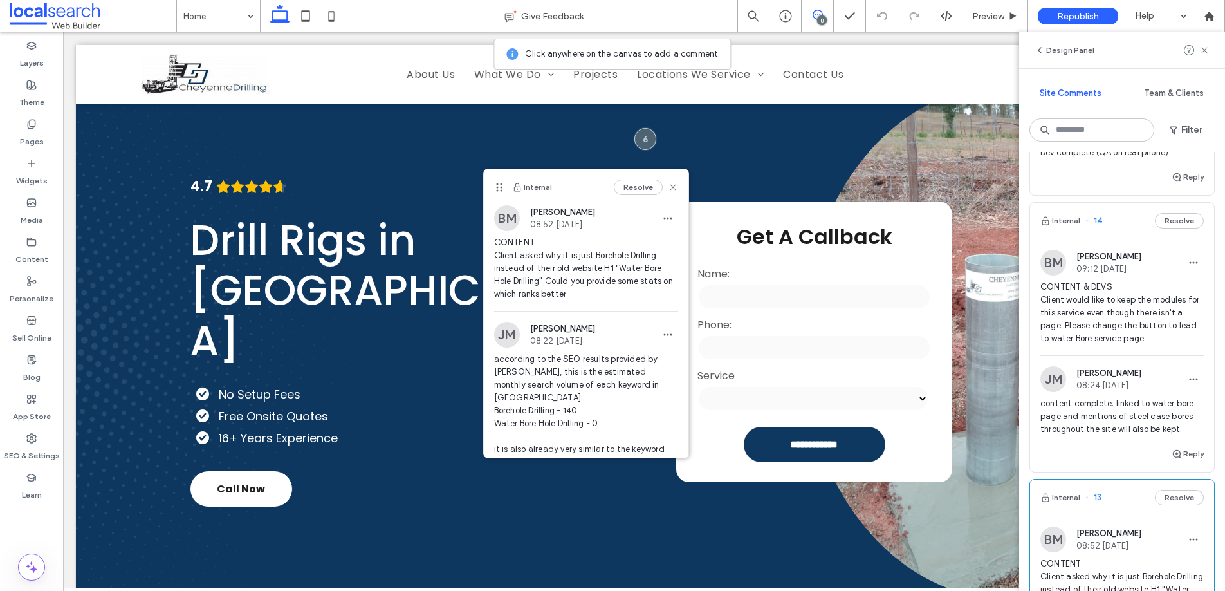
click at [1100, 219] on span "14" at bounding box center [1093, 220] width 17 height 13
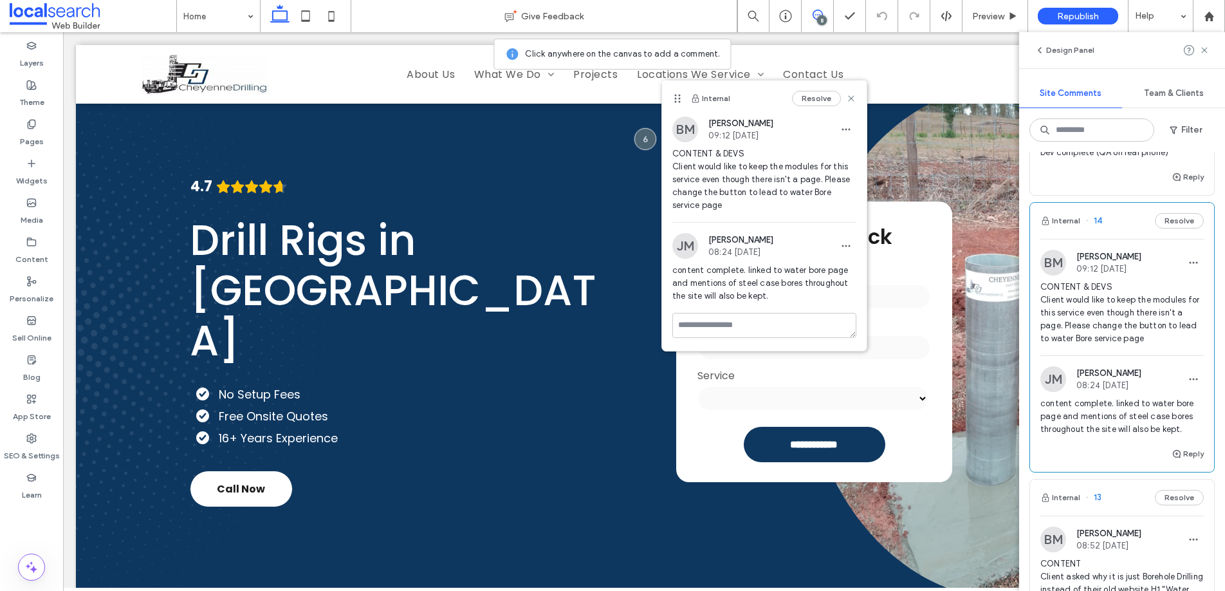
drag, startPoint x: 876, startPoint y: 197, endPoint x: 641, endPoint y: 107, distance: 251.3
click at [672, 97] on icon at bounding box center [677, 98] width 10 height 10
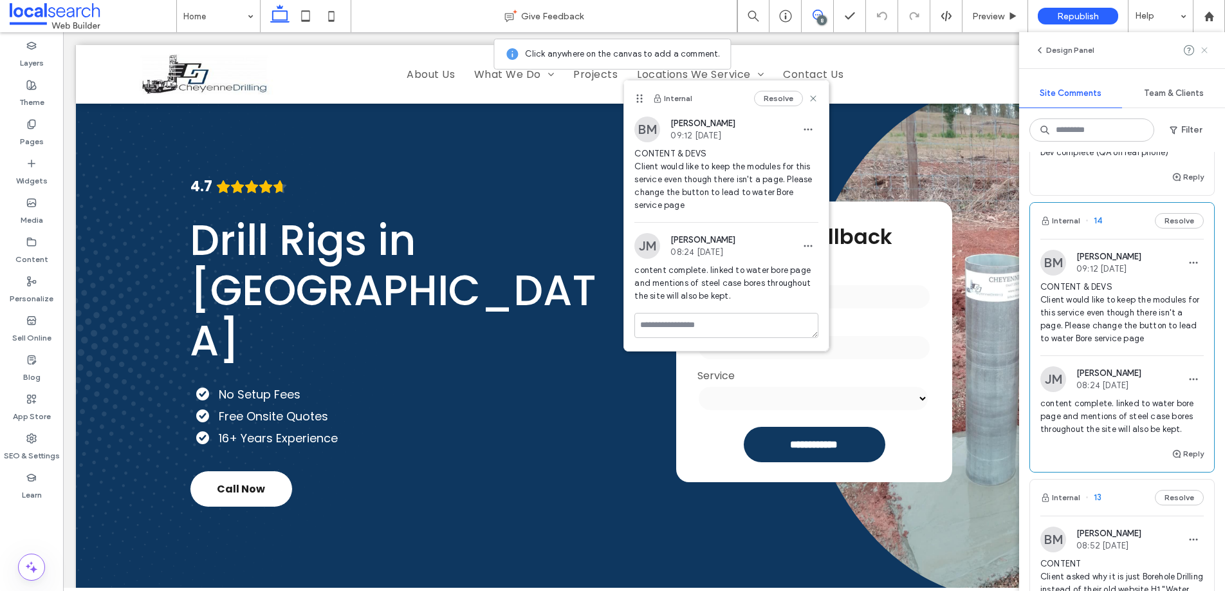
click at [1206, 50] on icon at bounding box center [1204, 50] width 10 height 10
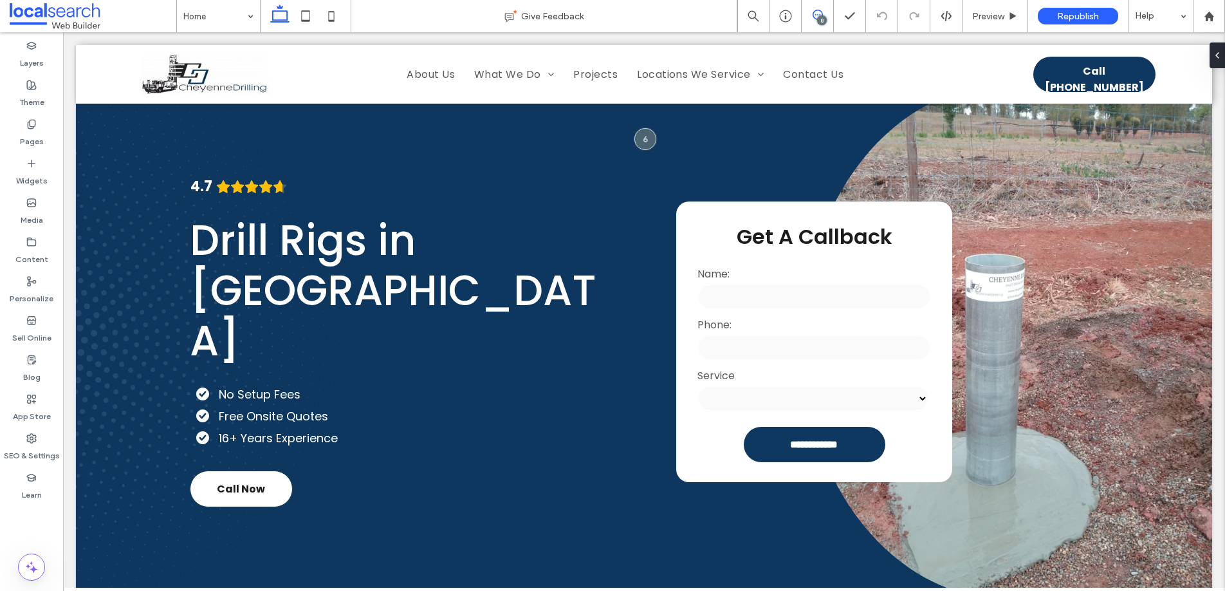
click at [813, 15] on icon at bounding box center [818, 15] width 10 height 10
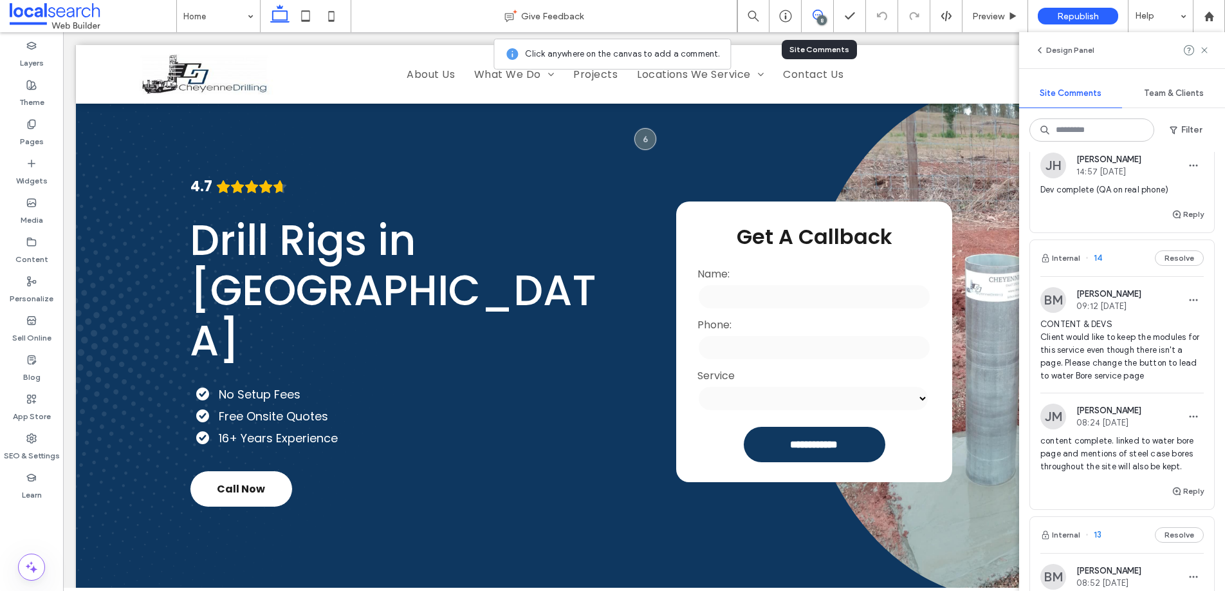
scroll to position [259, 0]
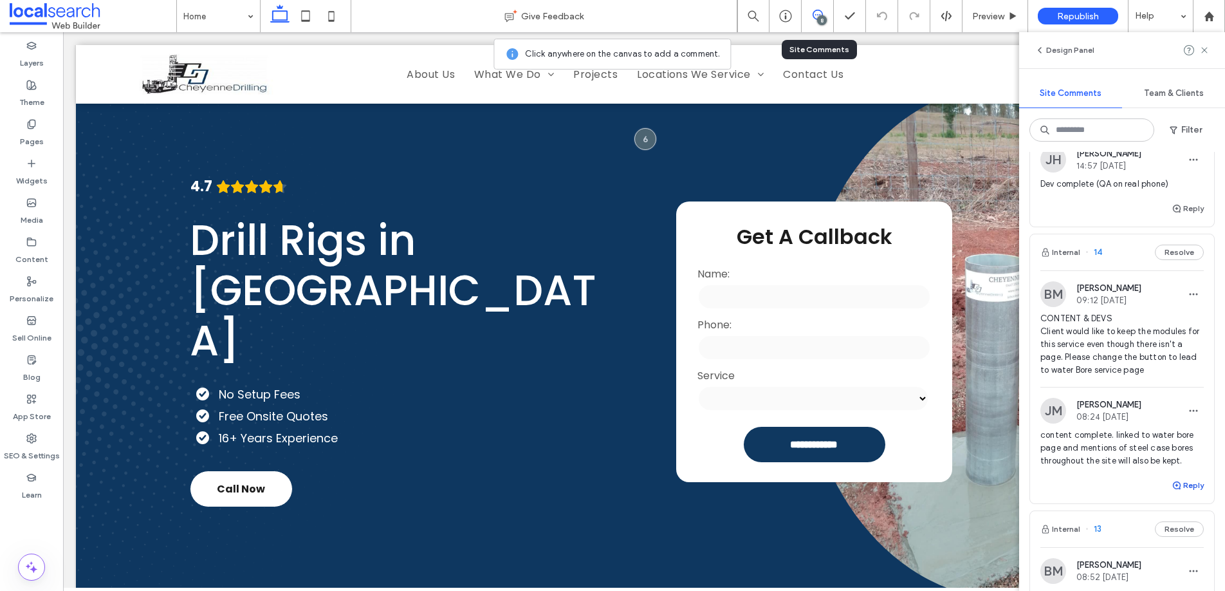
click at [1189, 484] on button "Reply" at bounding box center [1188, 484] width 32 height 15
type textarea "**********"
click at [42, 128] on div "Pages" at bounding box center [31, 132] width 63 height 39
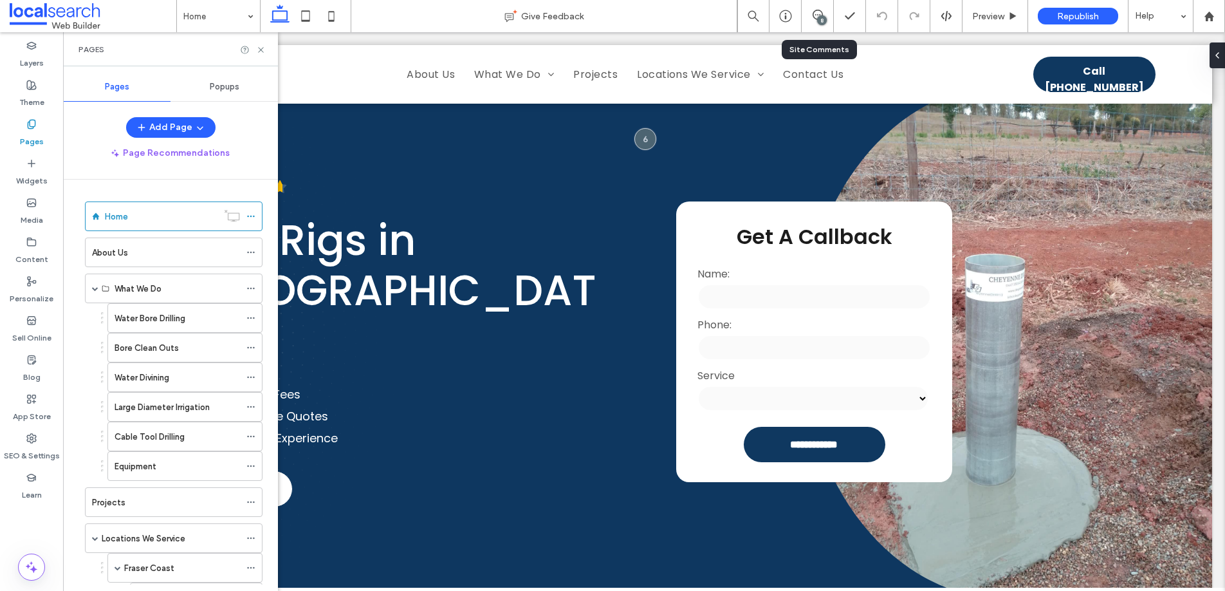
scroll to position [0, 0]
click at [188, 318] on div "Water Bore Drilling" at bounding box center [177, 318] width 125 height 14
click at [263, 50] on icon at bounding box center [261, 50] width 10 height 10
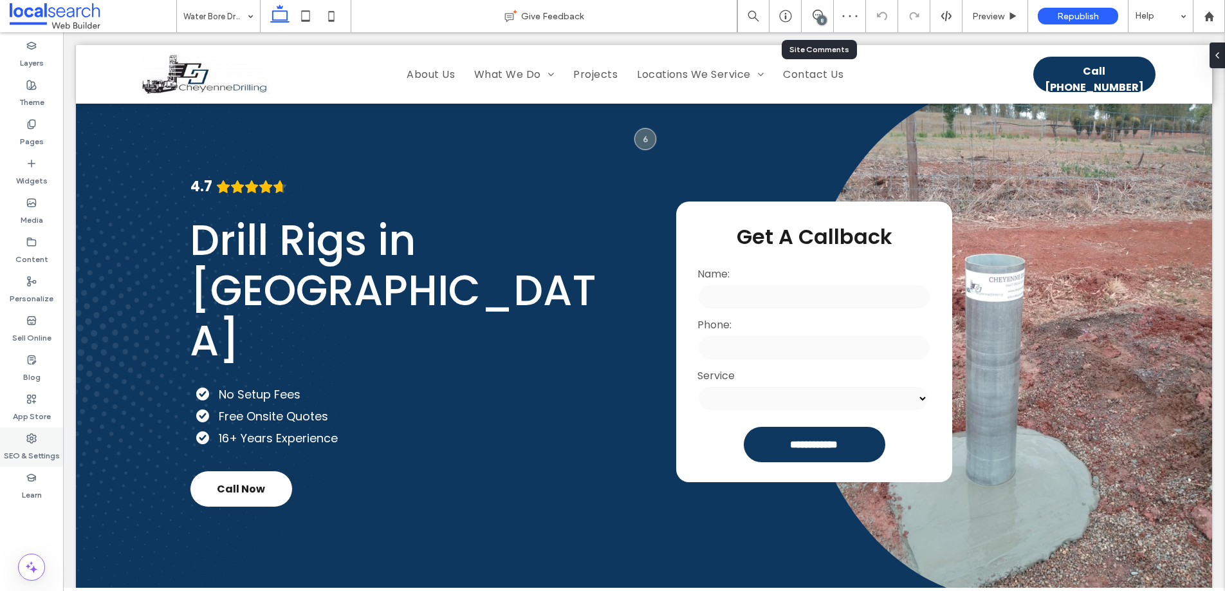
click at [33, 449] on label "SEO & Settings" at bounding box center [32, 452] width 56 height 18
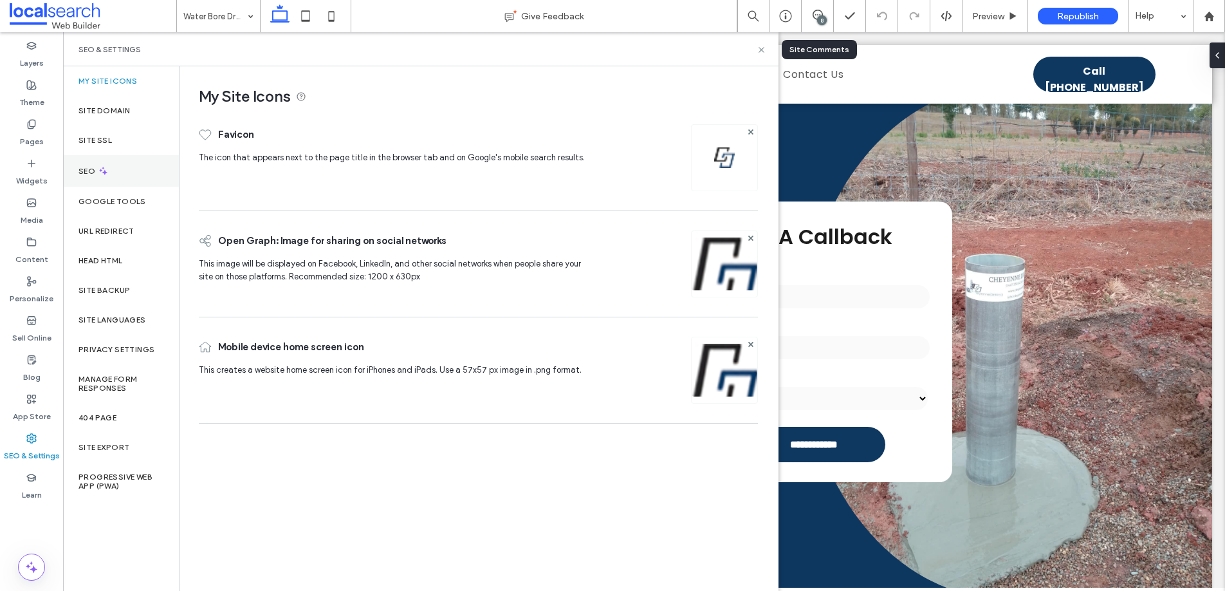
click at [98, 169] on icon at bounding box center [103, 170] width 11 height 11
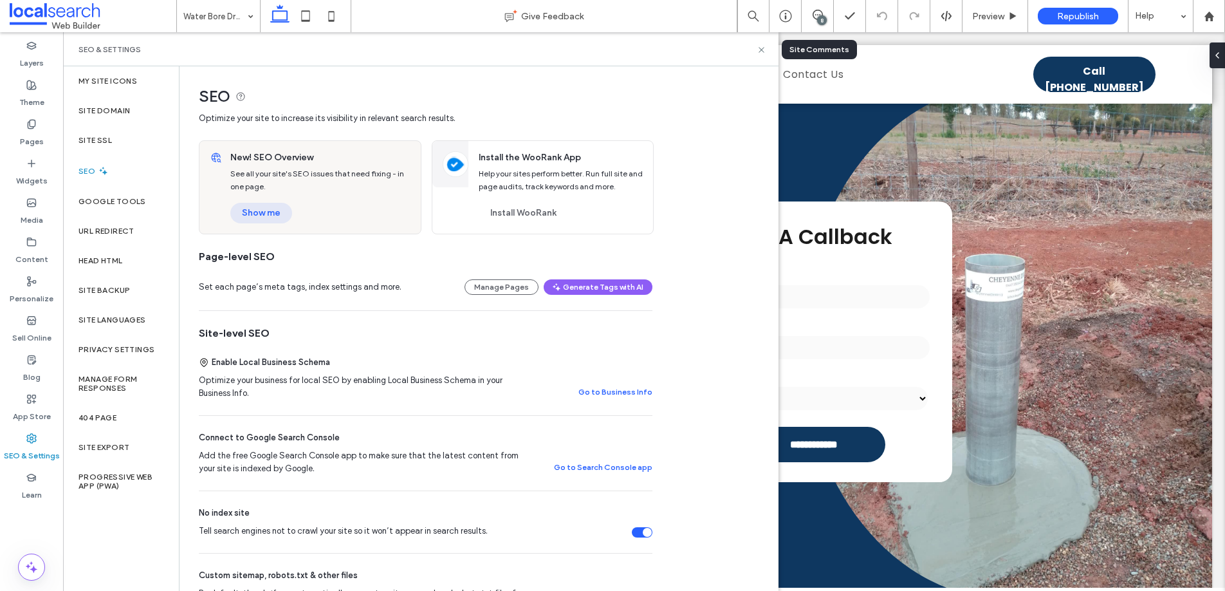
click at [272, 212] on button "Show me" at bounding box center [261, 213] width 62 height 21
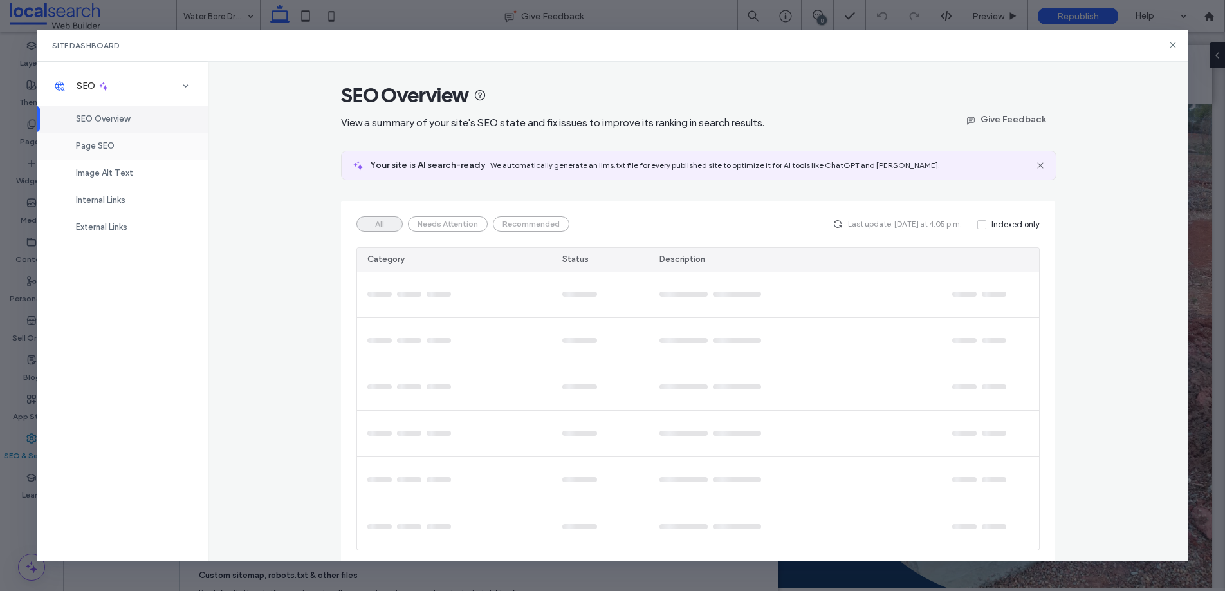
click at [98, 145] on span "Page SEO" at bounding box center [95, 146] width 39 height 10
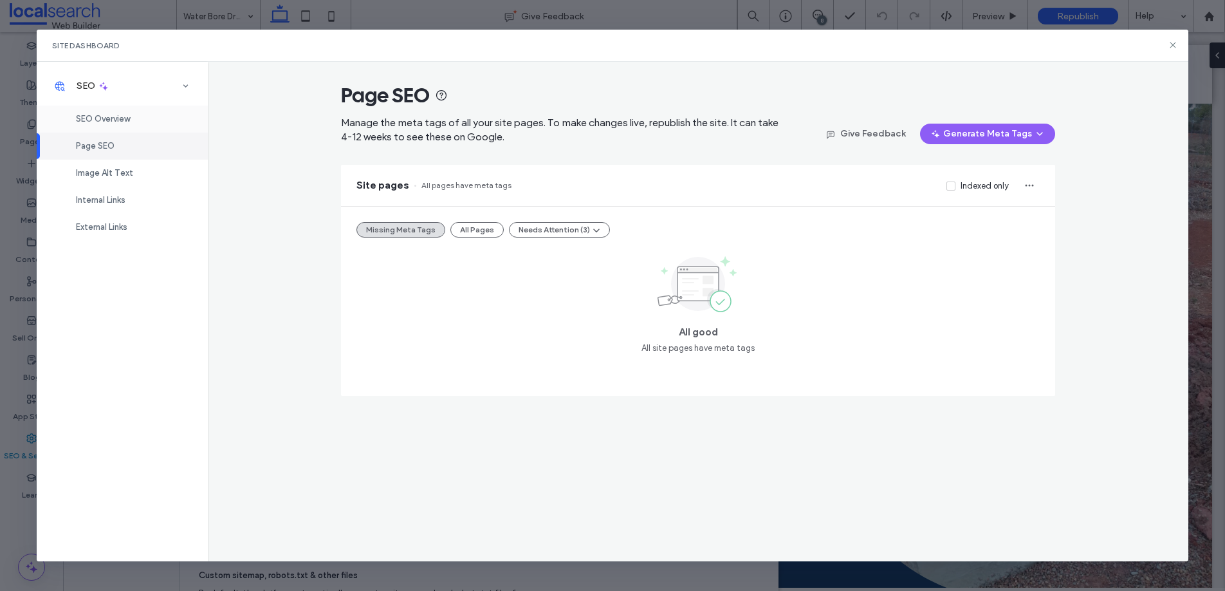
click at [118, 118] on span "SEO Overview" at bounding box center [103, 119] width 54 height 10
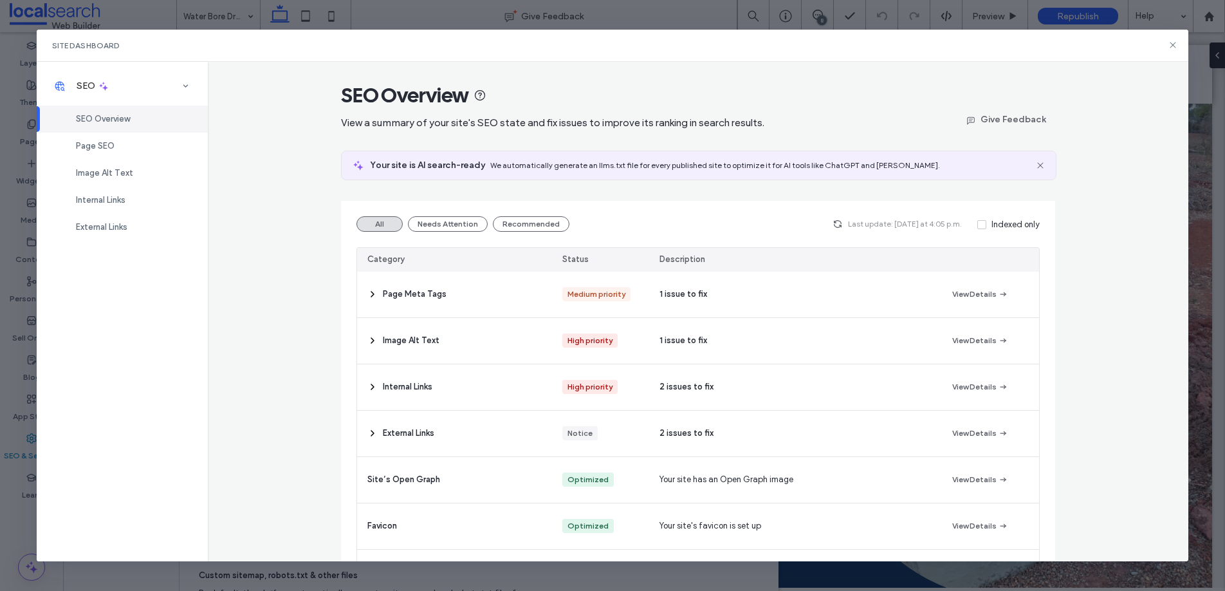
click at [495, 383] on div "Internal Links" at bounding box center [454, 387] width 195 height 46
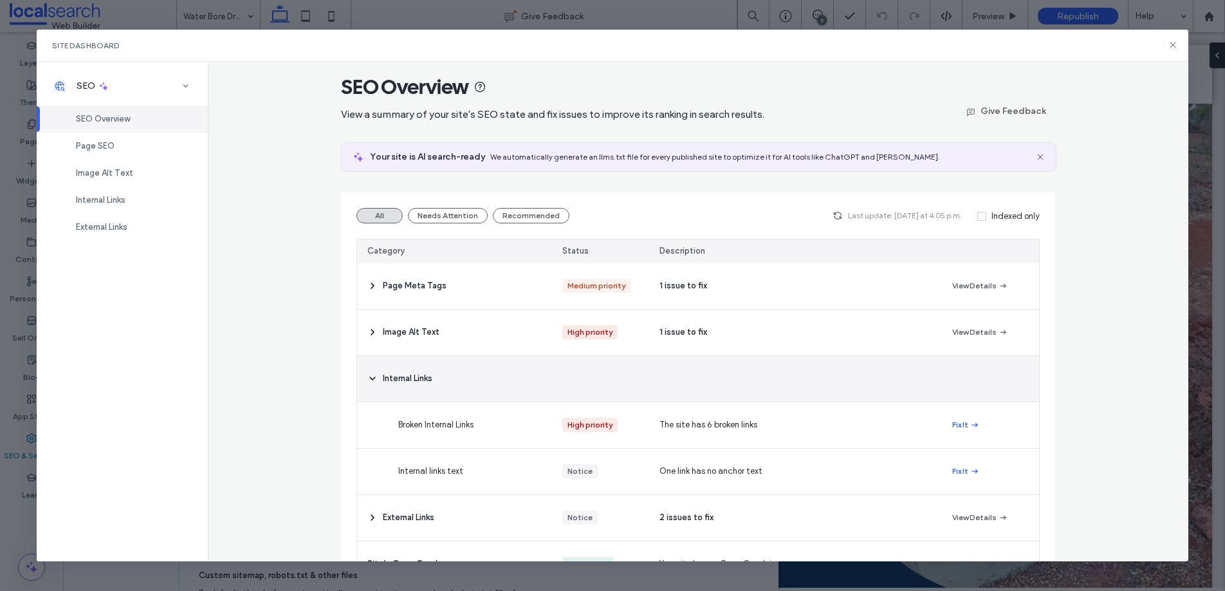
scroll to position [19, 0]
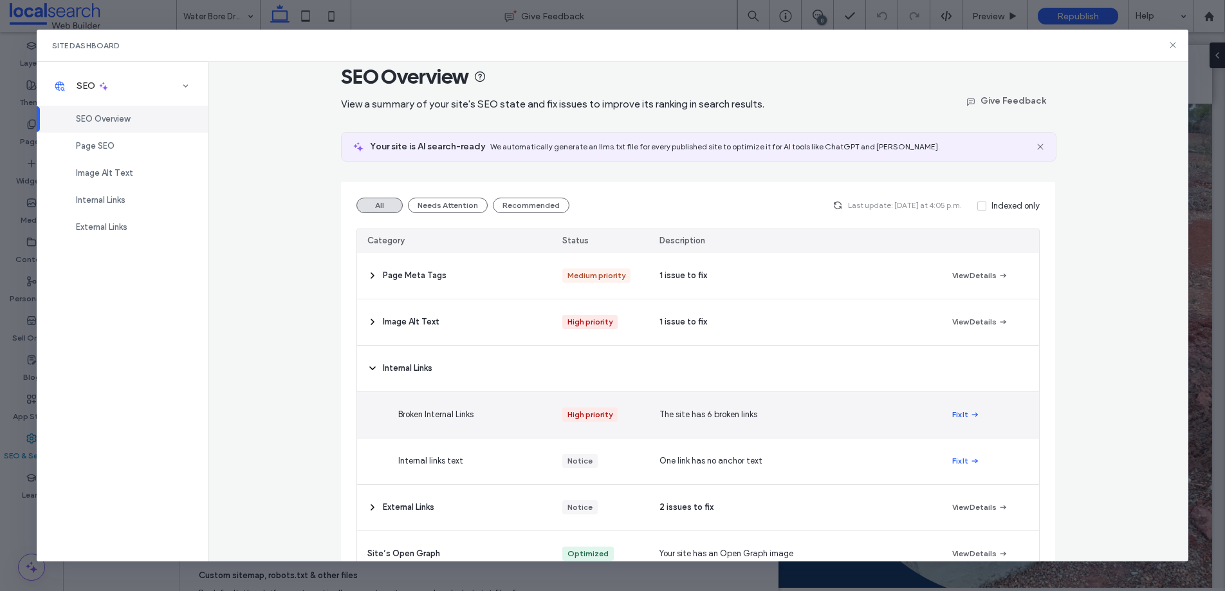
click at [959, 414] on button "Fix It" at bounding box center [966, 414] width 28 height 15
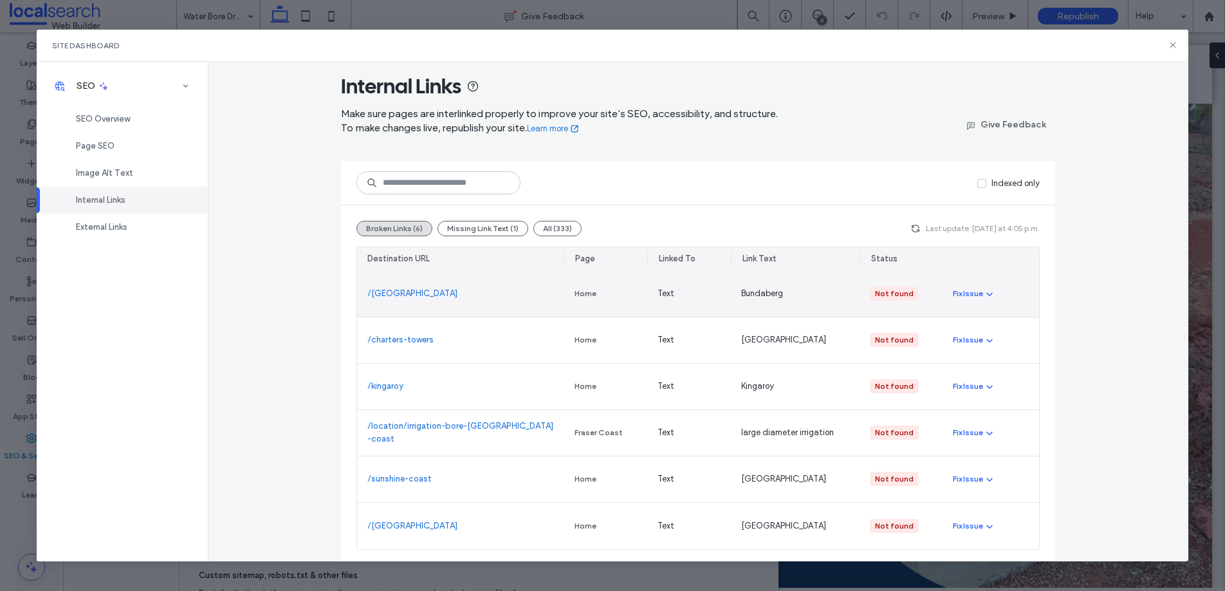
scroll to position [13, 0]
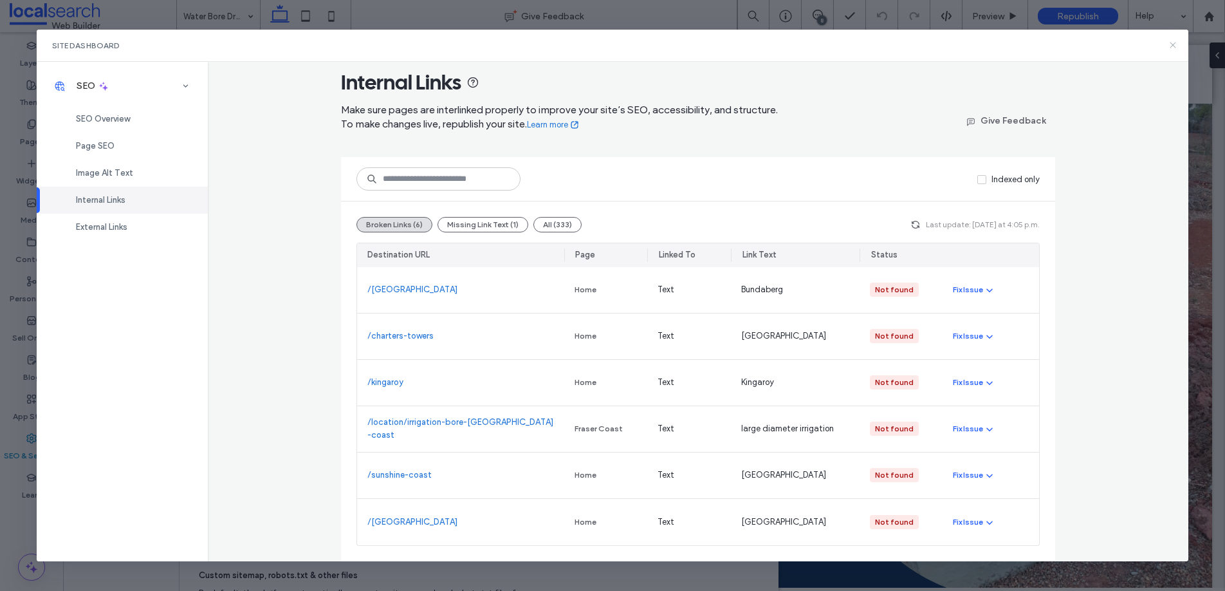
click at [1173, 44] on use at bounding box center [1173, 45] width 6 height 6
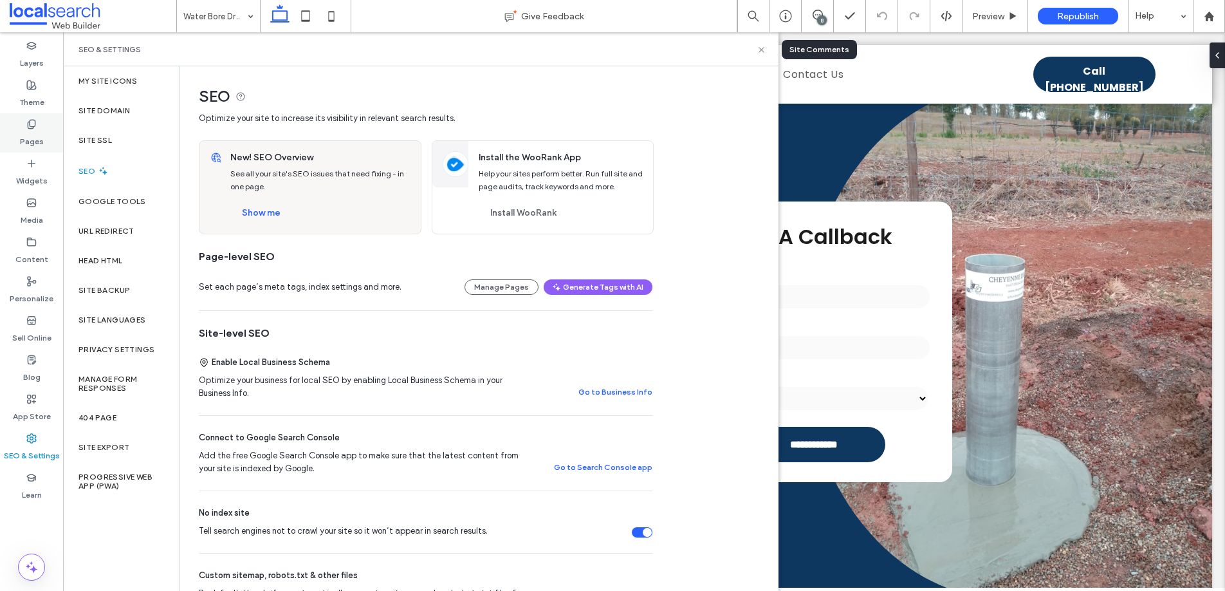
click at [23, 128] on div "Pages" at bounding box center [31, 132] width 63 height 39
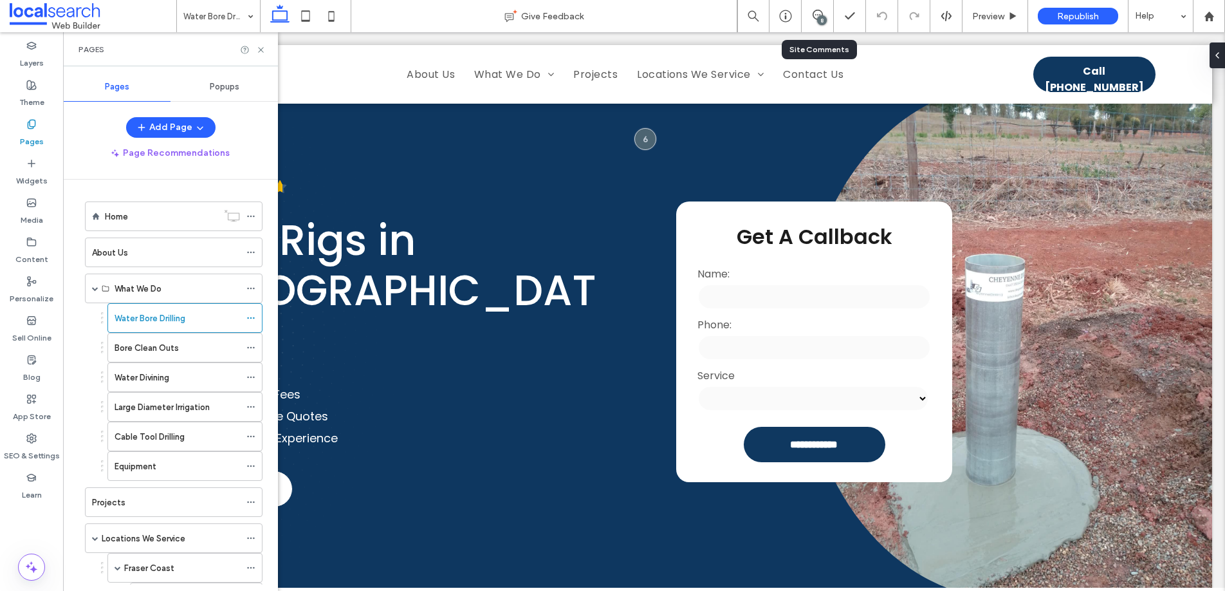
scroll to position [421, 0]
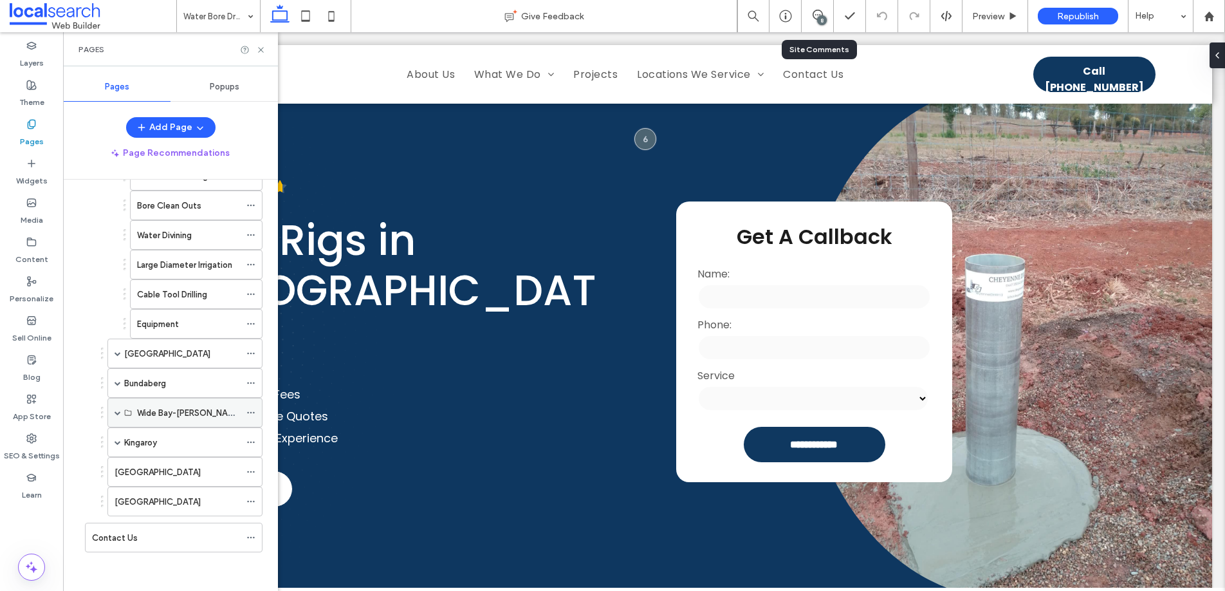
click at [119, 411] on span at bounding box center [118, 412] width 6 height 6
click at [116, 374] on span at bounding box center [118, 383] width 6 height 28
click at [116, 356] on span at bounding box center [118, 353] width 6 height 28
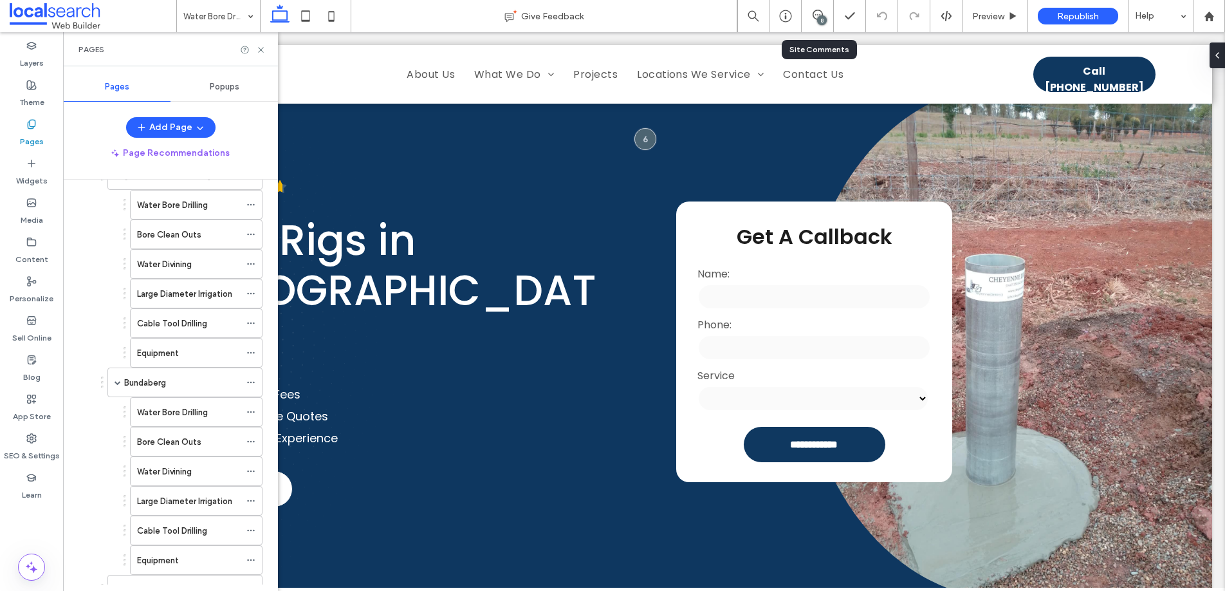
scroll to position [770, 0]
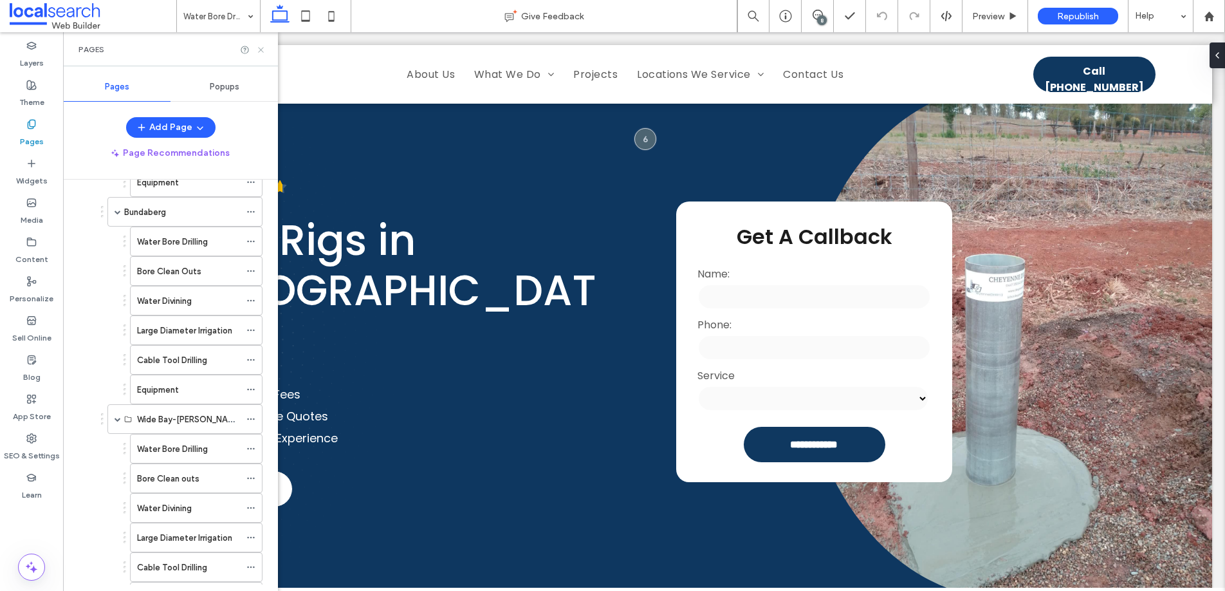
click at [262, 50] on icon at bounding box center [261, 50] width 10 height 10
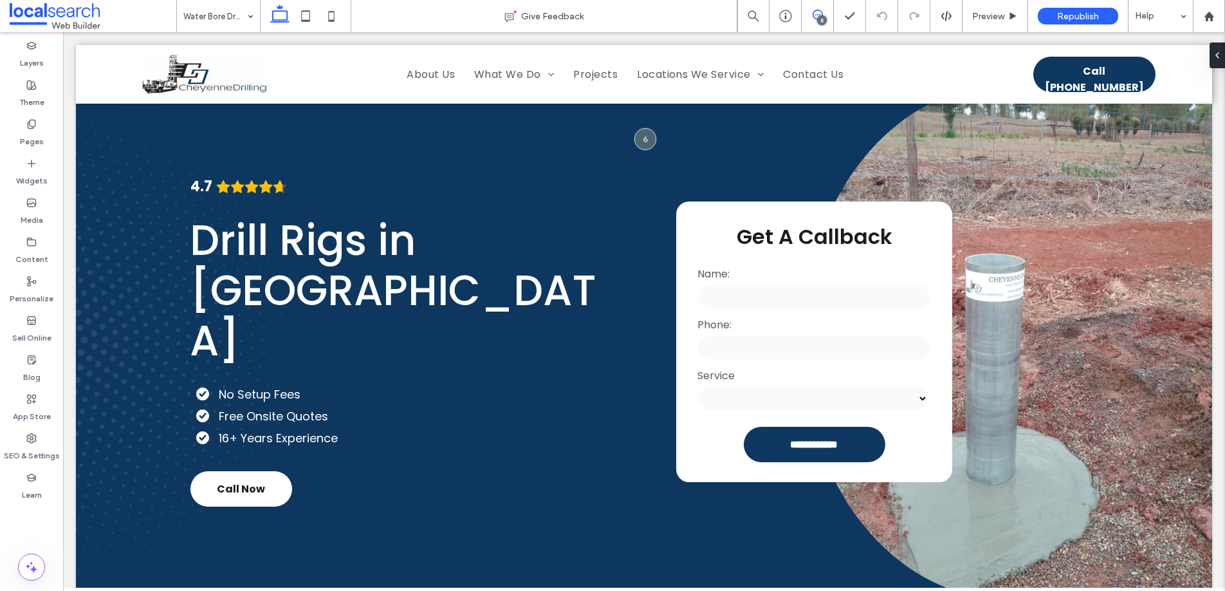
click at [819, 12] on icon at bounding box center [818, 15] width 10 height 10
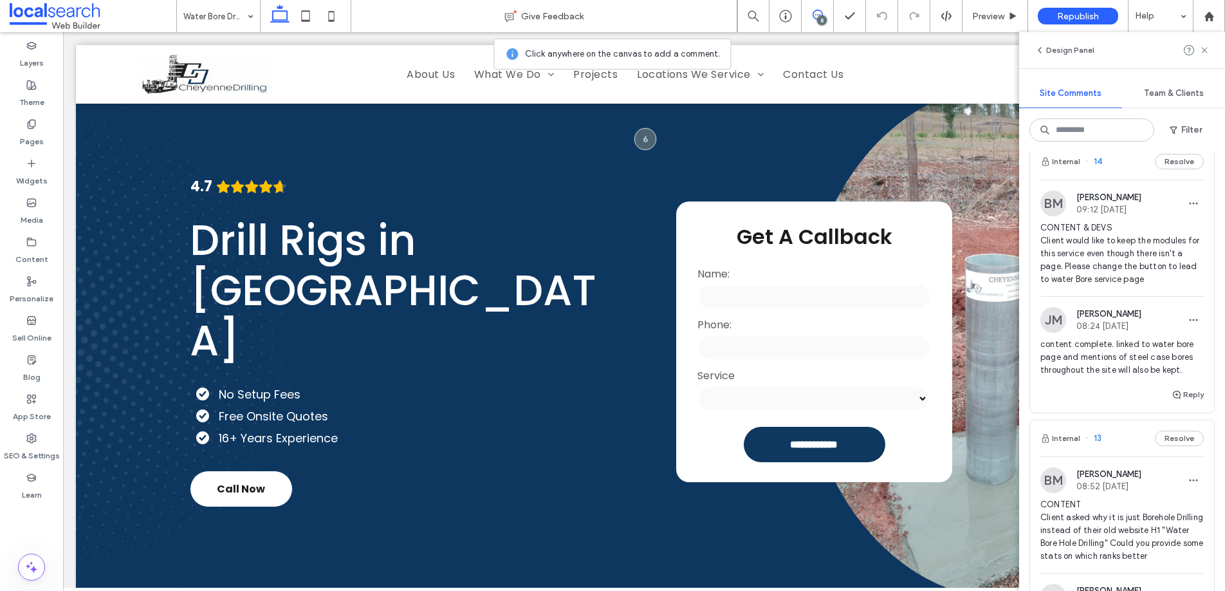
scroll to position [346, 0]
click at [27, 126] on icon at bounding box center [31, 124] width 10 height 10
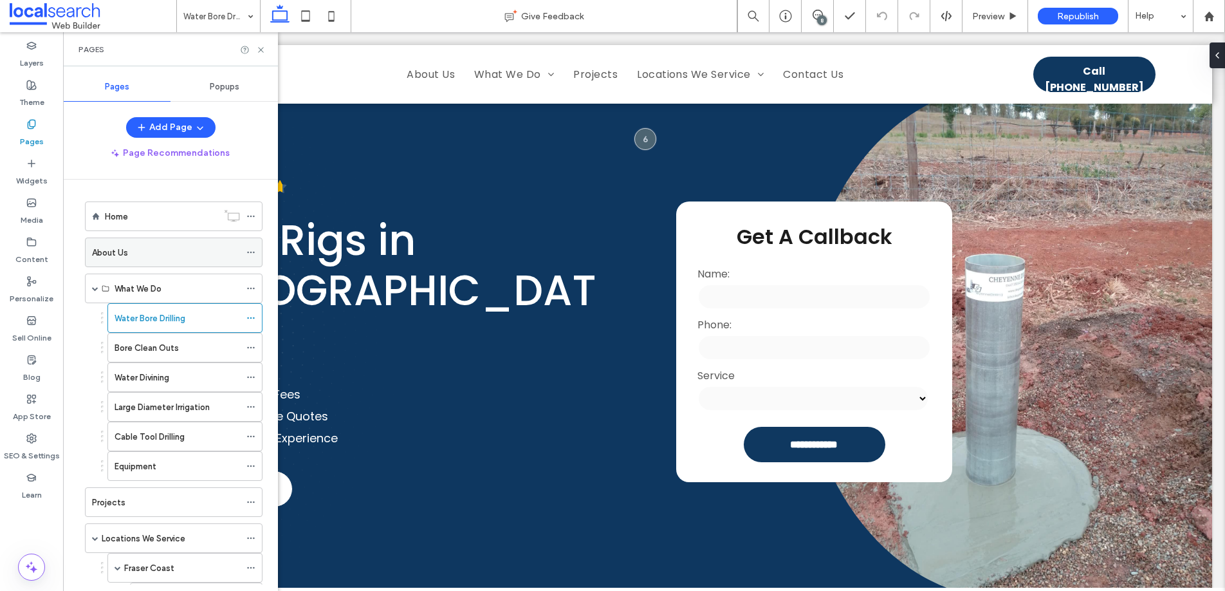
scroll to position [0, 0]
click at [171, 353] on label "Bore Clean Outs" at bounding box center [147, 348] width 64 height 23
click at [259, 46] on icon at bounding box center [261, 50] width 10 height 10
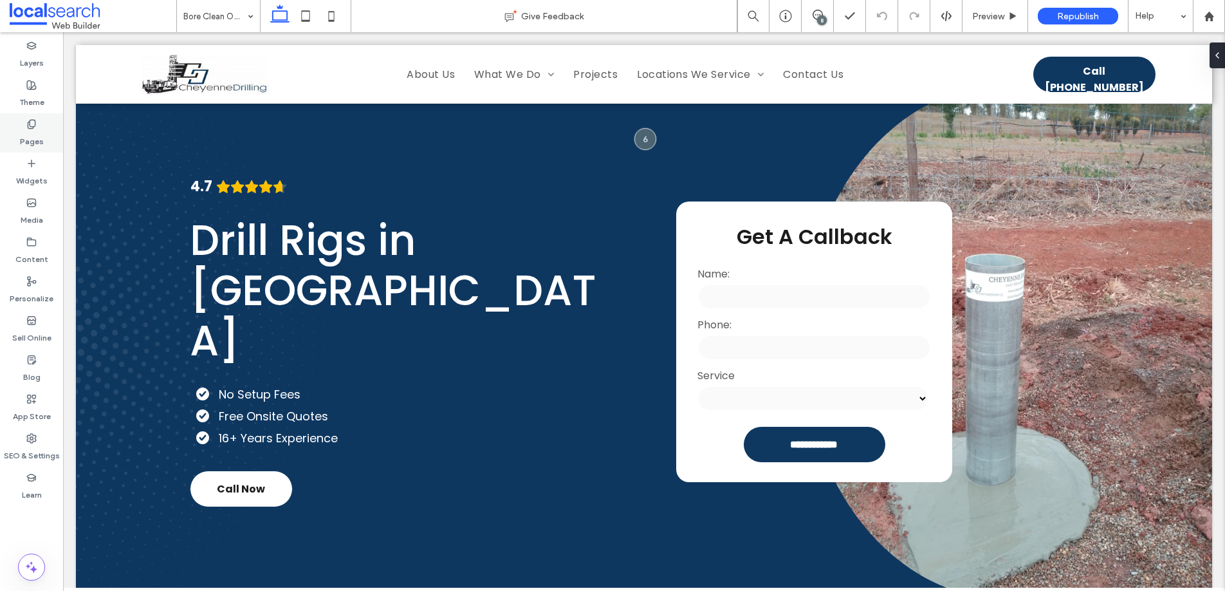
click at [36, 129] on icon at bounding box center [31, 124] width 10 height 10
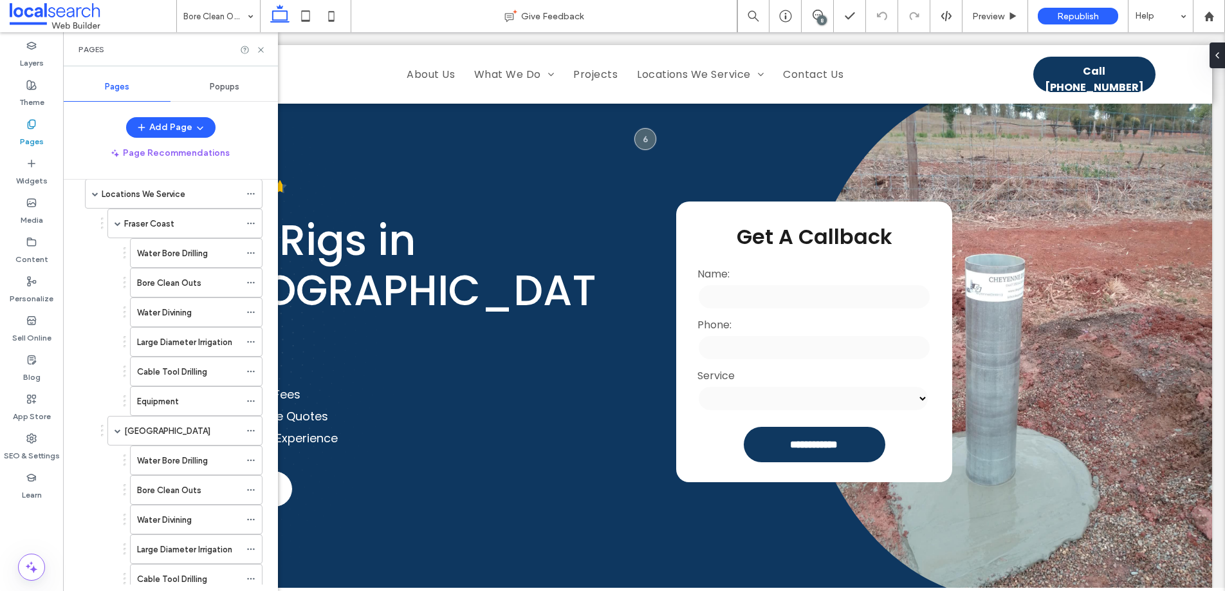
scroll to position [634, 0]
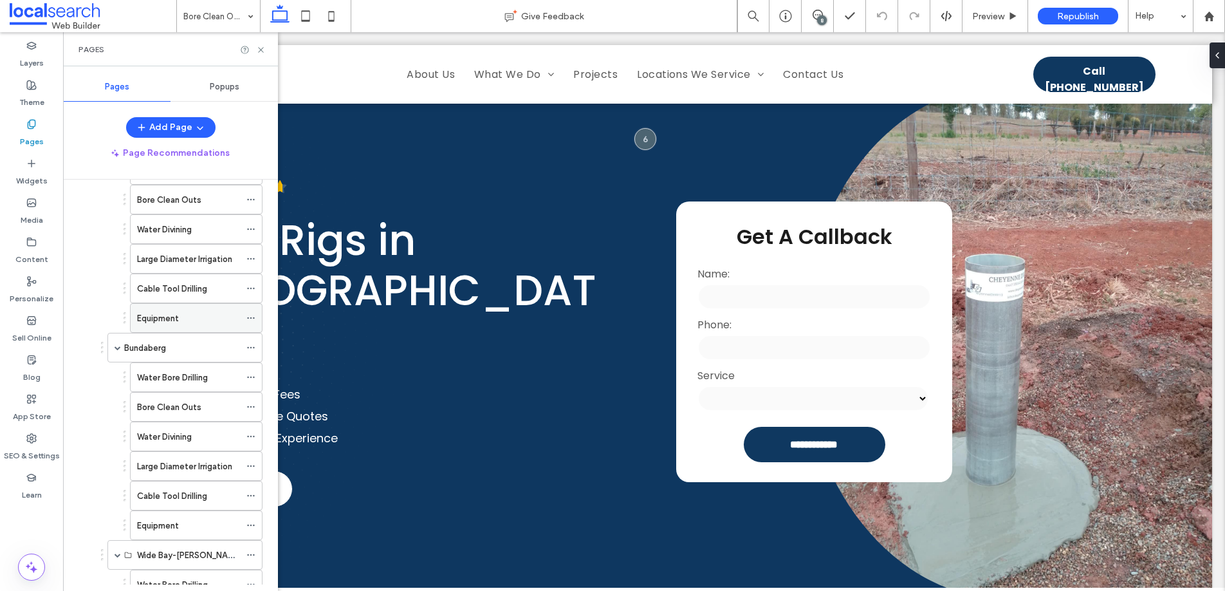
click at [172, 322] on label "Equipment" at bounding box center [158, 318] width 42 height 23
click at [261, 46] on icon at bounding box center [261, 50] width 10 height 10
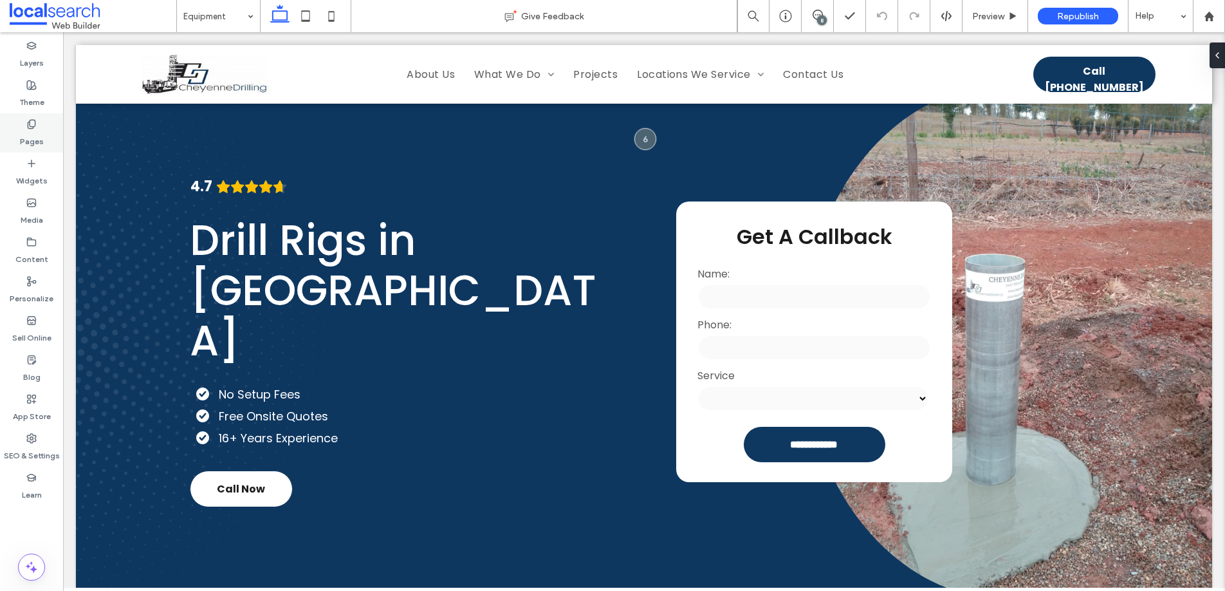
click at [38, 129] on label "Pages" at bounding box center [32, 138] width 24 height 18
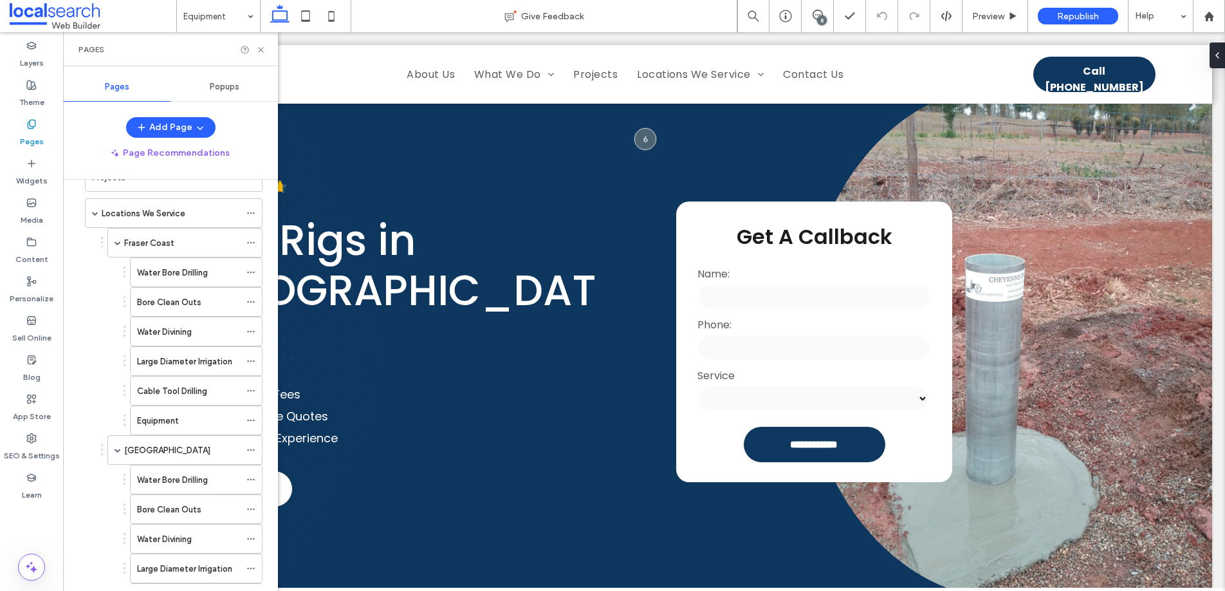
scroll to position [452, 0]
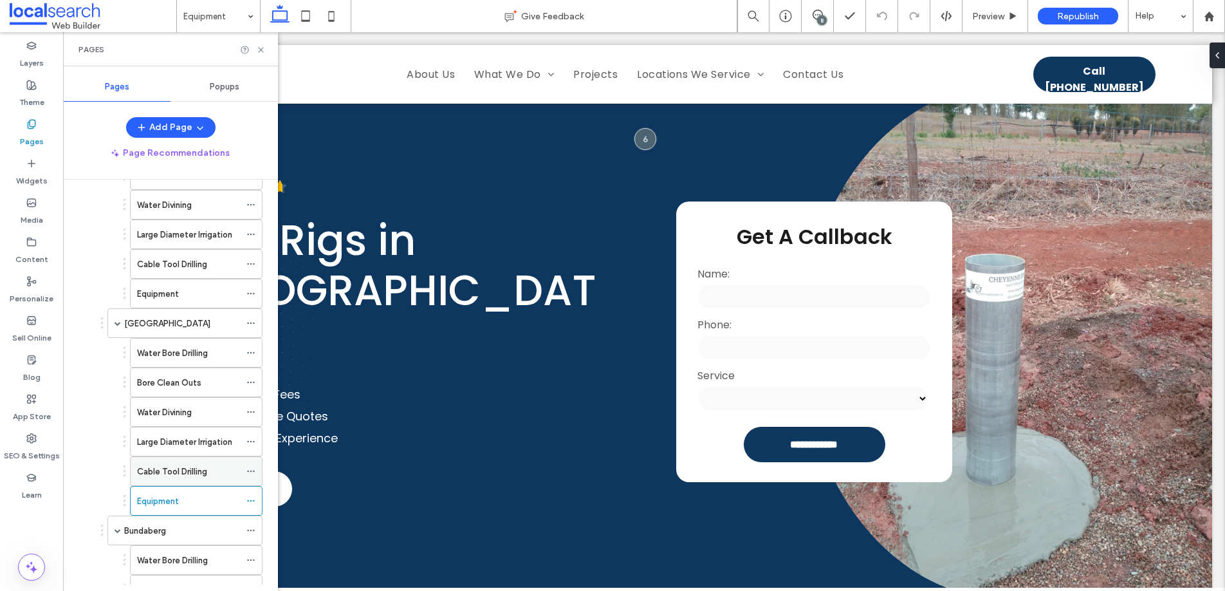
click at [188, 469] on label "Cable Tool Drilling" at bounding box center [172, 471] width 70 height 23
click at [261, 52] on icon at bounding box center [261, 50] width 10 height 10
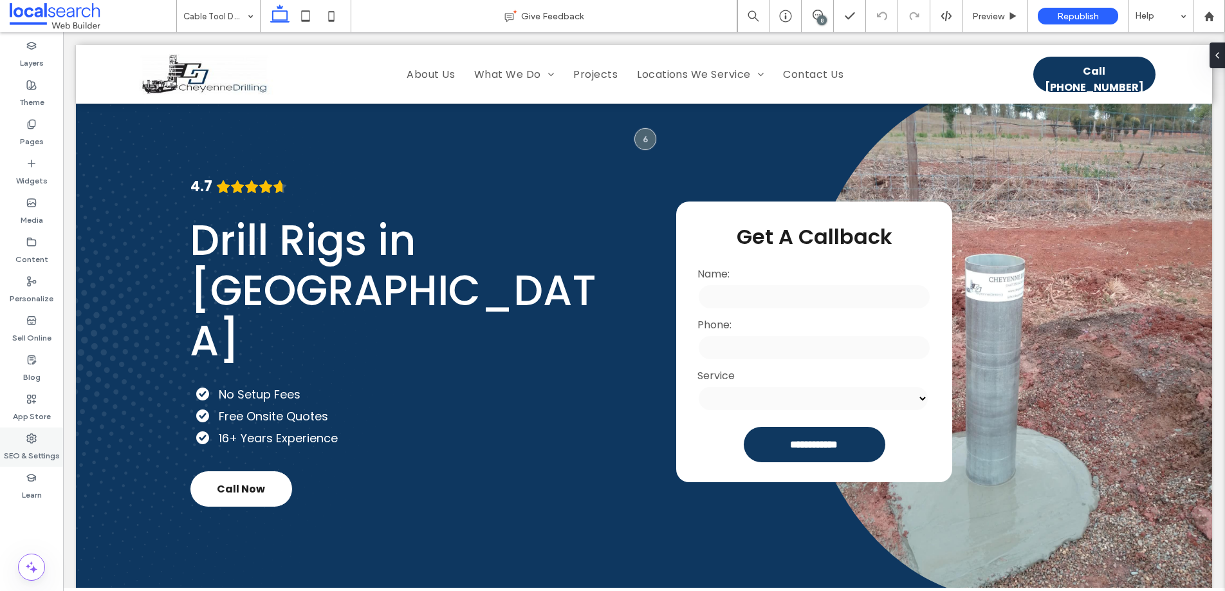
click at [35, 439] on use at bounding box center [31, 438] width 9 height 9
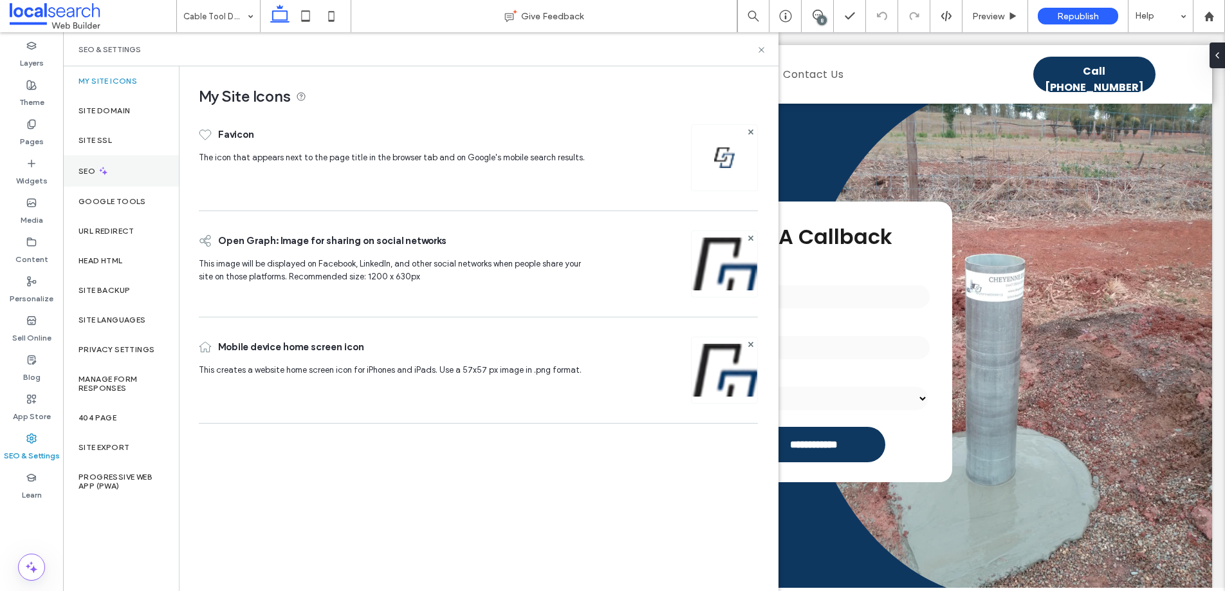
click at [101, 167] on icon at bounding box center [103, 170] width 11 height 11
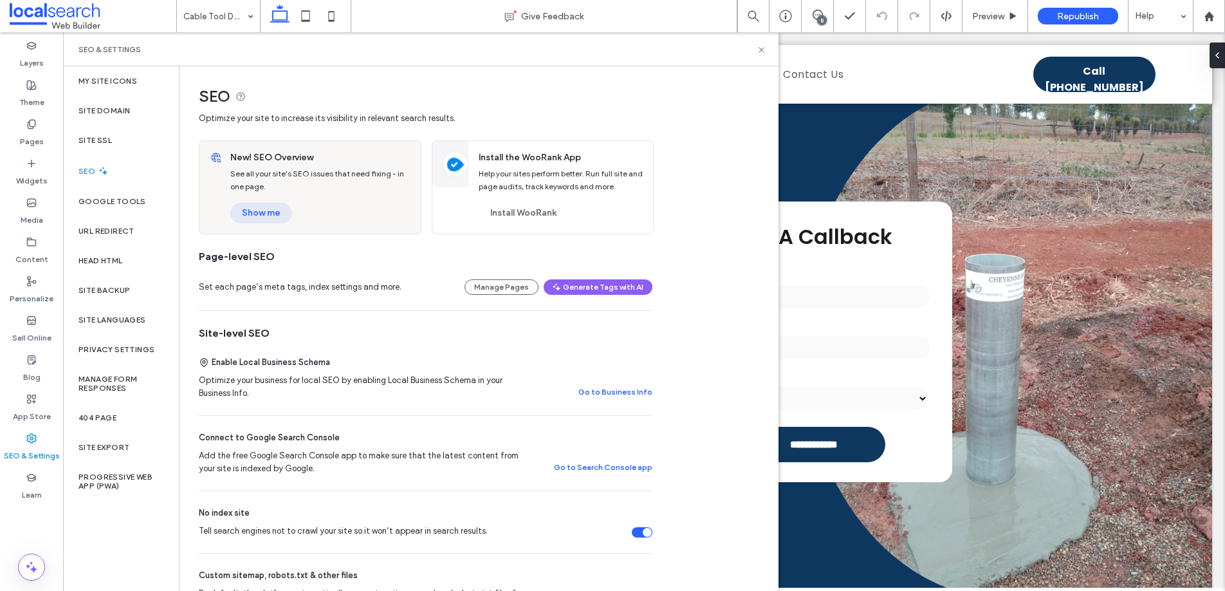
click at [277, 216] on button "Show me" at bounding box center [261, 213] width 62 height 21
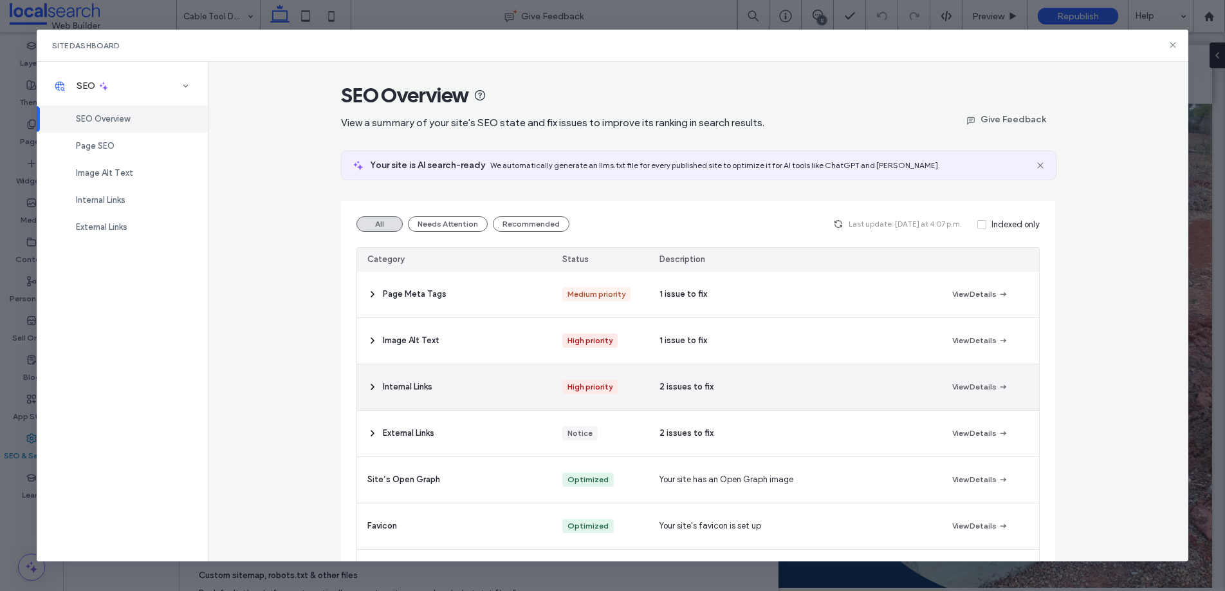
click at [497, 390] on div "Internal Links" at bounding box center [454, 387] width 195 height 46
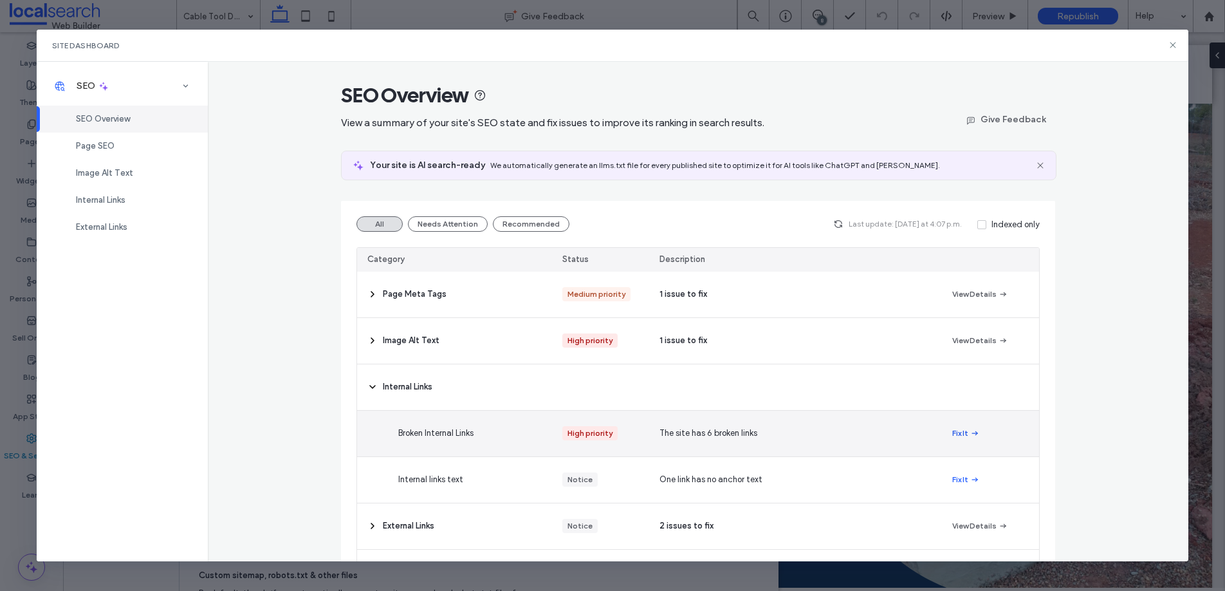
click at [970, 430] on icon "button" at bounding box center [975, 433] width 10 height 10
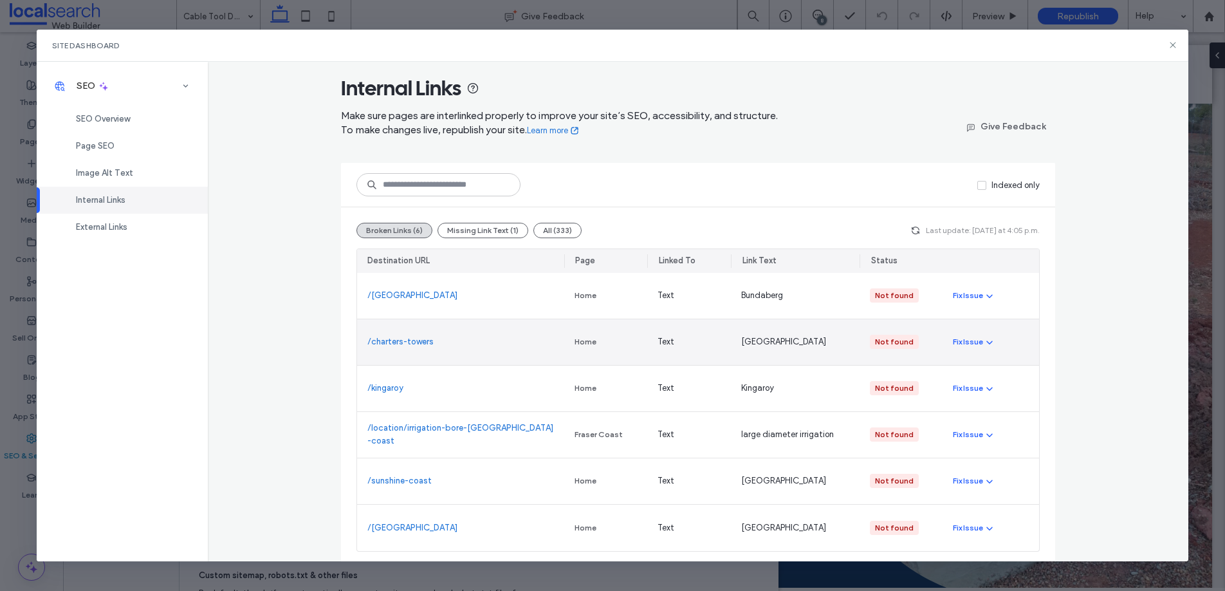
scroll to position [13, 0]
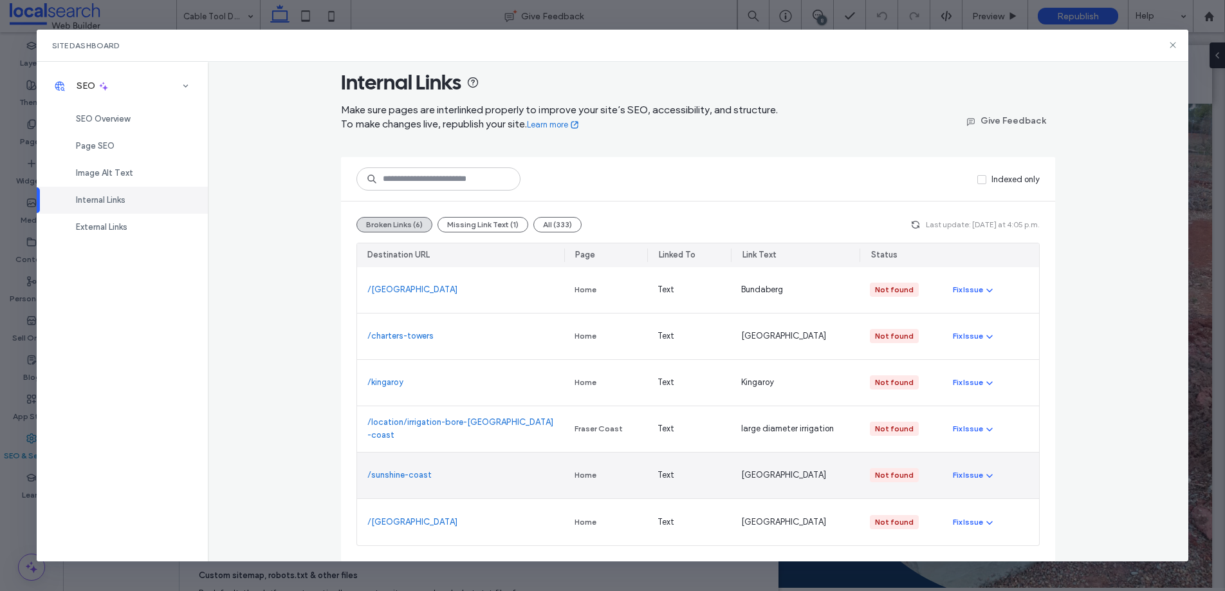
click at [401, 473] on link "/sunshine-coast" at bounding box center [399, 474] width 64 height 13
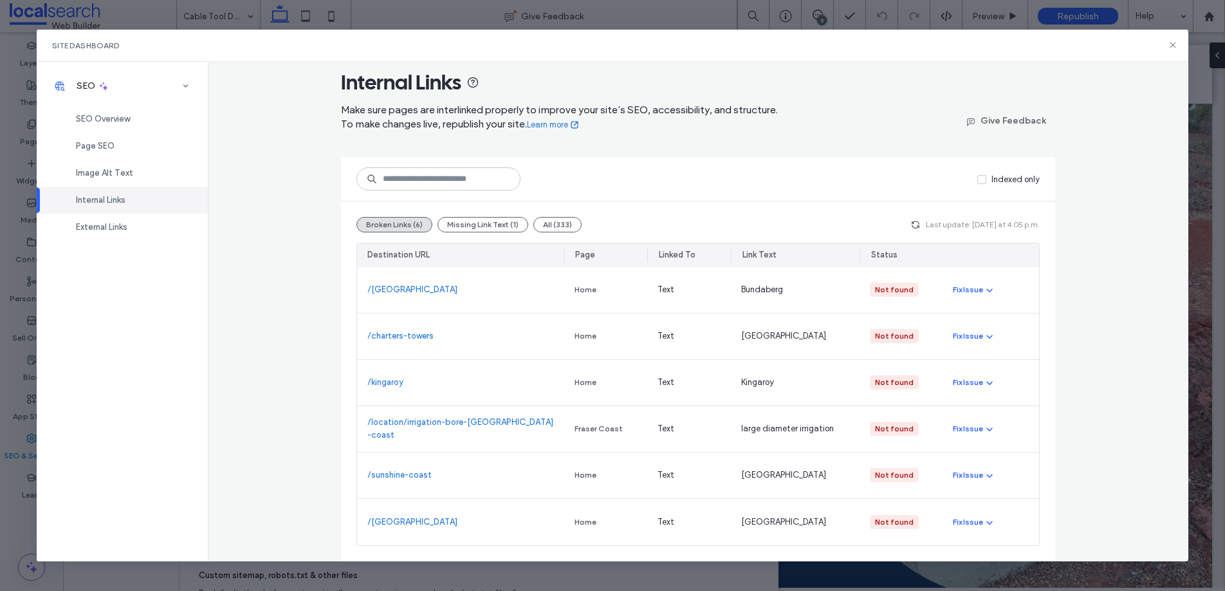
click at [1123, 238] on div "Internal Links Make sure pages are interlinked properly to improve your site’s …" at bounding box center [698, 311] width 981 height 499
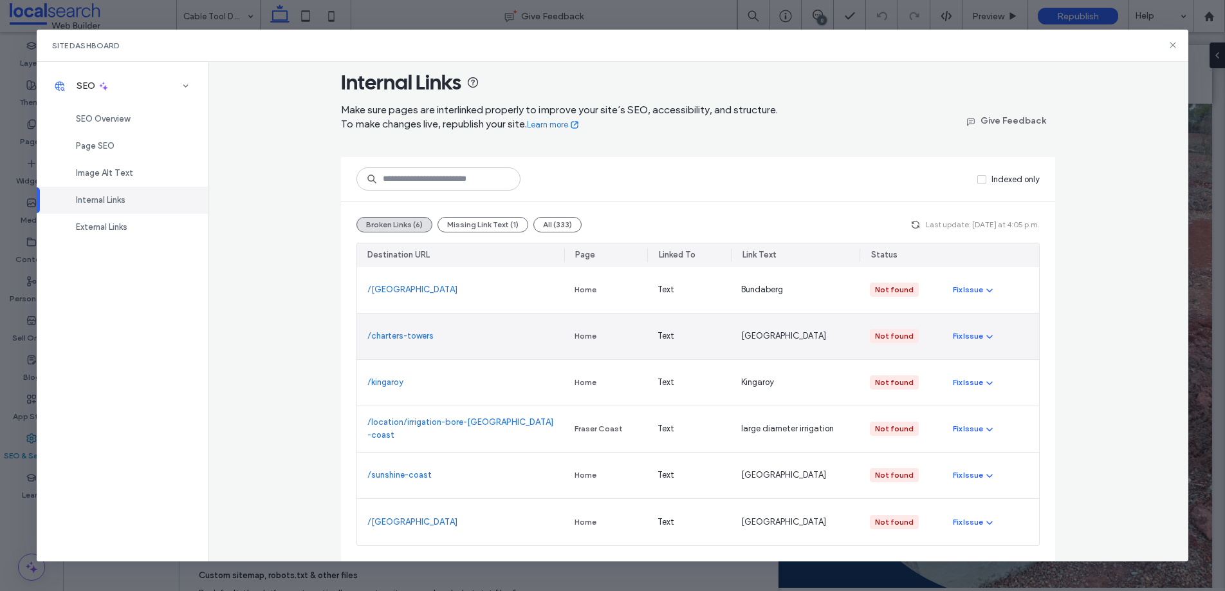
scroll to position [10, 0]
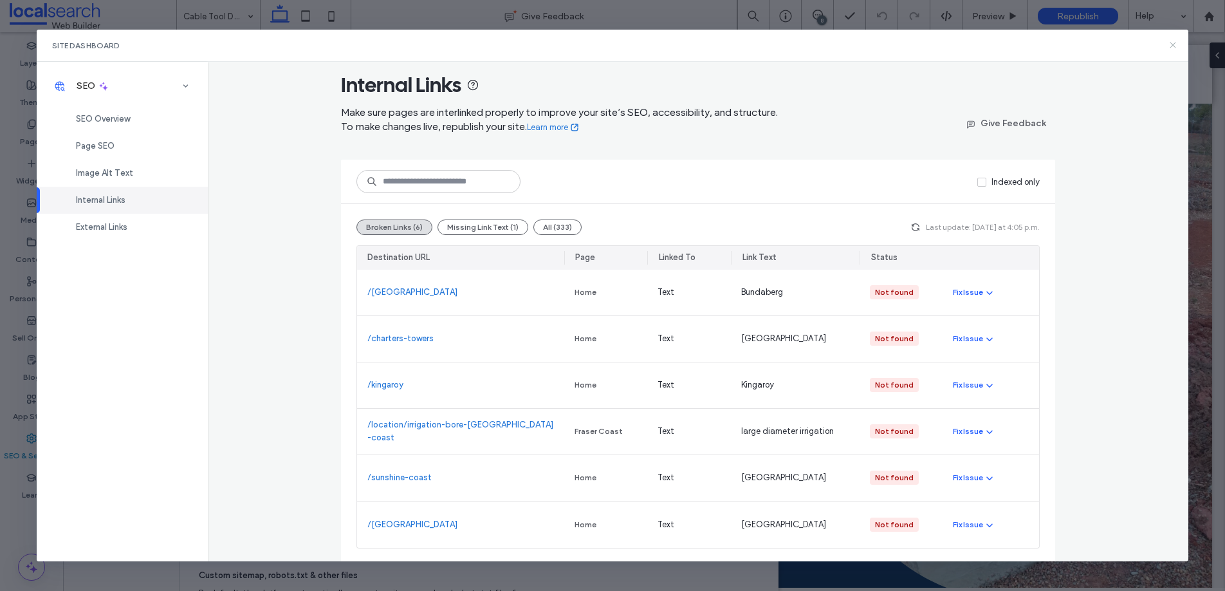
click at [1172, 48] on icon at bounding box center [1173, 45] width 10 height 10
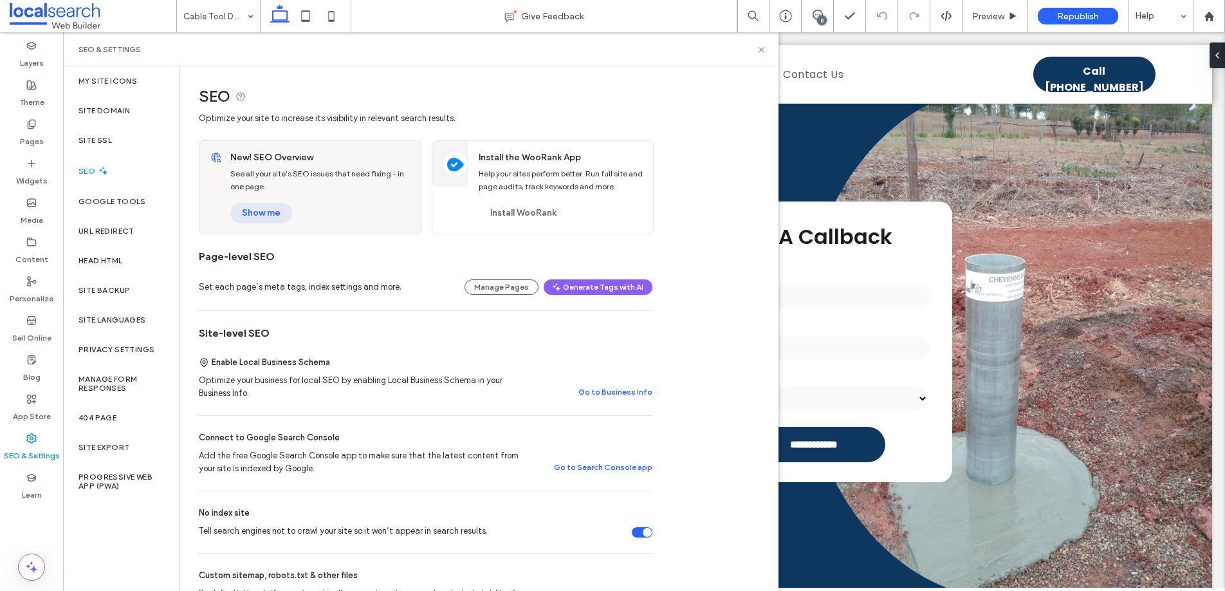
click at [257, 214] on button "Show me" at bounding box center [261, 213] width 62 height 21
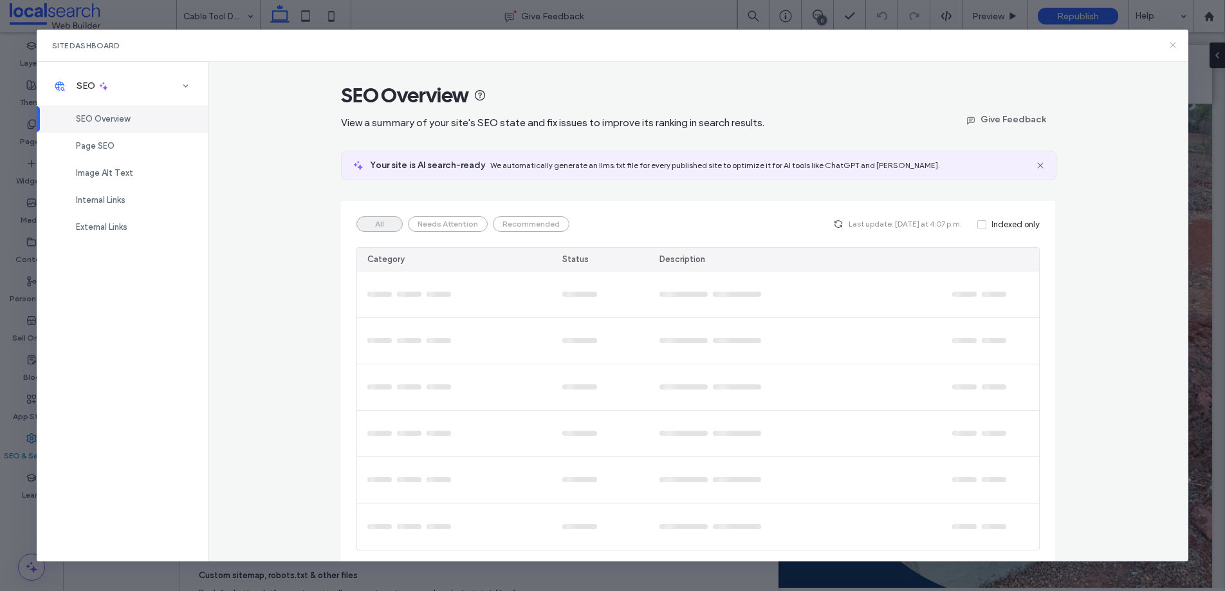
click at [1175, 41] on icon at bounding box center [1173, 45] width 10 height 10
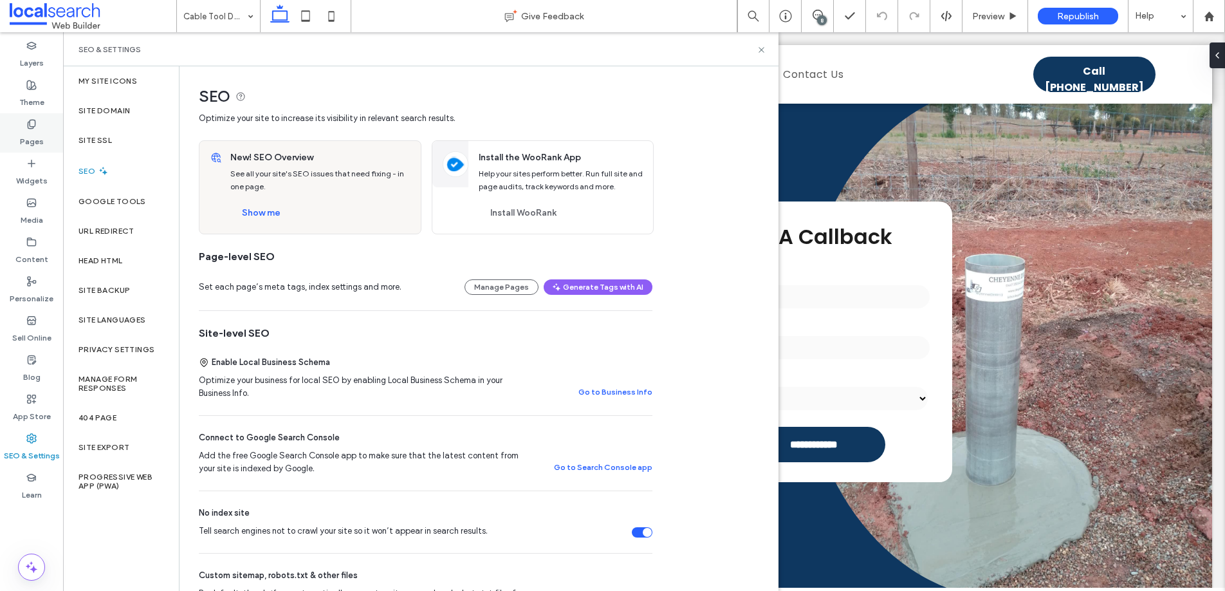
click at [36, 127] on icon at bounding box center [31, 124] width 10 height 10
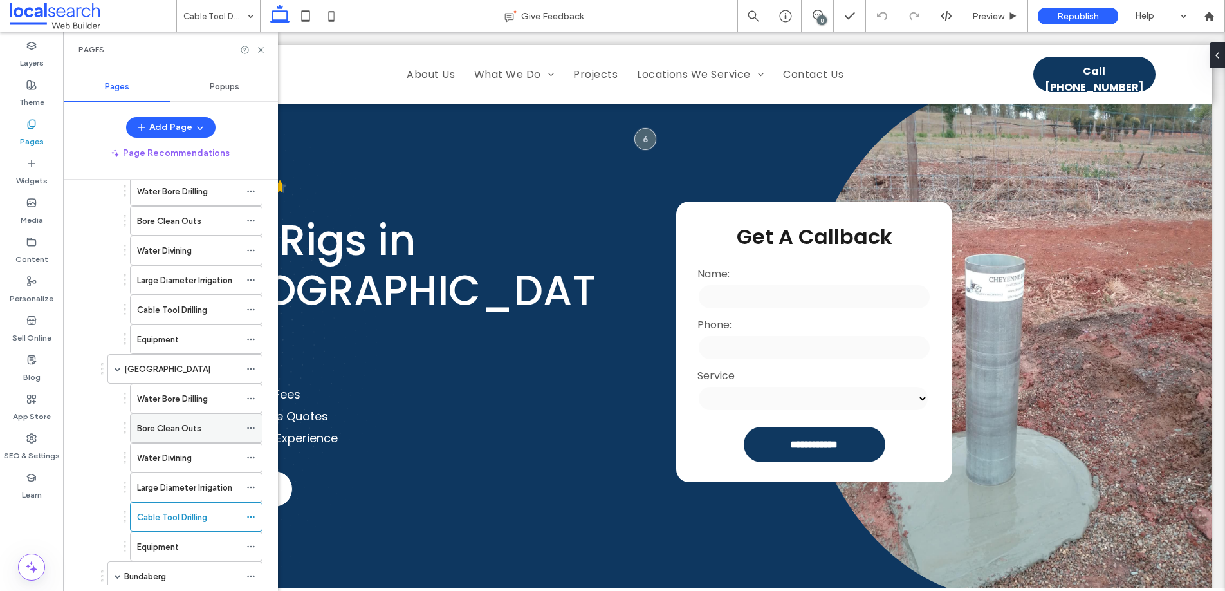
scroll to position [629, 0]
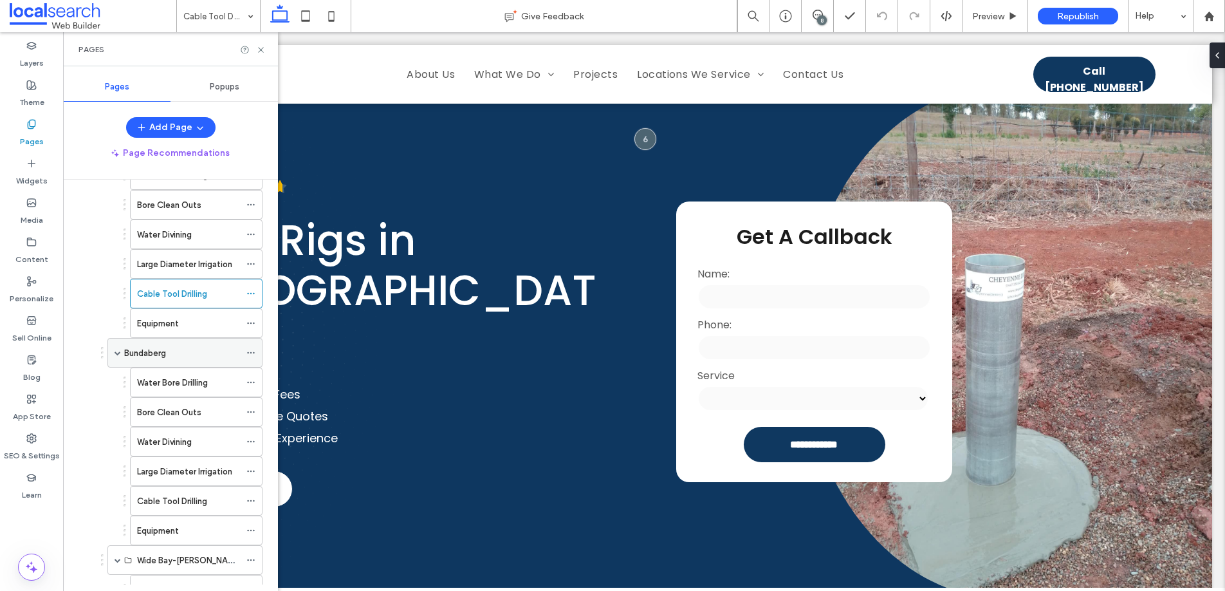
click at [191, 355] on div "Bundaberg" at bounding box center [182, 353] width 116 height 14
click at [816, 15] on icon at bounding box center [818, 15] width 10 height 10
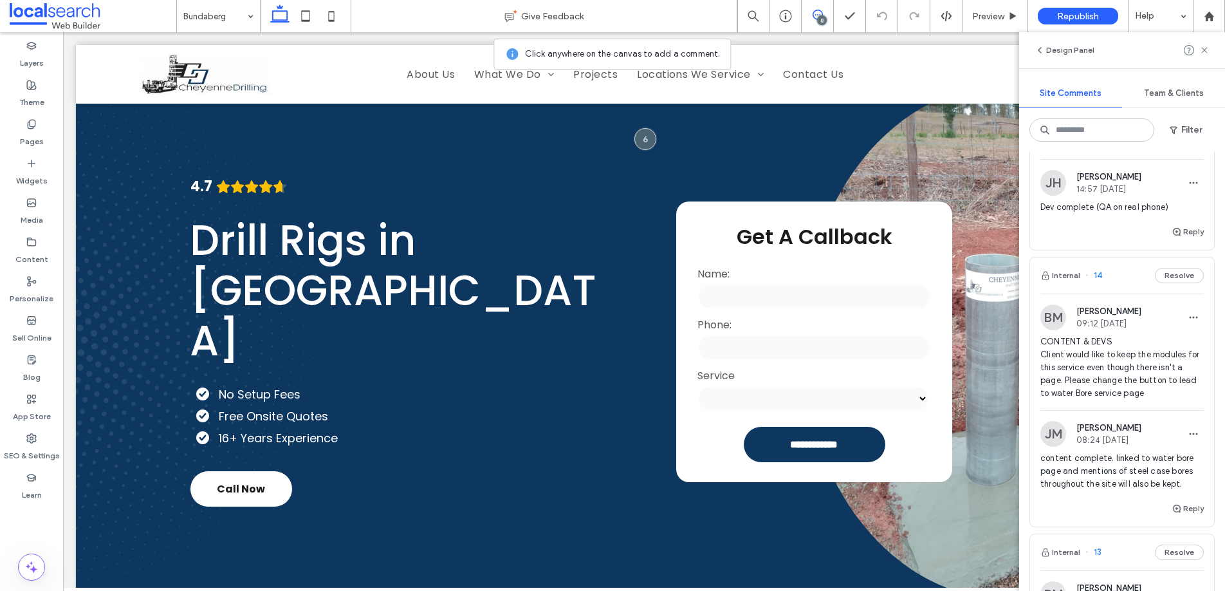
scroll to position [193, 0]
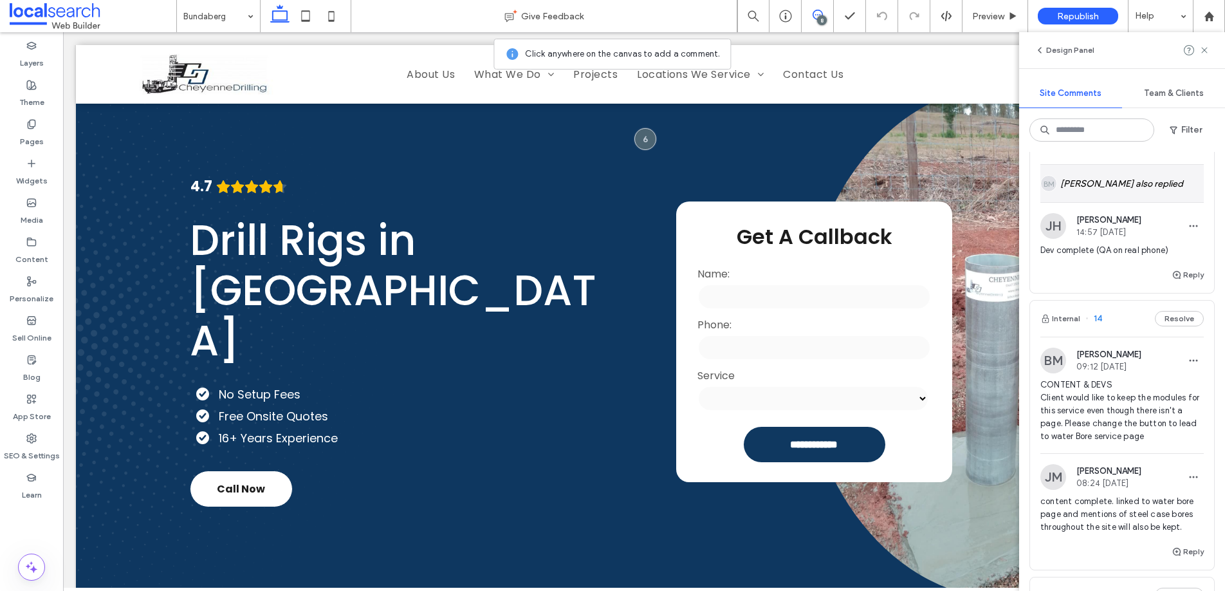
click at [1157, 185] on div "BM [PERSON_NAME] also replied" at bounding box center [1121, 183] width 163 height 37
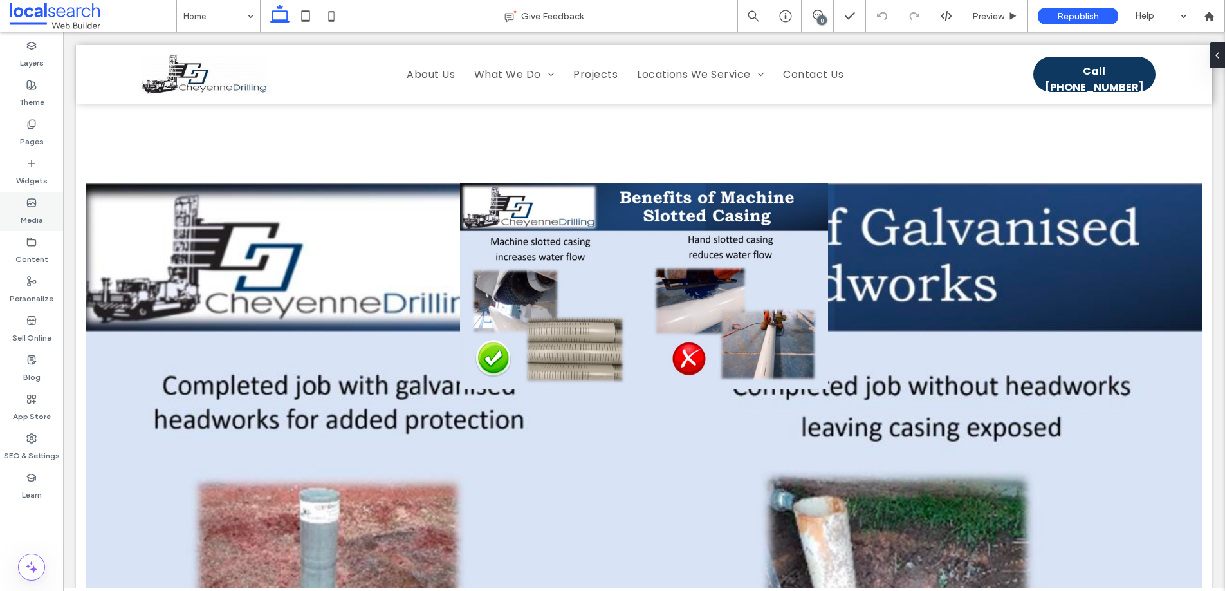
scroll to position [3135, 0]
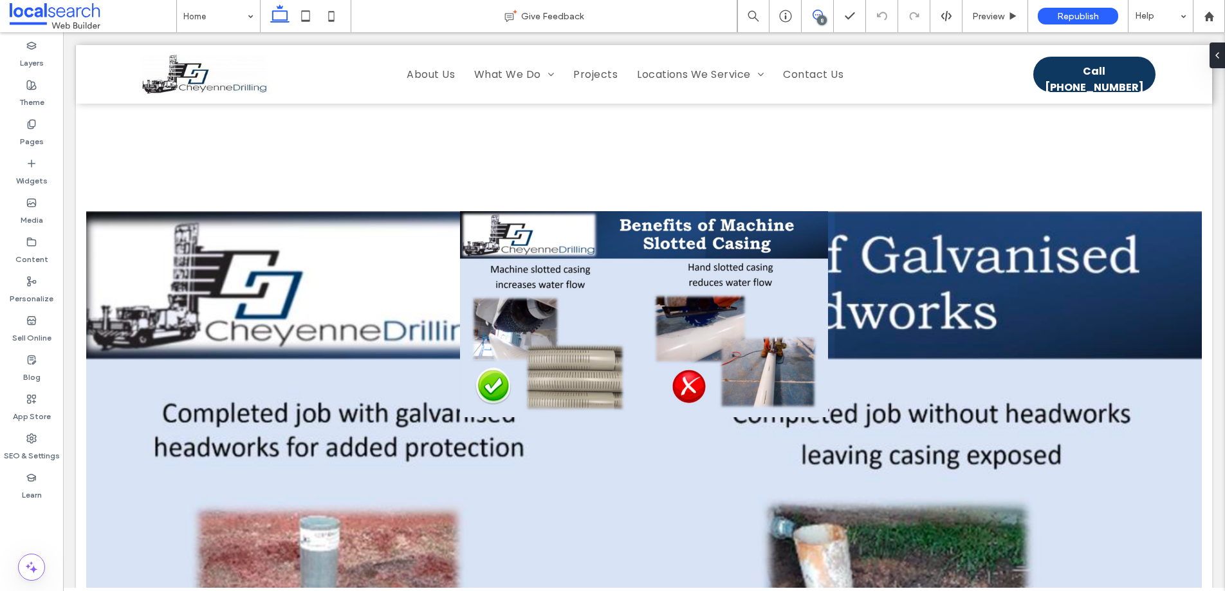
click at [816, 17] on icon at bounding box center [818, 15] width 10 height 10
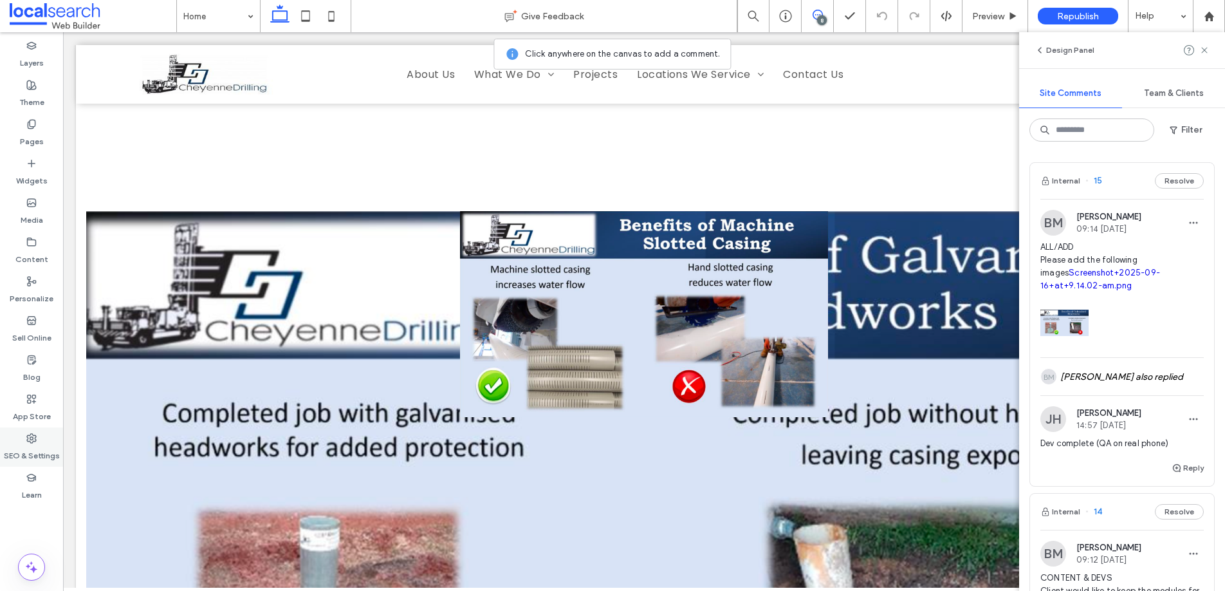
click at [17, 448] on label "SEO & Settings" at bounding box center [32, 452] width 56 height 18
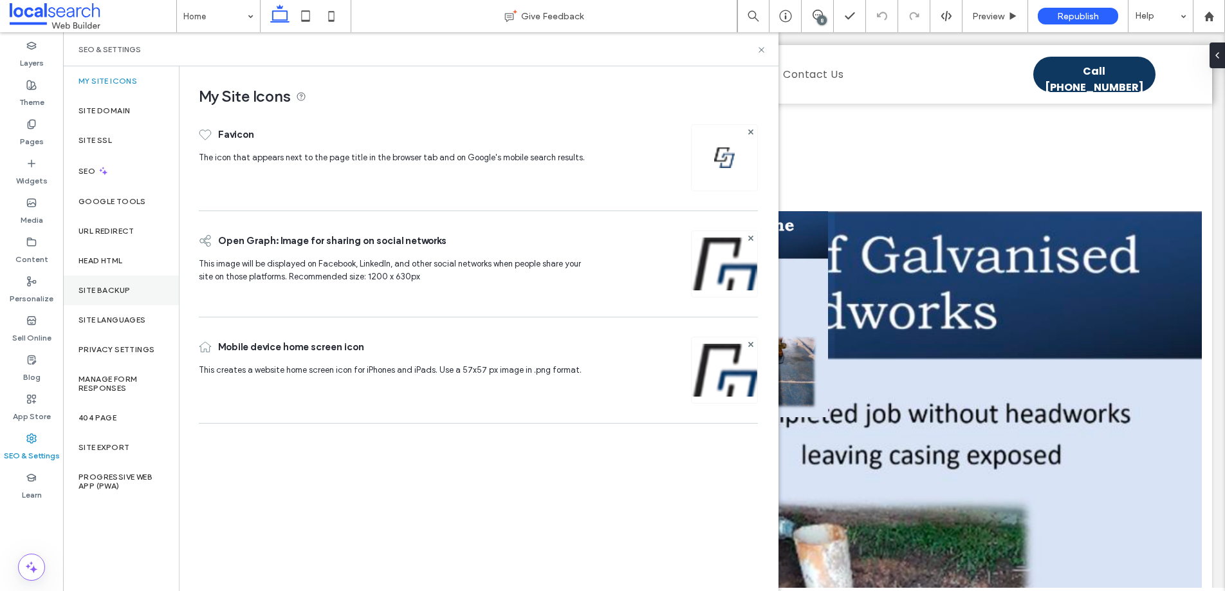
click at [100, 286] on label "Site Backup" at bounding box center [103, 290] width 51 height 9
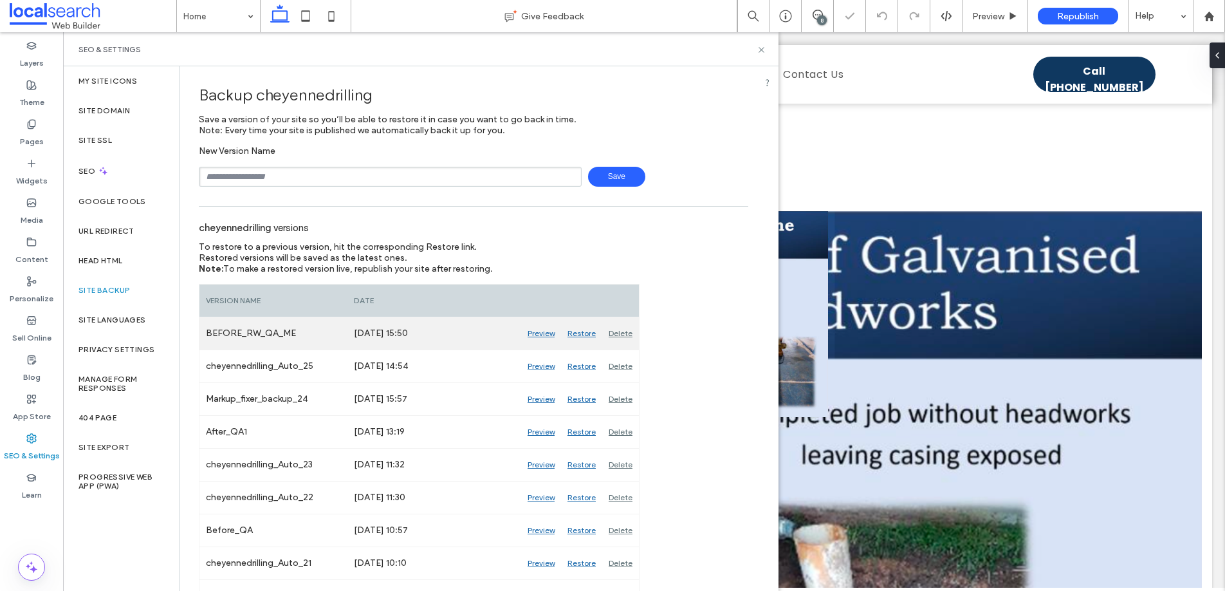
click at [544, 331] on div "Preview" at bounding box center [541, 333] width 40 height 32
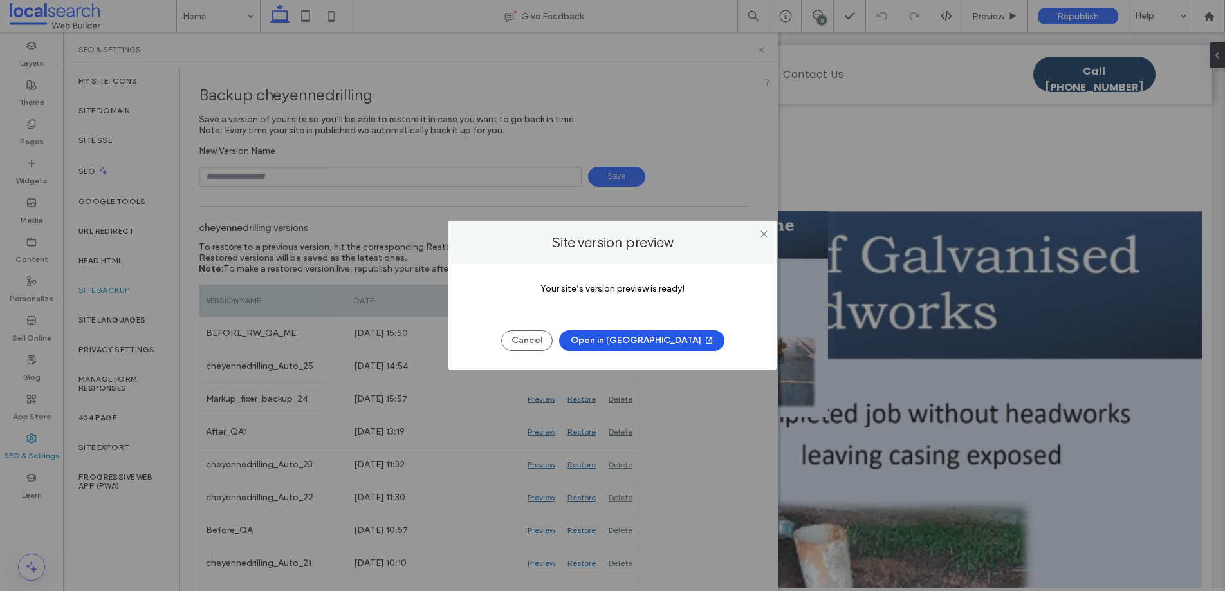
click at [629, 337] on button "Open in [GEOGRAPHIC_DATA]" at bounding box center [641, 340] width 165 height 21
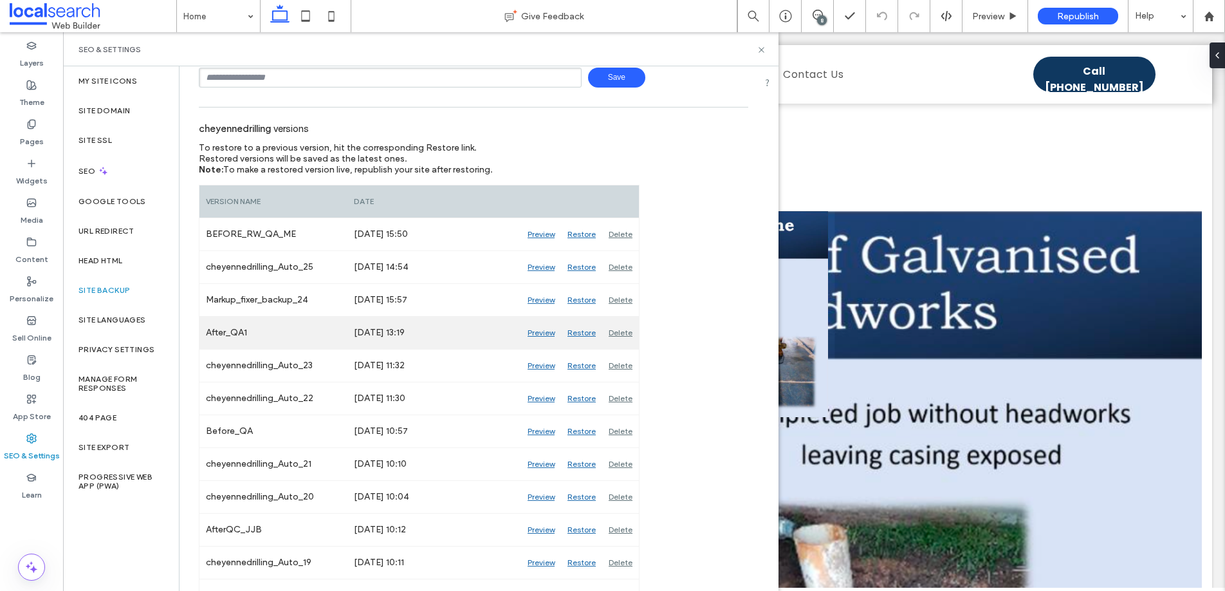
scroll to position [102, 0]
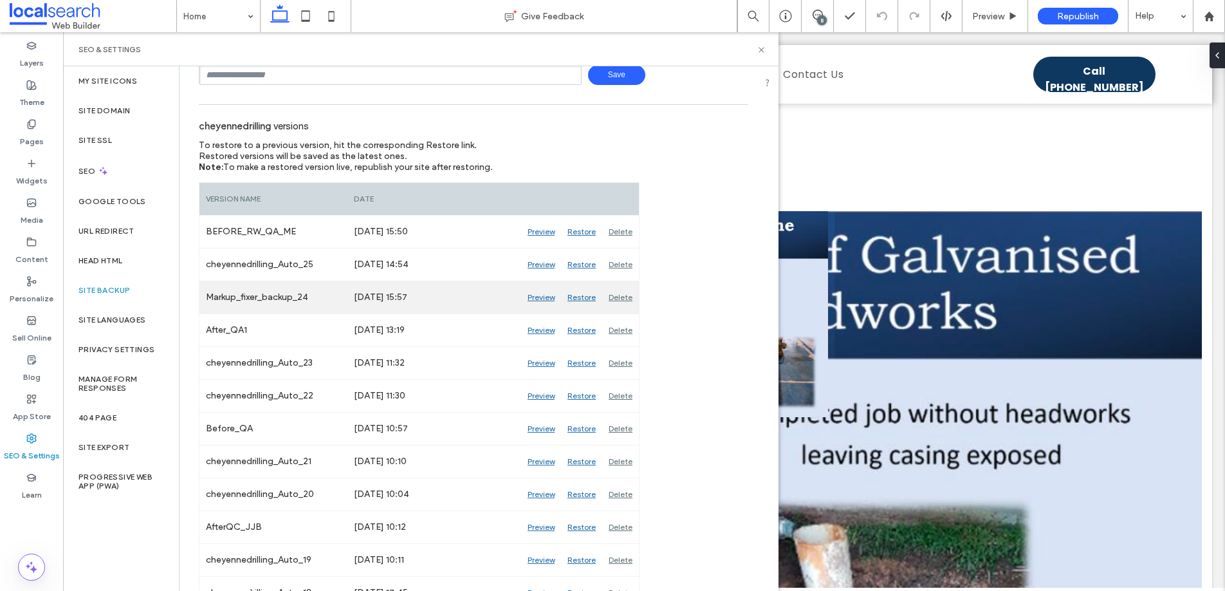
click at [541, 297] on div "Preview" at bounding box center [541, 297] width 40 height 32
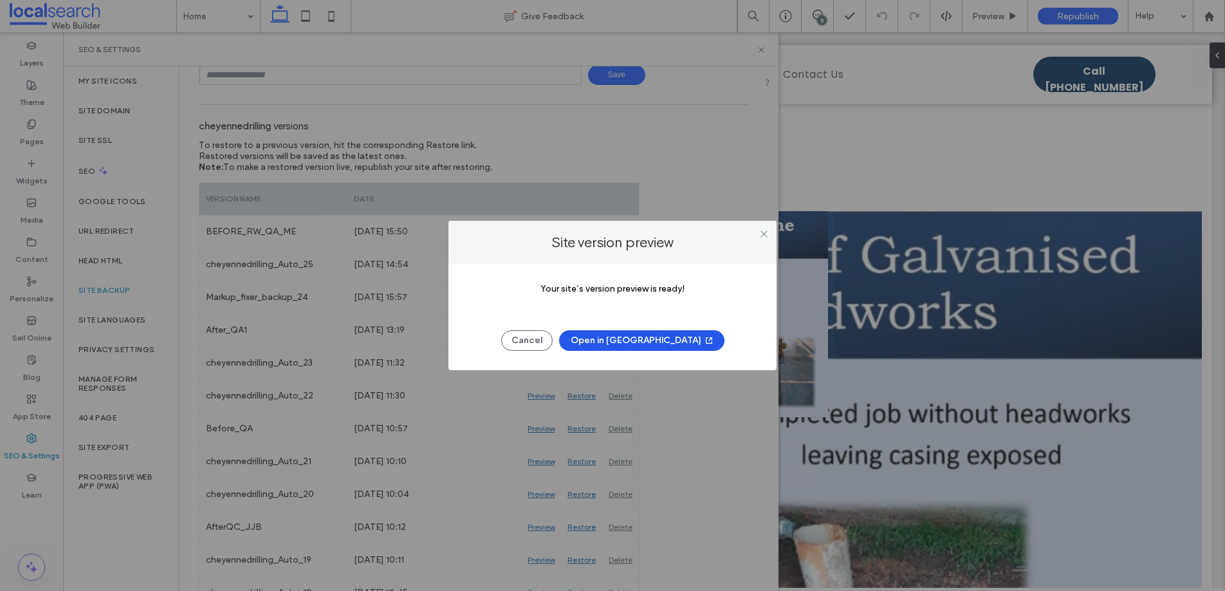
click at [625, 336] on button "Open in [GEOGRAPHIC_DATA]" at bounding box center [641, 340] width 165 height 21
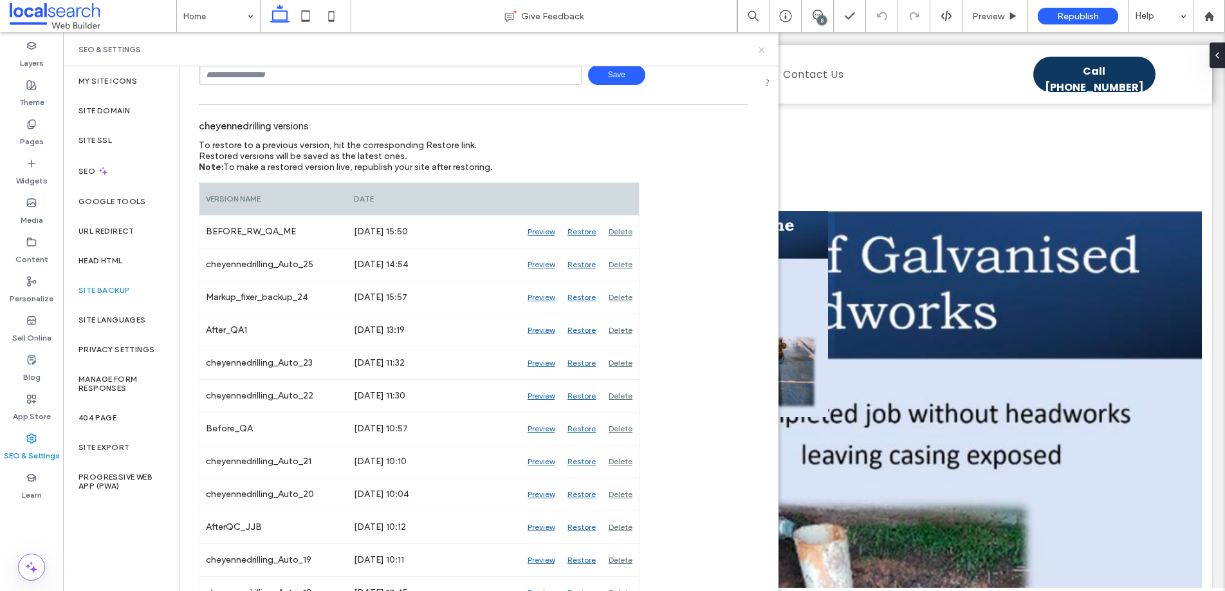
click at [761, 50] on use at bounding box center [761, 49] width 5 height 5
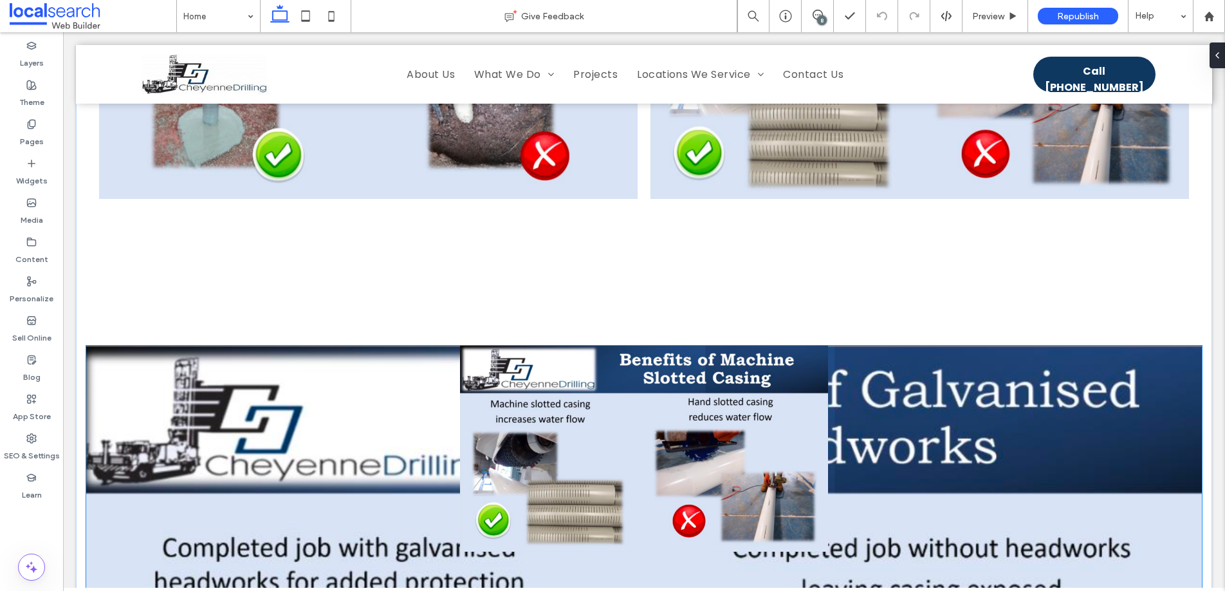
scroll to position [2942, 0]
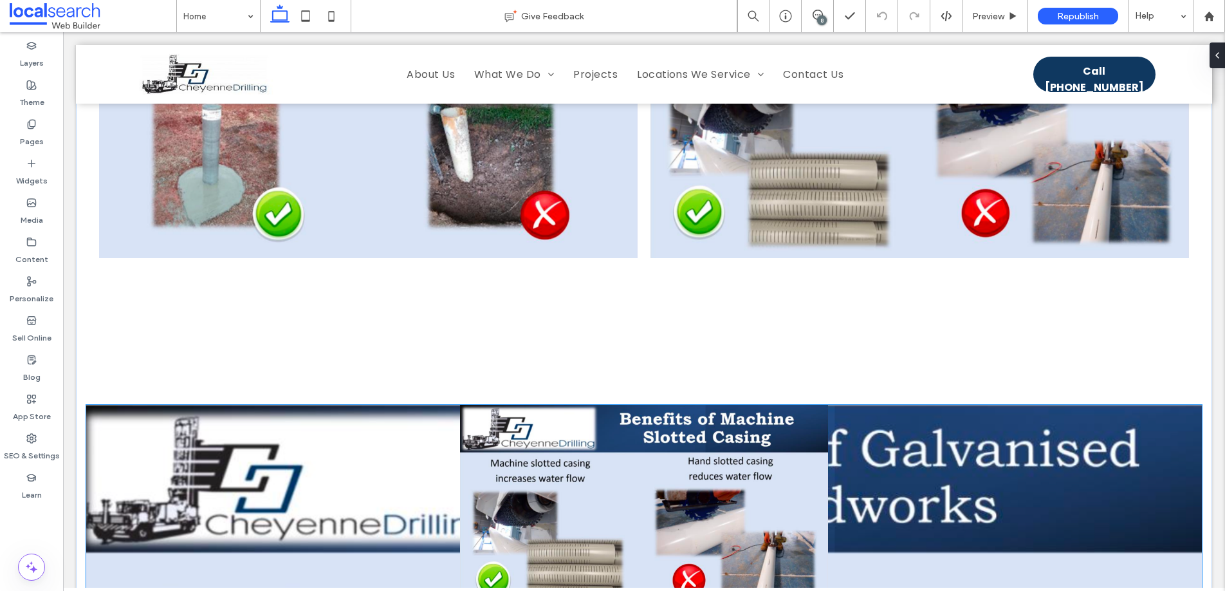
click at [93, 405] on img at bounding box center [644, 508] width 1116 height 206
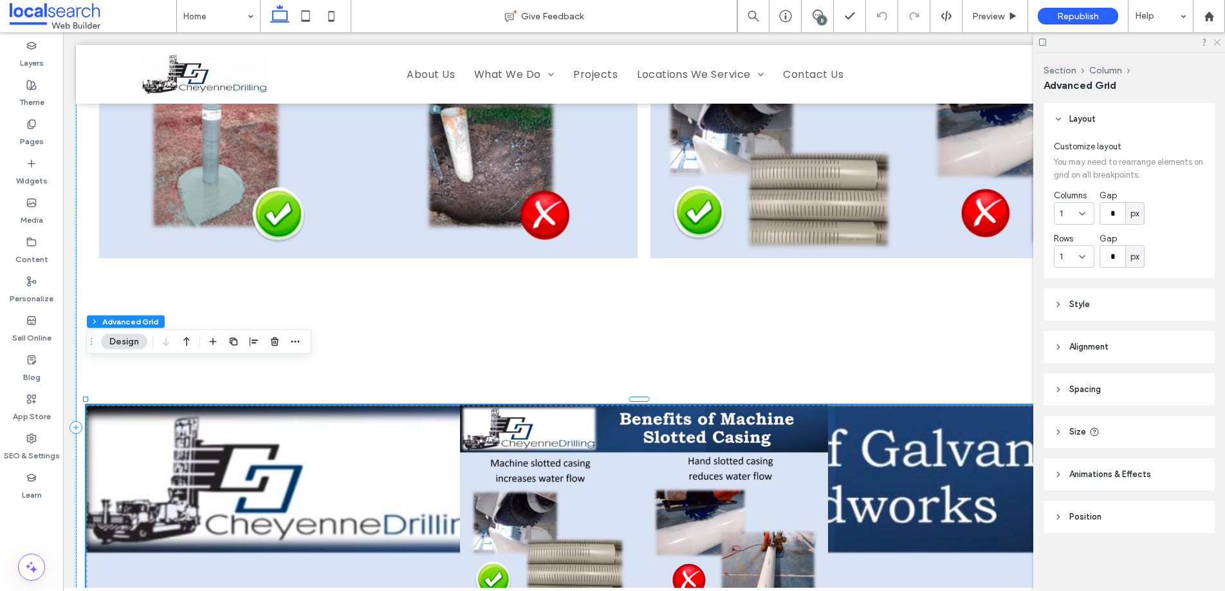
click at [1217, 42] on icon at bounding box center [1216, 41] width 8 height 8
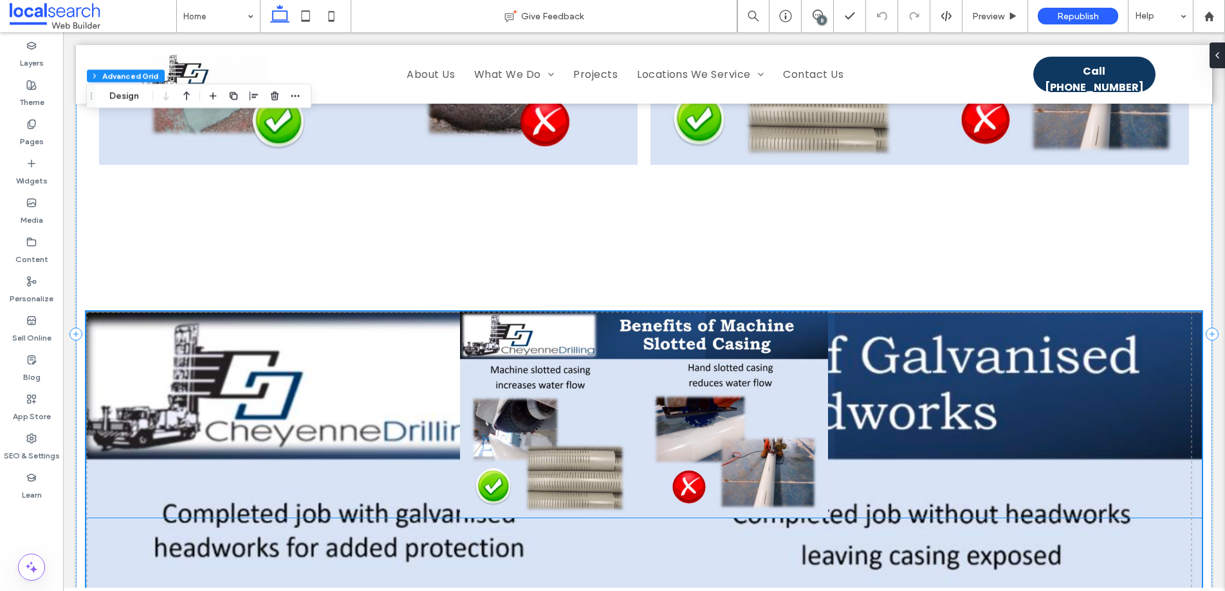
scroll to position [3020, 0]
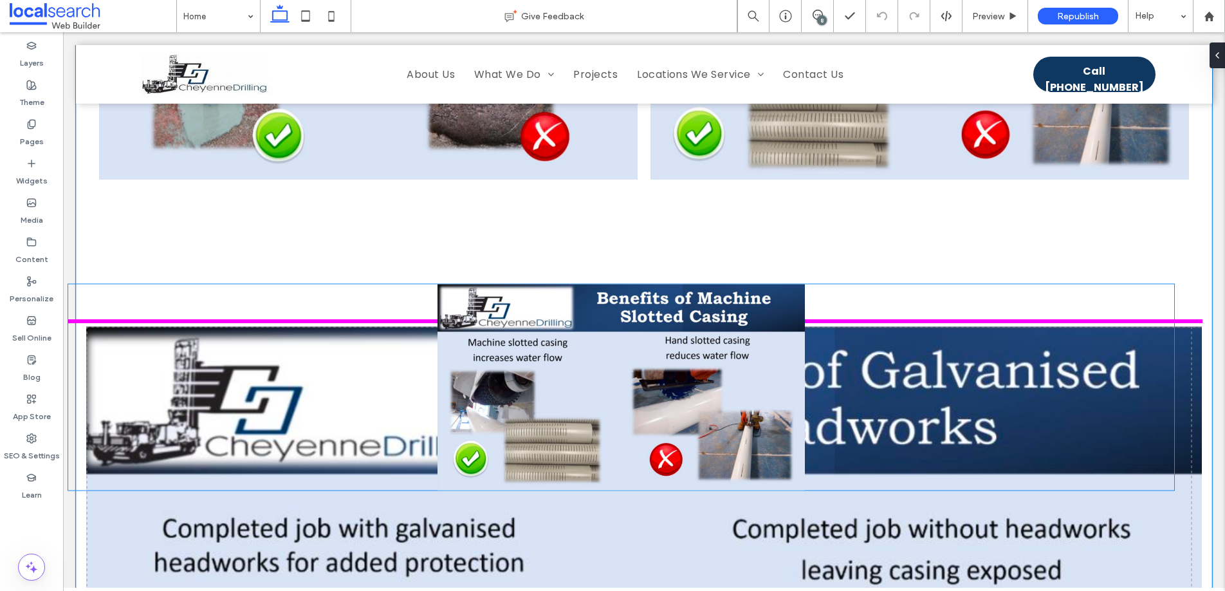
drag, startPoint x: 584, startPoint y: 346, endPoint x: 566, endPoint y: 343, distance: 18.2
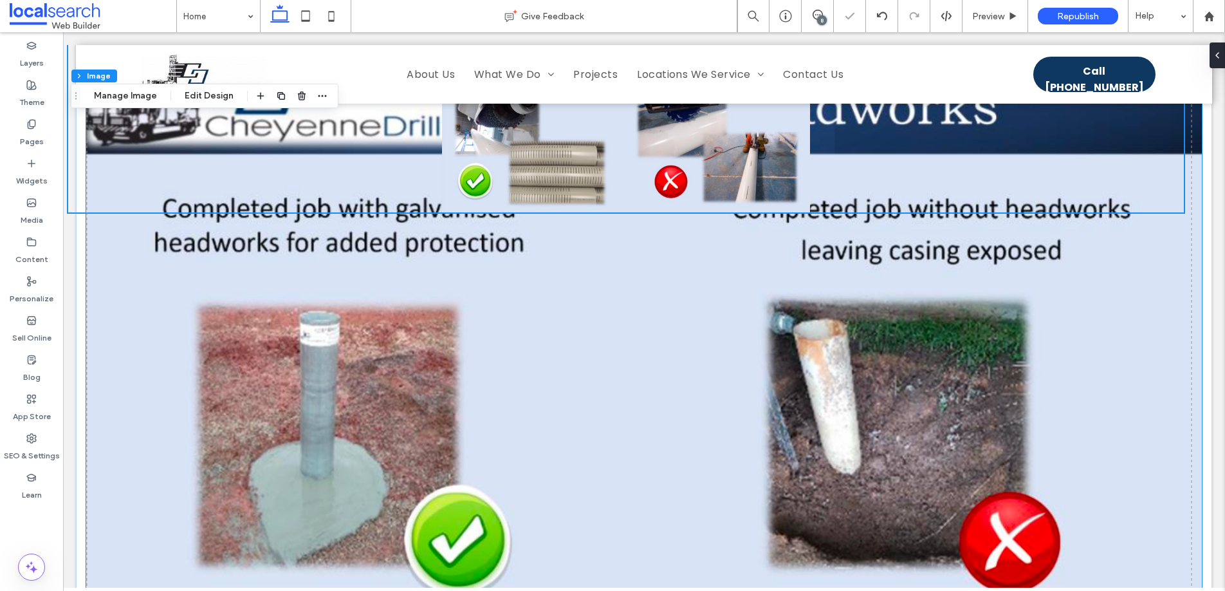
scroll to position [3645, 0]
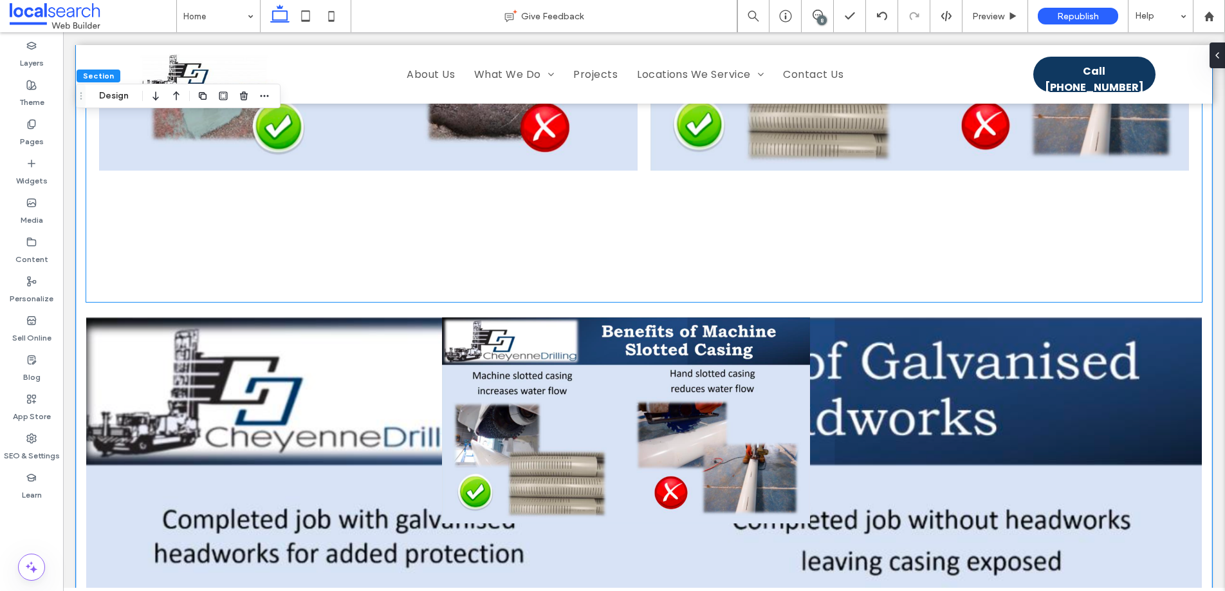
scroll to position [3160, 0]
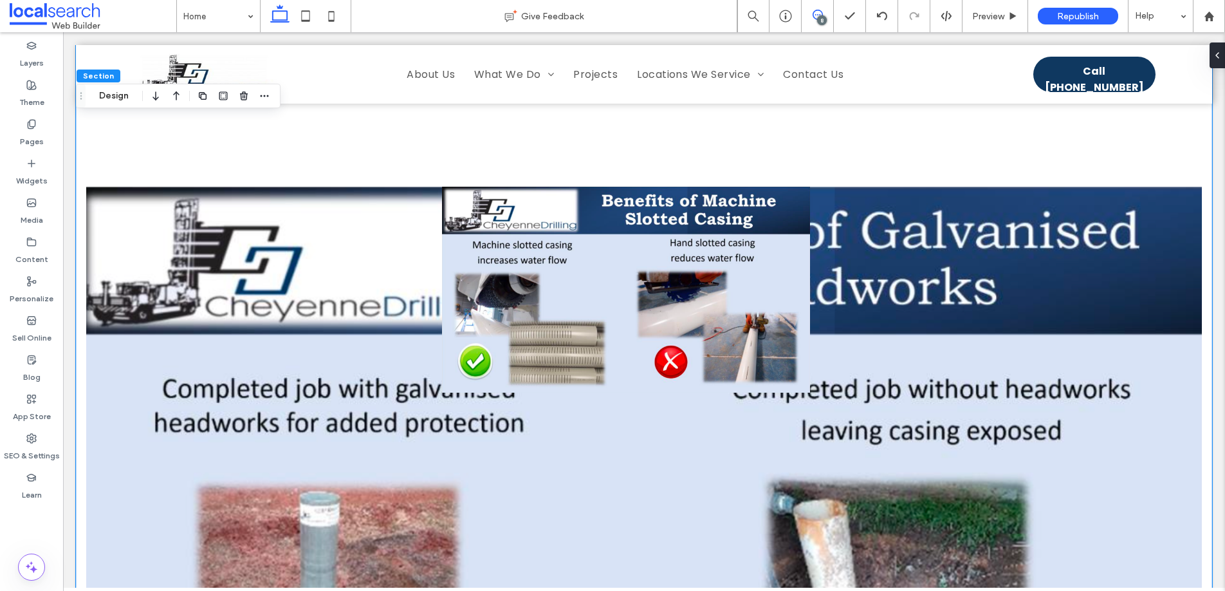
click at [816, 12] on icon at bounding box center [818, 15] width 10 height 10
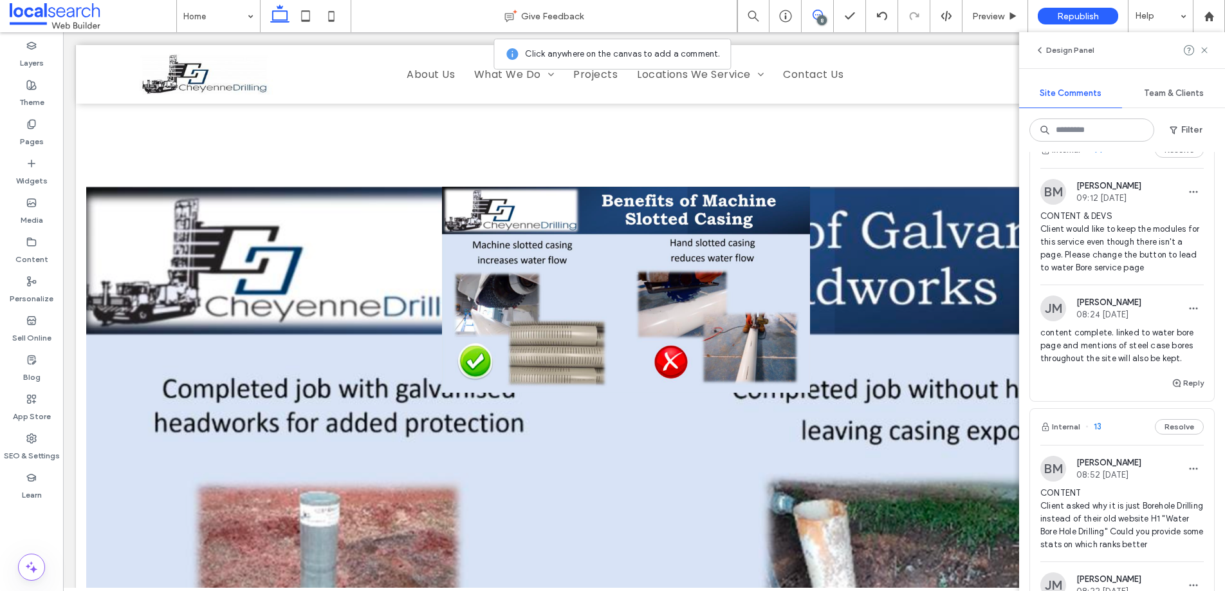
scroll to position [0, 0]
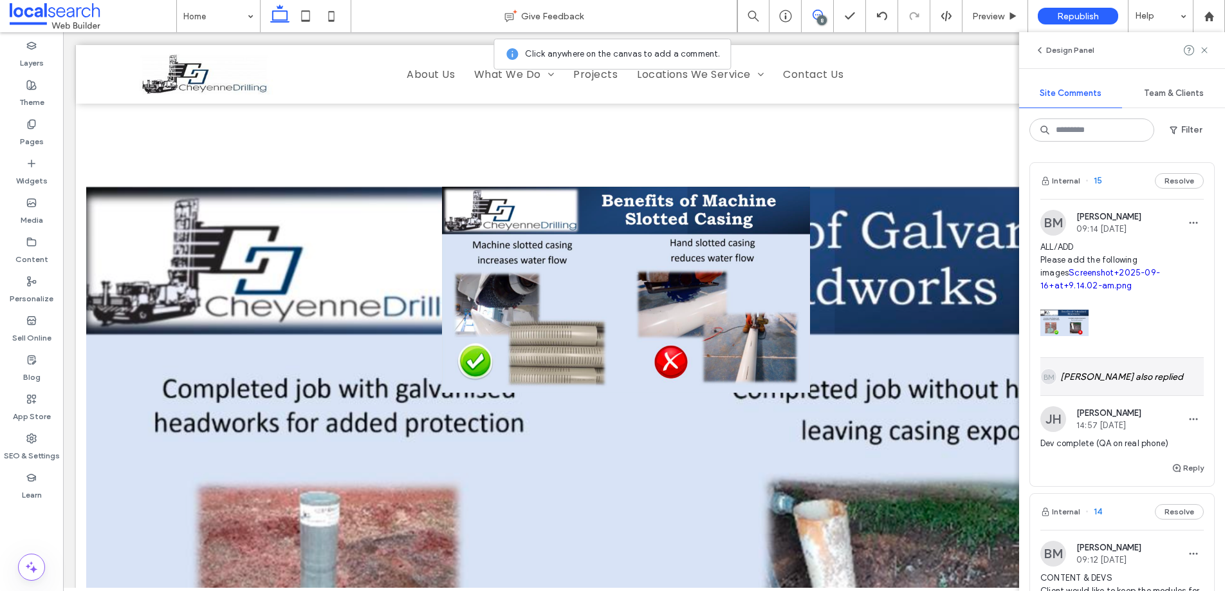
click at [1132, 379] on div "BM [PERSON_NAME] also replied" at bounding box center [1121, 376] width 163 height 37
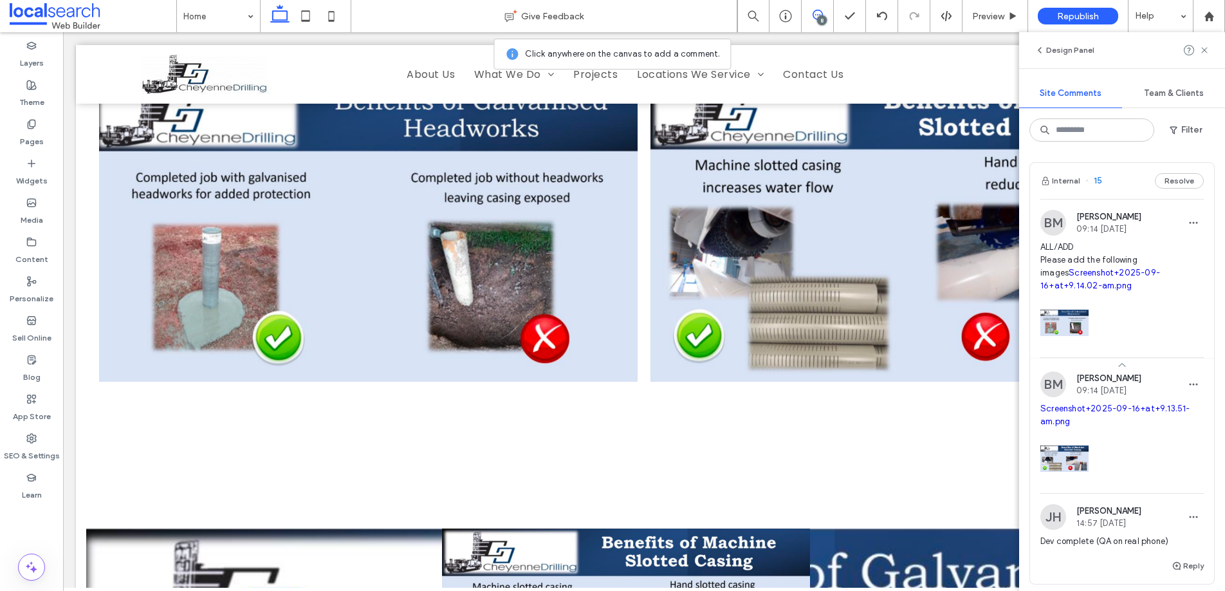
scroll to position [1320, 0]
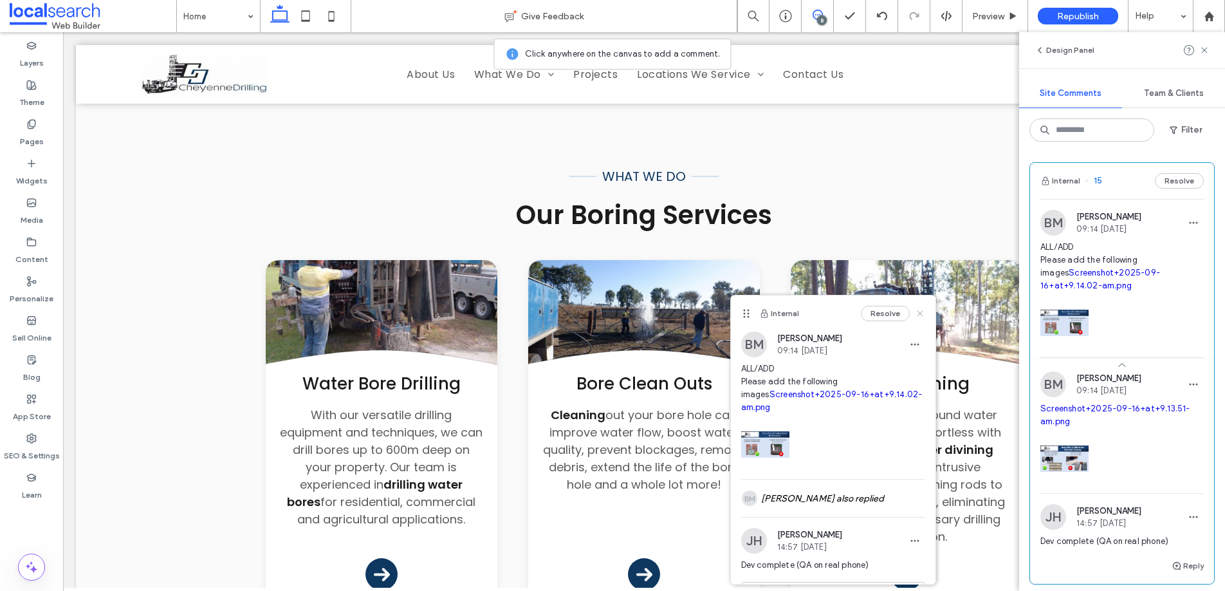
click at [915, 312] on icon at bounding box center [920, 313] width 10 height 10
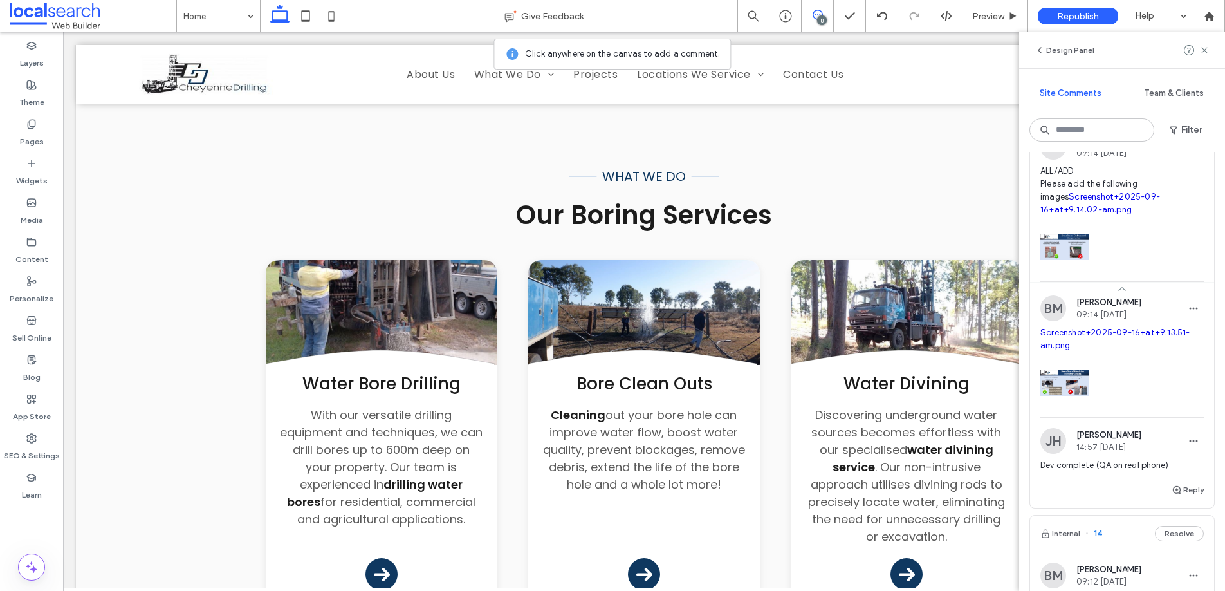
scroll to position [0, 0]
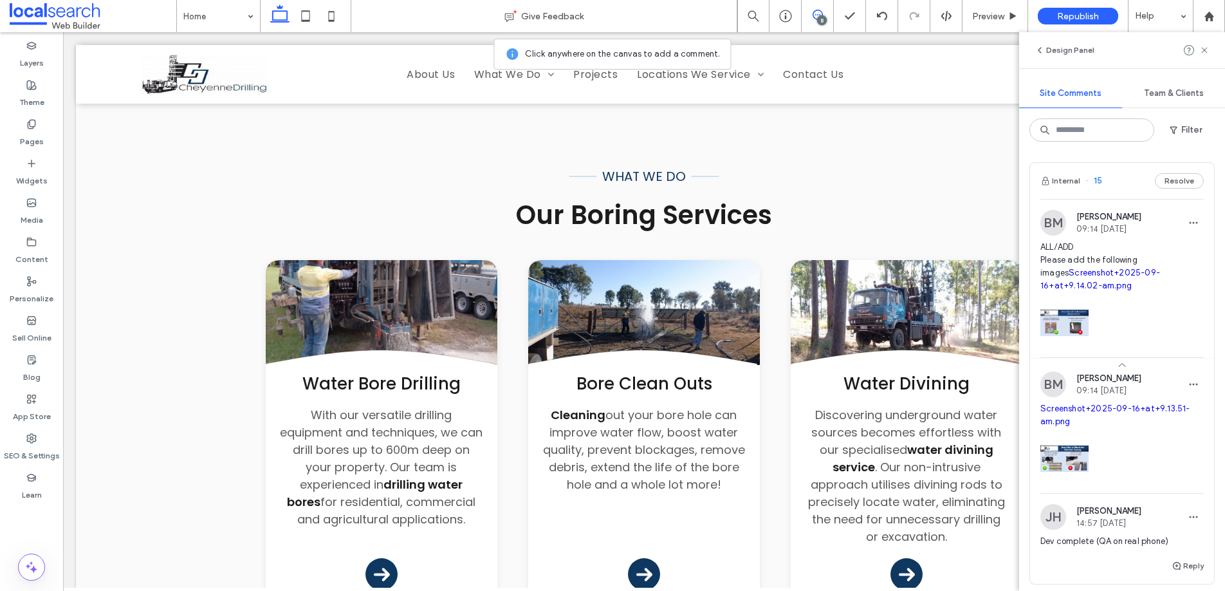
click at [1099, 178] on span "15" at bounding box center [1093, 180] width 17 height 13
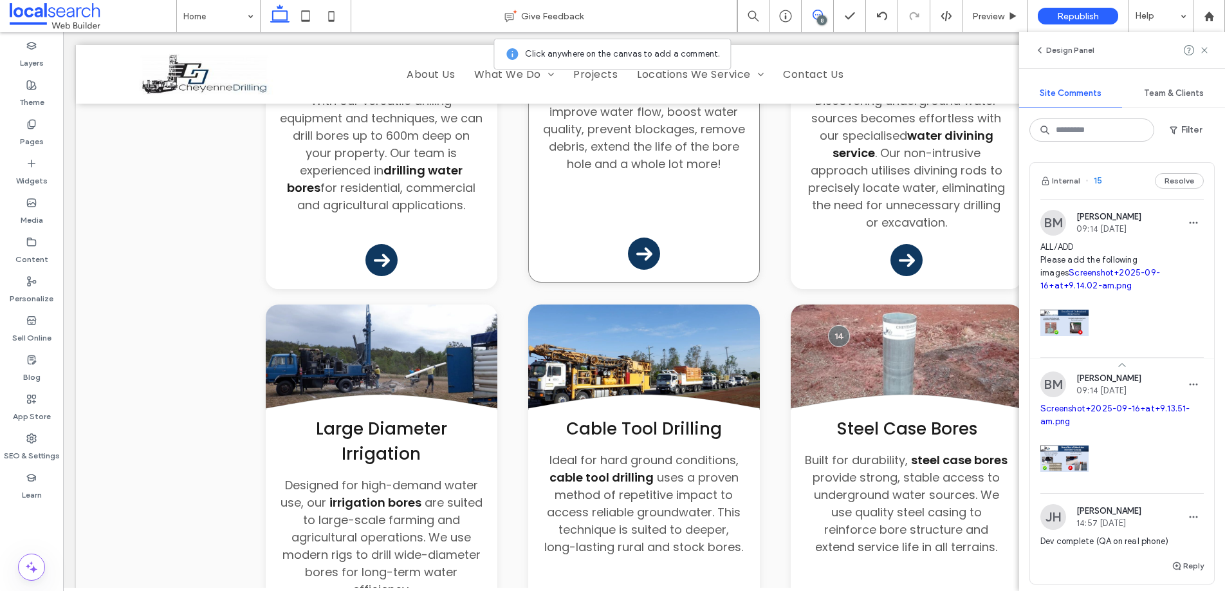
scroll to position [1791, 0]
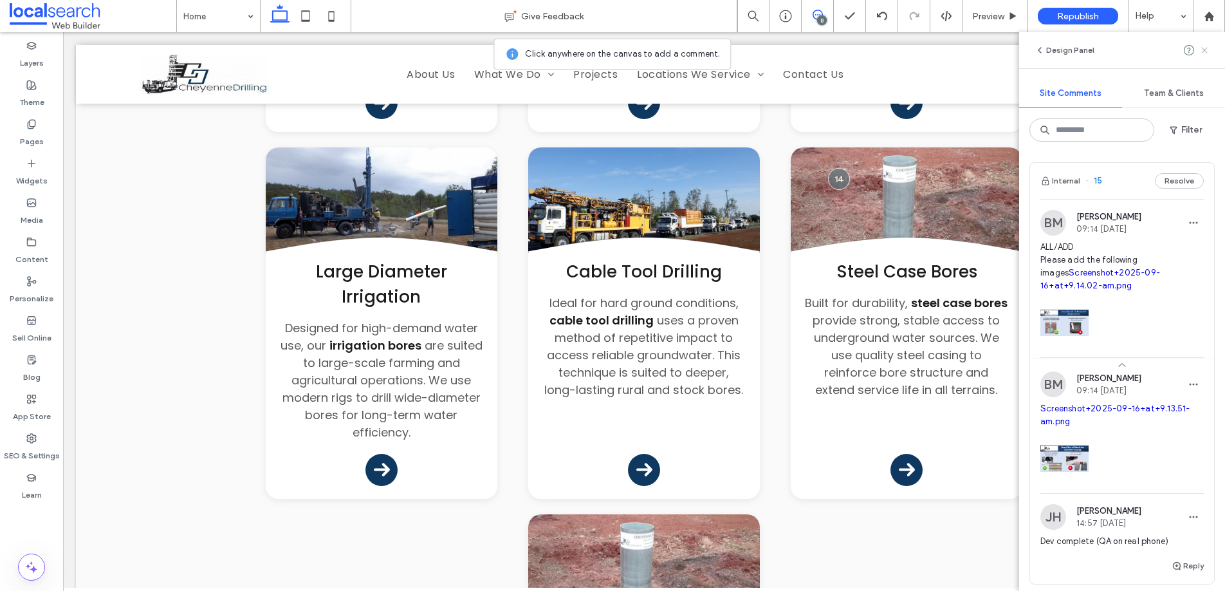
click at [1206, 48] on use at bounding box center [1204, 50] width 6 height 6
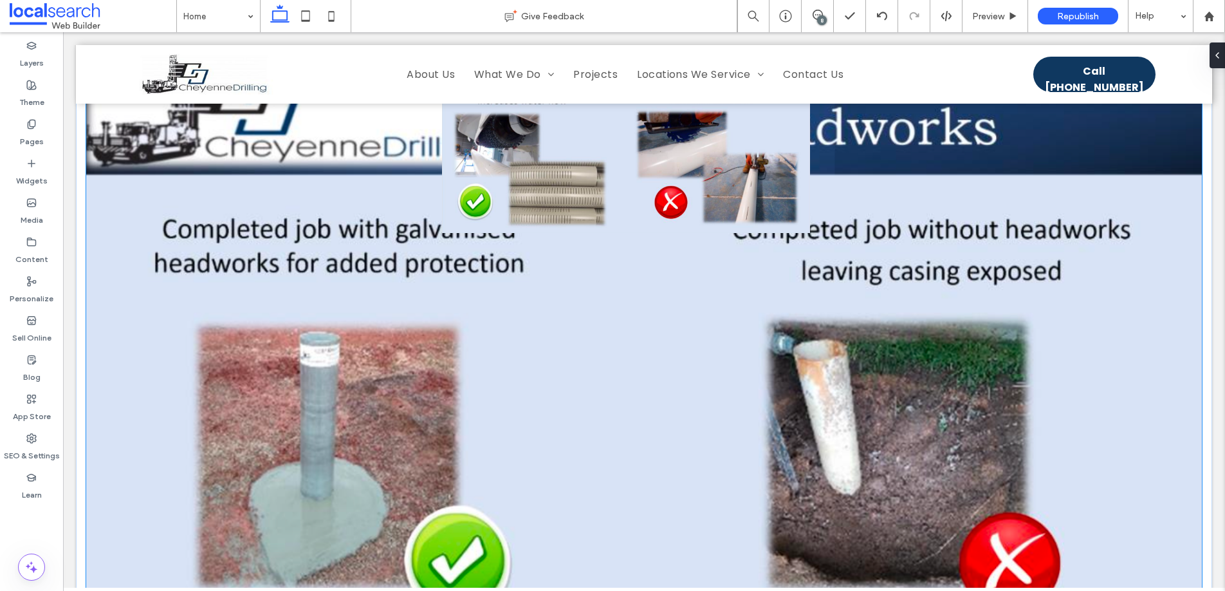
scroll to position [3317, 0]
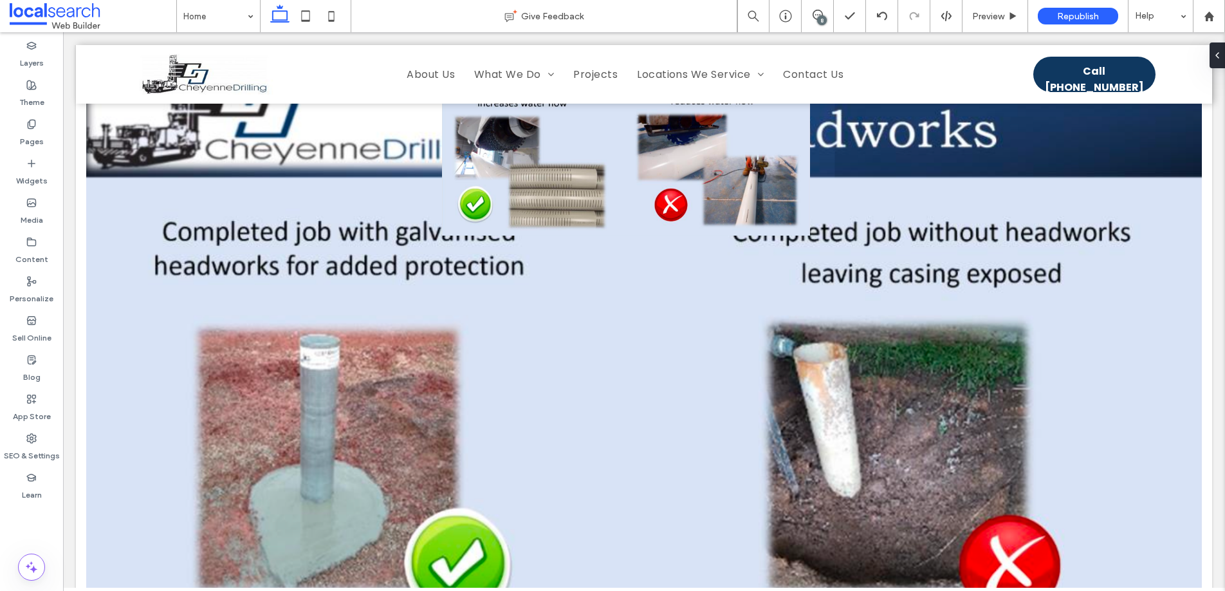
click at [822, 18] on div "8" at bounding box center [822, 20] width 10 height 10
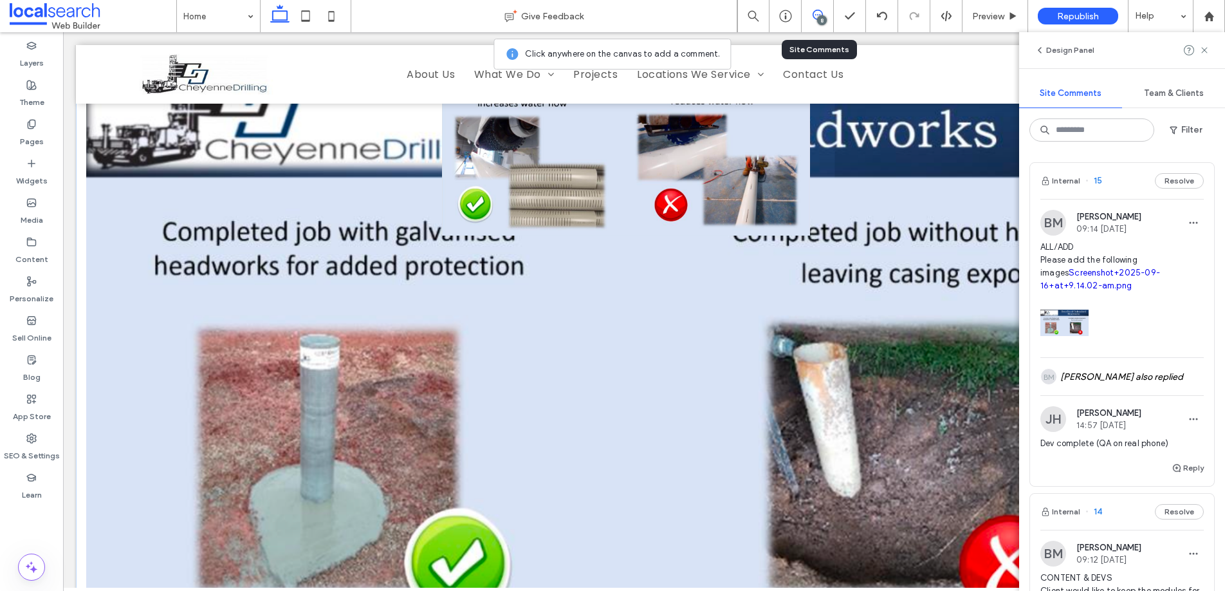
click at [613, 285] on img at bounding box center [644, 342] width 1116 height 625
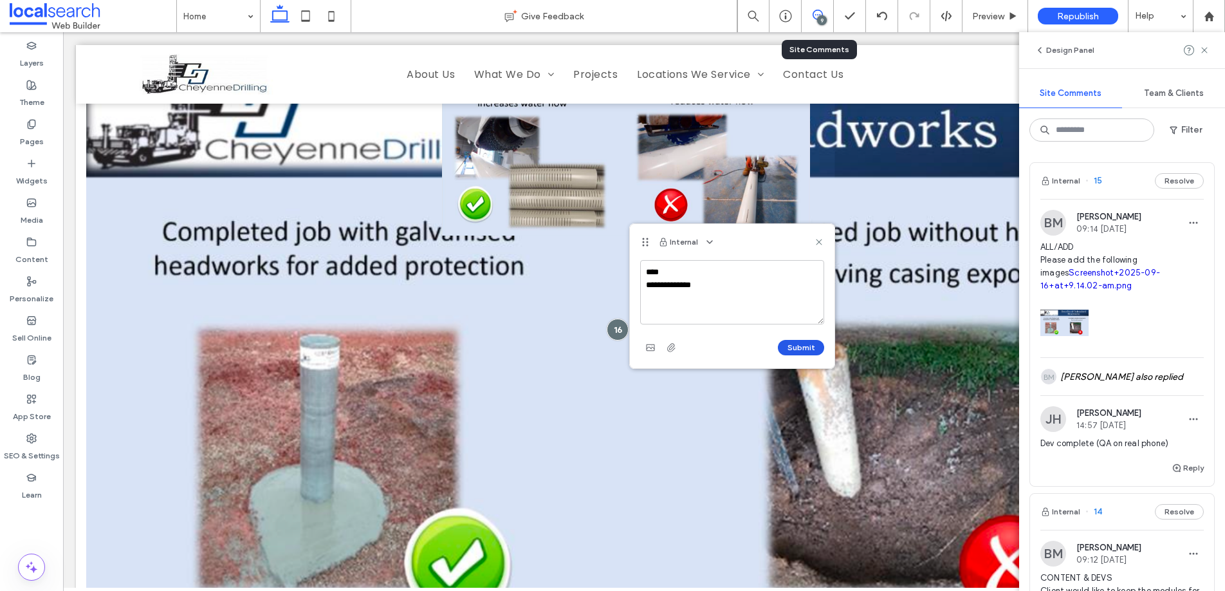
type textarea "**********"
click at [794, 346] on button "Submit" at bounding box center [801, 347] width 46 height 15
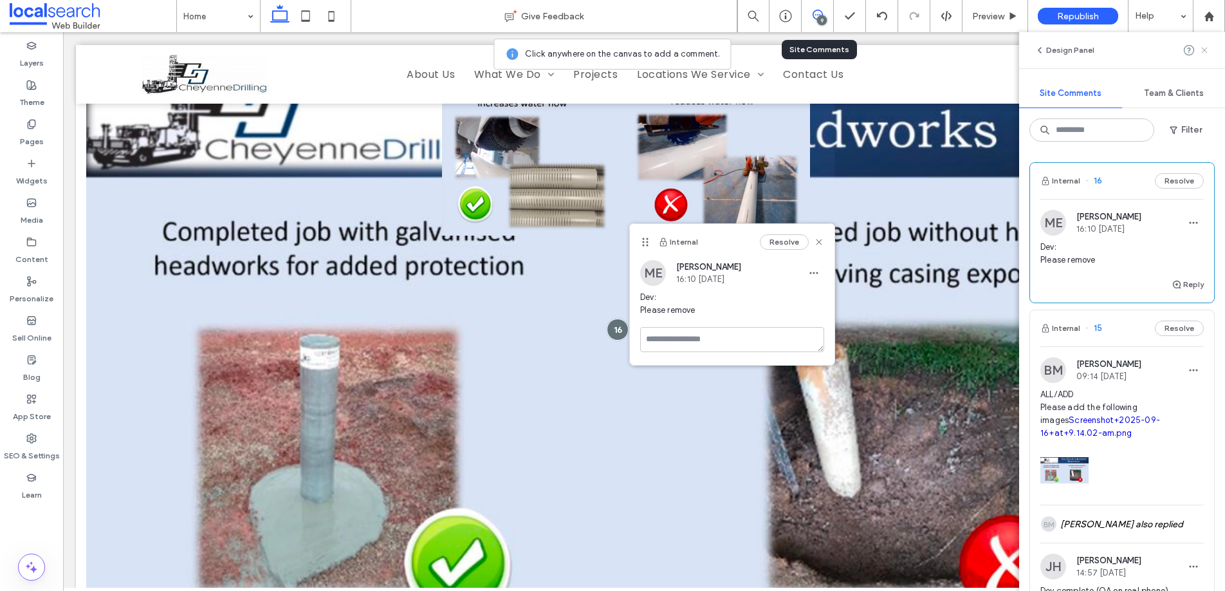
click at [1202, 47] on use at bounding box center [1204, 50] width 6 height 6
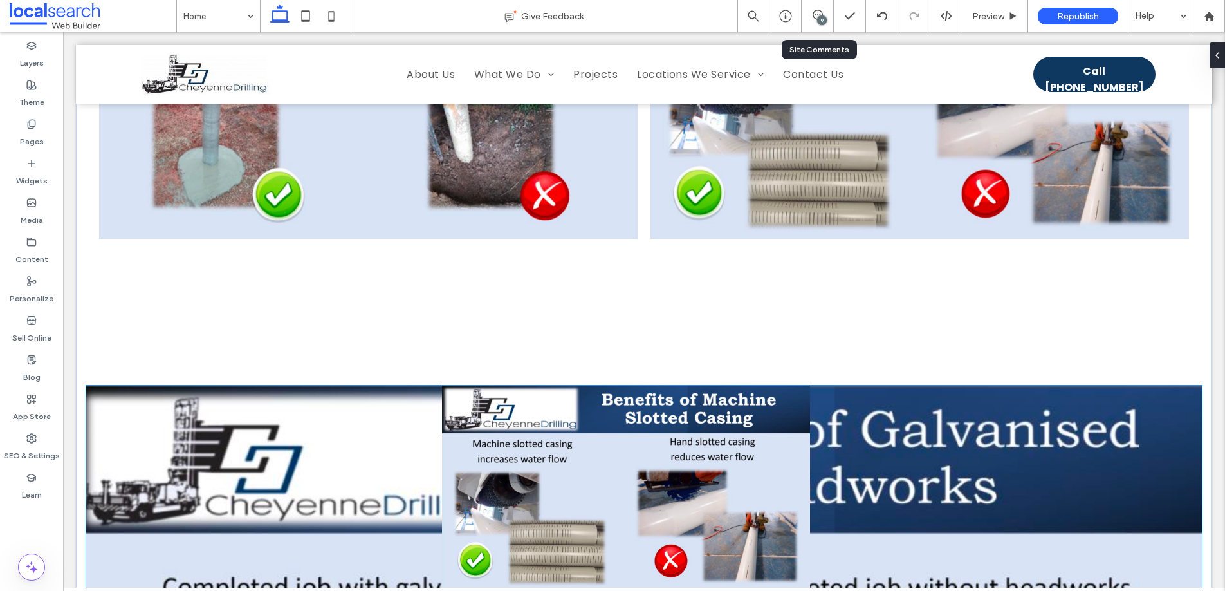
scroll to position [3116, 0]
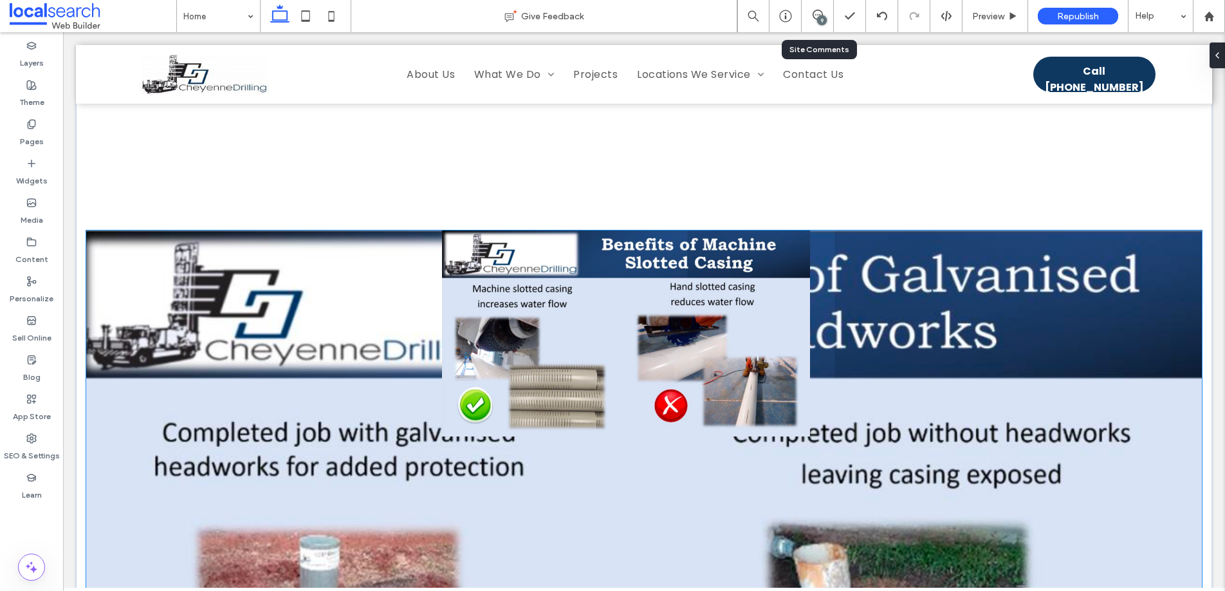
click at [394, 322] on img at bounding box center [626, 333] width 1116 height 206
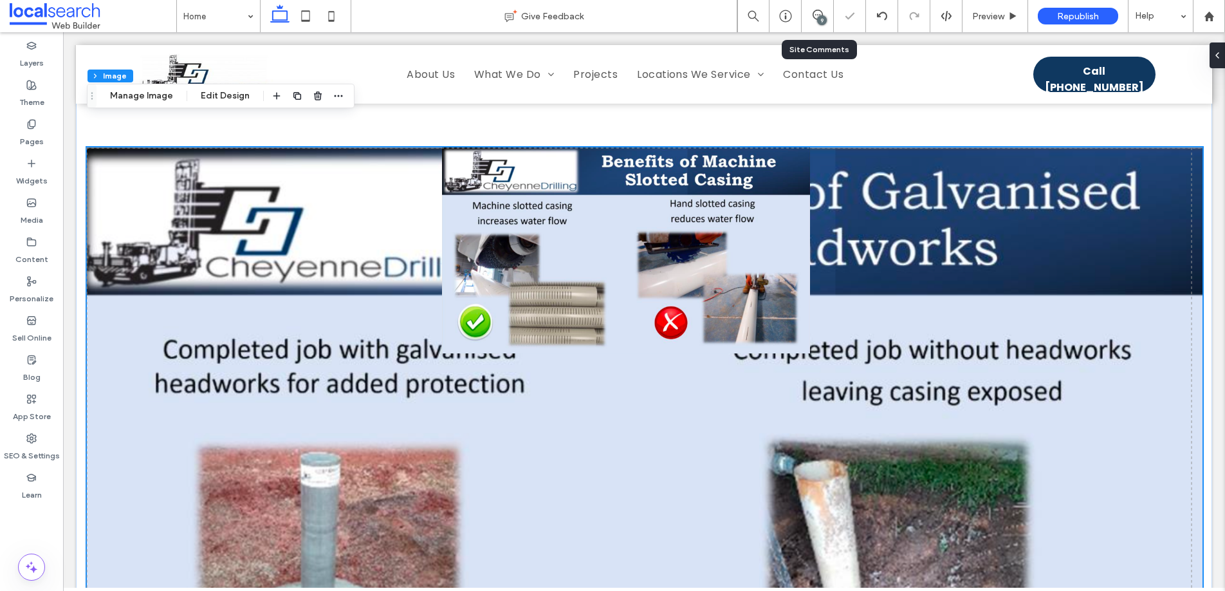
click at [663, 438] on img at bounding box center [645, 459] width 1116 height 625
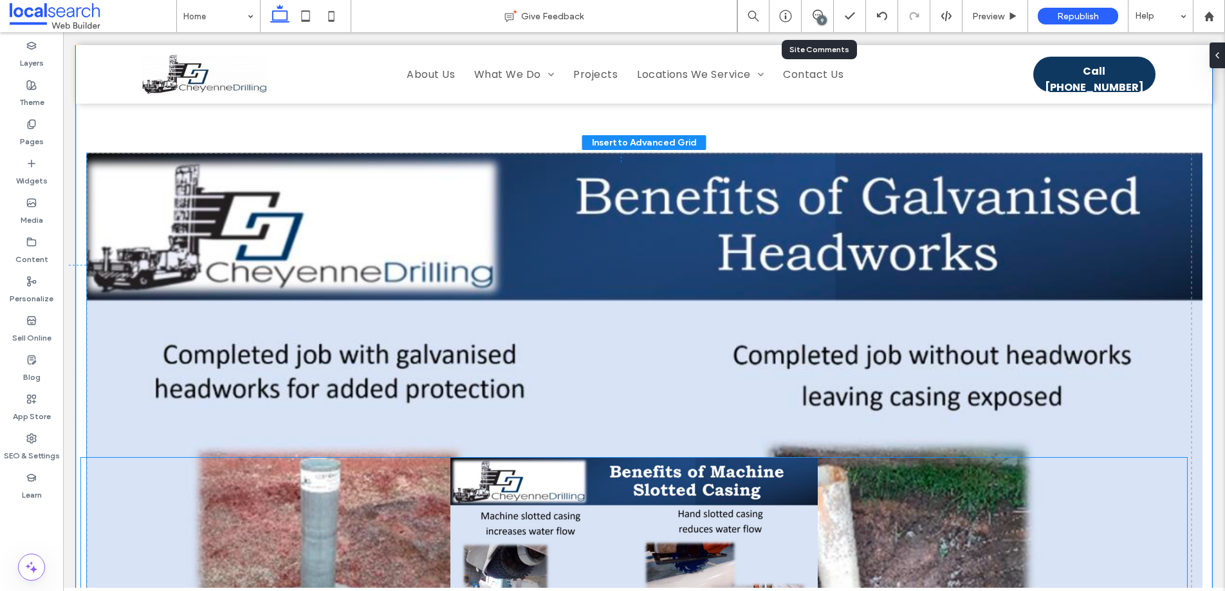
scroll to position [3223, 0]
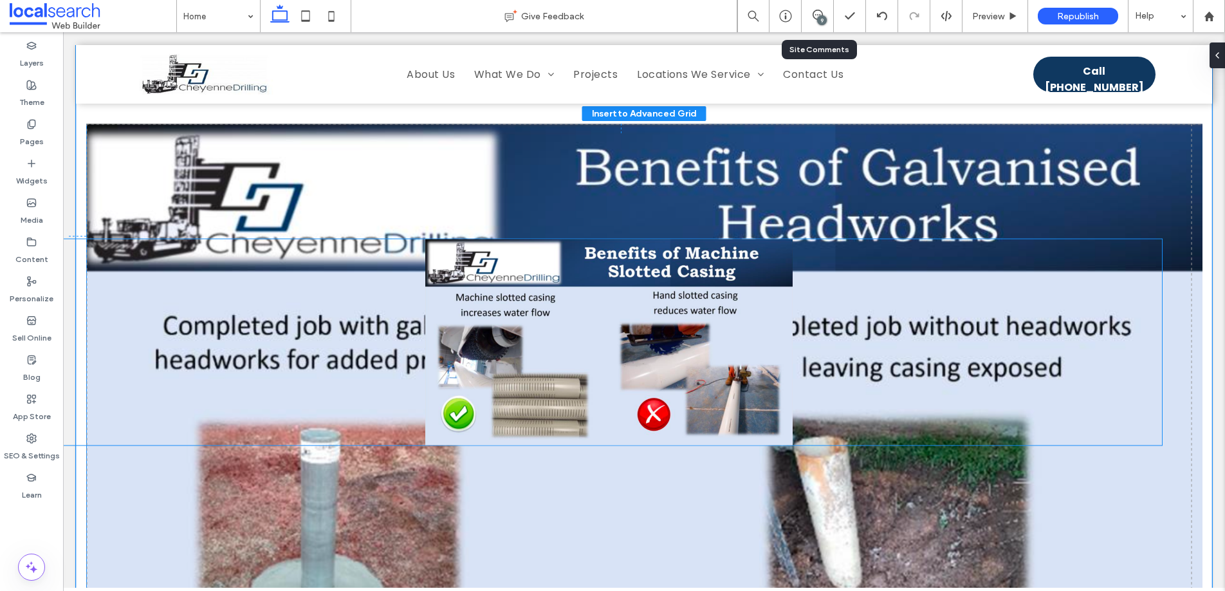
drag, startPoint x: 636, startPoint y: 490, endPoint x: 613, endPoint y: 318, distance: 174.0
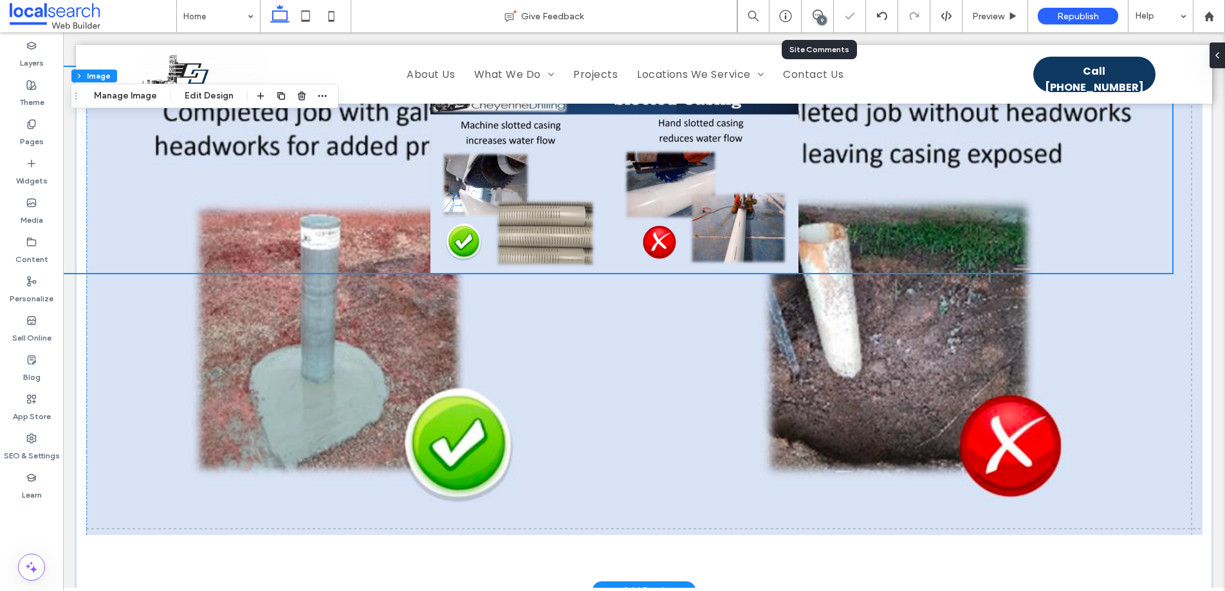
scroll to position [3434, 0]
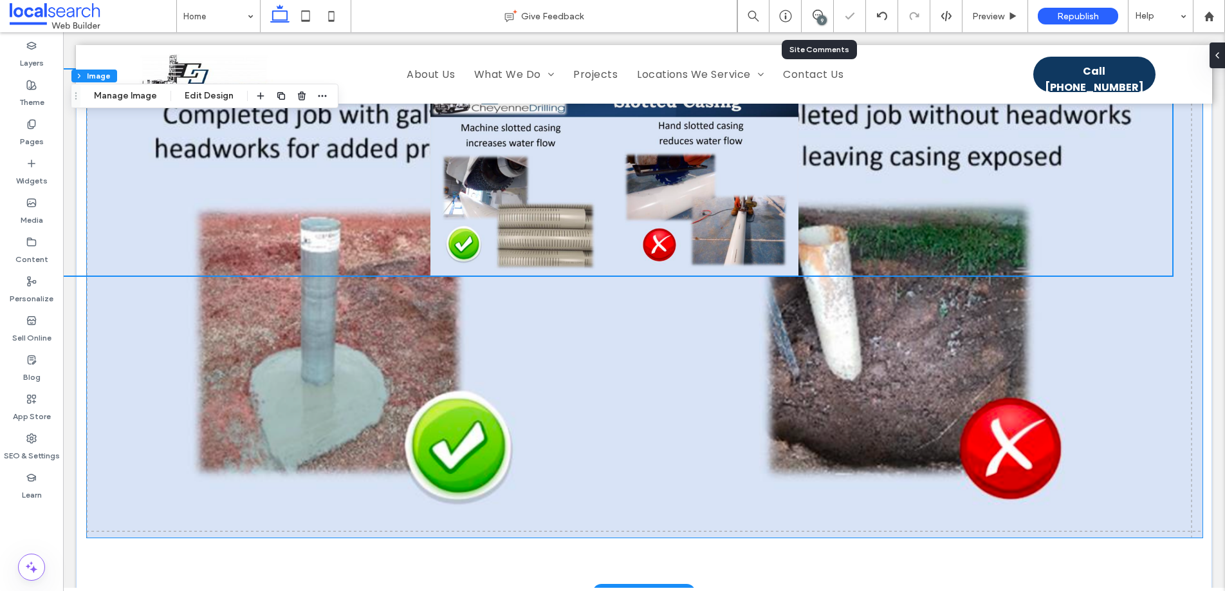
click at [136, 476] on img at bounding box center [645, 224] width 1116 height 625
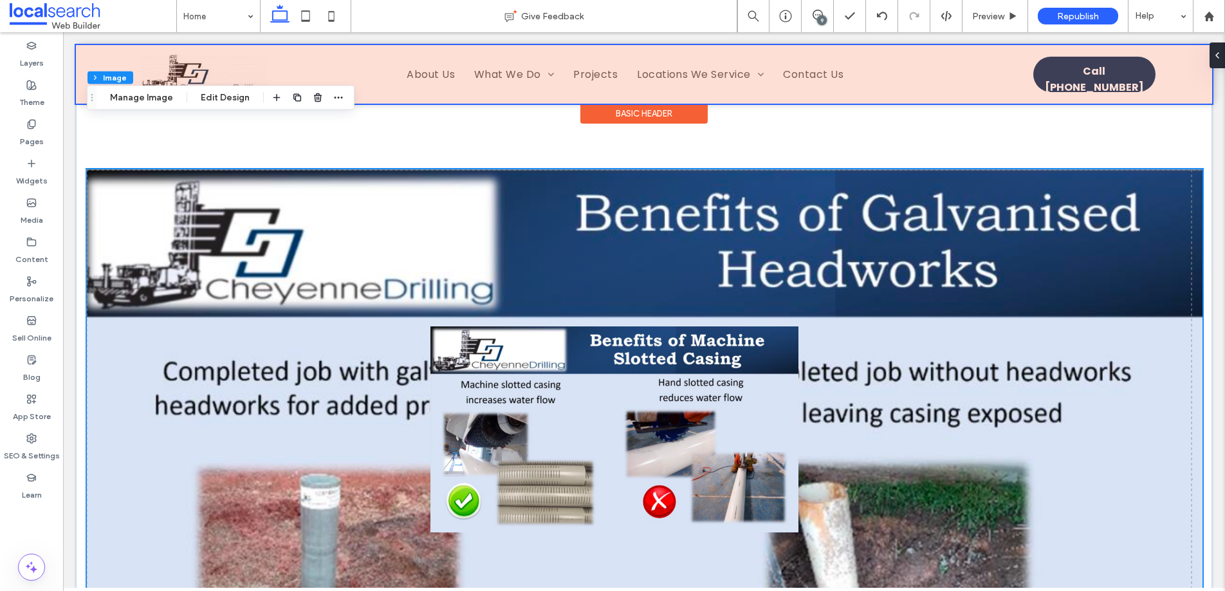
scroll to position [3169, 0]
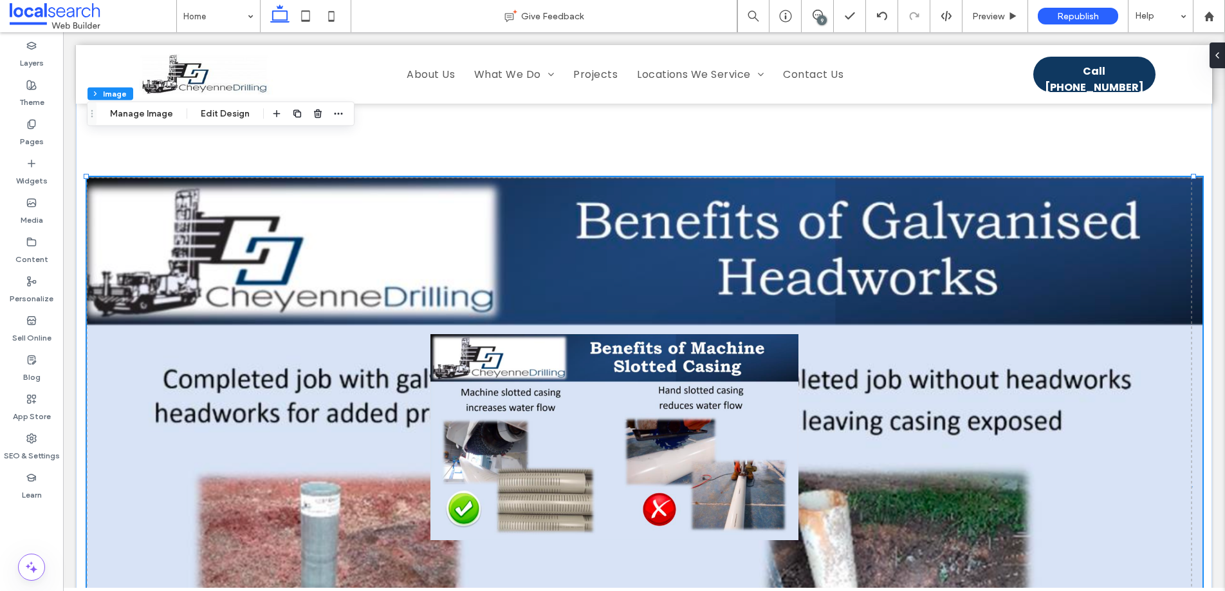
click at [820, 19] on div "9" at bounding box center [822, 20] width 10 height 10
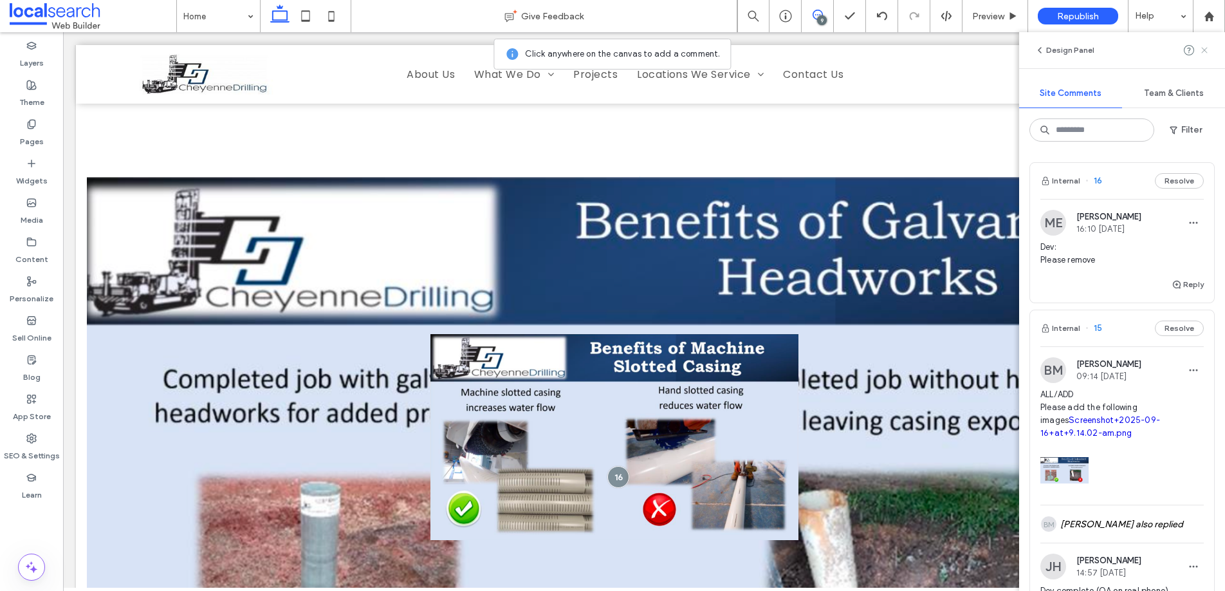
click at [1208, 47] on icon at bounding box center [1204, 50] width 10 height 10
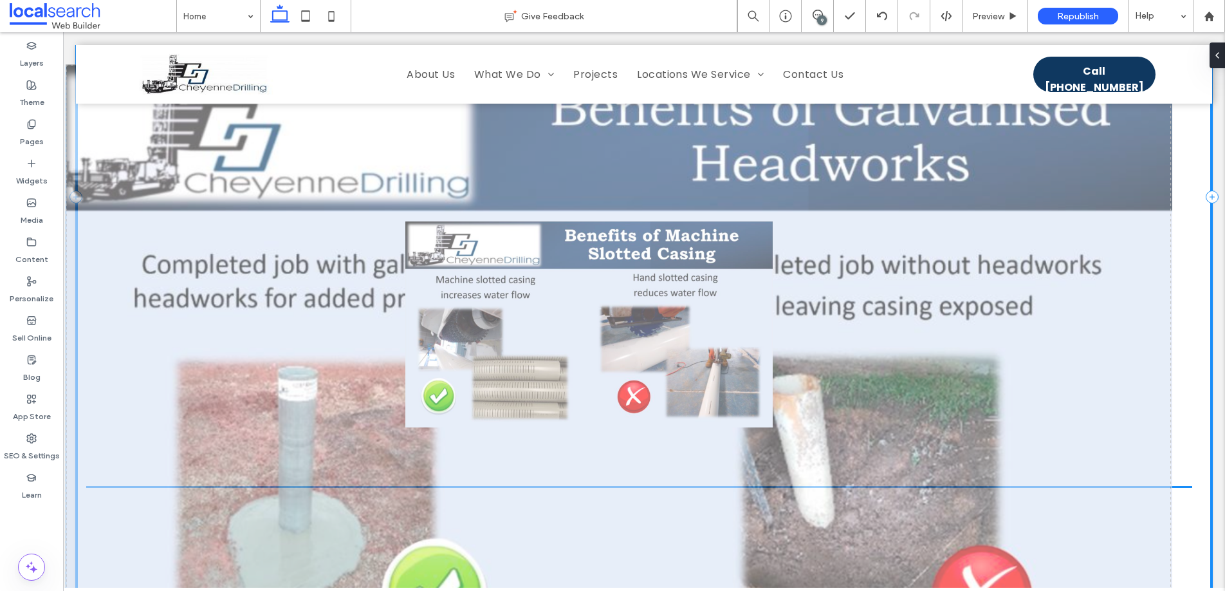
drag, startPoint x: 633, startPoint y: 335, endPoint x: 612, endPoint y: 265, distance: 72.7
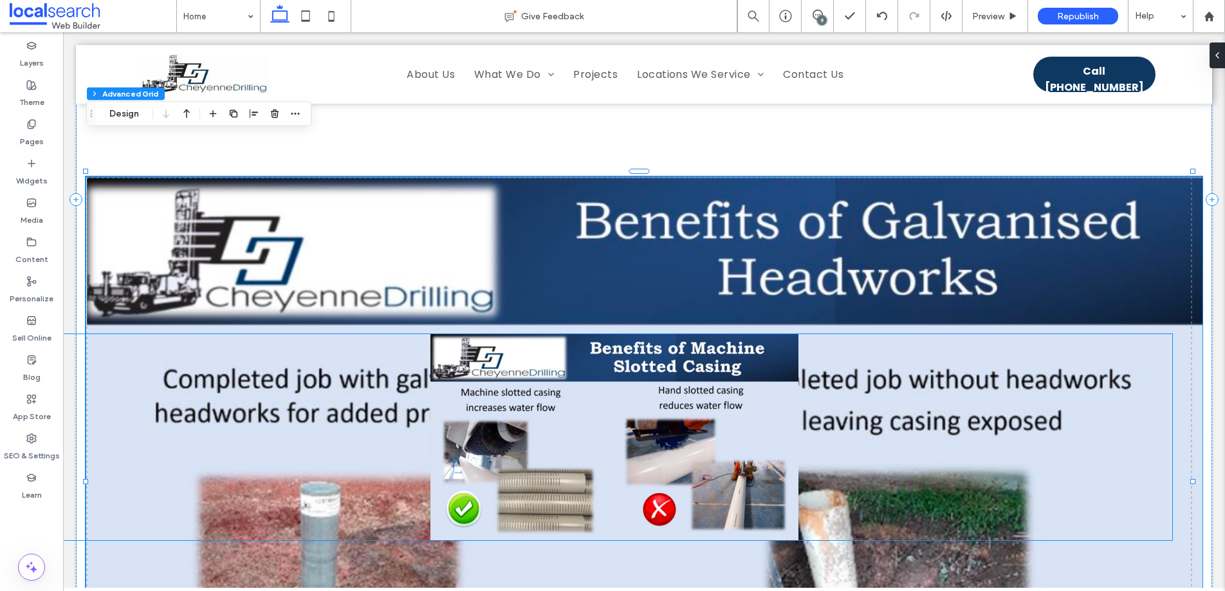
click at [542, 356] on img at bounding box center [615, 437] width 1116 height 206
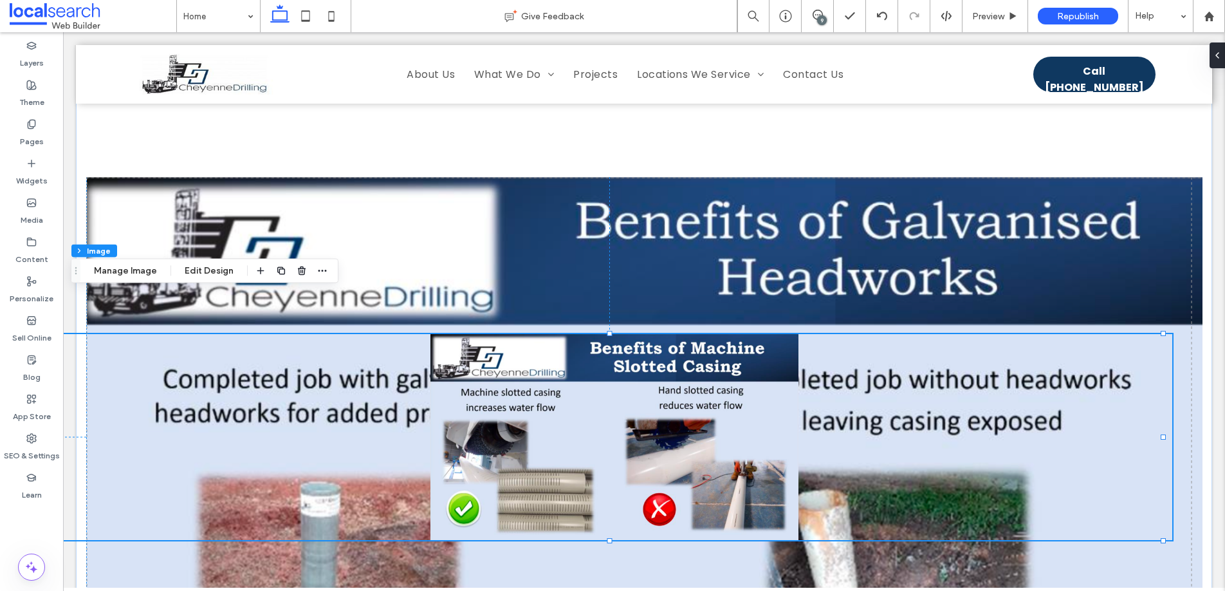
click at [822, 15] on div "9" at bounding box center [822, 20] width 10 height 10
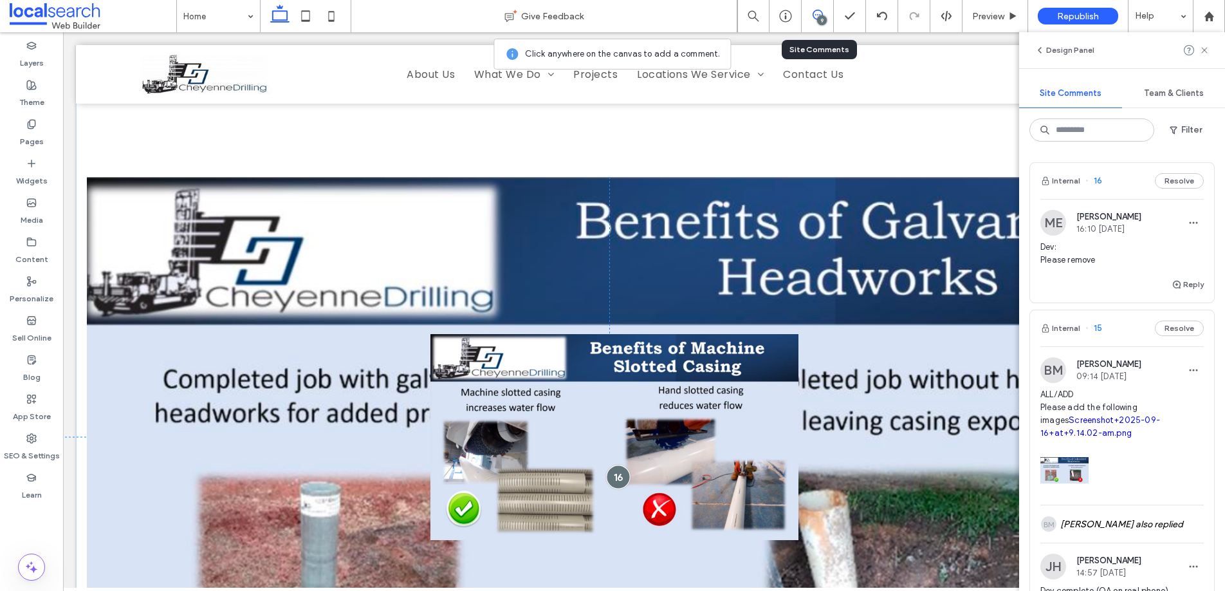
click at [612, 465] on div at bounding box center [618, 477] width 24 height 24
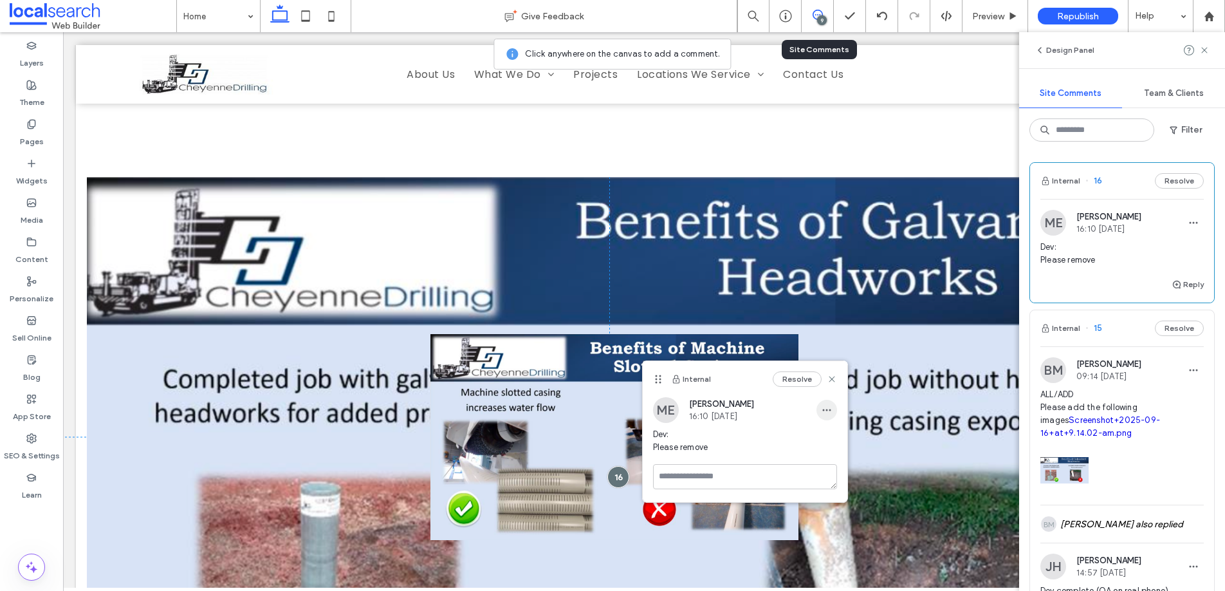
click at [831, 410] on icon "button" at bounding box center [827, 410] width 10 height 10
click at [843, 437] on span "Edit" at bounding box center [835, 443] width 17 height 13
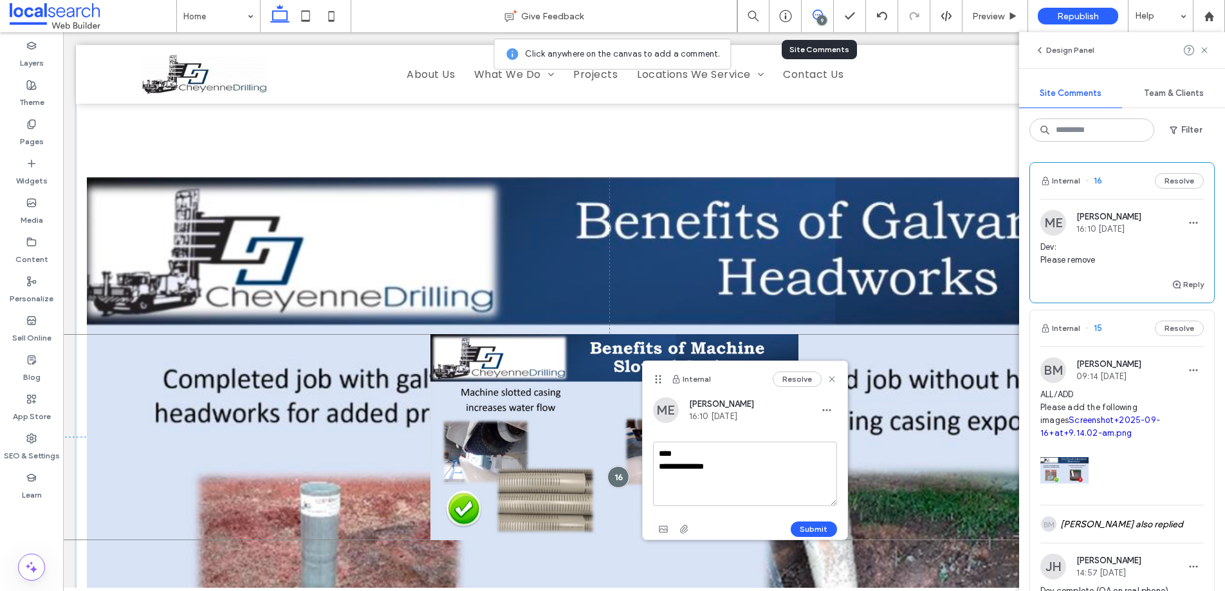
drag, startPoint x: 744, startPoint y: 495, endPoint x: 637, endPoint y: 463, distance: 111.5
drag, startPoint x: 789, startPoint y: 468, endPoint x: 765, endPoint y: 466, distance: 23.9
click at [765, 466] on textarea "**********" at bounding box center [745, 473] width 184 height 64
type textarea "**********"
click at [822, 527] on button "Submit" at bounding box center [814, 528] width 46 height 15
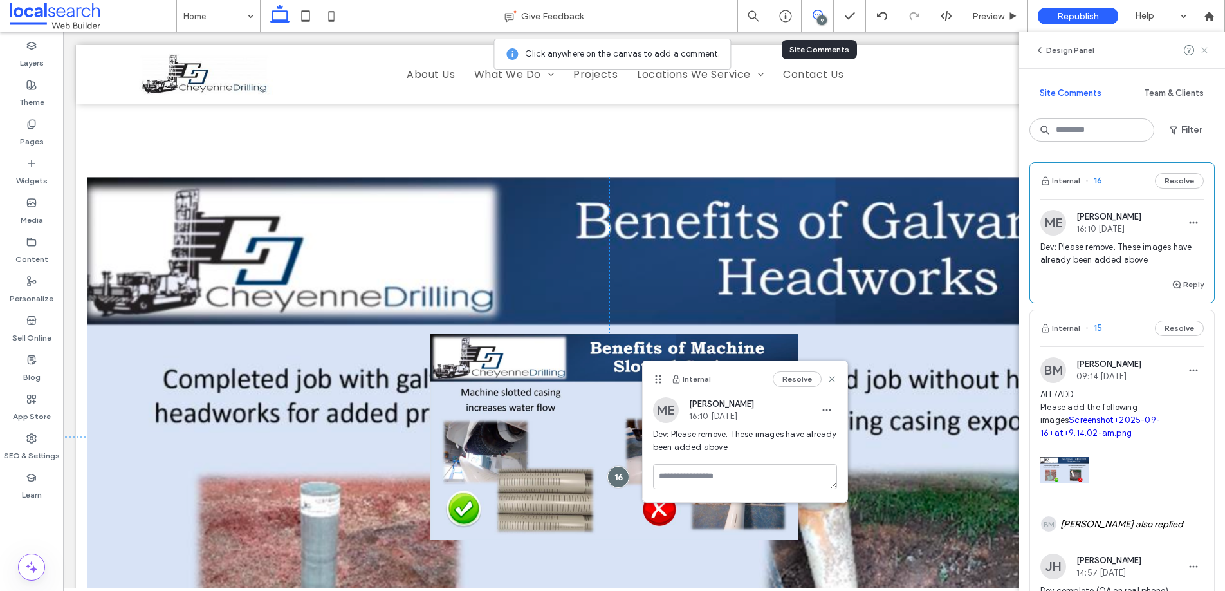
click at [1203, 46] on icon at bounding box center [1204, 50] width 10 height 10
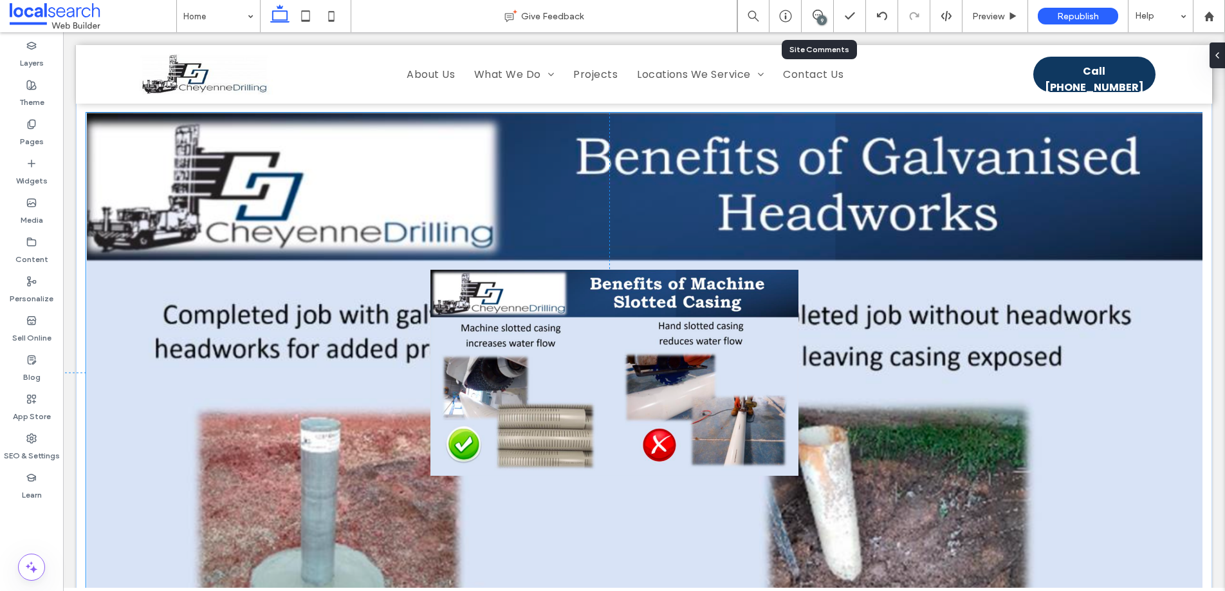
scroll to position [3158, 0]
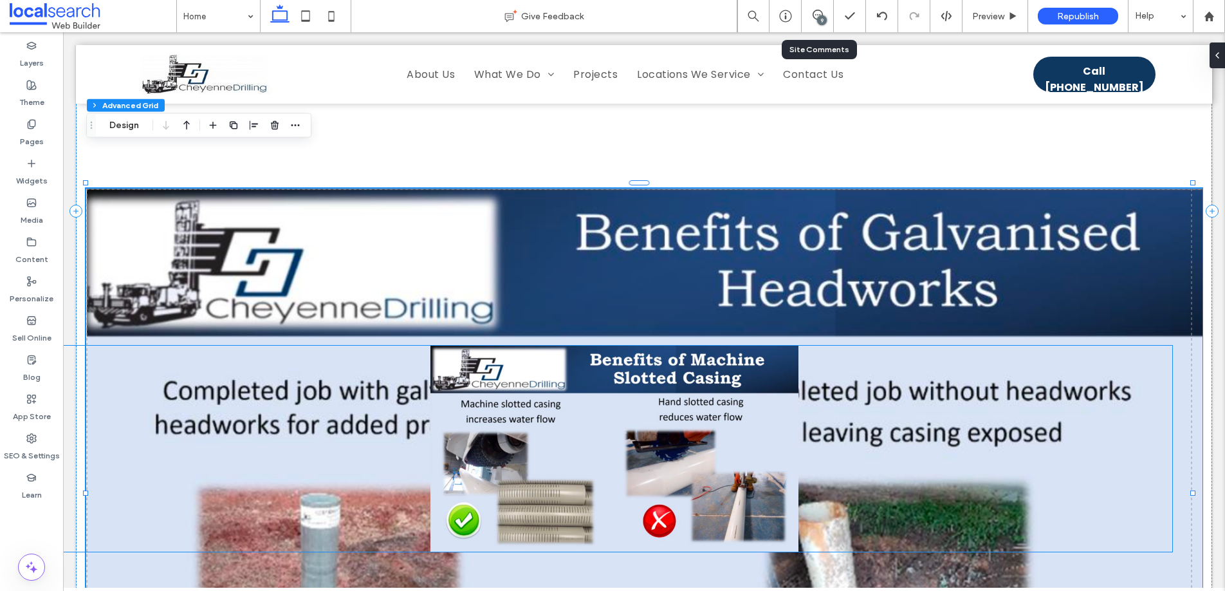
click at [619, 346] on img at bounding box center [615, 449] width 1116 height 206
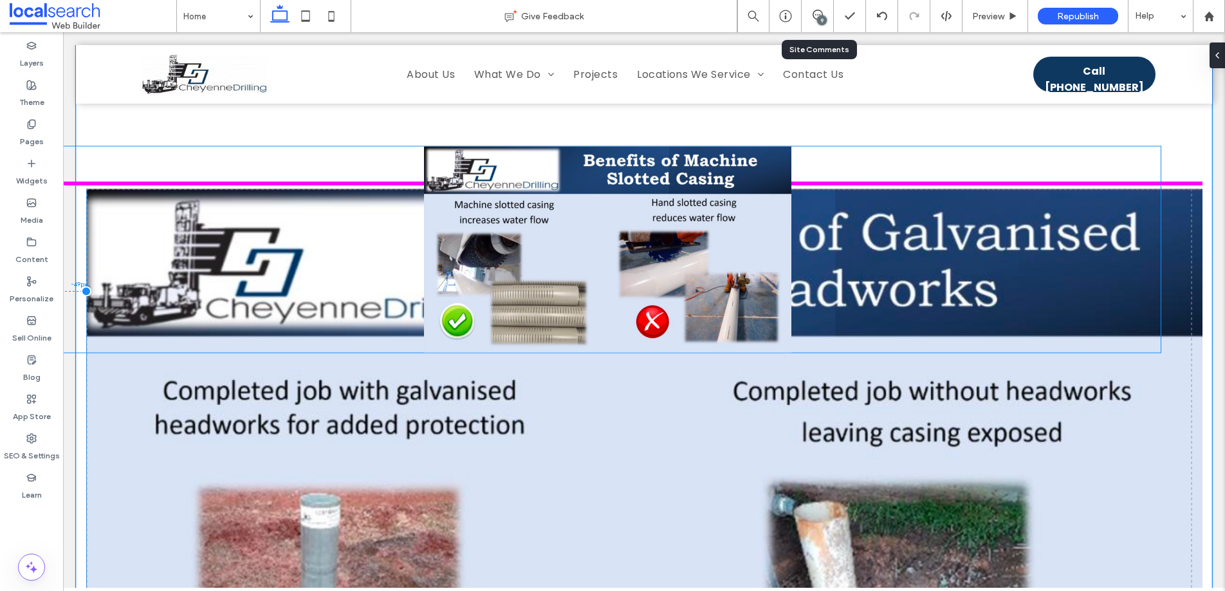
drag, startPoint x: 629, startPoint y: 326, endPoint x: 627, endPoint y: 169, distance: 157.0
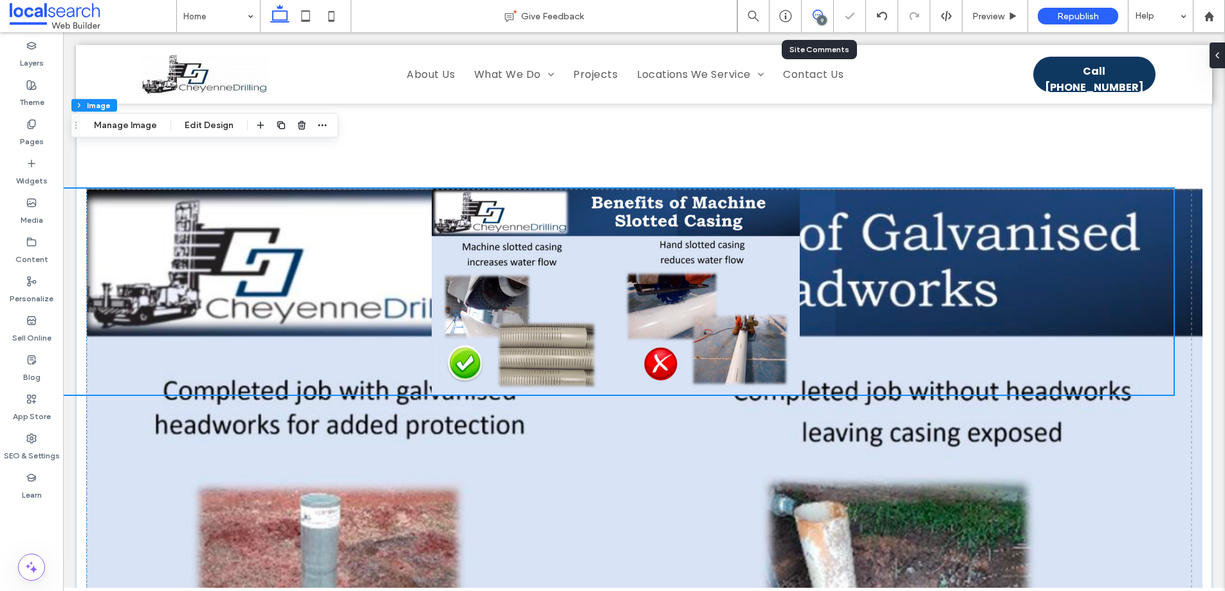
click at [820, 14] on icon at bounding box center [818, 15] width 10 height 10
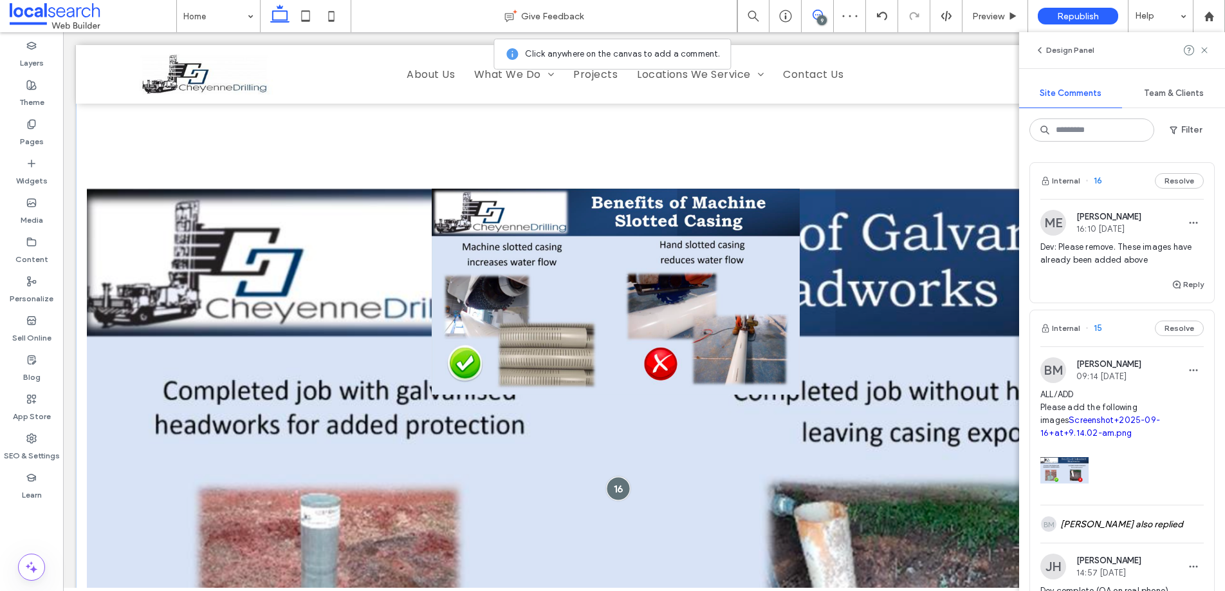
click at [621, 477] on div at bounding box center [618, 489] width 24 height 24
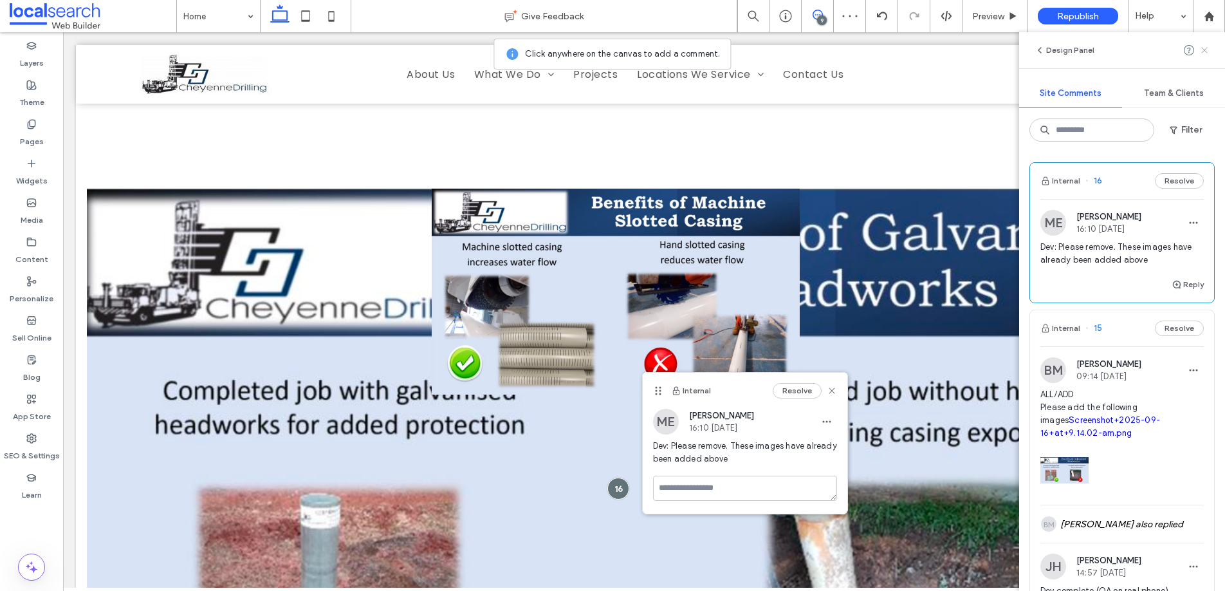
click at [1206, 49] on use at bounding box center [1204, 50] width 6 height 6
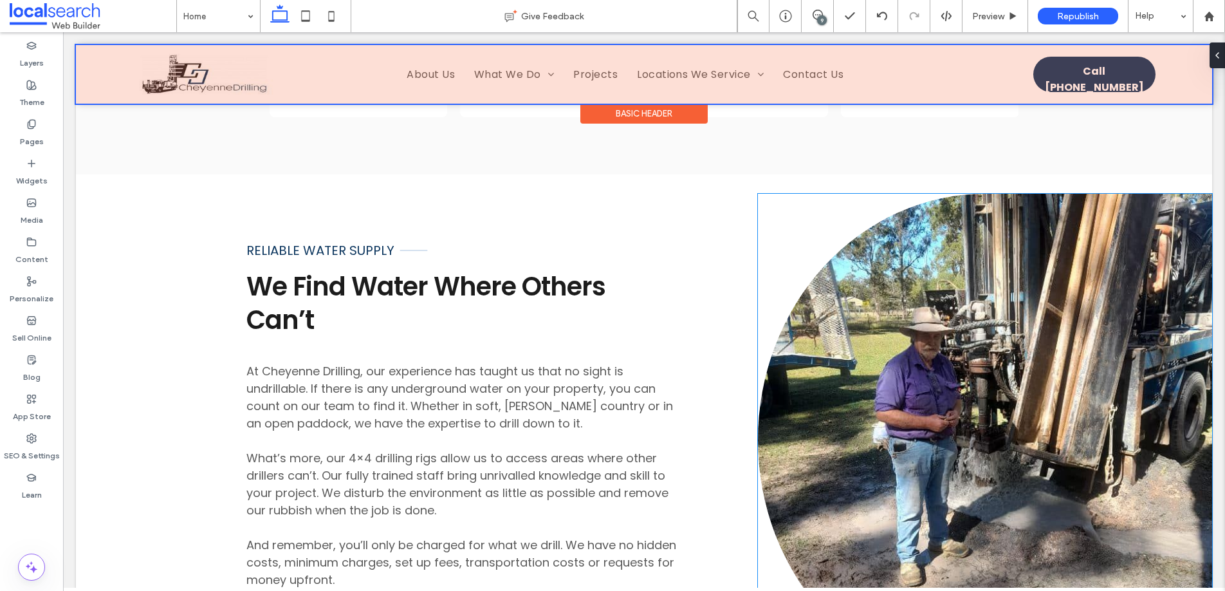
scroll to position [4339, 0]
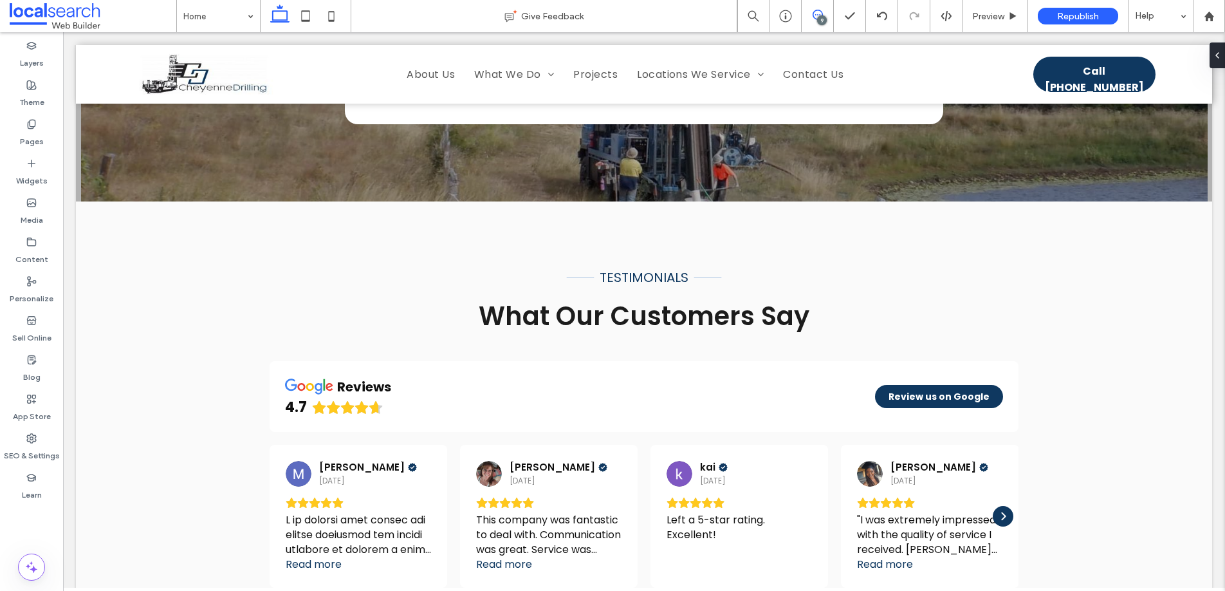
click at [820, 14] on icon at bounding box center [818, 15] width 10 height 10
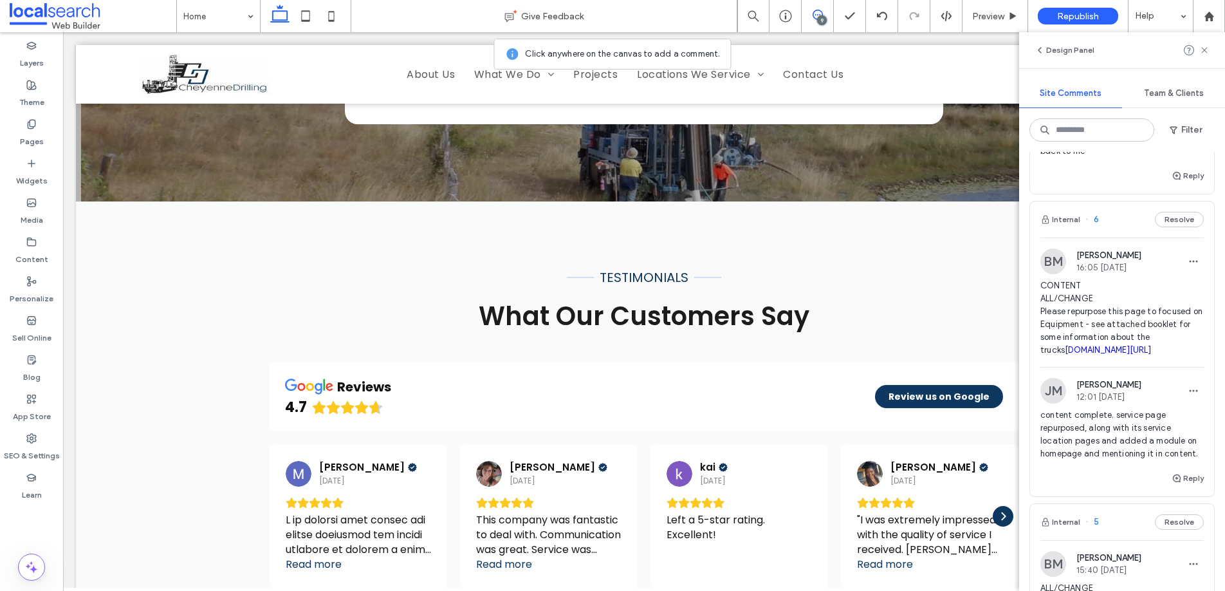
scroll to position [1538, 0]
click at [1096, 225] on span "6" at bounding box center [1092, 218] width 14 height 13
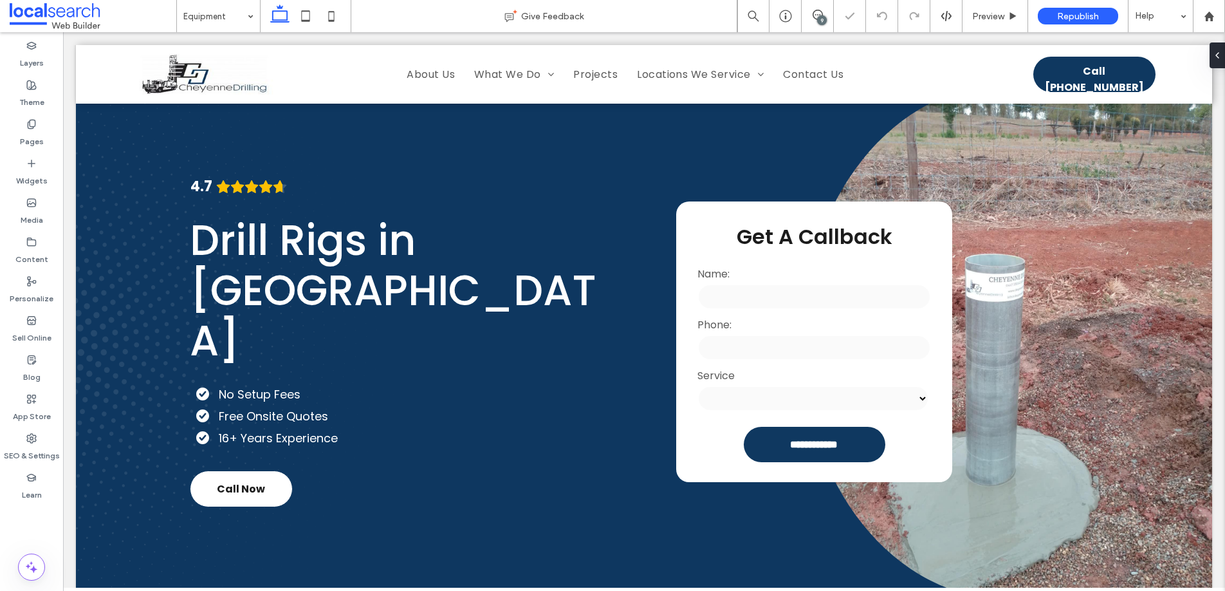
scroll to position [19, 0]
click at [820, 21] on div "9" at bounding box center [822, 20] width 10 height 10
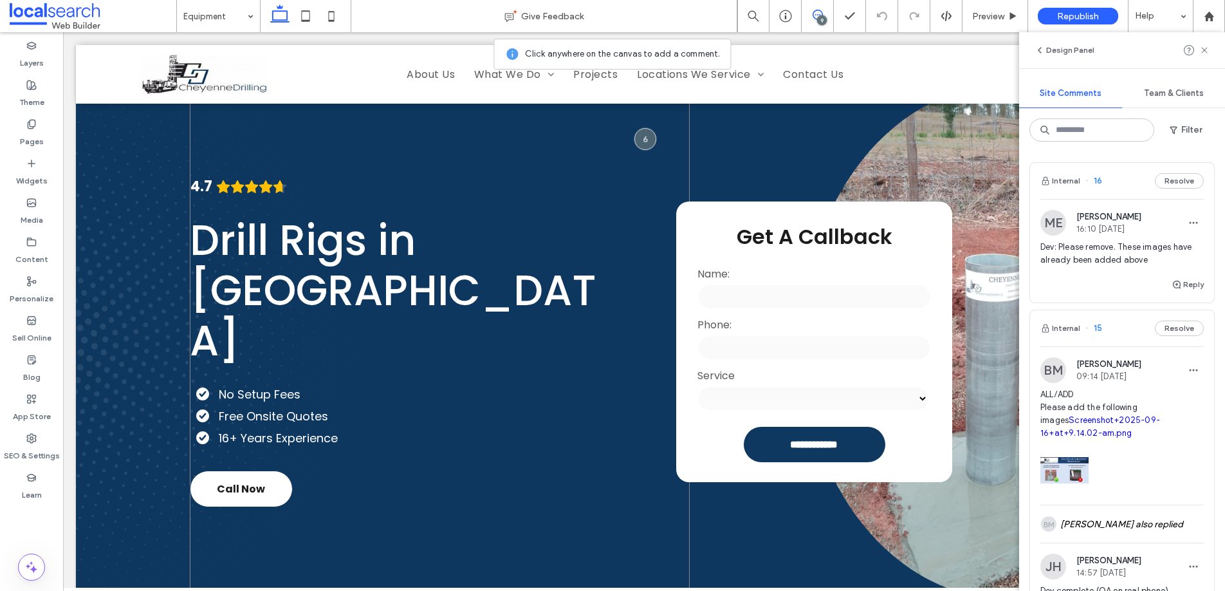
click at [380, 150] on div "4.7 Panel only seen by widget owner Edit widget Views 0% Share" at bounding box center [440, 341] width 500 height 515
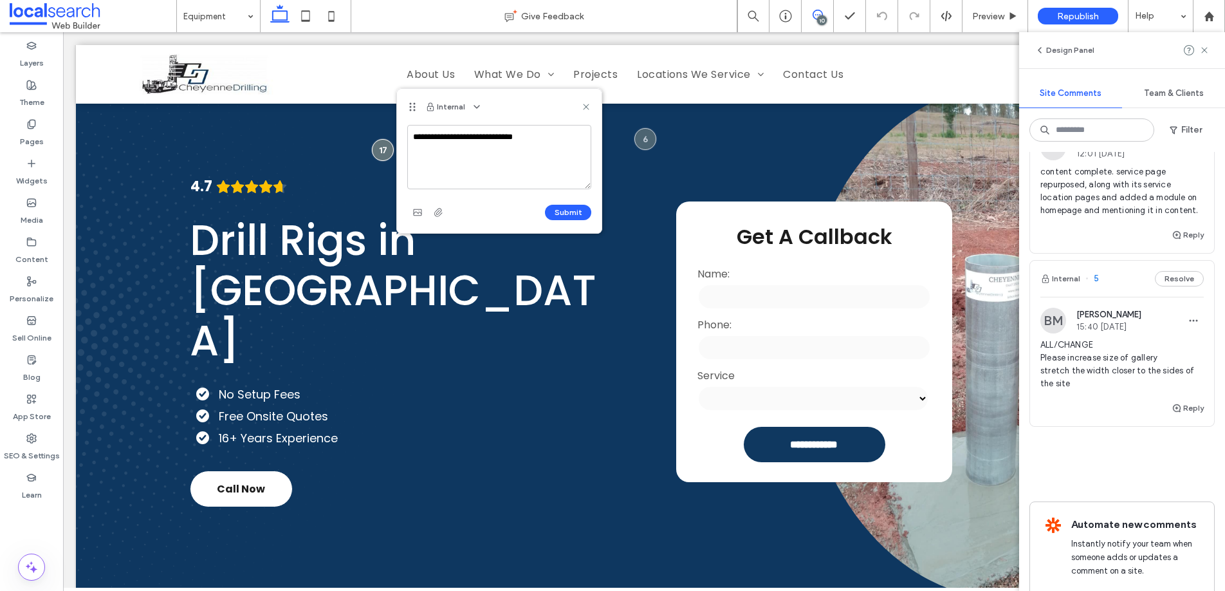
scroll to position [1600, 0]
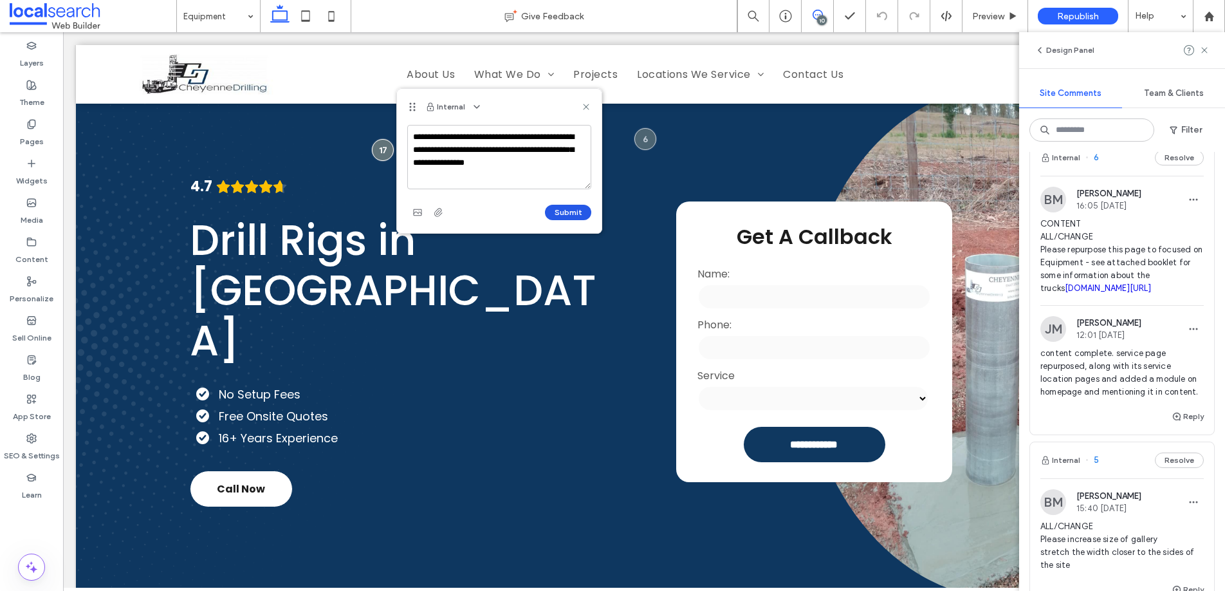
type textarea "**********"
click at [573, 211] on button "Submit" at bounding box center [568, 212] width 46 height 15
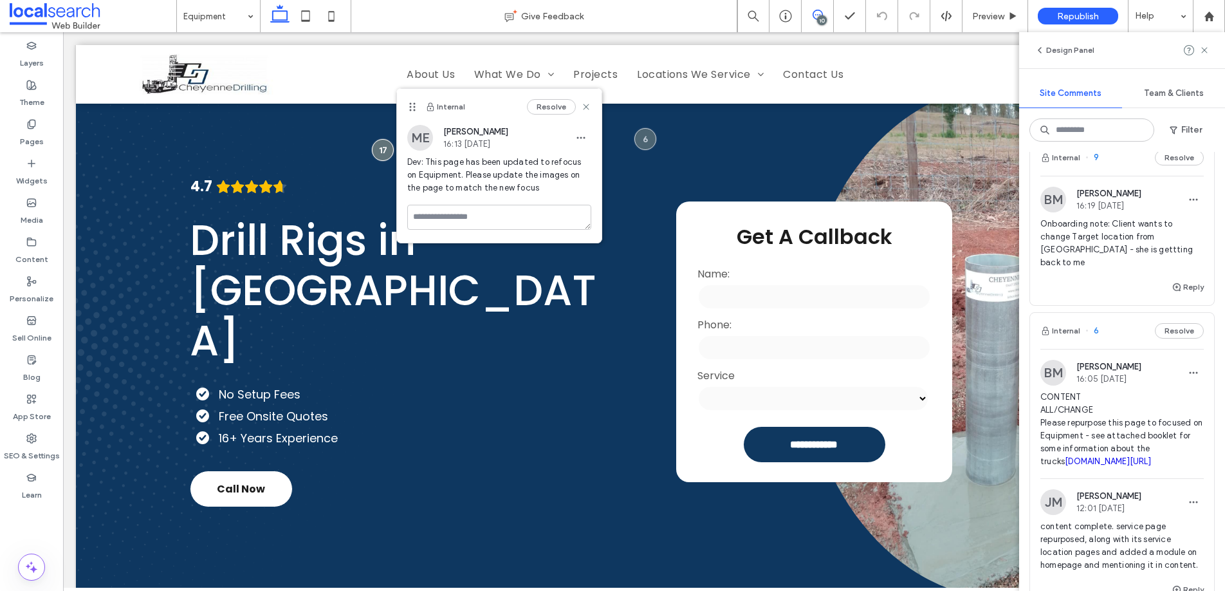
scroll to position [1773, 0]
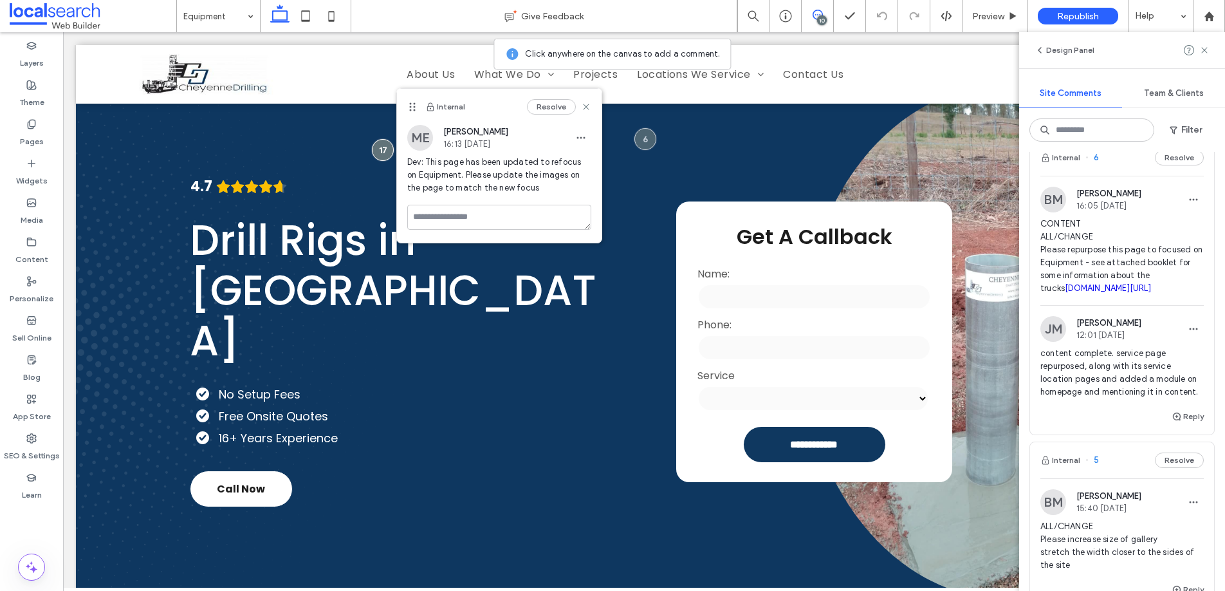
drag, startPoint x: 1087, startPoint y: 329, endPoint x: 1038, endPoint y: 306, distance: 54.4
click at [1038, 305] on div "BM Bethany McDonald 16:05 Sep 15 2025 CONTENT ALL/CHANGE Please repurpose this …" at bounding box center [1122, 246] width 184 height 118
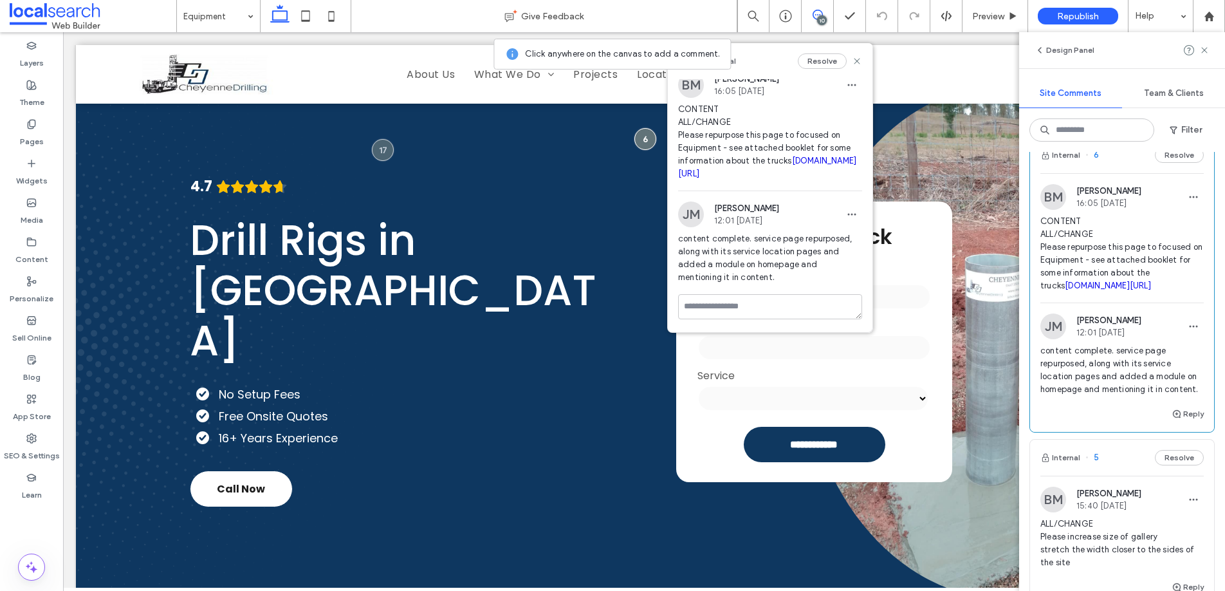
scroll to position [33, 0]
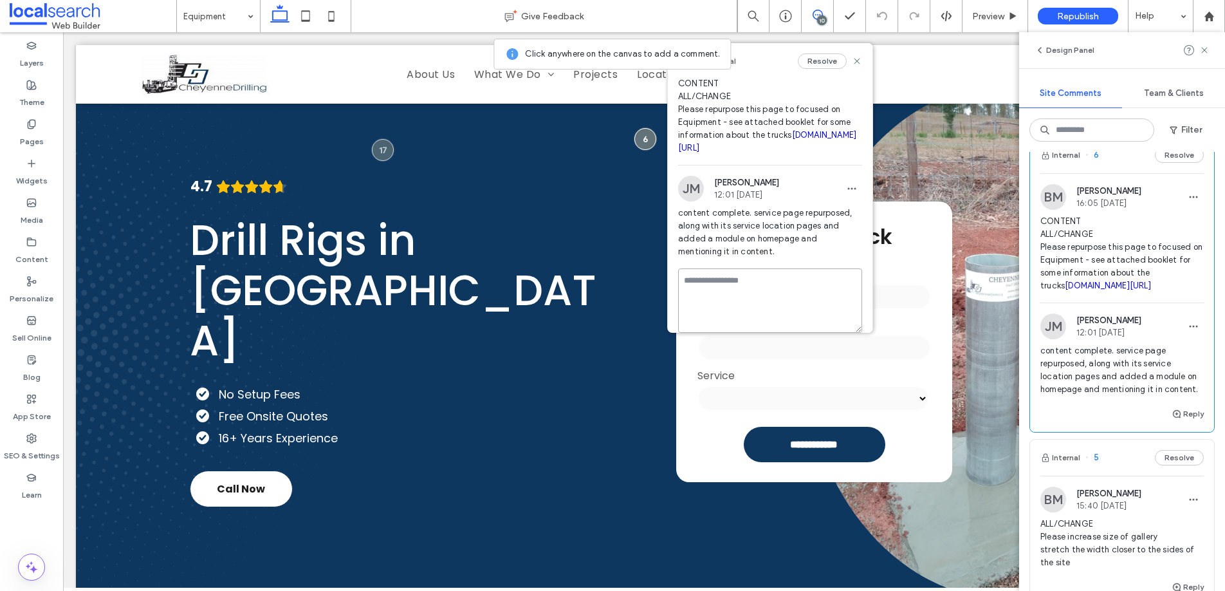
click at [739, 303] on textarea at bounding box center [770, 300] width 184 height 64
click at [854, 59] on use at bounding box center [857, 61] width 6 height 6
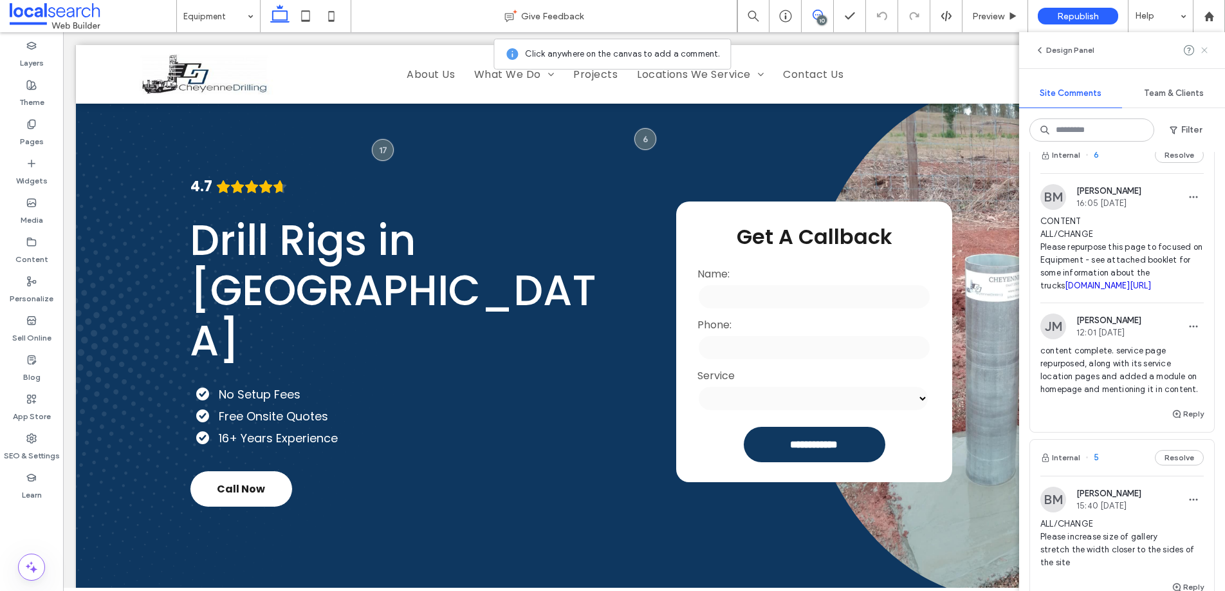
click at [1203, 50] on icon at bounding box center [1204, 50] width 10 height 10
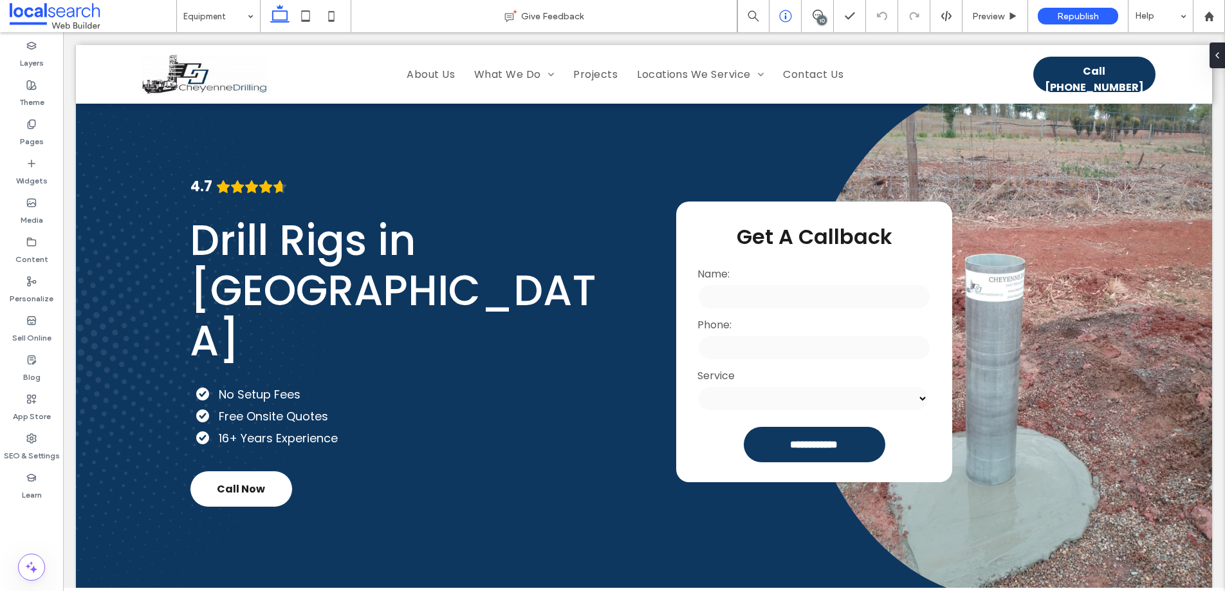
drag, startPoint x: 815, startPoint y: 19, endPoint x: 792, endPoint y: 32, distance: 25.6
click at [815, 19] on icon at bounding box center [818, 15] width 10 height 10
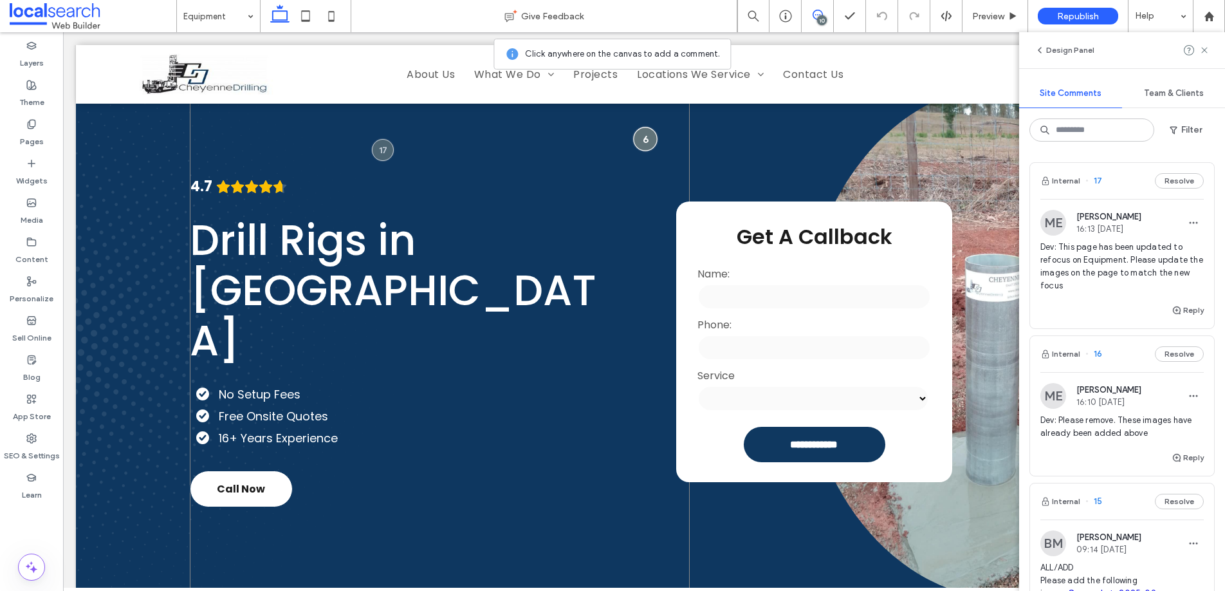
click at [641, 133] on div at bounding box center [645, 139] width 24 height 24
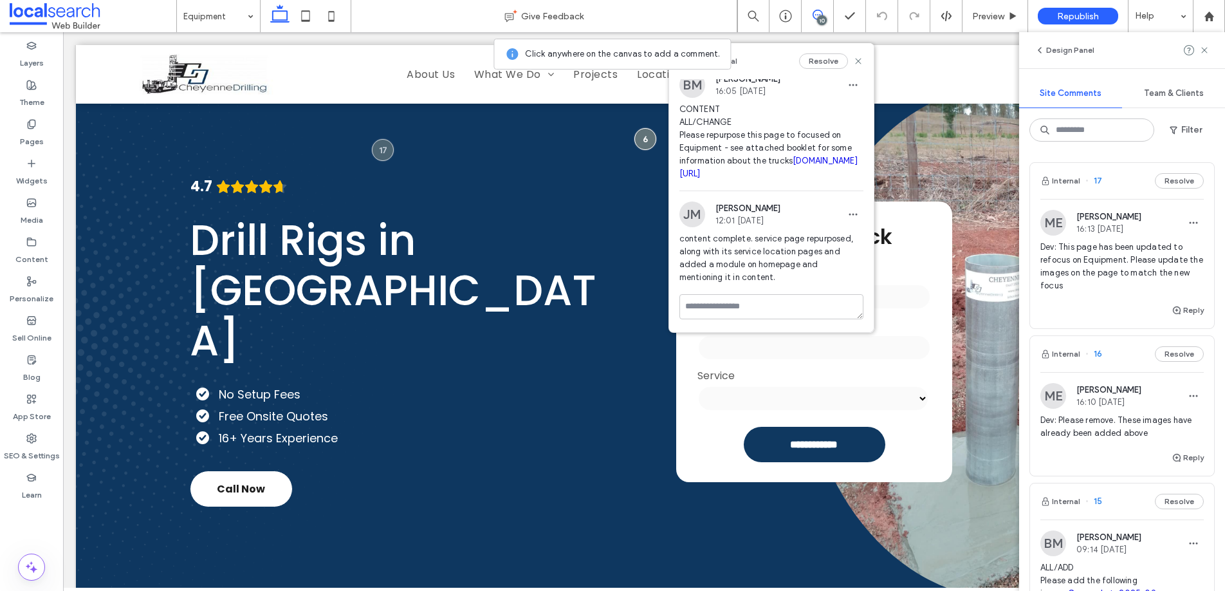
scroll to position [33, 0]
click at [380, 149] on div at bounding box center [383, 150] width 24 height 24
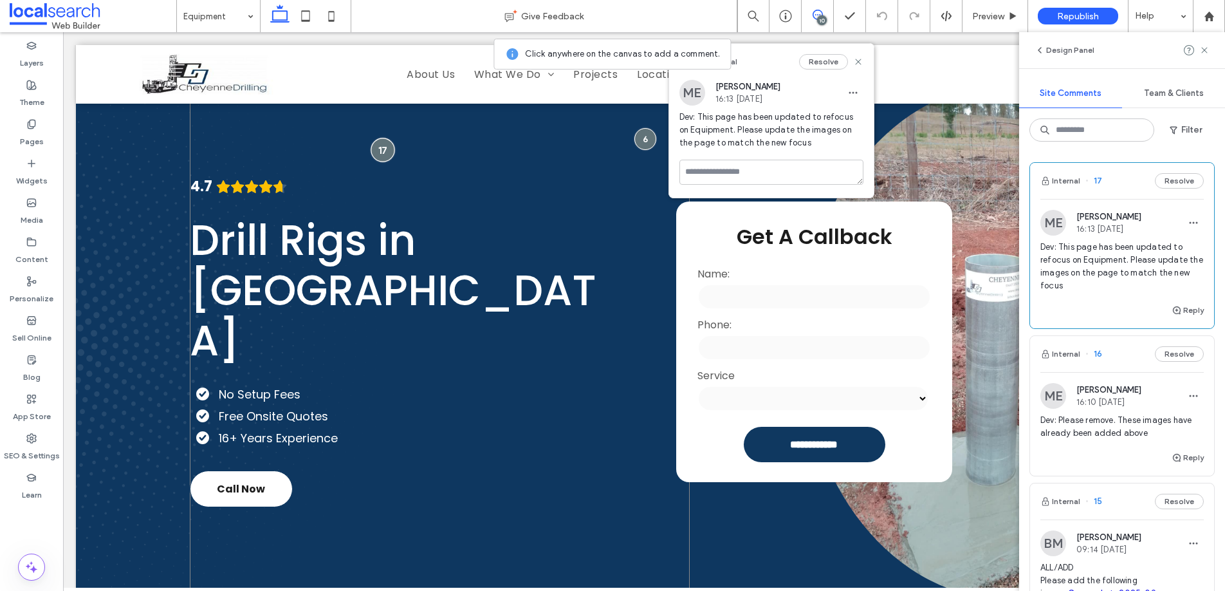
scroll to position [0, 0]
drag, startPoint x: 787, startPoint y: 140, endPoint x: 682, endPoint y: 122, distance: 106.3
click at [676, 118] on div "ME Mathew Ellis 16:13 Sep 17 2025 Dev: This page has been updated to refocus on…" at bounding box center [771, 120] width 205 height 80
click at [854, 86] on span "button" at bounding box center [853, 92] width 21 height 21
click at [873, 145] on span "Delete" at bounding box center [866, 150] width 25 height 13
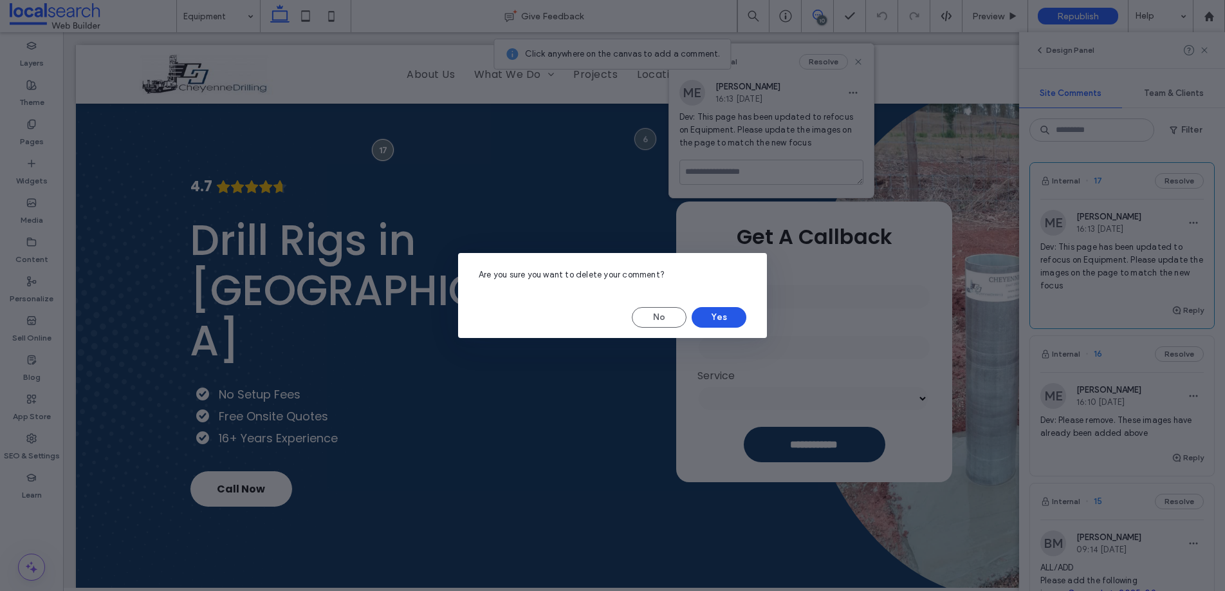
click at [730, 317] on button "Yes" at bounding box center [719, 317] width 55 height 21
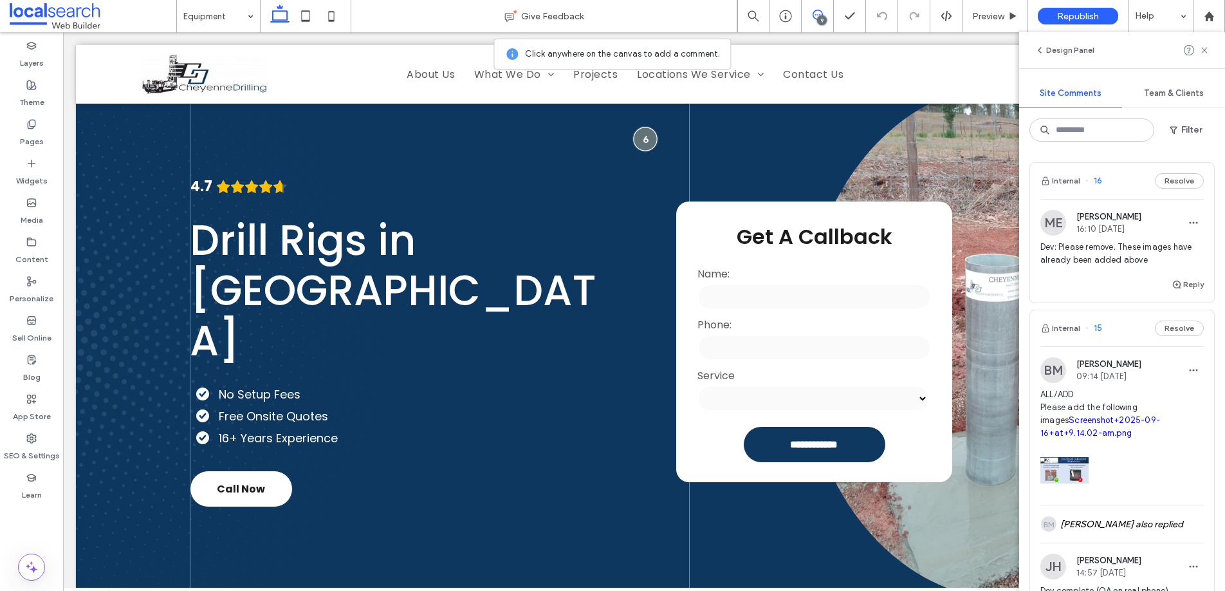
click at [646, 143] on div at bounding box center [645, 139] width 24 height 24
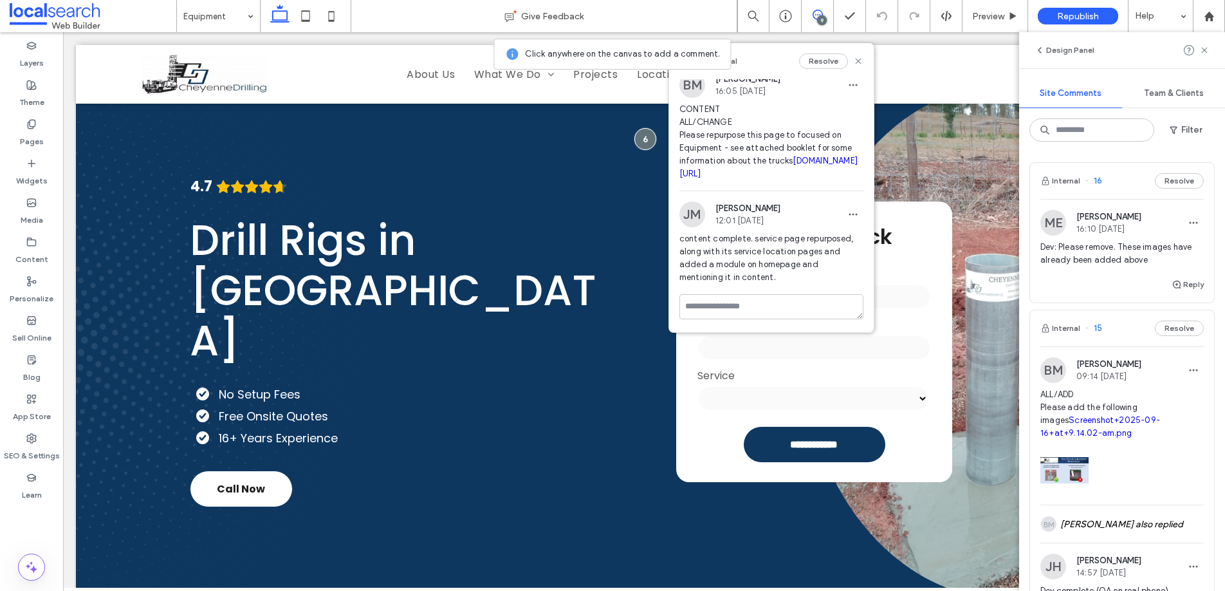
scroll to position [33, 0]
click at [772, 306] on textarea at bounding box center [771, 306] width 184 height 25
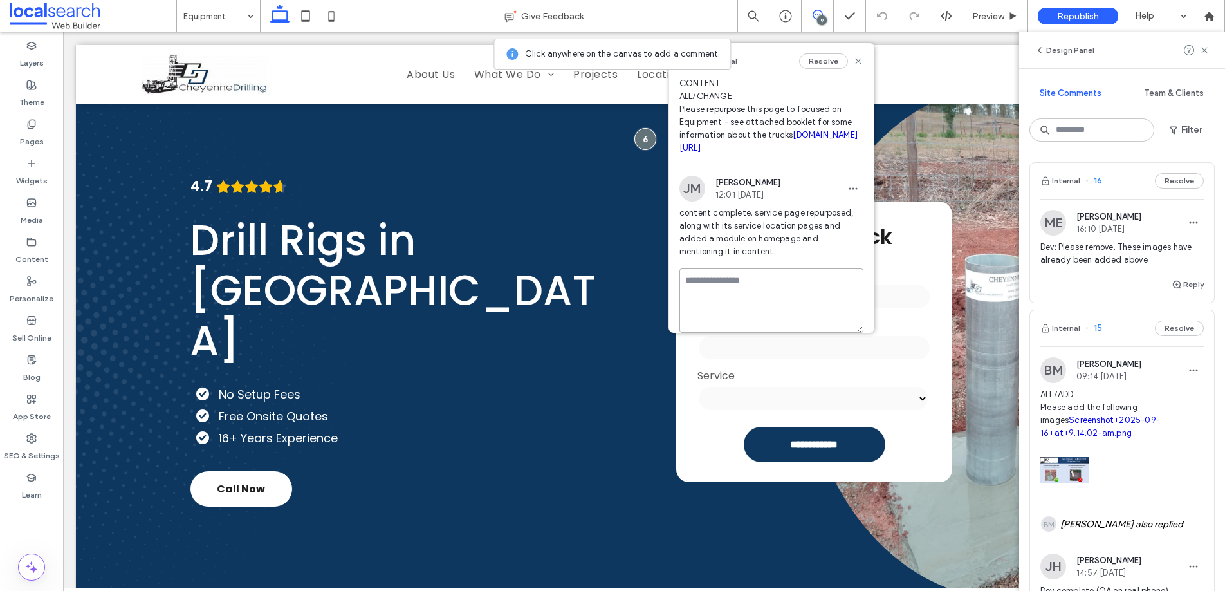
paste textarea "*********"
type textarea "*********"
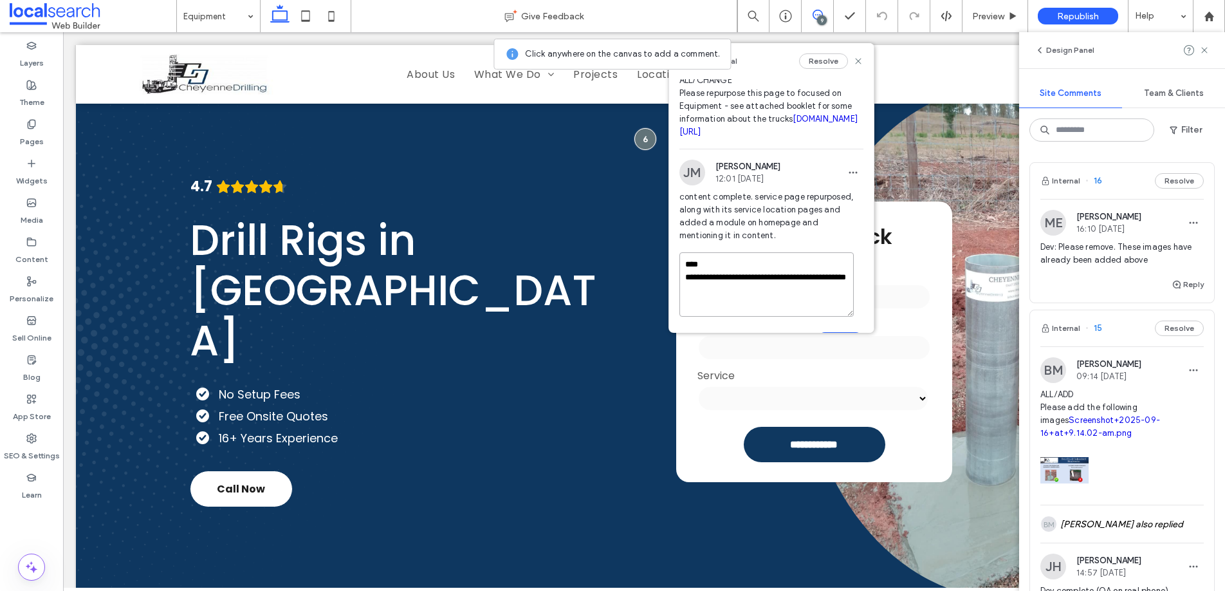
scroll to position [68, 0]
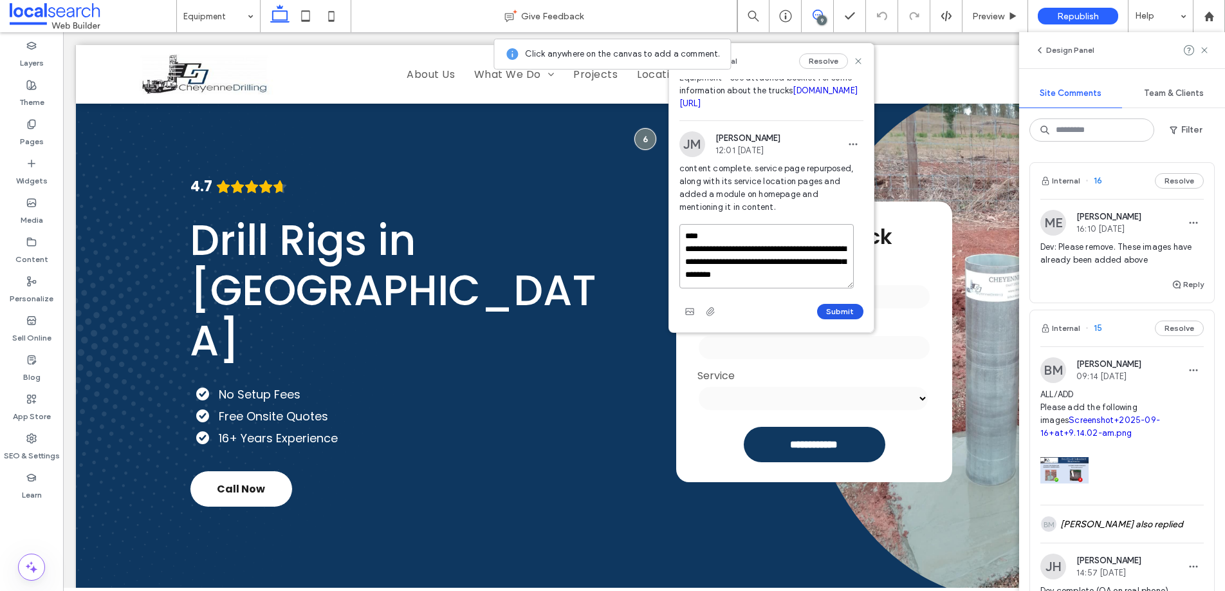
type textarea "**********"
click at [826, 308] on button "Submit" at bounding box center [840, 311] width 46 height 15
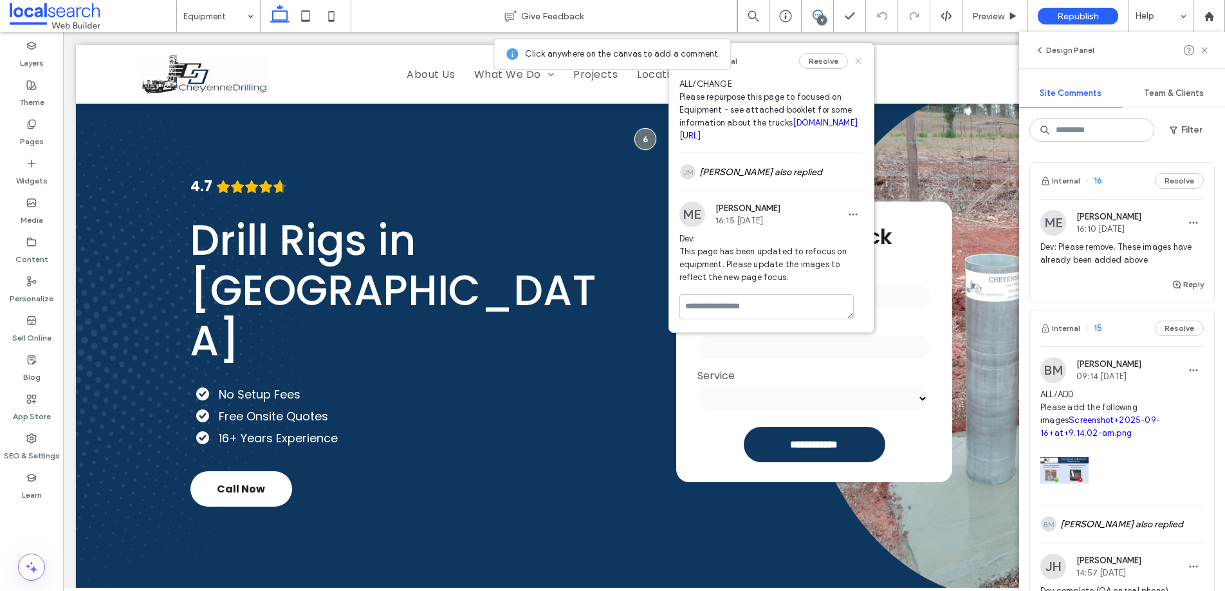
click at [853, 60] on icon at bounding box center [858, 61] width 10 height 10
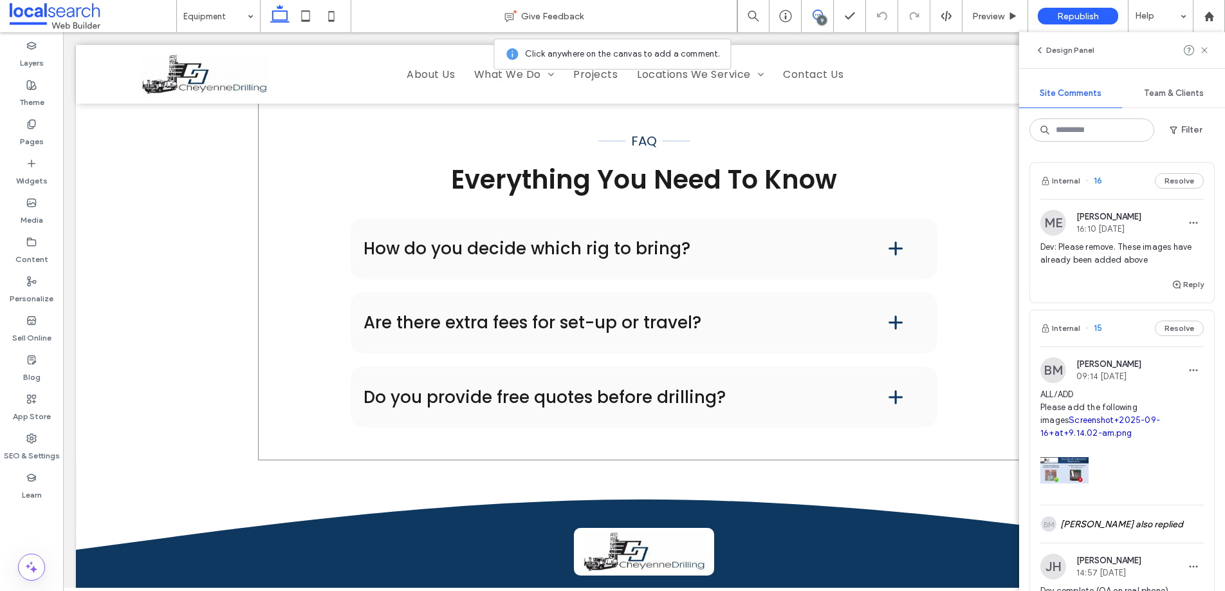
scroll to position [1767, 0]
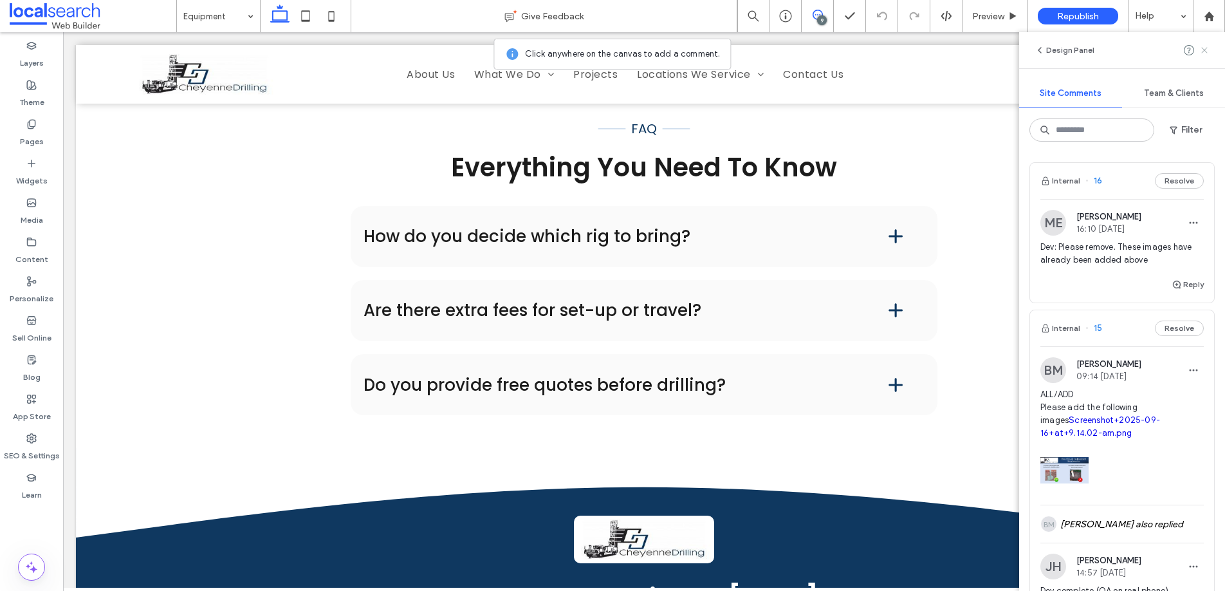
click at [1204, 51] on icon at bounding box center [1204, 50] width 10 height 10
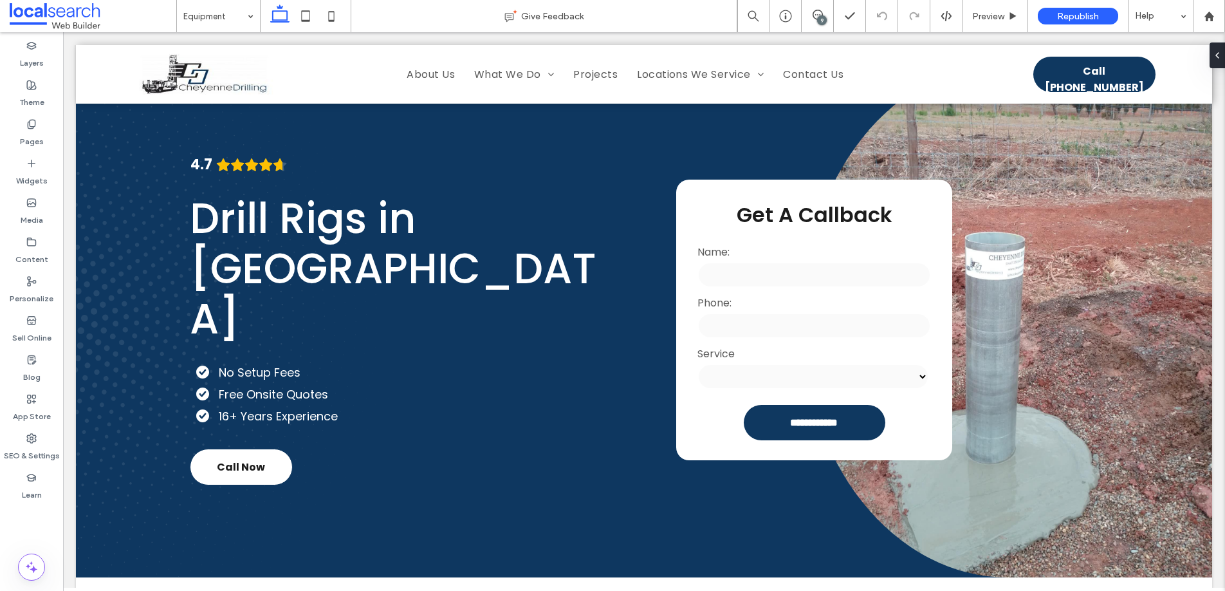
scroll to position [0, 0]
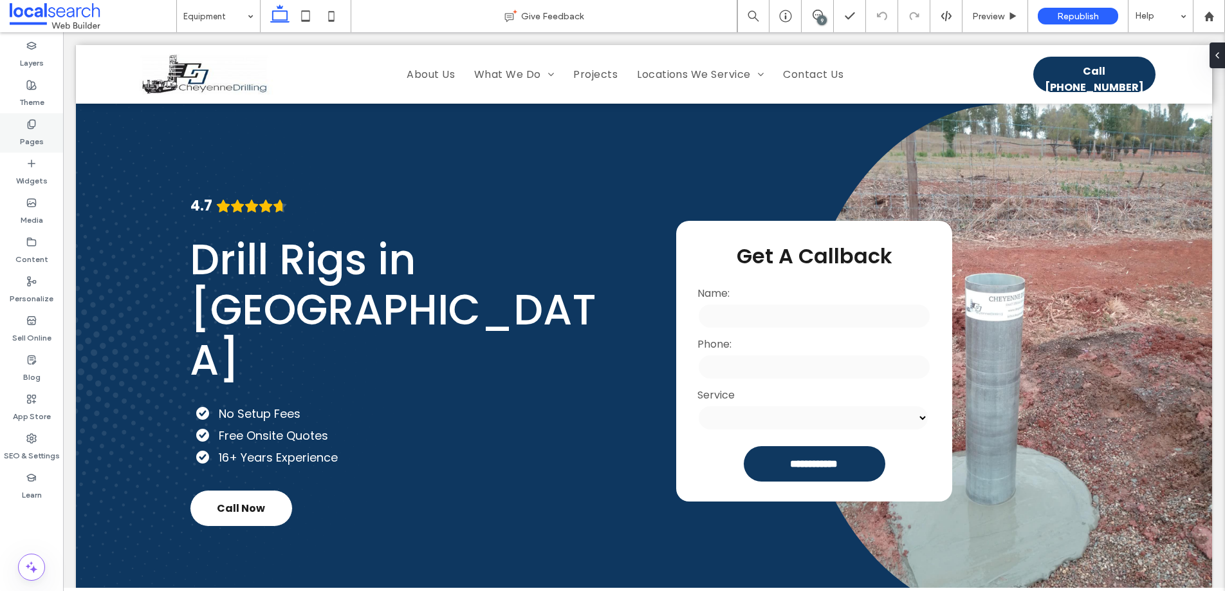
click at [27, 129] on label "Pages" at bounding box center [32, 138] width 24 height 18
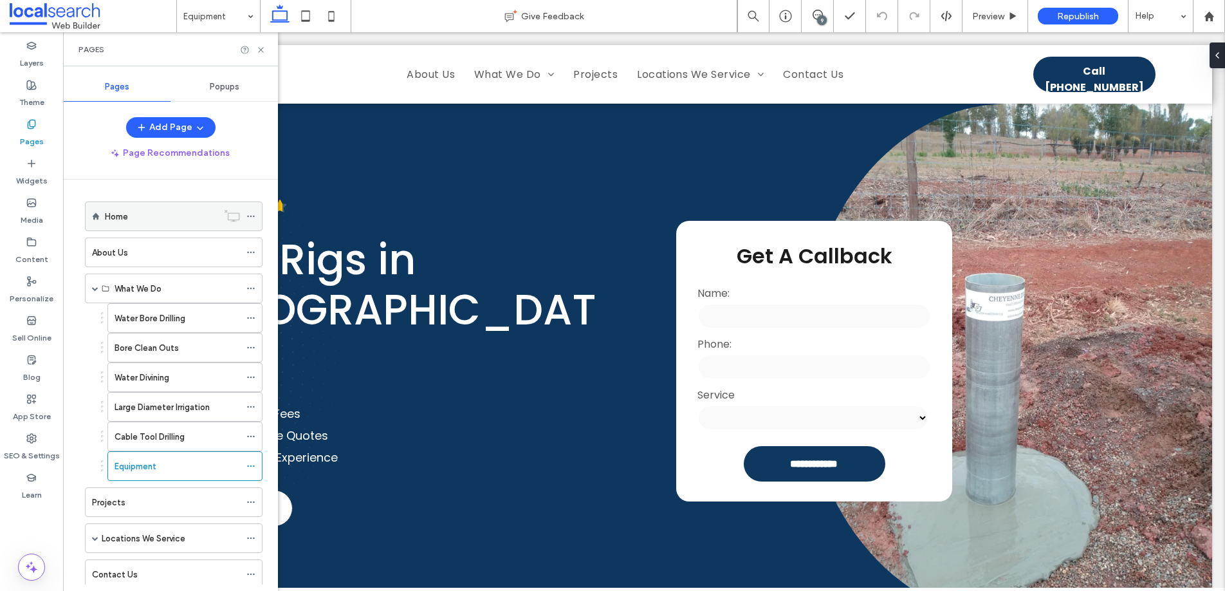
click at [122, 219] on label "Home" at bounding box center [116, 216] width 23 height 23
click at [261, 49] on use at bounding box center [260, 49] width 5 height 5
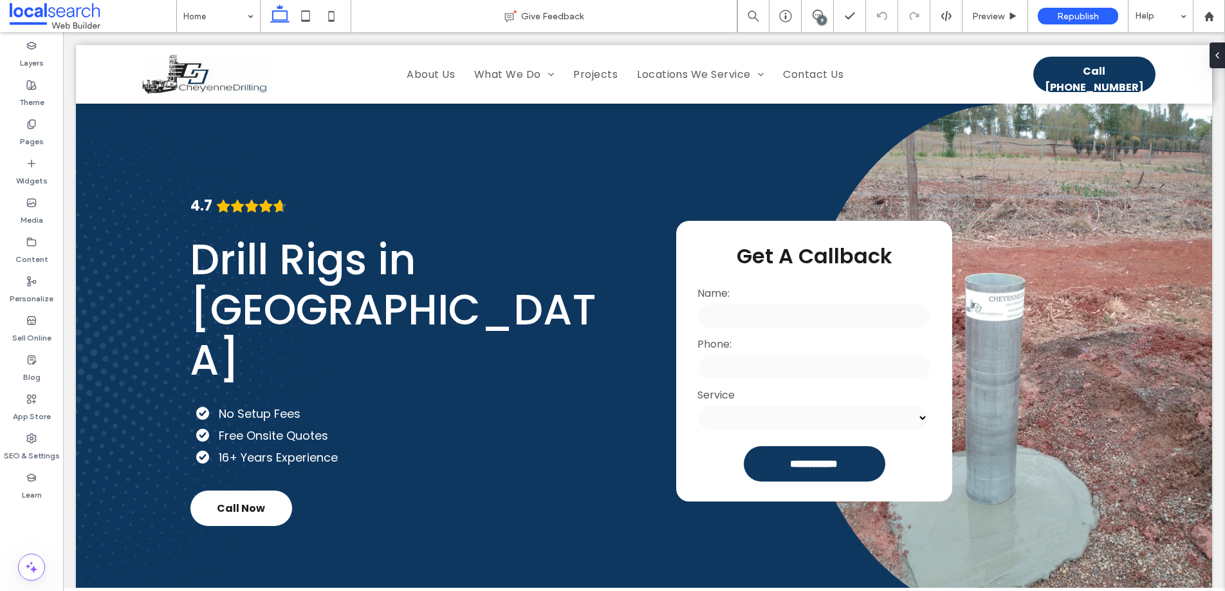
click at [819, 15] on div "9" at bounding box center [822, 20] width 10 height 10
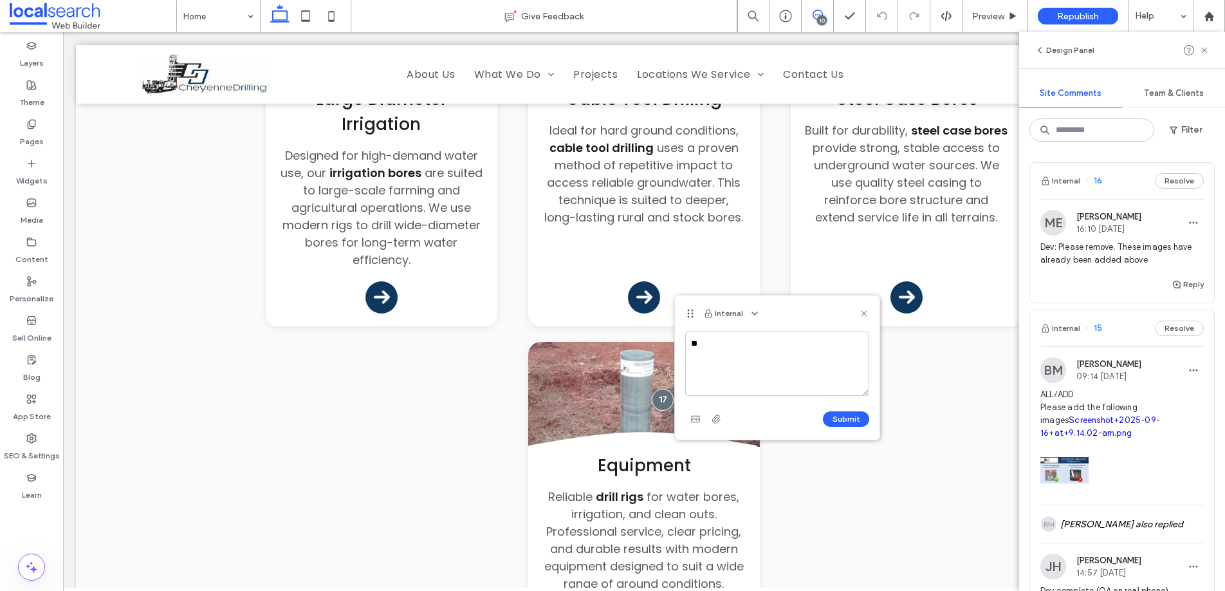
type textarea "*"
type textarea "**********"
click at [849, 416] on button "Submit" at bounding box center [846, 418] width 46 height 15
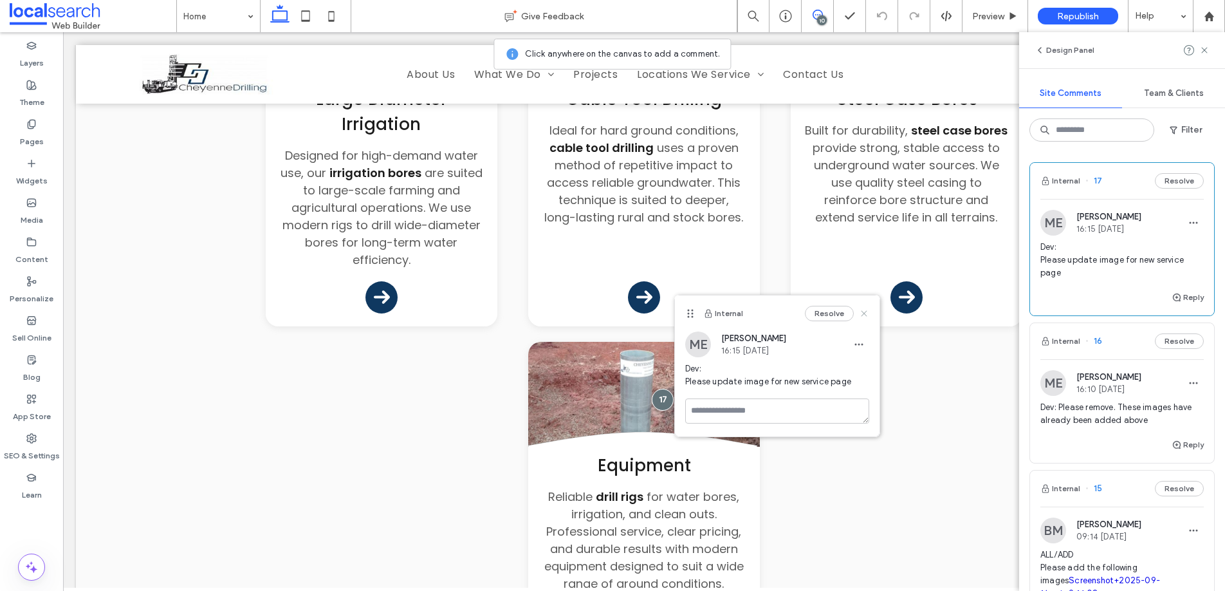
click at [868, 311] on icon at bounding box center [864, 313] width 10 height 10
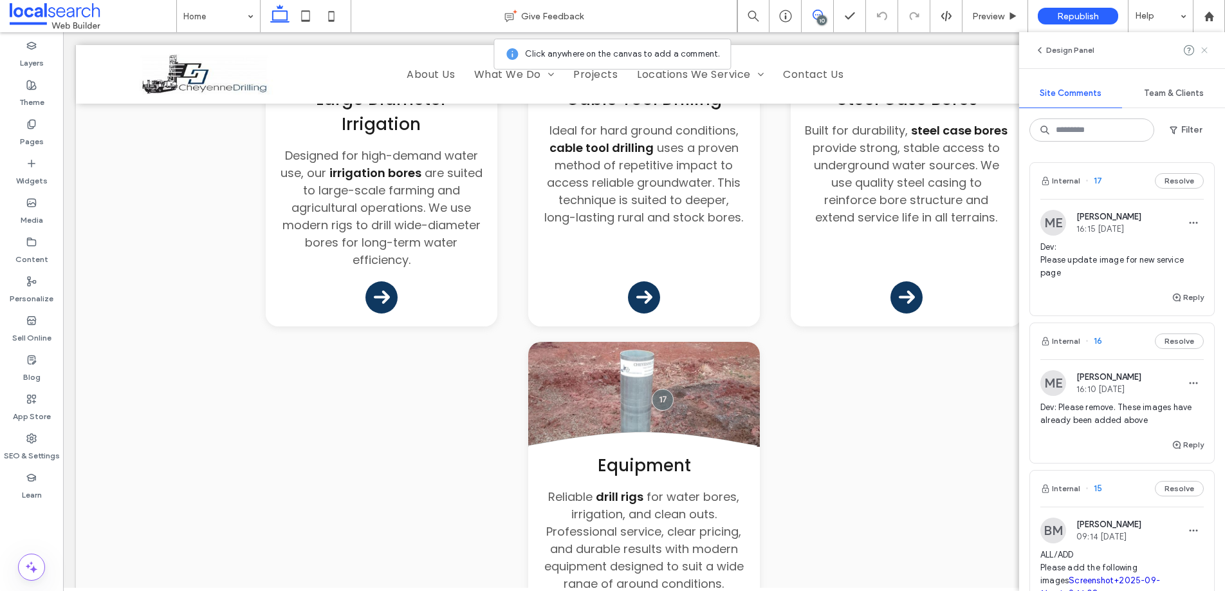
click at [1203, 51] on use at bounding box center [1204, 50] width 6 height 6
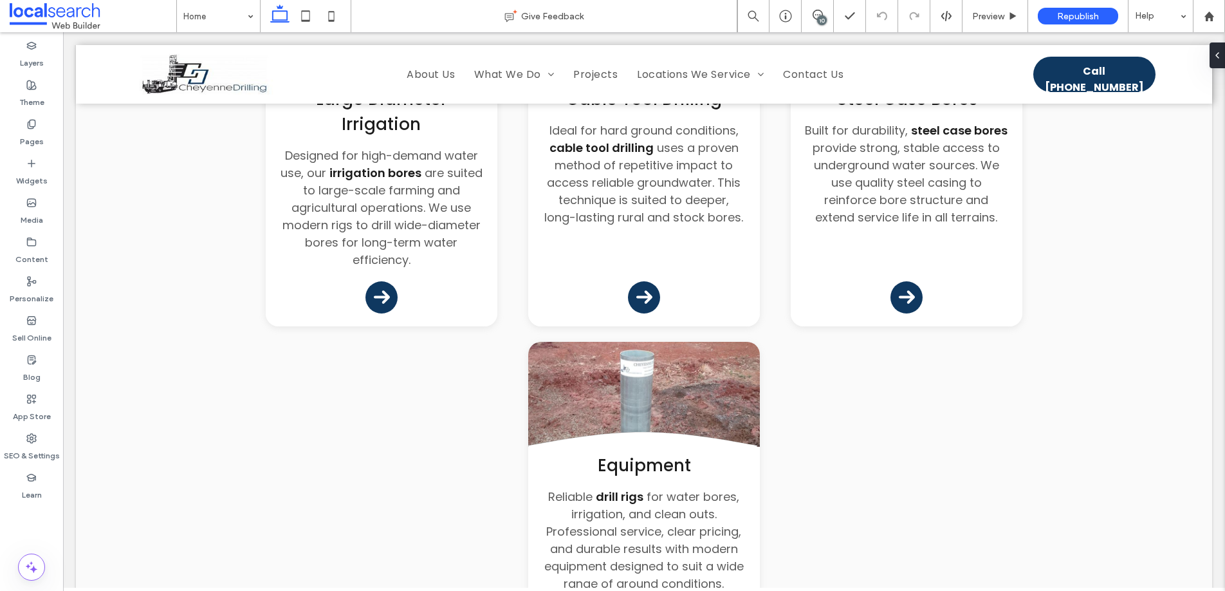
click at [822, 15] on div "10" at bounding box center [822, 20] width 10 height 10
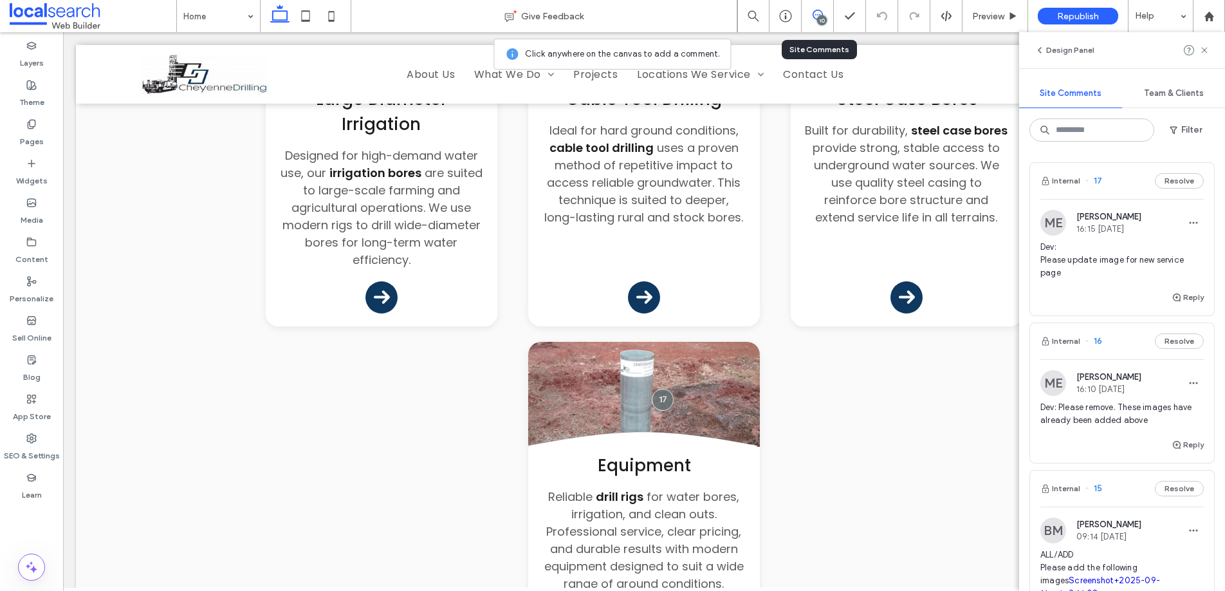
scroll to position [247, 0]
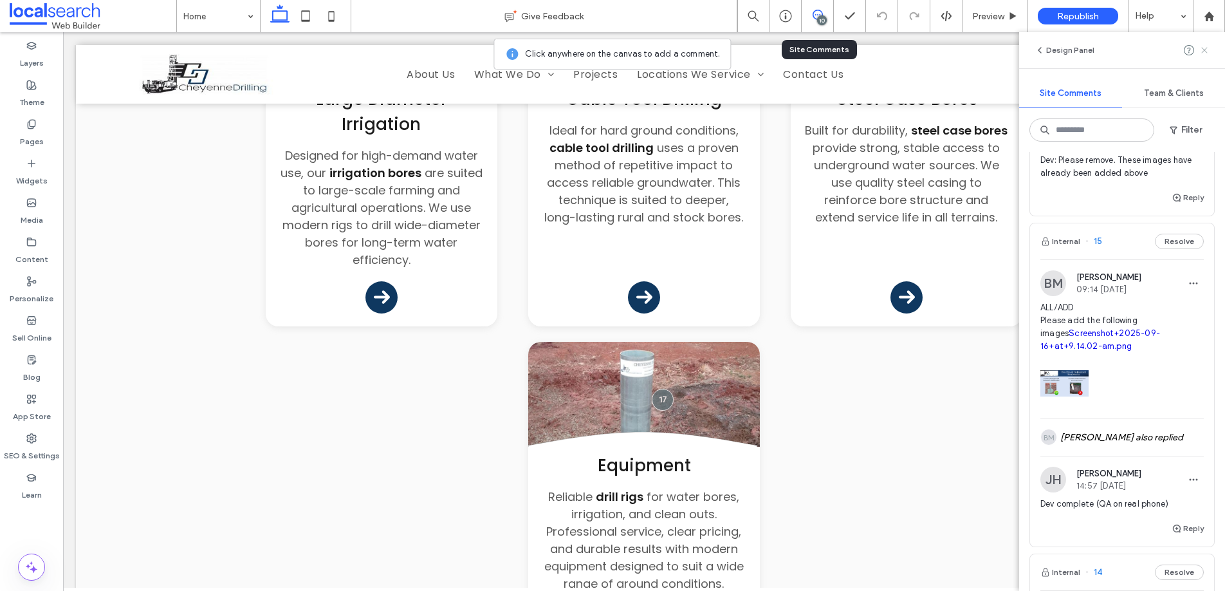
click at [1204, 49] on use at bounding box center [1204, 50] width 6 height 6
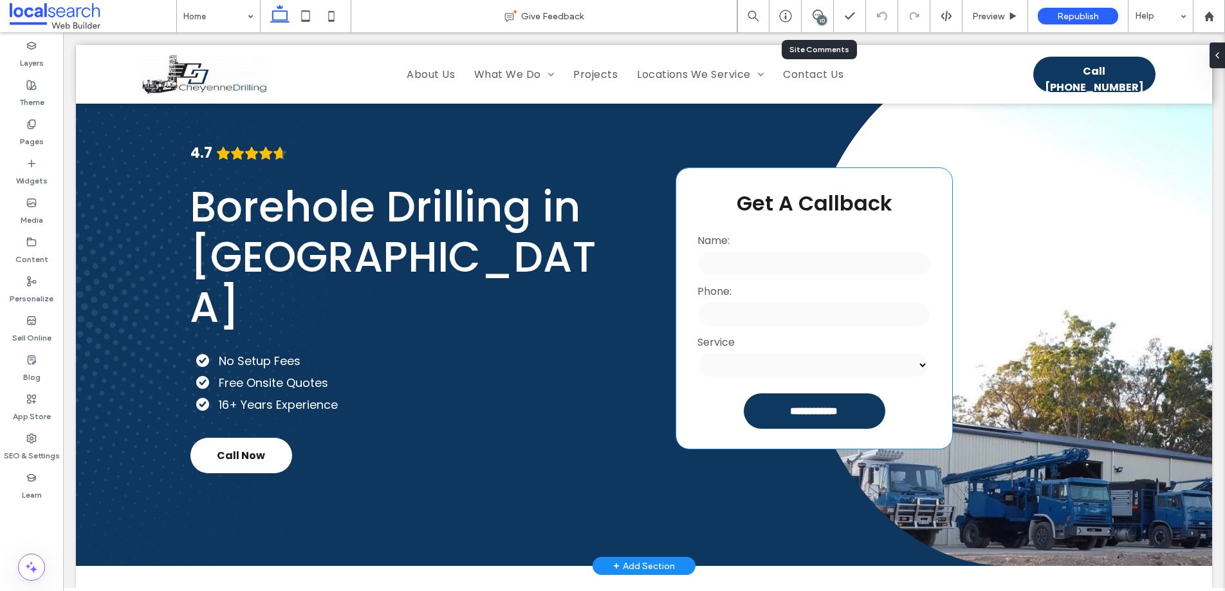
scroll to position [0, 0]
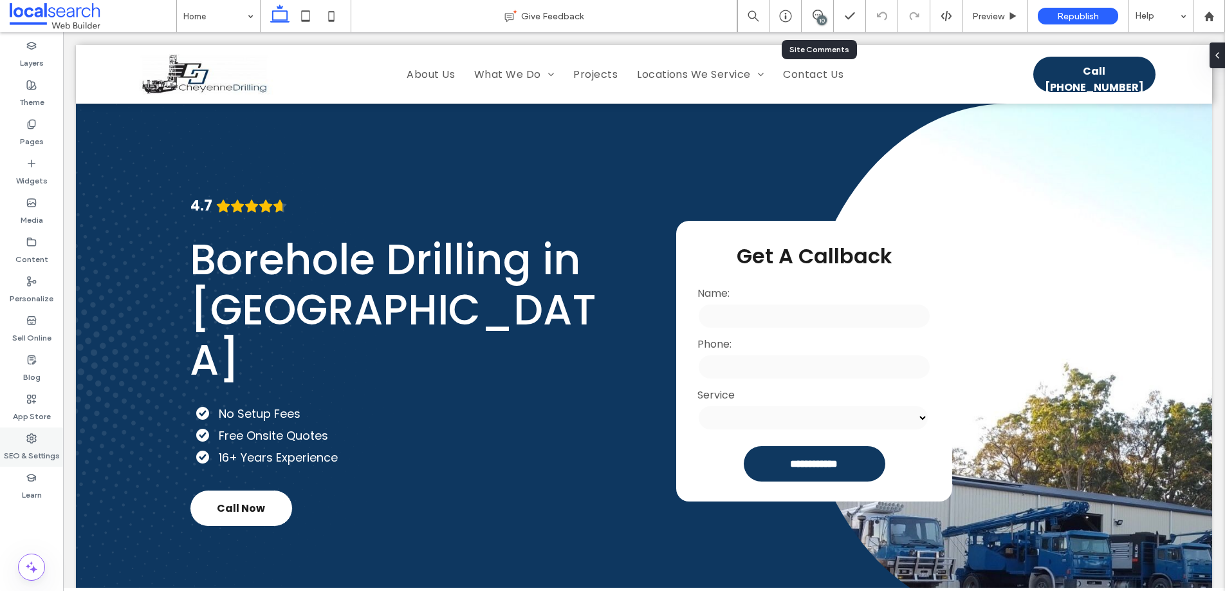
click at [35, 436] on use at bounding box center [31, 438] width 9 height 9
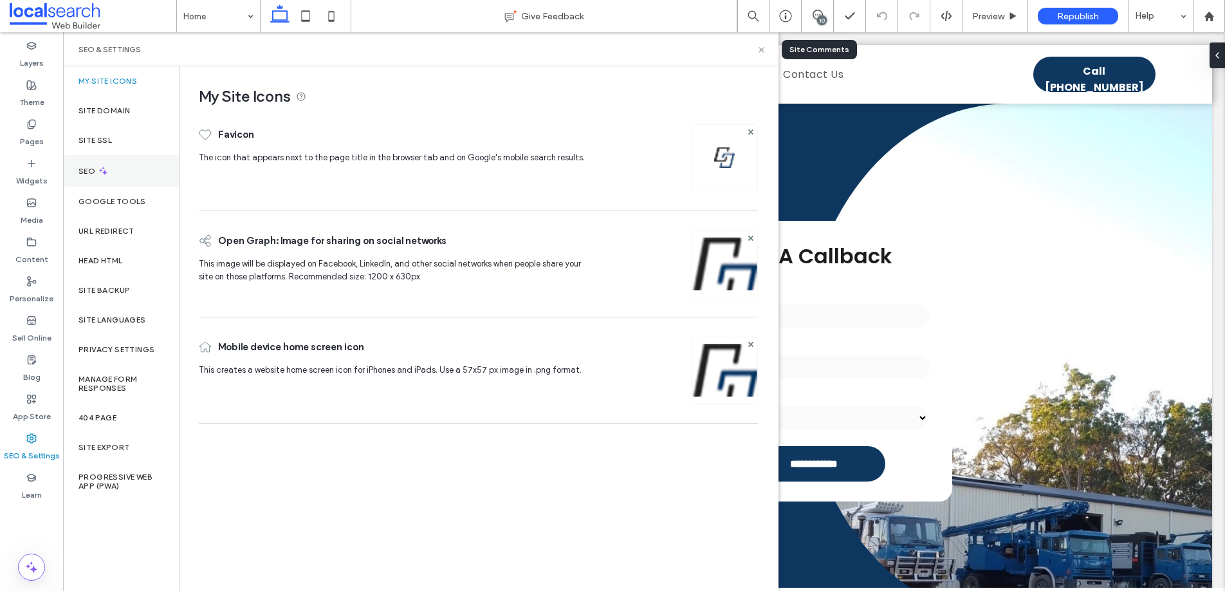
click at [88, 170] on label "SEO" at bounding box center [87, 171] width 19 height 9
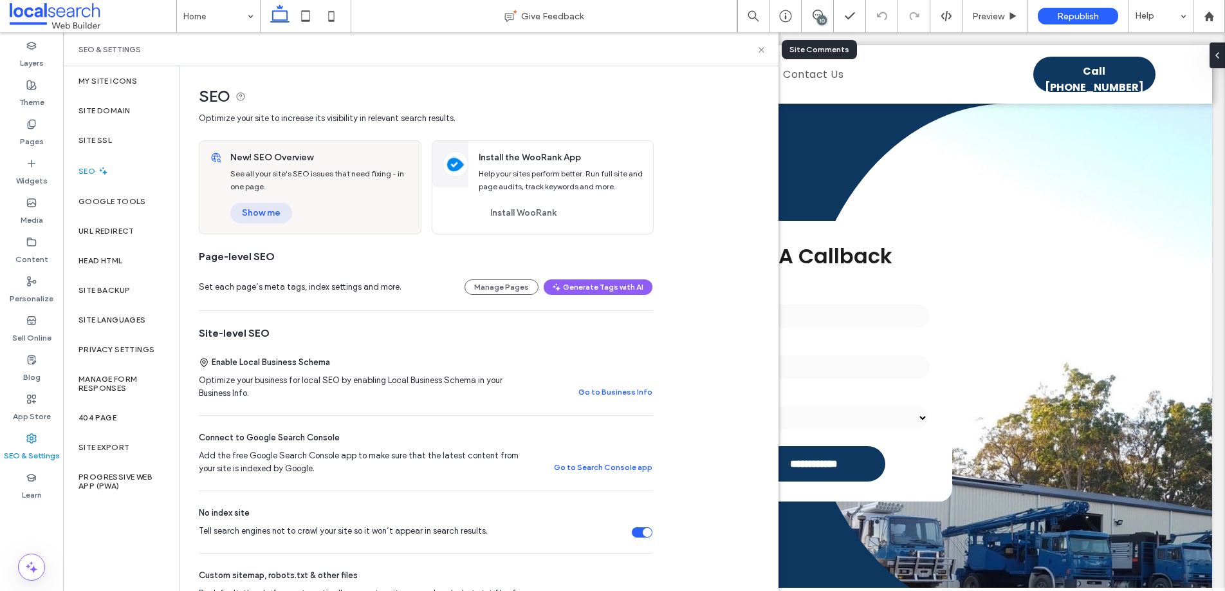
click at [237, 217] on button "Show me" at bounding box center [261, 213] width 62 height 21
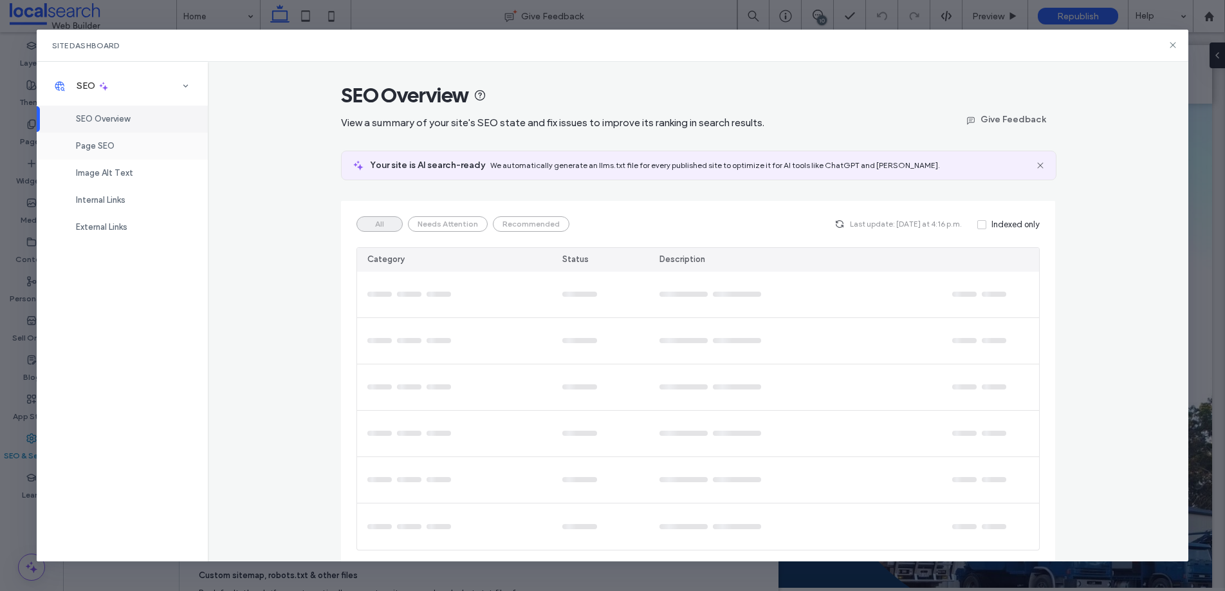
click at [103, 144] on span "Page SEO" at bounding box center [95, 146] width 39 height 10
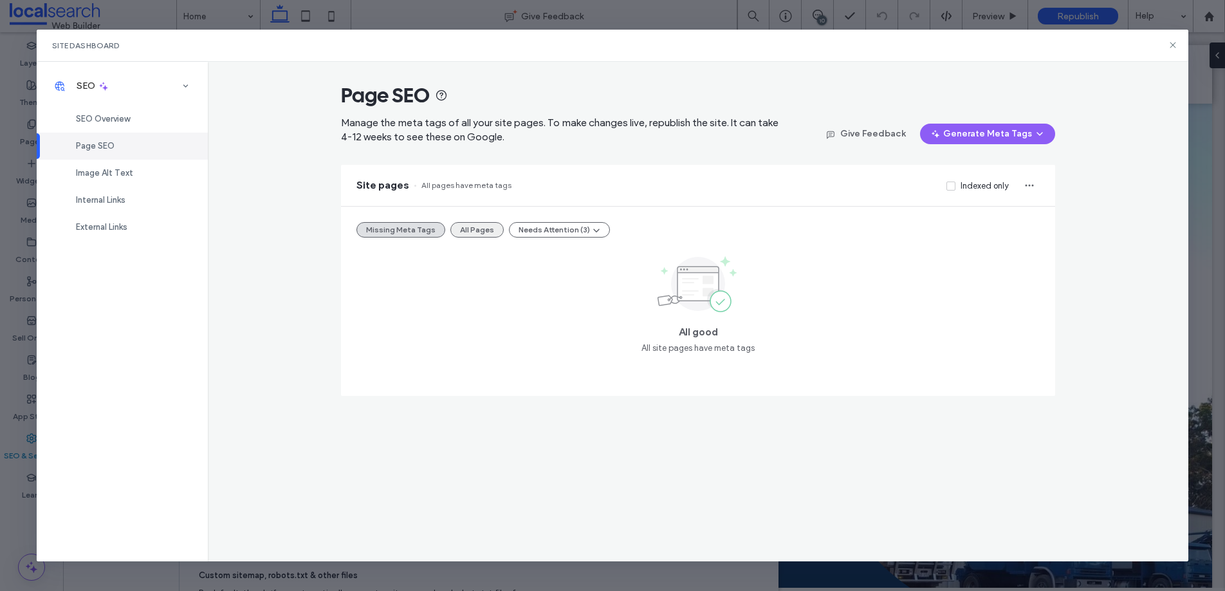
click at [456, 230] on button "All Pages" at bounding box center [476, 229] width 53 height 15
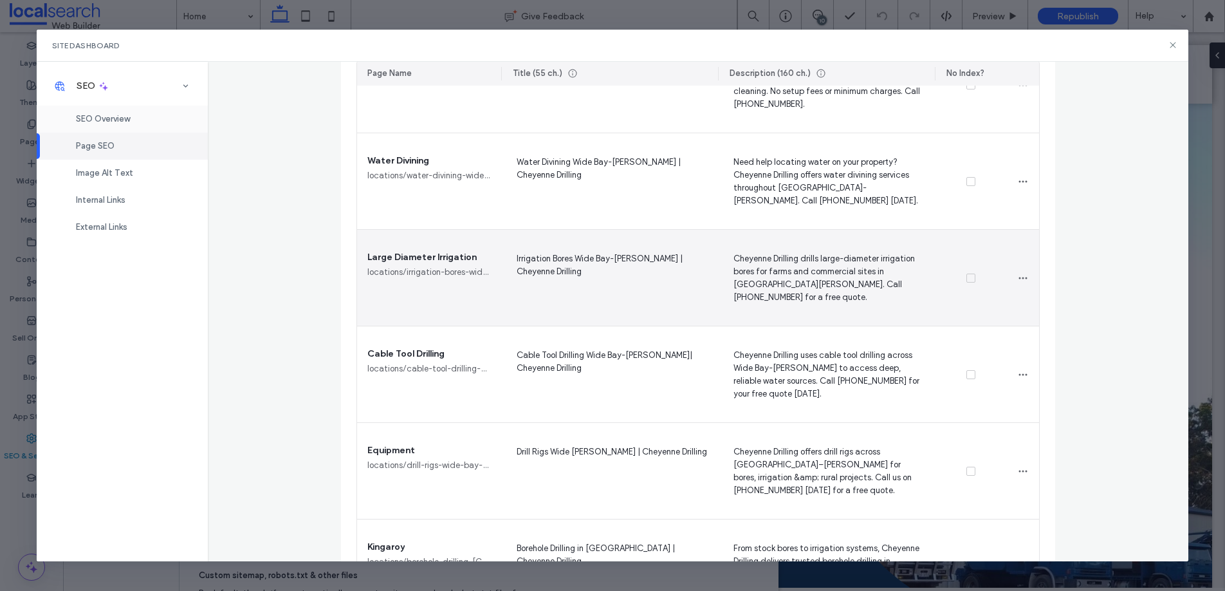
scroll to position [3385, 0]
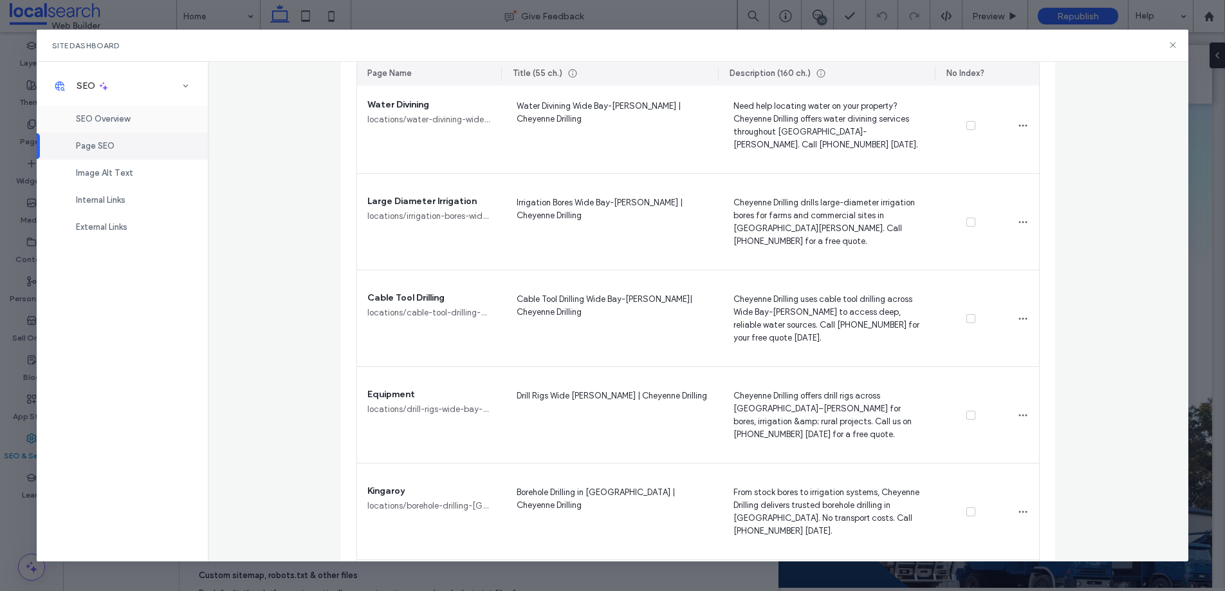
click at [119, 119] on span "SEO Overview" at bounding box center [103, 119] width 54 height 10
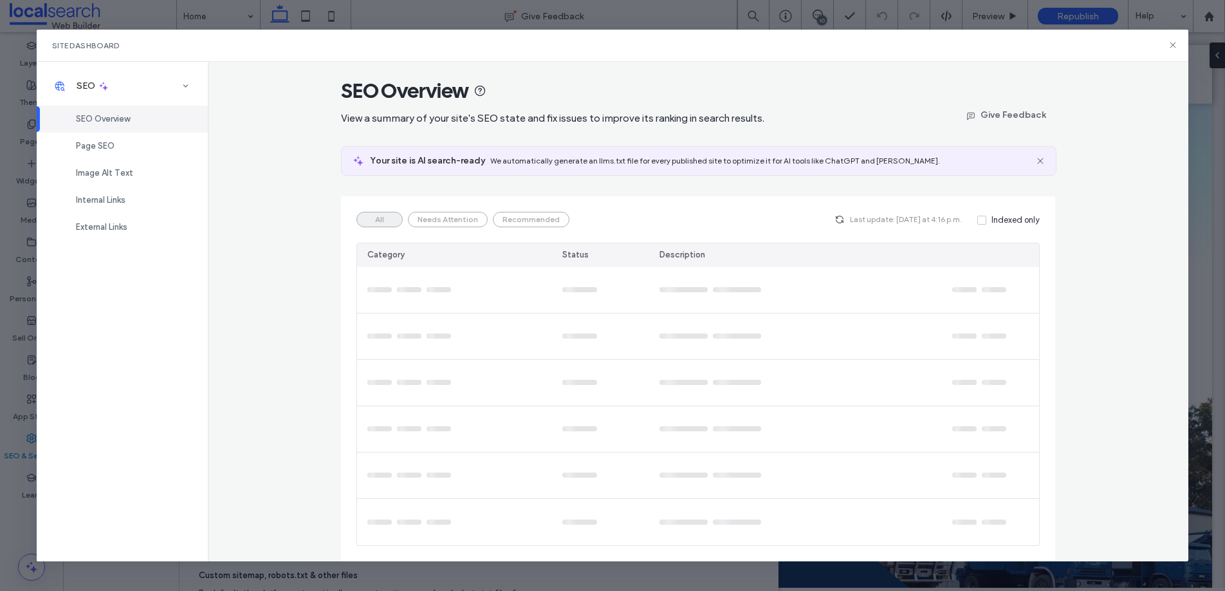
scroll to position [0, 0]
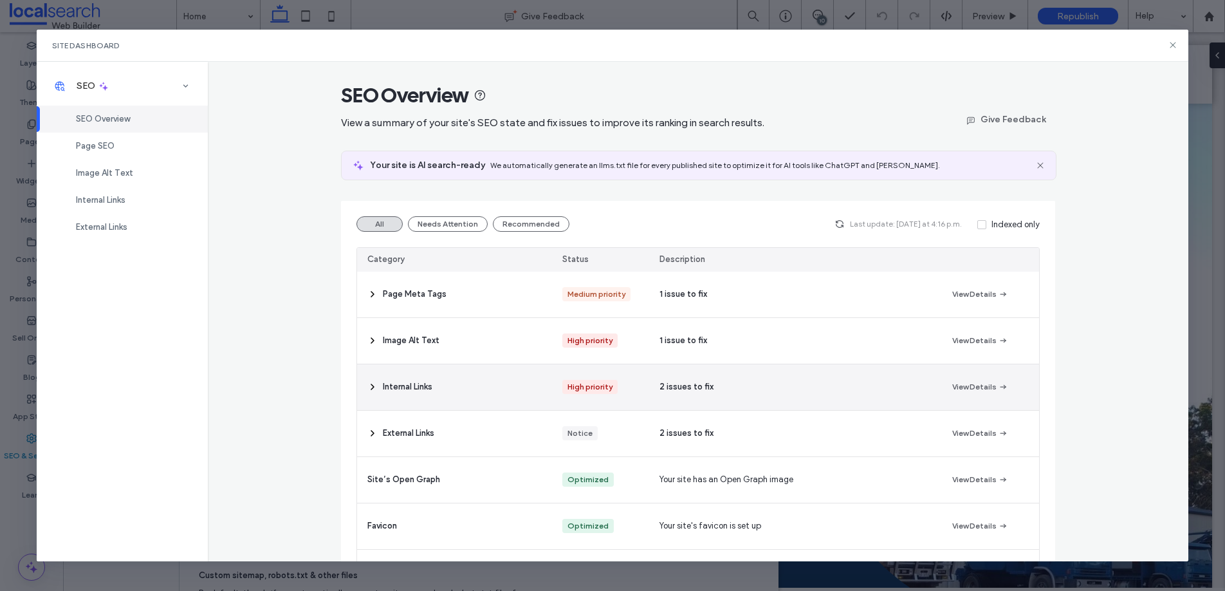
click at [488, 392] on div "Internal Links" at bounding box center [454, 387] width 195 height 46
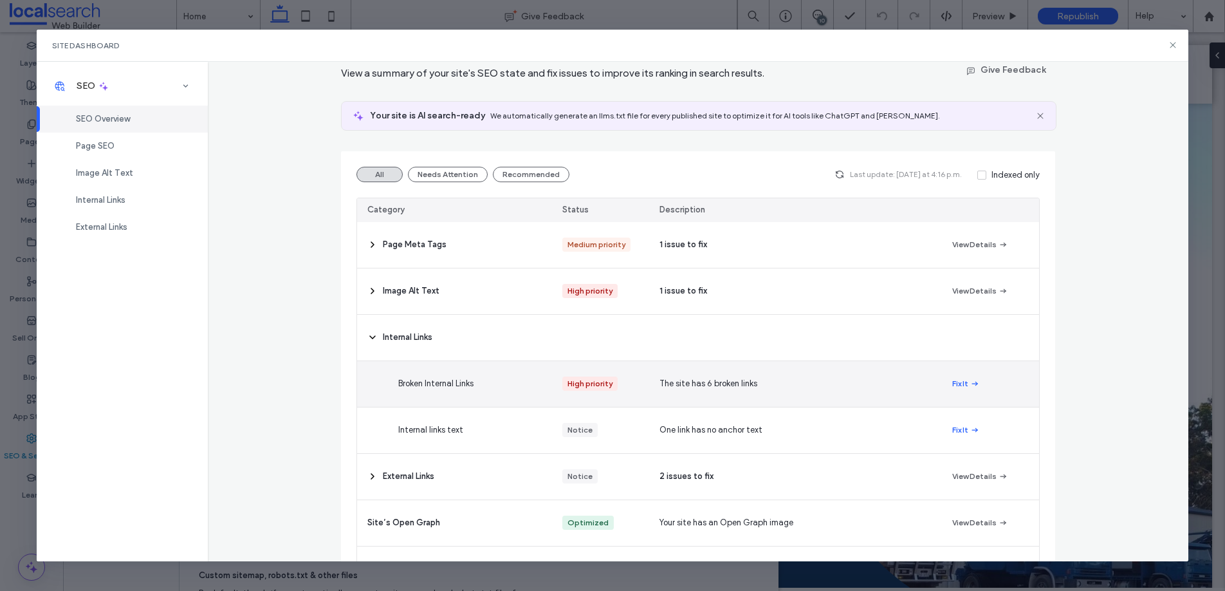
scroll to position [68, 0]
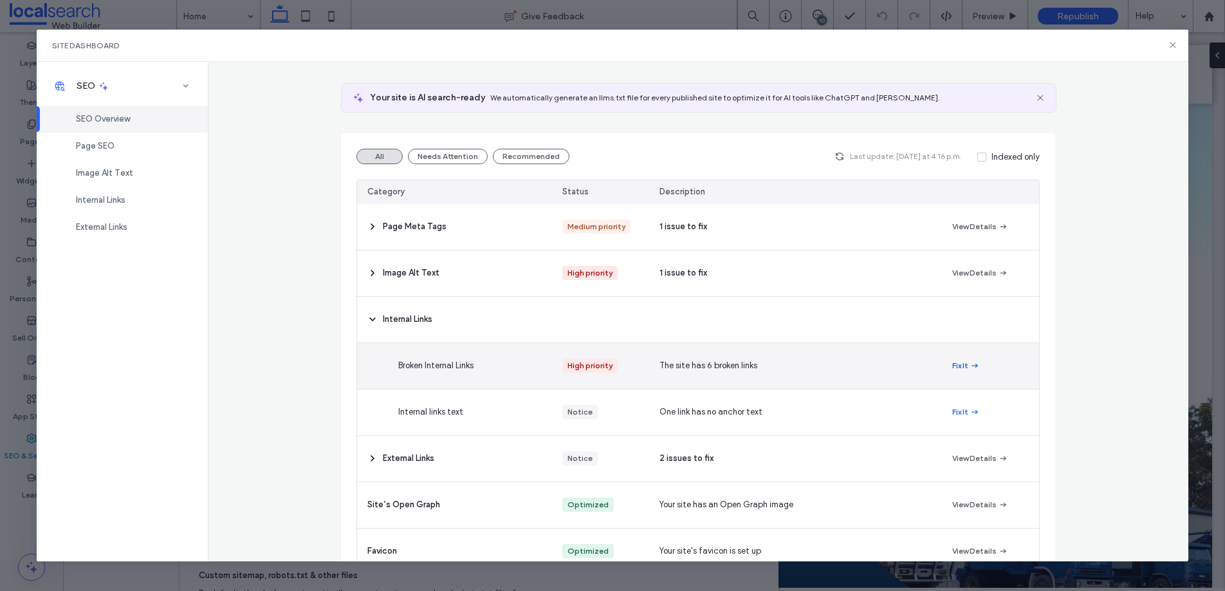
click at [957, 365] on button "Fix It" at bounding box center [966, 365] width 28 height 15
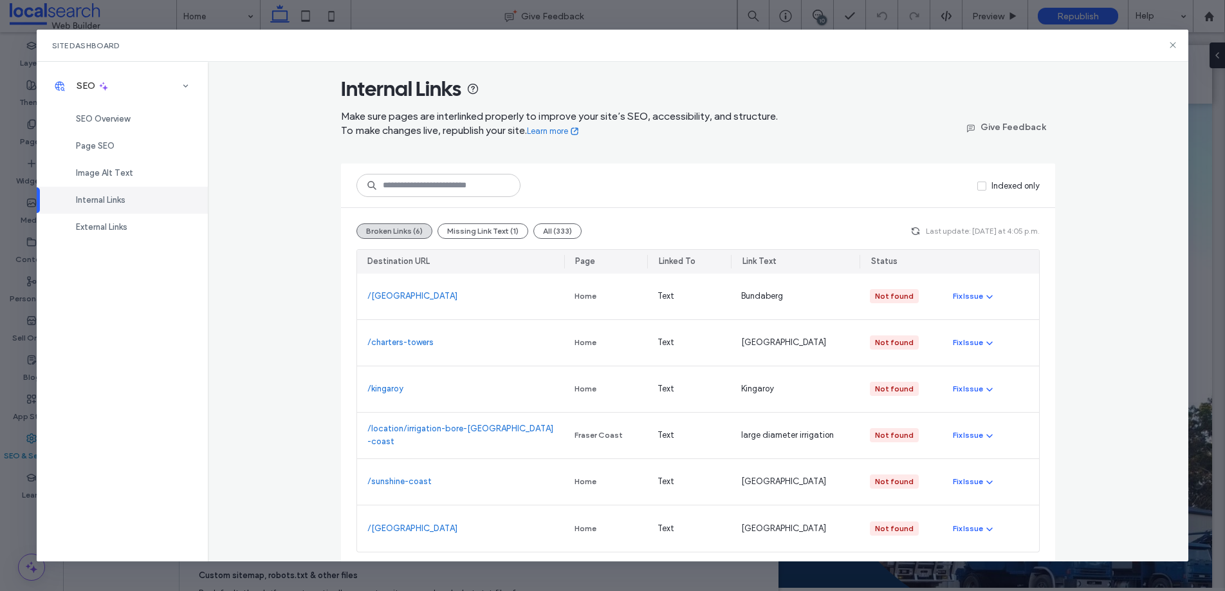
scroll to position [13, 0]
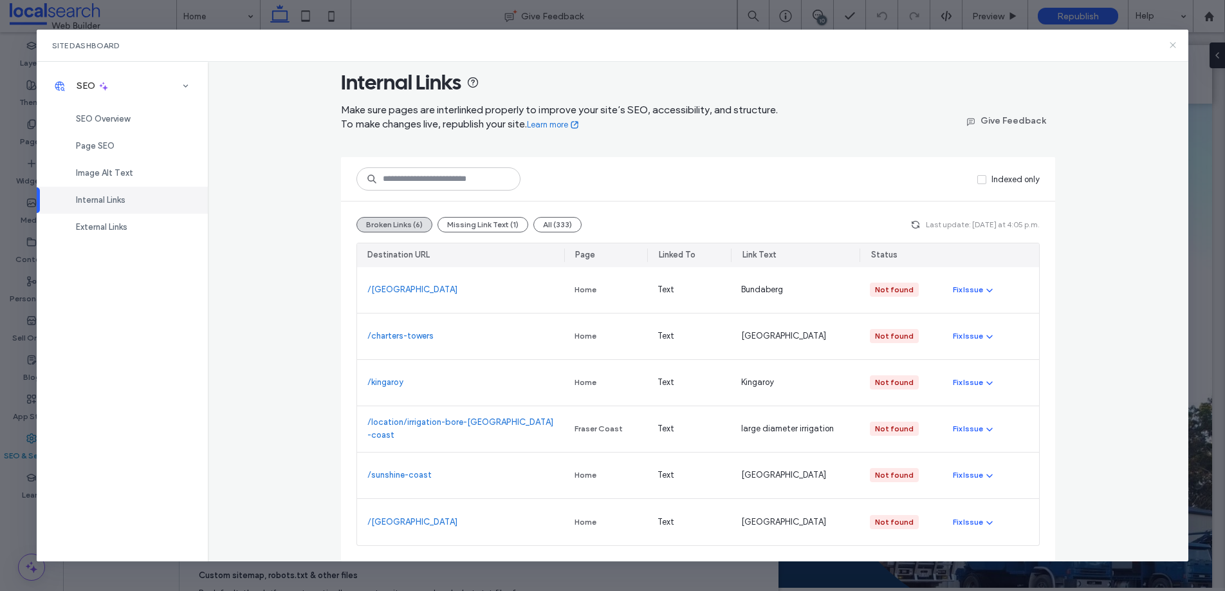
click at [1171, 43] on use at bounding box center [1173, 45] width 6 height 6
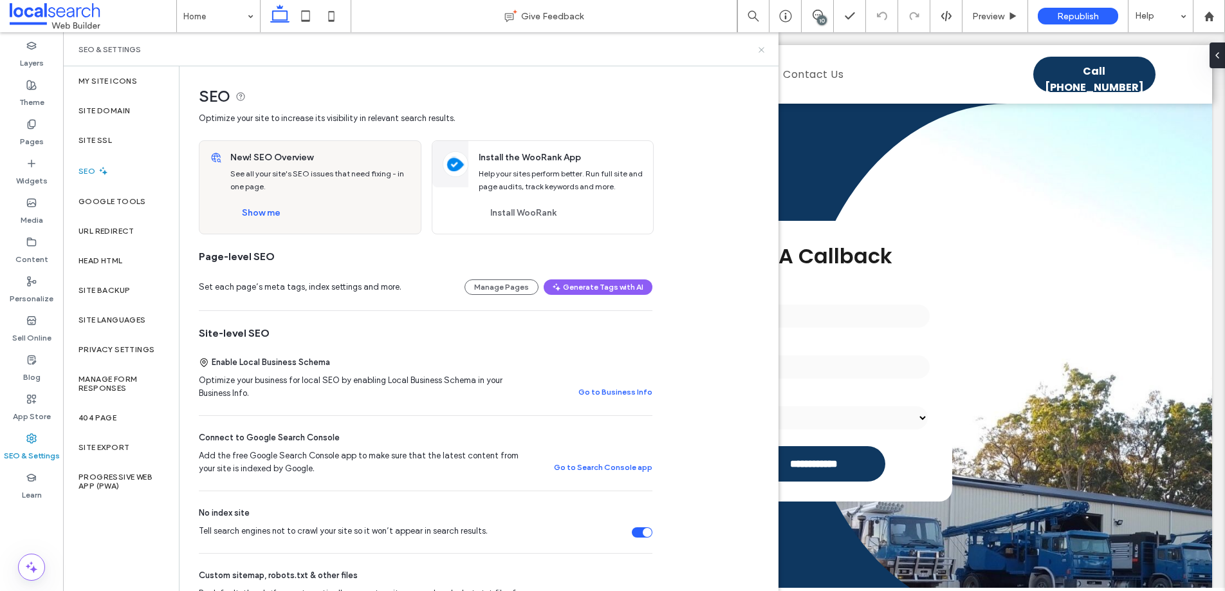
click at [764, 48] on icon at bounding box center [762, 50] width 10 height 10
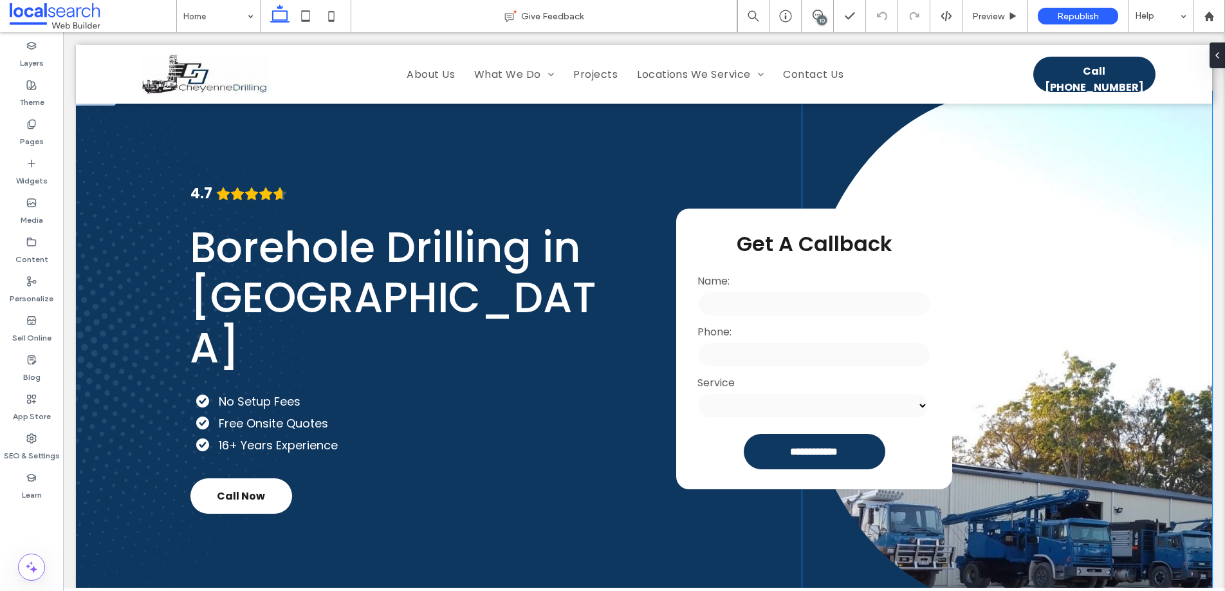
scroll to position [0, 0]
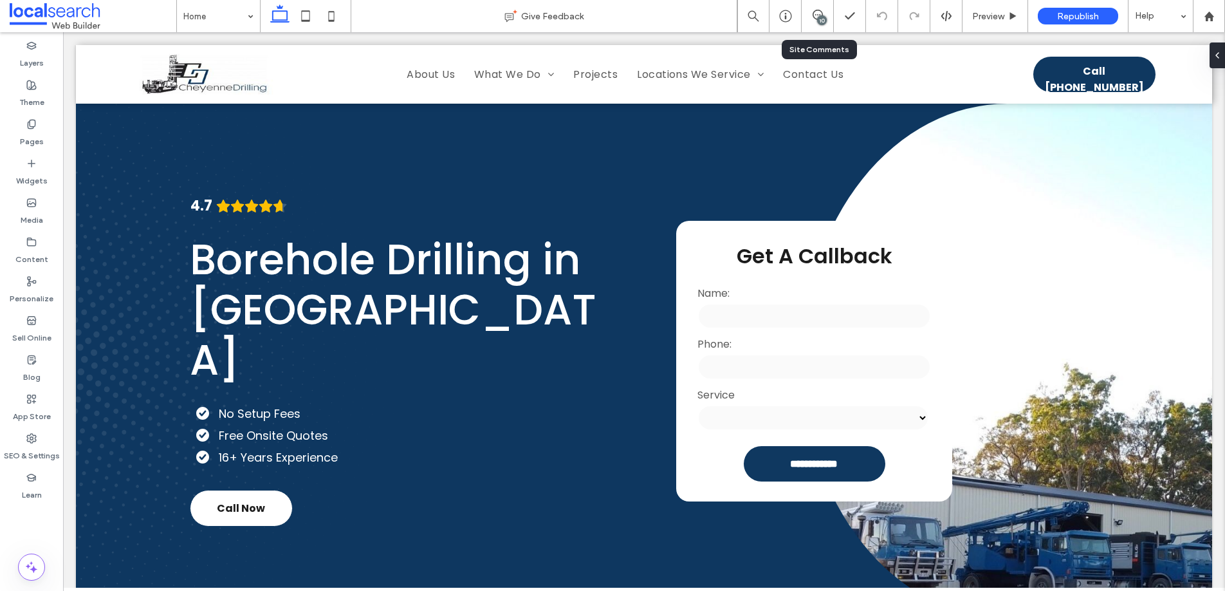
click at [821, 15] on div "10" at bounding box center [822, 20] width 10 height 10
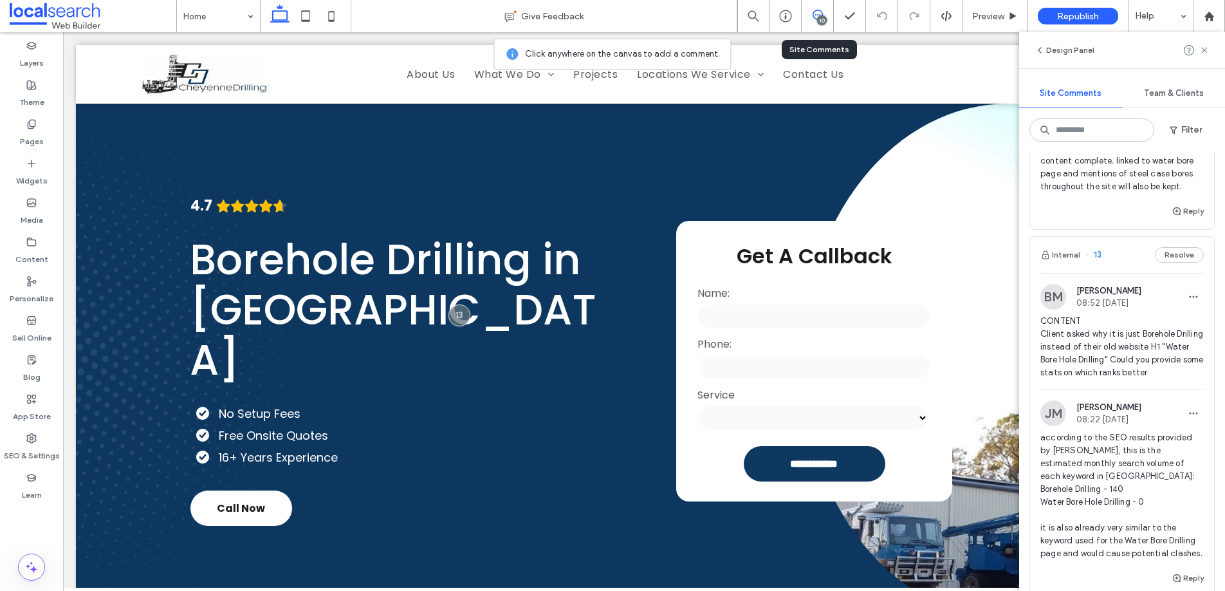
scroll to position [844, 0]
click at [33, 124] on icon at bounding box center [31, 124] width 10 height 10
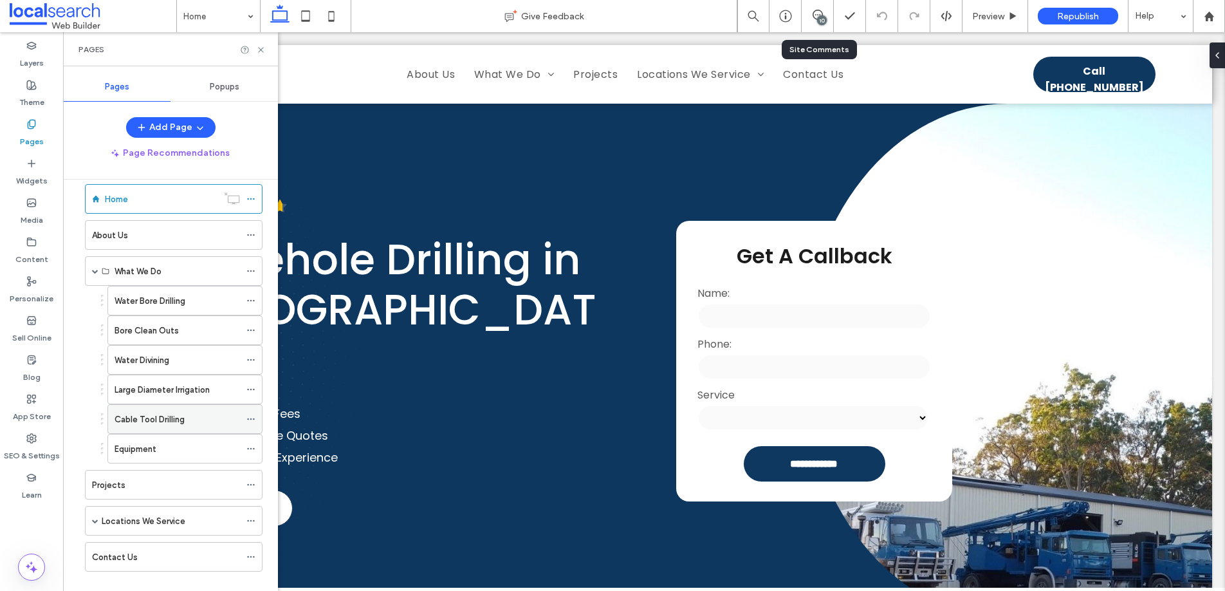
scroll to position [37, 0]
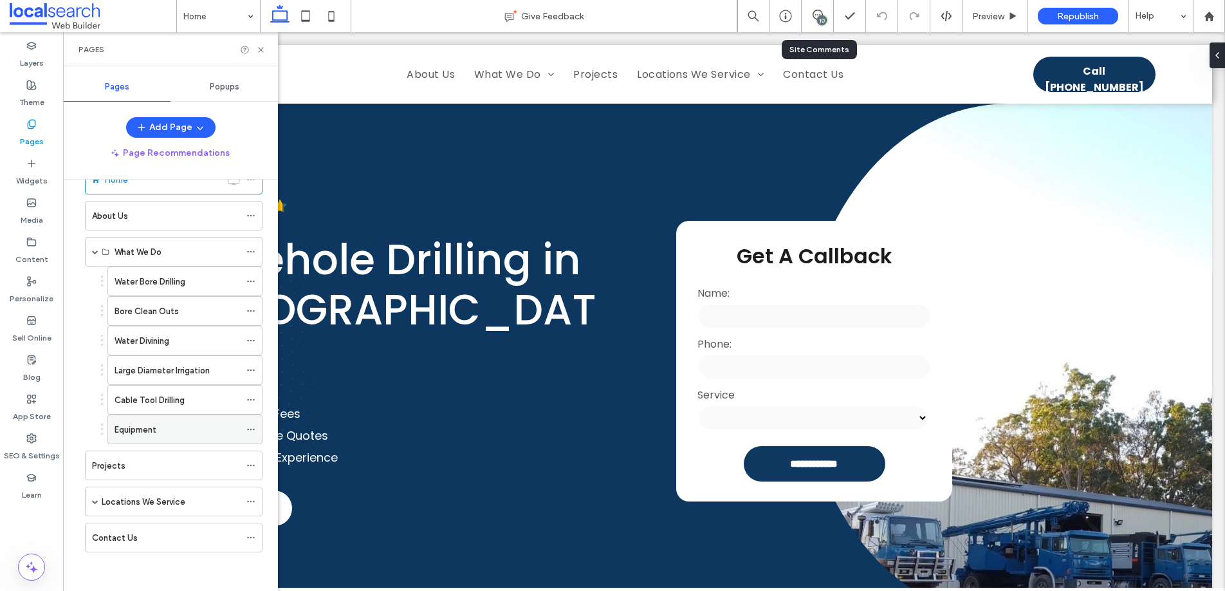
click at [142, 430] on label "Equipment" at bounding box center [136, 429] width 42 height 23
click at [89, 503] on div "Locations We Service" at bounding box center [174, 501] width 178 height 30
click at [94, 504] on span at bounding box center [95, 501] width 6 height 6
click at [152, 530] on label "Fraser Coast" at bounding box center [149, 531] width 50 height 23
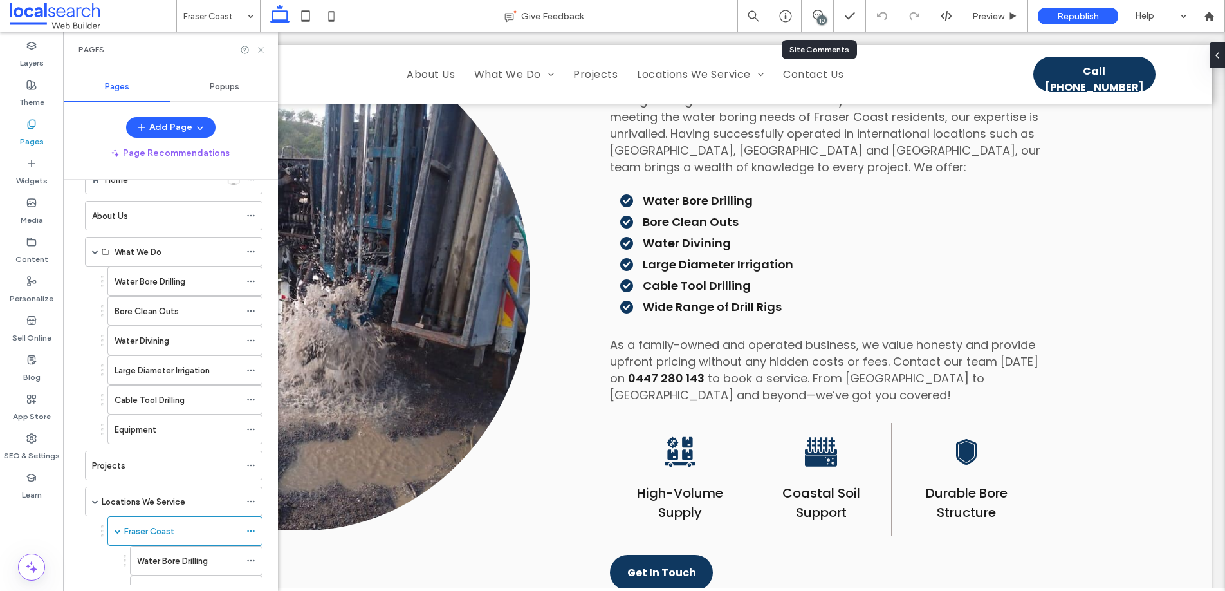
click at [261, 49] on icon at bounding box center [261, 50] width 10 height 10
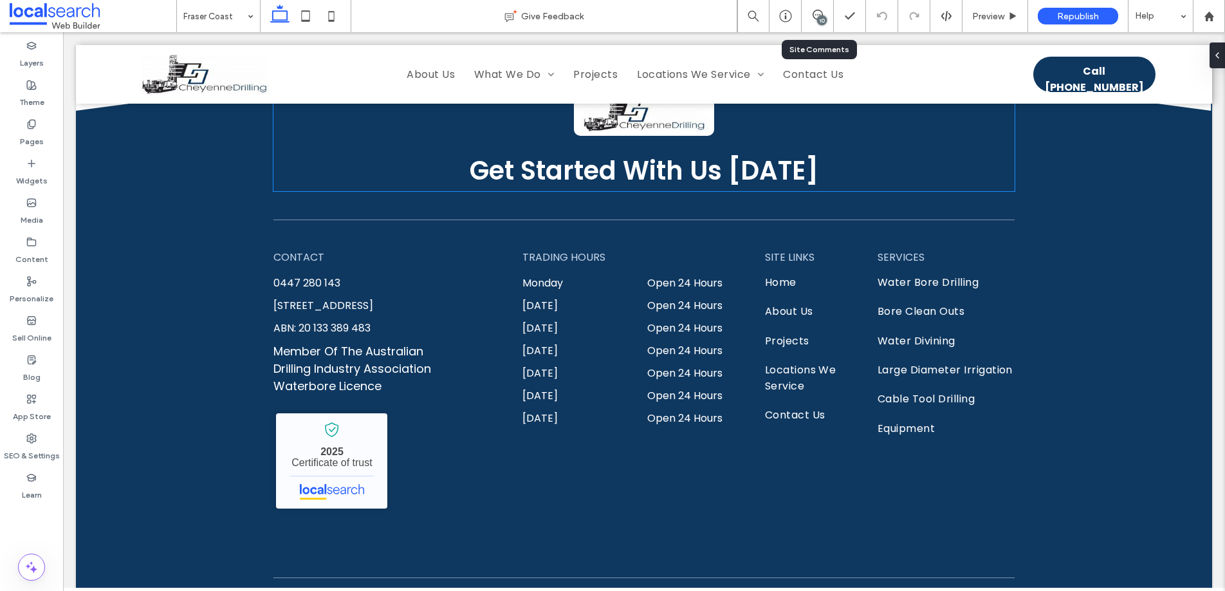
scroll to position [3275, 0]
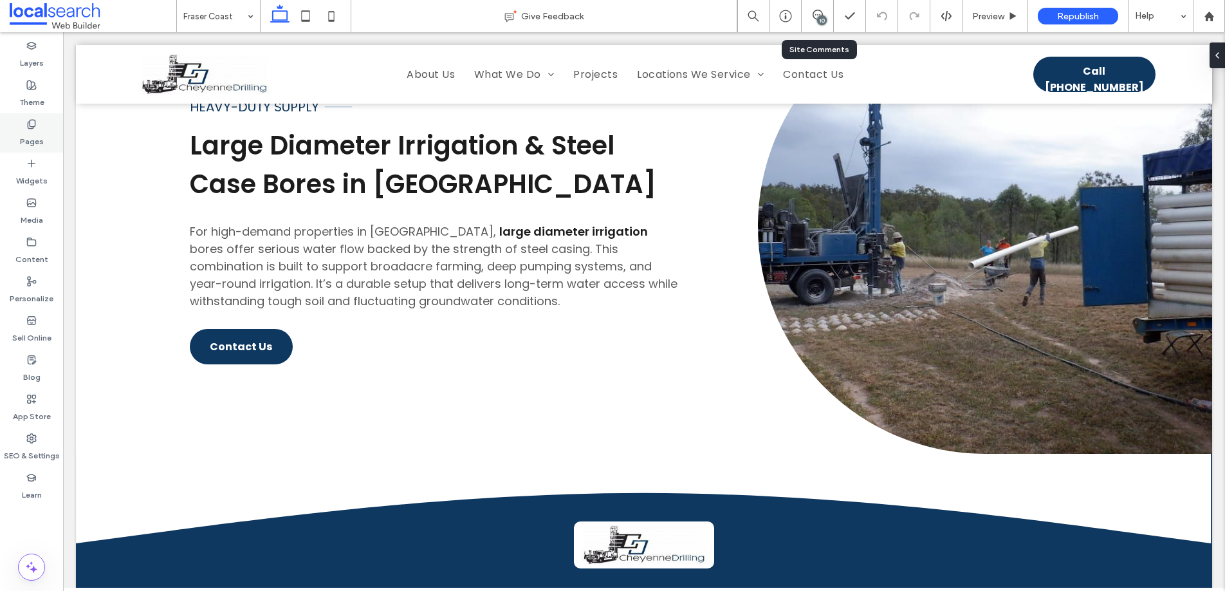
click at [30, 131] on label "Pages" at bounding box center [32, 138] width 24 height 18
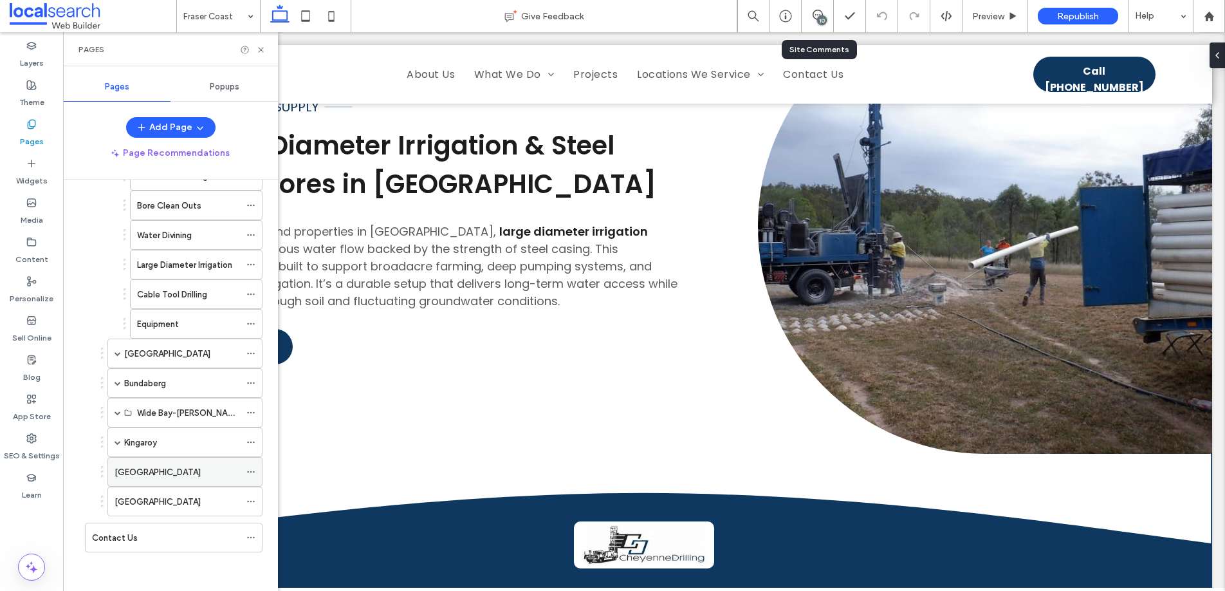
scroll to position [0, 0]
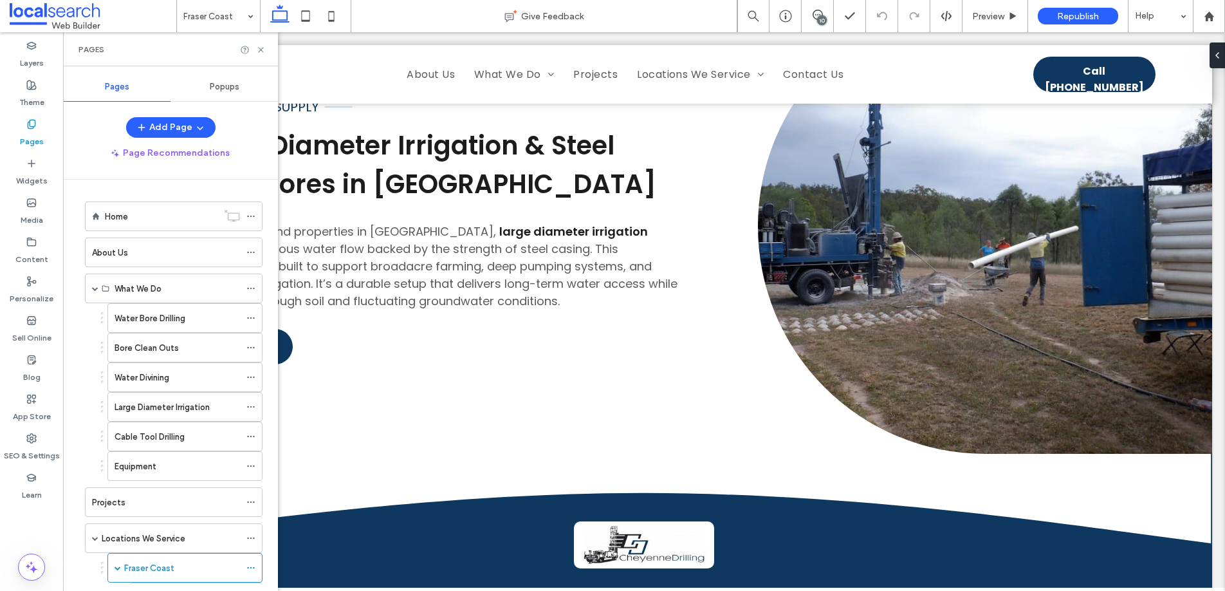
click at [820, 17] on div "10" at bounding box center [822, 20] width 10 height 10
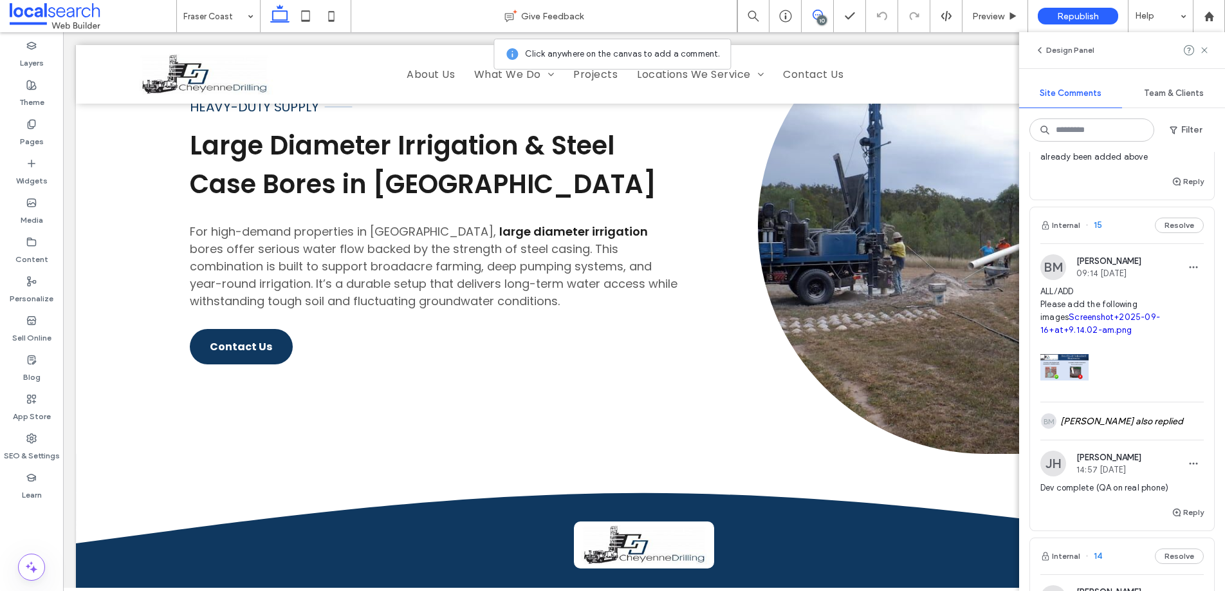
scroll to position [255, 0]
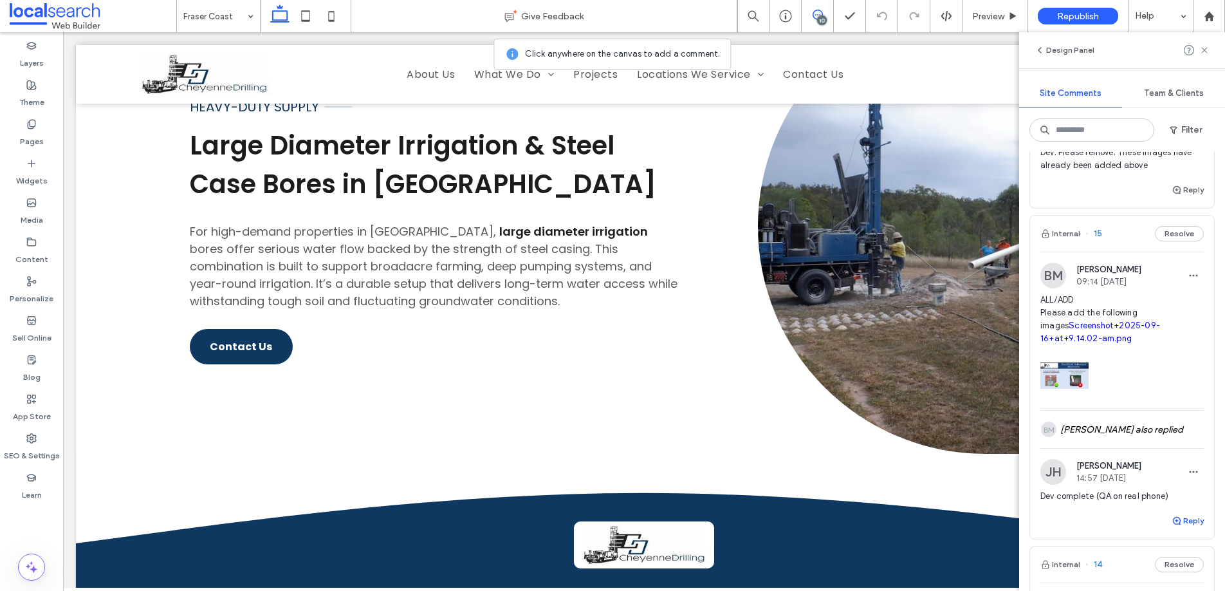
click at [1183, 522] on button "Reply" at bounding box center [1188, 520] width 32 height 15
type textarea "**********"
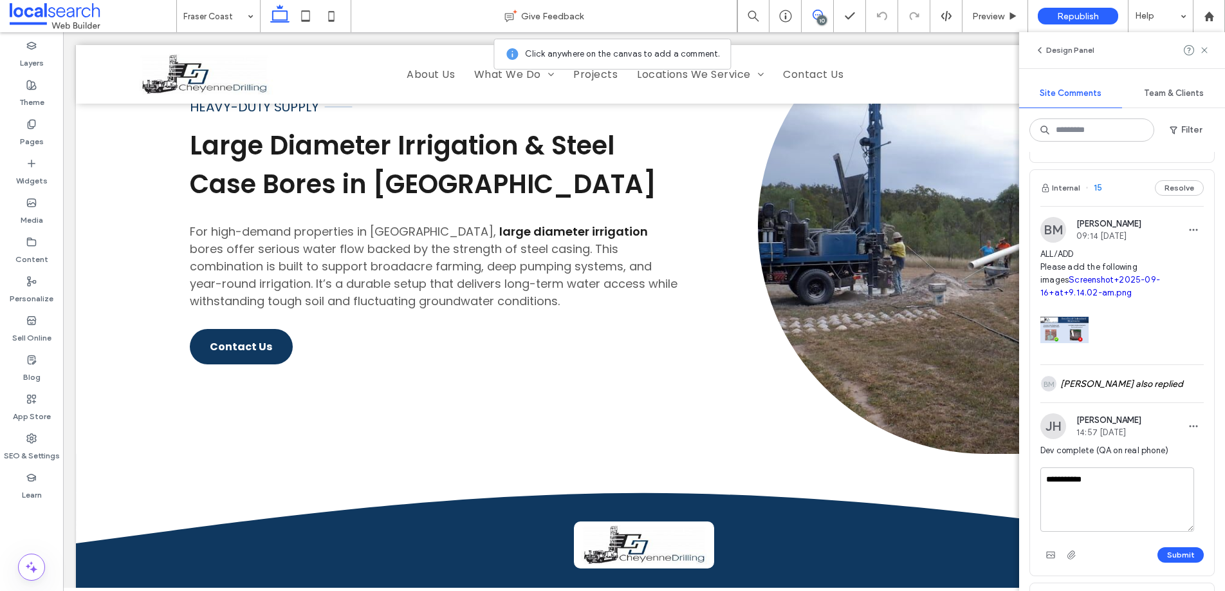
scroll to position [381, 0]
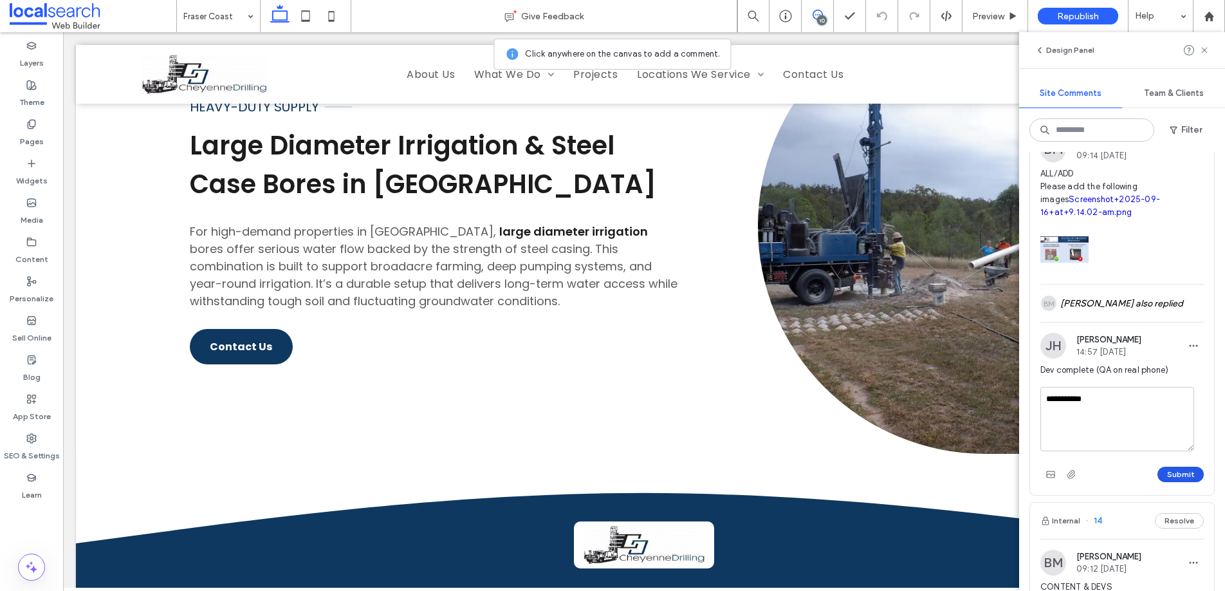
click at [1176, 469] on button "Submit" at bounding box center [1181, 473] width 46 height 15
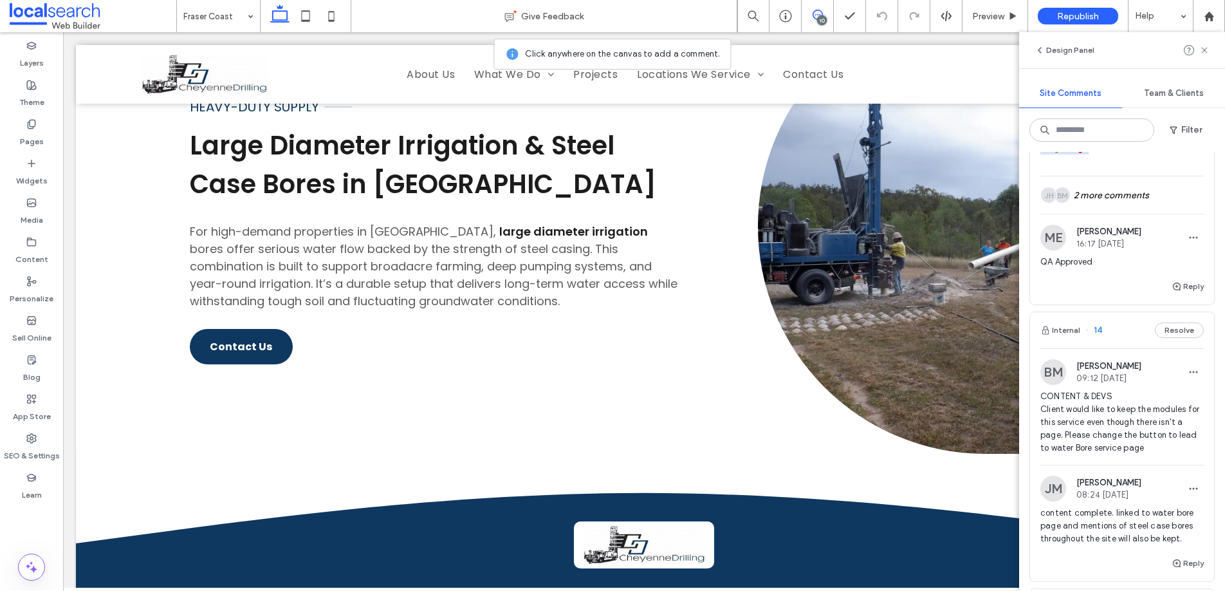
scroll to position [371, 0]
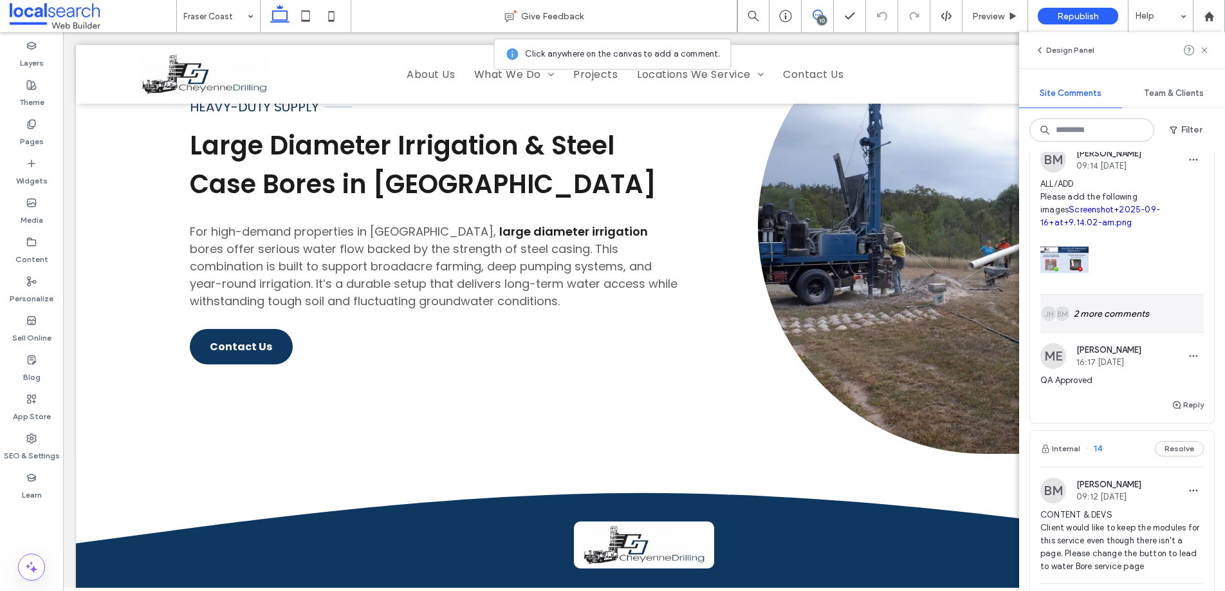
click at [1097, 318] on div "BM JH 2 more comments" at bounding box center [1121, 313] width 163 height 37
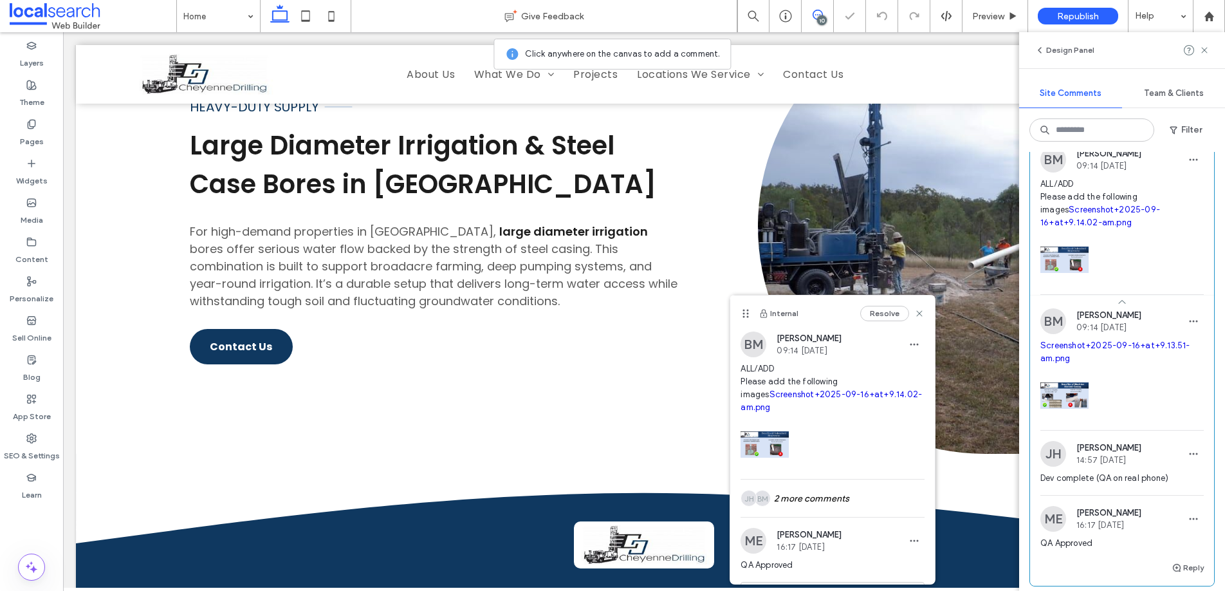
click at [1065, 212] on link "Screenshot+2025-09-16+at+9.14.02-am.png" at bounding box center [1100, 216] width 120 height 23
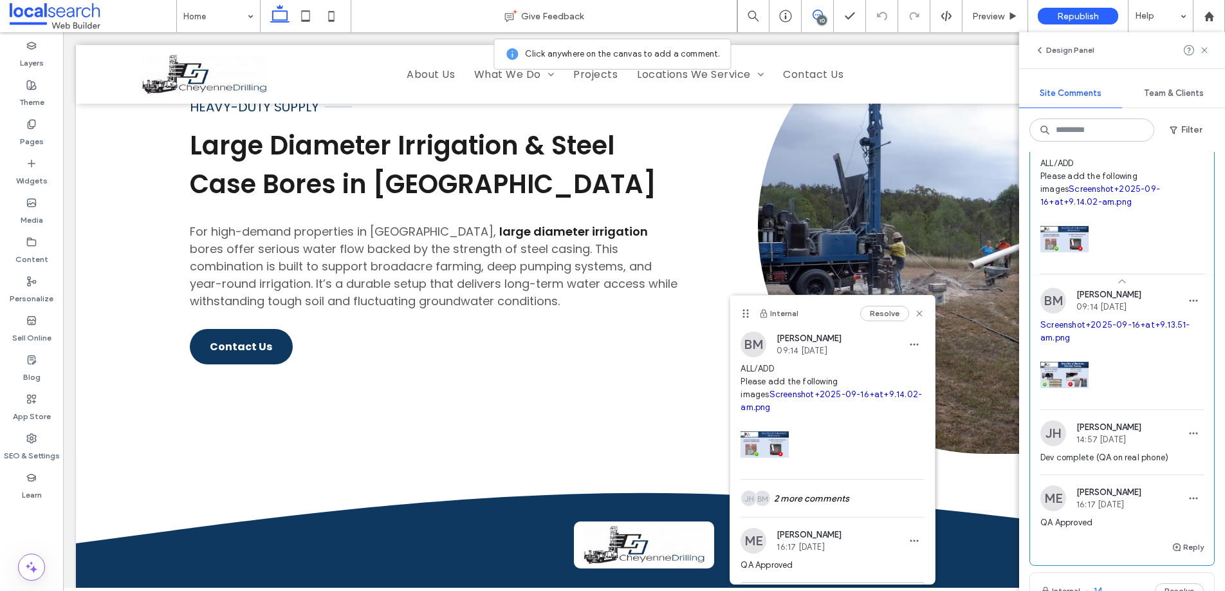
scroll to position [392, 0]
click at [1095, 322] on link "Screenshot+2025-09-16+at+9.13.51-am.png" at bounding box center [1115, 330] width 150 height 23
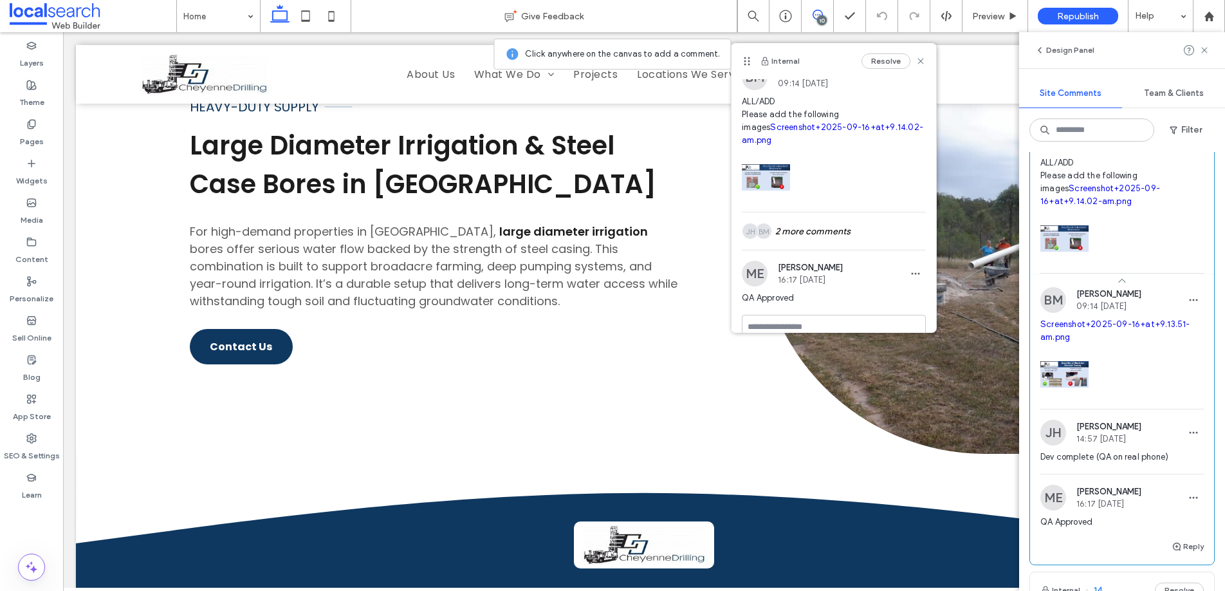
scroll to position [0, 0]
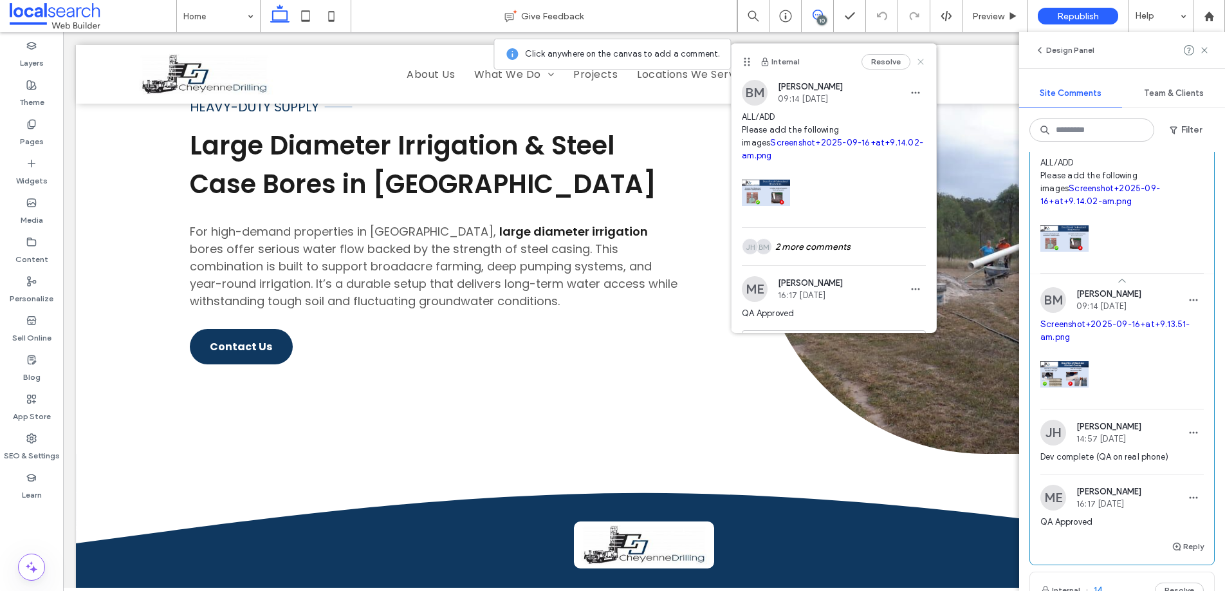
click at [916, 62] on icon at bounding box center [921, 62] width 10 height 10
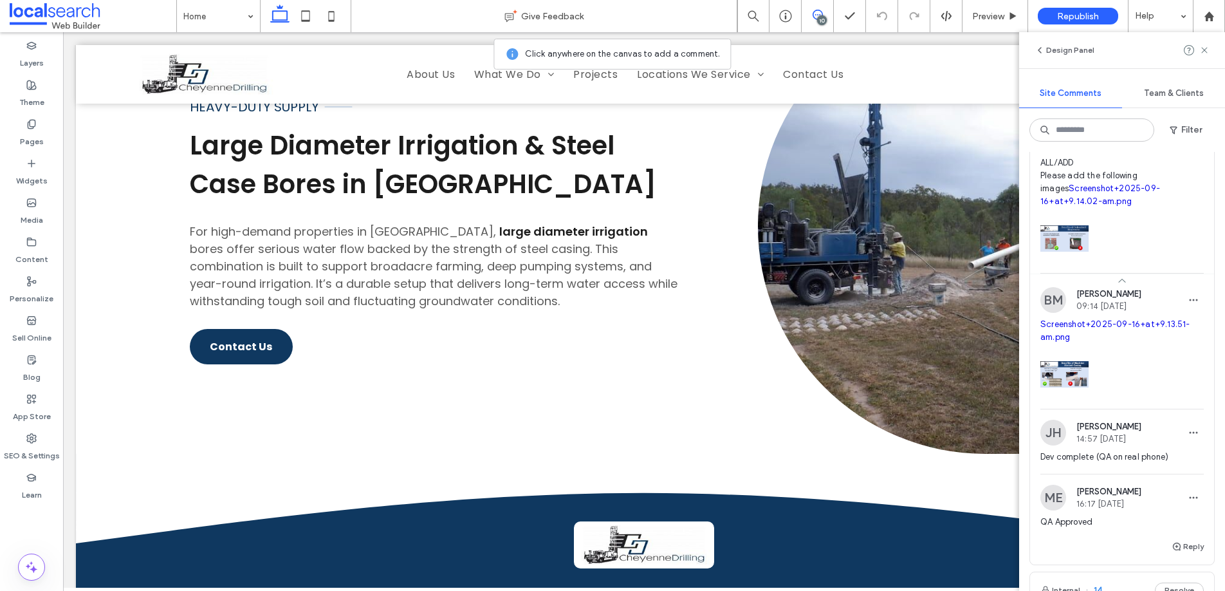
drag, startPoint x: 1201, startPoint y: 48, endPoint x: 1193, endPoint y: 66, distance: 19.9
click at [1202, 48] on use at bounding box center [1204, 50] width 6 height 6
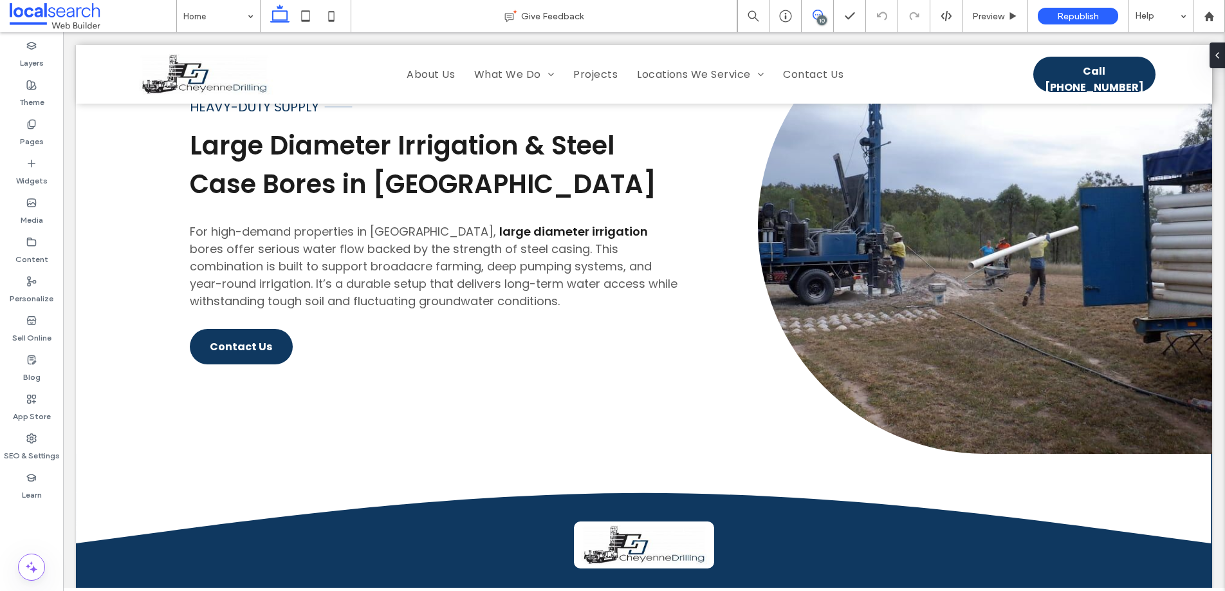
click at [817, 13] on icon at bounding box center [818, 15] width 10 height 10
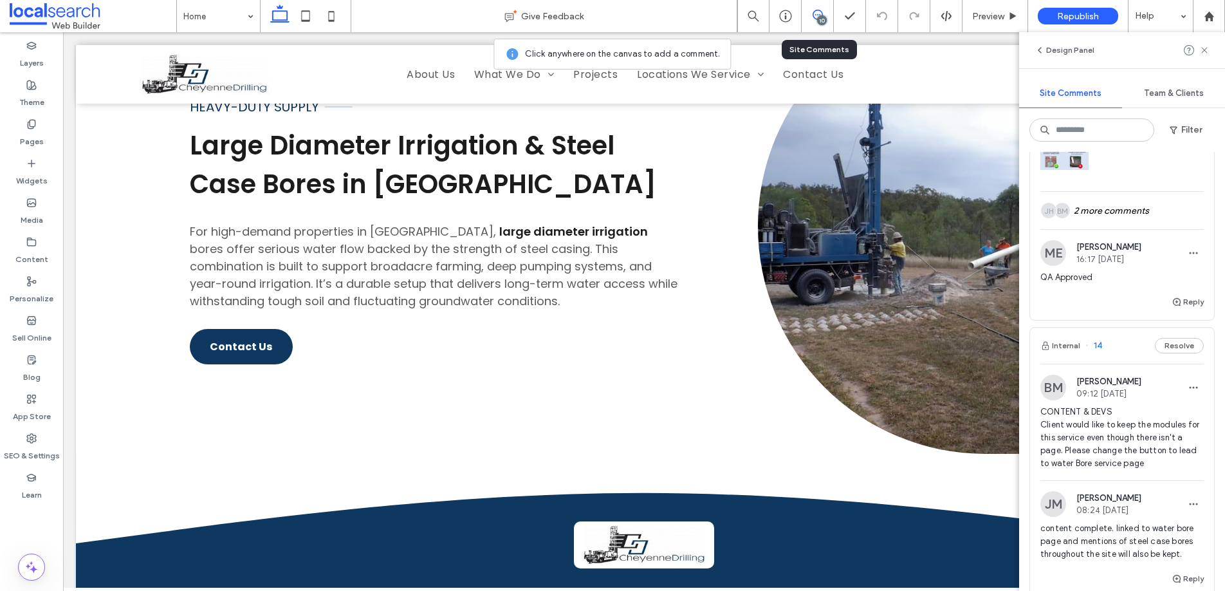
scroll to position [403, 0]
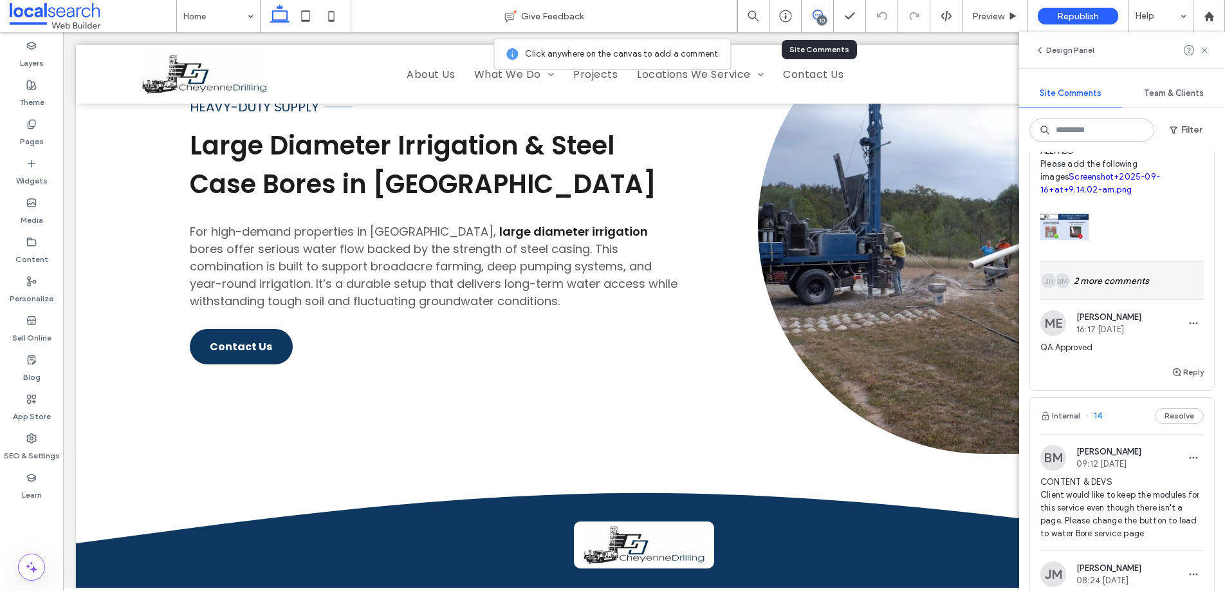
click at [1121, 278] on div "BM JH 2 more comments" at bounding box center [1121, 280] width 163 height 37
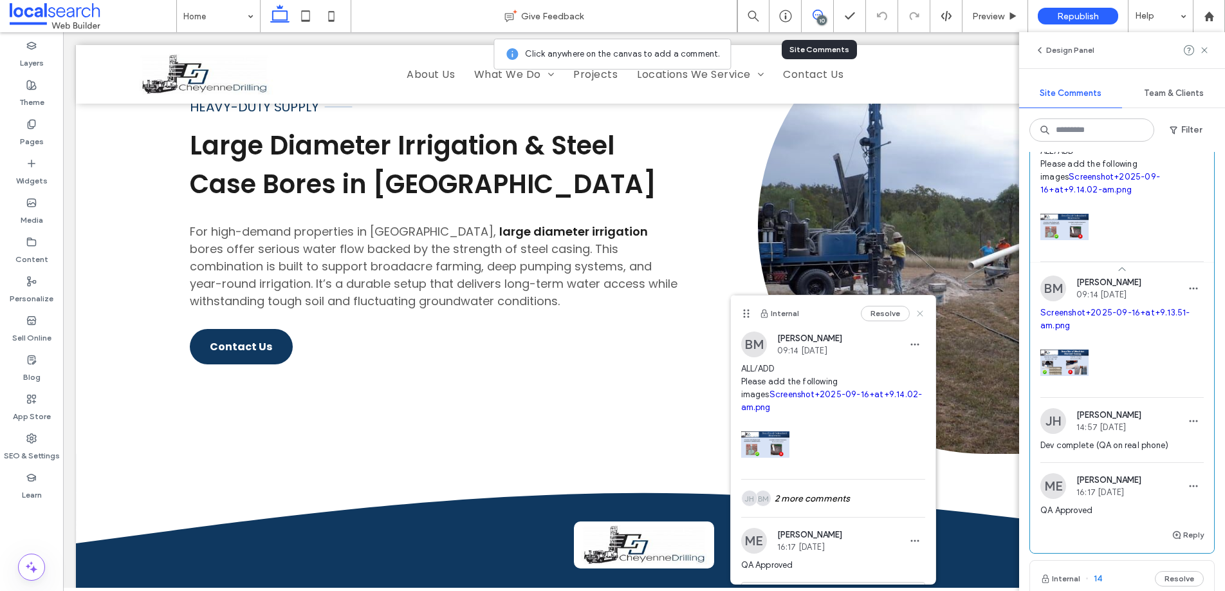
click at [915, 309] on icon at bounding box center [920, 313] width 10 height 10
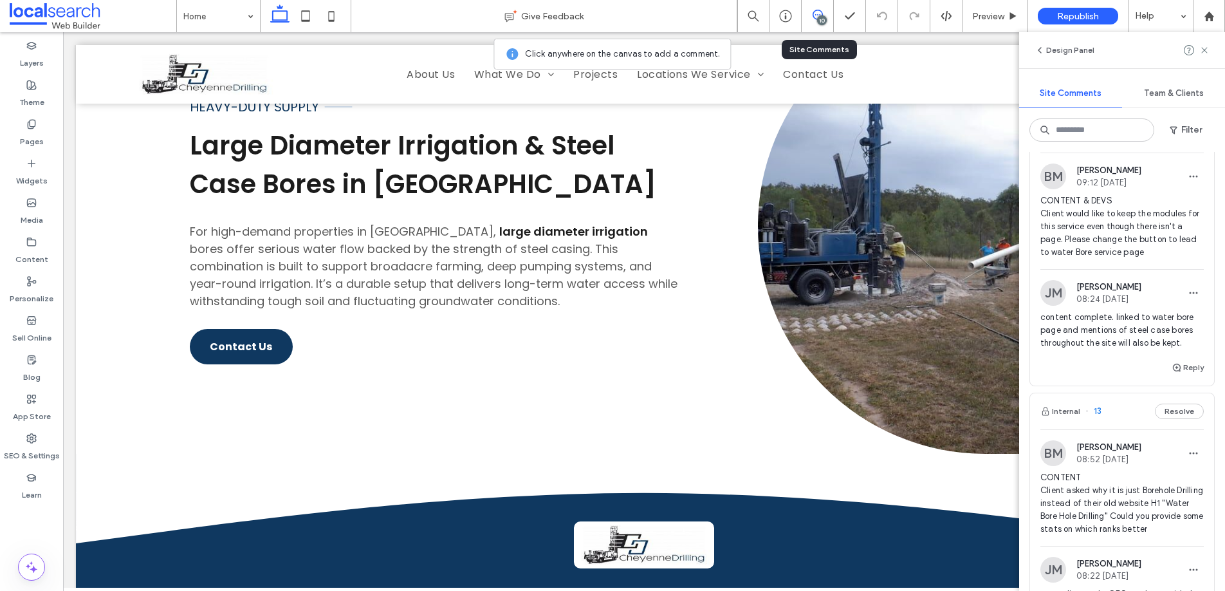
scroll to position [846, 0]
click at [1184, 369] on button "Reply" at bounding box center [1188, 368] width 32 height 15
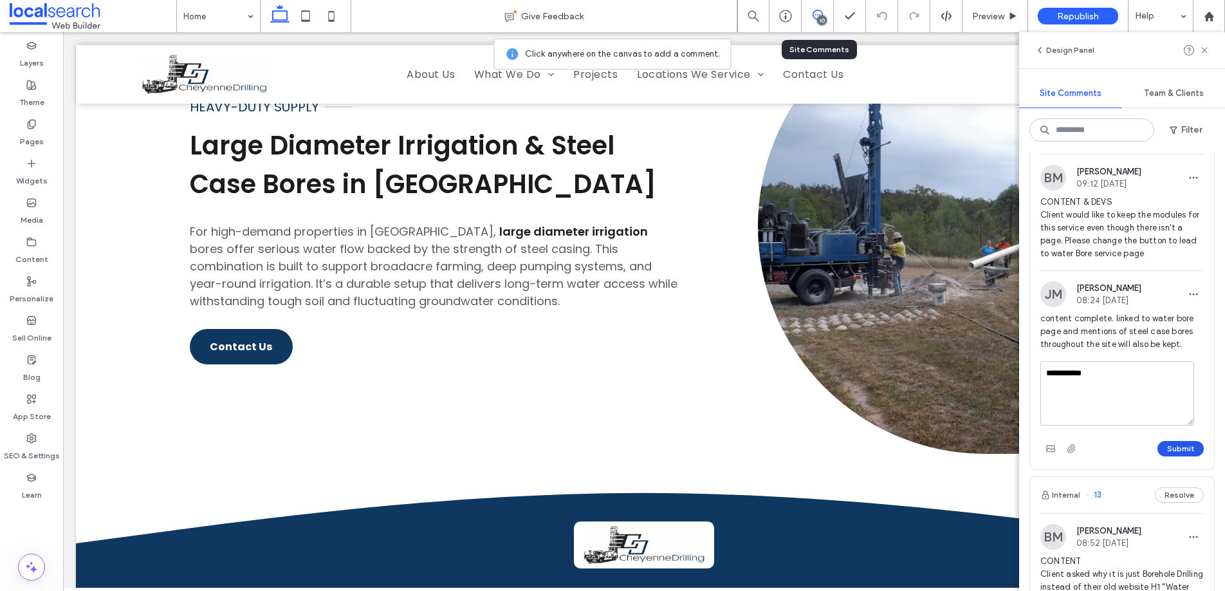
type textarea "**********"
click at [1174, 444] on button "Submit" at bounding box center [1181, 448] width 46 height 15
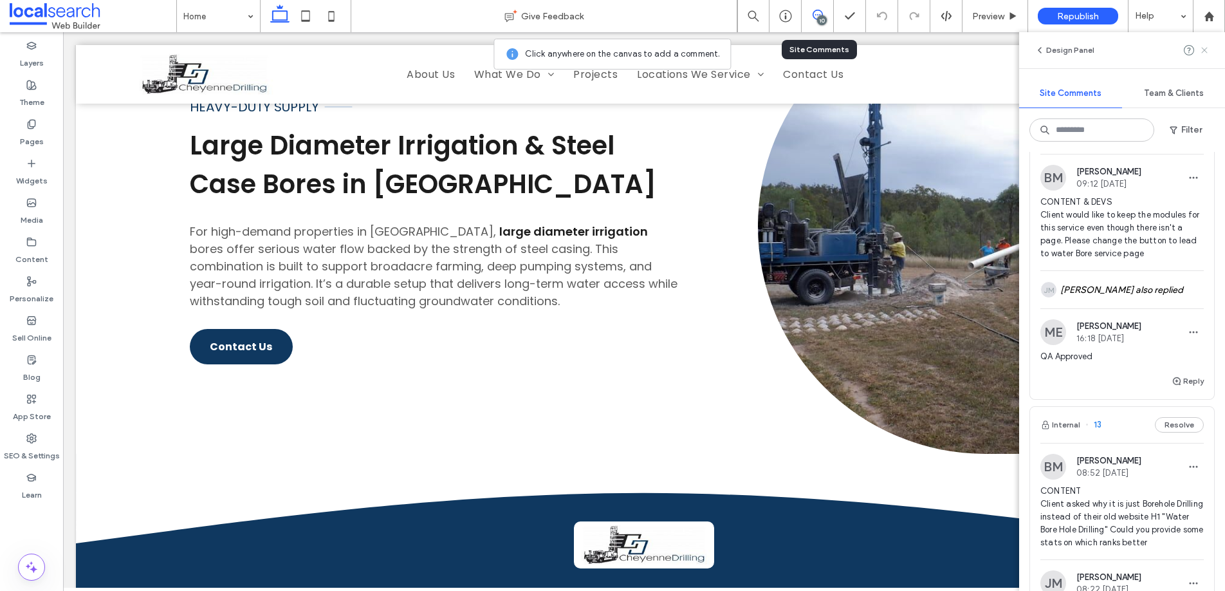
click at [1205, 48] on icon at bounding box center [1204, 50] width 10 height 10
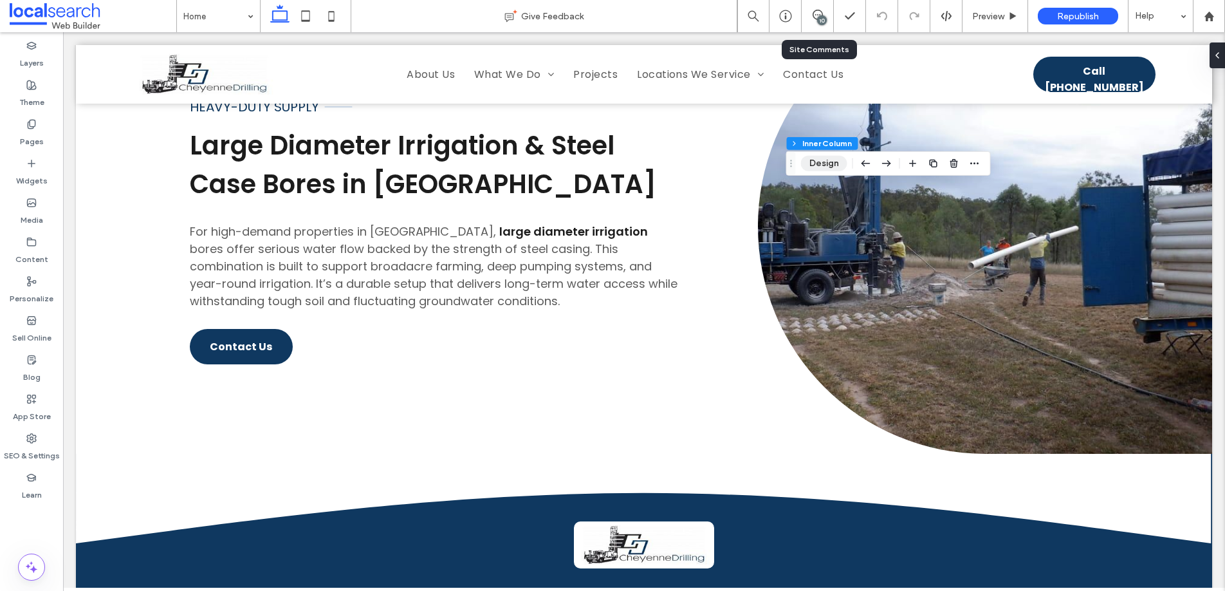
click at [821, 163] on button "Design" at bounding box center [824, 163] width 46 height 15
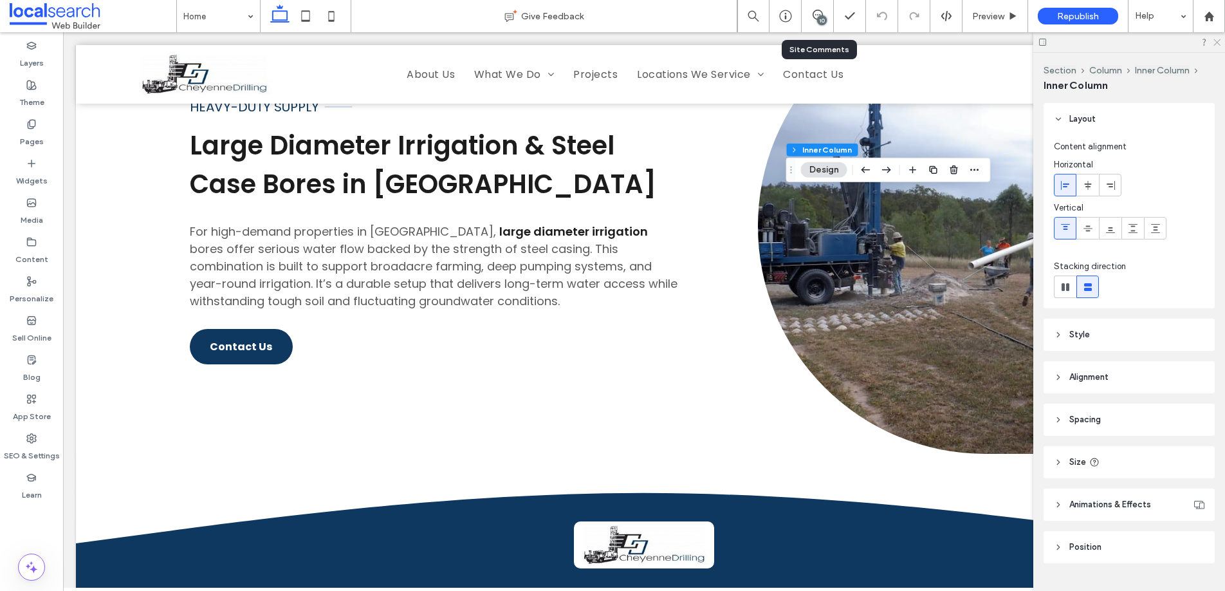
click at [1217, 41] on icon at bounding box center [1216, 41] width 8 height 8
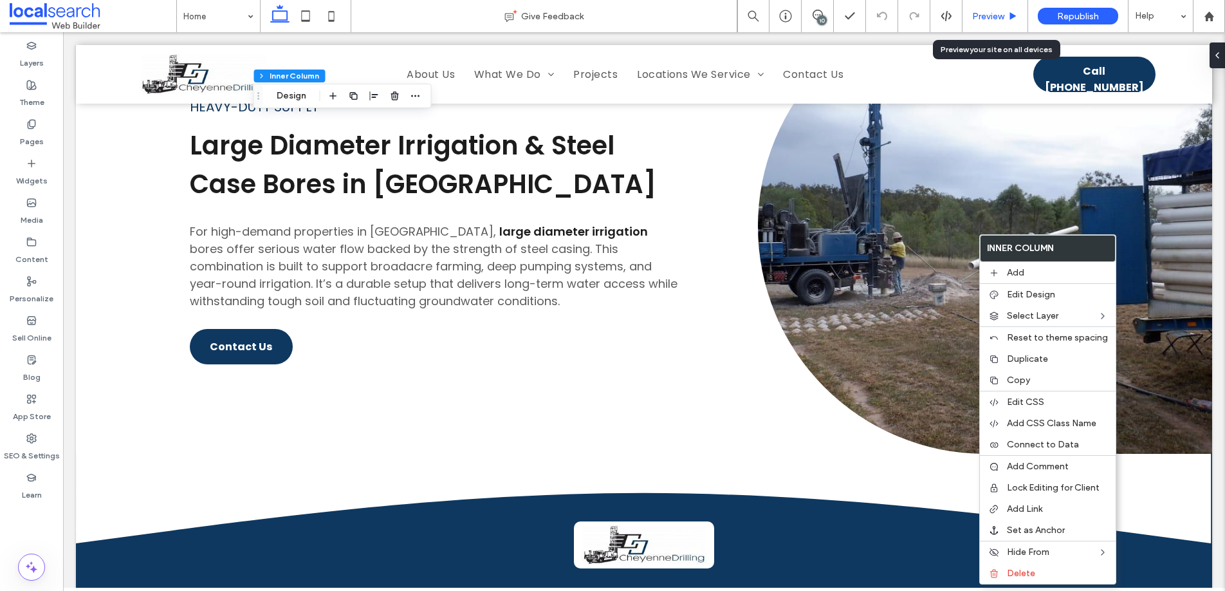
click at [988, 21] on span "Preview" at bounding box center [988, 16] width 32 height 11
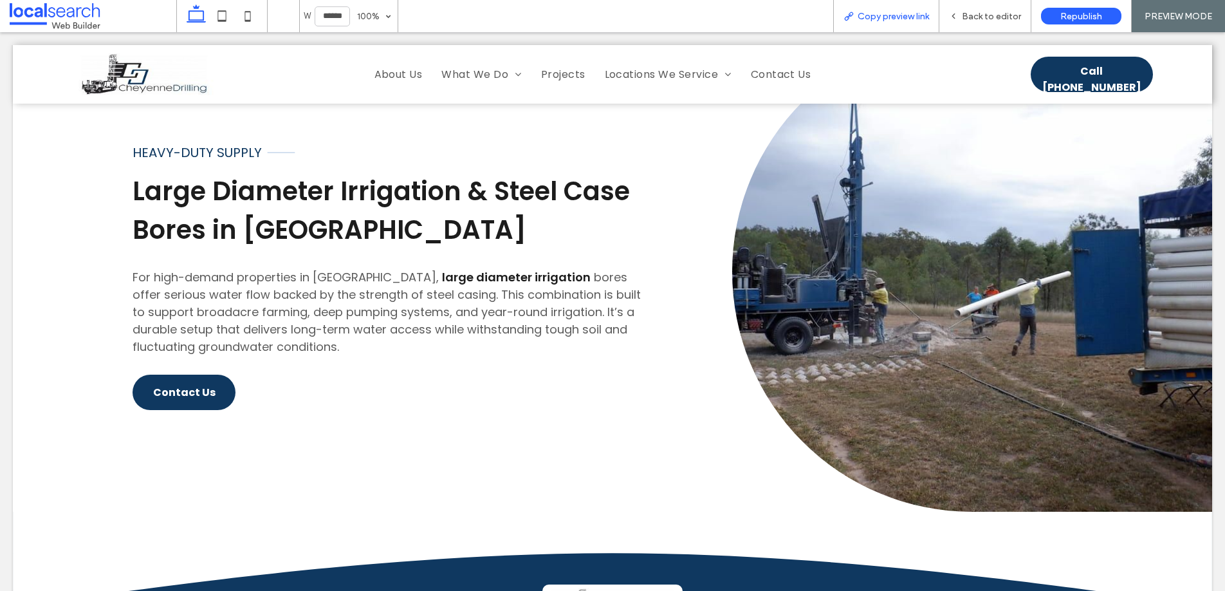
click at [883, 14] on span "Copy preview link" at bounding box center [893, 16] width 71 height 11
click at [975, 16] on span "Back to editor" at bounding box center [991, 16] width 59 height 11
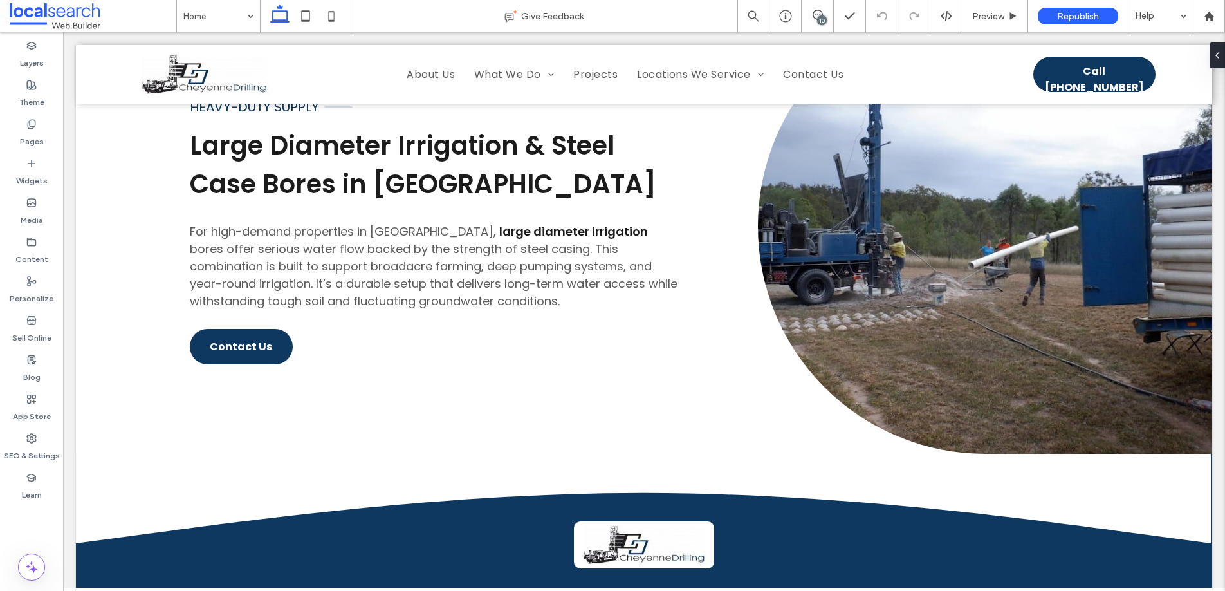
click at [818, 17] on div "10" at bounding box center [822, 20] width 10 height 10
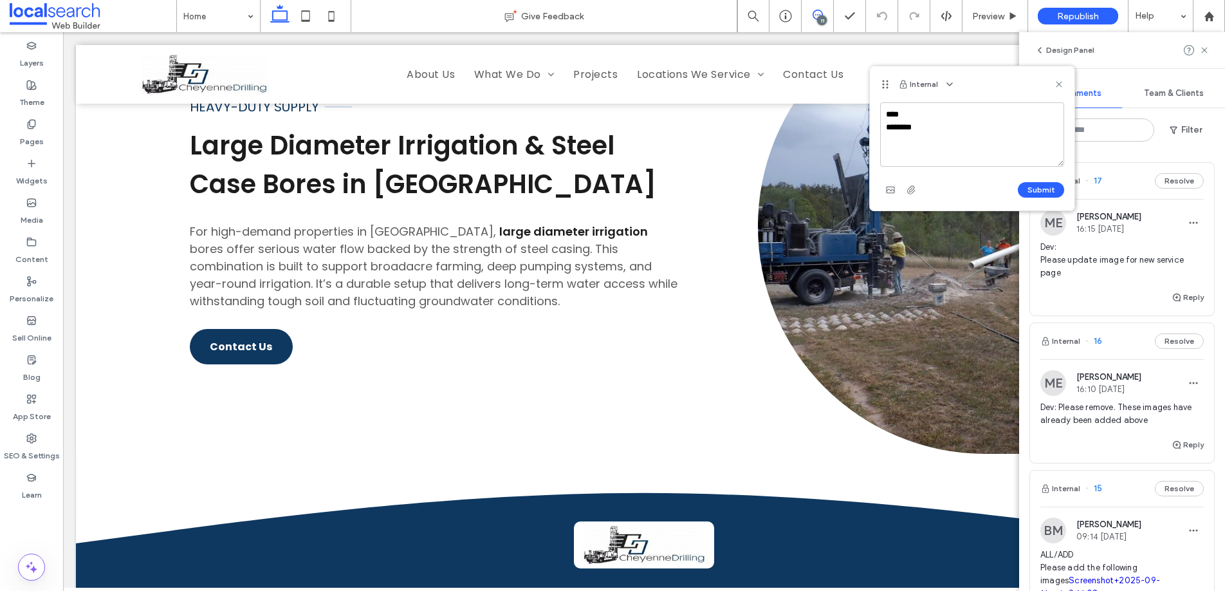
type textarea "**** *********"
click at [1057, 82] on use at bounding box center [1059, 84] width 6 height 6
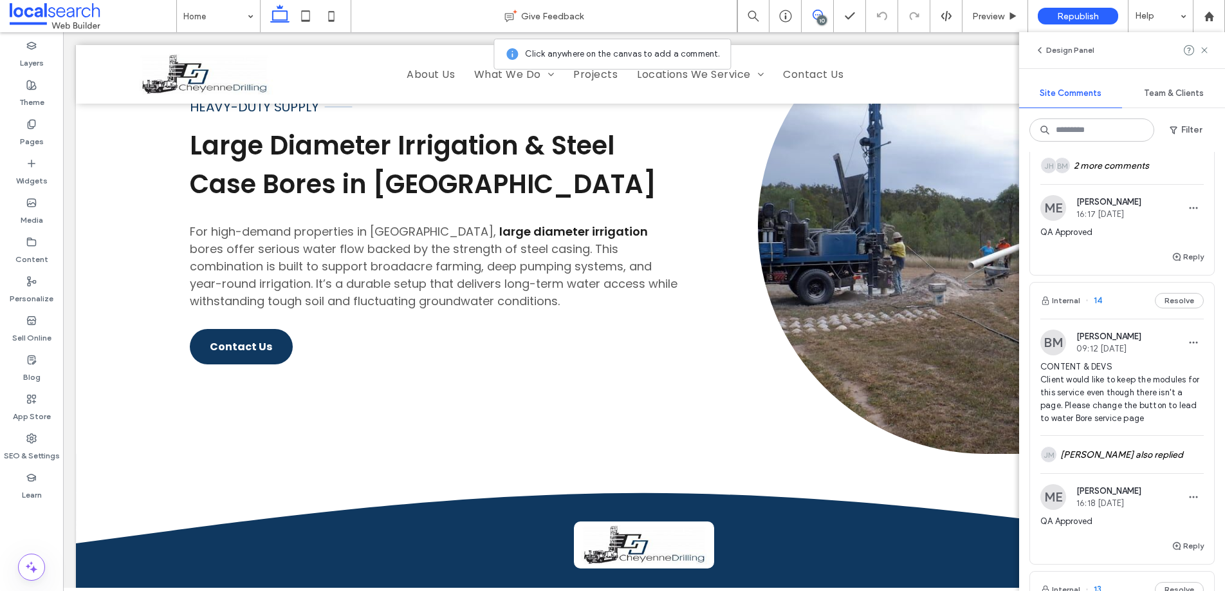
scroll to position [607, 0]
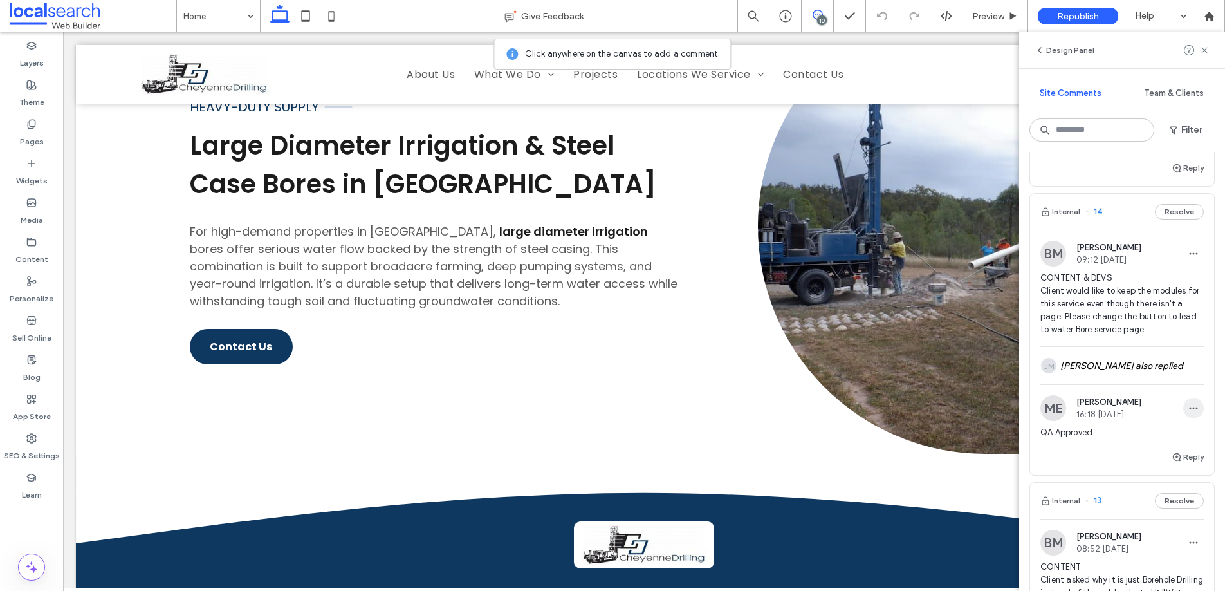
click at [1190, 407] on use "button" at bounding box center [1194, 408] width 8 height 2
click at [1107, 441] on div "Edit" at bounding box center [1136, 441] width 115 height 24
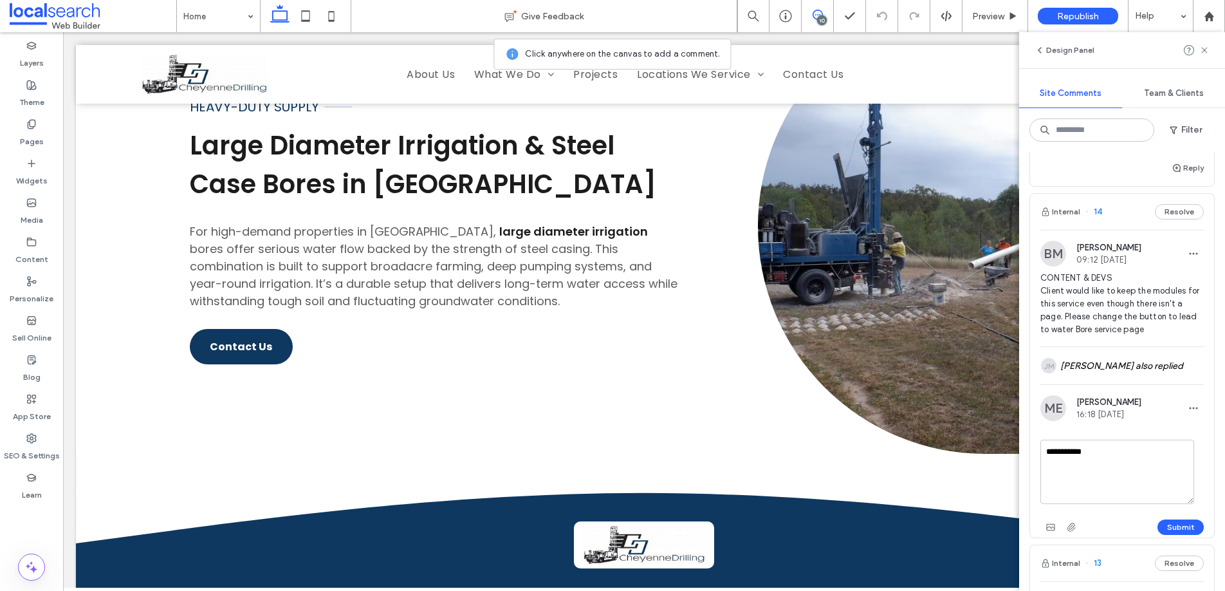
click at [1118, 449] on textarea "**********" at bounding box center [1117, 471] width 154 height 64
click at [1185, 461] on textarea "**********" at bounding box center [1117, 471] width 154 height 64
click at [1135, 465] on textarea "**********" at bounding box center [1117, 471] width 154 height 64
type textarea "**********"
click at [1176, 523] on button "Submit" at bounding box center [1181, 526] width 46 height 15
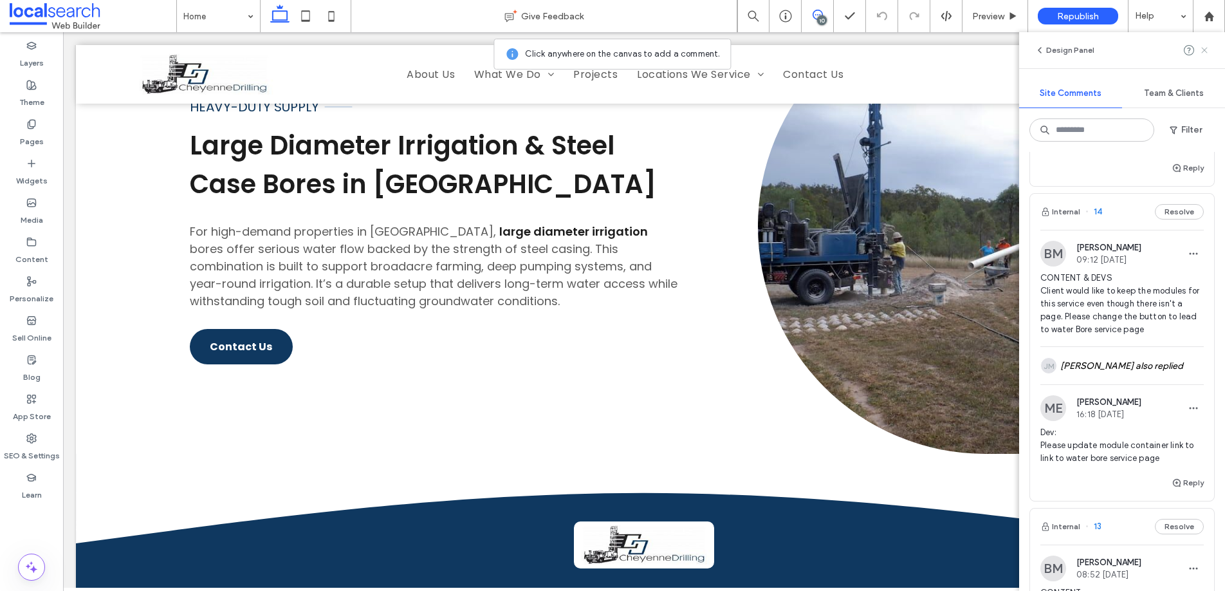
click at [1203, 52] on icon at bounding box center [1204, 50] width 10 height 10
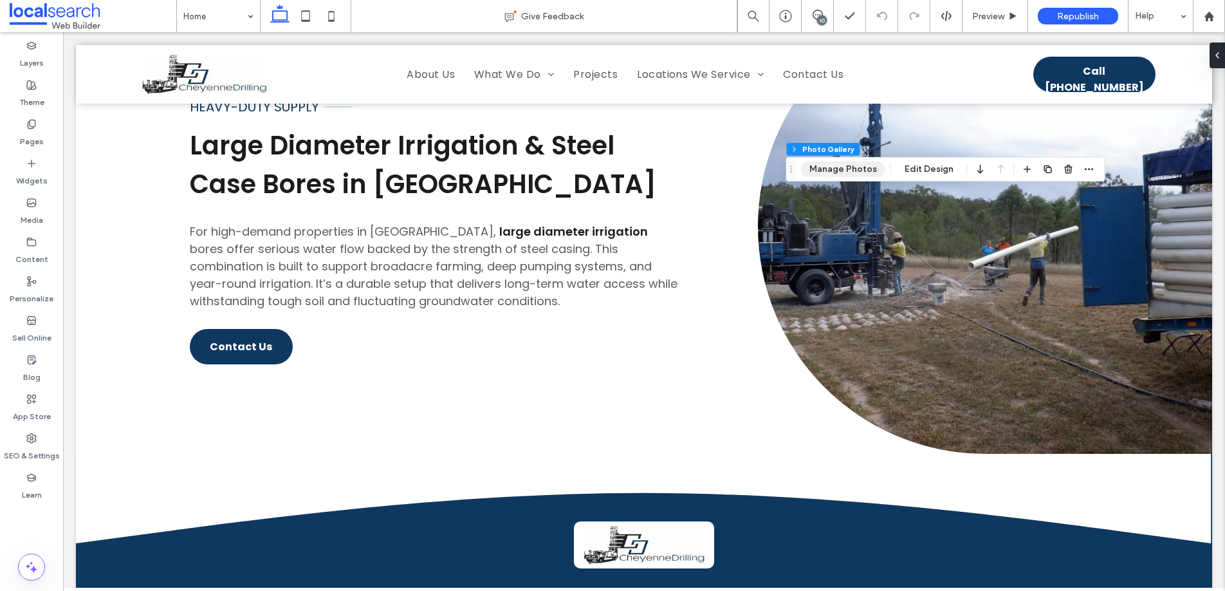
click at [840, 169] on button "Manage Photos" at bounding box center [843, 168] width 84 height 15
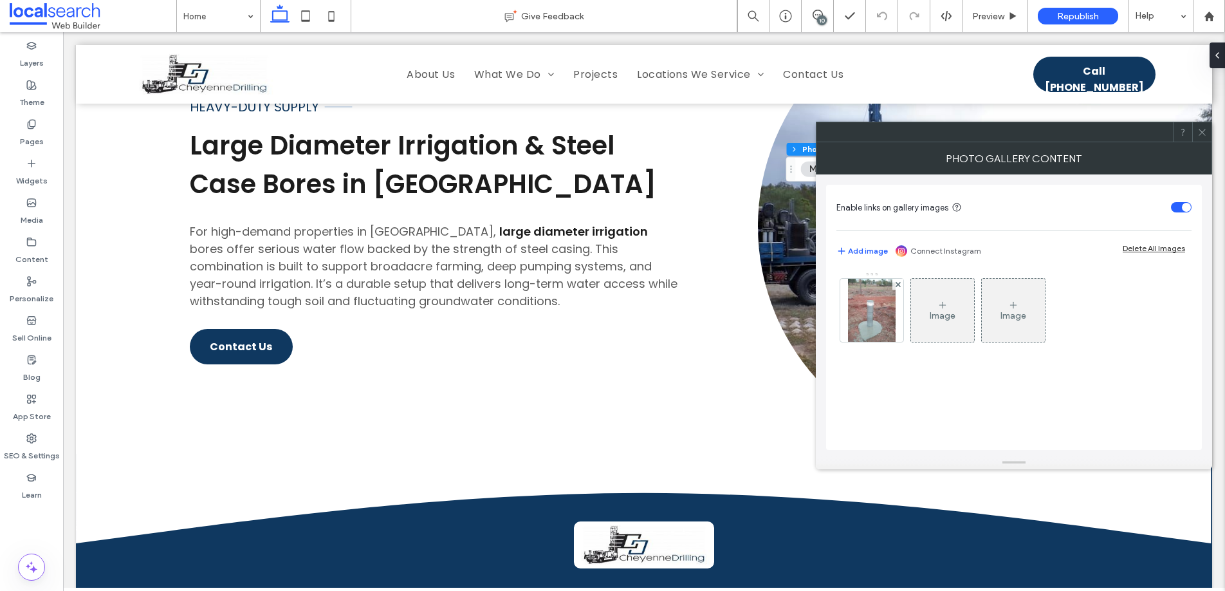
click at [1200, 134] on use at bounding box center [1202, 132] width 6 height 6
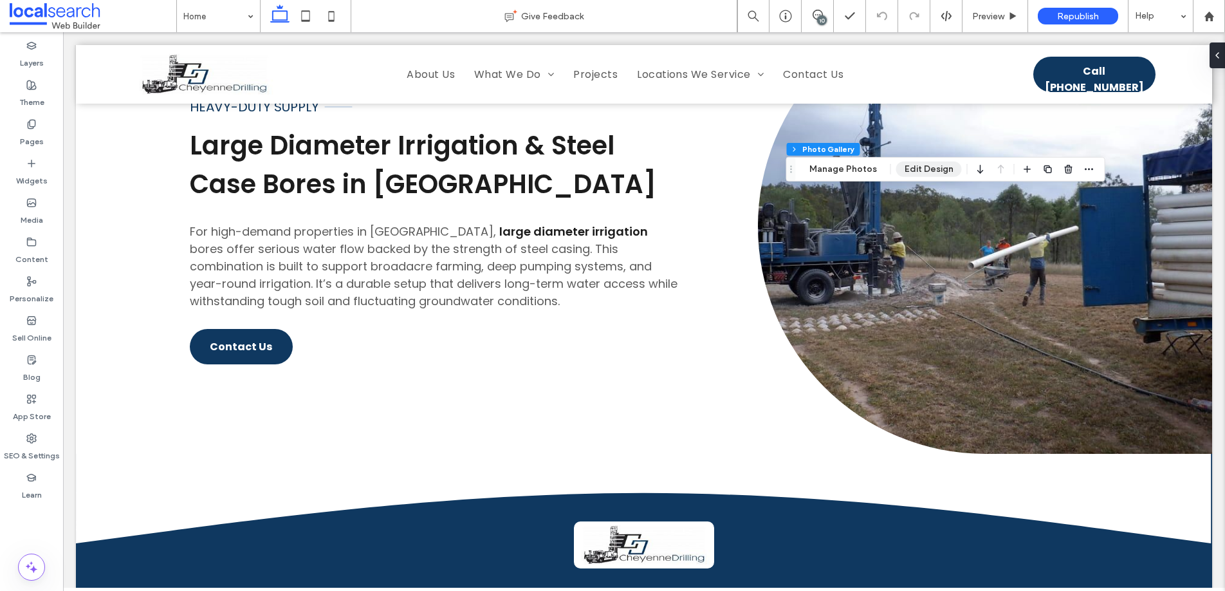
click at [934, 173] on button "Edit Design" at bounding box center [929, 168] width 66 height 15
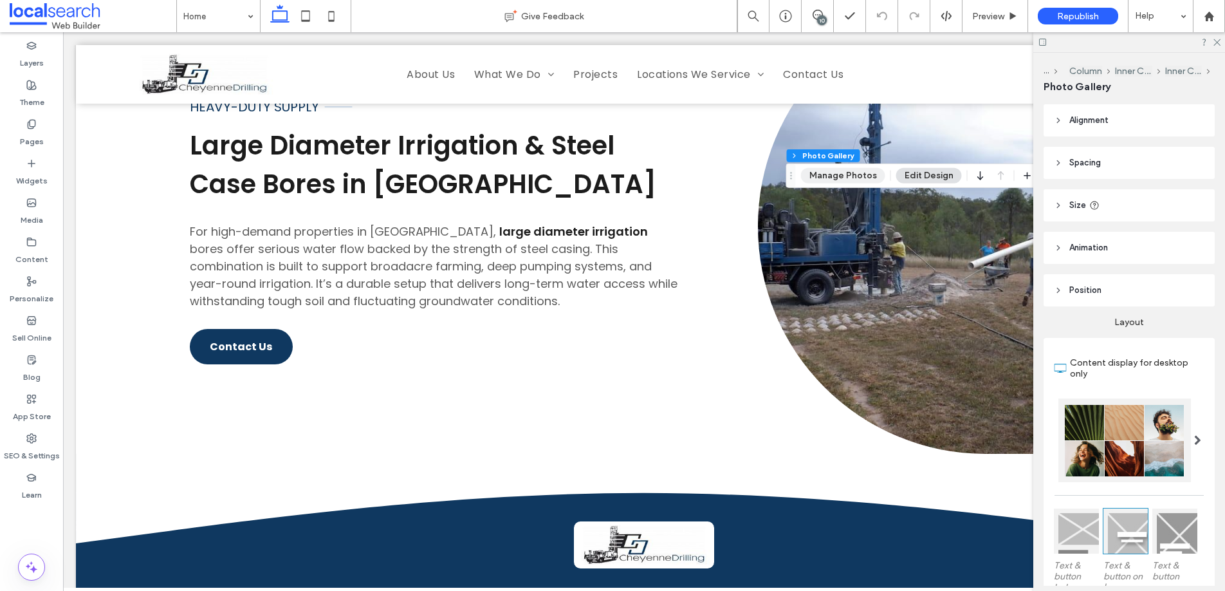
click at [856, 179] on button "Manage Photos" at bounding box center [843, 175] width 84 height 15
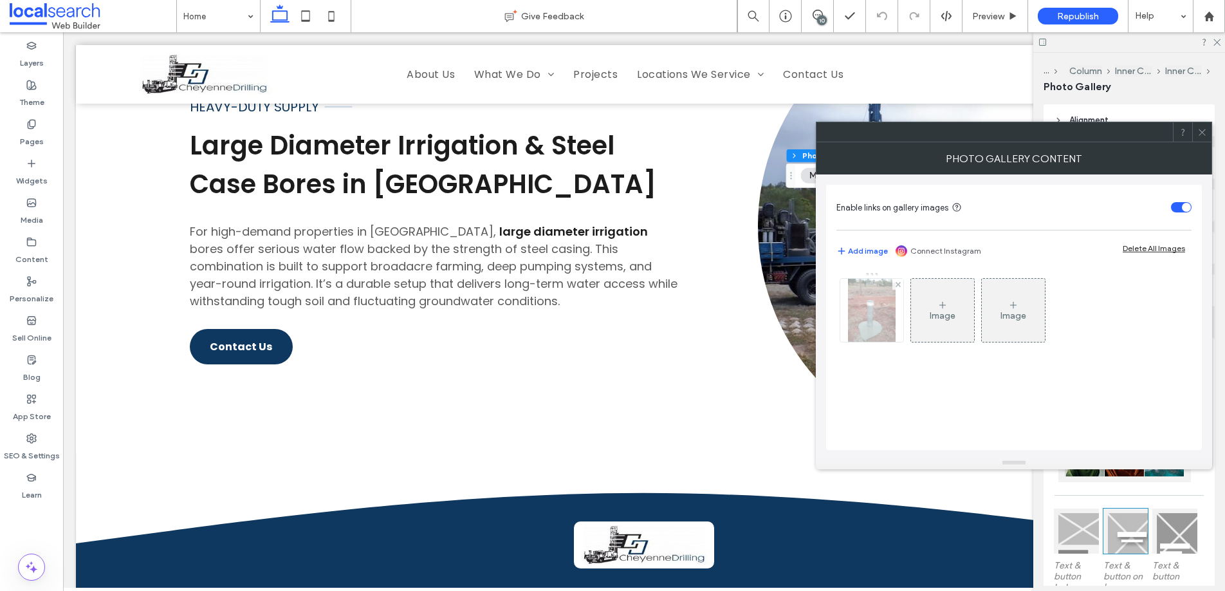
click at [879, 313] on img at bounding box center [872, 310] width 48 height 63
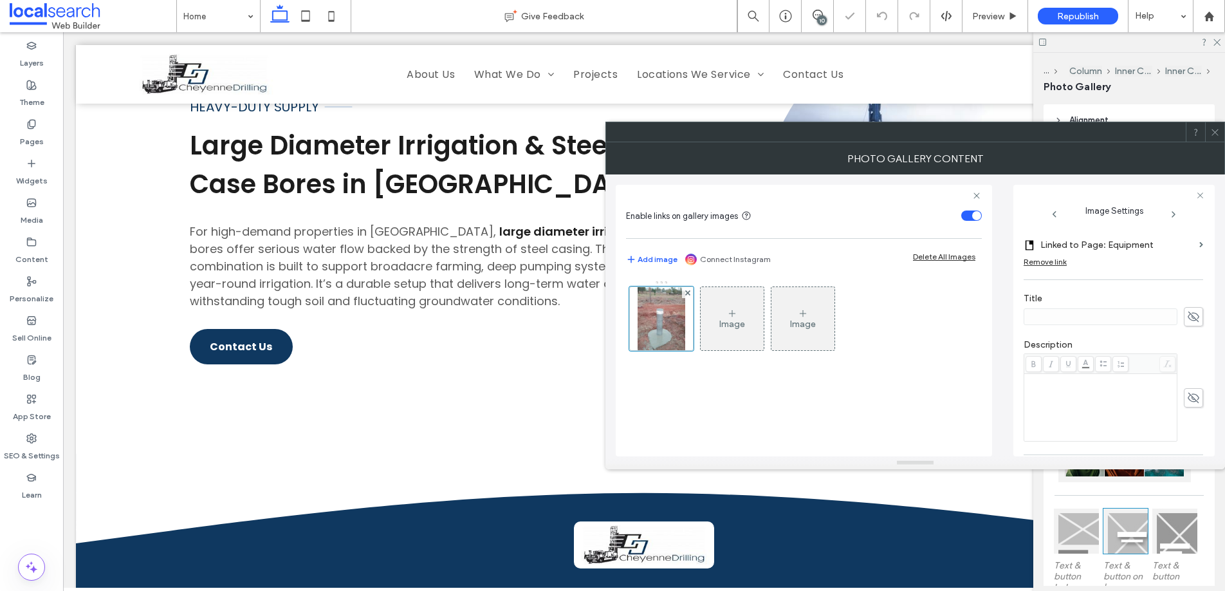
scroll to position [231, 0]
click at [1215, 129] on icon at bounding box center [1215, 132] width 10 height 10
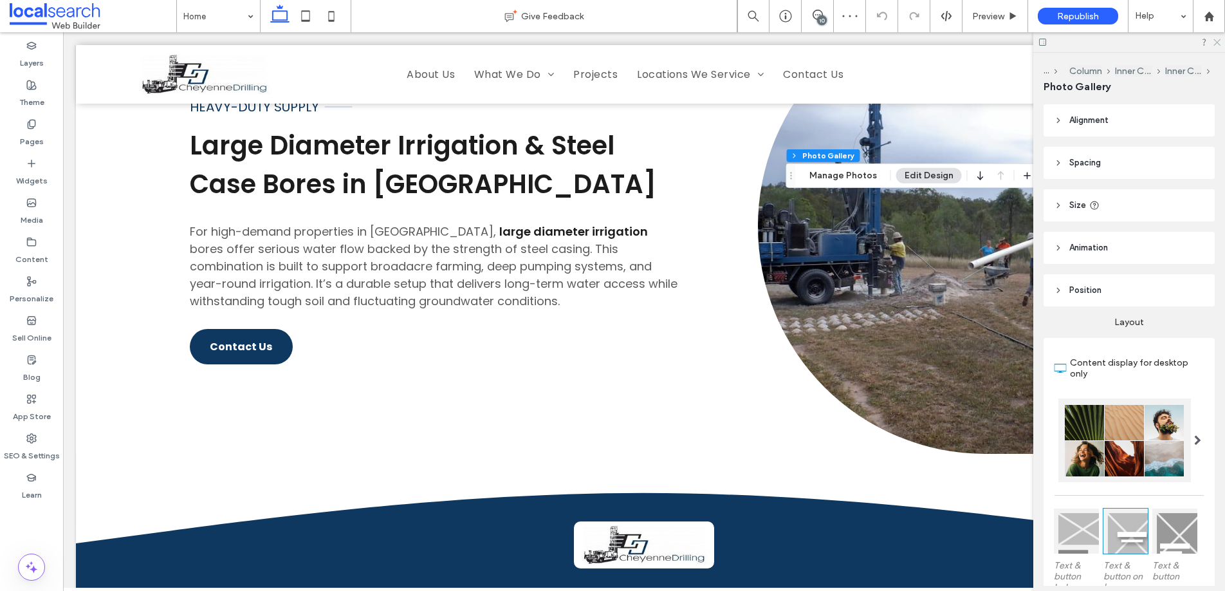
click at [1218, 44] on icon at bounding box center [1216, 41] width 8 height 8
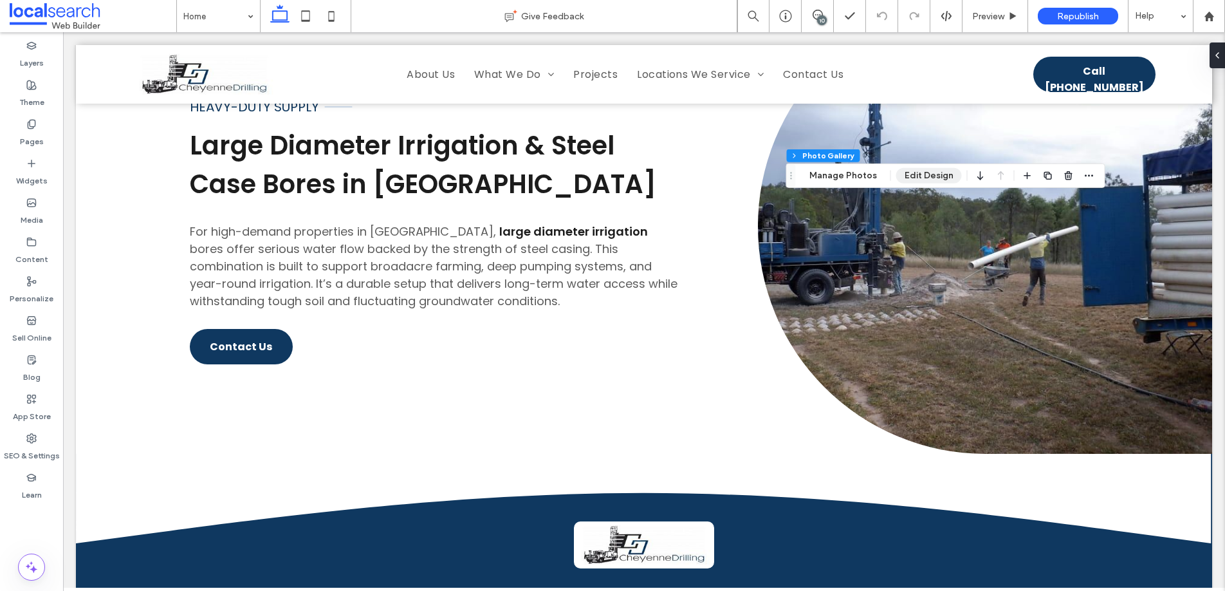
click at [926, 176] on button "Edit Design" at bounding box center [929, 175] width 66 height 15
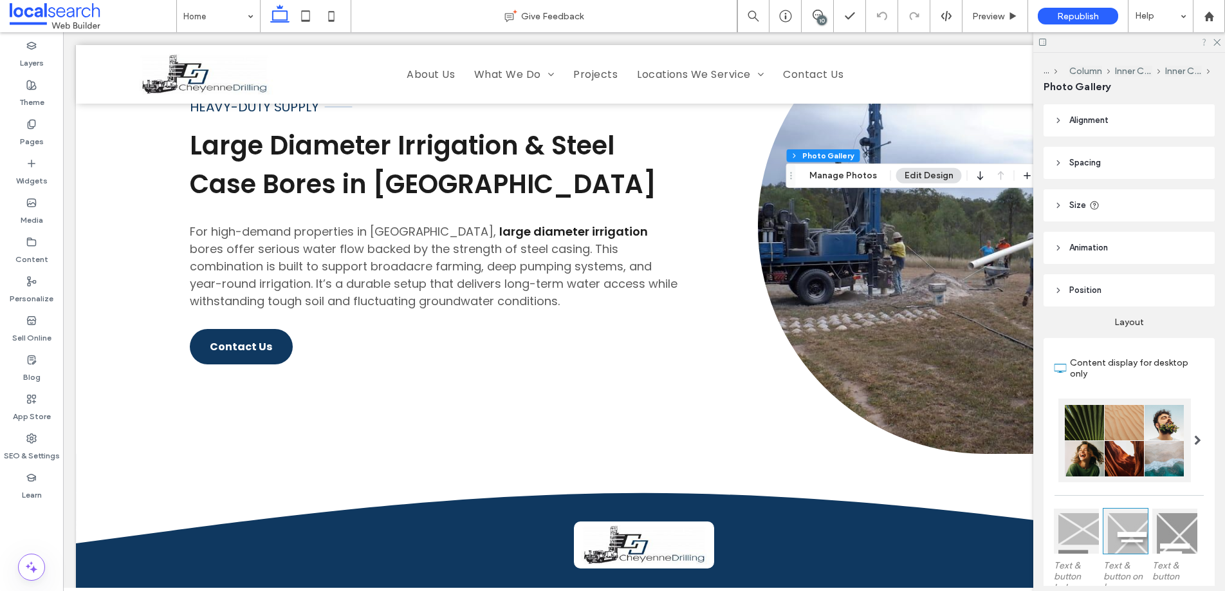
click at [1217, 41] on icon at bounding box center [1216, 41] width 8 height 8
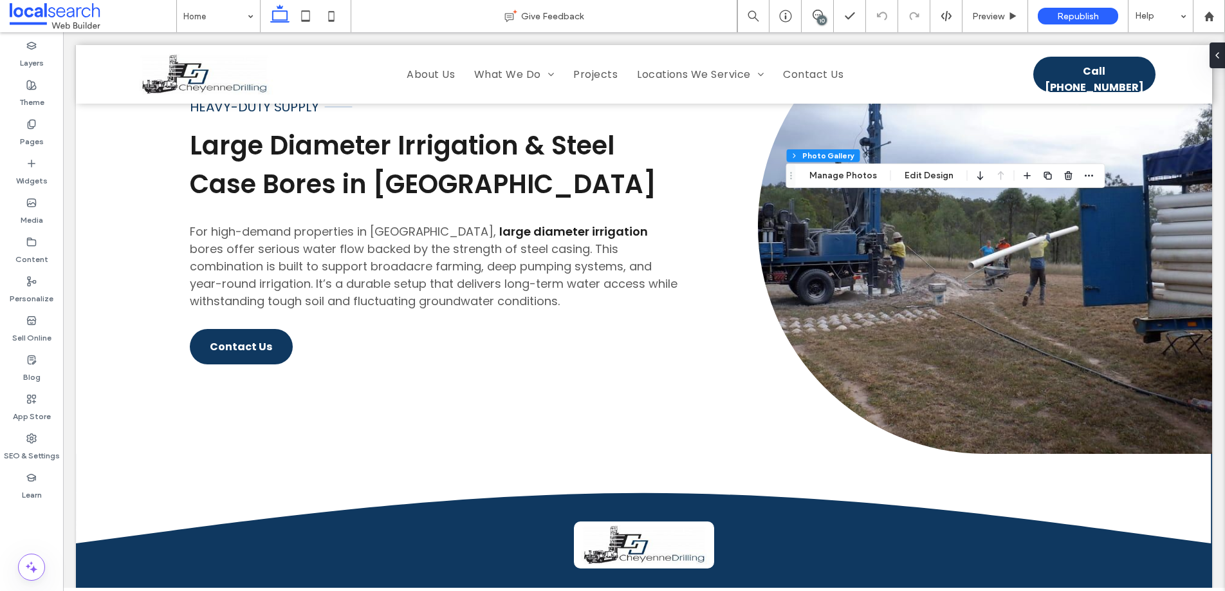
click at [822, 15] on div "10" at bounding box center [822, 20] width 10 height 10
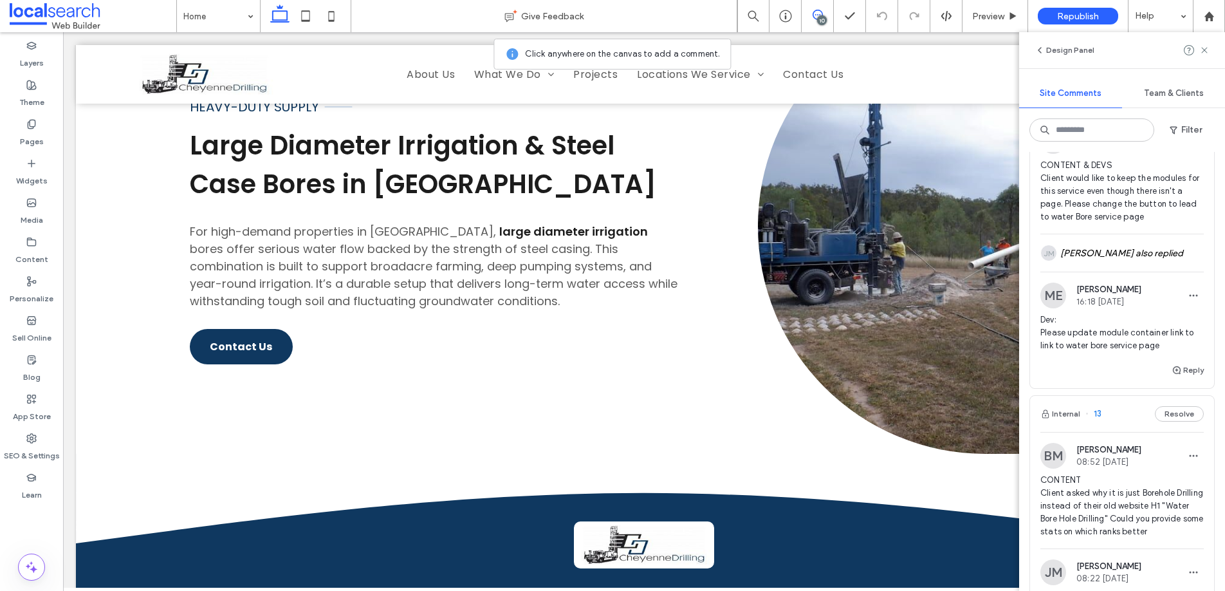
scroll to position [719, 0]
click at [1189, 294] on span "button" at bounding box center [1193, 296] width 21 height 21
click at [1138, 324] on div "Edit" at bounding box center [1136, 330] width 115 height 24
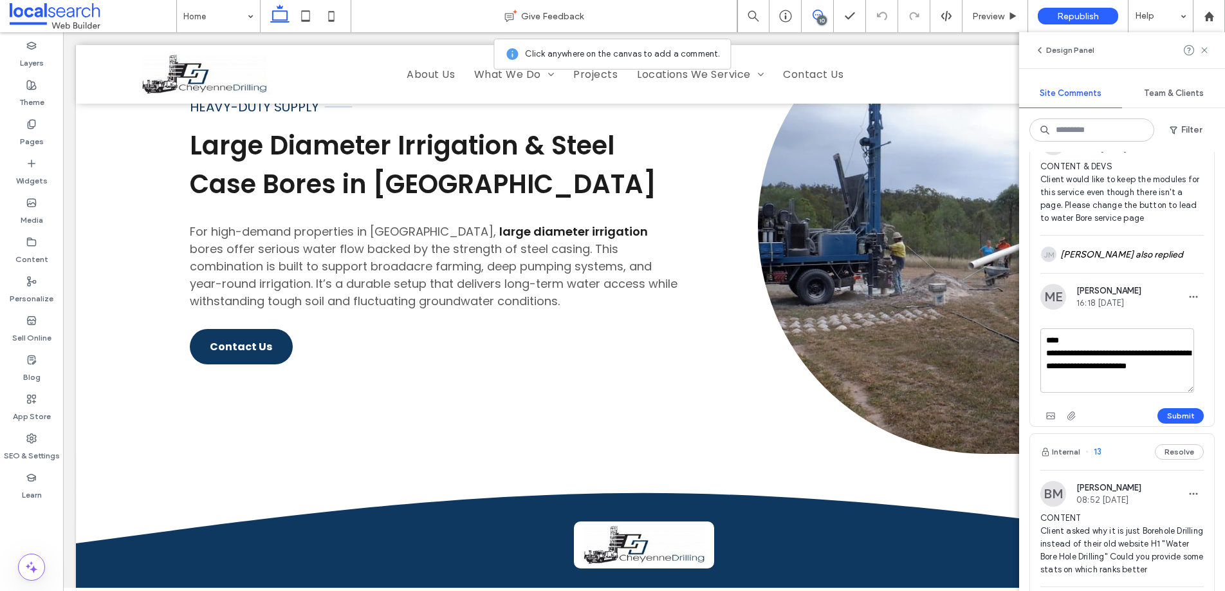
click at [1145, 355] on textarea "**********" at bounding box center [1117, 360] width 154 height 64
type textarea "**********"
click at [1179, 411] on button "Submit" at bounding box center [1181, 415] width 46 height 15
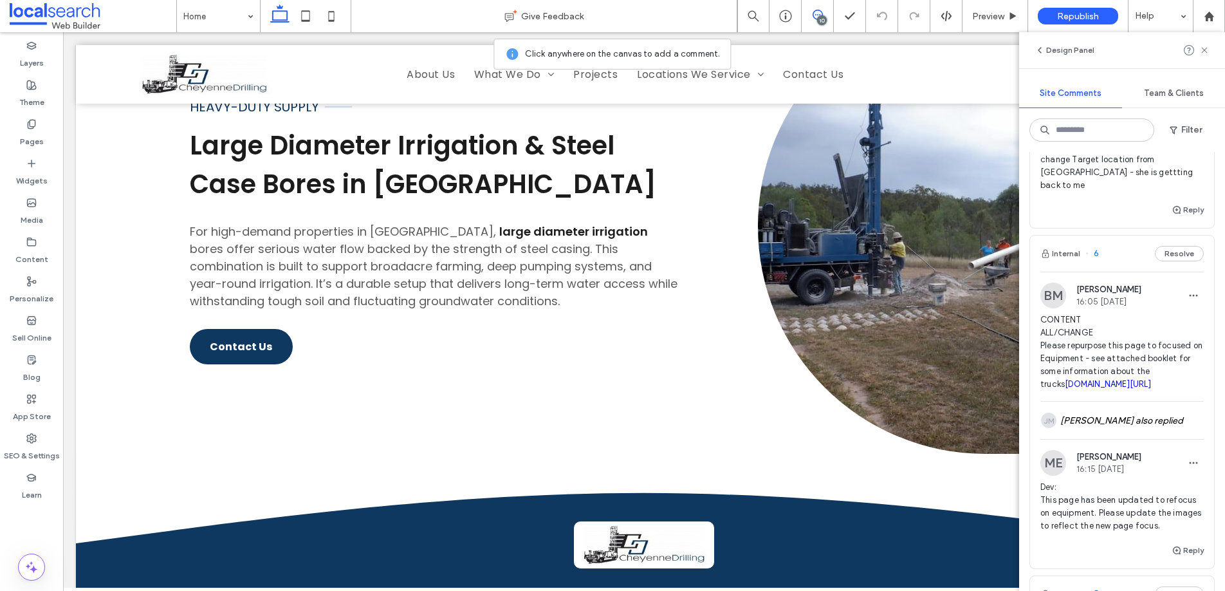
scroll to position [1687, 0]
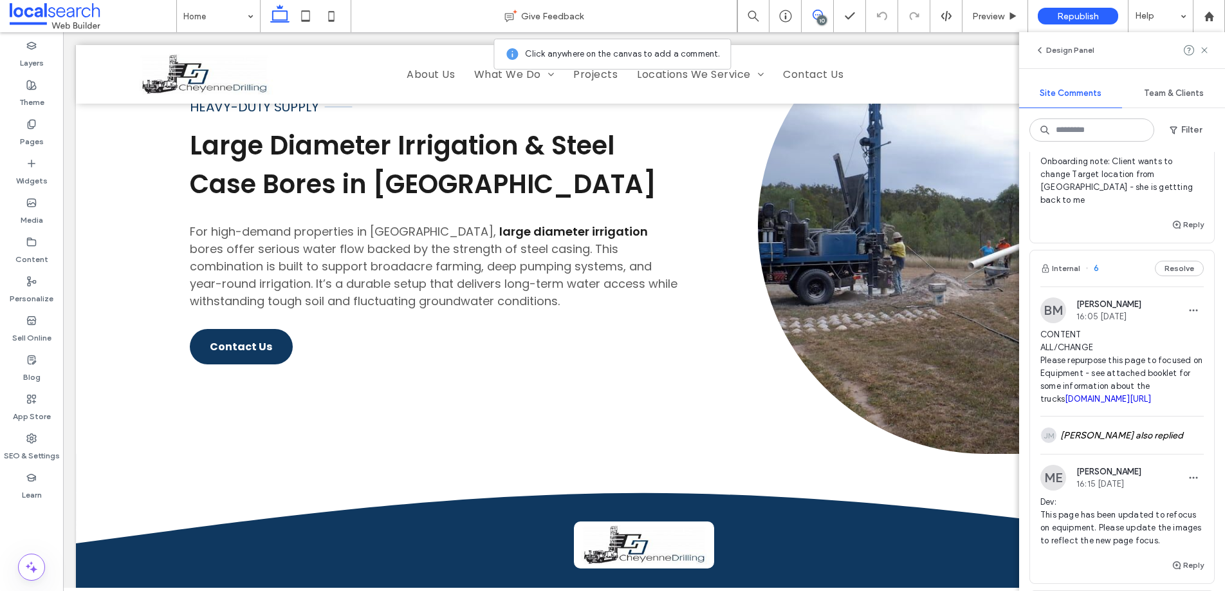
click at [1097, 275] on span "6" at bounding box center [1092, 268] width 14 height 13
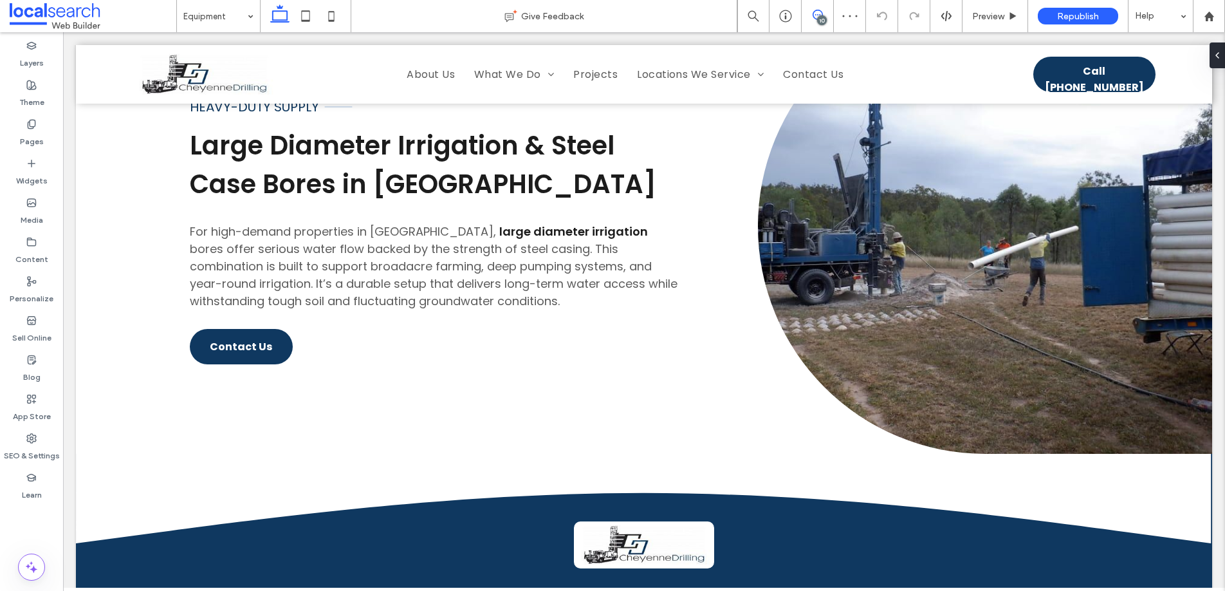
click at [819, 14] on use at bounding box center [818, 15] width 10 height 10
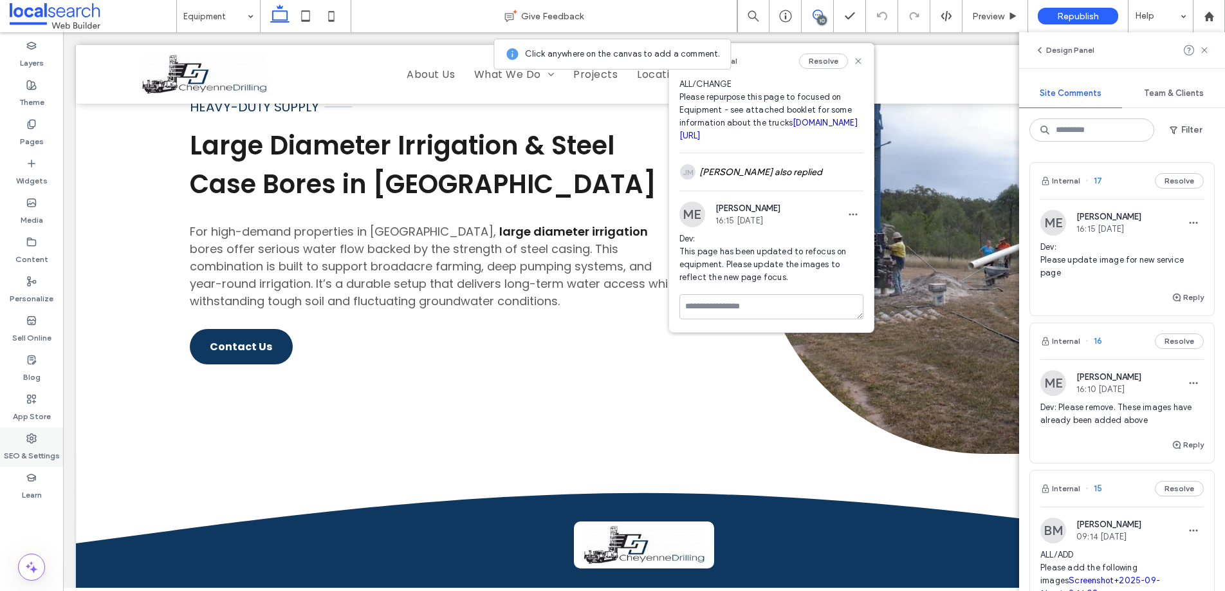
click at [23, 437] on div "SEO & Settings" at bounding box center [31, 446] width 63 height 39
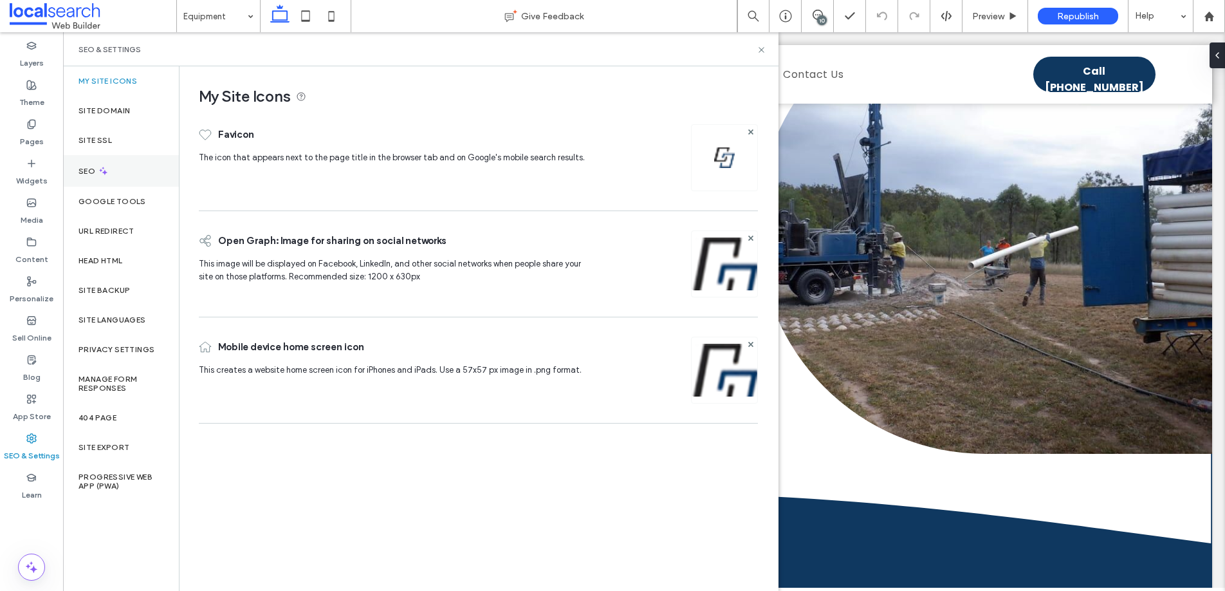
click at [91, 180] on div "SEO" at bounding box center [121, 171] width 116 height 32
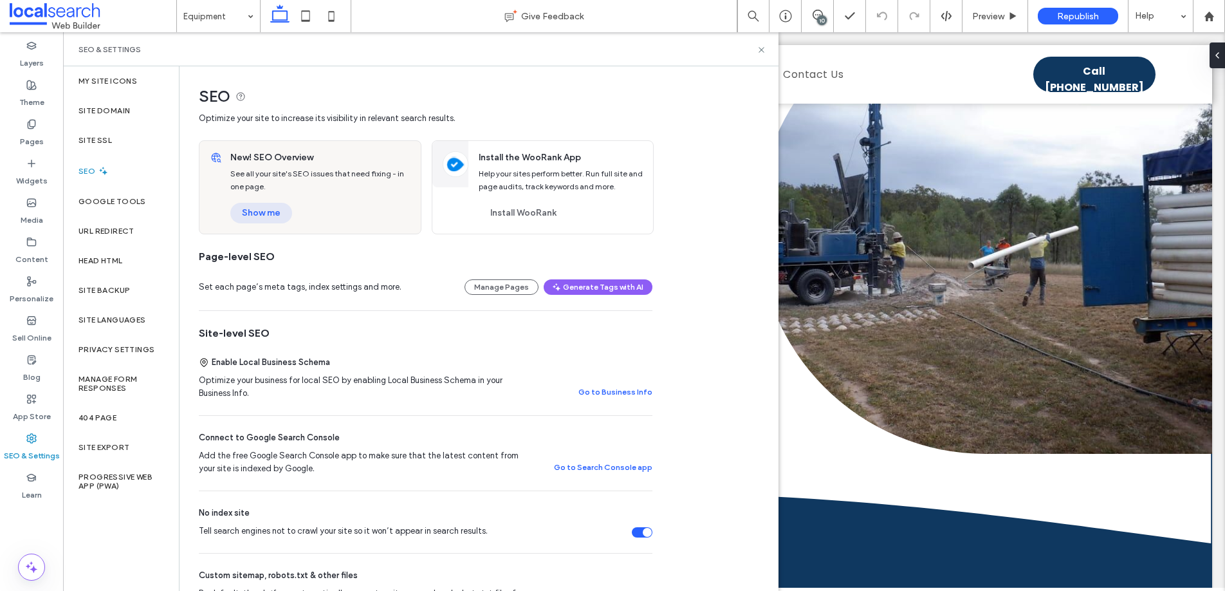
click at [266, 221] on button "Show me" at bounding box center [261, 213] width 62 height 21
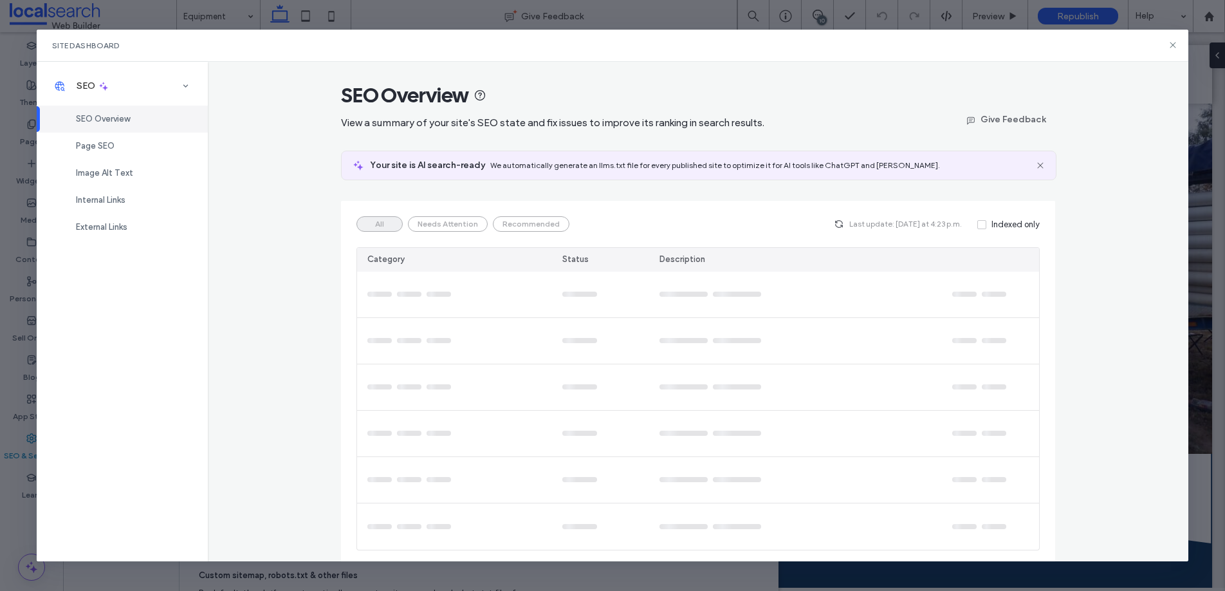
click at [111, 117] on span "SEO Overview" at bounding box center [103, 119] width 54 height 10
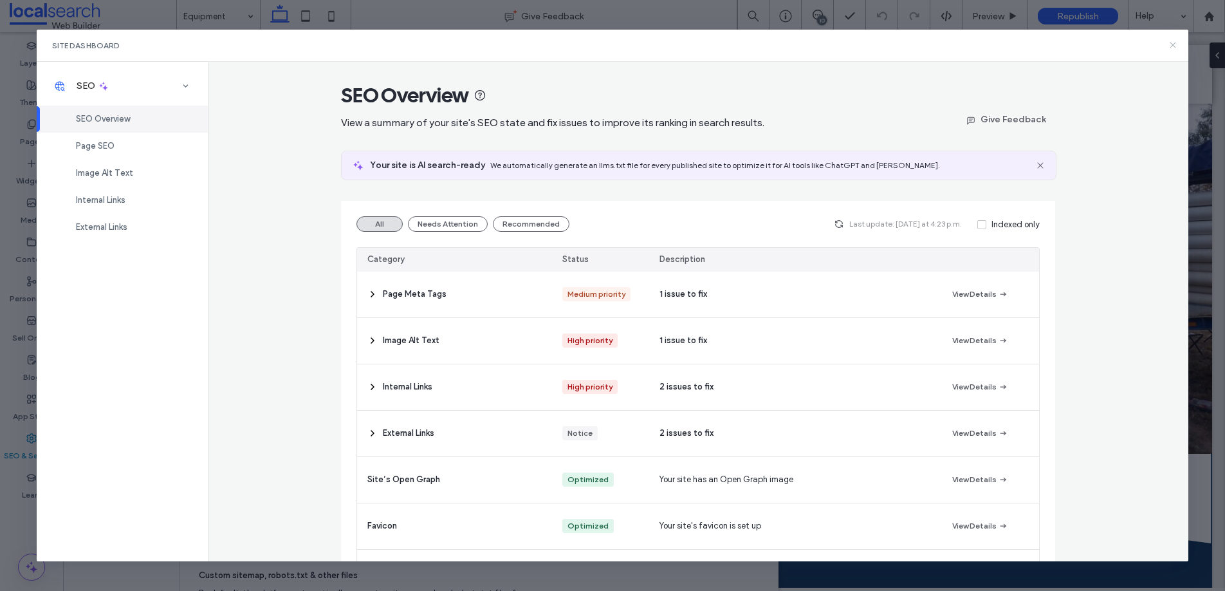
click at [1176, 47] on icon at bounding box center [1173, 45] width 10 height 10
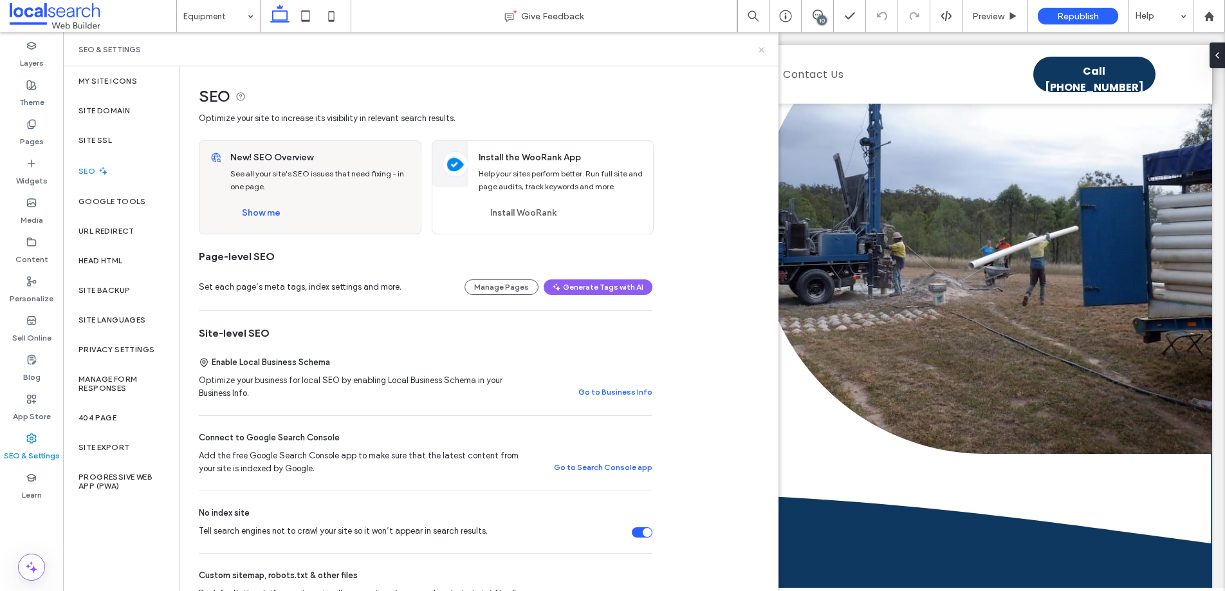
click at [760, 48] on use at bounding box center [761, 49] width 5 height 5
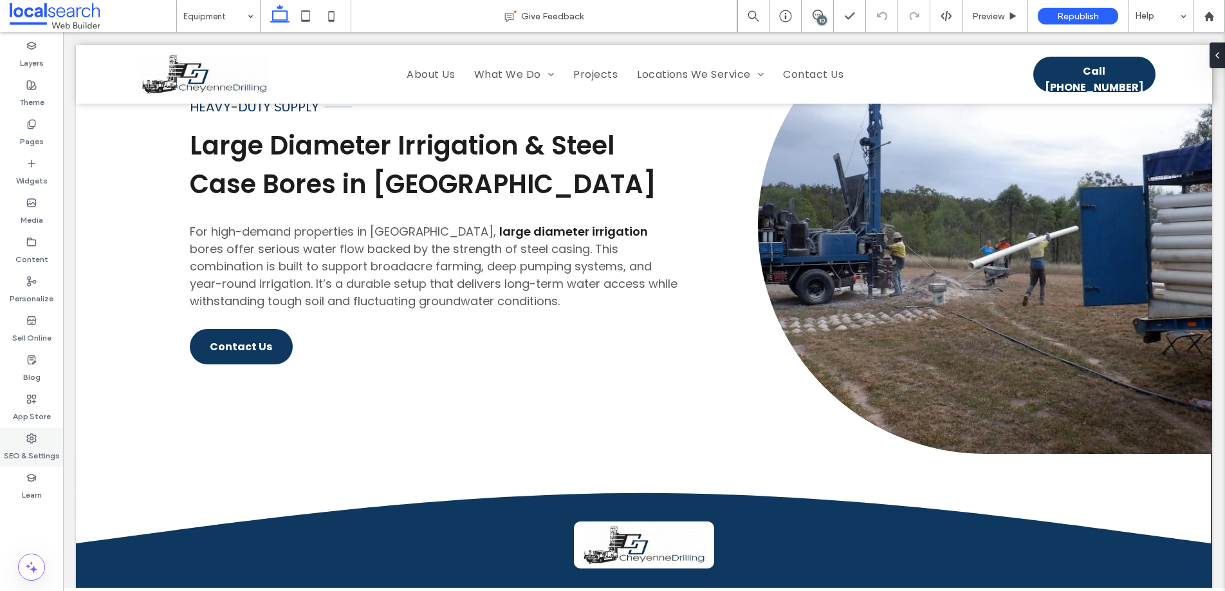
click at [31, 443] on label "SEO & Settings" at bounding box center [32, 452] width 56 height 18
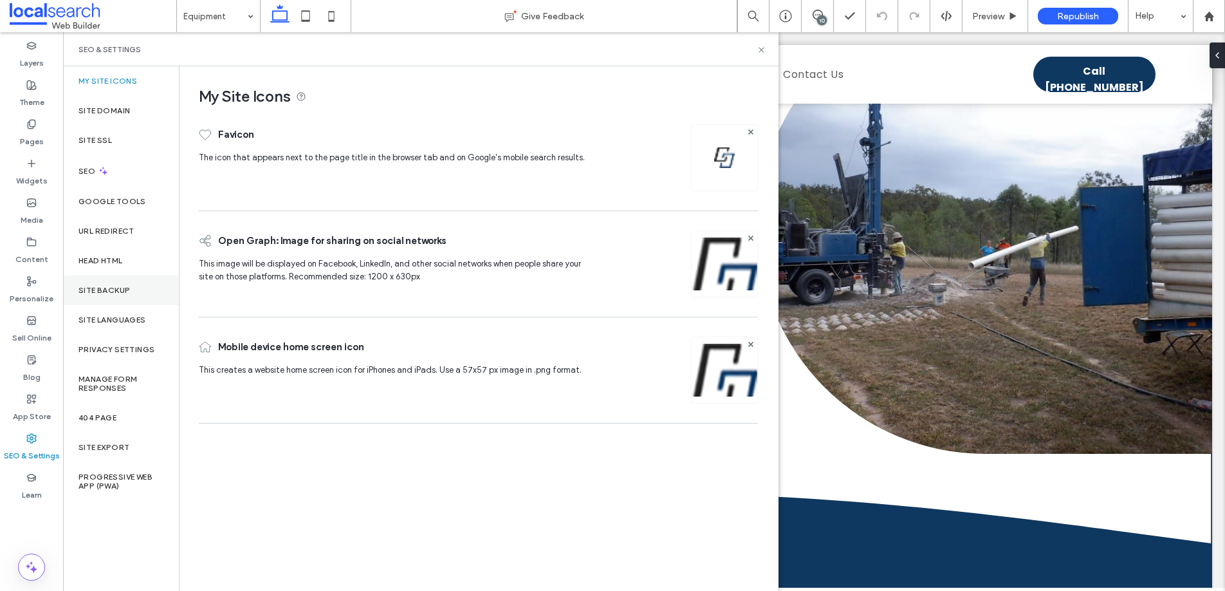
click at [116, 286] on label "Site Backup" at bounding box center [103, 290] width 51 height 9
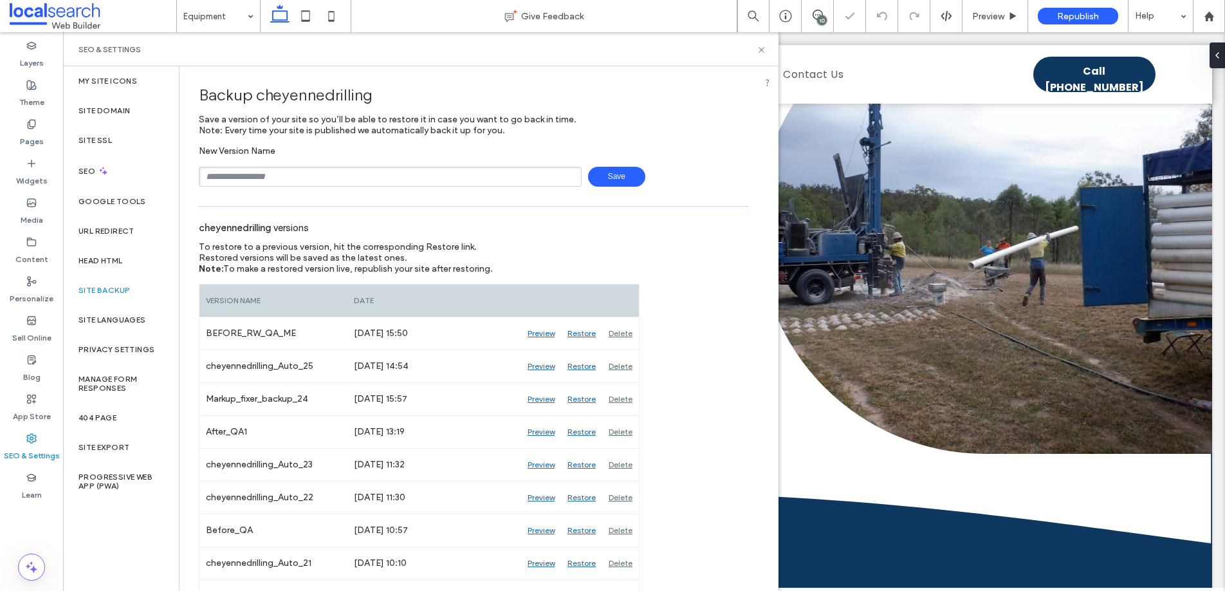
click at [294, 170] on input "text" at bounding box center [390, 177] width 383 height 20
type input "**********"
click at [762, 48] on icon at bounding box center [762, 50] width 10 height 10
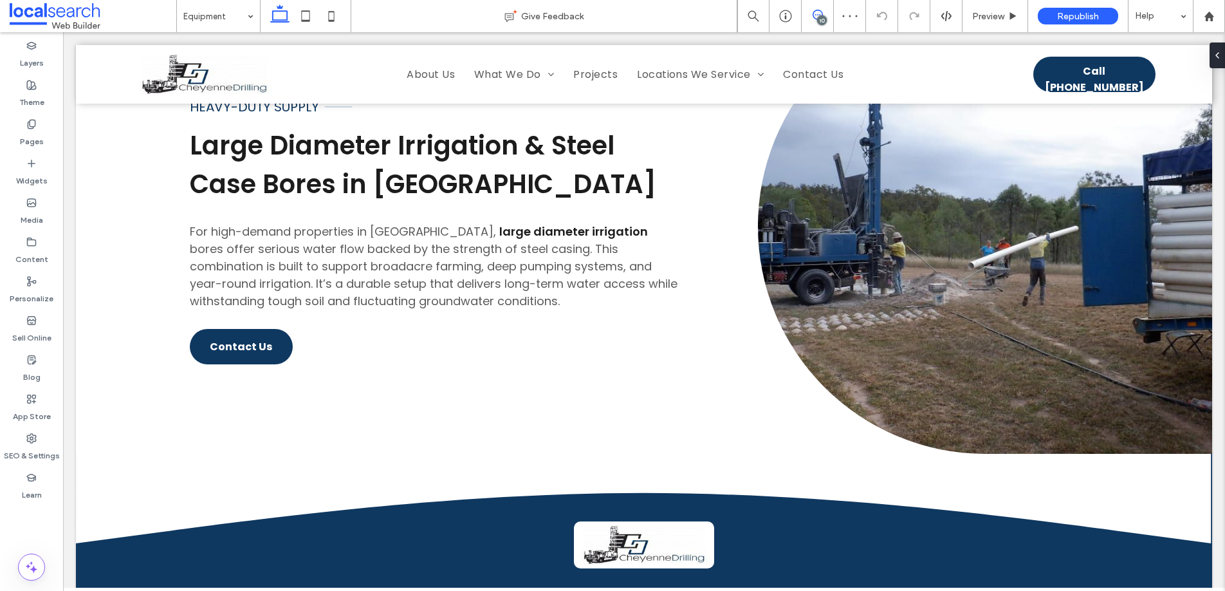
click at [815, 15] on use at bounding box center [818, 15] width 10 height 10
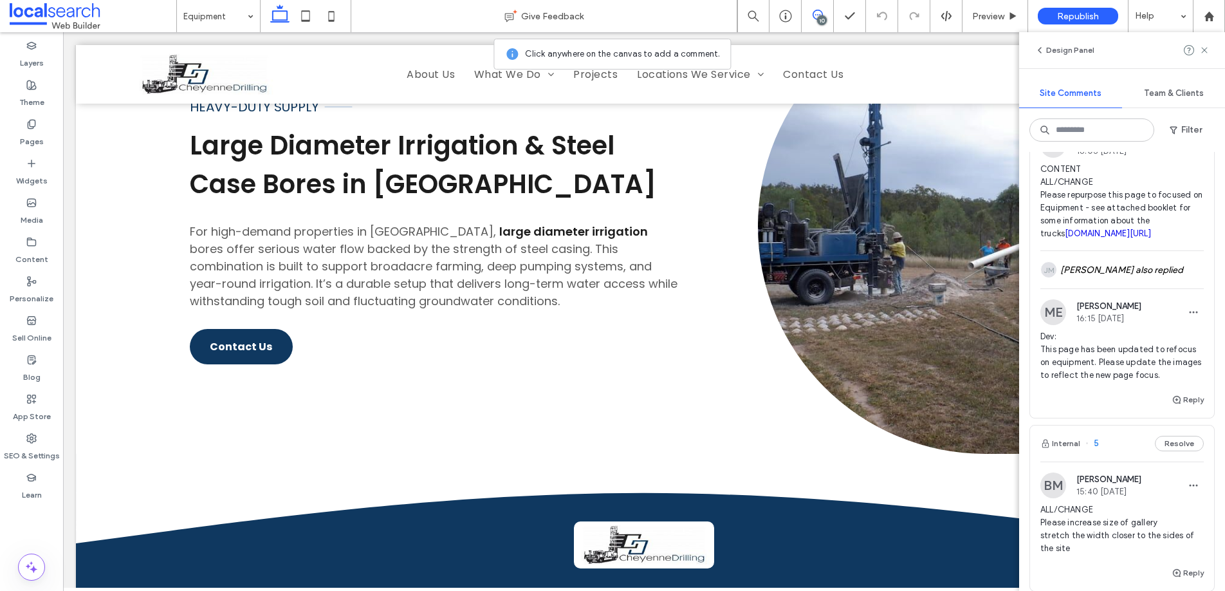
scroll to position [2121, 0]
